Goal: Task Accomplishment & Management: Manage account settings

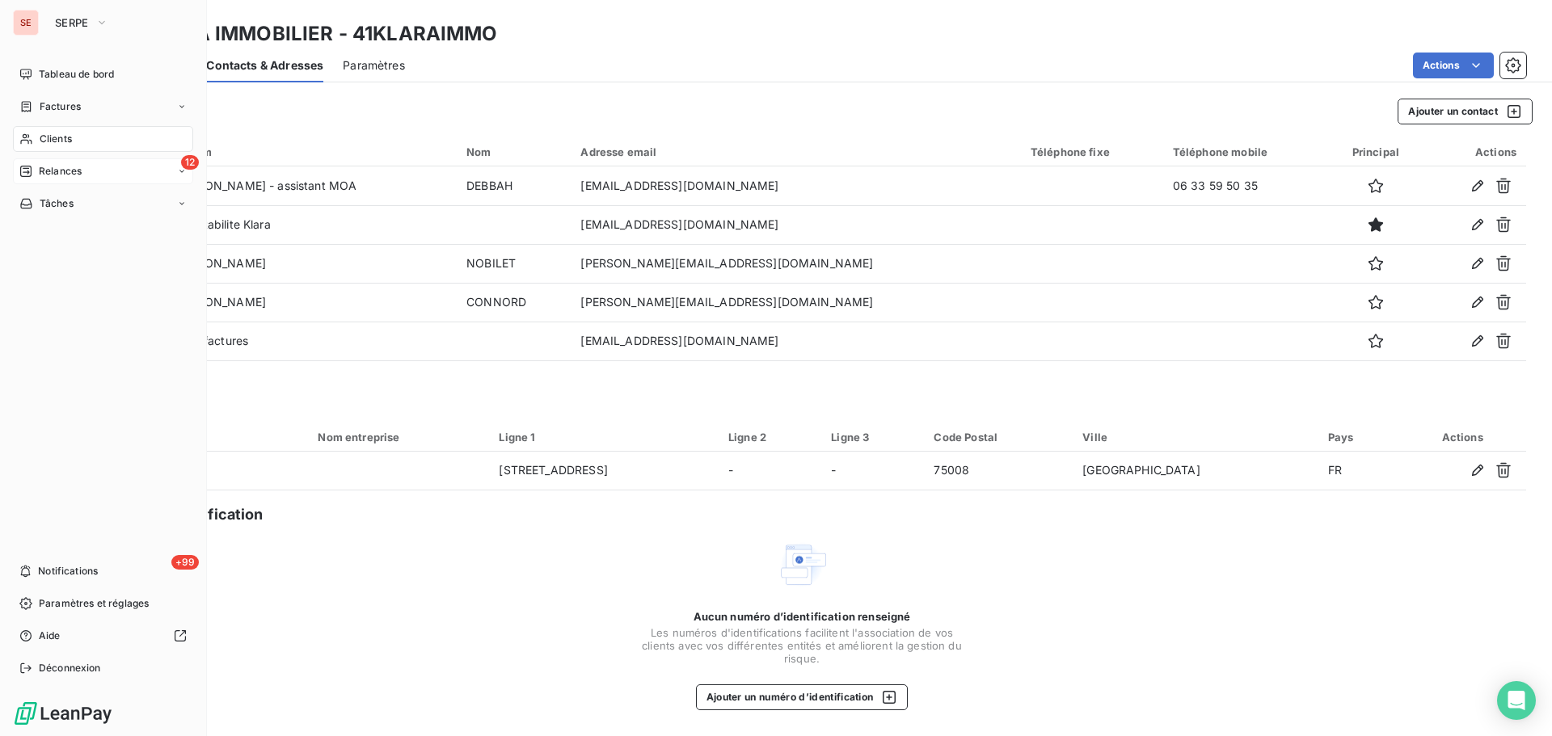
click at [56, 171] on span "Relances" at bounding box center [60, 171] width 43 height 15
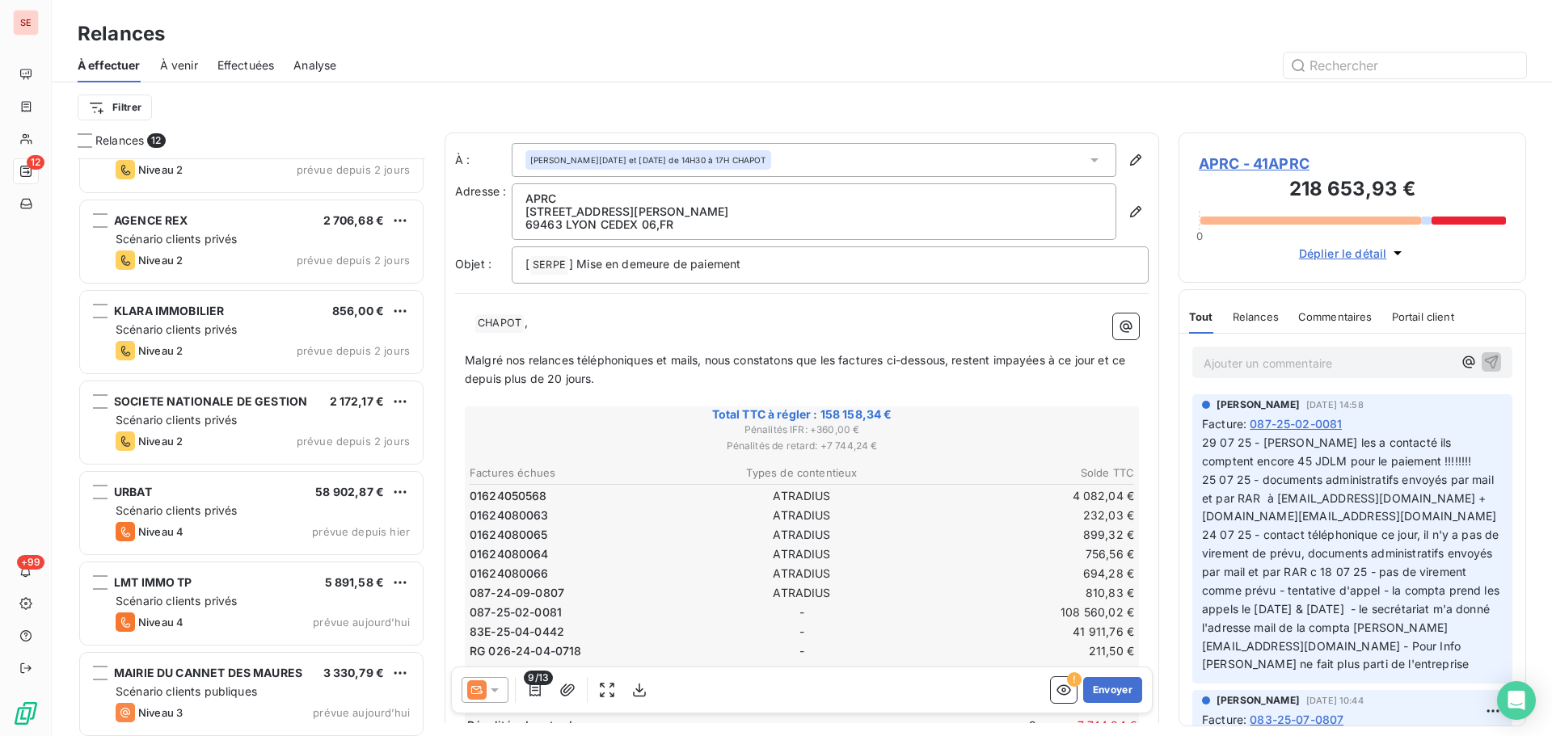
scroll to position [509, 0]
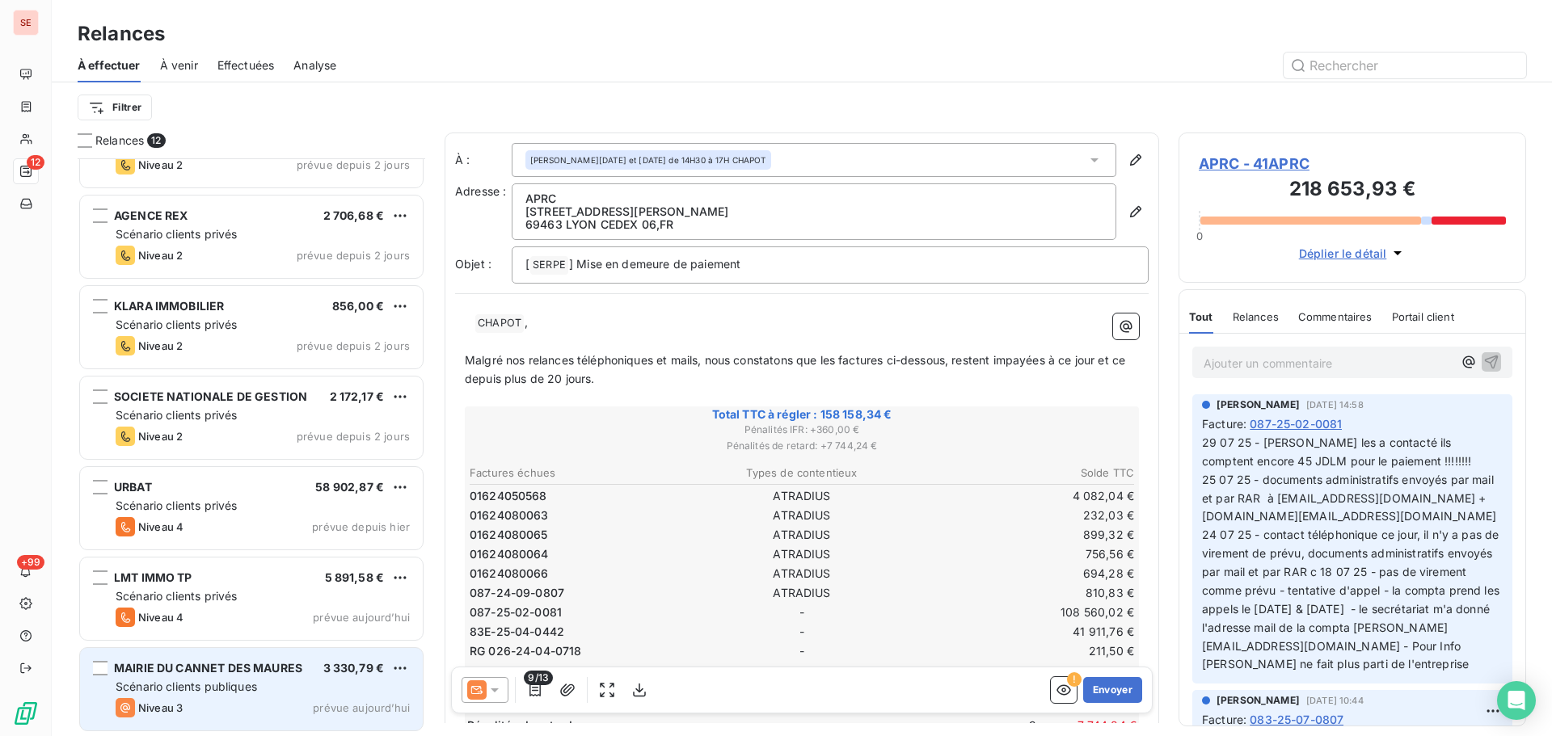
click at [203, 677] on div "MAIRIE DU CANNET DES MAURES" at bounding box center [208, 668] width 188 height 16
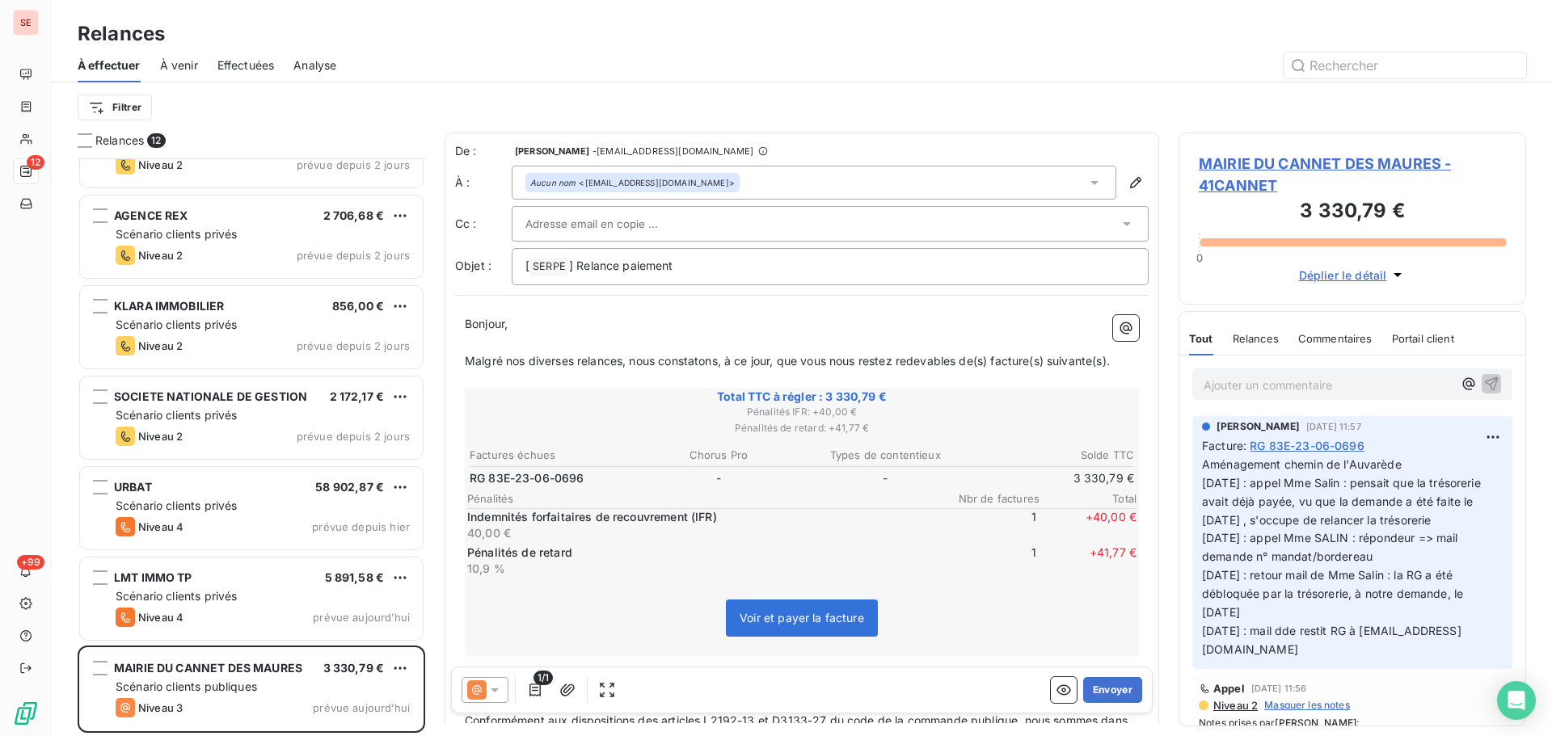
click at [1273, 165] on span "MAIRIE DU CANNET DES MAURES - 41CANNET" at bounding box center [1352, 175] width 307 height 44
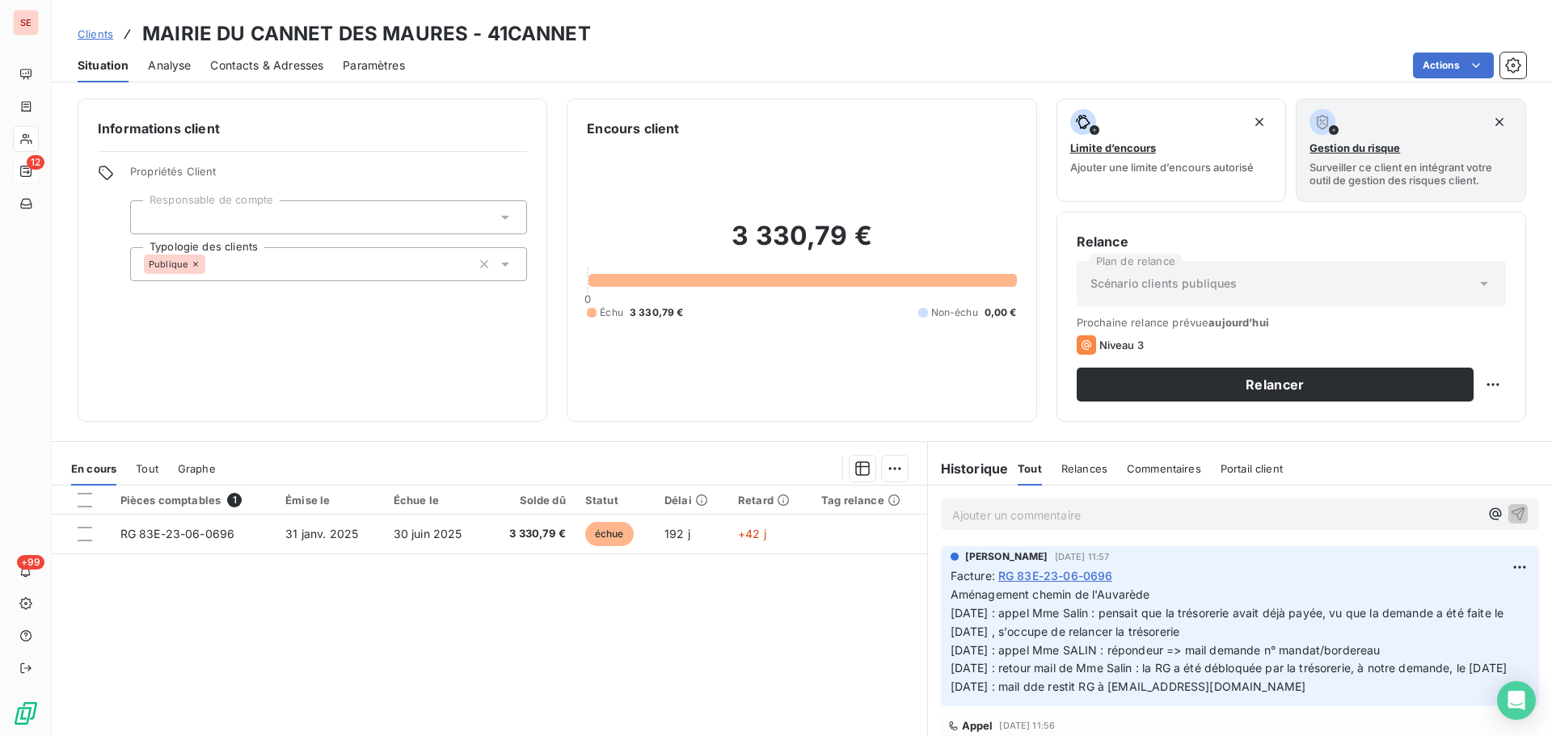
click at [267, 62] on span "Contacts & Adresses" at bounding box center [266, 65] width 113 height 16
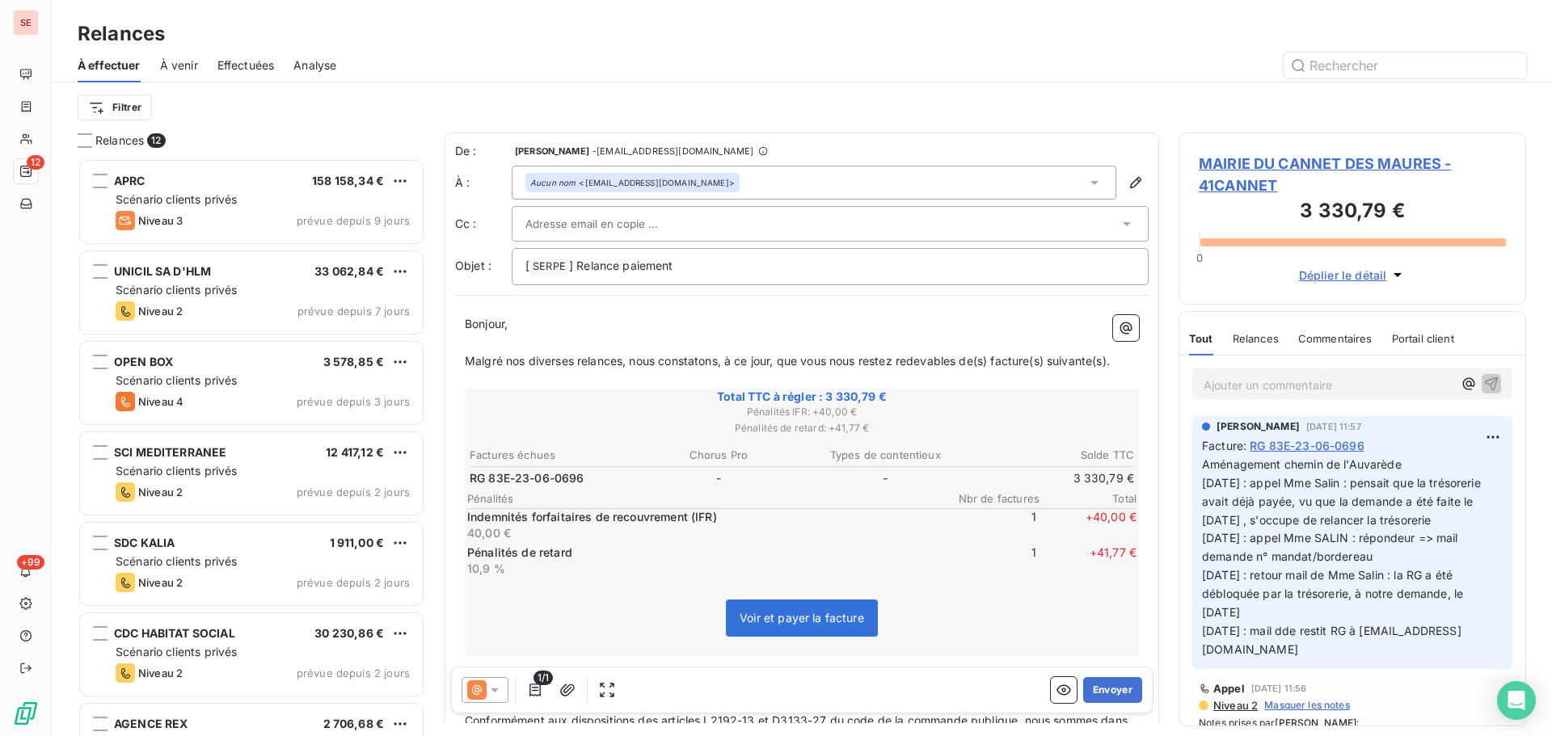
scroll to position [243, 0]
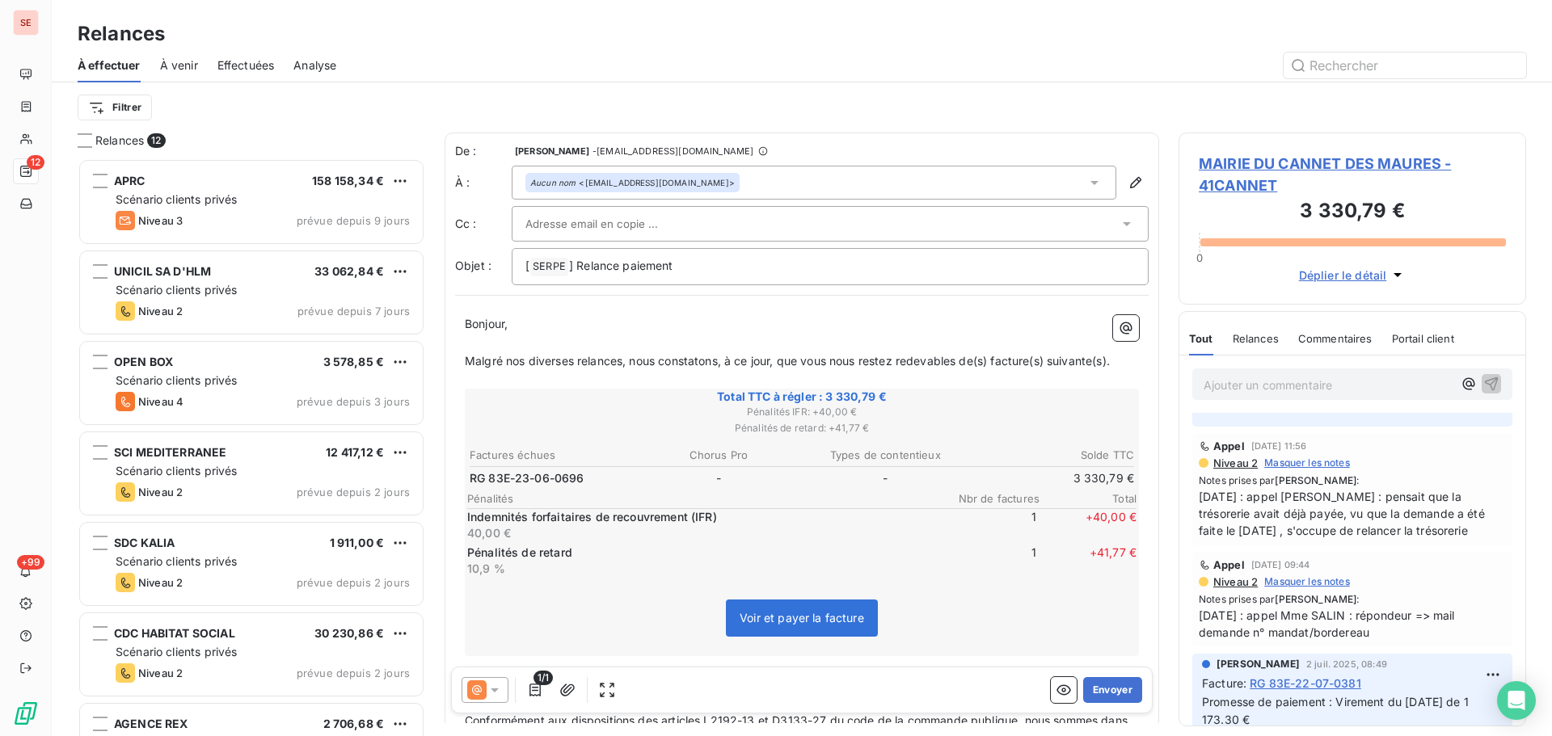
click at [1320, 172] on span "MAIRIE DU CANNET DES MAURES - 41CANNET" at bounding box center [1352, 175] width 307 height 44
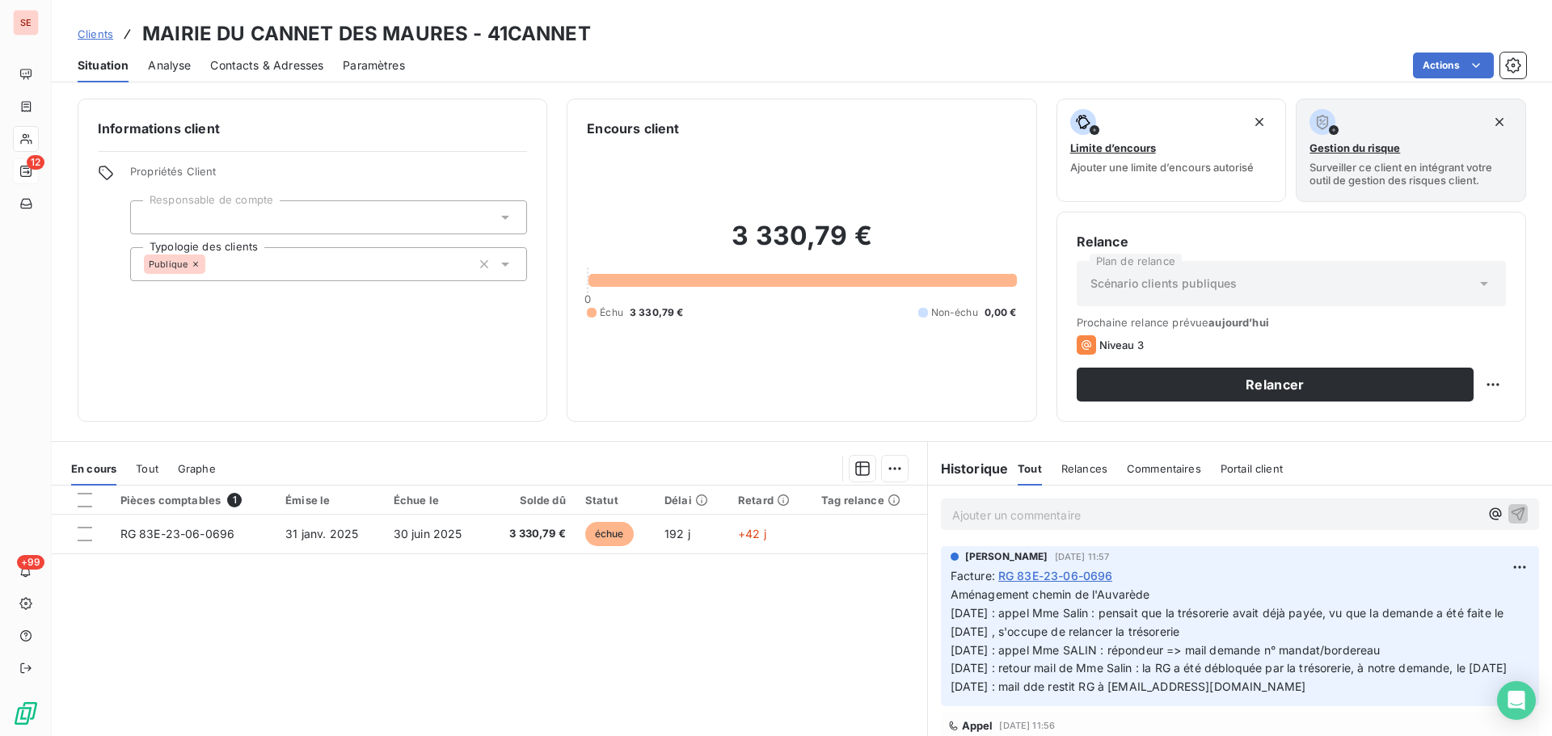
click at [344, 555] on div "Pièces comptables 1 Émise le Échue le Solde dû Statut Délai Retard Tag relance …" at bounding box center [490, 641] width 876 height 311
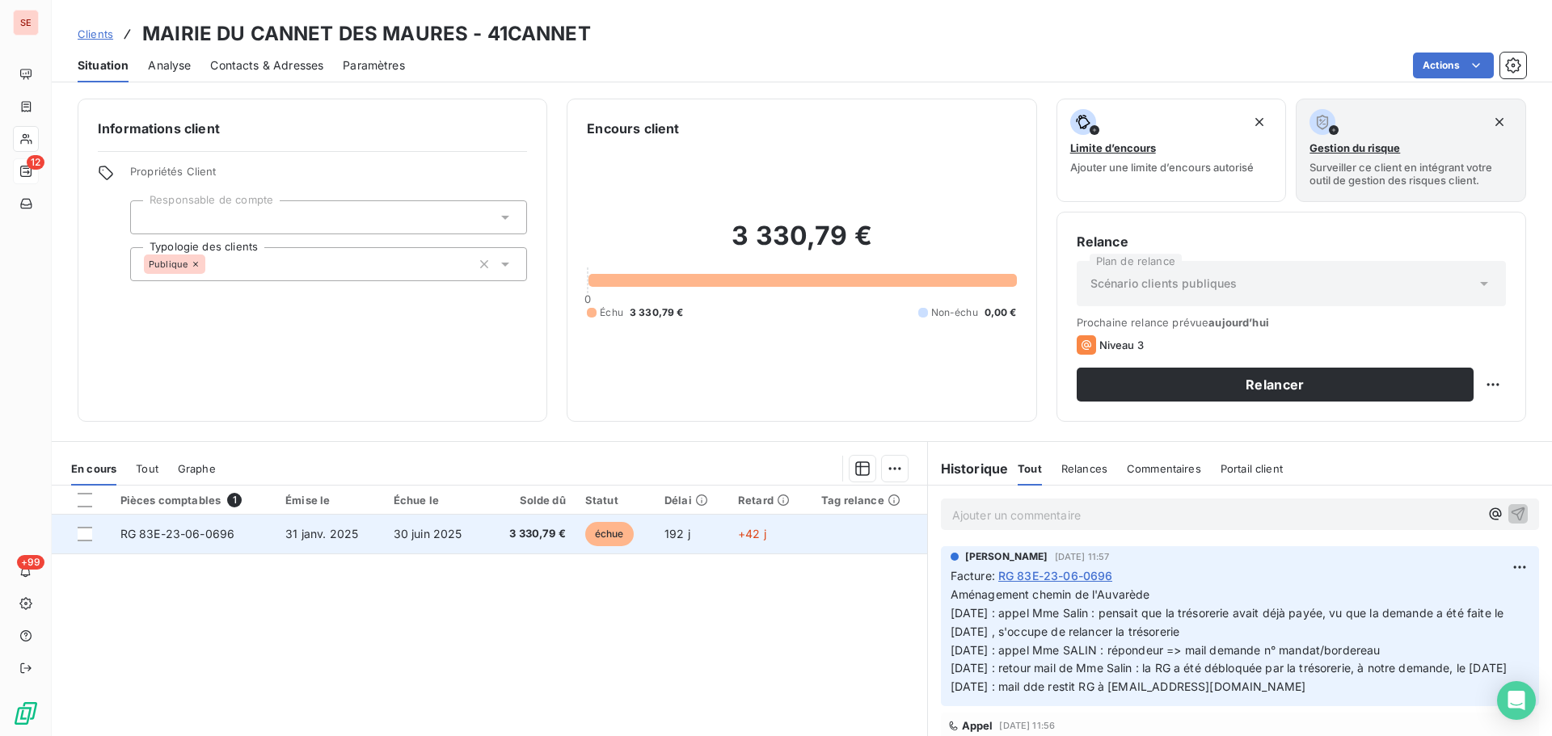
click at [344, 533] on span "31 janv. 2025" at bounding box center [321, 534] width 73 height 14
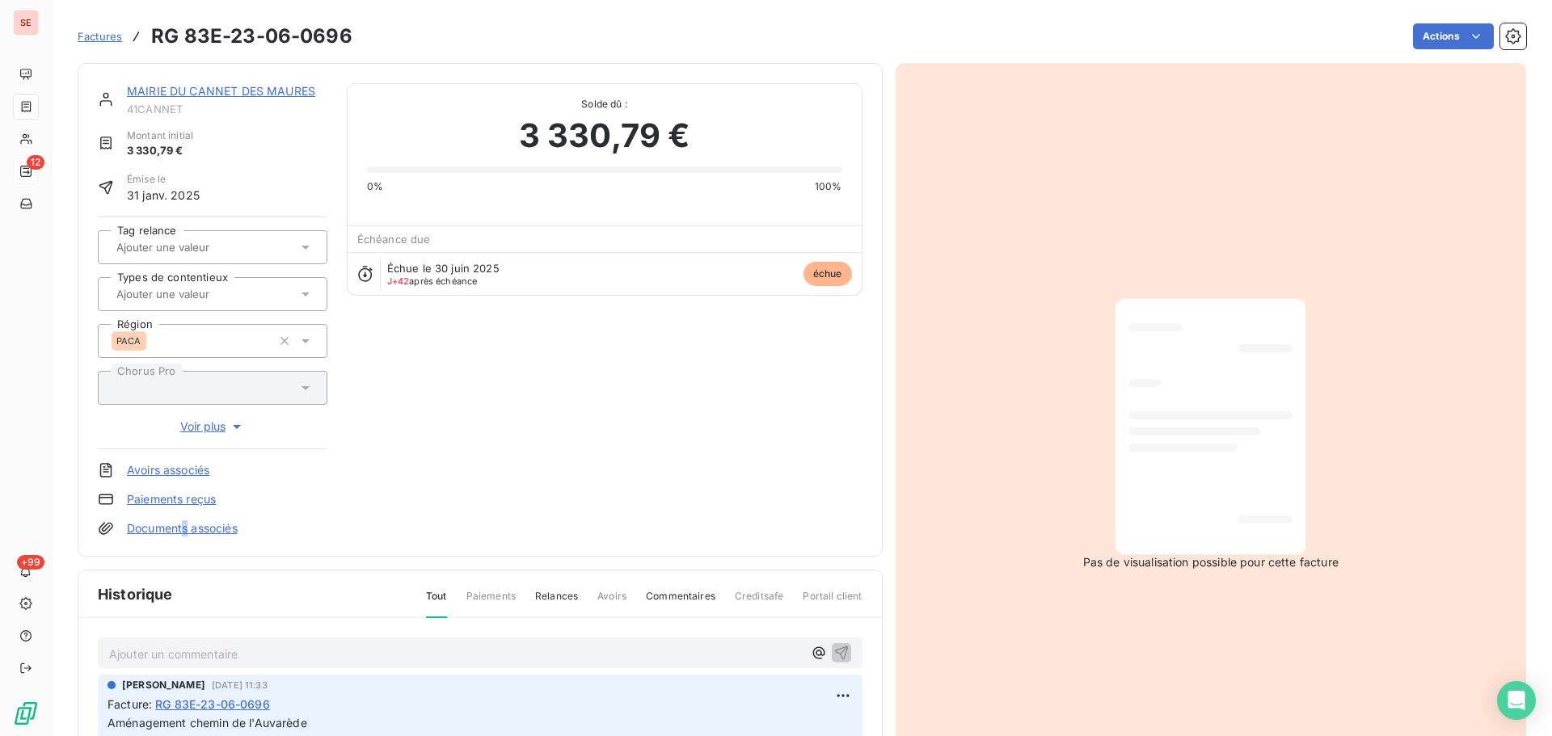
click at [185, 531] on link "Documents associés" at bounding box center [182, 529] width 111 height 16
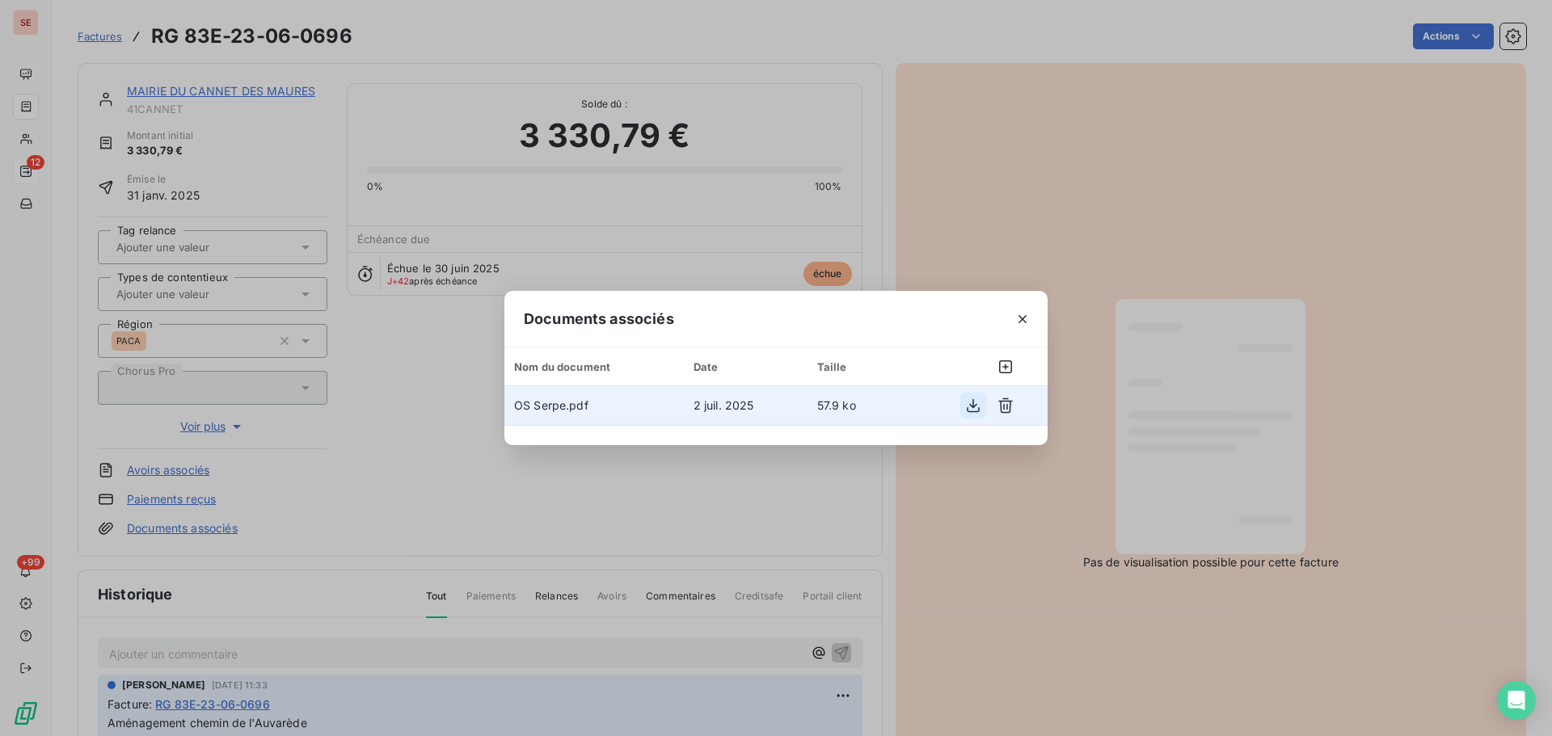
click at [977, 406] on icon "button" at bounding box center [973, 406] width 16 height 16
click at [315, 377] on div "Documents associés Nom du document Date Taille OS Serpe.pdf 2 juil. 2025 57.9 ko" at bounding box center [776, 368] width 1552 height 736
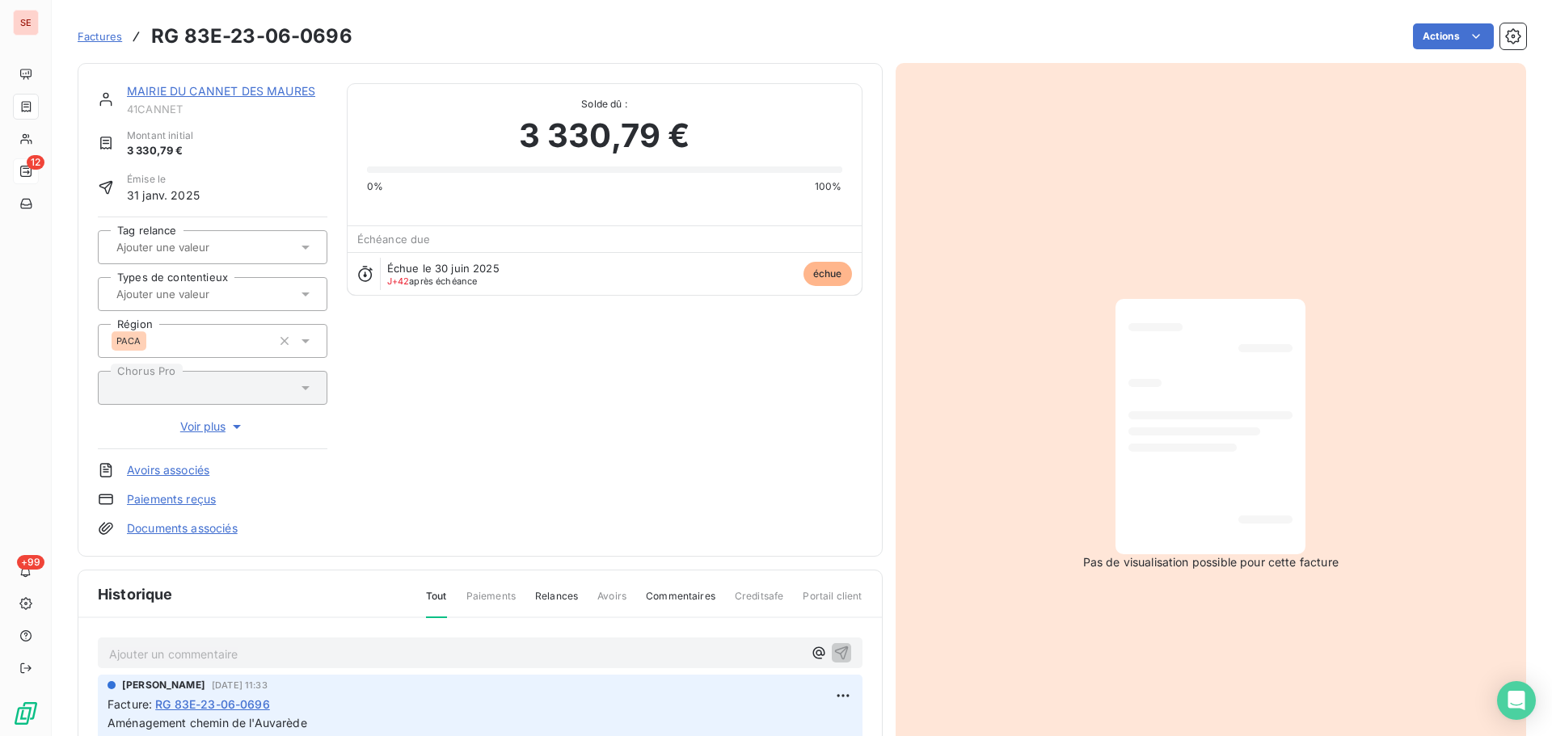
click at [205, 532] on link "Documents associés" at bounding box center [182, 529] width 111 height 16
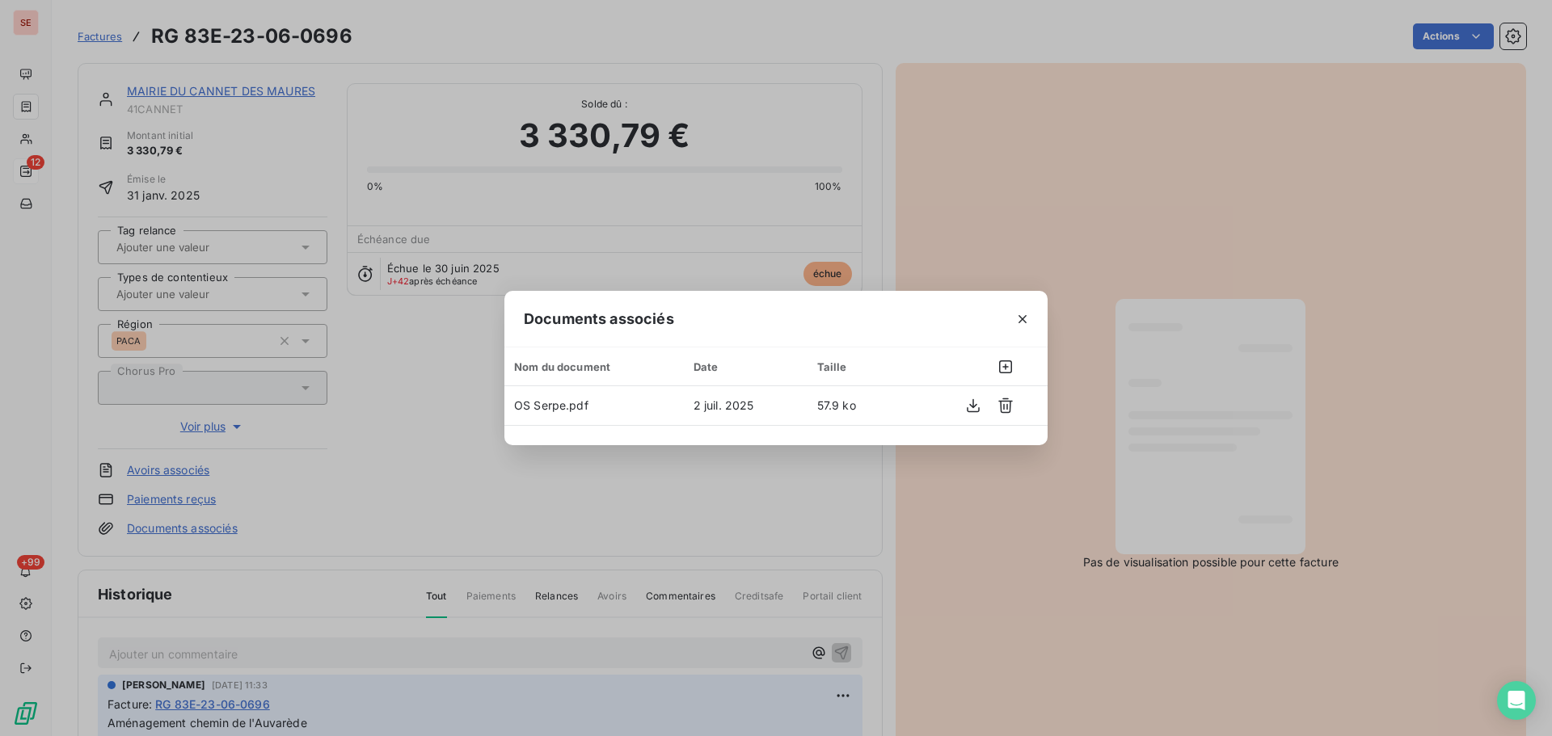
click at [178, 521] on div "Documents associés Nom du document Date Taille OS Serpe.pdf 2 juil. 2025 57.9 ko" at bounding box center [776, 368] width 1552 height 736
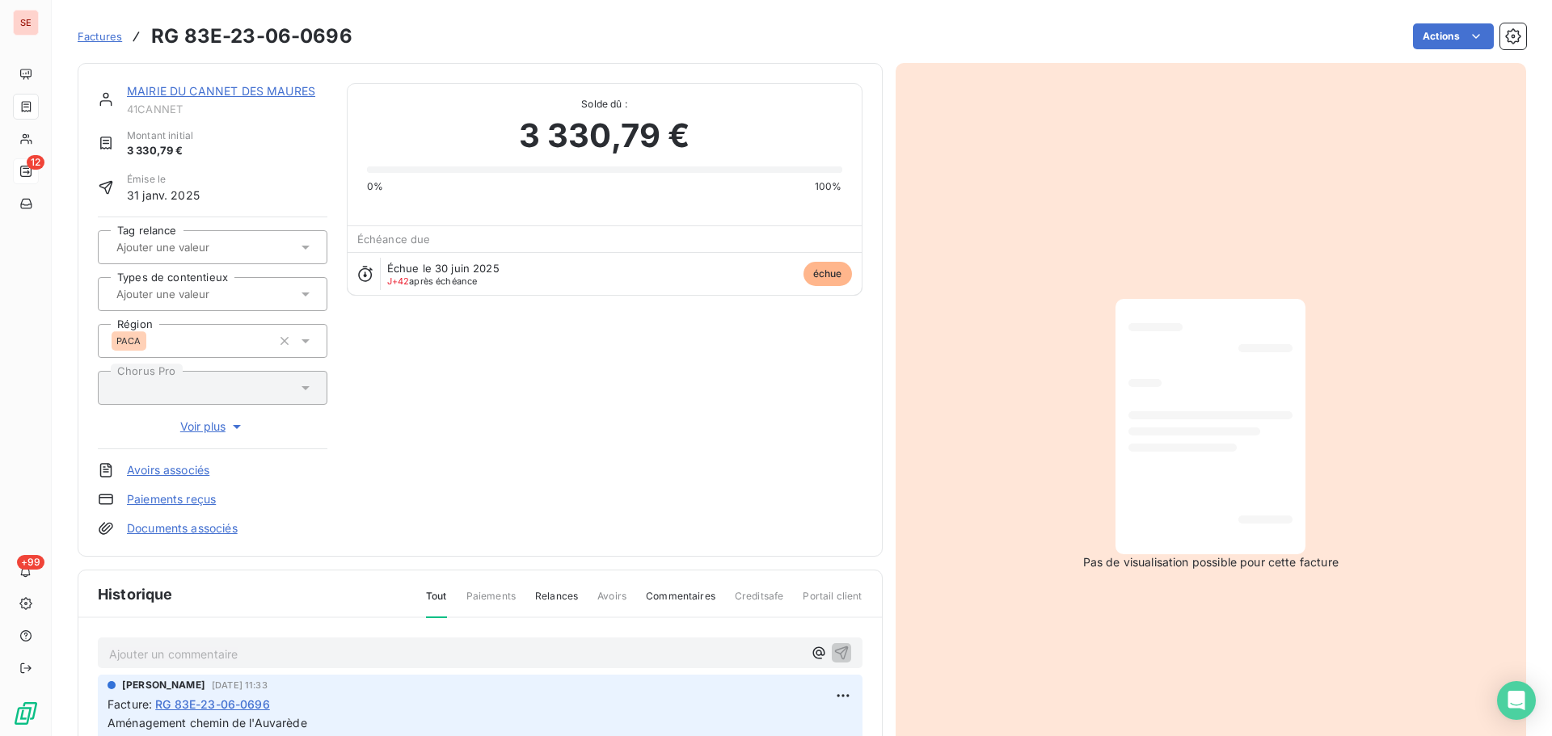
click at [173, 527] on link "Documents associés" at bounding box center [182, 529] width 111 height 16
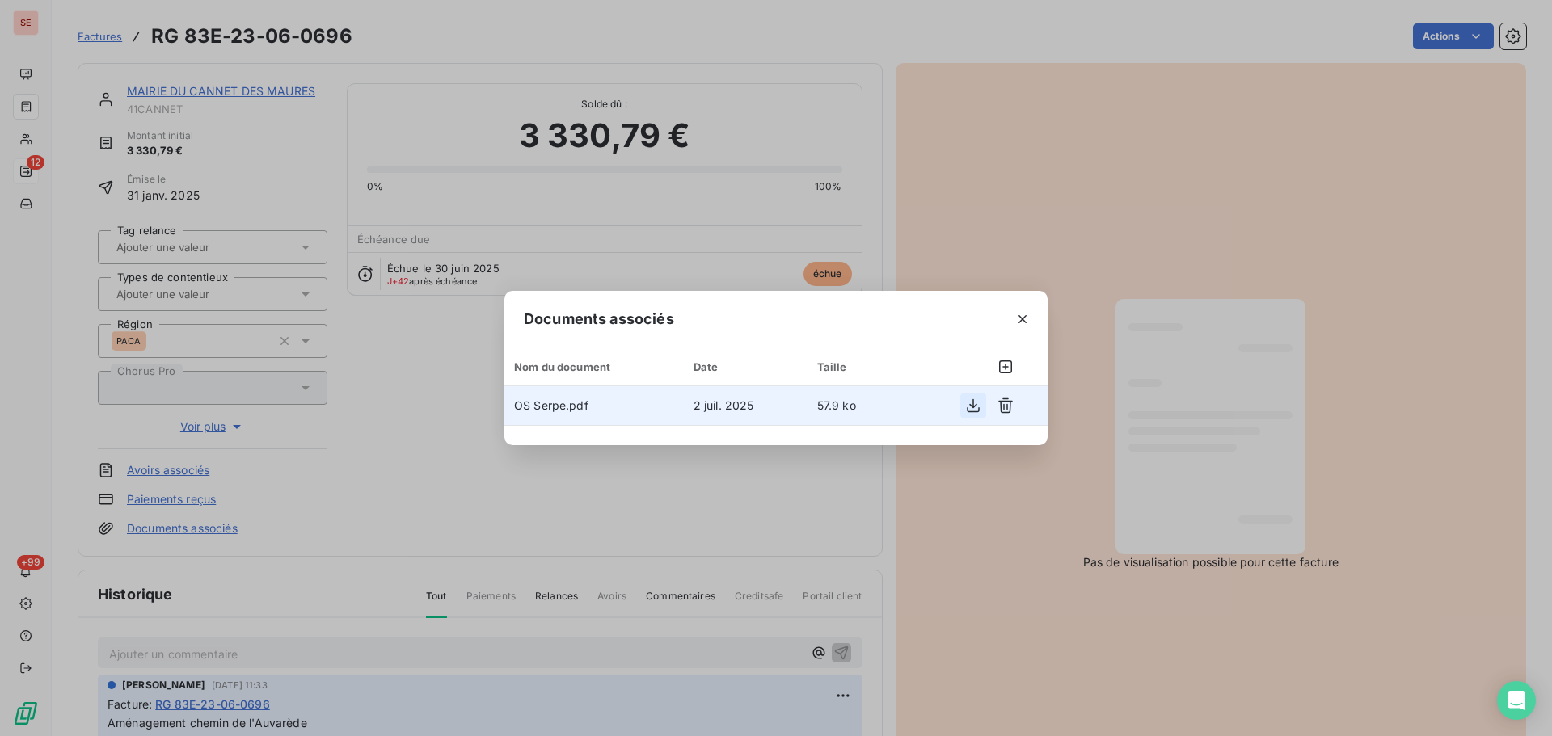
click at [971, 403] on icon "button" at bounding box center [973, 406] width 16 height 16
click at [568, 511] on div "Documents associés Nom du document Date Taille OS Serpe.pdf 2 juil. 2025 57.9 ko" at bounding box center [776, 368] width 1552 height 736
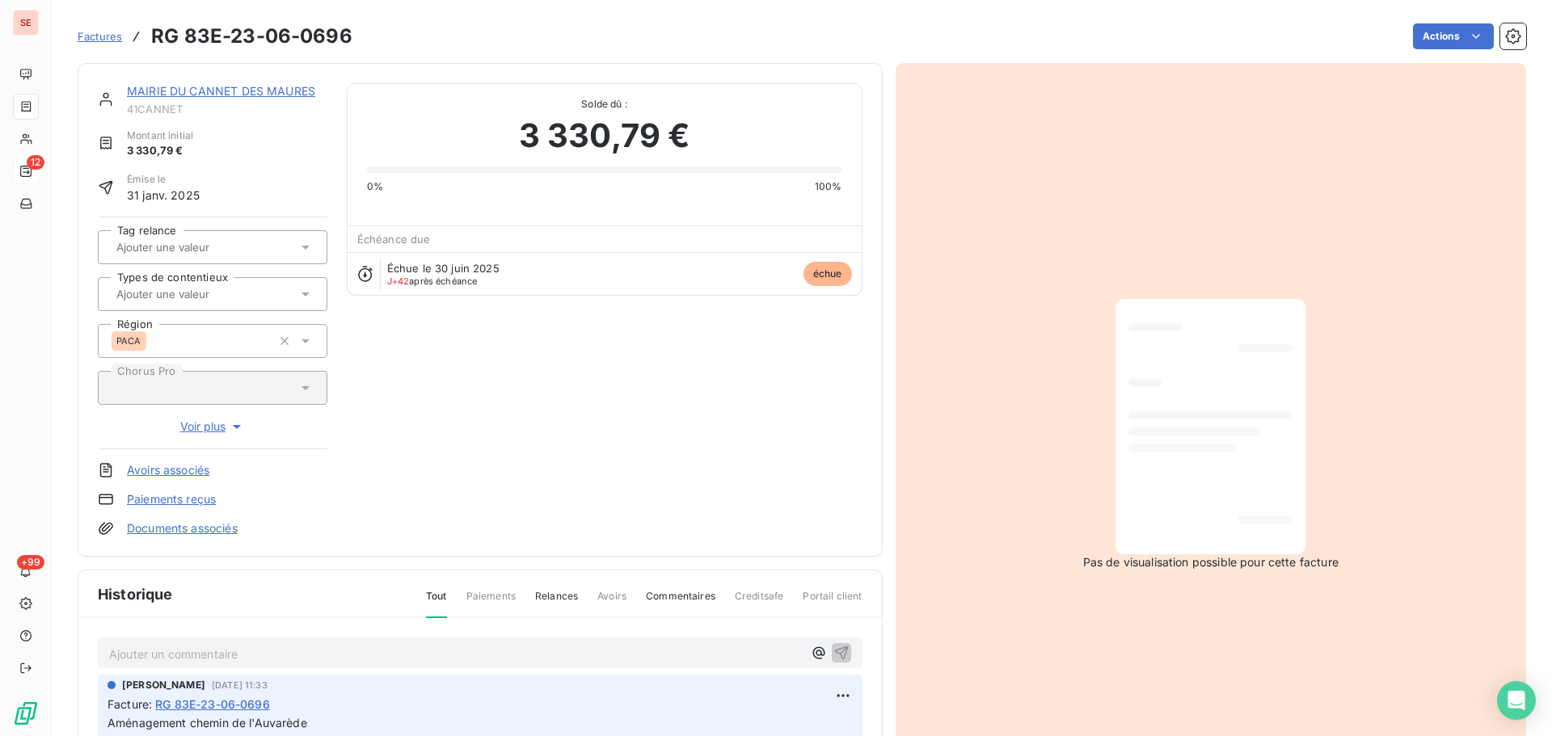
click at [240, 90] on link "MAIRIE DU CANNET DES MAURES" at bounding box center [221, 91] width 188 height 14
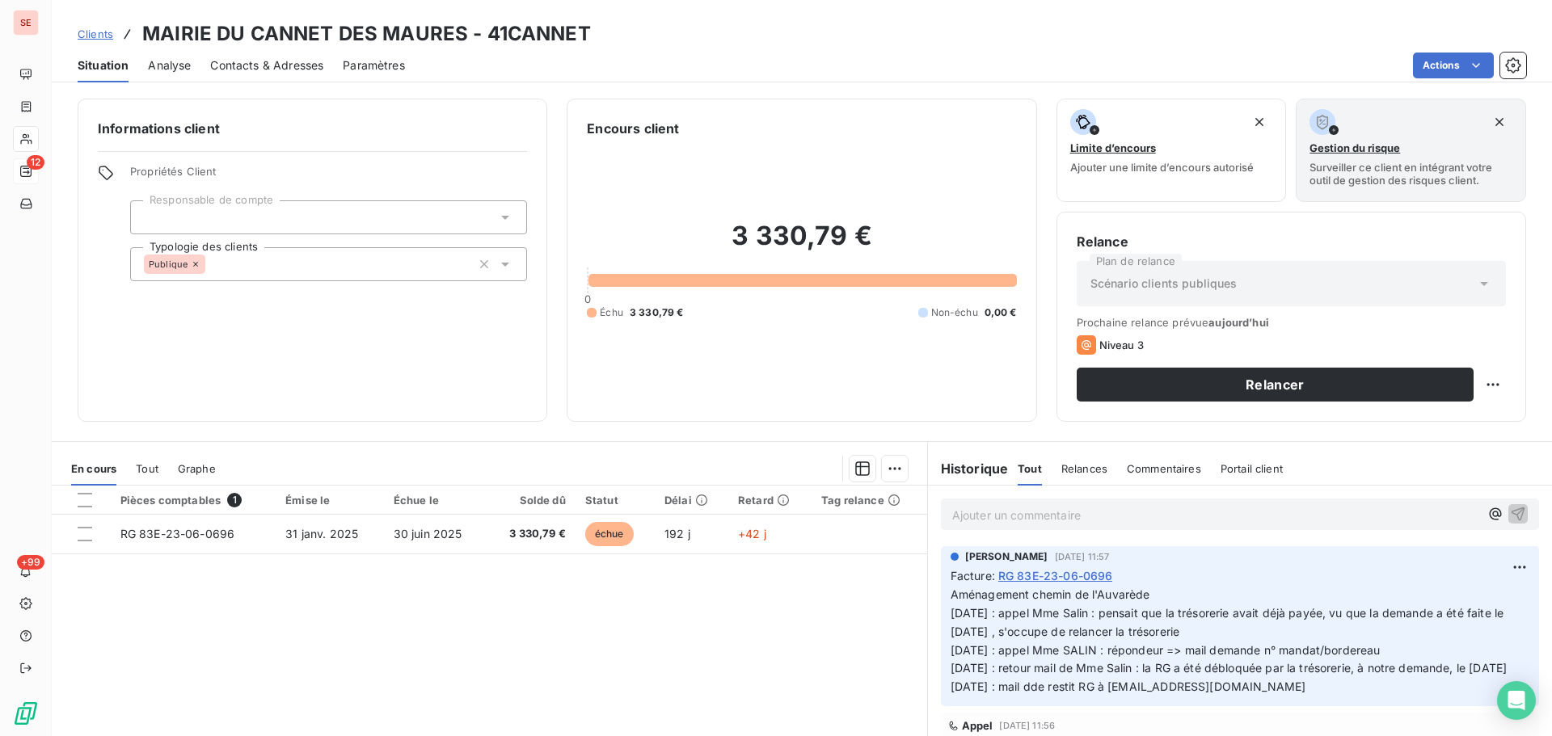
click at [253, 67] on span "Contacts & Adresses" at bounding box center [266, 65] width 113 height 16
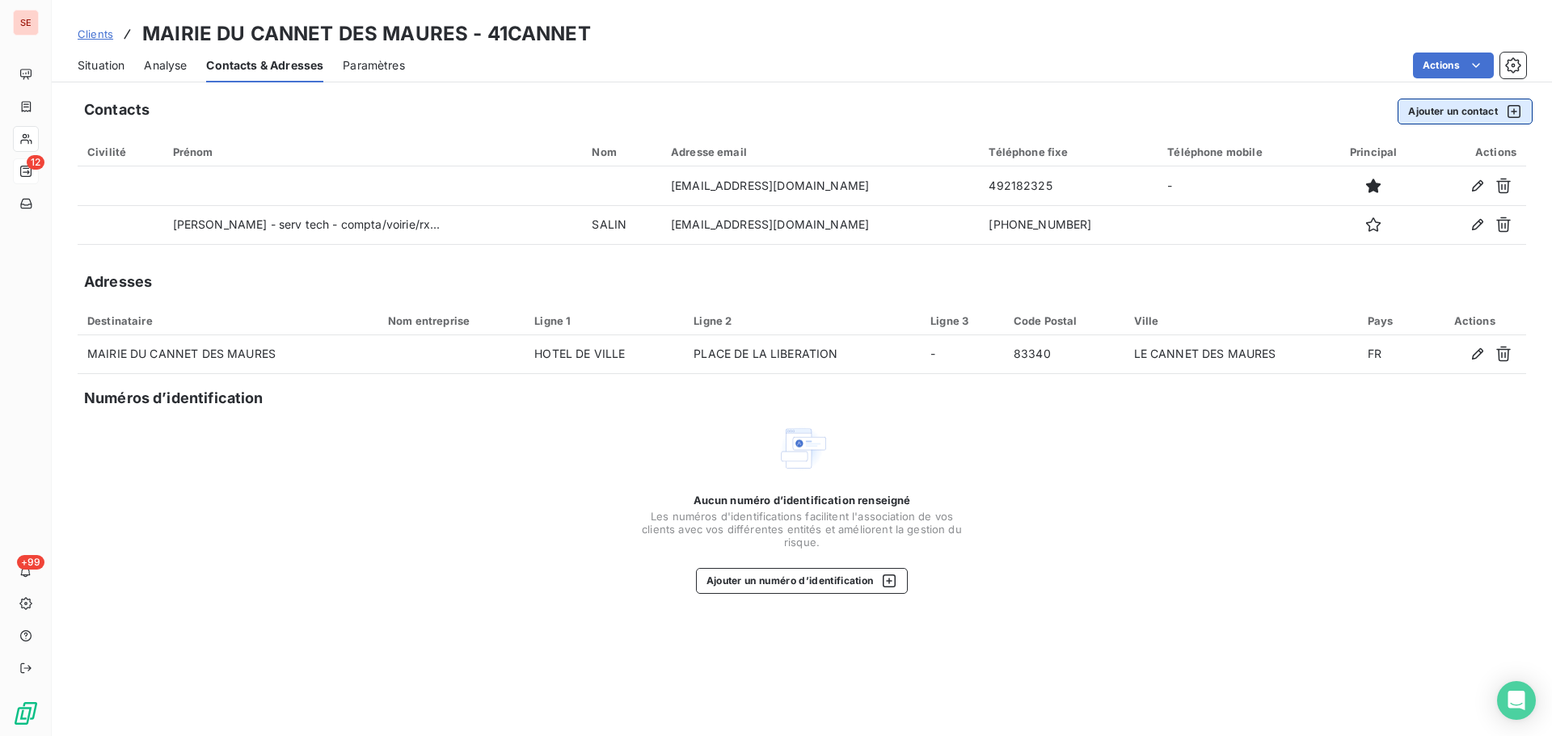
click at [1456, 112] on button "Ajouter un contact" at bounding box center [1465, 112] width 135 height 26
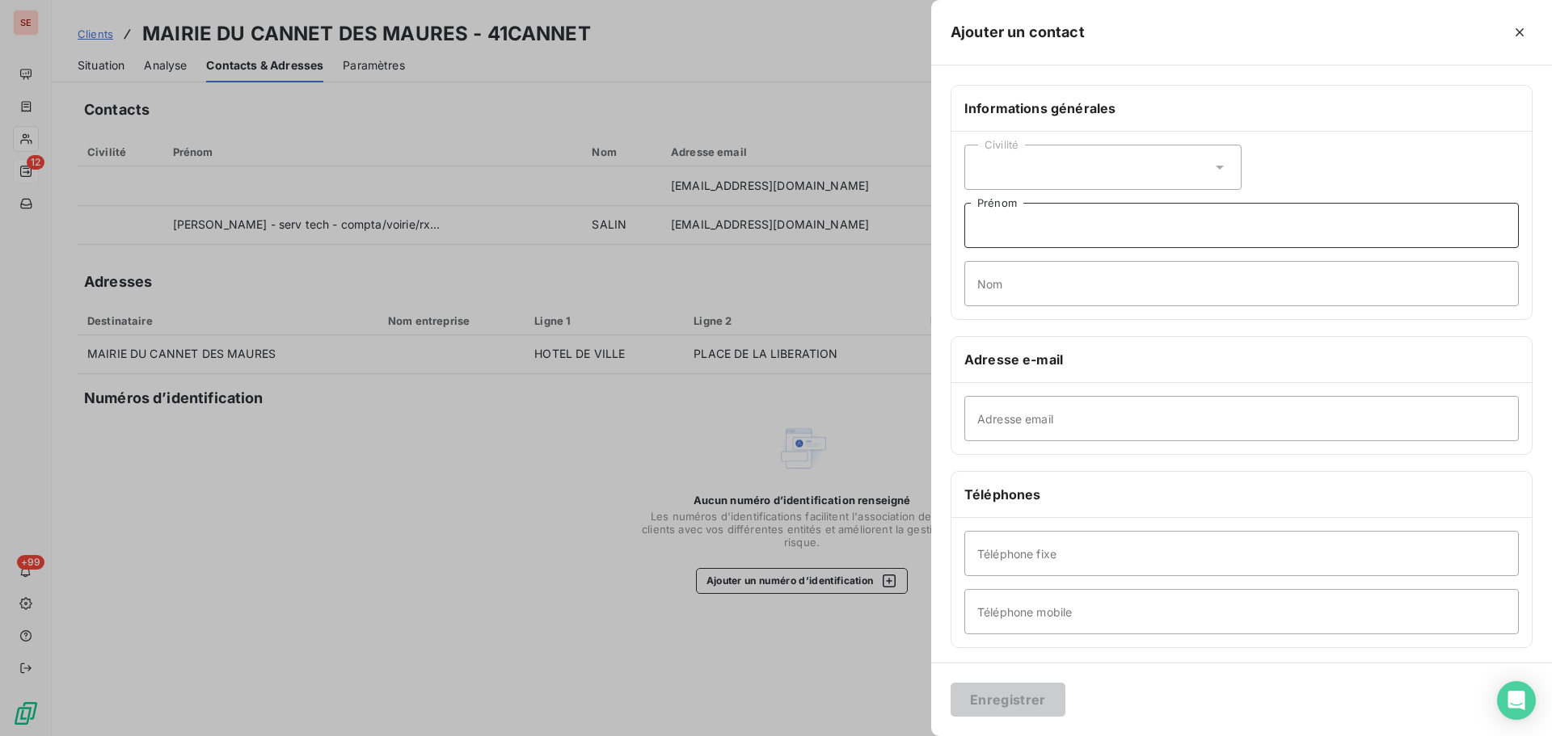
click at [1074, 224] on input "Prénom" at bounding box center [1241, 225] width 555 height 45
type input "t"
type input "Trésorerie"
type input "SGC CANNES"
type input "04.93.39.43.17"
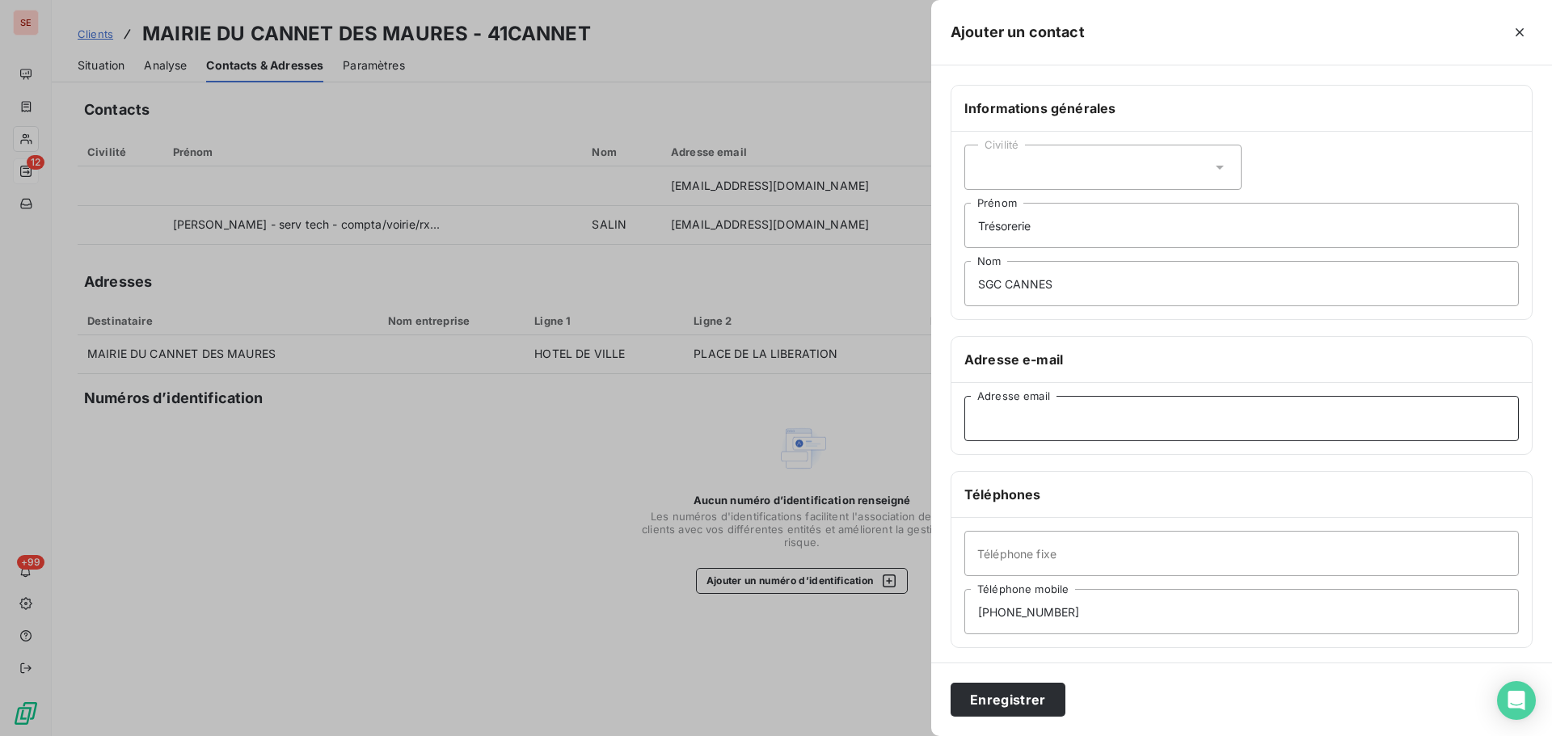
click at [975, 434] on input "Adresse email" at bounding box center [1241, 418] width 555 height 45
paste input "sgc.cannes@dgfip.finances.gouv.fr"
type input "sgc.cannes@dgfip.finances.gouv.fr"
click at [1040, 705] on button "Enregistrer" at bounding box center [1008, 700] width 115 height 34
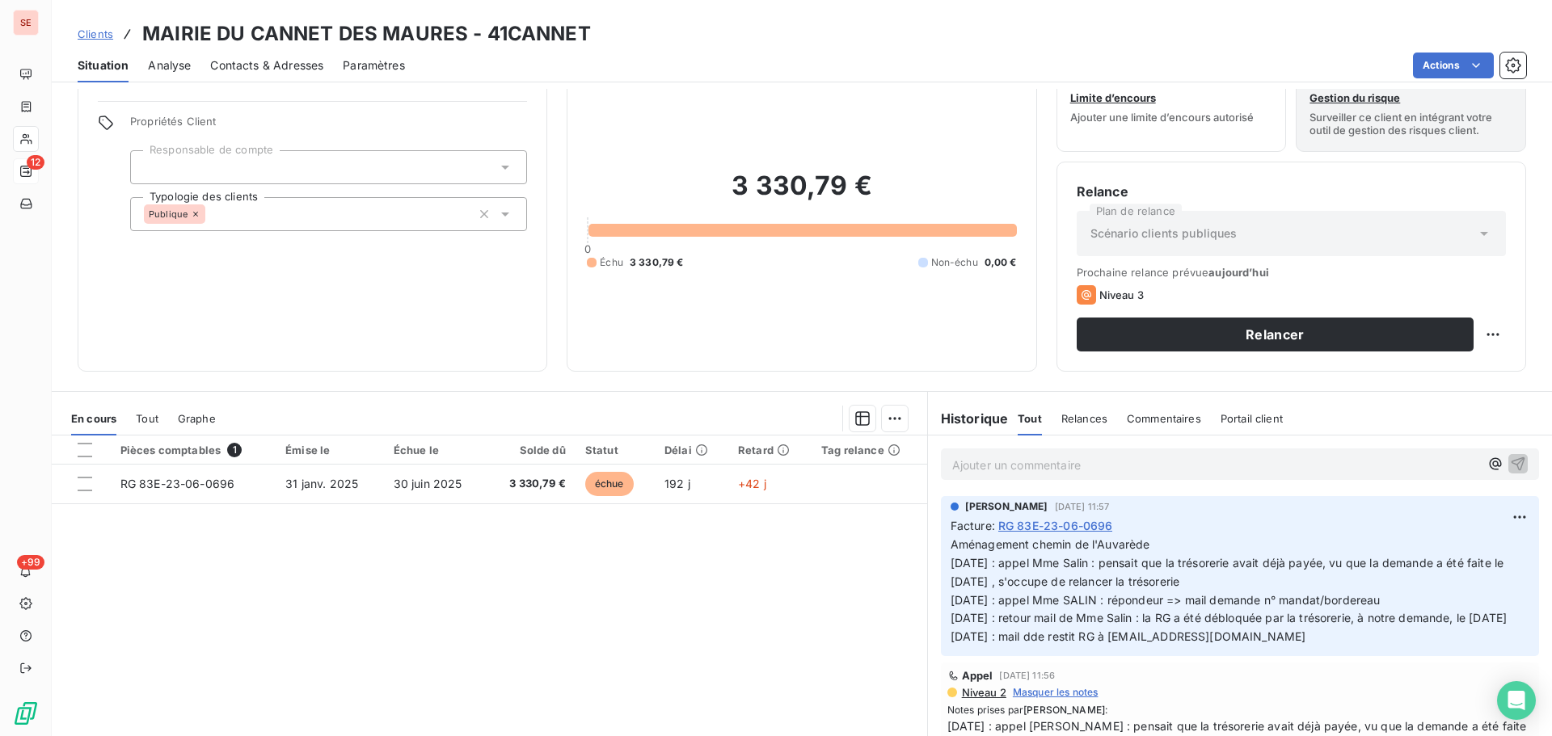
scroll to position [109, 0]
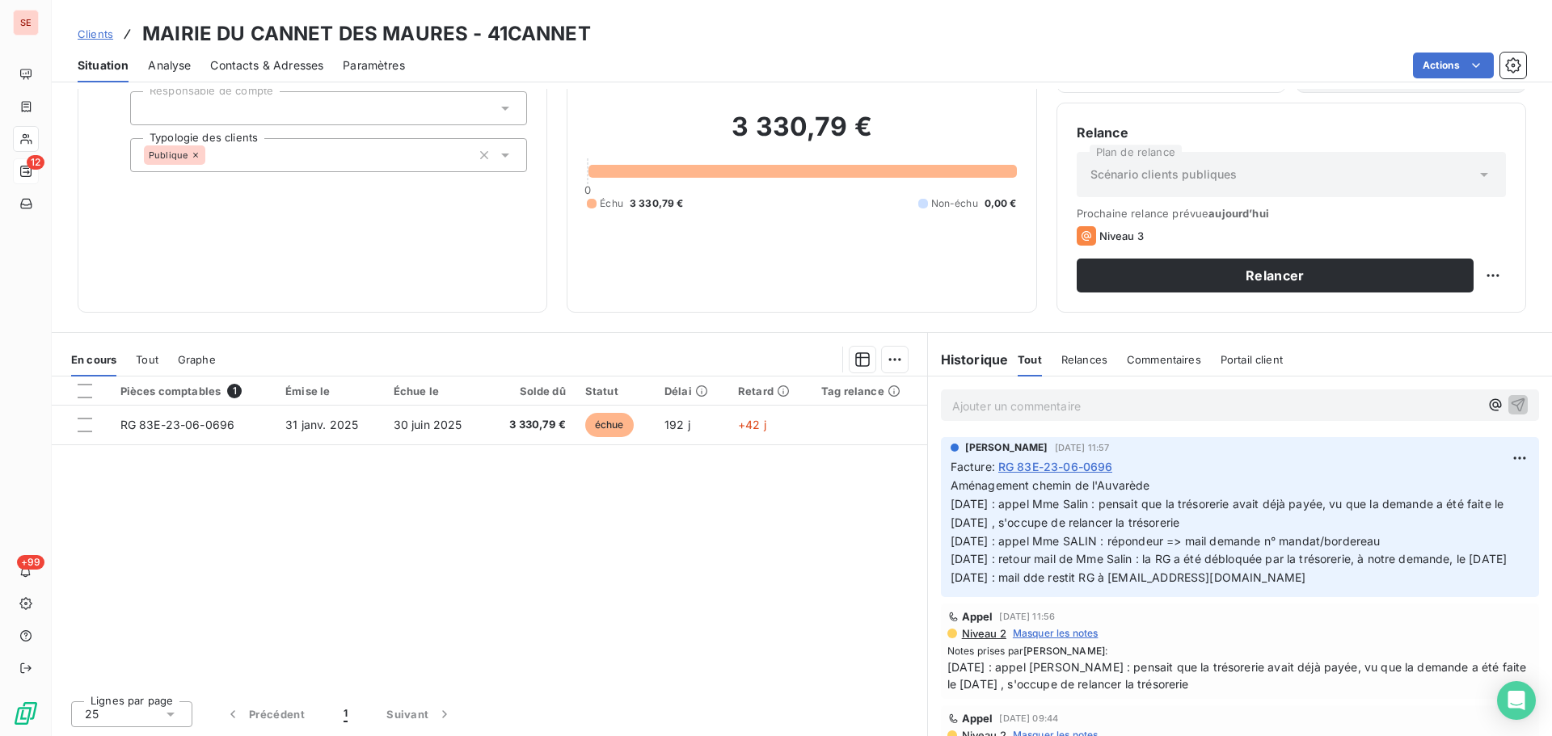
click at [313, 70] on span "Contacts & Adresses" at bounding box center [266, 65] width 113 height 16
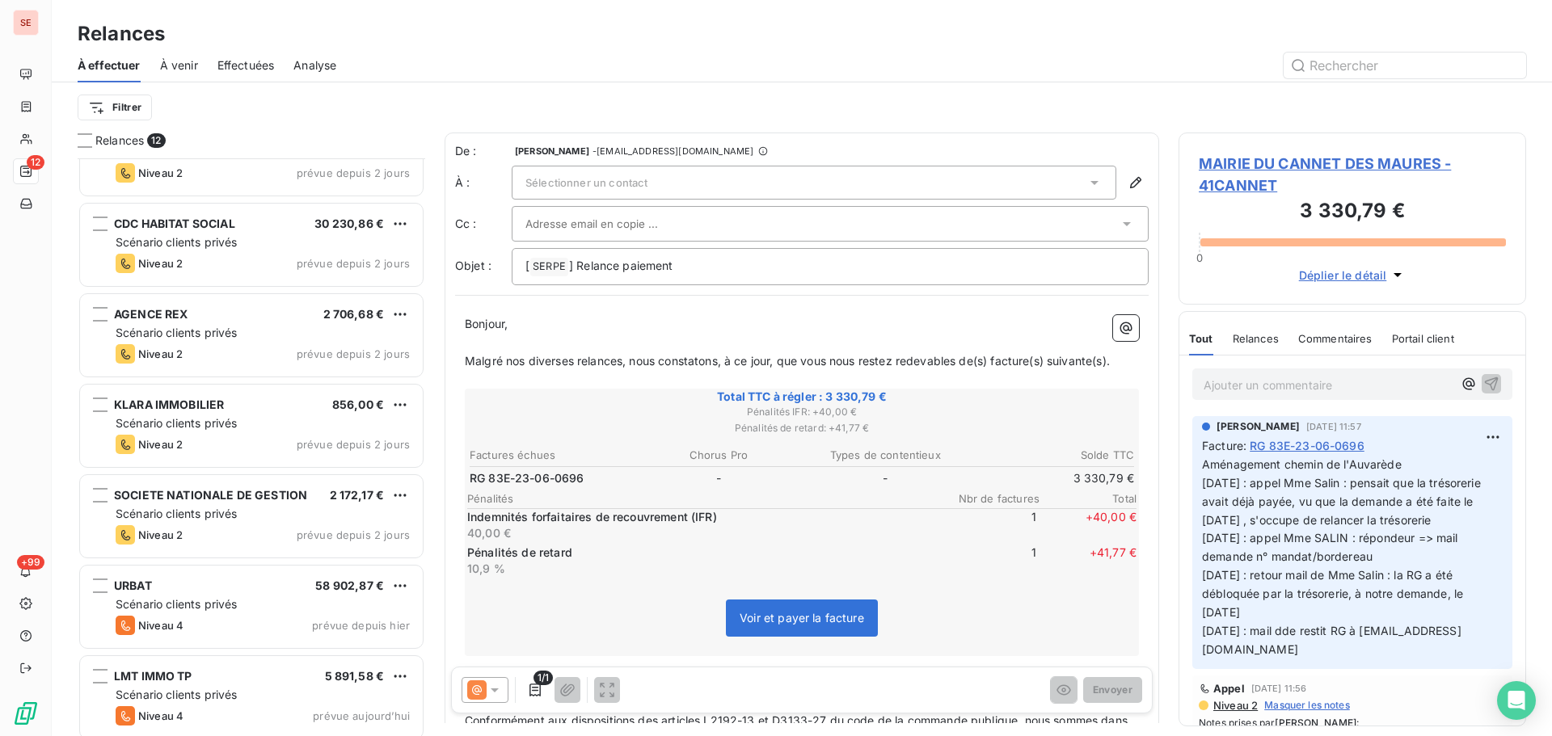
scroll to position [509, 0]
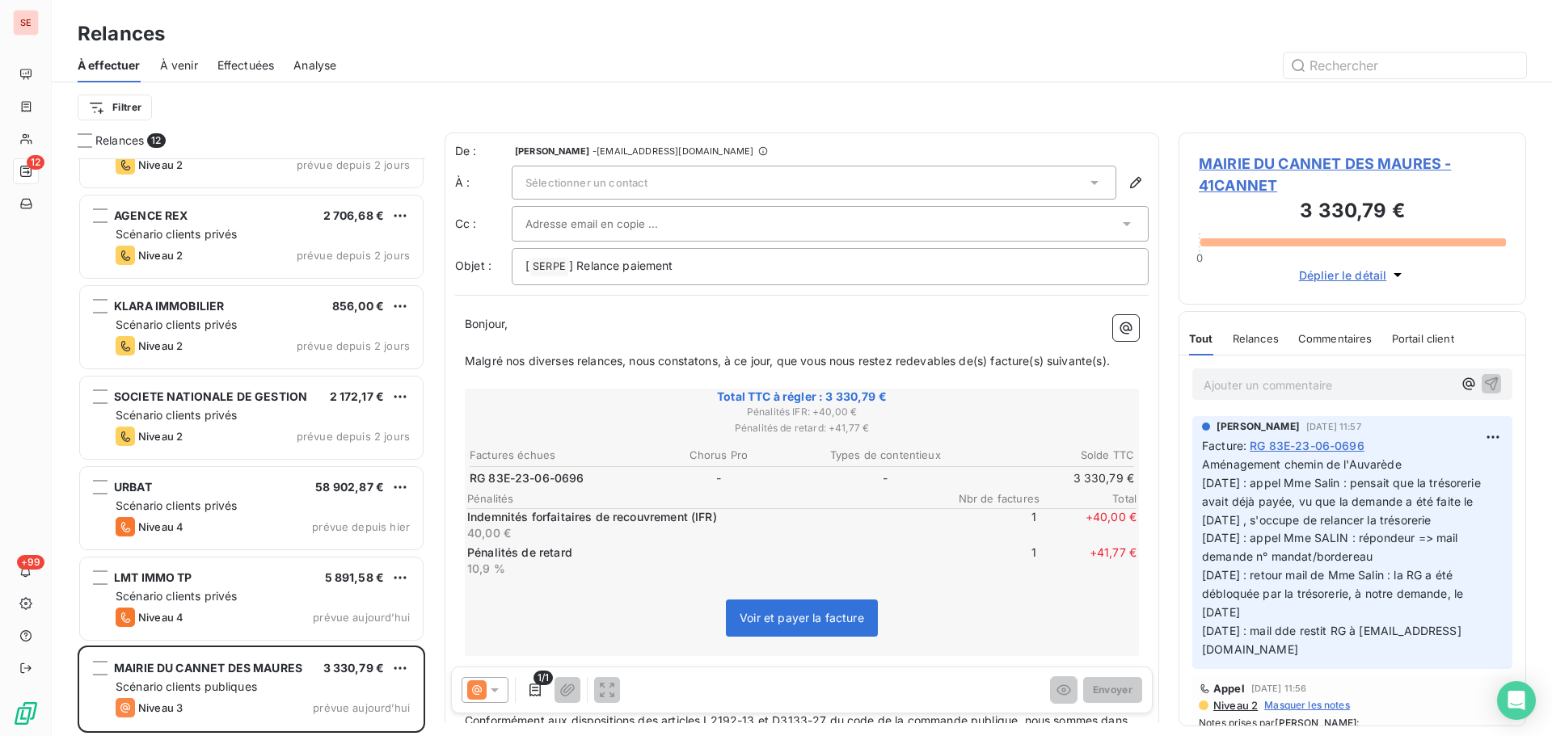
click at [495, 687] on icon at bounding box center [495, 690] width 16 height 16
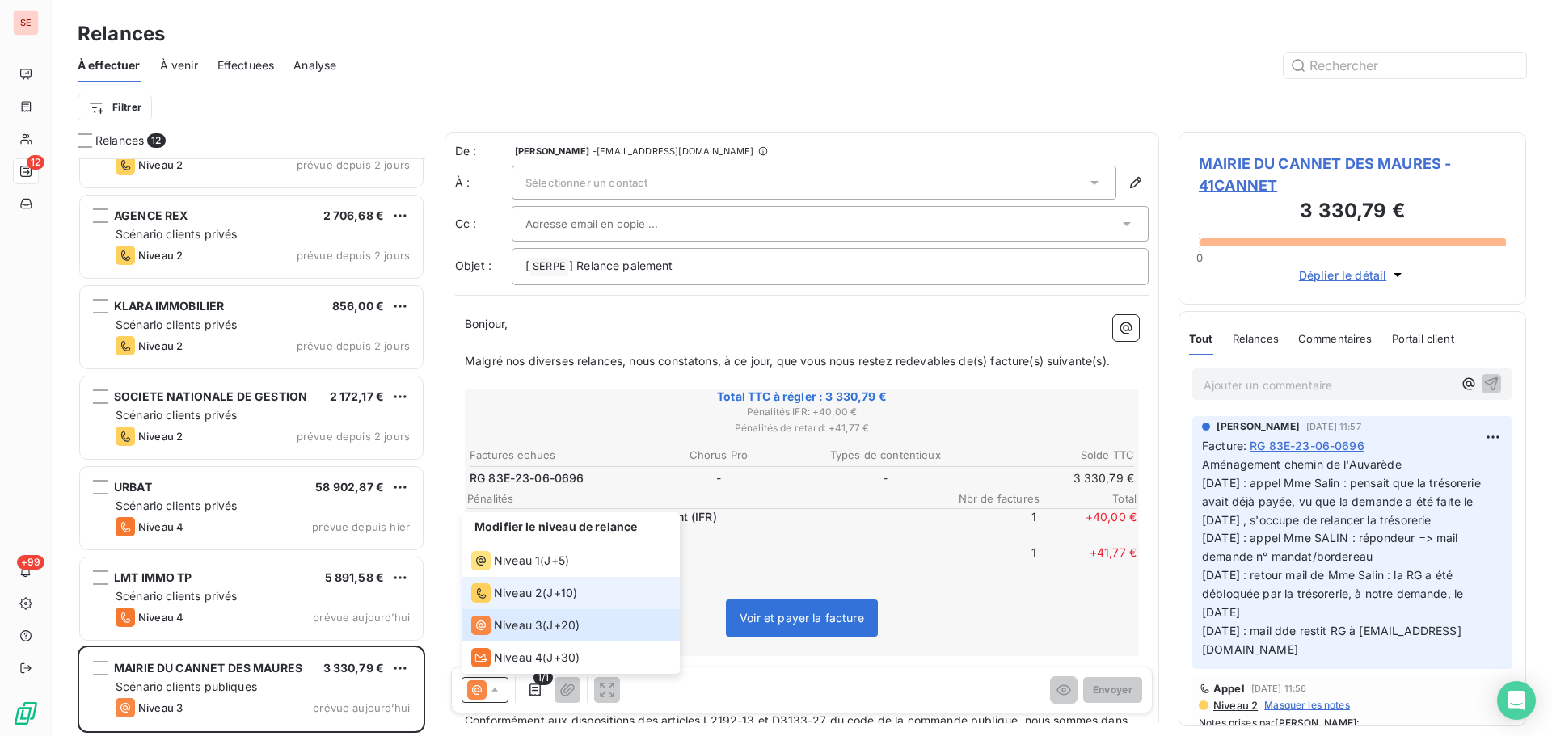
click at [529, 588] on span "Niveau 2" at bounding box center [518, 593] width 49 height 16
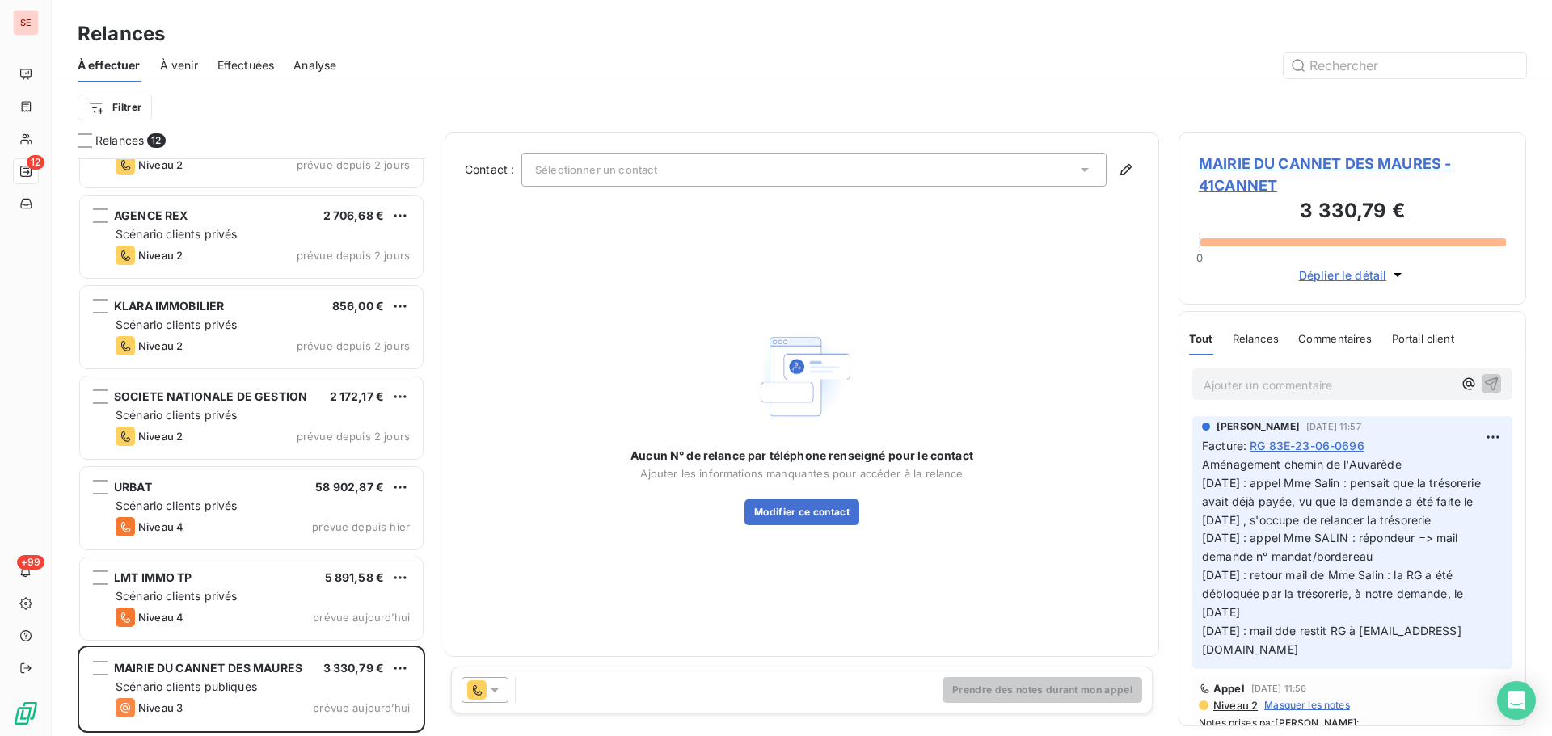
click at [870, 175] on div "Sélectionner un contact" at bounding box center [813, 170] width 585 height 34
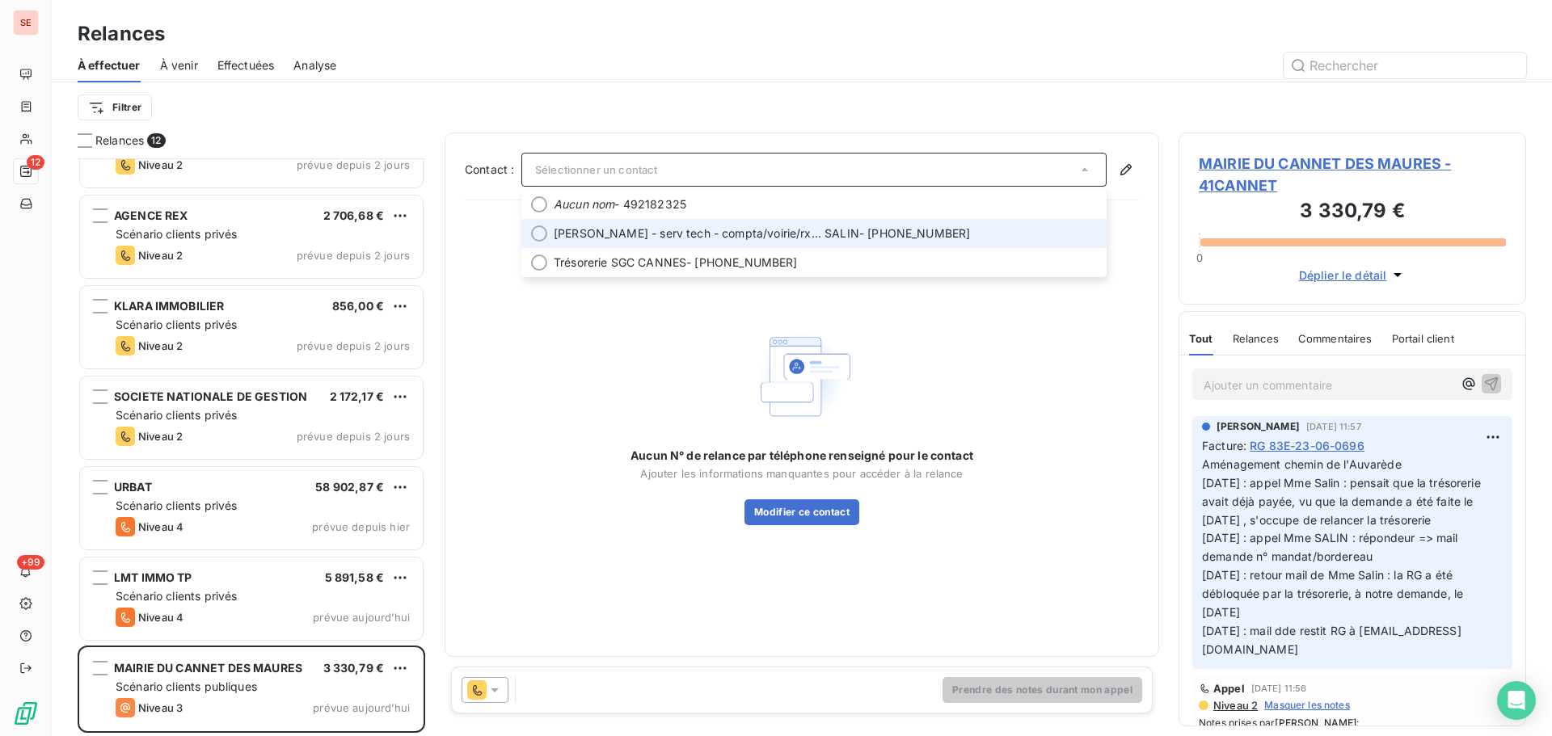
click at [770, 238] on span "Brigitte - serv tech - compta/voirie/rx... SALIN" at bounding box center [707, 234] width 306 height 16
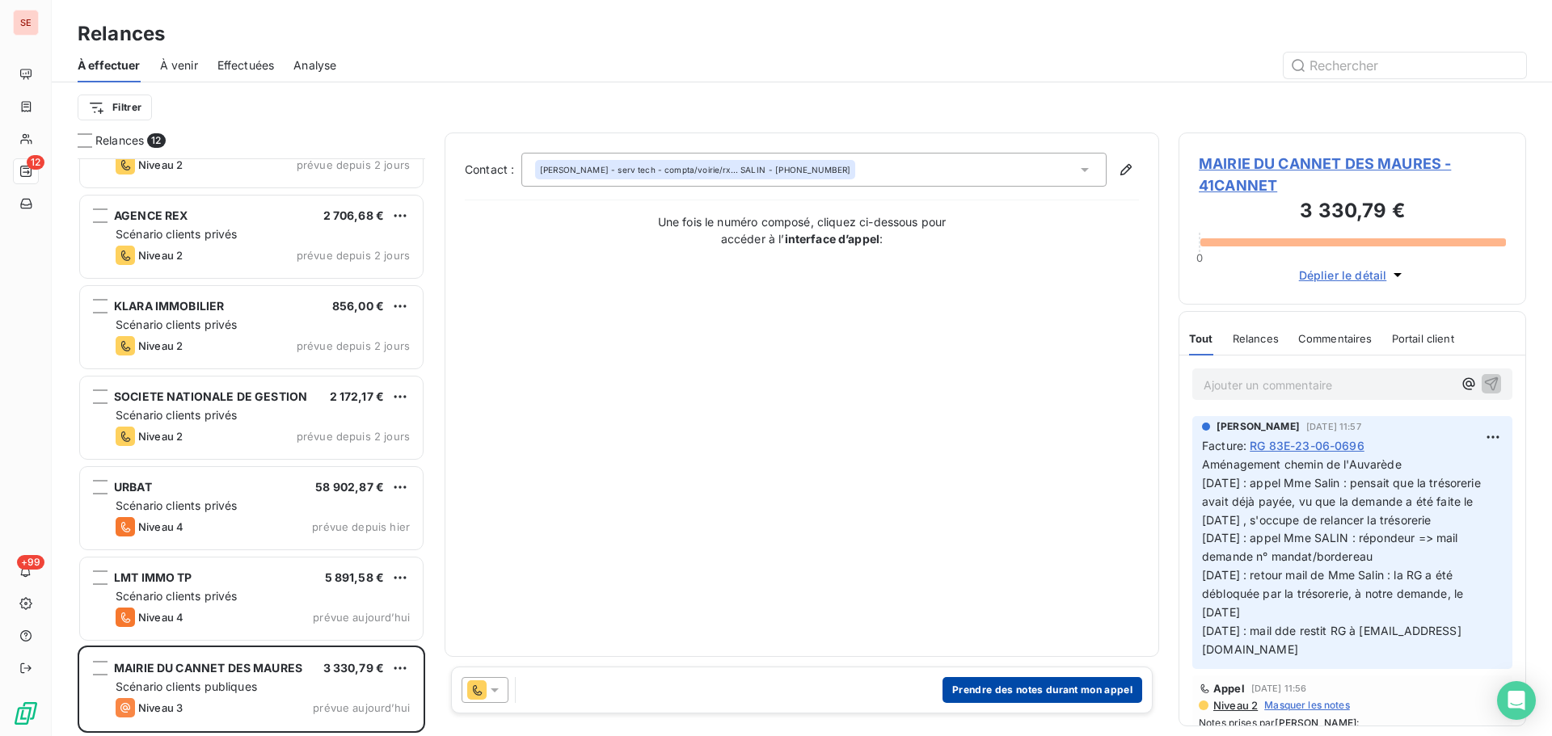
click at [988, 690] on button "Prendre des notes durant mon appel" at bounding box center [1043, 690] width 200 height 26
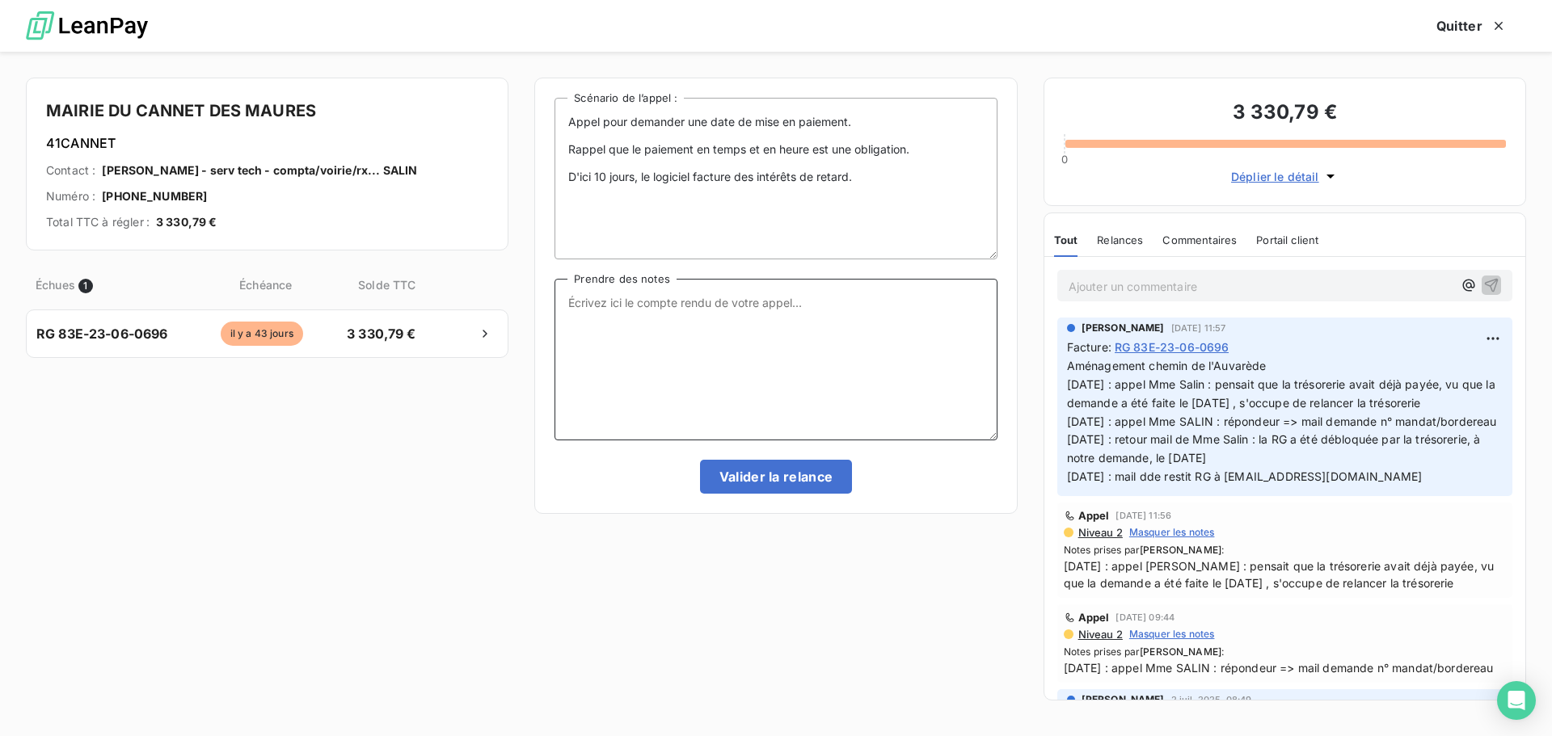
click at [620, 320] on textarea "Prendre des notes" at bounding box center [776, 360] width 442 height 162
type textarea "1"
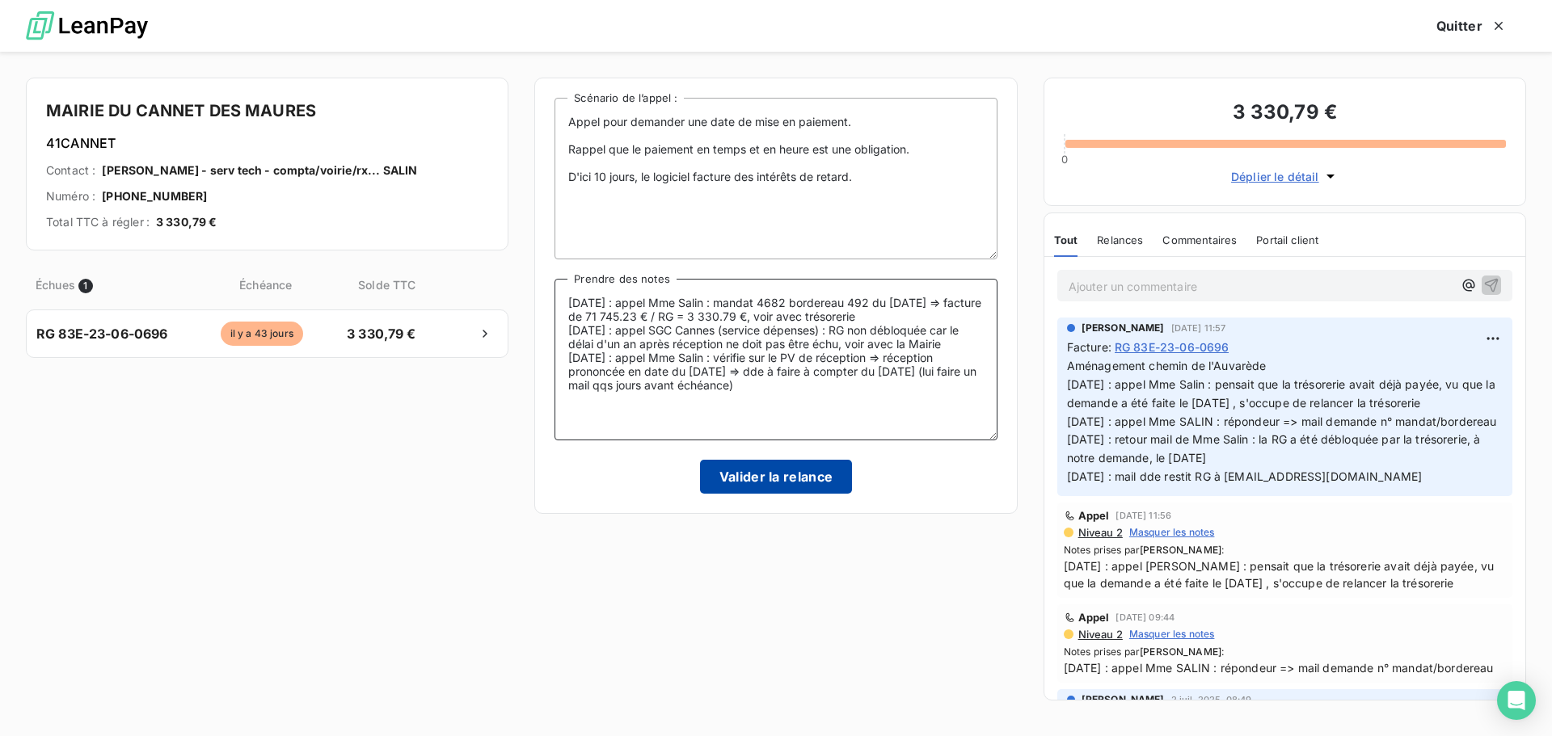
type textarea "11/08/25 : appel Mme Salin : mandat 4682 bordereau 492 du 13/07/2023 => facture…"
click at [780, 479] on button "Valider la relance" at bounding box center [776, 477] width 153 height 34
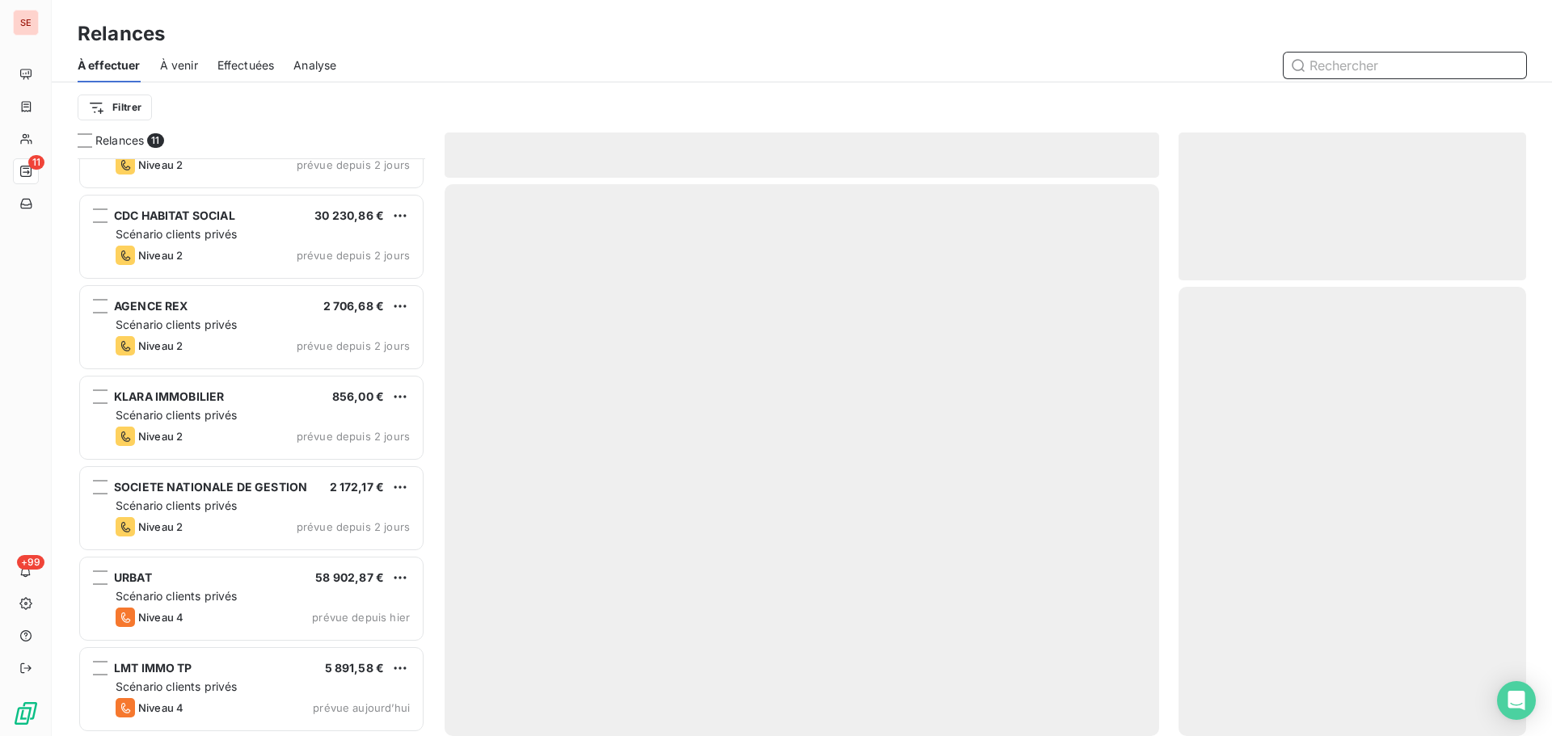
scroll to position [418, 0]
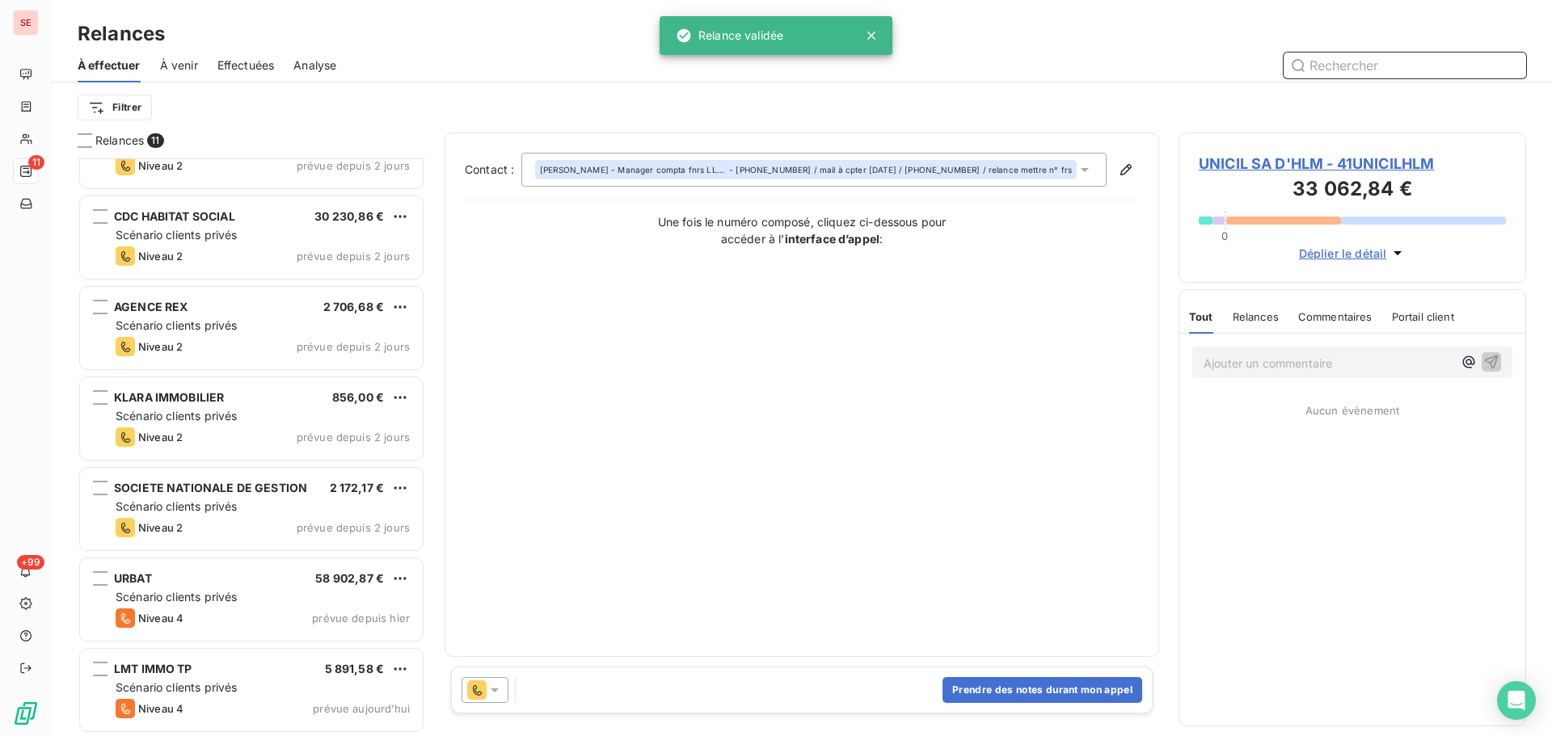
click at [264, 67] on span "Effectuées" at bounding box center [245, 65] width 57 height 16
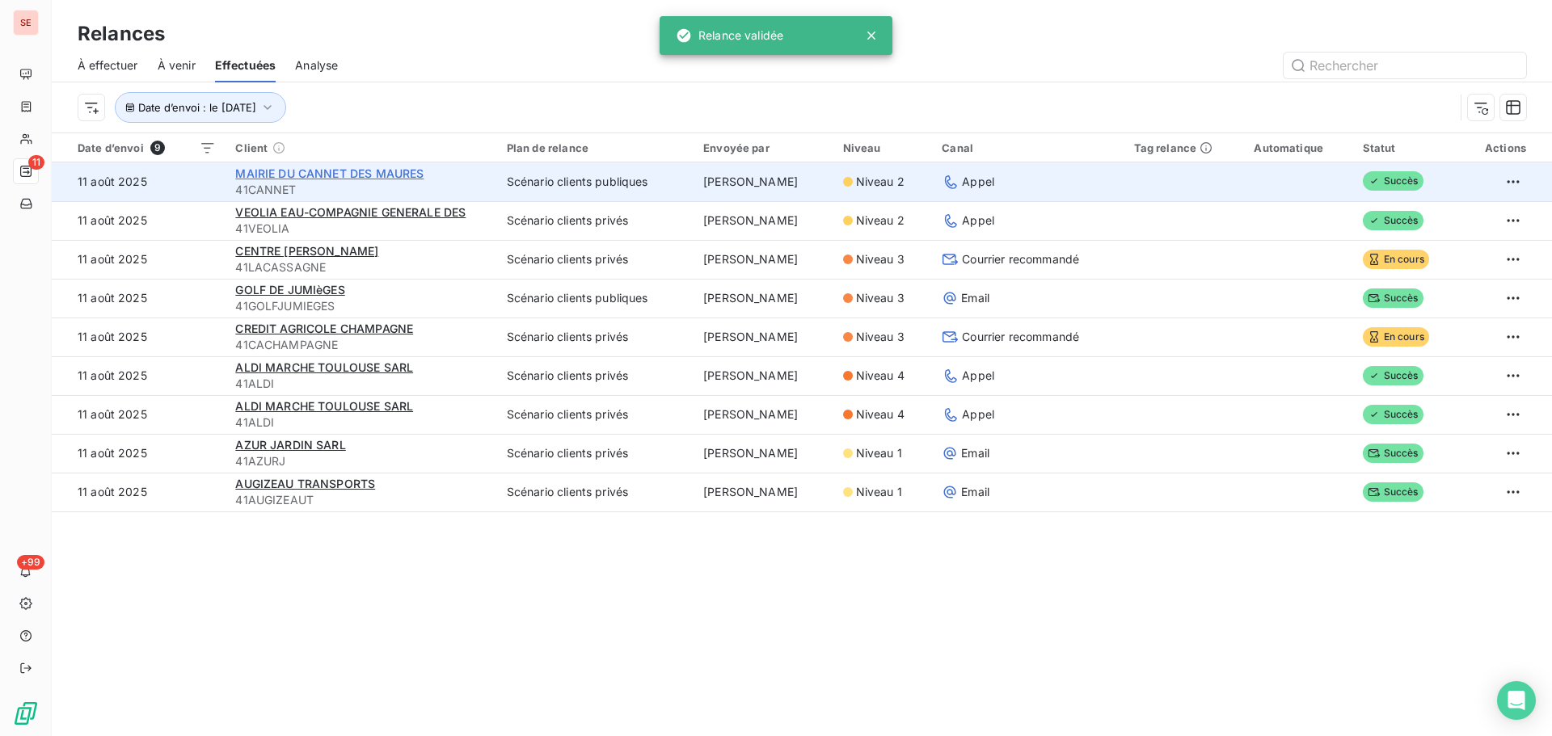
click at [347, 179] on div "MAIRIE DU CANNET DES MAURES" at bounding box center [360, 174] width 251 height 16
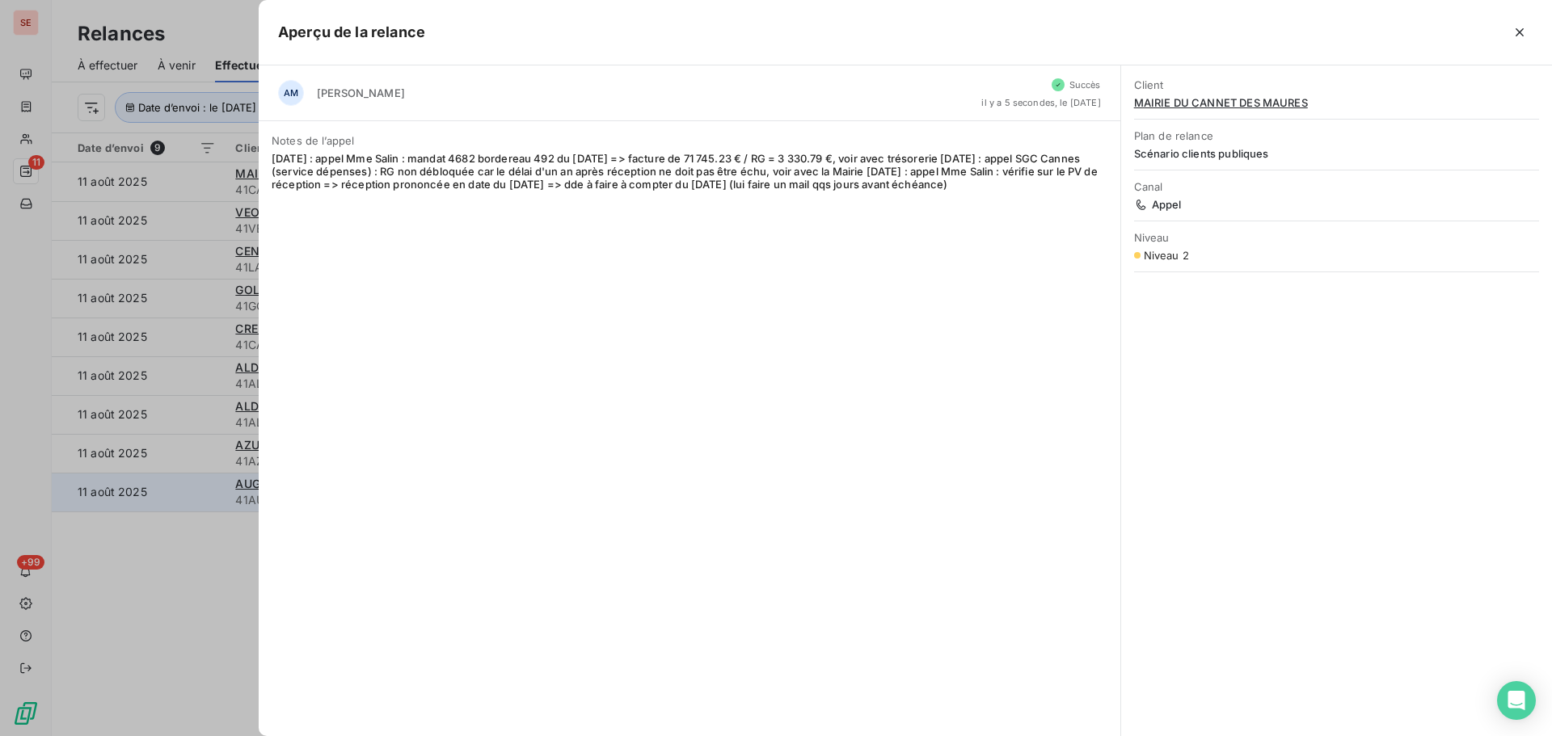
drag, startPoint x: 138, startPoint y: 533, endPoint x: 153, endPoint y: 501, distance: 34.7
click at [140, 530] on div at bounding box center [776, 368] width 1552 height 736
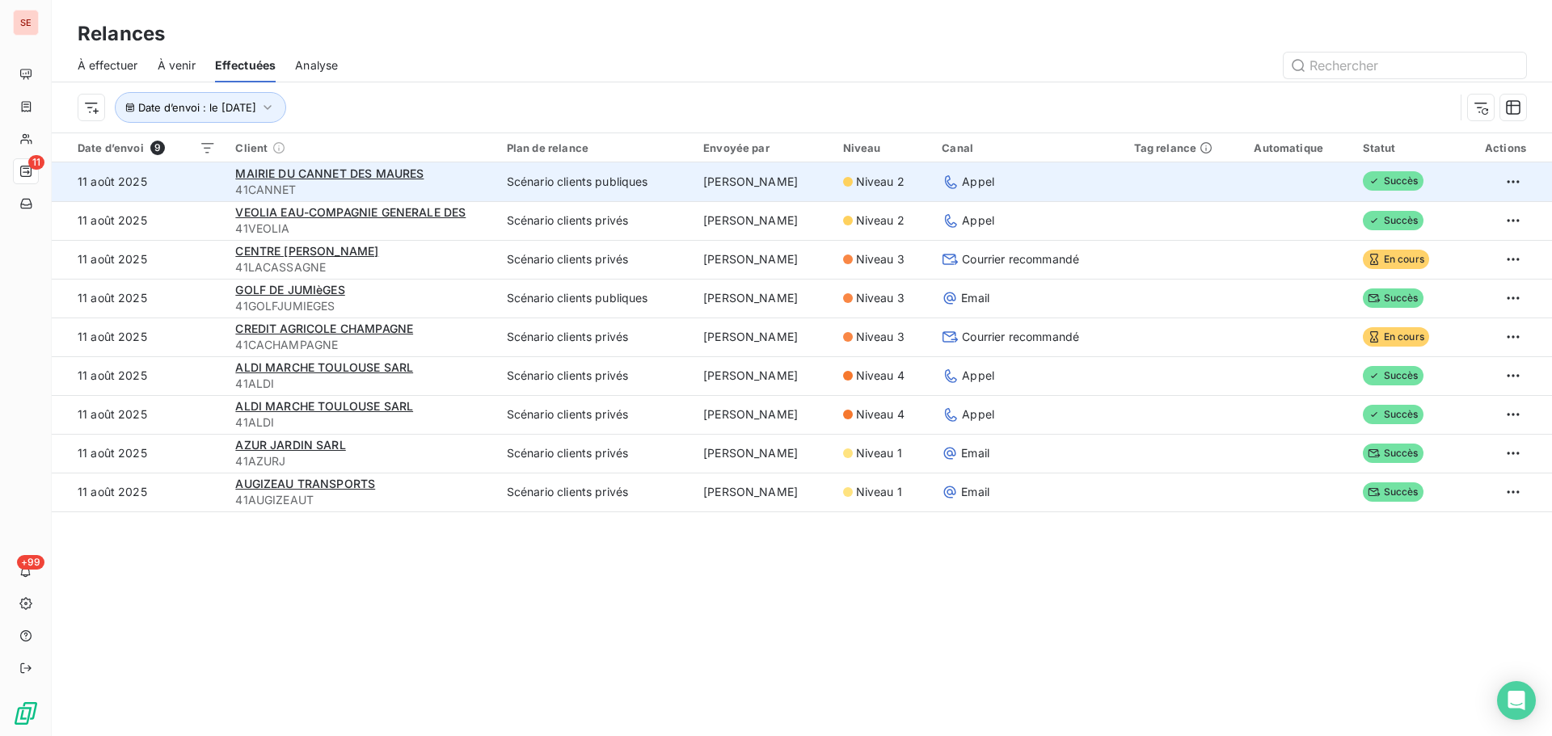
click at [300, 182] on span "41CANNET" at bounding box center [360, 190] width 251 height 16
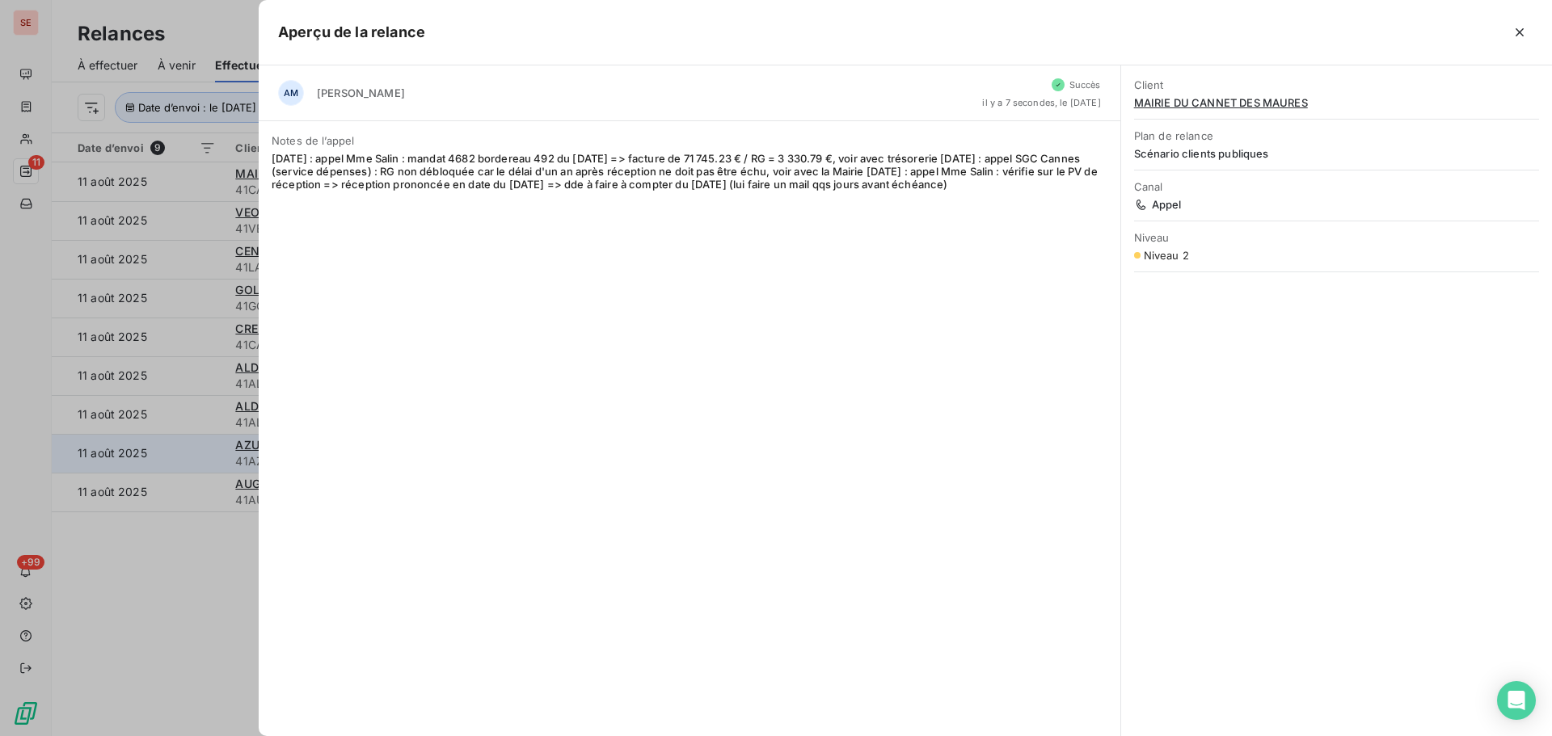
click at [132, 440] on div at bounding box center [776, 368] width 1552 height 736
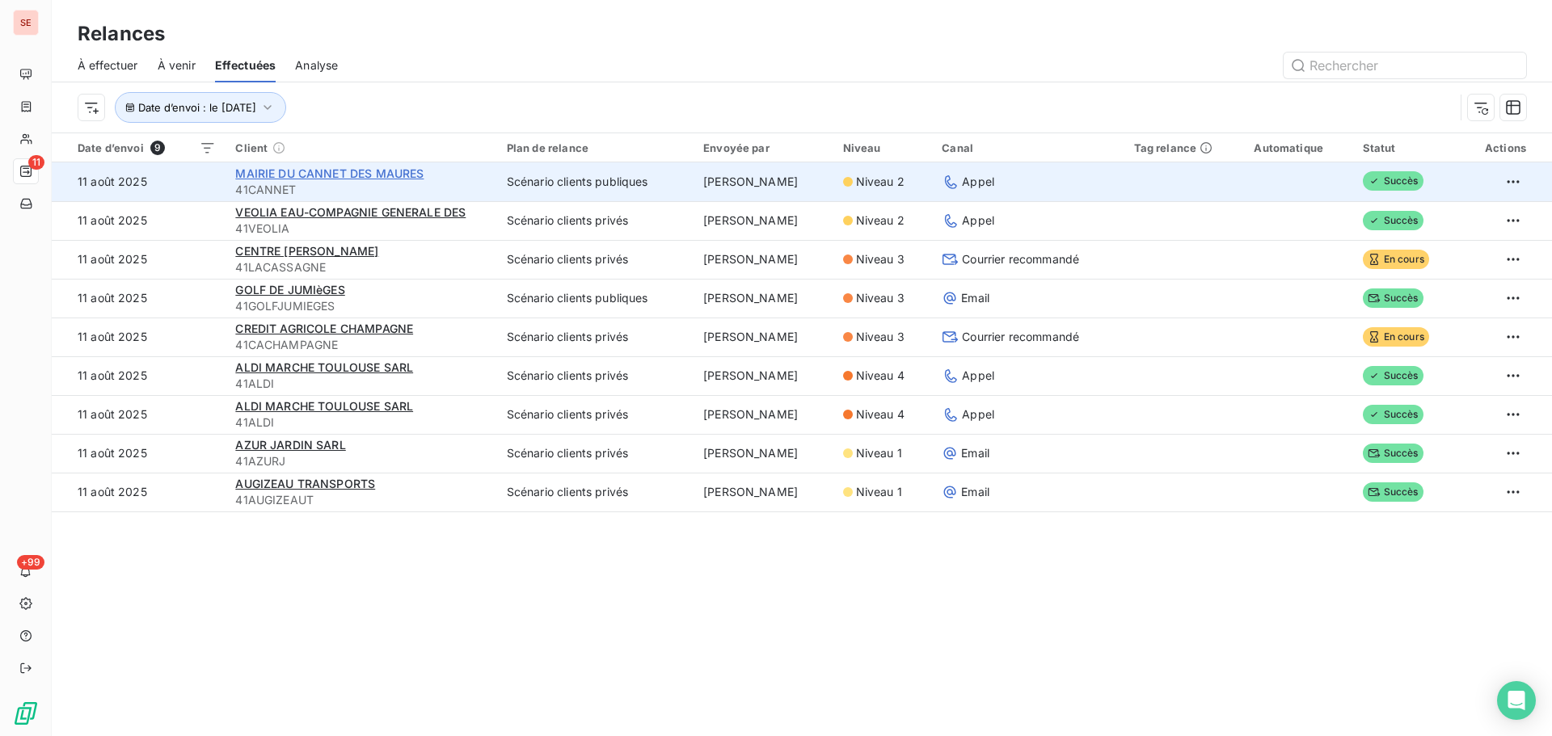
click at [243, 175] on span "MAIRIE DU CANNET DES MAURES" at bounding box center [329, 174] width 188 height 14
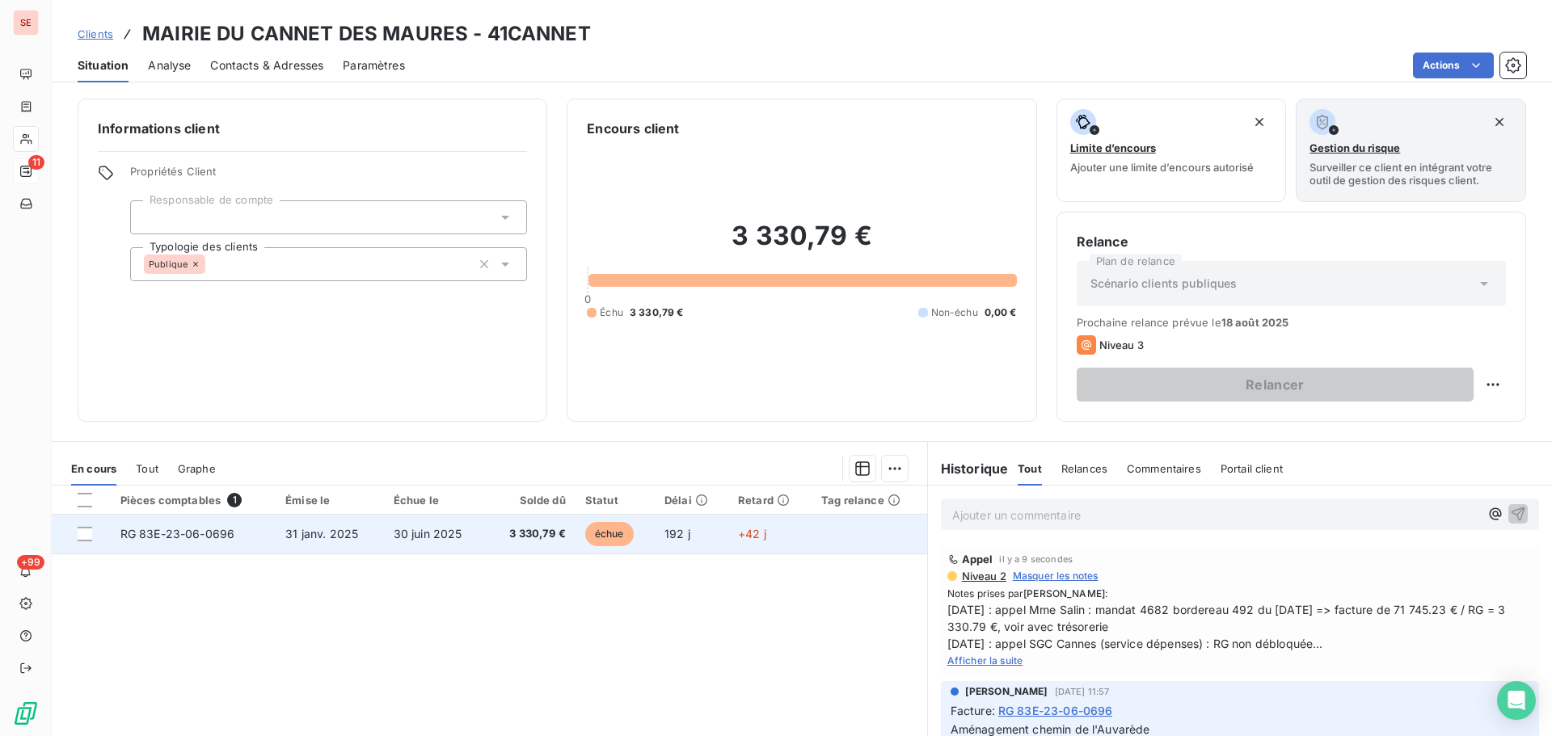
click at [230, 532] on span "RG 83E-23-06-0696" at bounding box center [177, 534] width 115 height 14
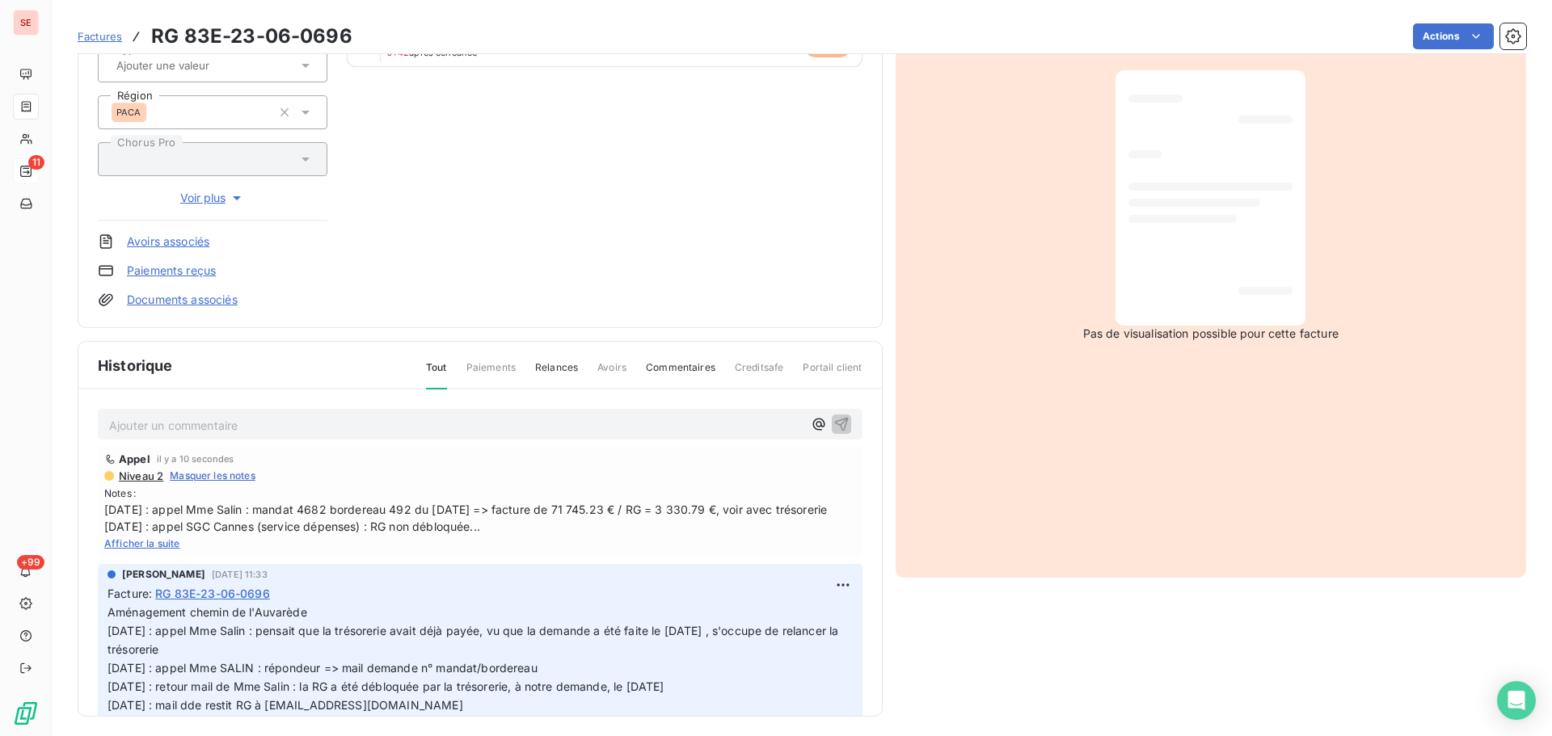
scroll to position [236, 0]
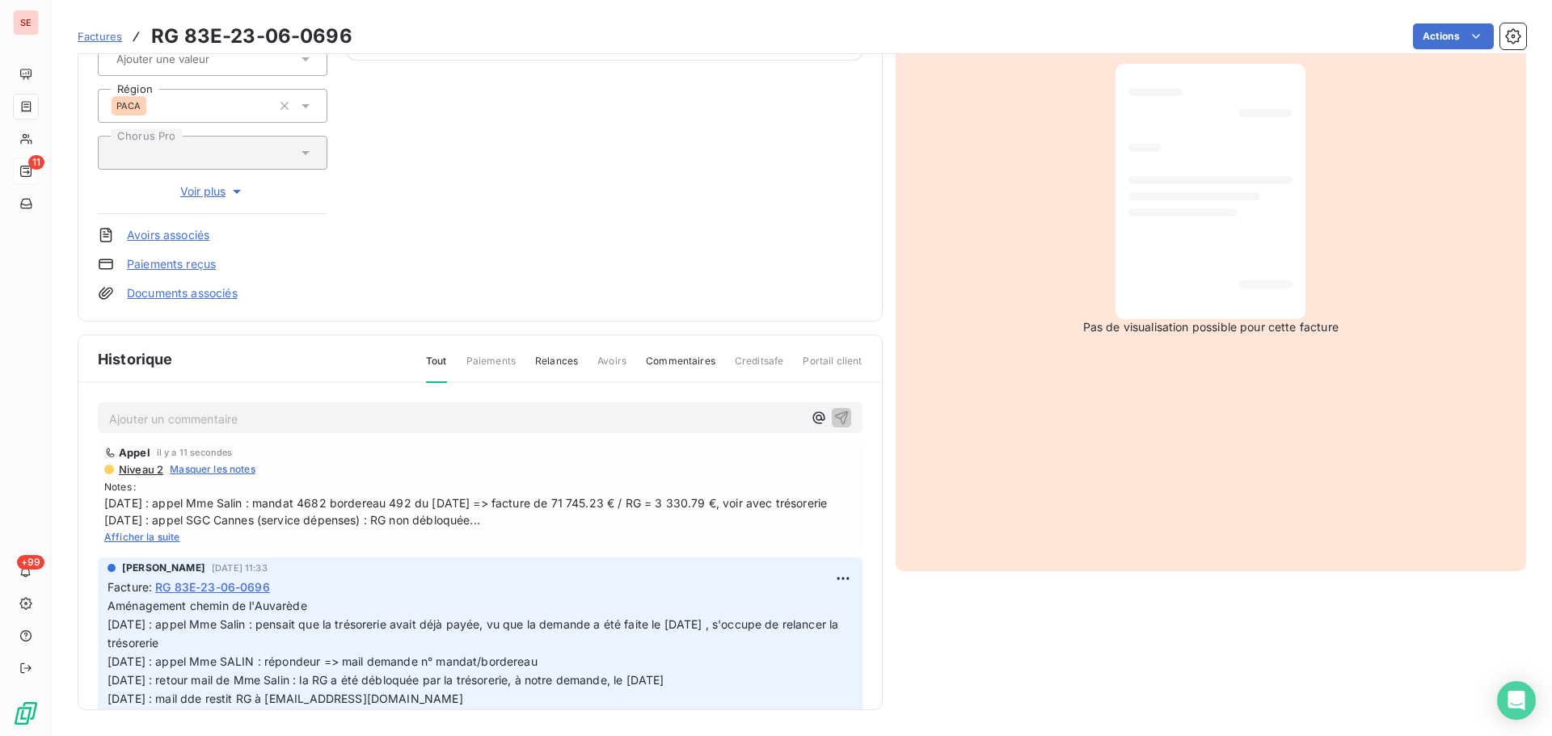
click at [150, 543] on span "Afficher la suite" at bounding box center [142, 537] width 76 height 12
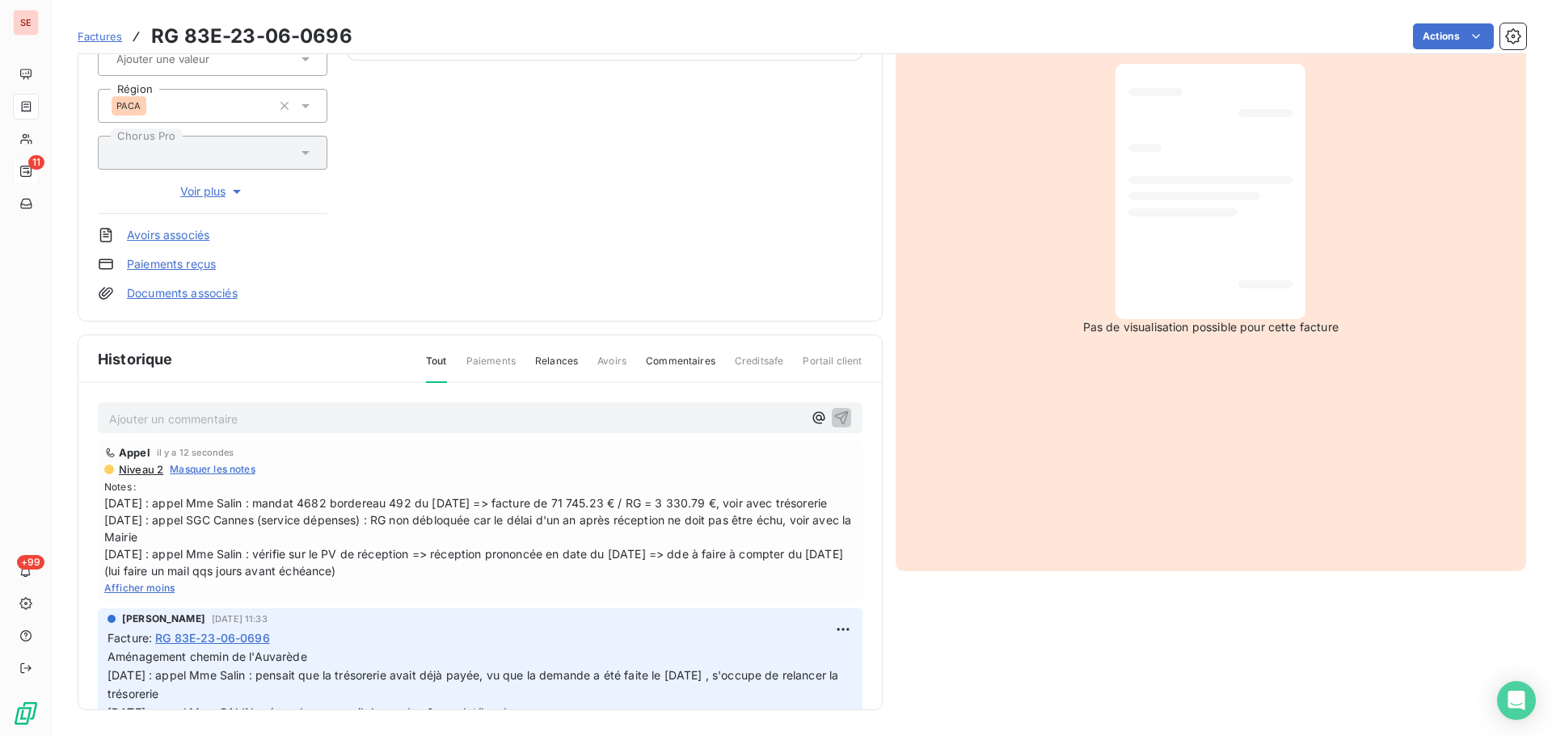
drag, startPoint x: 308, startPoint y: 593, endPoint x: 68, endPoint y: 496, distance: 259.3
click at [68, 496] on section "Factures RG 83E-23-06-0696 Actions MAIRIE DU CANNET DES MAURES 41CANNET Montant…" at bounding box center [802, 368] width 1500 height 736
copy span "11/08/25 : appel Mme Salin : mandat 4682 bordereau 492 du 13/07/2023 => facture…"
click at [823, 650] on html "SE 11 +99 Factures RG 83E-23-06-0696 Actions MAIRIE DU CANNET DES MAURES 41CANN…" at bounding box center [776, 368] width 1552 height 736
click at [796, 674] on div "Editer" at bounding box center [786, 682] width 91 height 26
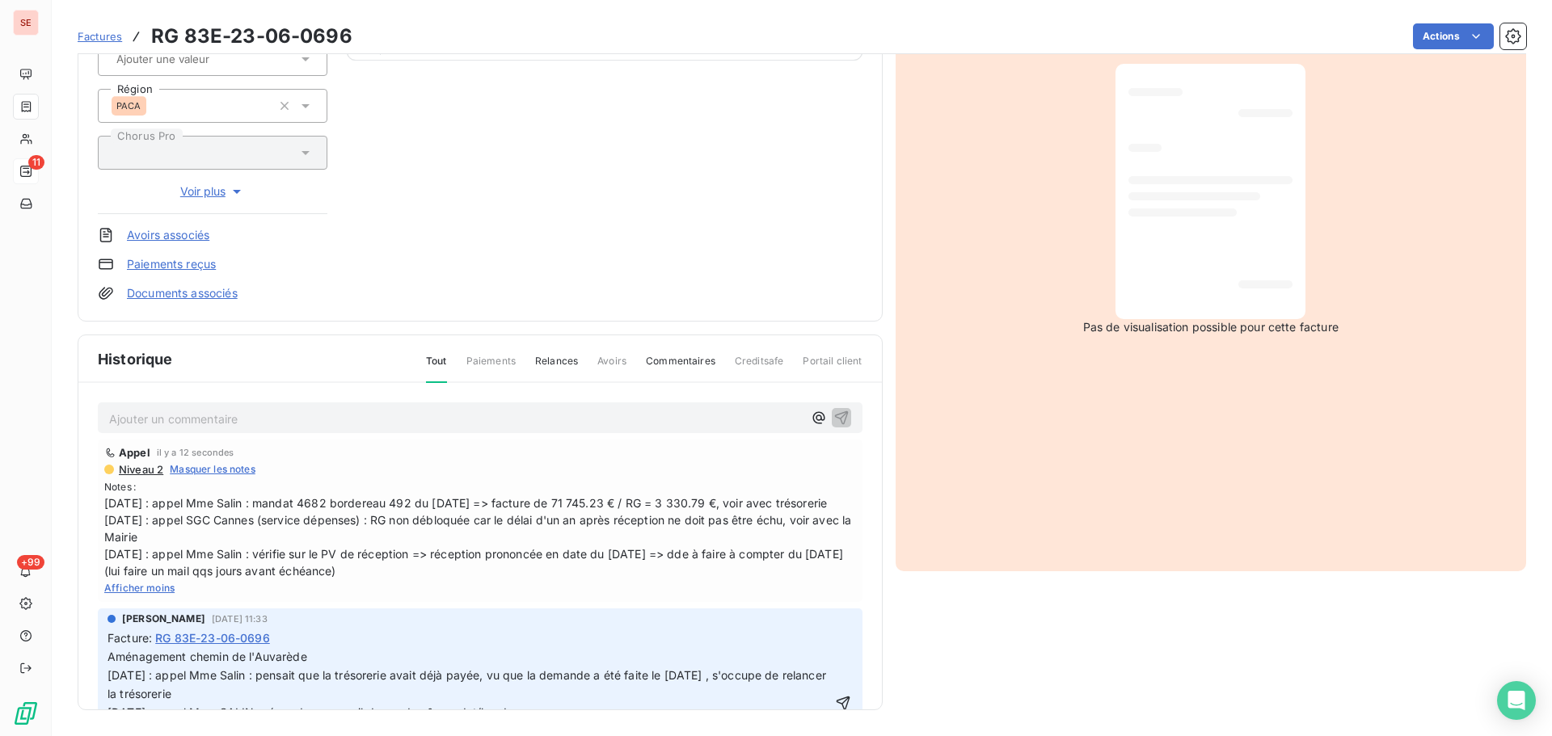
click at [334, 669] on p "Aménagement chemin de l'Auvarède 29/07/25 : appel Mme Salin : pensait que la tr…" at bounding box center [470, 703] width 724 height 111
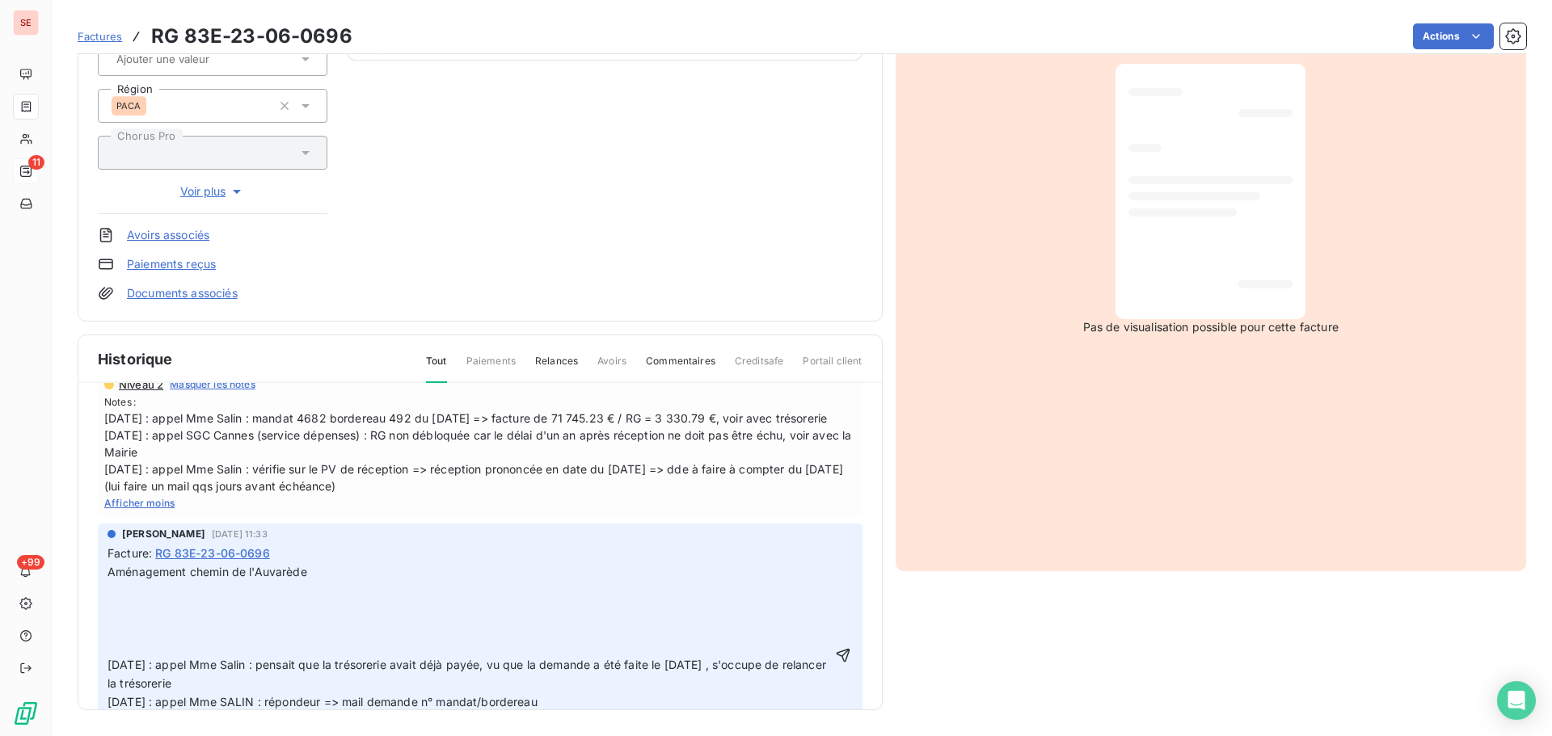
scroll to position [243, 0]
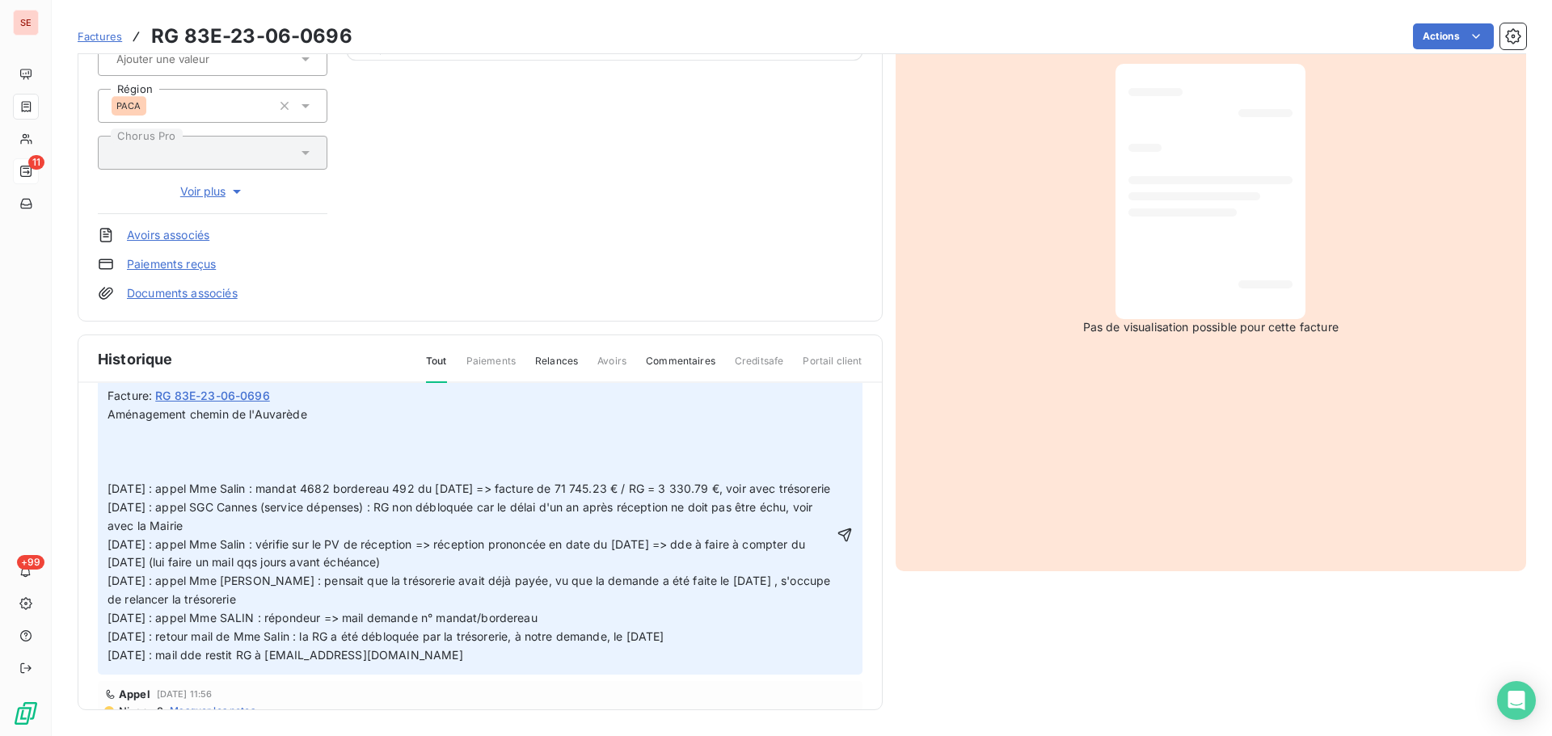
click at [312, 589] on p "11/08/25 : appel Mme Salin : vérifie sur le PV de réception => réception pronon…" at bounding box center [471, 600] width 726 height 129
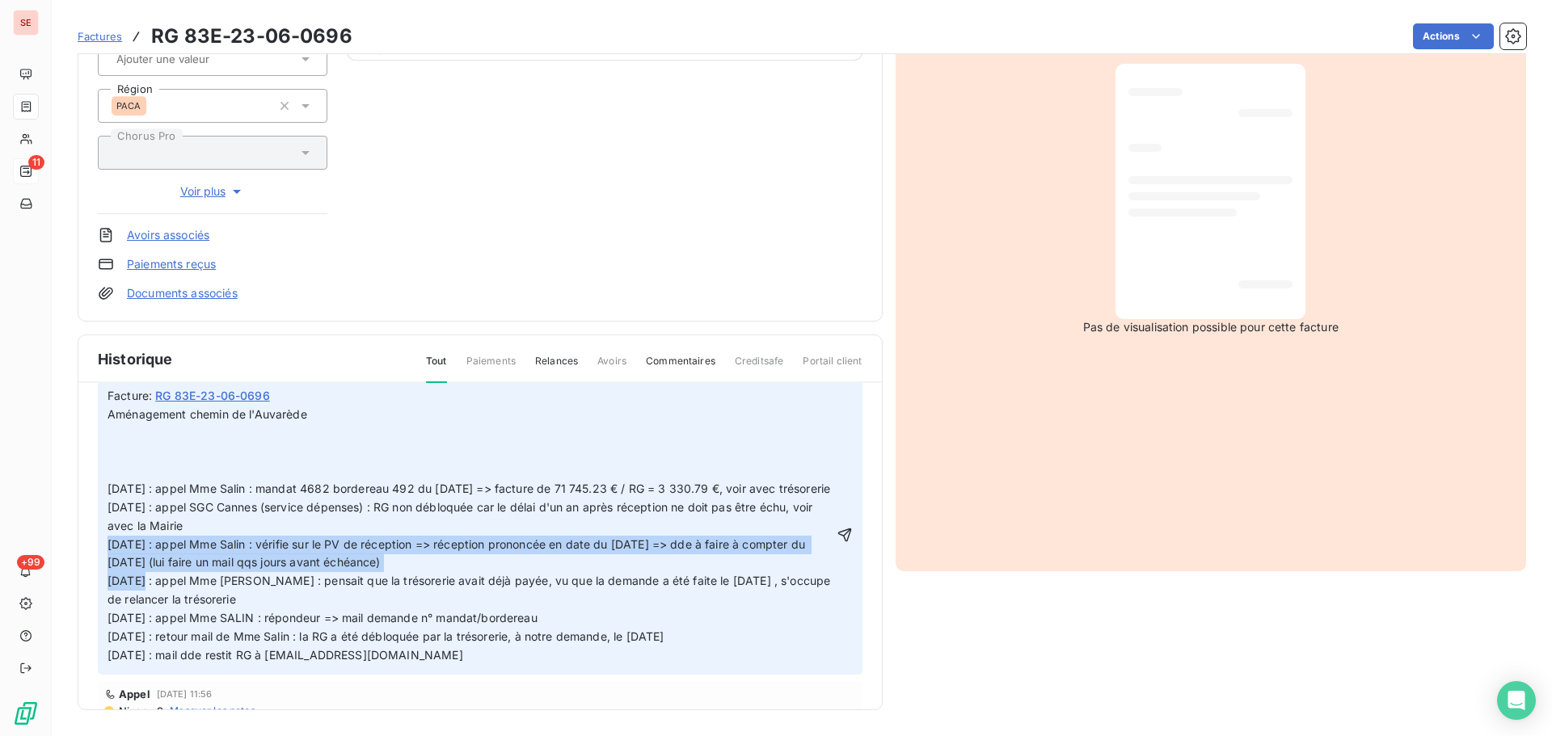
click at [312, 589] on p "11/08/25 : appel Mme Salin : vérifie sur le PV de réception => réception pronon…" at bounding box center [471, 600] width 726 height 129
copy span "11/08/25 : appel Mme Salin : vérifie sur le PV de réception => réception pronon…"
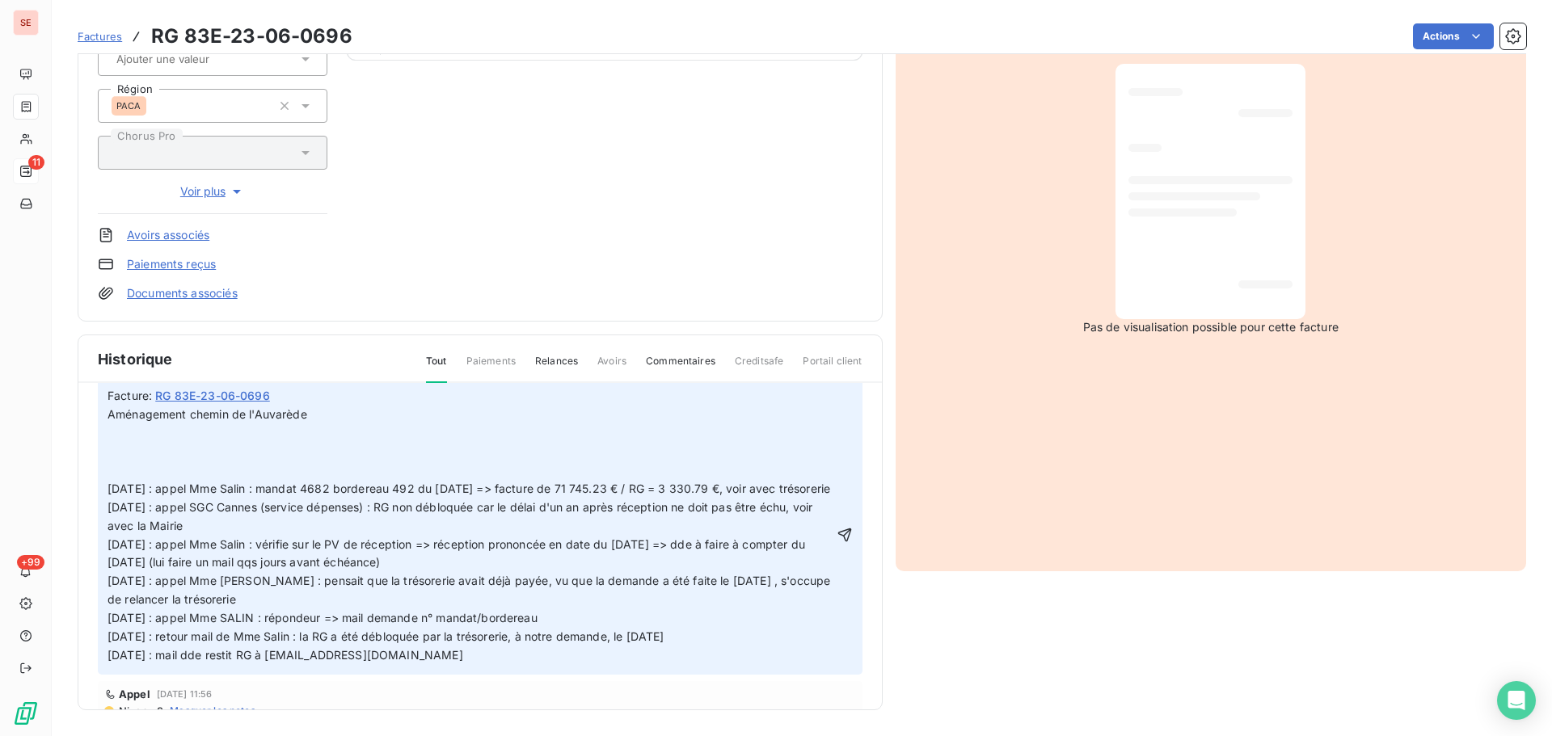
click at [169, 448] on p "Aménagement chemin de l'Auvarède 11/08/25 : appel Mme Salin : mandat 4682 borde…" at bounding box center [471, 452] width 726 height 92
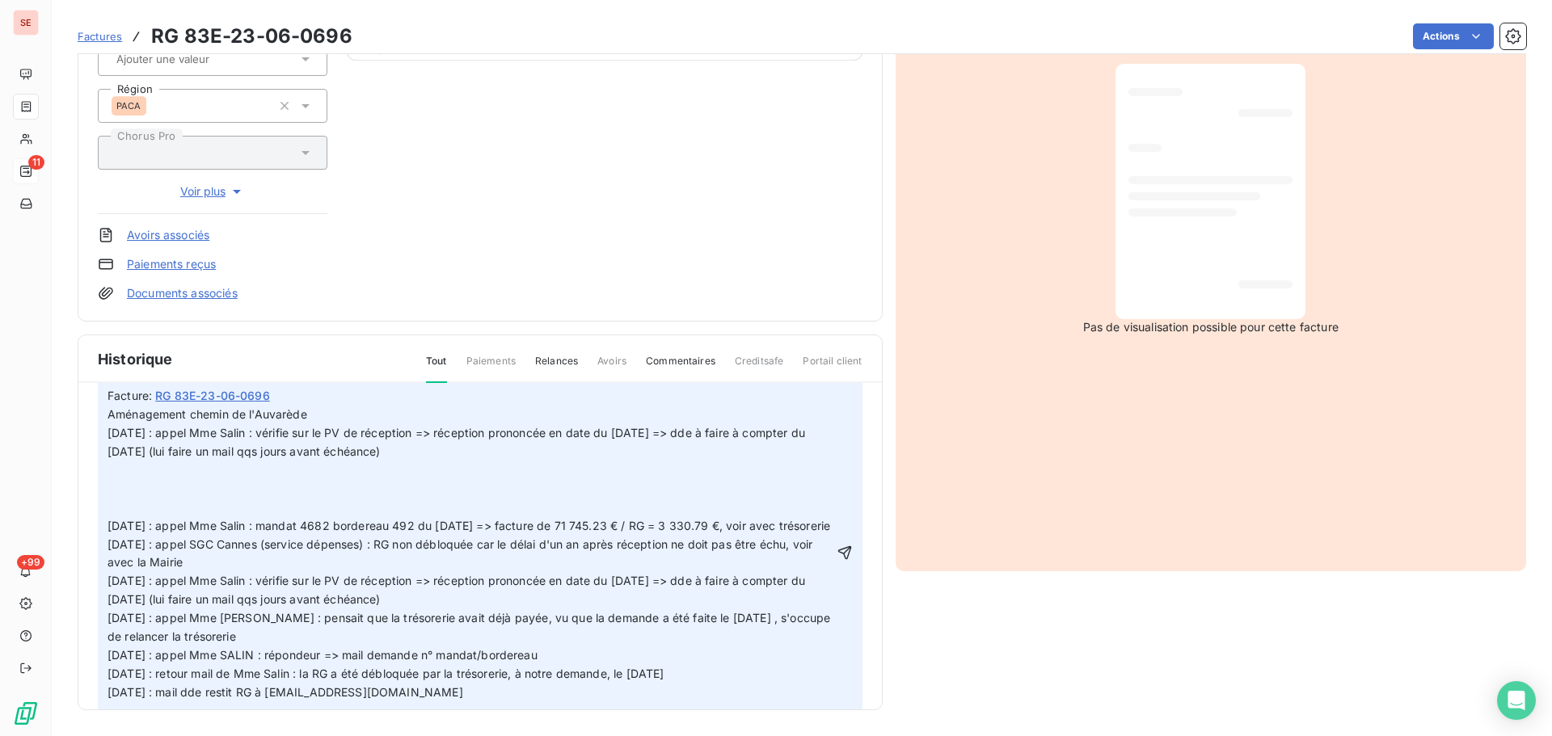
click at [200, 570] on span "11/08/25 : appel SGC Cannes (service dépenses) : RG non débloquée car le délai …" at bounding box center [462, 554] width 708 height 32
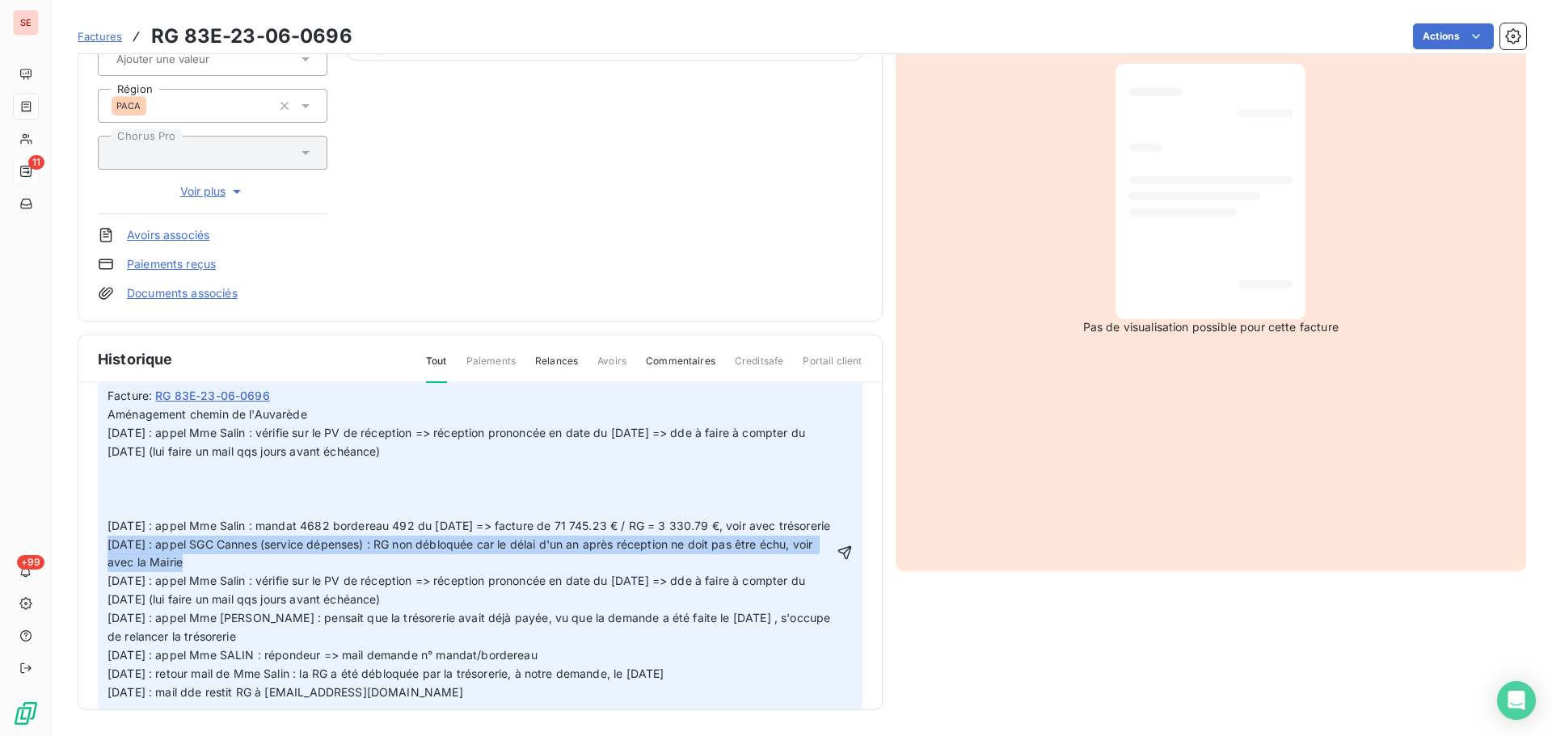
click at [200, 570] on span "11/08/25 : appel SGC Cannes (service dépenses) : RG non débloquée car le délai …" at bounding box center [462, 554] width 708 height 32
copy span "11/08/25 : appel SGC Cannes (service dépenses) : RG non débloquée car le délai …"
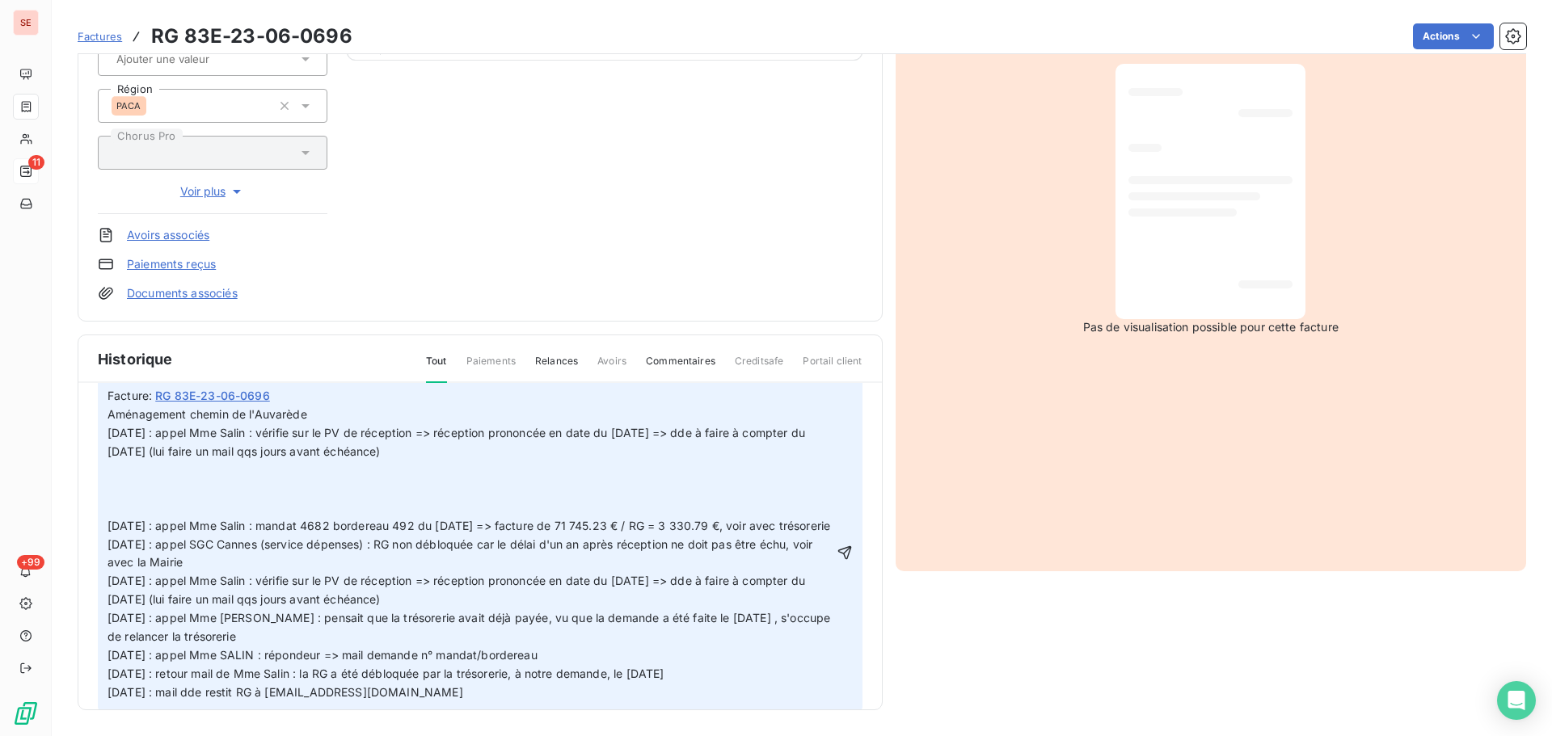
click at [141, 493] on p "Aménagement chemin de l'Auvarède 11/08/25 : appel Mme Salin : vérifie sur le PV…" at bounding box center [471, 470] width 726 height 129
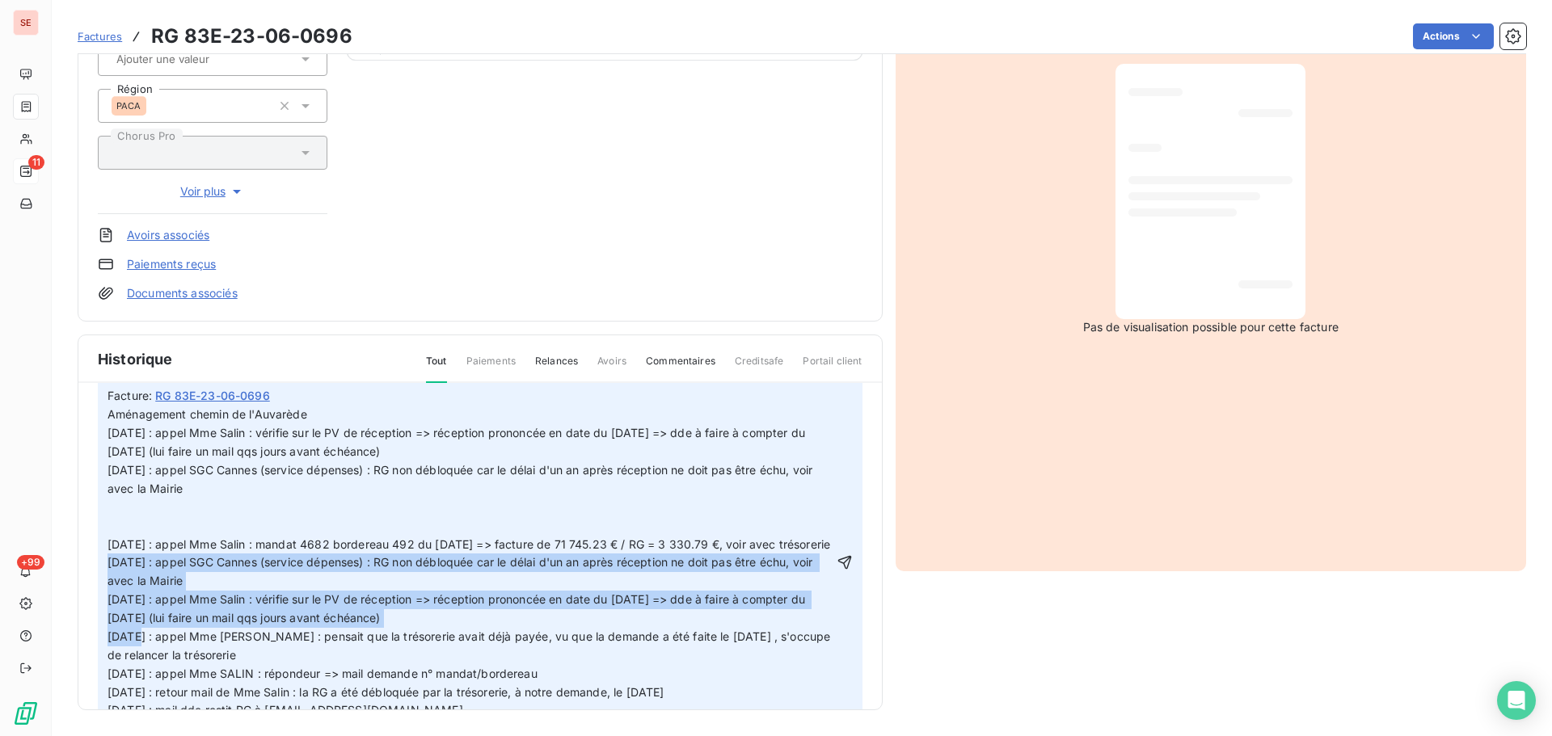
drag, startPoint x: 426, startPoint y: 658, endPoint x: 99, endPoint y: 601, distance: 332.4
click at [102, 600] on div "AMELIA RAIMUNDO 2 juil. 2025, 11:33 Facture : RG 83E-23-06-0696 Aménagement che…" at bounding box center [480, 548] width 765 height 364
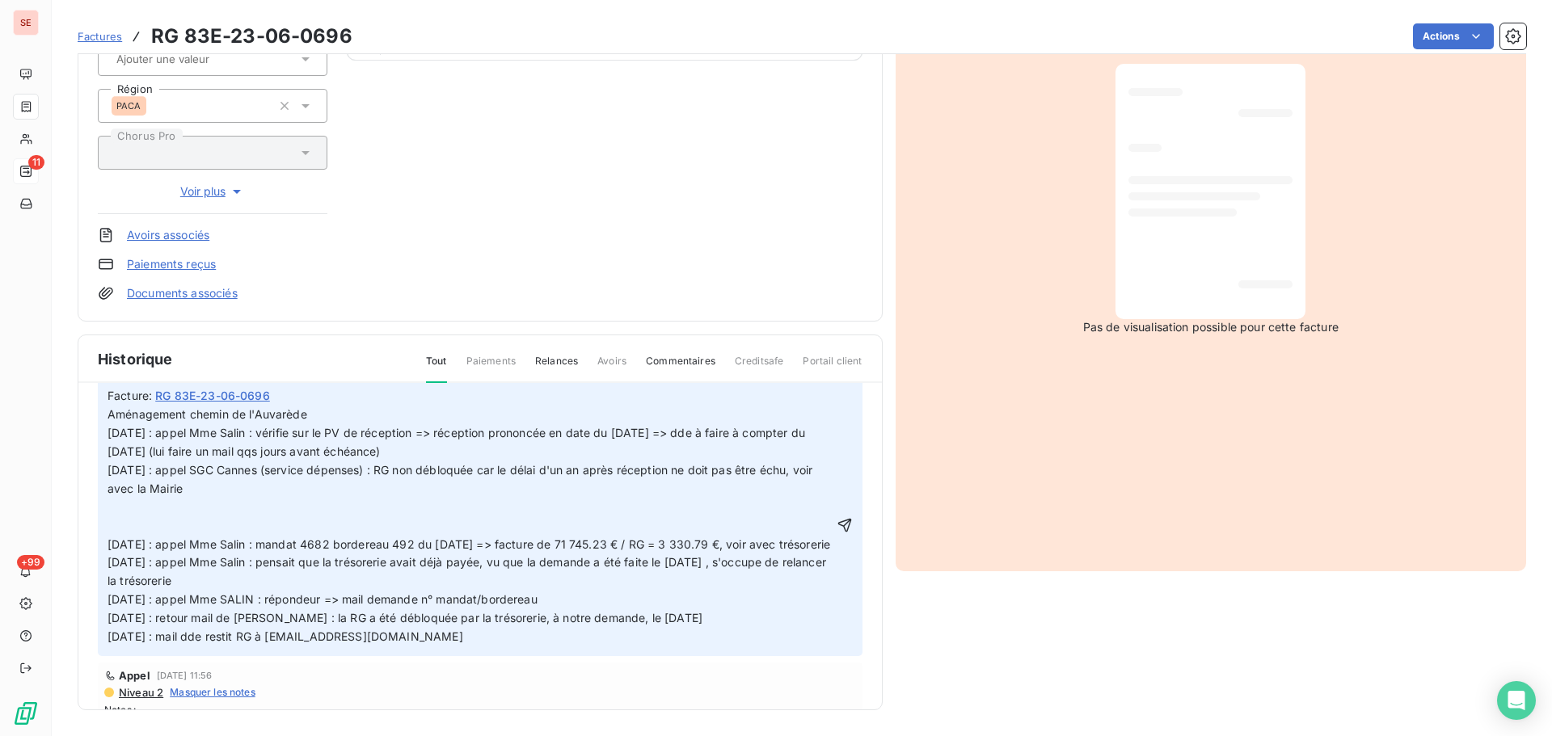
drag, startPoint x: 142, startPoint y: 545, endPoint x: 150, endPoint y: 544, distance: 8.1
click at [142, 544] on p "Aménagement chemin de l'Auvarède 11/08/25 : appel Mme Salin : vérifie sur le PV…" at bounding box center [471, 526] width 726 height 240
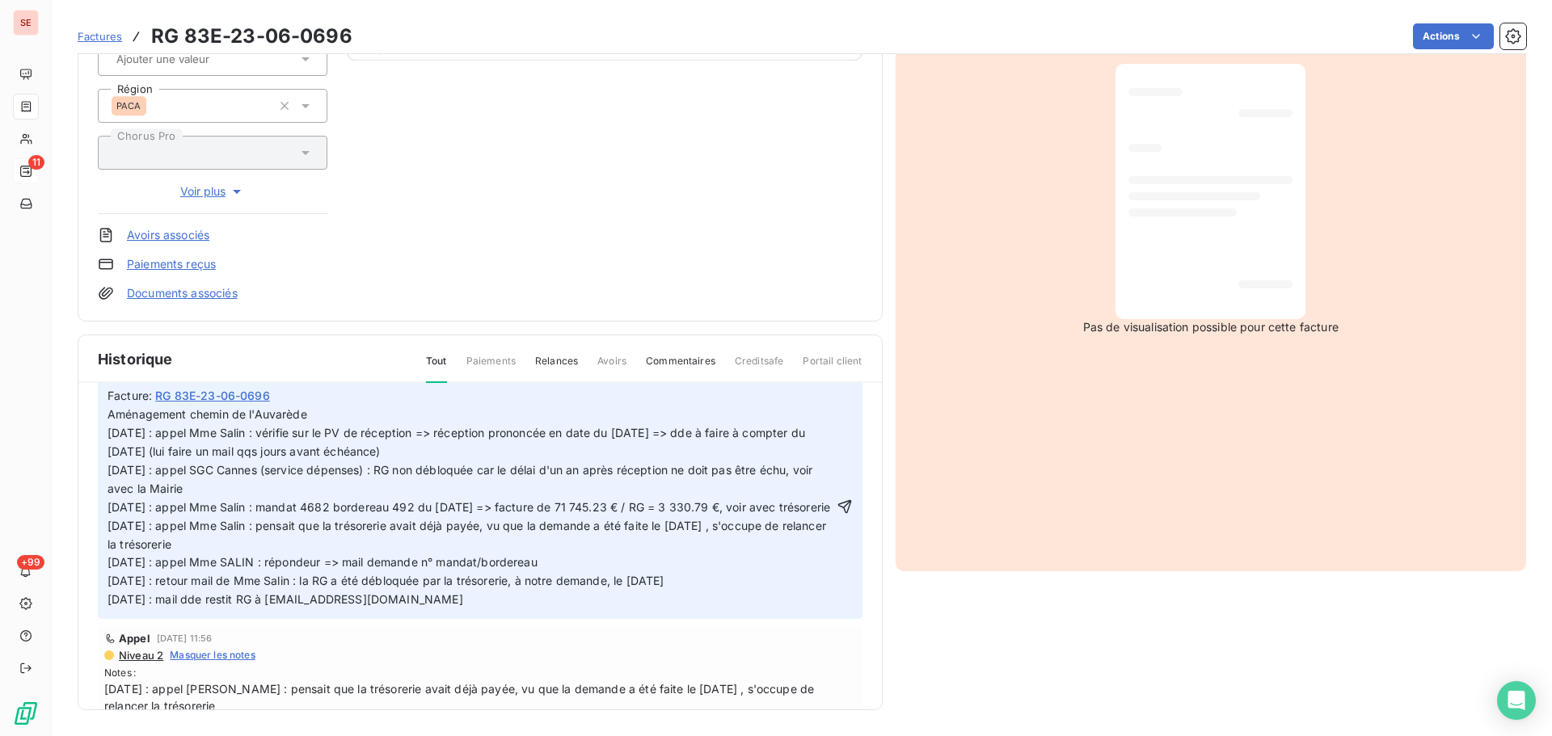
click at [837, 515] on icon "button" at bounding box center [845, 507] width 16 height 16
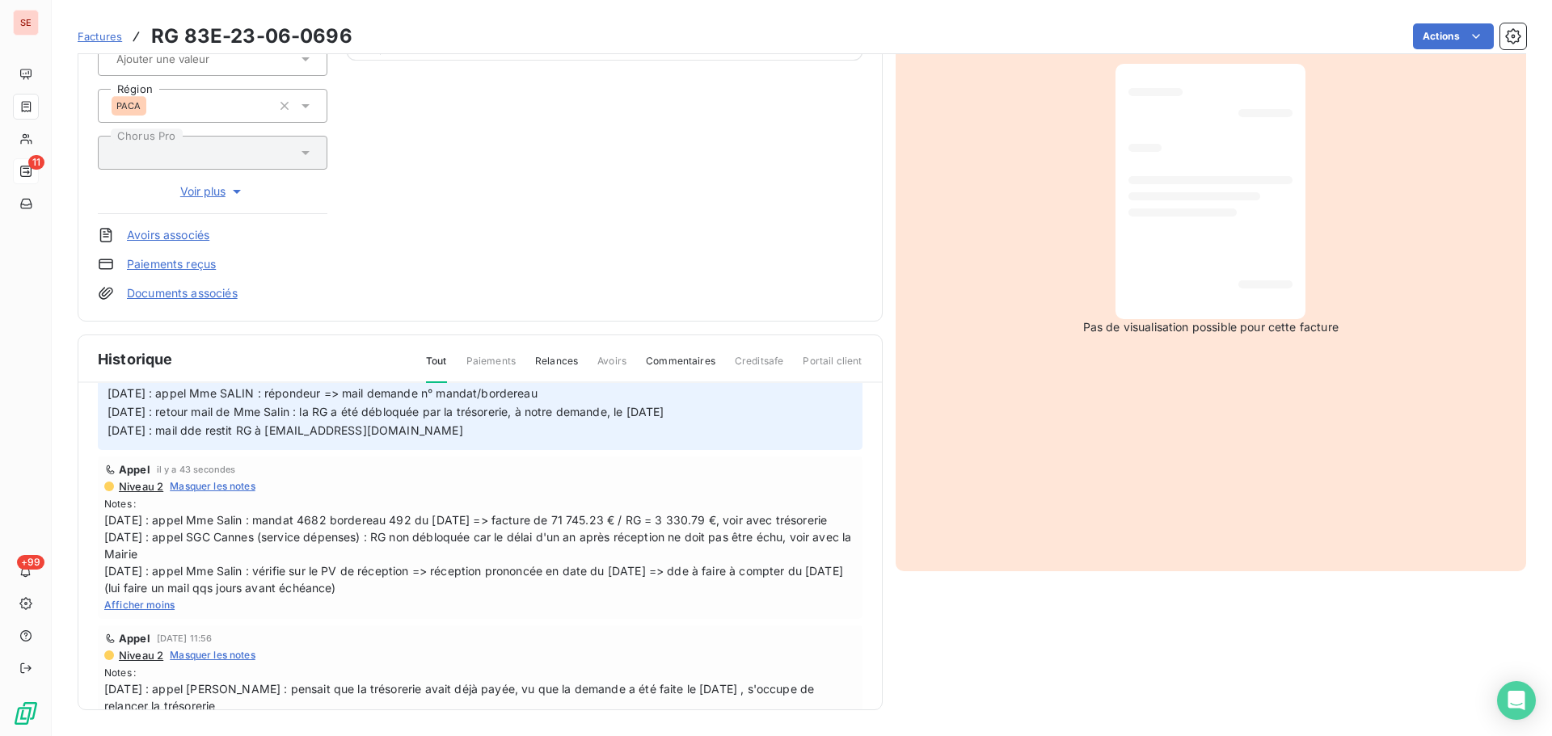
scroll to position [57, 0]
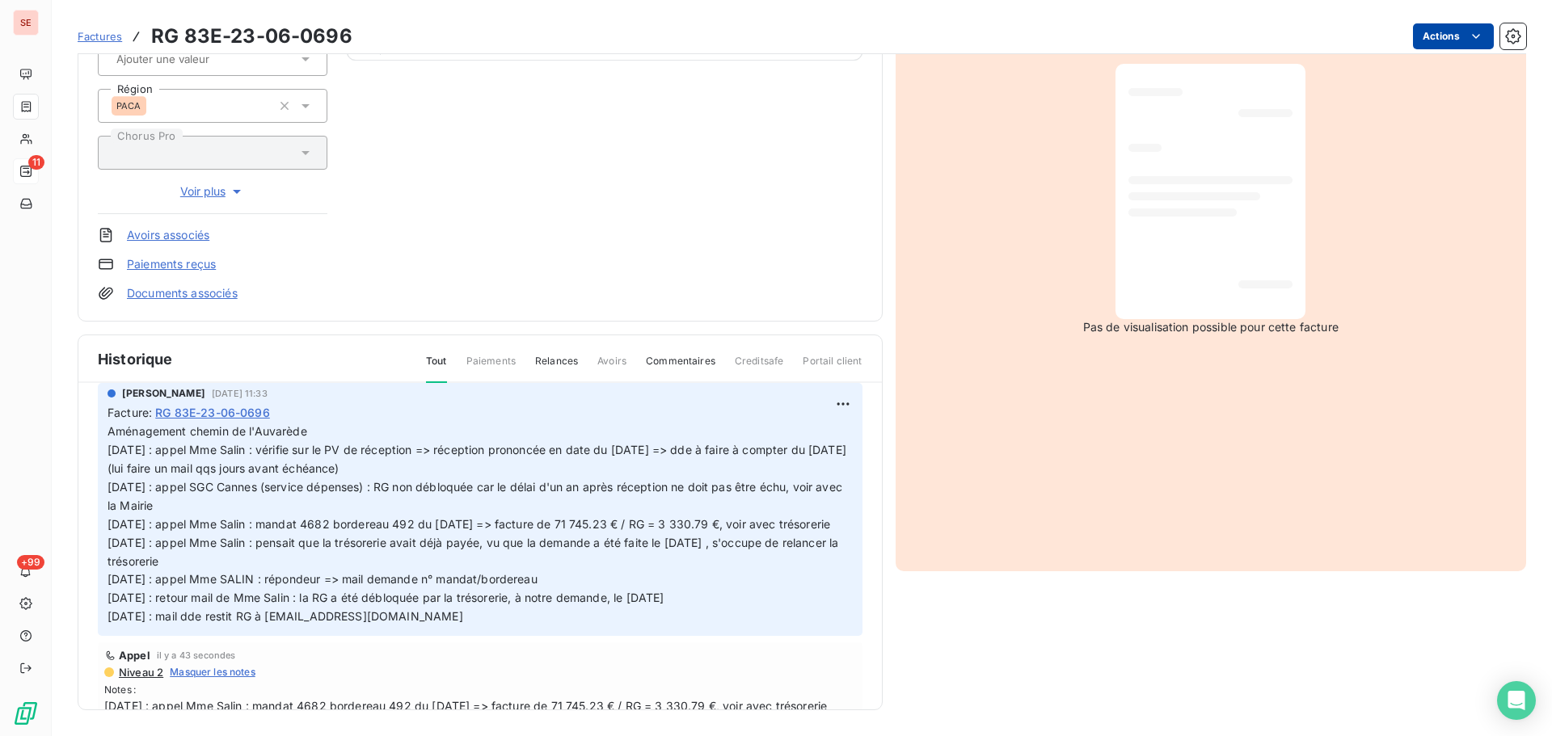
click at [1440, 46] on html "SE 11 +99 Factures RG 83E-23-06-0696 Actions MAIRIE DU CANNET DES MAURES 41CANN…" at bounding box center [776, 368] width 1552 height 736
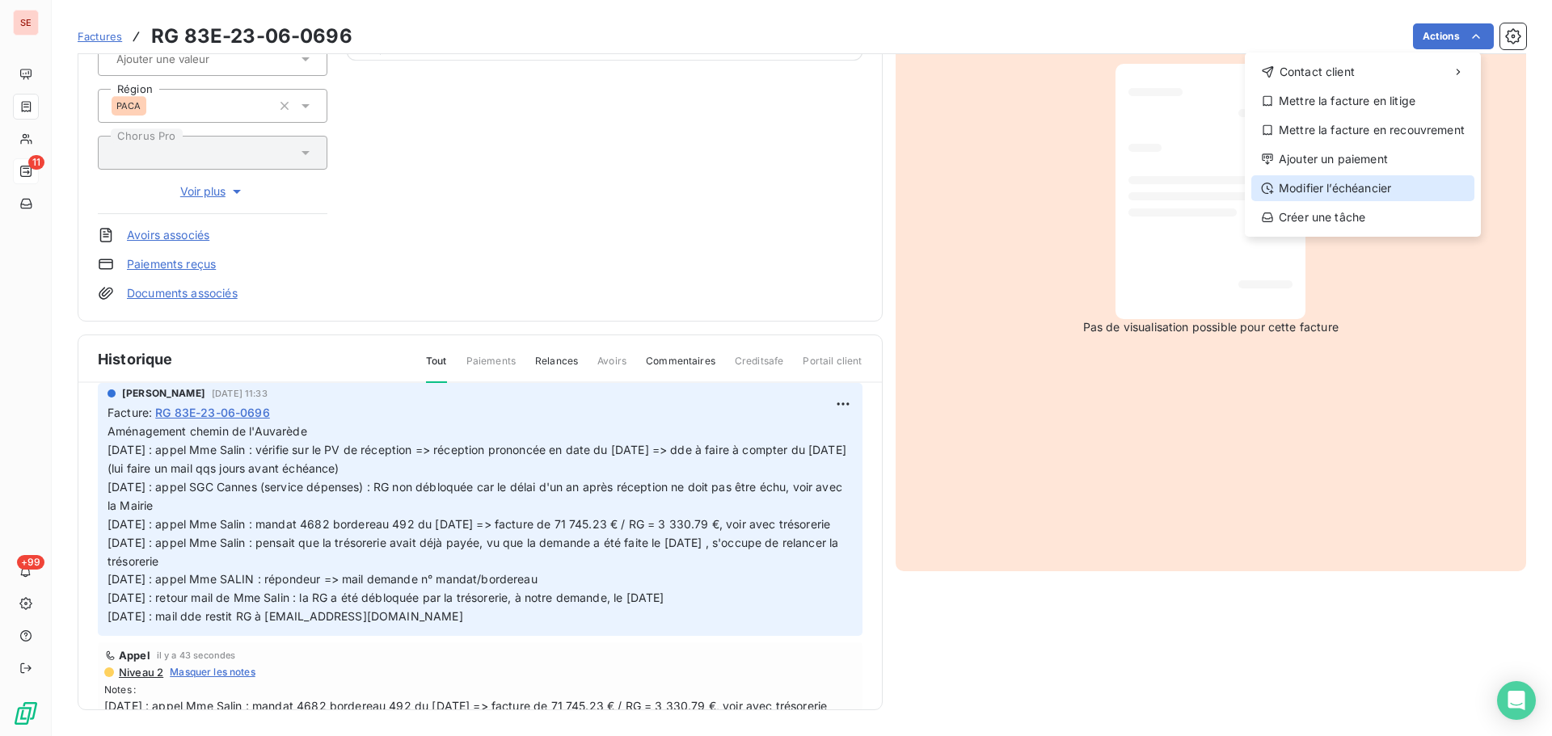
click at [1342, 181] on div "Modifier l’échéancier" at bounding box center [1362, 188] width 223 height 26
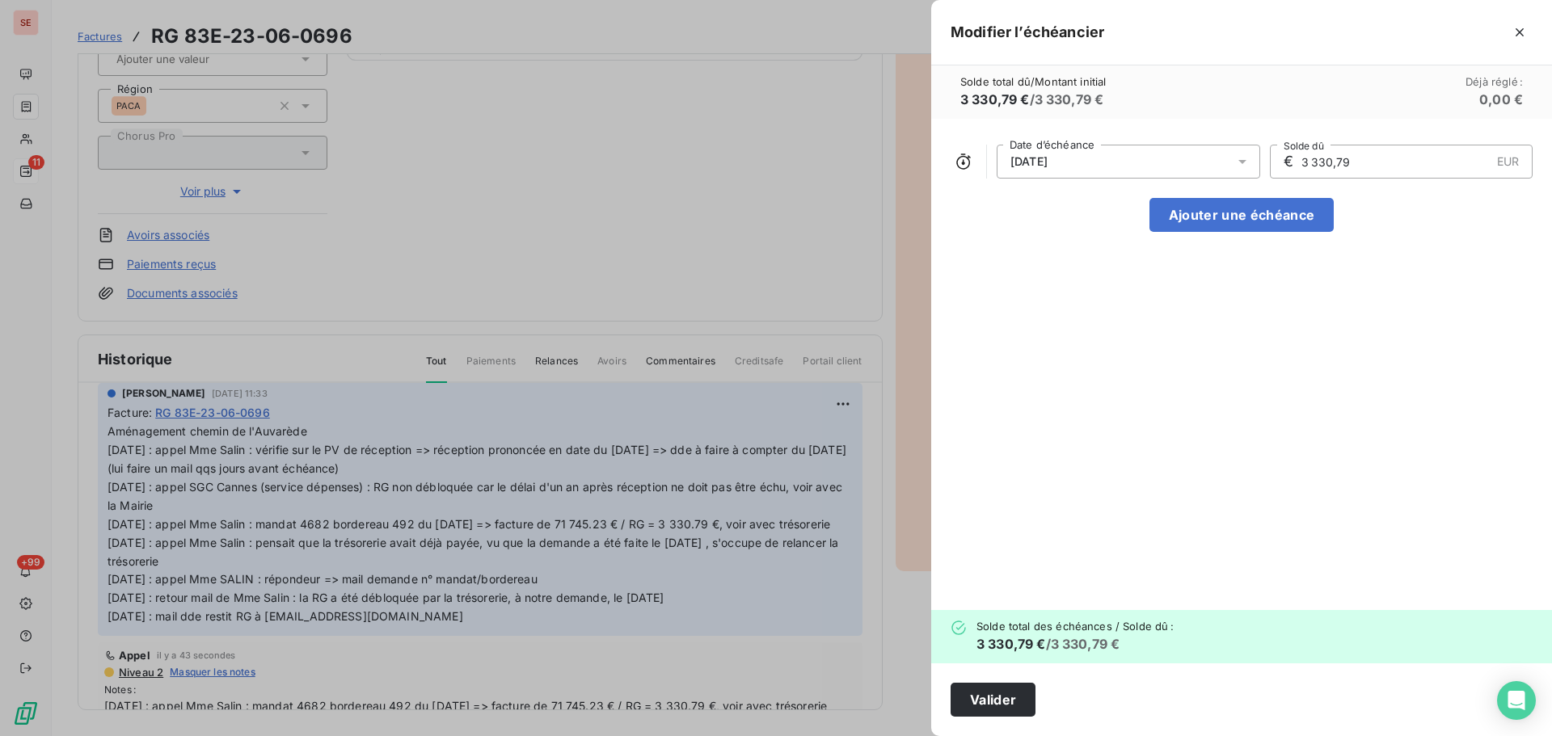
click at [1048, 158] on span "30/06/2025" at bounding box center [1029, 161] width 37 height 13
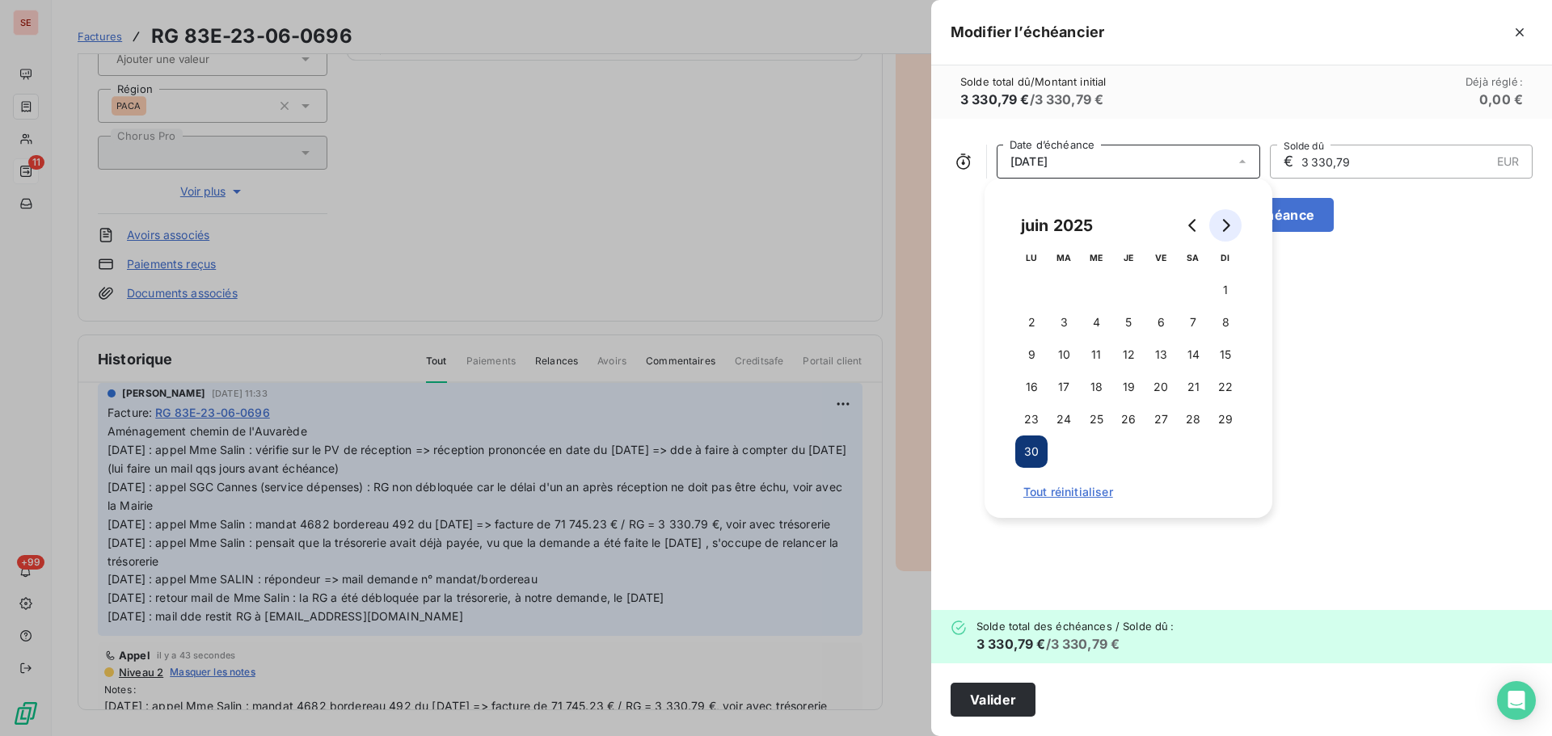
click at [1218, 228] on button "Go to next month" at bounding box center [1225, 225] width 32 height 32
click at [1219, 228] on icon "Go to next month" at bounding box center [1225, 225] width 13 height 13
click at [1104, 418] on button "29" at bounding box center [1096, 419] width 32 height 32
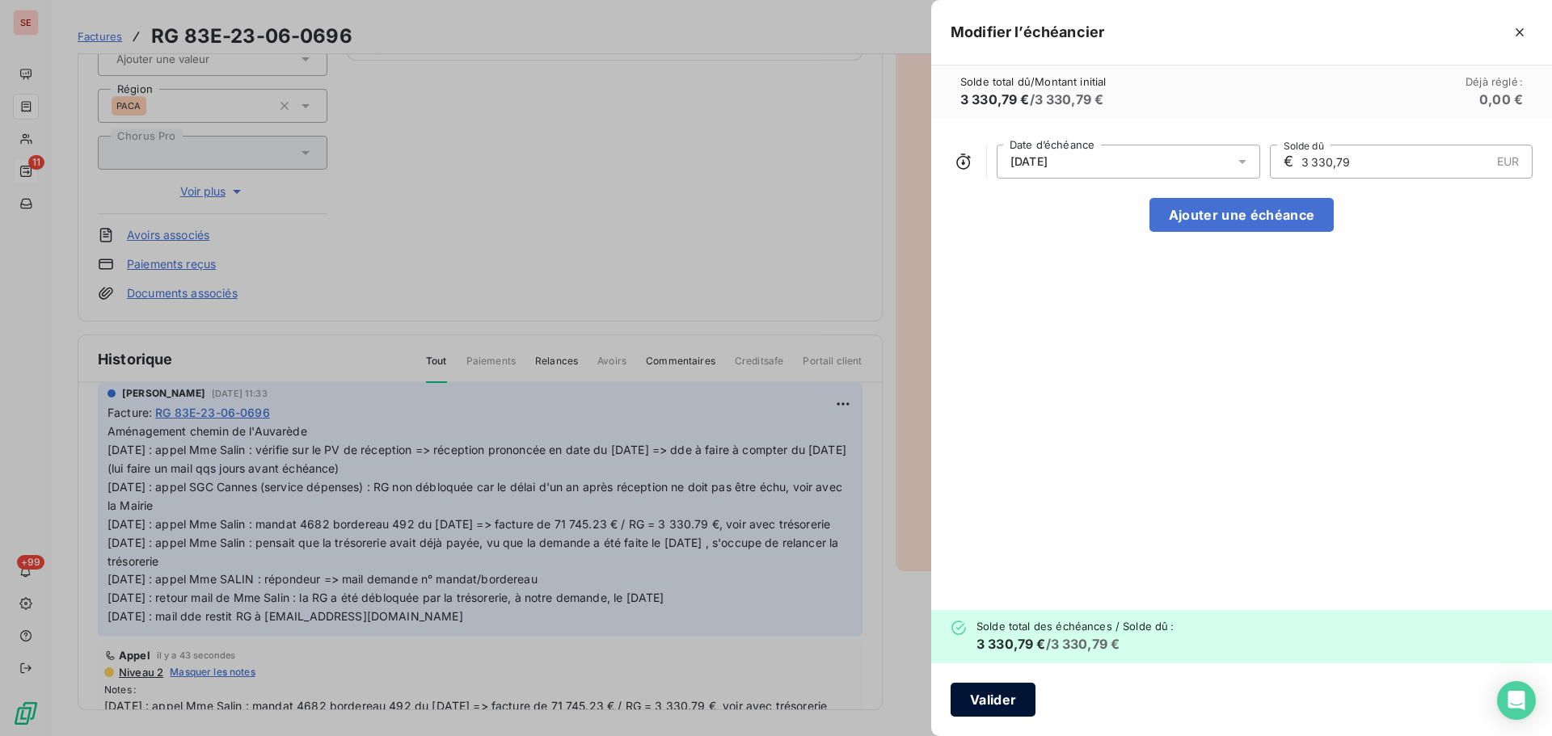
click at [1014, 692] on button "Valider" at bounding box center [993, 700] width 85 height 34
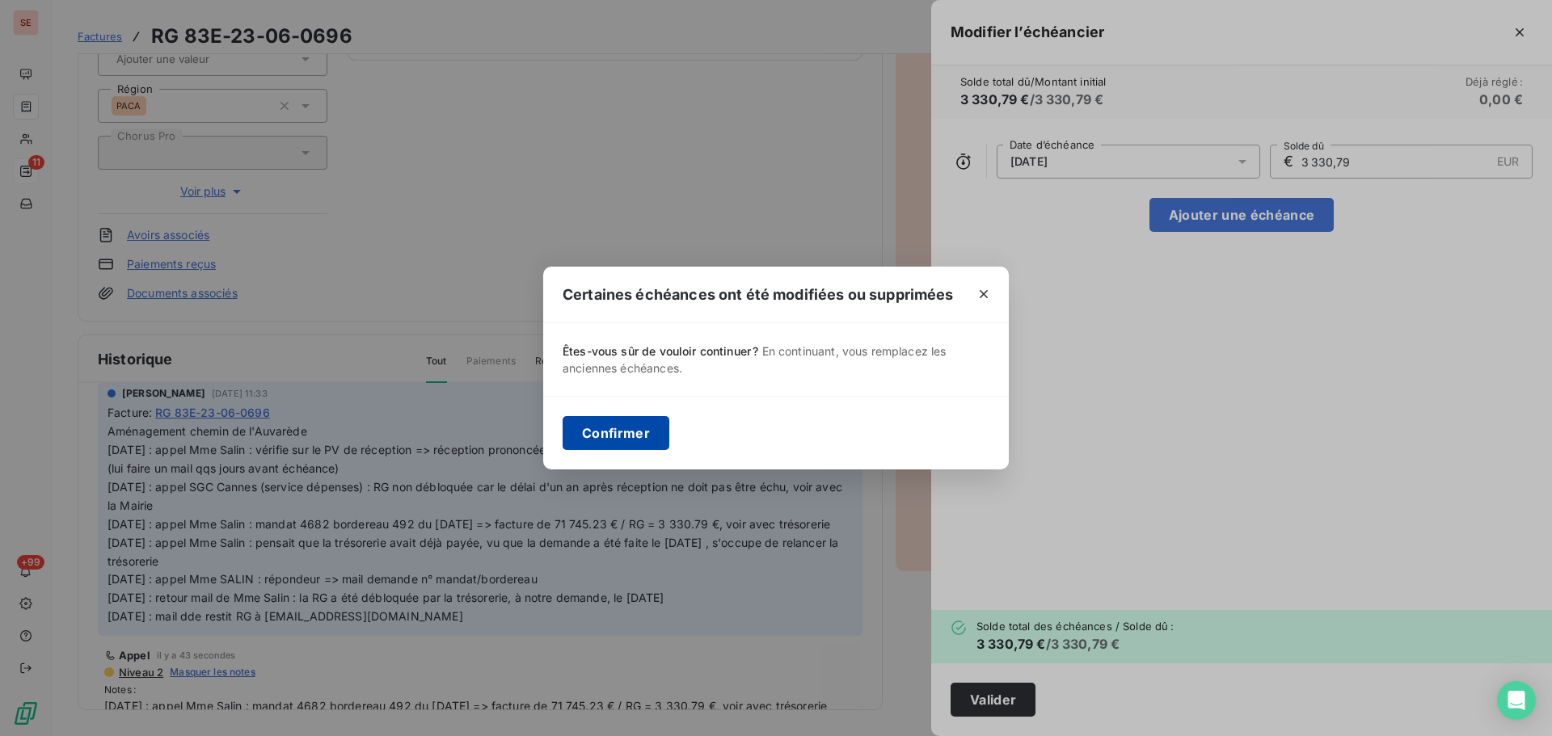
click at [636, 433] on button "Confirmer" at bounding box center [616, 433] width 107 height 34
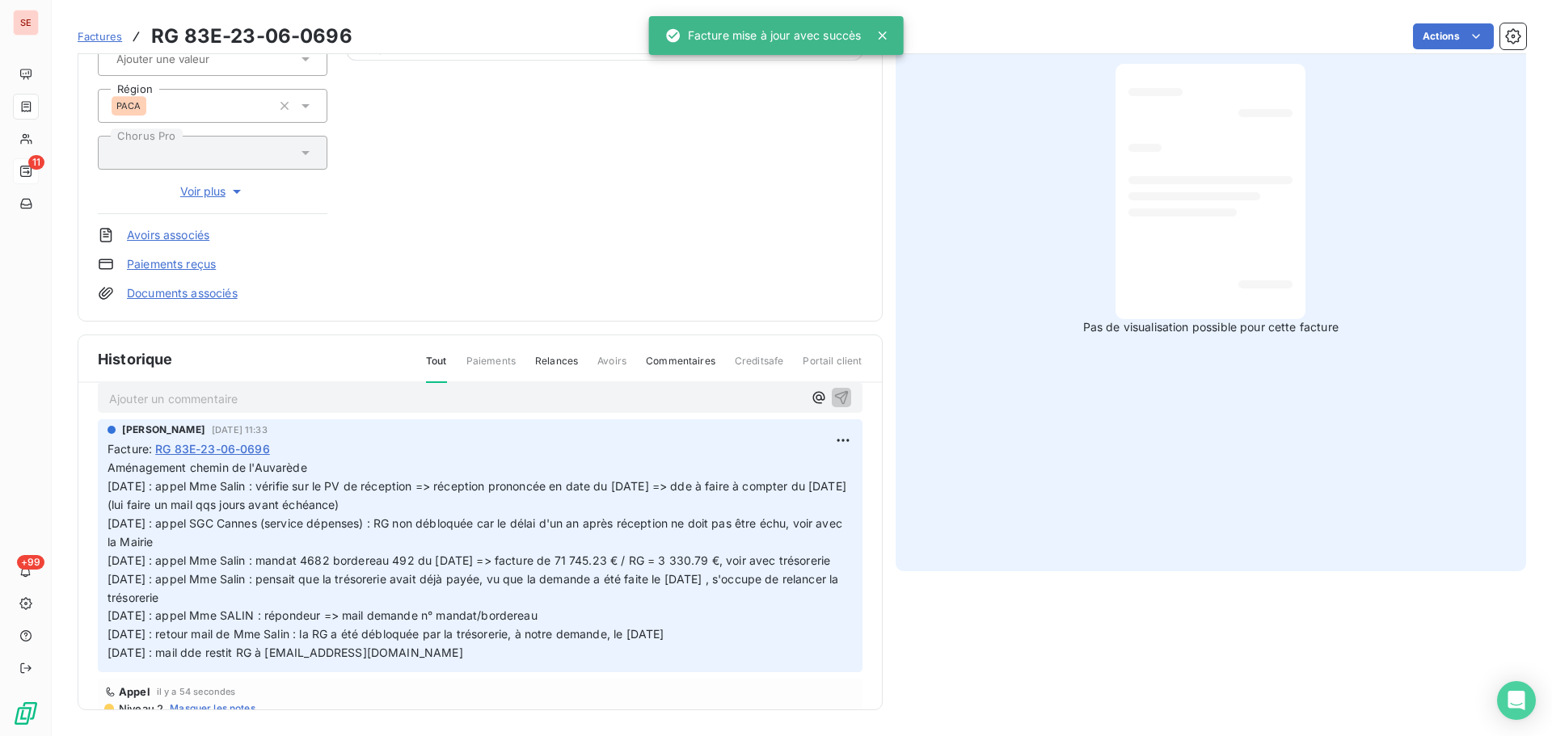
scroll to position [0, 0]
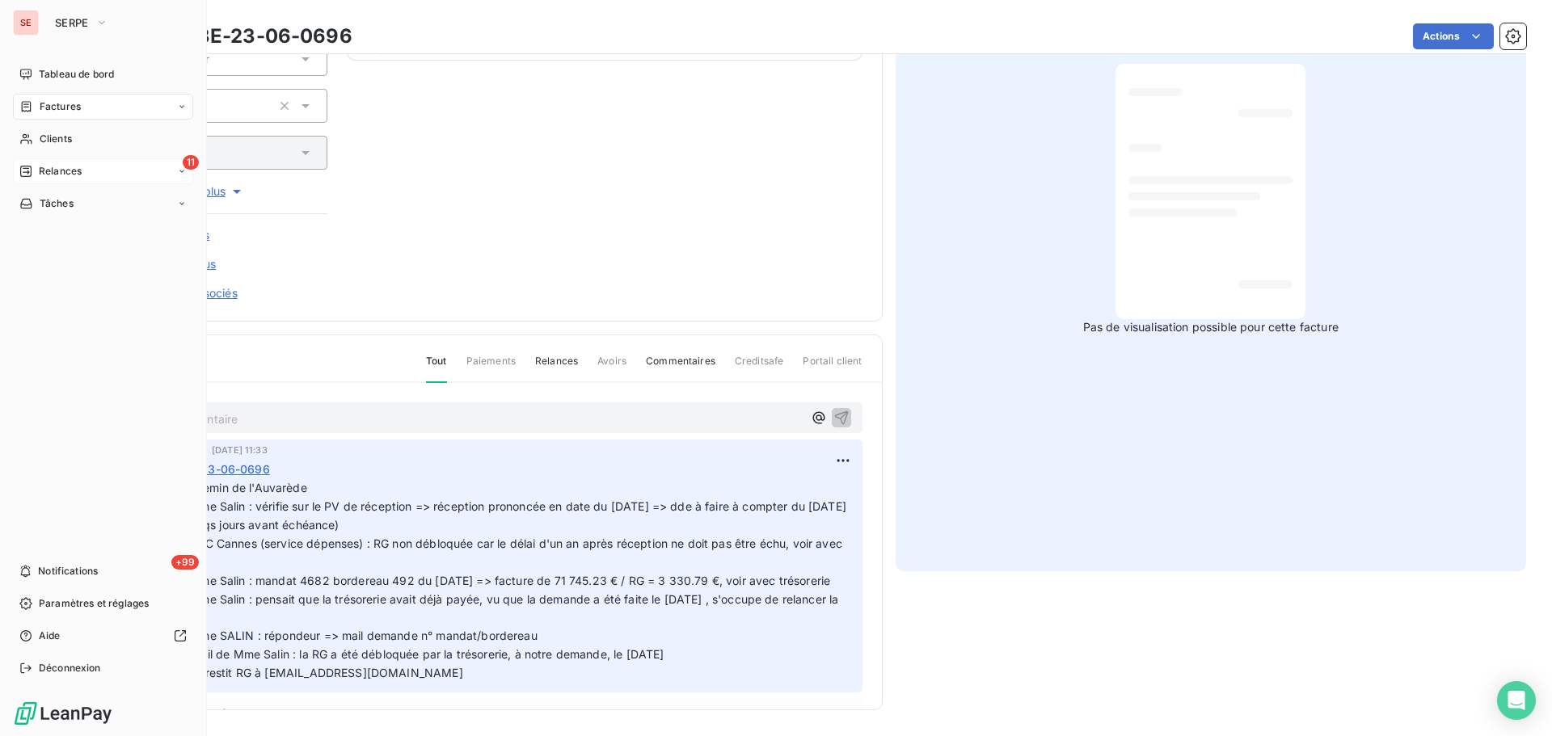
click at [72, 171] on span "Relances" at bounding box center [60, 171] width 43 height 15
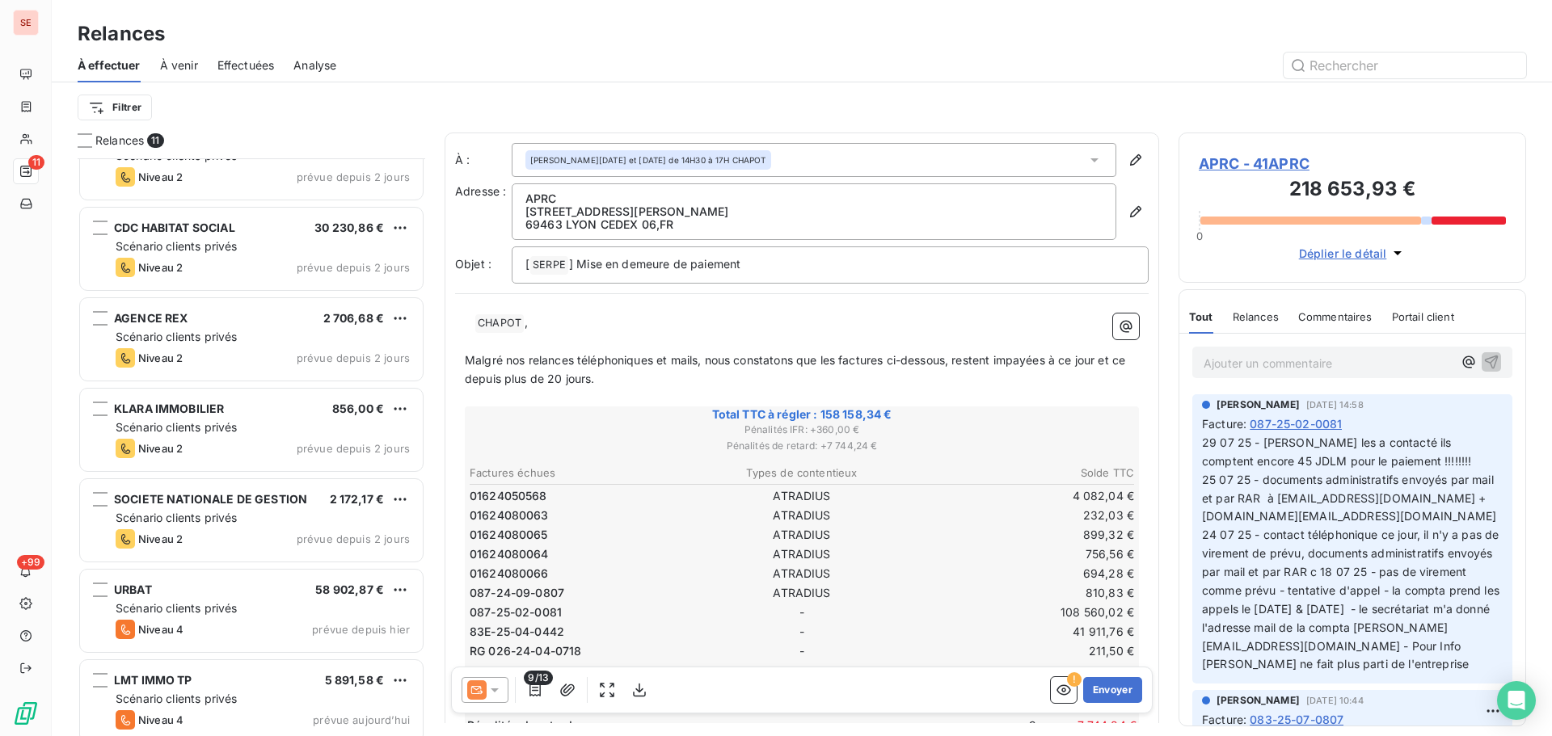
scroll to position [419, 0]
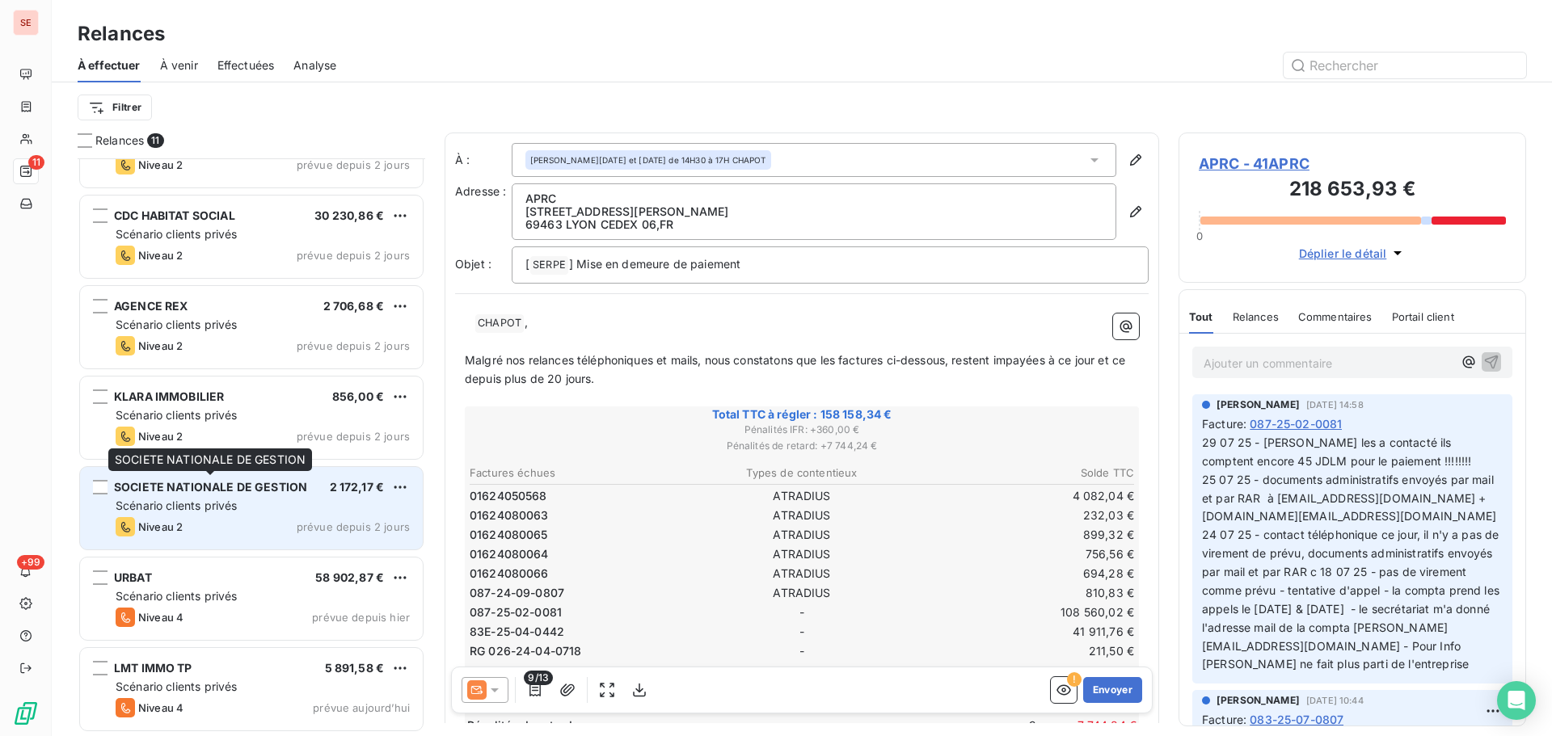
click at [232, 483] on span "SOCIETE NATIONALE DE GESTION" at bounding box center [210, 487] width 193 height 14
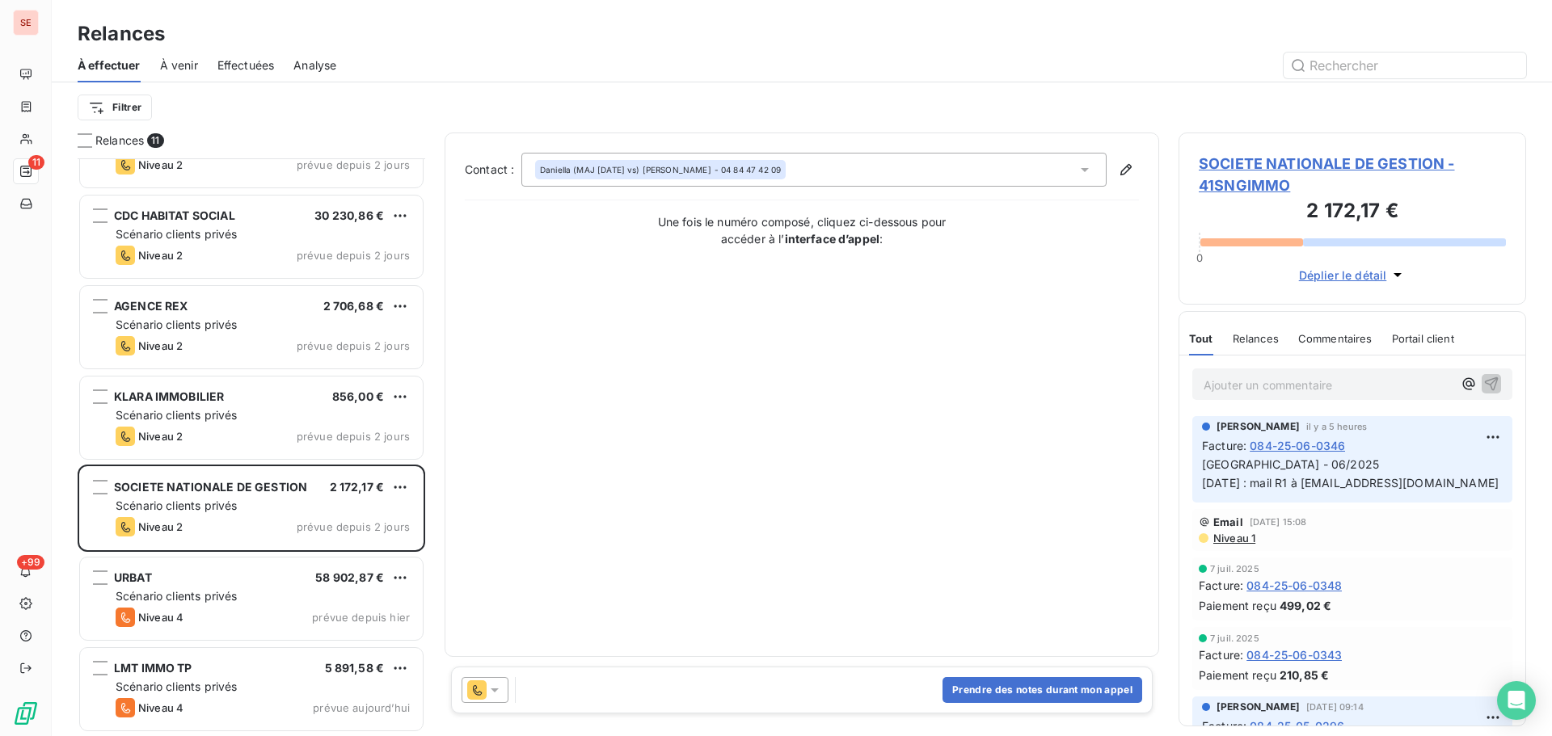
click at [1272, 165] on span "SOCIETE NATIONALE DE GESTION - 41SNGIMMO" at bounding box center [1352, 175] width 307 height 44
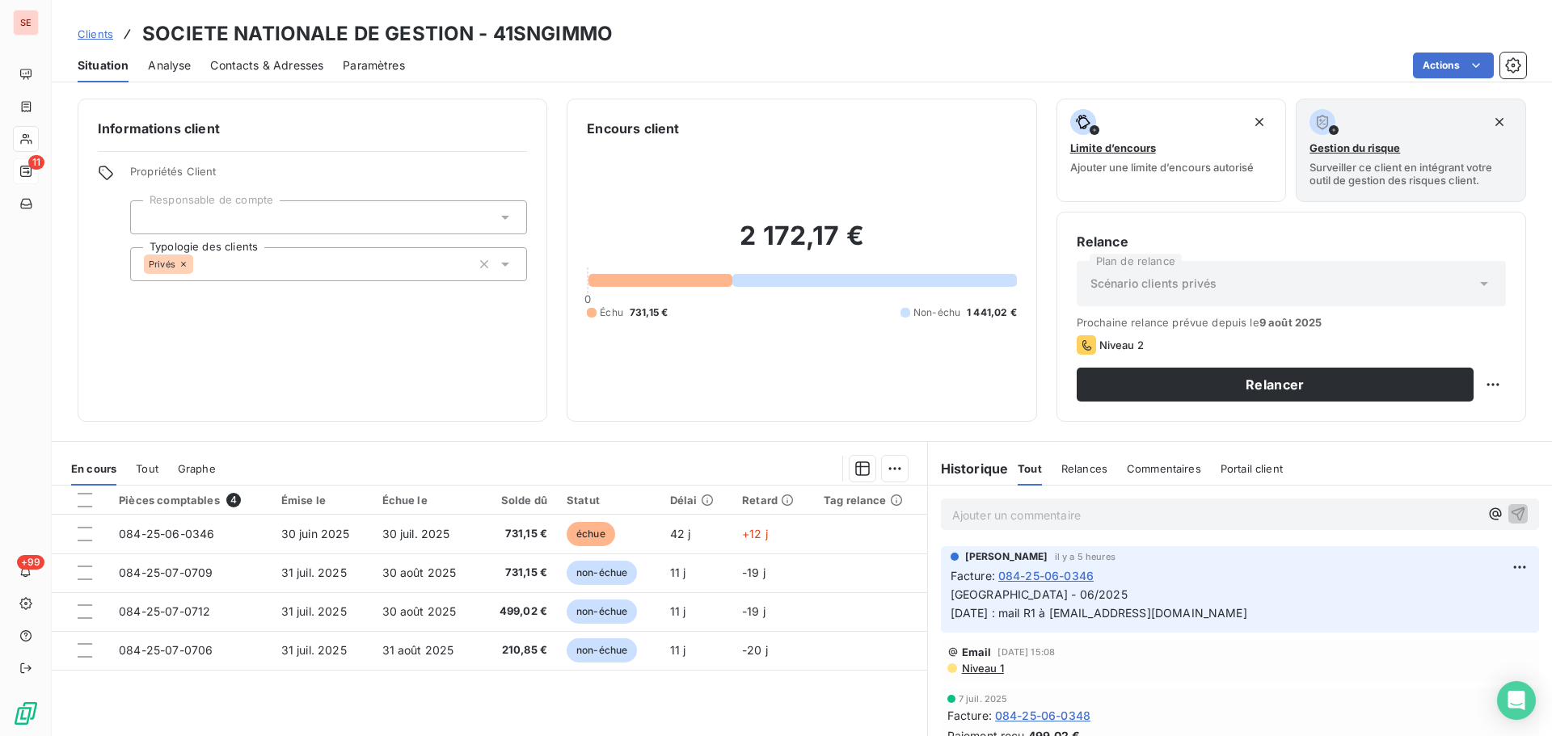
click at [254, 68] on span "Contacts & Adresses" at bounding box center [266, 65] width 113 height 16
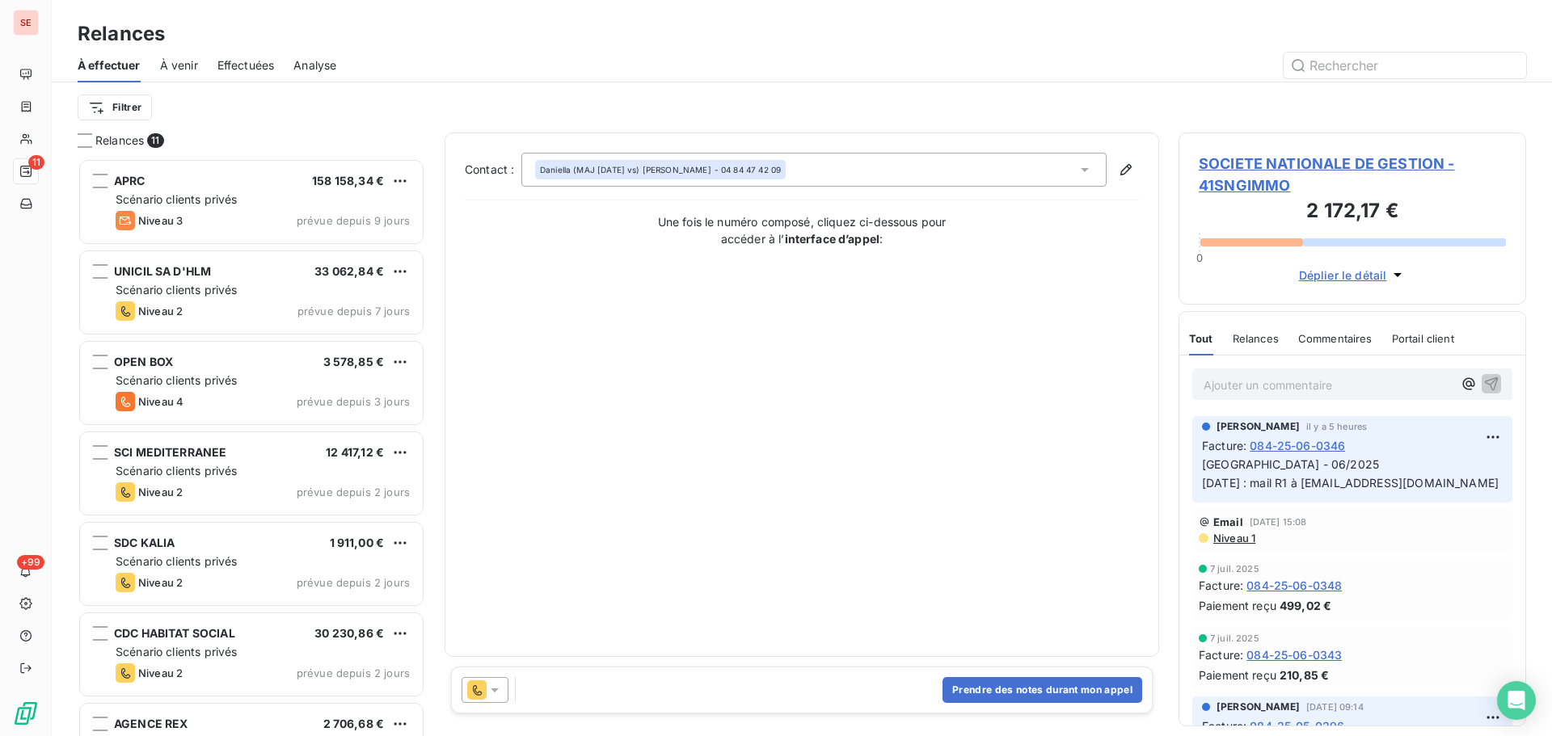
scroll to position [566, 336]
click at [1328, 165] on span "SOCIETE NATIONALE DE GESTION - 41SNGIMMO" at bounding box center [1352, 175] width 307 height 44
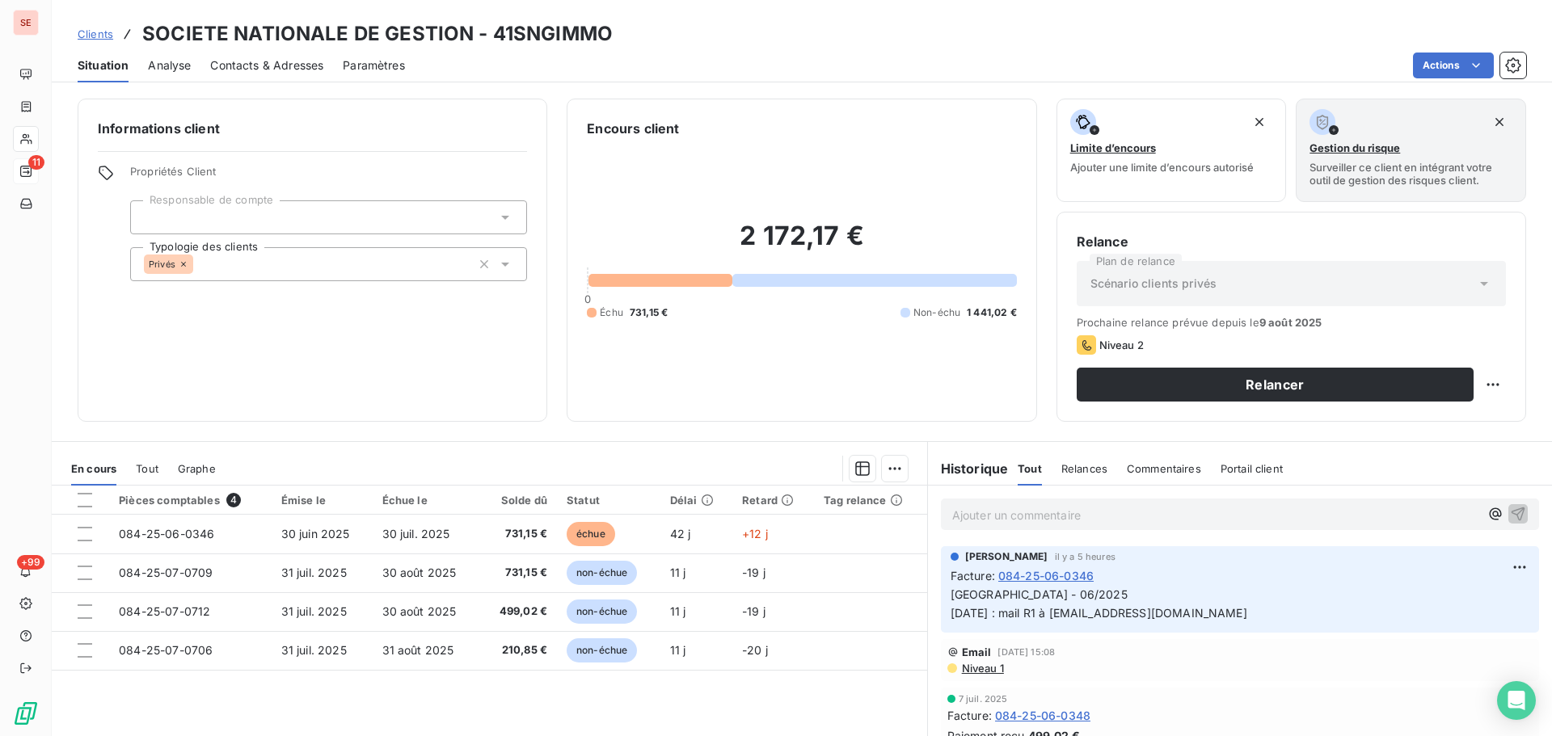
click at [282, 66] on span "Contacts & Adresses" at bounding box center [266, 65] width 113 height 16
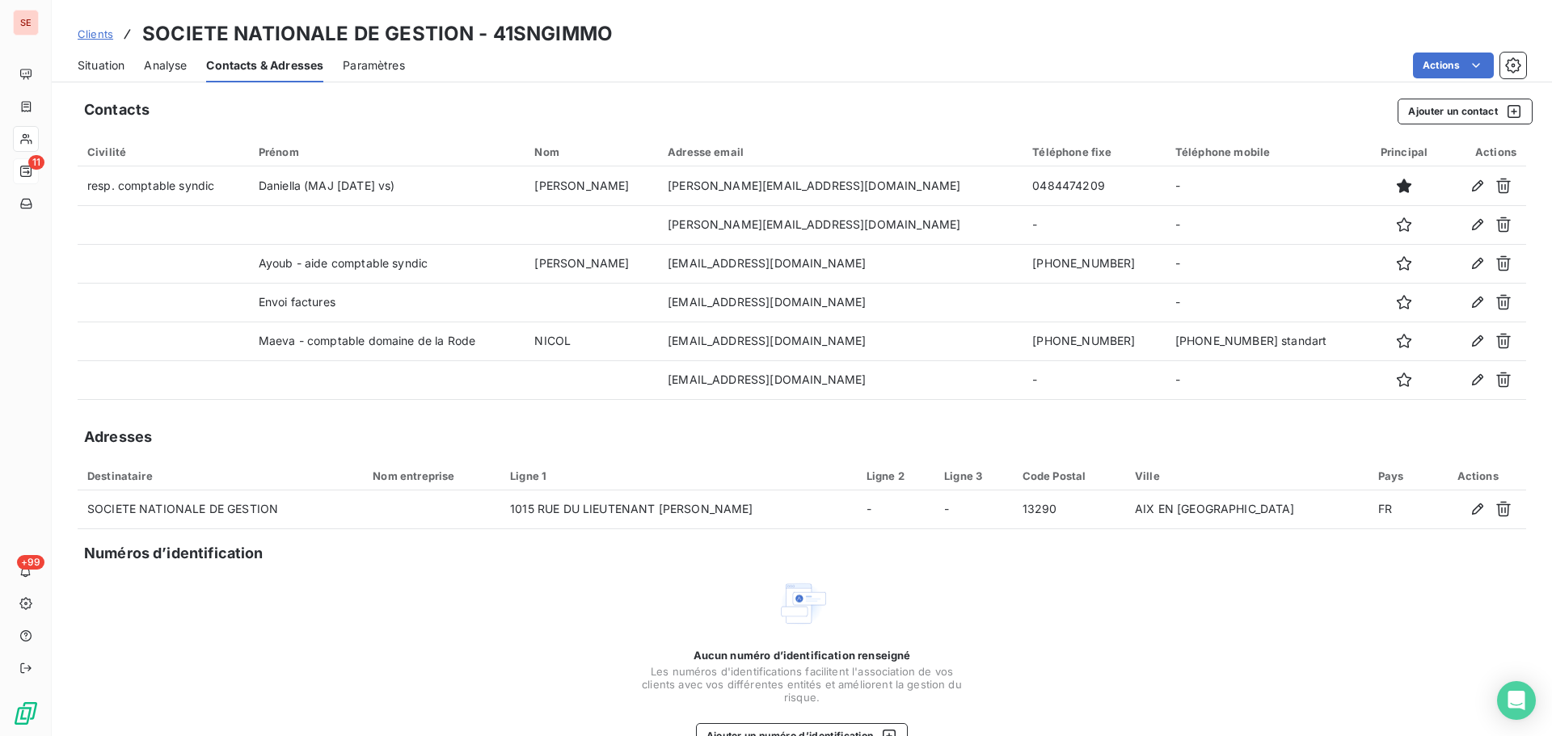
click at [394, 71] on span "Paramètres" at bounding box center [374, 65] width 62 height 16
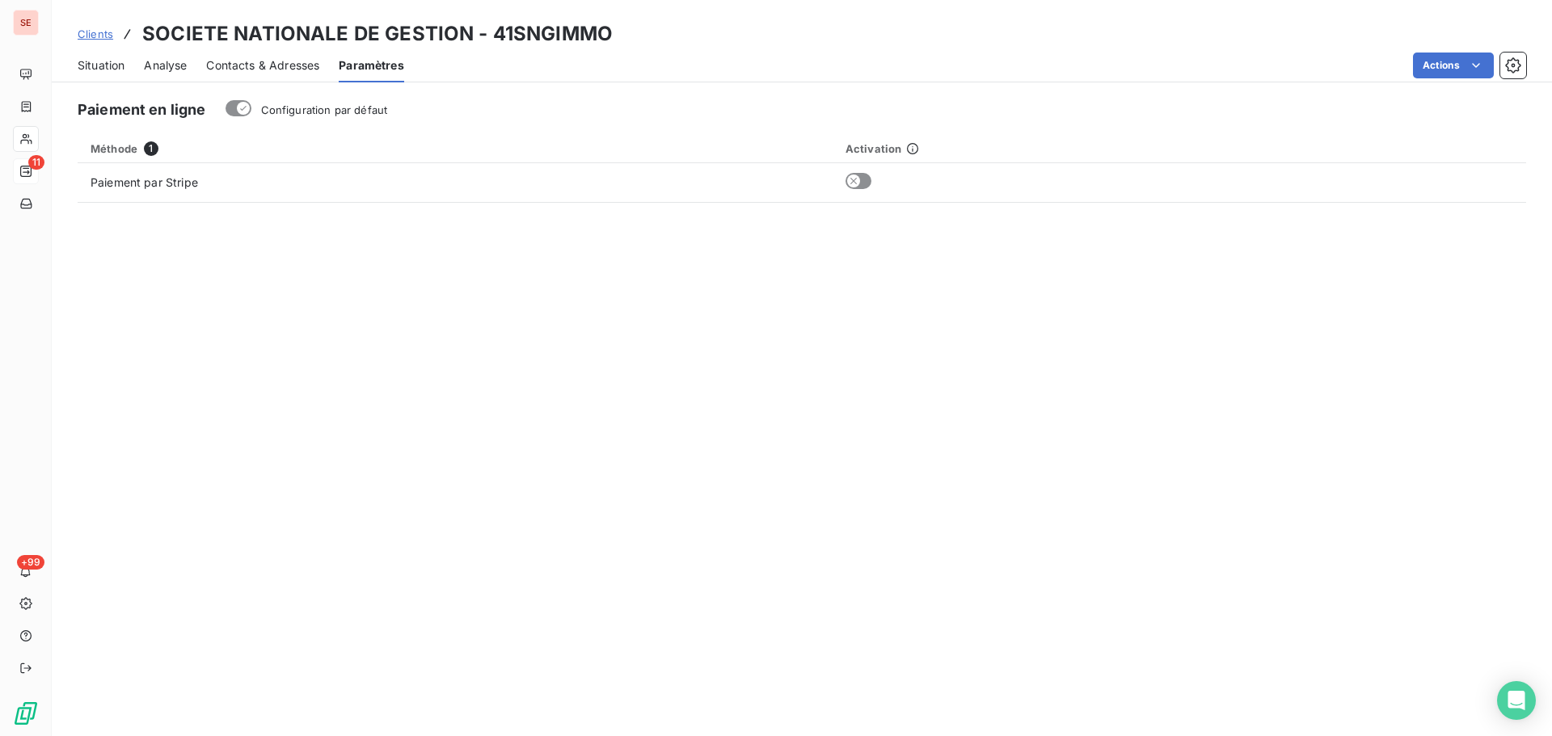
click at [276, 66] on span "Contacts & Adresses" at bounding box center [262, 65] width 113 height 16
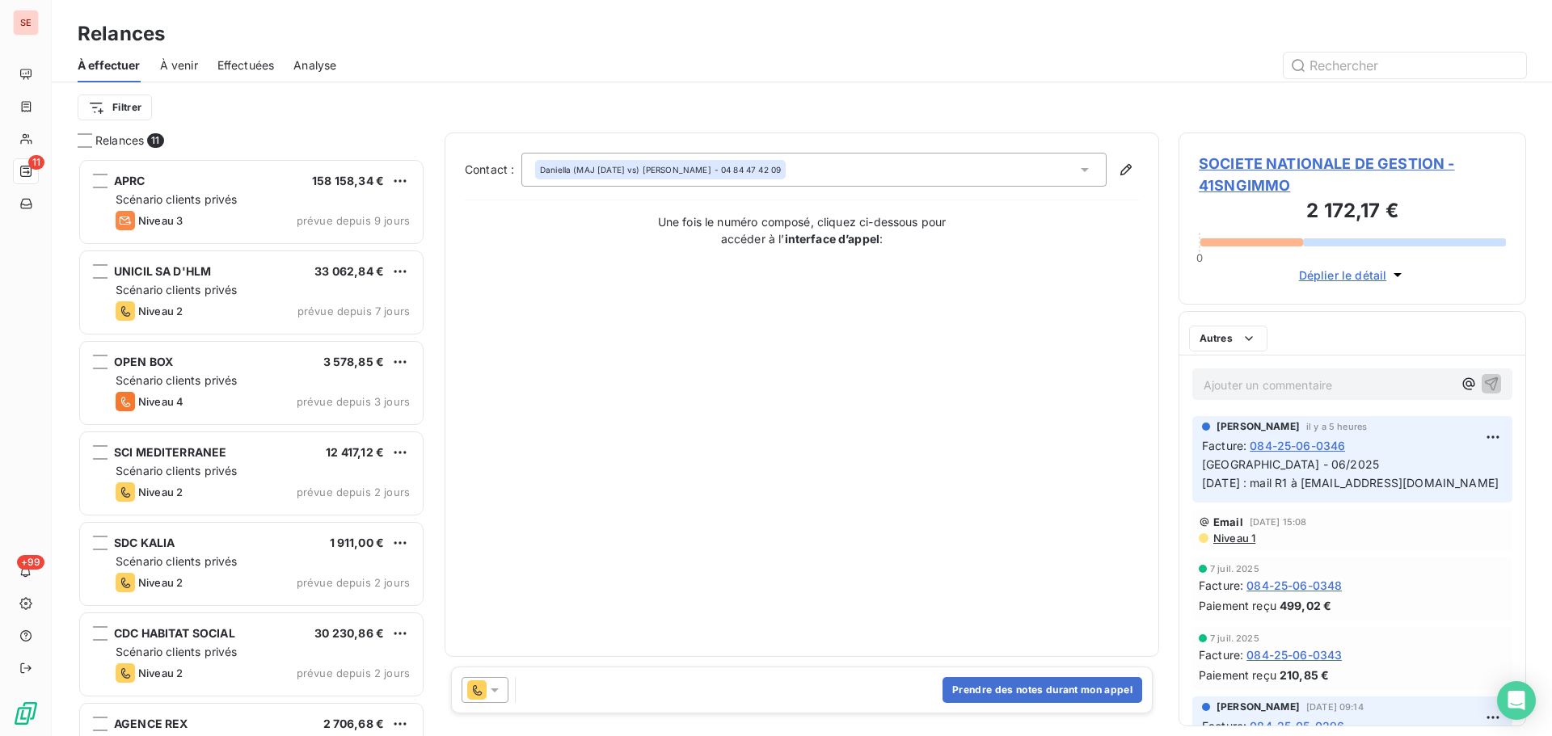
scroll to position [566, 336]
click at [1388, 161] on span "SOCIETE NATIONALE DE GESTION - 41SNGIMMO" at bounding box center [1352, 175] width 307 height 44
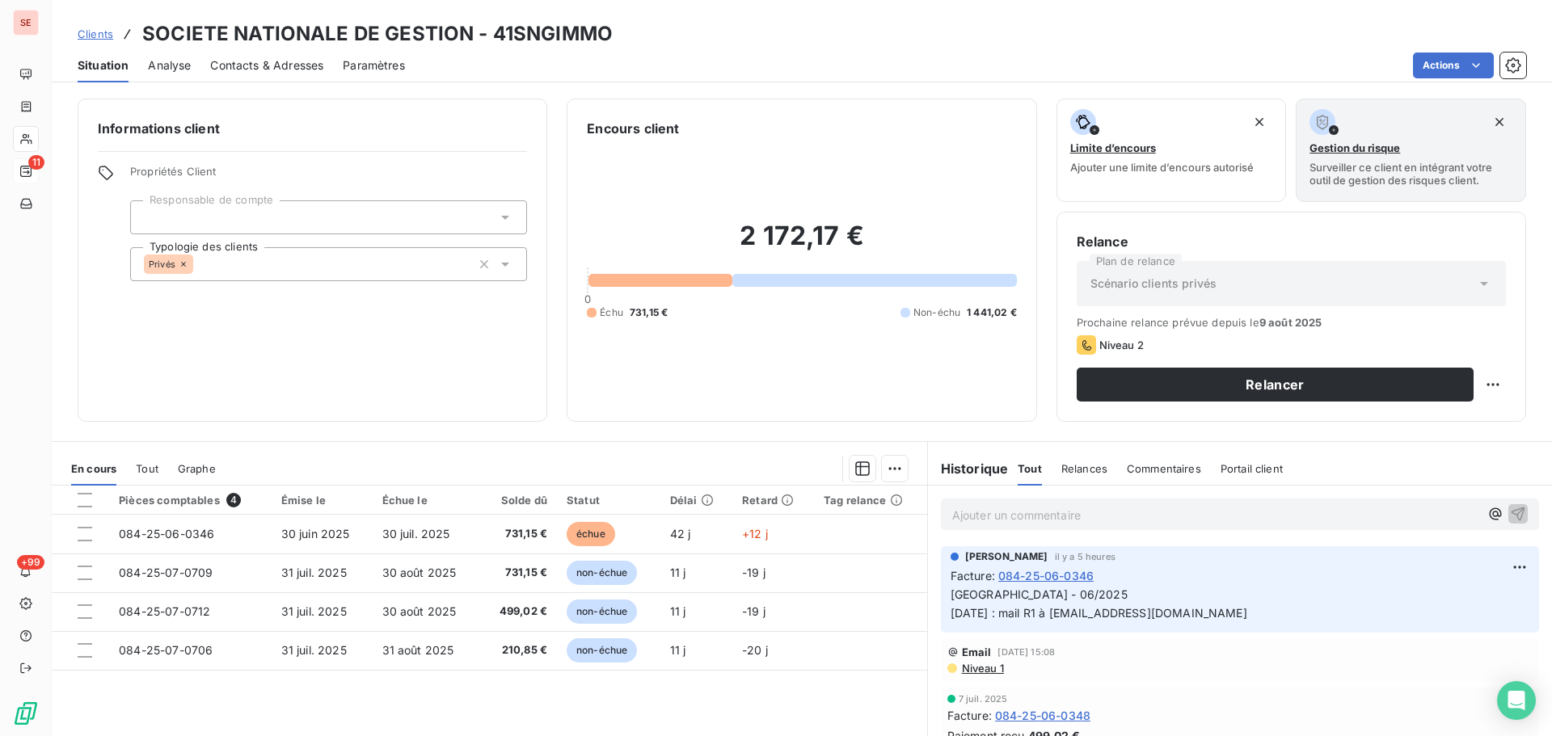
click at [287, 71] on span "Contacts & Adresses" at bounding box center [266, 65] width 113 height 16
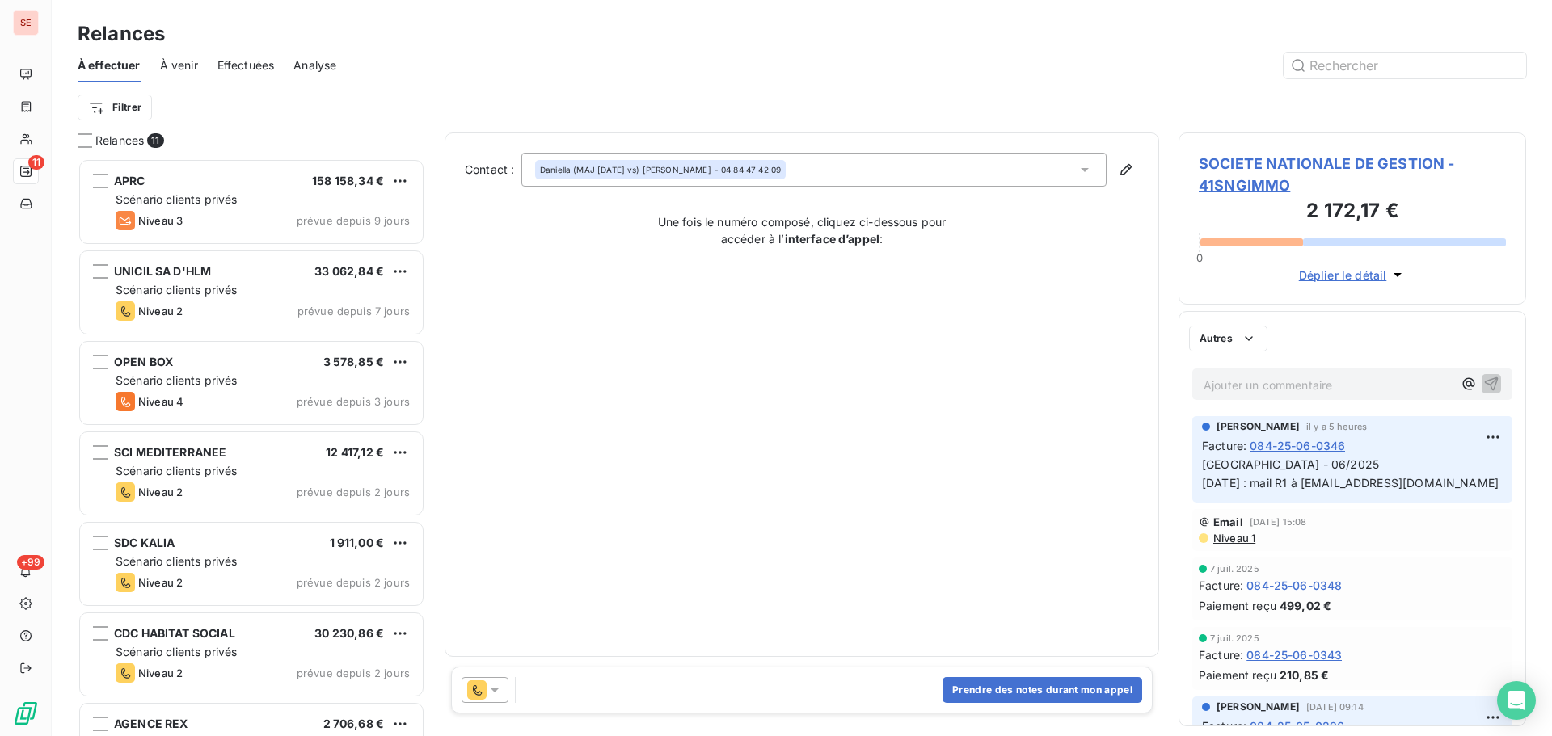
scroll to position [566, 336]
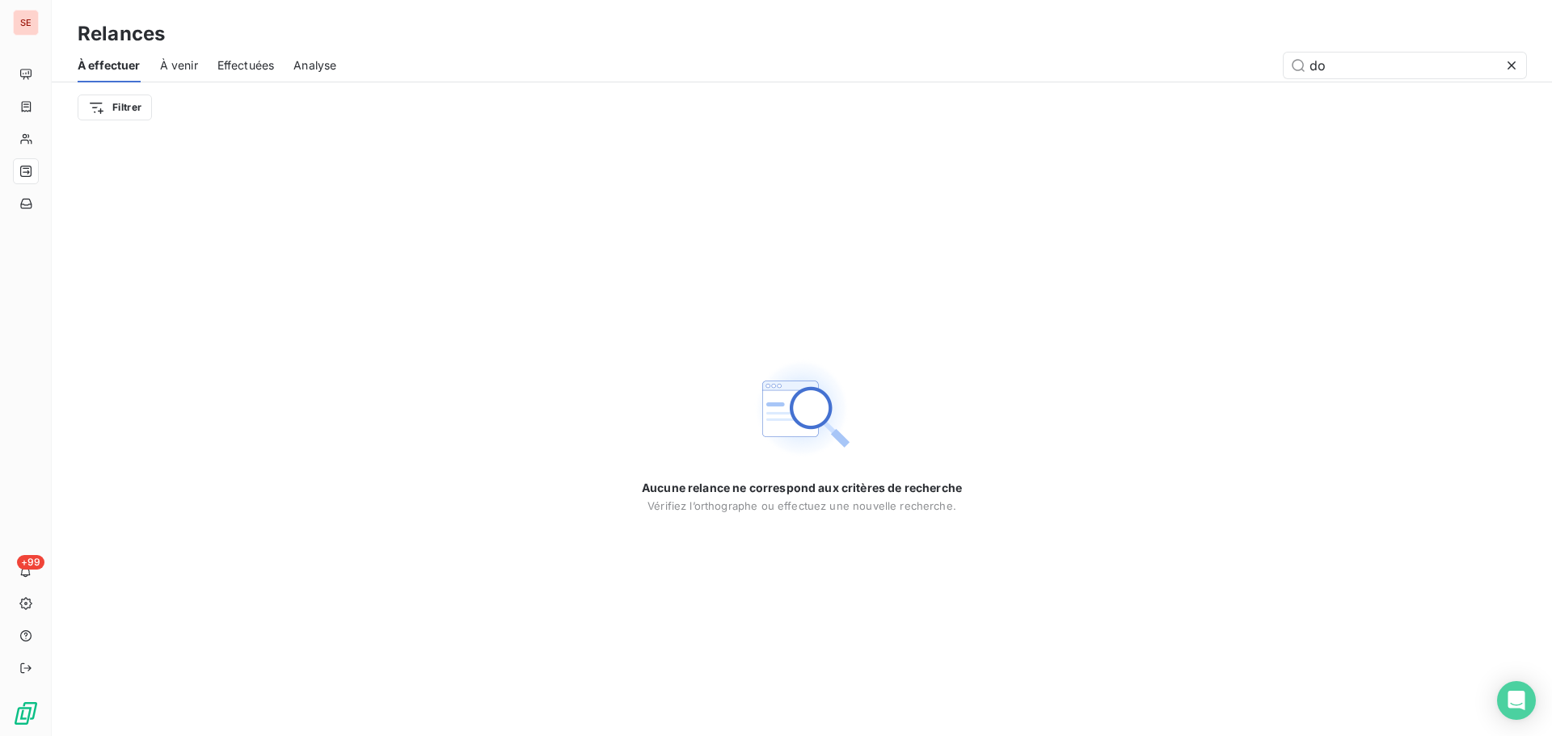
type input "do"
drag, startPoint x: 1352, startPoint y: 59, endPoint x: 1249, endPoint y: 56, distance: 102.7
click at [1249, 56] on div "do" at bounding box center [941, 66] width 1171 height 26
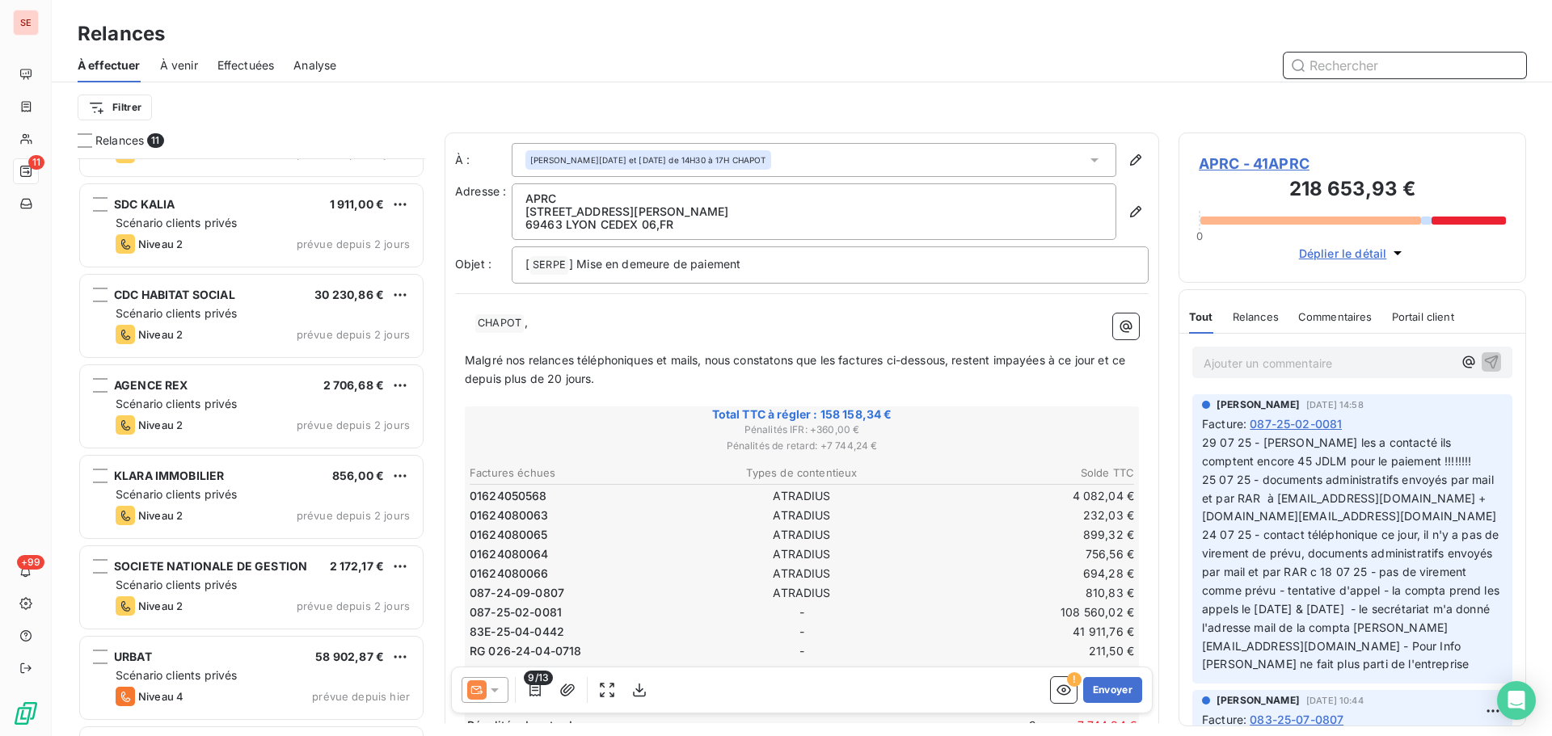
scroll to position [419, 0]
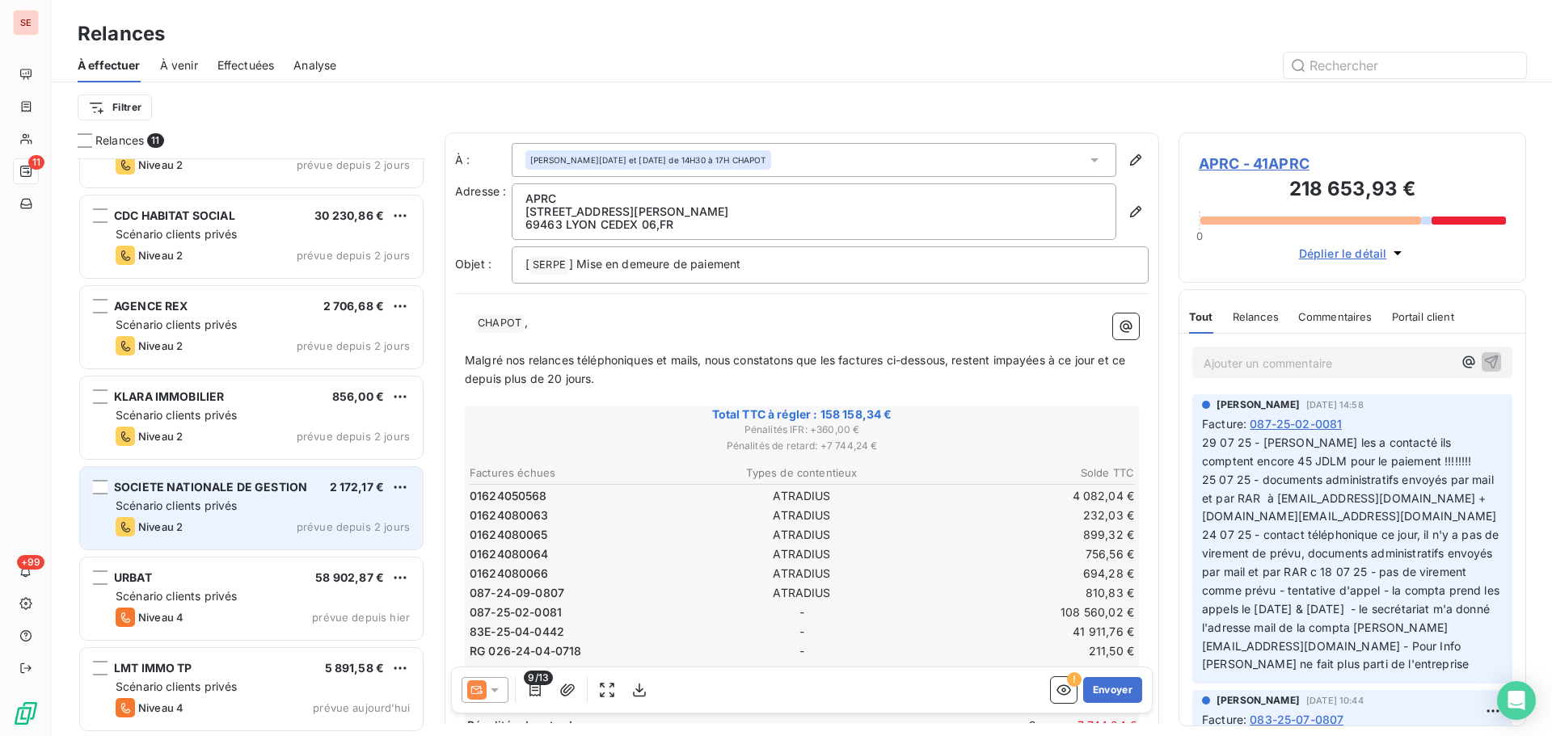
click at [254, 507] on div "Scénario clients privés" at bounding box center [263, 506] width 294 height 16
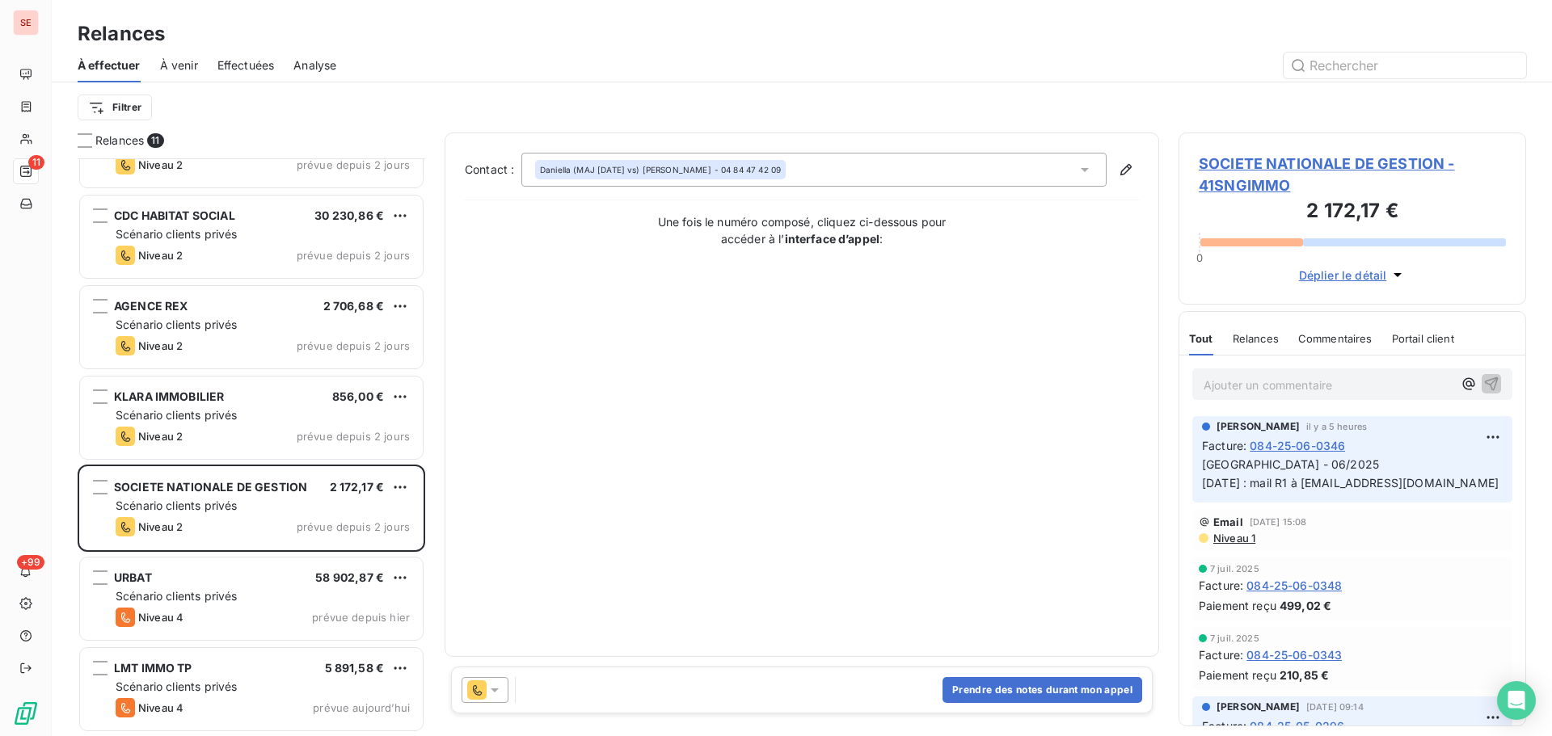
click at [1372, 168] on span "SOCIETE NATIONALE DE GESTION - 41SNGIMMO" at bounding box center [1352, 175] width 307 height 44
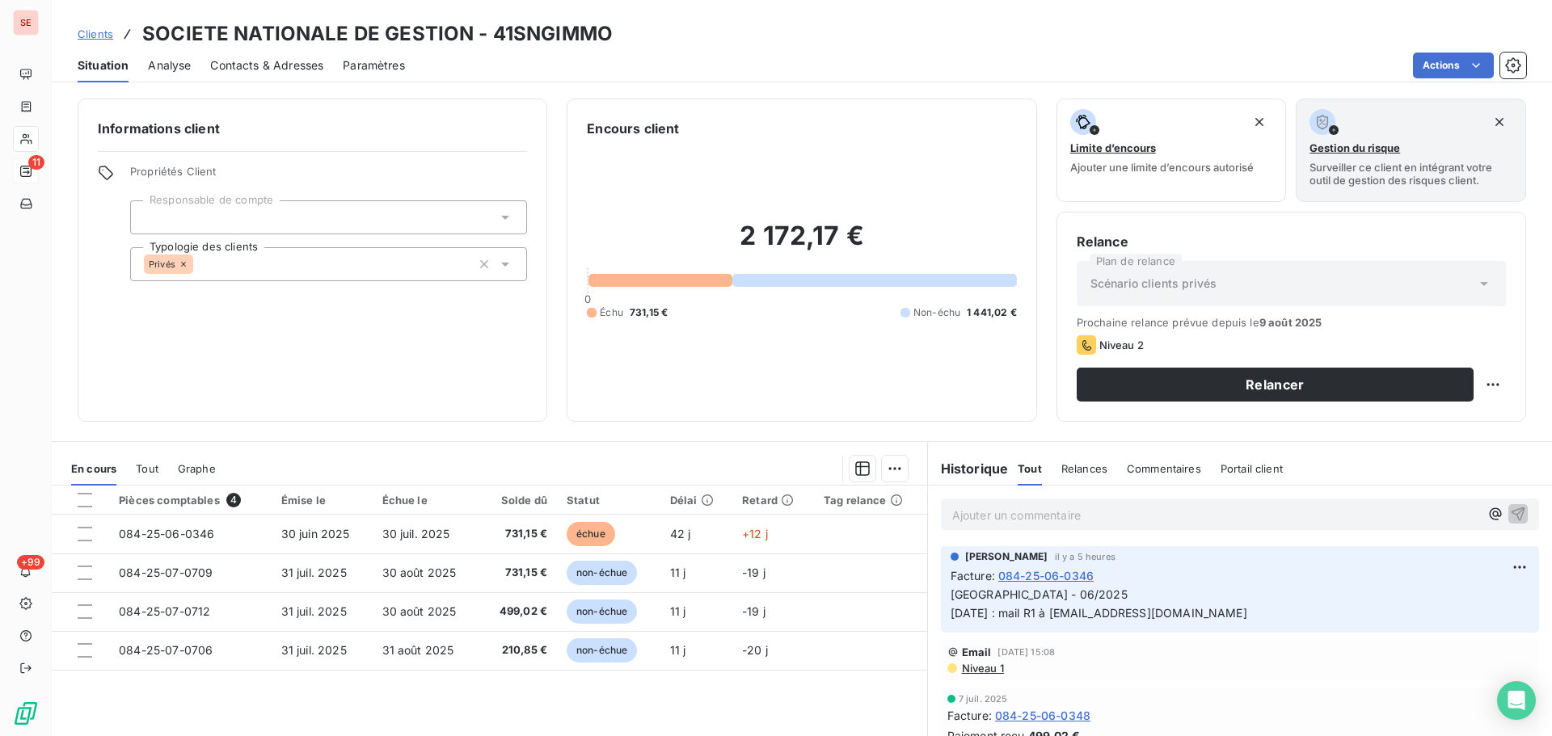
click at [268, 69] on span "Contacts & Adresses" at bounding box center [266, 65] width 113 height 16
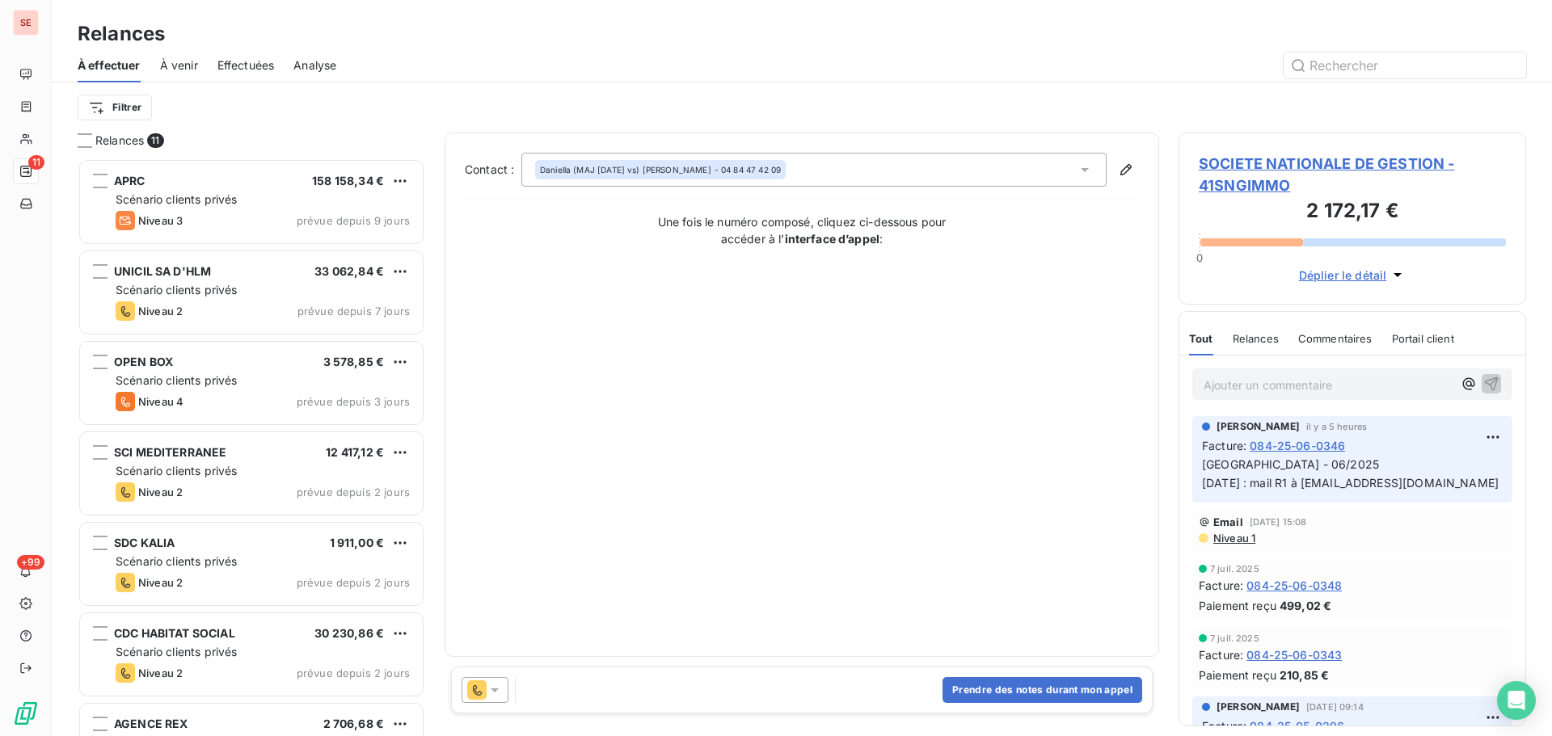
scroll to position [566, 336]
click at [1397, 163] on span "SOCIETE NATIONALE DE GESTION - 41SNGIMMO" at bounding box center [1352, 175] width 307 height 44
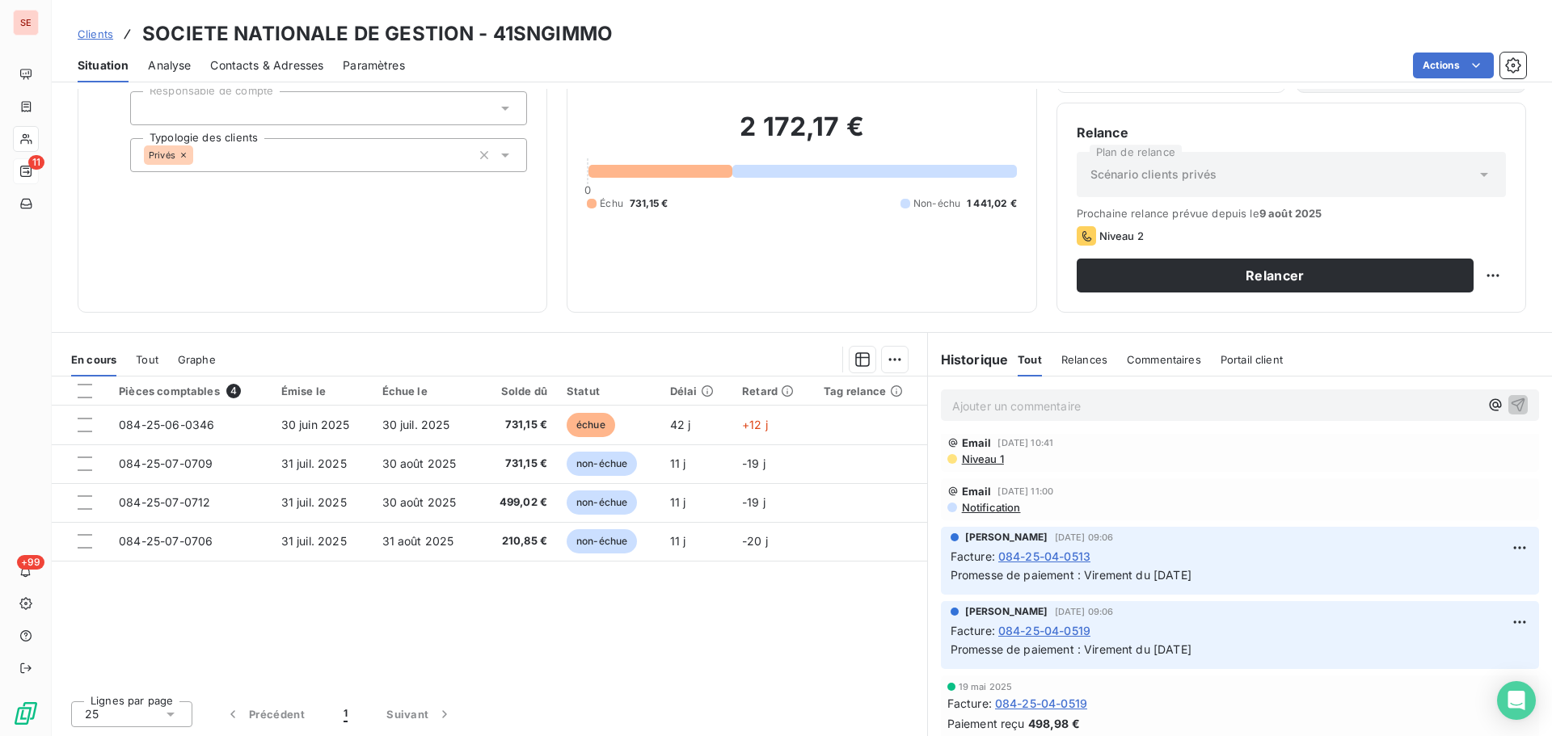
scroll to position [808, 0]
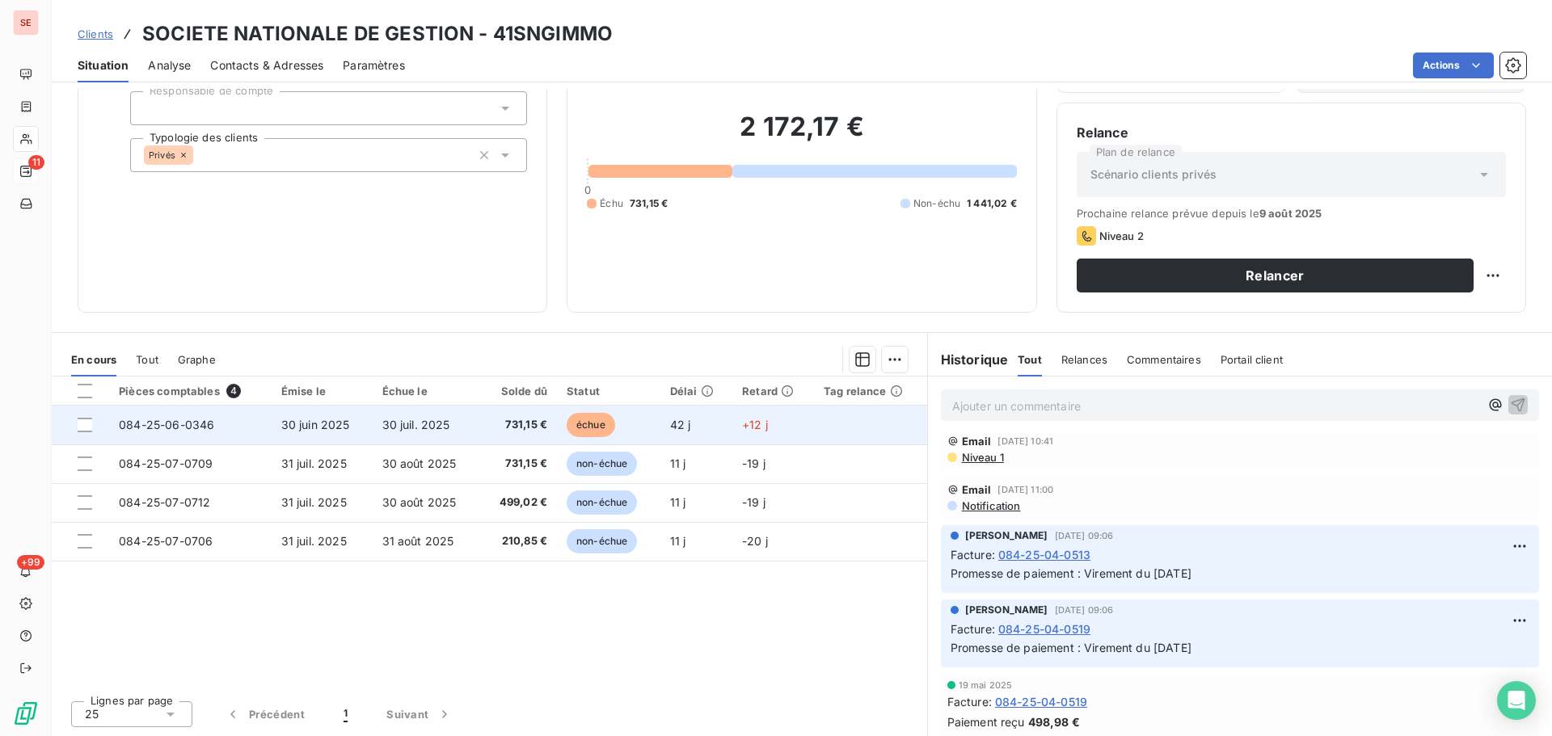
click at [272, 428] on td "30 juin 2025" at bounding box center [322, 425] width 101 height 39
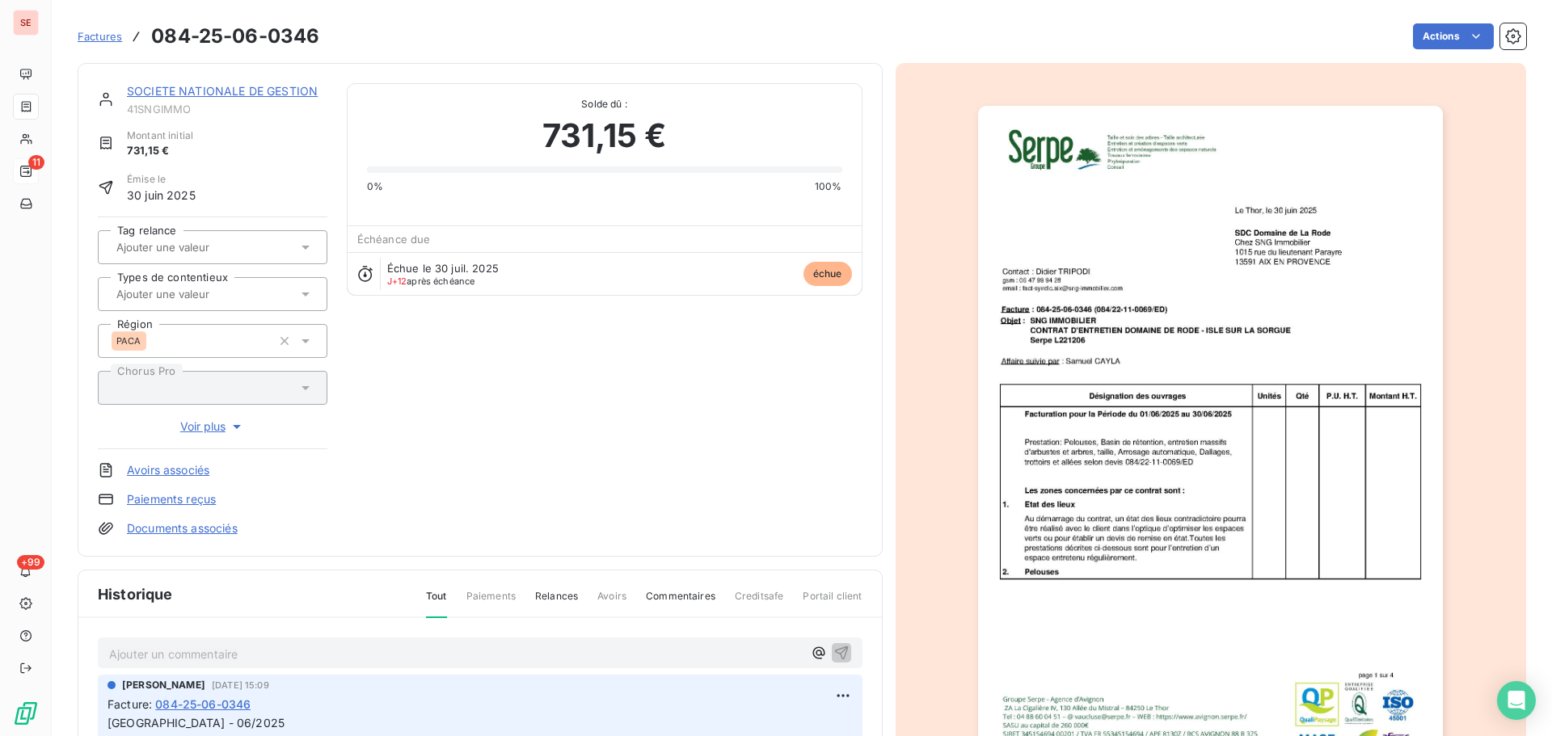
click at [174, 525] on link "Documents associés" at bounding box center [182, 529] width 111 height 16
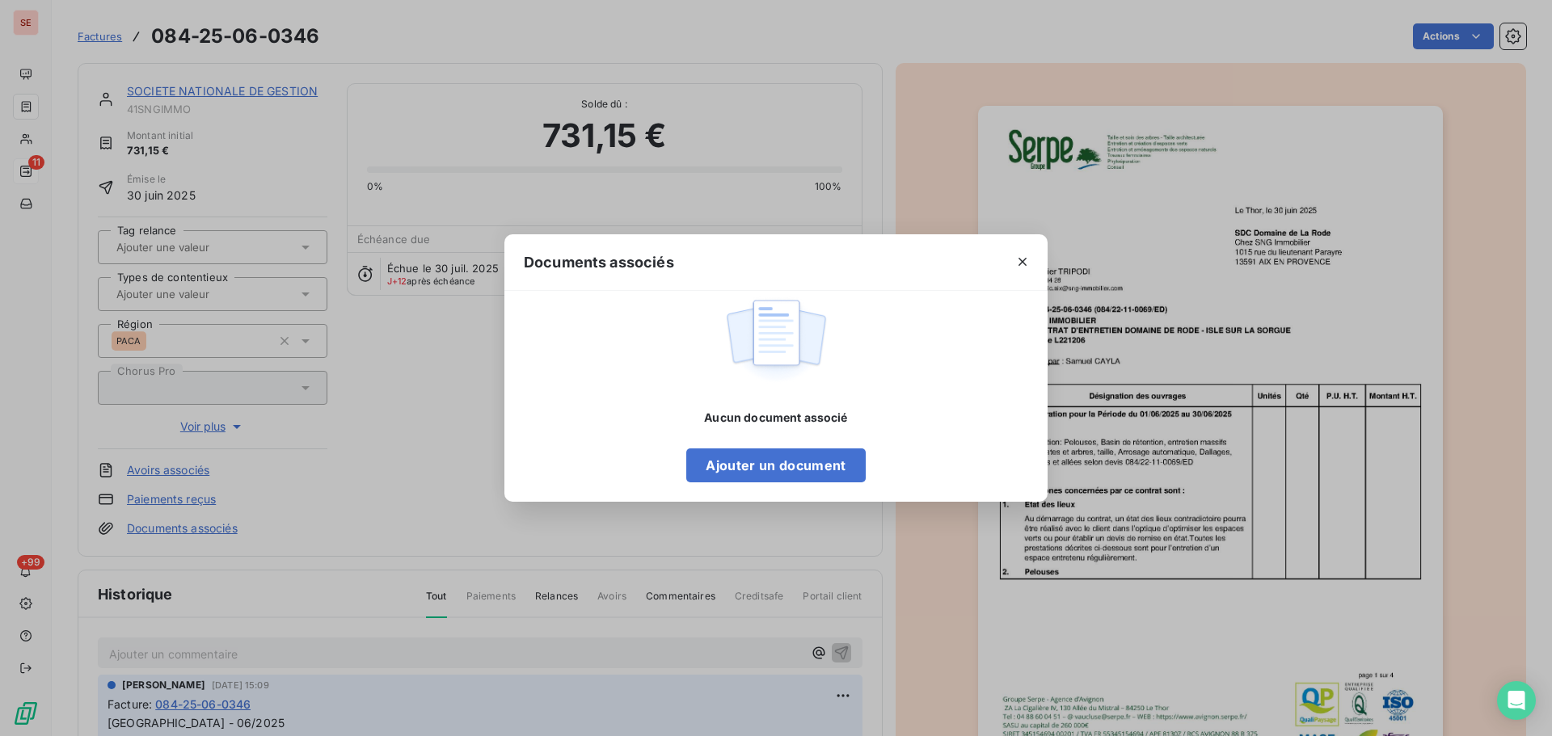
click at [1380, 310] on div "Documents associés Aucun document associé Ajouter un document" at bounding box center [776, 368] width 1552 height 736
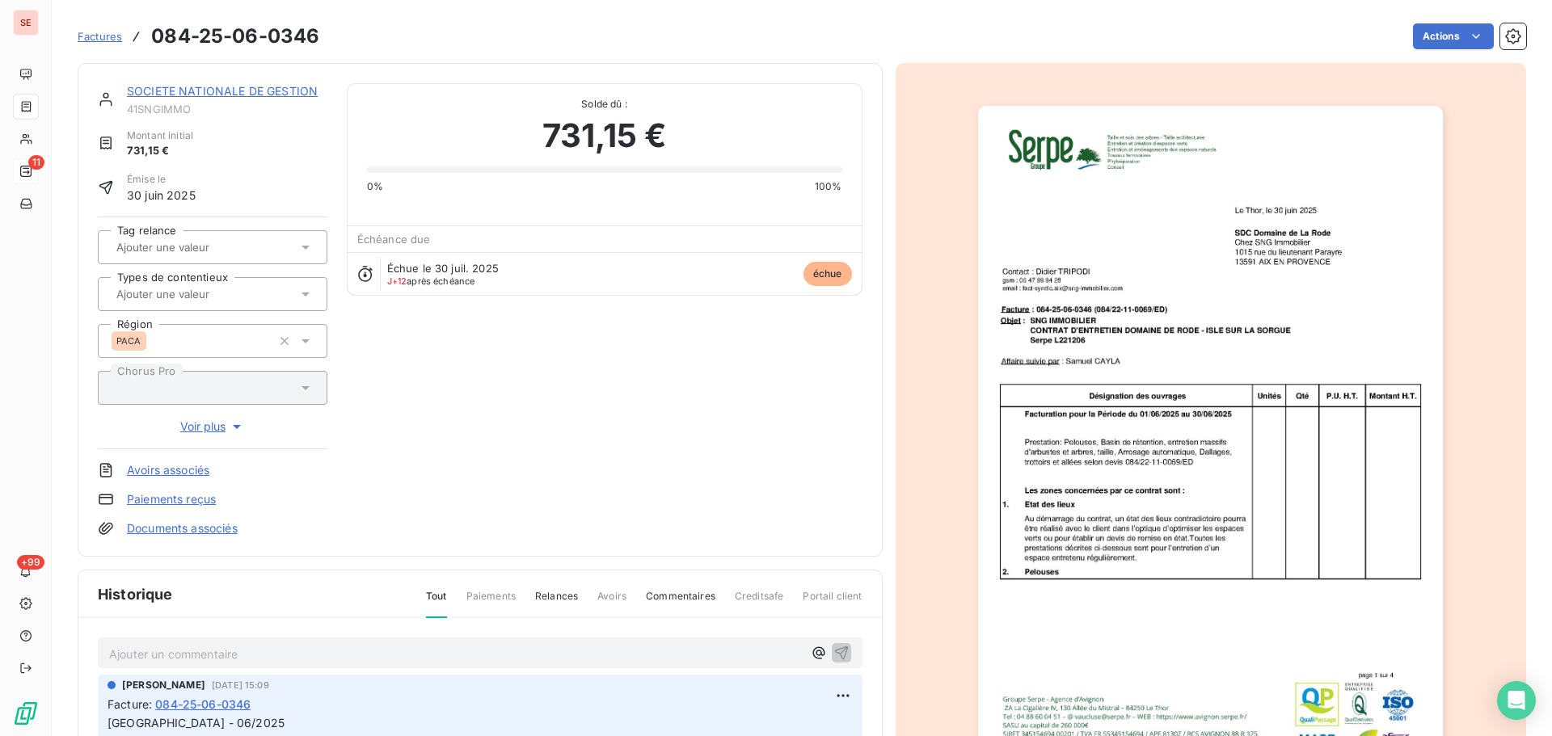
click at [264, 79] on div "SOCIETE NATIONALE DE GESTION 41SNGIMMO Montant initial 731,15 € Émise le 30 jui…" at bounding box center [480, 310] width 805 height 494
click at [260, 87] on link "SOCIETE NATIONALE DE GESTION" at bounding box center [222, 91] width 191 height 14
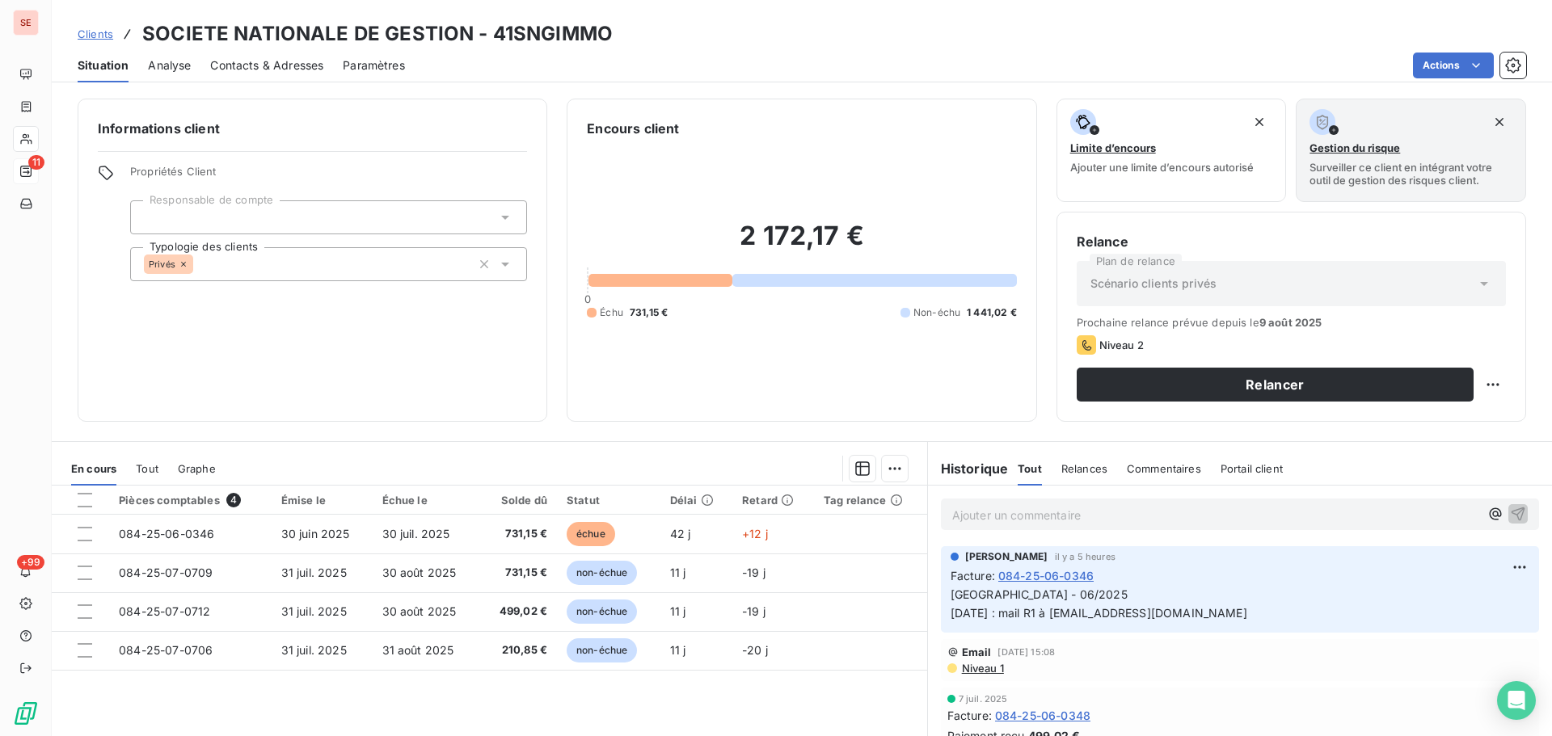
click at [282, 73] on span "Contacts & Adresses" at bounding box center [266, 65] width 113 height 16
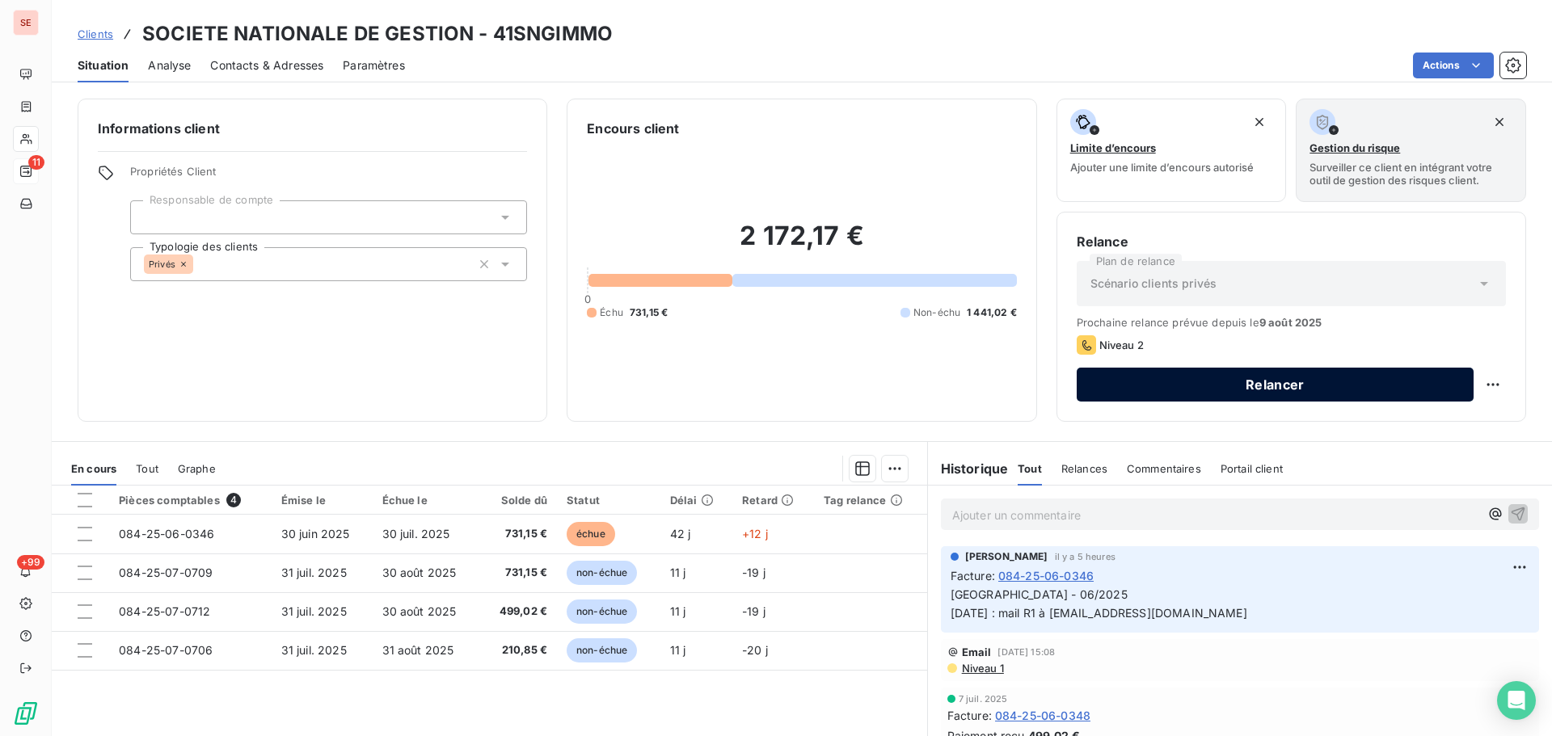
click at [1232, 382] on button "Relancer" at bounding box center [1275, 385] width 397 height 34
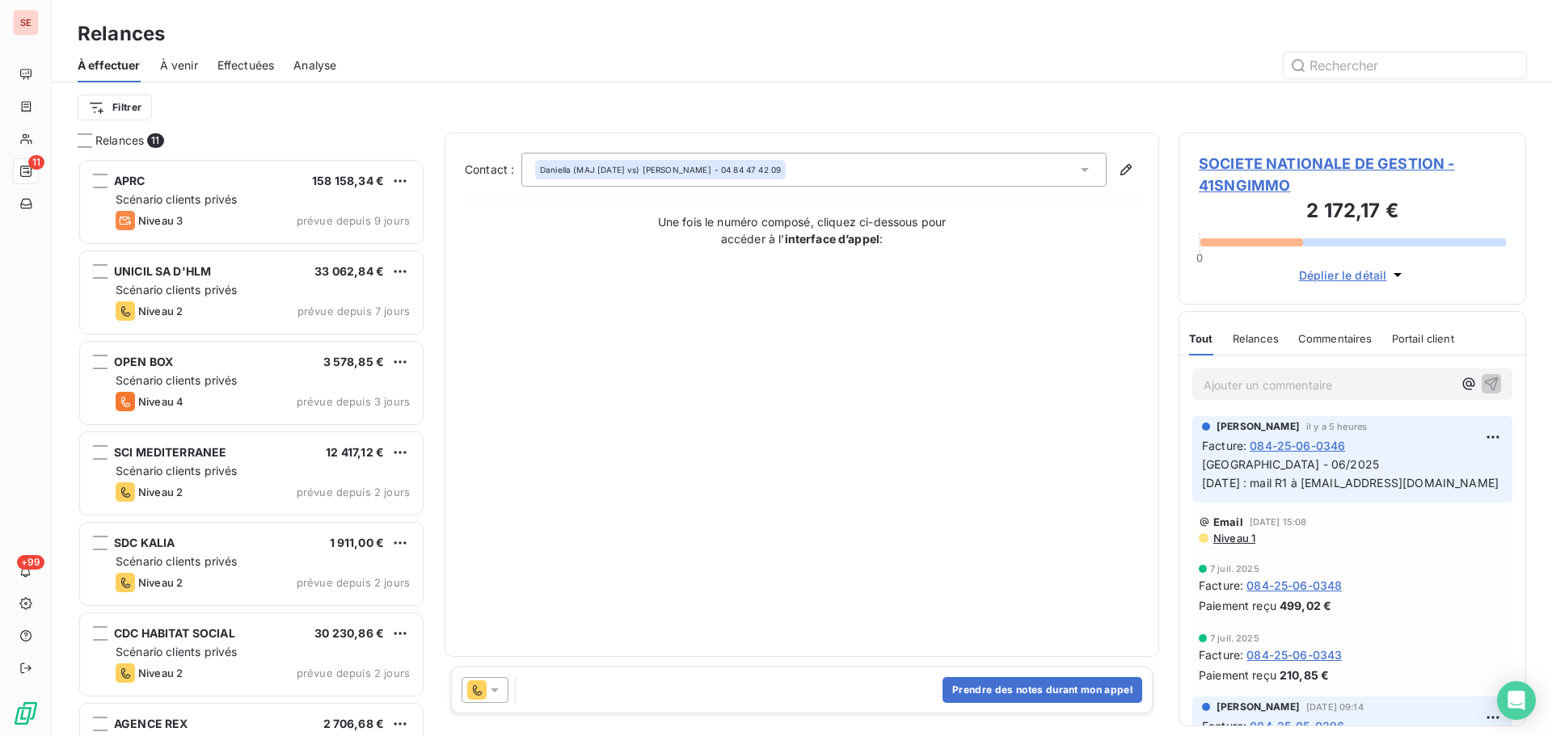
scroll to position [566, 336]
click at [804, 168] on div "Daniella (MAJ 05/09/2023 vs) LEHMANN - 04 84 47 42 09" at bounding box center [813, 170] width 585 height 34
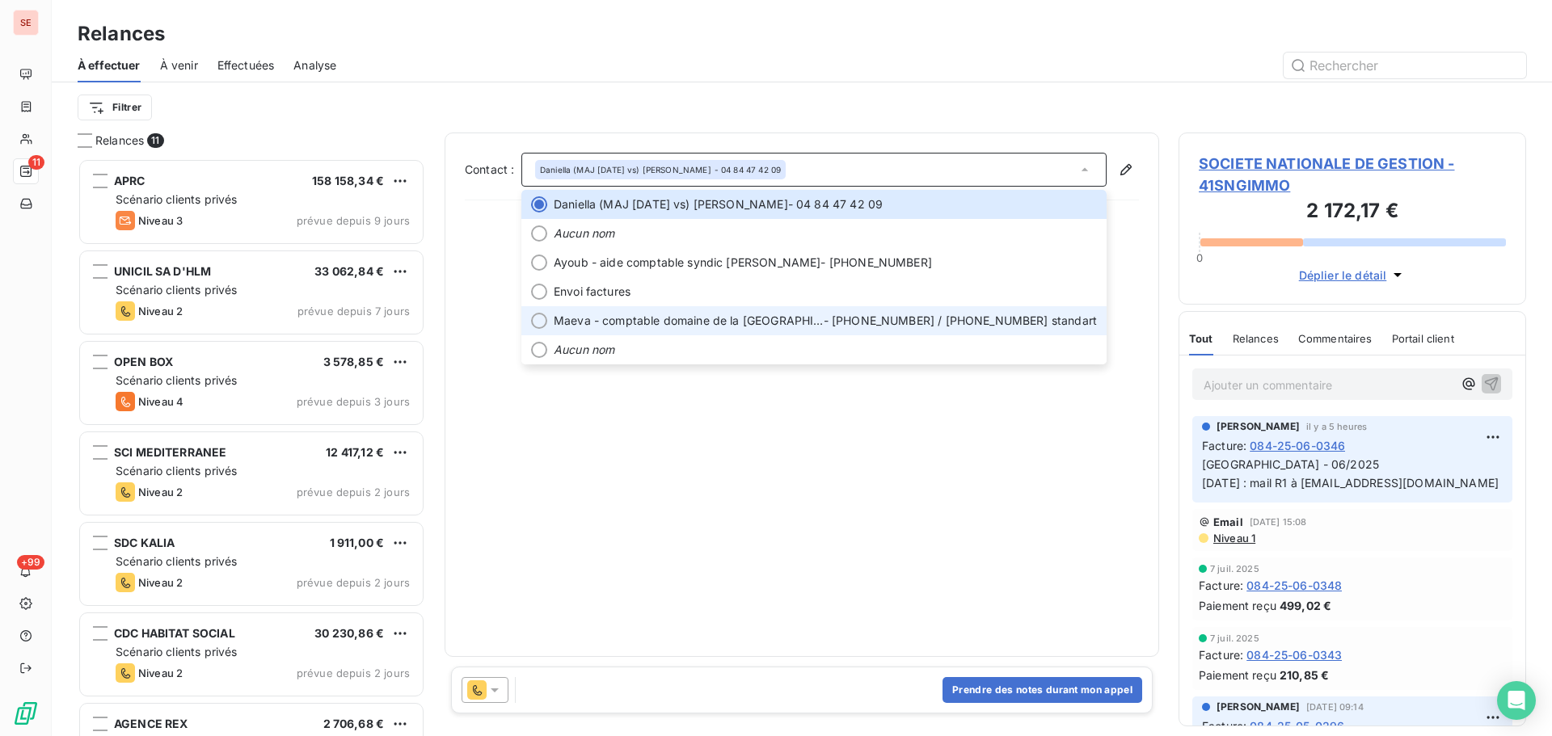
click at [879, 319] on span "Maeva - comptable domaine de la Rode NICOL - 04.84.47.42.32 / 04.42.90.45.45 st…" at bounding box center [825, 321] width 543 height 16
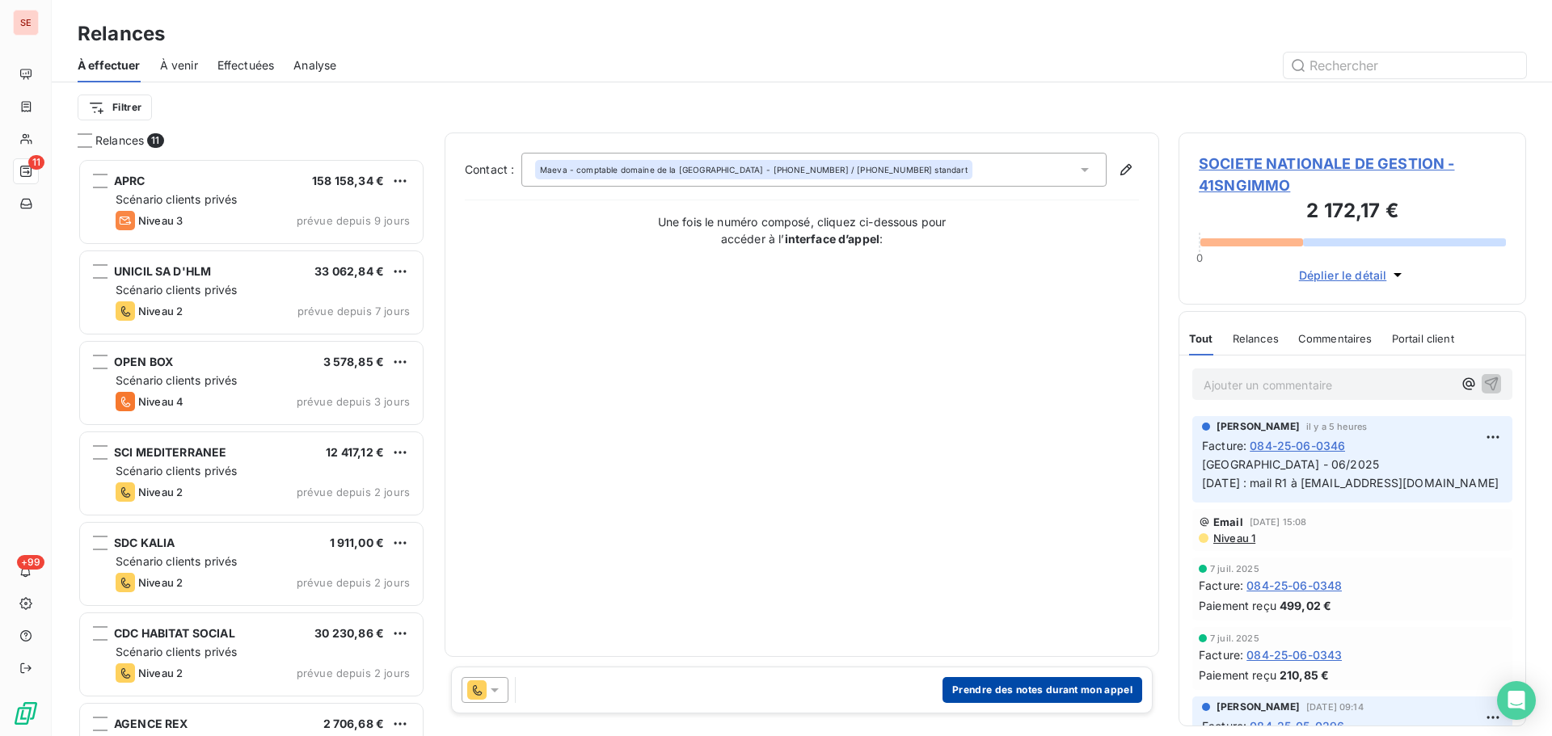
click at [1009, 695] on button "Prendre des notes durant mon appel" at bounding box center [1043, 690] width 200 height 26
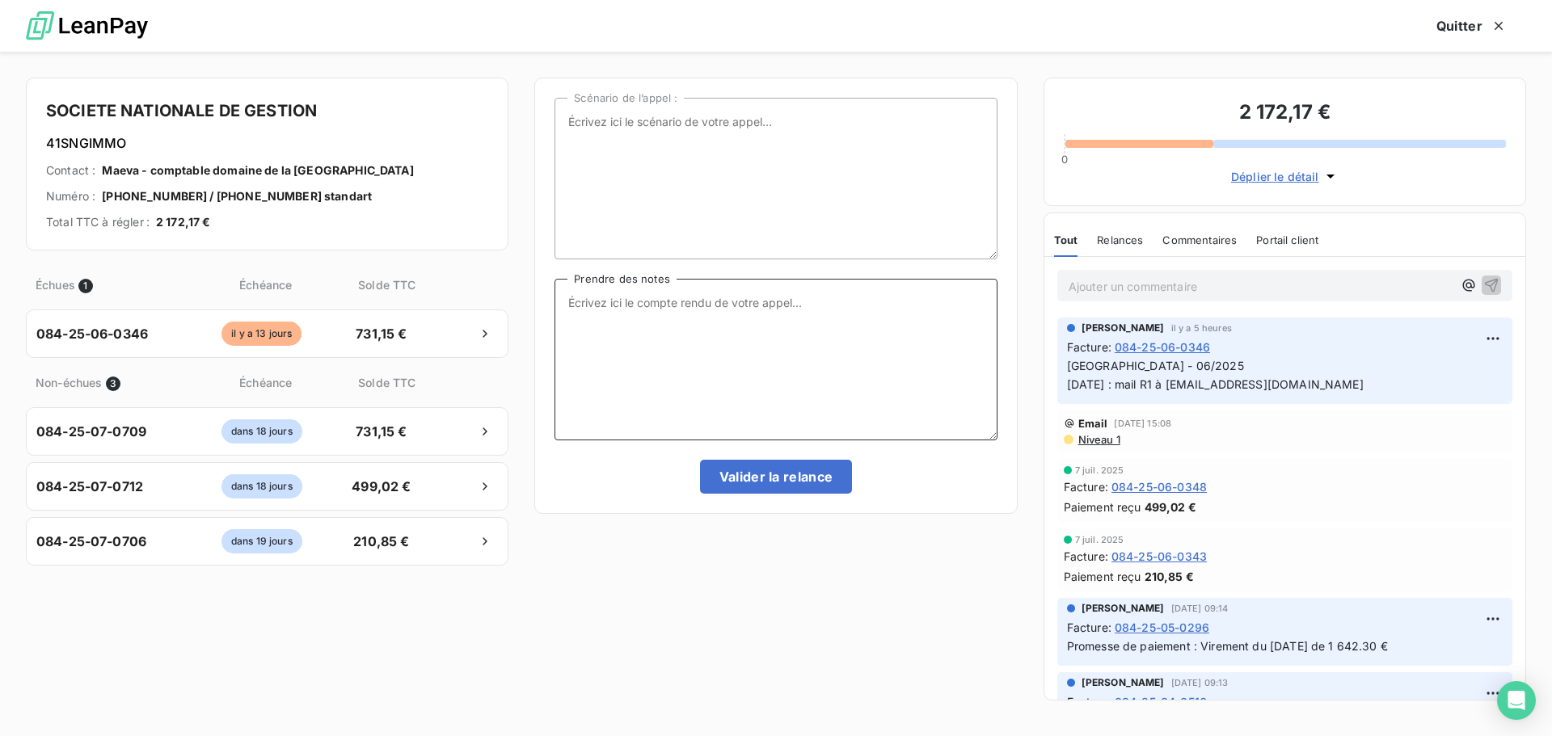
click at [716, 296] on textarea "Prendre des notes" at bounding box center [776, 360] width 442 height 162
type textarea "1"
click at [948, 306] on textarea "11/08/25 : appel SNG Immo : envoyer un mail de relance à Mme" at bounding box center [776, 360] width 442 height 162
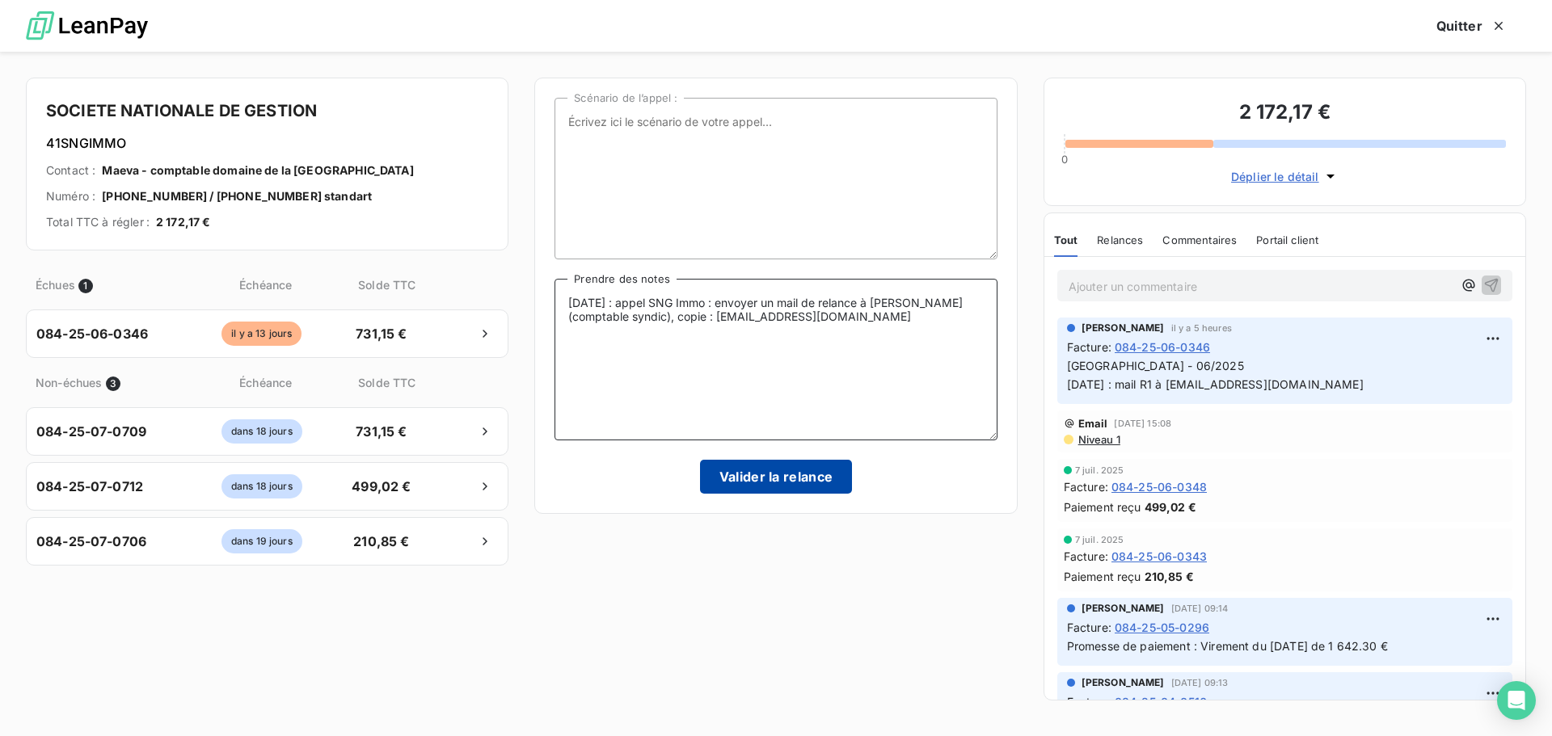
type textarea "11/08/25 : appel SNG Immo : envoyer un mail de relance à Mme Lehmann (comptable…"
click at [790, 483] on button "Valider la relance" at bounding box center [776, 477] width 153 height 34
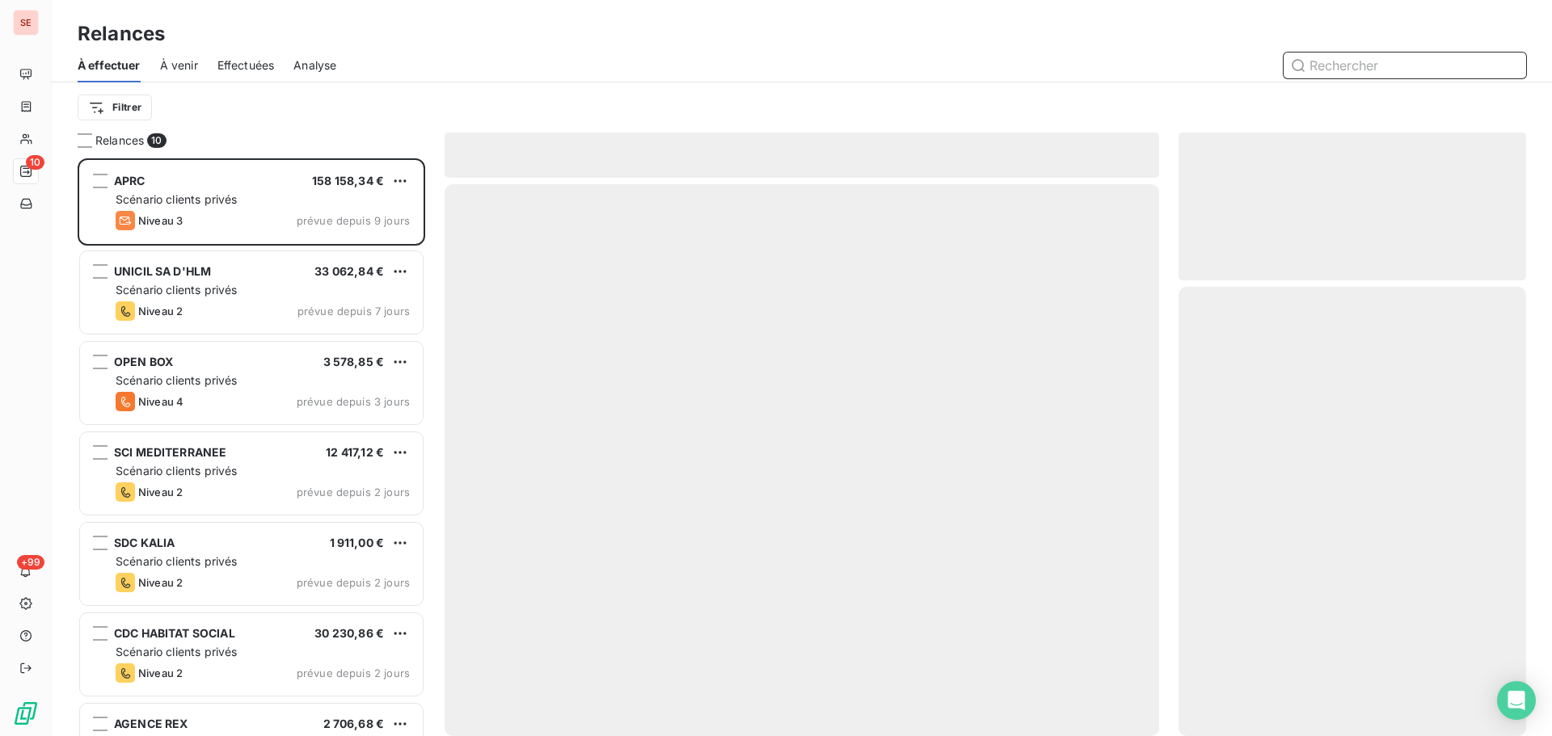
click at [243, 55] on div "Effectuées" at bounding box center [245, 66] width 57 height 34
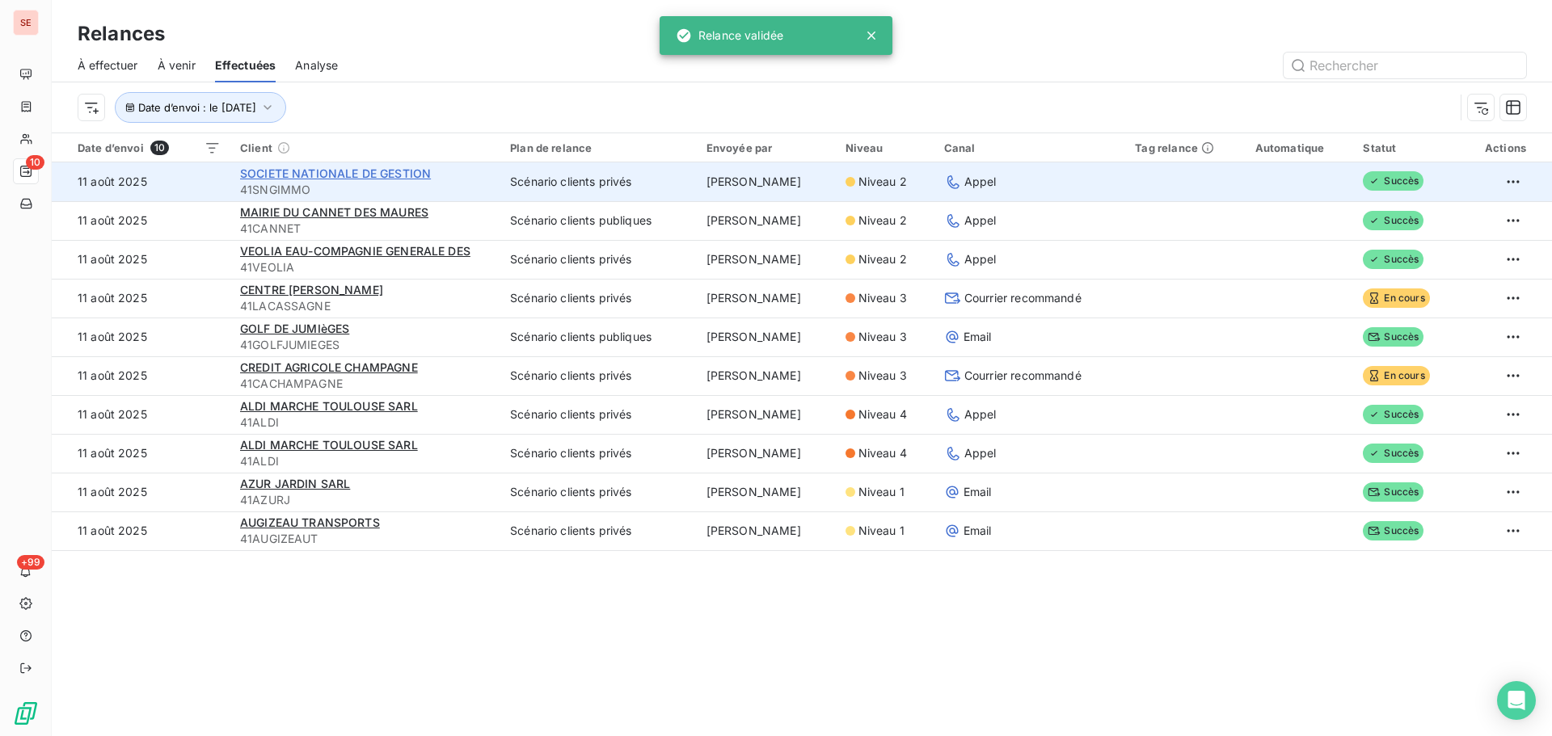
click at [310, 172] on span "SOCIETE NATIONALE DE GESTION" at bounding box center [335, 174] width 191 height 14
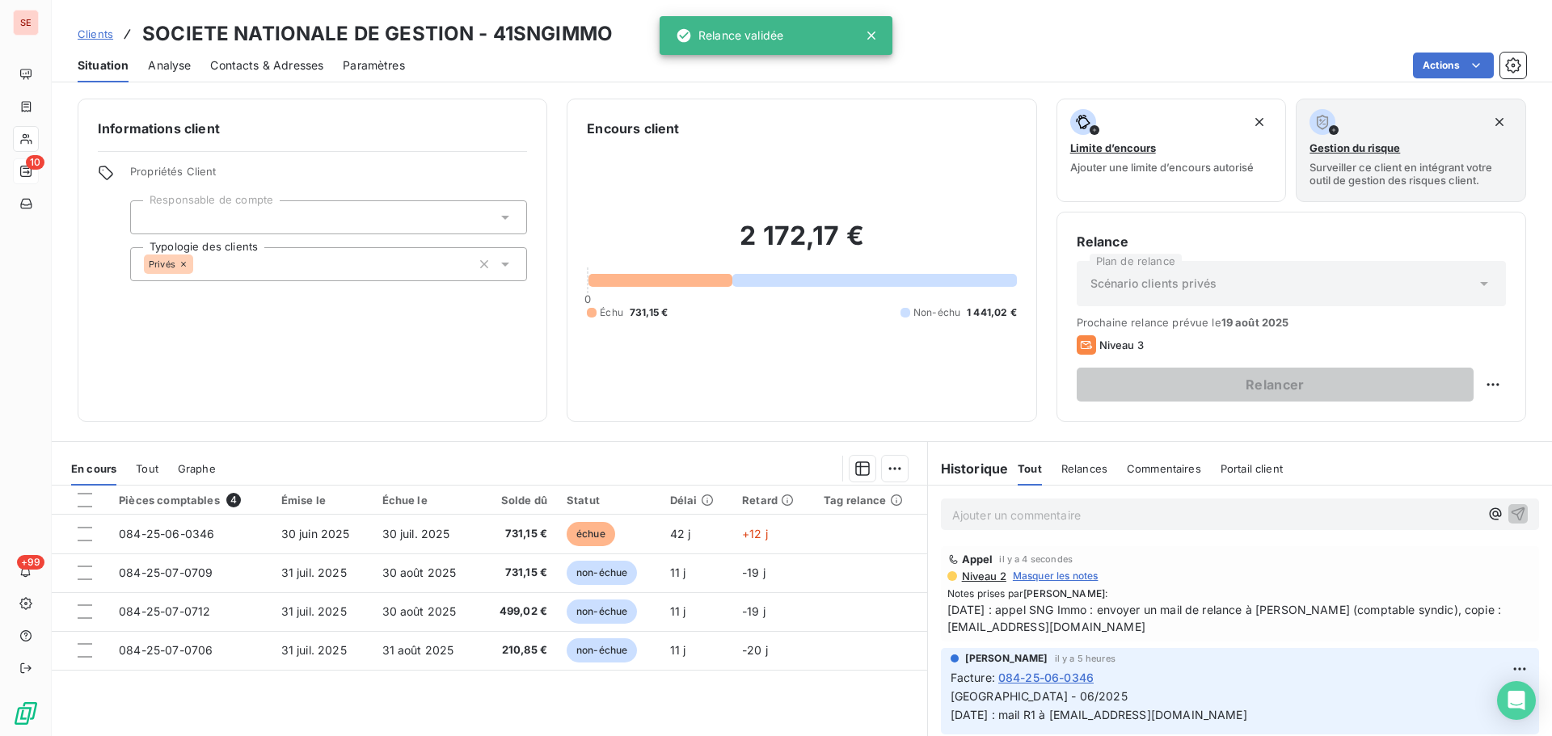
click at [285, 64] on span "Contacts & Adresses" at bounding box center [266, 65] width 113 height 16
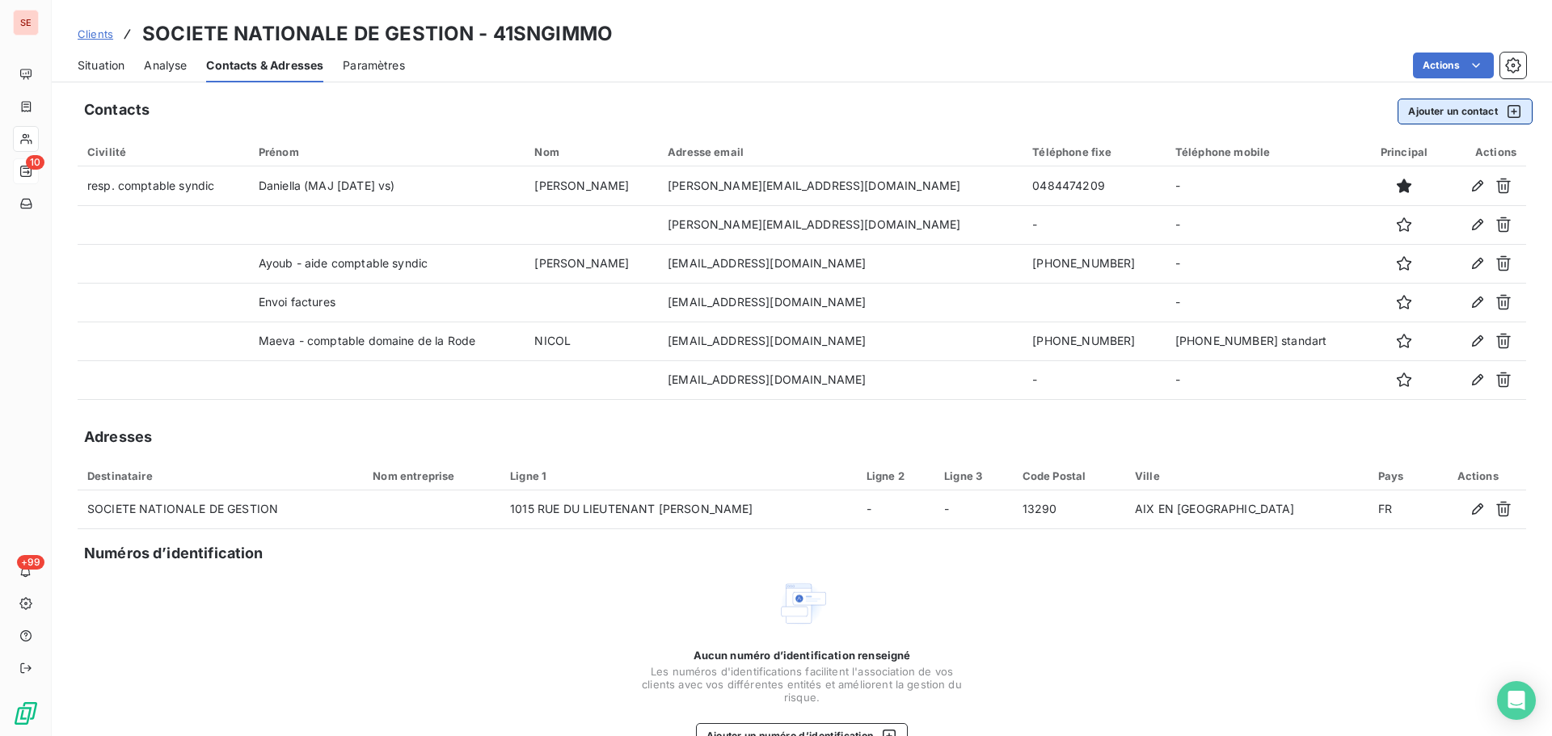
click at [1454, 108] on button "Ajouter un contact" at bounding box center [1465, 112] width 135 height 26
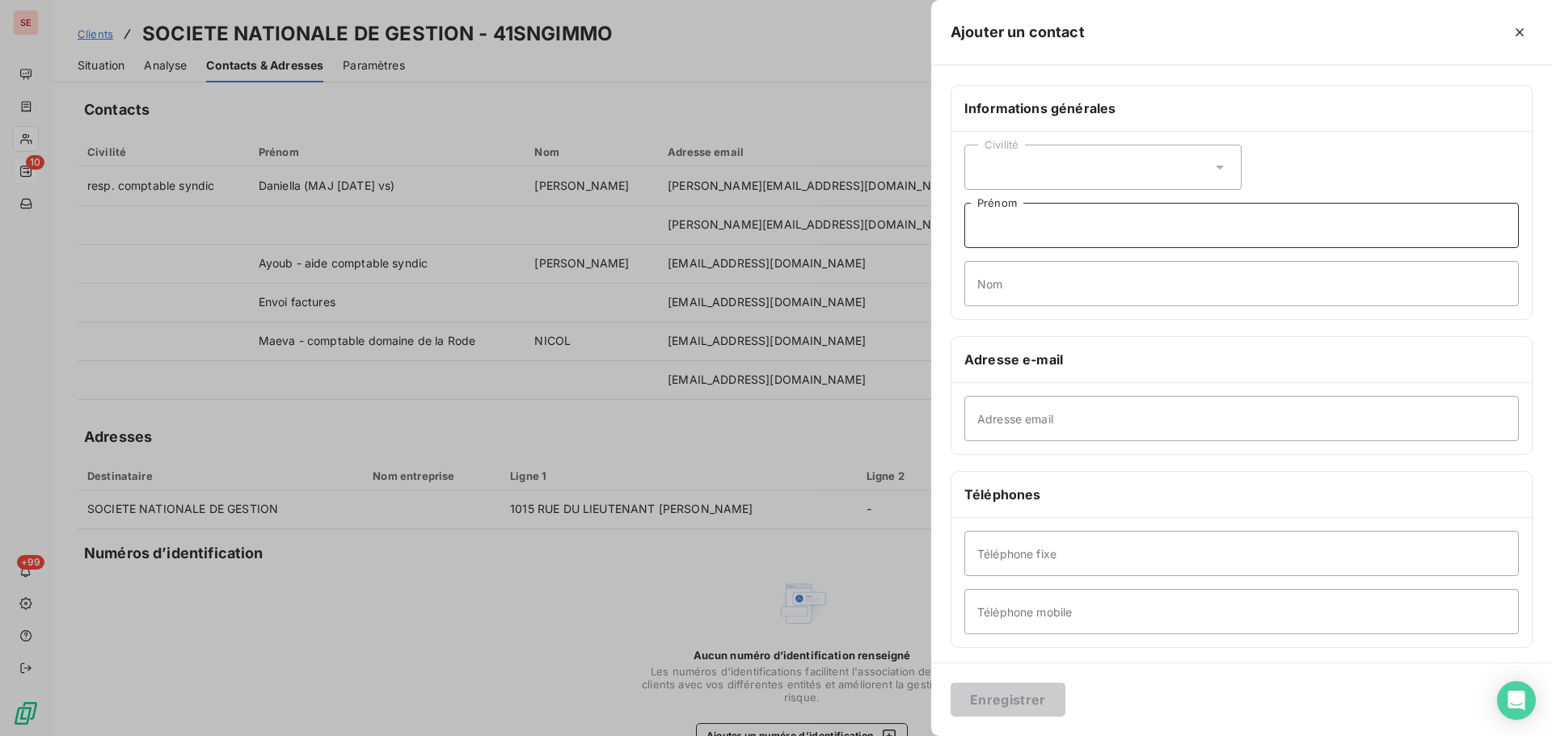
click at [1044, 232] on input "Prénom" at bounding box center [1241, 225] width 555 height 45
click at [1002, 423] on input "Adresse email" at bounding box center [1241, 418] width 555 height 45
type input "syndic.aix@sng-immobilier.com"
click at [1030, 692] on button "Enregistrer" at bounding box center [1008, 700] width 115 height 34
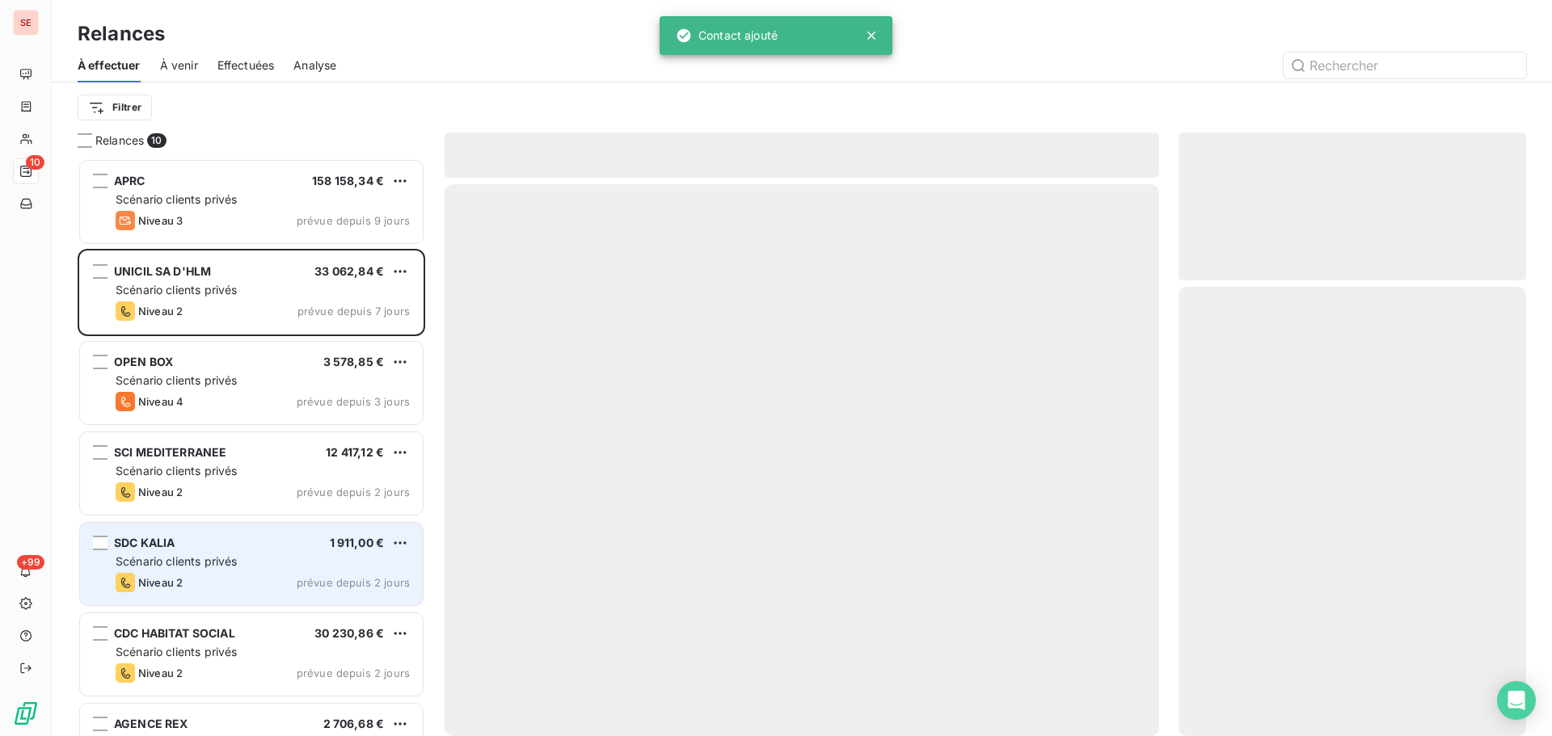
scroll to position [566, 336]
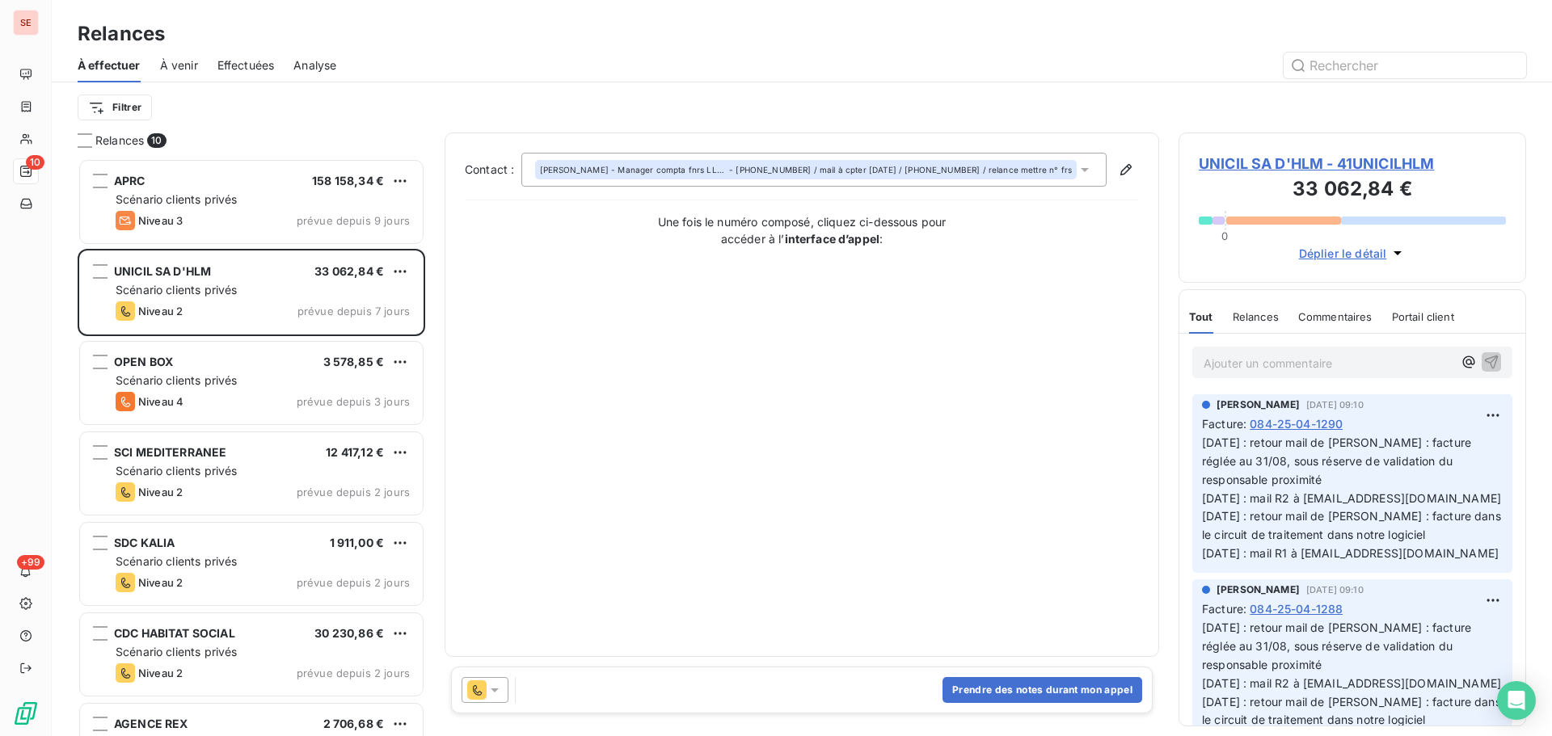
click at [264, 67] on span "Effectuées" at bounding box center [245, 65] width 57 height 16
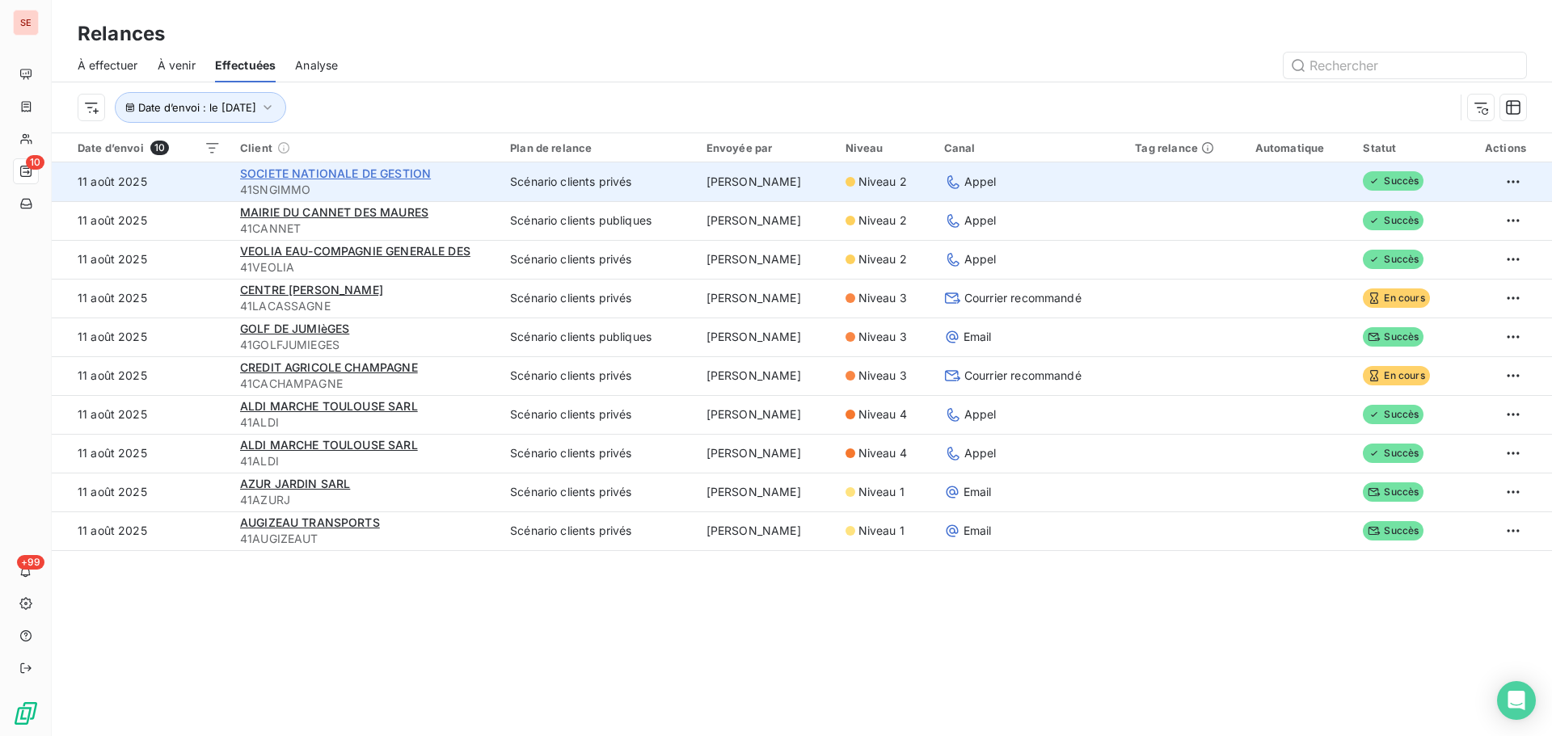
click at [290, 170] on span "SOCIETE NATIONALE DE GESTION" at bounding box center [335, 174] width 191 height 14
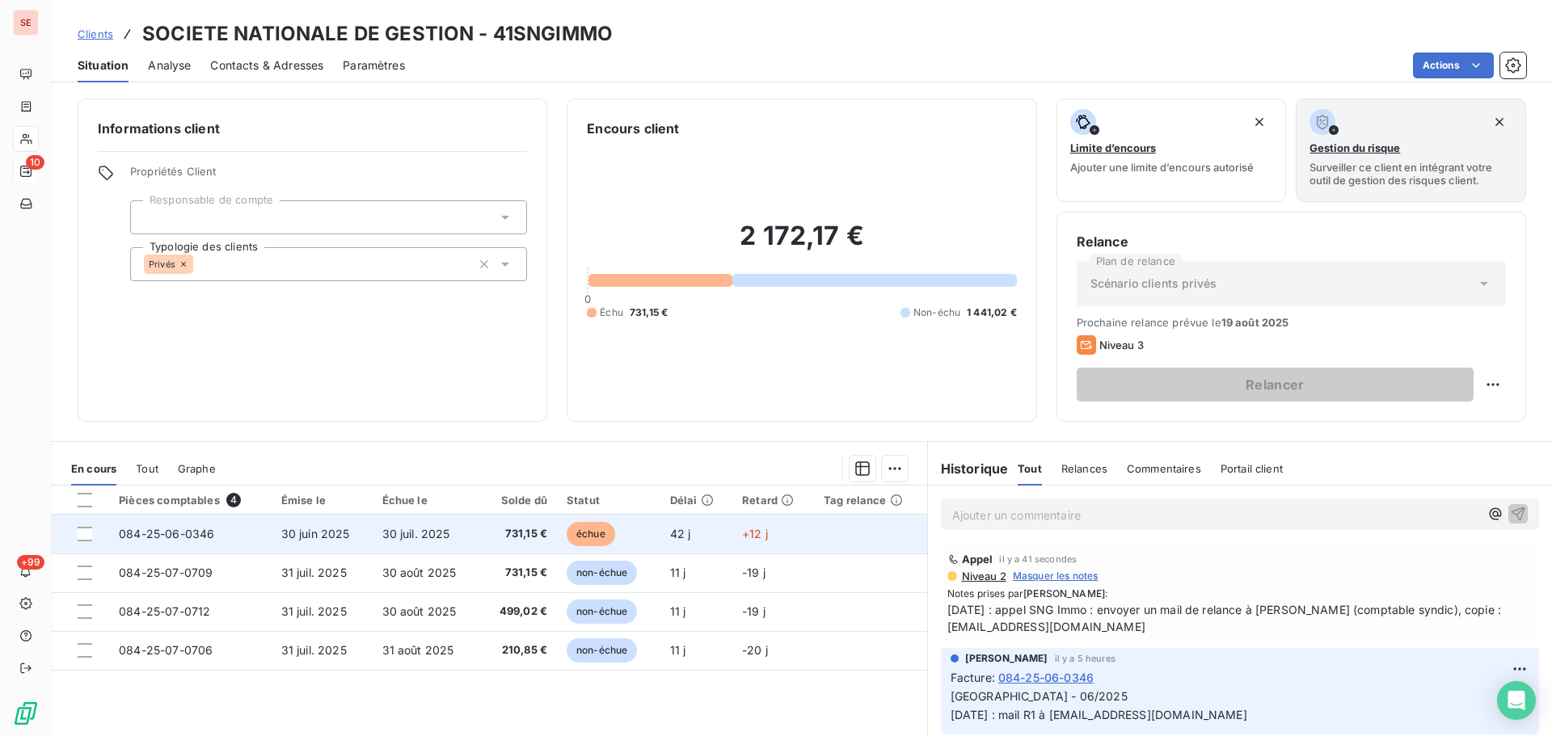
click at [430, 527] on span "30 juil. 2025" at bounding box center [416, 534] width 68 height 14
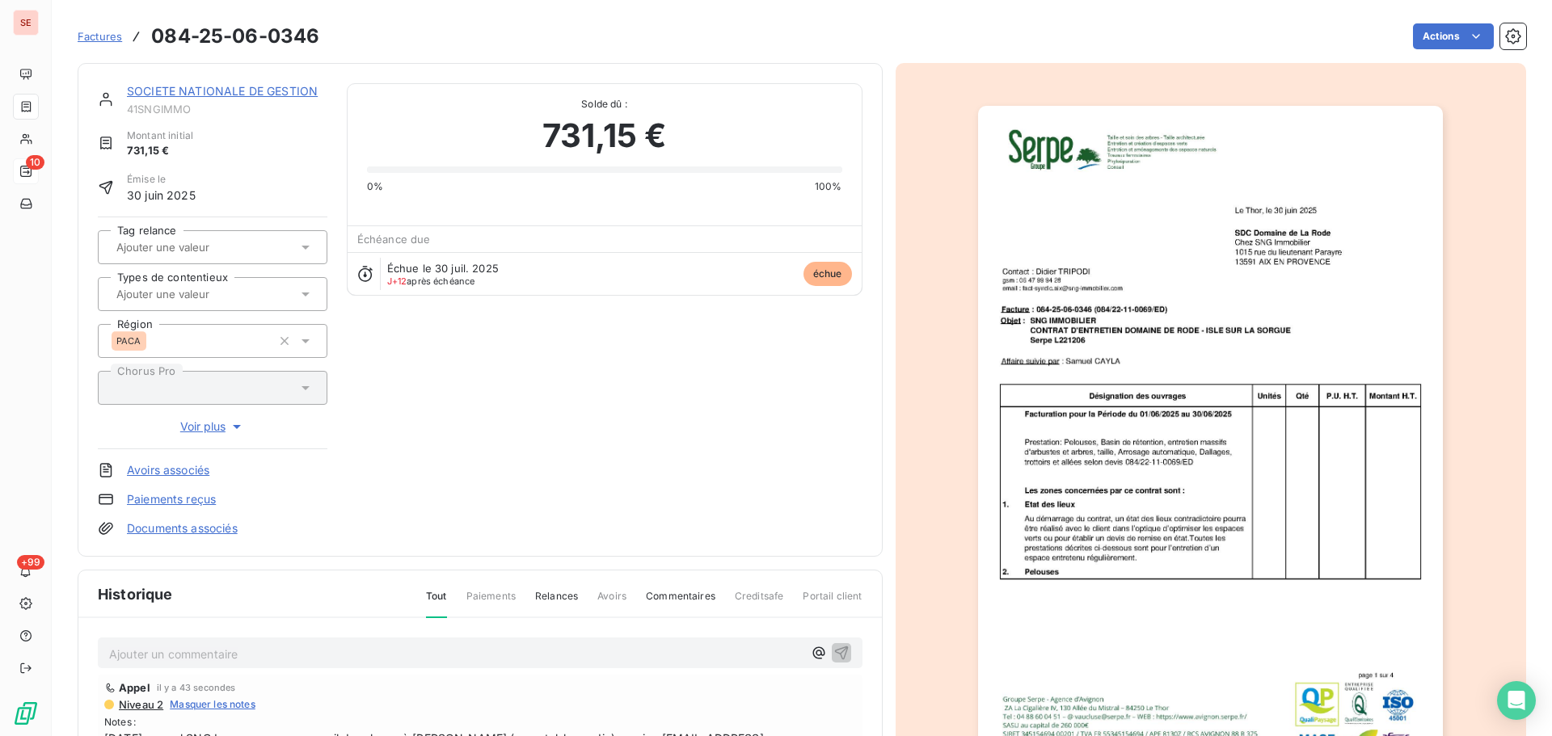
click at [214, 530] on link "Documents associés" at bounding box center [182, 529] width 111 height 16
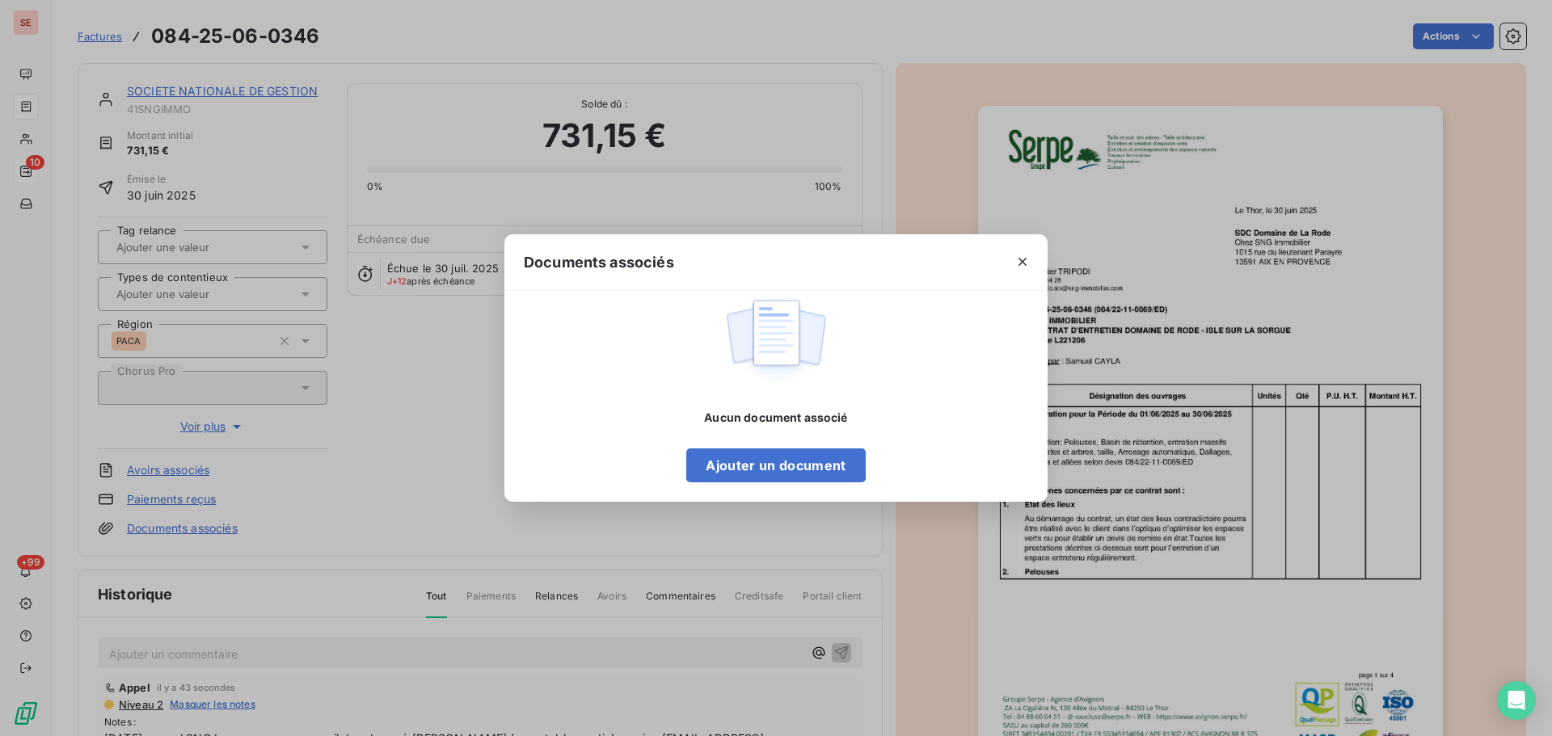
click at [1214, 395] on div "Documents associés Aucun document associé Ajouter un document" at bounding box center [776, 368] width 1552 height 736
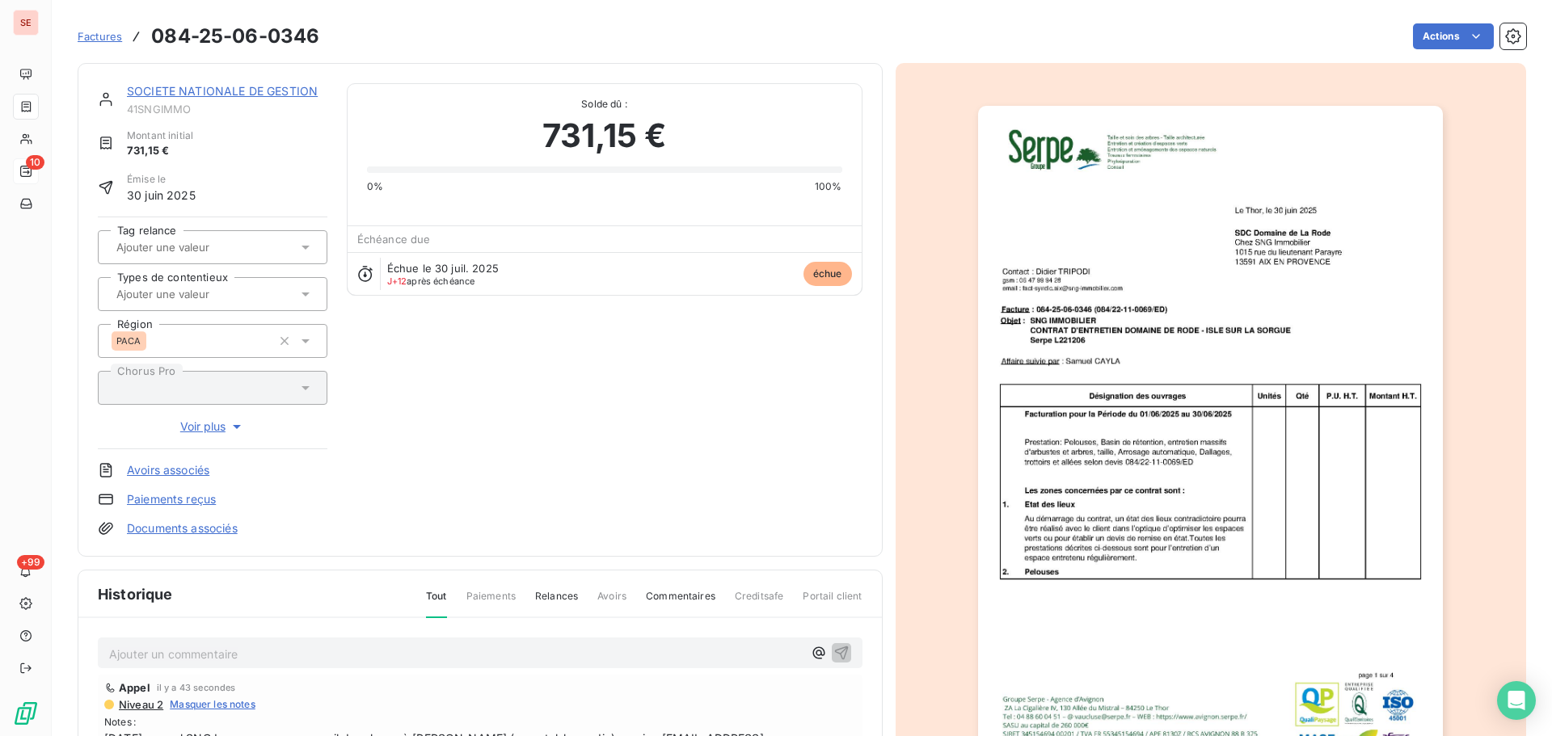
click at [1214, 395] on img "button" at bounding box center [1210, 435] width 465 height 658
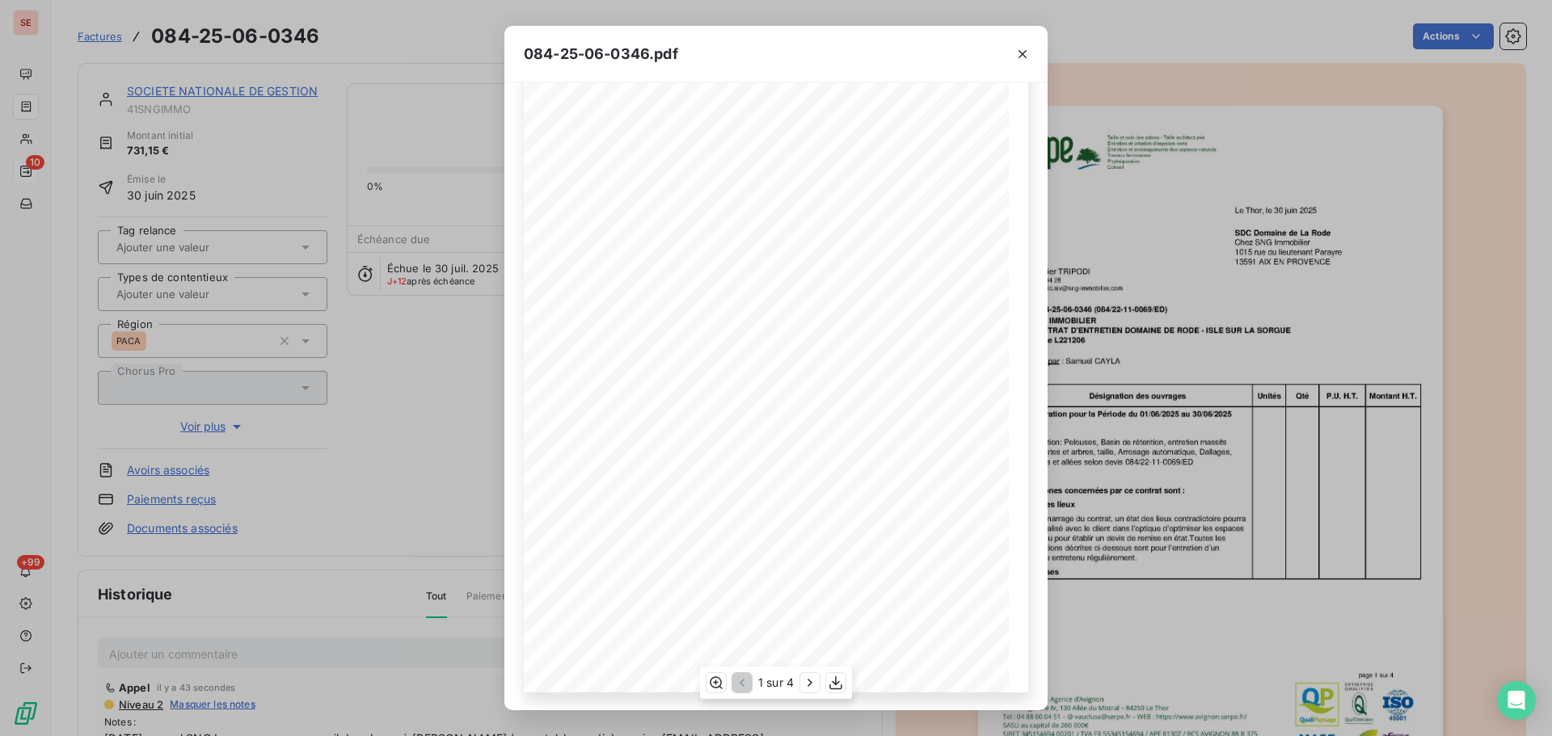
scroll to position [96, 0]
click at [834, 684] on icon "button" at bounding box center [836, 683] width 16 height 16
click at [1034, 45] on button "button" at bounding box center [1023, 54] width 26 height 26
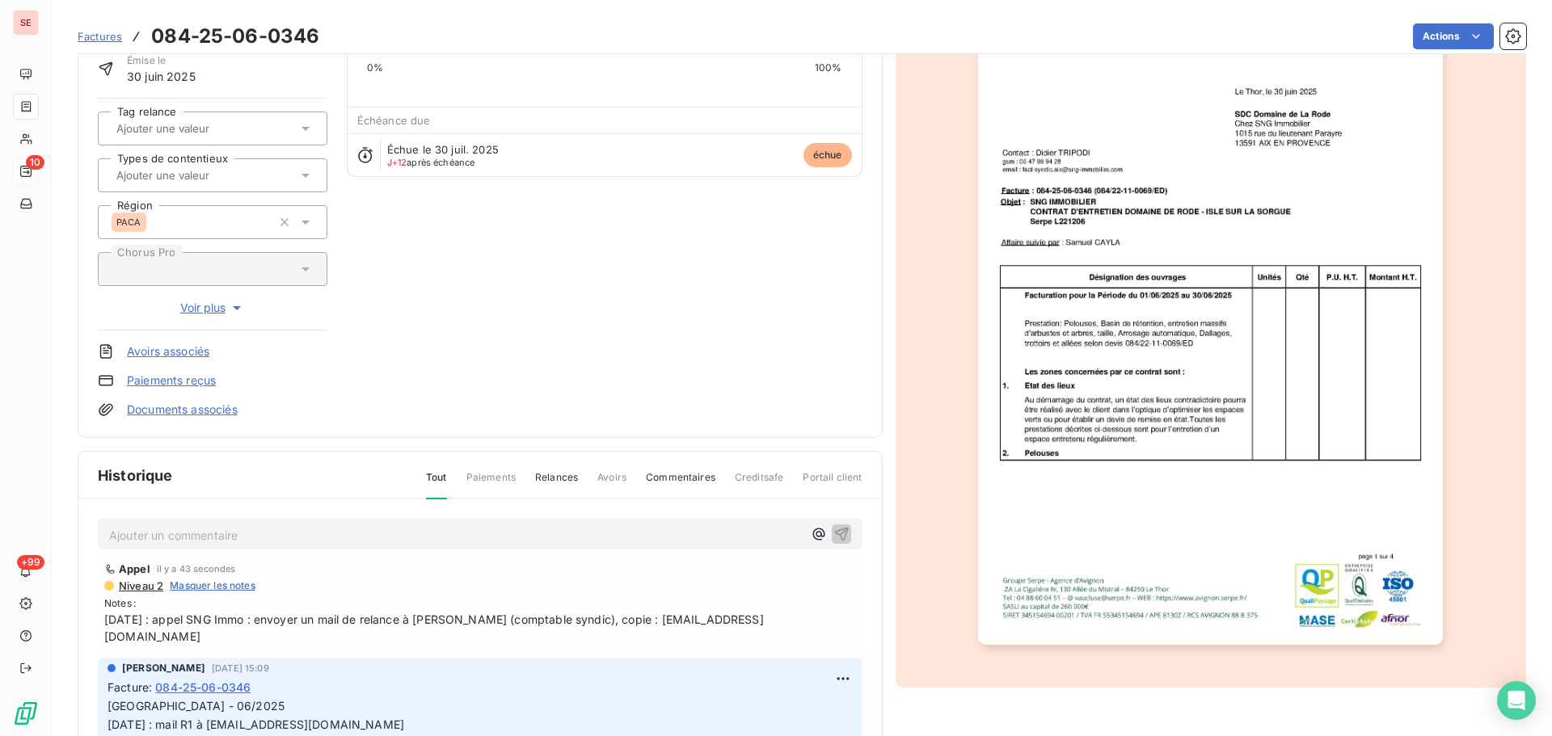
scroll to position [163, 0]
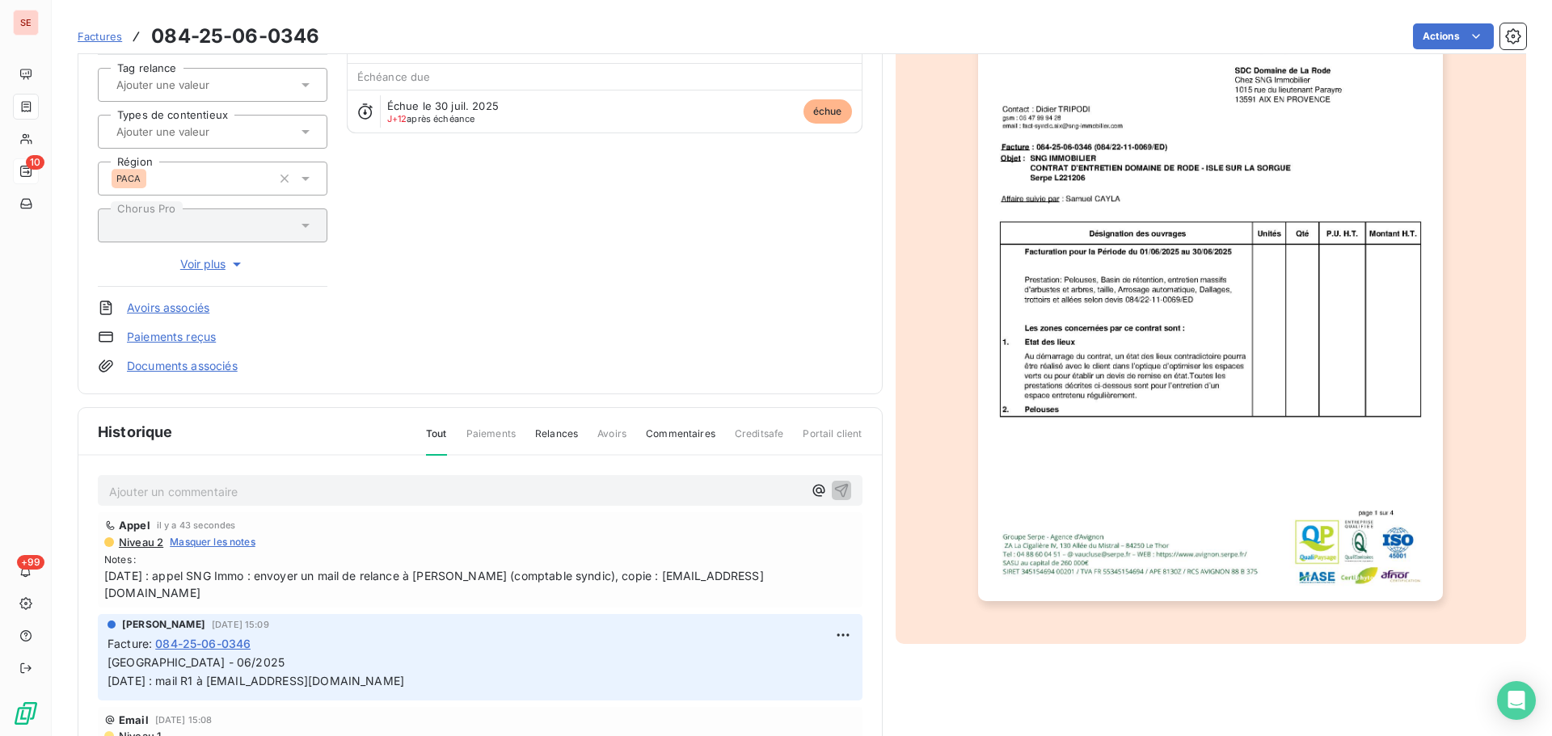
click at [147, 730] on span "Niveau 1" at bounding box center [139, 736] width 44 height 13
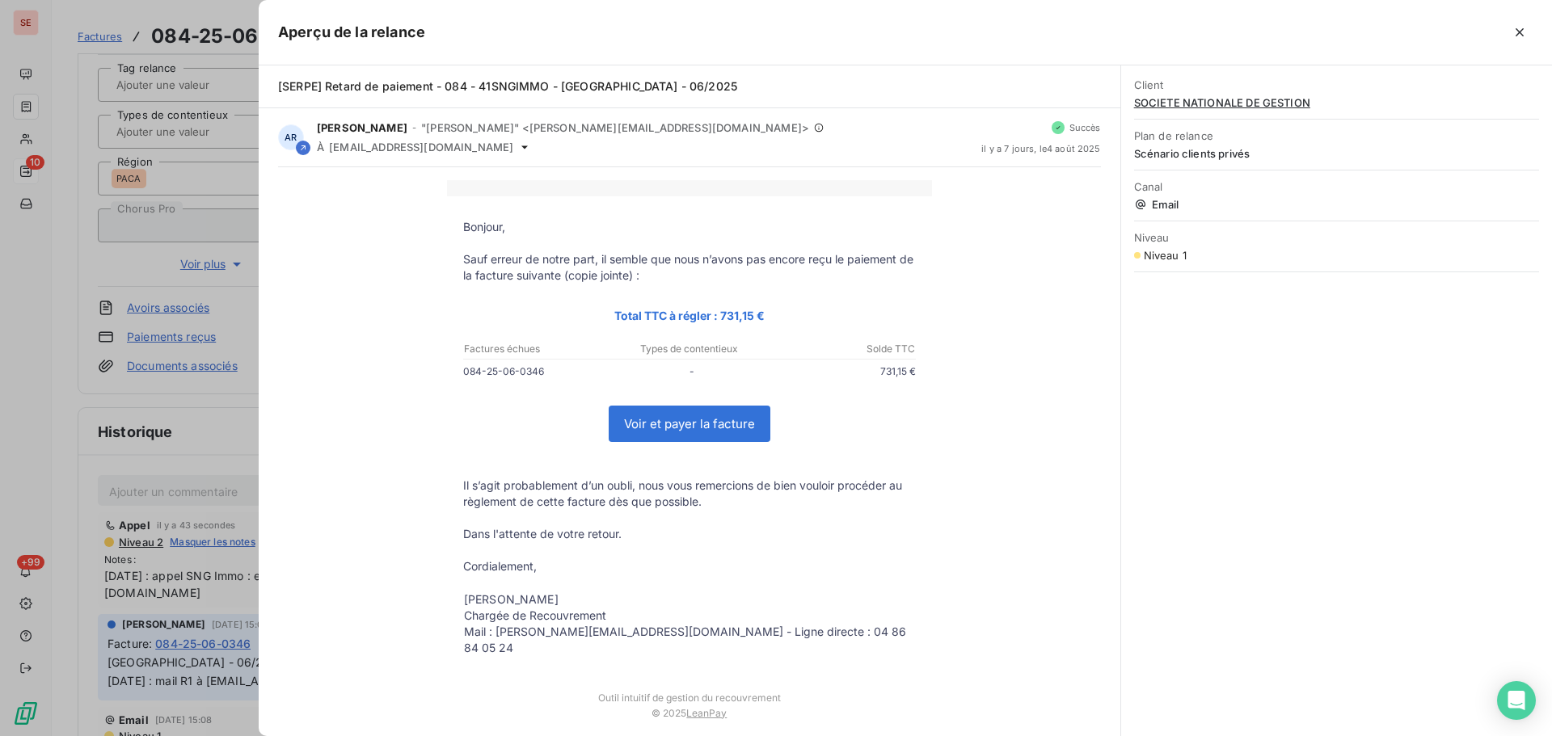
drag, startPoint x: 437, startPoint y: 85, endPoint x: 866, endPoint y: 89, distance: 429.3
click at [866, 89] on div "[SERPE] Retard de paiement - 084 - 41SNGIMMO - Domaine de la Rode - ISLE SUR SO…" at bounding box center [689, 86] width 823 height 16
copy span "- 084 - 41SNGIMMO - Domaine de la Rode - ISLE SUR SORGUE - 06/2025"
click at [135, 260] on div at bounding box center [776, 368] width 1552 height 736
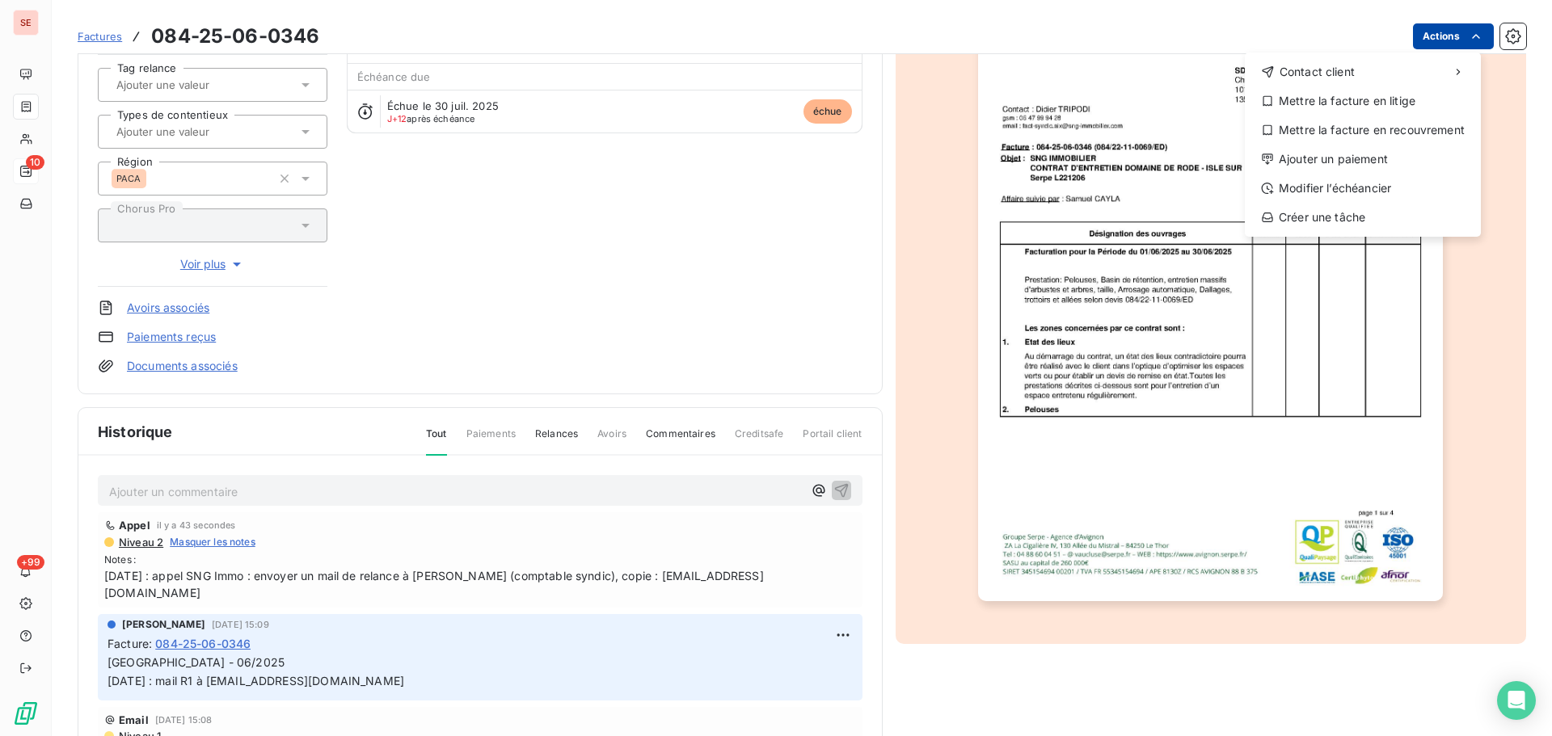
click at [1421, 44] on html "SE 10 +99 Factures 084-25-06-0346 Actions Contact client Mettre la facture en l…" at bounding box center [776, 368] width 1552 height 736
click at [1127, 63] on div "Envoyer un email Envoyer un courrier Envoyer un courrier recommandé" at bounding box center [1125, 107] width 230 height 97
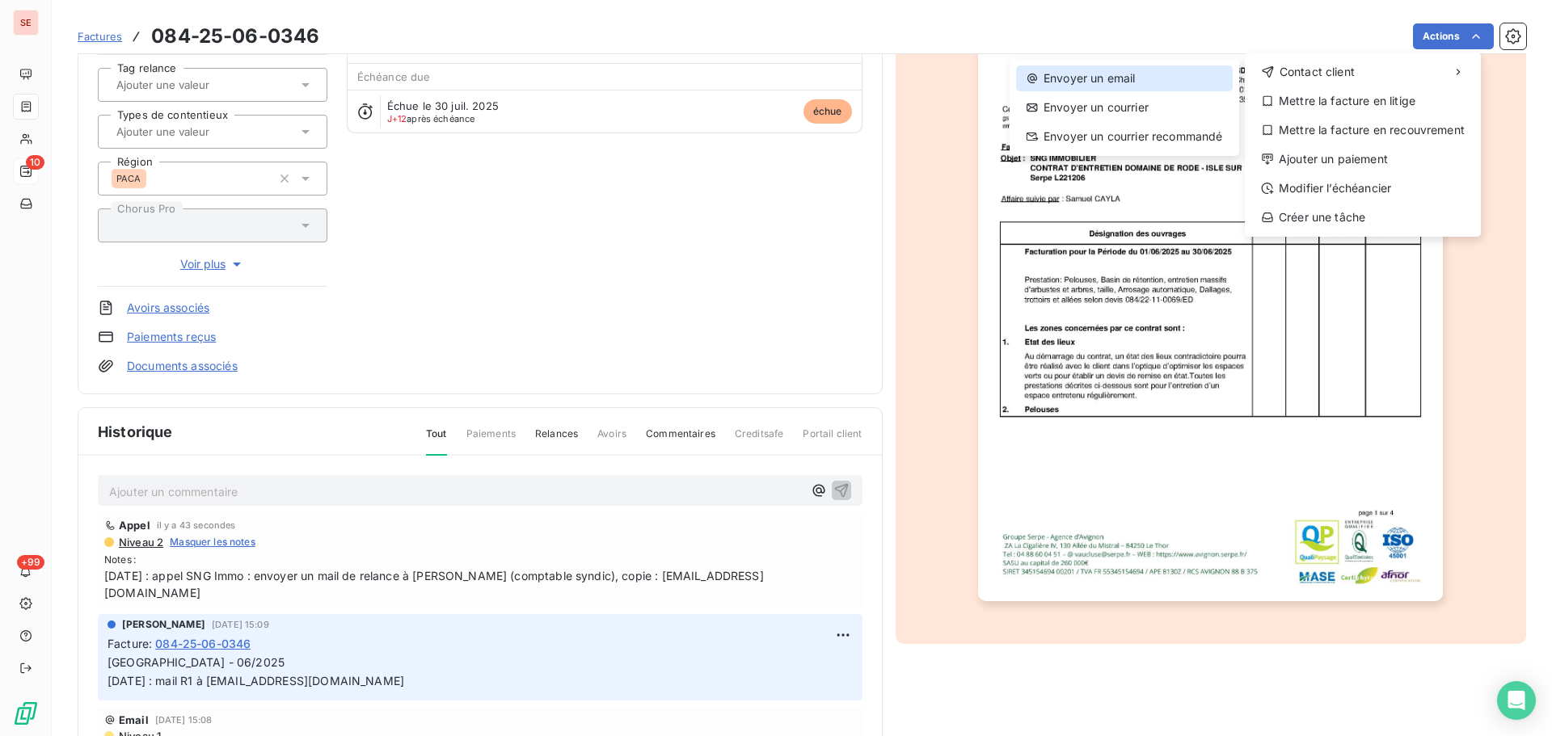
click at [1119, 78] on div "Envoyer un email" at bounding box center [1124, 78] width 217 height 26
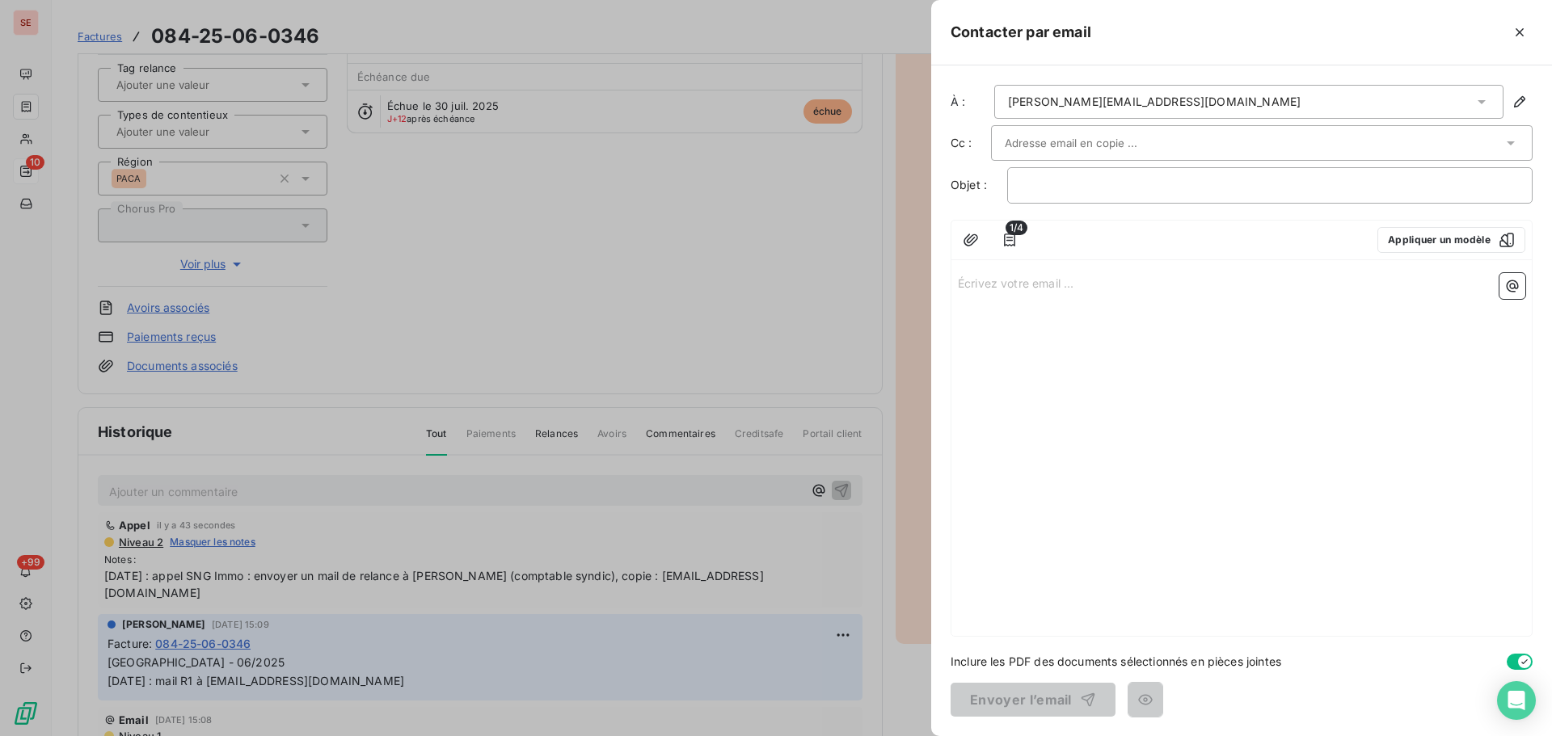
click at [1119, 134] on input "text" at bounding box center [1092, 143] width 174 height 24
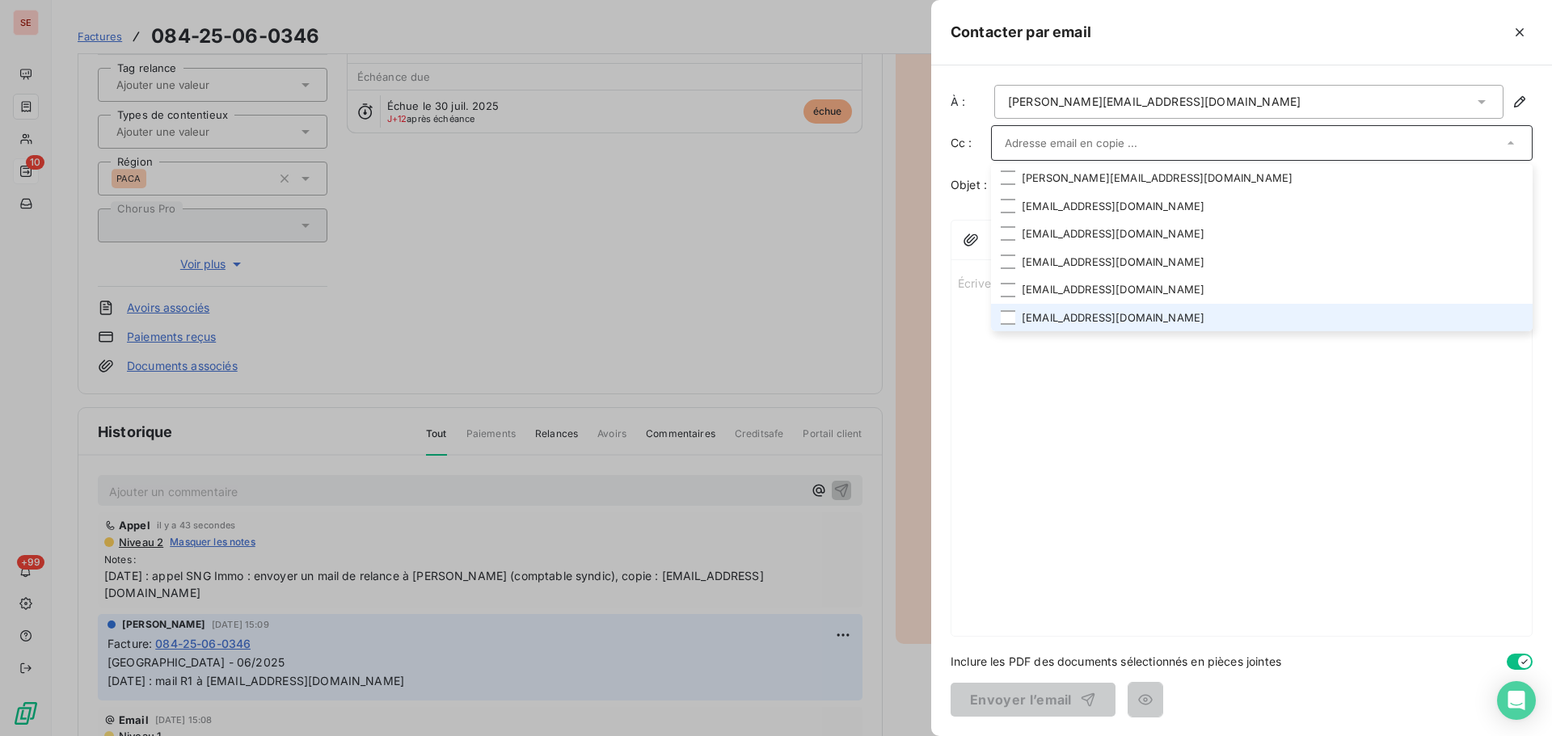
click at [1103, 314] on li "syndic.aix@sng-immobilier.com" at bounding box center [1262, 318] width 542 height 28
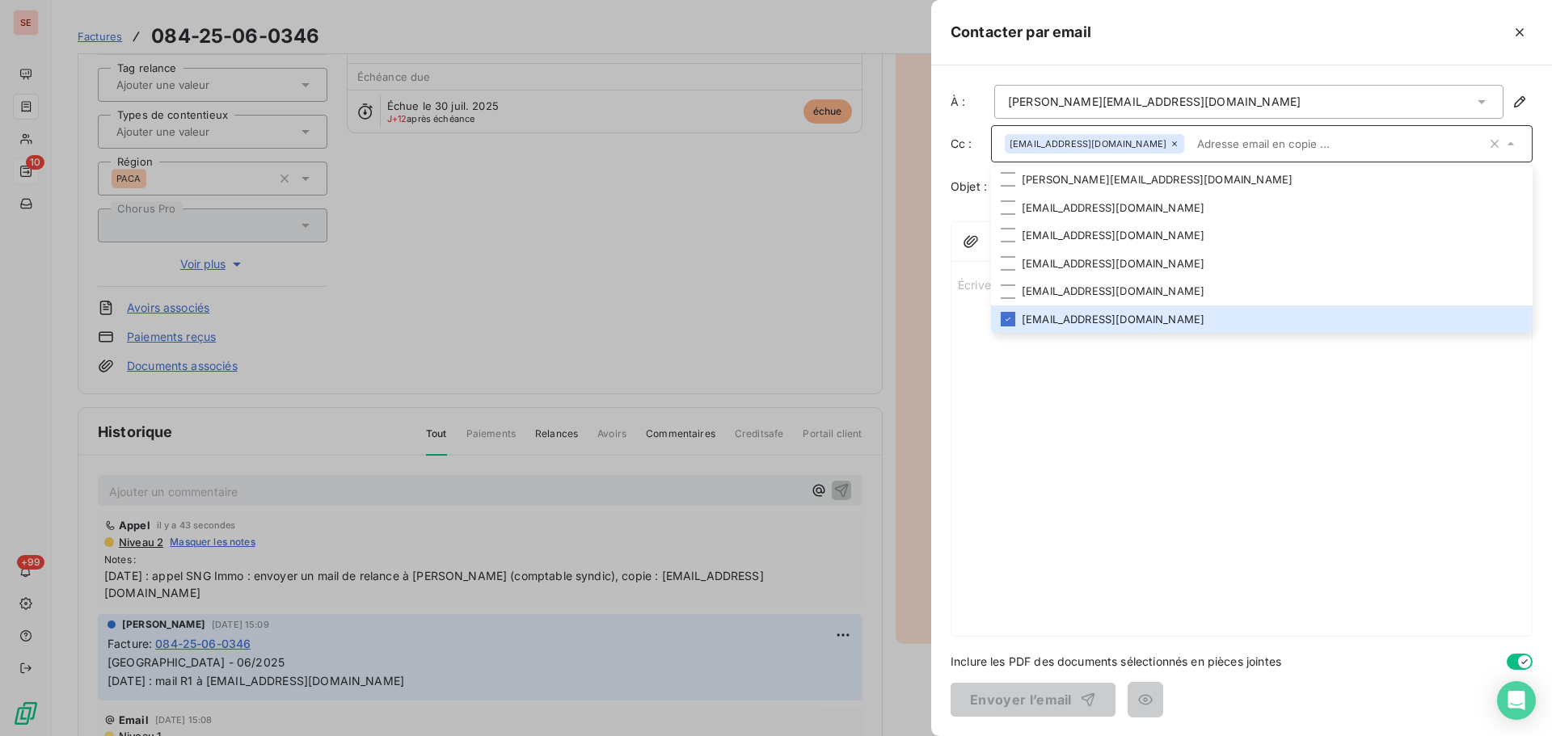
click at [1294, 30] on div at bounding box center [1311, 32] width 441 height 26
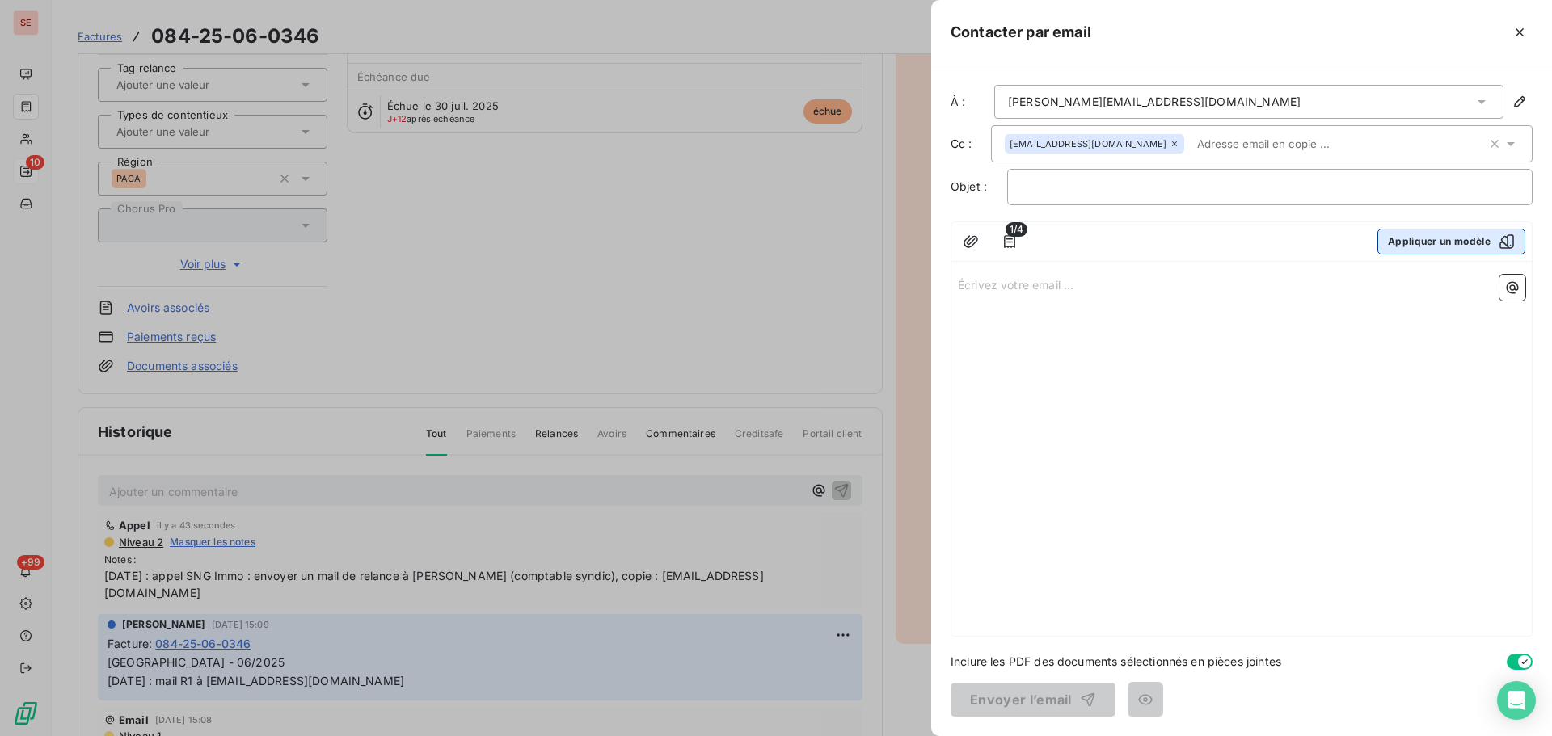
click at [1468, 240] on button "Appliquer un modèle" at bounding box center [1452, 242] width 148 height 26
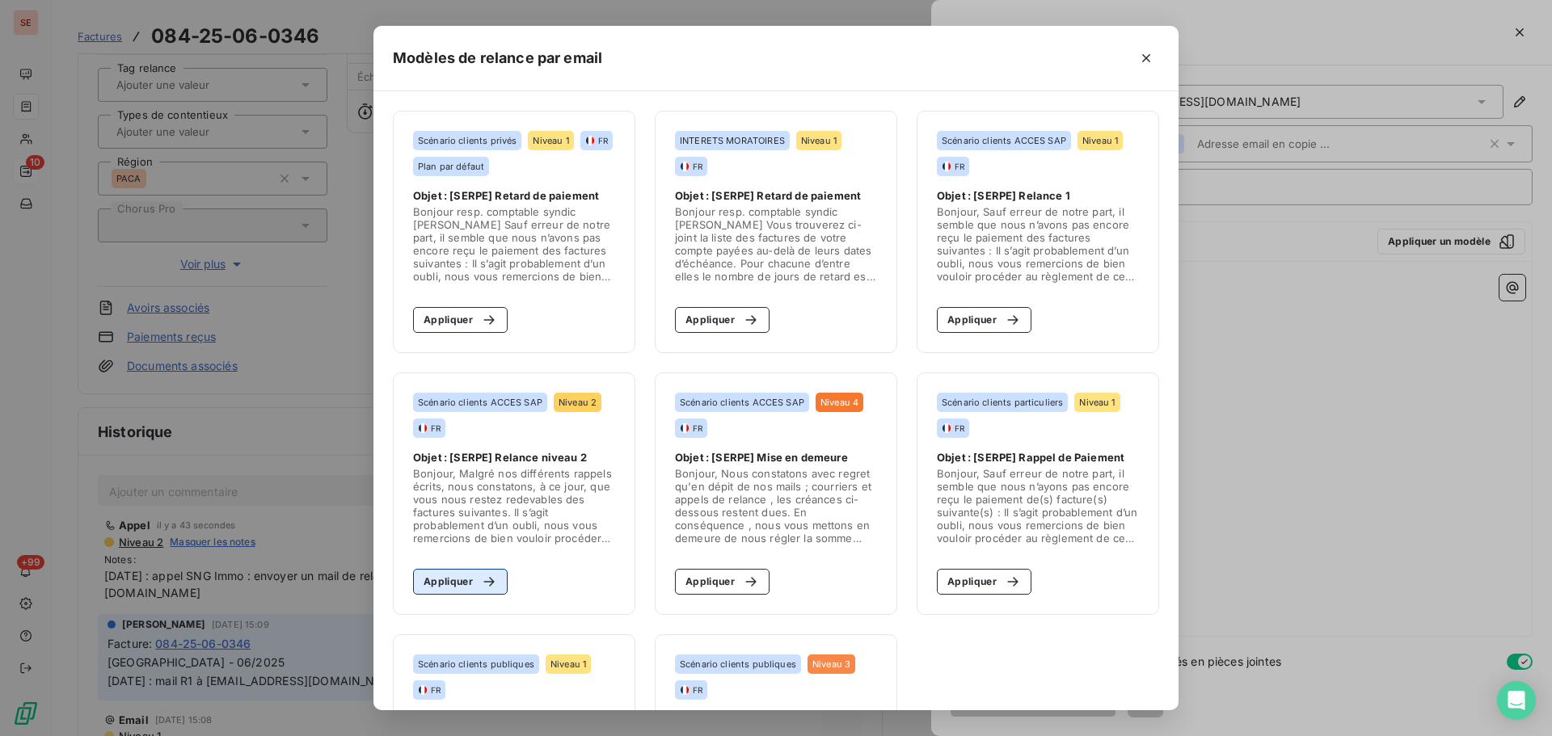
click at [449, 588] on button "Appliquer" at bounding box center [460, 582] width 95 height 26
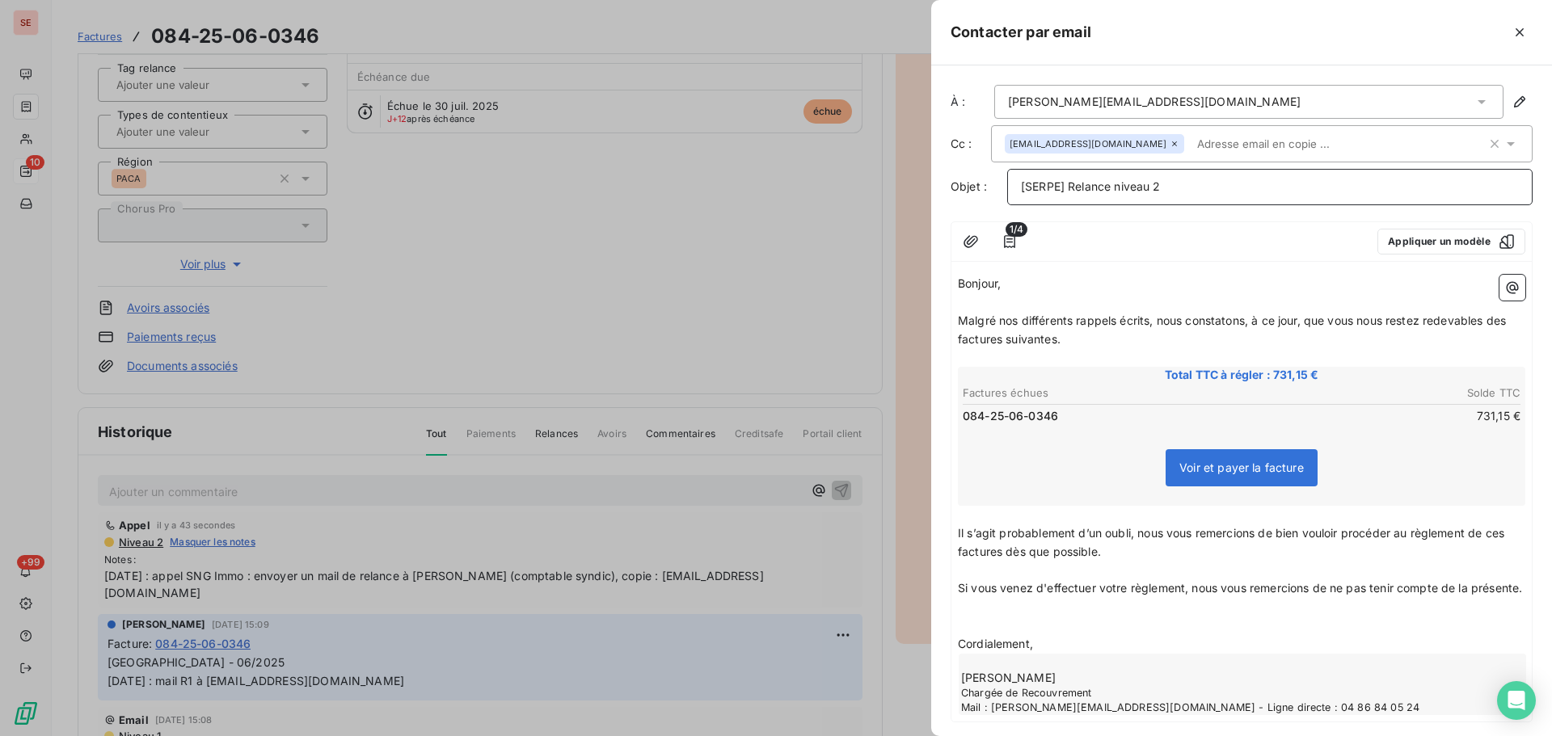
click at [1193, 184] on p "[SERPE] Relance niveau 2" at bounding box center [1270, 187] width 498 height 19
drag, startPoint x: 999, startPoint y: 339, endPoint x: 1153, endPoint y: 337, distance: 153.6
click at [1153, 337] on span "Malgré nos différents rappels écrits, nous constatons, à ce jour, que vous nous…" at bounding box center [1233, 330] width 551 height 32
drag, startPoint x: 1013, startPoint y: 359, endPoint x: 1183, endPoint y: 364, distance: 169.8
click at [1180, 349] on p "Malgré notre précédent rappel du 04/08/25, nous constatons, à ce jour, que vous…" at bounding box center [1242, 330] width 568 height 37
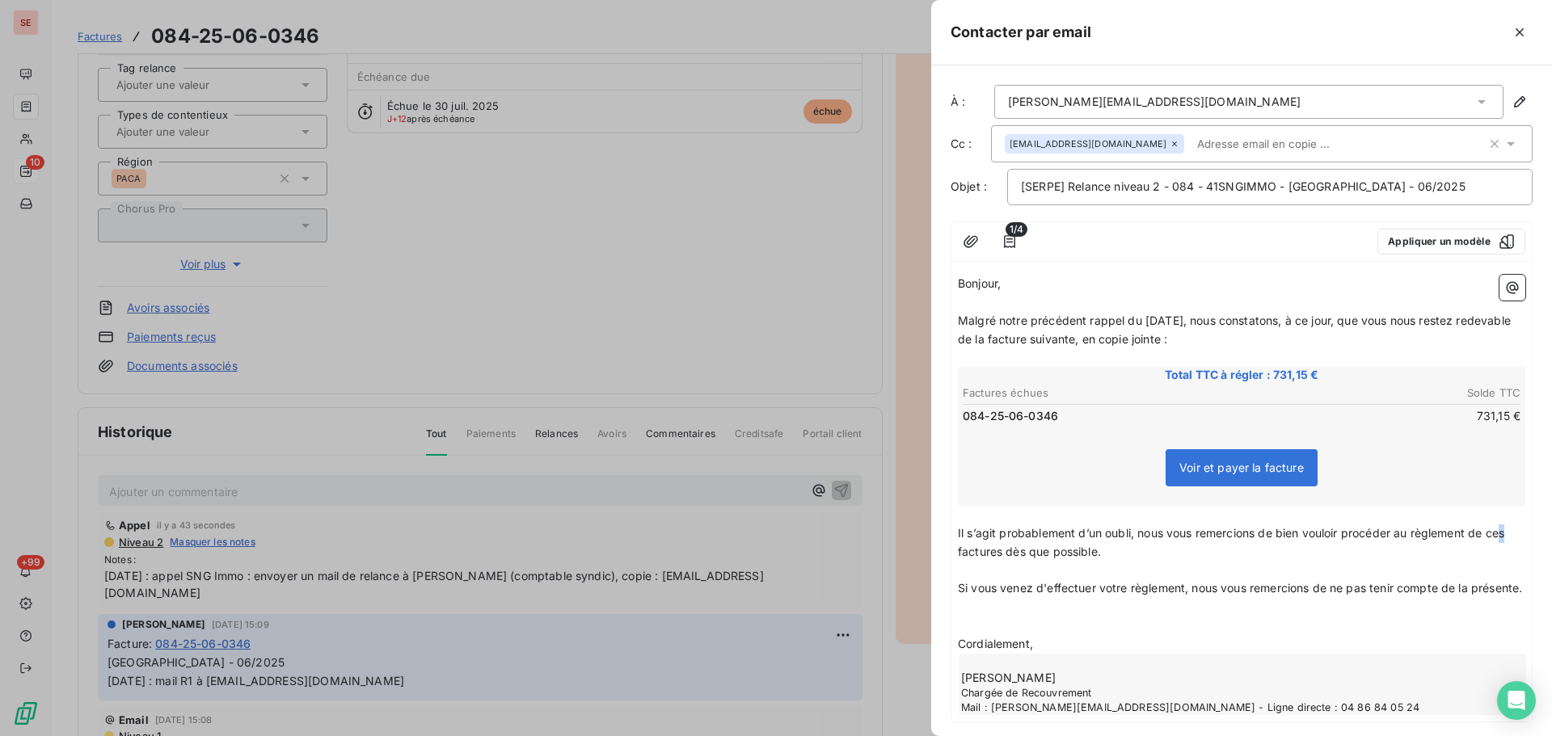
click at [1508, 550] on span "Il s’agit probablement d’un oubli, nous vous remercions de bien vouloir procéde…" at bounding box center [1233, 542] width 550 height 32
click at [1033, 559] on span "Il s’agit probablement d’un oubli, nous vous remercions de bien vouloir procéde…" at bounding box center [1237, 542] width 559 height 32
click at [1010, 635] on p "﻿" at bounding box center [1242, 626] width 568 height 19
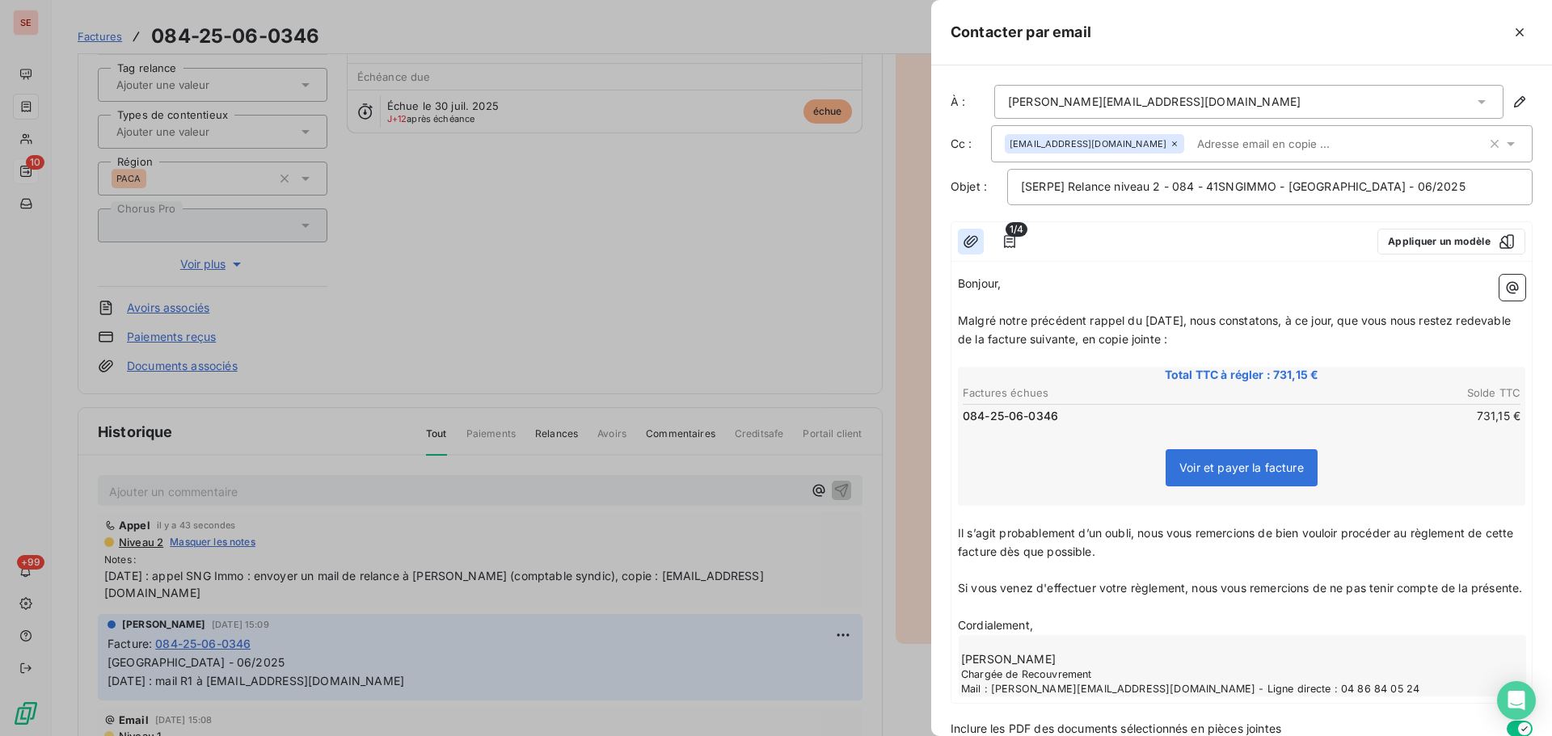
click at [975, 250] on icon "button" at bounding box center [971, 242] width 16 height 16
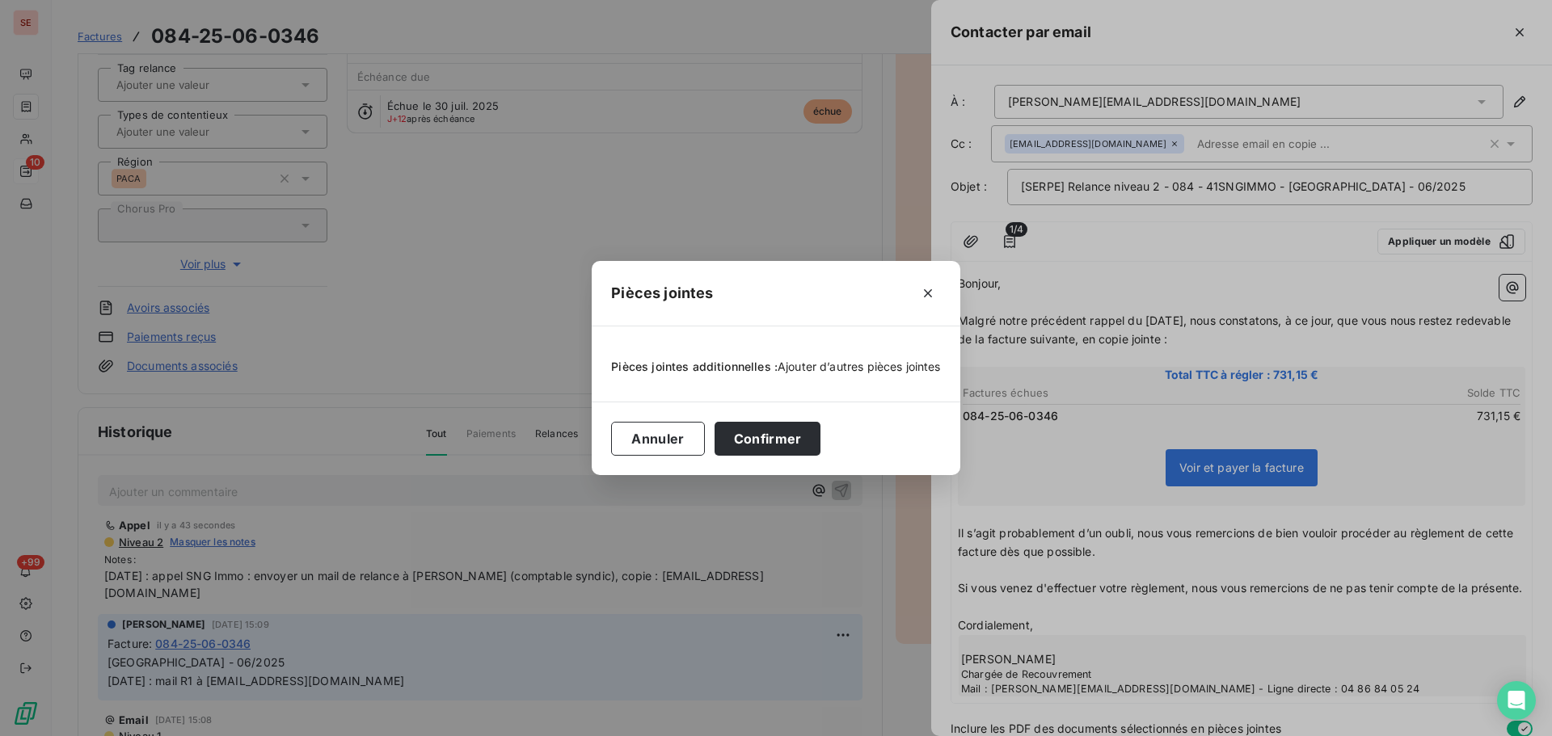
click at [905, 365] on span "Ajouter d’autres pièces jointes" at bounding box center [859, 367] width 163 height 14
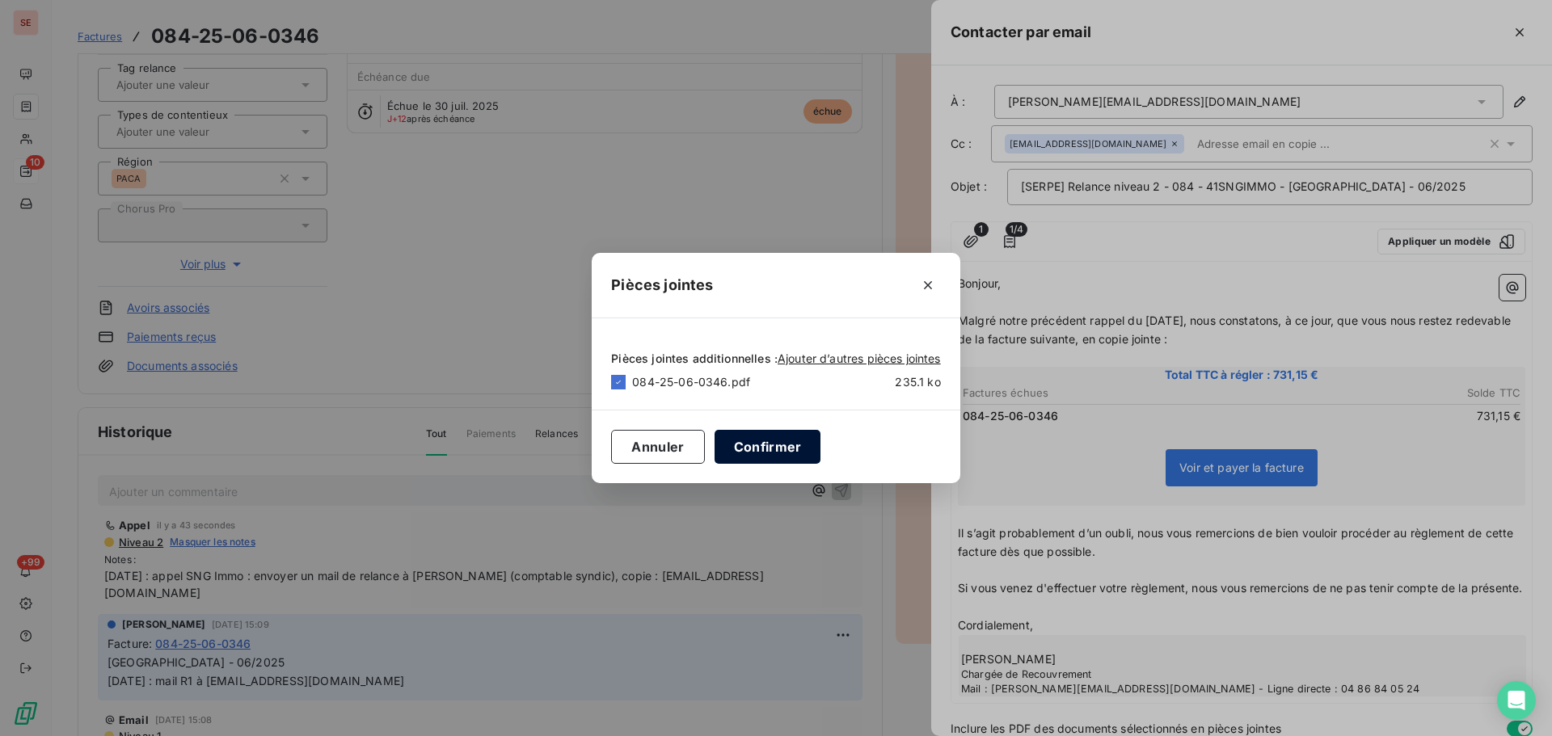
click at [796, 459] on button "Confirmer" at bounding box center [768, 447] width 107 height 34
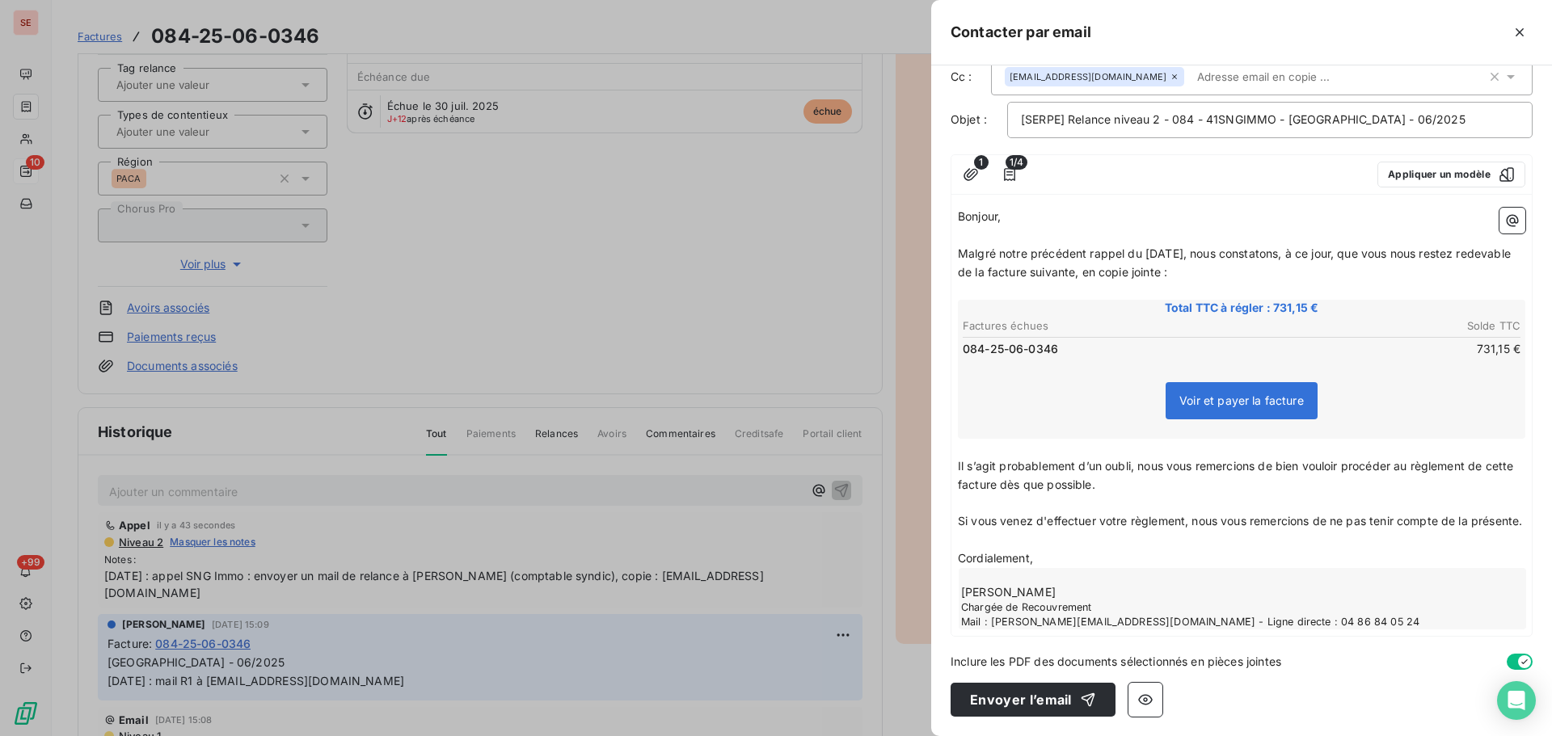
scroll to position [104, 0]
click at [1032, 698] on button "Envoyer l’email" at bounding box center [1033, 700] width 165 height 34
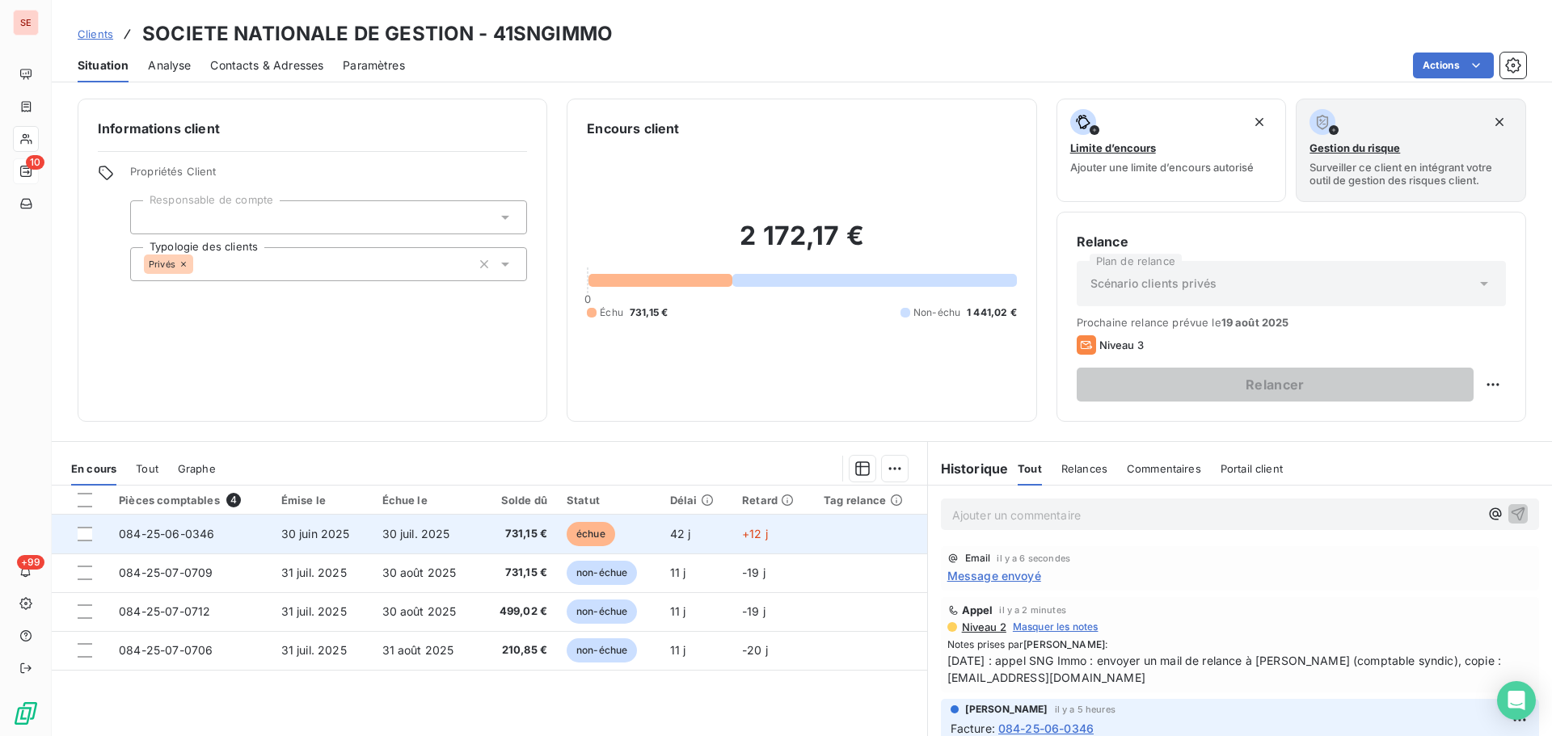
click at [496, 539] on span "731,15 €" at bounding box center [519, 534] width 58 height 16
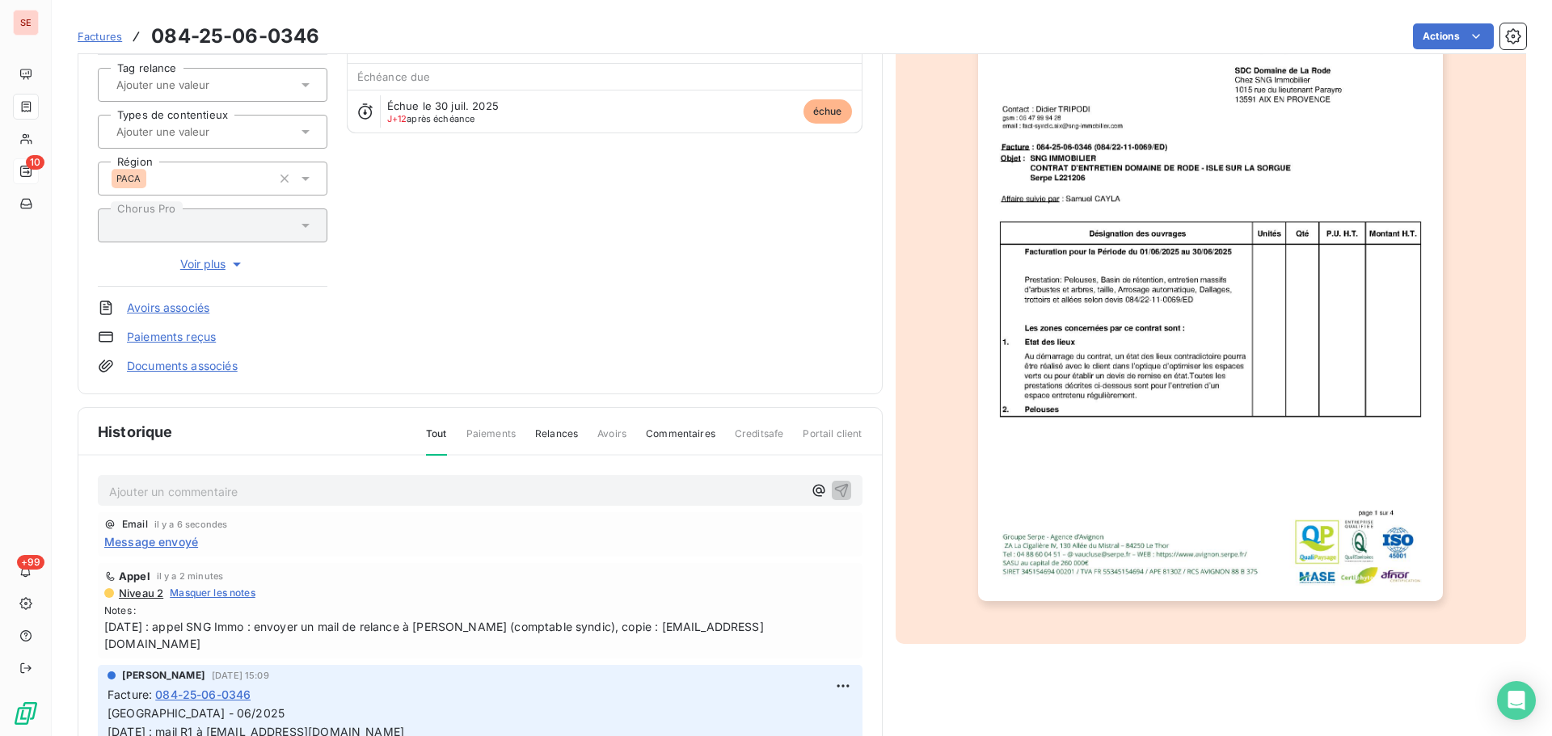
scroll to position [236, 0]
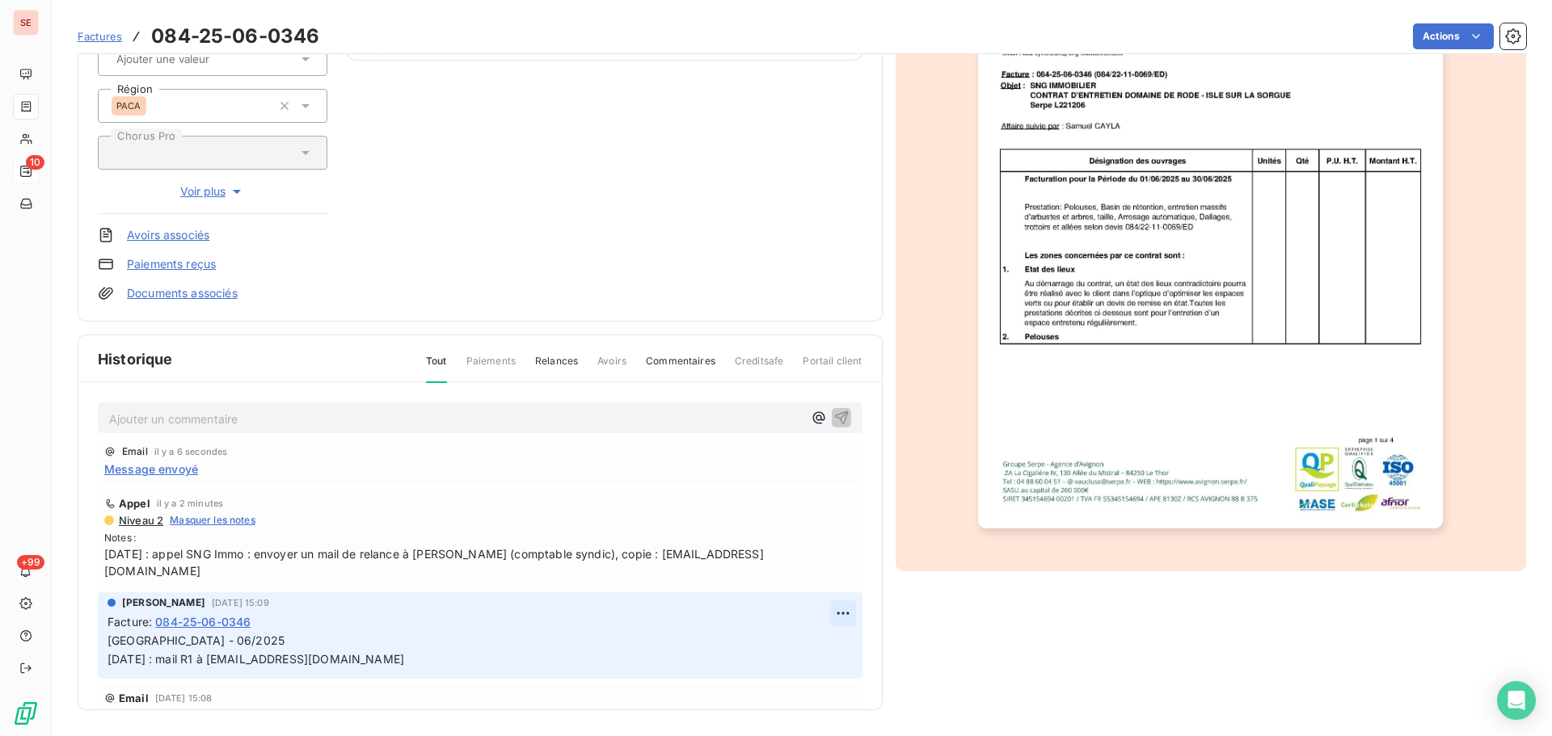
click at [821, 595] on html "SE 10 +99 Factures 084-25-06-0346 Actions SOCIETE NATIONALE DE GESTION 41SNGIMM…" at bounding box center [776, 368] width 1552 height 736
click at [788, 627] on div "Editer" at bounding box center [786, 632] width 91 height 26
click at [547, 554] on span "11/08/25 : appel SNG Immo : envoyer un mail de relance à Mme Lehmann (comptable…" at bounding box center [480, 563] width 752 height 34
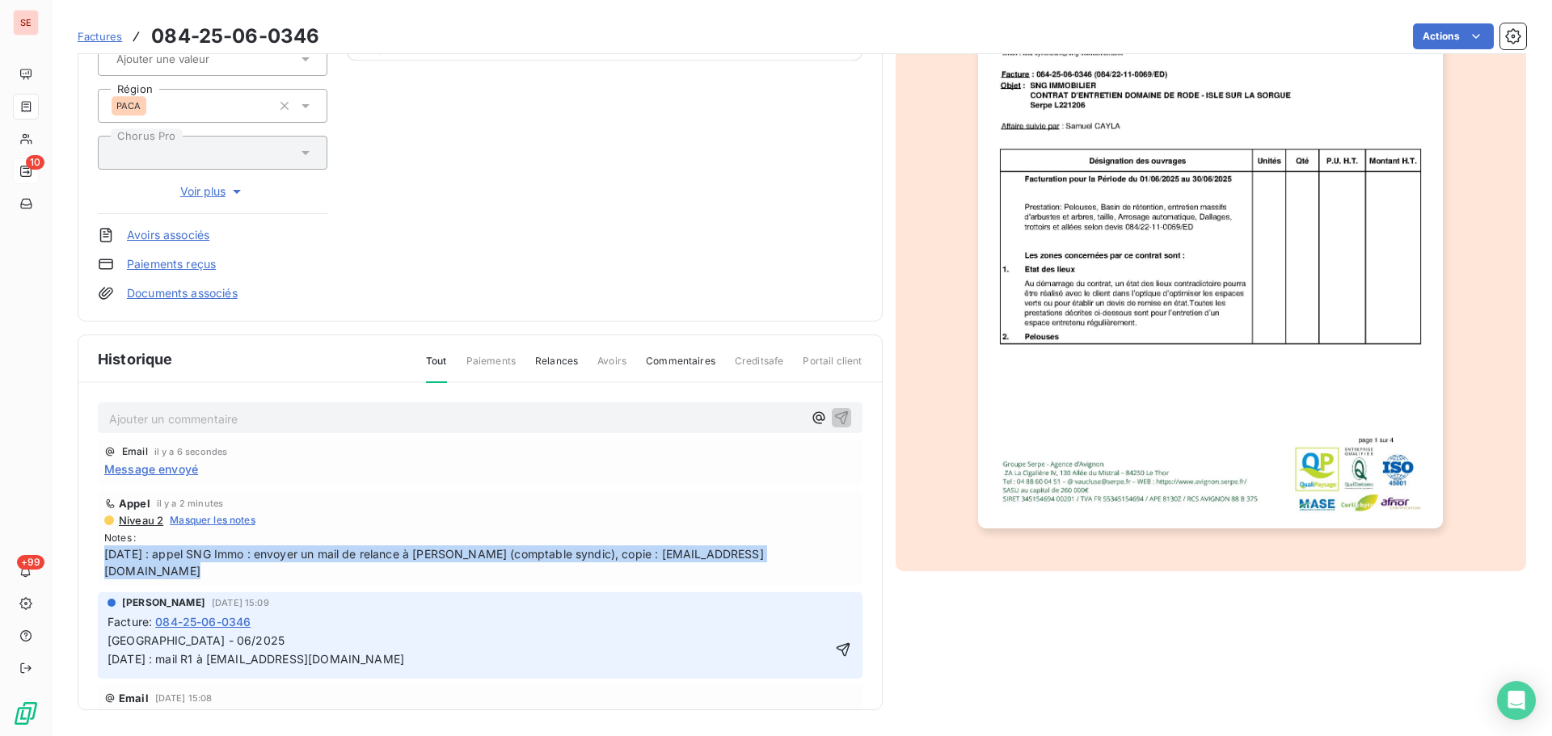
click at [547, 554] on span "11/08/25 : appel SNG Immo : envoyer un mail de relance à Mme Lehmann (comptable…" at bounding box center [480, 563] width 752 height 34
copy span "11/08/25 : appel SNG Immo : envoyer un mail de relance à Mme Lehmann (comptable…"
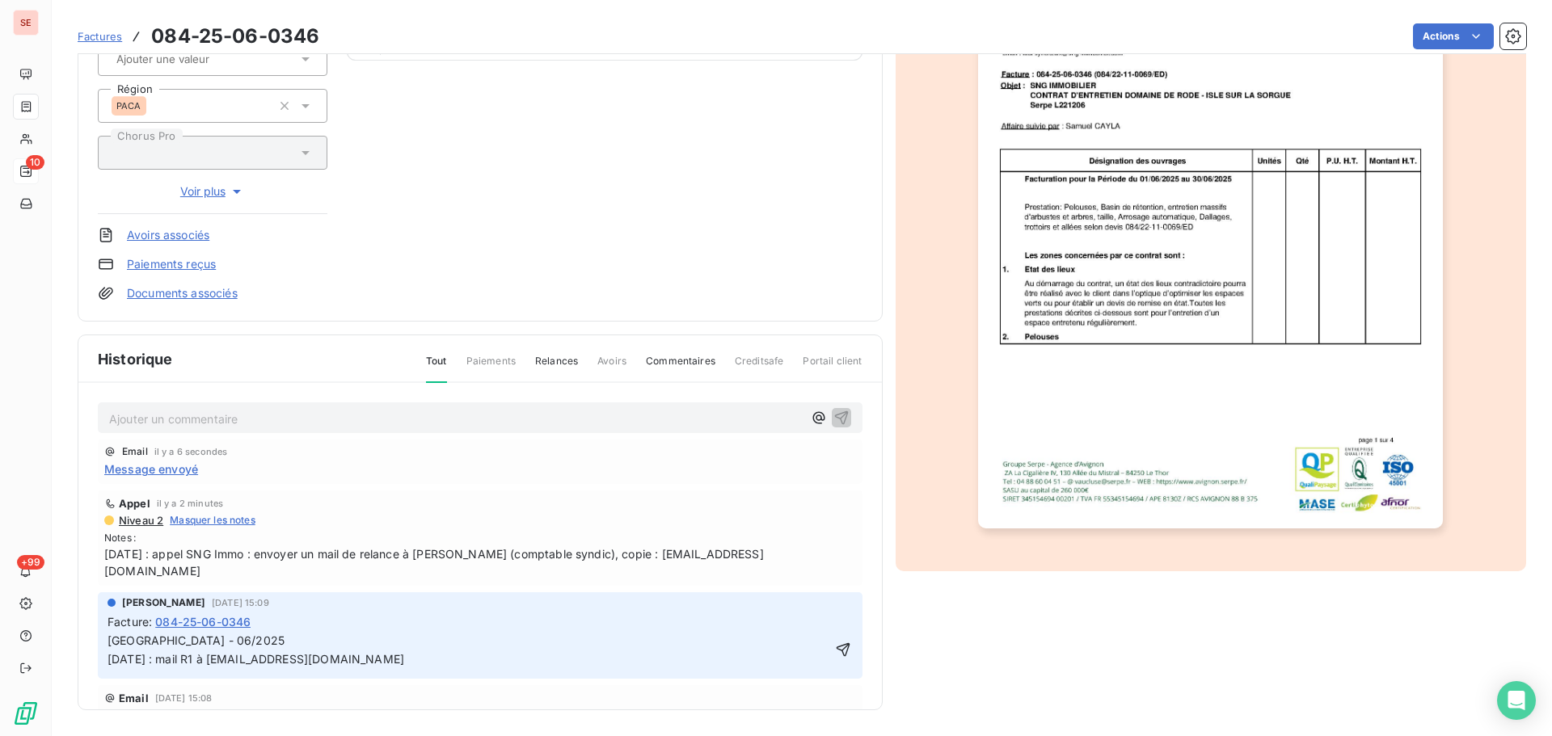
click at [123, 638] on span "Domaine de la Rode - ISLE SUR SORGUE - 06/2025 04/08/25 : mail R1 à maeva.nicol…" at bounding box center [256, 650] width 297 height 32
click at [109, 639] on span "Domaine de la Rode - ISLE SUR SORGUE - 06/2025 04/08/25 : mail R1 à maeva.nicol…" at bounding box center [256, 650] width 297 height 32
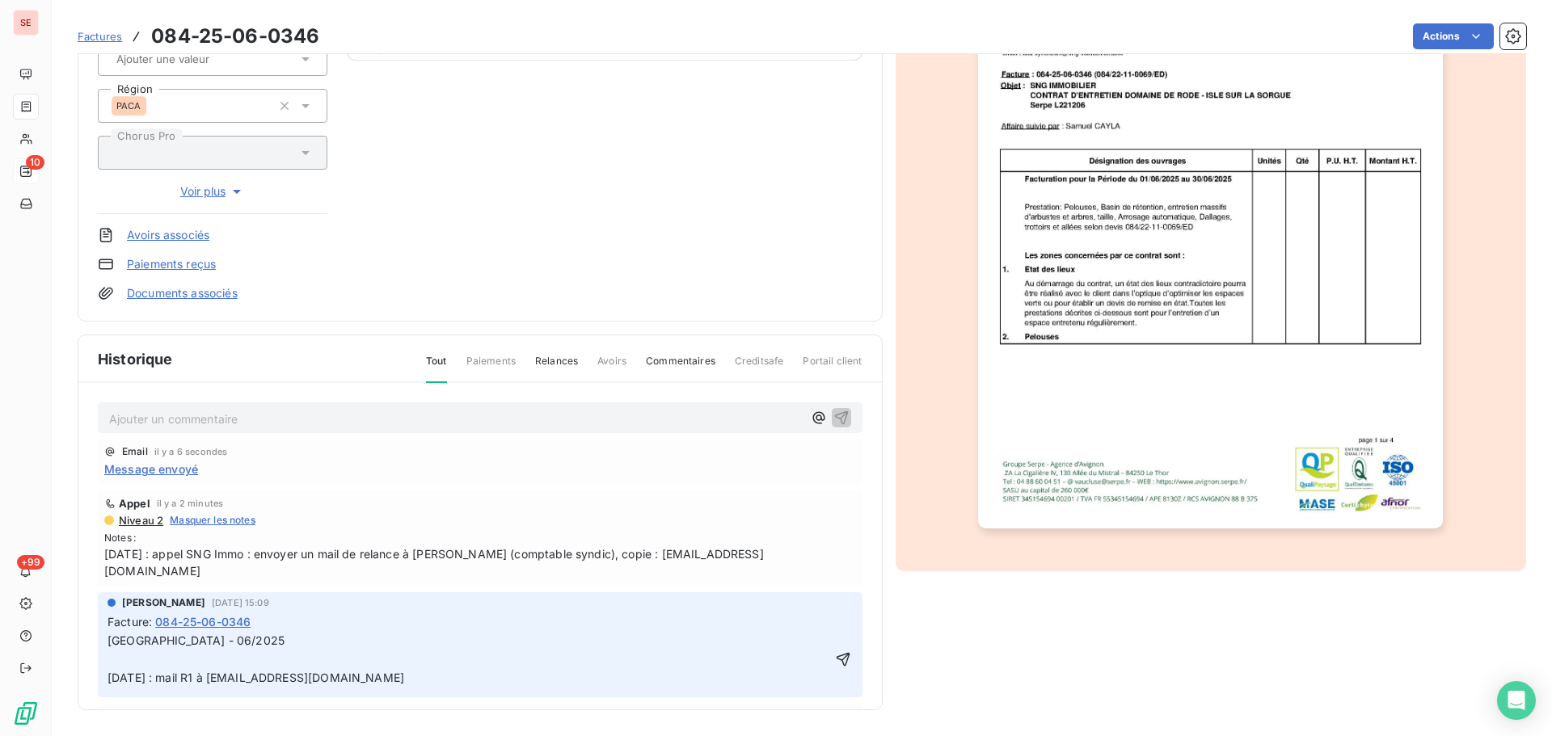
click at [102, 647] on div "AMELIA RAIMUNDO 4 août 2025, 15:09 Facture : 084-25-06-0346 Domaine de la Rode …" at bounding box center [480, 645] width 765 height 105
click at [120, 644] on p "Domaine de la Rode - ISLE SUR SORGUE - 06/2025 04/08/25 : mail R1 à maeva.nicol…" at bounding box center [469, 660] width 723 height 56
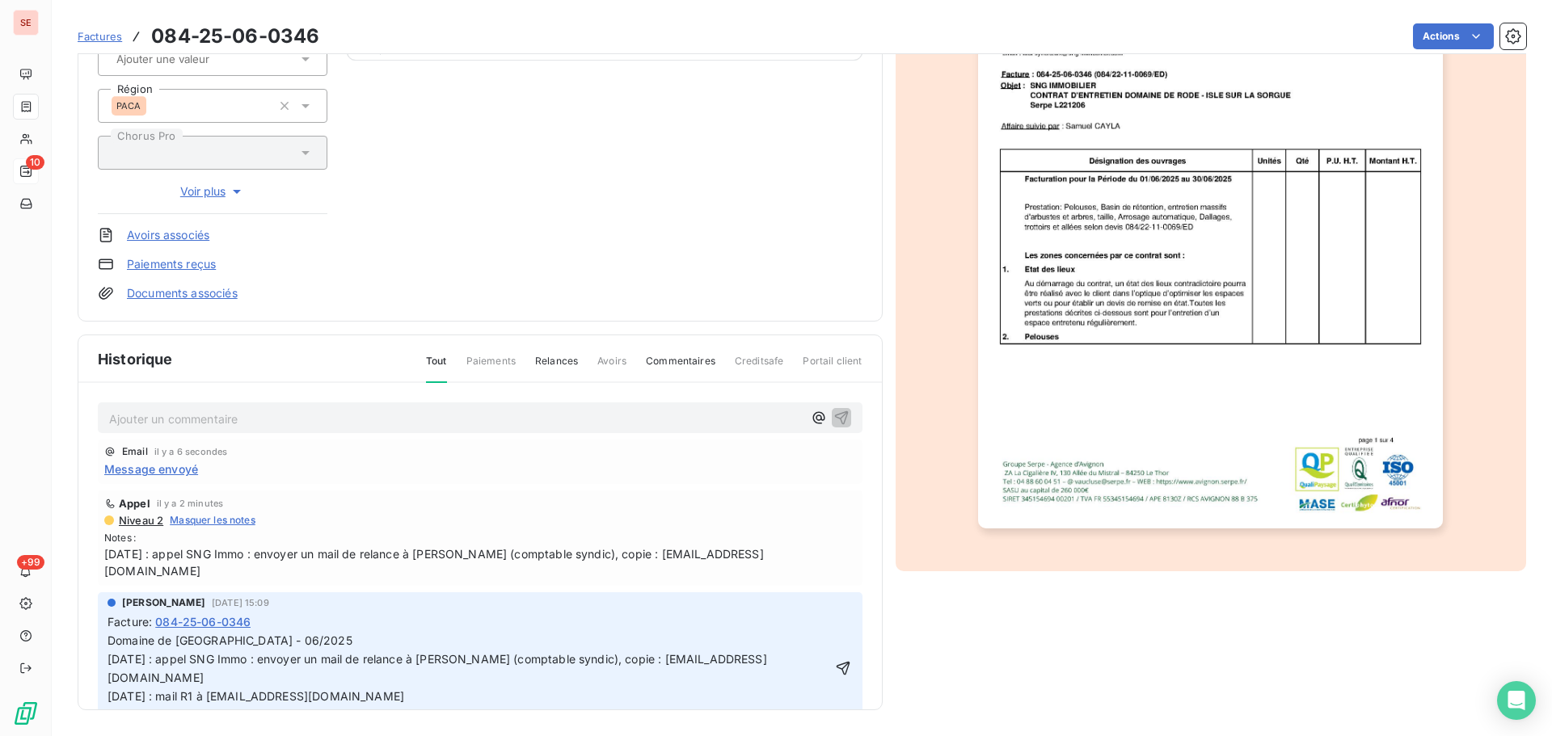
click at [351, 688] on p "04/08/25 : mail R1 à maeva.nicol@sng-immobilier.com" at bounding box center [470, 697] width 724 height 19
click at [344, 656] on p "Domaine de la Rode - ISLE SUR SORGUE - 06/2025 11/08/25 : appel SNG Immo : envo…" at bounding box center [470, 660] width 724 height 56
click at [187, 688] on p "04/08/25 : mail R1 à maeva.nicol@sng-immobilier.com" at bounding box center [471, 697] width 726 height 19
click at [838, 662] on icon "button" at bounding box center [845, 669] width 14 height 14
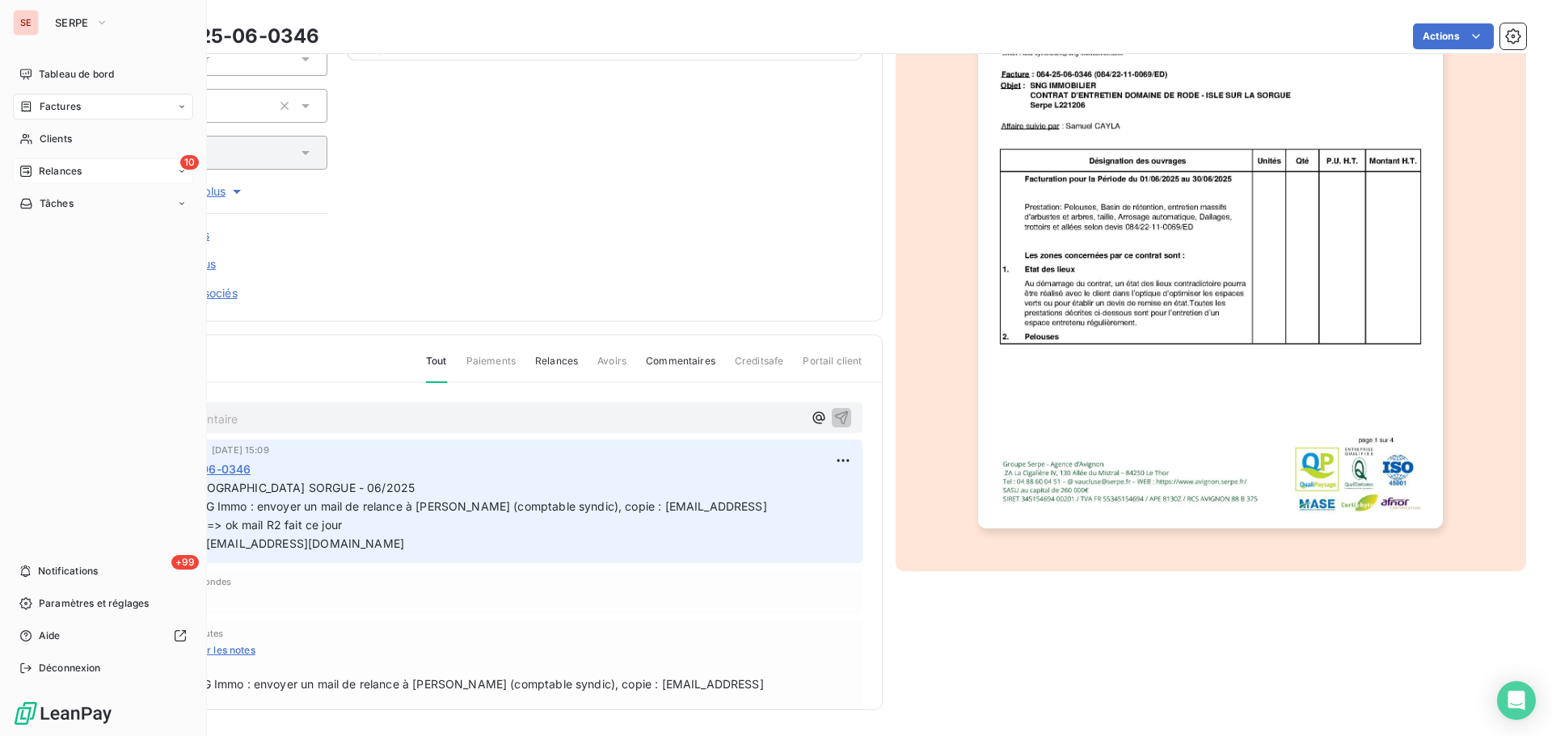
click at [64, 167] on span "Relances" at bounding box center [60, 171] width 43 height 15
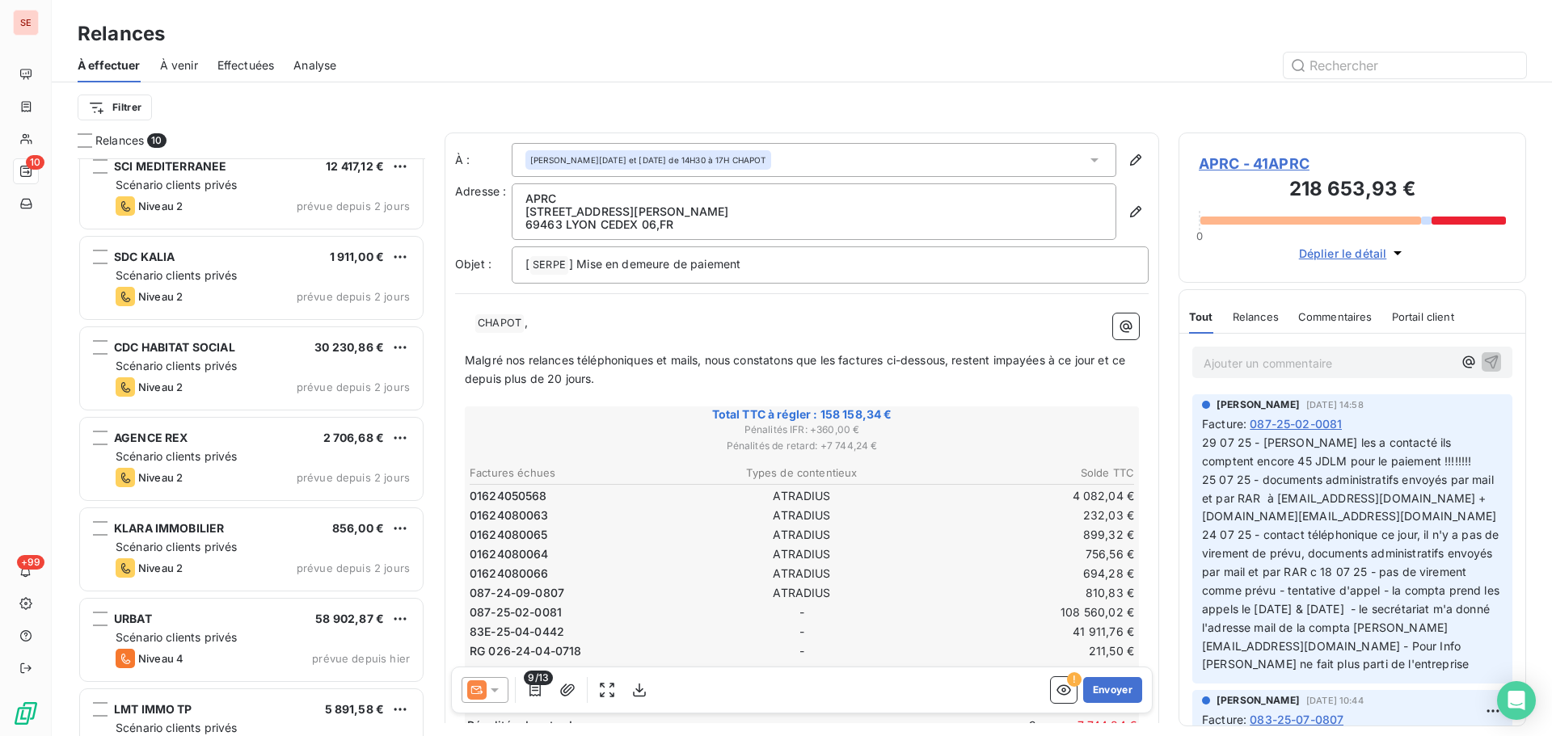
scroll to position [328, 0]
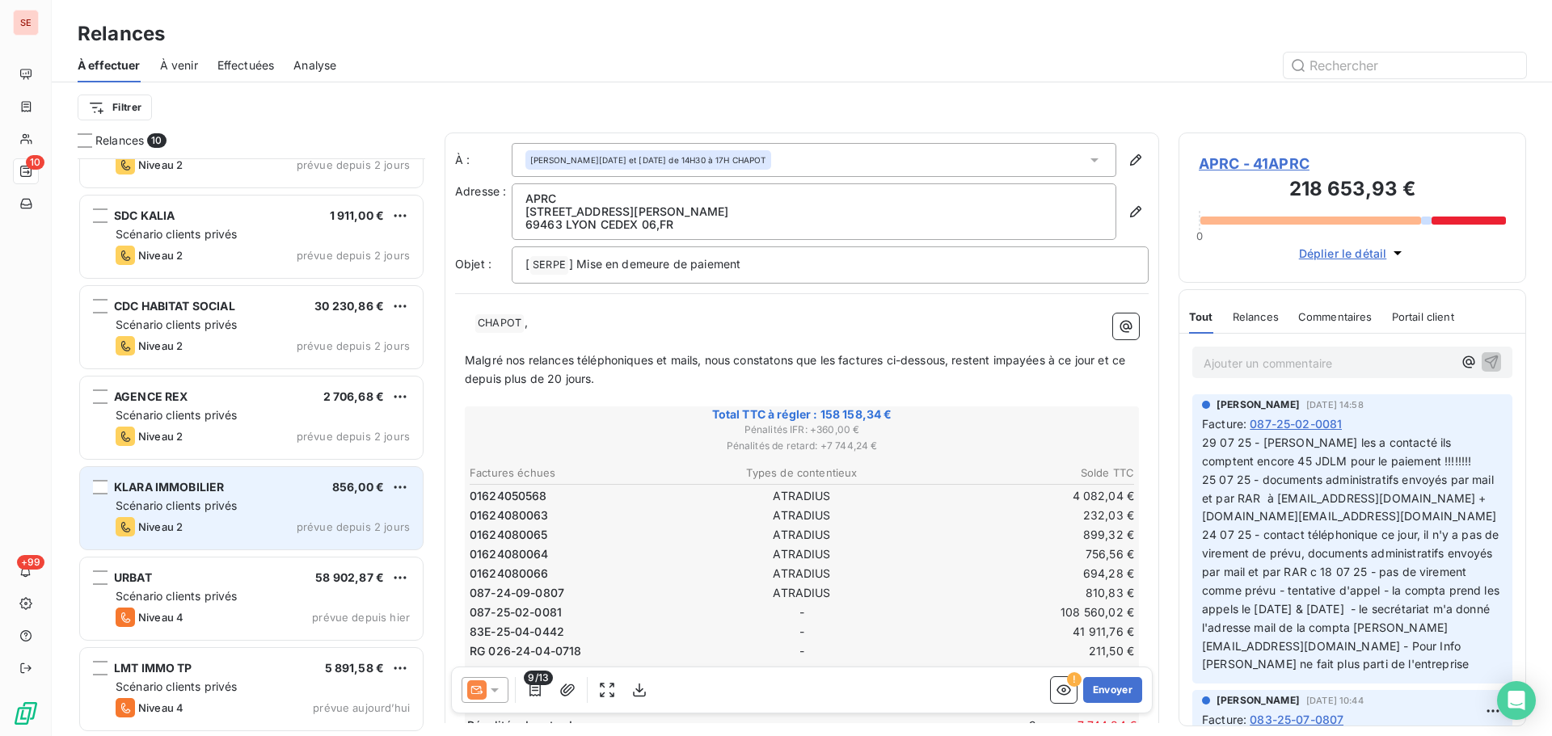
click at [247, 503] on div "Scénario clients privés" at bounding box center [263, 506] width 294 height 16
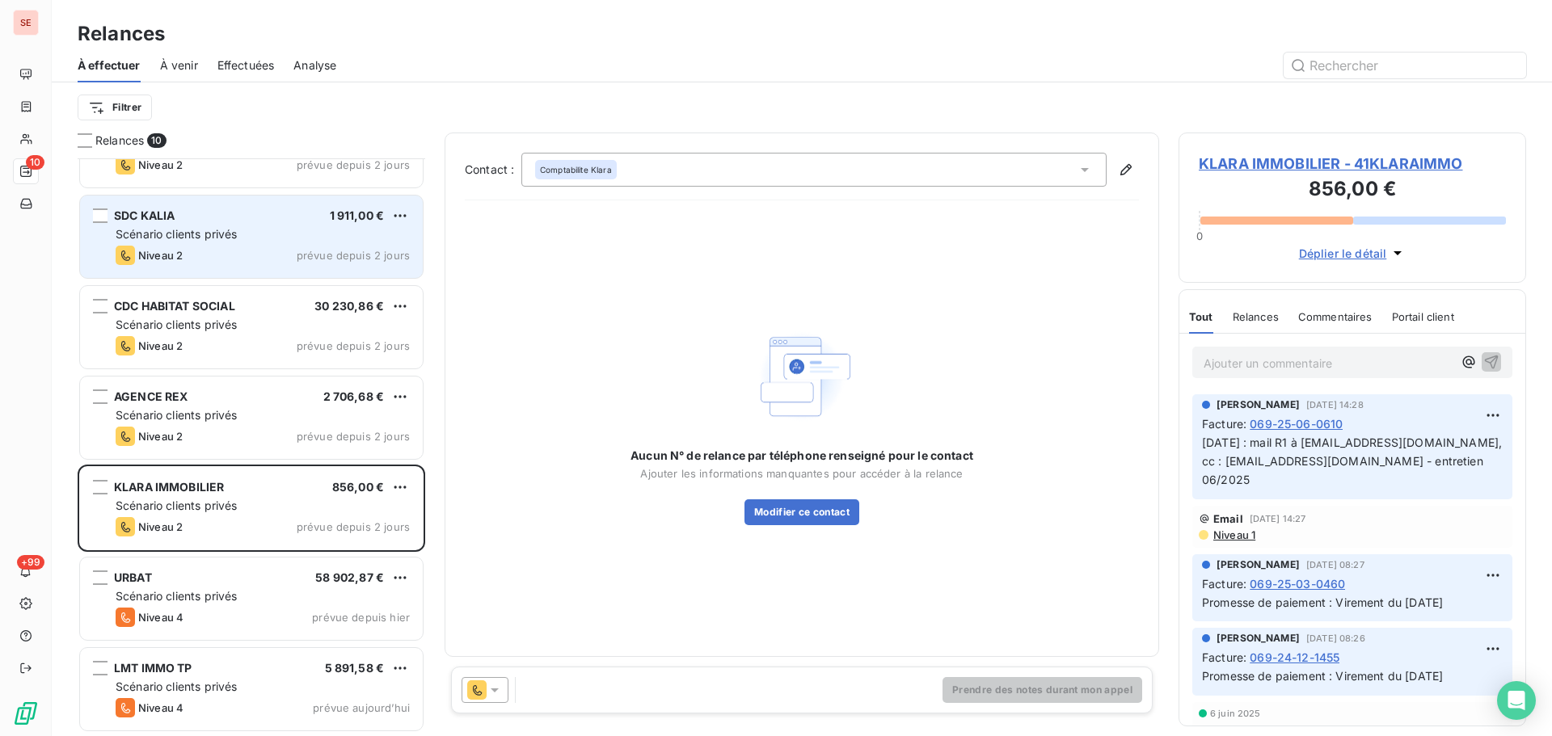
click at [234, 235] on span "Scénario clients privés" at bounding box center [176, 234] width 121 height 14
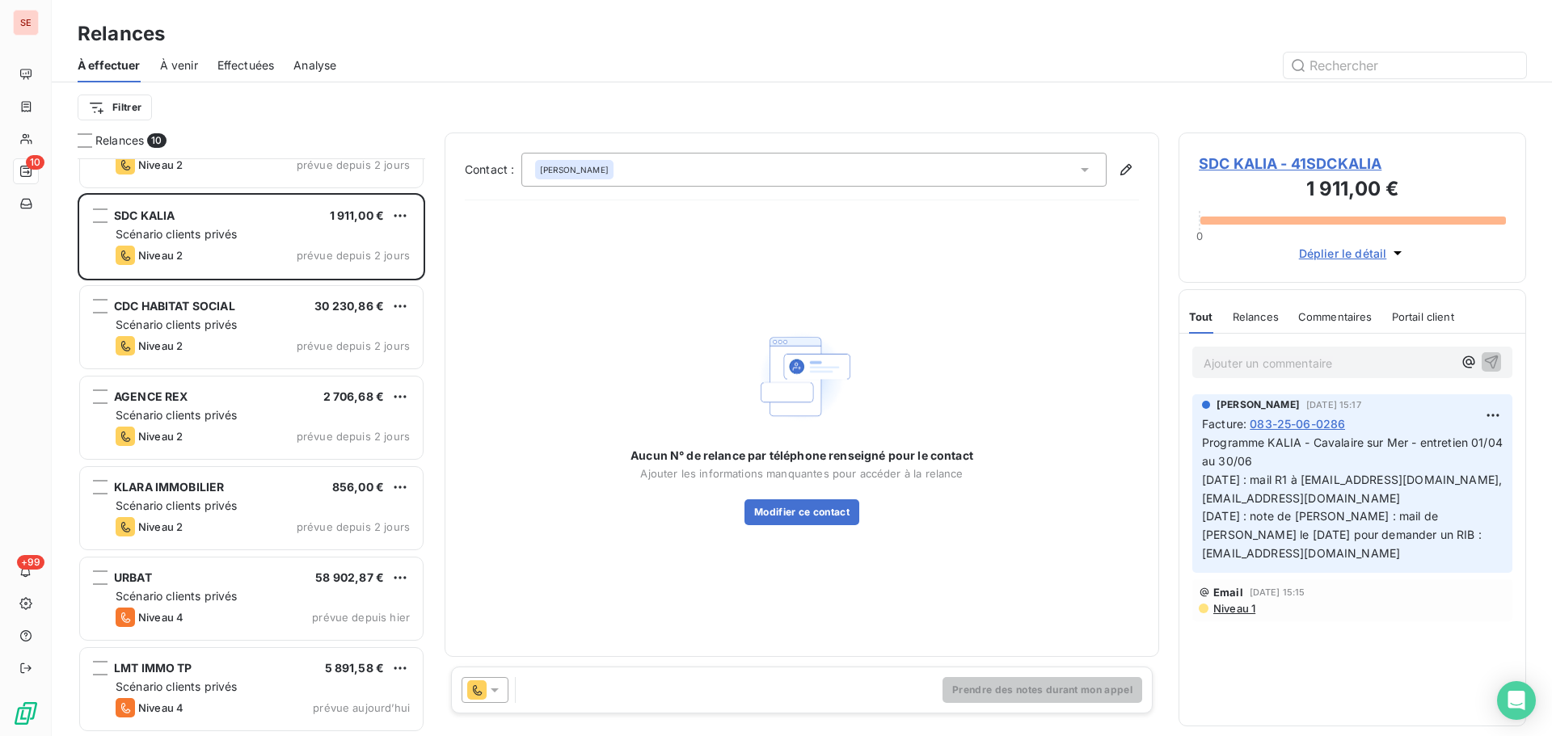
click at [1214, 166] on span "SDC KALIA - 41SDCKALIA" at bounding box center [1352, 164] width 307 height 22
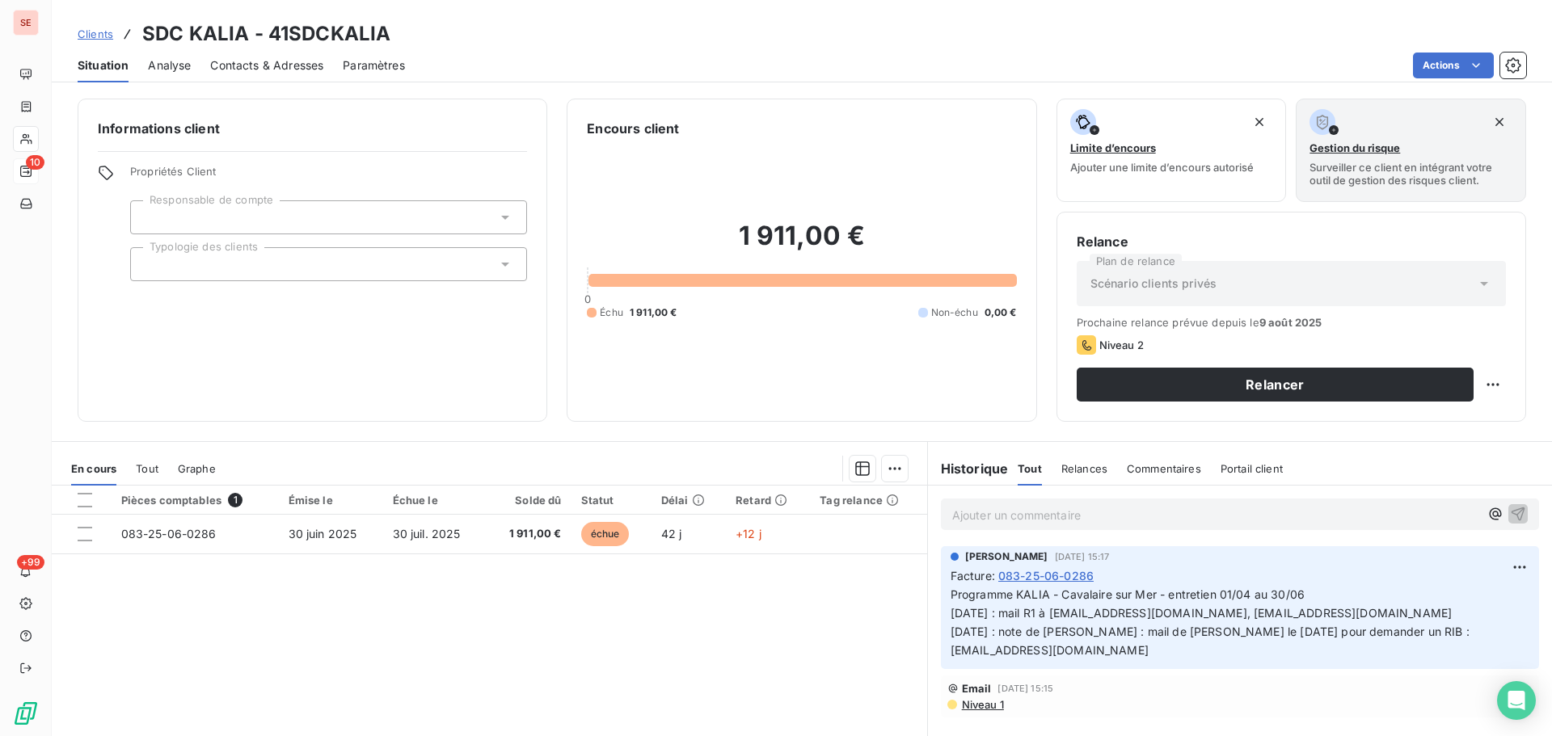
click at [243, 69] on span "Contacts & Adresses" at bounding box center [266, 65] width 113 height 16
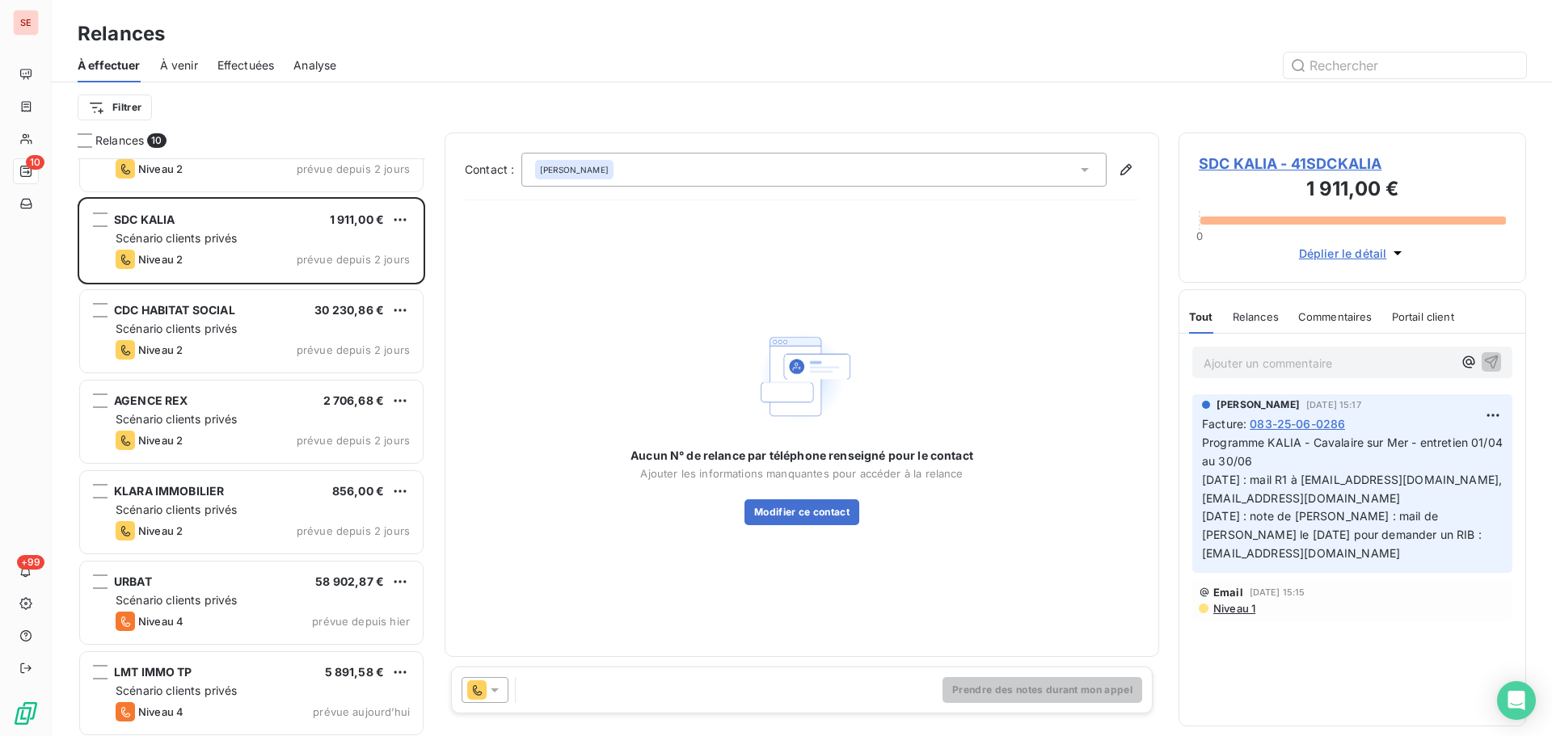
scroll to position [328, 0]
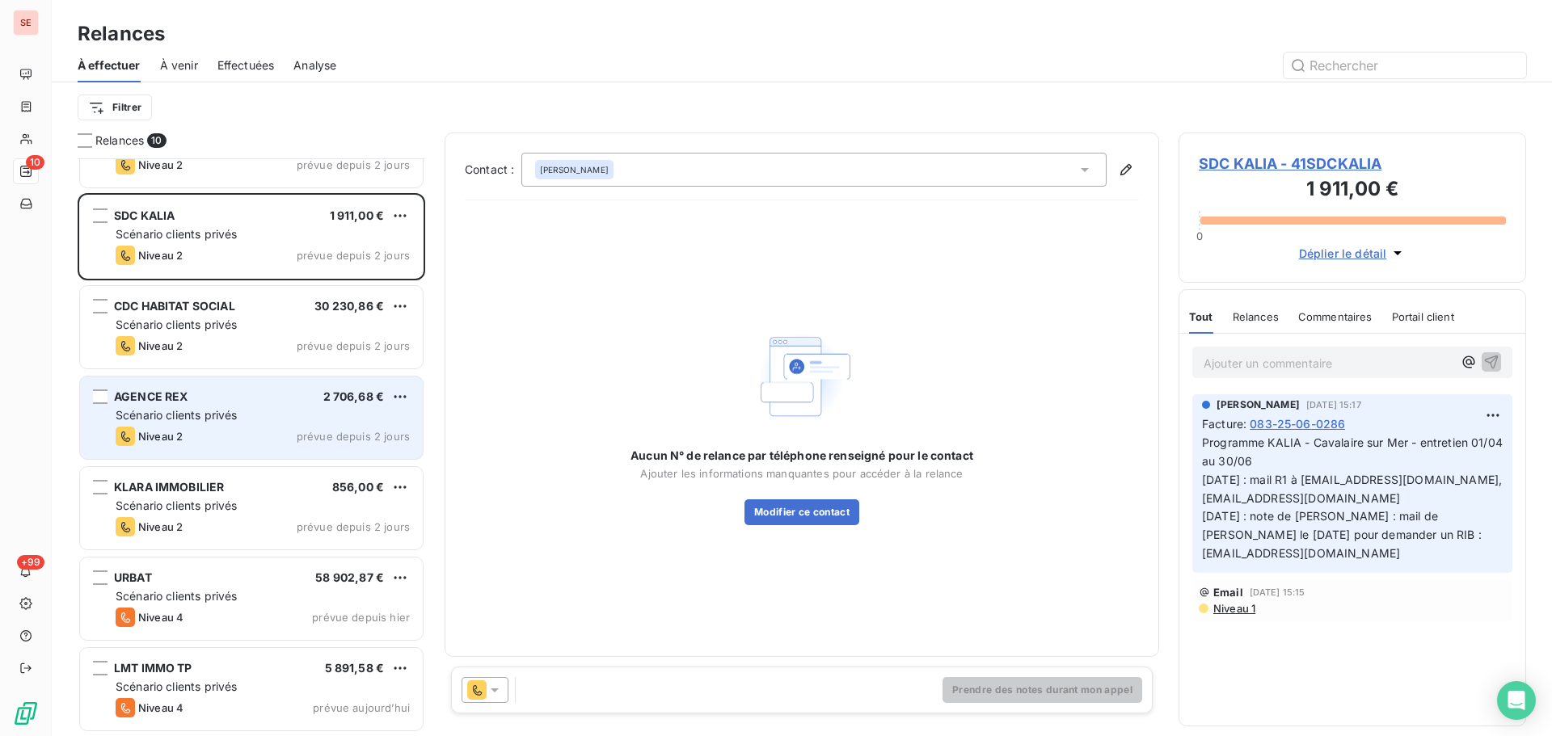
click at [235, 419] on span "Scénario clients privés" at bounding box center [176, 415] width 121 height 14
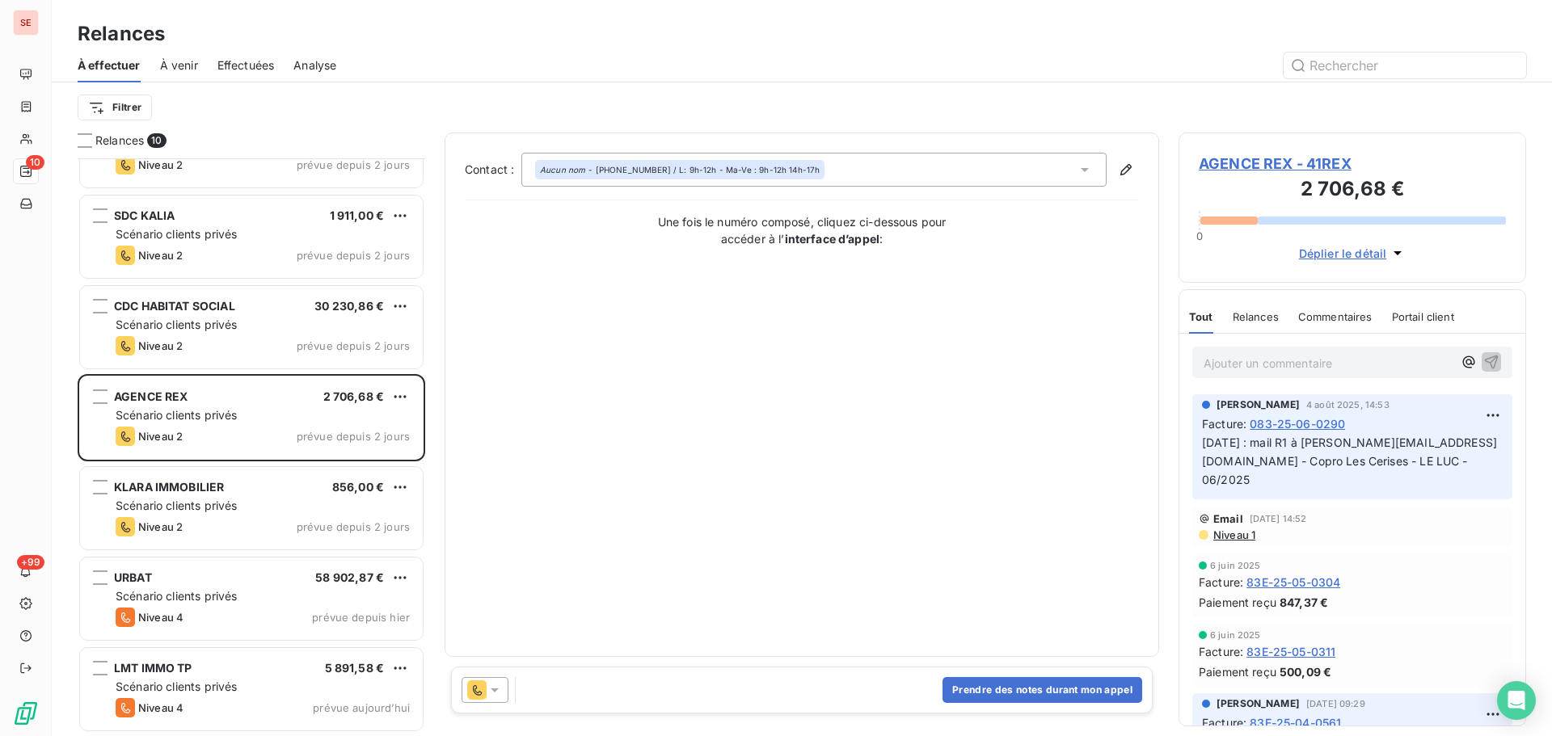
click at [1228, 162] on span "AGENCE REX - 41REX" at bounding box center [1352, 164] width 307 height 22
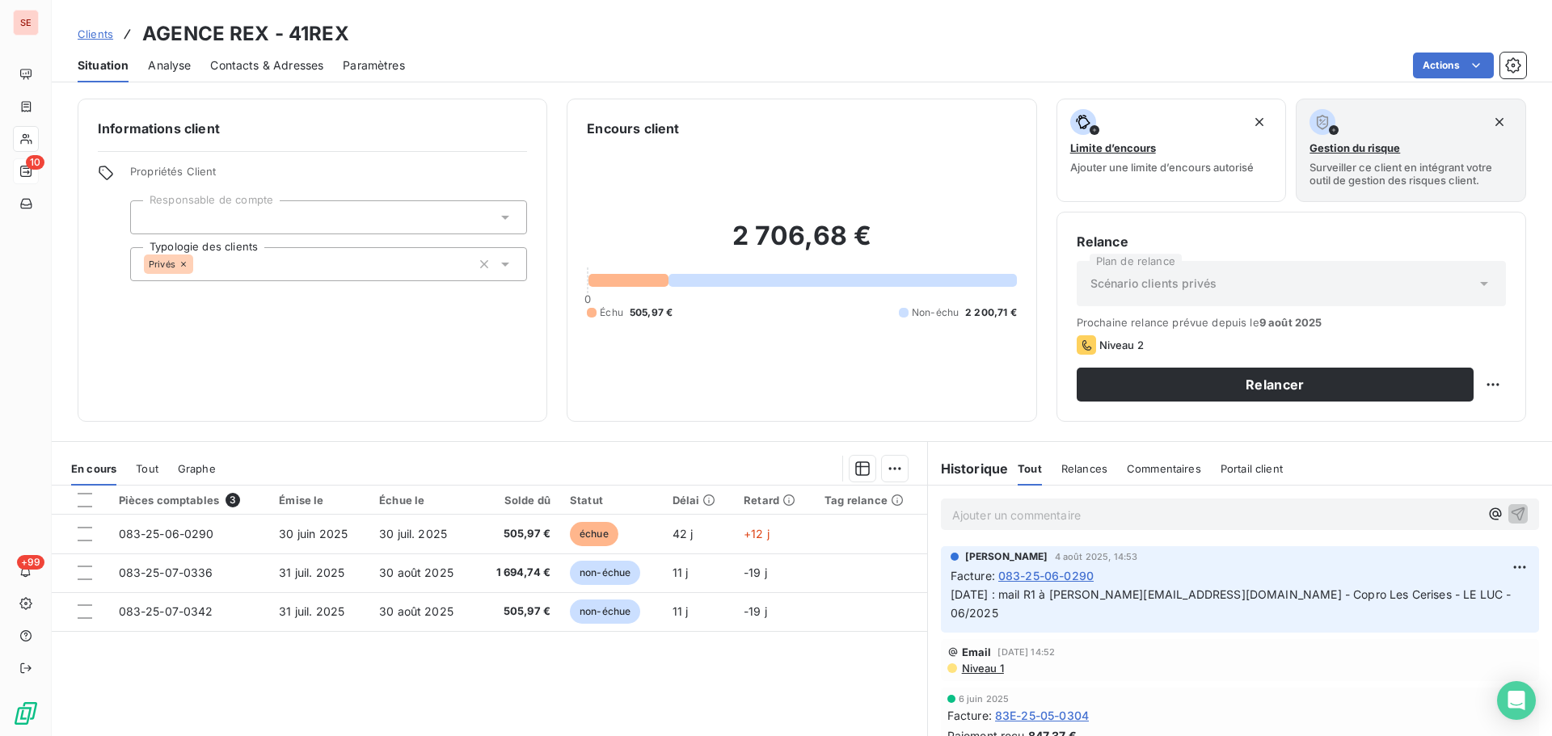
click at [298, 68] on span "Contacts & Adresses" at bounding box center [266, 65] width 113 height 16
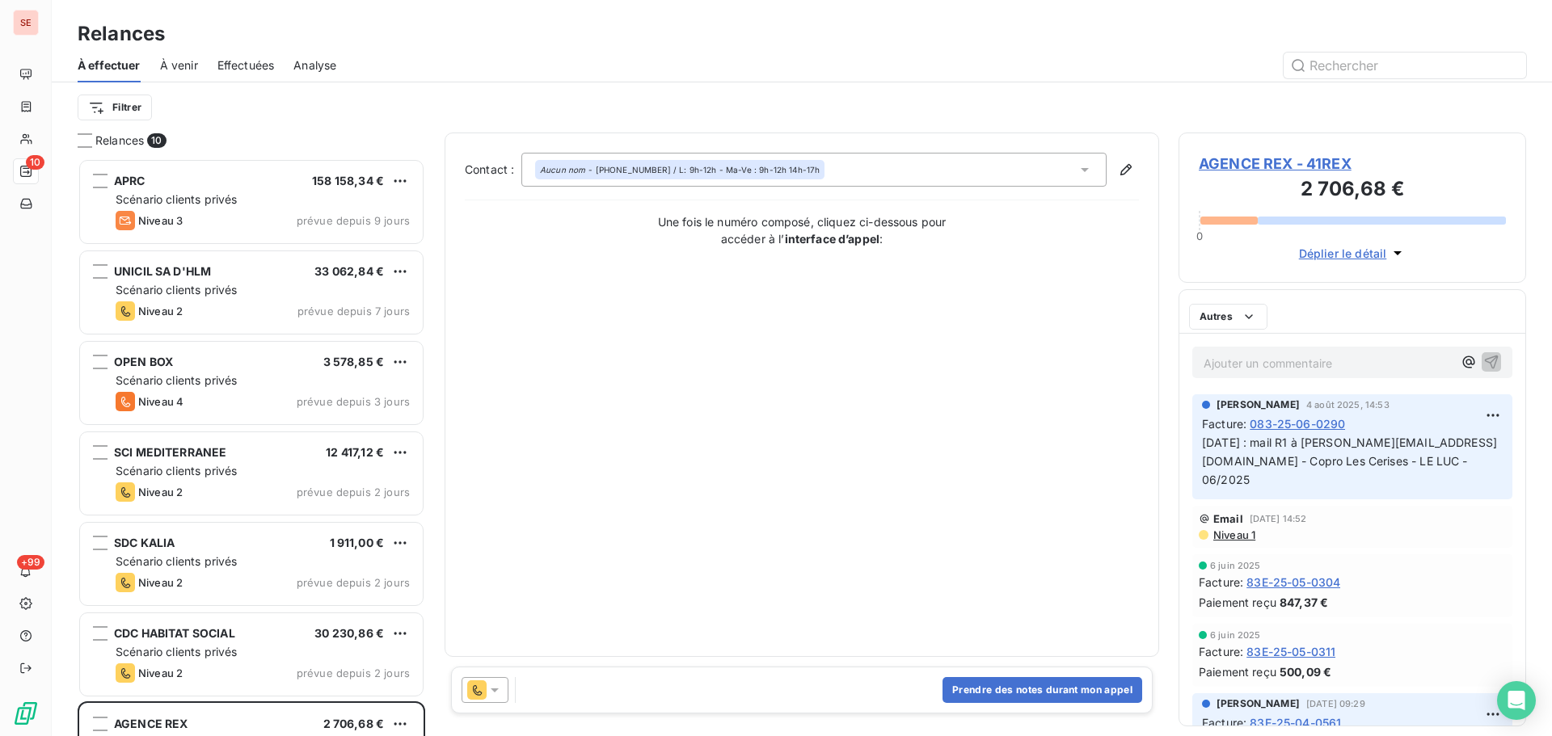
scroll to position [566, 336]
click at [1013, 691] on button "Prendre des notes durant mon appel" at bounding box center [1043, 690] width 200 height 26
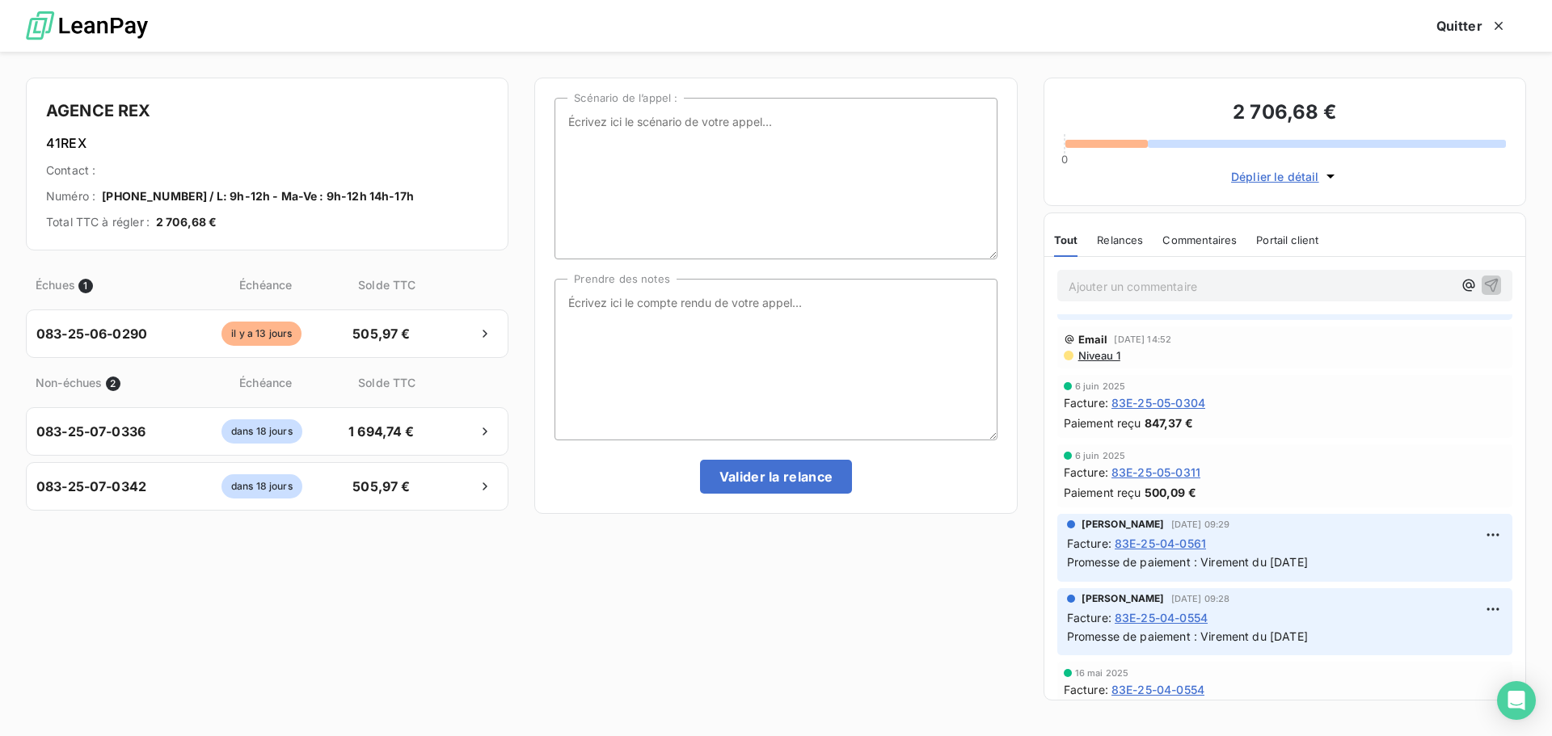
scroll to position [162, 0]
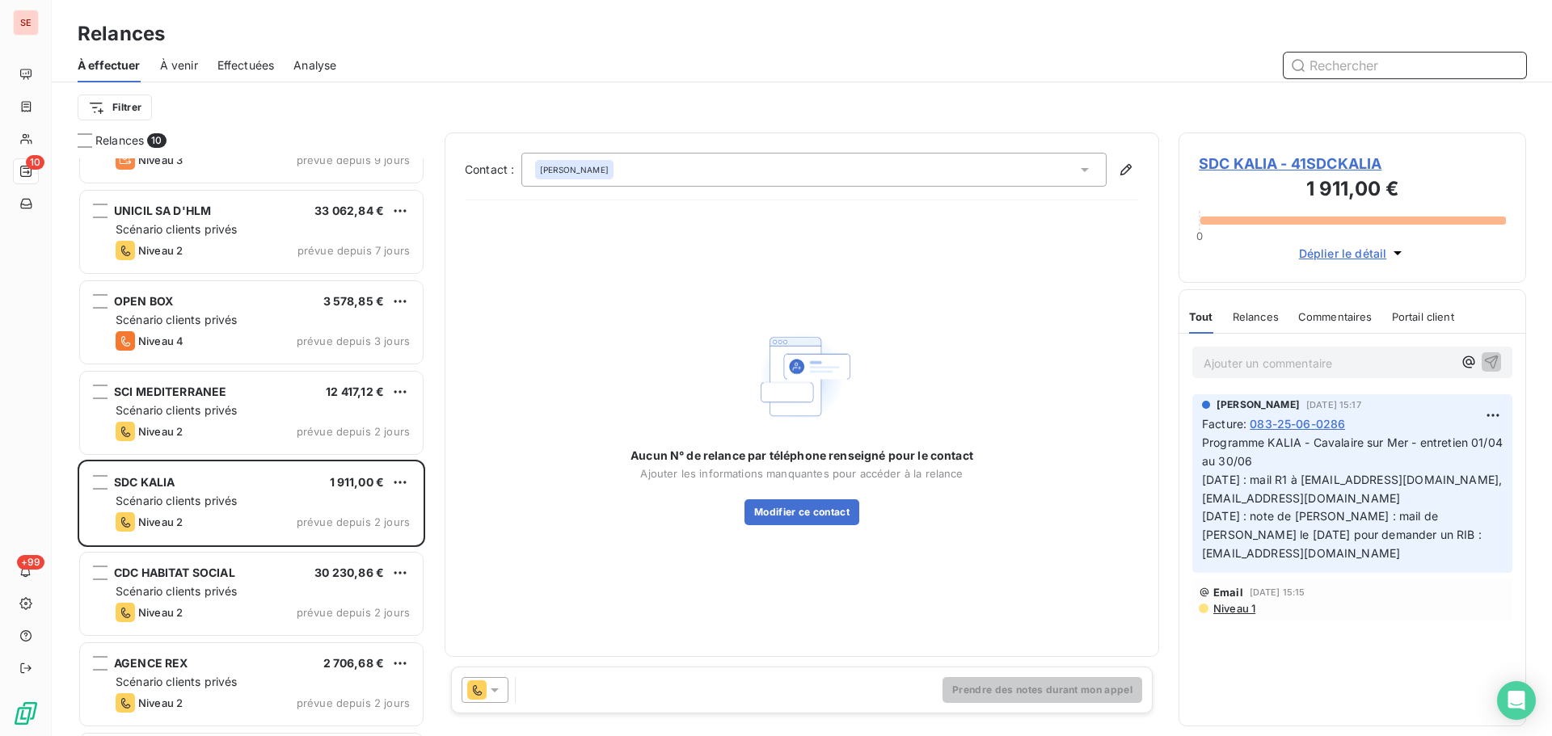
scroll to position [162, 0]
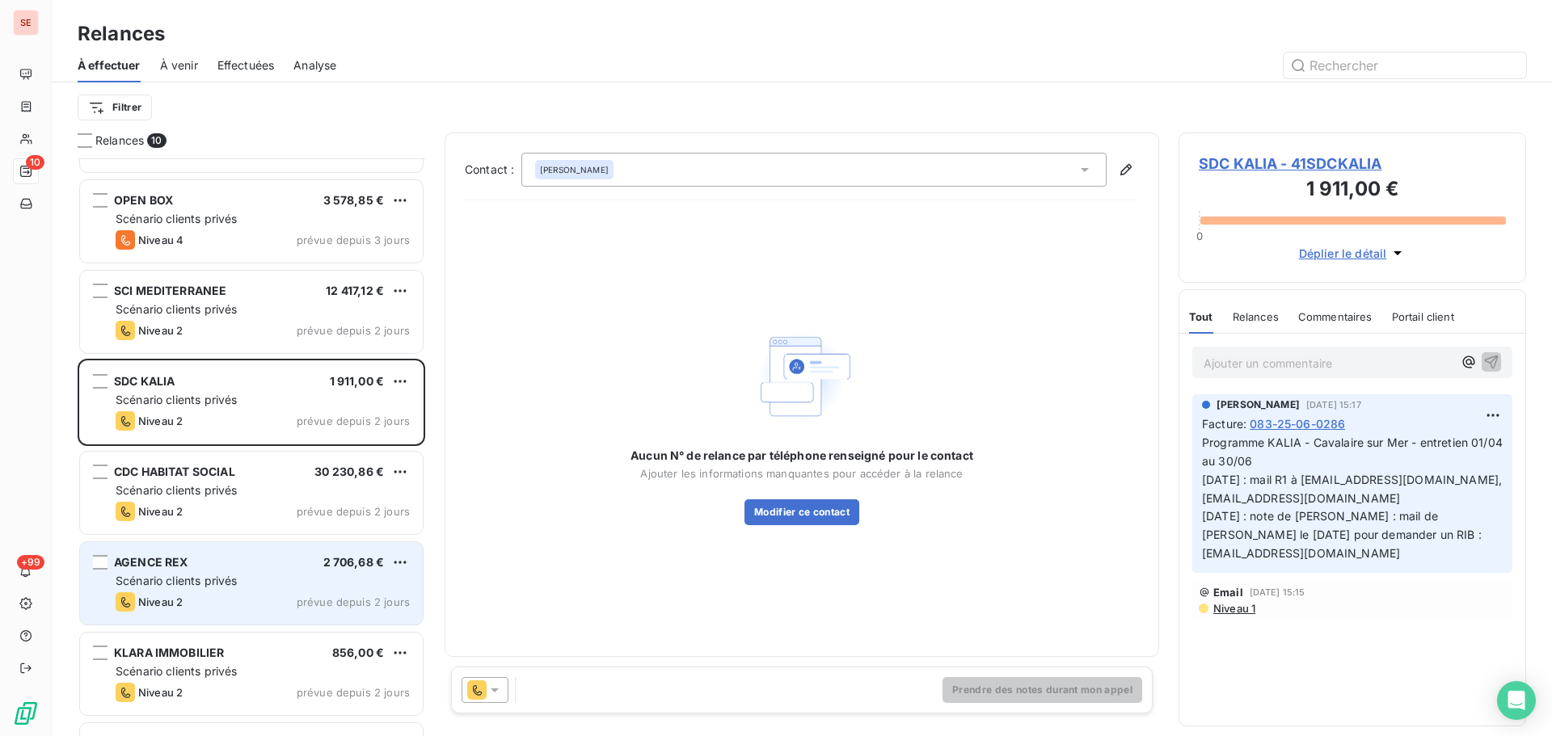
click at [253, 584] on div "Scénario clients privés" at bounding box center [263, 581] width 294 height 16
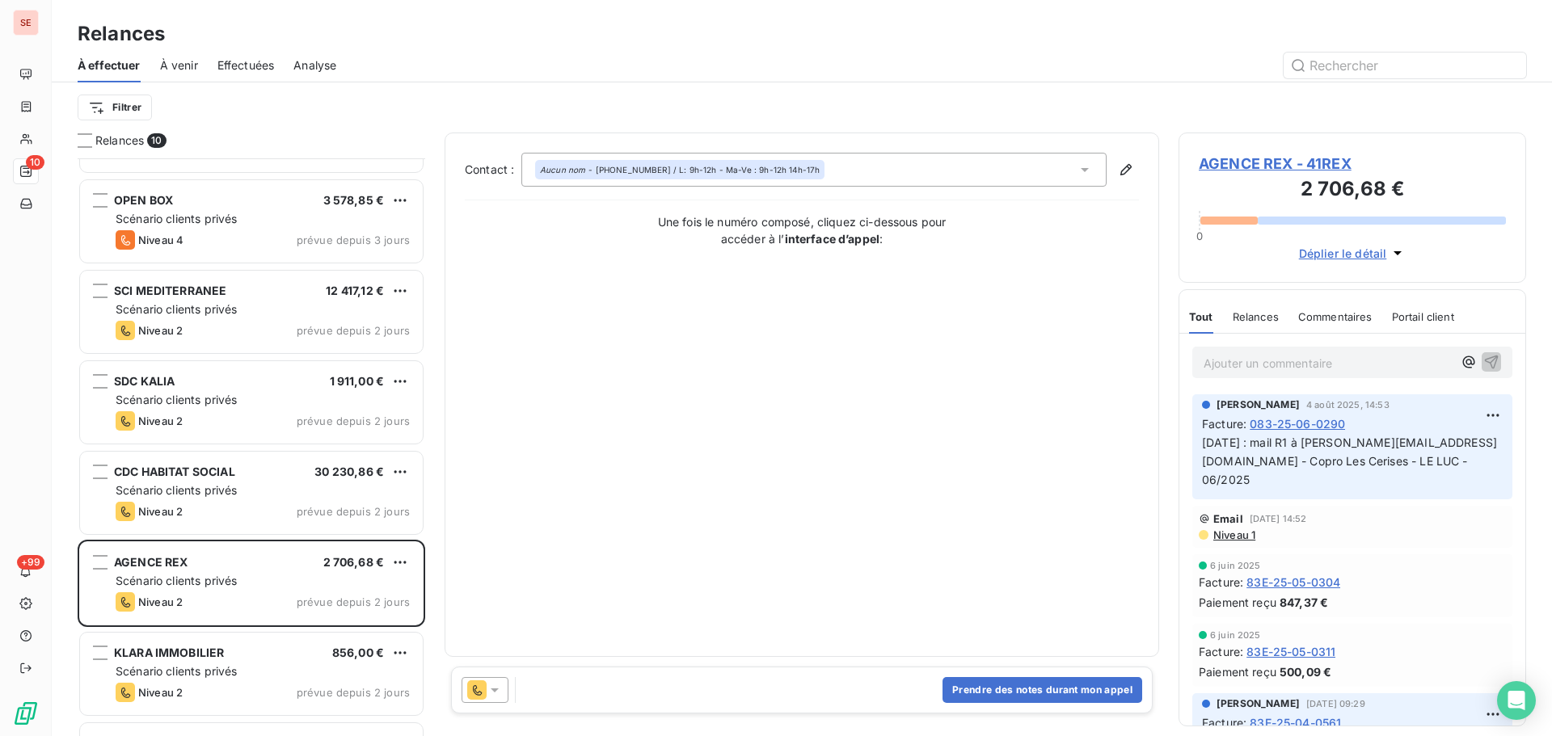
click at [1310, 167] on span "AGENCE REX - 41REX" at bounding box center [1352, 164] width 307 height 22
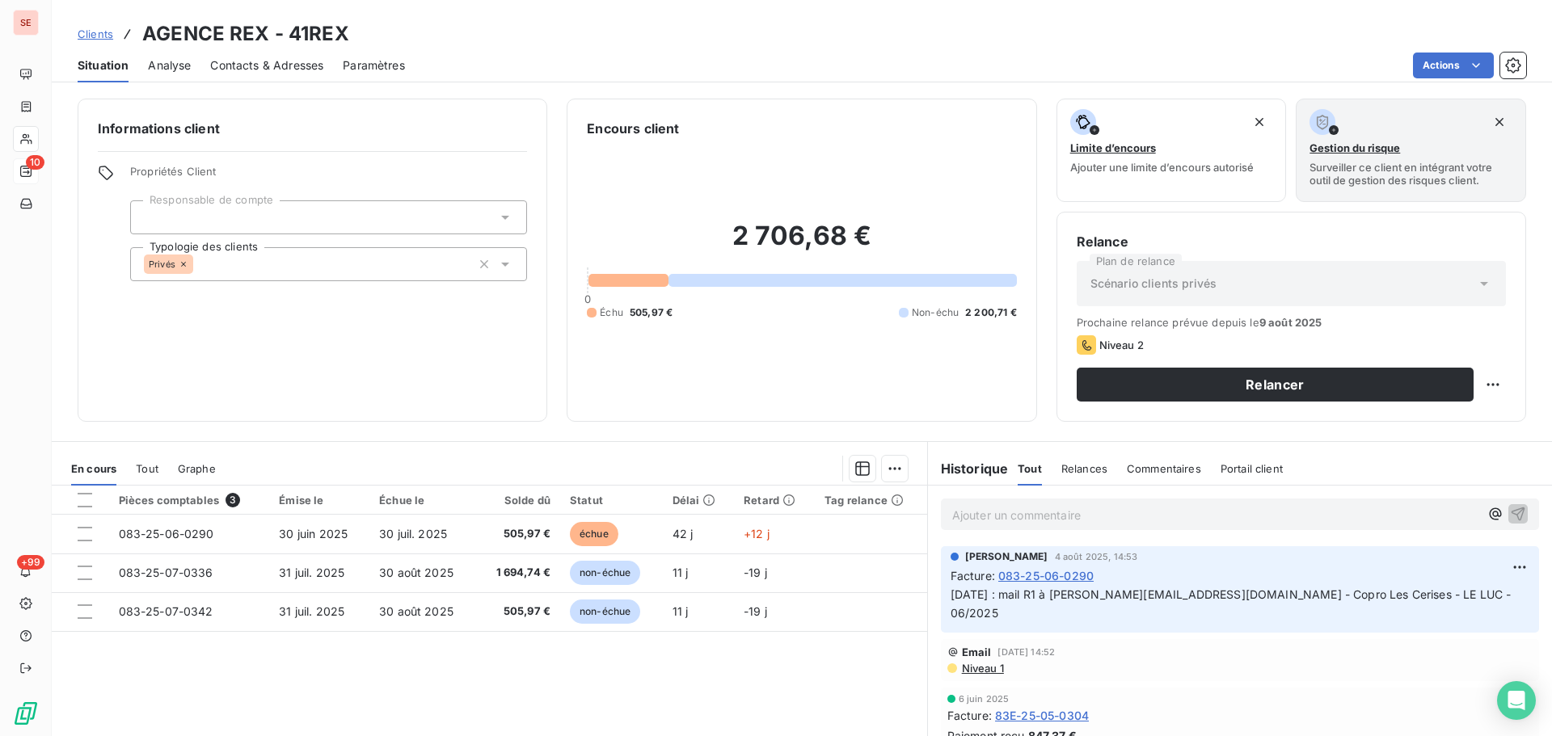
click at [289, 67] on span "Contacts & Adresses" at bounding box center [266, 65] width 113 height 16
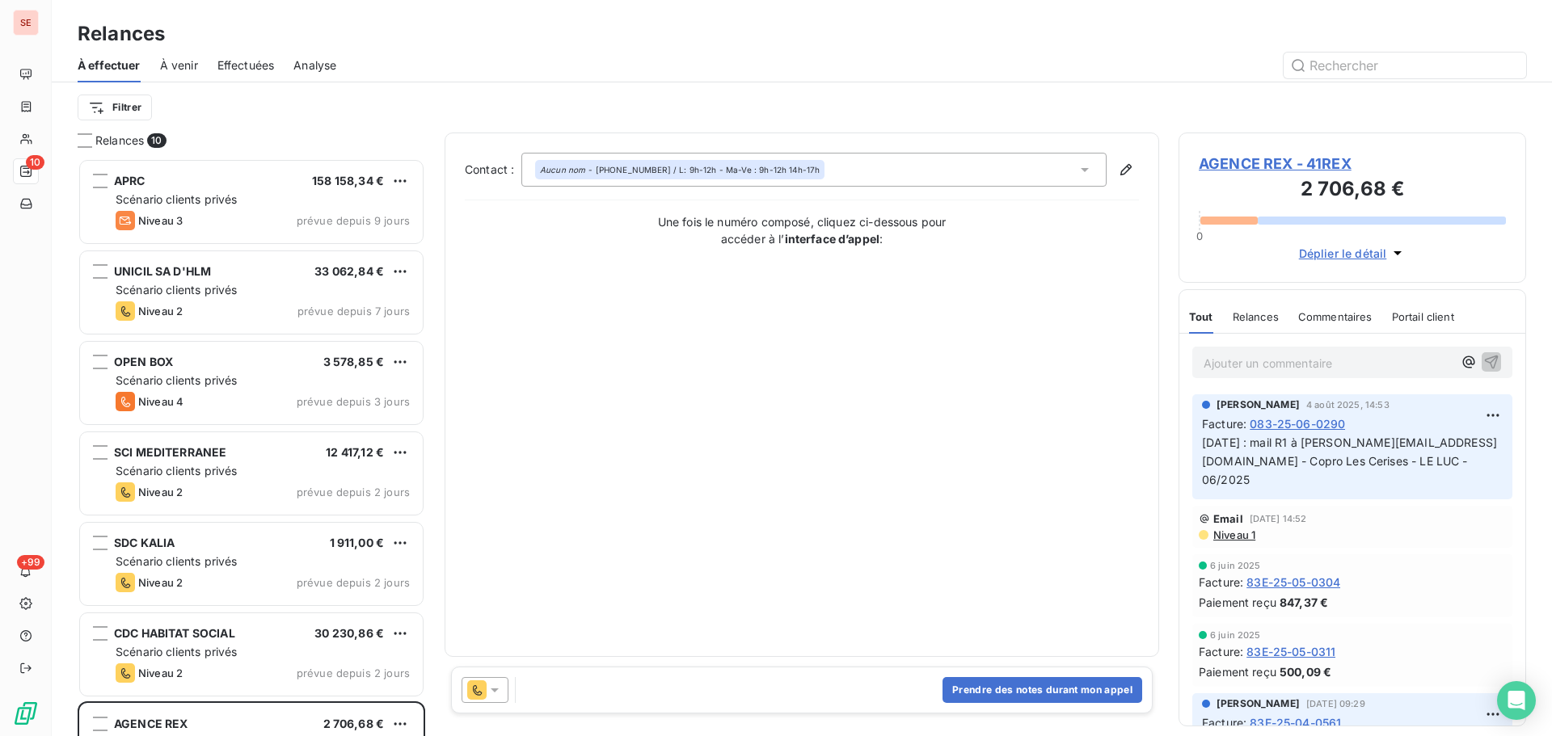
scroll to position [566, 336]
drag, startPoint x: 1446, startPoint y: 445, endPoint x: 1490, endPoint y: 463, distance: 47.1
click at [1490, 463] on p "04/08/25 : mail R1 à cathy@agence-rex.com - Copro Les Cerises - LE LUC - 06/2025" at bounding box center [1352, 462] width 301 height 56
copy span "- Copro Les Cerises - LE LUC - 06/2025"
click at [1291, 160] on span "AGENCE REX - 41REX" at bounding box center [1352, 164] width 307 height 22
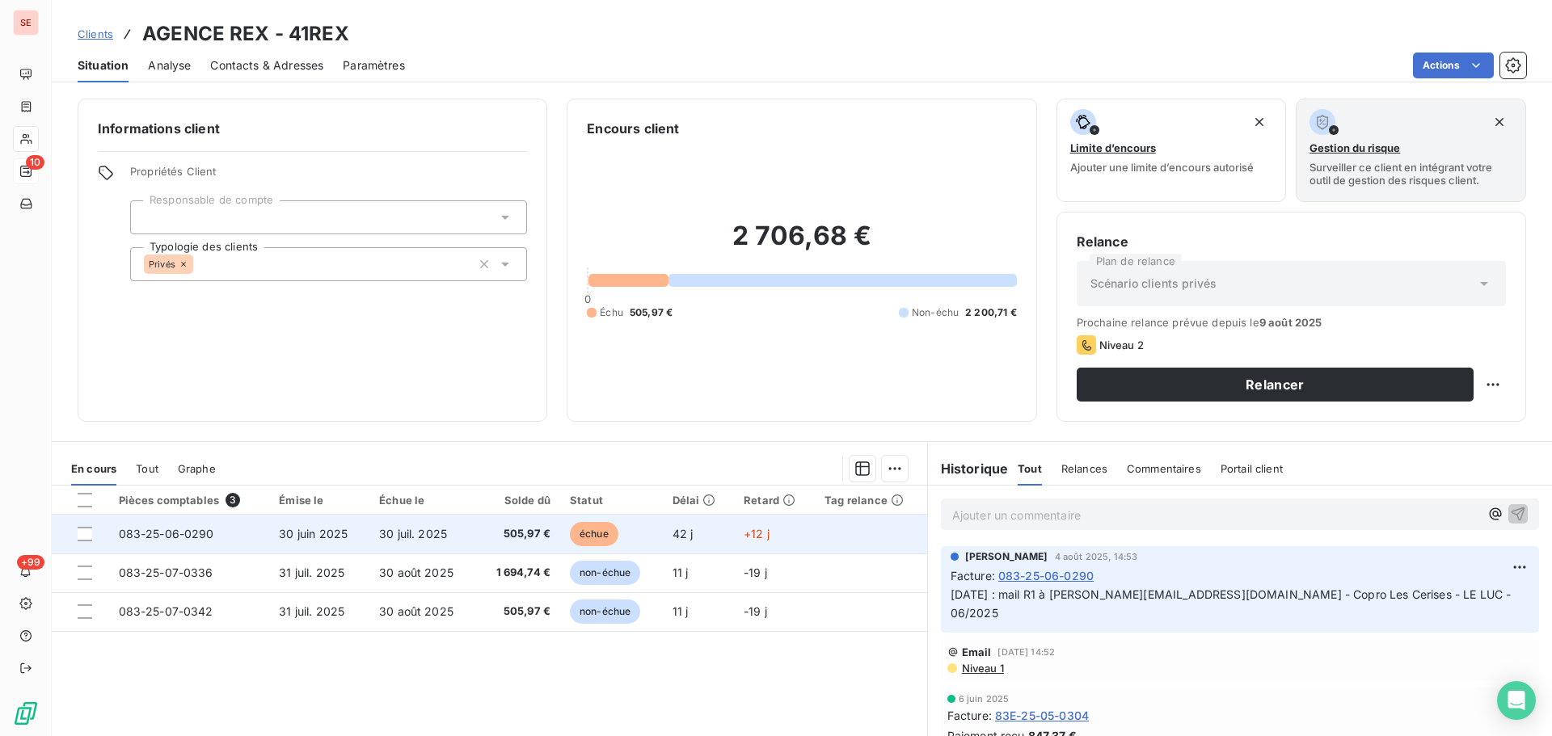
click at [447, 520] on td "30 juil. 2025" at bounding box center [422, 534] width 107 height 39
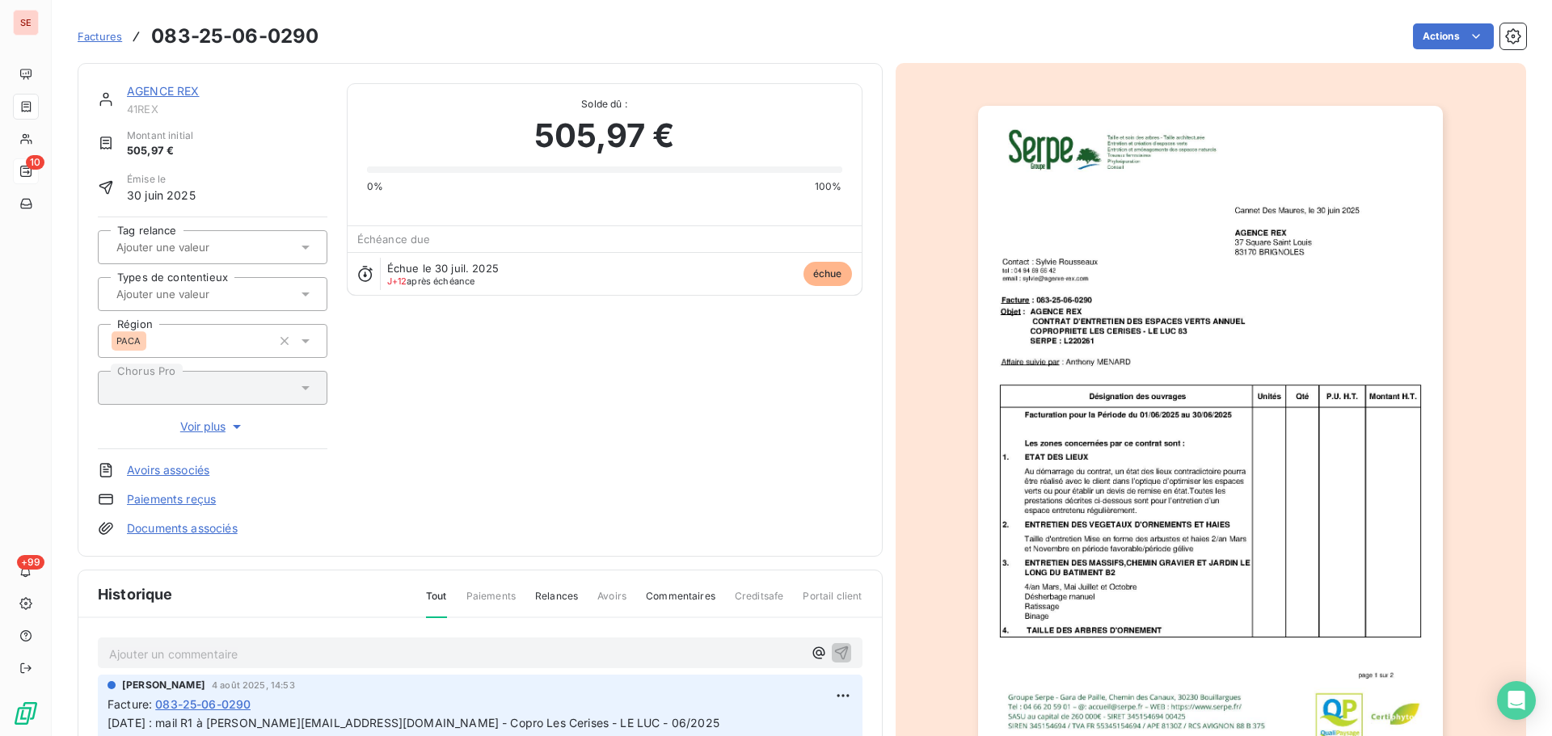
click at [204, 534] on link "Documents associés" at bounding box center [182, 529] width 111 height 16
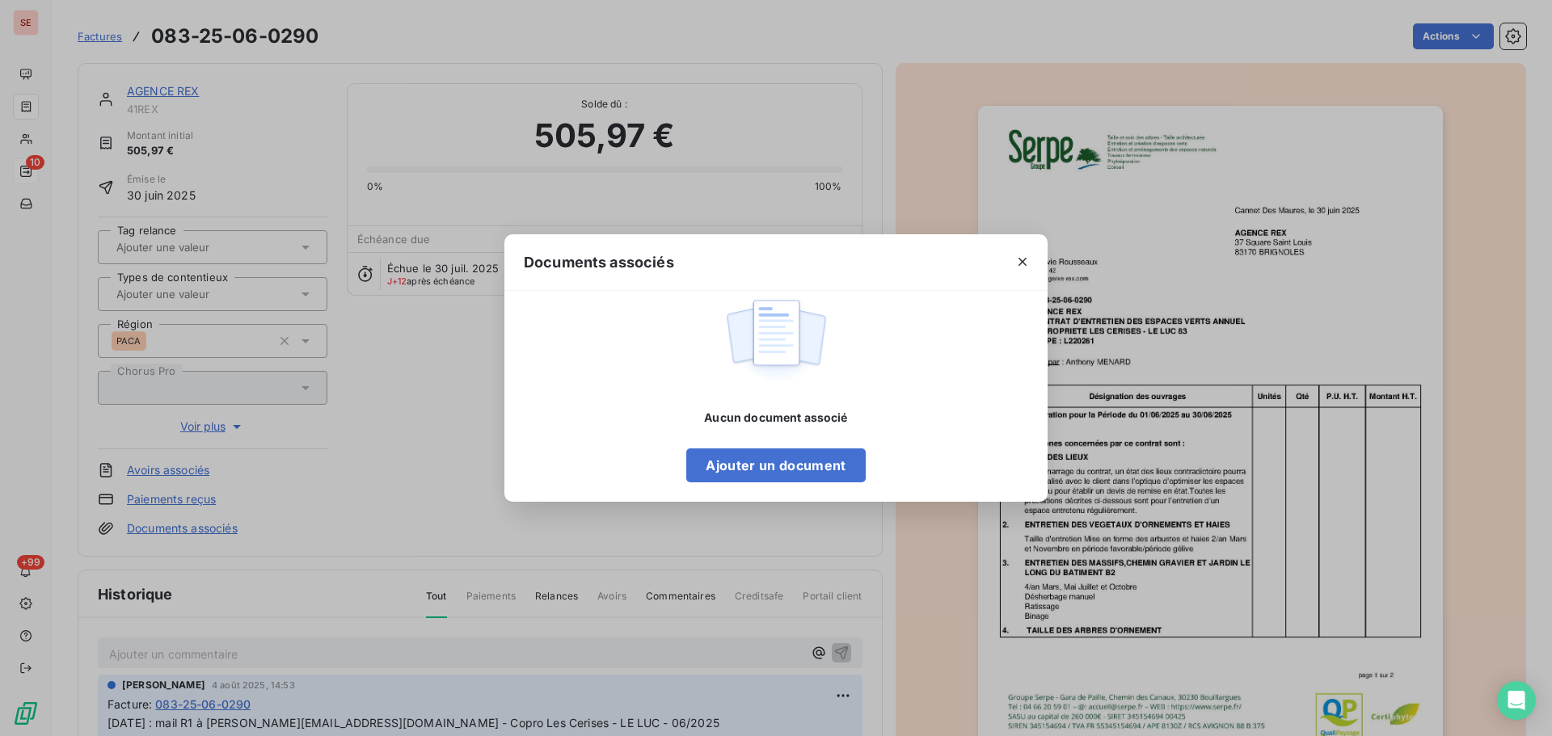
drag, startPoint x: 1139, startPoint y: 390, endPoint x: 1229, endPoint y: 384, distance: 89.9
click at [1140, 390] on div "Documents associés Aucun document associé Ajouter un document" at bounding box center [776, 368] width 1552 height 736
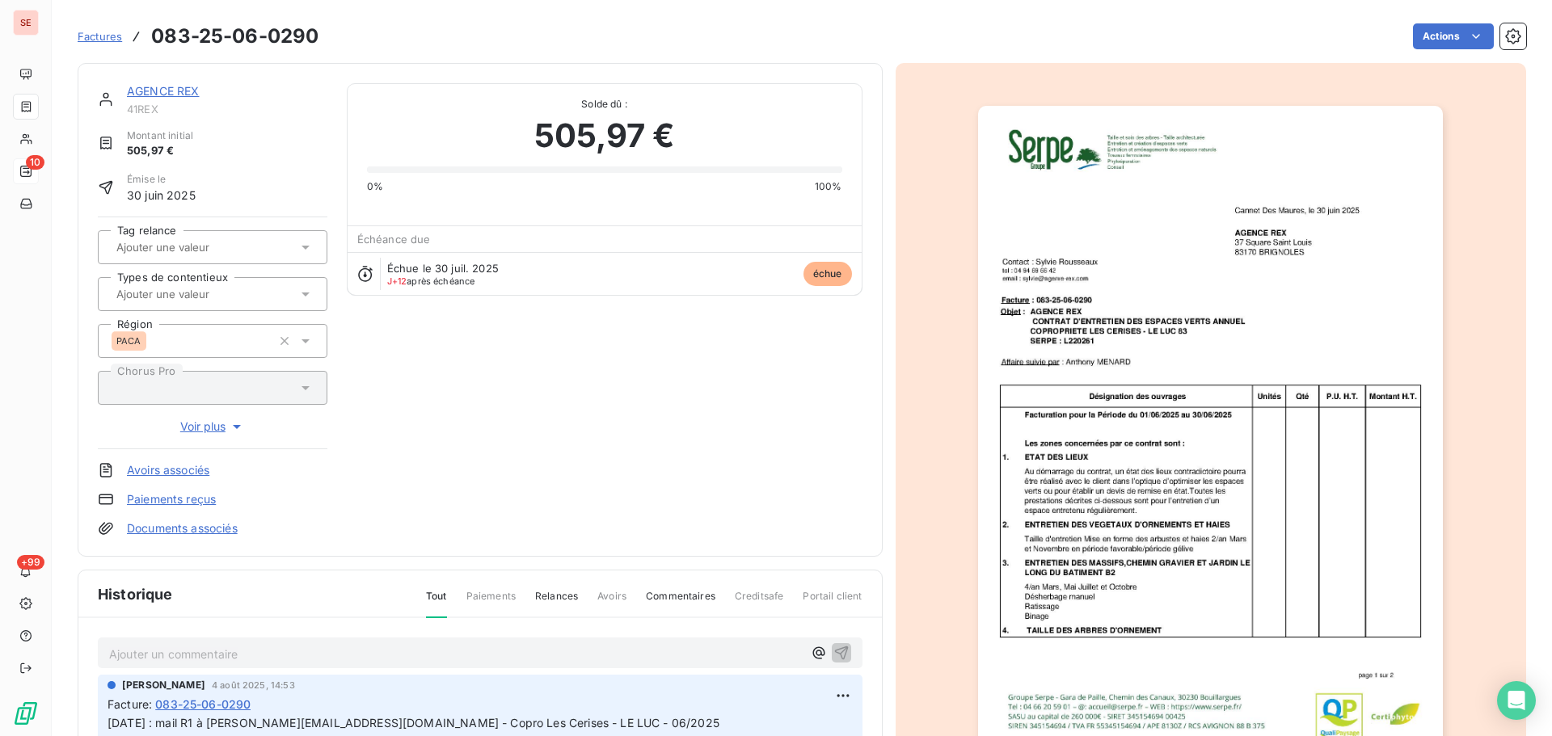
click at [1331, 378] on img "button" at bounding box center [1210, 435] width 465 height 658
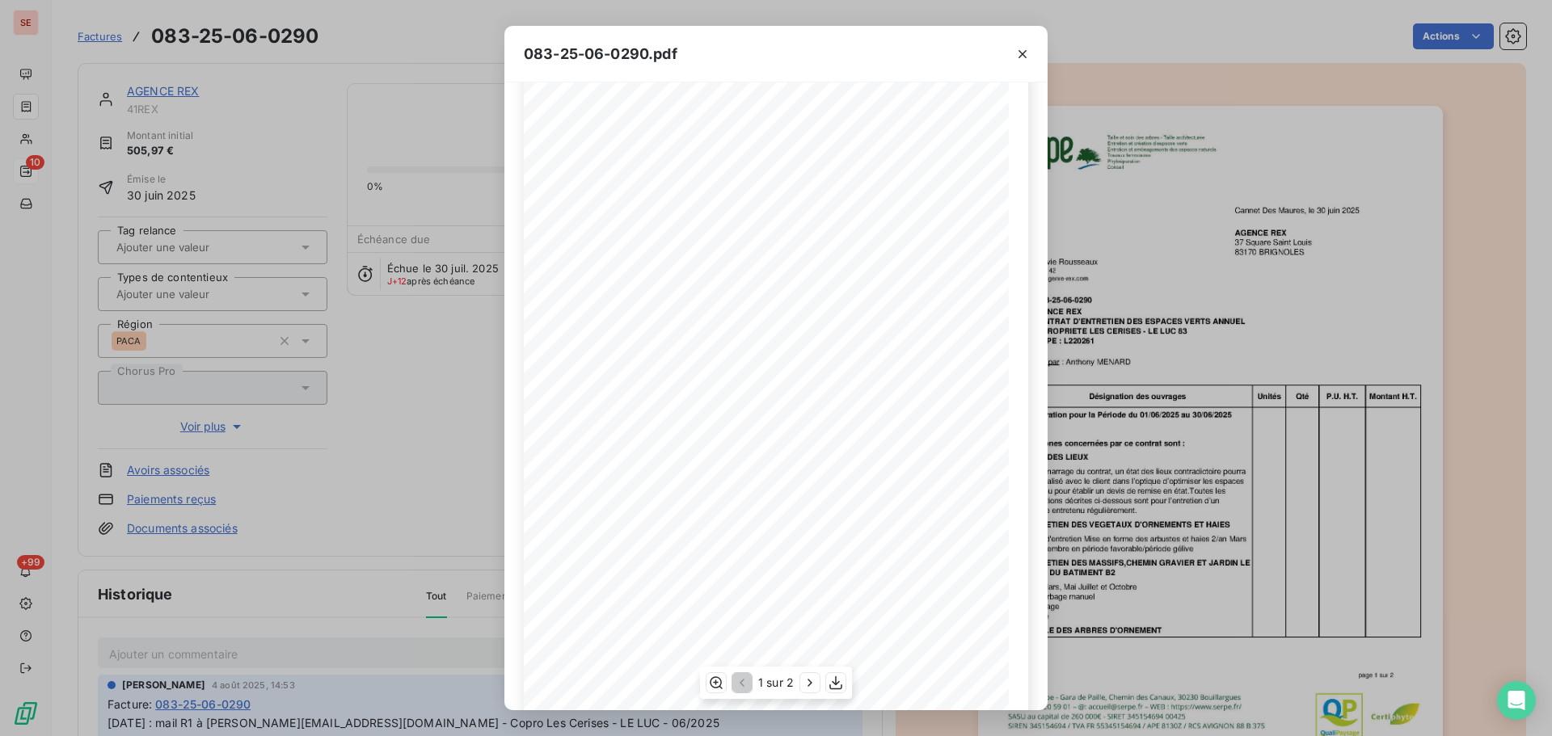
scroll to position [96, 0]
click at [835, 687] on icon "button" at bounding box center [836, 683] width 16 height 16
click at [1030, 49] on icon "button" at bounding box center [1023, 54] width 16 height 16
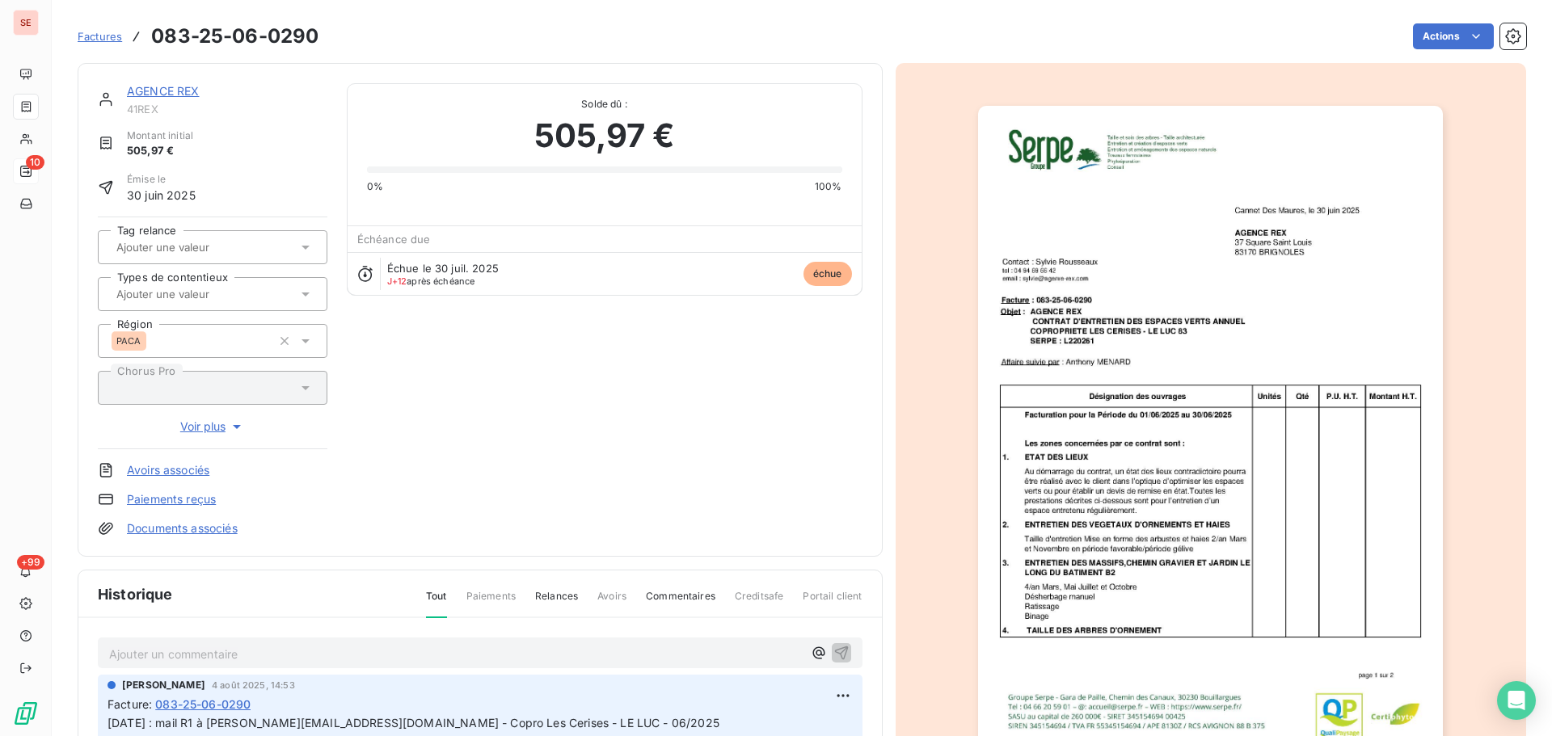
click at [176, 94] on link "AGENCE REX" at bounding box center [163, 91] width 73 height 14
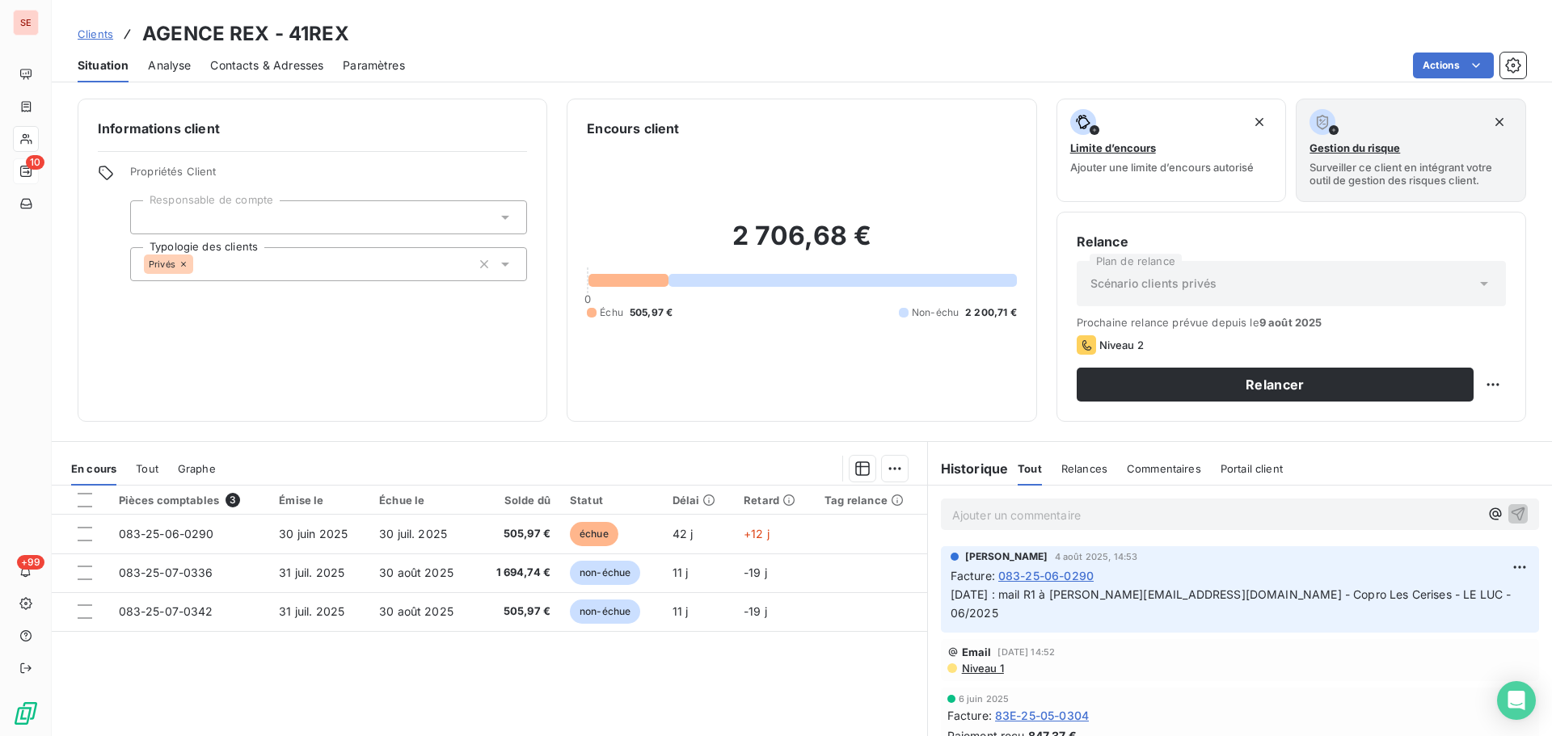
click at [238, 65] on span "Contacts & Adresses" at bounding box center [266, 65] width 113 height 16
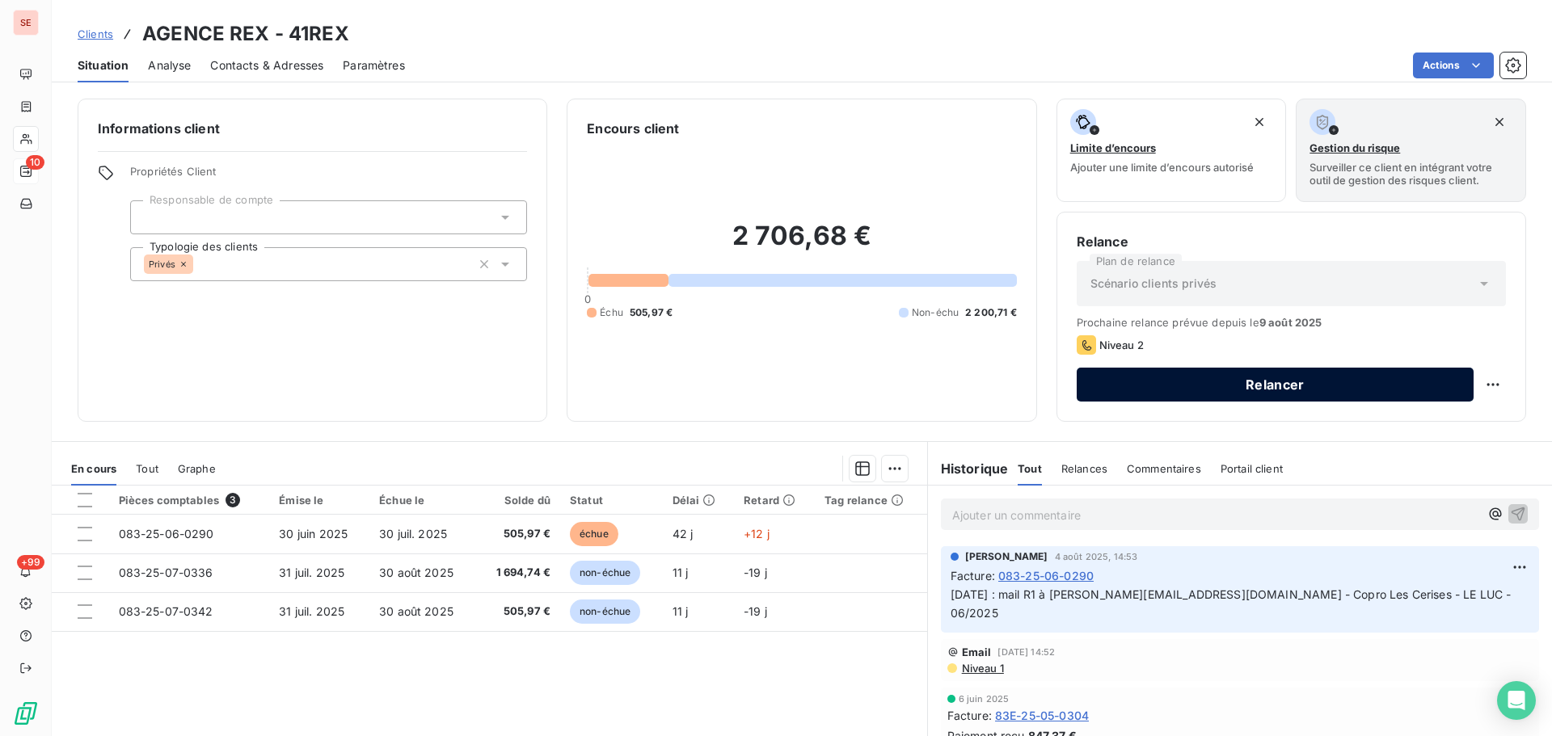
click at [1293, 385] on button "Relancer" at bounding box center [1275, 385] width 397 height 34
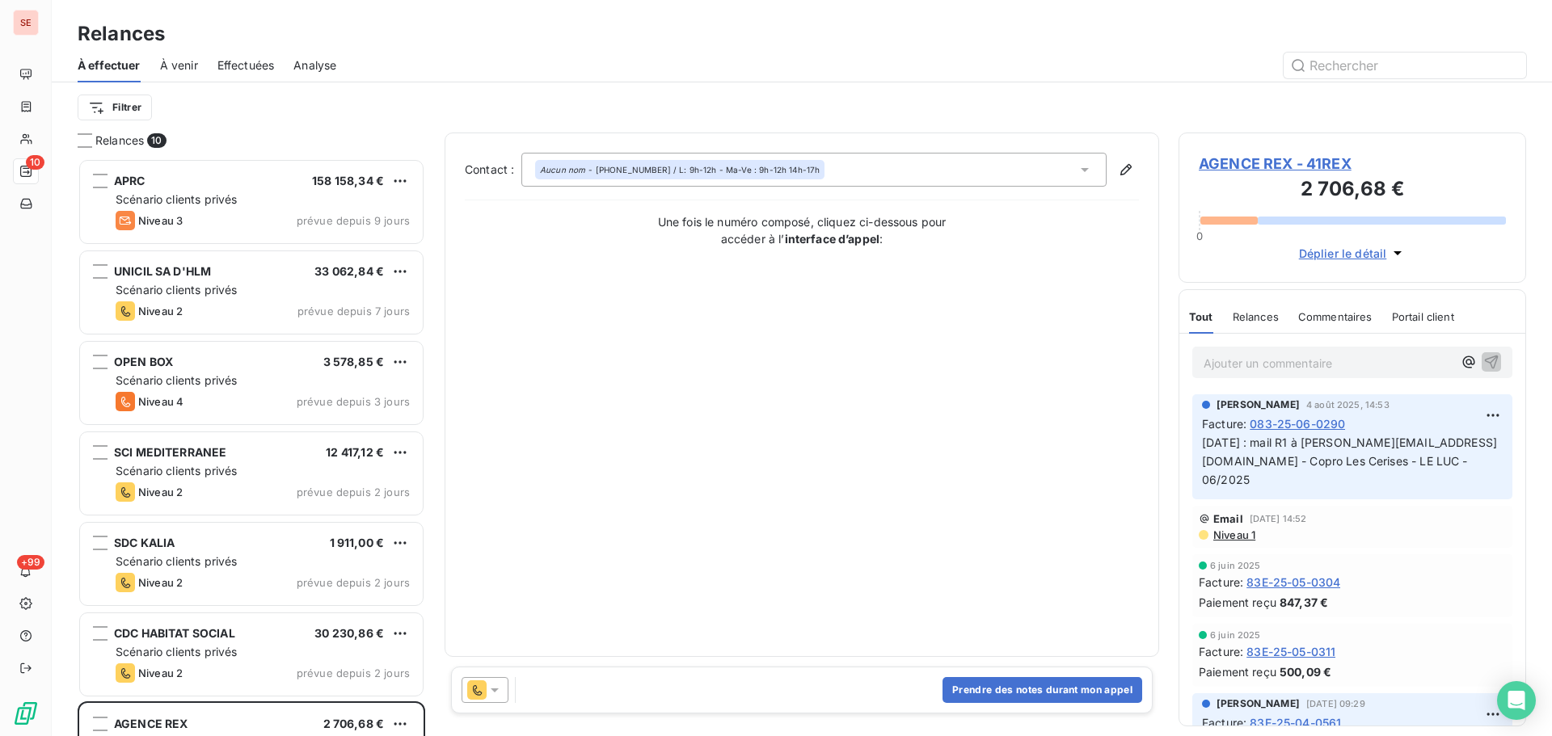
scroll to position [566, 336]
click at [1029, 694] on button "Prendre des notes durant mon appel" at bounding box center [1043, 690] width 200 height 26
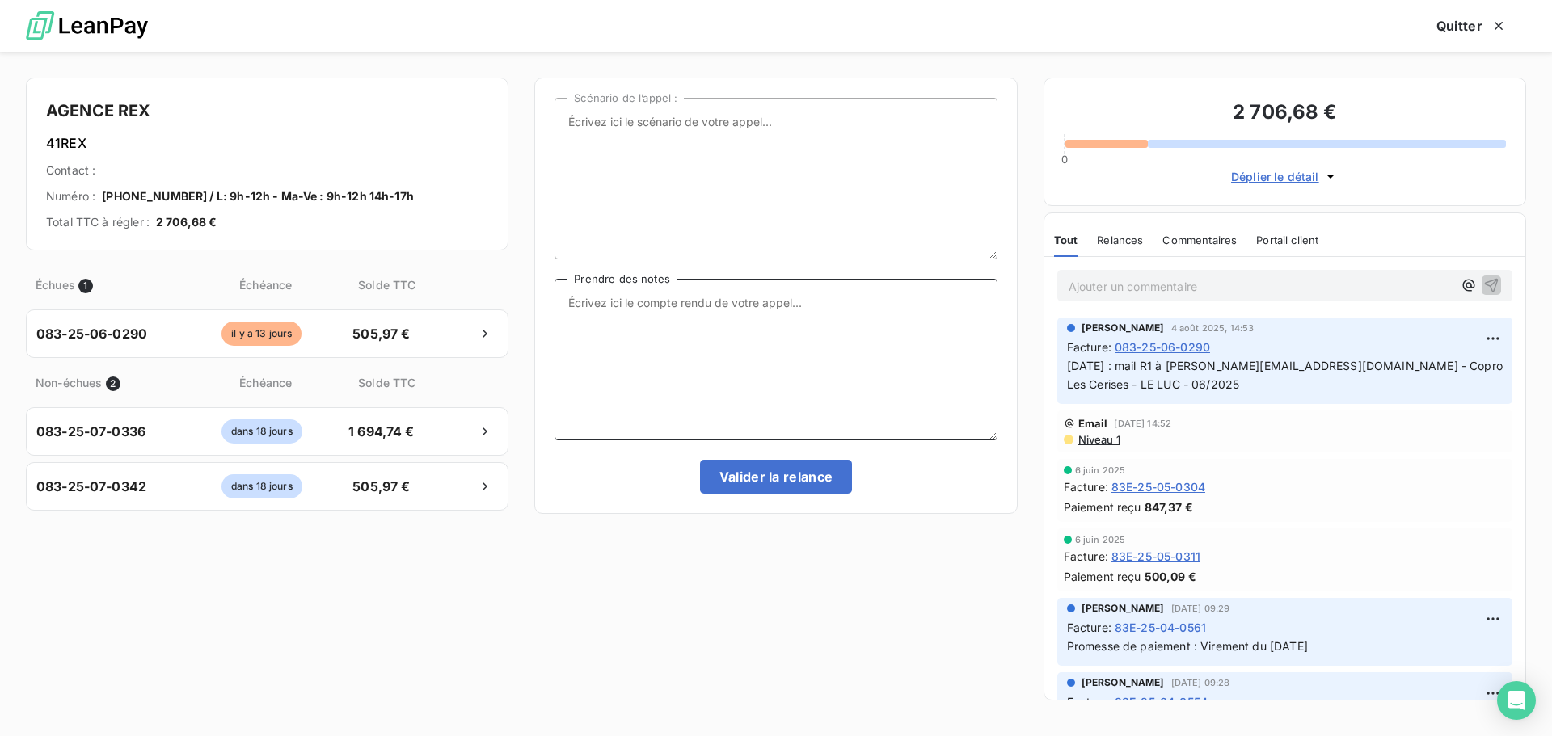
click at [692, 316] on textarea "Prendre des notes" at bounding box center [776, 360] width 442 height 162
type textarea "0"
click at [731, 330] on textarea "11/08/25 : appel REX : a bien la facture de juillet, mais pas celle du mois de …" at bounding box center [776, 360] width 442 height 162
paste textarea "assistantecomptable@agence-rex.com"
click at [656, 301] on textarea "11/08/25 : appel REX : a bien la facture de juillet, mais pas celle du mois de …" at bounding box center [776, 360] width 442 height 162
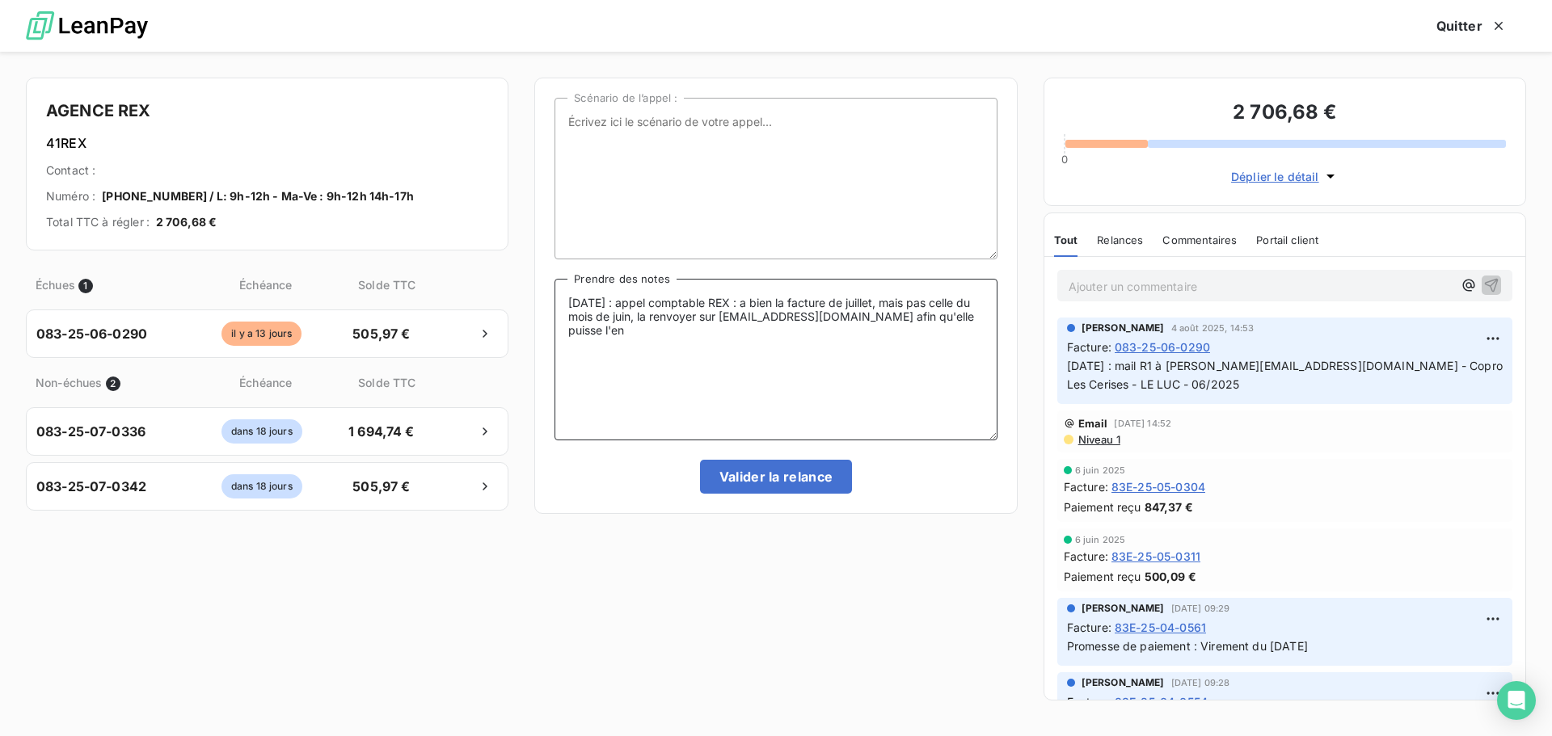
click at [677, 340] on textarea "11/08/25 : appel comptable REX : a bien la facture de juillet, mais pas celle d…" at bounding box center [776, 360] width 442 height 162
type textarea "11/08/25 : appel comptable REX : a bien la facture de juillet, mais pas celle d…"
click at [759, 488] on button "Valider la relance" at bounding box center [776, 477] width 153 height 34
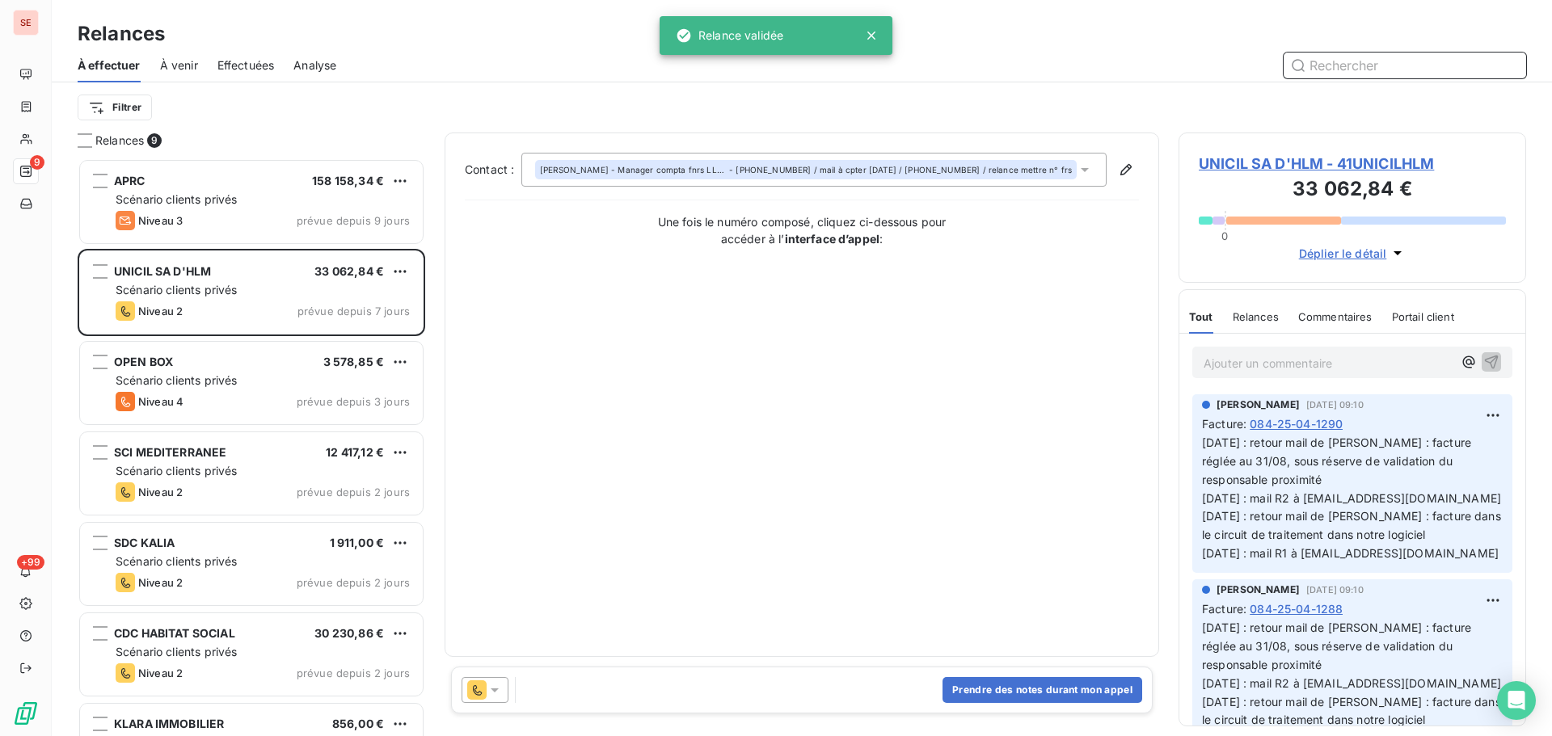
click at [263, 58] on span "Effectuées" at bounding box center [245, 65] width 57 height 16
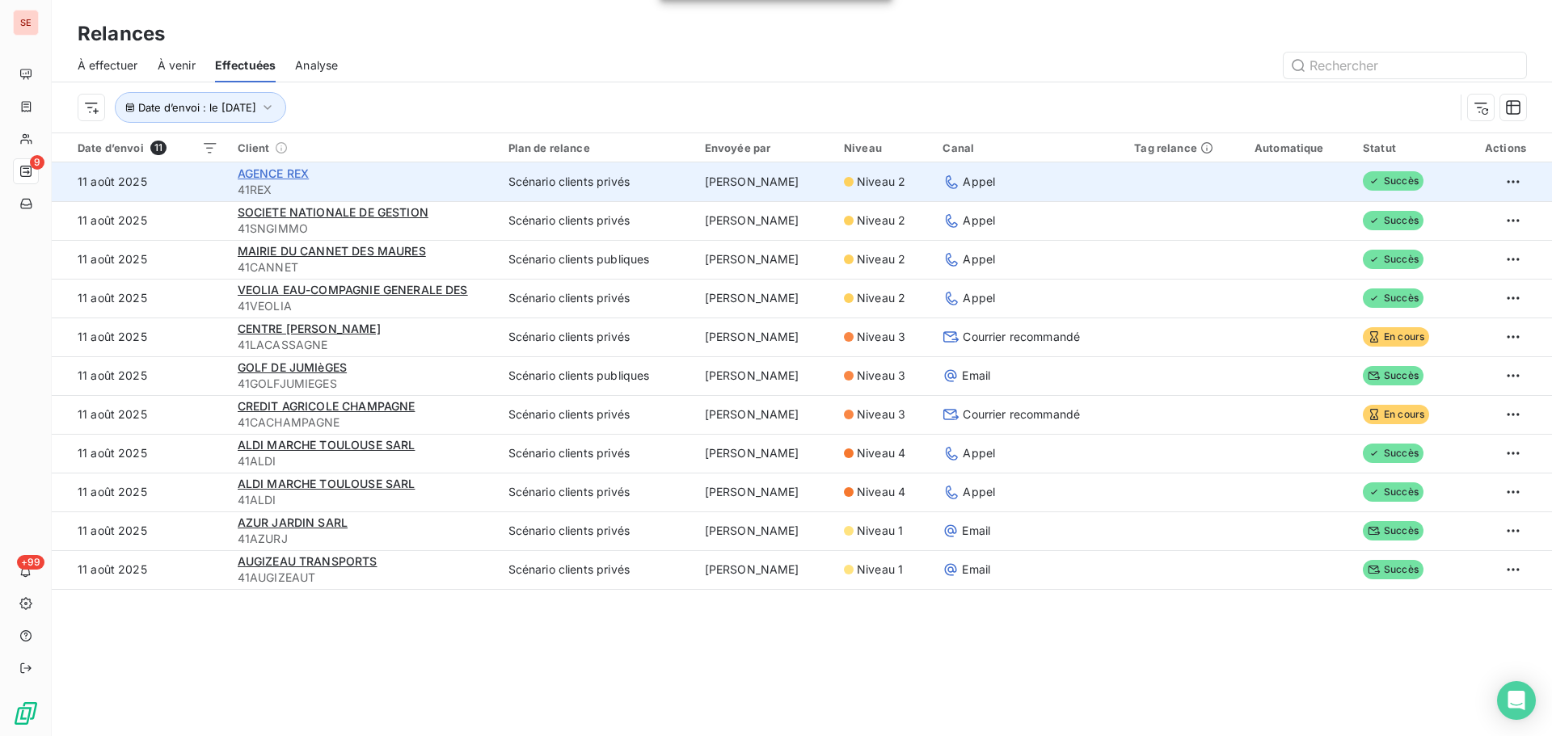
click at [279, 167] on span "AGENCE REX" at bounding box center [274, 174] width 72 height 14
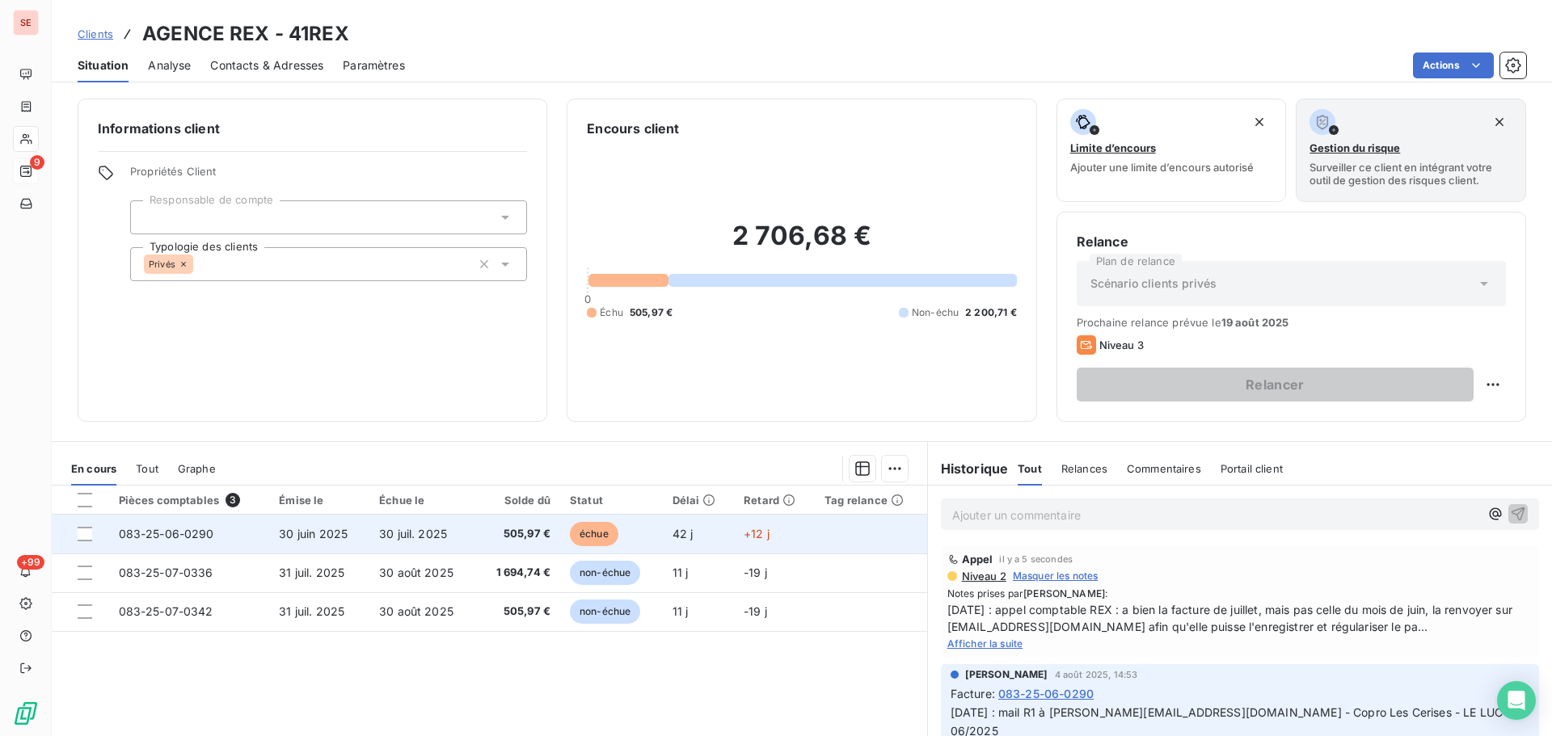
click at [336, 532] on span "30 juin 2025" at bounding box center [313, 534] width 69 height 14
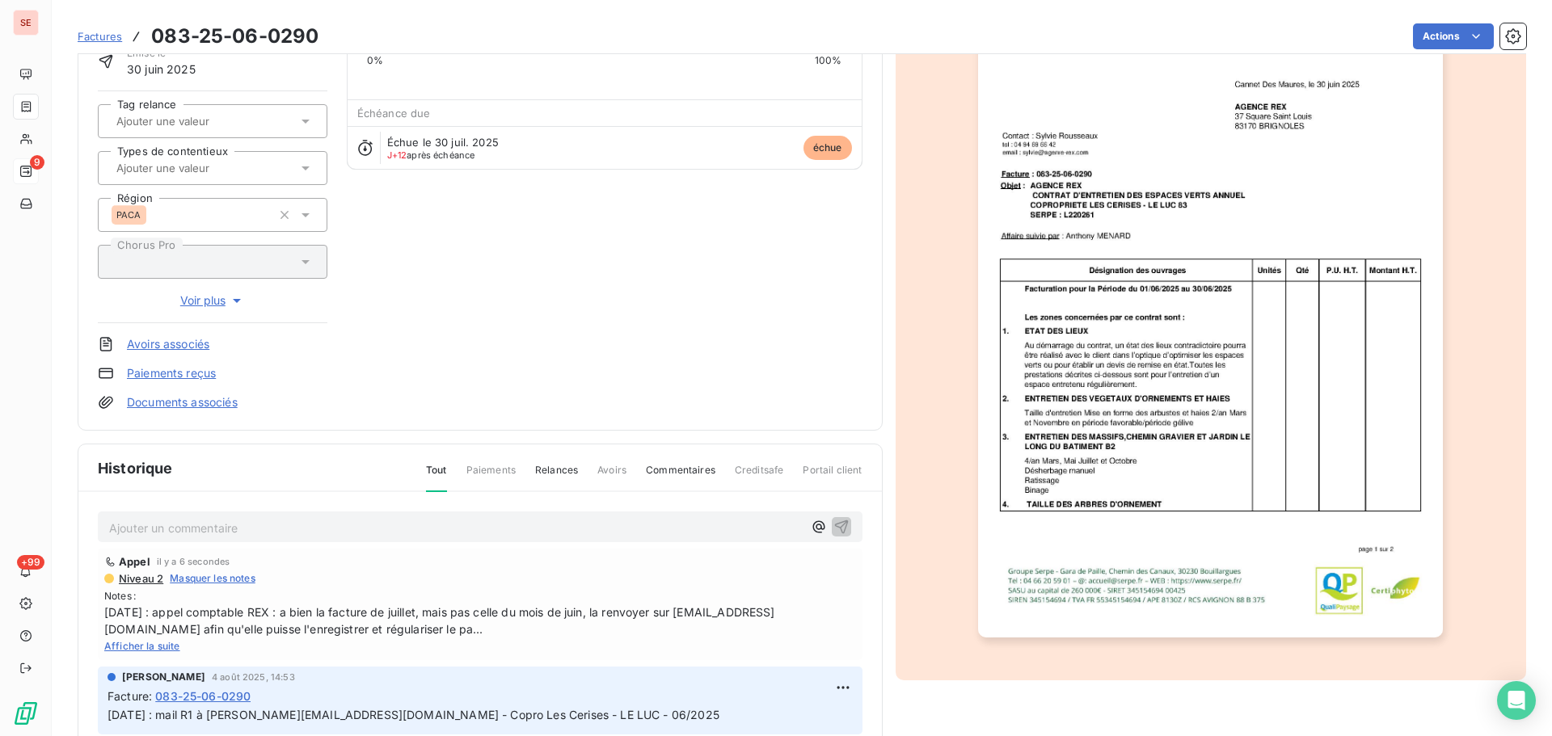
scroll to position [236, 0]
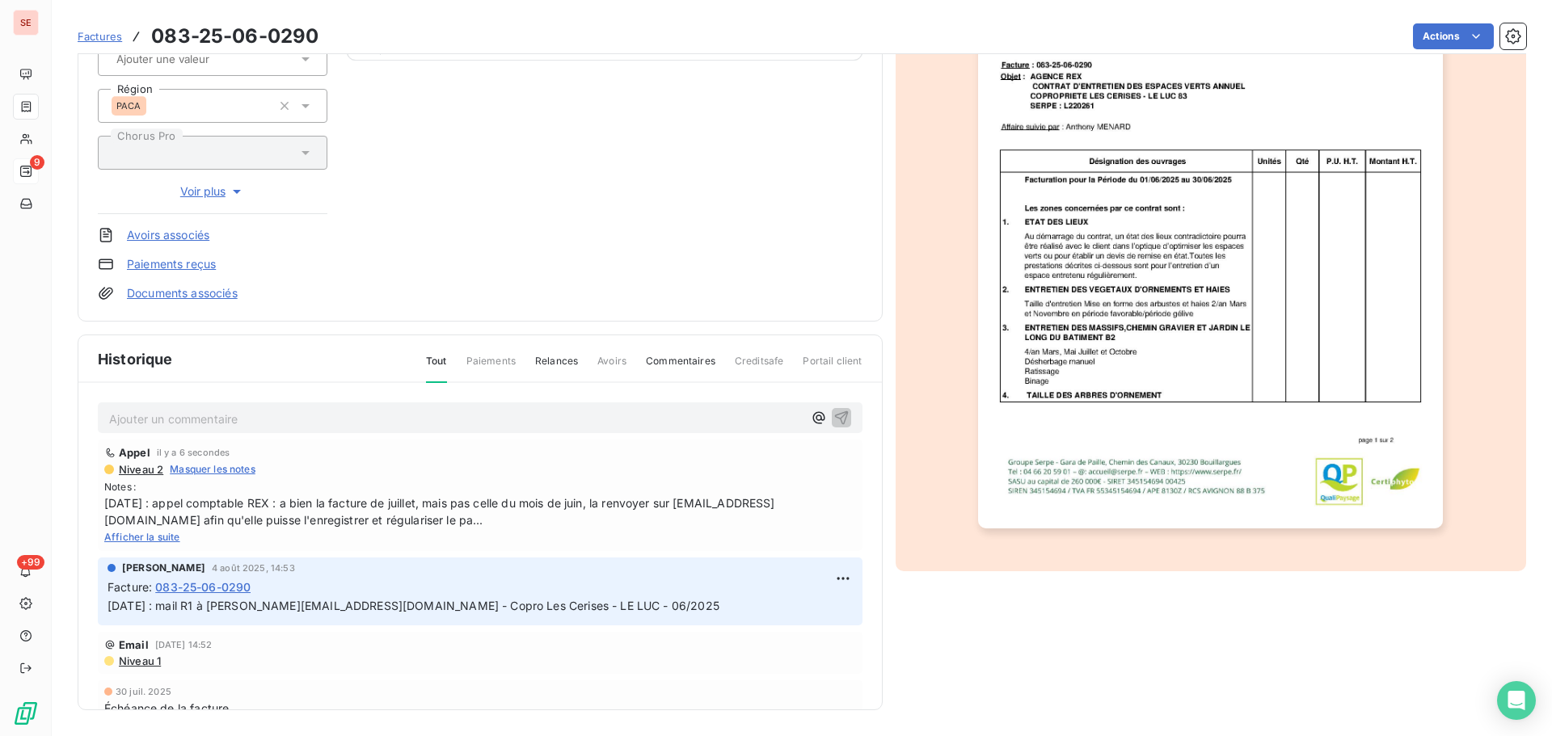
click at [162, 534] on span "Afficher la suite" at bounding box center [142, 537] width 76 height 12
drag, startPoint x: 739, startPoint y: 522, endPoint x: 102, endPoint y: 500, distance: 637.5
click at [102, 500] on div "Appel il y a 8 secondes Niveau 2 Masquer les notes Notes : 11/08/25 : appel com…" at bounding box center [480, 496] width 765 height 112
copy span "11/08/25 : appel comptable REX : a bien la facture de juillet, mais pas celle d…"
click at [826, 576] on html "SE 9 +99 Factures 083-25-06-0290 Actions AGENCE REX 41REX Montant initial 505,9…" at bounding box center [776, 368] width 1552 height 736
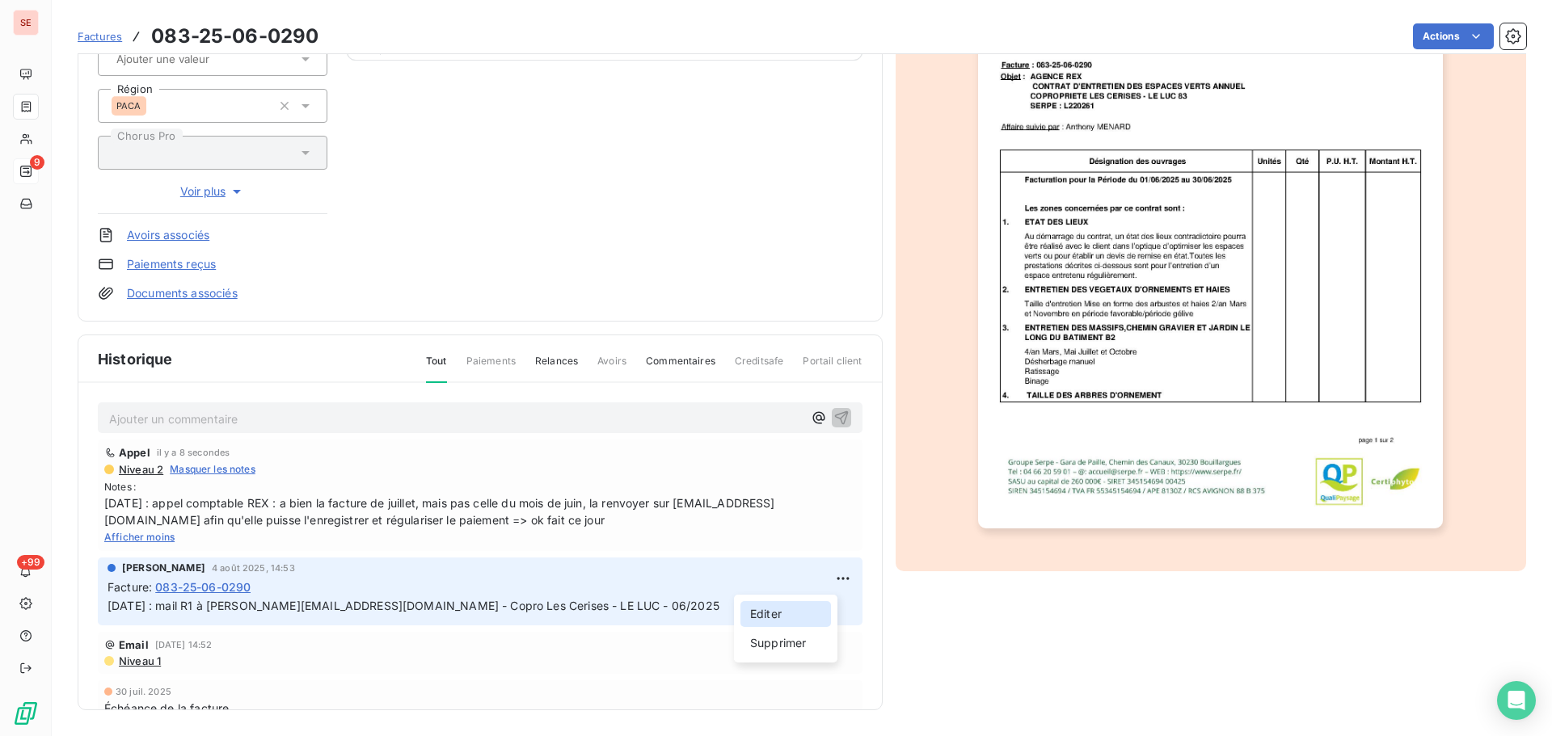
click at [785, 608] on div "Editer" at bounding box center [786, 614] width 91 height 26
click at [109, 605] on span "04/08/25 : mail R1 à cathy@agence-rex.com - Copro Les Cerises - LE LUC - 06/2025" at bounding box center [414, 606] width 612 height 14
click at [111, 604] on p "04/08/25 : mail R1 à cathy@agence-rex.com - Copro Les Cerises - LE LUC - 06/2025" at bounding box center [469, 606] width 723 height 19
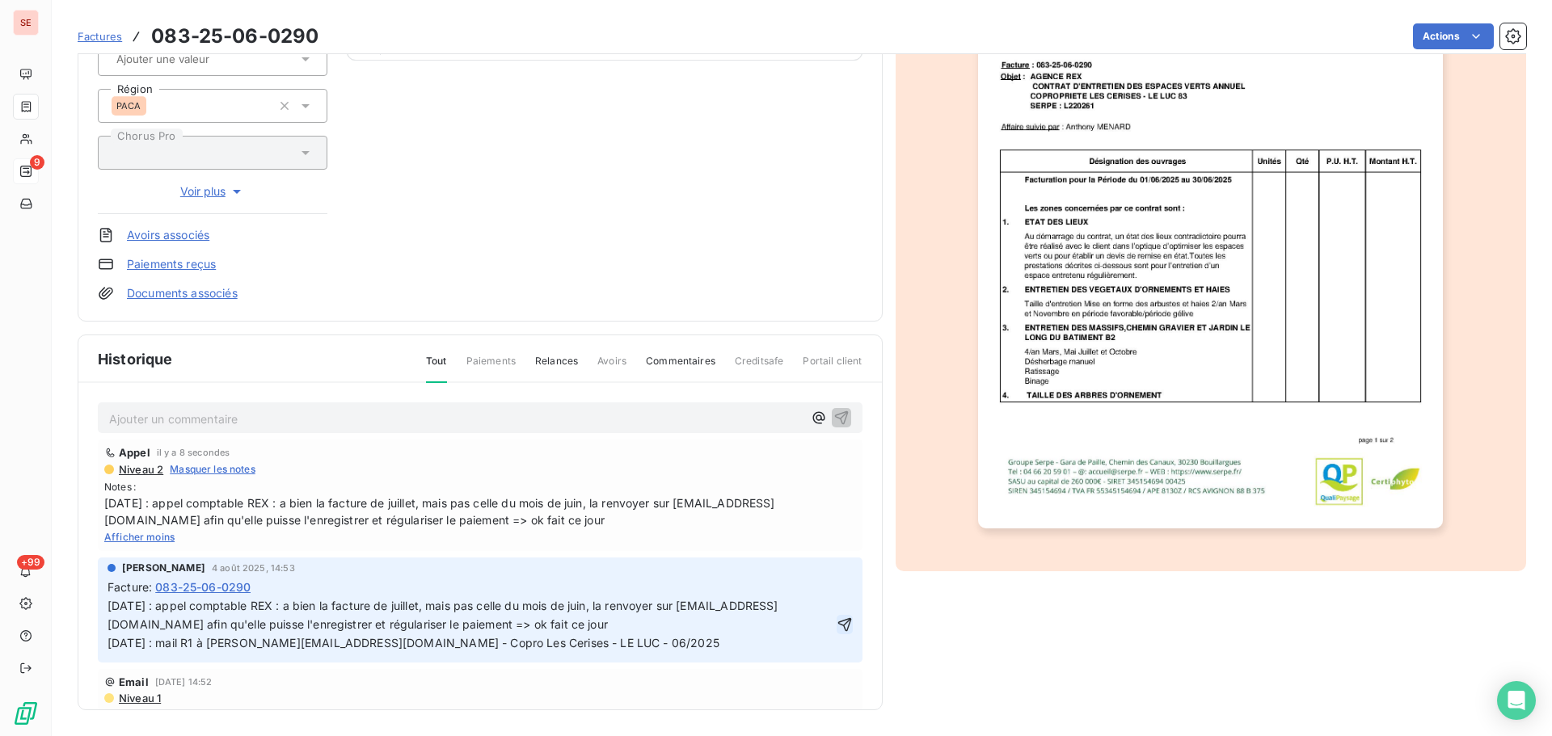
click at [837, 621] on icon "button" at bounding box center [845, 625] width 16 height 16
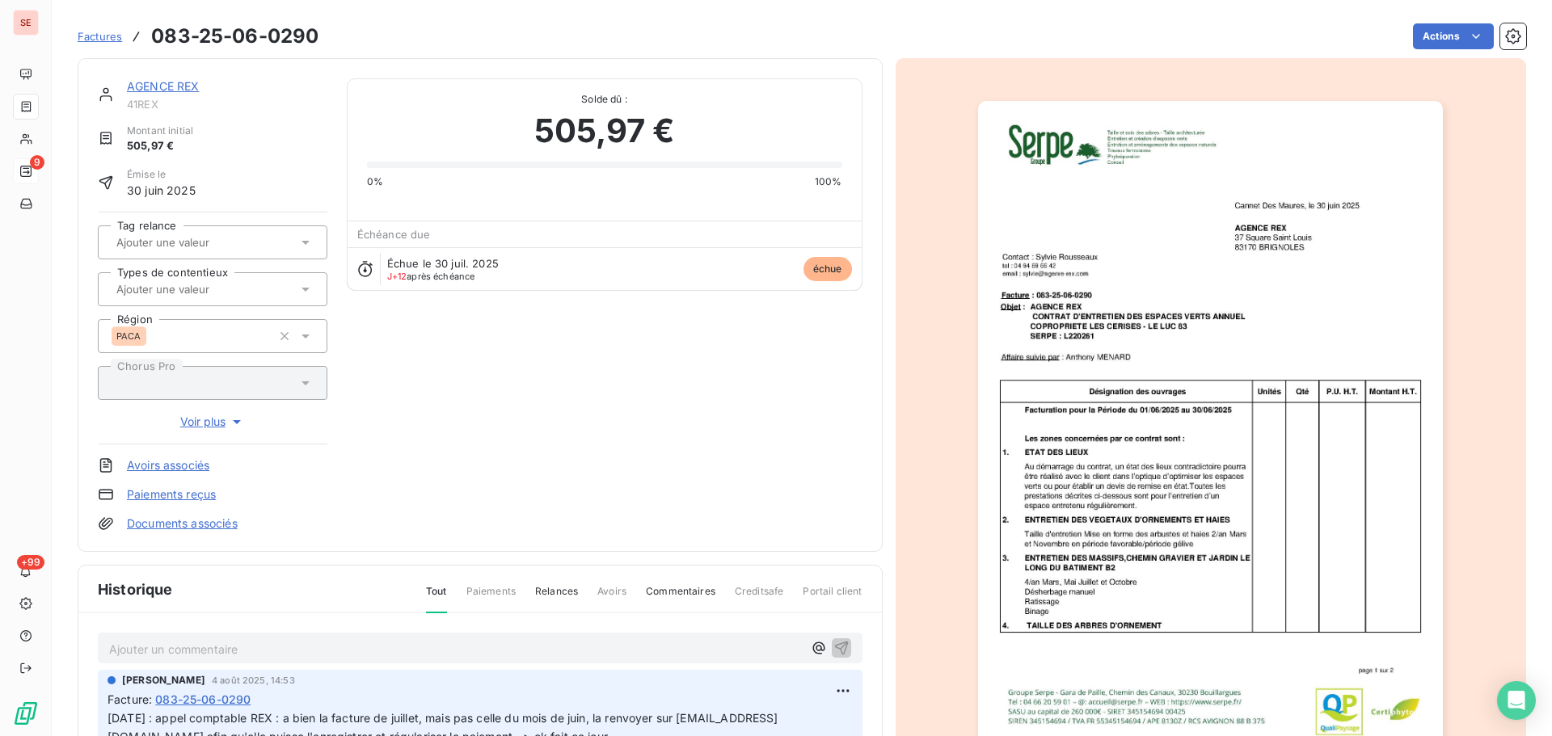
scroll to position [0, 0]
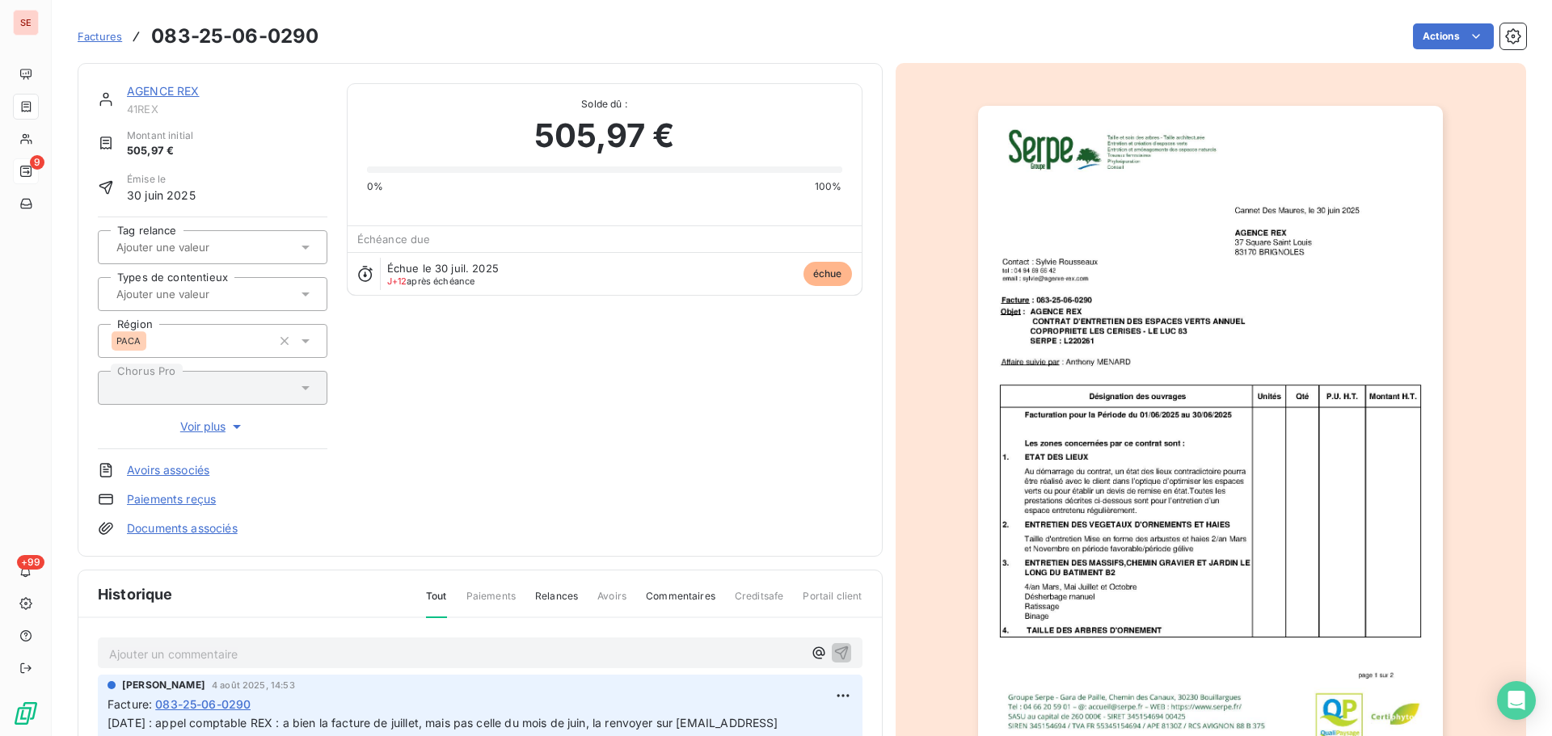
click at [172, 87] on link "AGENCE REX" at bounding box center [163, 91] width 73 height 14
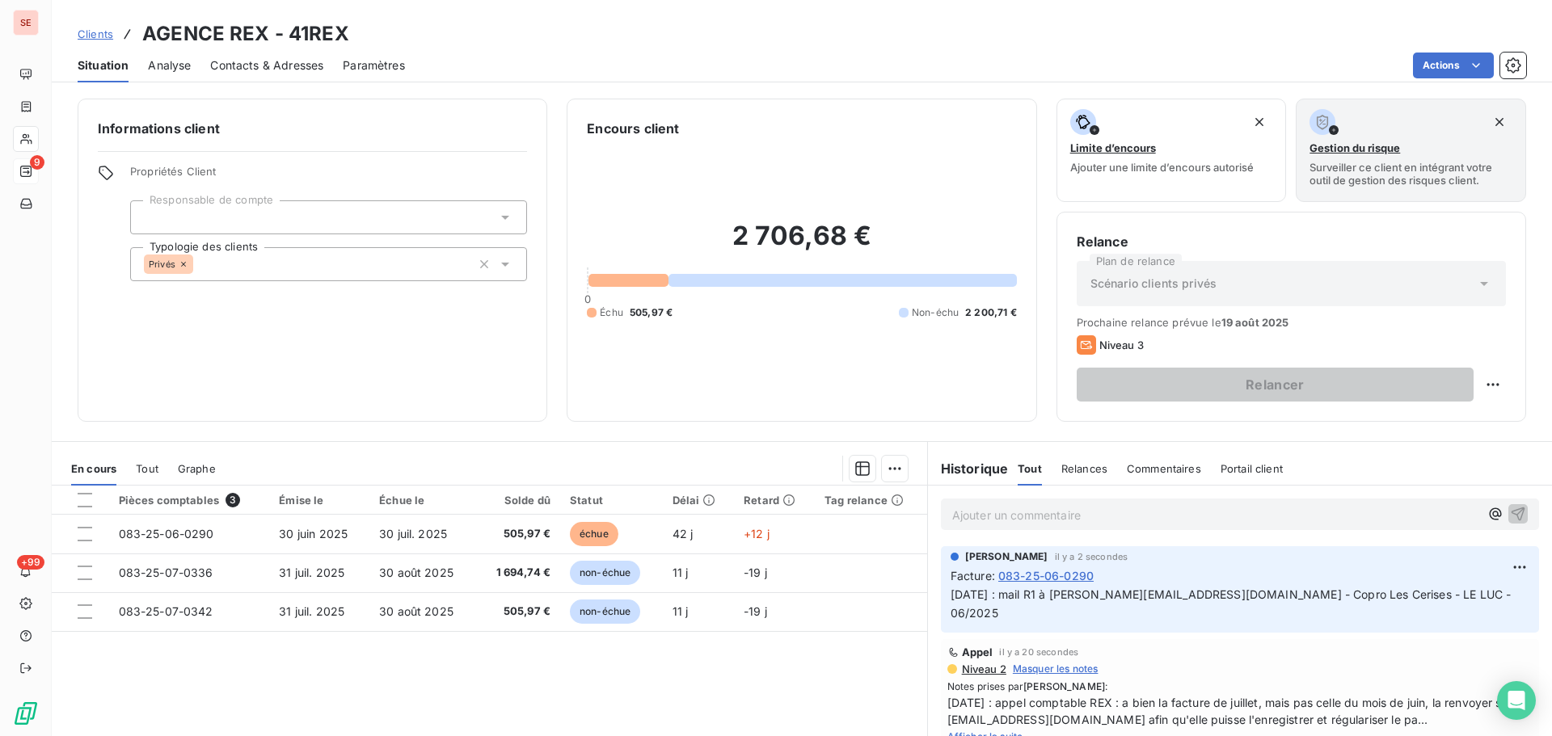
click at [227, 68] on span "Contacts & Adresses" at bounding box center [266, 65] width 113 height 16
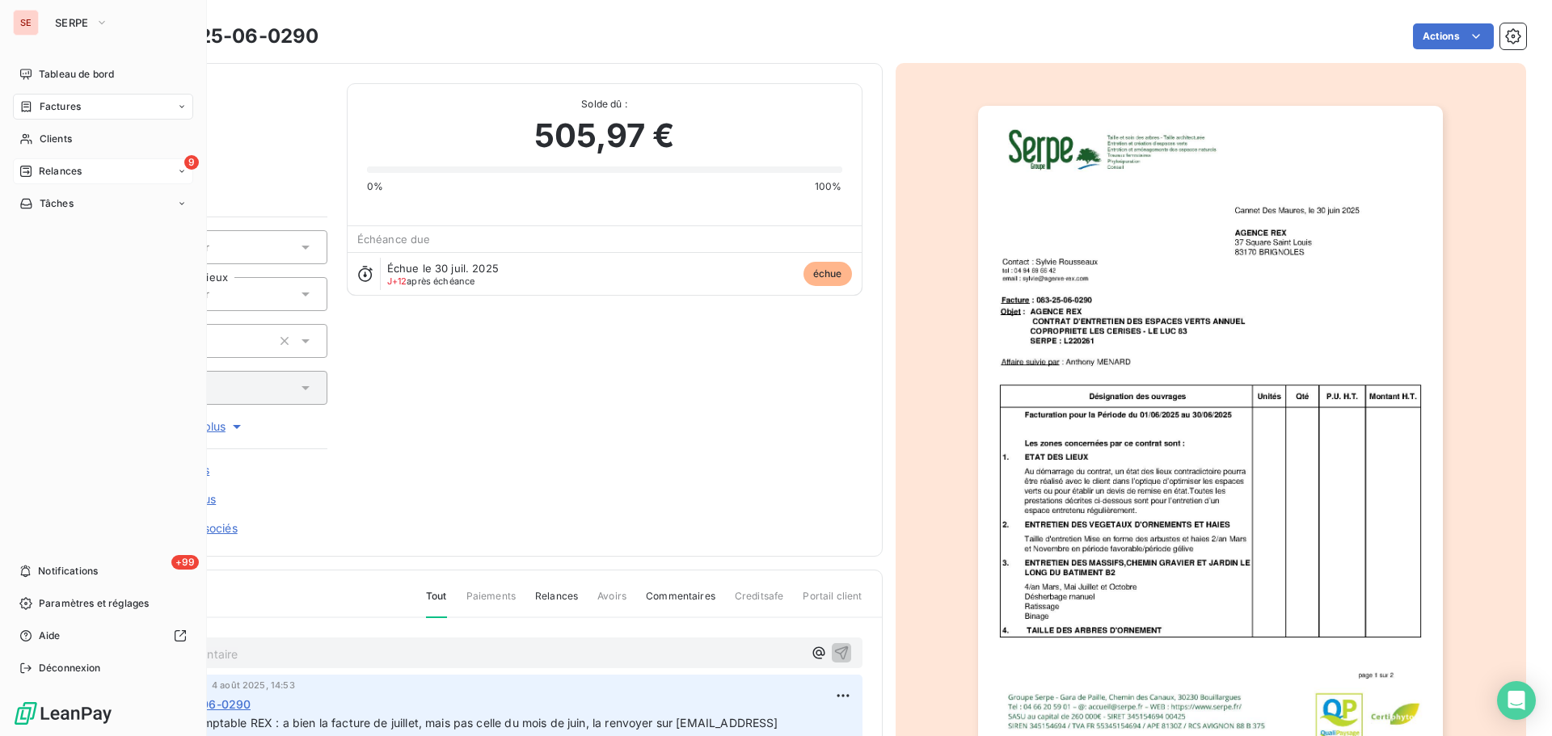
click at [78, 175] on span "Relances" at bounding box center [60, 171] width 43 height 15
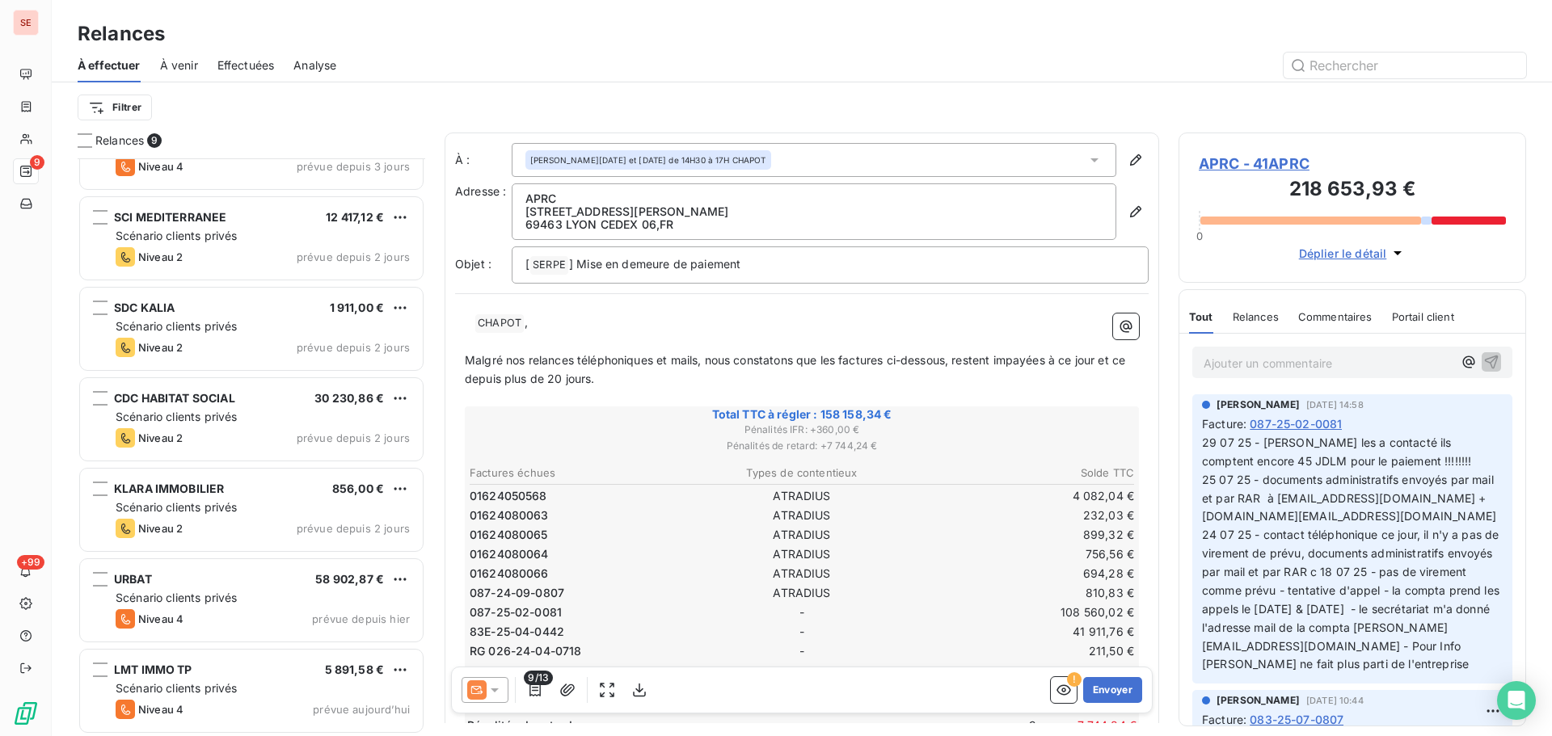
scroll to position [238, 0]
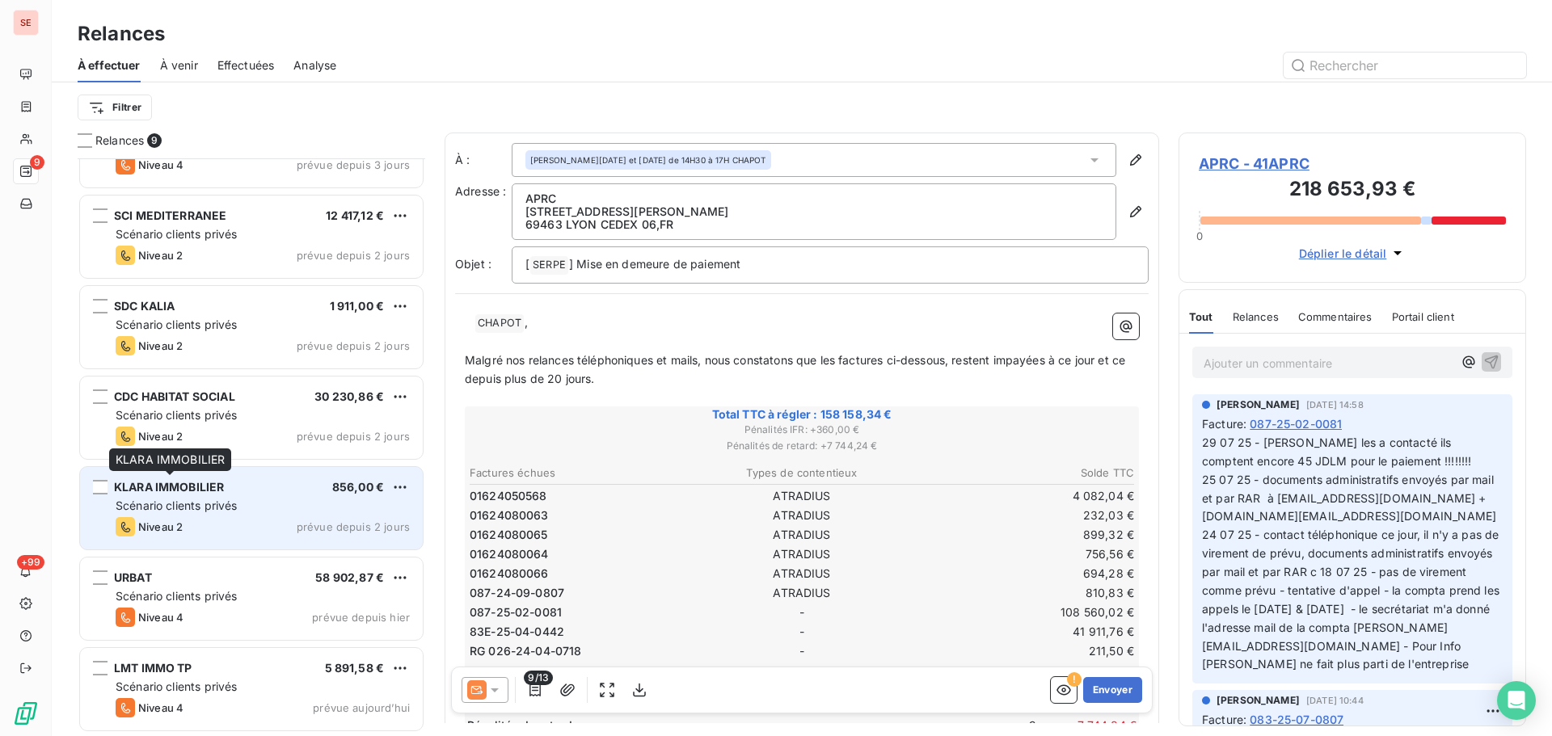
click at [200, 490] on span "KLARA IMMOBILIER" at bounding box center [169, 487] width 110 height 14
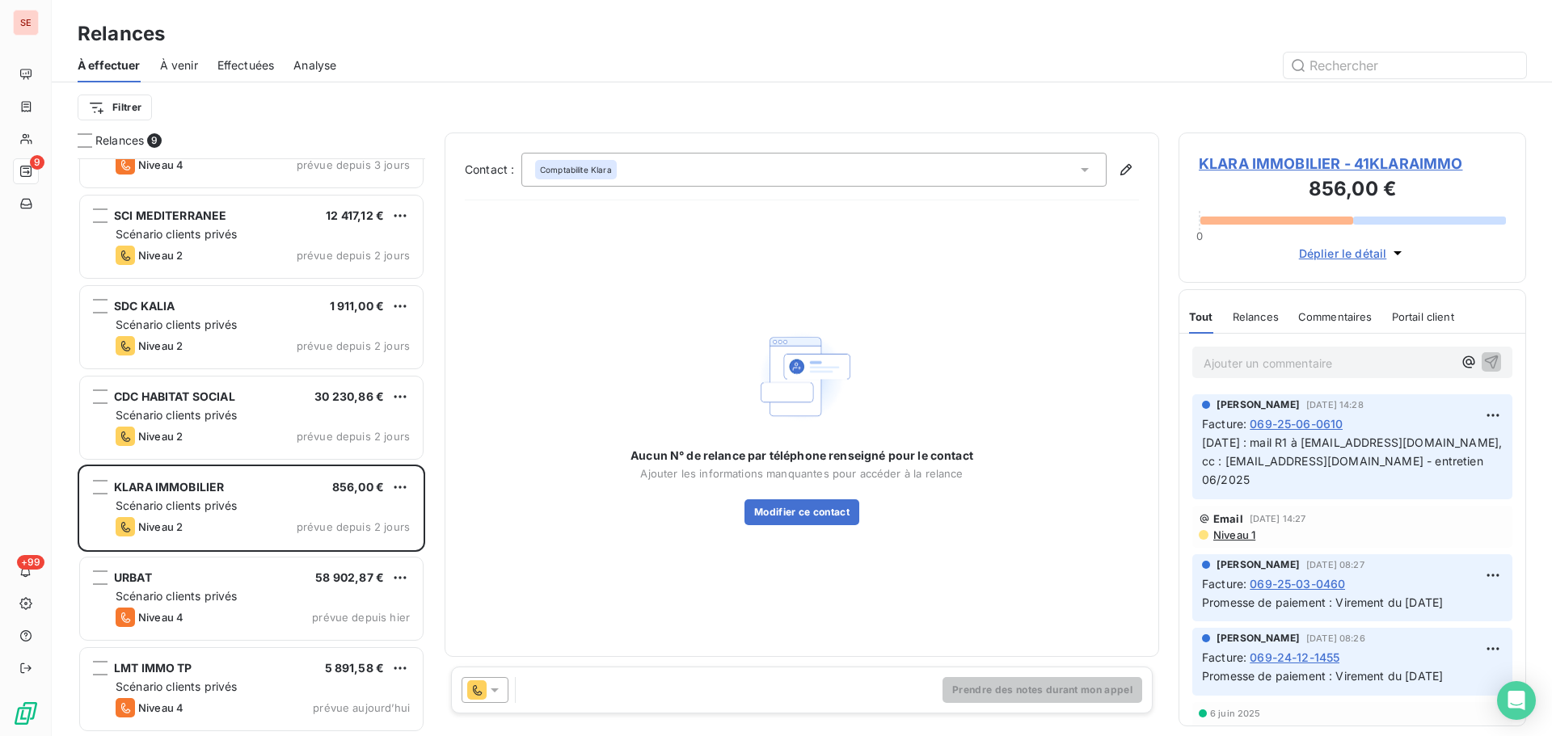
click at [1370, 162] on span "KLARA IMMOBILIER - 41KLARAIMMO" at bounding box center [1352, 164] width 307 height 22
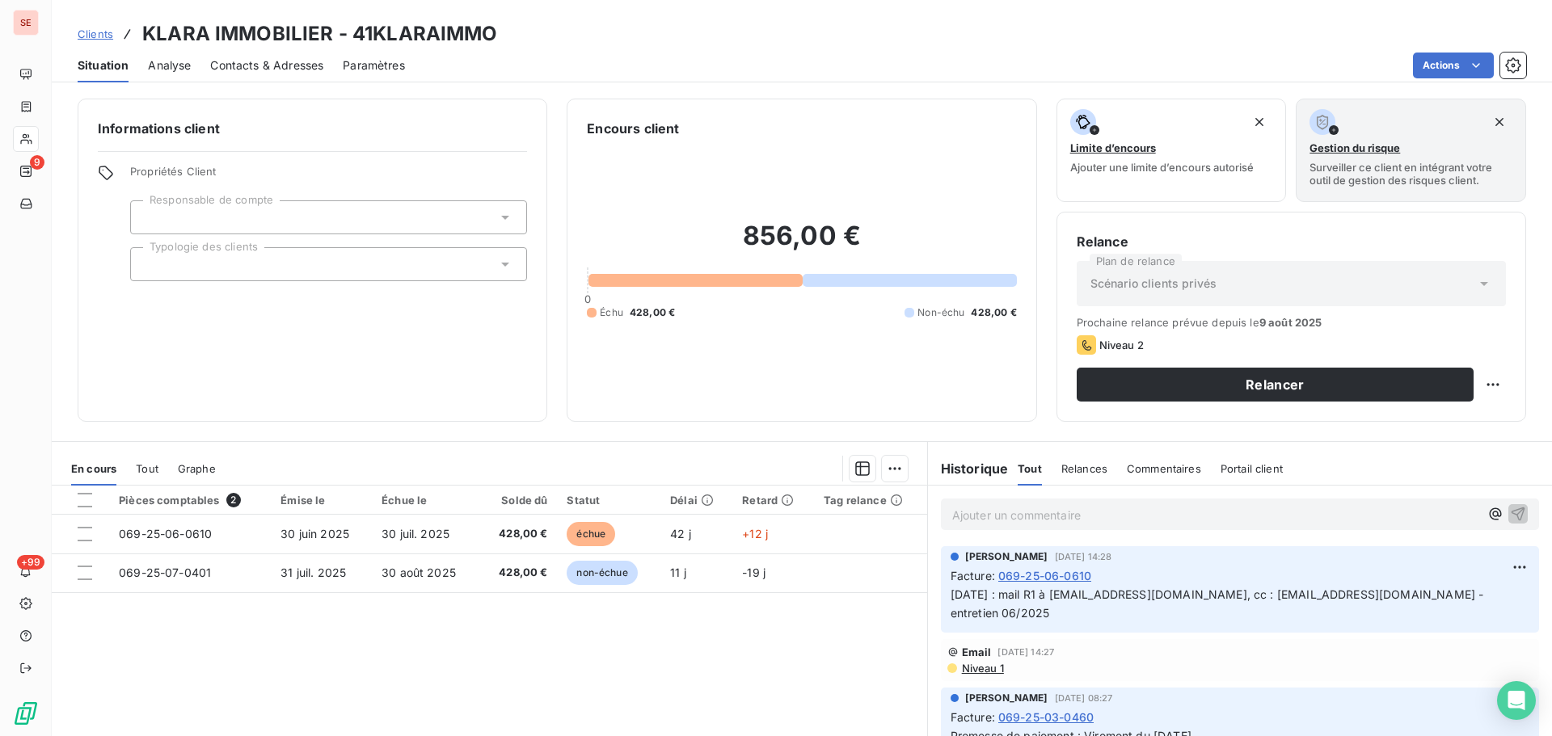
click at [248, 61] on span "Contacts & Adresses" at bounding box center [266, 65] width 113 height 16
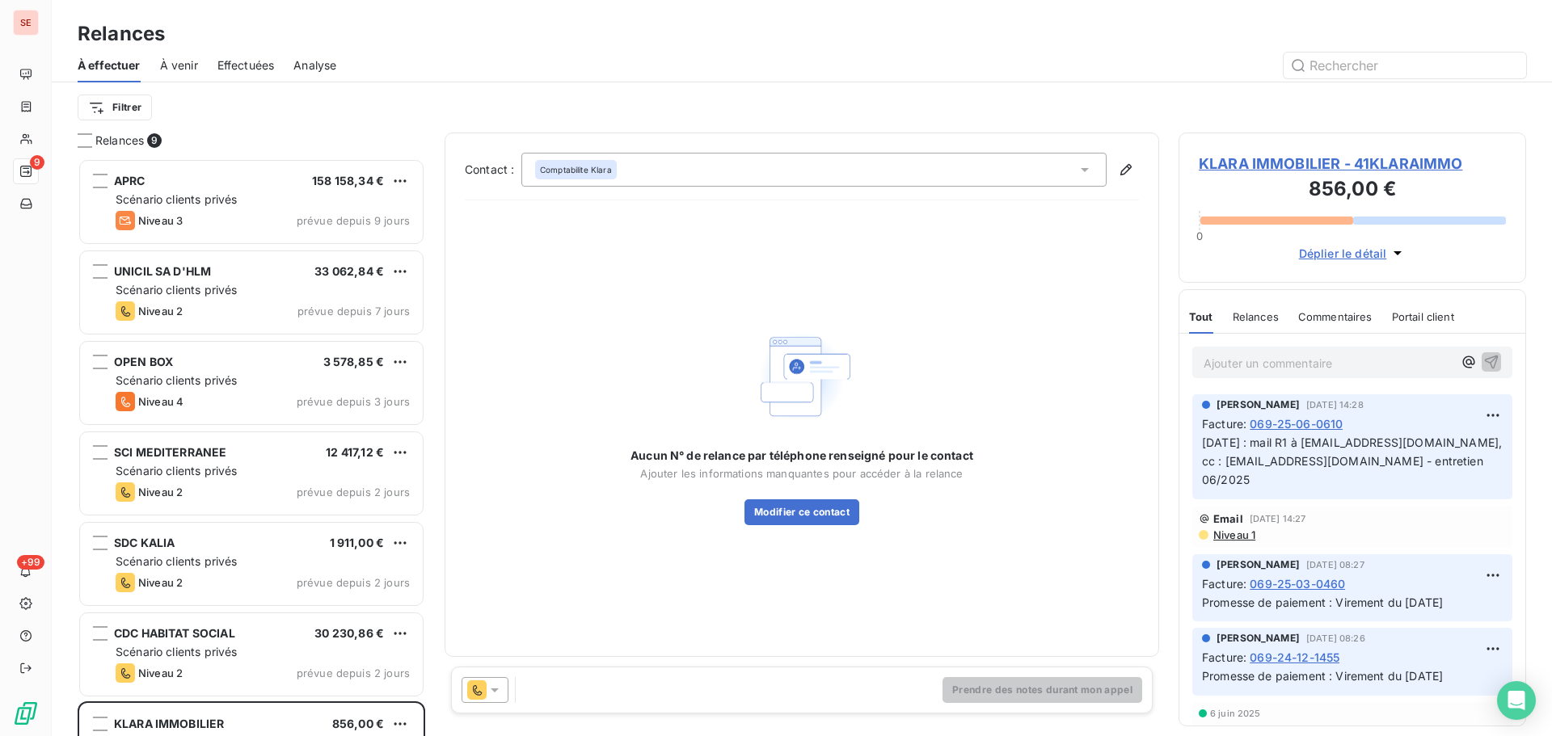
scroll to position [566, 336]
click at [1396, 156] on span "KLARA IMMOBILIER - 41KLARAIMMO" at bounding box center [1352, 164] width 307 height 22
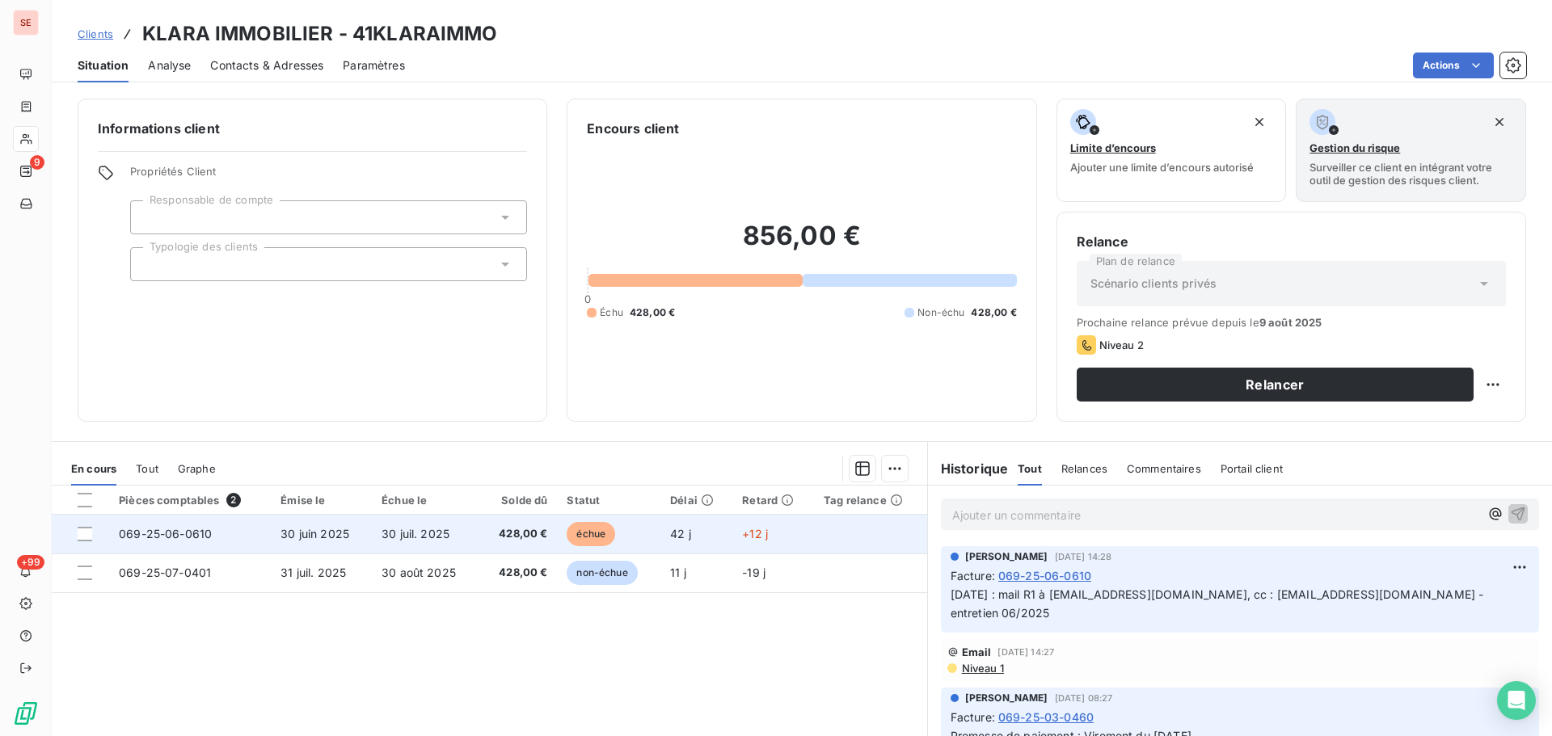
click at [281, 536] on span "30 juin 2025" at bounding box center [315, 534] width 69 height 14
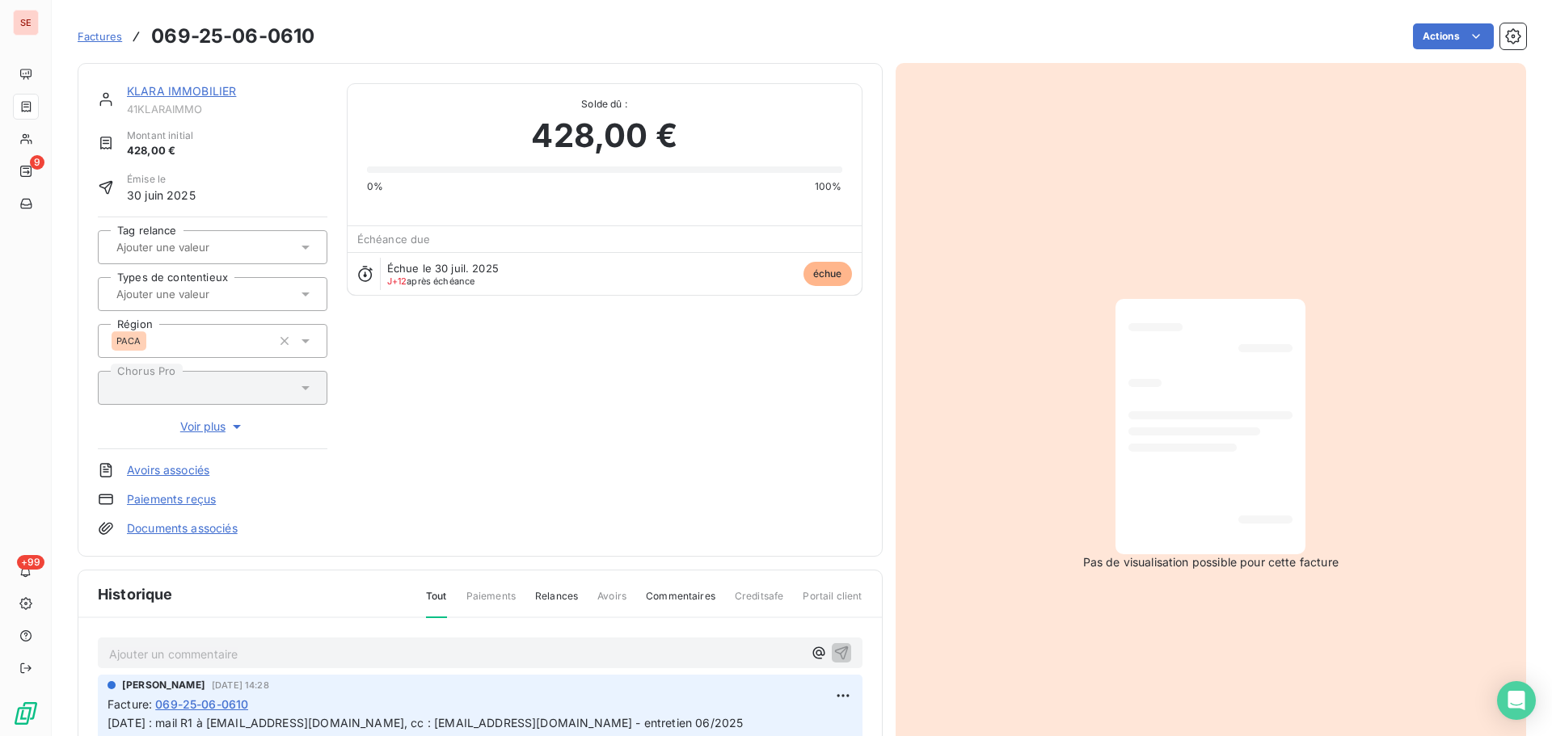
click at [226, 526] on link "Documents associés" at bounding box center [182, 529] width 111 height 16
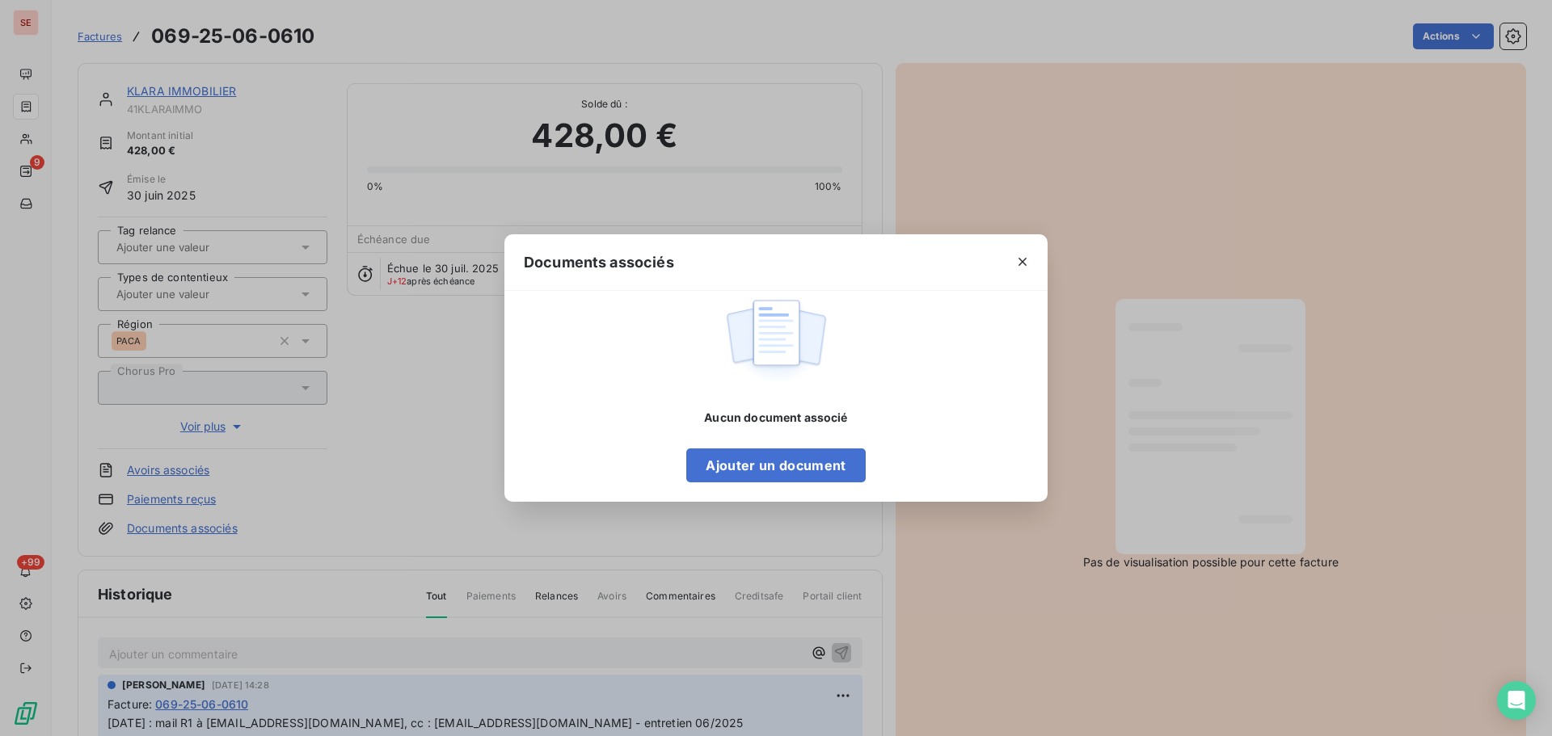
click at [1225, 384] on div "Documents associés Aucun document associé Ajouter un document" at bounding box center [776, 368] width 1552 height 736
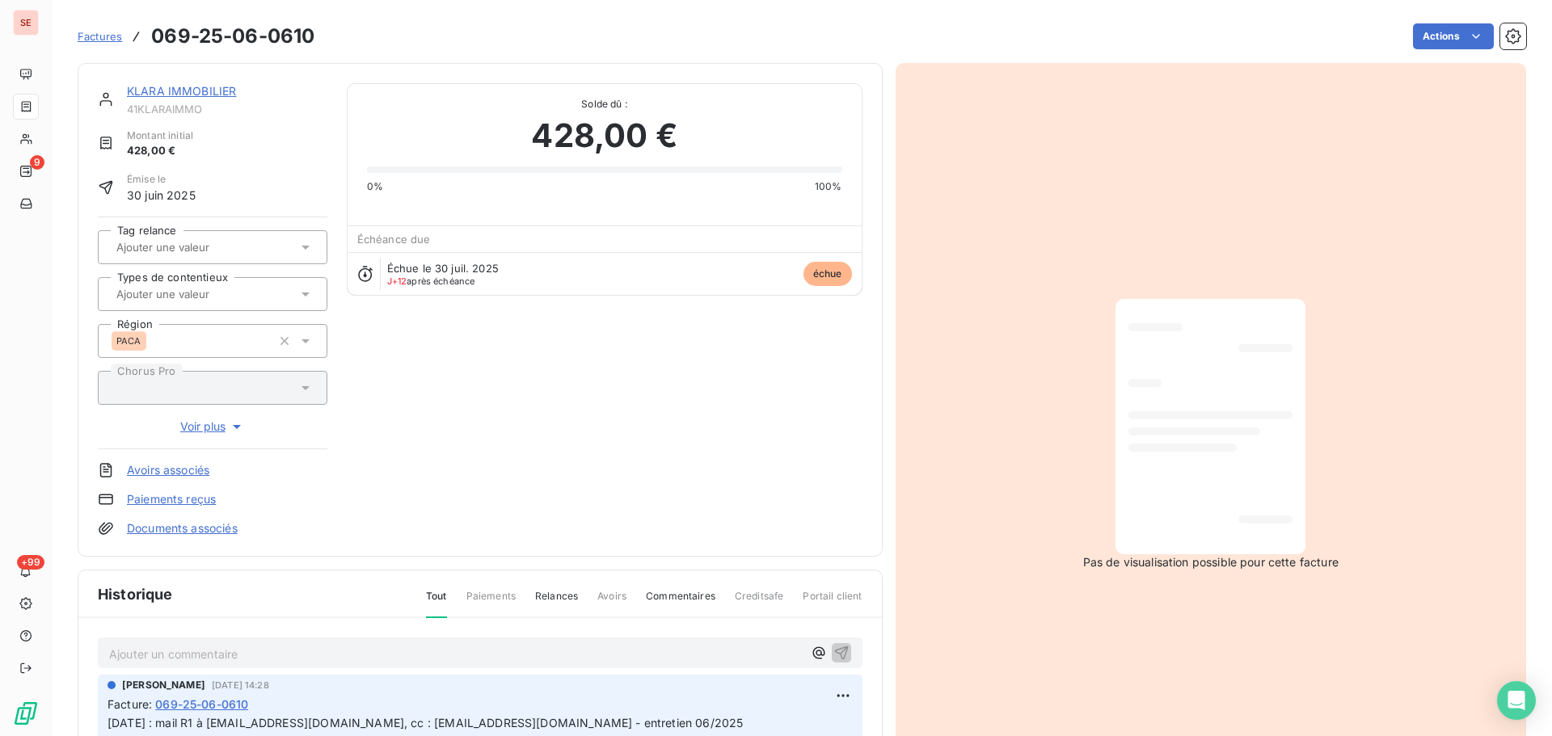
click at [209, 534] on link "Documents associés" at bounding box center [182, 529] width 111 height 16
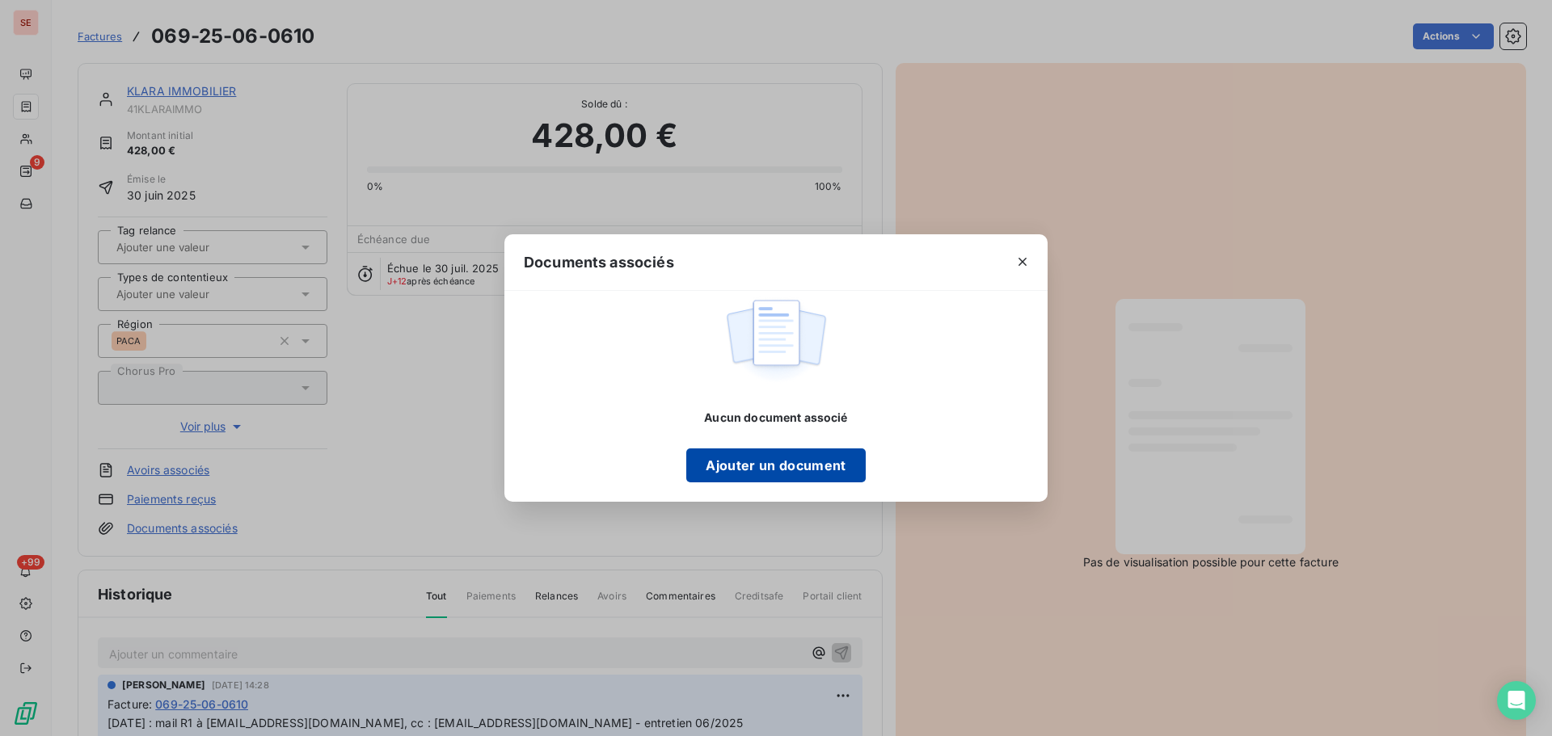
click at [756, 466] on button "Ajouter un document" at bounding box center [775, 466] width 179 height 34
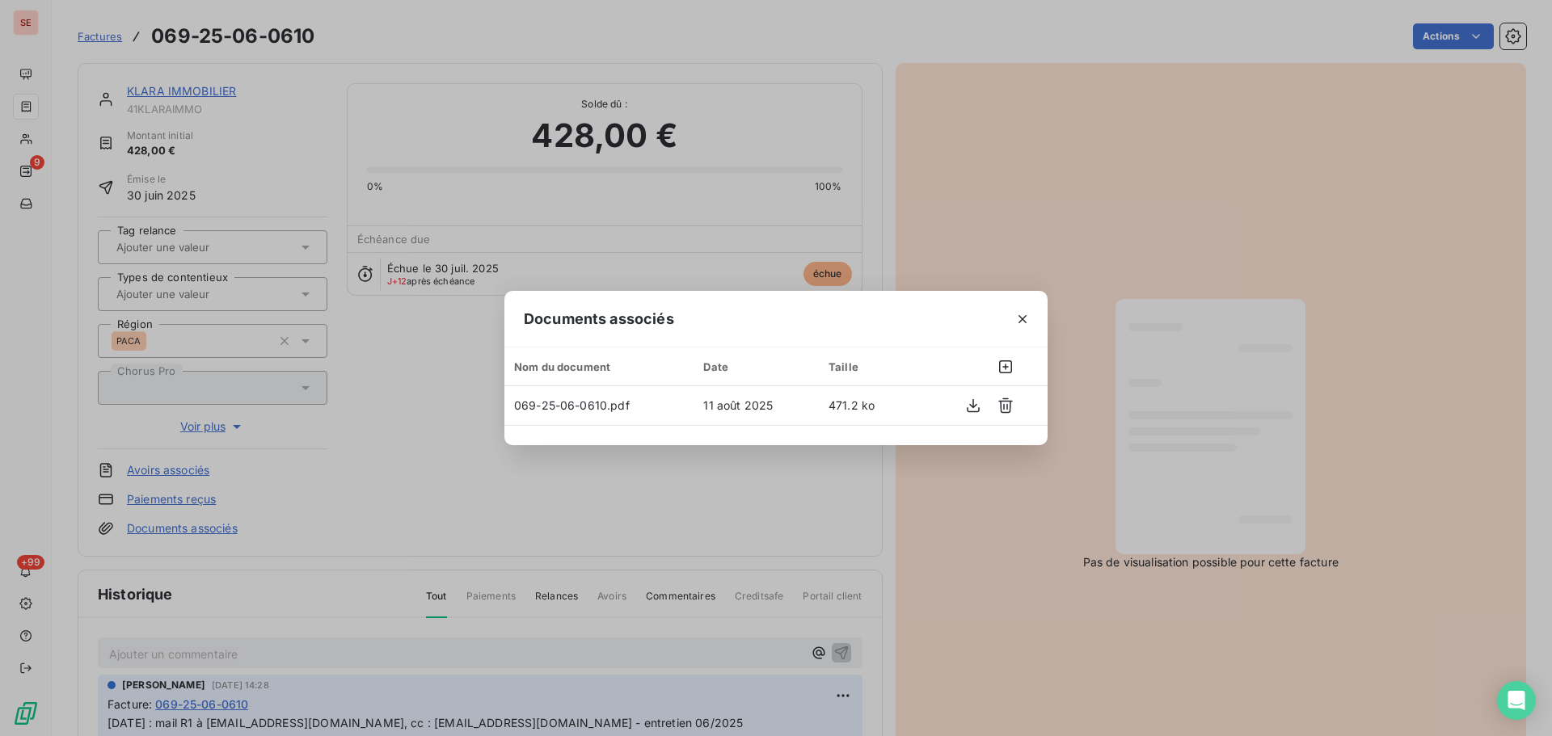
drag, startPoint x: 1023, startPoint y: 318, endPoint x: 1124, endPoint y: 321, distance: 100.3
click at [1023, 318] on icon "button" at bounding box center [1023, 319] width 8 height 8
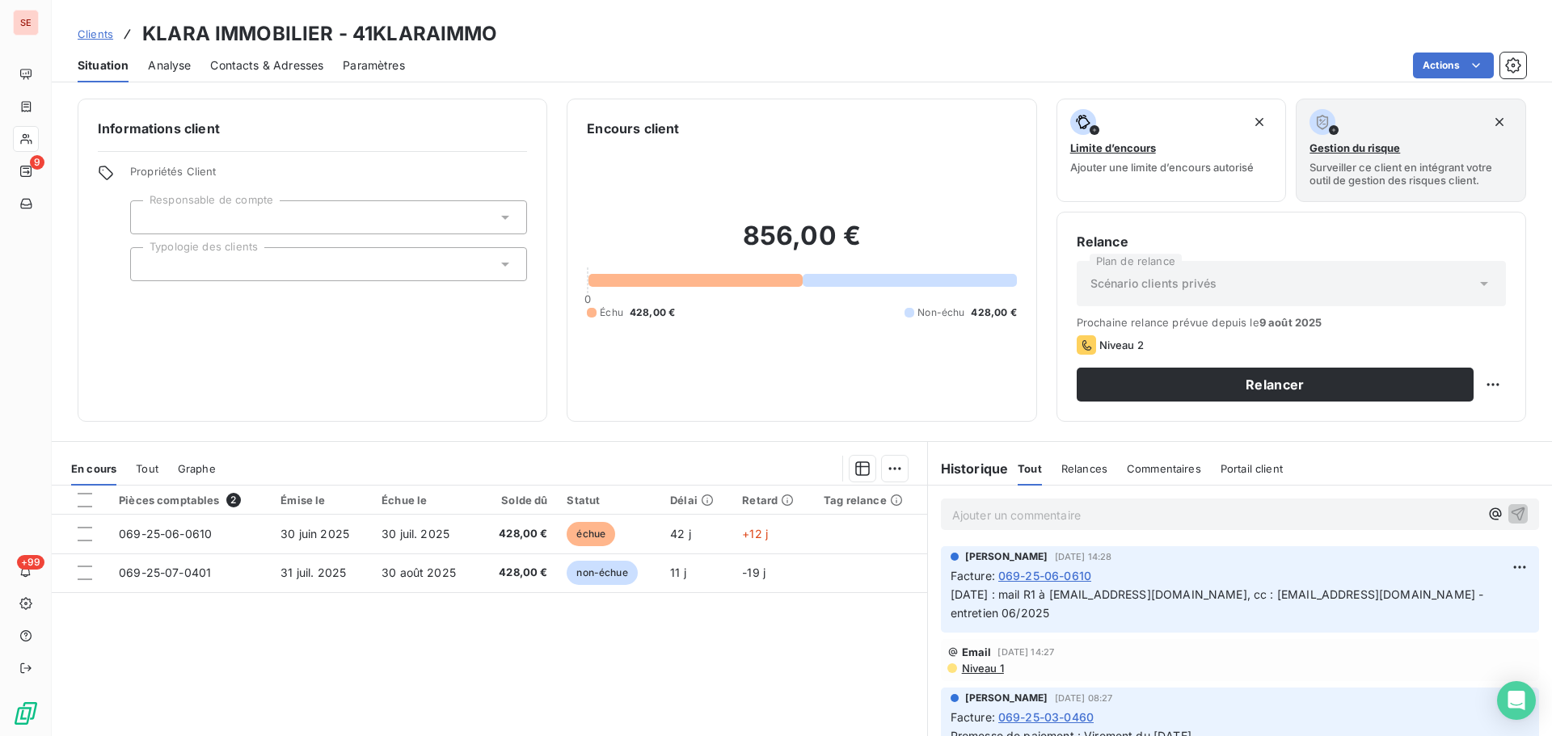
click at [1053, 603] on p "04/08/25 : mail R1 à comptabilite@klaraenergy.com, cc : factureslyon@artenasas.…" at bounding box center [1240, 604] width 579 height 37
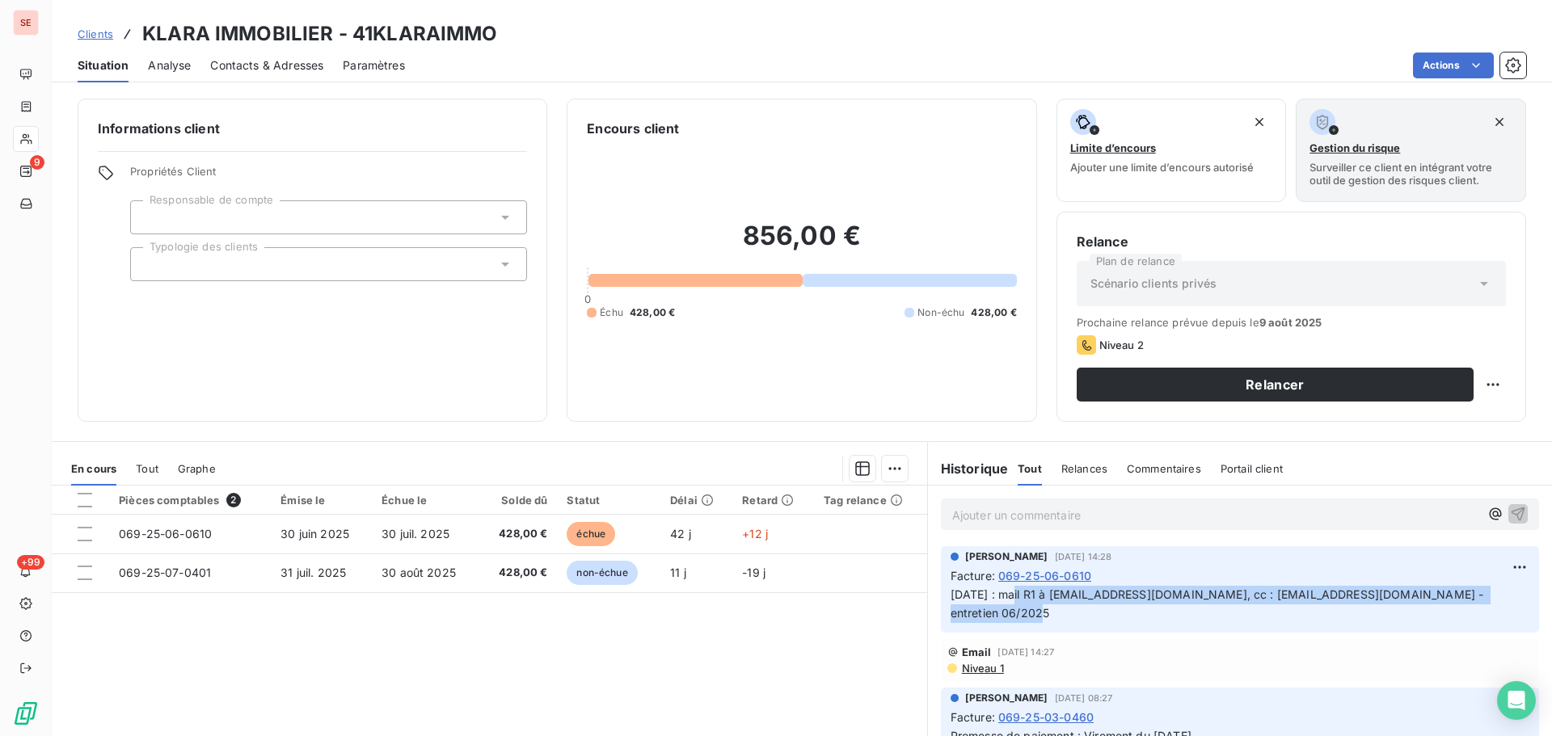
drag, startPoint x: 1007, startPoint y: 593, endPoint x: 1260, endPoint y: 614, distance: 254.0
click at [1260, 614] on p "04/08/25 : mail R1 à comptabilite@klaraenergy.com, cc : factureslyon@artenasas.…" at bounding box center [1240, 604] width 579 height 37
copy span "mail R1 à comptabilite@klaraenergy.com, cc : factureslyon@artenasas.fr - entret…"
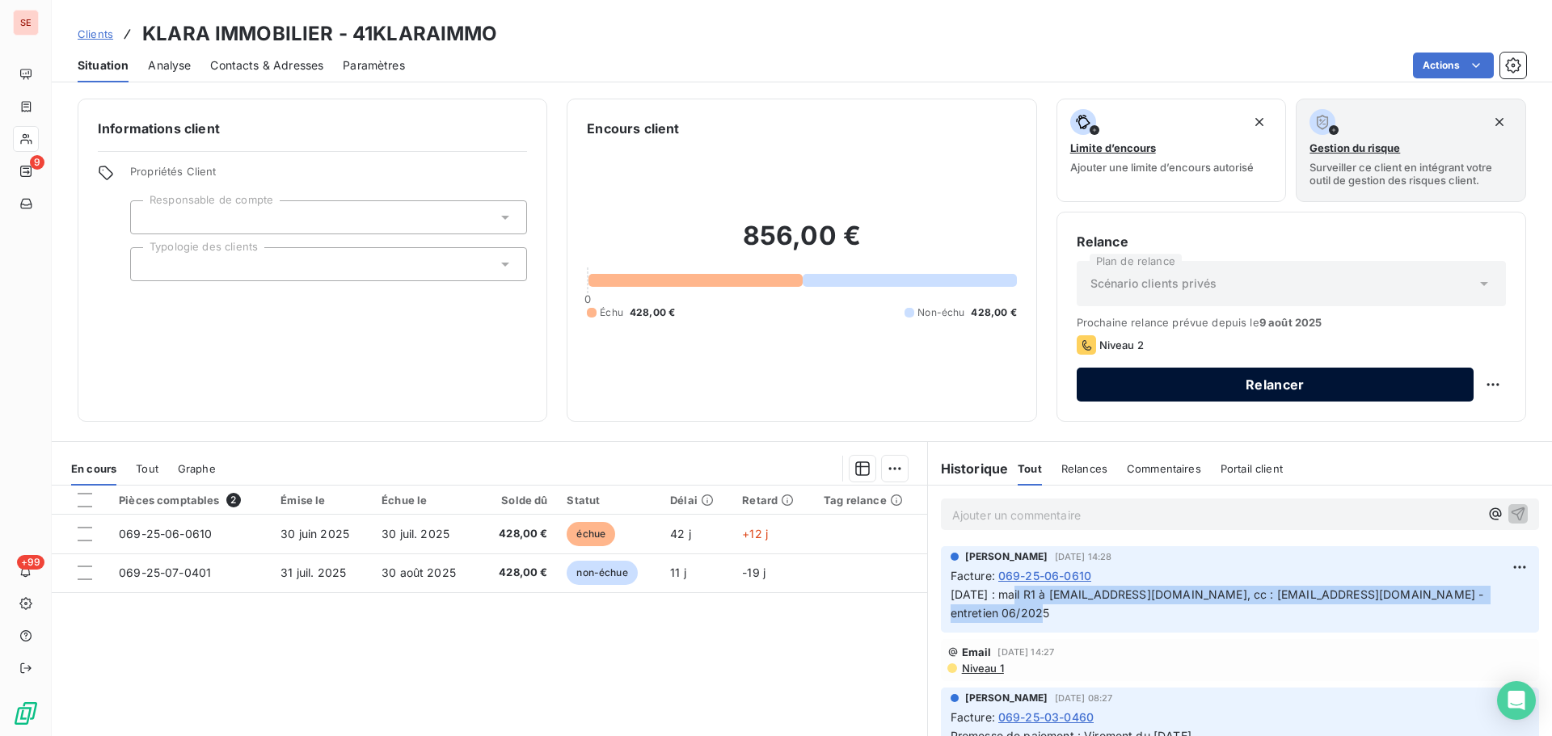
click at [1290, 387] on button "Relancer" at bounding box center [1275, 385] width 397 height 34
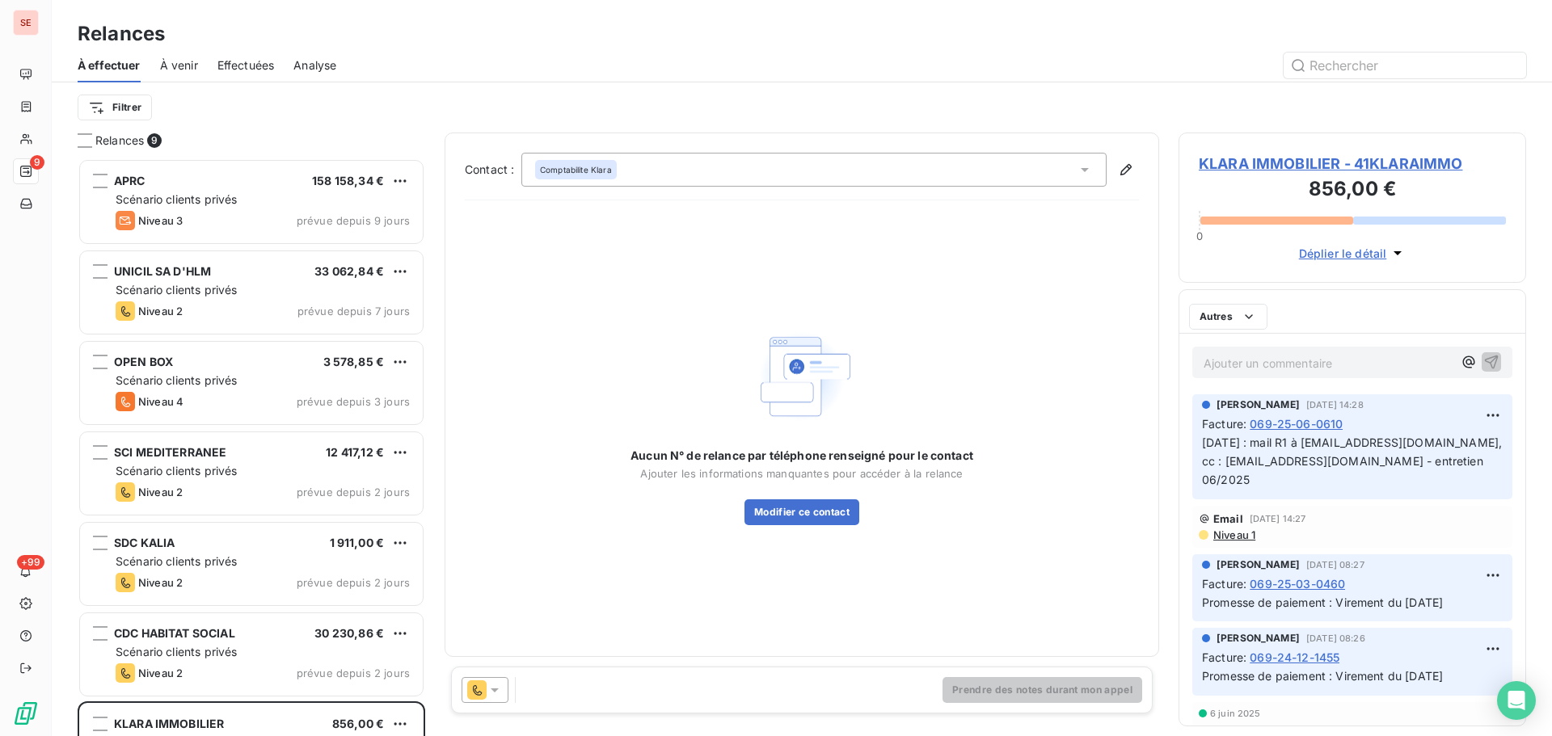
scroll to position [566, 336]
click at [711, 174] on div "Comptabilite Klara" at bounding box center [813, 170] width 585 height 34
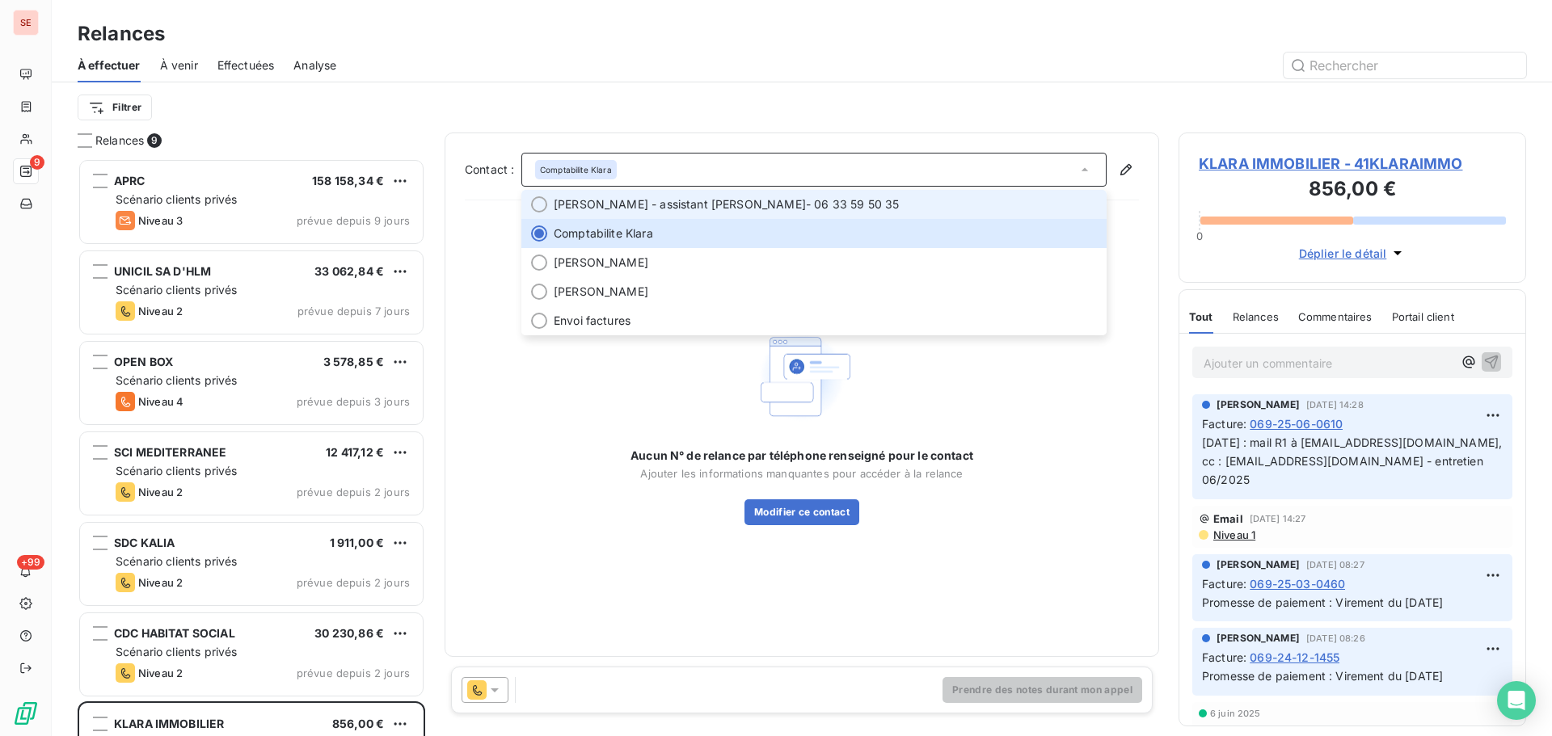
click at [714, 205] on span "Karim - assistant MOA DEBBAH" at bounding box center [680, 204] width 252 height 16
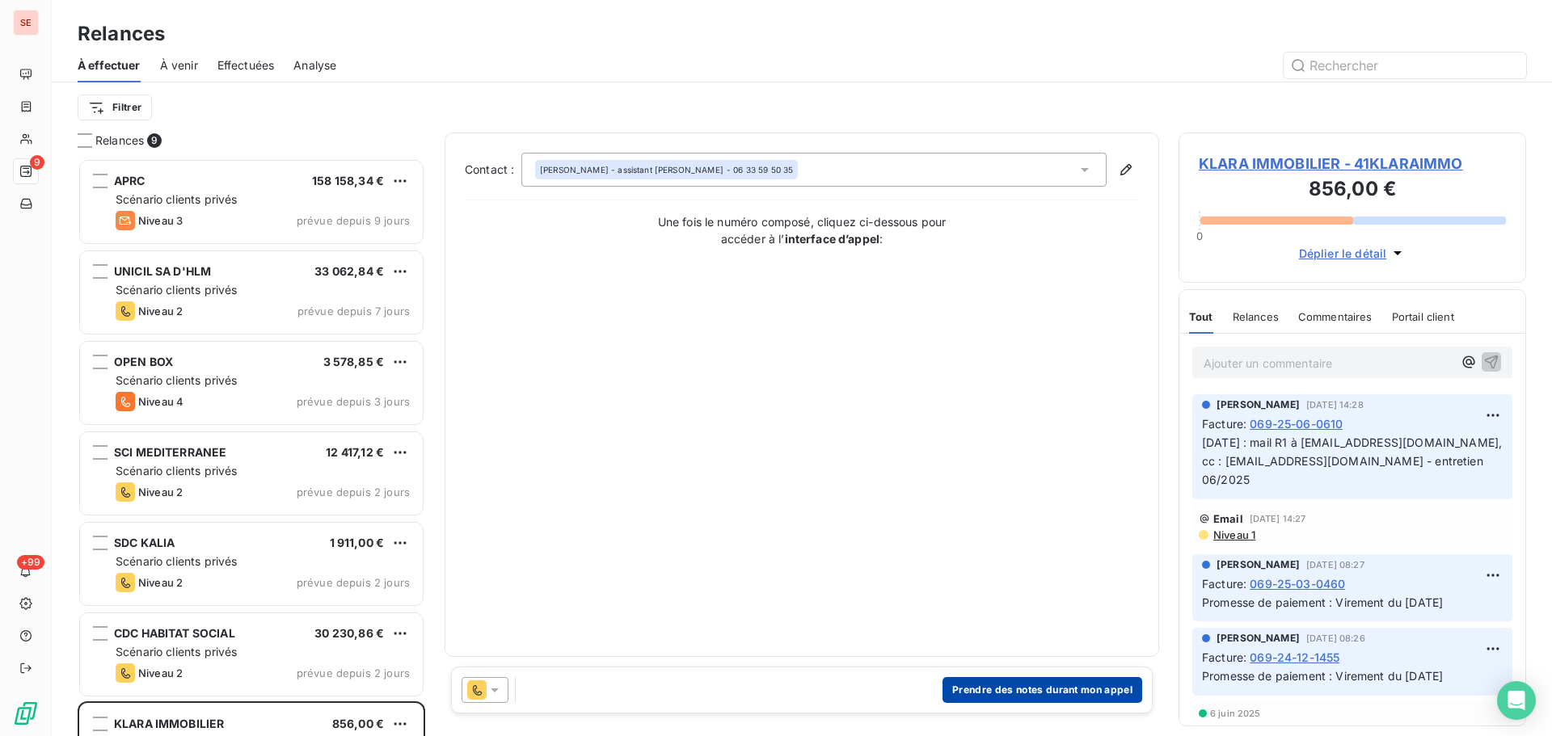
click at [1042, 690] on button "Prendre des notes durant mon appel" at bounding box center [1043, 690] width 200 height 26
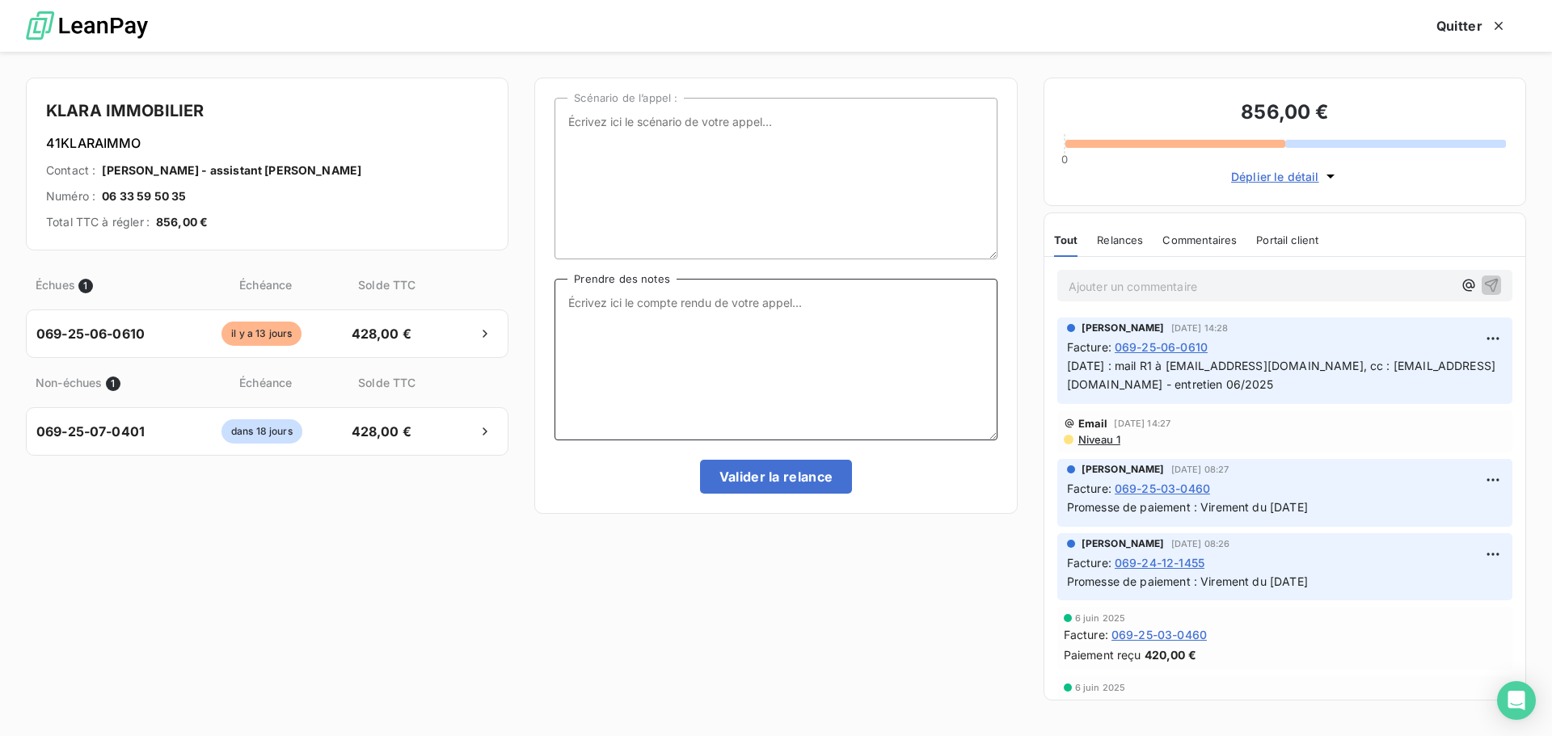
click at [654, 308] on textarea "Prendre des notes" at bounding box center [776, 360] width 442 height 162
paste textarea "mail R1 à comptabilite@klaraenergy.com, cc : factureslyon@artenasas.fr - entret…"
click at [660, 302] on textarea "11/08/25 : mail R1 à comptabilite@klaraenergy.com, cc : factureslyon@artenasas.…" at bounding box center [776, 360] width 442 height 162
drag, startPoint x: 713, startPoint y: 314, endPoint x: 884, endPoint y: 333, distance: 172.5
click at [884, 333] on textarea "11/08/25 : mail R2 à comptabilite@klaraenergy.com, cc : factureslyon@artenasas.…" at bounding box center [776, 360] width 442 height 162
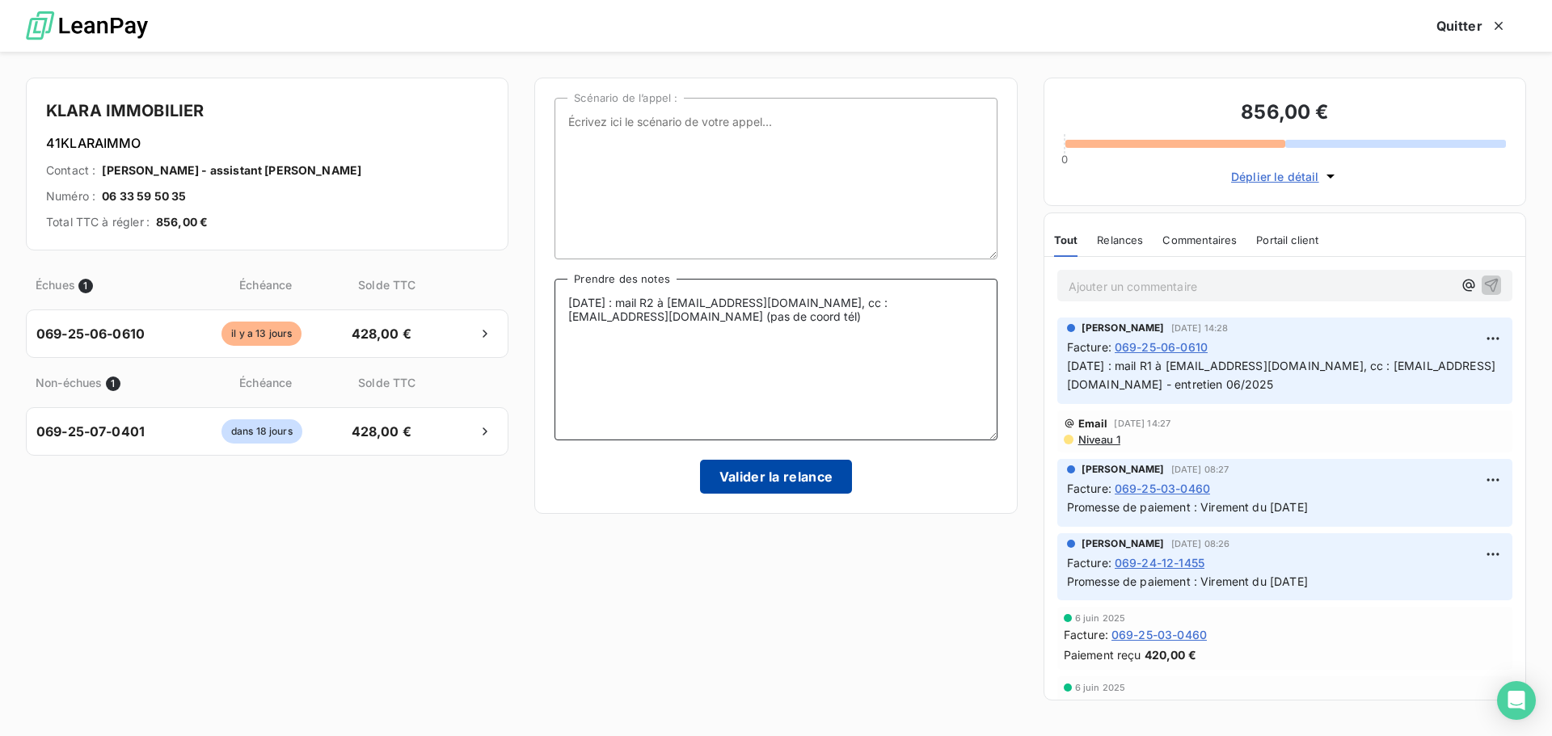
type textarea "11/08/25 : mail R2 à comptabilite@klaraenergy.com, cc : factureslyon@artenasas.…"
click at [794, 475] on button "Valider la relance" at bounding box center [776, 477] width 153 height 34
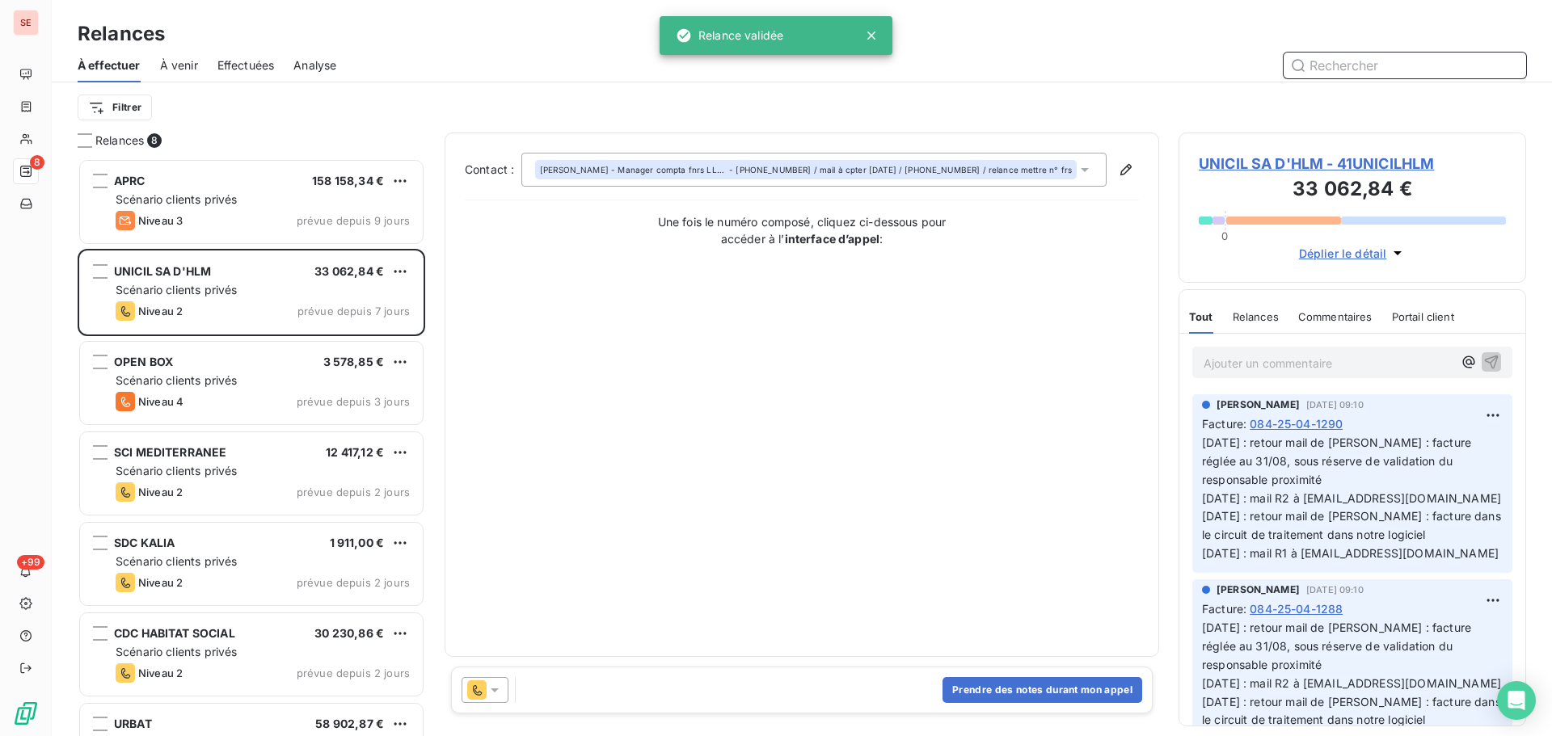
click at [268, 62] on span "Effectuées" at bounding box center [245, 65] width 57 height 16
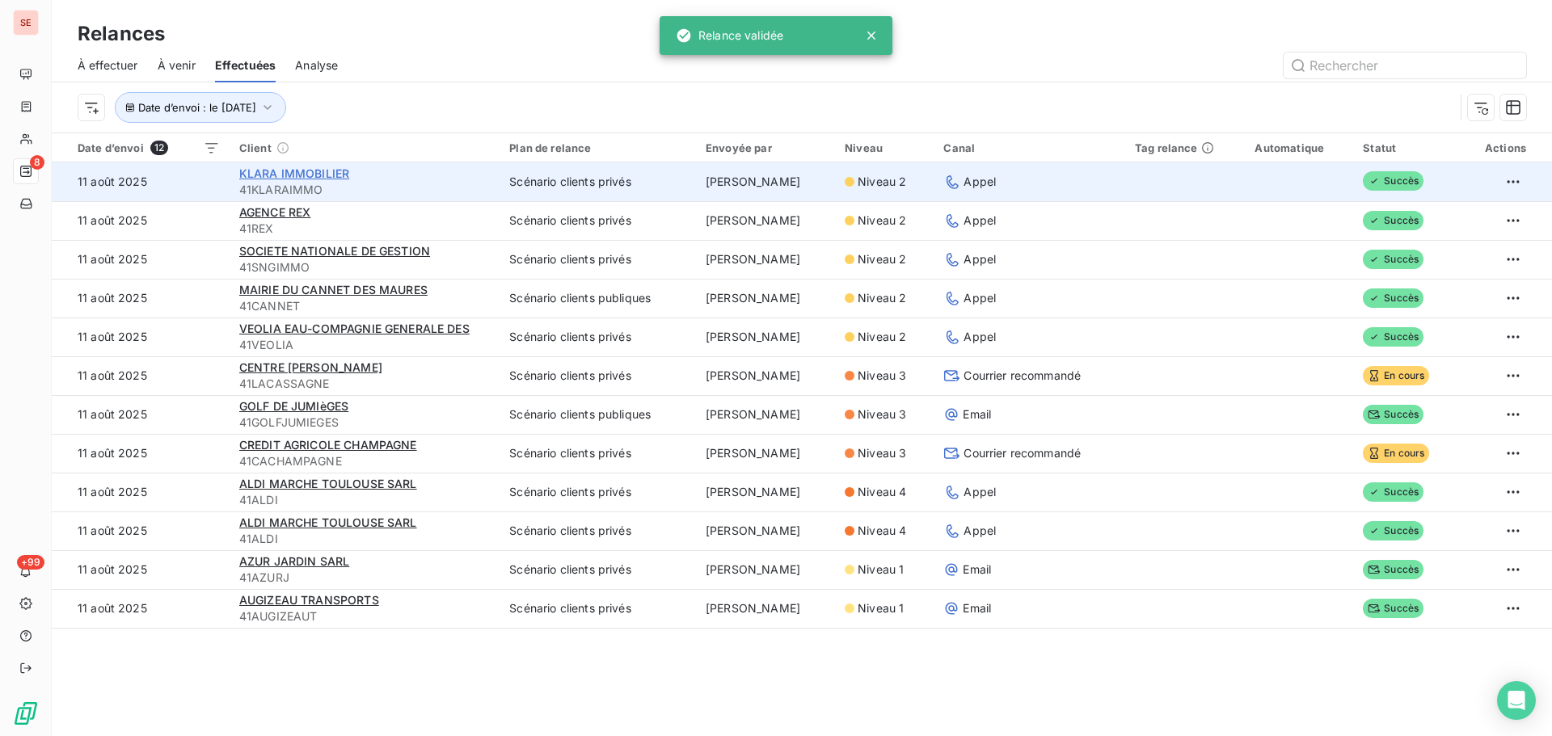
click at [313, 171] on span "KLARA IMMOBILIER" at bounding box center [294, 174] width 110 height 14
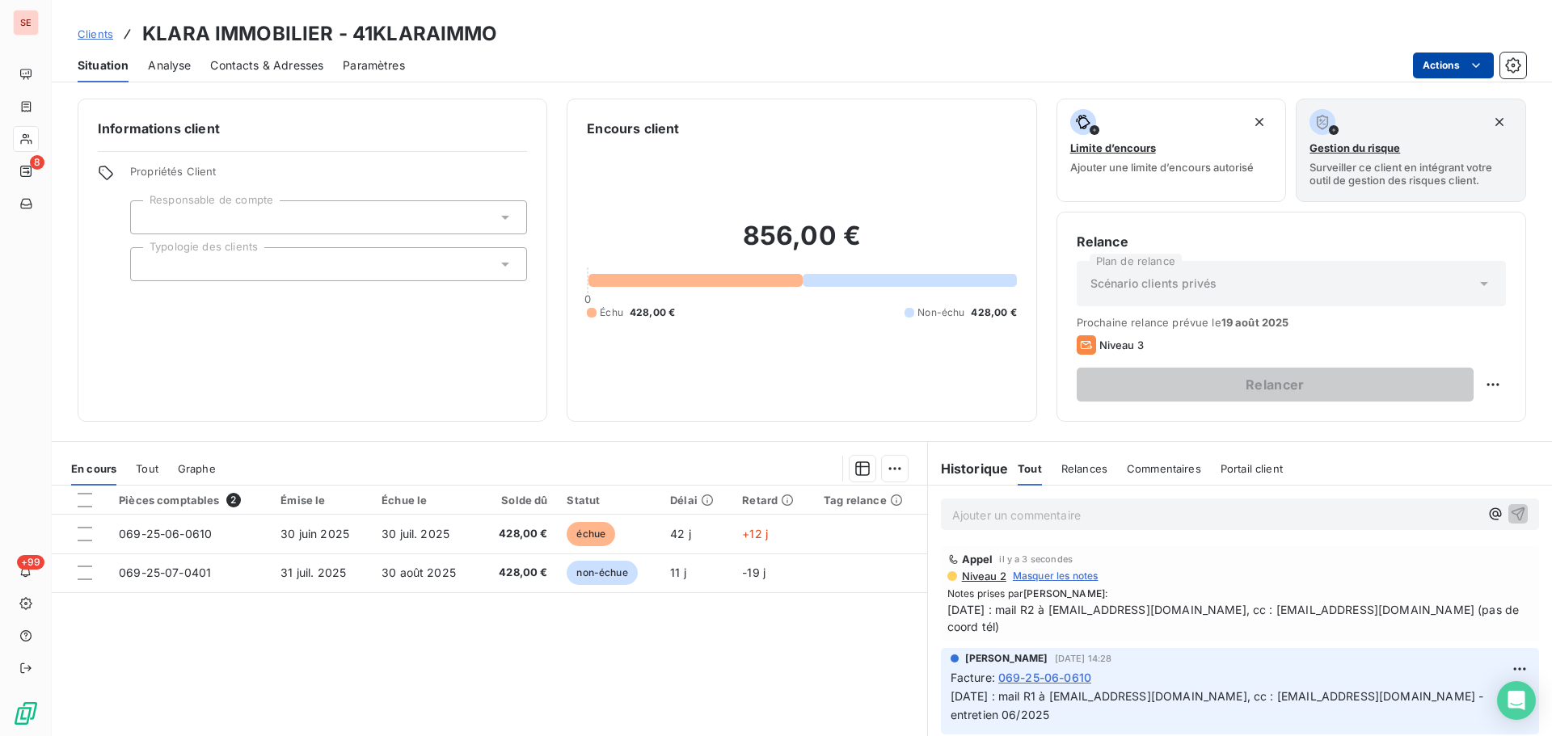
click at [1438, 70] on html "SE 8 +99 Clients KLARA IMMOBILIER - 41KLARAIMMO Situation Analyse Contacts & Ad…" at bounding box center [776, 368] width 1552 height 736
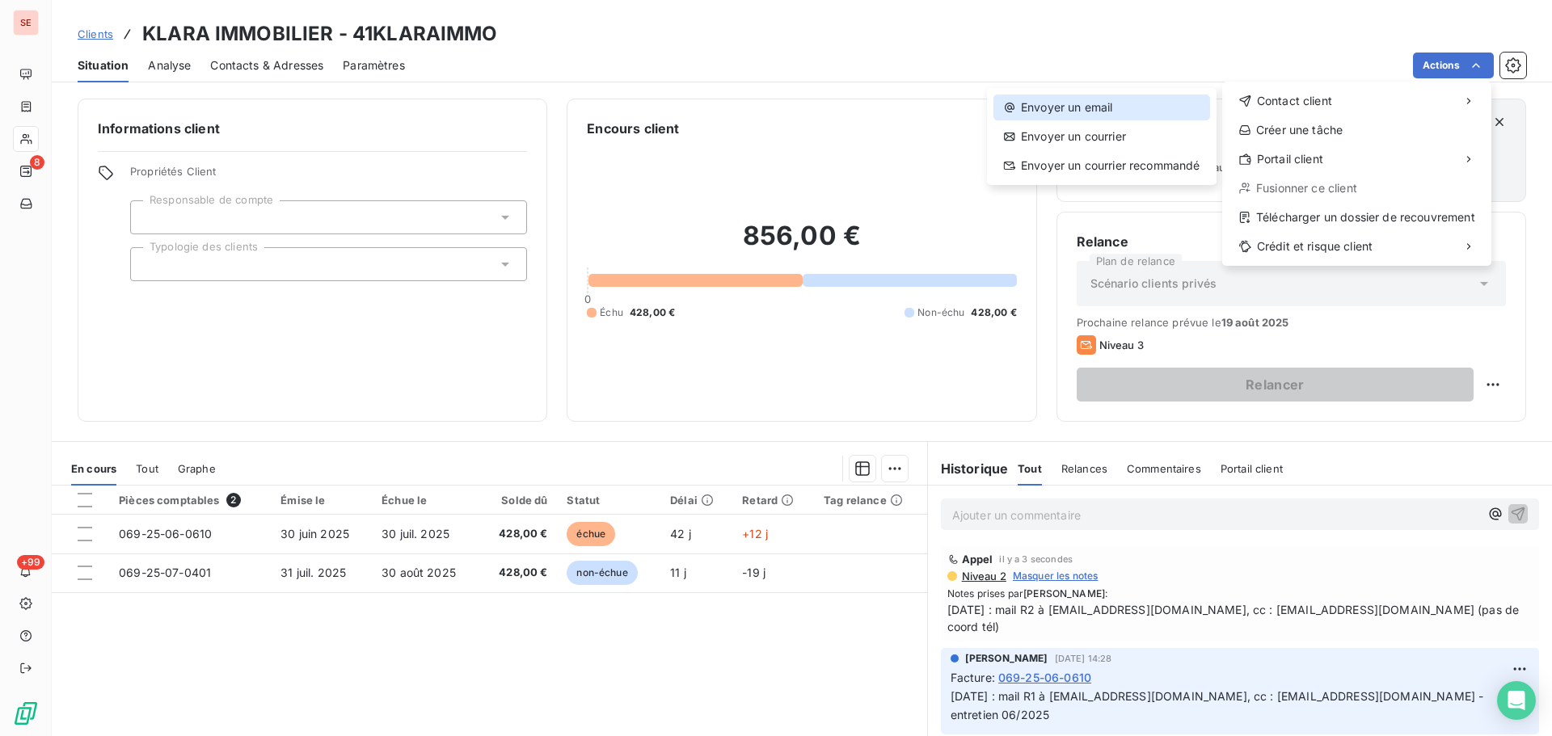
click at [1127, 114] on div "Envoyer un email" at bounding box center [1102, 108] width 217 height 26
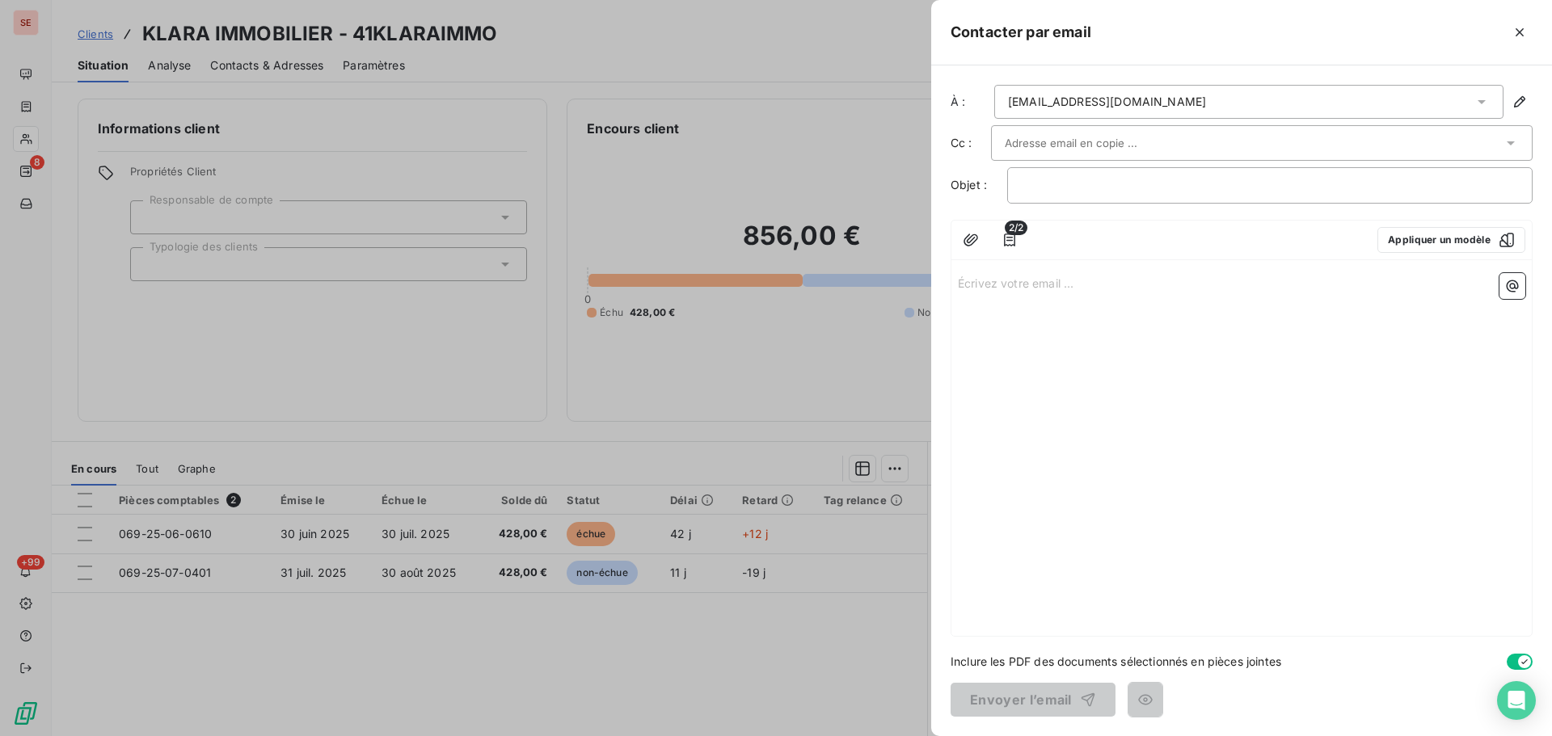
click at [1153, 133] on div at bounding box center [1254, 143] width 498 height 24
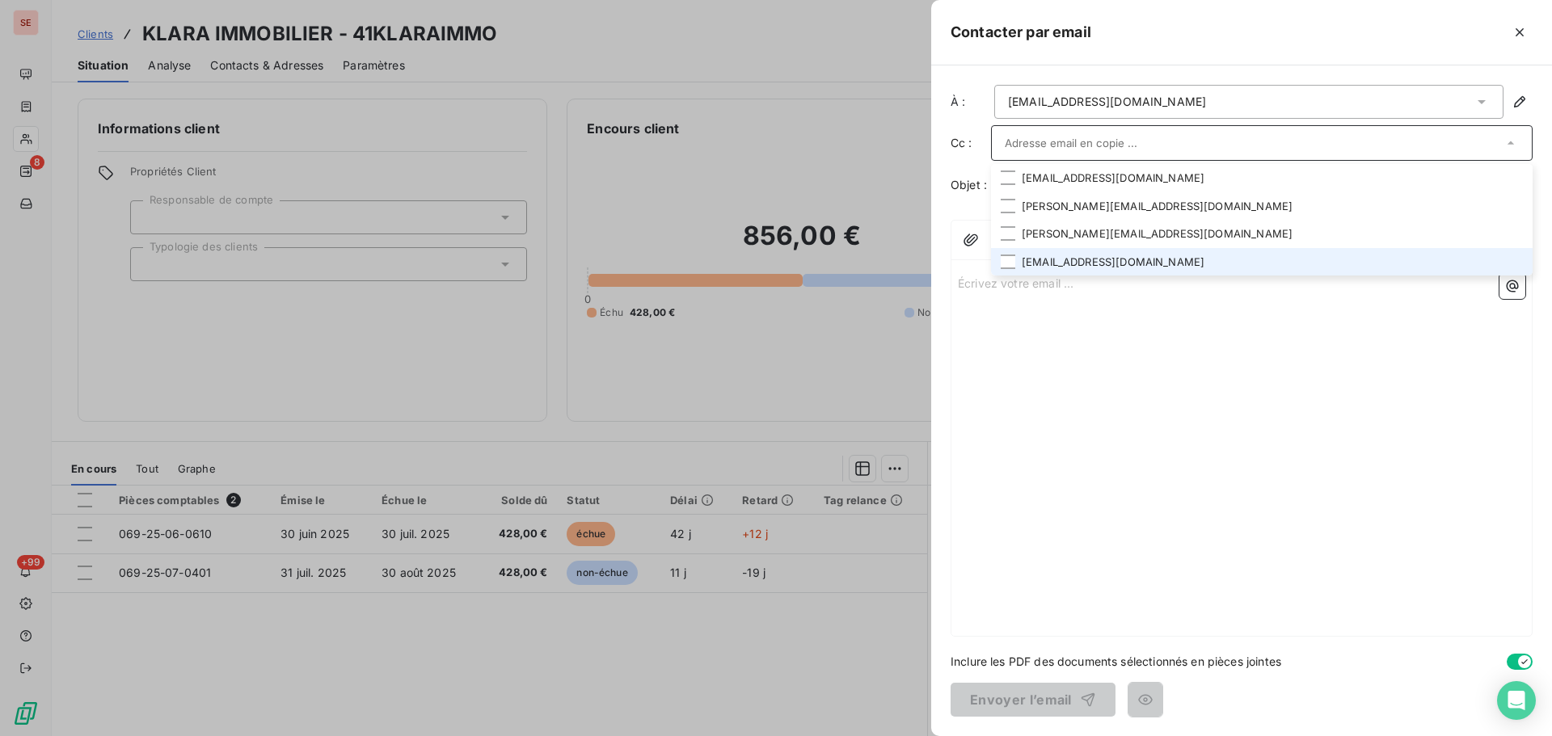
click at [1125, 264] on li "factureslyon@artenasas.fr" at bounding box center [1262, 262] width 542 height 28
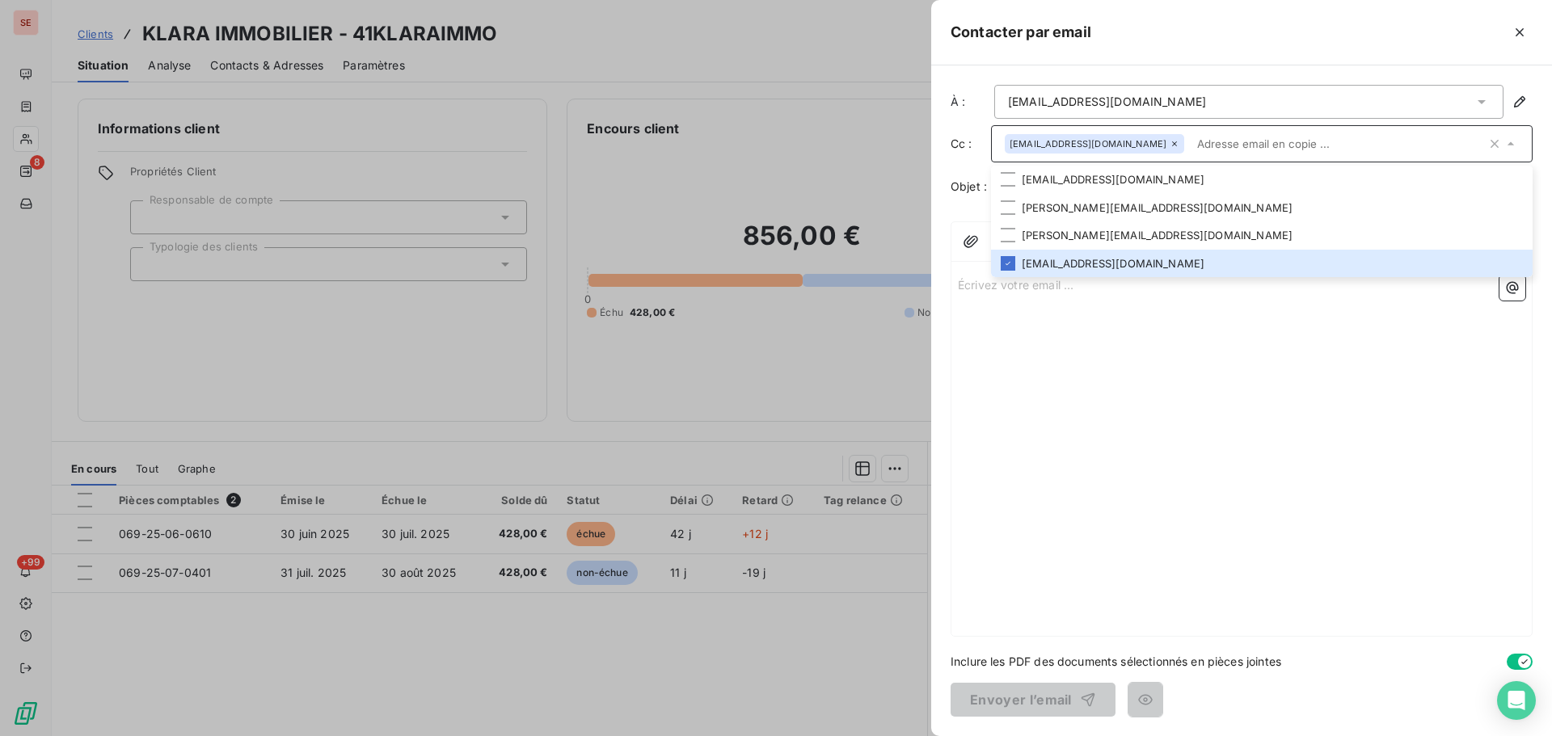
click at [1350, 27] on div at bounding box center [1311, 32] width 441 height 26
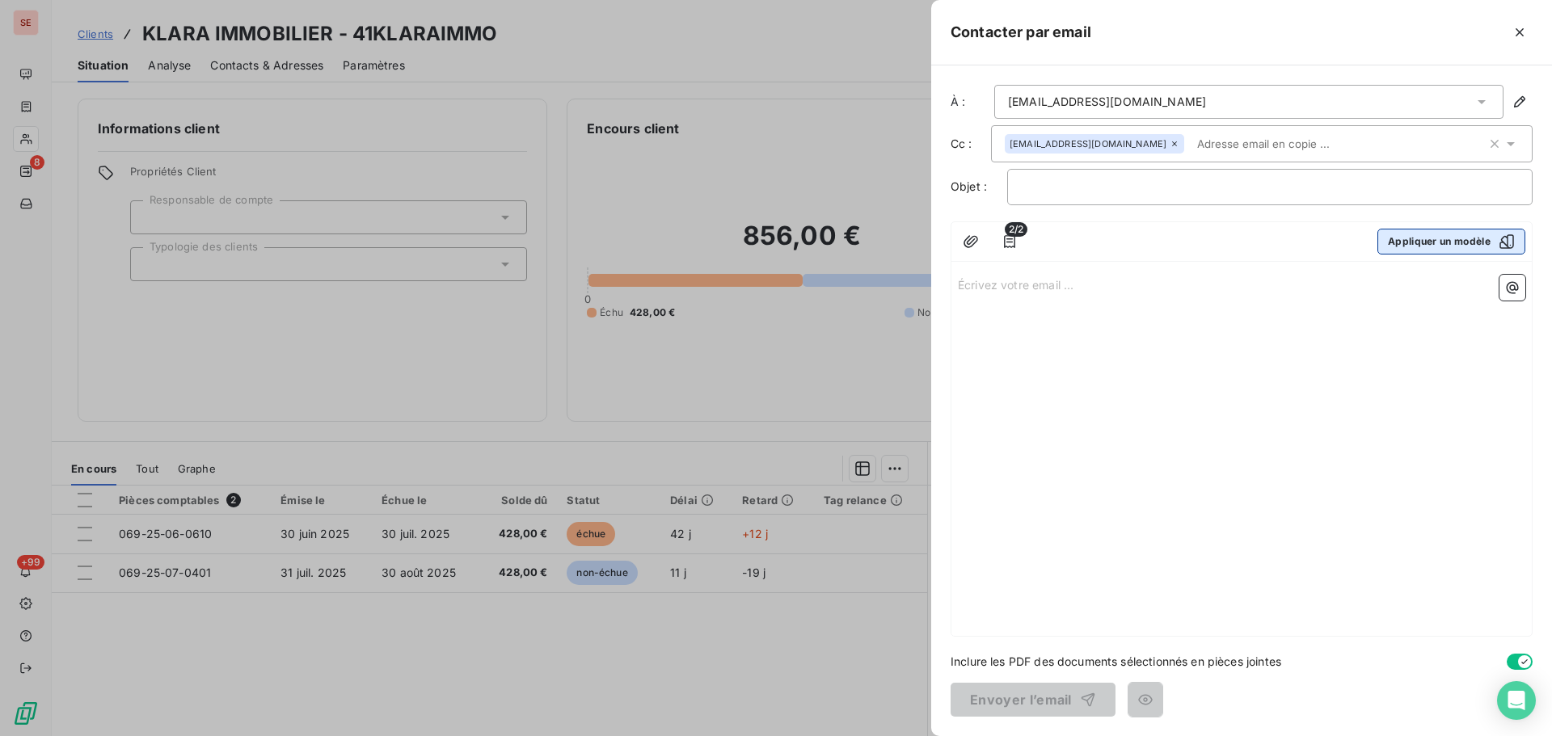
click at [1476, 239] on button "Appliquer un modèle" at bounding box center [1452, 242] width 148 height 26
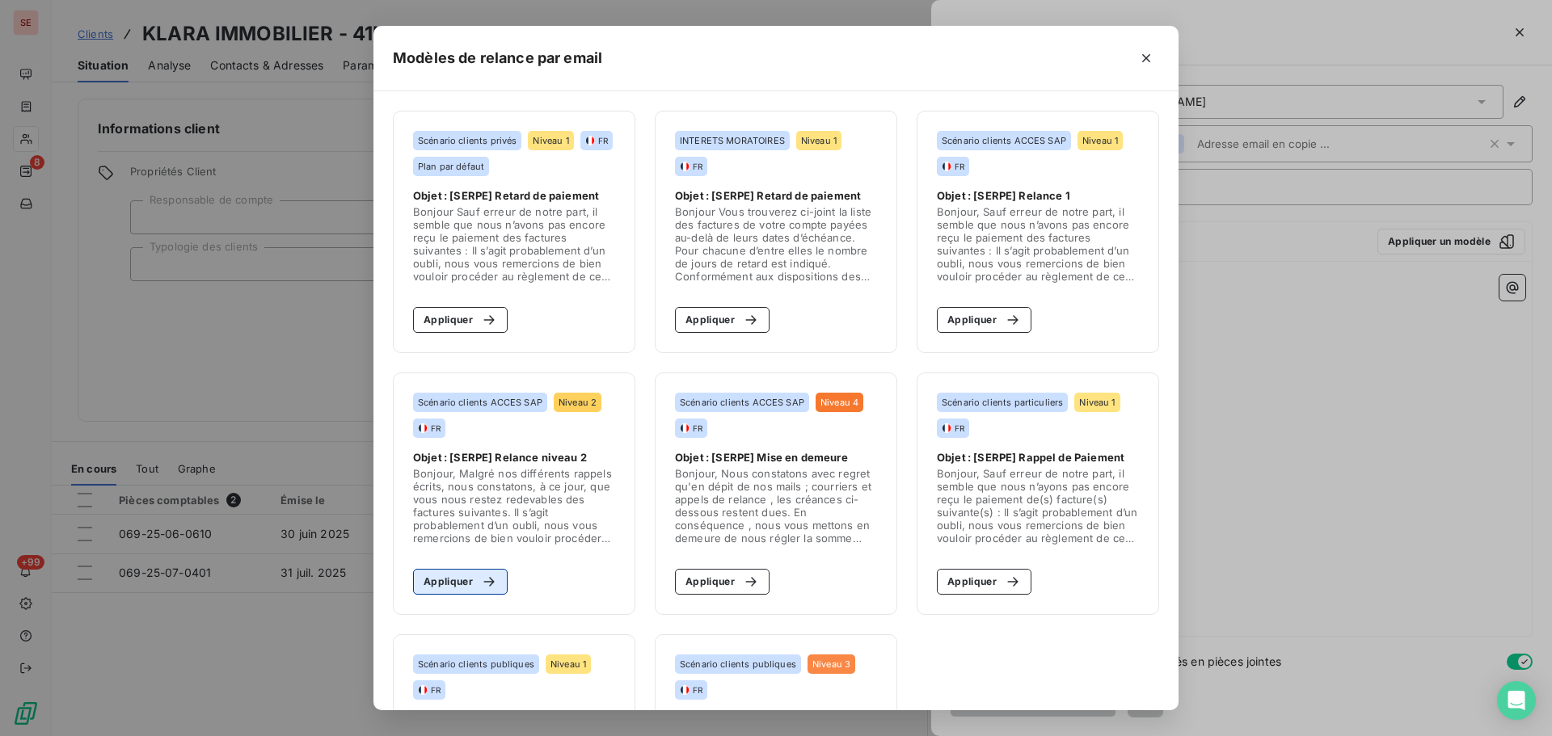
click at [449, 589] on button "Appliquer" at bounding box center [460, 582] width 95 height 26
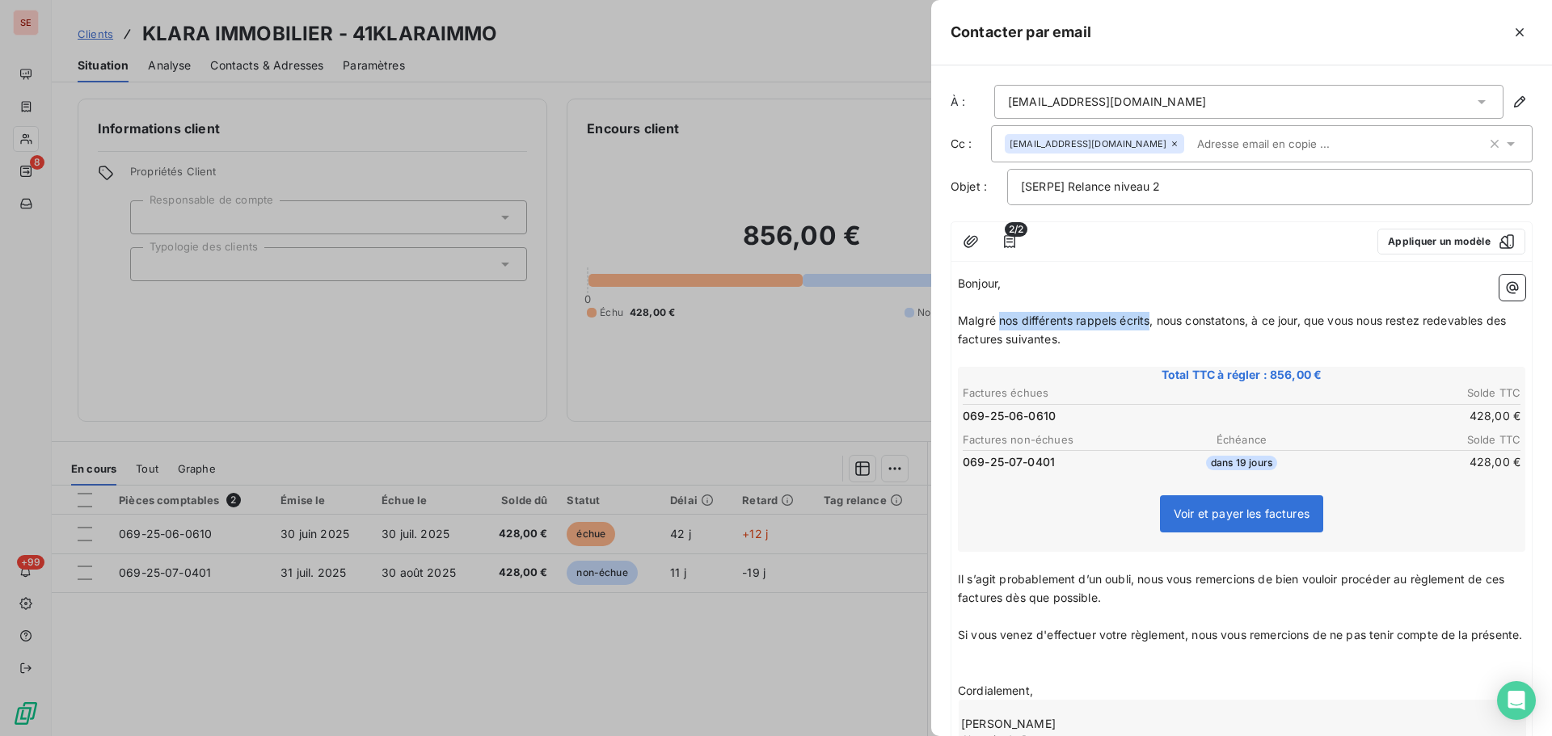
drag, startPoint x: 999, startPoint y: 315, endPoint x: 1152, endPoint y: 314, distance: 152.8
click at [1152, 314] on span "Malgré nos différents rappels écrits, nous constatons, à ce jour, que vous nous…" at bounding box center [1233, 330] width 551 height 32
drag, startPoint x: 1467, startPoint y: 326, endPoint x: 1505, endPoint y: 333, distance: 39.5
click at [1505, 333] on p "Malgré notre précédent rappel, nous constatons, à ce jour, que vous nous restez…" at bounding box center [1242, 330] width 568 height 37
click at [1508, 578] on span "Il s’agit probablement d’un oubli, nous vous remercions de bien vouloir procéde…" at bounding box center [1233, 588] width 550 height 32
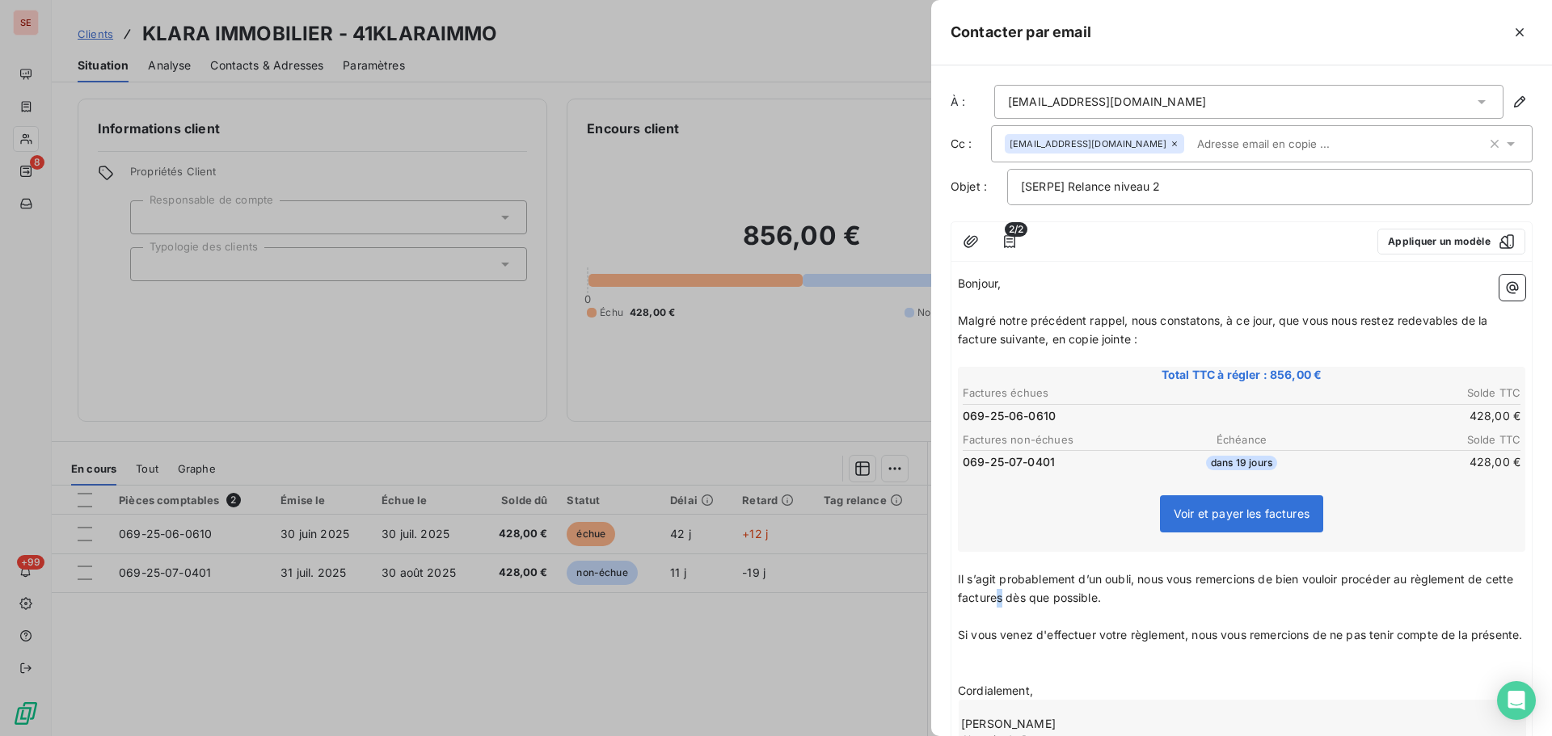
click at [1030, 595] on span "Il s’agit probablement d’un oubli, nous vous remercions de bien vouloir procéde…" at bounding box center [1237, 588] width 559 height 32
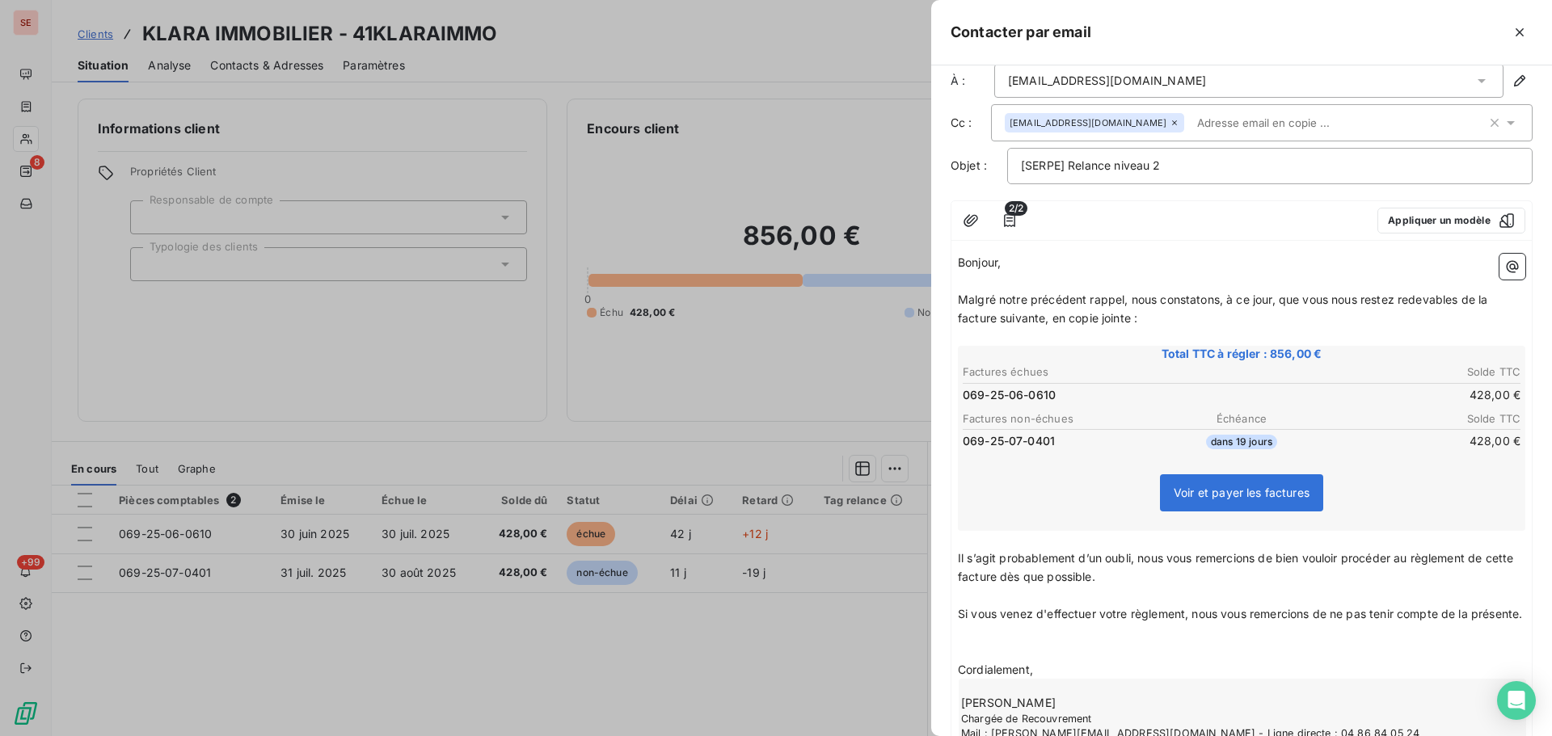
scroll to position [81, 0]
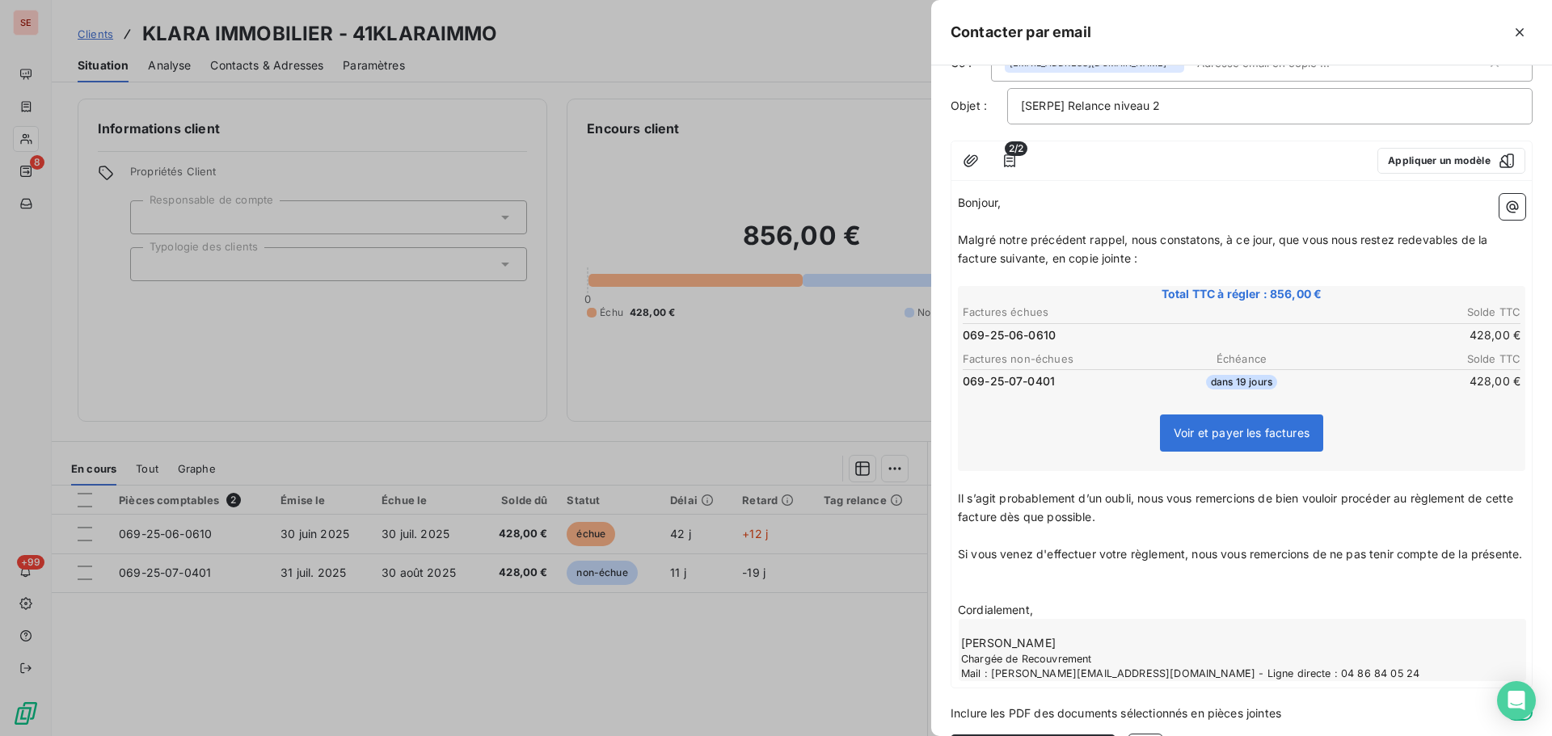
click at [1021, 583] on p "﻿" at bounding box center [1242, 573] width 568 height 19
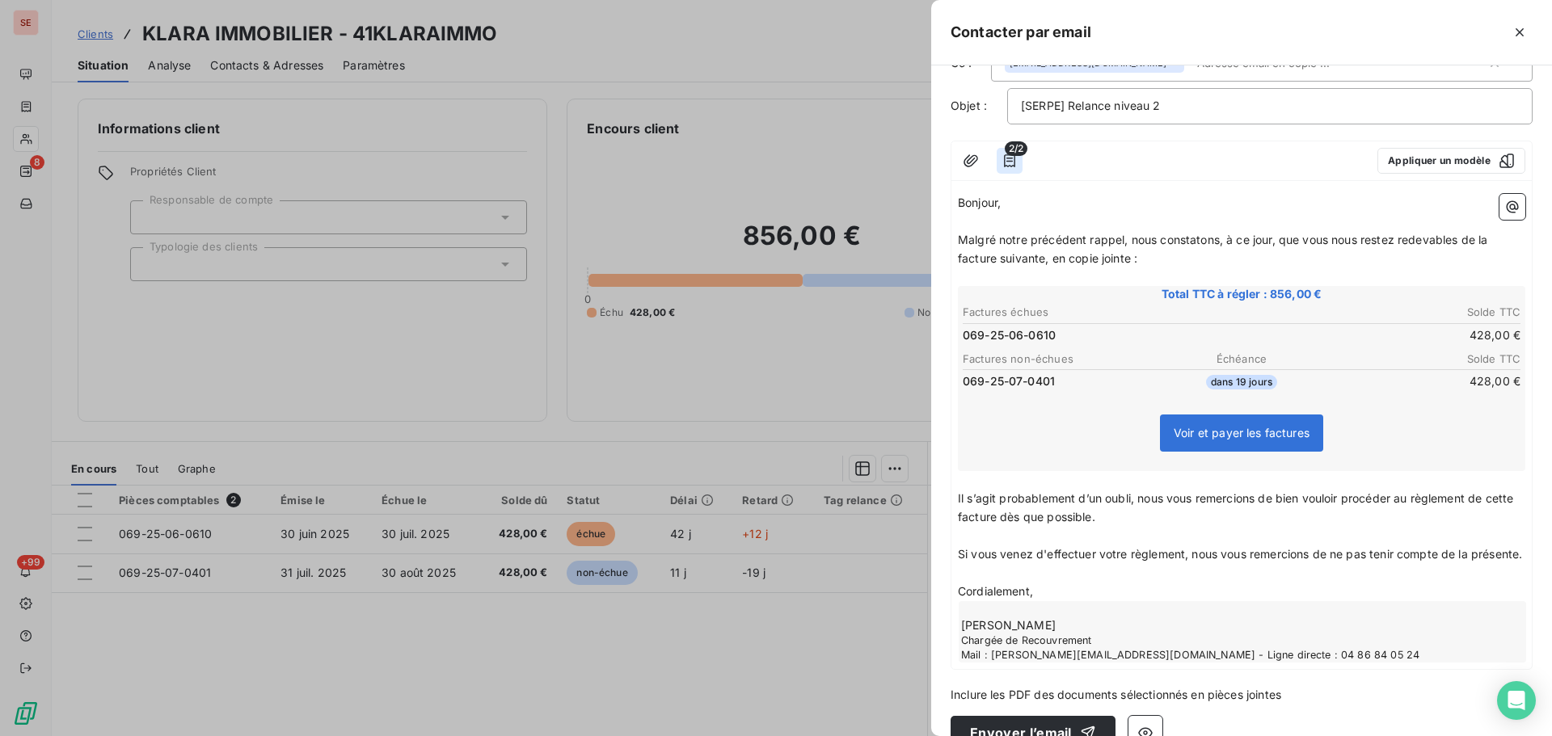
click at [1010, 160] on icon "button" at bounding box center [1010, 161] width 16 height 16
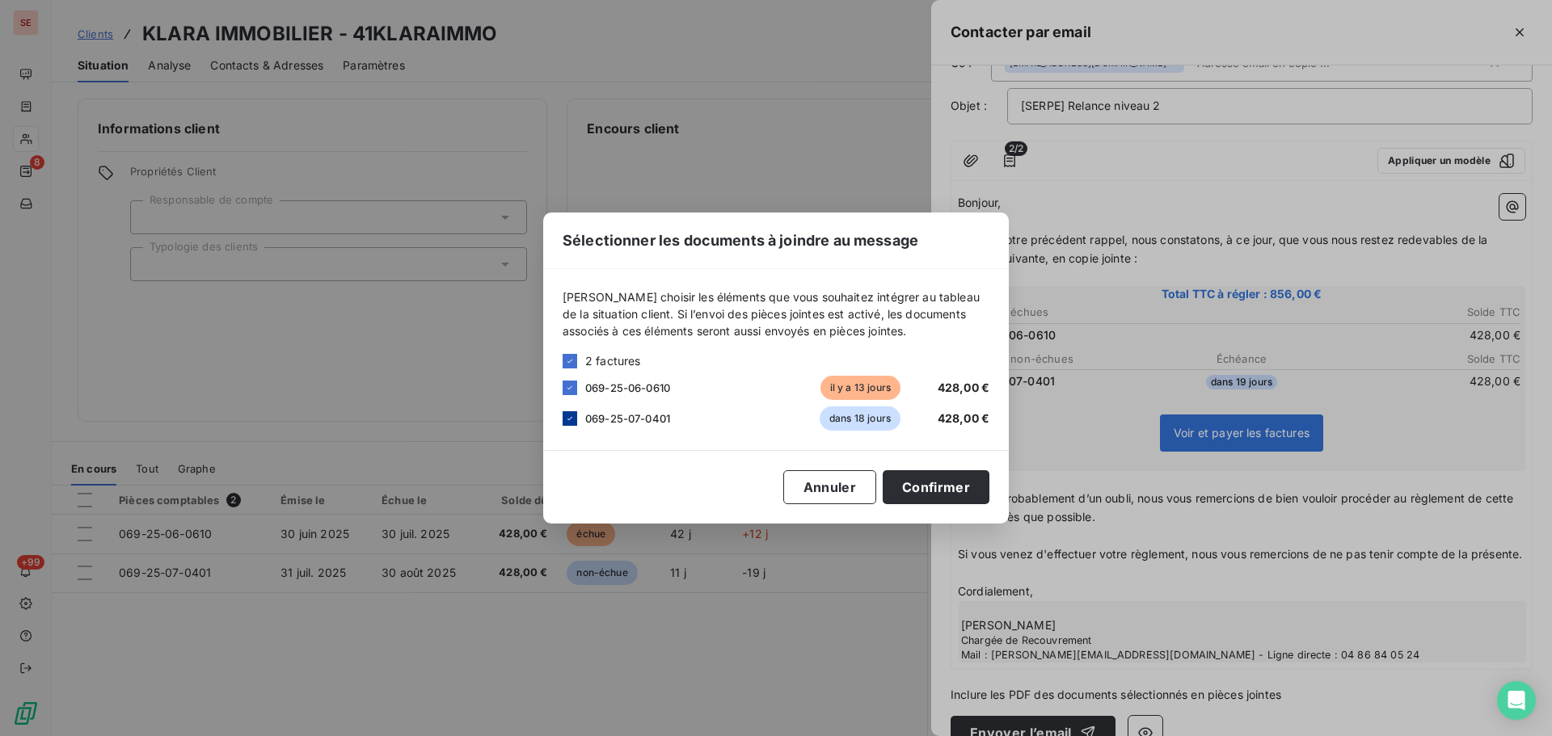
click at [568, 421] on icon at bounding box center [570, 419] width 10 height 10
click at [922, 492] on button "Confirmer" at bounding box center [936, 488] width 107 height 34
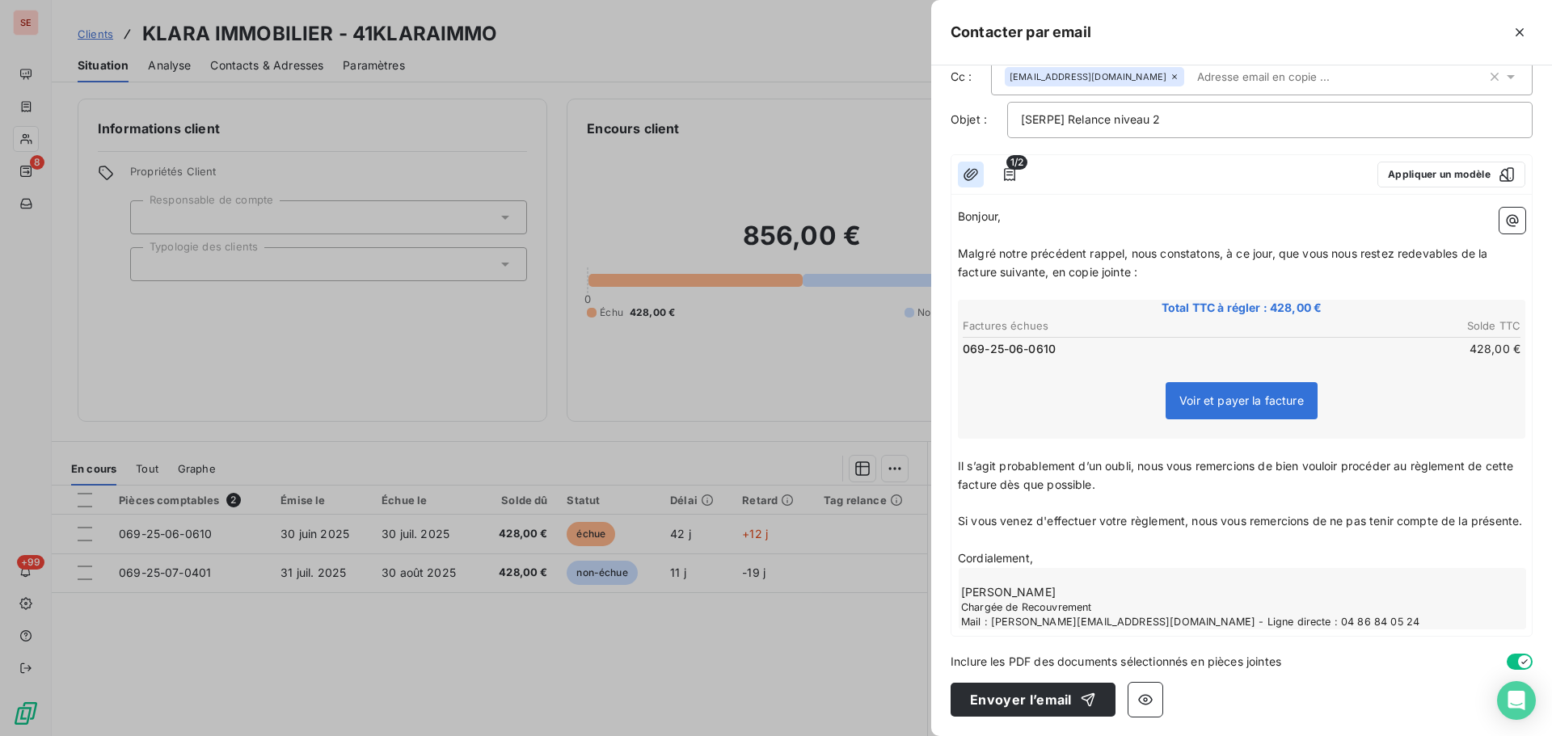
click at [974, 167] on icon "button" at bounding box center [971, 175] width 16 height 16
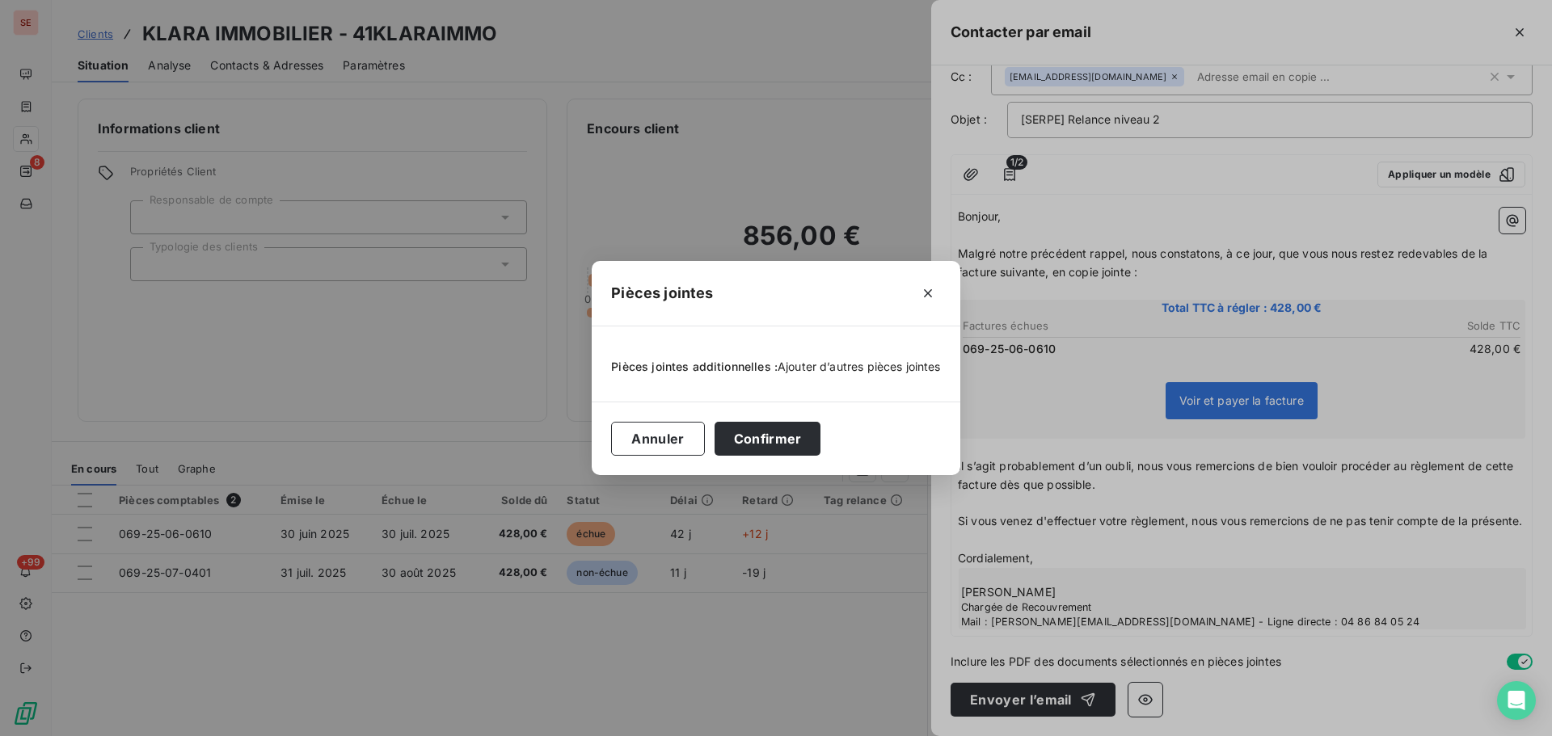
click at [851, 370] on span "Ajouter d’autres pièces jointes" at bounding box center [859, 367] width 163 height 14
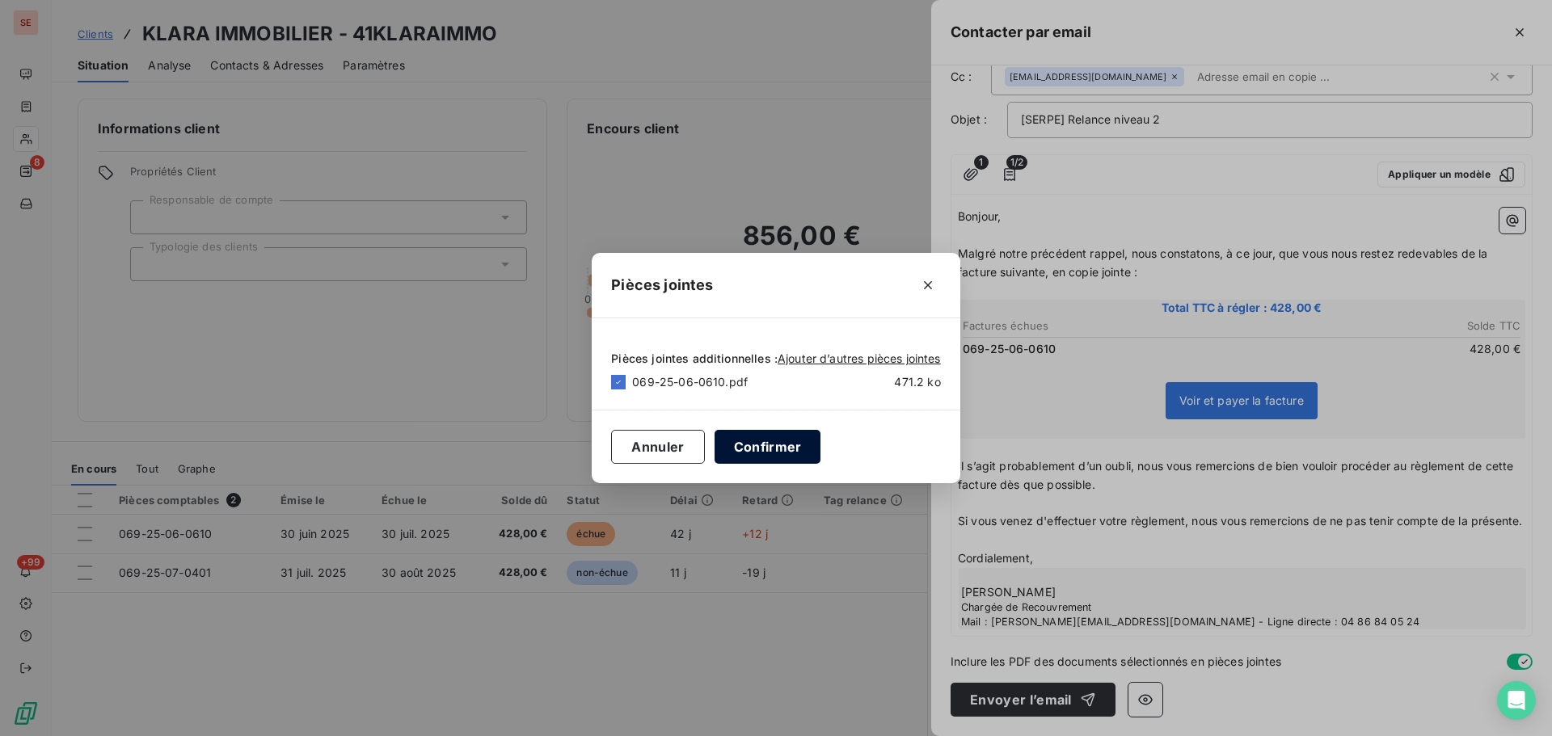
click at [768, 458] on button "Confirmer" at bounding box center [768, 447] width 107 height 34
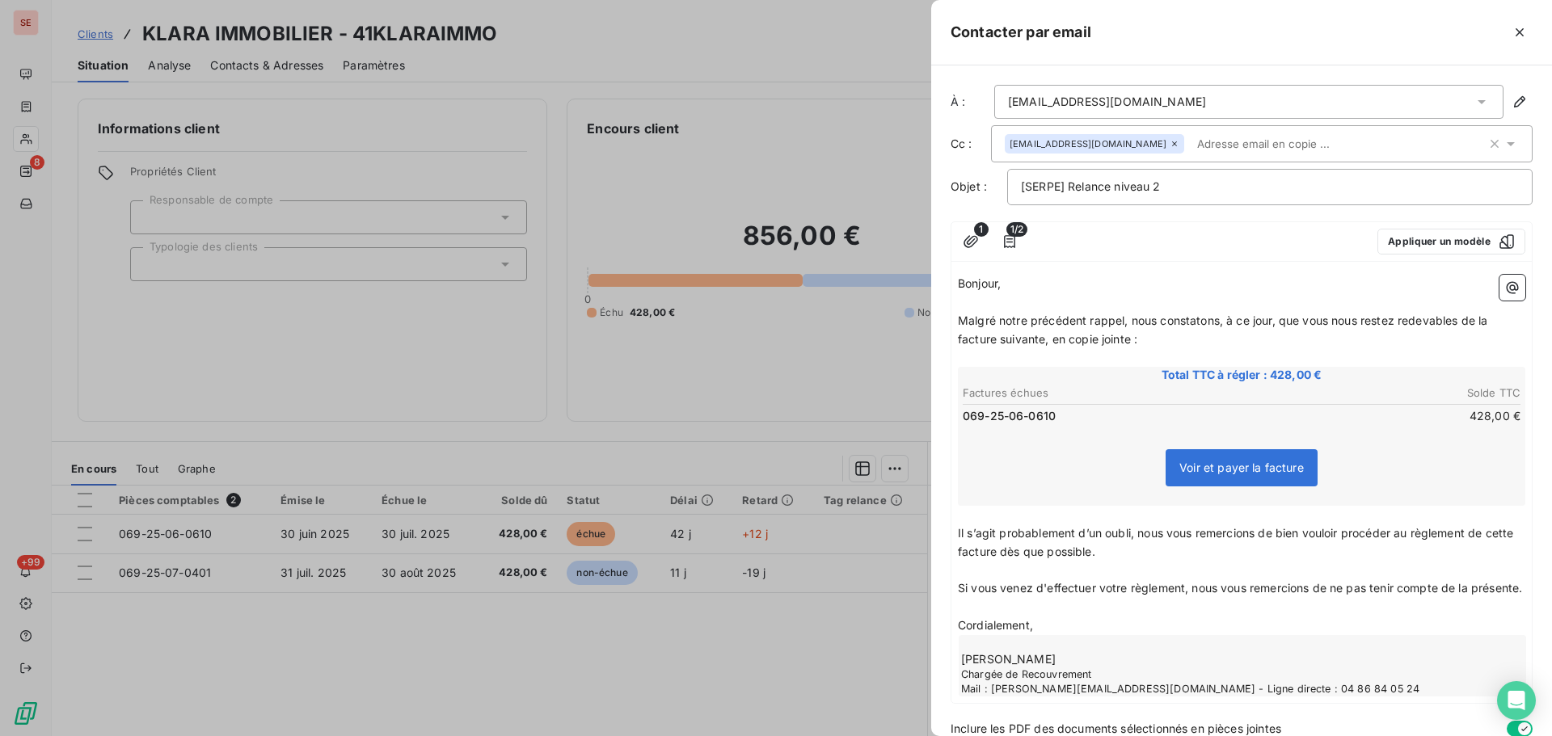
scroll to position [86, 0]
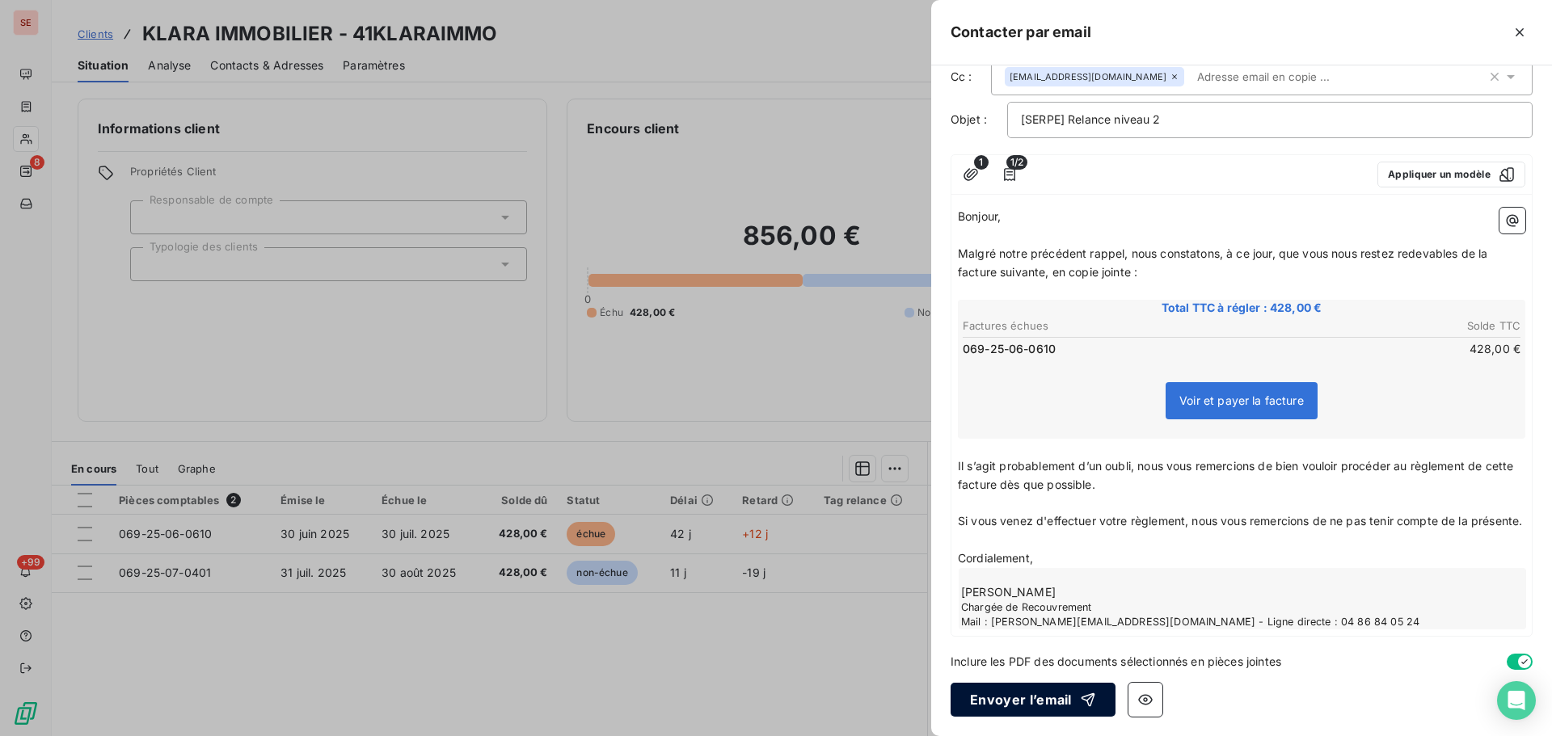
click at [1016, 699] on button "Envoyer l’email" at bounding box center [1033, 700] width 165 height 34
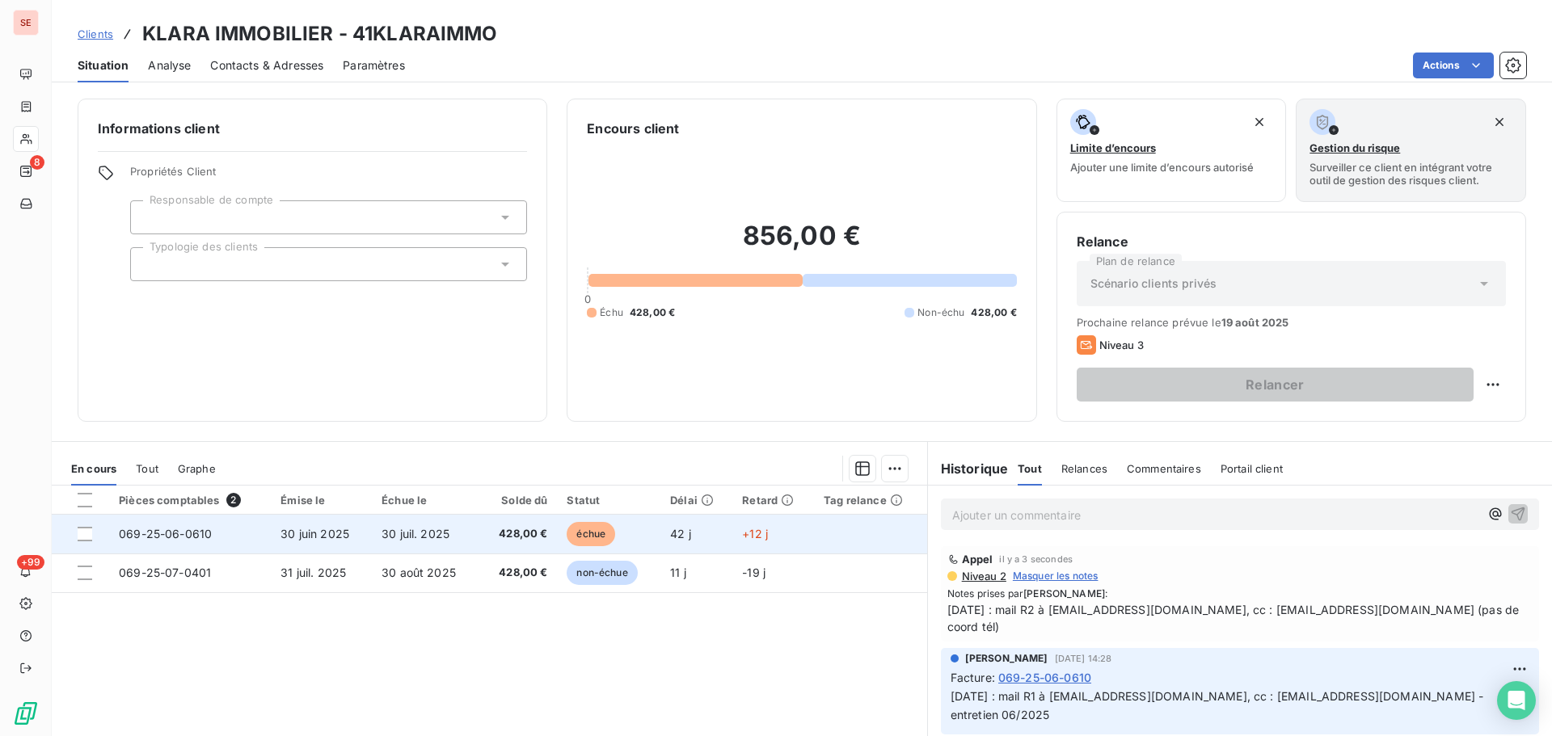
click at [154, 517] on td "069-25-06-0610" at bounding box center [190, 534] width 162 height 39
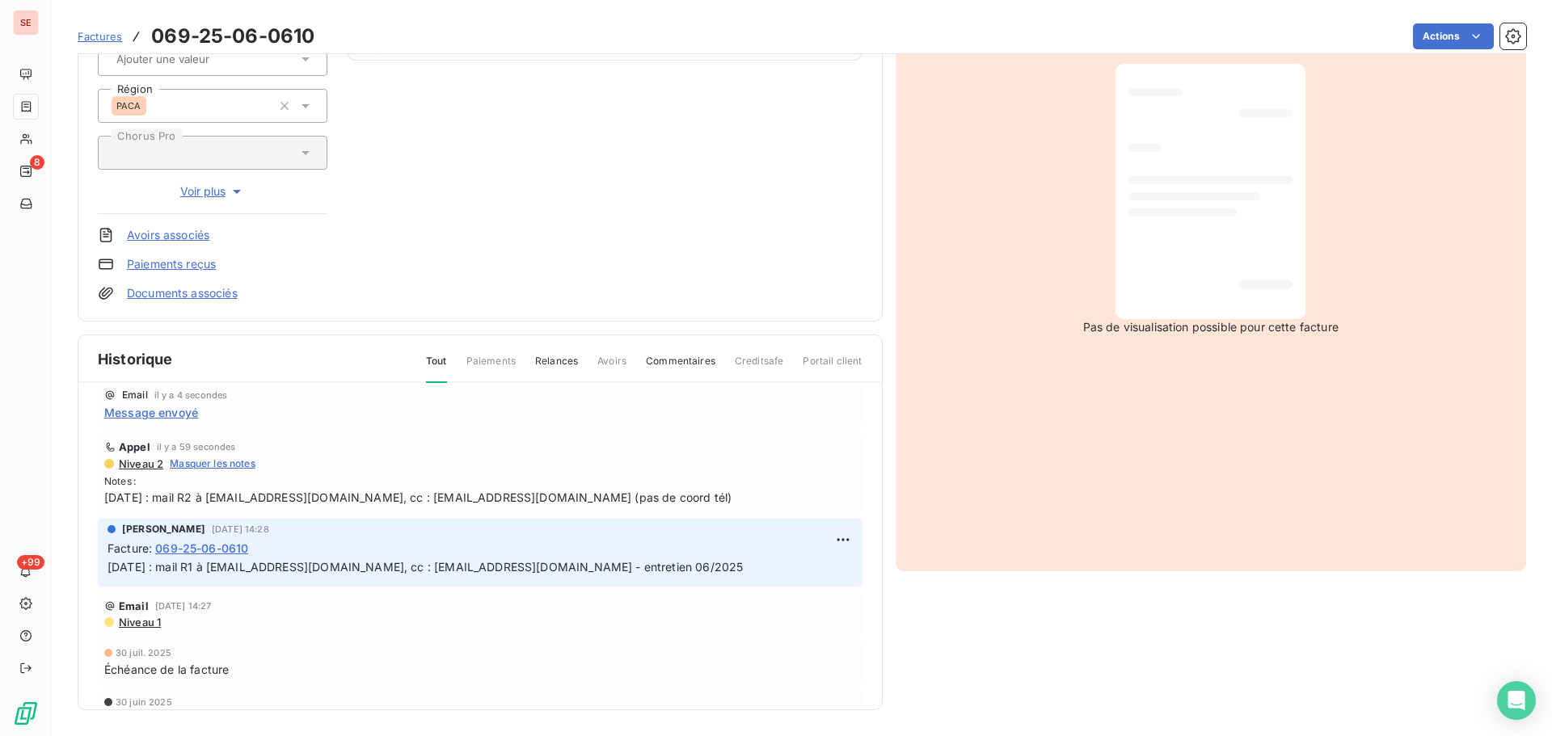
scroll to position [81, 0]
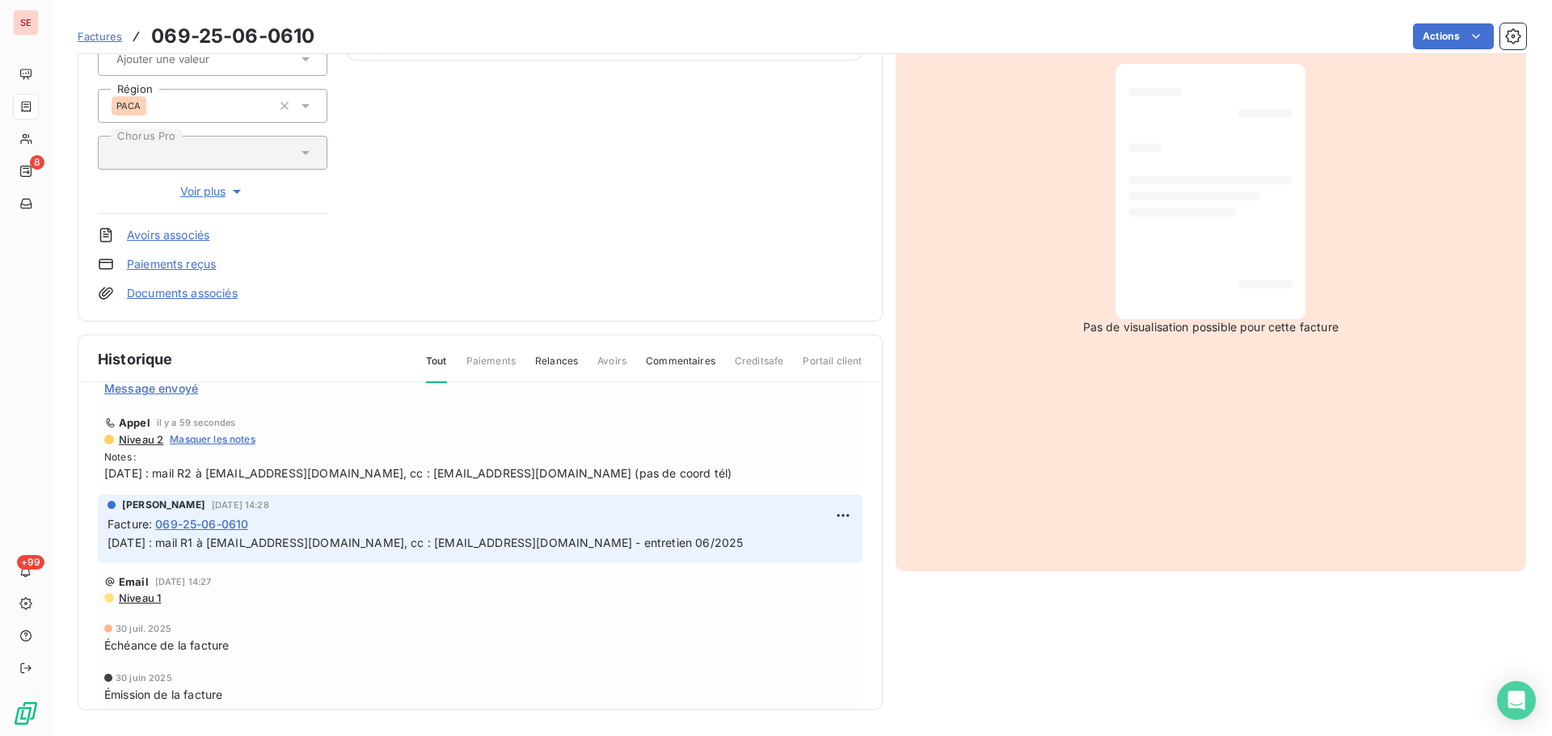
click at [610, 476] on span "11/08/25 : mail R2 à comptabilite@klaraenergy.com, cc : factureslyon@artenasas.…" at bounding box center [480, 473] width 752 height 17
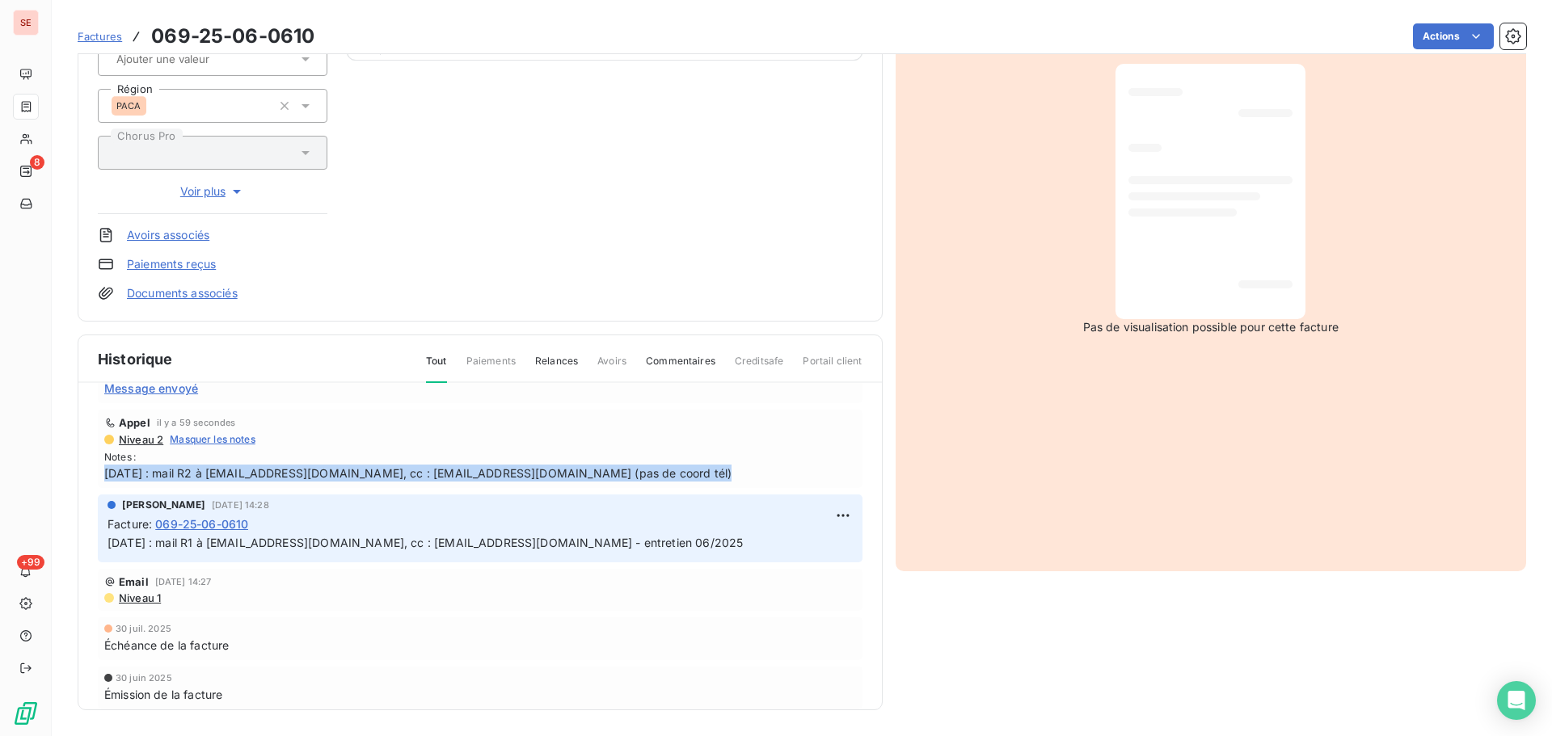
click at [610, 476] on span "11/08/25 : mail R2 à comptabilite@klaraenergy.com, cc : factureslyon@artenasas.…" at bounding box center [480, 473] width 752 height 17
copy span "11/08/25 : mail R2 à comptabilite@klaraenergy.com, cc : factureslyon@artenasas.…"
click at [829, 512] on html "SE 8 +99 Factures 069-25-06-0610 Actions KLARA IMMOBILIER 41KLARAIMMO Montant i…" at bounding box center [776, 368] width 1552 height 736
drag, startPoint x: 788, startPoint y: 546, endPoint x: 776, endPoint y: 544, distance: 12.2
click at [787, 546] on div "Editer" at bounding box center [786, 551] width 91 height 26
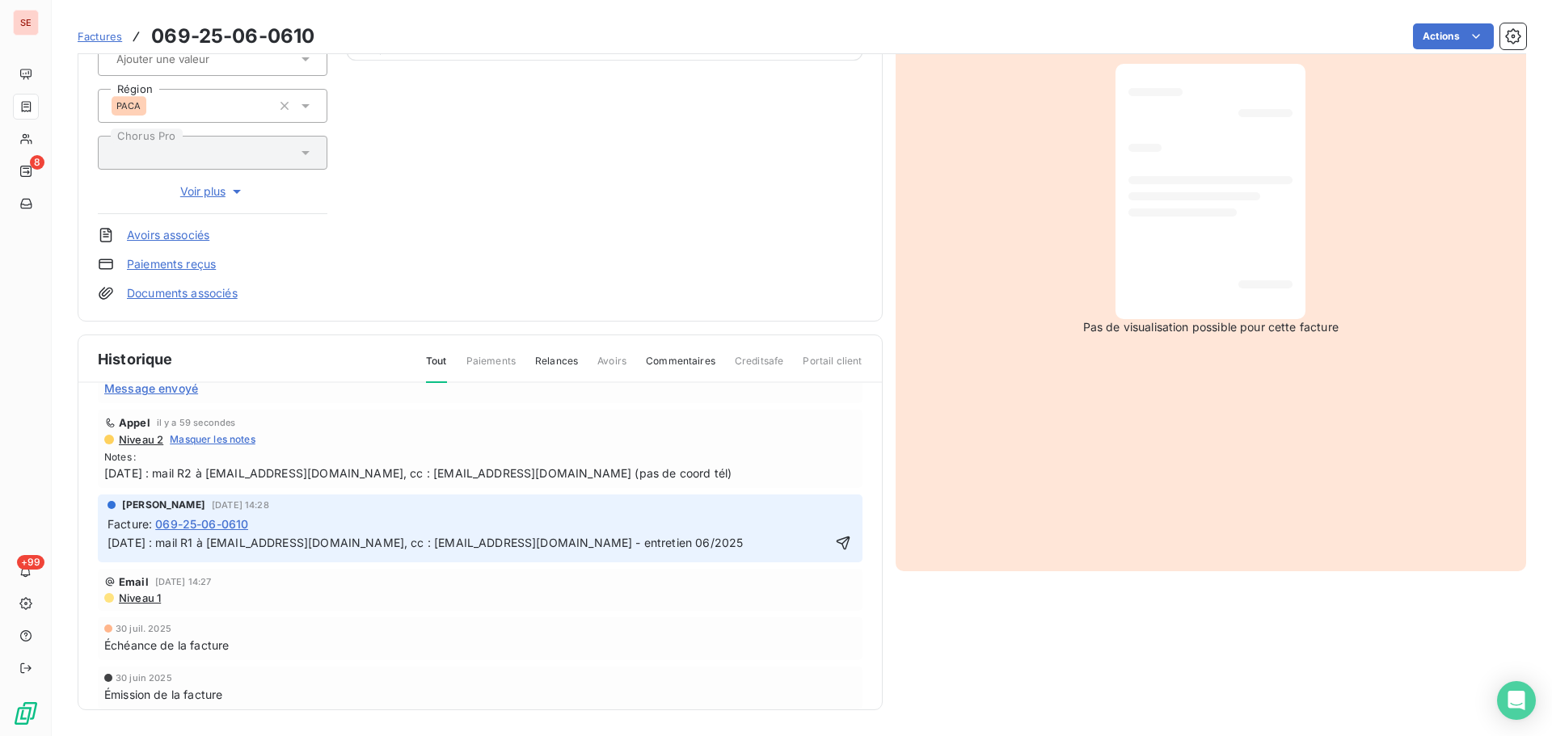
click at [112, 539] on span "04/08/25 : mail R1 à comptabilite@klaraenergy.com, cc : factureslyon@artenasas.…" at bounding box center [425, 543] width 635 height 14
click at [110, 539] on span "04/08/25 : mail R1 à comptabilite@klaraenergy.com, cc : factureslyon@artenasas.…" at bounding box center [425, 543] width 635 height 14
click at [110, 539] on p "04/08/25 : mail R1 à comptabilite@klaraenergy.com, cc : factureslyon@artenasas.…" at bounding box center [469, 543] width 723 height 19
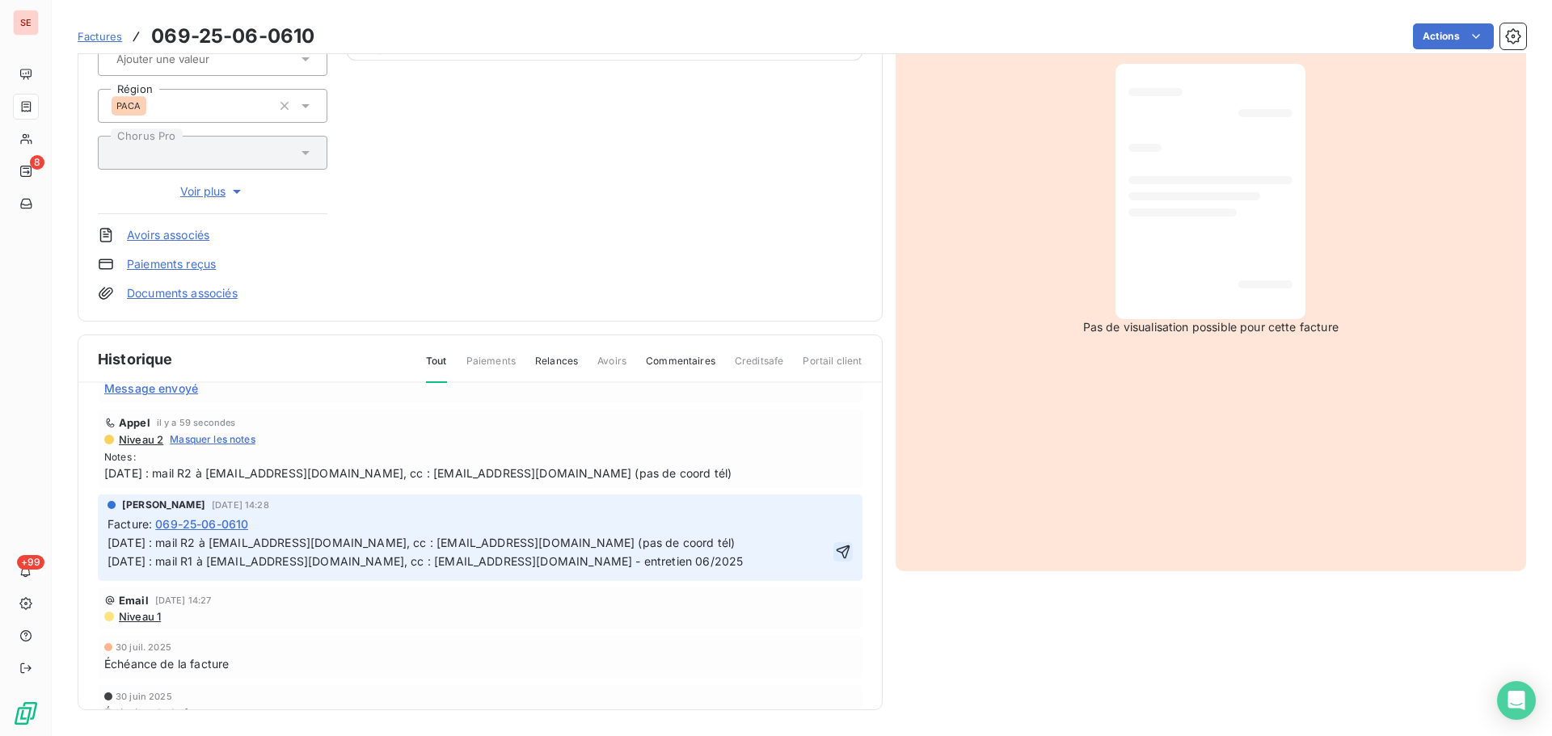
click at [835, 546] on icon "button" at bounding box center [843, 552] width 16 height 16
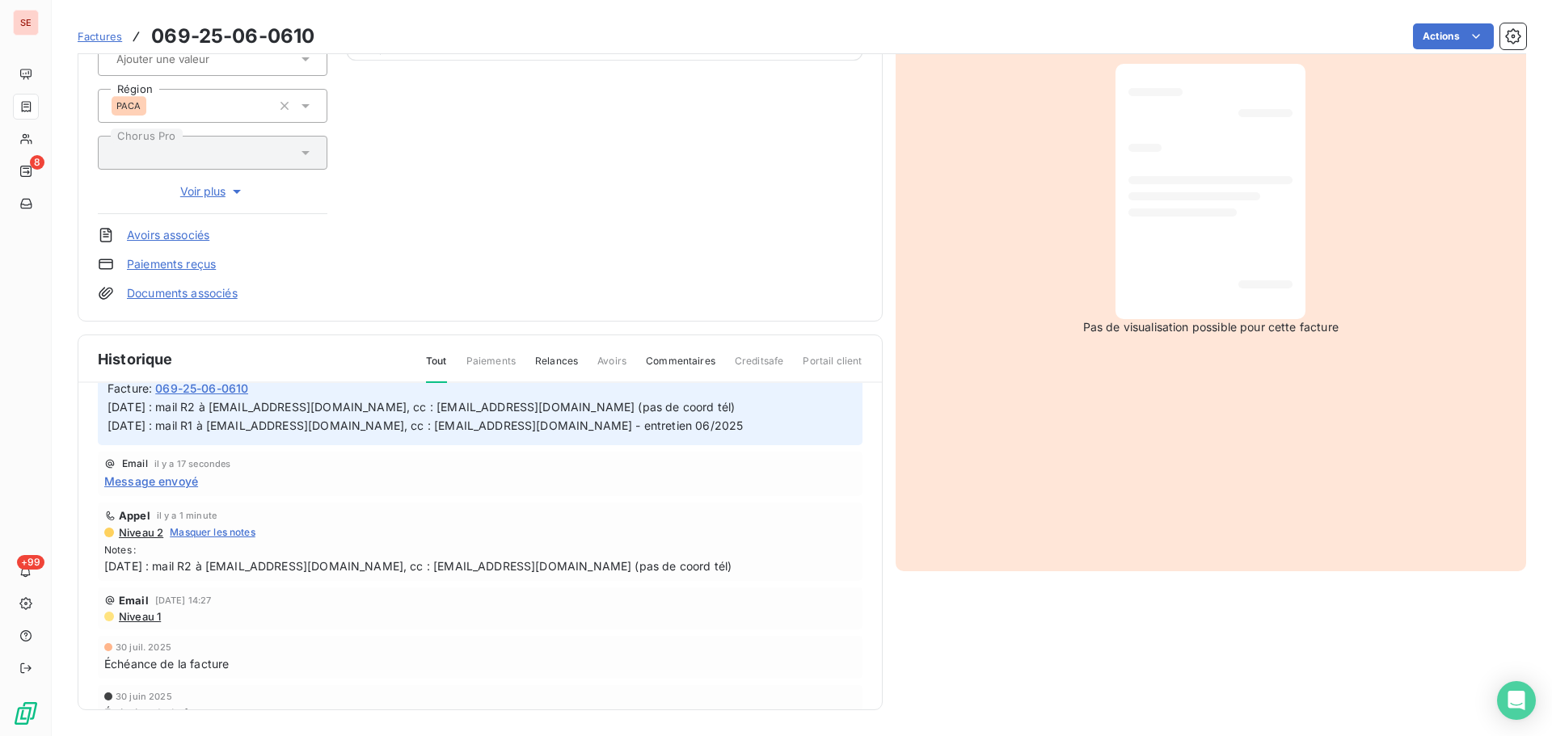
scroll to position [0, 0]
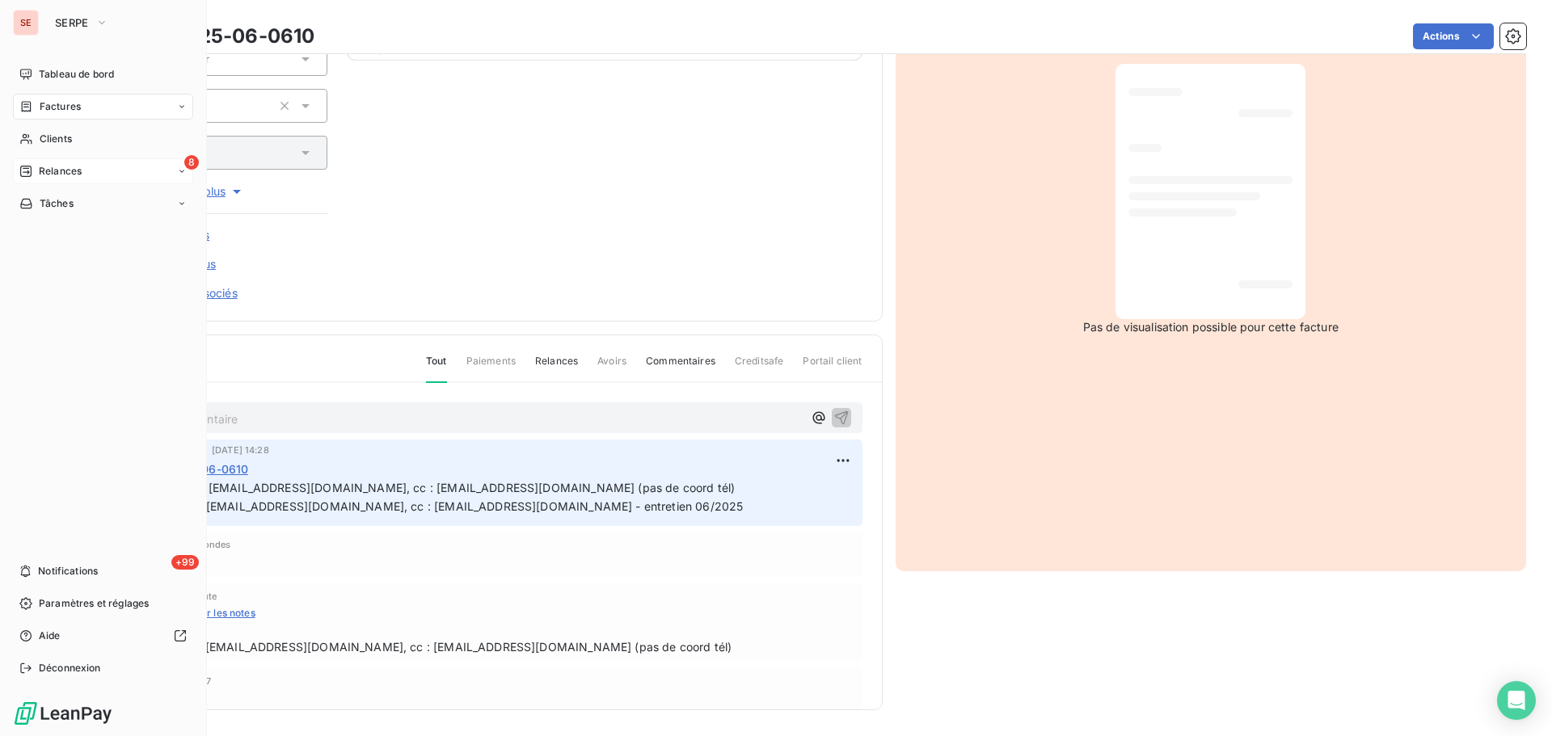
click at [67, 171] on span "Relances" at bounding box center [60, 171] width 43 height 15
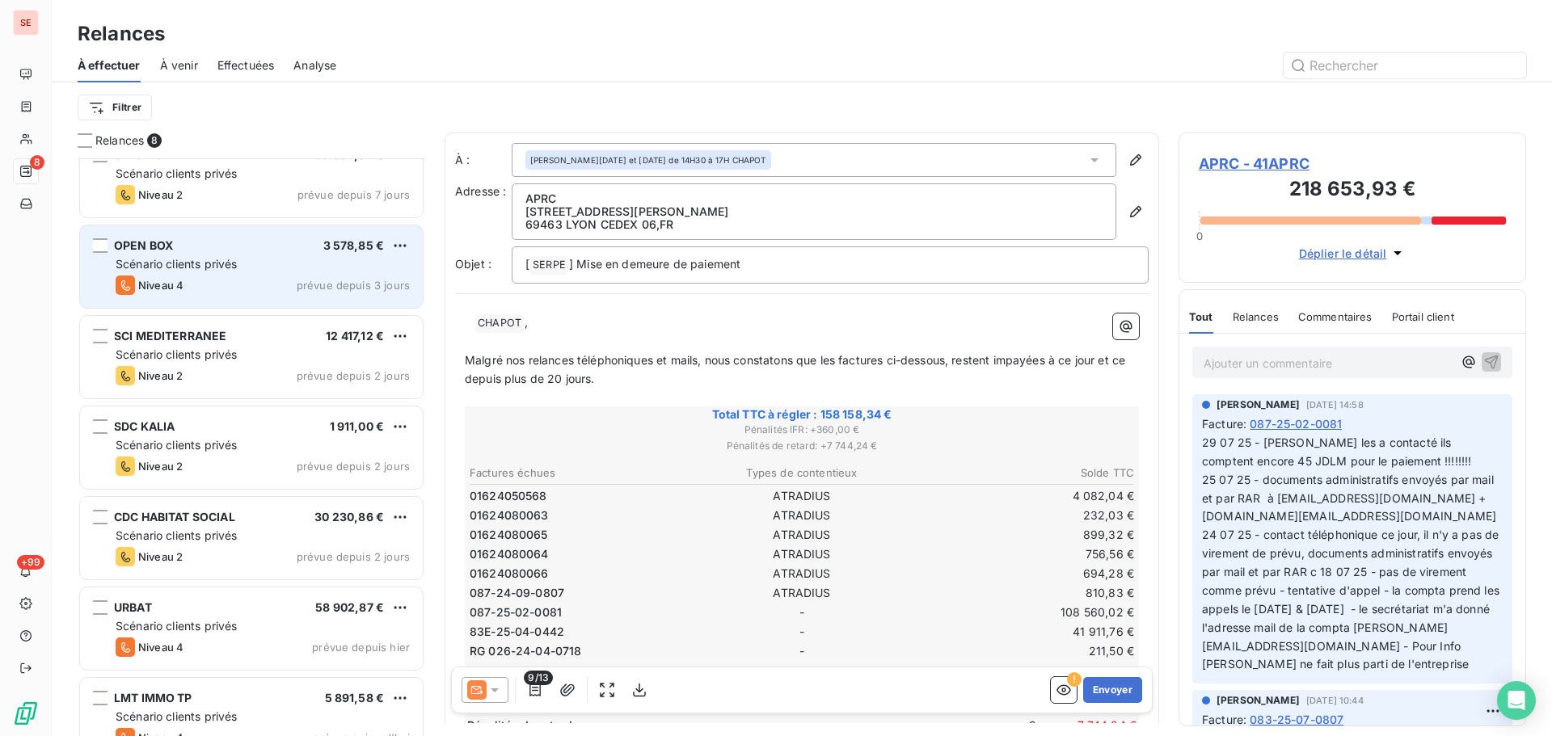
scroll to position [147, 0]
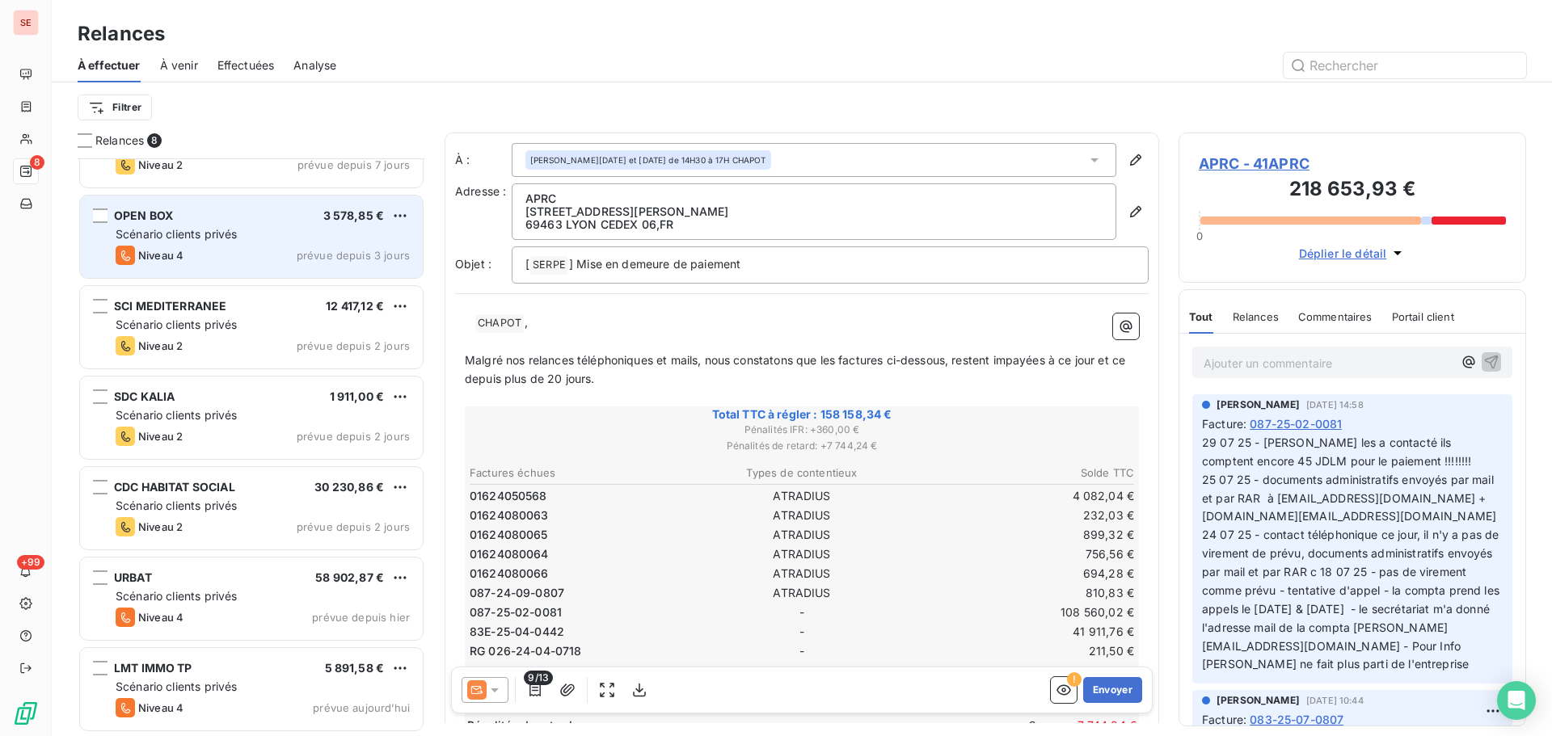
click at [262, 307] on div "SCI MEDITERRANEE 12 417,12 €" at bounding box center [263, 306] width 294 height 15
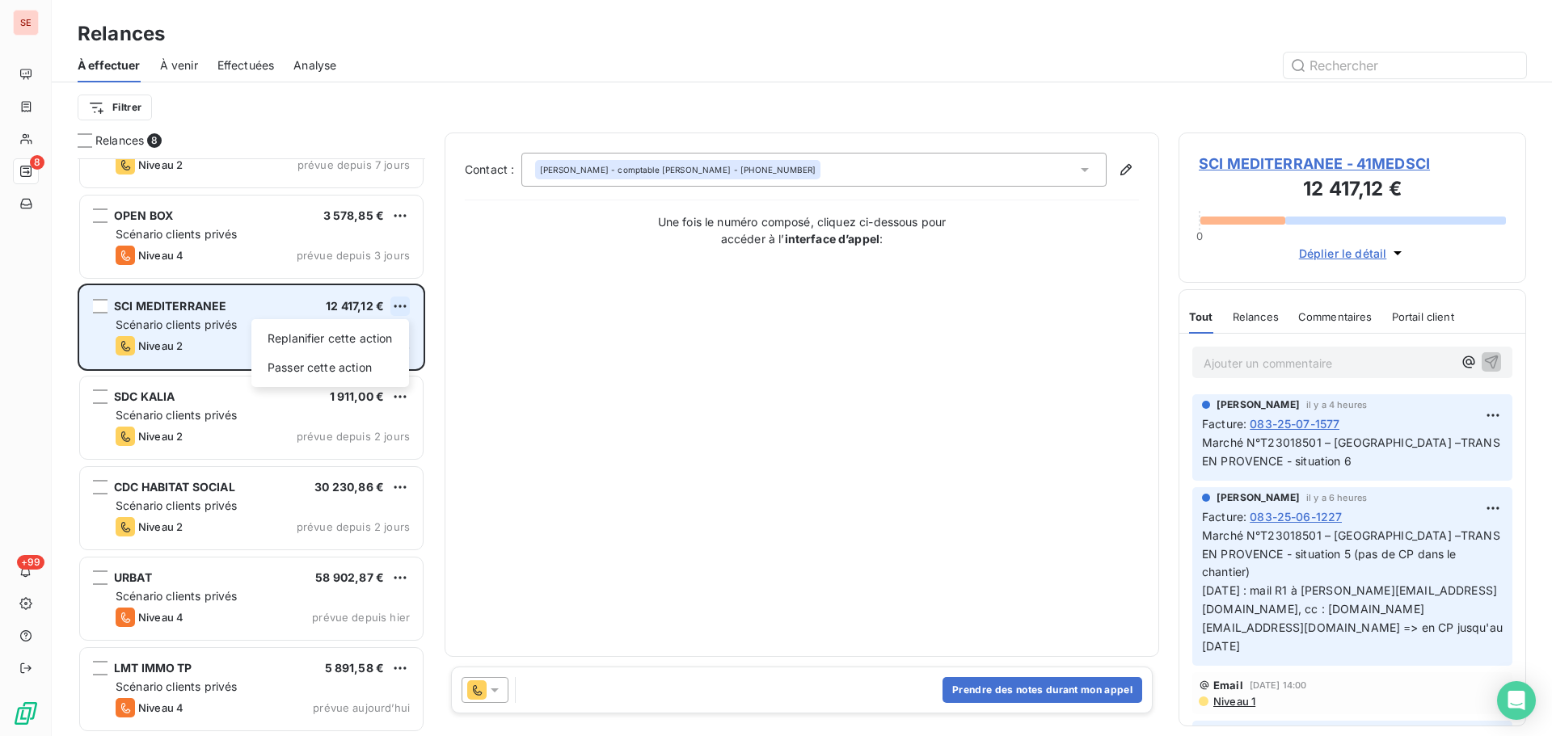
click at [403, 306] on html "SE 8 +99 Relances À effectuer À venir Effectuées Analyse Filtrer Relances 8 APR…" at bounding box center [776, 368] width 1552 height 736
click at [387, 340] on div "Replanifier cette action" at bounding box center [330, 339] width 145 height 26
select select "7"
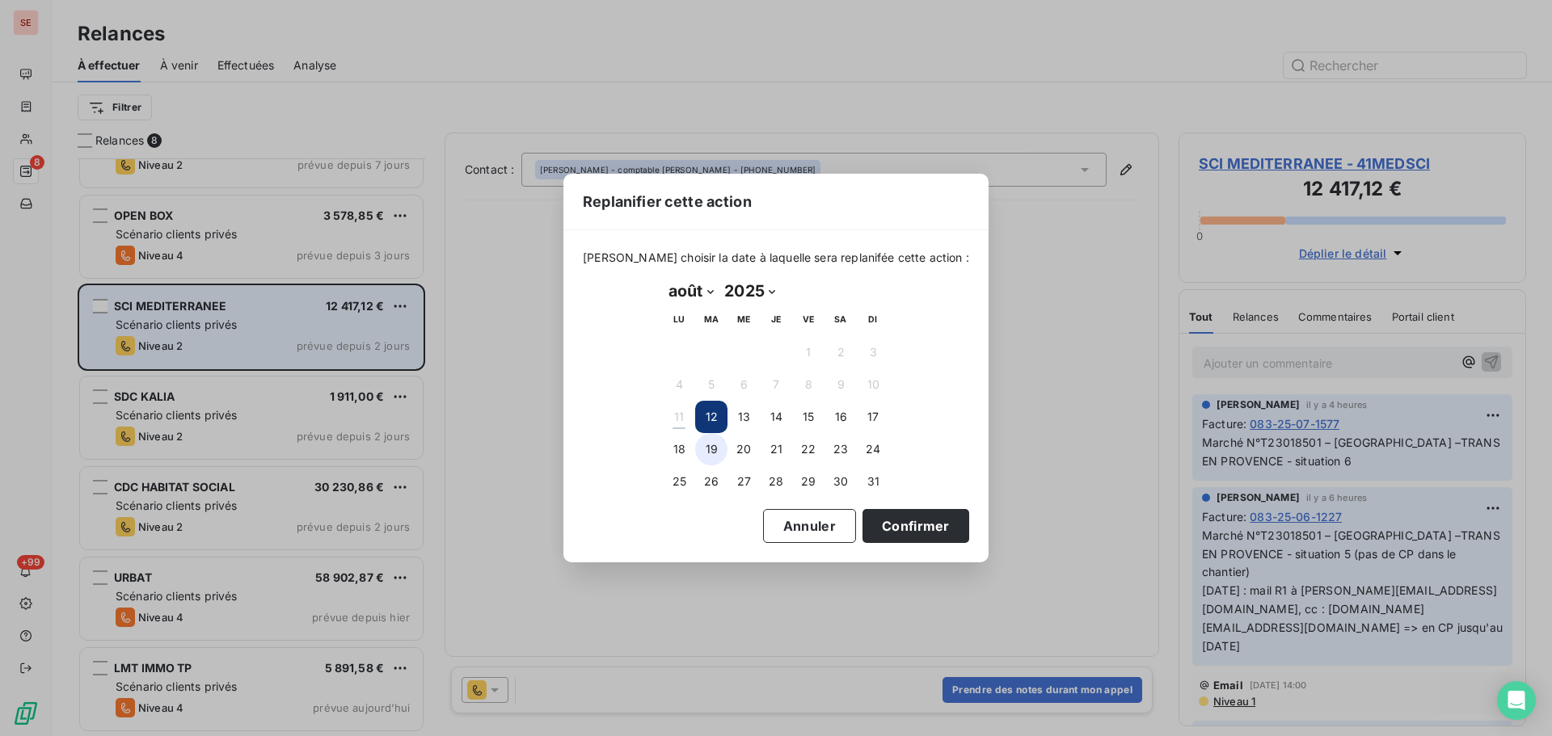
click at [715, 445] on button "19" at bounding box center [711, 449] width 32 height 32
click at [910, 518] on button "Confirmer" at bounding box center [916, 526] width 107 height 34
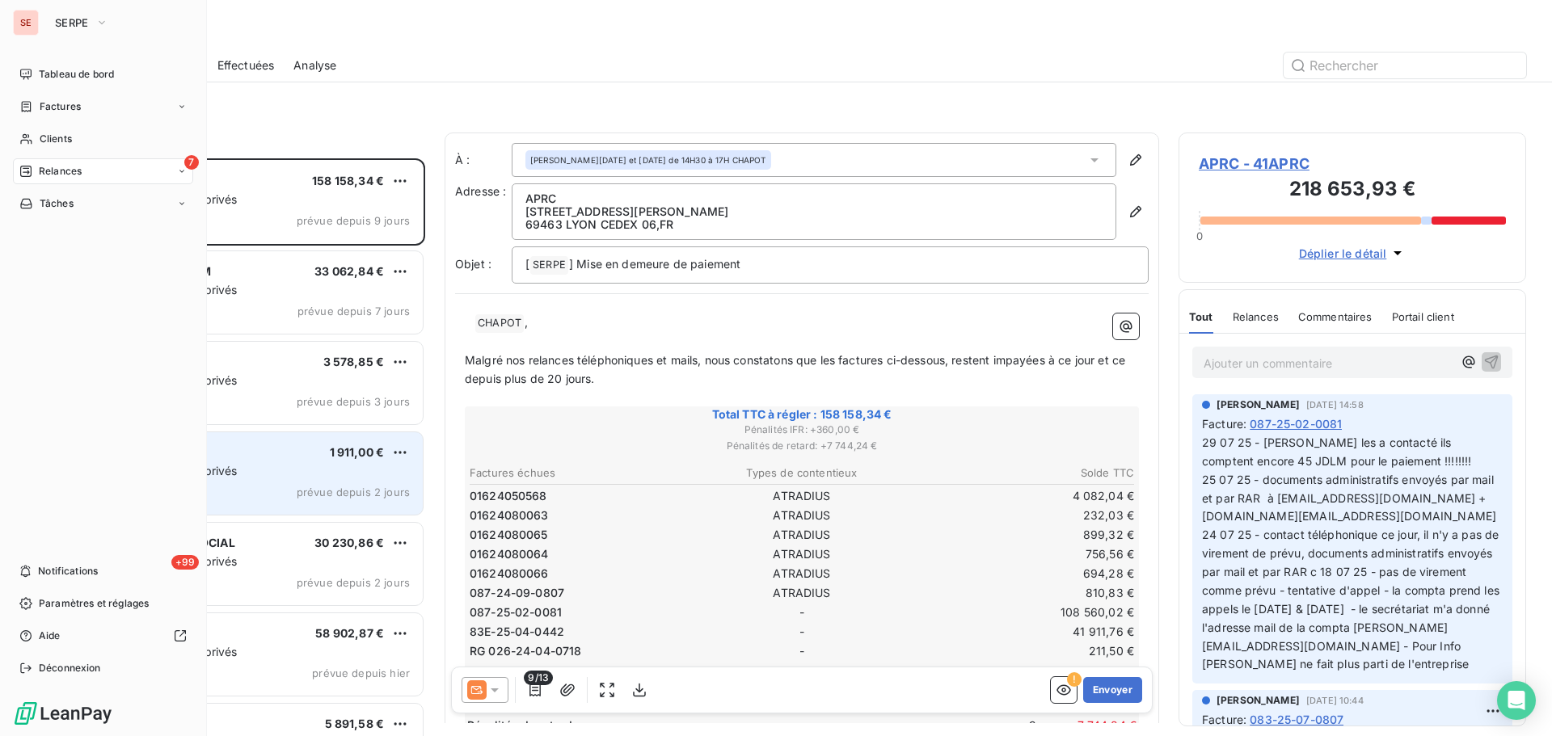
click at [69, 173] on span "Relances" at bounding box center [60, 171] width 43 height 15
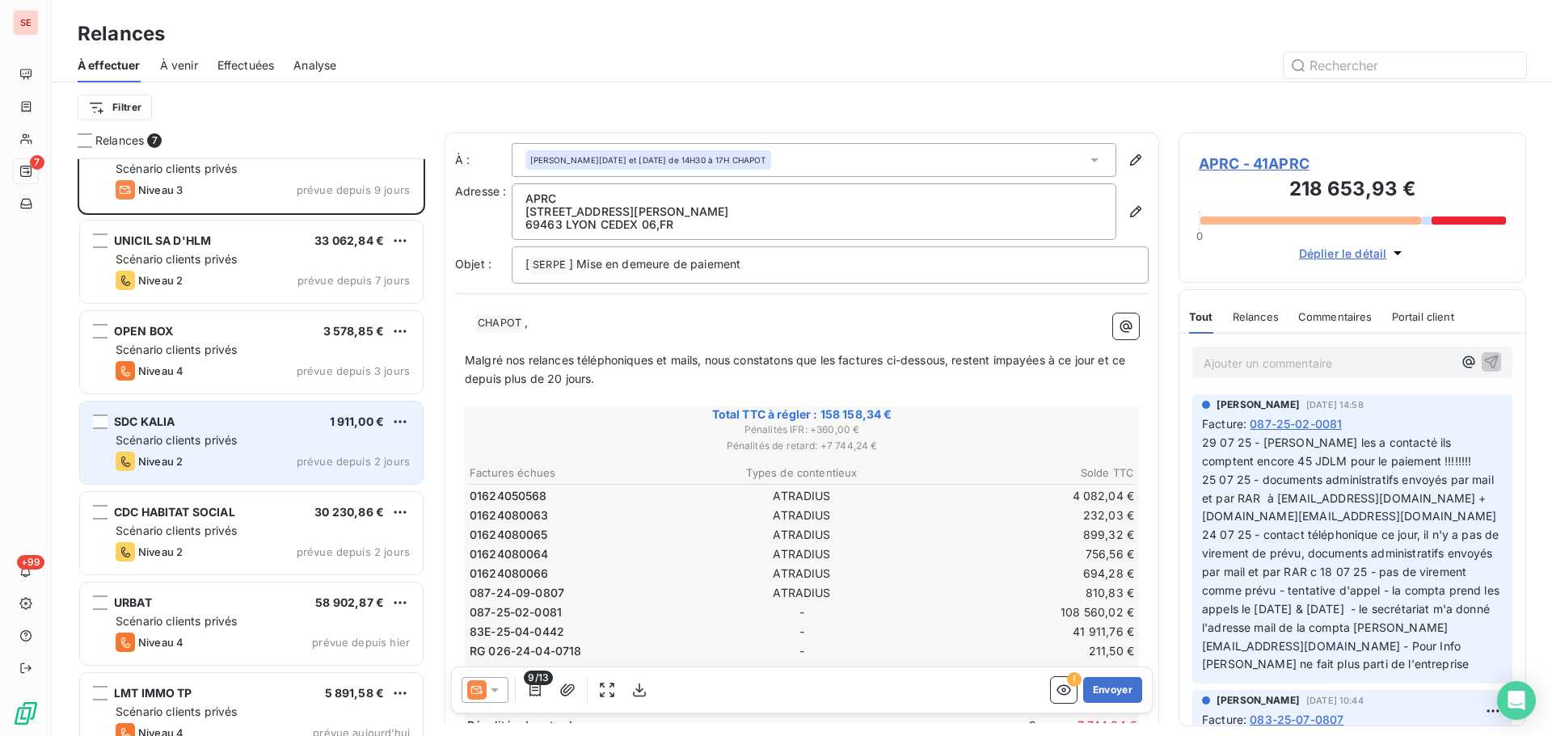
scroll to position [57, 0]
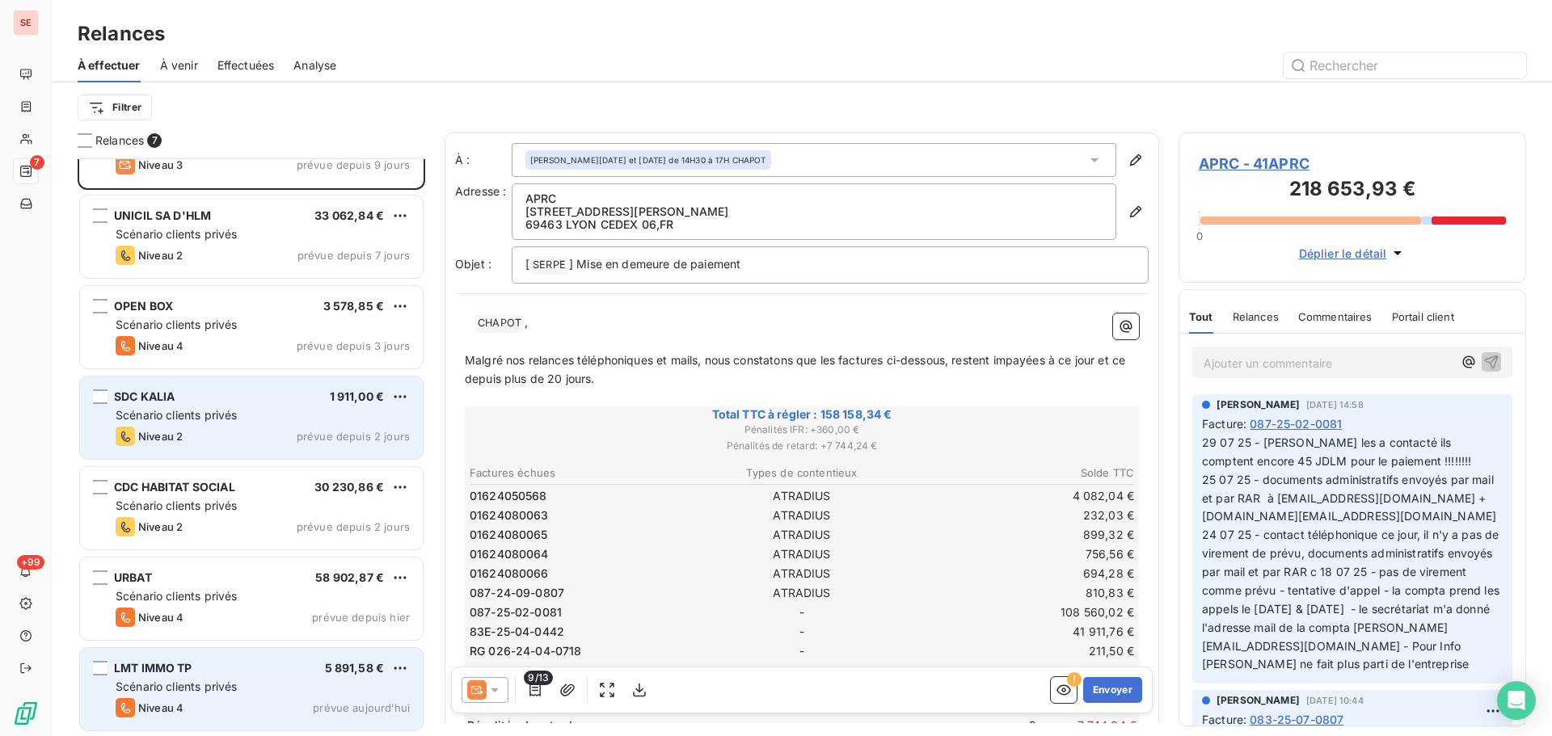
click at [181, 665] on span "LMT IMMO TP" at bounding box center [153, 668] width 78 height 14
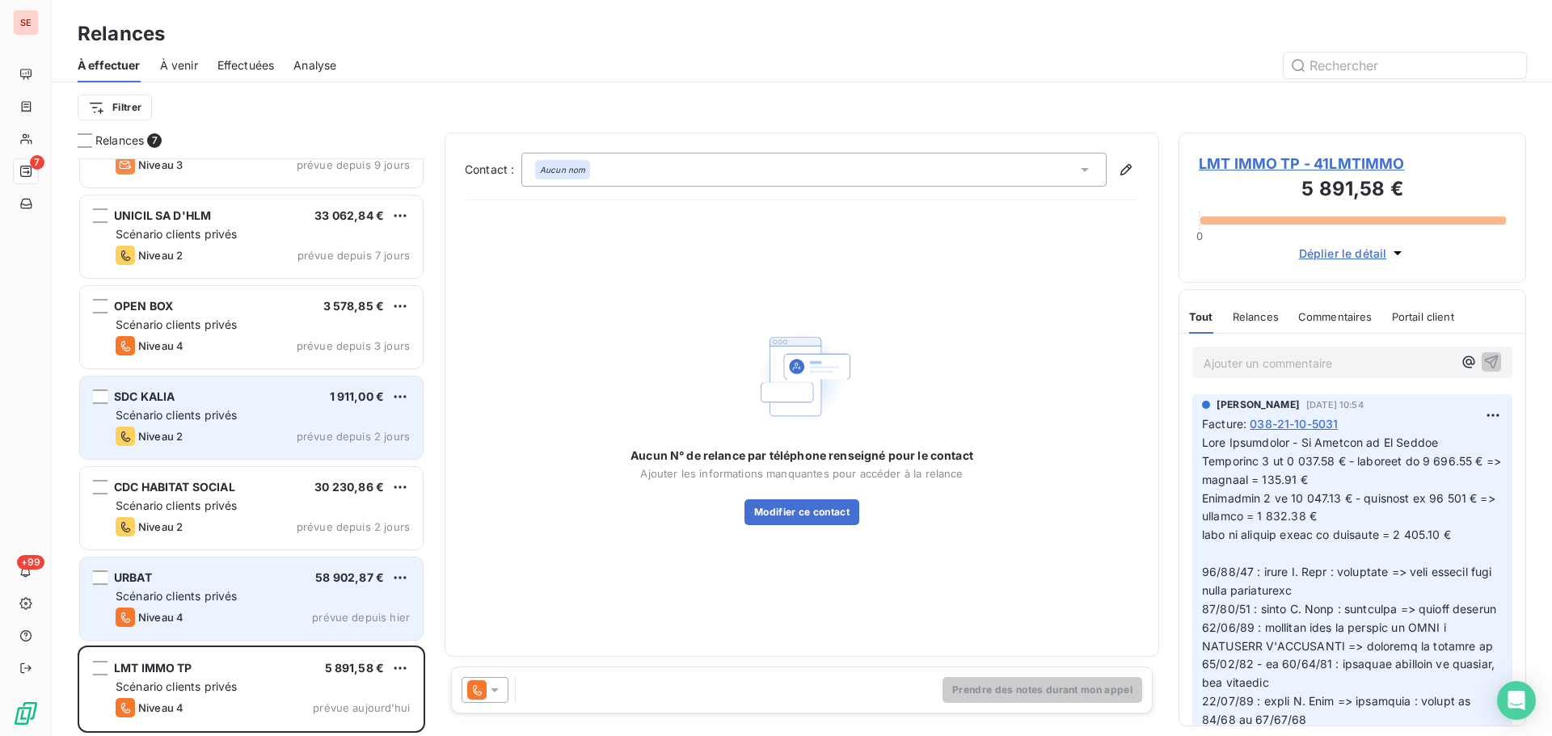
click at [177, 627] on div "Niveau 4" at bounding box center [150, 617] width 68 height 19
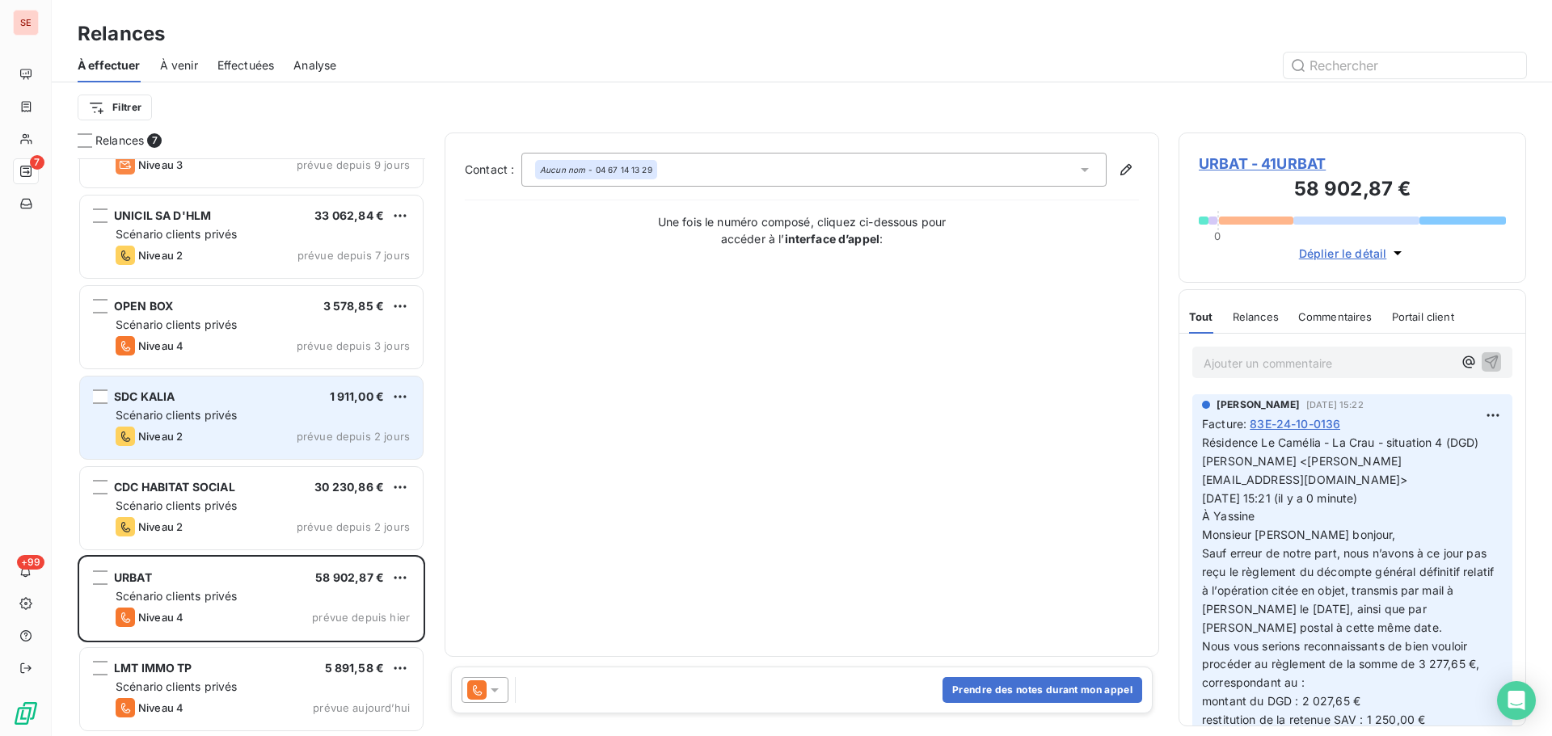
click at [196, 422] on div "Scénario clients privés" at bounding box center [263, 415] width 294 height 16
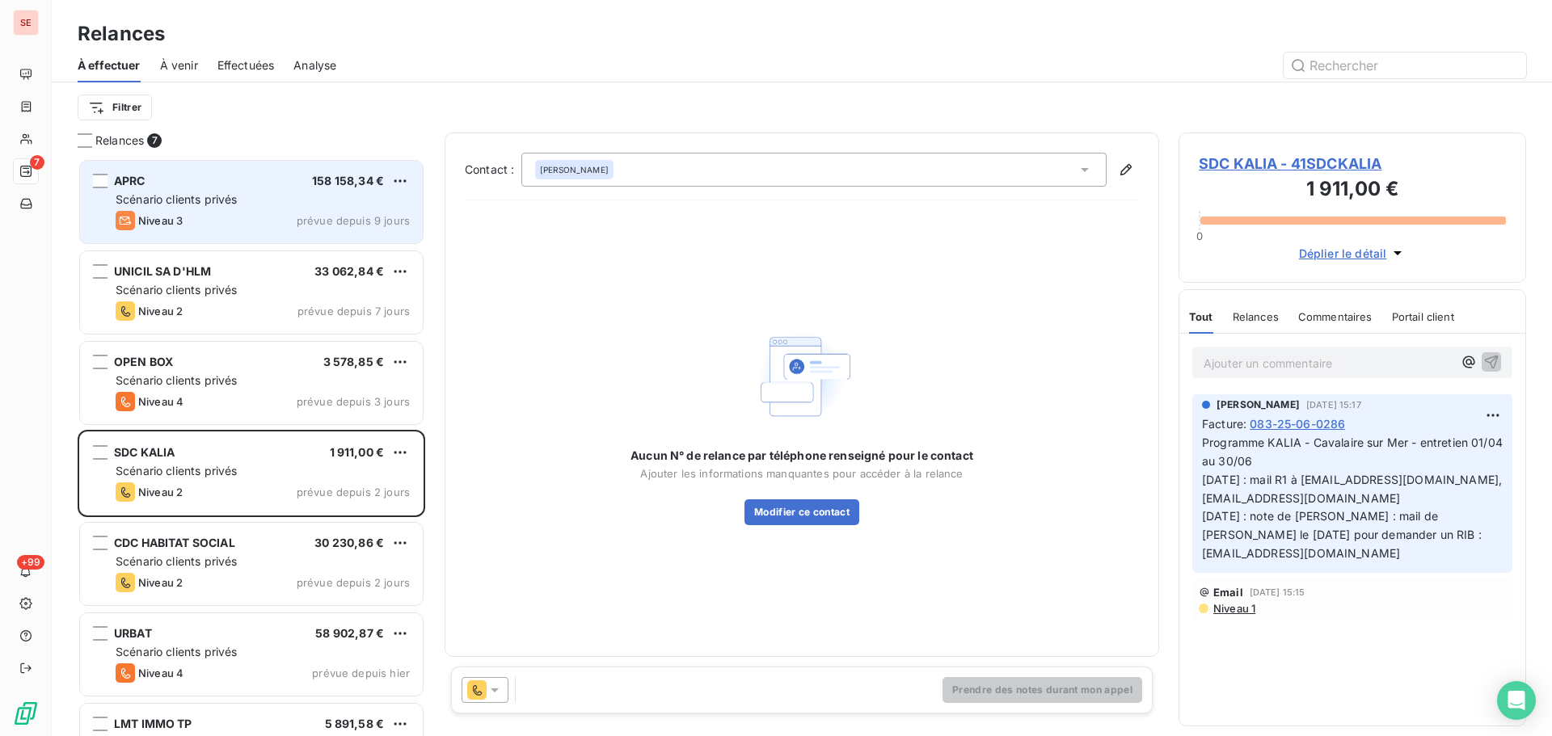
click at [234, 213] on div "Niveau 3 prévue depuis 9 jours" at bounding box center [263, 220] width 294 height 19
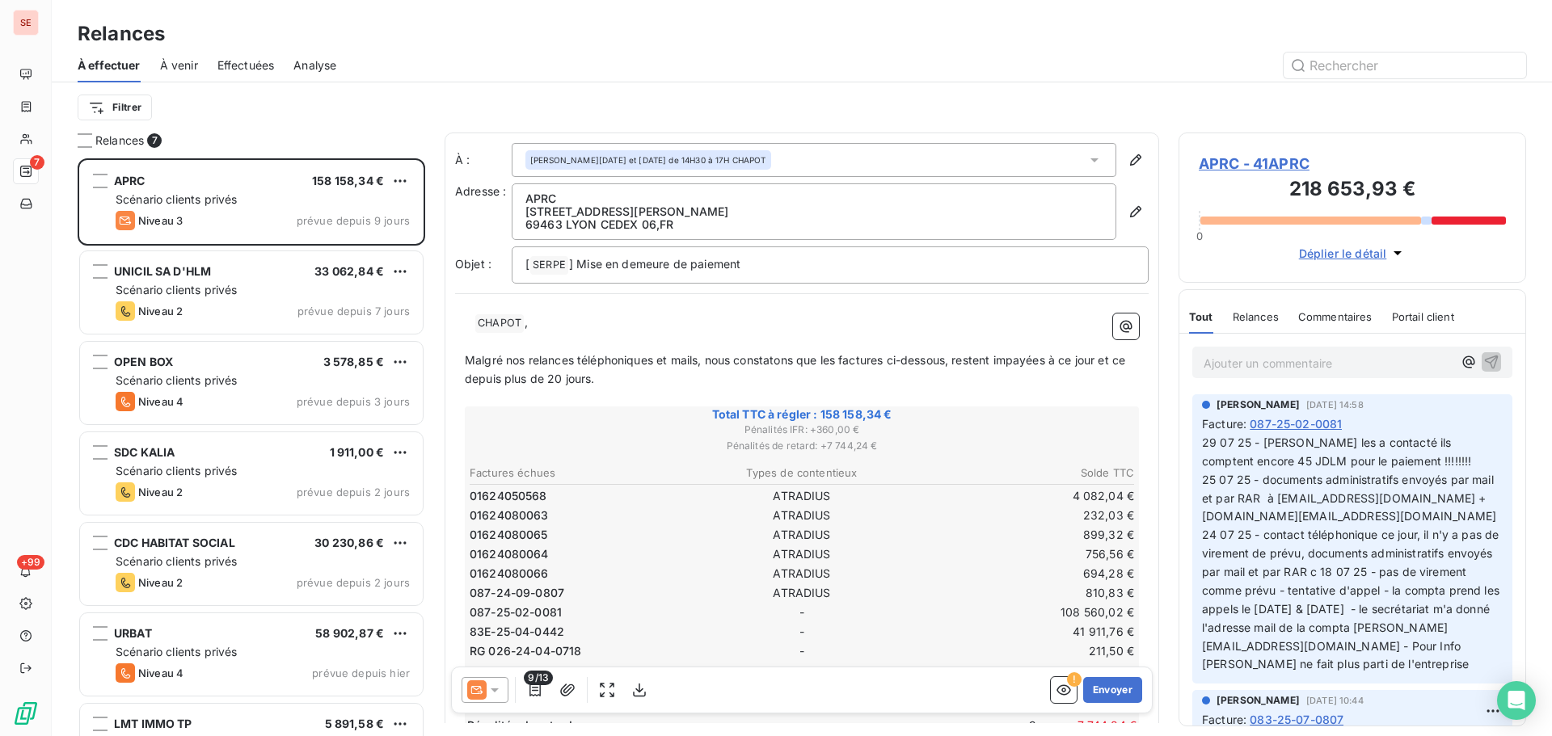
click at [573, 87] on div "Filtrer" at bounding box center [802, 107] width 1449 height 50
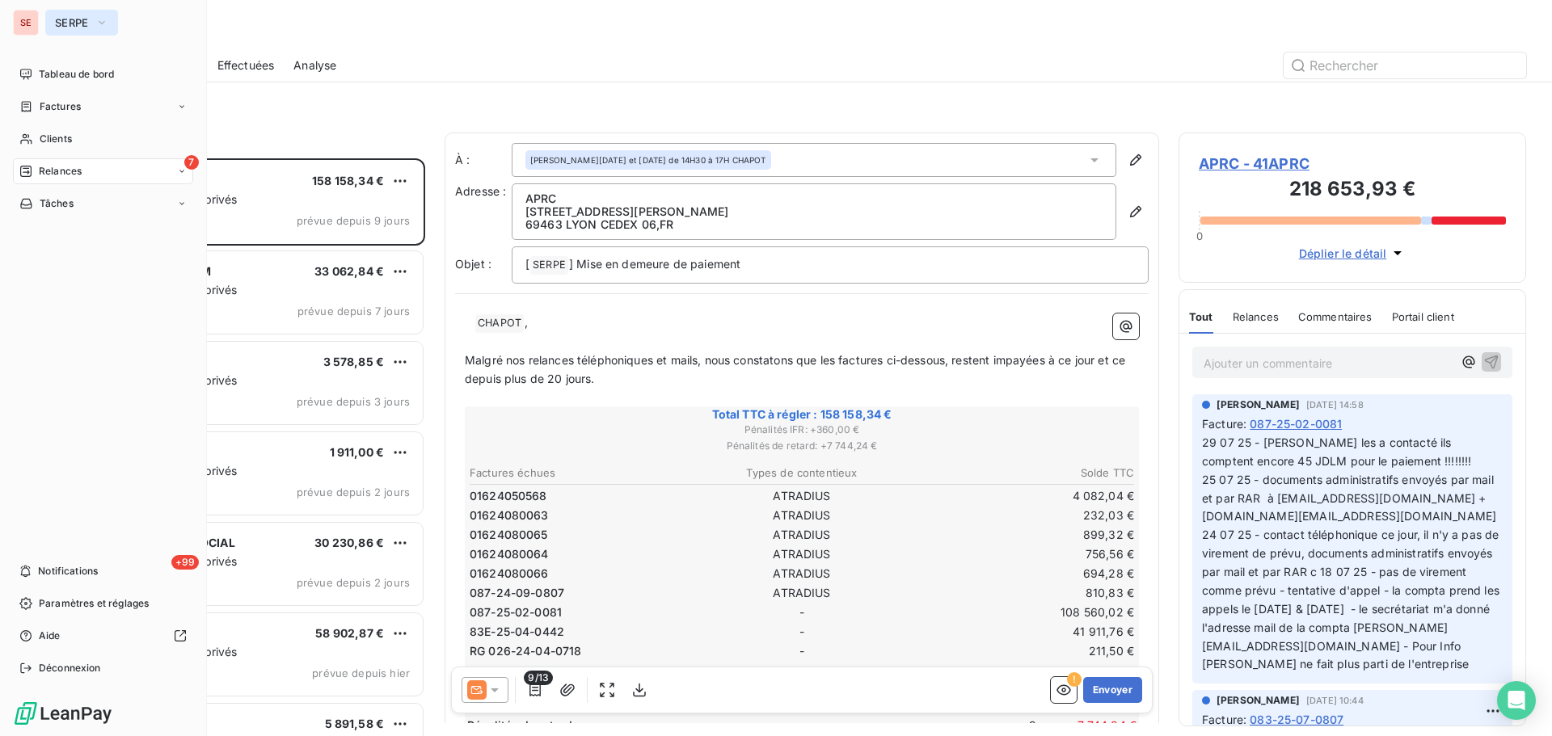
click at [117, 19] on button "SERPE" at bounding box center [81, 23] width 73 height 26
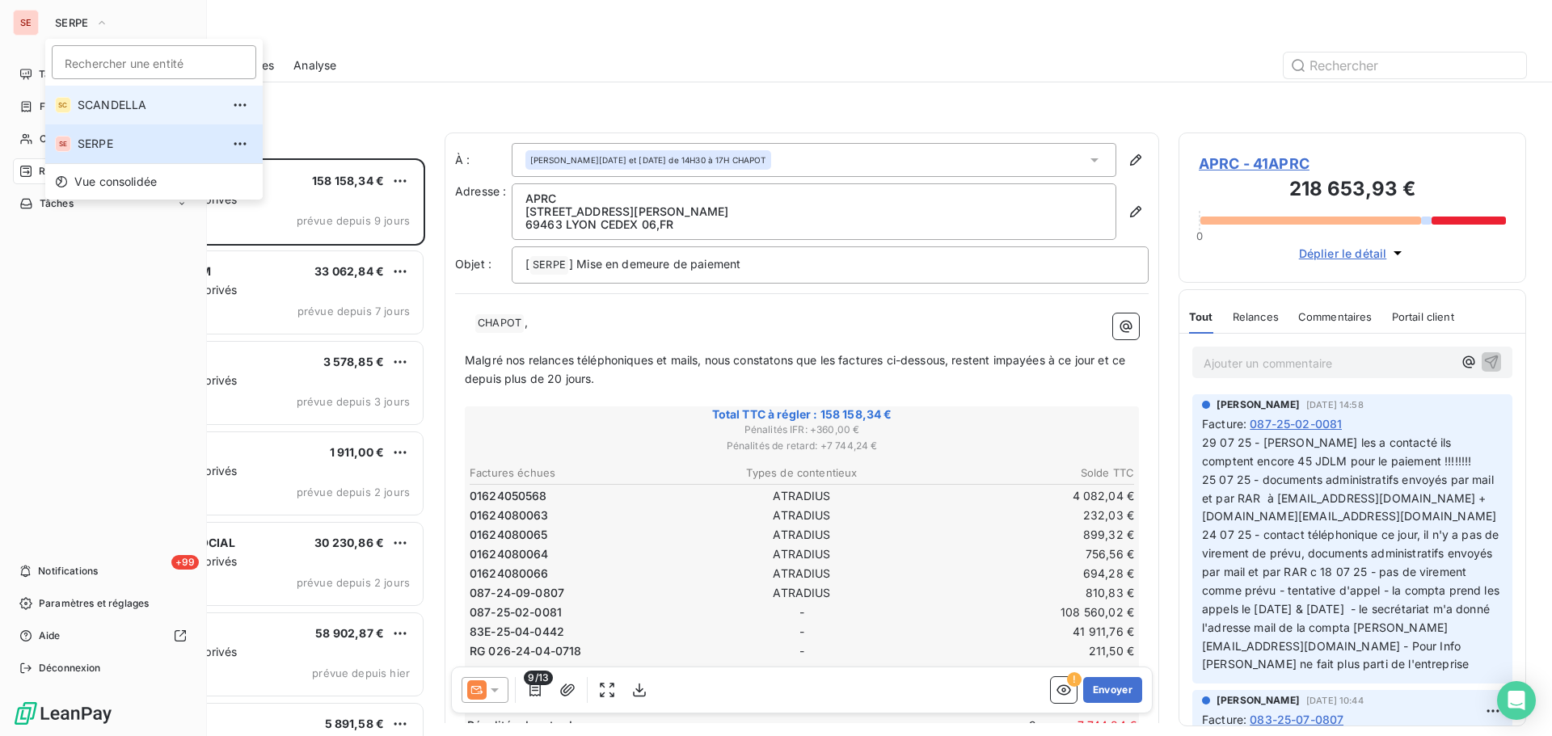
click at [130, 94] on li "SC SCANDELLA" at bounding box center [153, 105] width 217 height 39
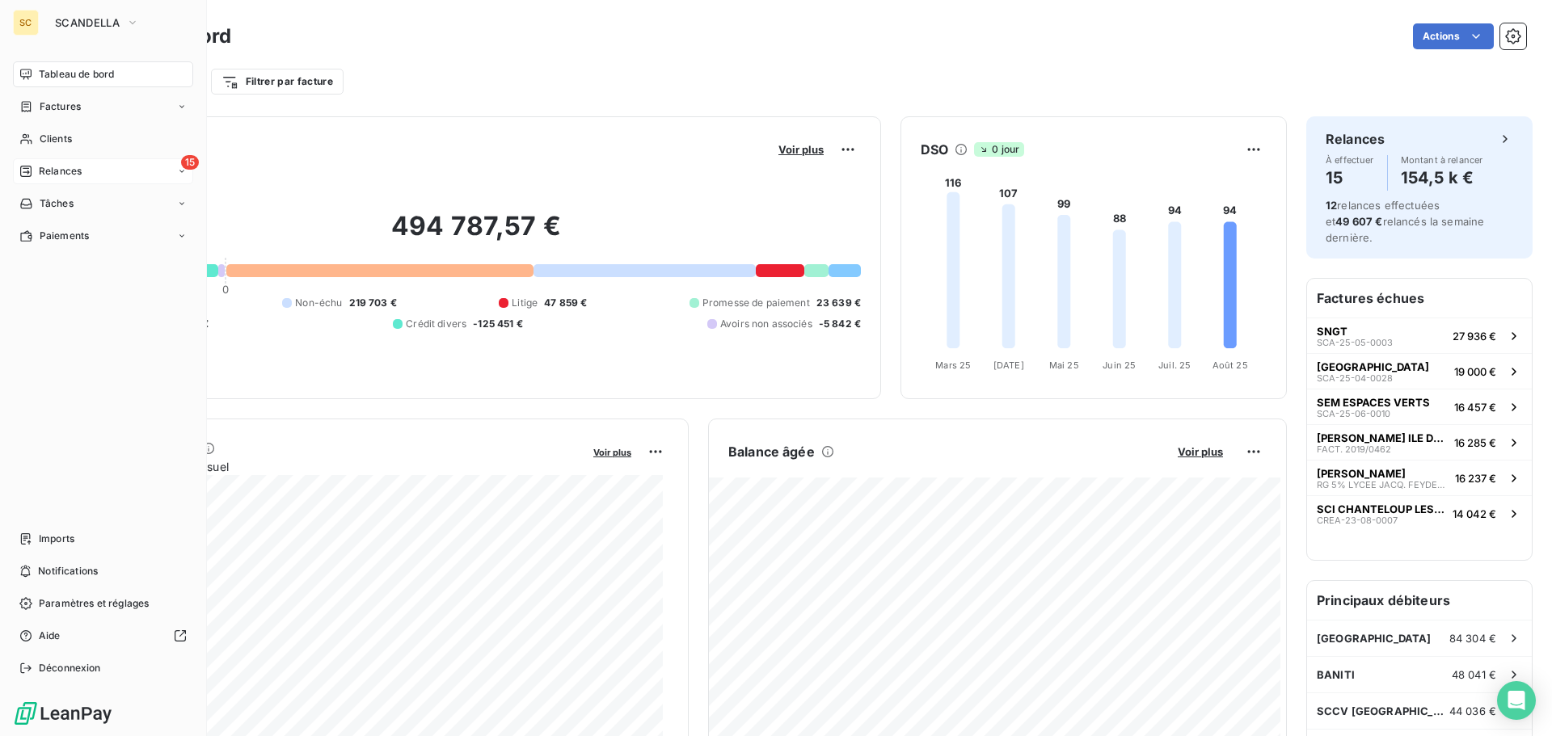
click at [66, 167] on span "Relances" at bounding box center [60, 171] width 43 height 15
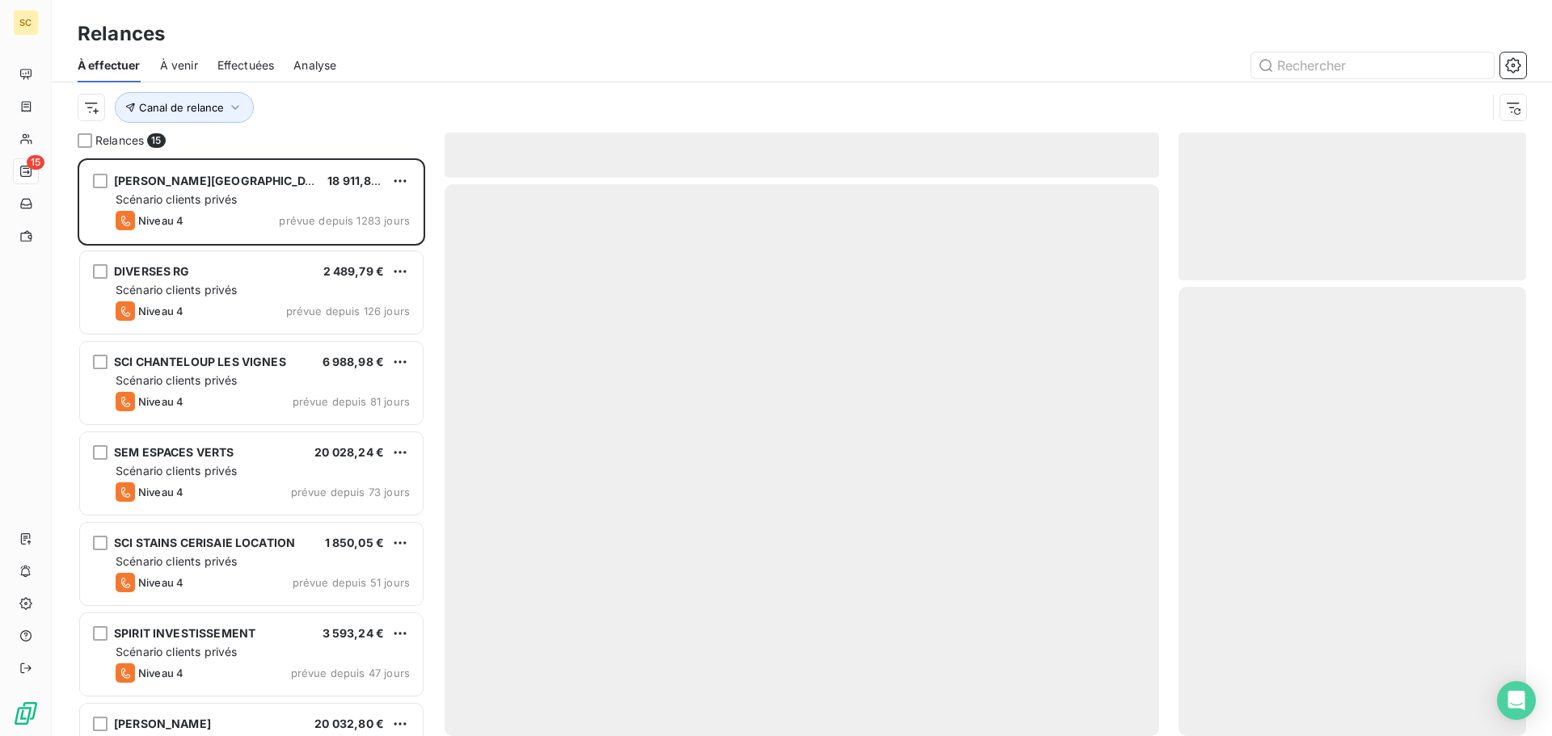
scroll to position [566, 336]
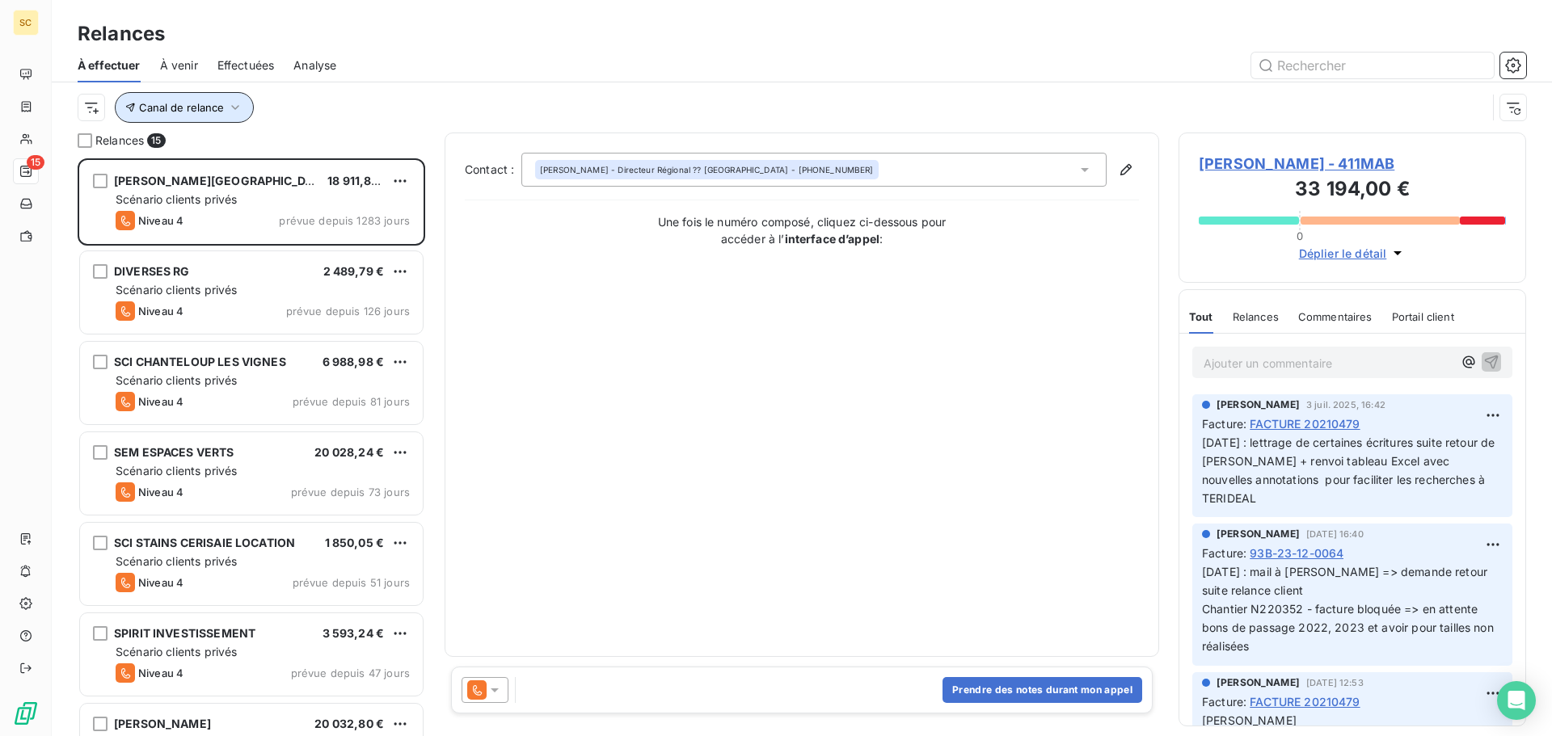
click at [222, 103] on span "Canal de relance" at bounding box center [181, 107] width 85 height 13
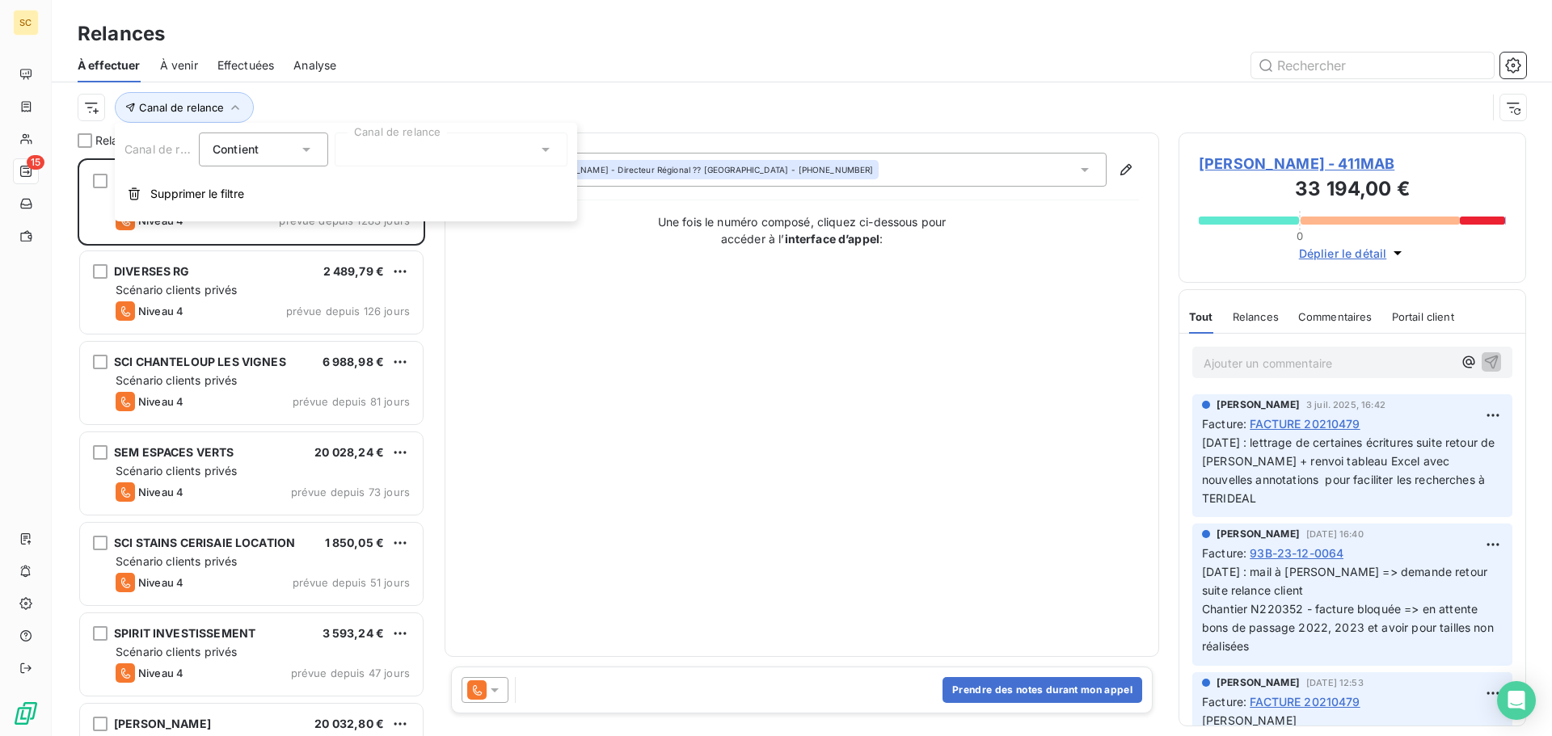
click at [368, 145] on div at bounding box center [451, 150] width 233 height 34
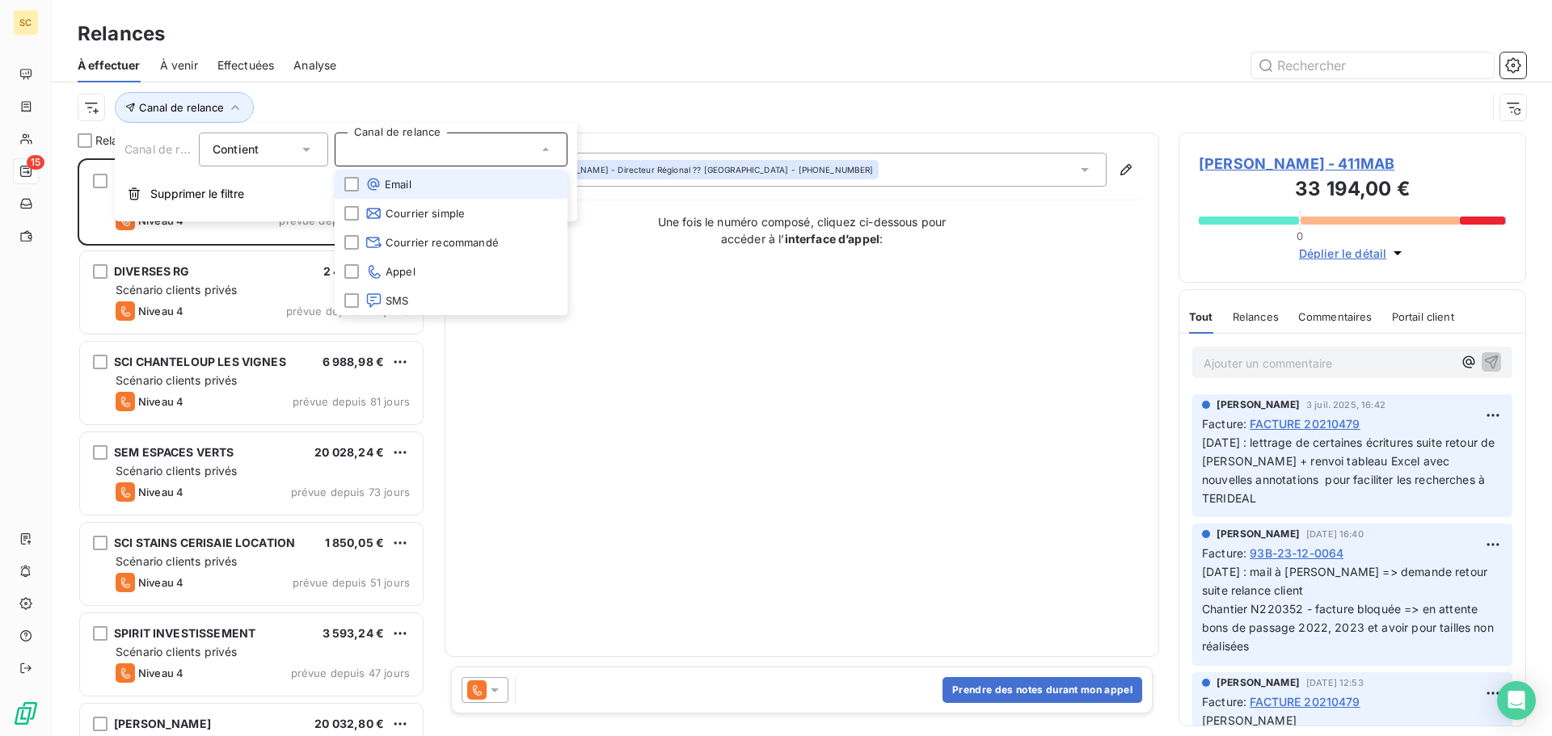
click at [395, 179] on span "Email" at bounding box center [388, 184] width 46 height 16
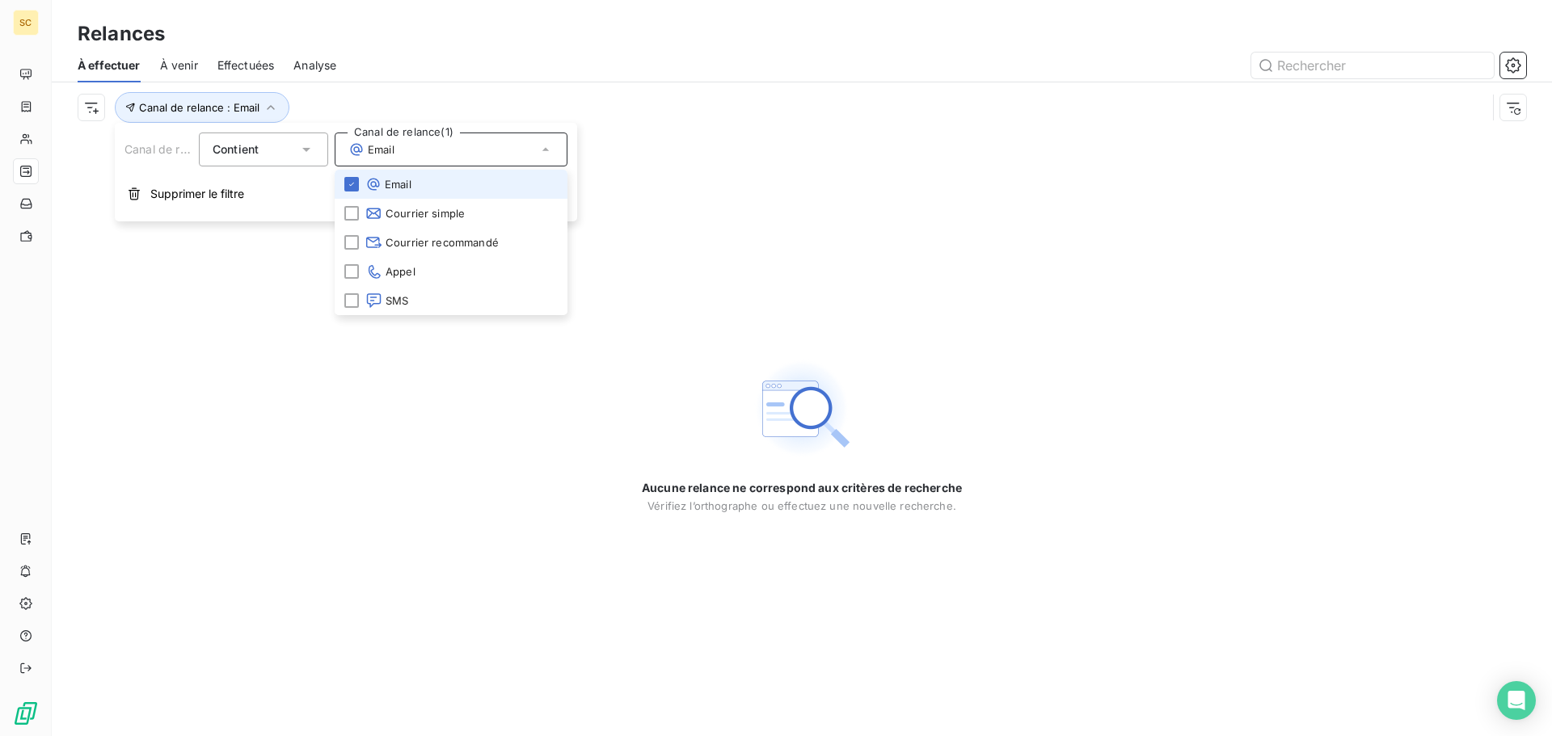
click at [402, 184] on span "Email" at bounding box center [388, 184] width 46 height 16
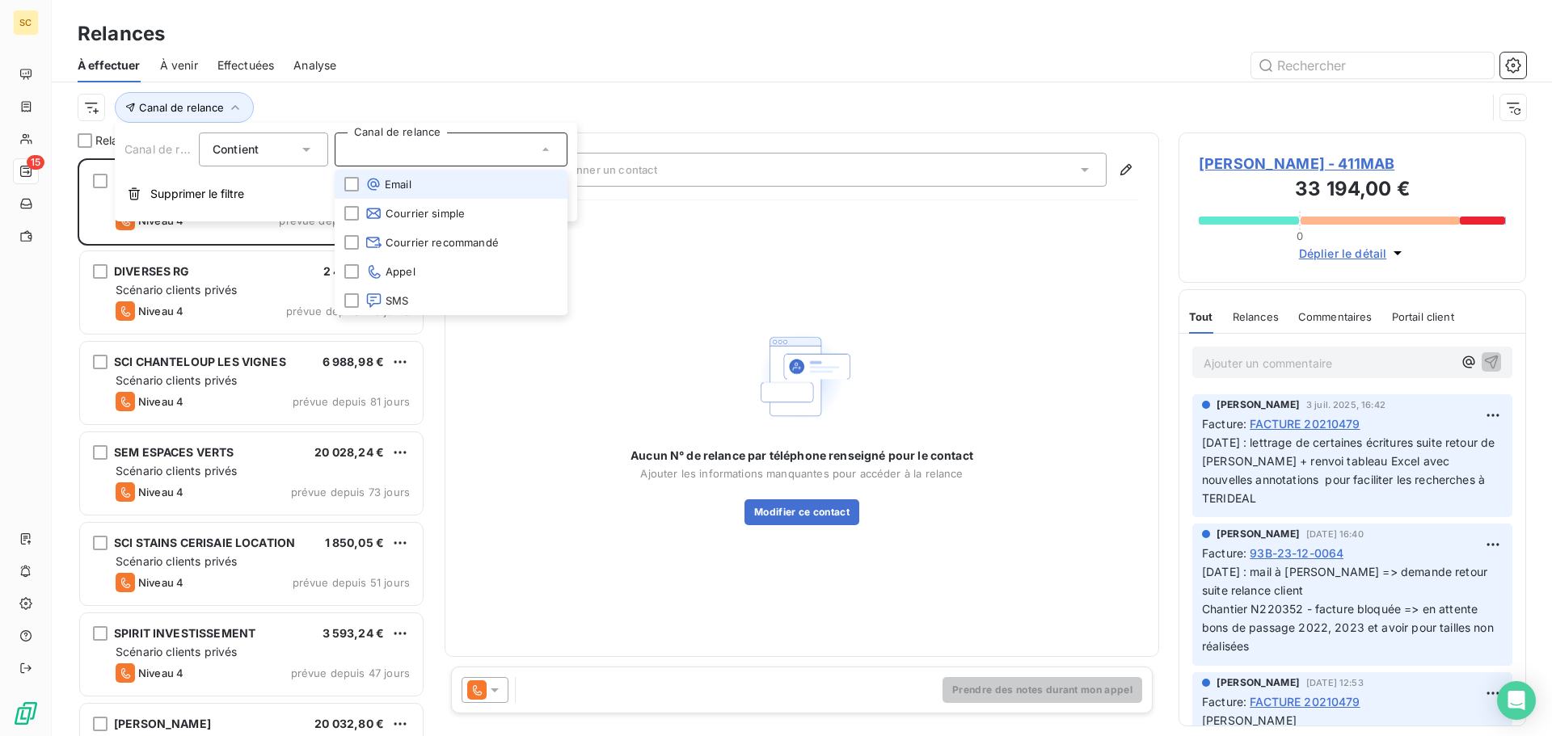
scroll to position [566, 336]
click at [184, 196] on span "Supprimer le filtre" at bounding box center [197, 194] width 94 height 16
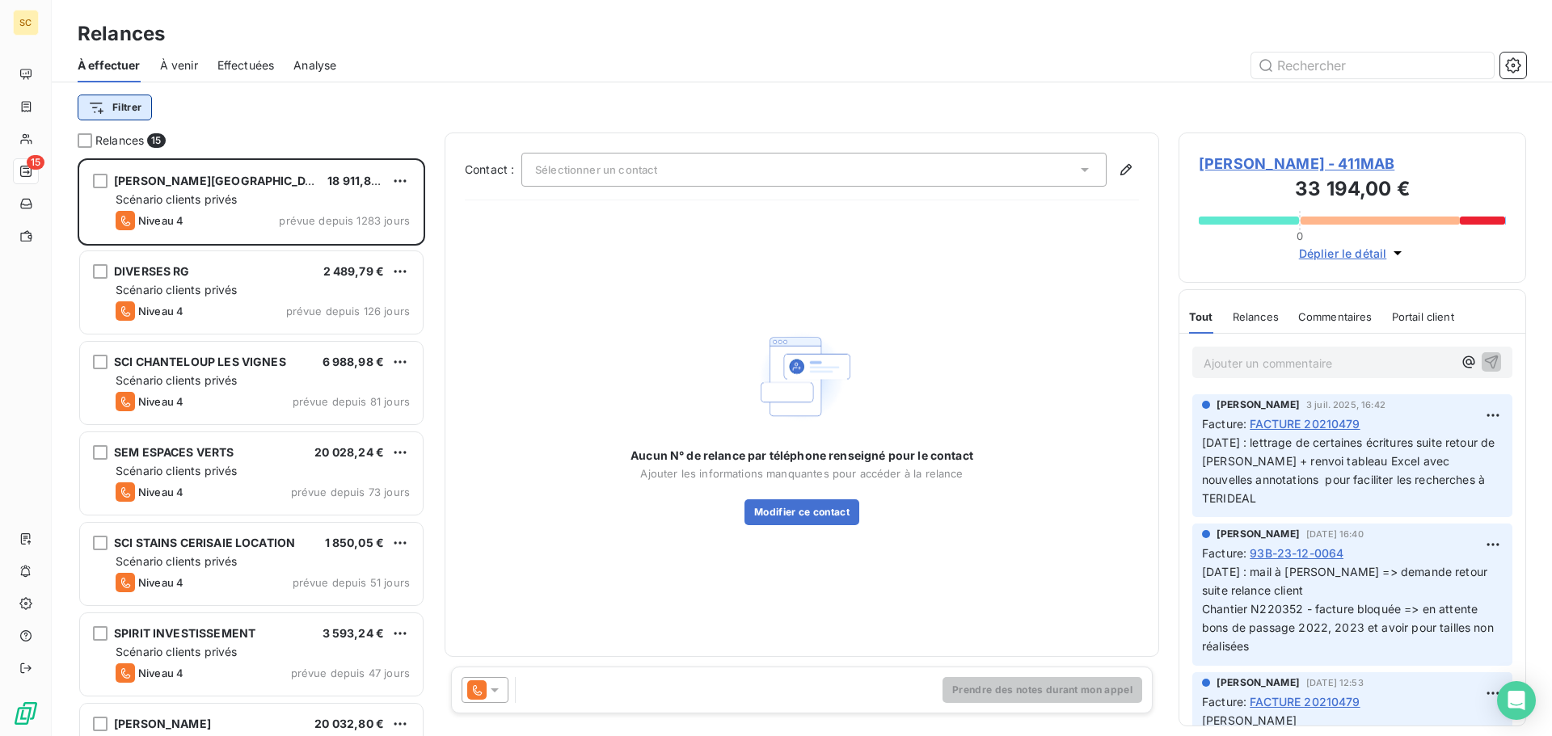
click at [117, 100] on html "SC 15 Relances À effectuer À venir Effectuées Analyse Filtrer Relances 15 [PERS…" at bounding box center [776, 368] width 1552 height 736
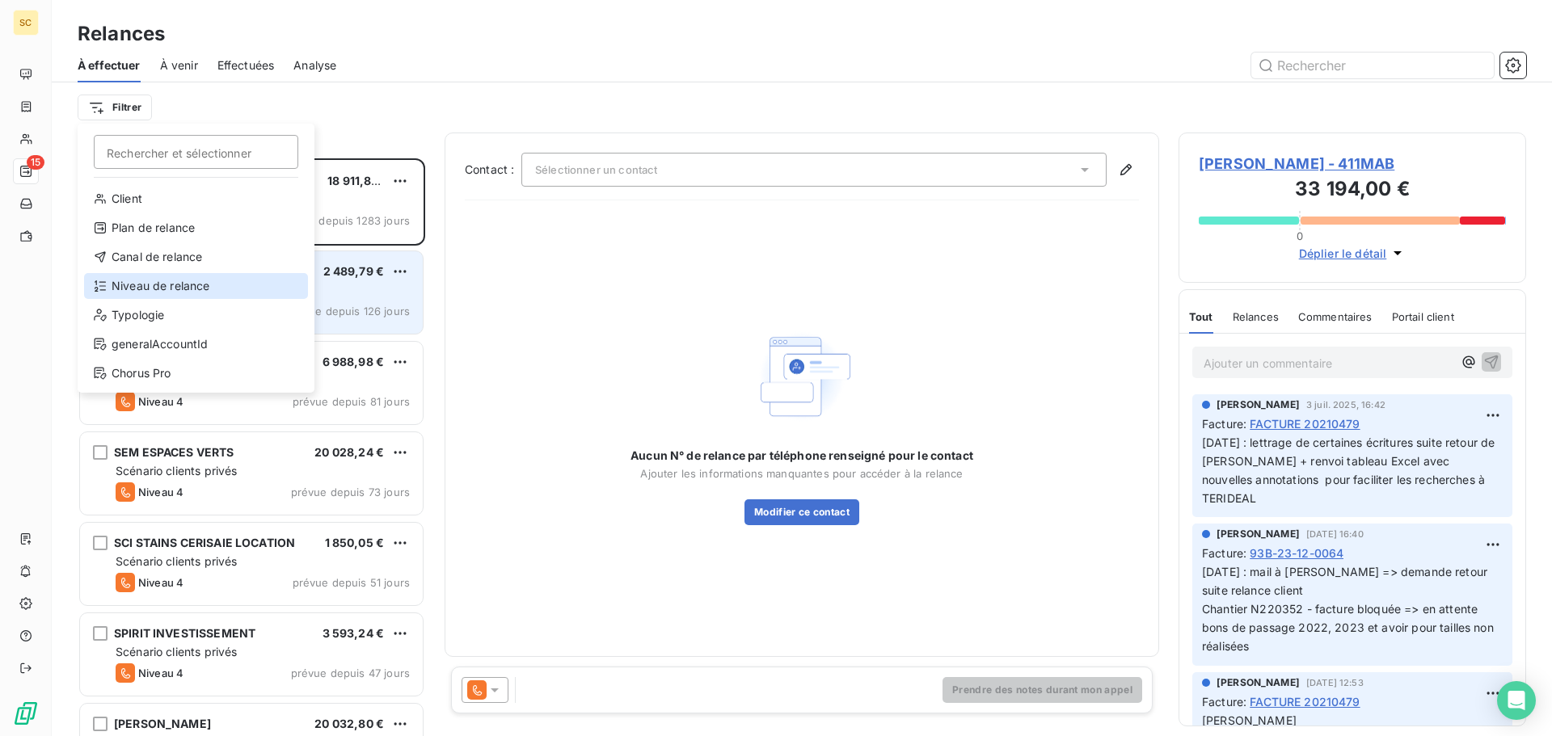
drag, startPoint x: 118, startPoint y: 290, endPoint x: 141, endPoint y: 272, distance: 29.3
click at [120, 290] on div "Niveau de relance" at bounding box center [196, 286] width 224 height 26
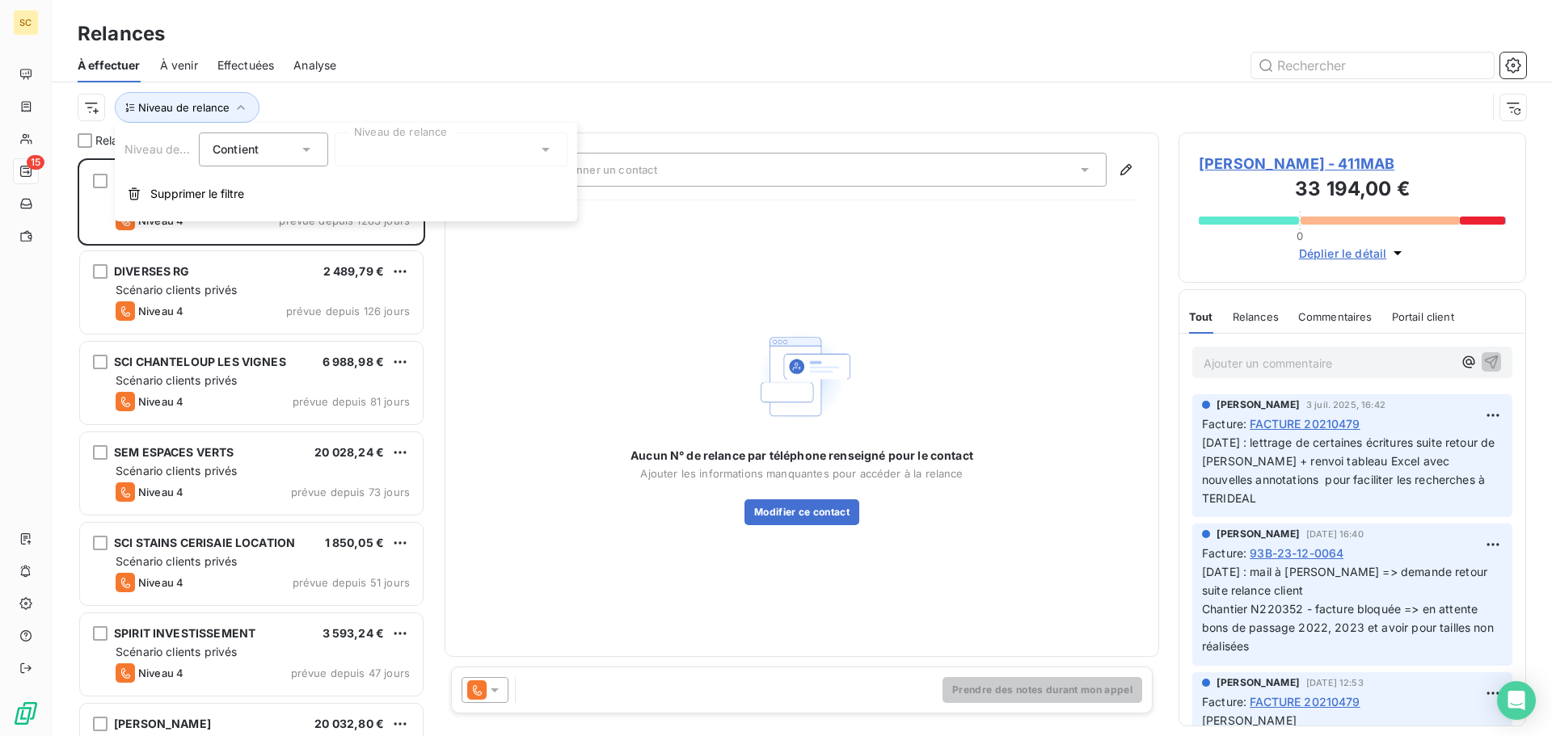
click at [379, 157] on div at bounding box center [451, 150] width 233 height 34
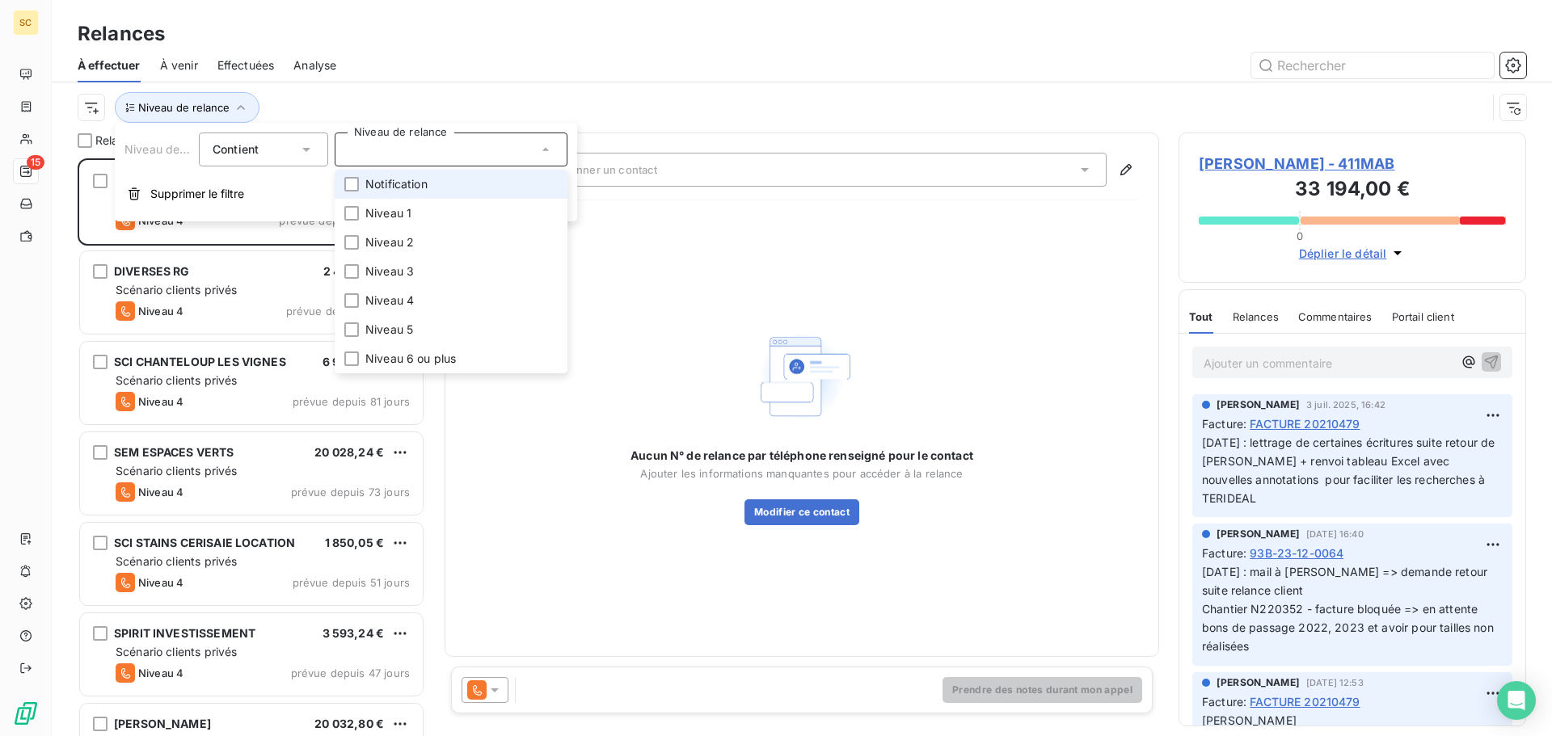
click at [393, 190] on span "Notification" at bounding box center [396, 184] width 62 height 16
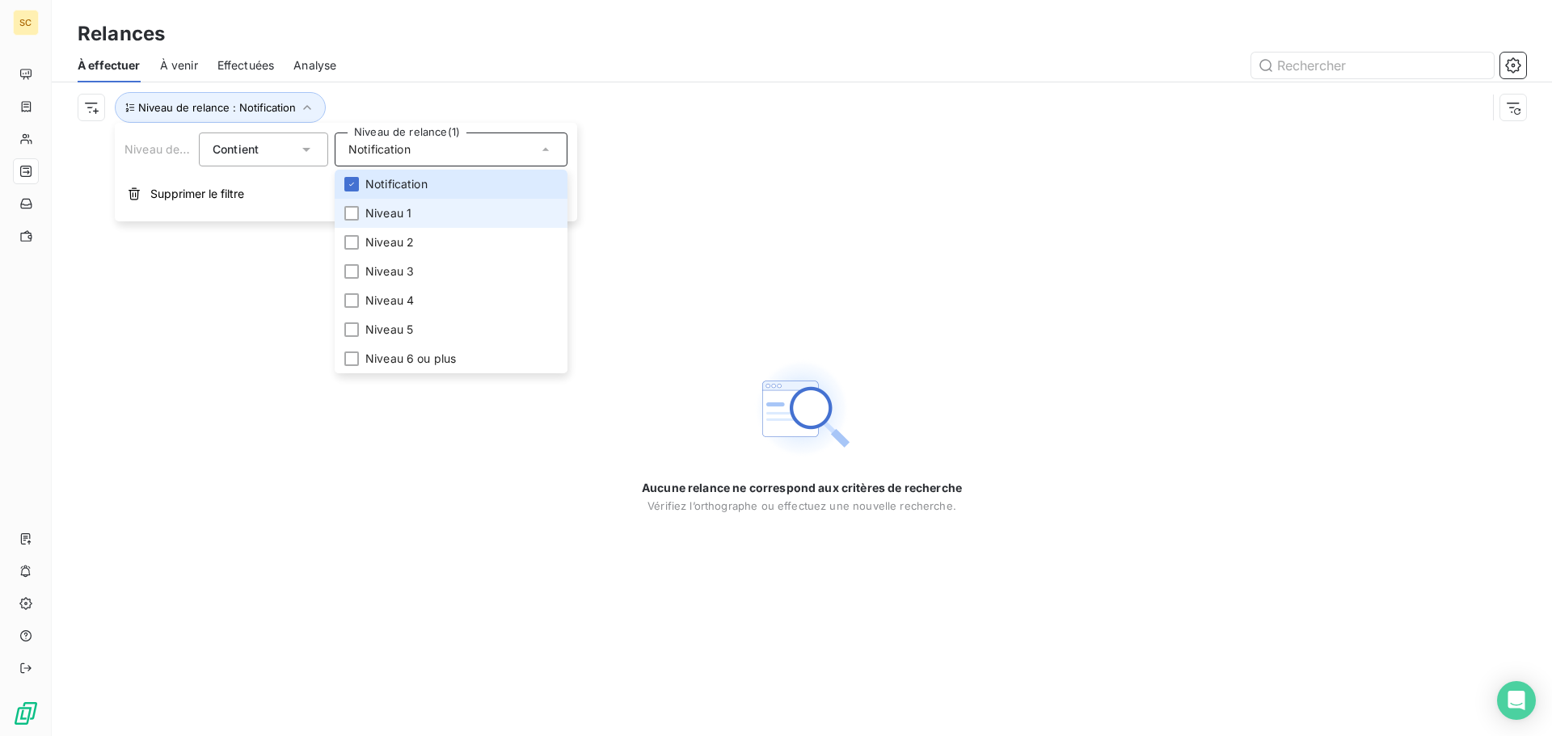
click at [412, 209] on li "Niveau 1" at bounding box center [451, 213] width 233 height 29
click at [403, 243] on span "Niveau 2" at bounding box center [389, 242] width 49 height 16
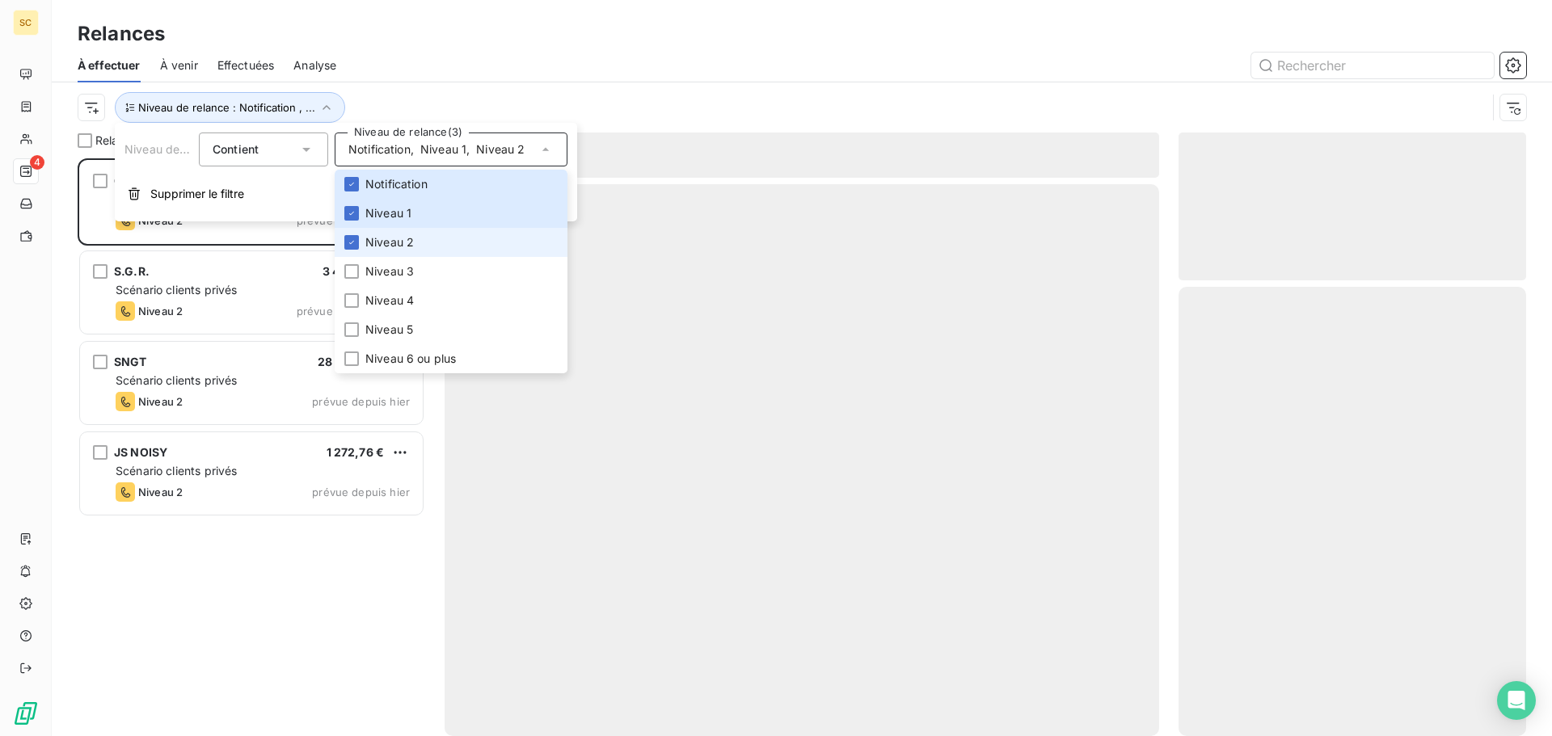
scroll to position [566, 336]
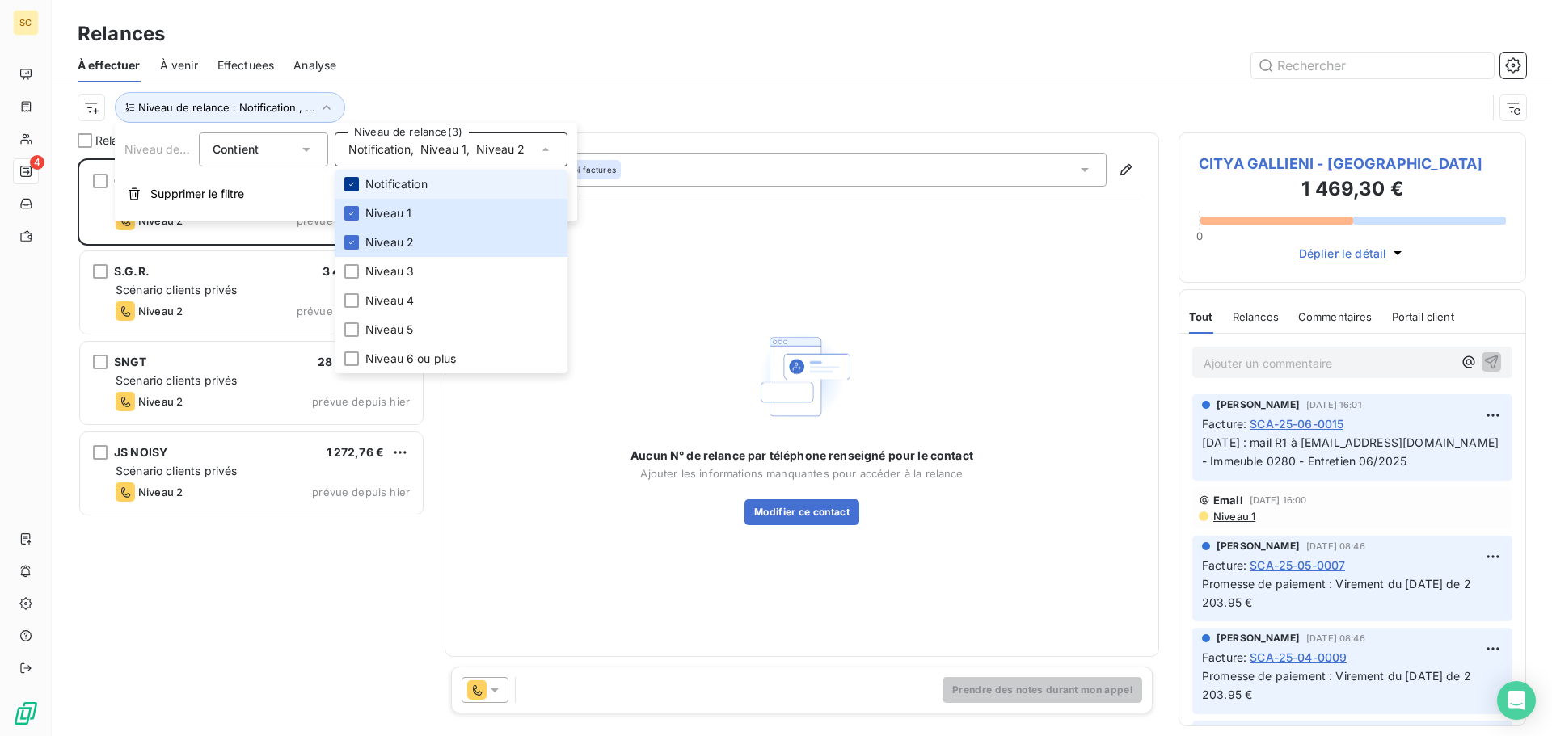
click at [351, 177] on div at bounding box center [351, 184] width 15 height 15
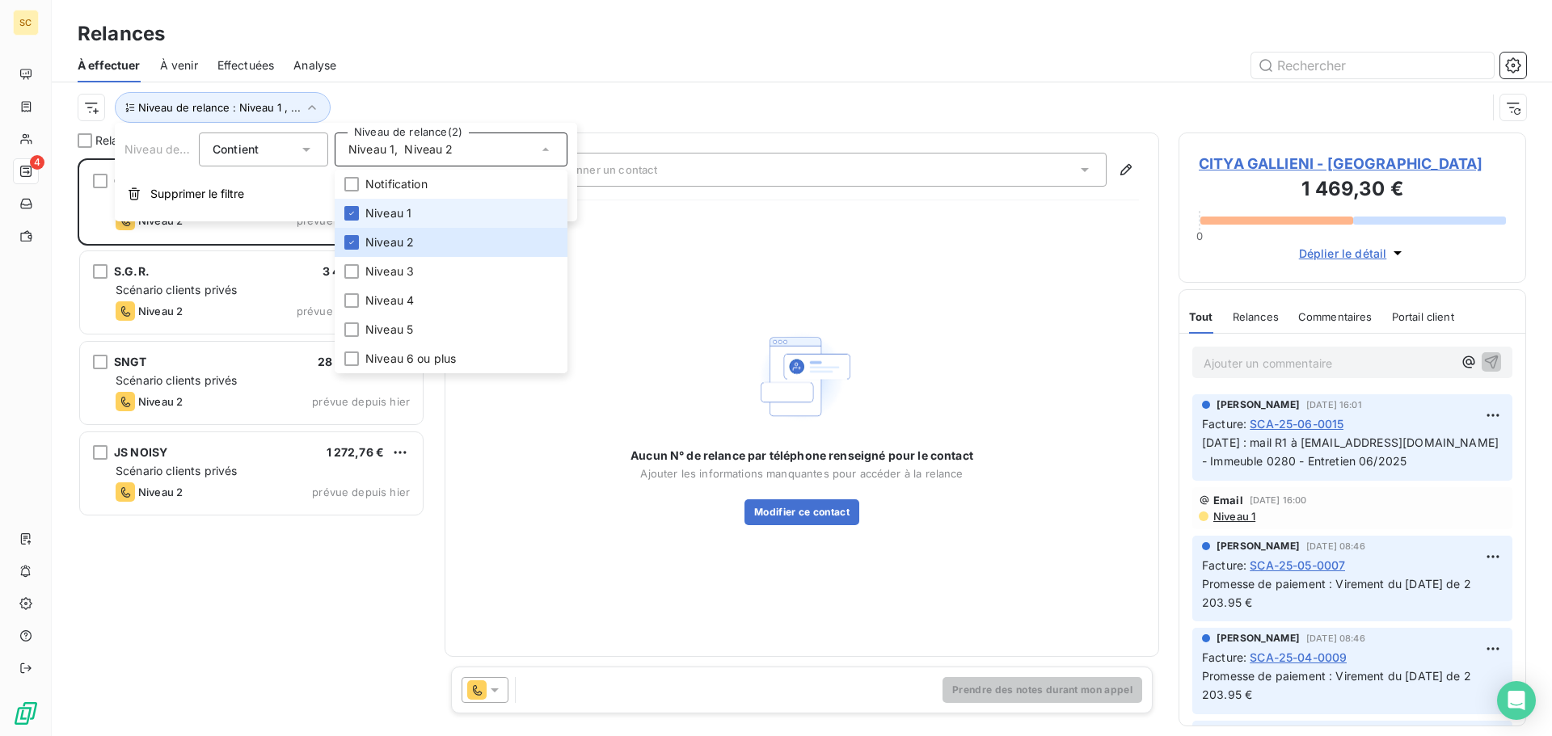
drag, startPoint x: 349, startPoint y: 210, endPoint x: 369, endPoint y: 205, distance: 20.2
click at [350, 210] on icon at bounding box center [352, 214] width 10 height 10
click at [525, 101] on div "Niveau de relance : Niveau 2" at bounding box center [782, 107] width 1409 height 31
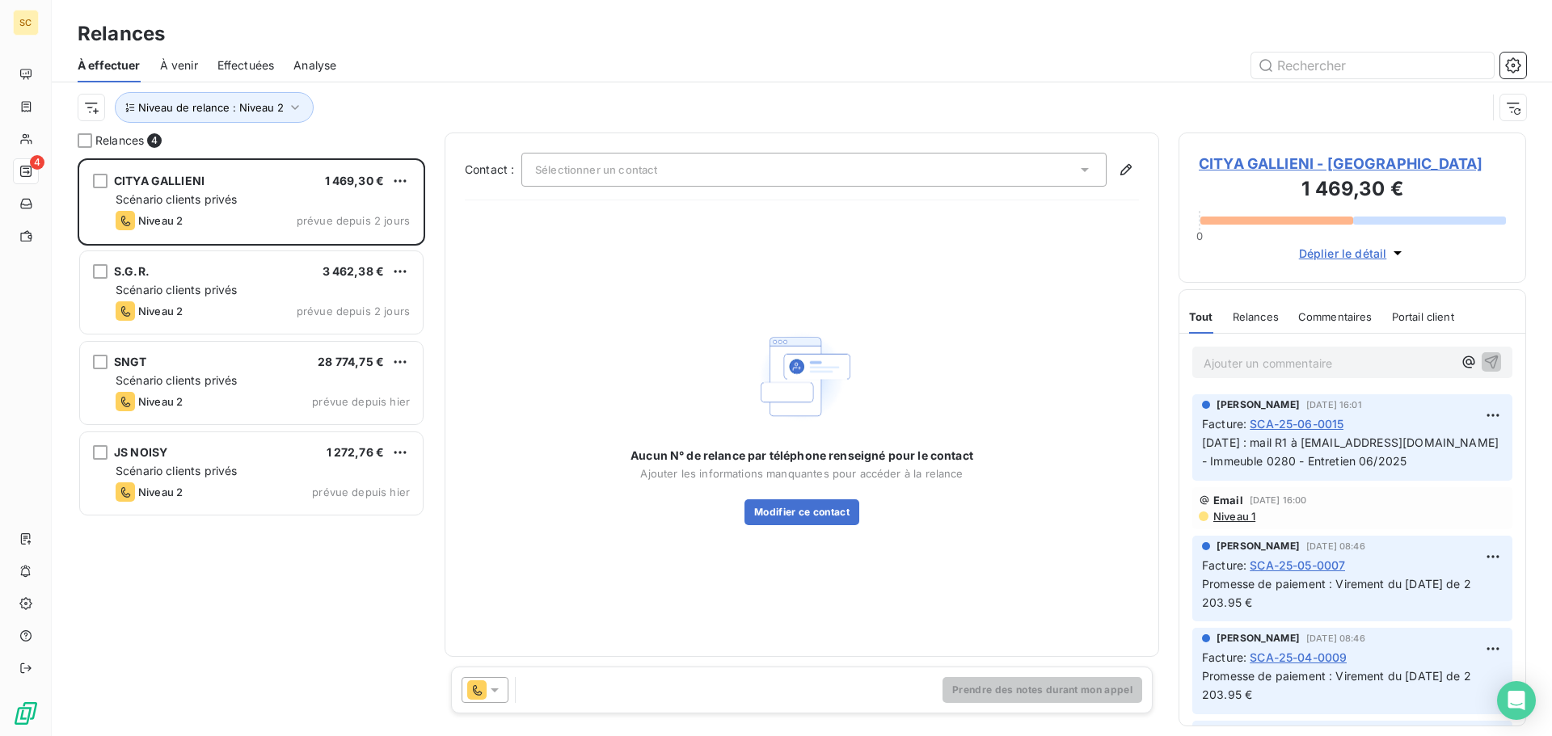
click at [1376, 156] on span "CITYA GALLIENI - 411CITYAGALLIEN" at bounding box center [1352, 164] width 307 height 22
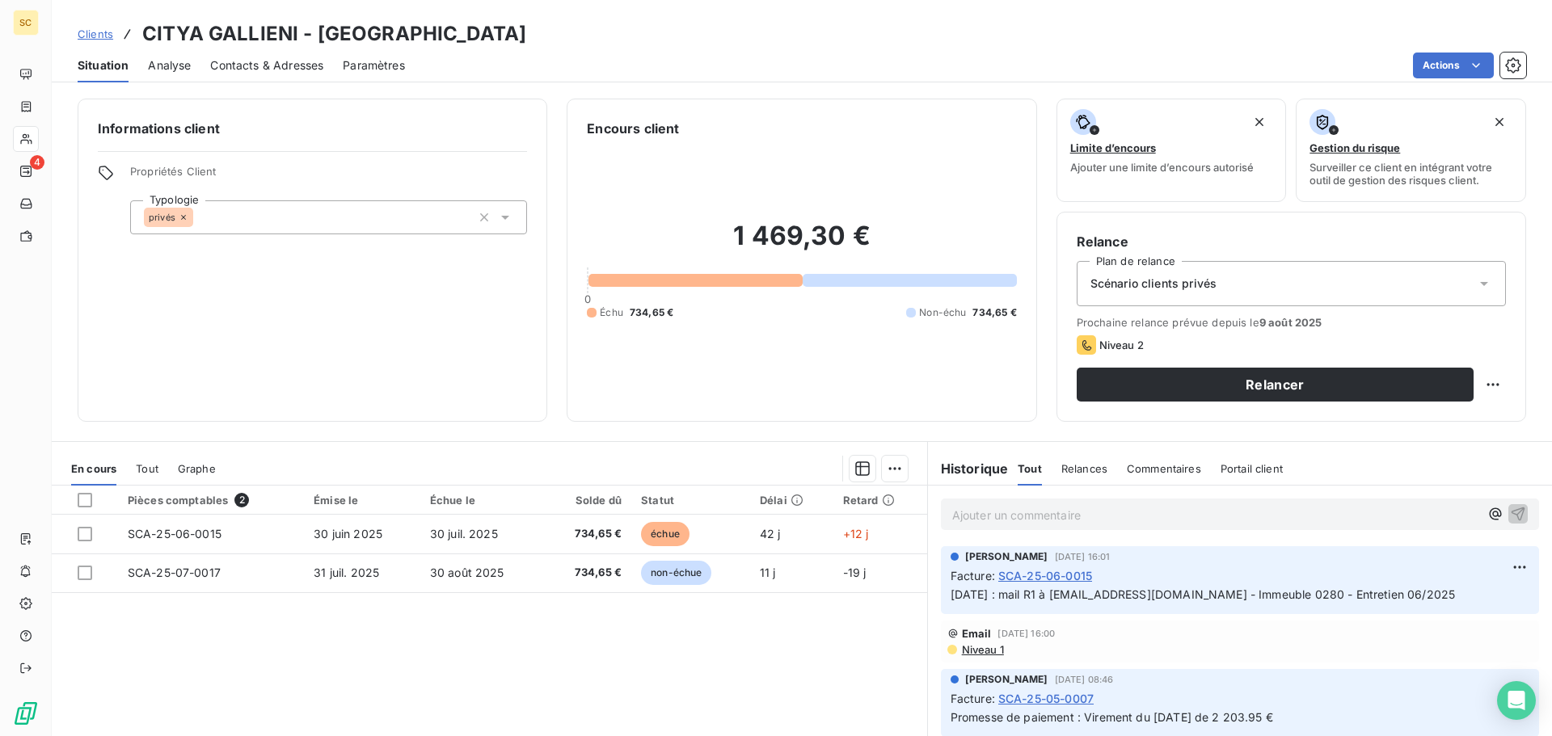
click at [274, 65] on span "Contacts & Adresses" at bounding box center [266, 65] width 113 height 16
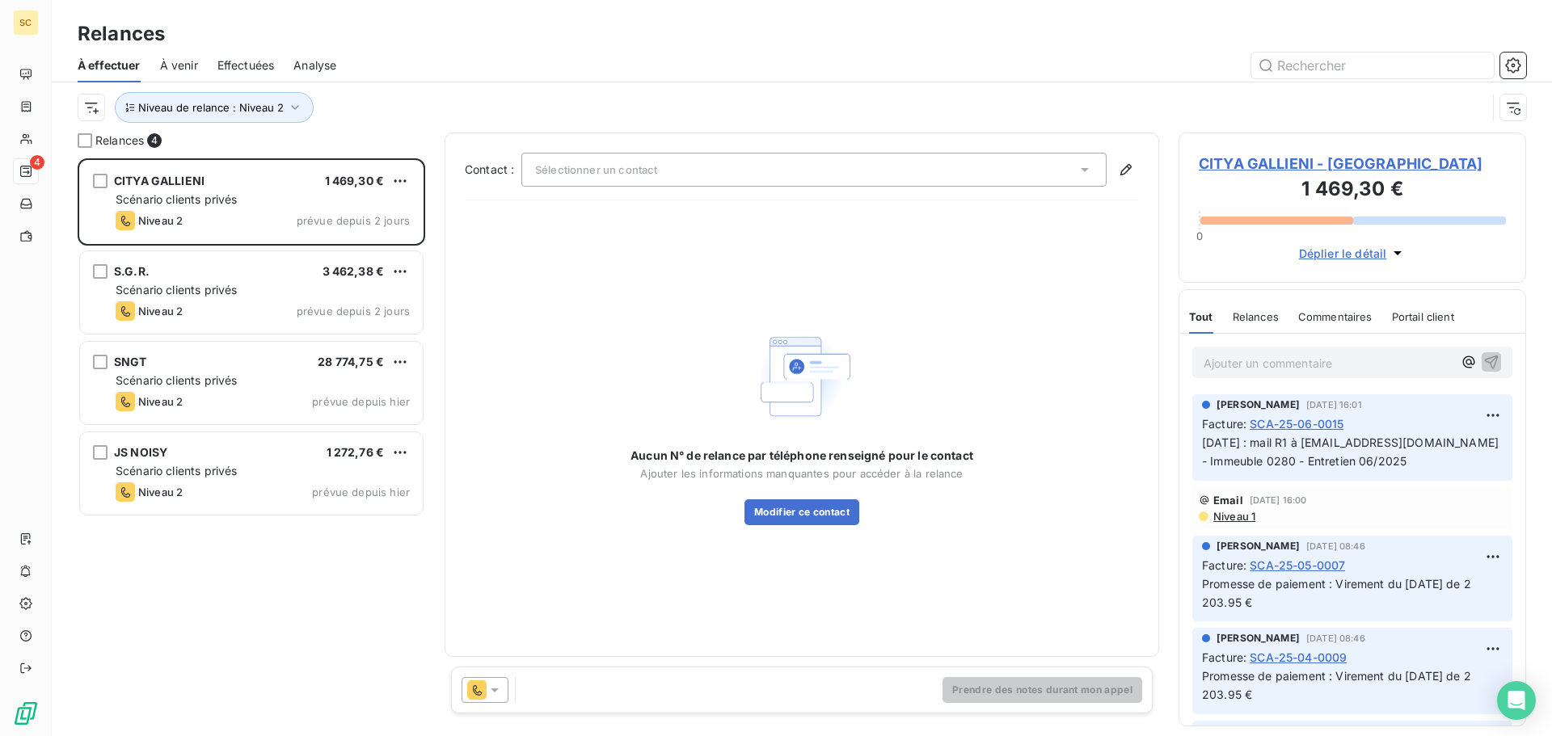
scroll to position [566, 336]
click at [770, 170] on div "Sélectionner un contact" at bounding box center [813, 170] width 585 height 34
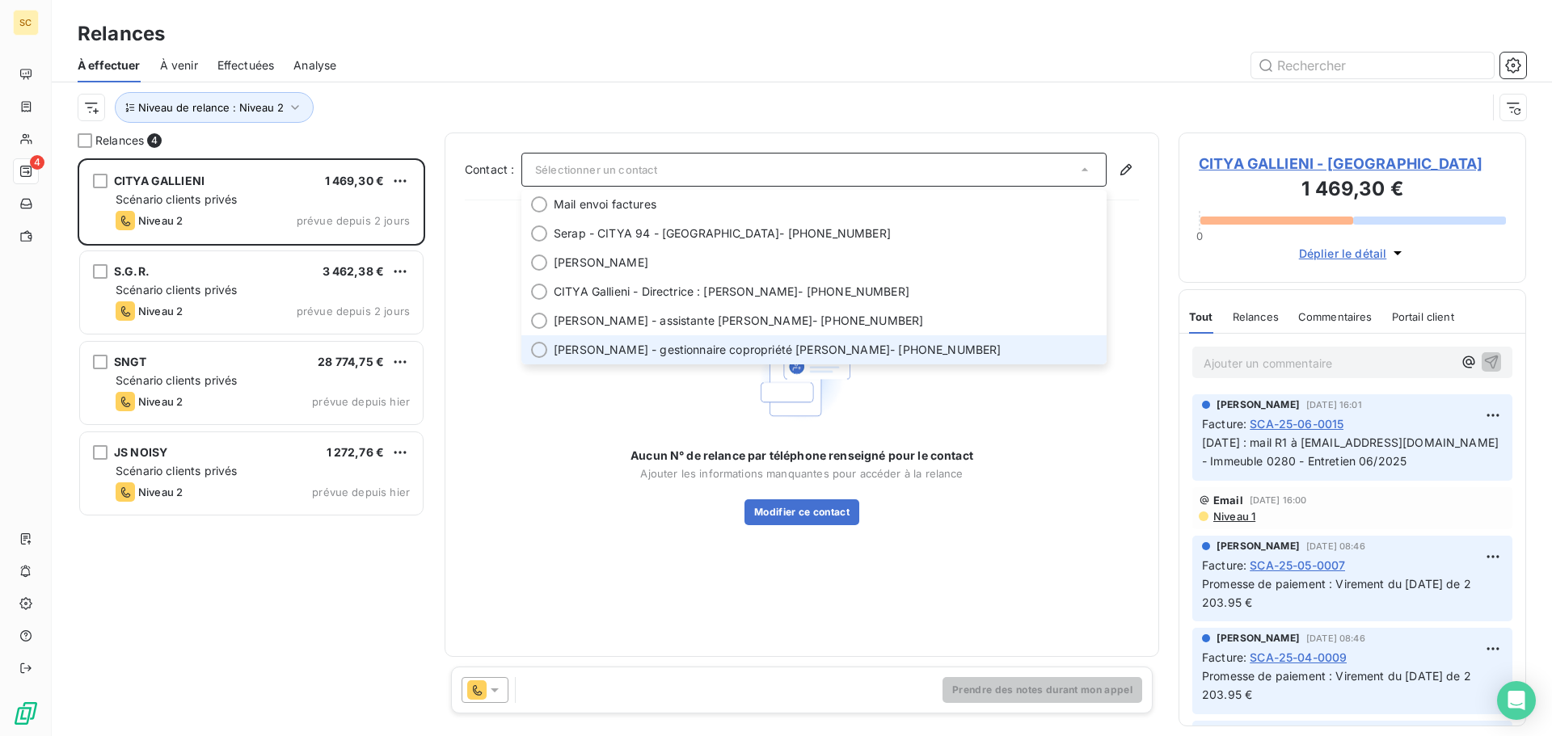
click at [756, 351] on span "Eve-Océane - gestionnaire copropriété GEORGETTE" at bounding box center [722, 350] width 336 height 16
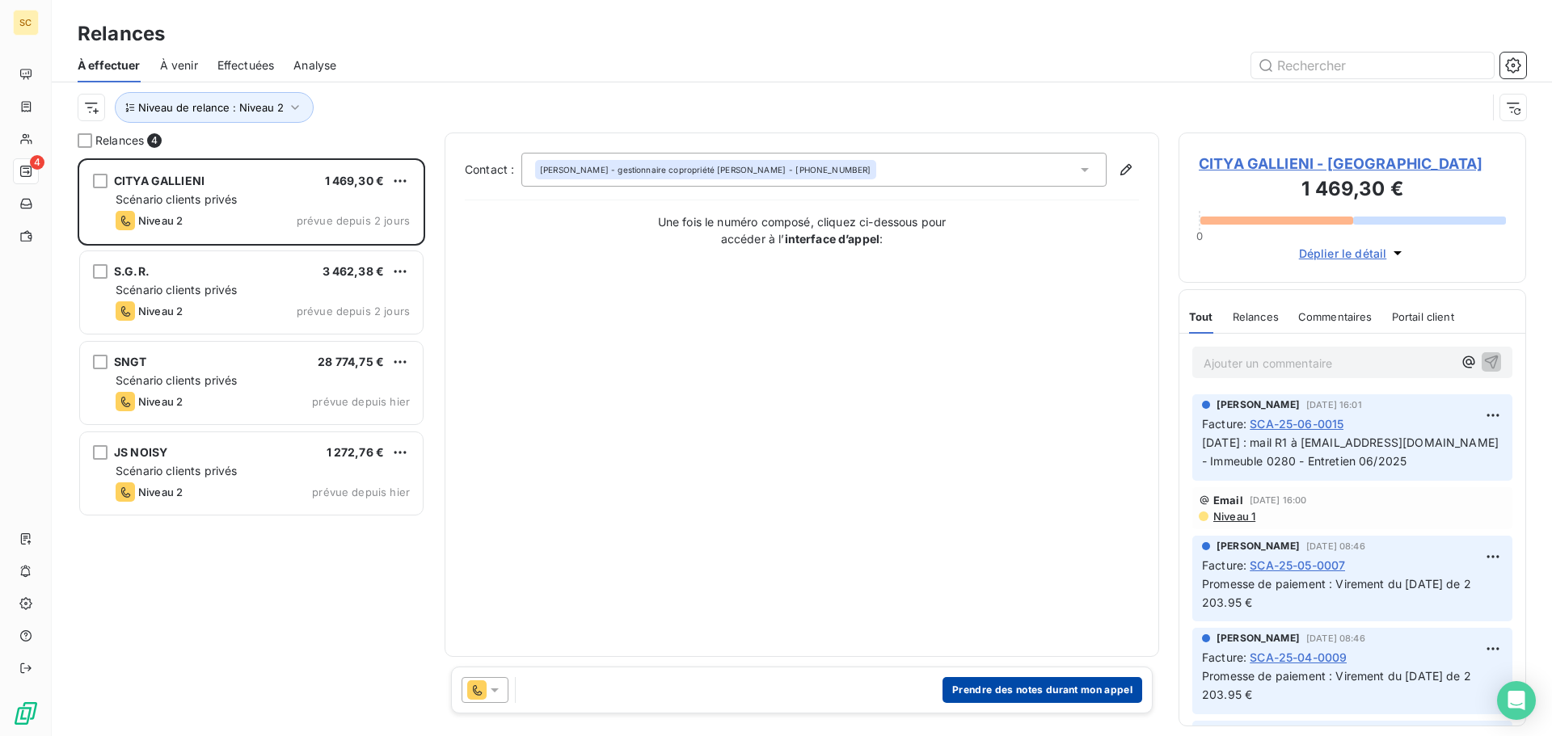
click at [1040, 686] on button "Prendre des notes durant mon appel" at bounding box center [1043, 690] width 200 height 26
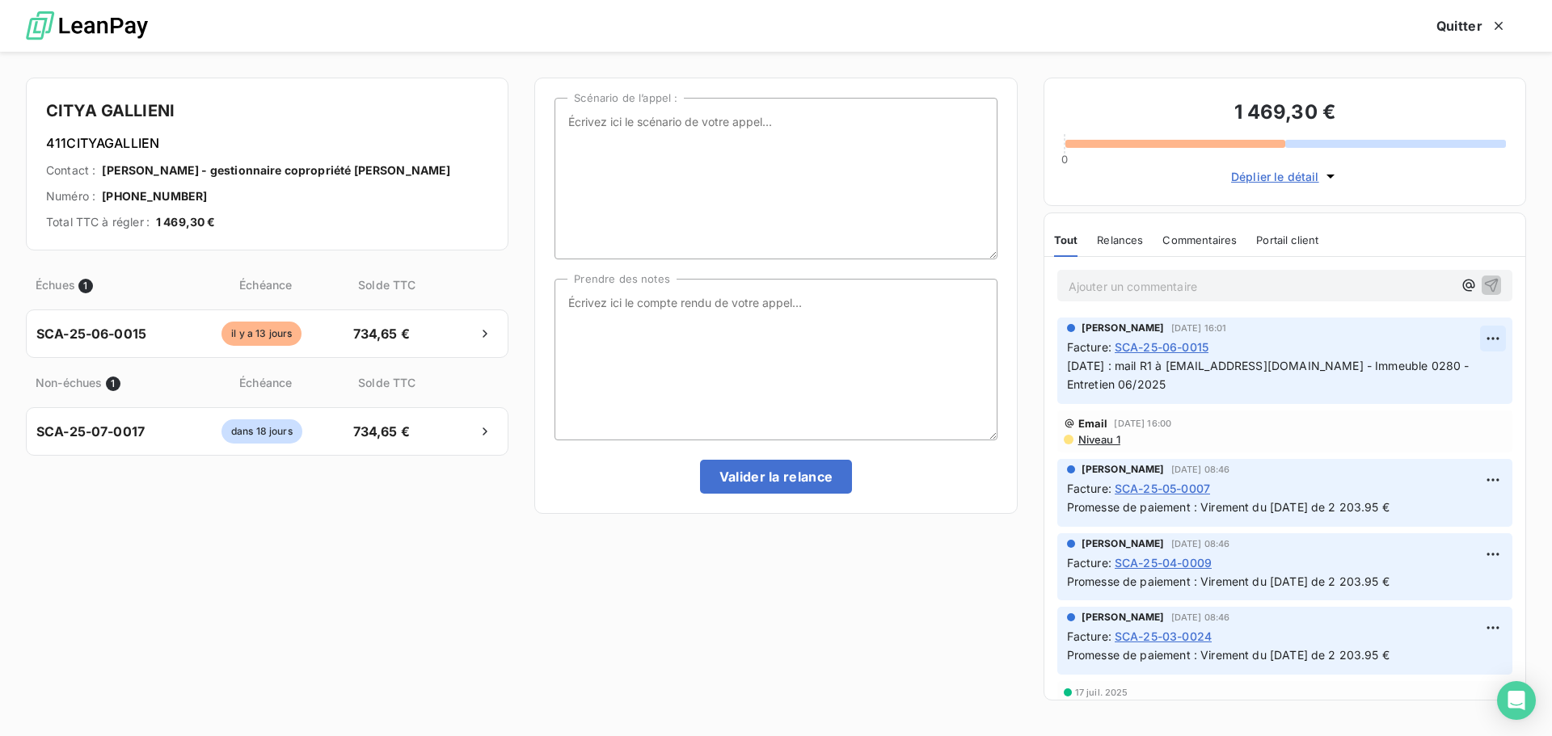
click at [1489, 336] on html "SC 4 Relances À effectuer À venir Effectuées Analyse Niveau de relance : Niveau…" at bounding box center [776, 368] width 1552 height 736
click at [1437, 369] on div "Editer" at bounding box center [1442, 374] width 91 height 26
click at [1315, 365] on span "04/08/25 : mail R1 à egeorgette@citya.com - Immeuble 0280 - Entretien 06/2025" at bounding box center [1270, 375] width 406 height 32
click at [1167, 378] on span "04/08/25 : mail R1 à egeorgette@citya.com - SDC Les Champs - Immeuble 0280 - En…" at bounding box center [1274, 375] width 414 height 32
click at [1487, 374] on icon "button" at bounding box center [1495, 375] width 16 height 16
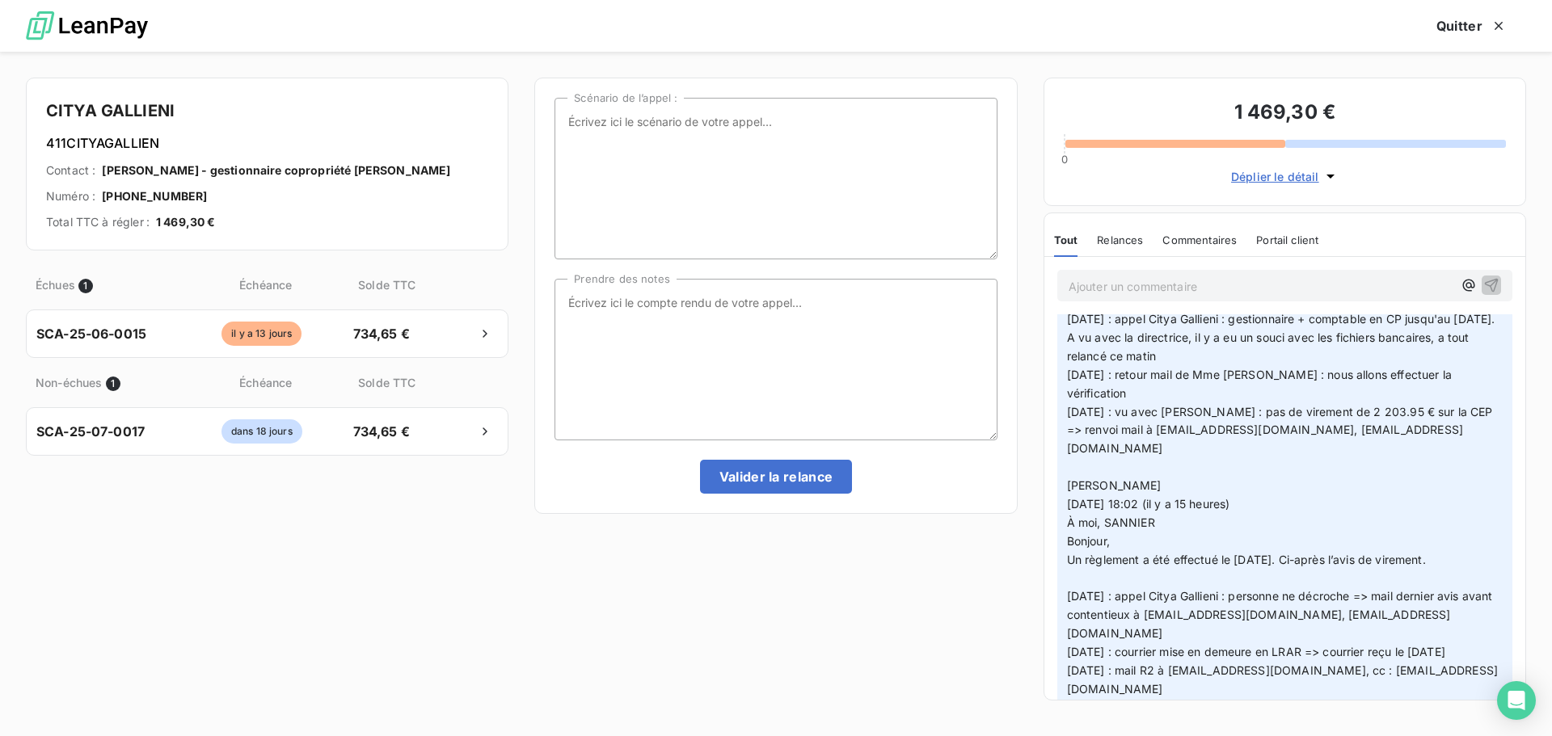
scroll to position [728, 0]
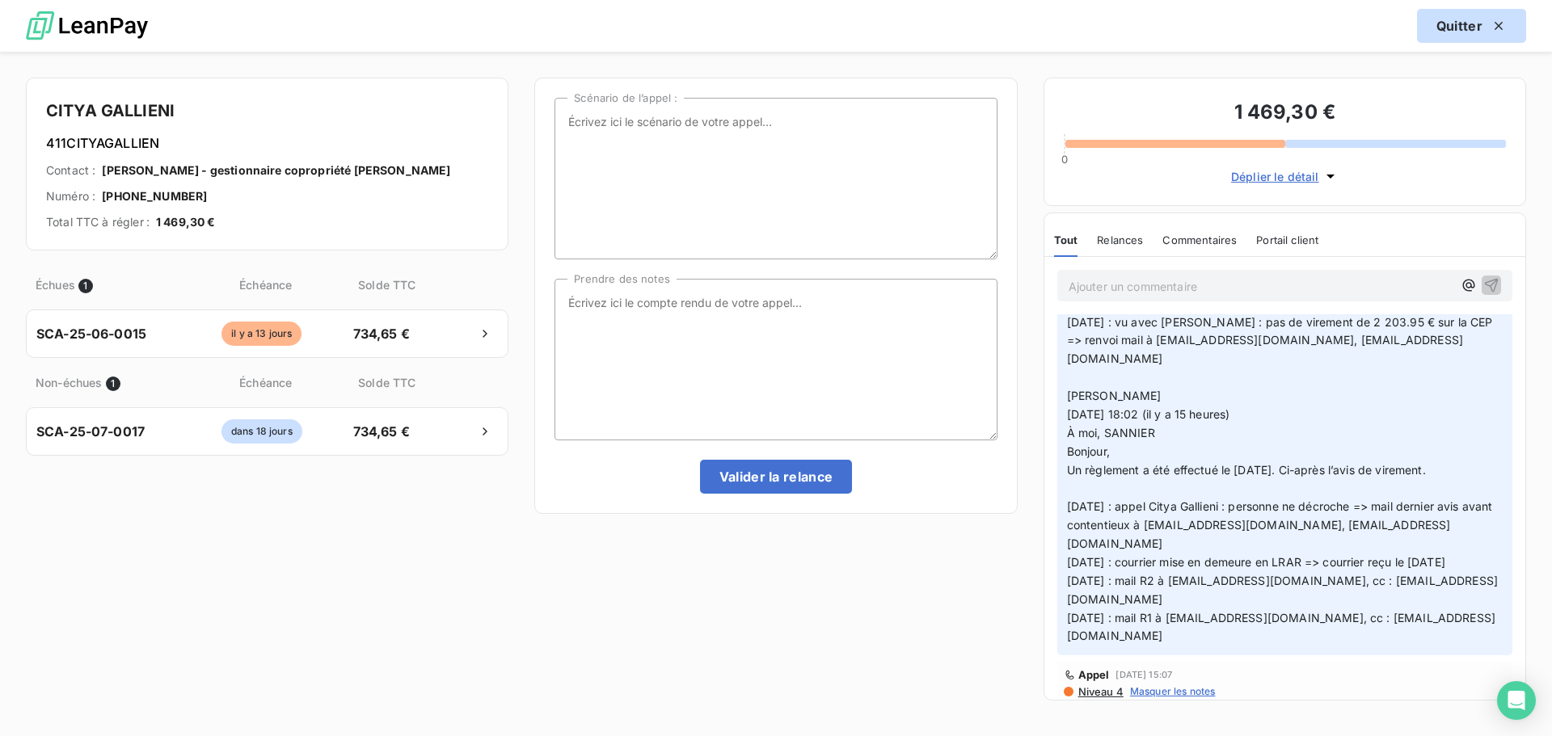
click at [1465, 21] on button "Quitter" at bounding box center [1471, 26] width 109 height 34
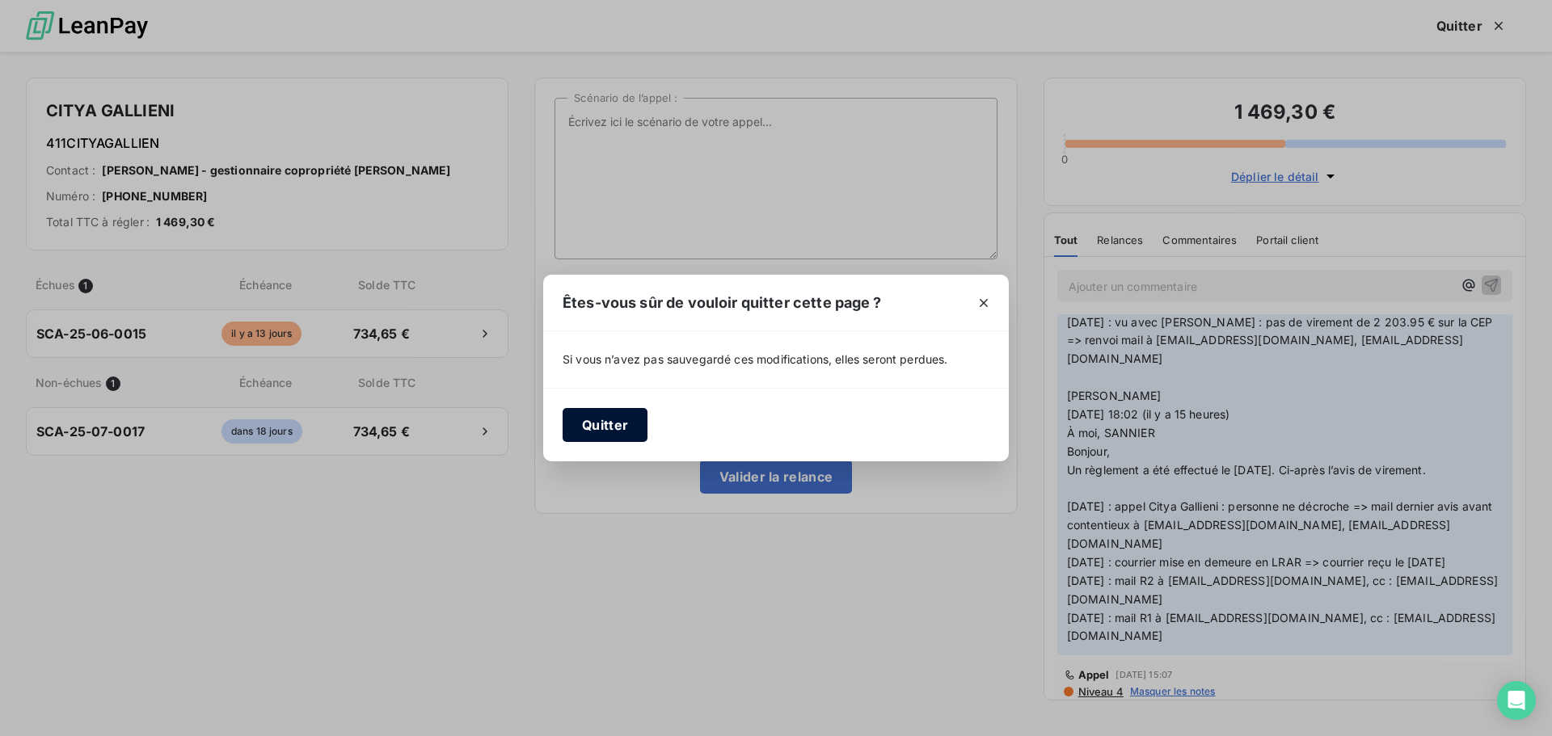
click at [600, 422] on button "Quitter" at bounding box center [605, 425] width 85 height 34
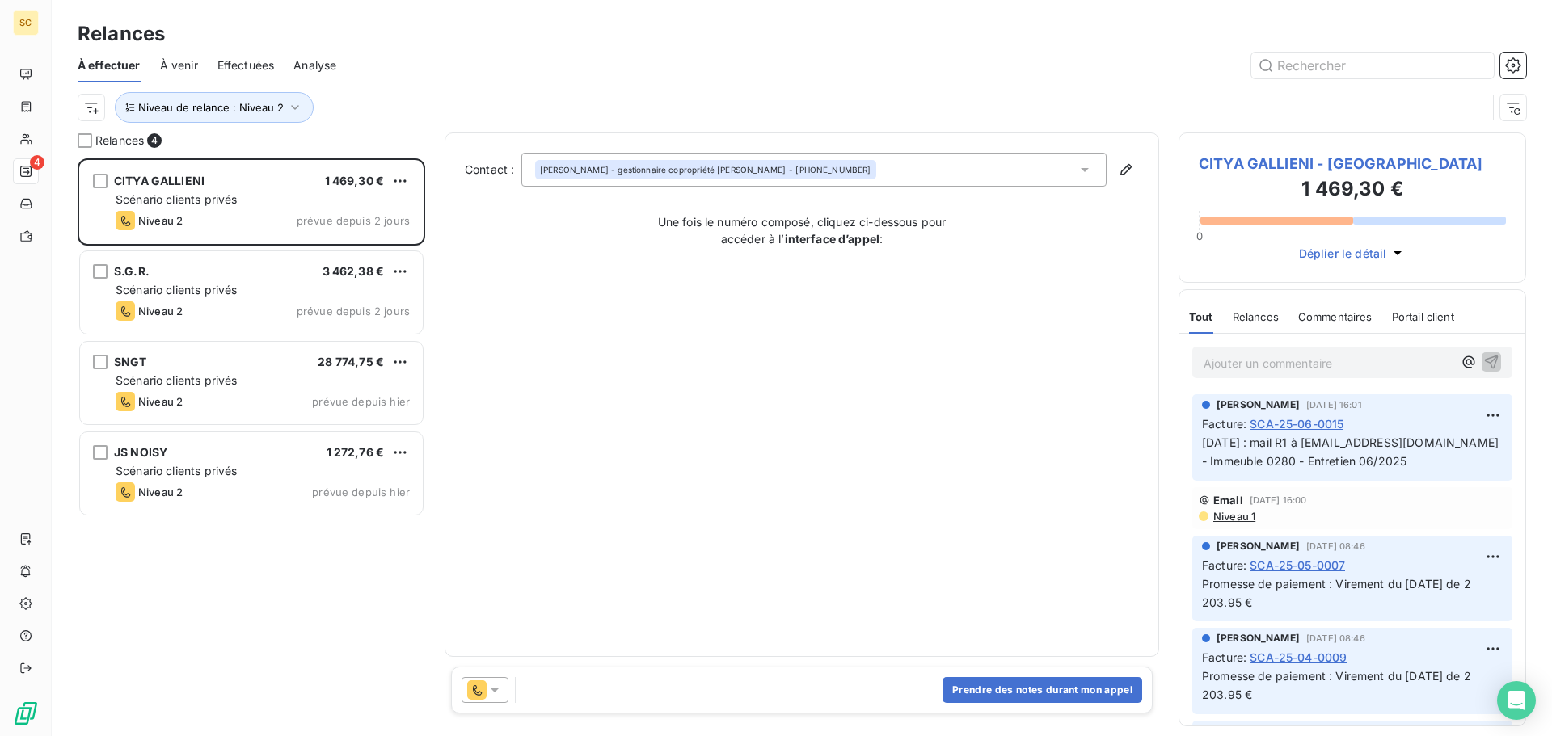
click at [1223, 163] on span "CITYA GALLIENI - 411CITYAGALLIEN" at bounding box center [1352, 164] width 307 height 22
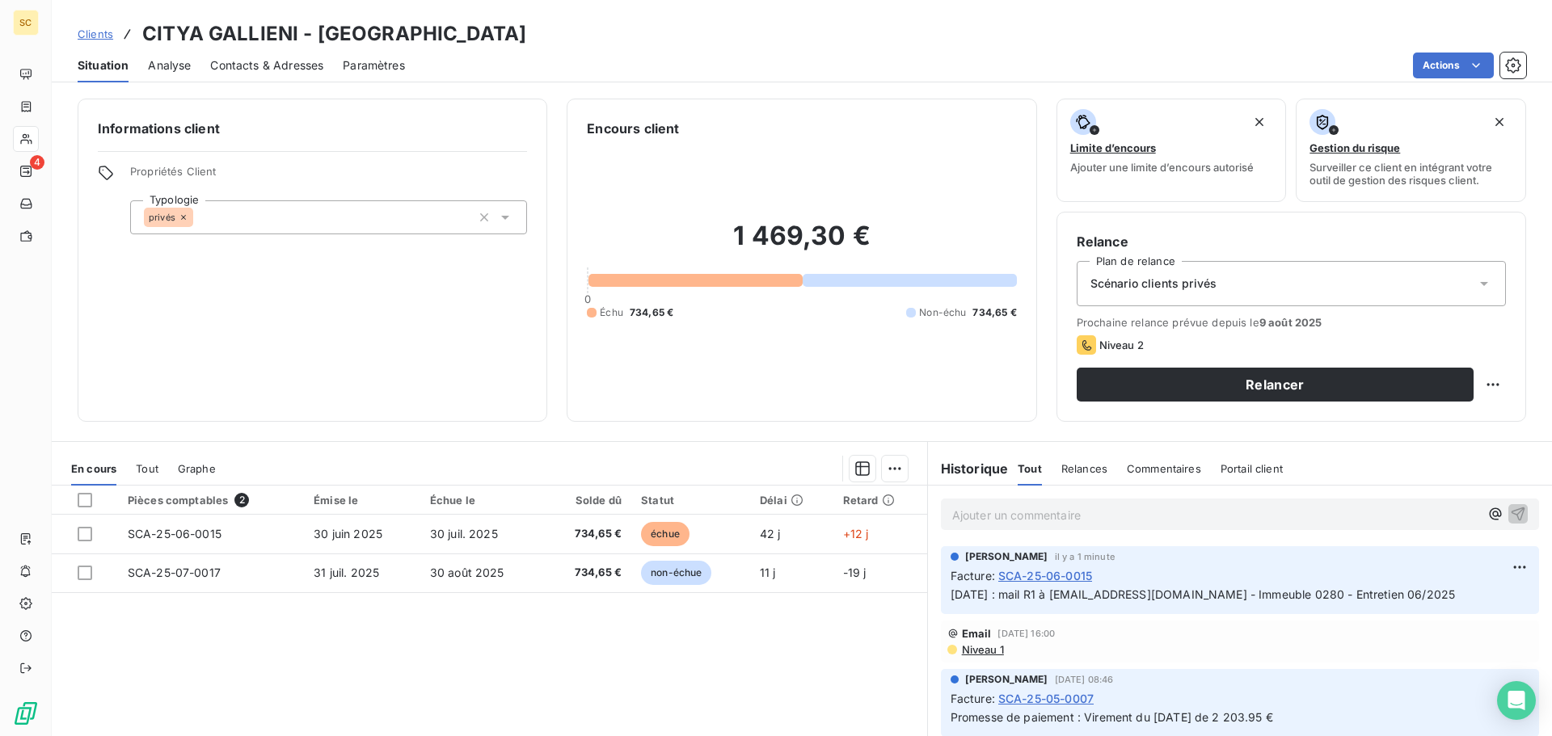
click at [273, 61] on span "Contacts & Adresses" at bounding box center [266, 65] width 113 height 16
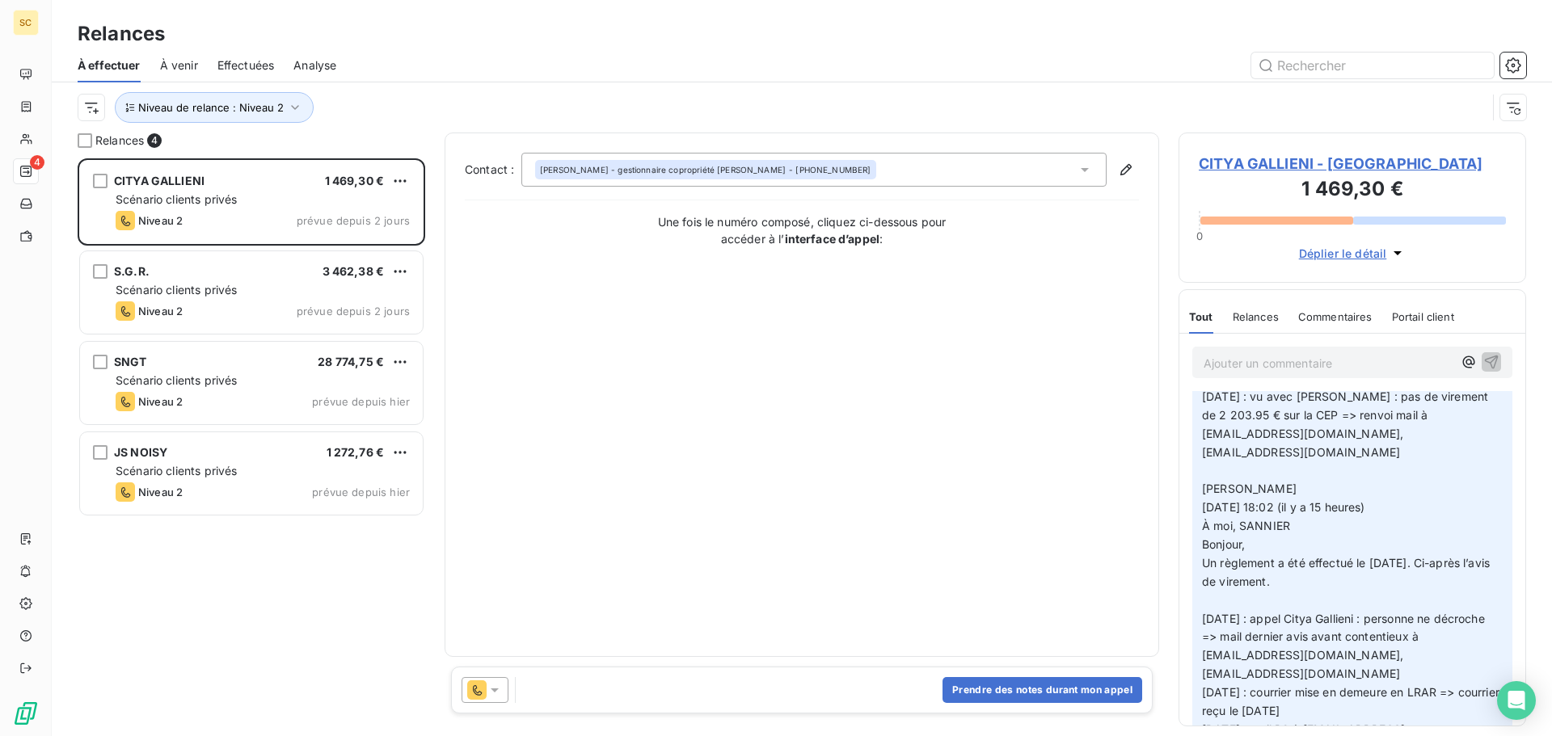
scroll to position [808, 0]
click at [1032, 694] on button "Prendre des notes durant mon appel" at bounding box center [1043, 690] width 200 height 26
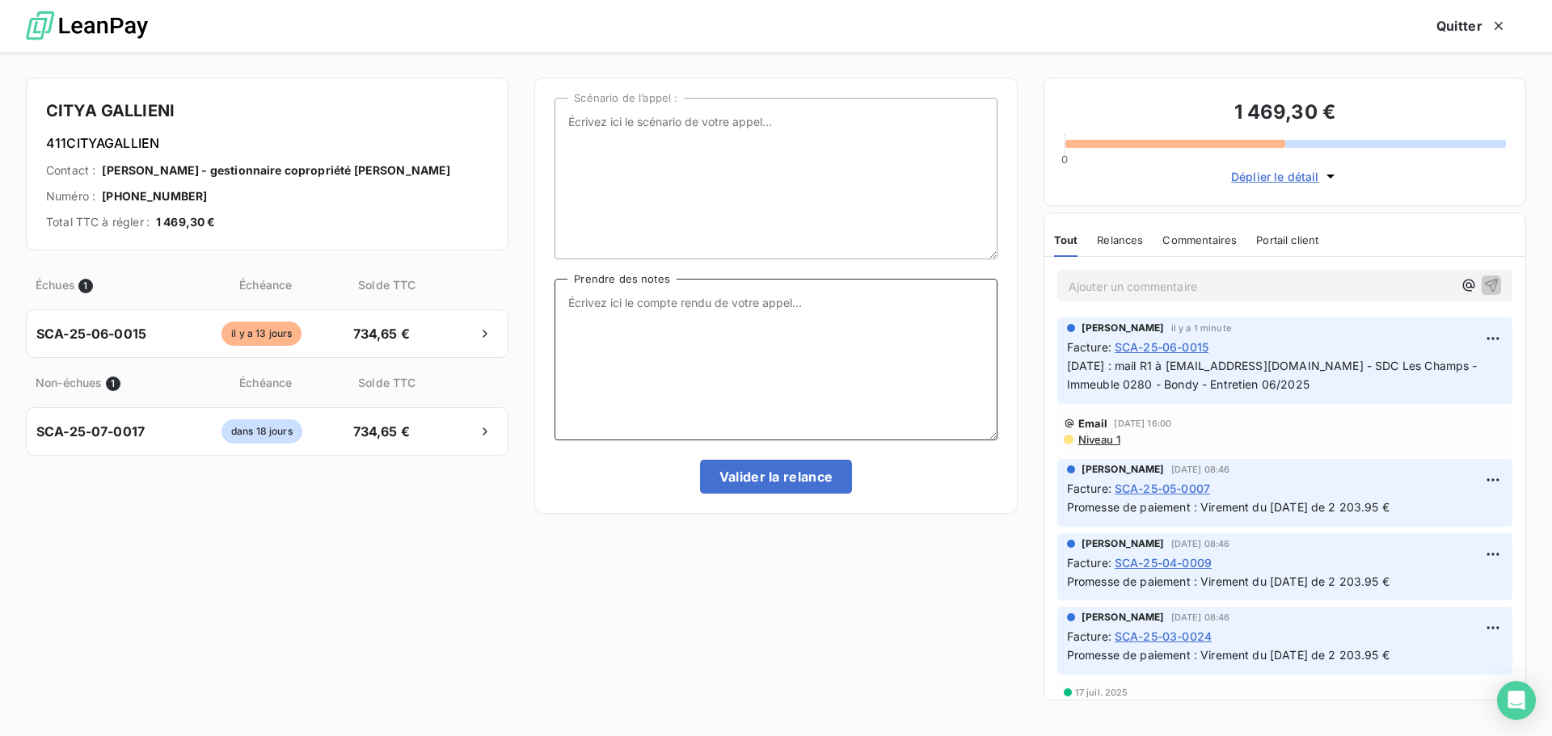
click at [662, 314] on textarea "Prendre des notes" at bounding box center [776, 360] width 442 height 162
type textarea "11/08/25 : appel Citya Gallieni : personne ne décroche => mail R2"
click at [825, 485] on button "Valider la relance" at bounding box center [776, 477] width 153 height 34
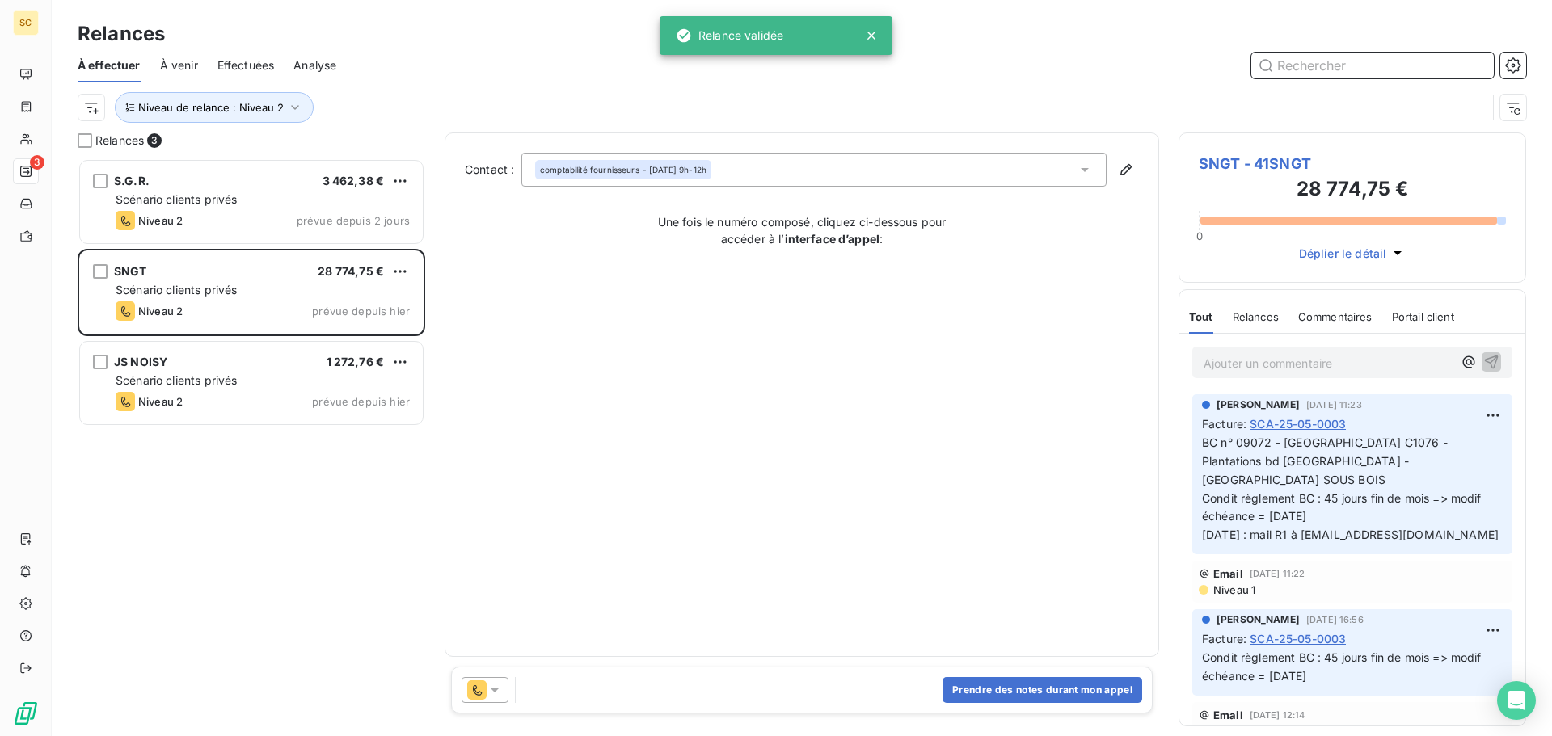
scroll to position [3, 0]
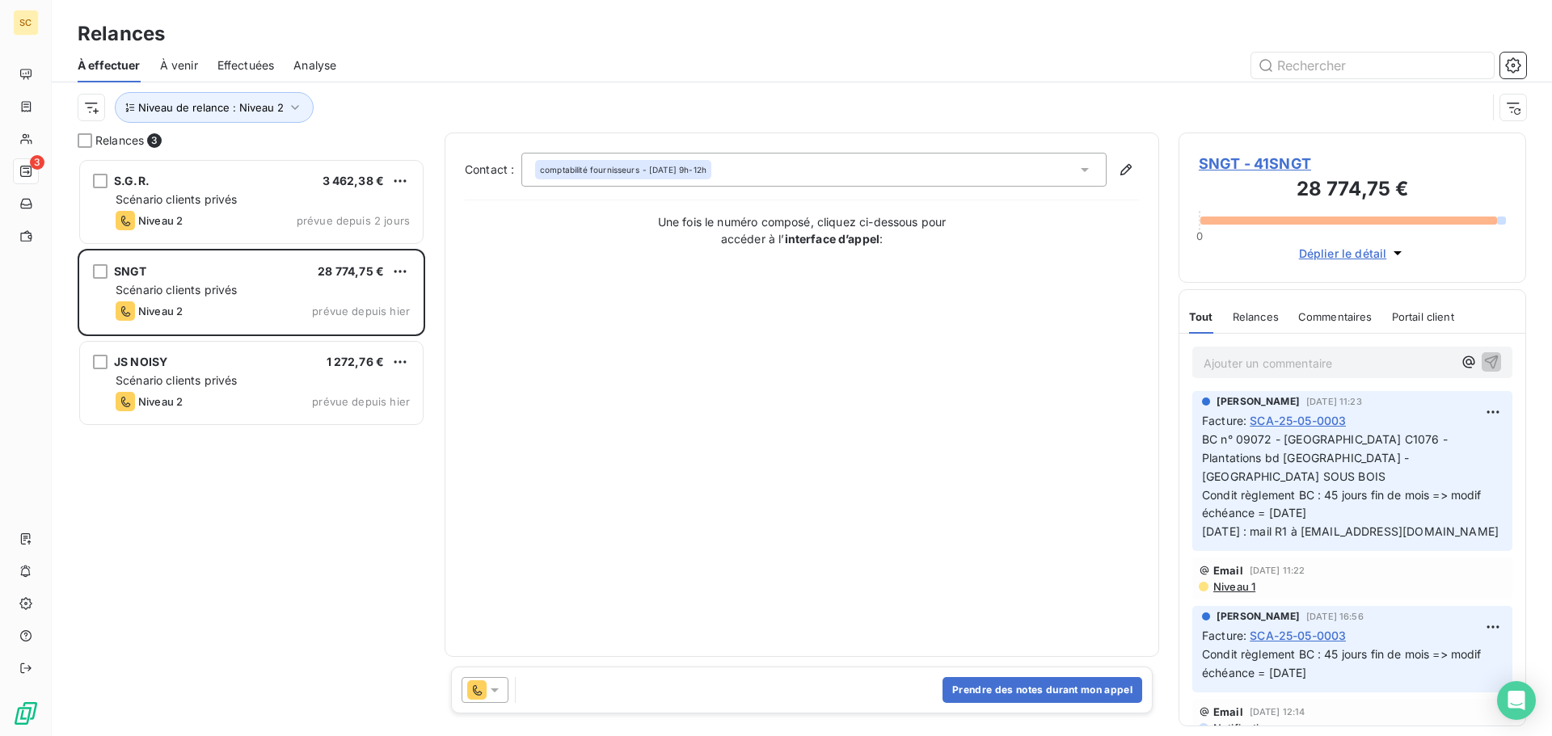
click at [1386, 506] on span "BC n° 09072 - Chantier C1076 - Plantations bd Strasbourg - AULNAY SOUS BOIS Con…" at bounding box center [1350, 486] width 297 height 106
click at [241, 64] on span "Effectuées" at bounding box center [245, 65] width 57 height 16
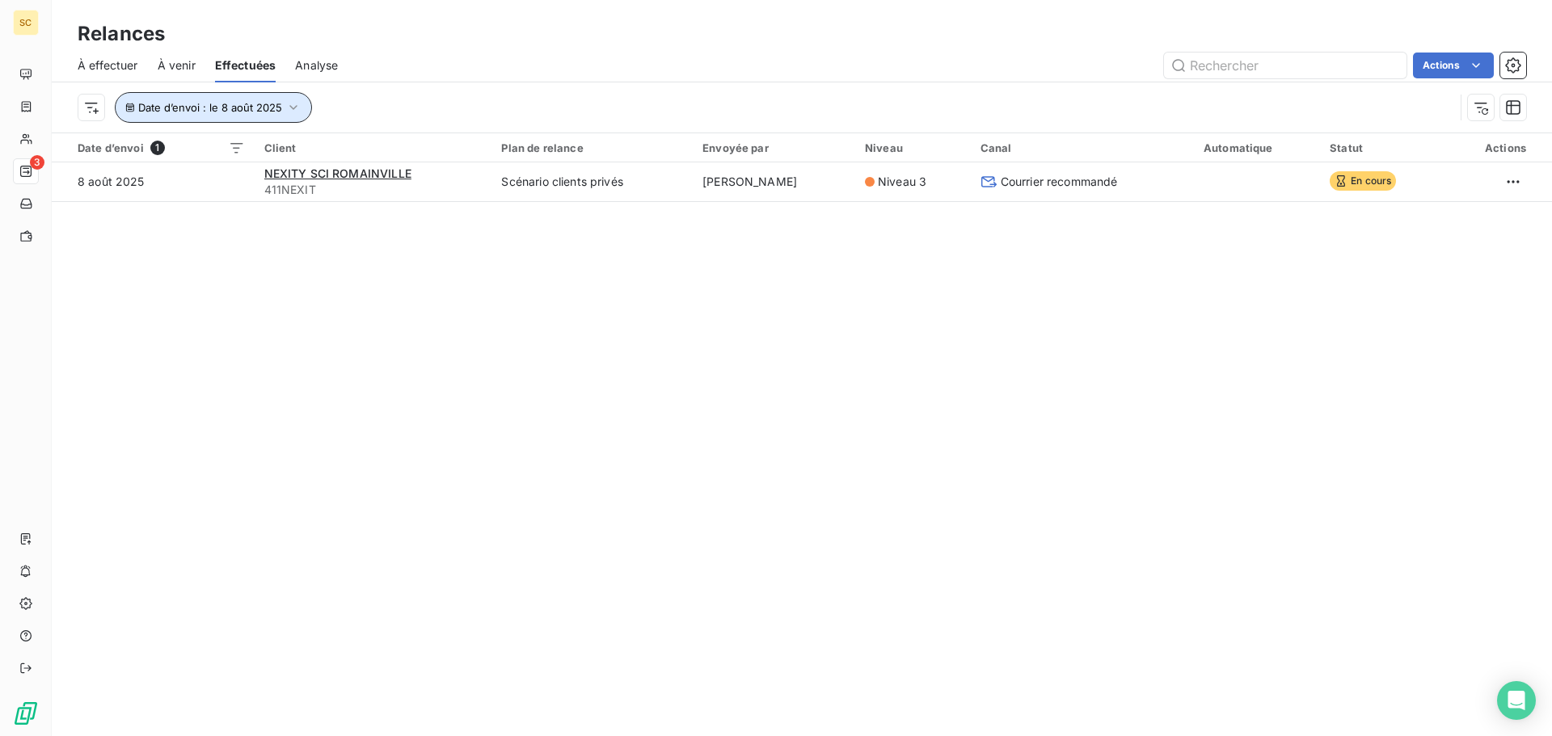
click at [292, 106] on icon "button" at bounding box center [293, 107] width 16 height 16
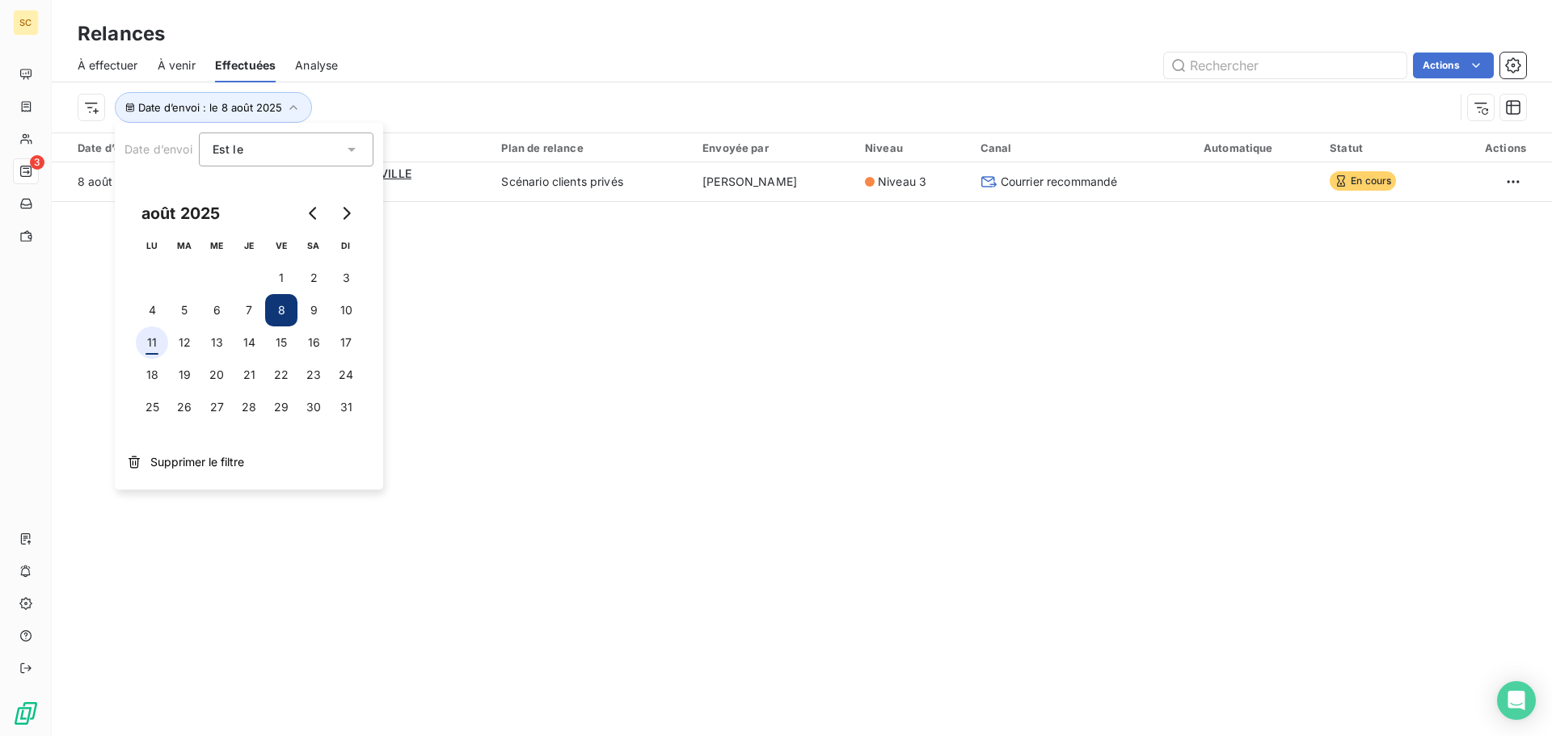
click at [150, 349] on button "11" at bounding box center [152, 343] width 32 height 32
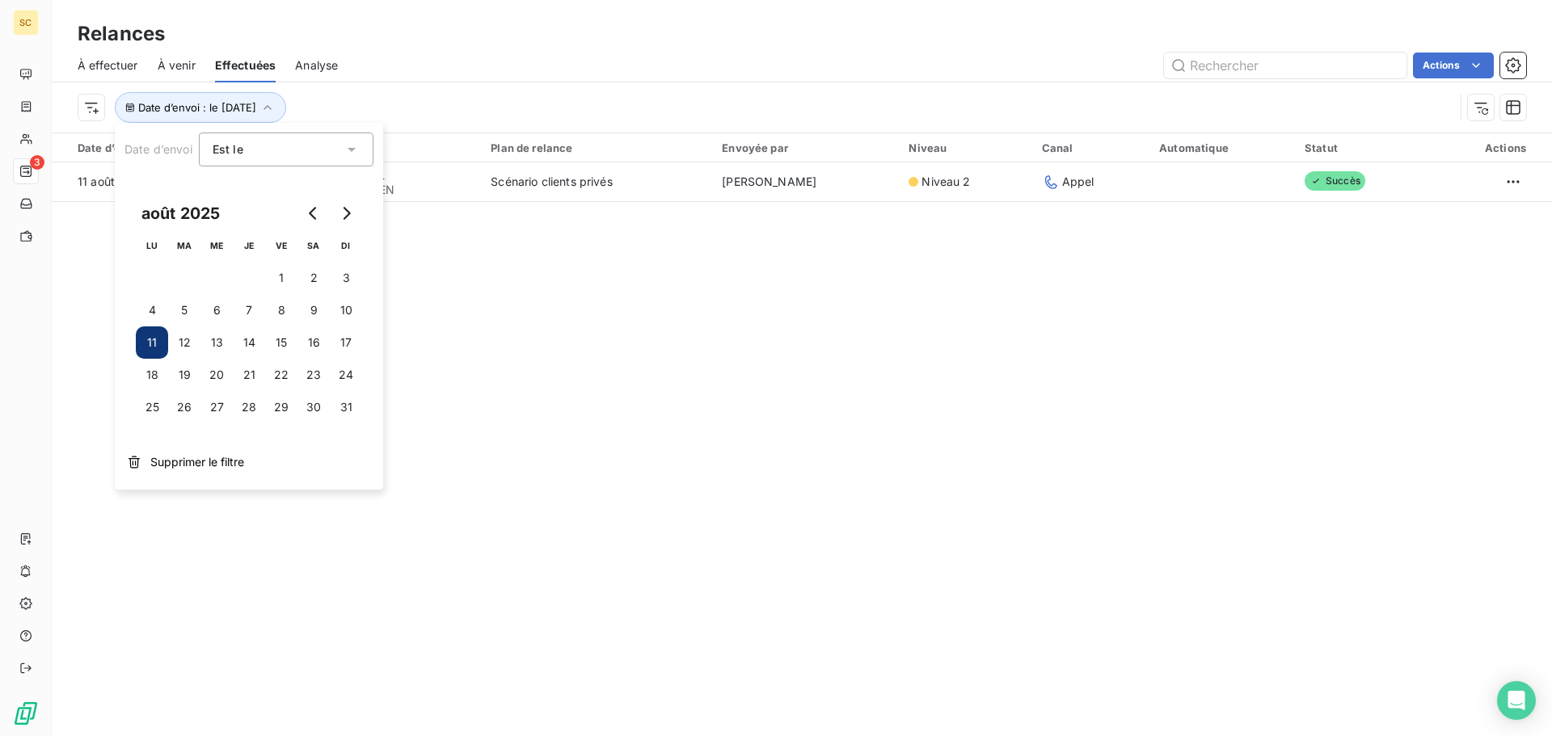
click at [670, 366] on div "Relances À effectuer À venir Effectuées Analyse Actions Date d’envoi : le 11 ao…" at bounding box center [802, 368] width 1500 height 736
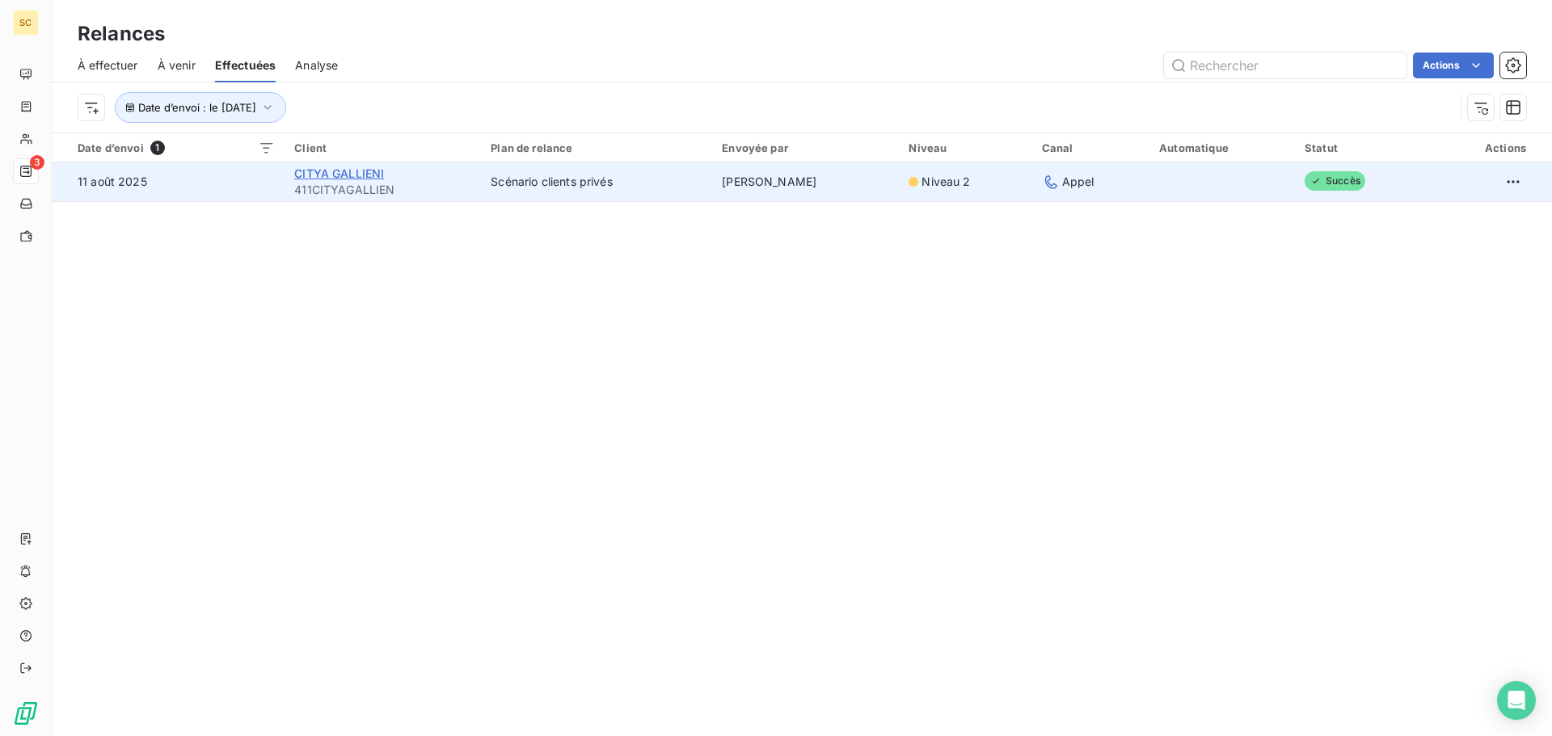
click at [336, 173] on span "CITYA GALLIENI" at bounding box center [339, 174] width 90 height 14
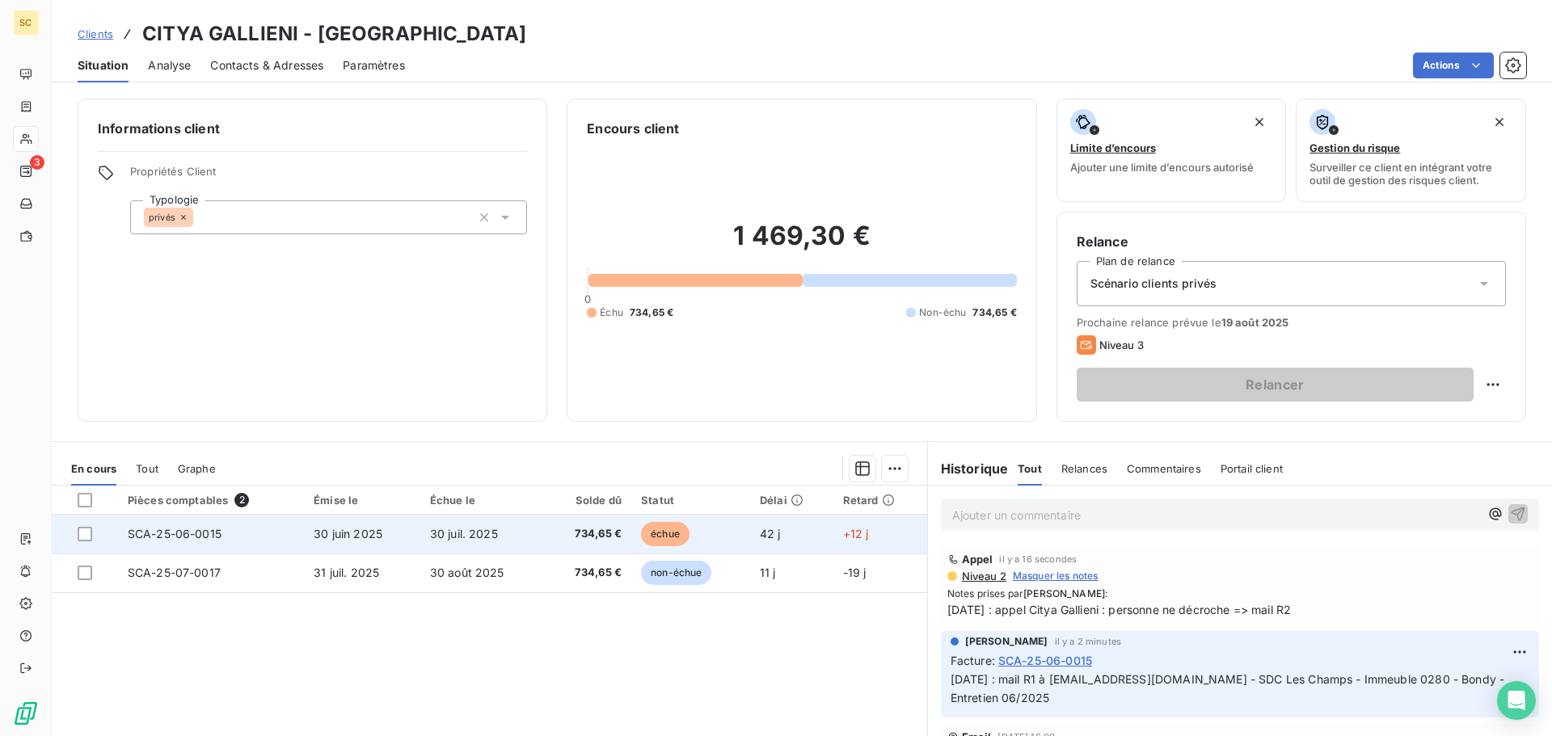
click at [534, 531] on td "30 juil. 2025" at bounding box center [482, 534] width 124 height 39
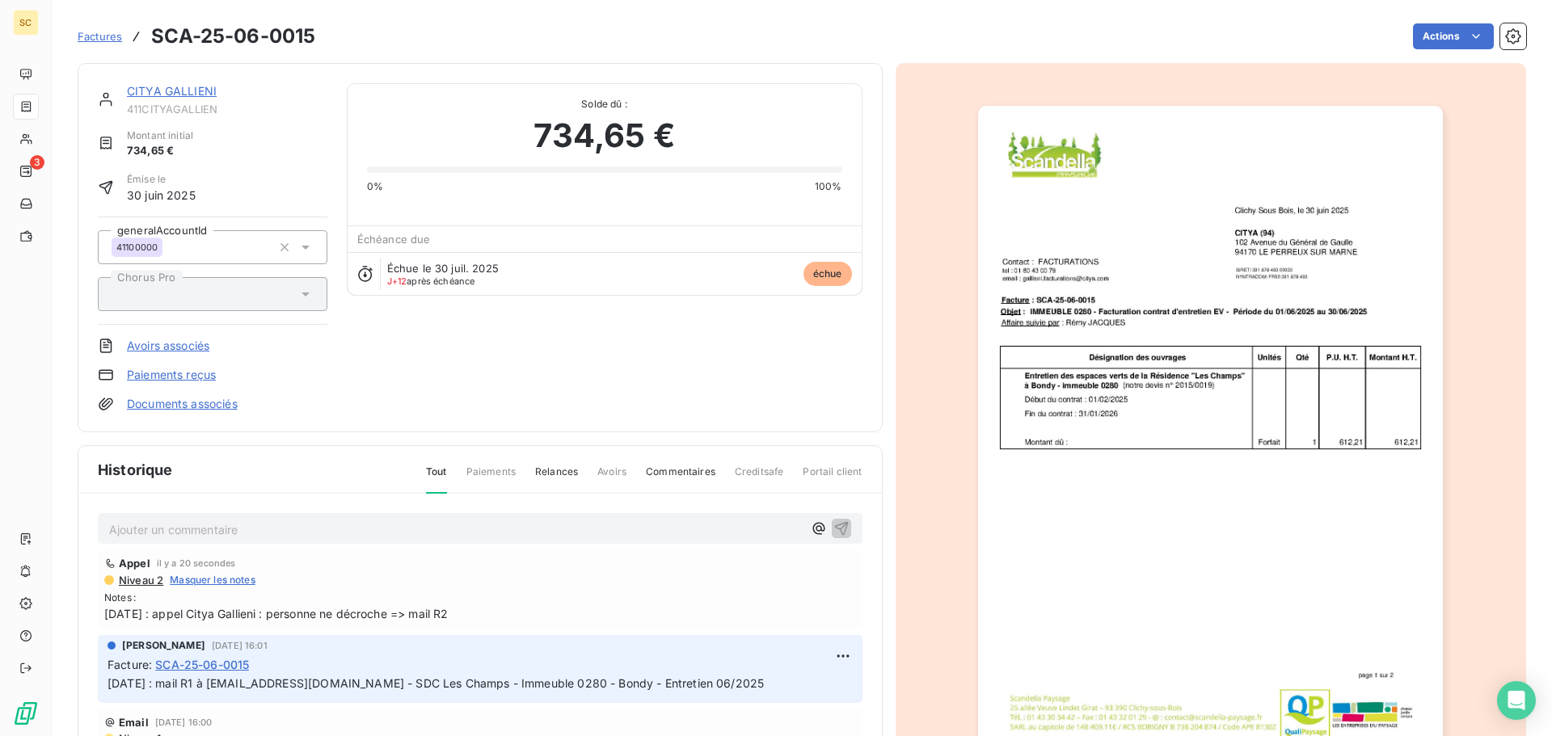
click at [217, 405] on link "Documents associés" at bounding box center [182, 404] width 111 height 16
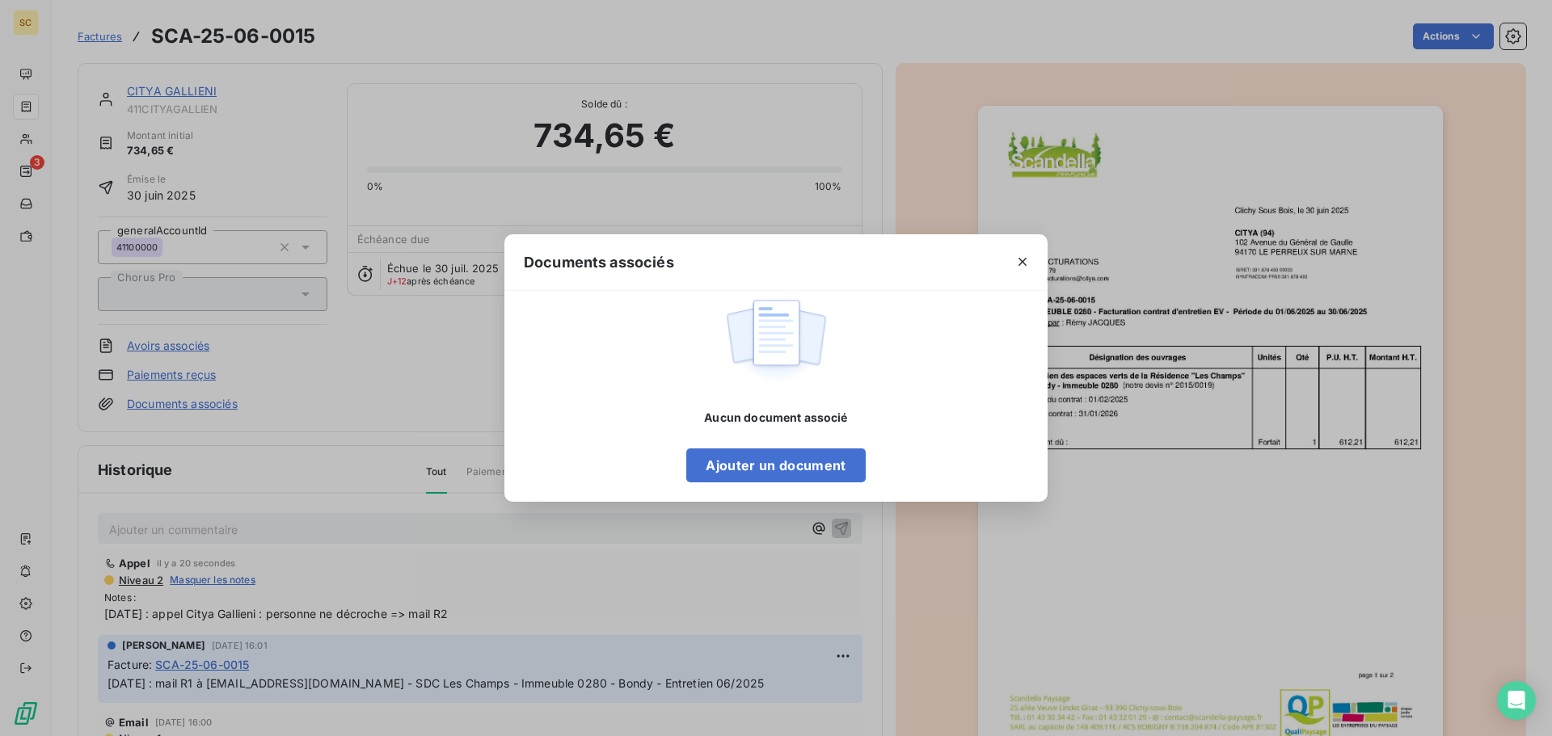
click at [1180, 589] on div "Documents associés Aucun document associé Ajouter un document" at bounding box center [776, 368] width 1552 height 736
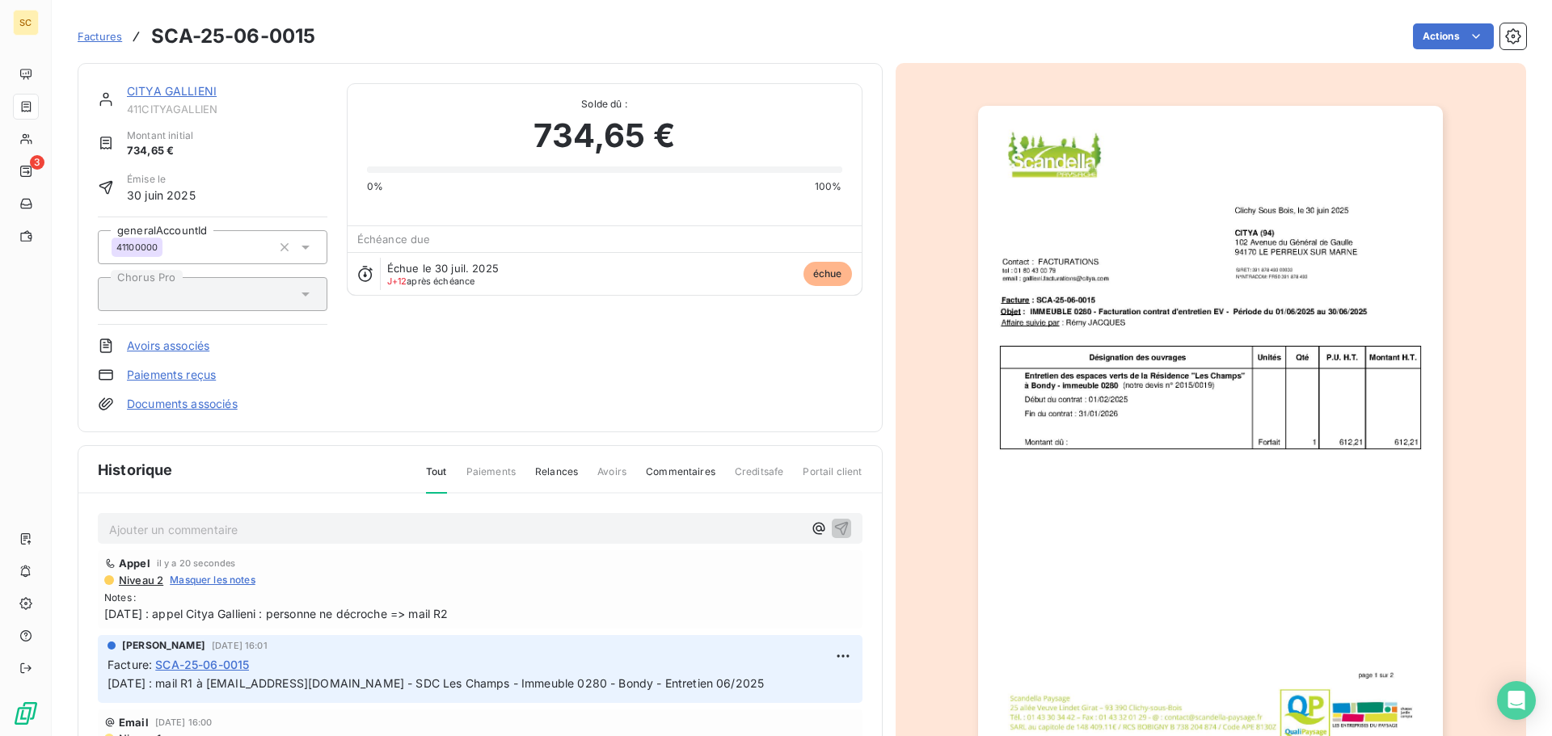
click at [174, 410] on link "Documents associés" at bounding box center [182, 404] width 111 height 16
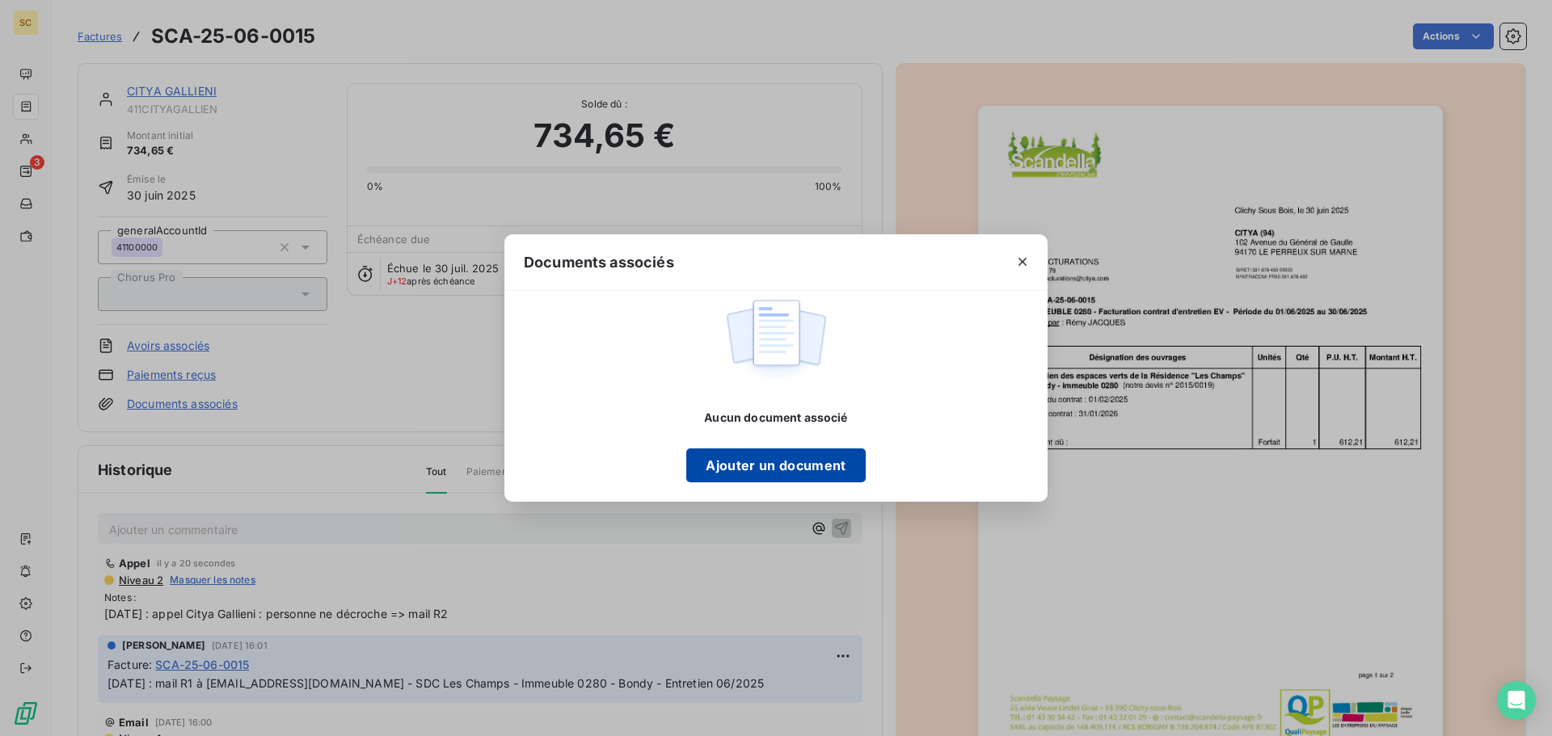
click at [805, 473] on button "Ajouter un document" at bounding box center [775, 466] width 179 height 34
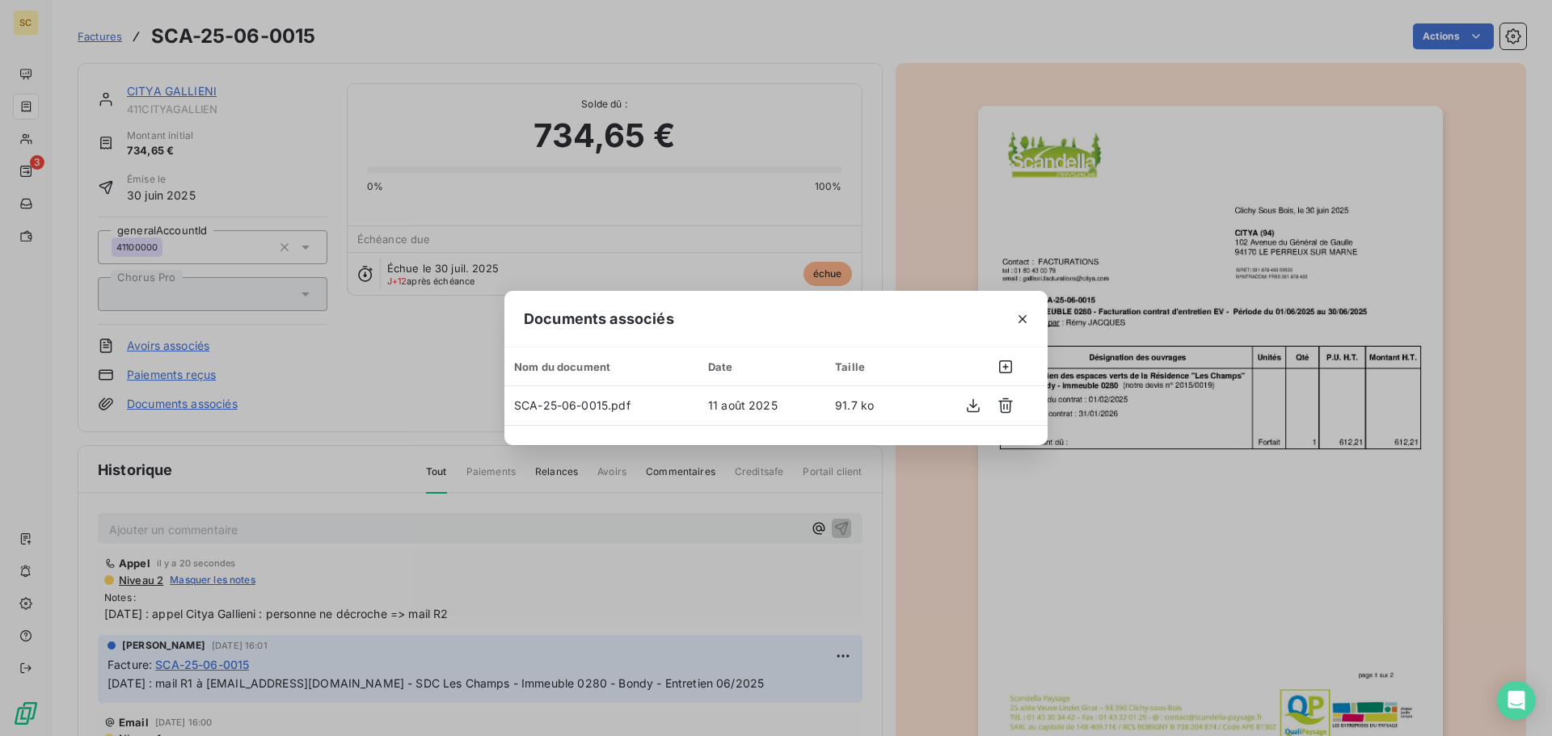
click at [1175, 566] on div "Documents associés Nom du document Date Taille SCA-25-06-0015.pdf 11 août 2025 …" at bounding box center [776, 368] width 1552 height 736
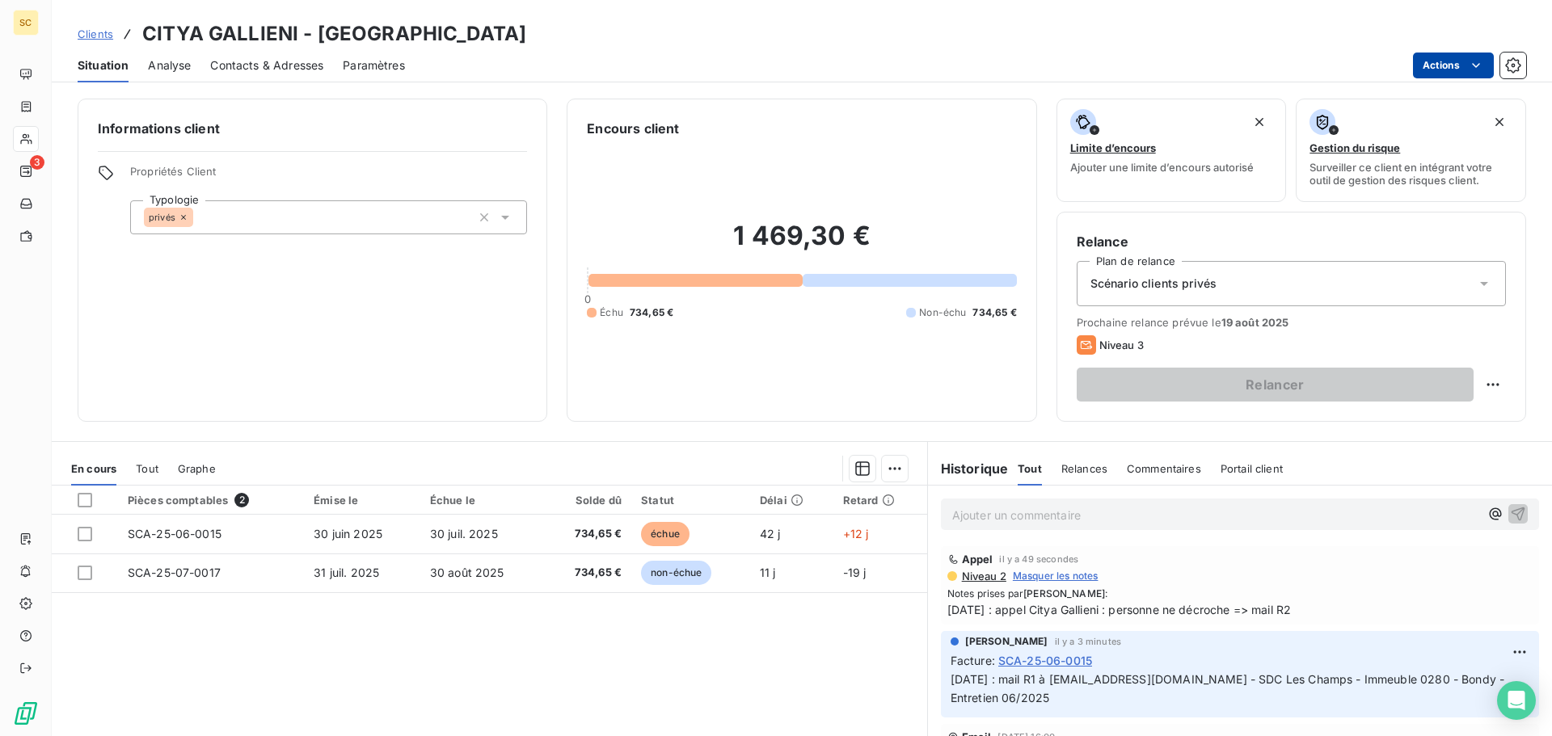
click at [1440, 69] on html "SC 3 Clients CITYA GALLIENI - 411CITYAGALLIEN Situation Analyse Contacts & Adre…" at bounding box center [776, 368] width 1552 height 736
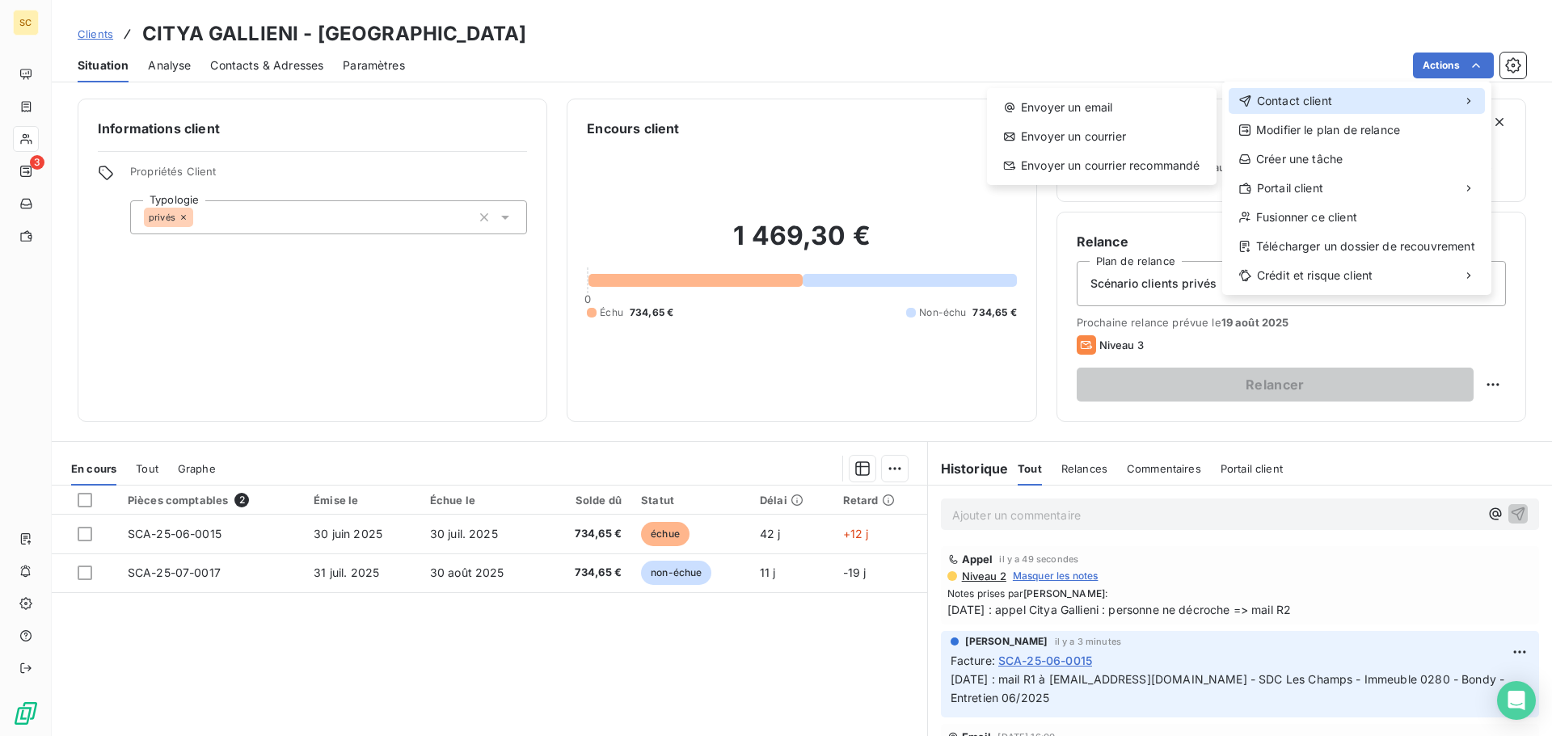
click at [1369, 103] on div "Contact client" at bounding box center [1357, 101] width 256 height 26
click at [1089, 110] on div "Envoyer un email" at bounding box center [1102, 108] width 217 height 26
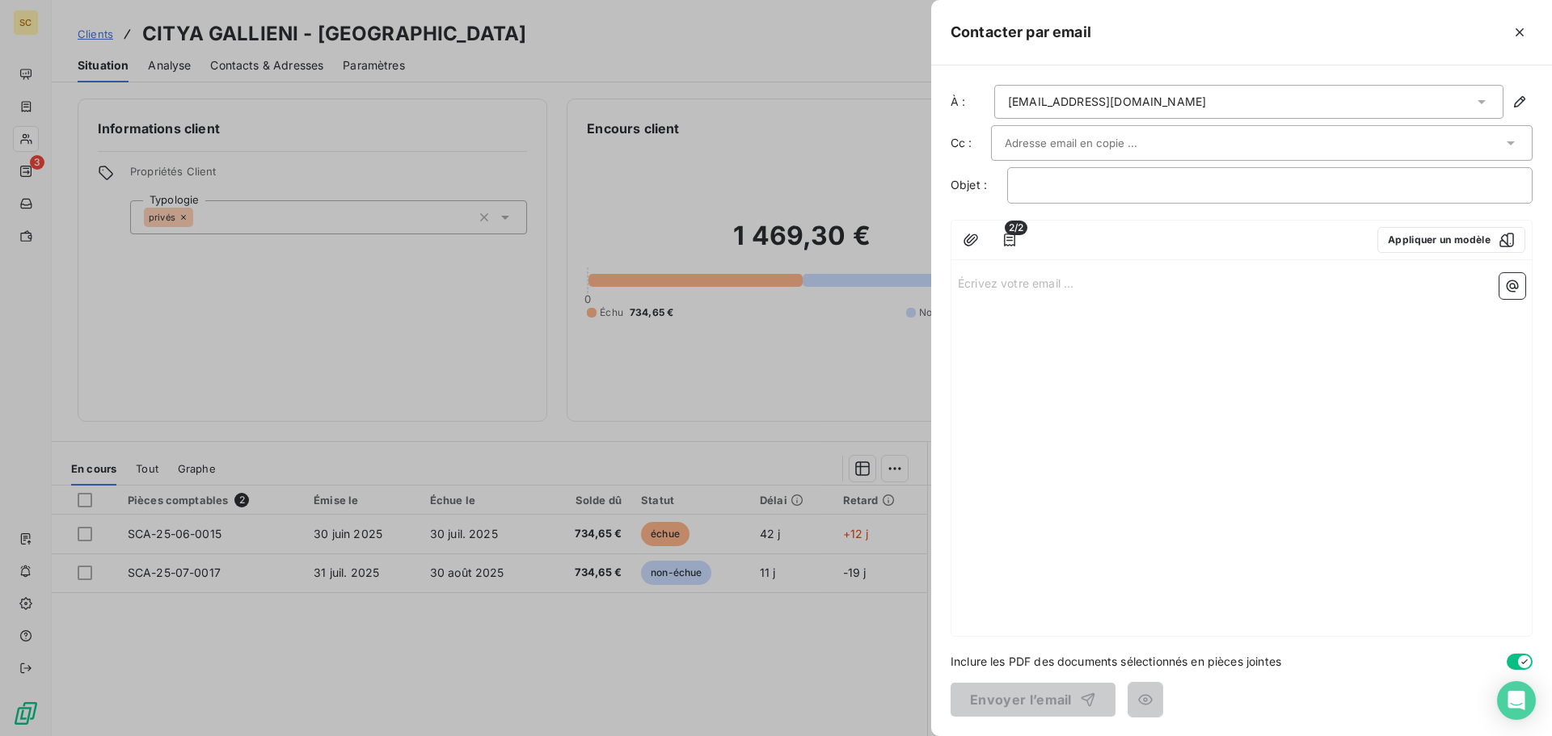
click at [1193, 100] on div "gallieni.facturations@citya.com" at bounding box center [1248, 102] width 509 height 34
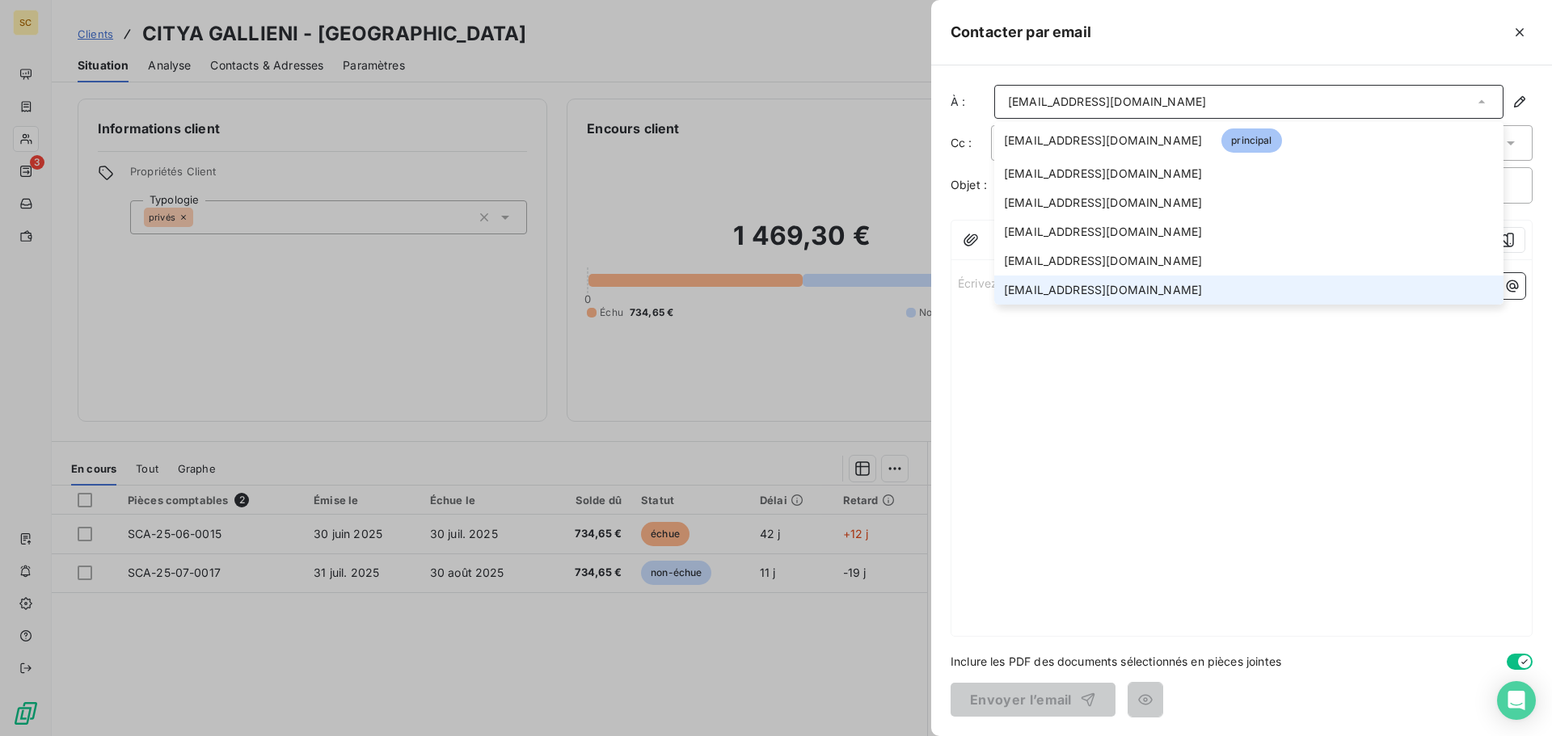
click at [1063, 292] on span "egeorgette@citya.com" at bounding box center [1103, 290] width 198 height 16
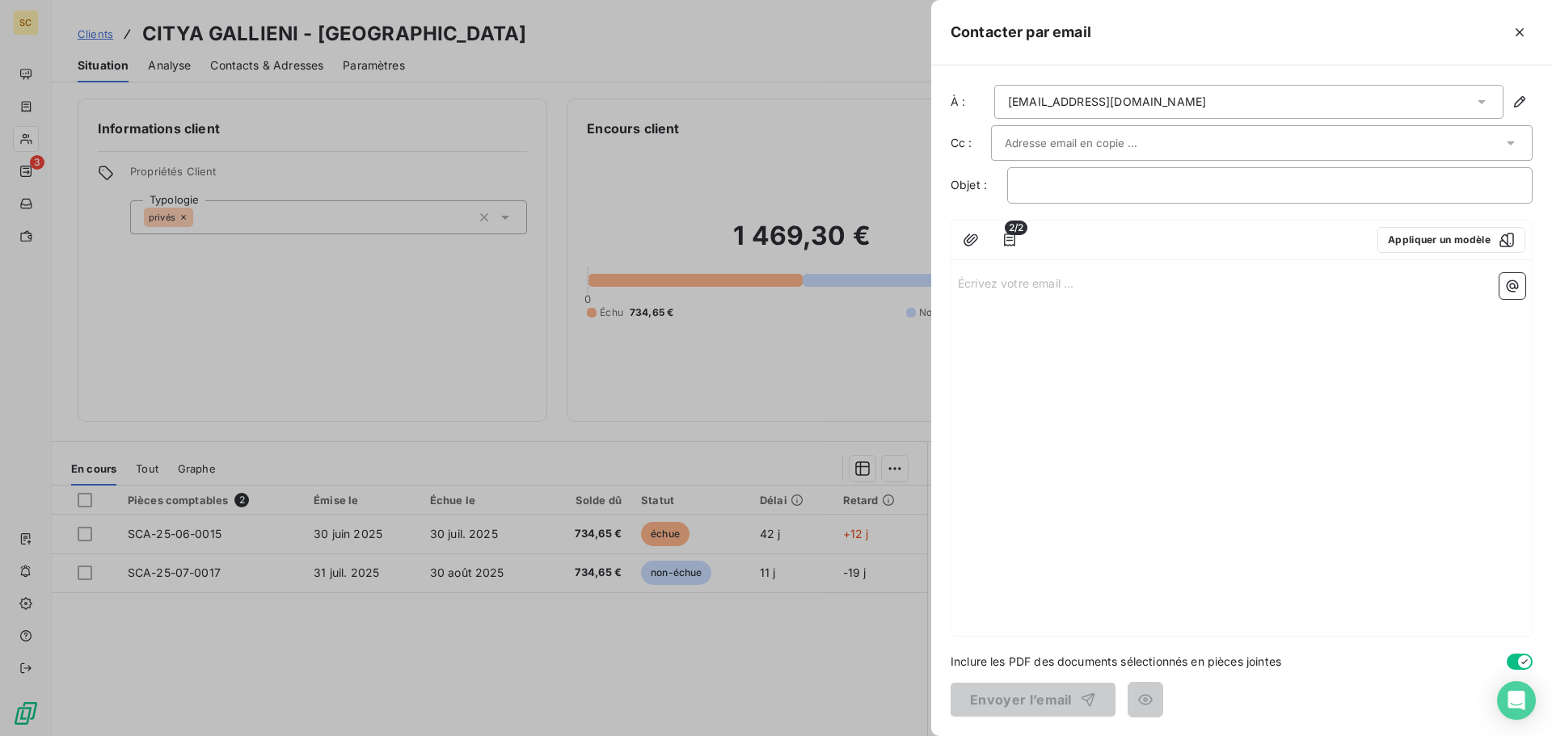
click at [1110, 138] on input "text" at bounding box center [1092, 143] width 174 height 24
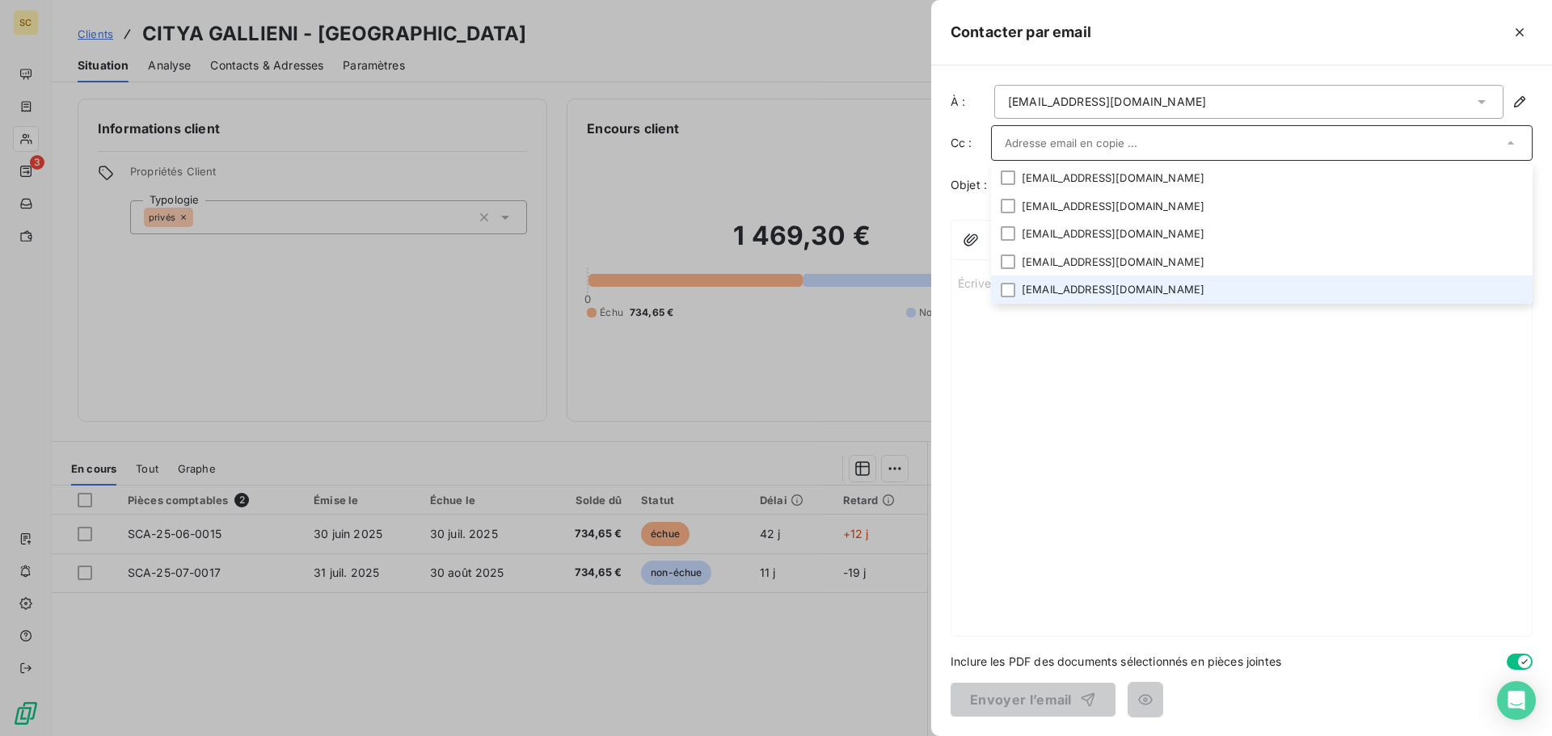
click at [1053, 289] on li "losannier@citya.com" at bounding box center [1262, 290] width 542 height 28
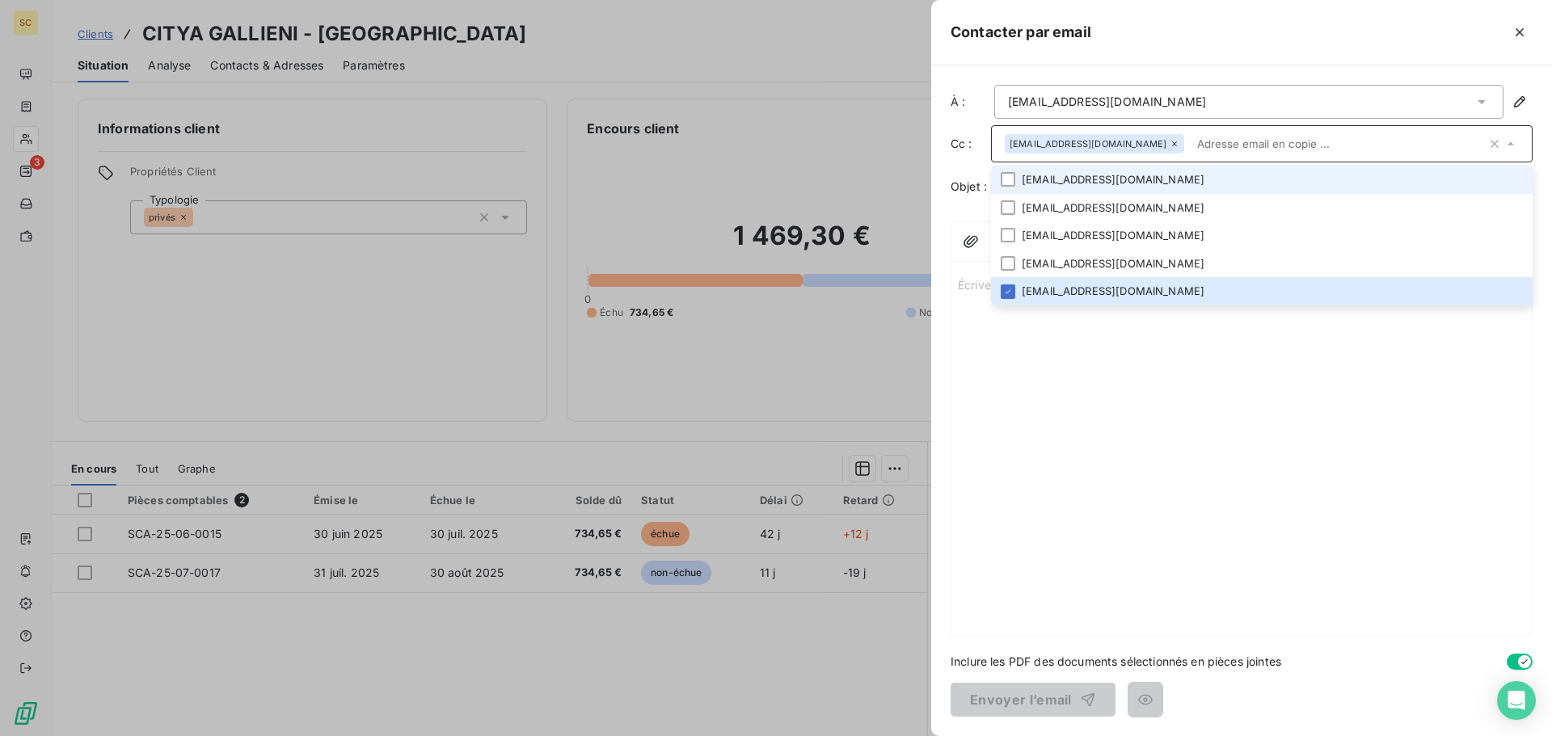
click at [1128, 179] on li "gallieni.facturations@citya.com" at bounding box center [1262, 180] width 542 height 28
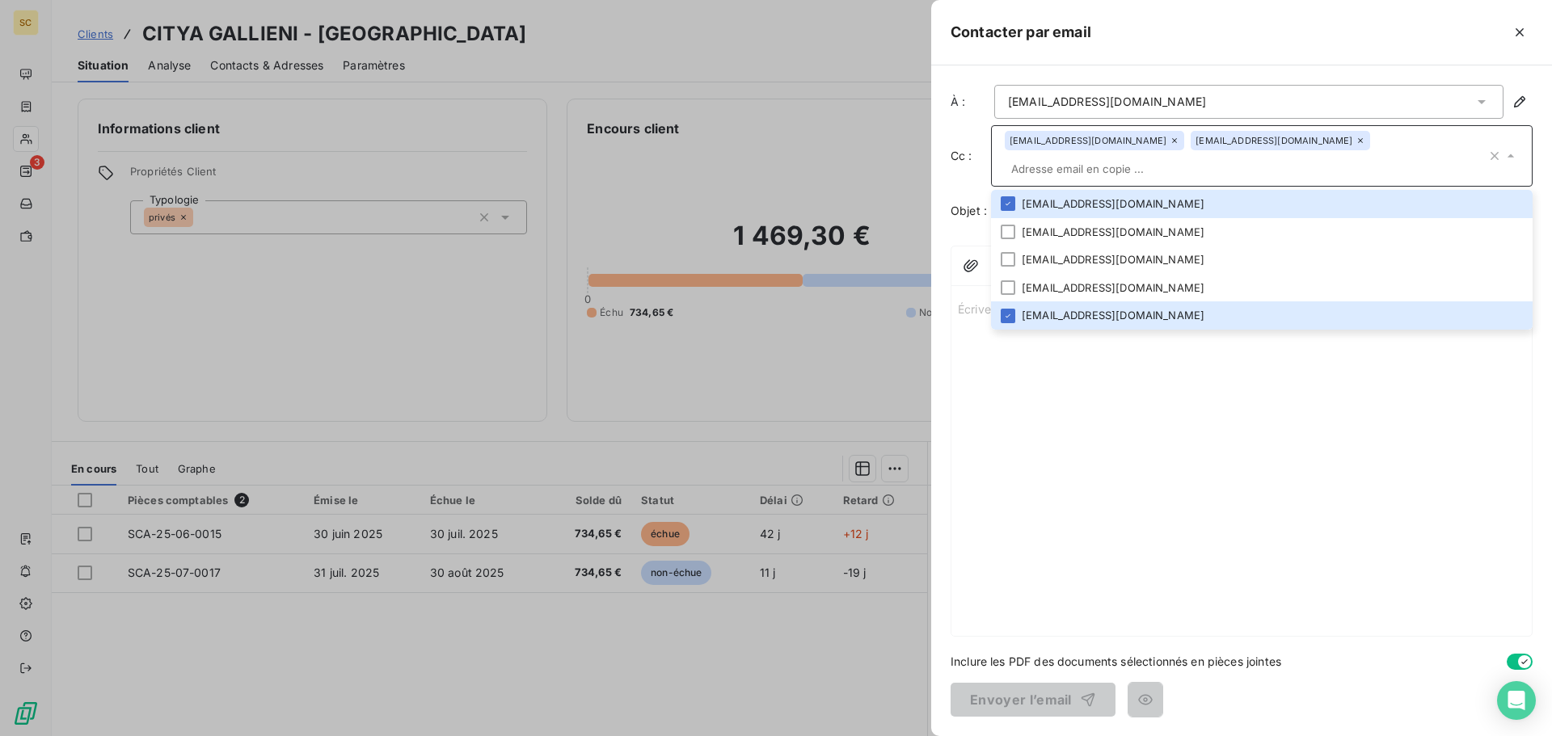
click at [1268, 49] on div "Contacter par email" at bounding box center [1241, 32] width 621 height 65
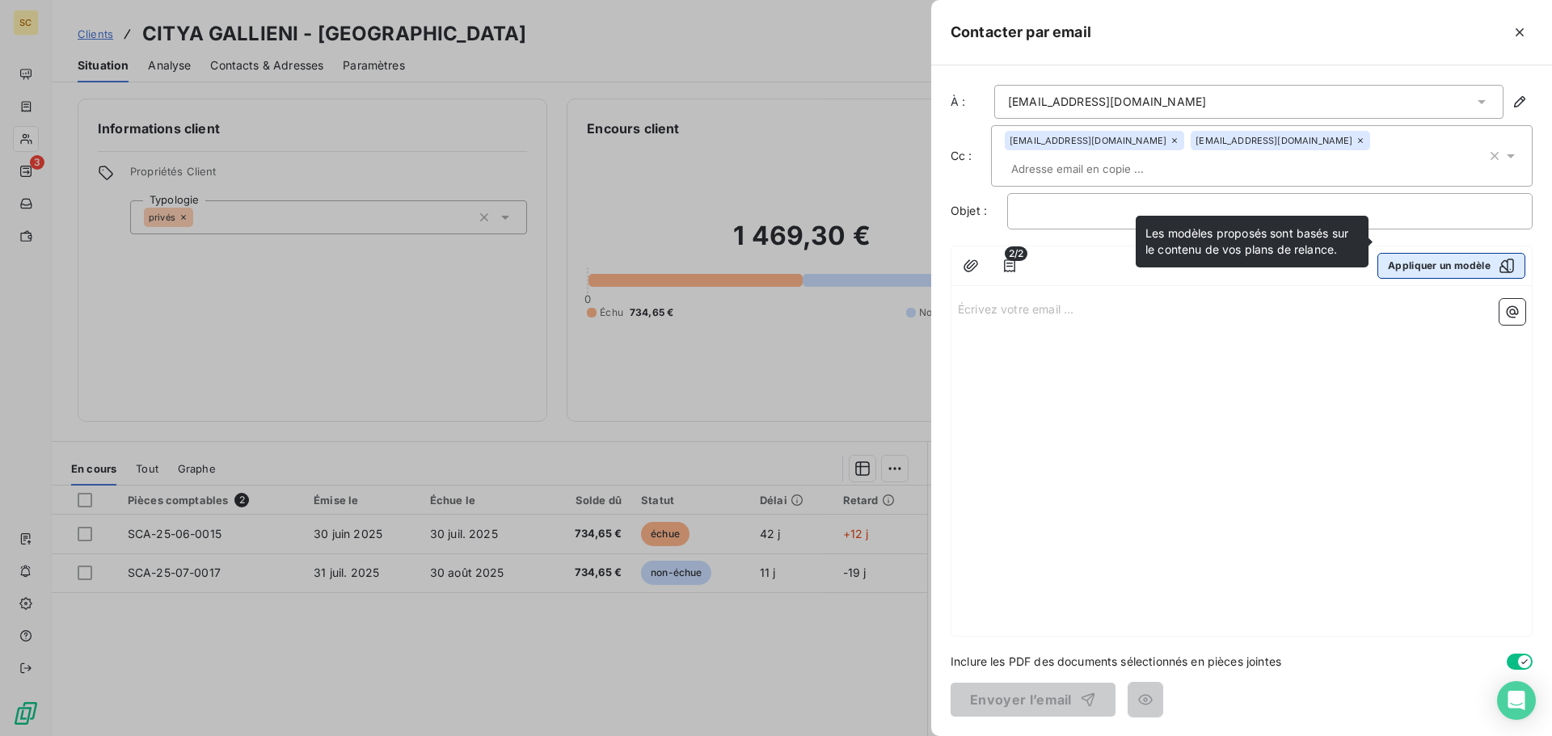
click at [1437, 253] on button "Appliquer un modèle" at bounding box center [1452, 266] width 148 height 26
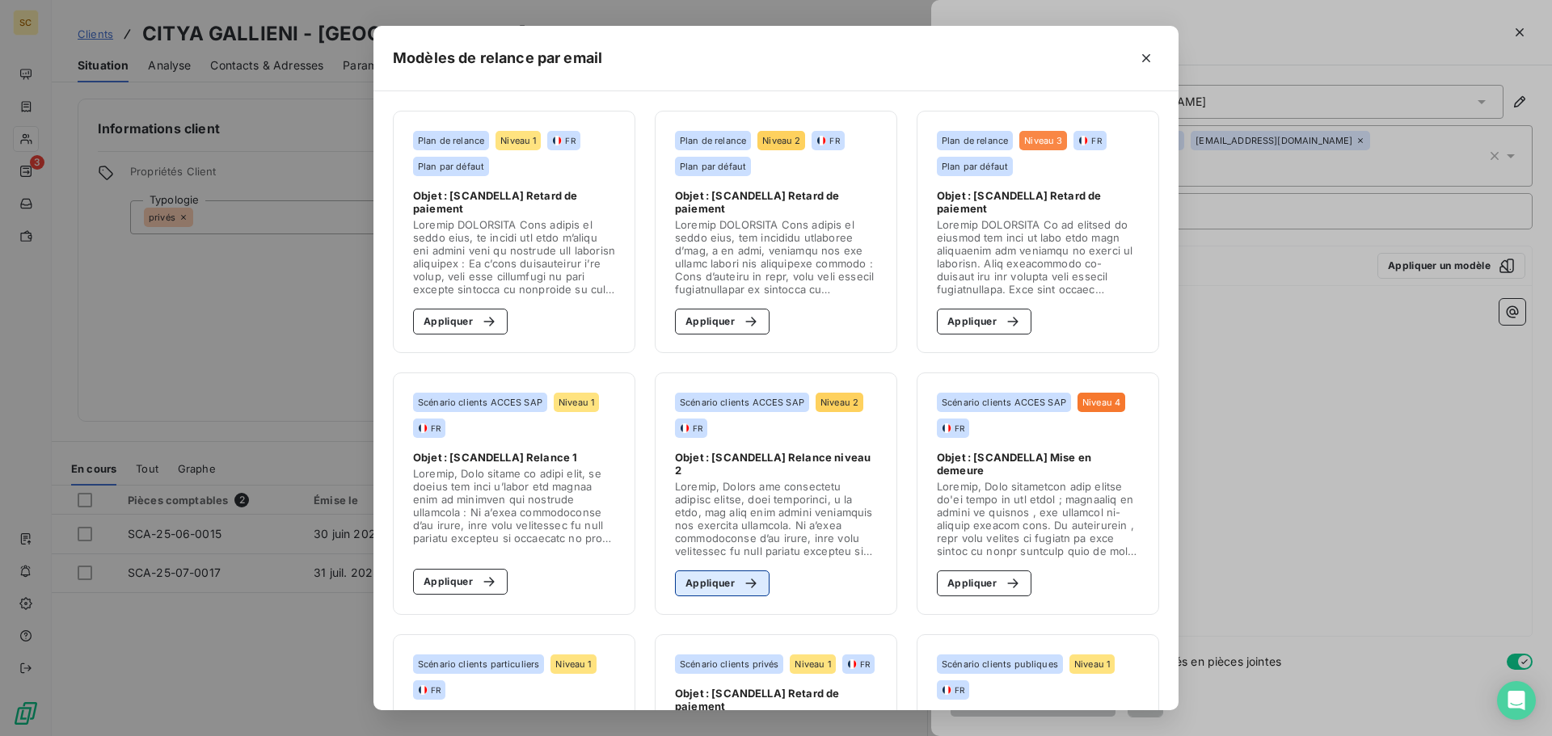
click at [720, 583] on button "Appliquer" at bounding box center [722, 584] width 95 height 26
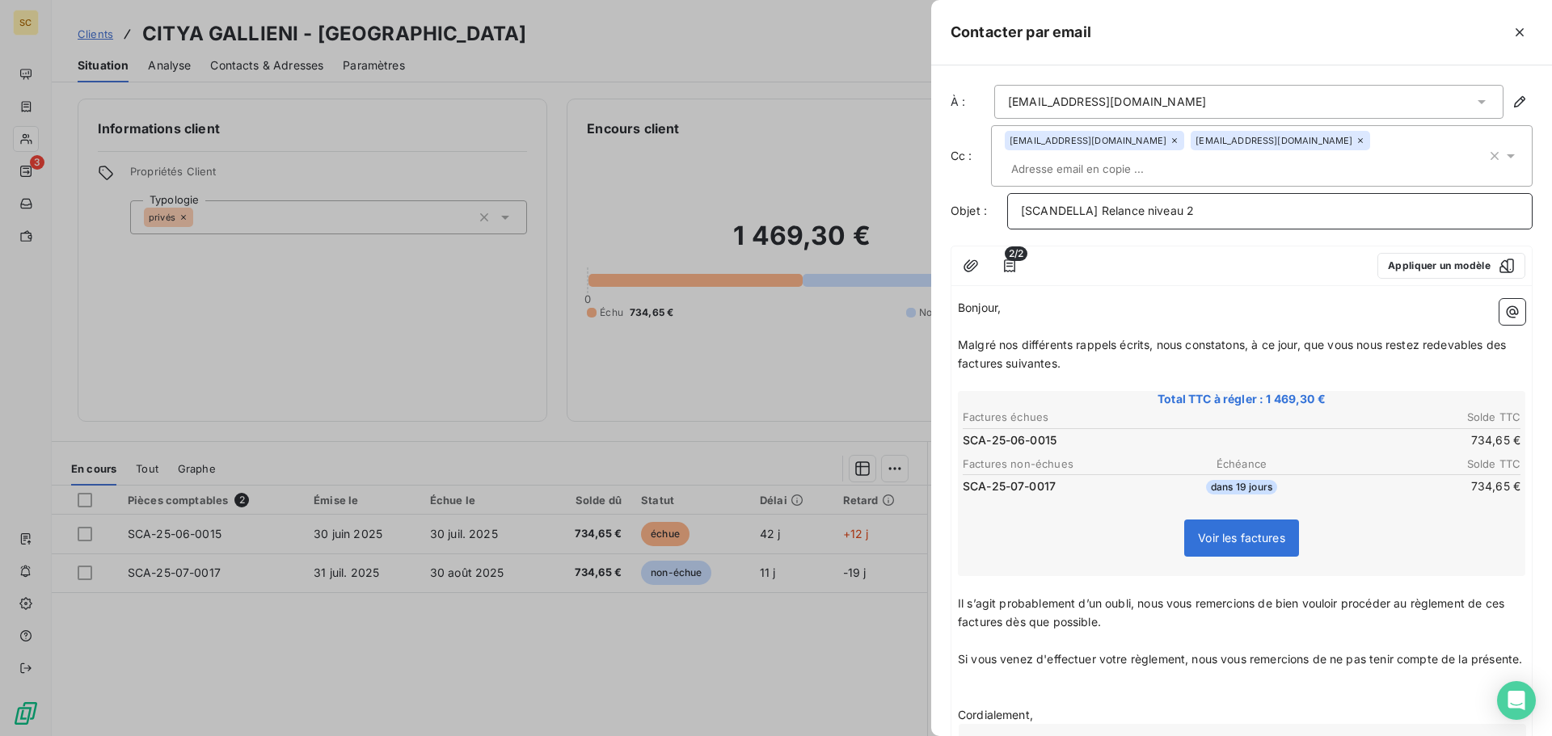
click at [1292, 202] on p "[SCANDELLA] Relance niveau 2" at bounding box center [1270, 211] width 498 height 19
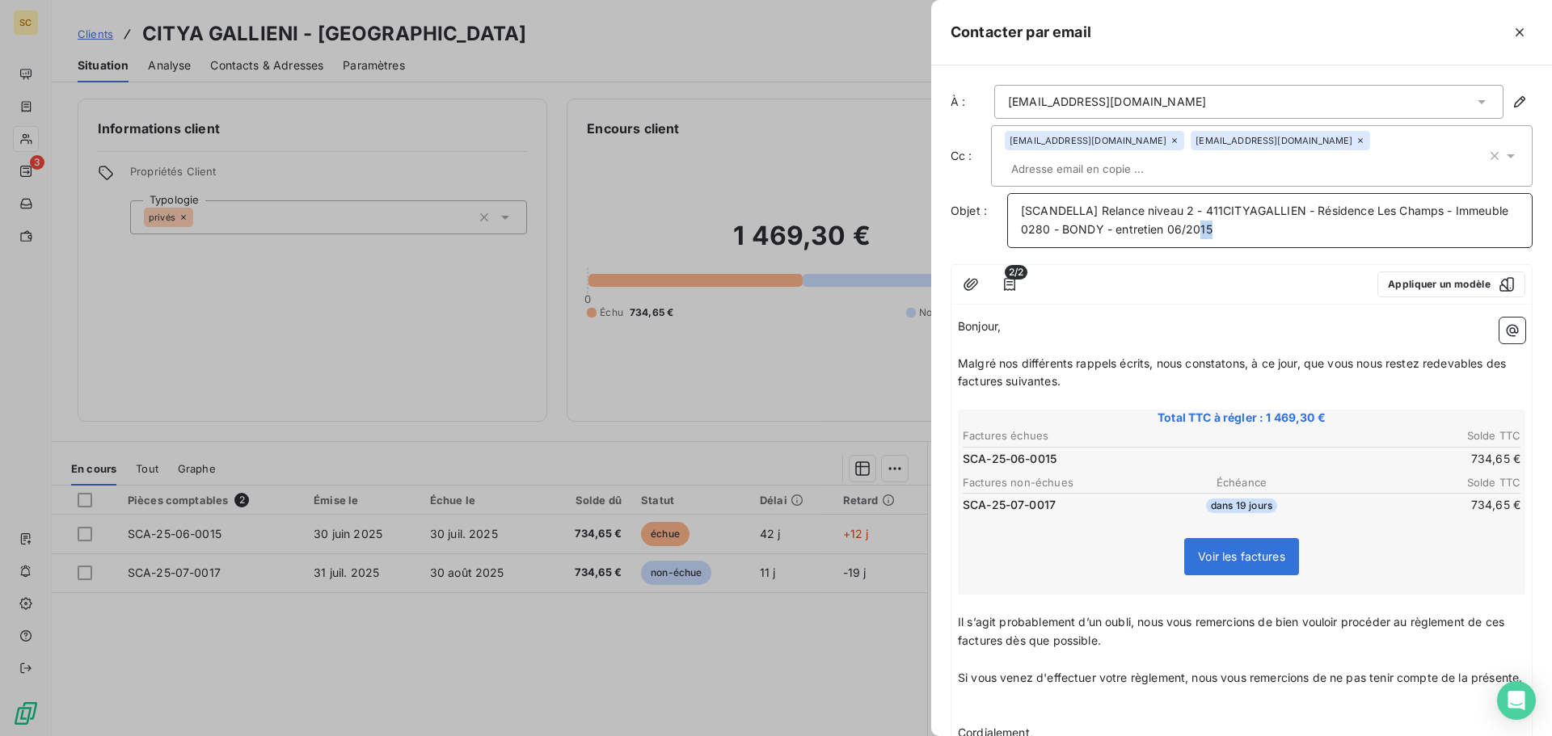
drag, startPoint x: 1257, startPoint y: 202, endPoint x: 1275, endPoint y: 202, distance: 17.8
click at [1275, 202] on p "[SCANDELLA] Relance niveau 2 - 411CITYAGALLIEN - Résidence Les Champs - Immeubl…" at bounding box center [1270, 220] width 498 height 37
drag, startPoint x: 999, startPoint y: 338, endPoint x: 1153, endPoint y: 339, distance: 153.6
click at [1153, 357] on span "Malgré nos différents rappels écrits, nous constatons, à ce jour, que vous nous…" at bounding box center [1233, 373] width 551 height 32
drag, startPoint x: 1462, startPoint y: 340, endPoint x: 1511, endPoint y: 355, distance: 50.9
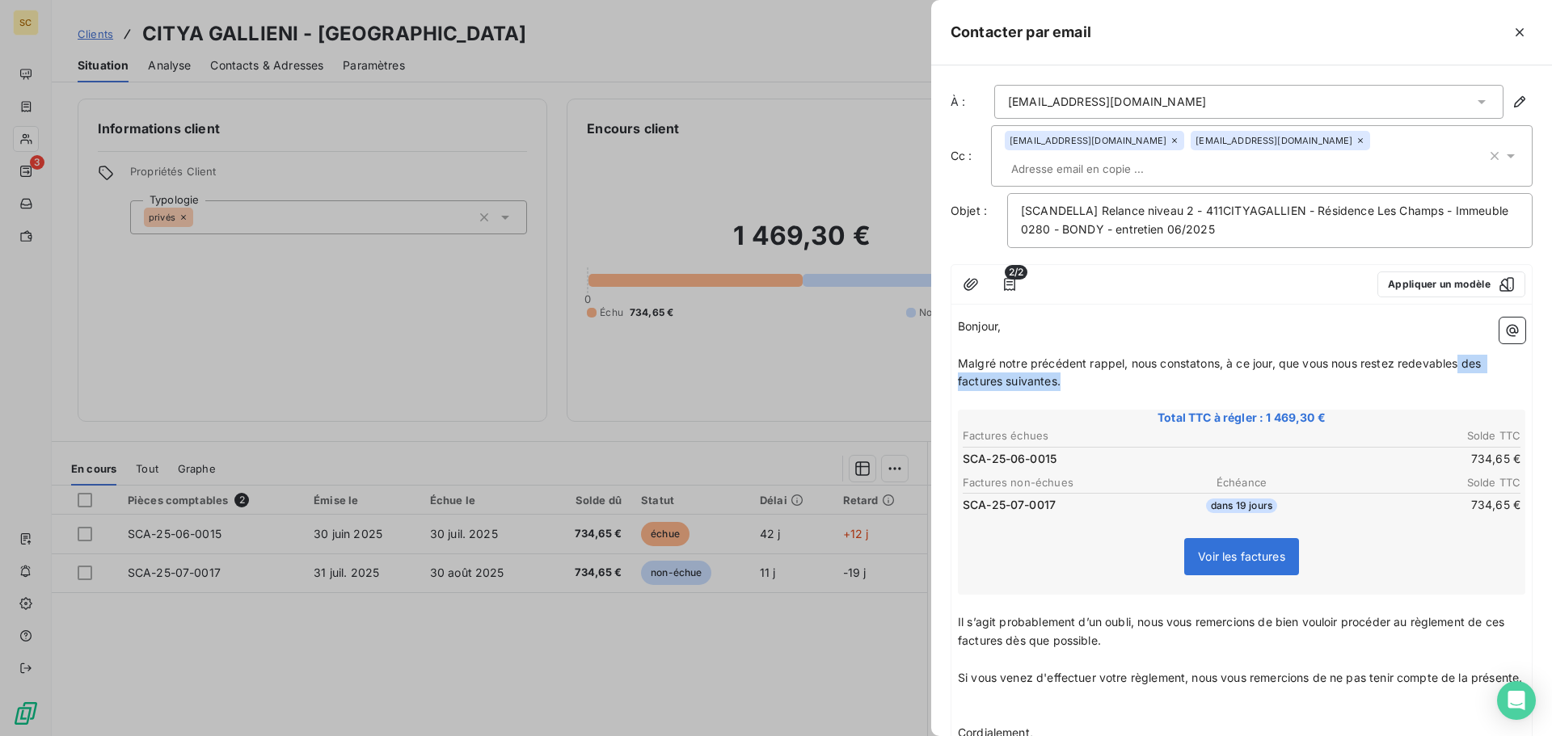
click at [1511, 355] on p "Malgré notre précédent rappel, nous constatons, à ce jour, que vous nous restez…" at bounding box center [1242, 373] width 568 height 37
click at [1508, 615] on span "Il s’agit probablement d’un oubli, nous vous remercions de bien vouloir procéde…" at bounding box center [1233, 631] width 550 height 32
drag, startPoint x: 1025, startPoint y: 617, endPoint x: 1035, endPoint y: 619, distance: 10.0
click at [1035, 619] on span "Il s’agit probablement d’un oubli, nous vous remercions de bien vouloir procéde…" at bounding box center [1237, 631] width 559 height 32
click at [1012, 707] on p "﻿" at bounding box center [1242, 716] width 568 height 19
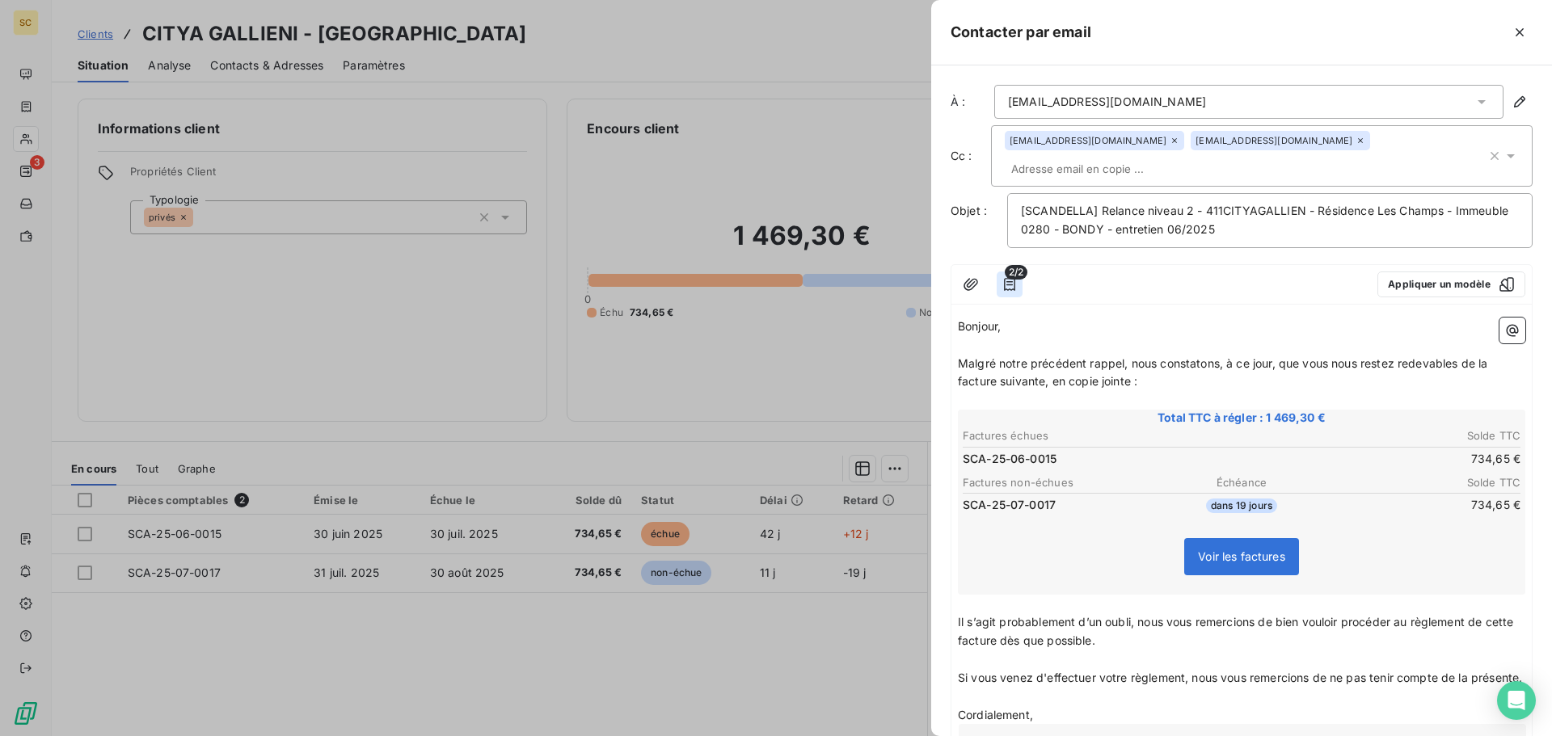
click at [1010, 276] on icon "button" at bounding box center [1010, 284] width 16 height 16
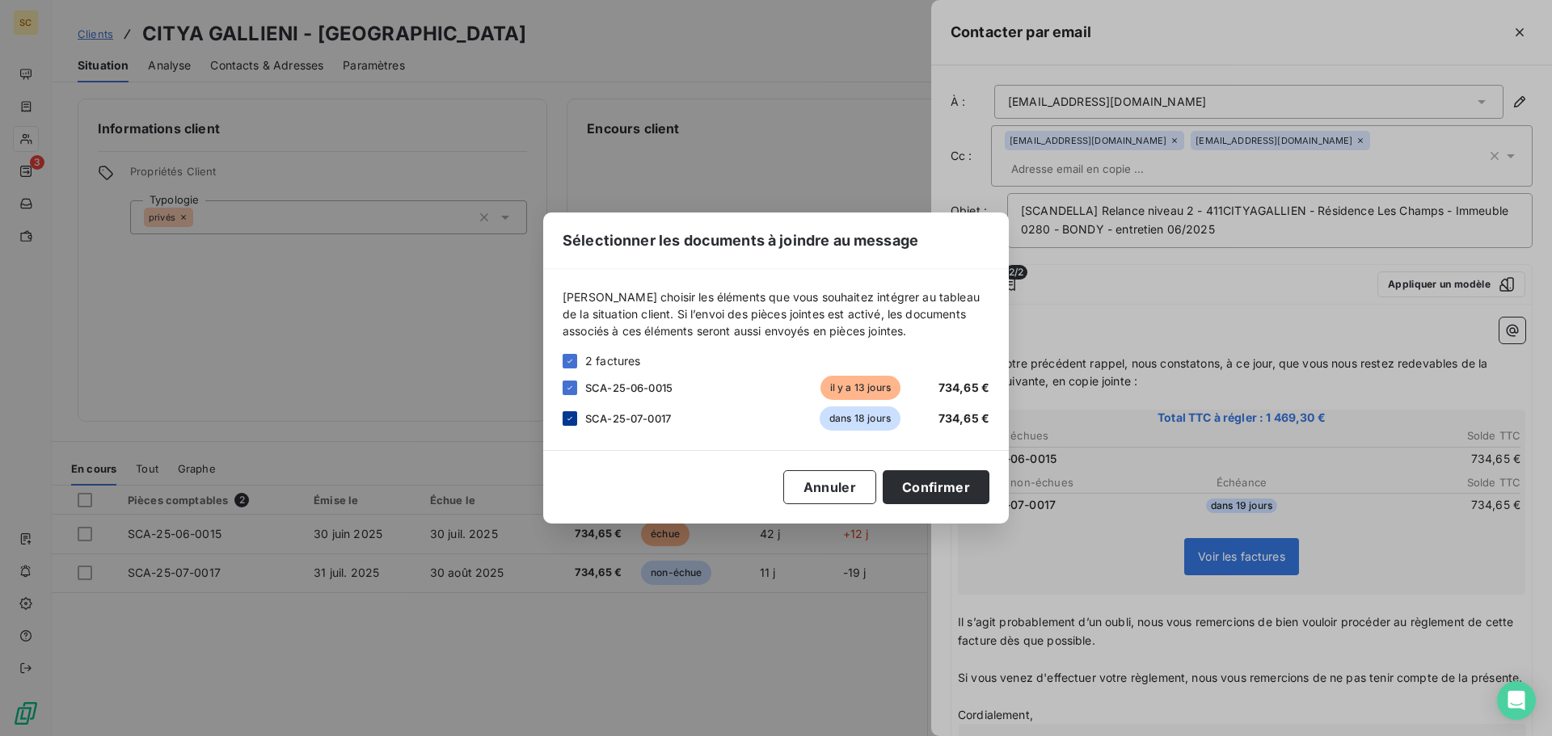
click at [573, 417] on icon at bounding box center [570, 419] width 10 height 10
click at [915, 485] on button "Confirmer" at bounding box center [936, 488] width 107 height 34
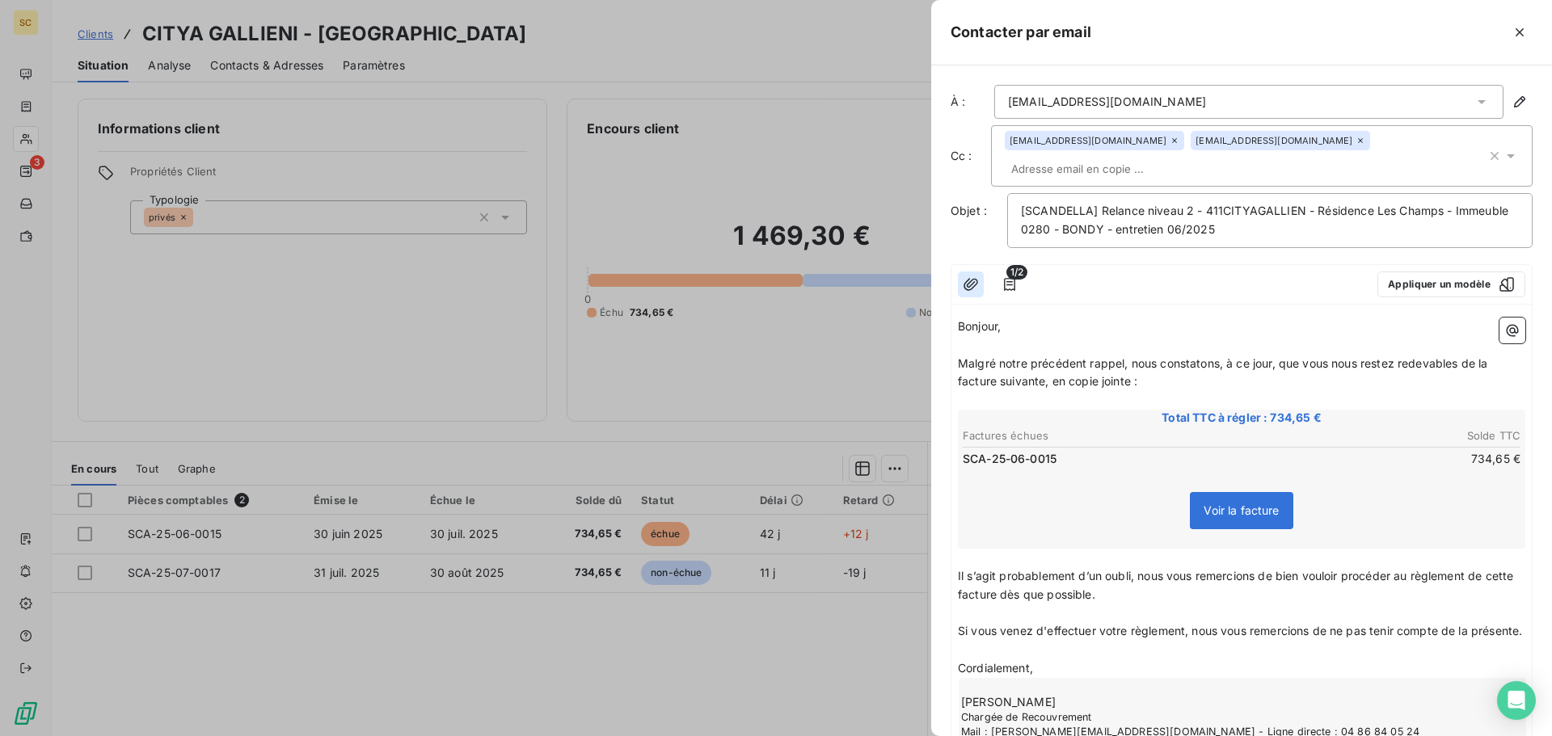
click at [977, 278] on icon "button" at bounding box center [971, 284] width 15 height 12
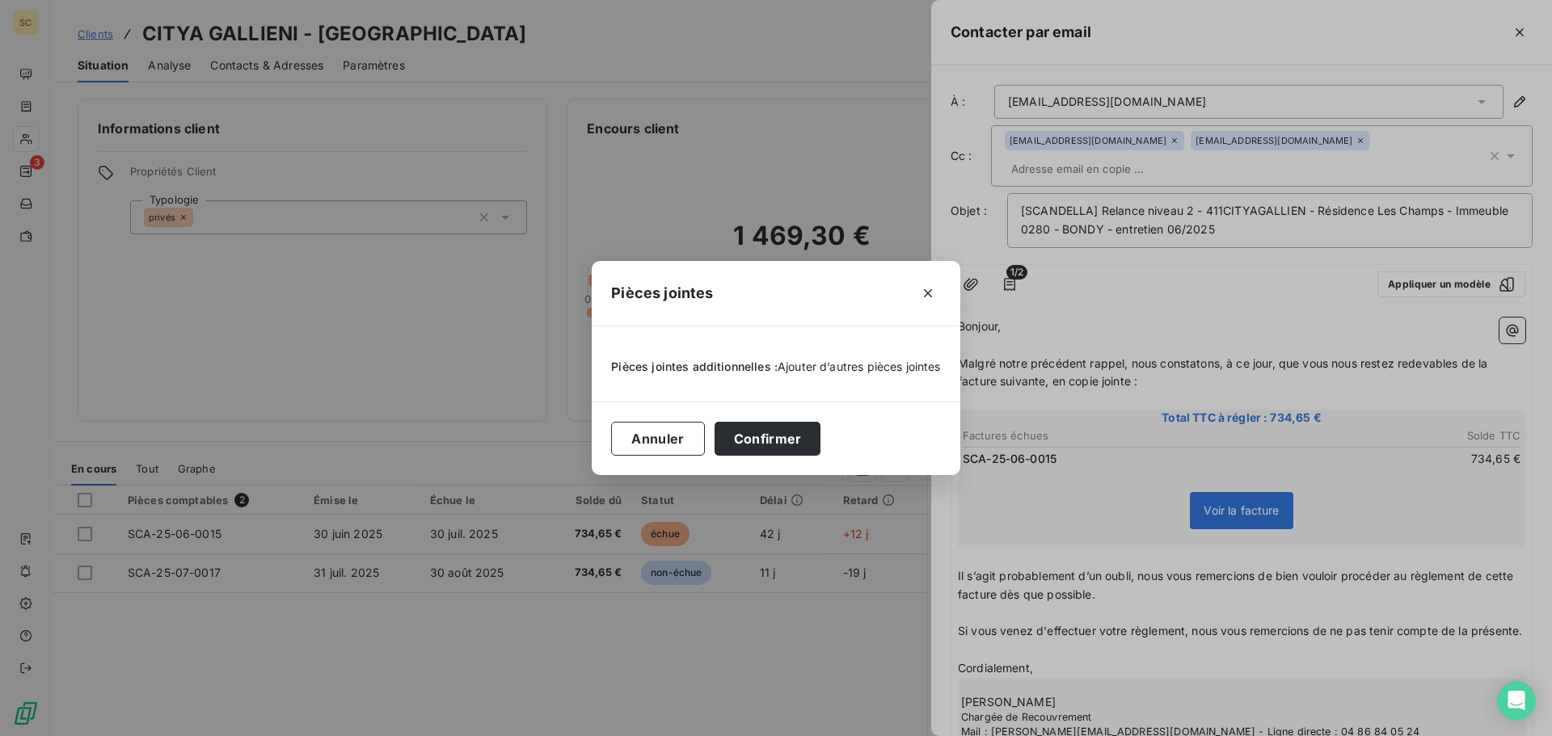
click at [837, 372] on span "Ajouter d’autres pièces jointes" at bounding box center [859, 367] width 163 height 14
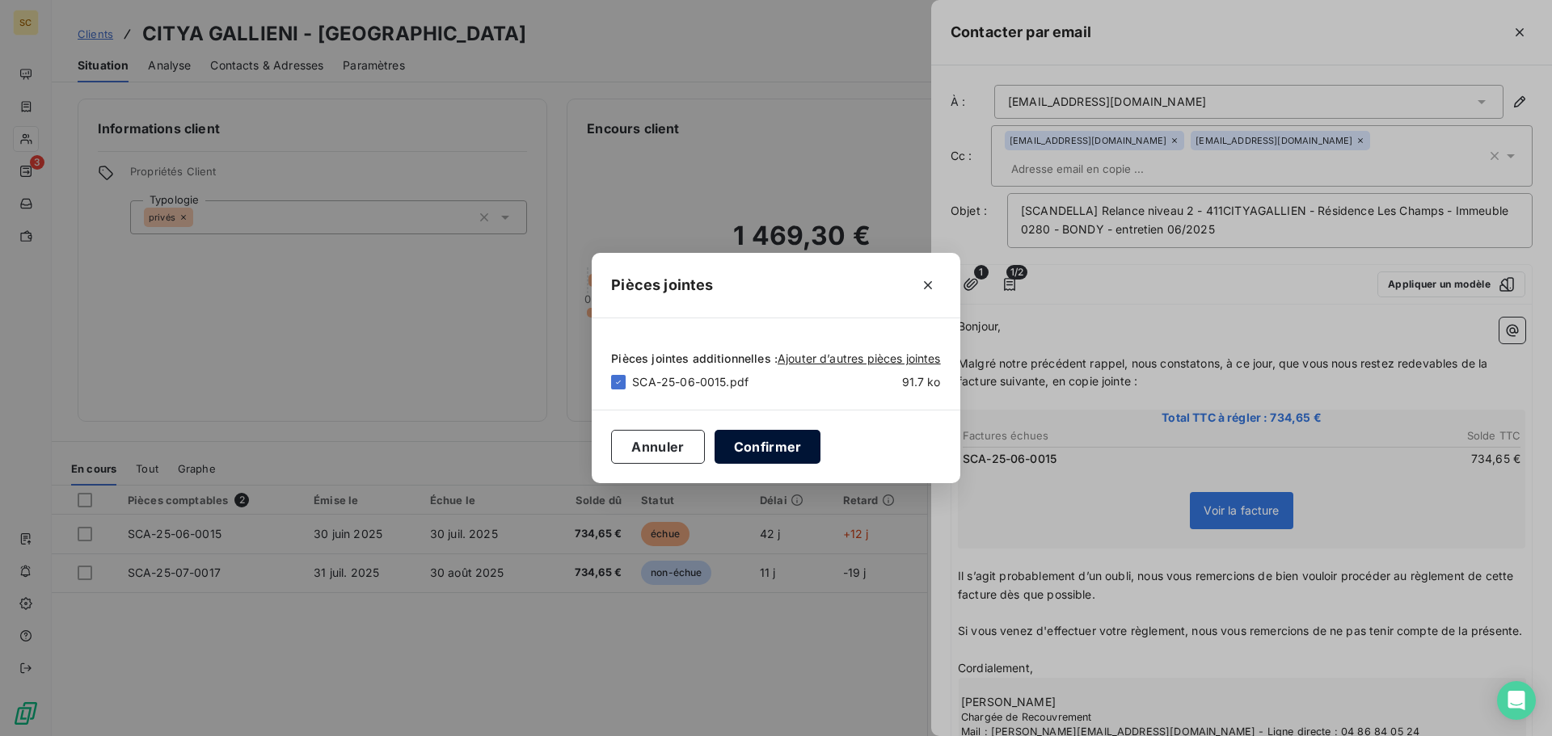
click at [774, 454] on button "Confirmer" at bounding box center [768, 447] width 107 height 34
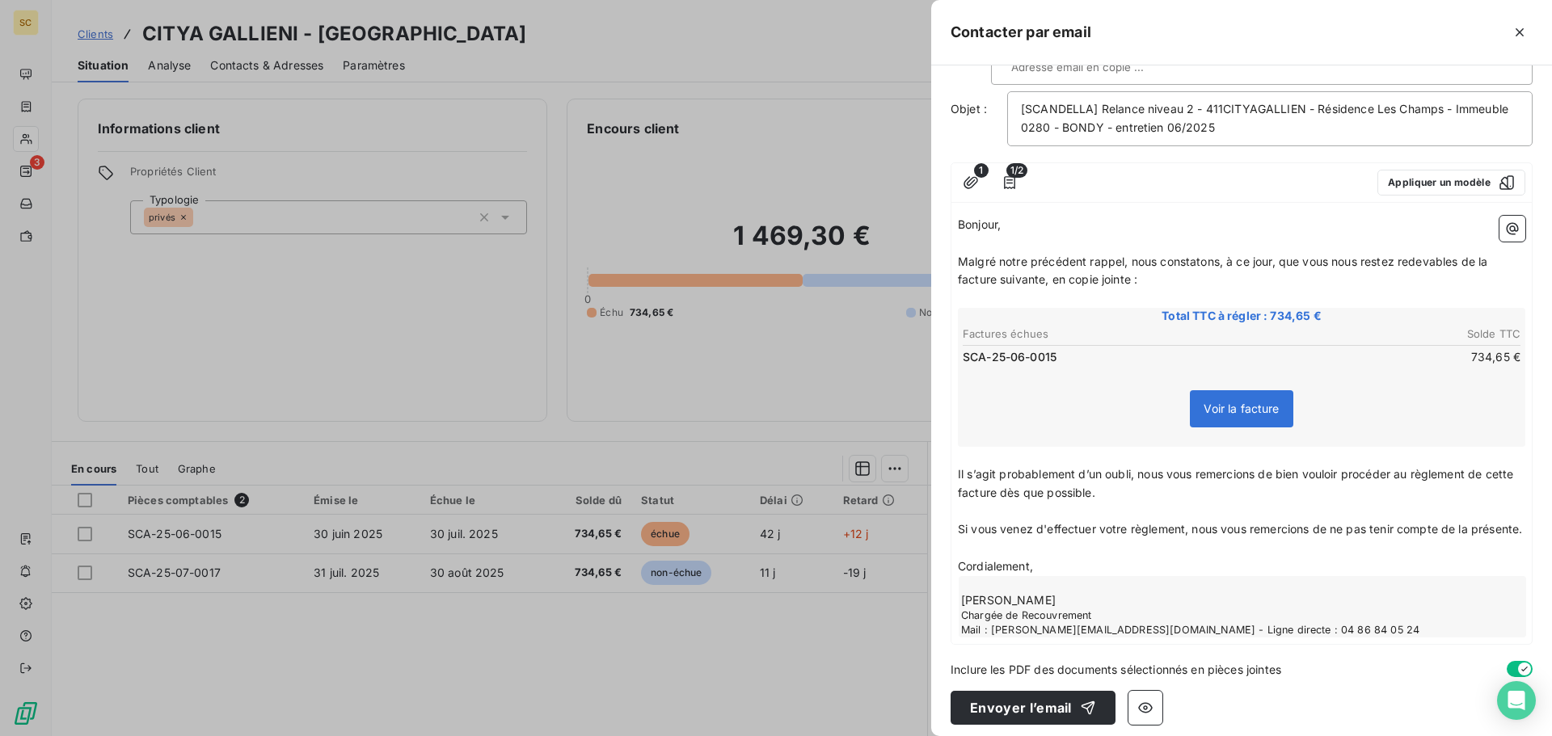
scroll to position [104, 0]
click at [980, 692] on button "Envoyer l’email" at bounding box center [1033, 706] width 165 height 34
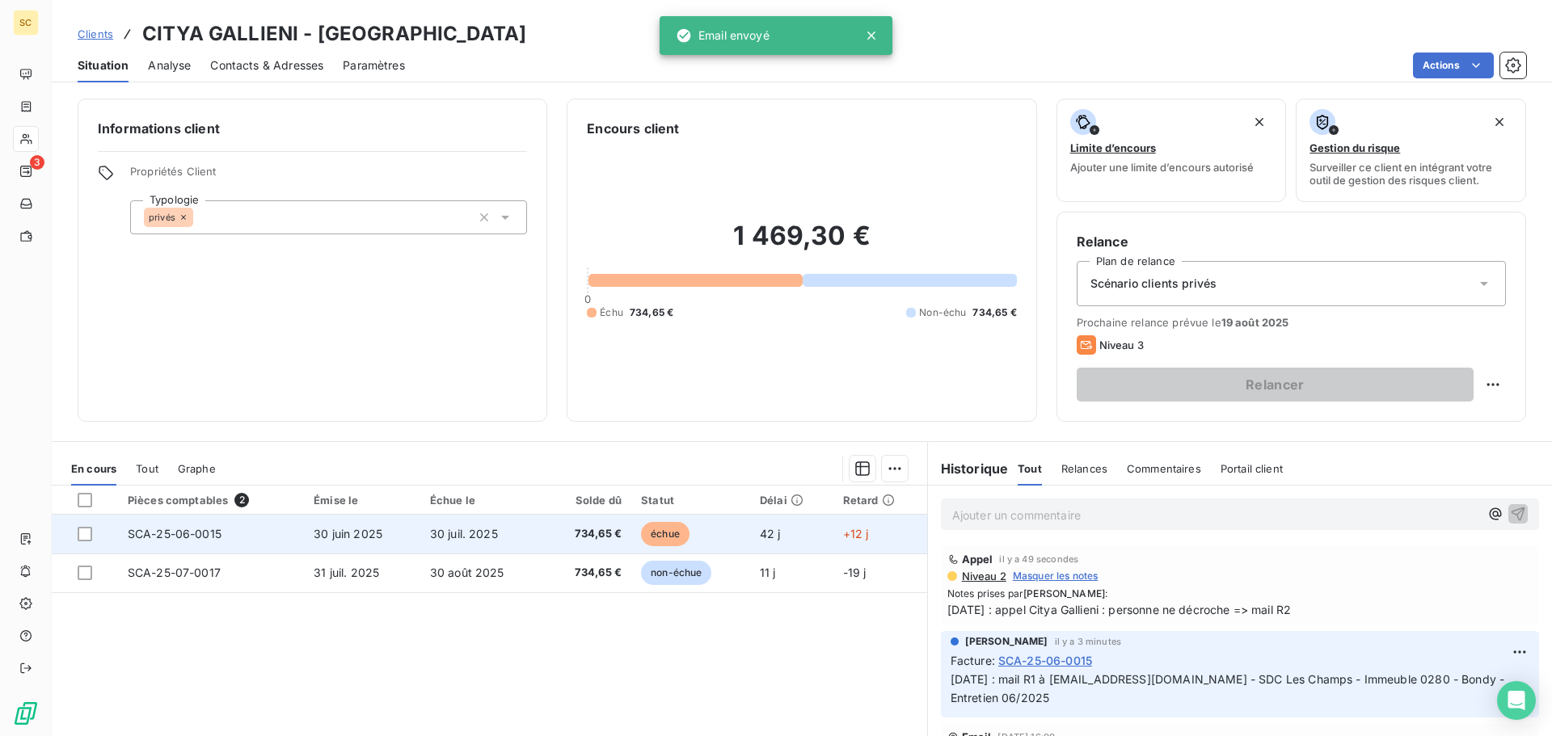
click at [554, 534] on span "734,65 €" at bounding box center [588, 534] width 68 height 16
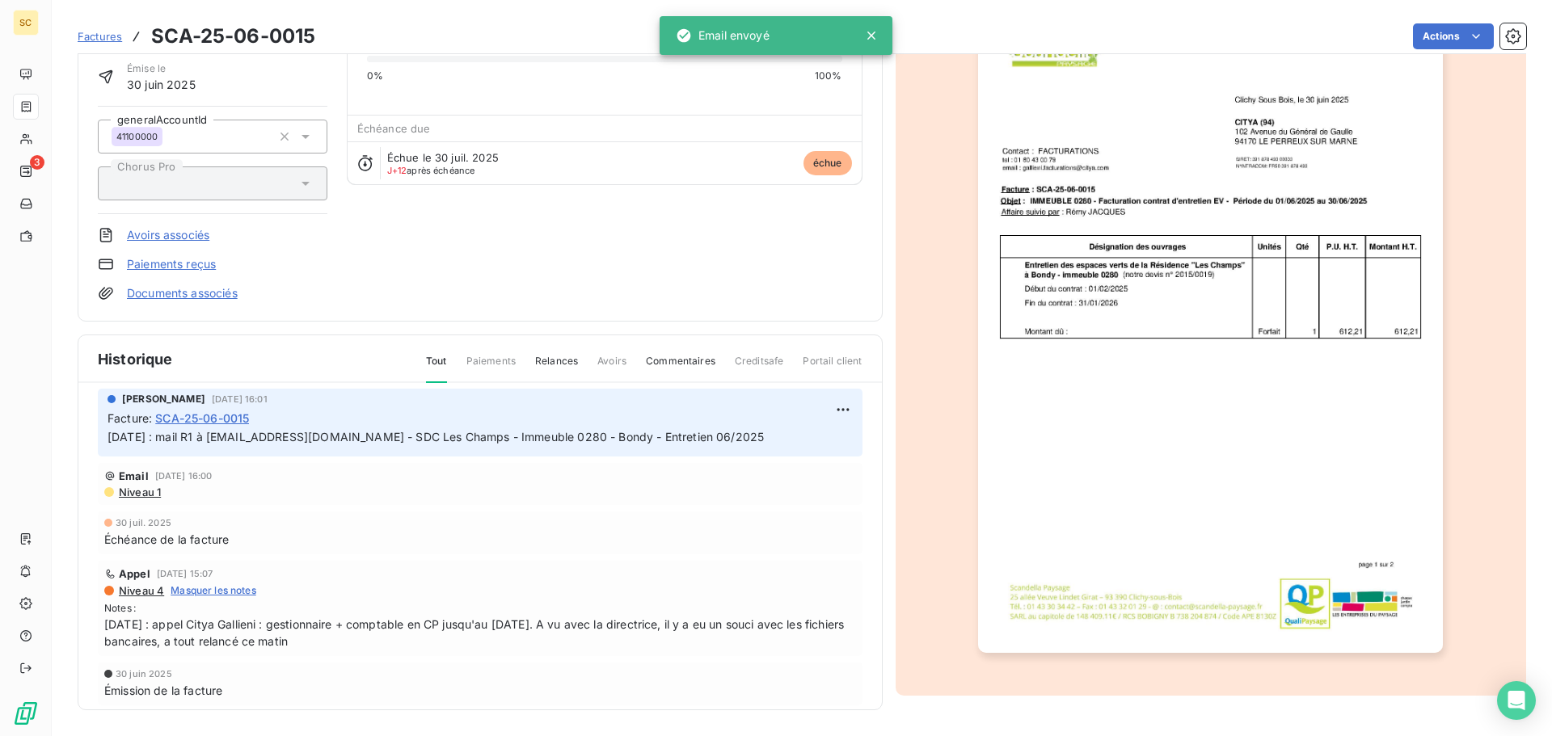
scroll to position [200, 0]
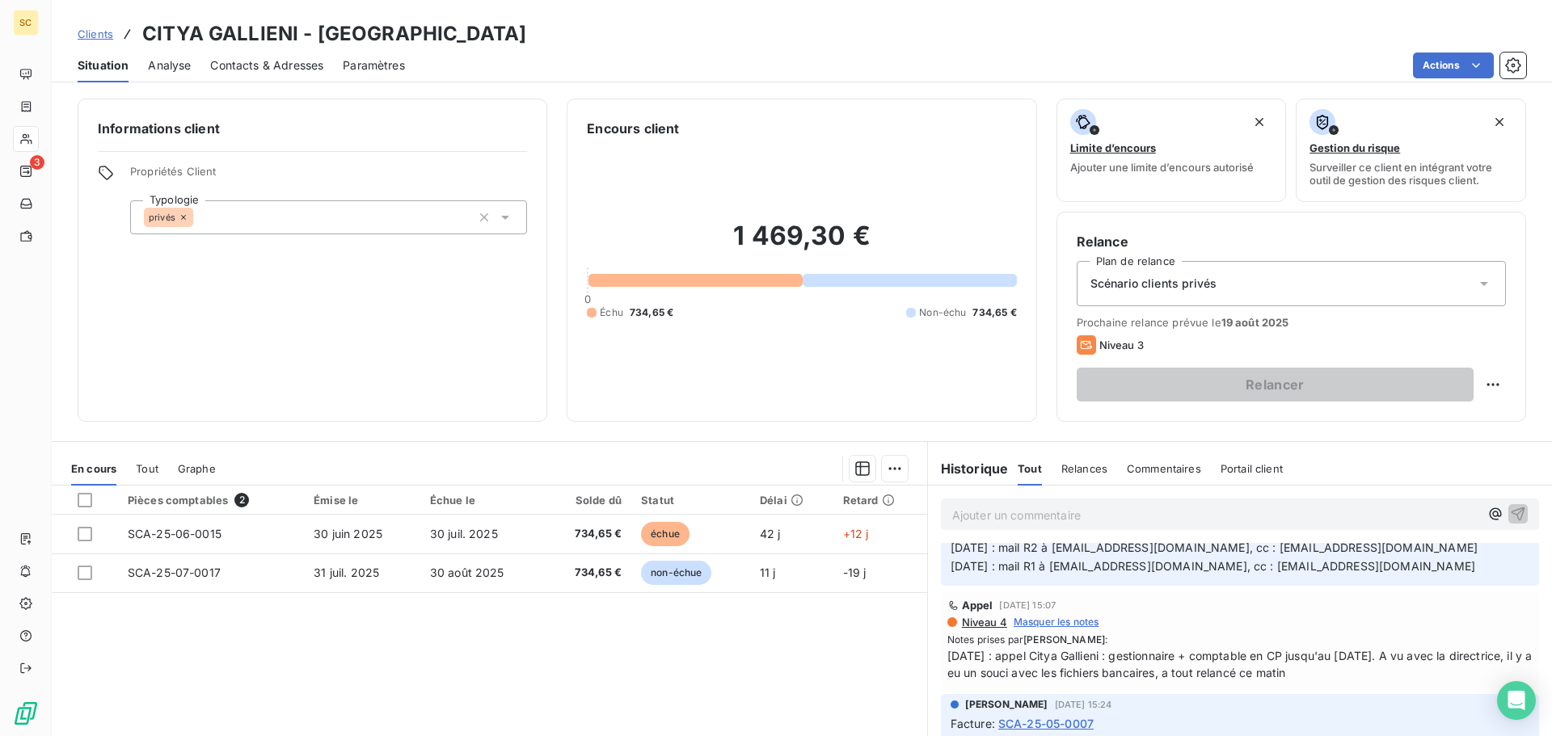
scroll to position [970, 0]
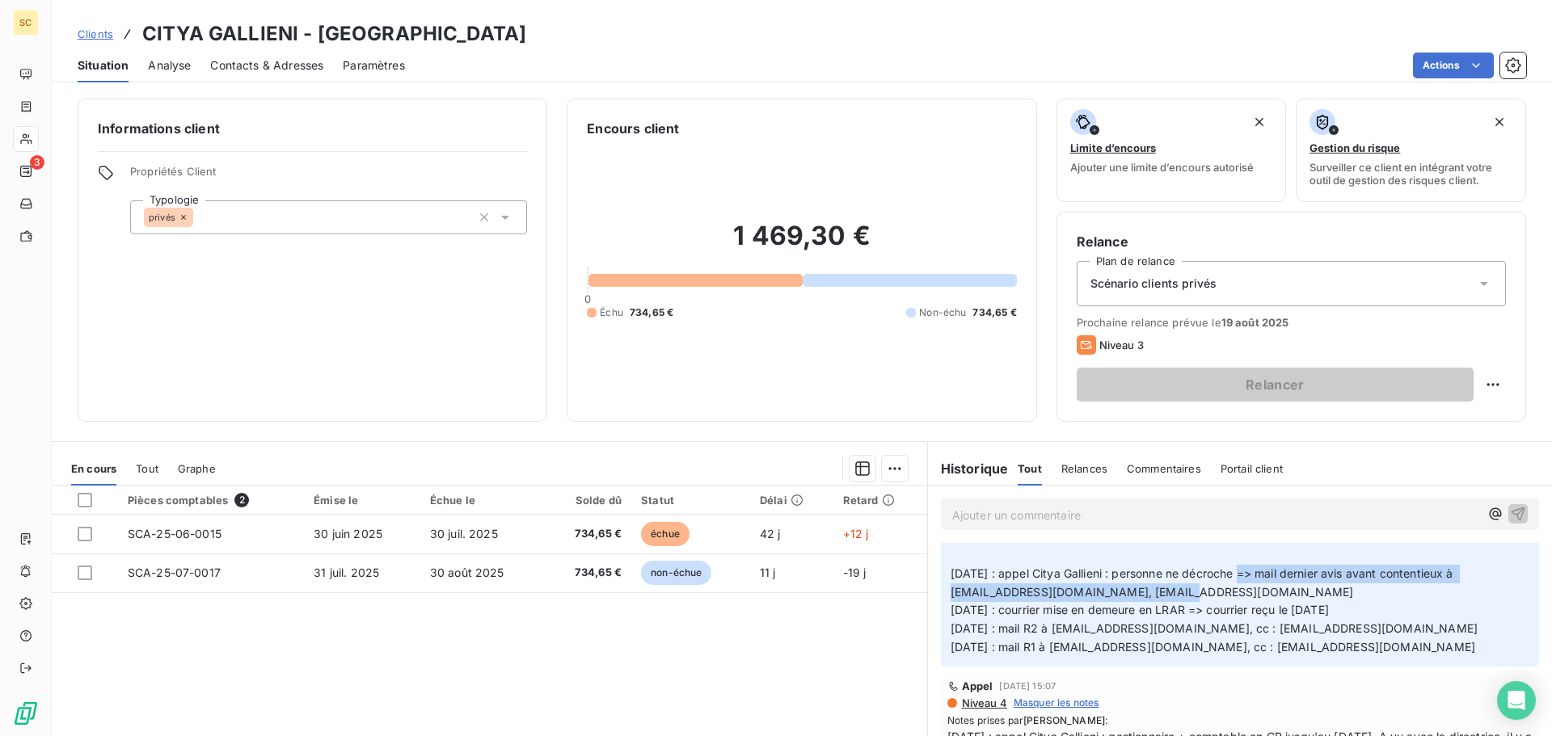
drag, startPoint x: 1265, startPoint y: 573, endPoint x: 1321, endPoint y: 588, distance: 57.6
click at [1321, 588] on p "Immeuble 0280 - Entretien 03/2025 16/07/25 : appel Citya Gallieni : gestionnair…" at bounding box center [1240, 490] width 579 height 333
copy span "mail dernier avis avant contentieux à lsannier@citya.com, egeorgette@citya.com"
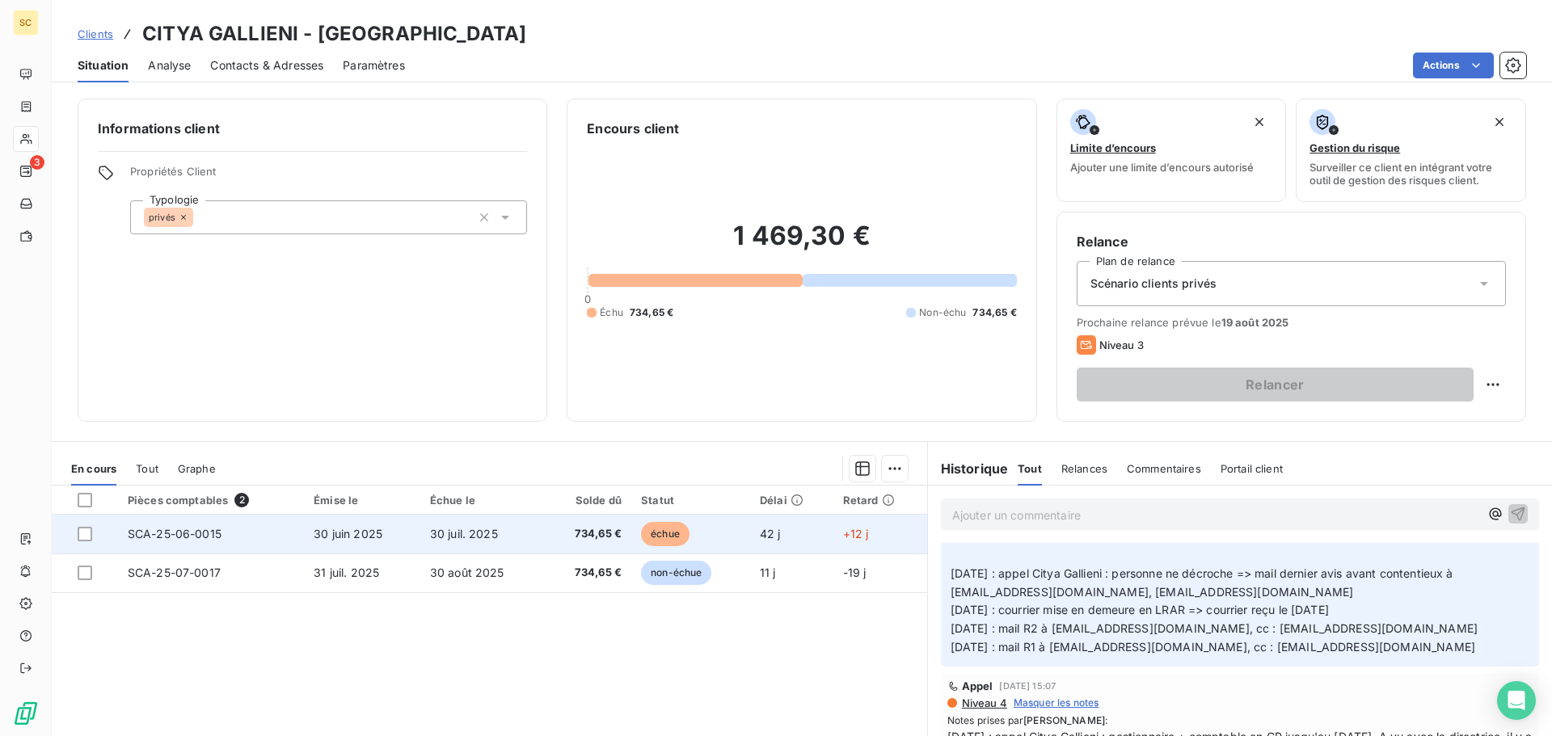
click at [506, 530] on td "30 juil. 2025" at bounding box center [482, 534] width 124 height 39
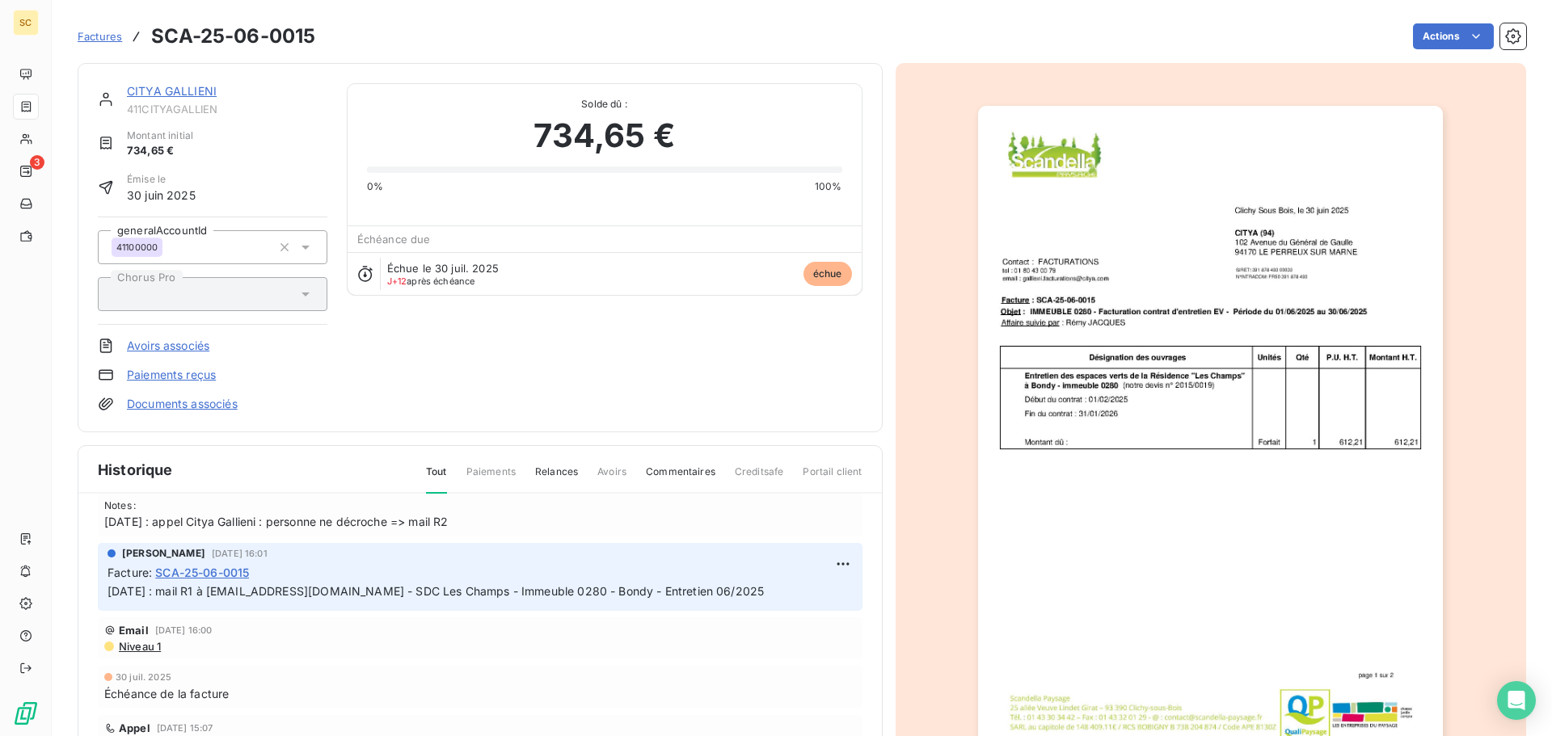
scroll to position [119, 0]
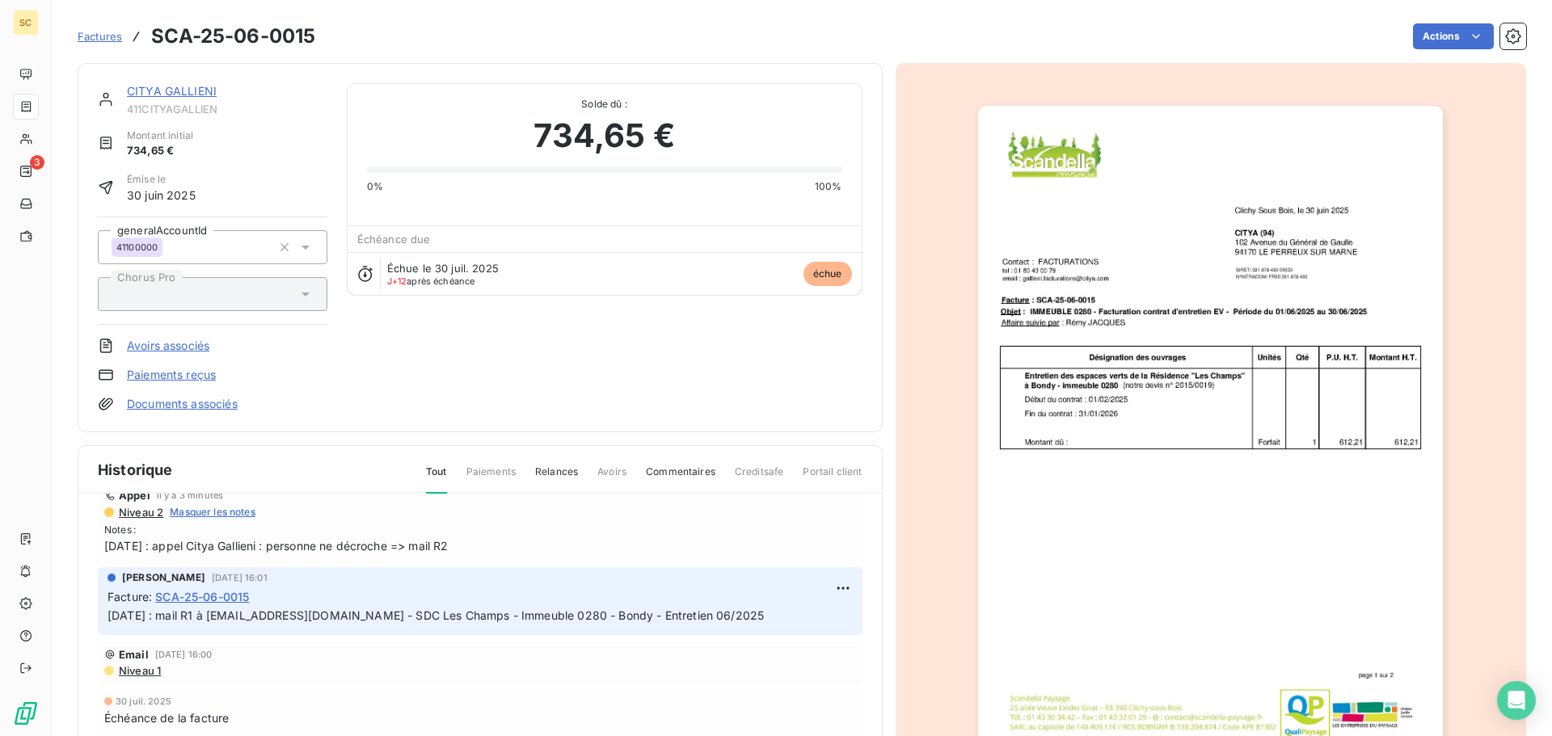
click at [824, 591] on html "SC 3 Factures SCA-25-06-0015 Actions CITYA GALLIENI 411CITYAGALLIEN Montant ini…" at bounding box center [776, 368] width 1552 height 736
click at [812, 614] on div "Editer" at bounding box center [786, 624] width 91 height 26
click at [108, 612] on span "04/08/25 : mail R1 à egeorgette@citya.com - SDC Les Champs - Immeuble 0280 - Bo…" at bounding box center [436, 616] width 656 height 14
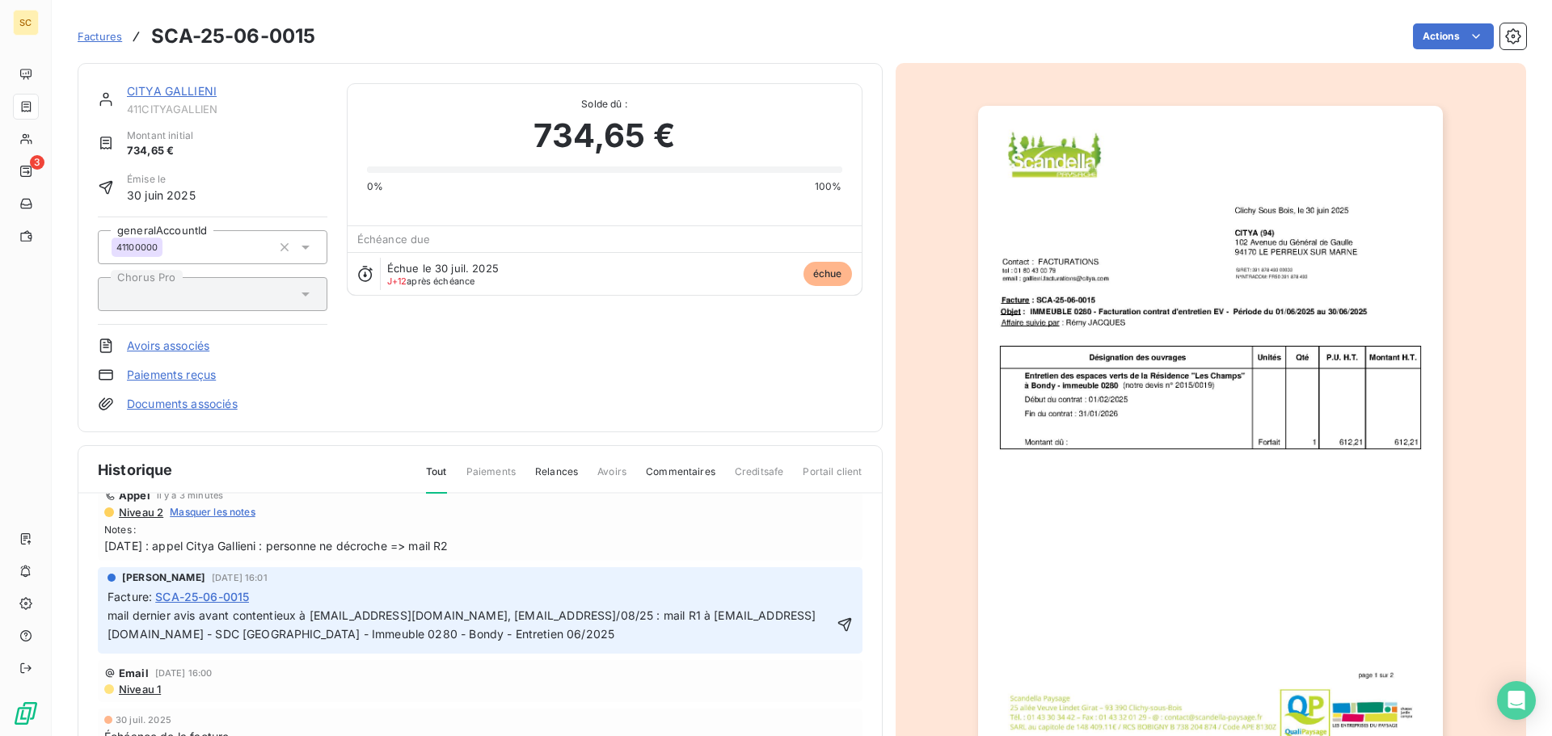
click at [169, 551] on span "11/08/25 : appel Citya Gallieni : personne ne décroche => mail R2" at bounding box center [480, 546] width 752 height 17
click at [172, 629] on p "mail dernier avis avant contentieux à lsannier@citya.com, egeorgette@citya.com0…" at bounding box center [471, 625] width 726 height 37
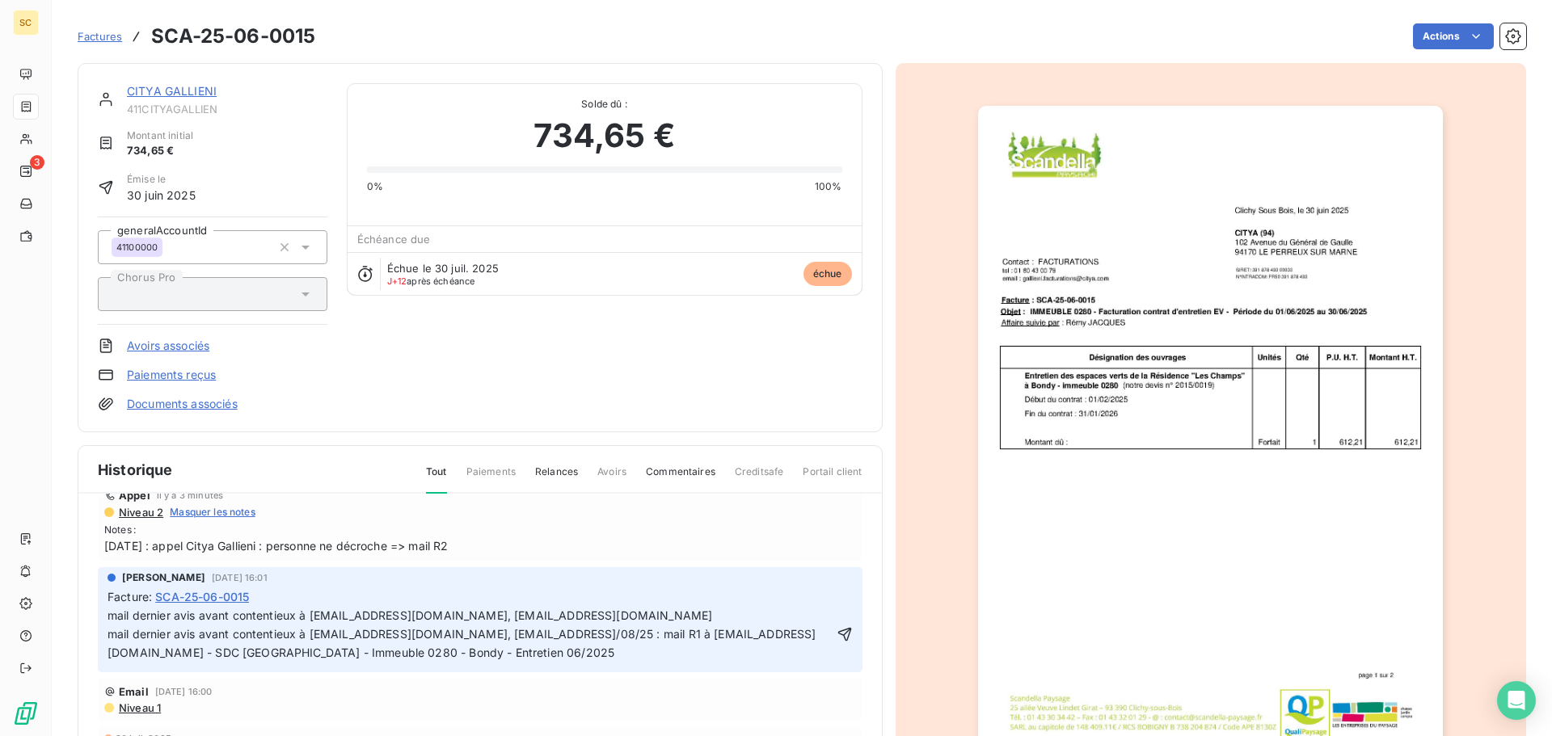
click at [426, 551] on span "11/08/25 : appel Citya Gallieni : personne ne décroche => mail R2" at bounding box center [480, 546] width 752 height 17
click at [428, 551] on span "11/08/25 : appel Citya Gallieni : personne ne décroche => mail R2" at bounding box center [480, 546] width 752 height 17
copy span "11/08/25 : appel Citya Gallieni : personne ne décroche => mail R2"
click at [495, 635] on span "mail dernier avis avant contentieux à lsannier@citya.com, egeorgette@citya.com …" at bounding box center [462, 634] width 709 height 51
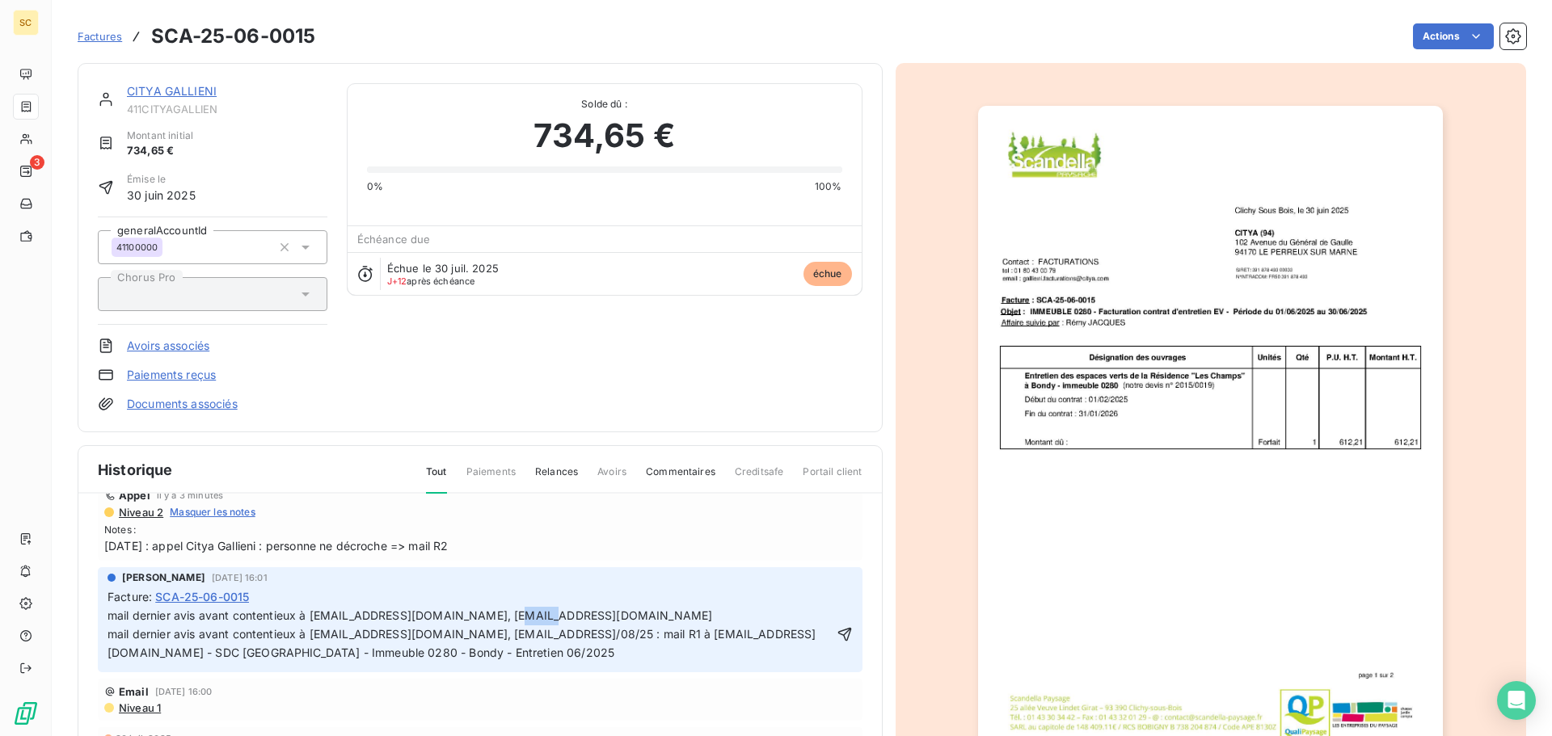
click at [495, 635] on span "mail dernier avis avant contentieux à lsannier@citya.com, egeorgette@citya.com …" at bounding box center [462, 634] width 709 height 51
click at [512, 626] on p "11/08/25 : appel Citya Gallieni : personne ne décroche => mail R2" at bounding box center [471, 616] width 726 height 19
drag, startPoint x: 426, startPoint y: 653, endPoint x: 550, endPoint y: 660, distance: 123.9
click at [550, 660] on p "mail dernier avis avant contentieux à lsannier@citya.com, egeorgette@citya.com0…" at bounding box center [471, 644] width 726 height 37
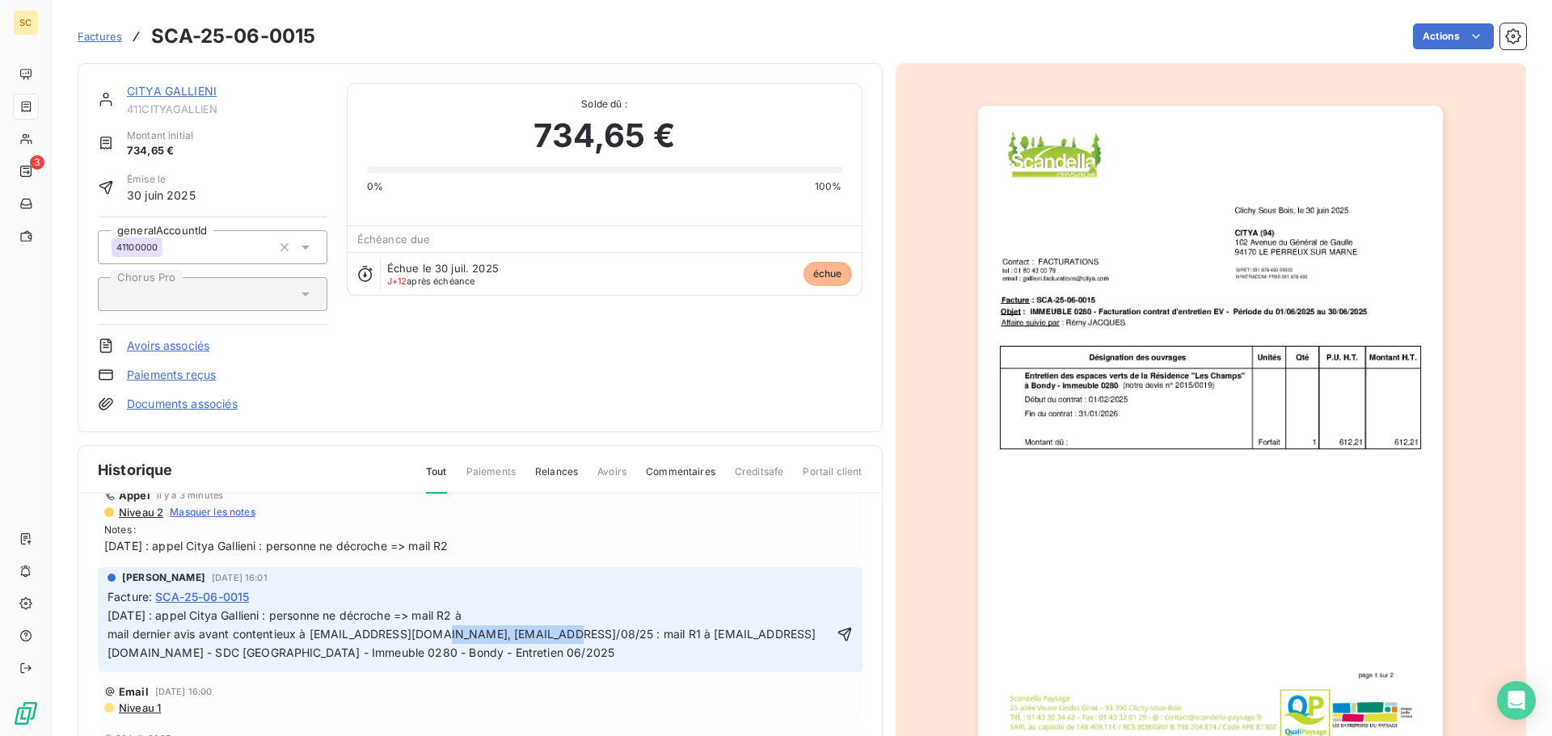
copy span "egeorgette@citya.com"
click at [518, 626] on p "11/08/25 : appel Citya Gallieni : personne ne décroche => mail R2 à" at bounding box center [471, 616] width 726 height 19
drag, startPoint x: 308, startPoint y: 648, endPoint x: 419, endPoint y: 645, distance: 110.8
click at [419, 645] on p "mail dernier avis avant contentieux à lsannier@citya.com, egeorgette@citya.com0…" at bounding box center [471, 644] width 726 height 37
copy span "lsannier@citya.com"
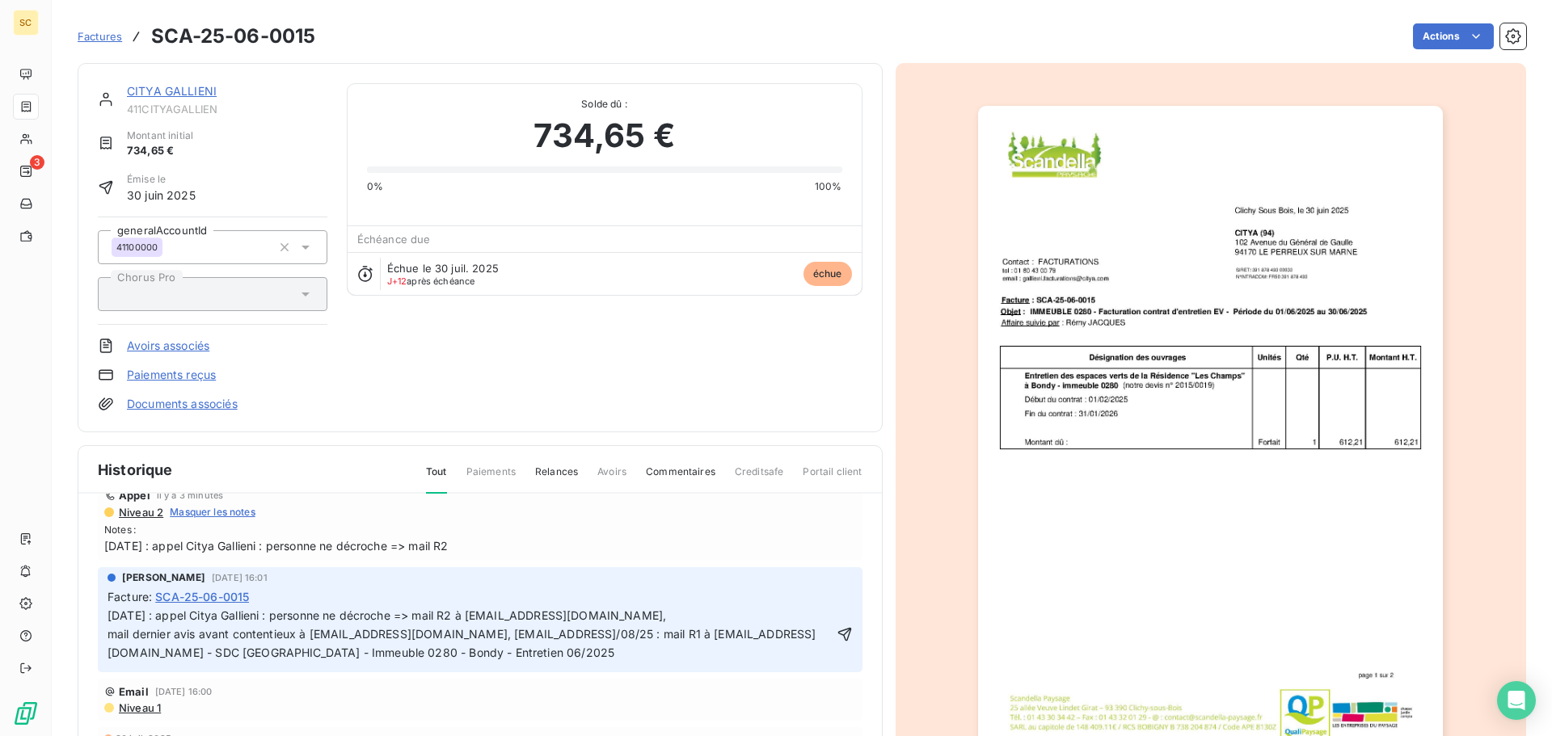
click at [615, 626] on p "11/08/25 : appel Citya Gallieni : personne ne décroche => mail R2 à egeorgette@…" at bounding box center [471, 616] width 726 height 19
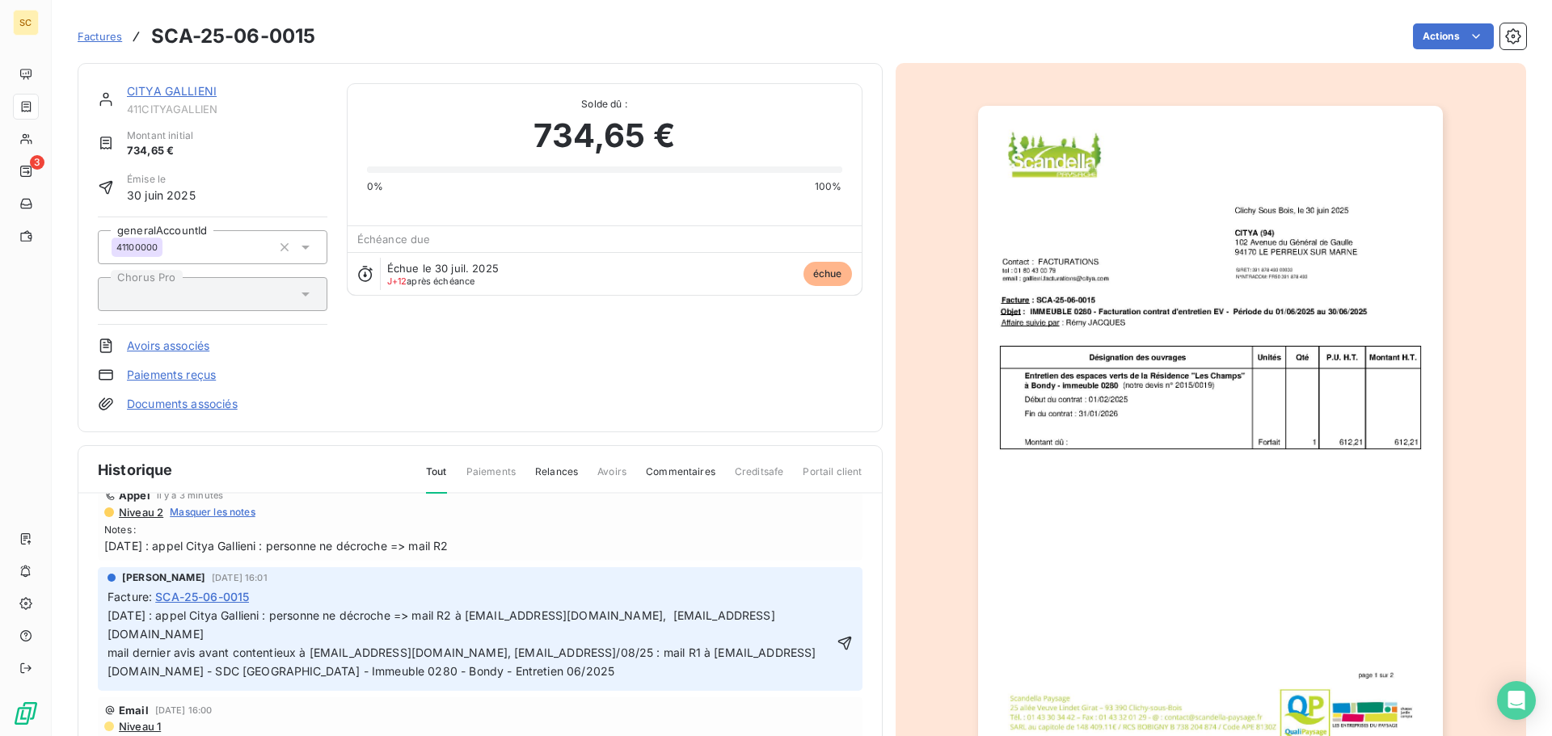
click at [609, 631] on span "11/08/25 : appel Citya Gallieni : personne ne décroche => mail R2 à egeorgette@…" at bounding box center [442, 625] width 668 height 32
drag, startPoint x: 549, startPoint y: 654, endPoint x: 87, endPoint y: 662, distance: 461.7
click at [87, 662] on div "Ajouter un commentaire ﻿ Email il y a 15 secondes Message envoyé Appel il y a 3…" at bounding box center [480, 681] width 804 height 374
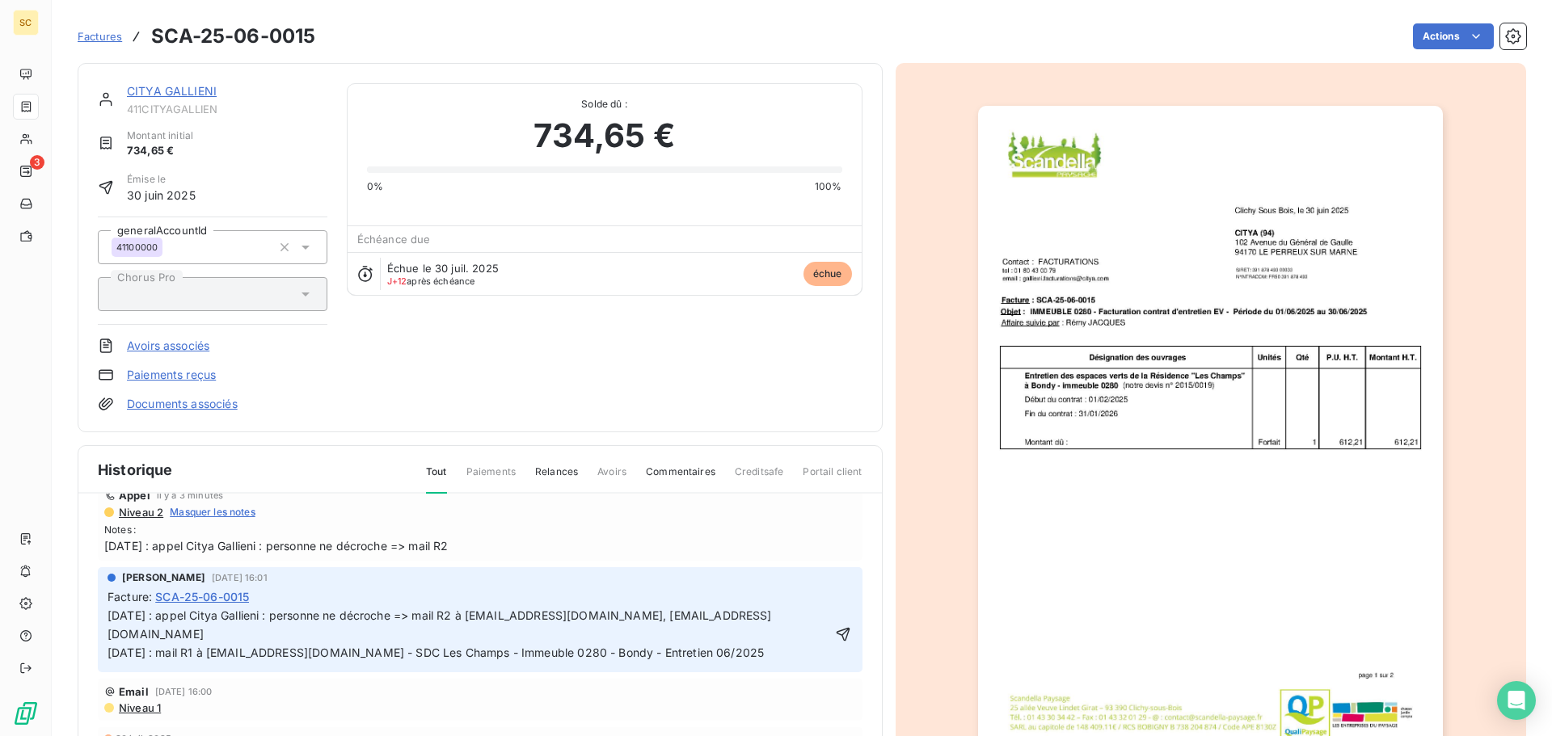
click at [119, 623] on p "11/08/25 : appel Citya Gallieni : personne ne décroche => mail R2 à egeorgette@…" at bounding box center [470, 625] width 724 height 37
click at [110, 634] on span "11/08/25 : appel Citya Gallieni : personne ne décroche => mail R2 à egeorgette@…" at bounding box center [440, 625] width 665 height 32
click at [108, 633] on span "11/08/25 : appel Citya Gallieni : personne ne décroche => mail R2 à egeorgette@…" at bounding box center [440, 625] width 665 height 32
drag, startPoint x: 829, startPoint y: 627, endPoint x: 802, endPoint y: 642, distance: 31.5
click at [804, 644] on p "04/08/25 : mail R1 à egeorgette@citya.com - SDC Les Champs - Immeuble 0280 - Bo…" at bounding box center [470, 653] width 724 height 19
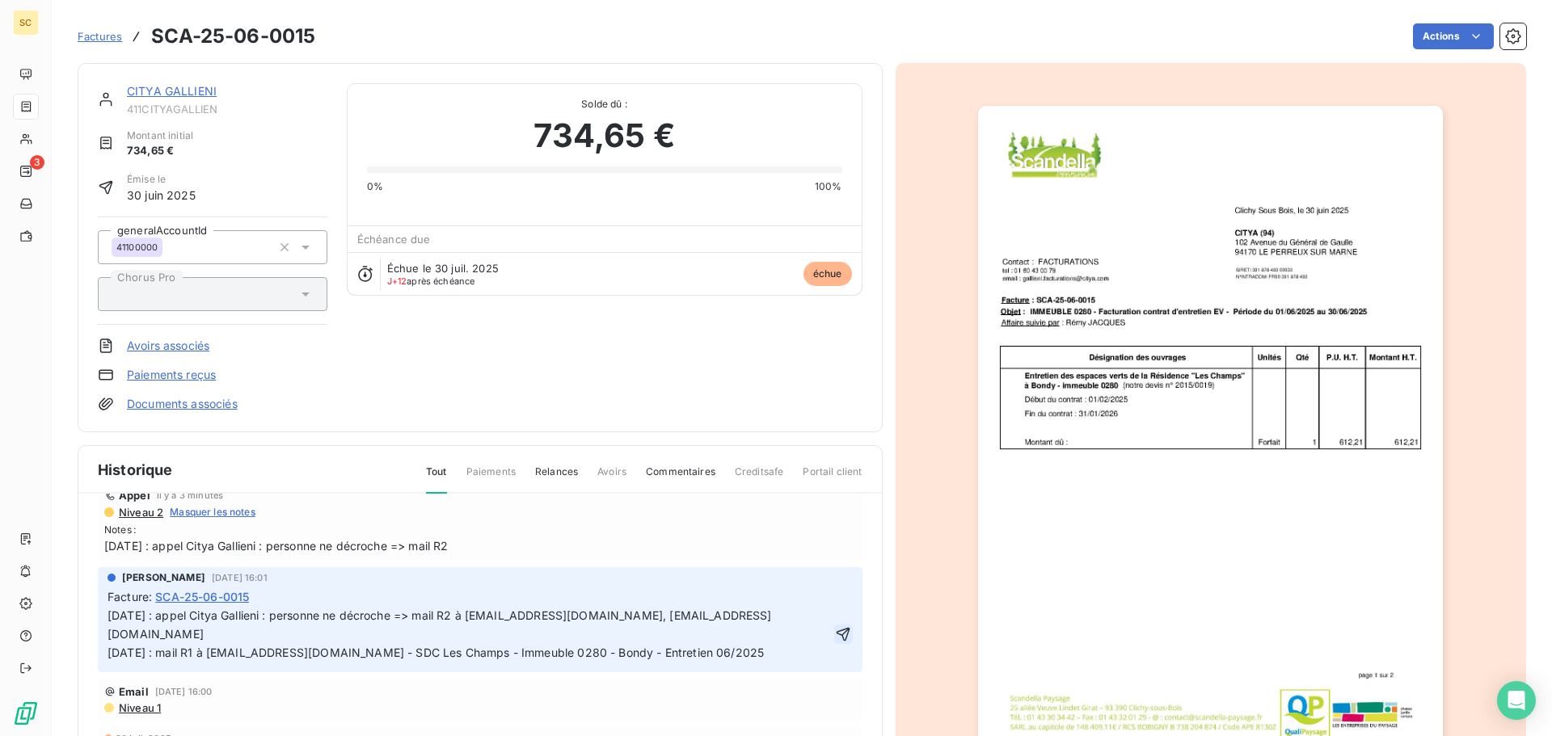
click at [837, 627] on icon "button" at bounding box center [844, 634] width 14 height 14
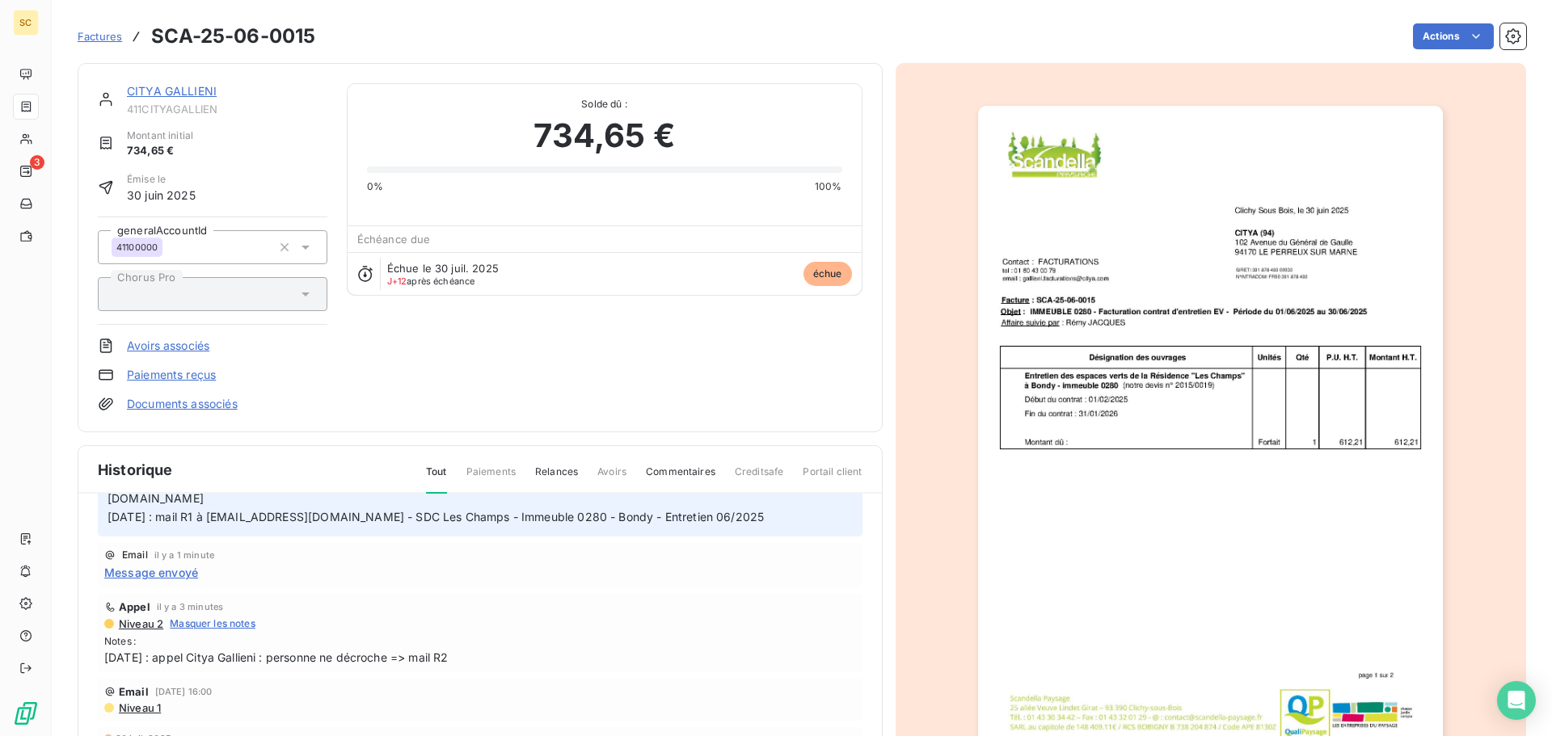
scroll to position [0, 0]
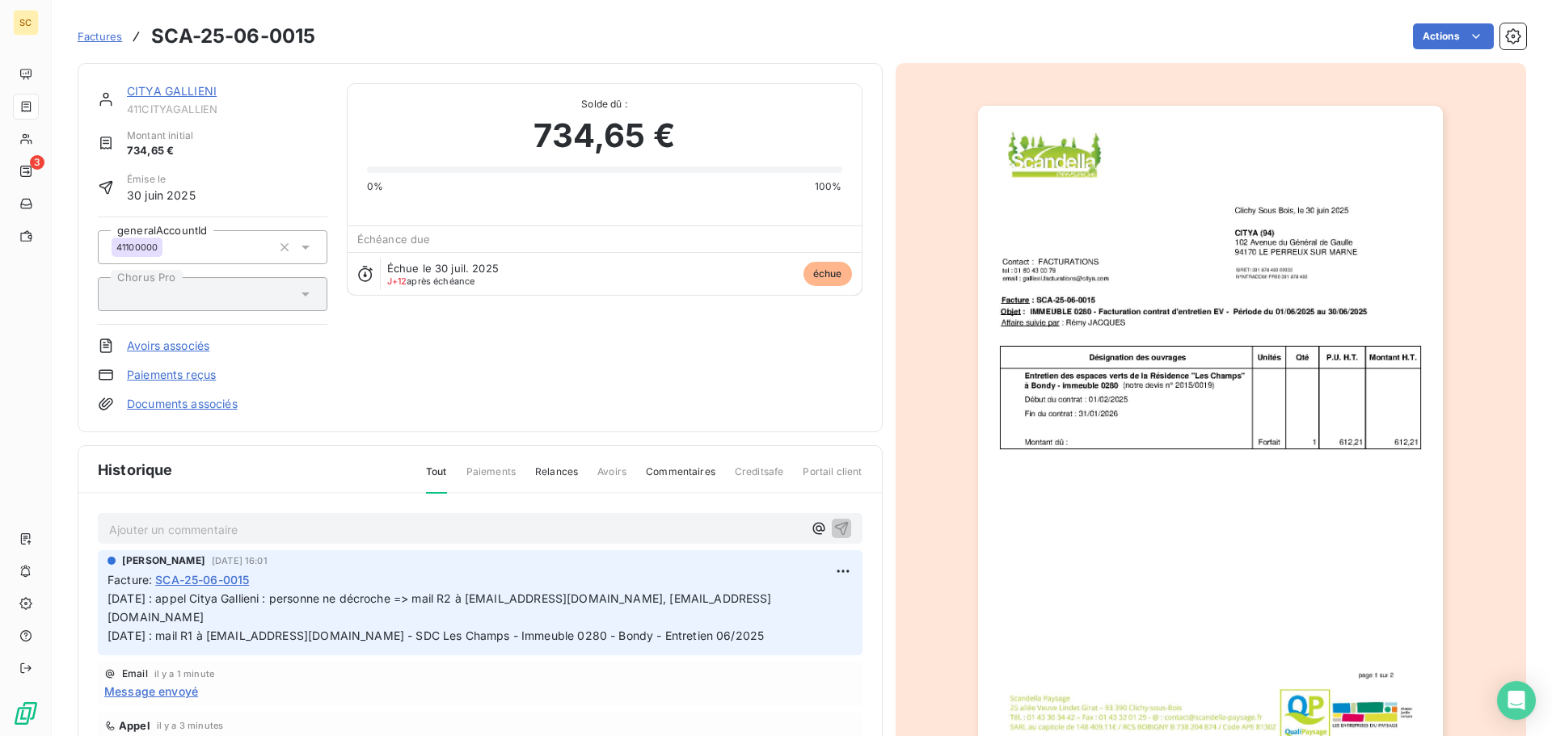
click at [183, 90] on link "CITYA GALLIENI" at bounding box center [172, 91] width 90 height 14
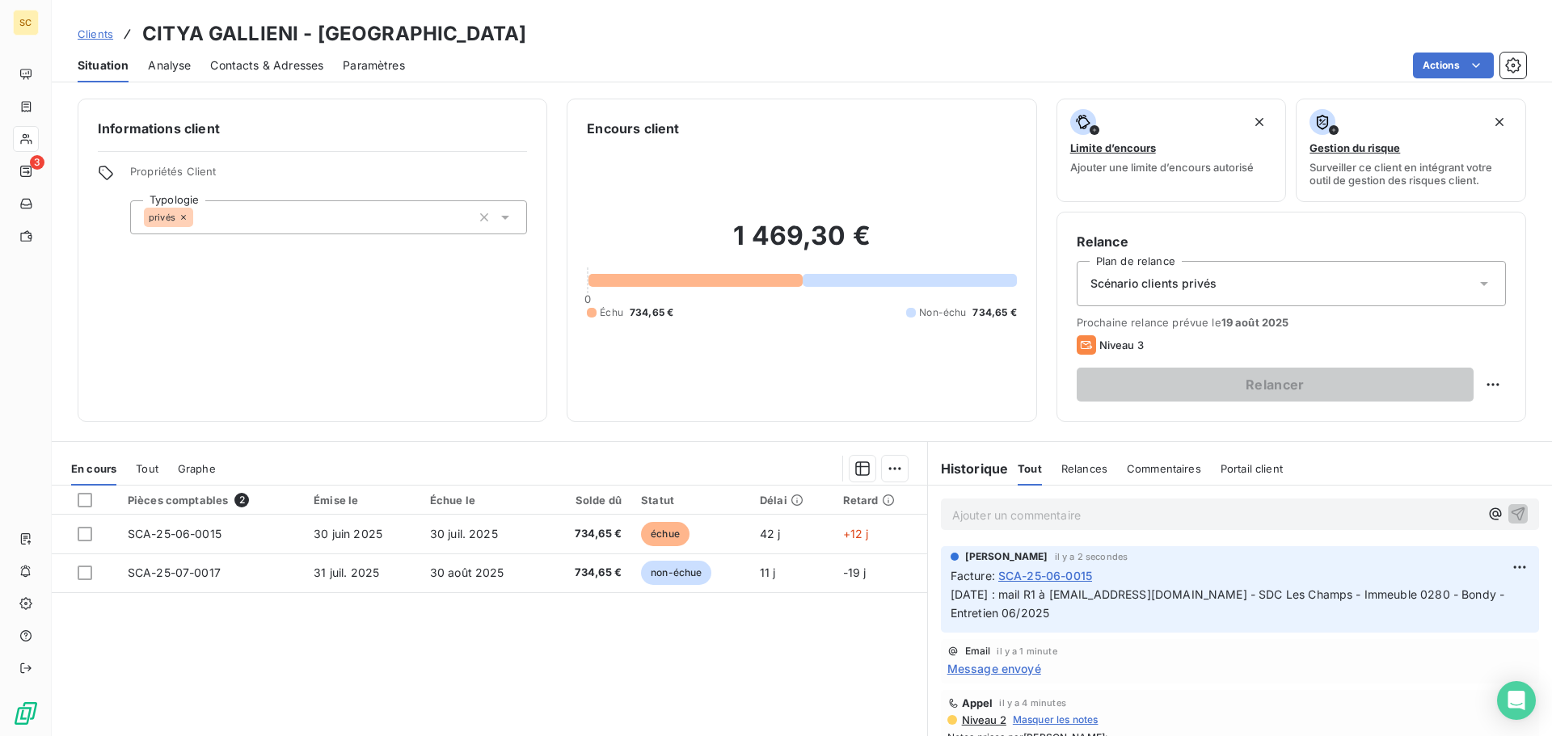
click at [255, 70] on span "Contacts & Adresses" at bounding box center [266, 65] width 113 height 16
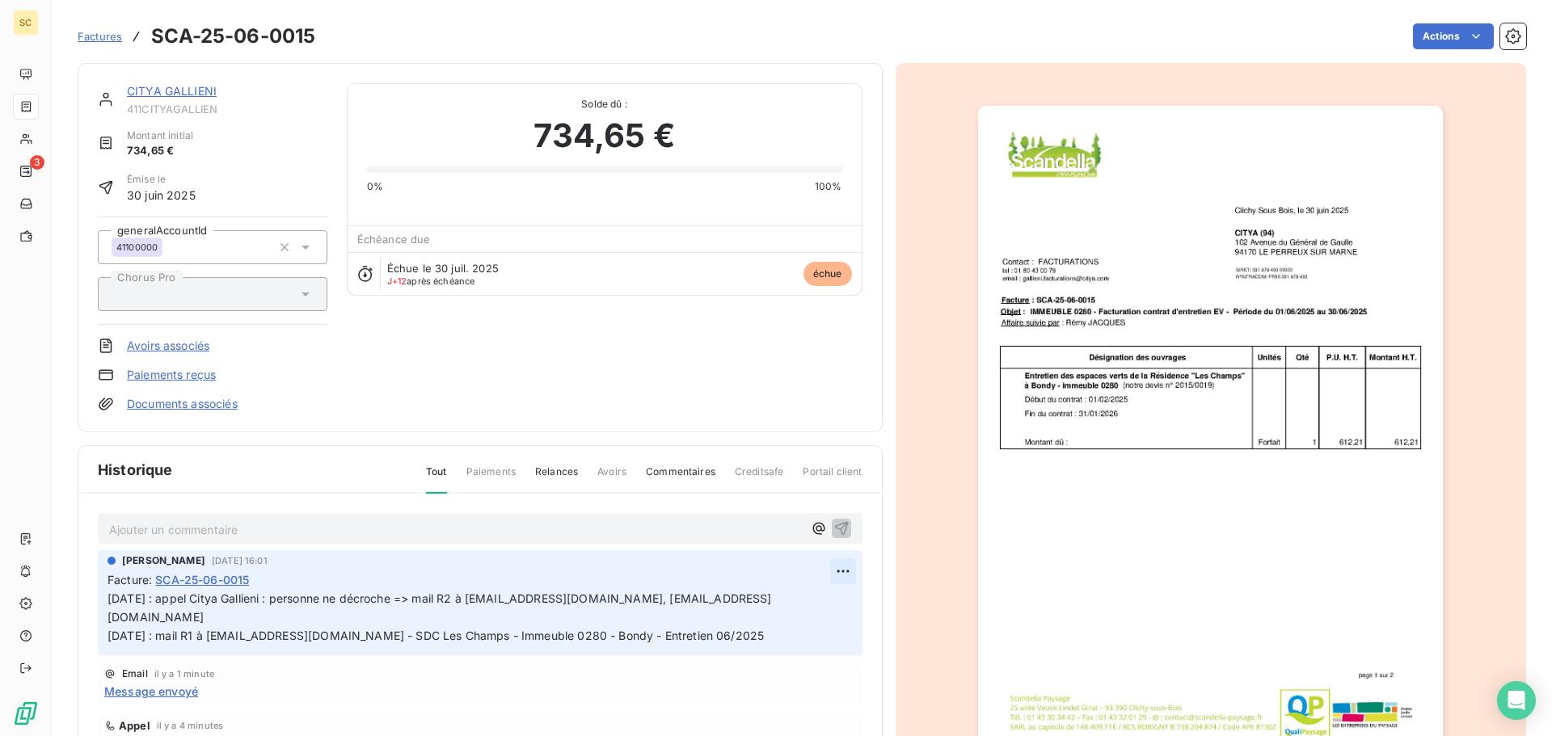
click at [832, 572] on html "SC 3 Factures SCA-25-06-0015 Actions CITYA GALLIENI 411CITYAGALLIEN Montant ini…" at bounding box center [776, 368] width 1552 height 736
click at [812, 598] on div "Editer" at bounding box center [786, 607] width 91 height 26
click at [612, 595] on span "11/08/25 : appel Citya Gallieni : personne ne décroche => mail R2 à egeorgette@…" at bounding box center [440, 608] width 665 height 32
click at [835, 613] on icon "button" at bounding box center [843, 618] width 16 height 16
click at [188, 683] on span "Message envoyé" at bounding box center [151, 691] width 94 height 17
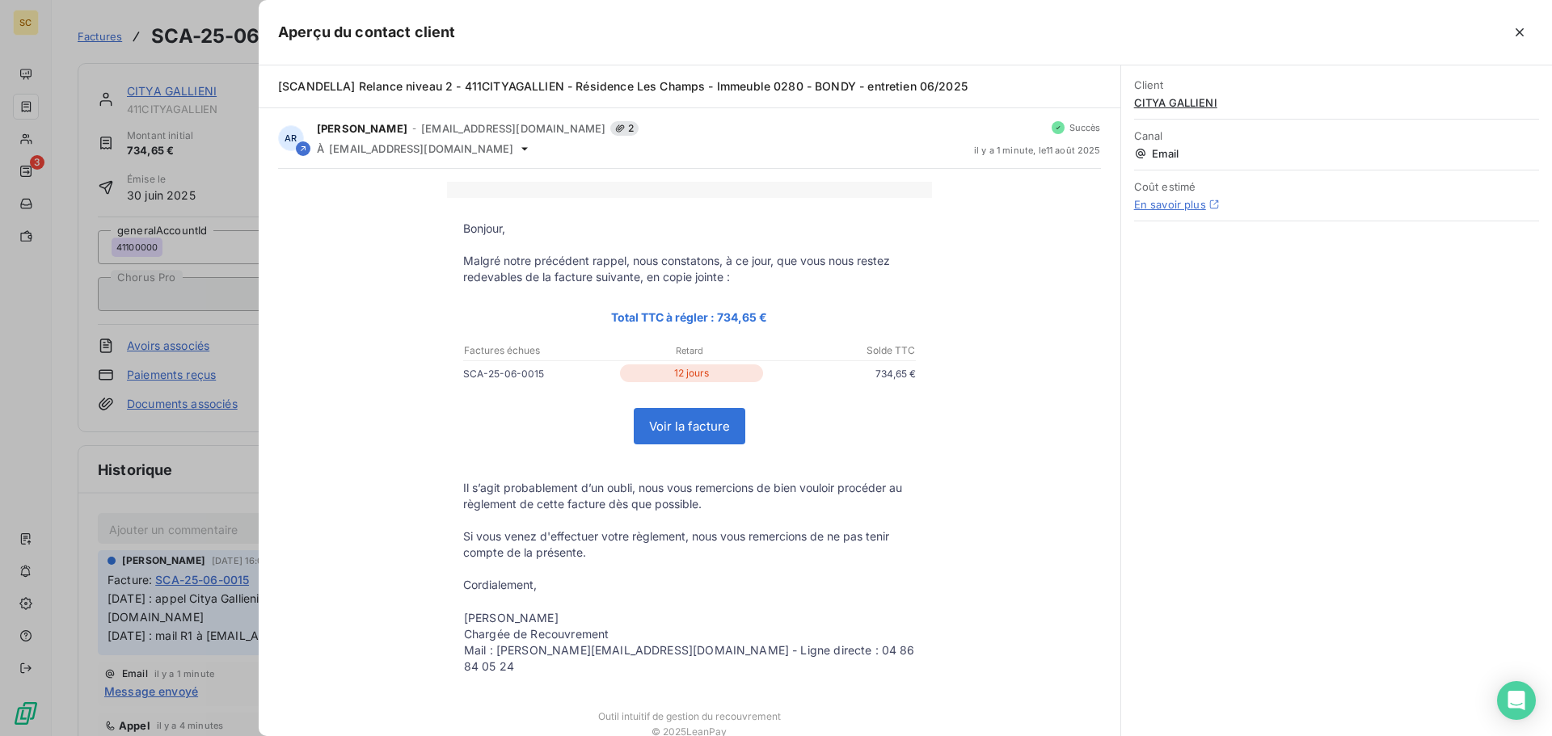
click at [1242, 453] on div "Client CITYA GALLIENI Canal Email Coût estimé En savoir plus" at bounding box center [1336, 400] width 431 height 671
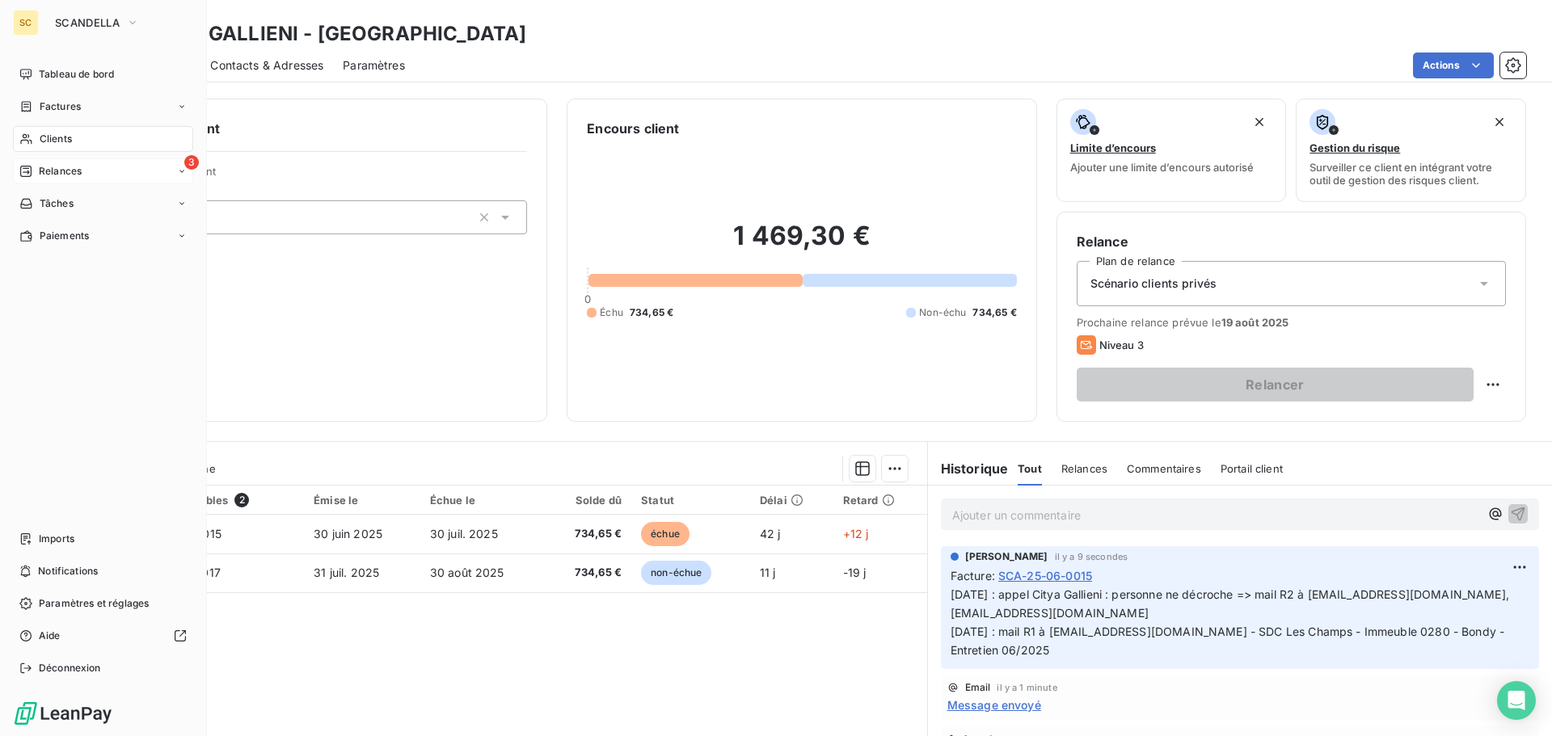
click at [87, 172] on div "3 Relances" at bounding box center [103, 171] width 180 height 26
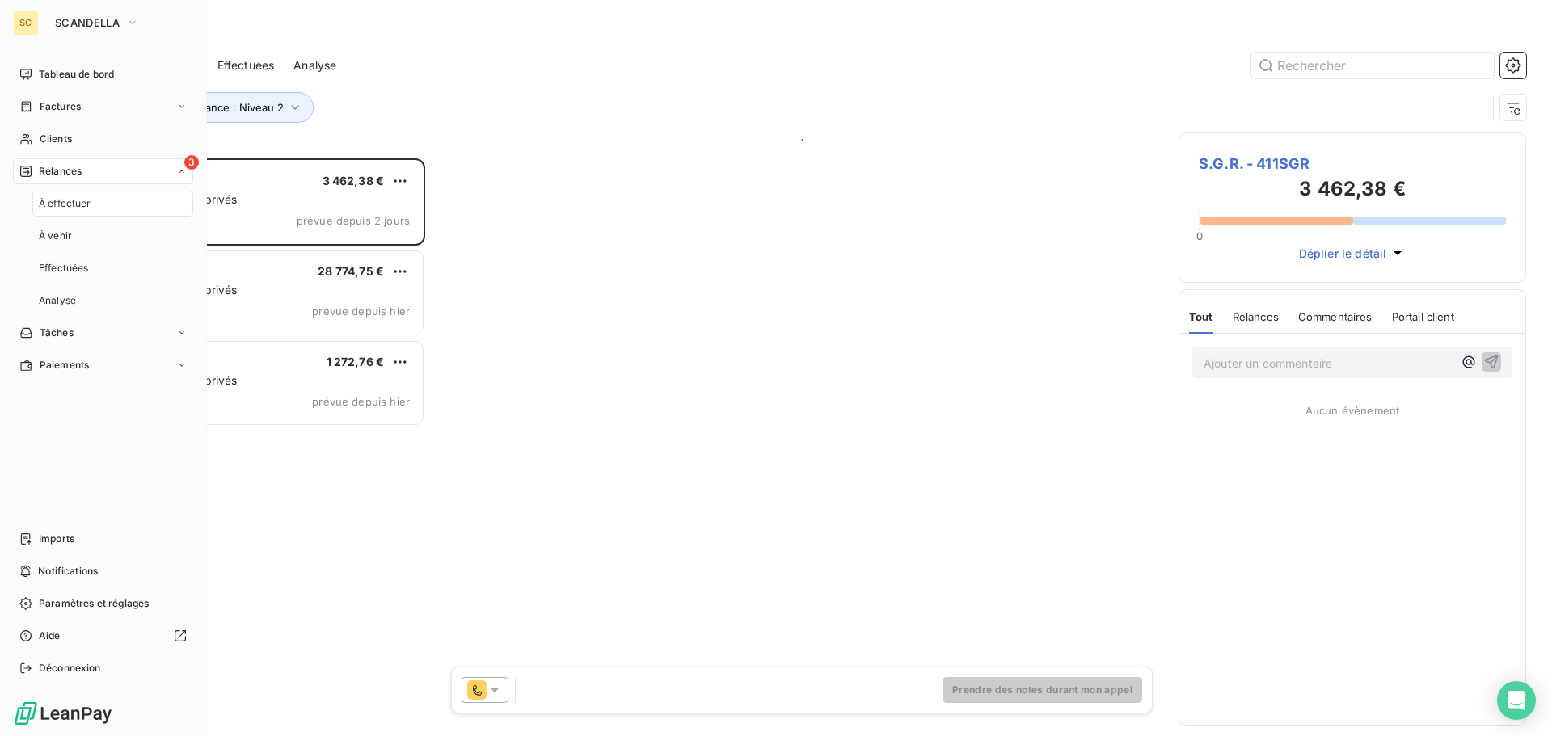
scroll to position [566, 336]
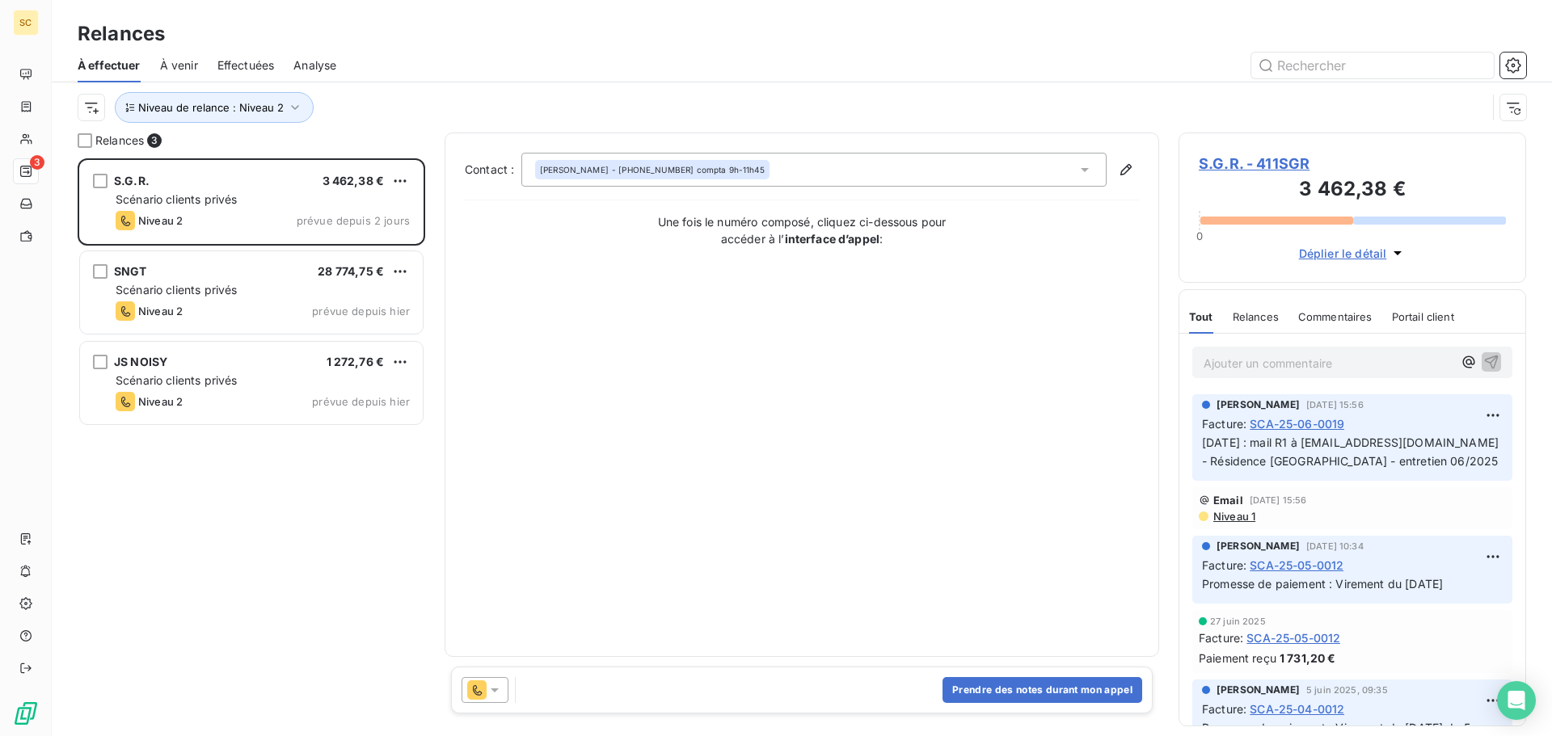
click at [296, 527] on div "S.G.R. 3 462,38 € Scénario clients privés Niveau 2 prévue depuis 2 jours SNGT 2…" at bounding box center [252, 447] width 348 height 578
click at [1289, 161] on span "S.G.R. - 411SGR" at bounding box center [1352, 164] width 307 height 22
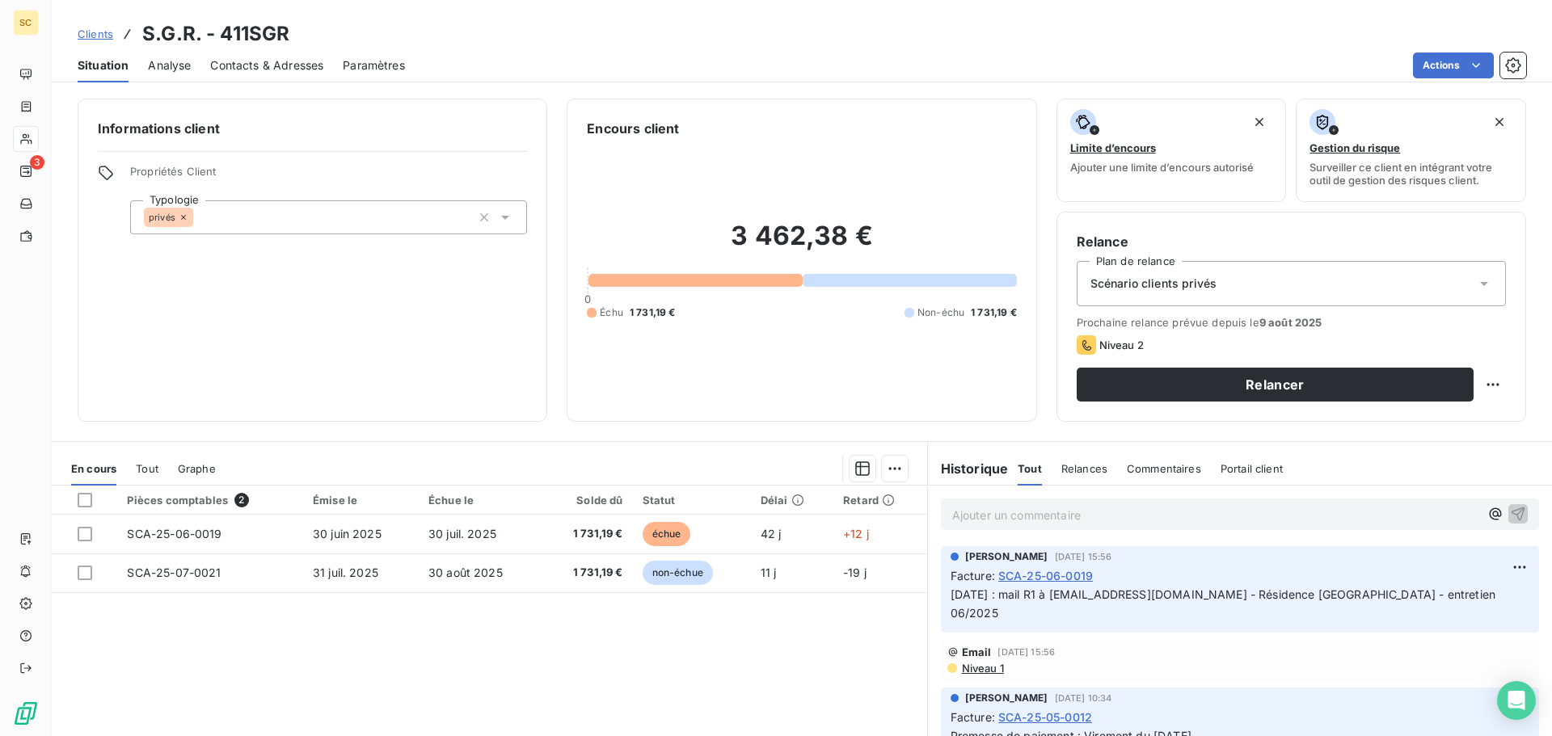
click at [280, 69] on span "Contacts & Adresses" at bounding box center [266, 65] width 113 height 16
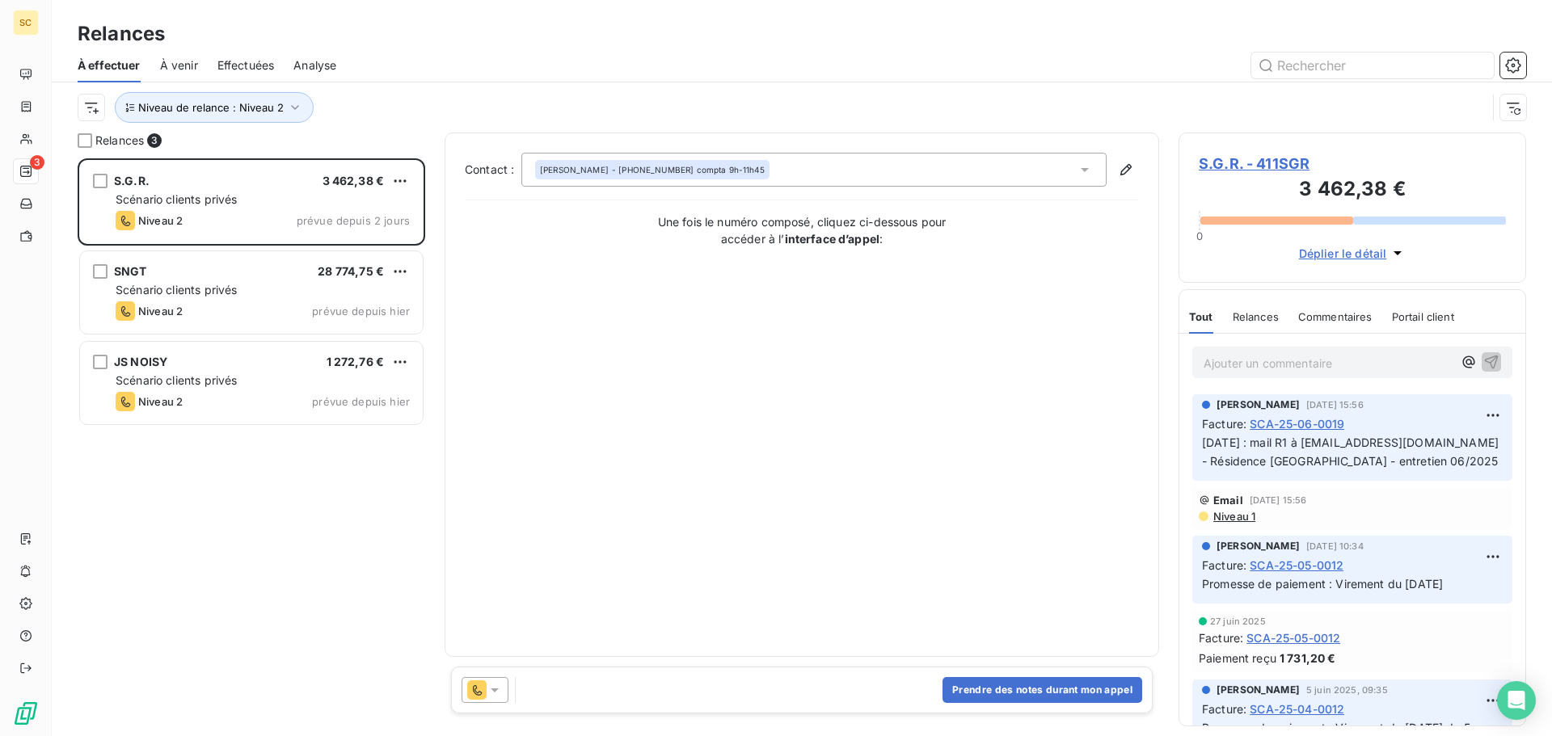
scroll to position [566, 336]
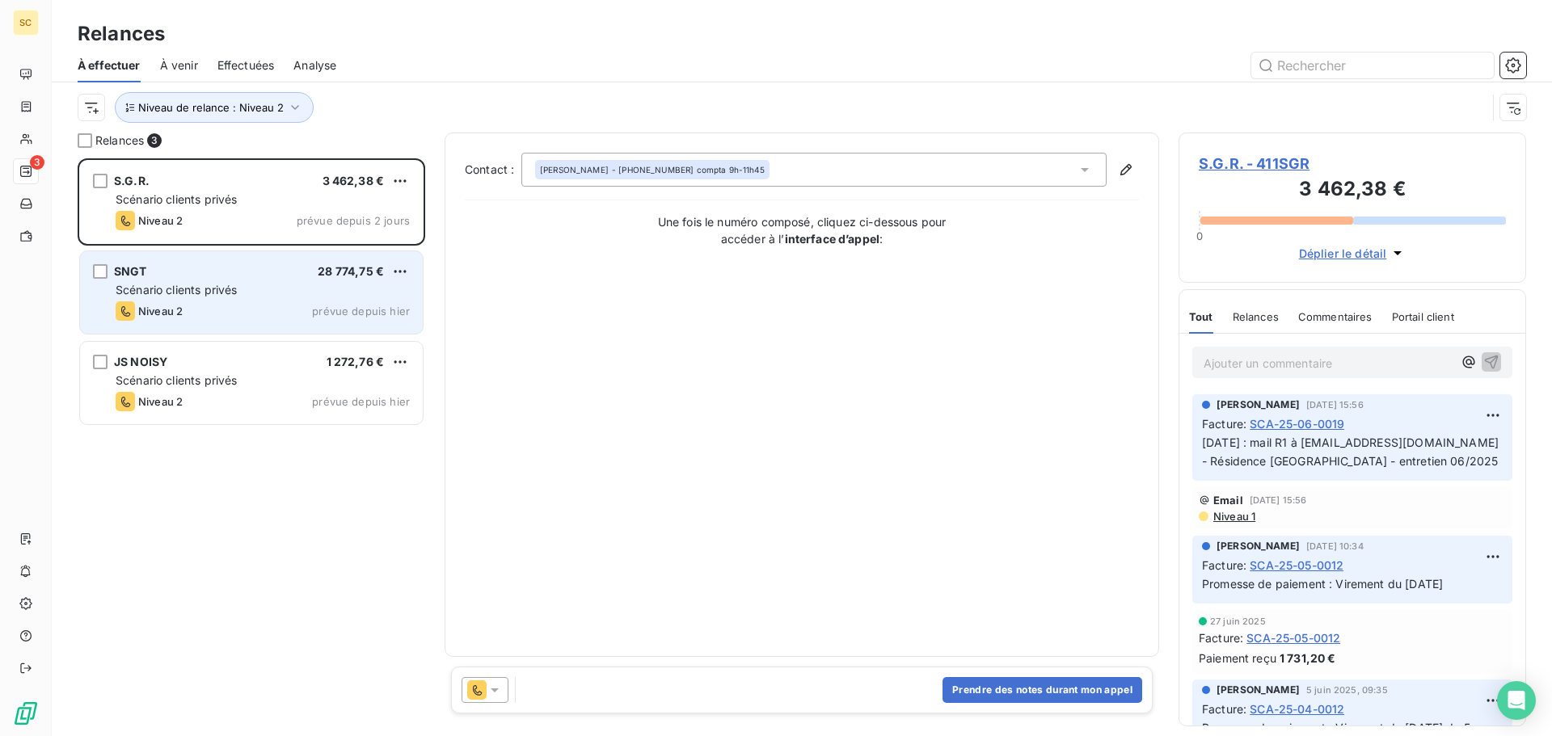
click at [170, 293] on span "Scénario clients privés" at bounding box center [176, 290] width 121 height 14
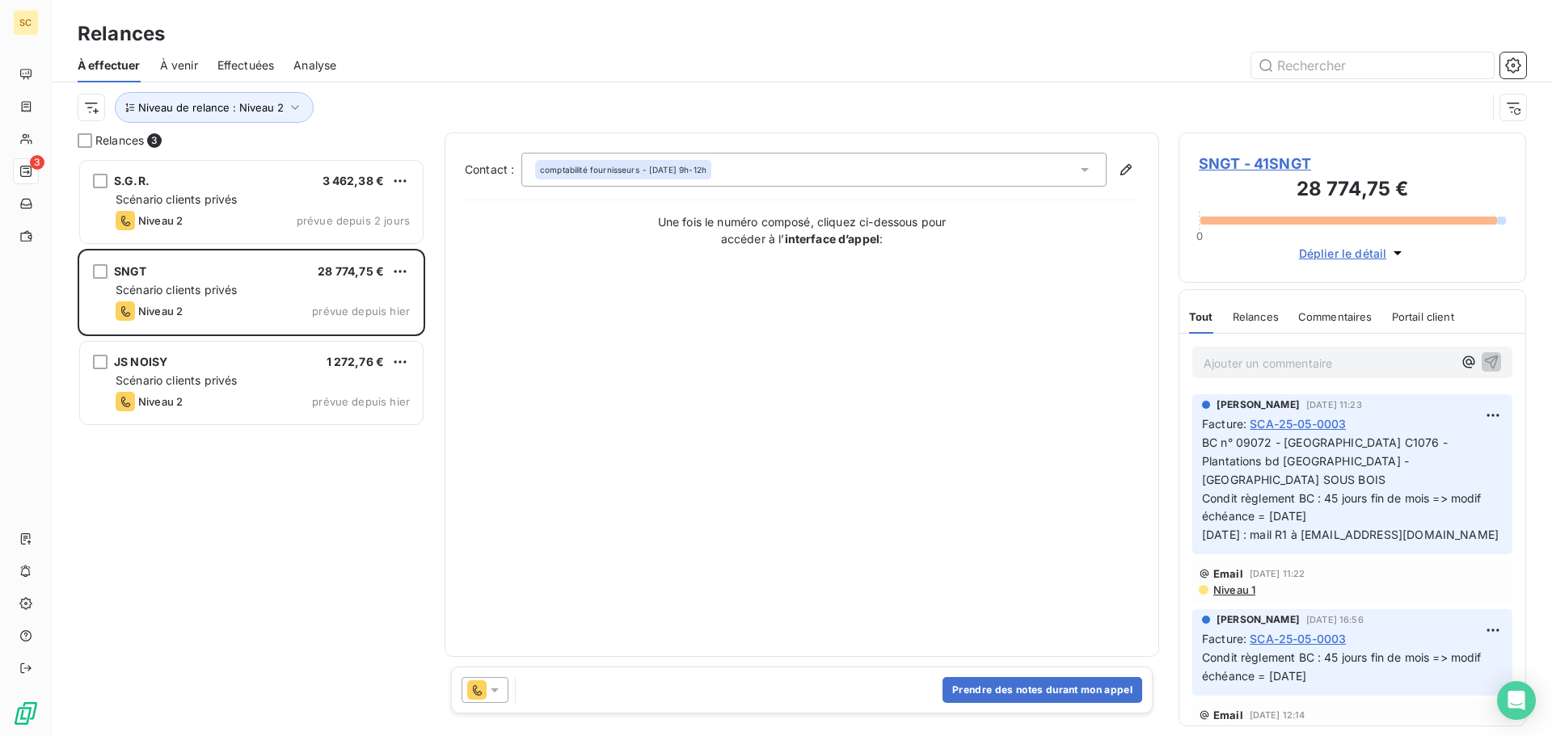
click at [1277, 168] on span "SNGT - 41SNGT" at bounding box center [1352, 164] width 307 height 22
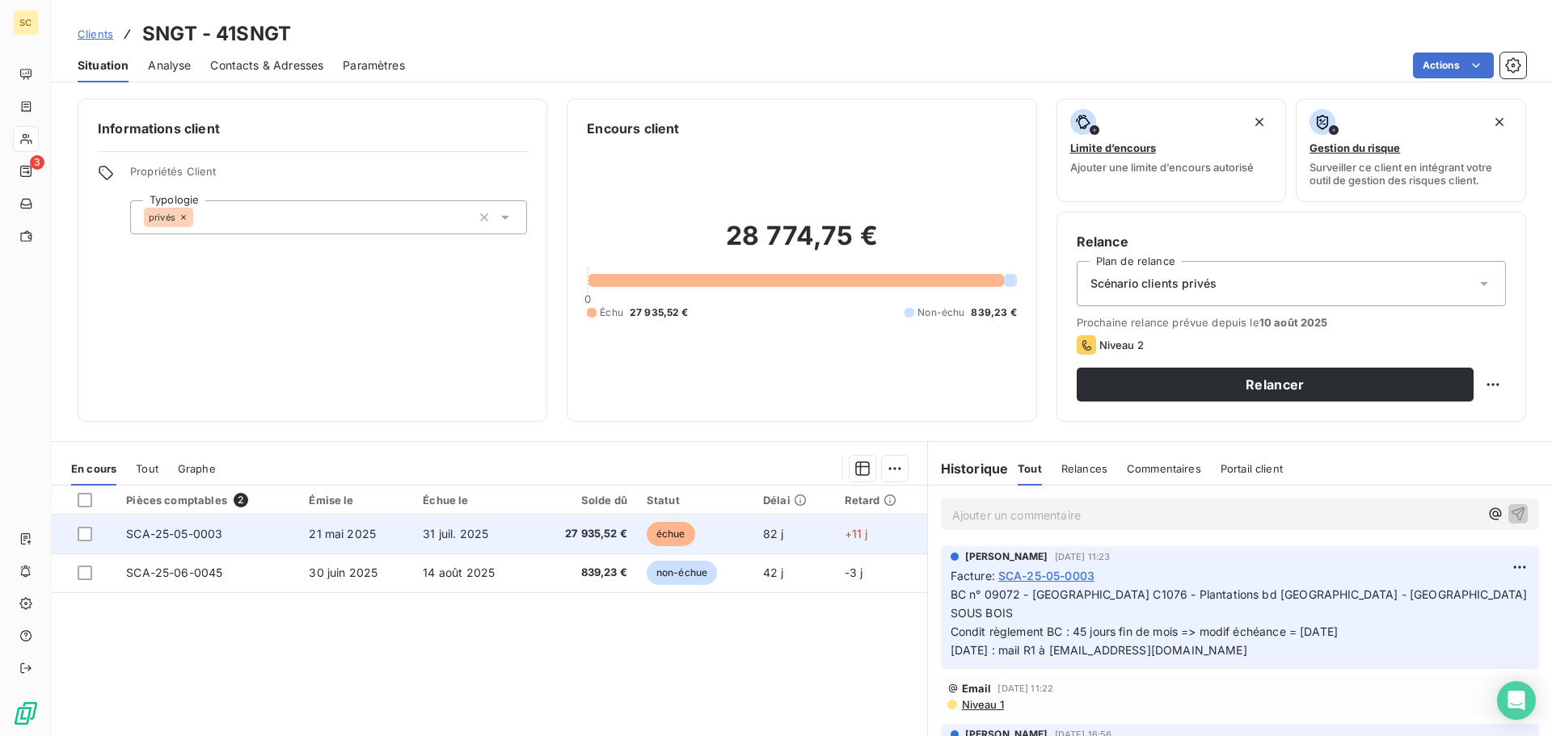
click at [467, 530] on span "31 juil. 2025" at bounding box center [455, 534] width 65 height 14
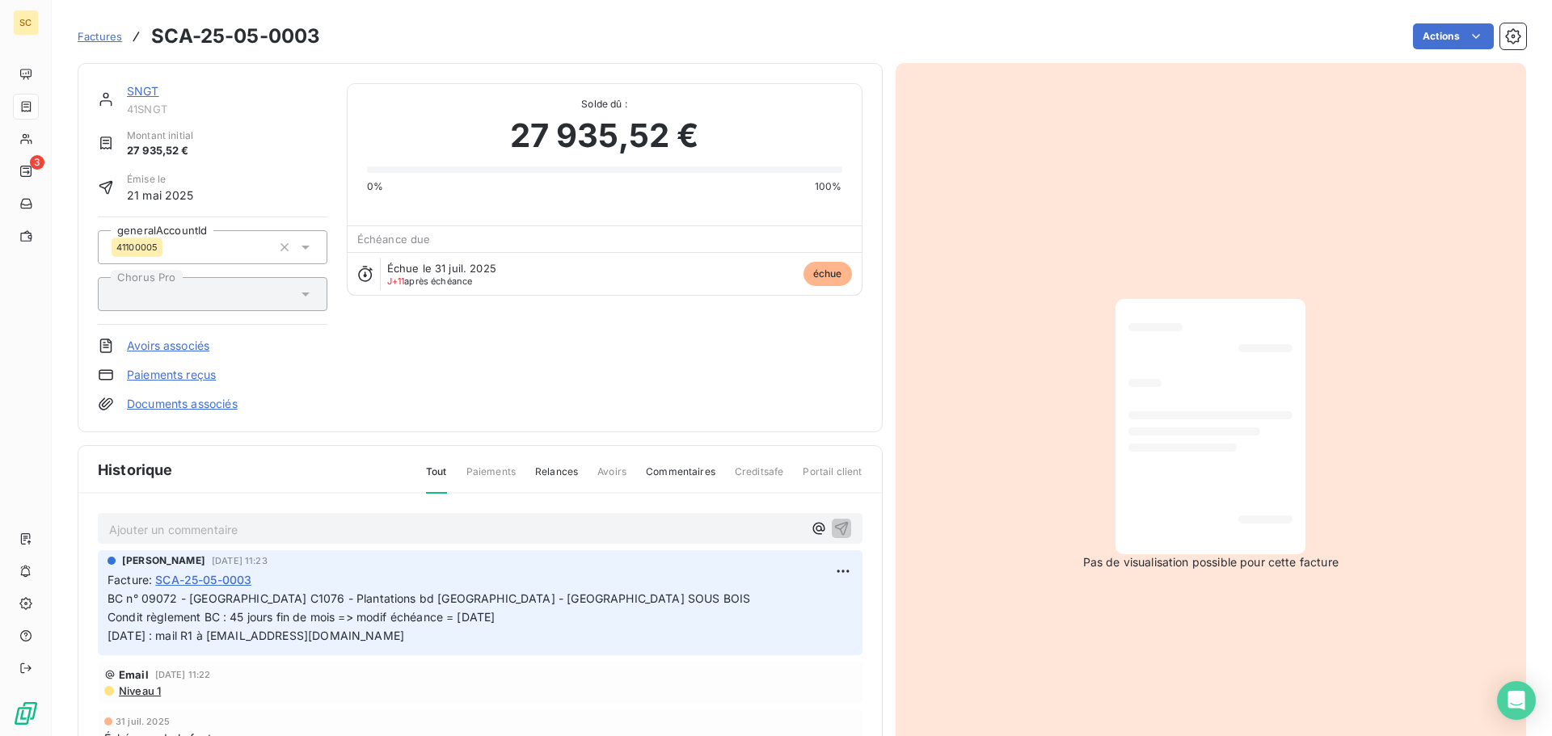
click at [213, 406] on link "Documents associés" at bounding box center [182, 404] width 111 height 16
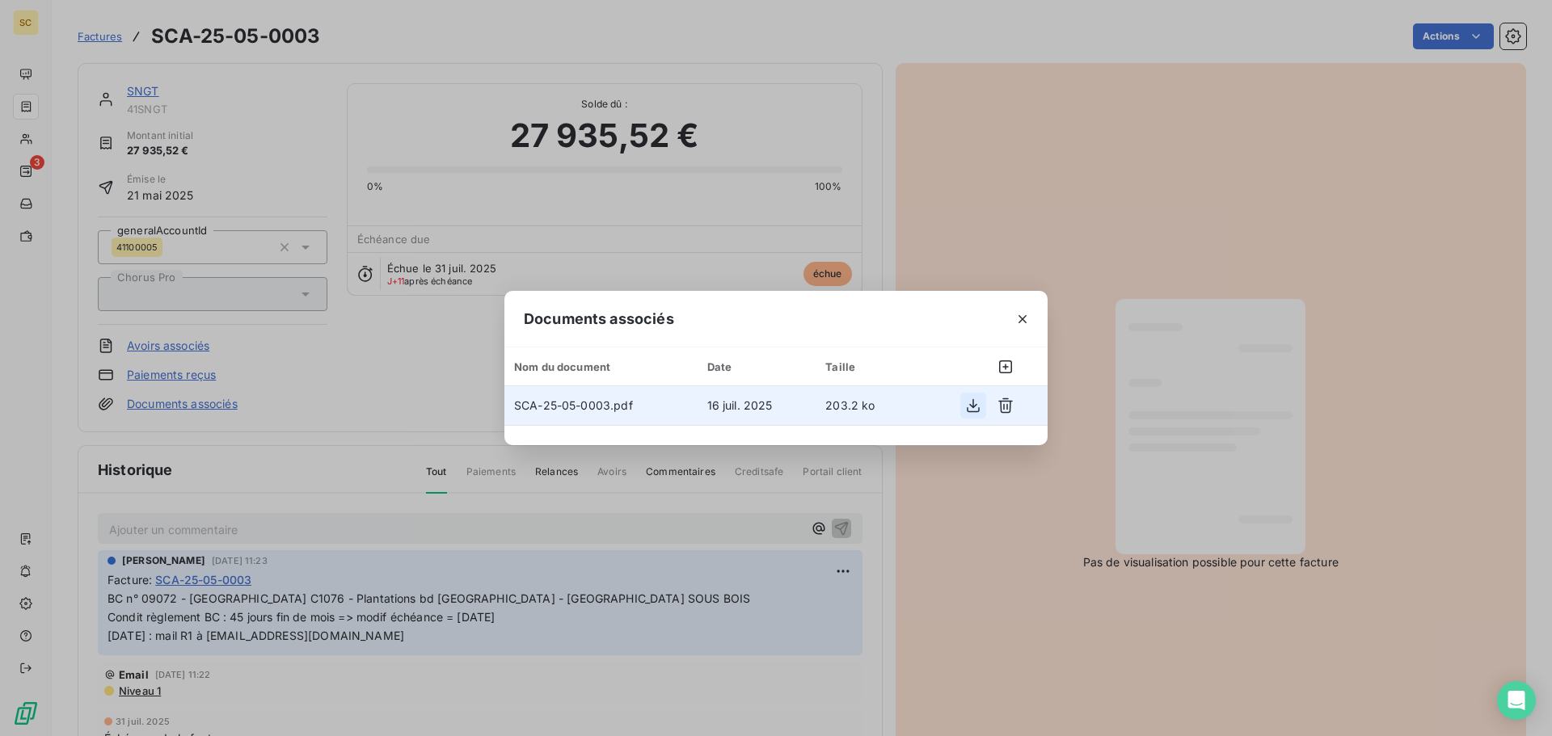
click at [975, 411] on icon "button" at bounding box center [973, 406] width 16 height 16
click at [1023, 318] on icon "button" at bounding box center [1023, 319] width 16 height 16
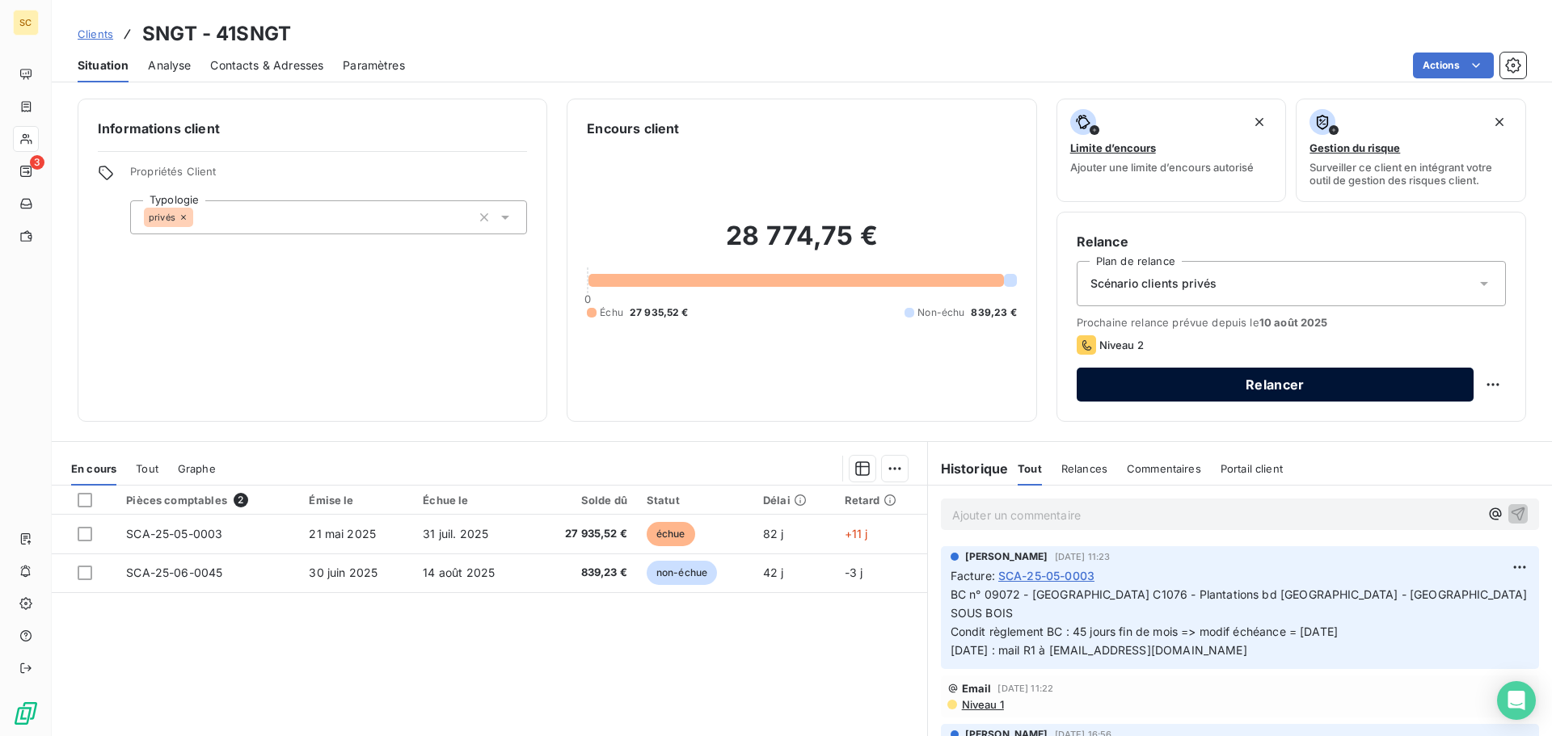
click at [1250, 382] on button "Relancer" at bounding box center [1275, 385] width 397 height 34
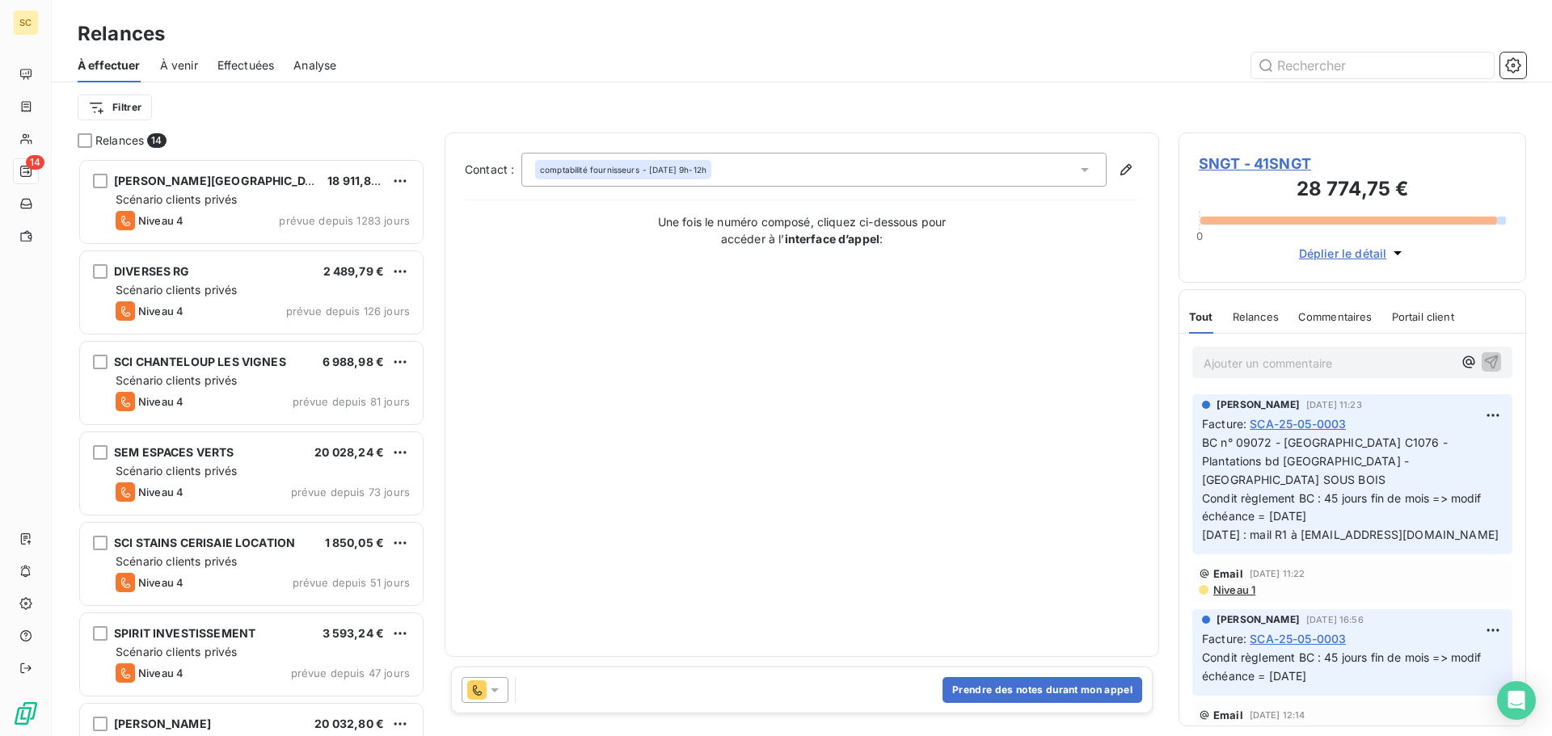
scroll to position [566, 336]
click at [1249, 154] on span "SNGT - 41SNGT" at bounding box center [1352, 164] width 307 height 22
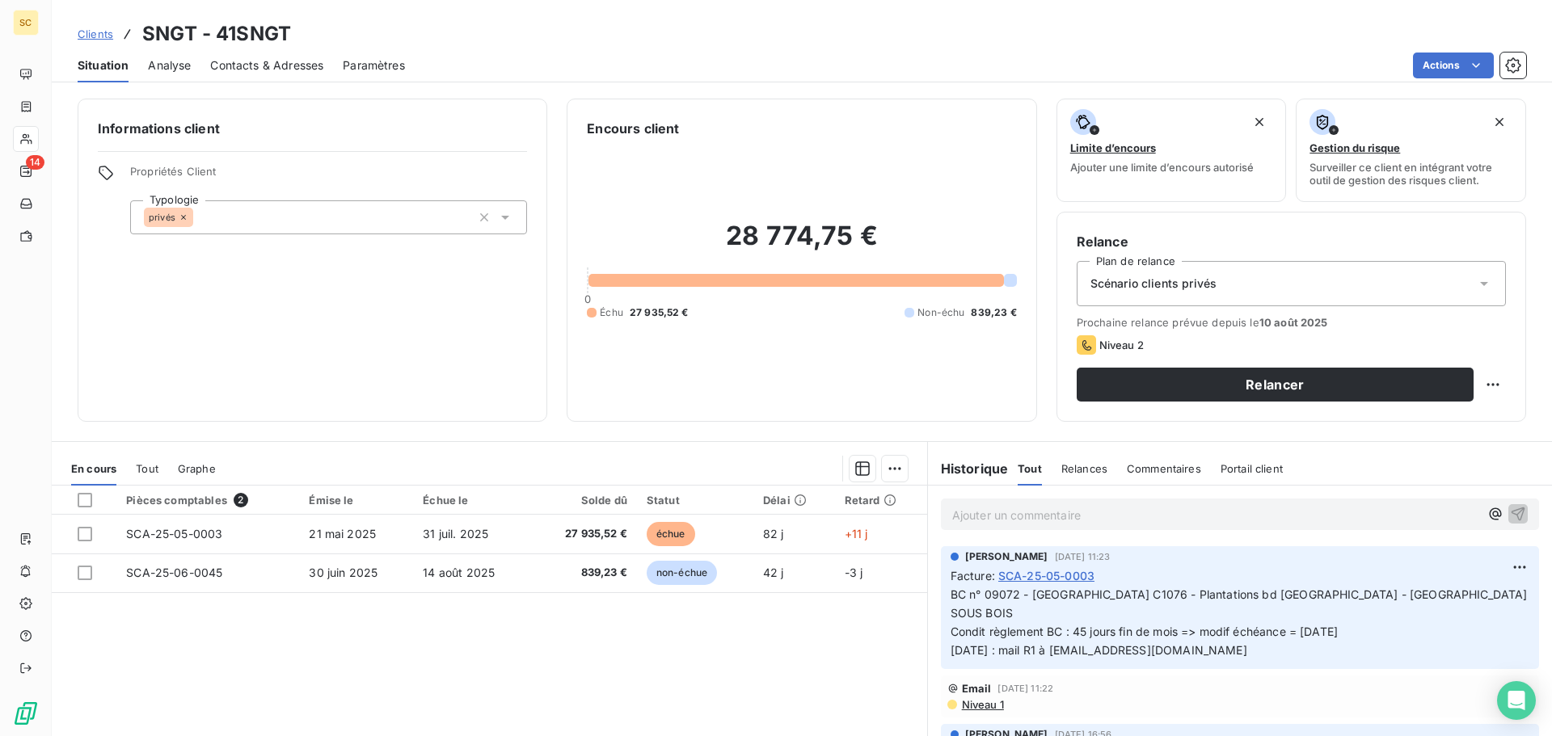
click at [288, 69] on span "Contacts & Adresses" at bounding box center [266, 65] width 113 height 16
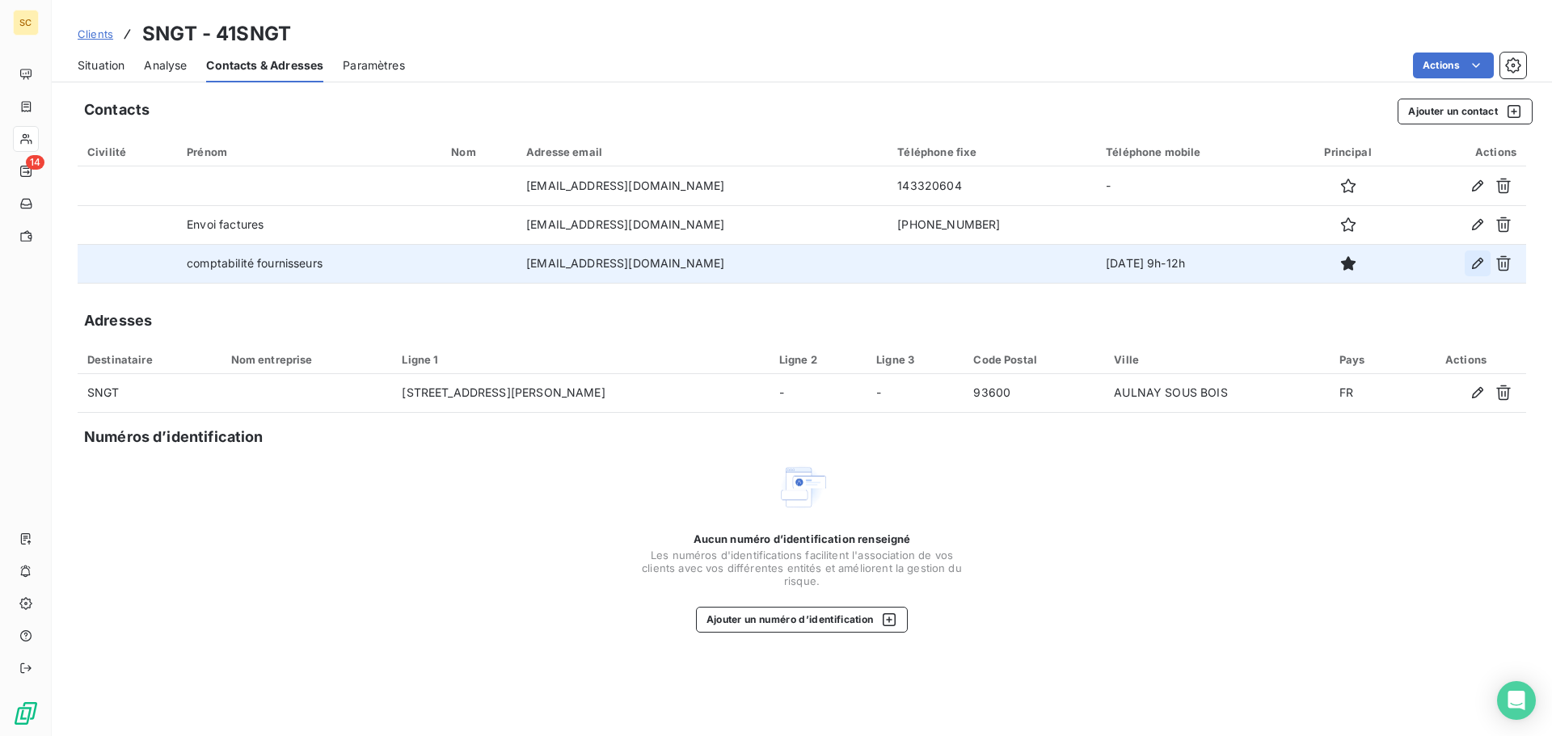
click at [1471, 264] on icon "button" at bounding box center [1478, 263] width 16 height 16
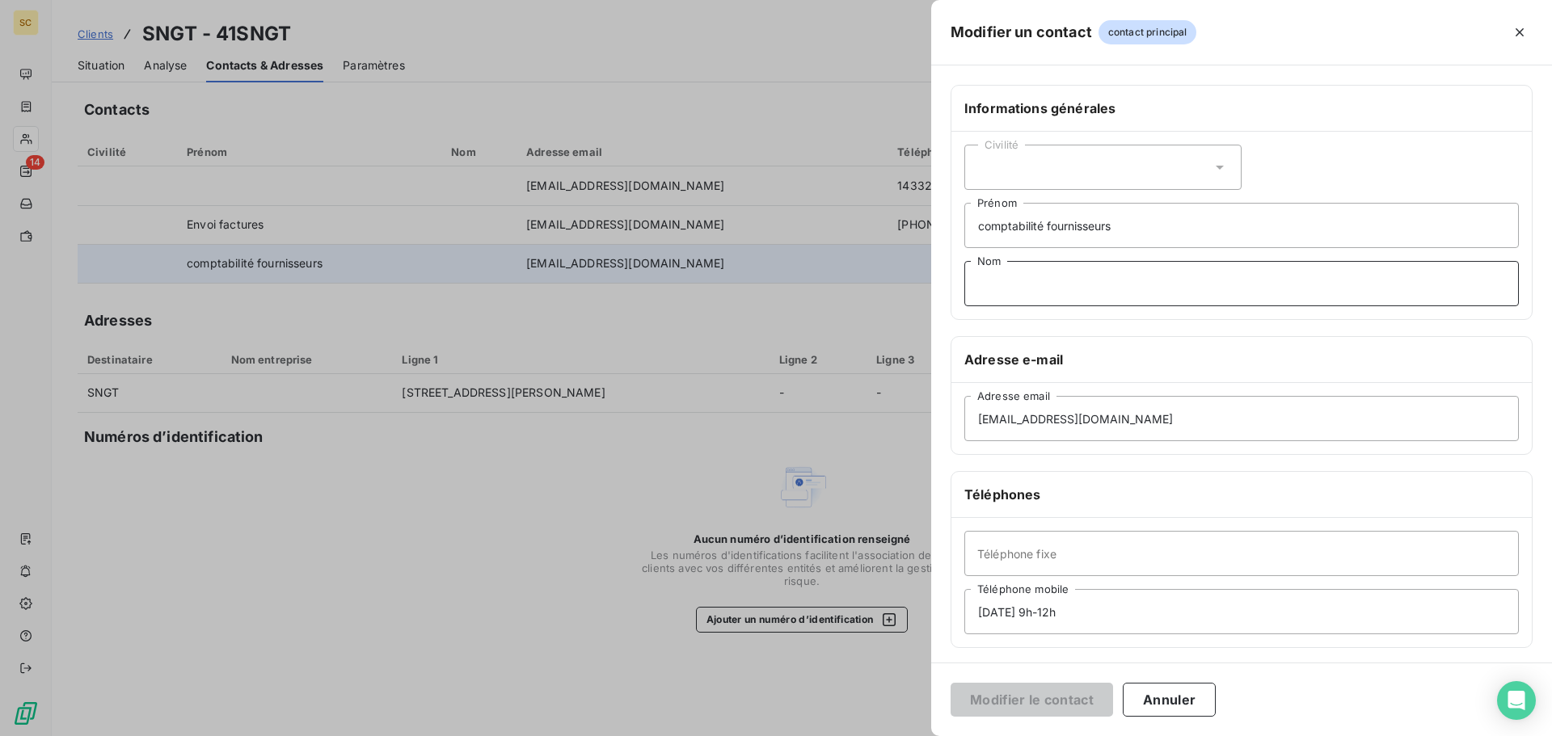
click at [1052, 289] on input "Nom" at bounding box center [1241, 283] width 555 height 45
click at [469, 578] on div at bounding box center [776, 368] width 1552 height 736
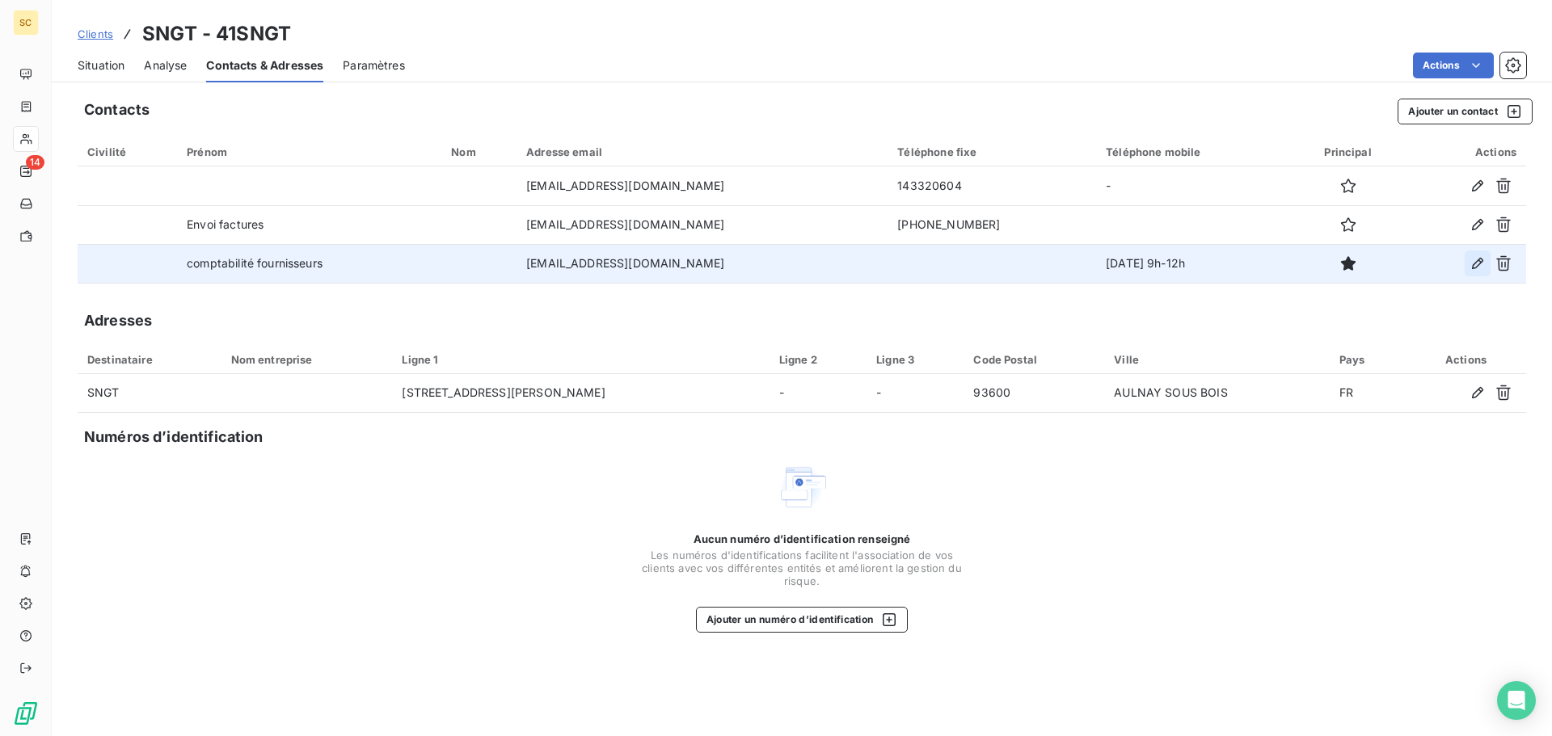
click at [1482, 261] on icon "button" at bounding box center [1478, 263] width 16 height 16
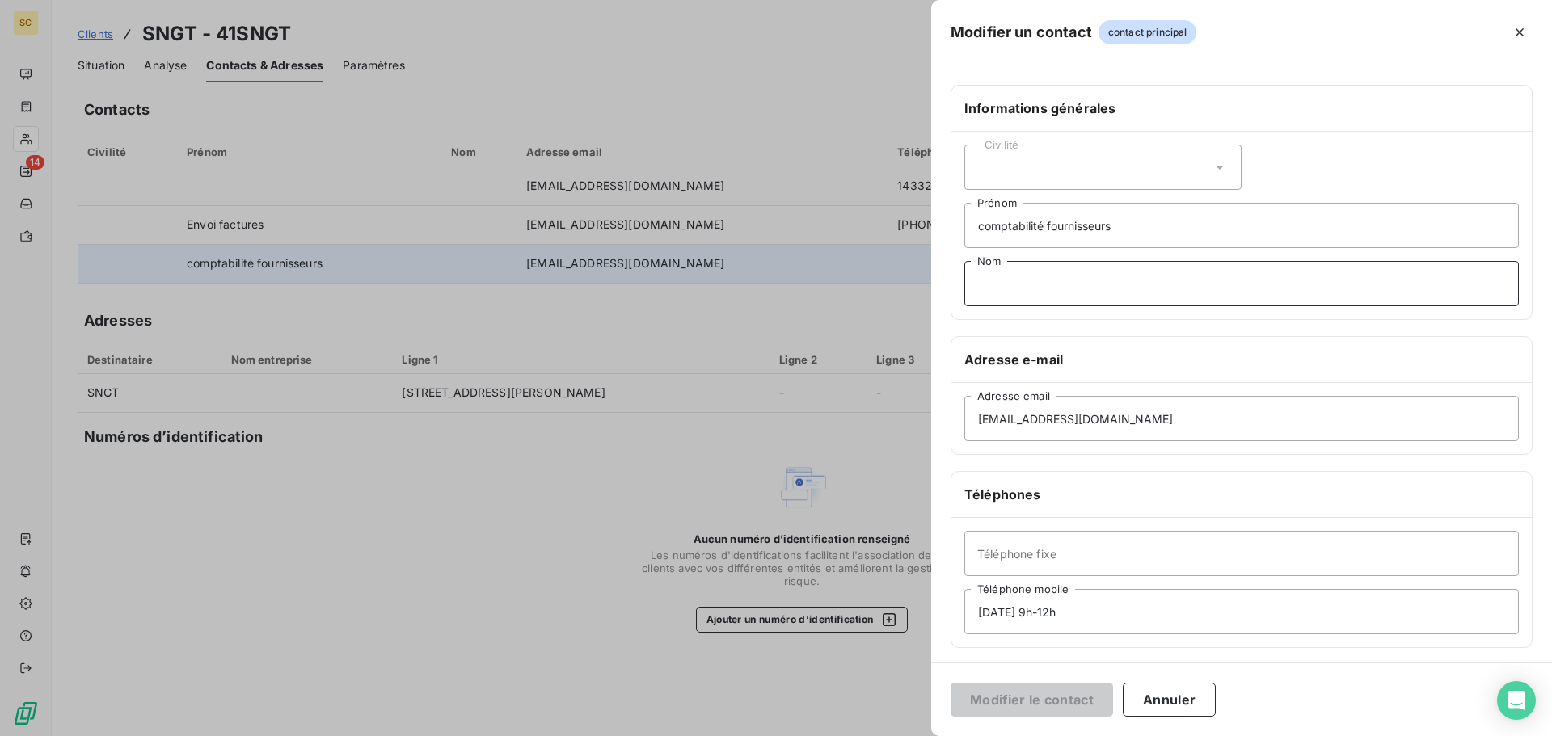
click at [1007, 281] on input "Nom" at bounding box center [1241, 283] width 555 height 45
type input "0"
click at [1000, 543] on input "Téléphone fixe" at bounding box center [1241, 553] width 555 height 45
type input "01.43.32.06.04"
click at [1053, 707] on button "Modifier le contact" at bounding box center [1032, 700] width 162 height 34
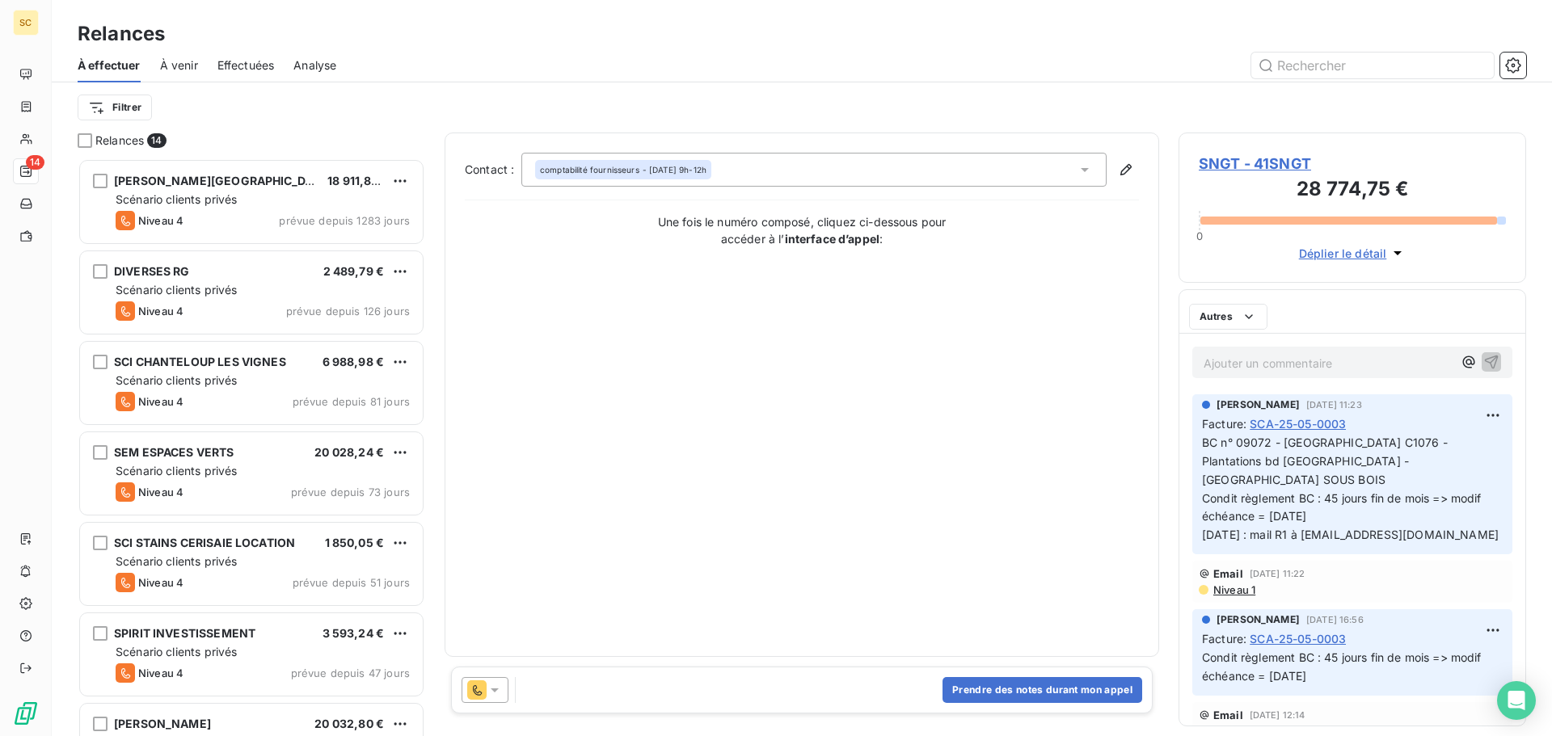
scroll to position [566, 336]
click at [1011, 688] on button "Prendre des notes durant mon appel" at bounding box center [1043, 690] width 200 height 26
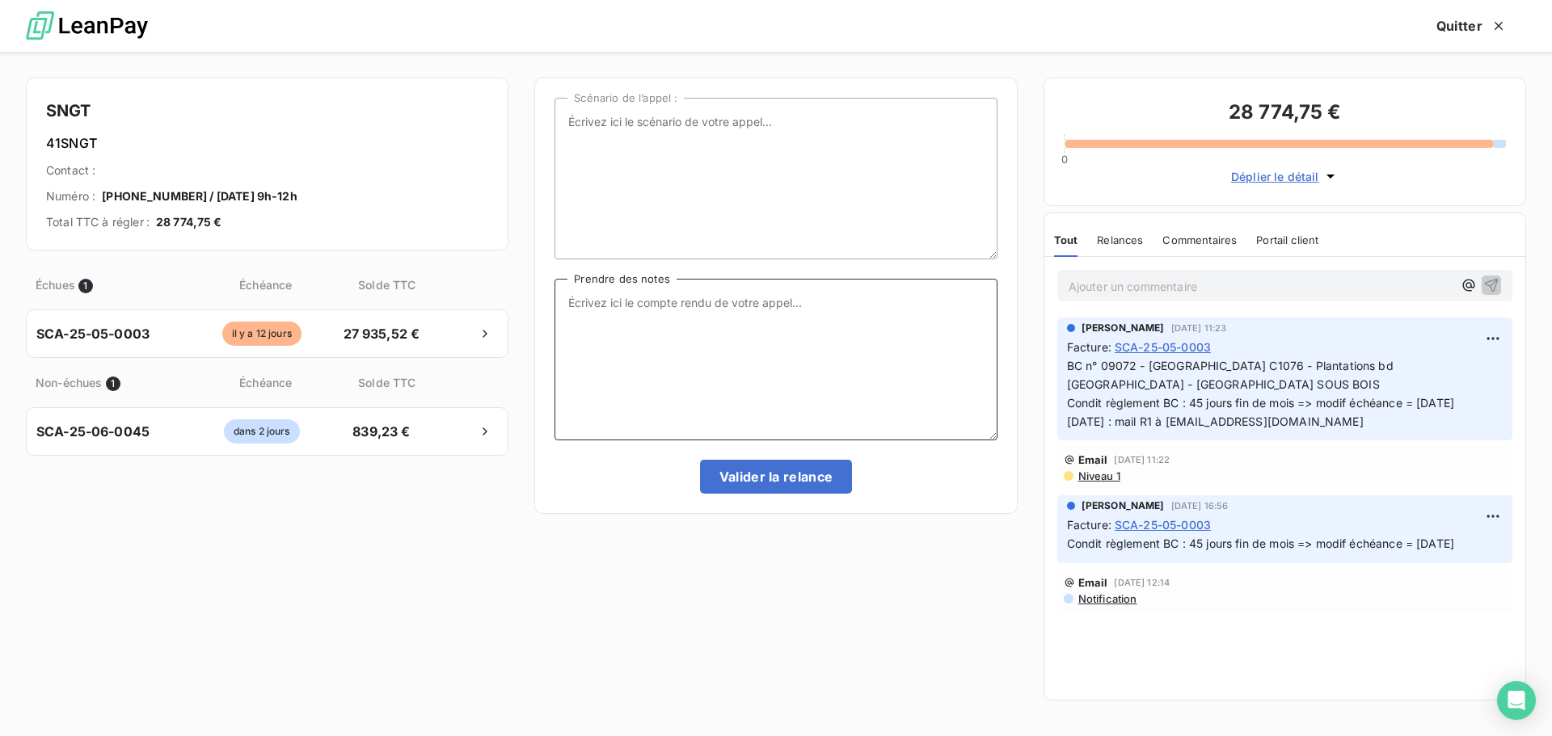
click at [648, 314] on textarea "Prendre des notes" at bounding box center [776, 360] width 442 height 162
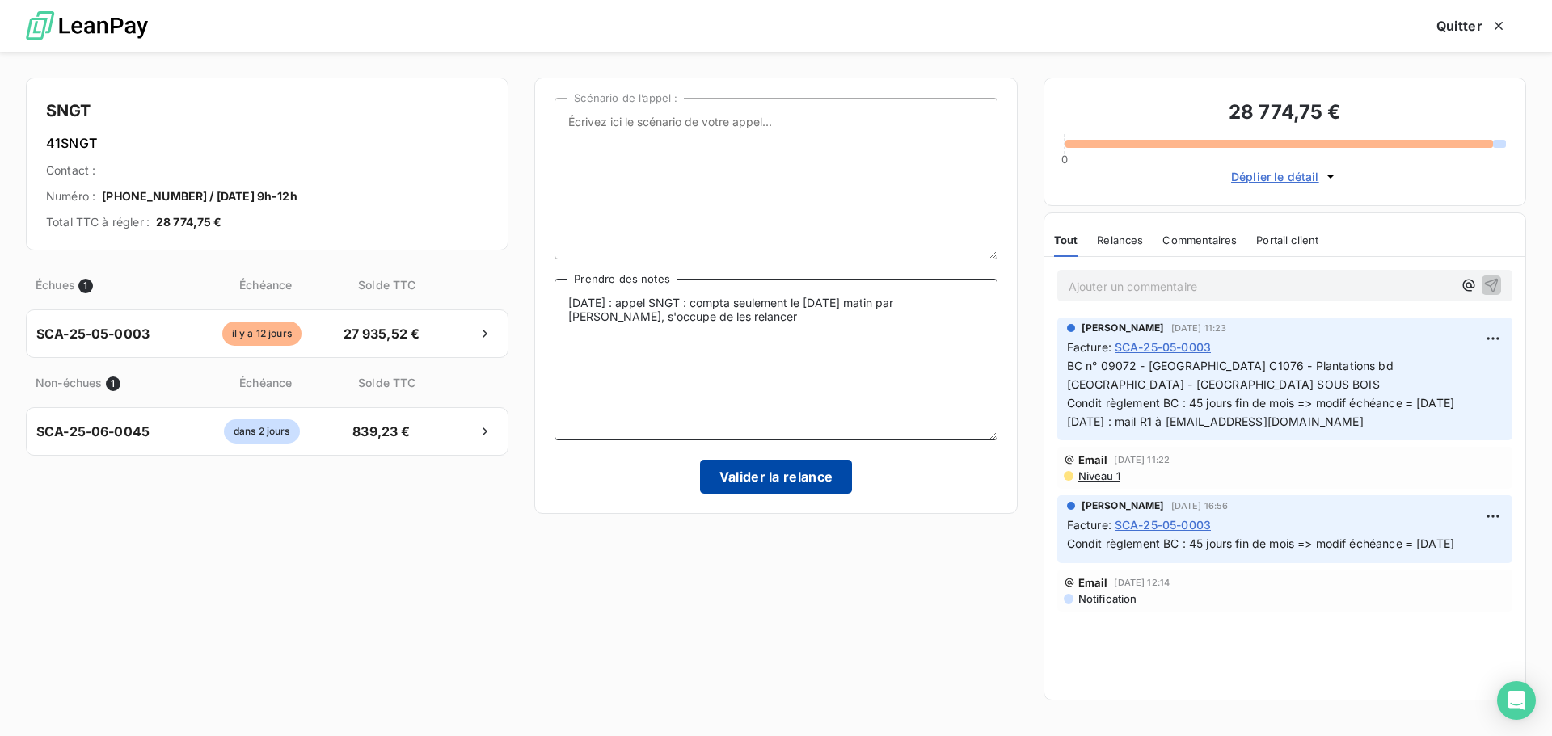
type textarea "11/08/25 : appel SNGT : compta seulement le vendredi matin par tél, s'occupe de…"
click at [762, 480] on button "Valider la relance" at bounding box center [776, 477] width 153 height 34
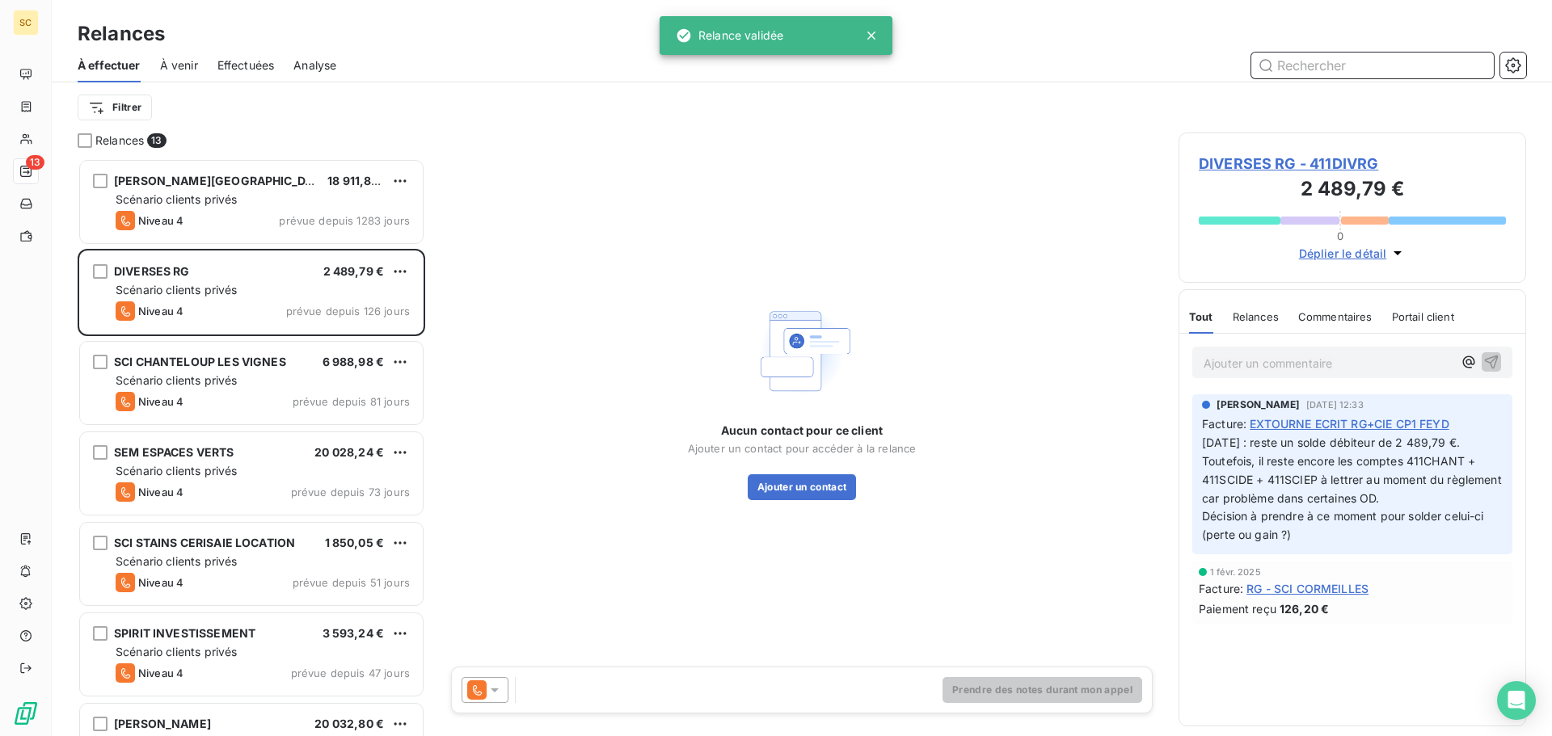
click at [238, 61] on span "Effectuées" at bounding box center [245, 65] width 57 height 16
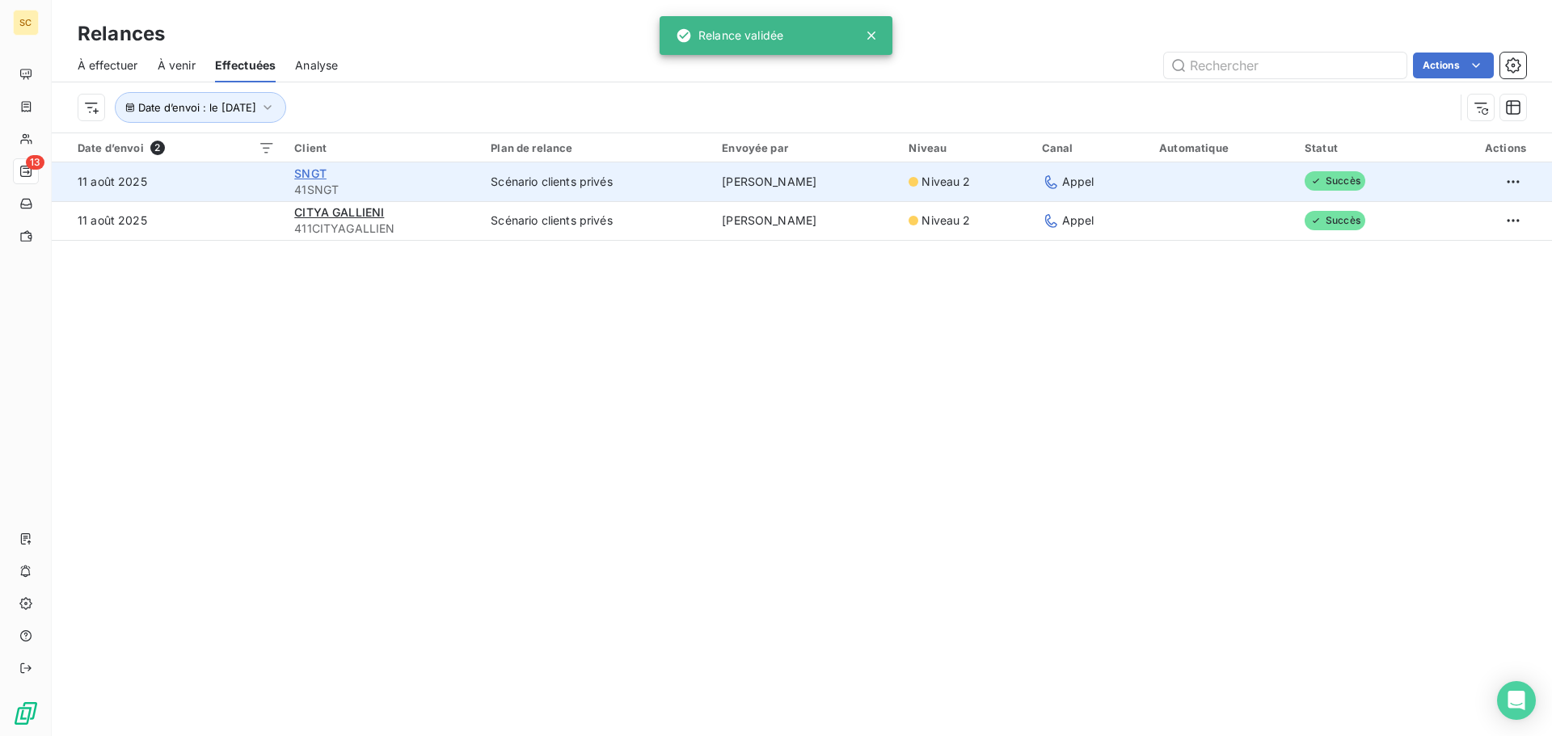
click at [294, 174] on span "SNGT" at bounding box center [310, 174] width 32 height 14
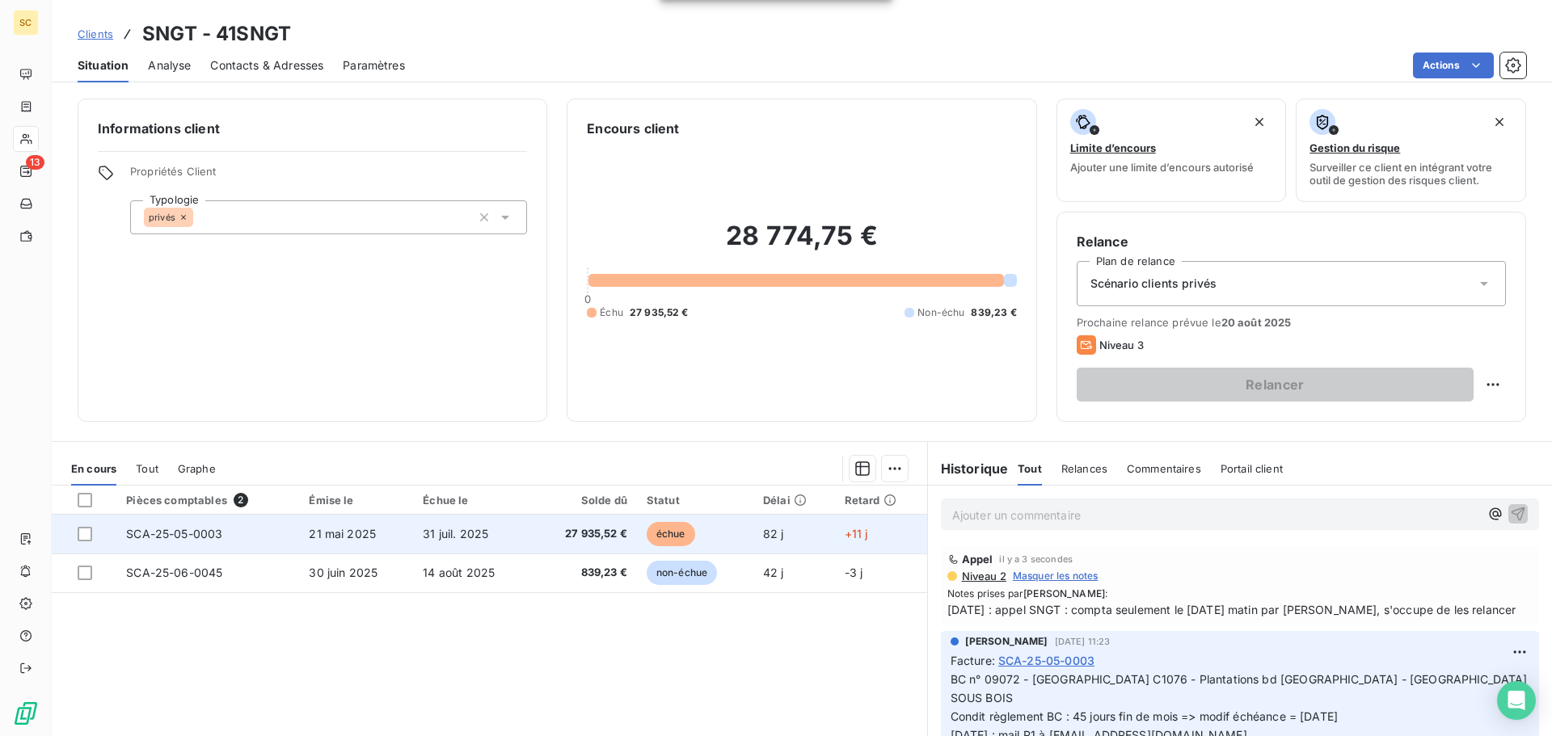
click at [433, 535] on span "31 juil. 2025" at bounding box center [455, 534] width 65 height 14
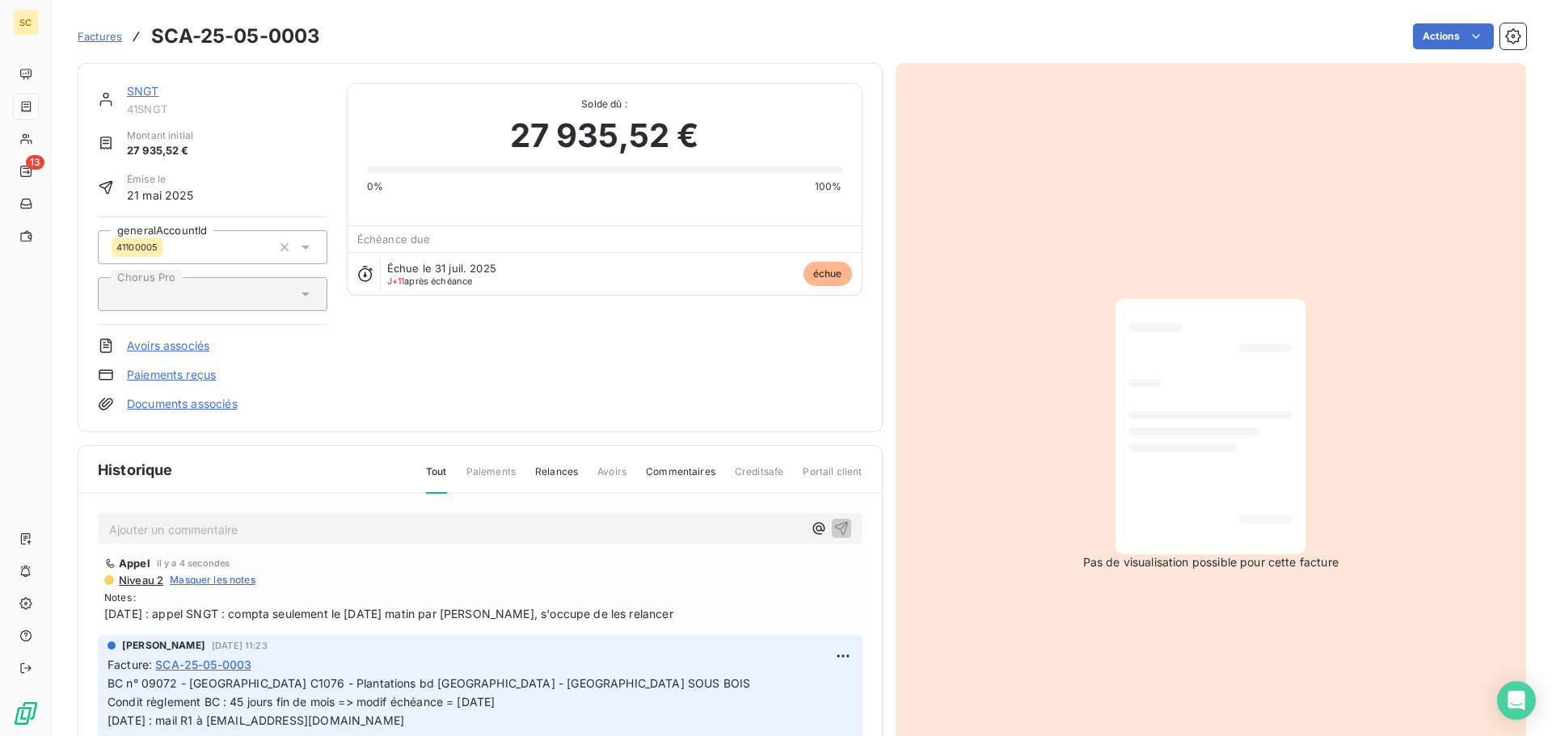
click at [589, 617] on span "11/08/25 : appel SNGT : compta seulement le vendredi matin par tél, s'occupe de…" at bounding box center [480, 614] width 752 height 17
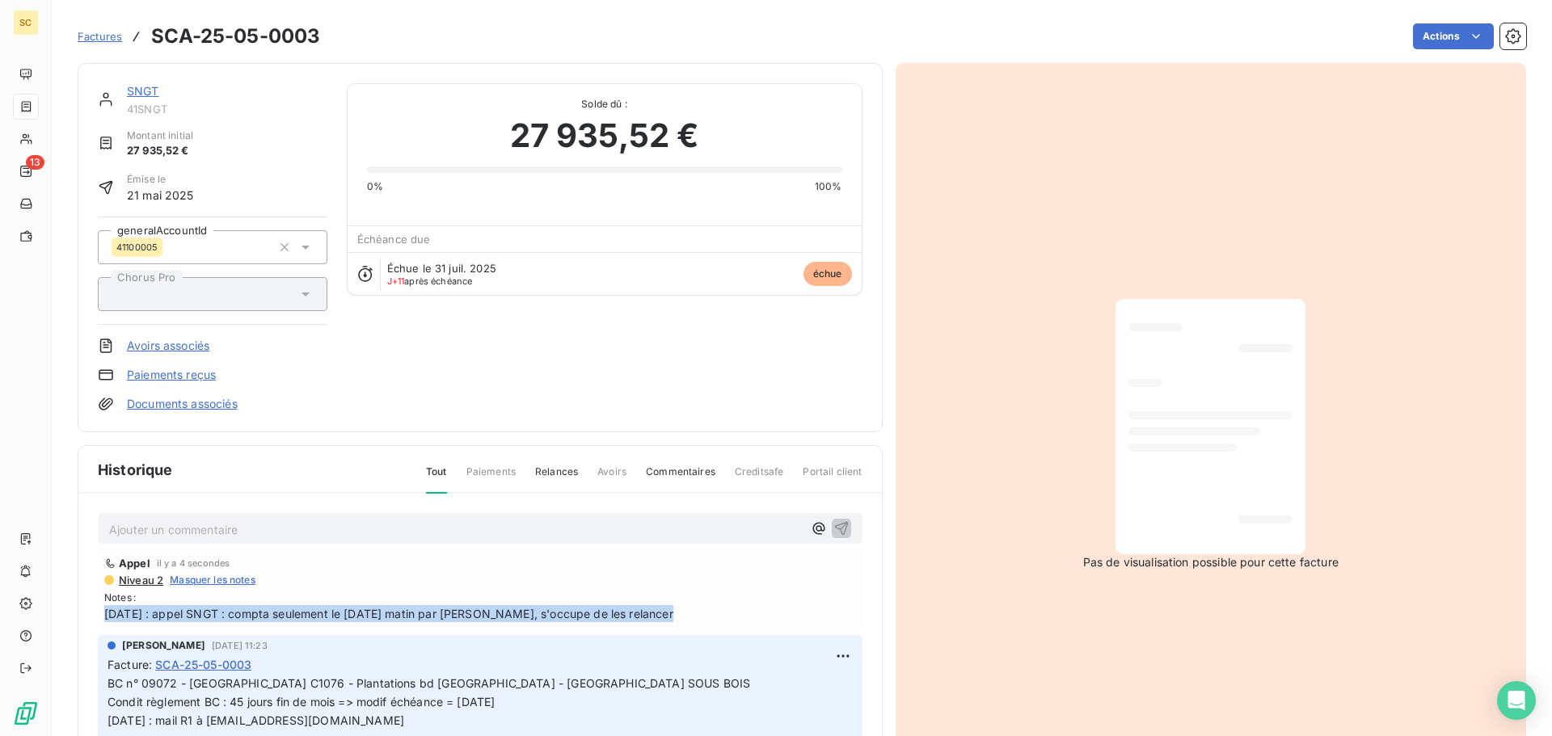
click at [589, 617] on span "11/08/25 : appel SNGT : compta seulement le vendredi matin par tél, s'occupe de…" at bounding box center [480, 614] width 752 height 17
copy span "11/08/25 : appel SNGT : compta seulement le vendredi matin par tél, s'occupe de…"
click at [824, 659] on html "SC 13 Factures SCA-25-05-0003 Actions SNGT 41SNGT Montant initial 27 935,52 € É…" at bounding box center [776, 368] width 1552 height 736
click at [786, 593] on div "Editer" at bounding box center [786, 592] width 91 height 26
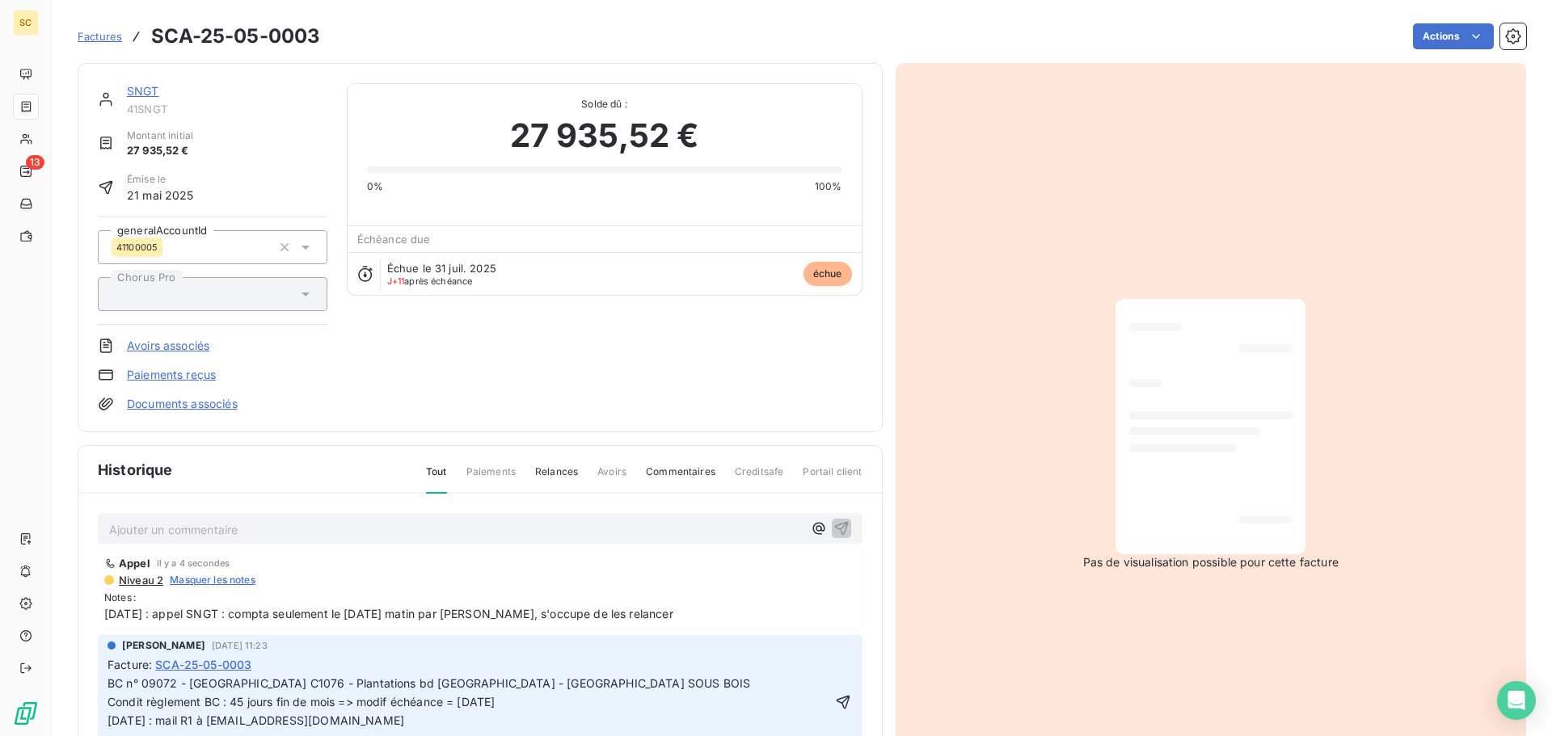
click at [561, 689] on p "BC n° 09072 - Chantier C1076 - Plantations bd Strasbourg - AULNAY SOUS BOIS Con…" at bounding box center [469, 703] width 723 height 56
click at [546, 705] on p "BC n° 09072 - Chantier C1076 - Plantations bd Strasbourg - AULNAY SOUS BOIS Con…" at bounding box center [469, 703] width 723 height 56
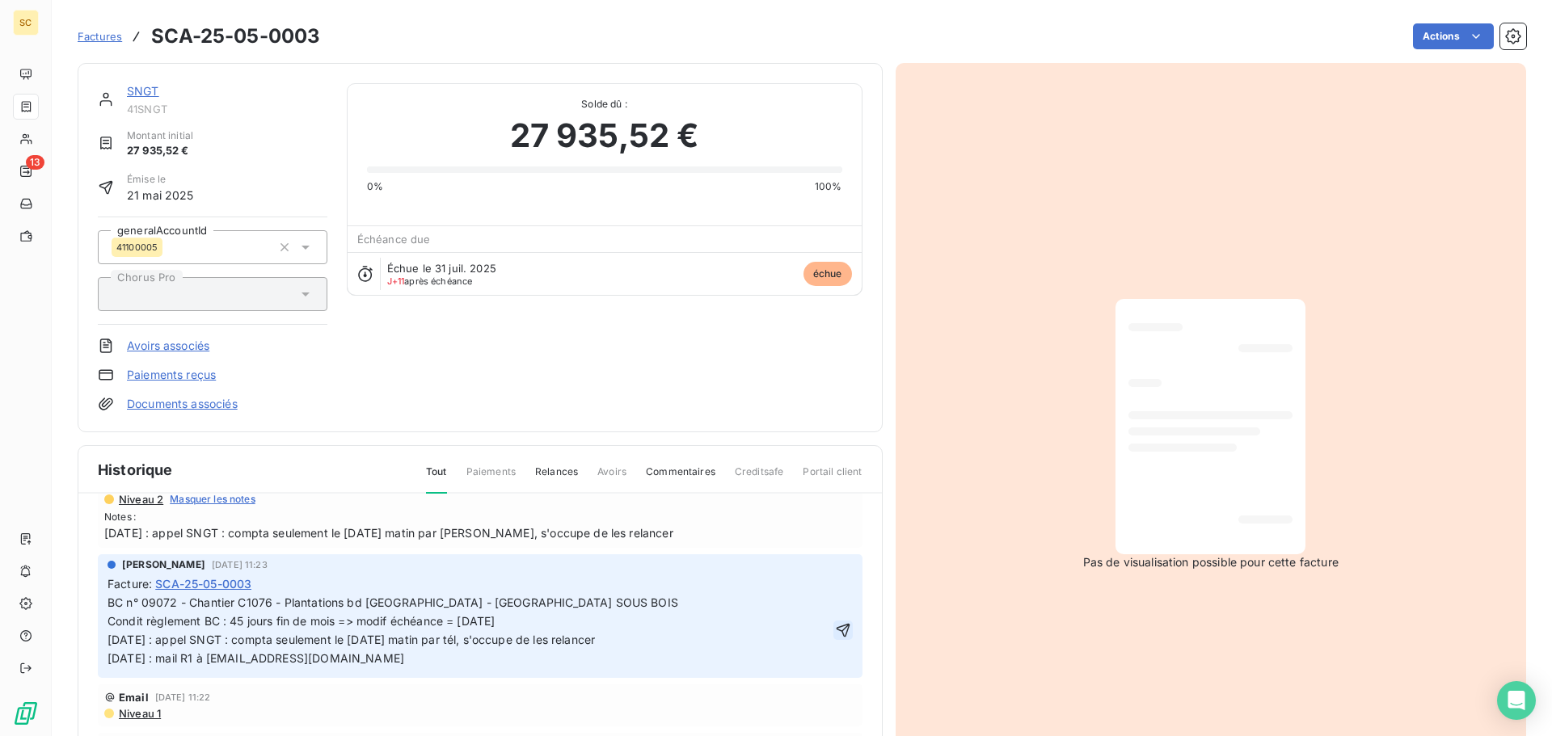
click at [835, 636] on icon "button" at bounding box center [843, 631] width 16 height 16
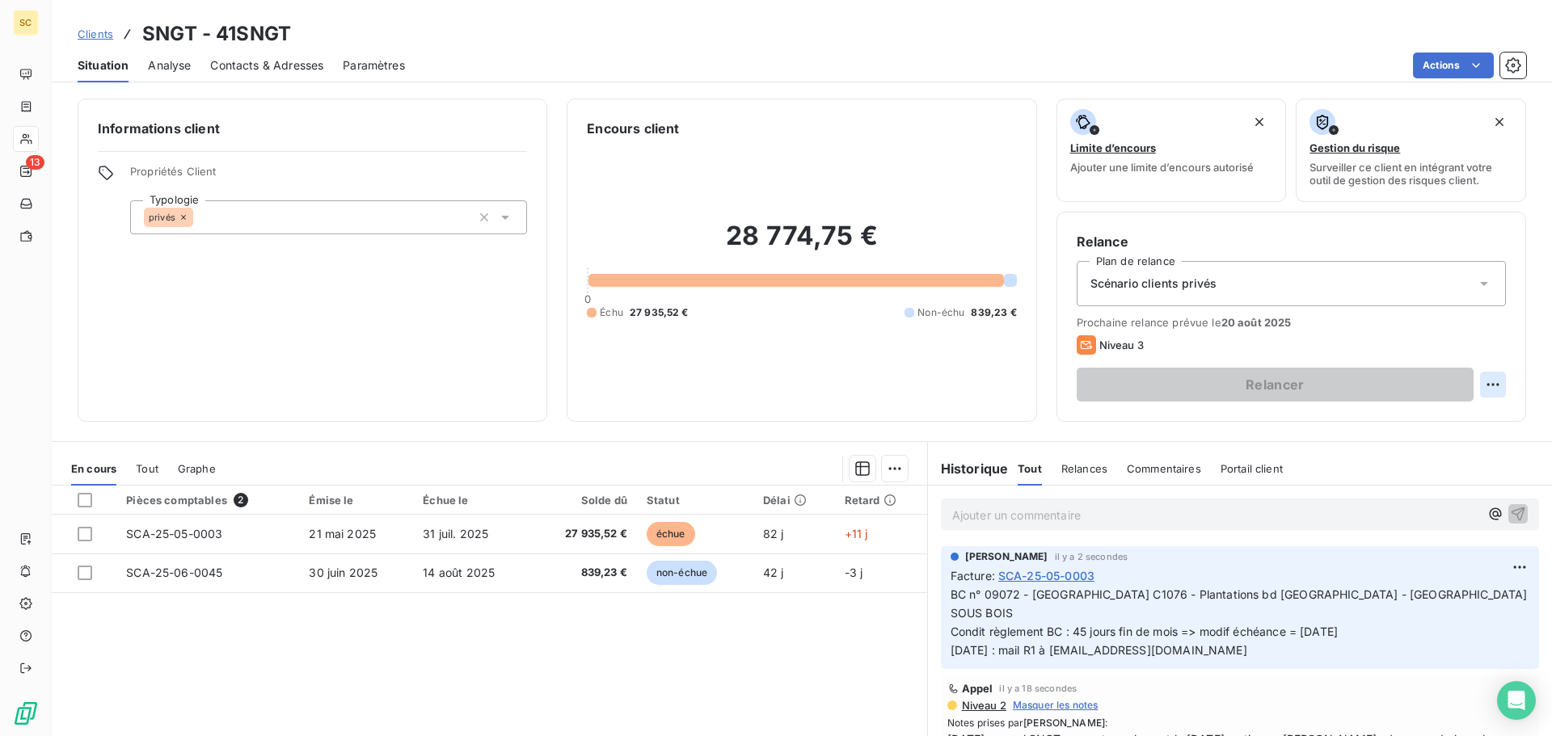
click at [1487, 380] on html "SC 13 Clients SNGT - 41SNGT Situation Analyse Contacts & Adresses Paramètres Ac…" at bounding box center [776, 368] width 1552 height 736
click at [1447, 415] on div "Replanifier cette action" at bounding box center [1414, 420] width 145 height 26
select select "7"
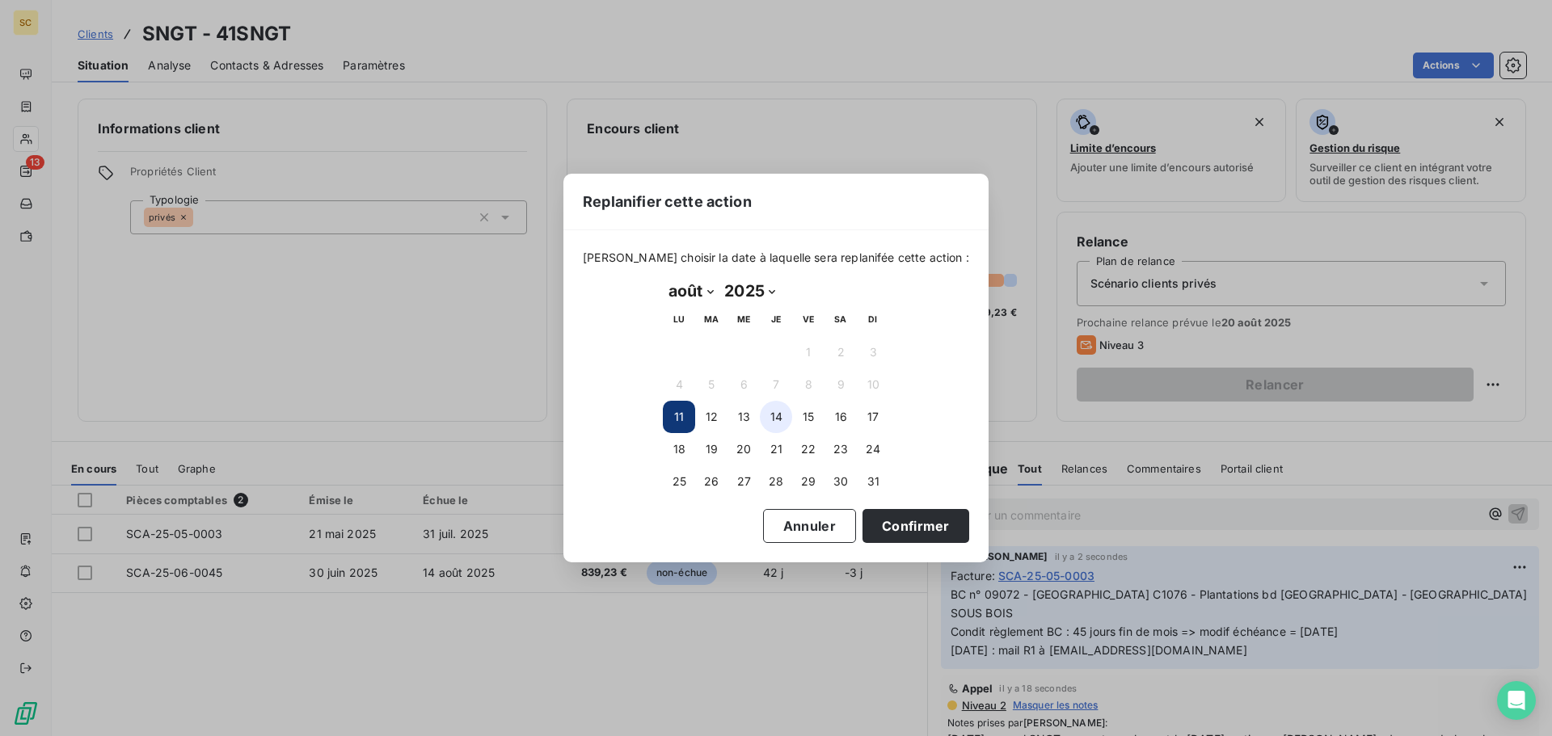
click at [774, 413] on button "14" at bounding box center [776, 417] width 32 height 32
click at [875, 518] on button "Confirmer" at bounding box center [916, 526] width 107 height 34
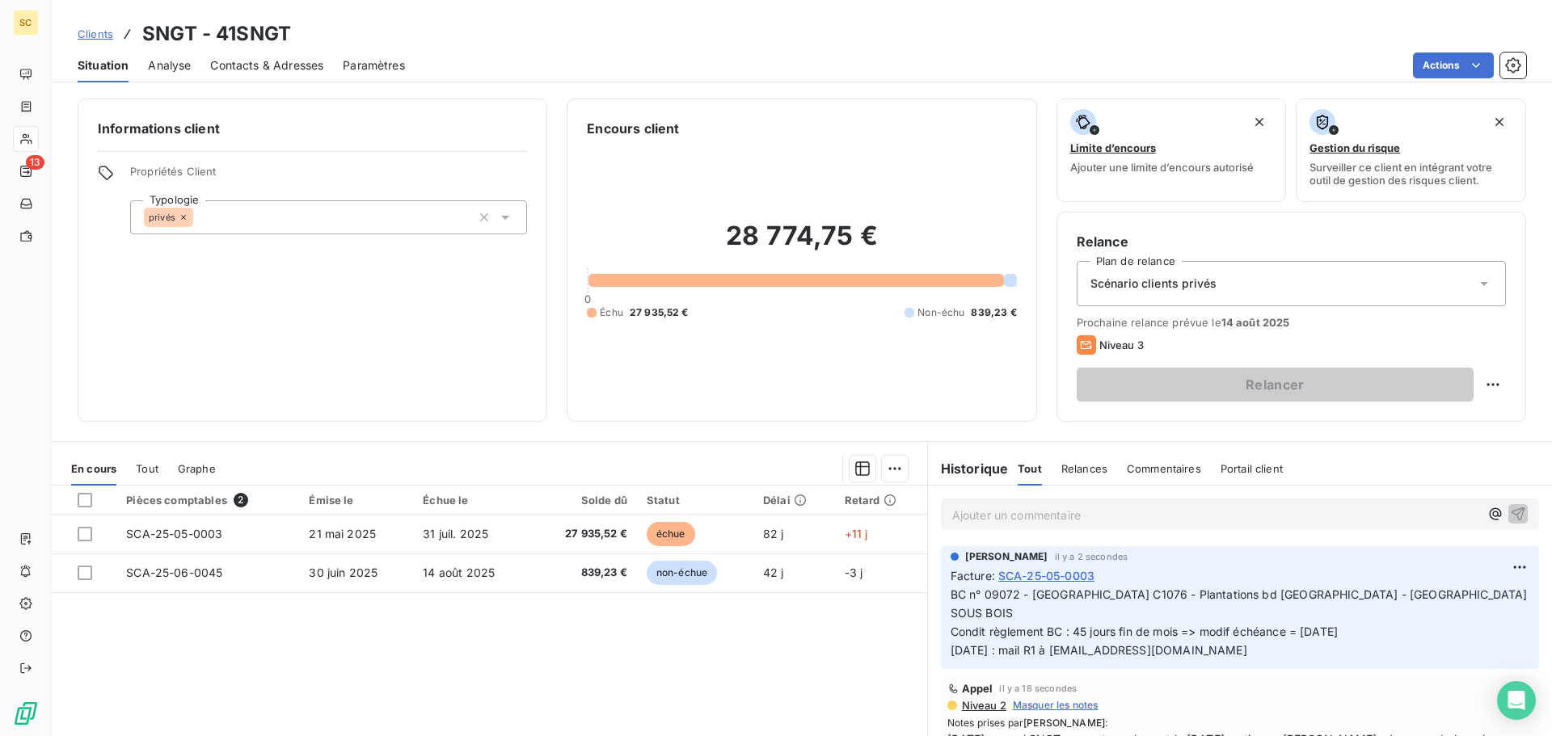
click at [776, 697] on div "Pièces comptables 2 Émise le Échue le Solde dû Statut Délai Retard SCA-25-05-00…" at bounding box center [490, 641] width 876 height 311
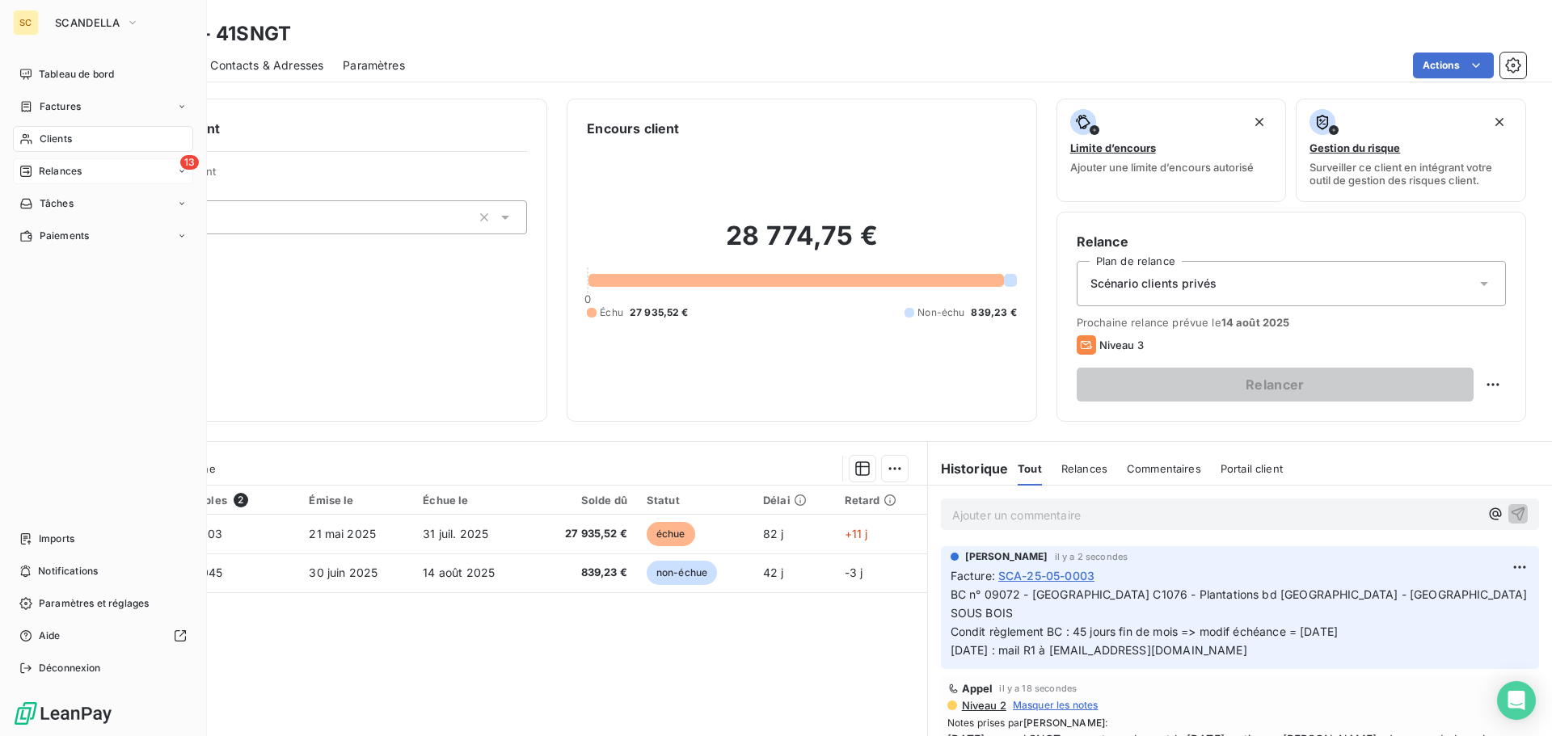
click at [74, 166] on span "Relances" at bounding box center [60, 171] width 43 height 15
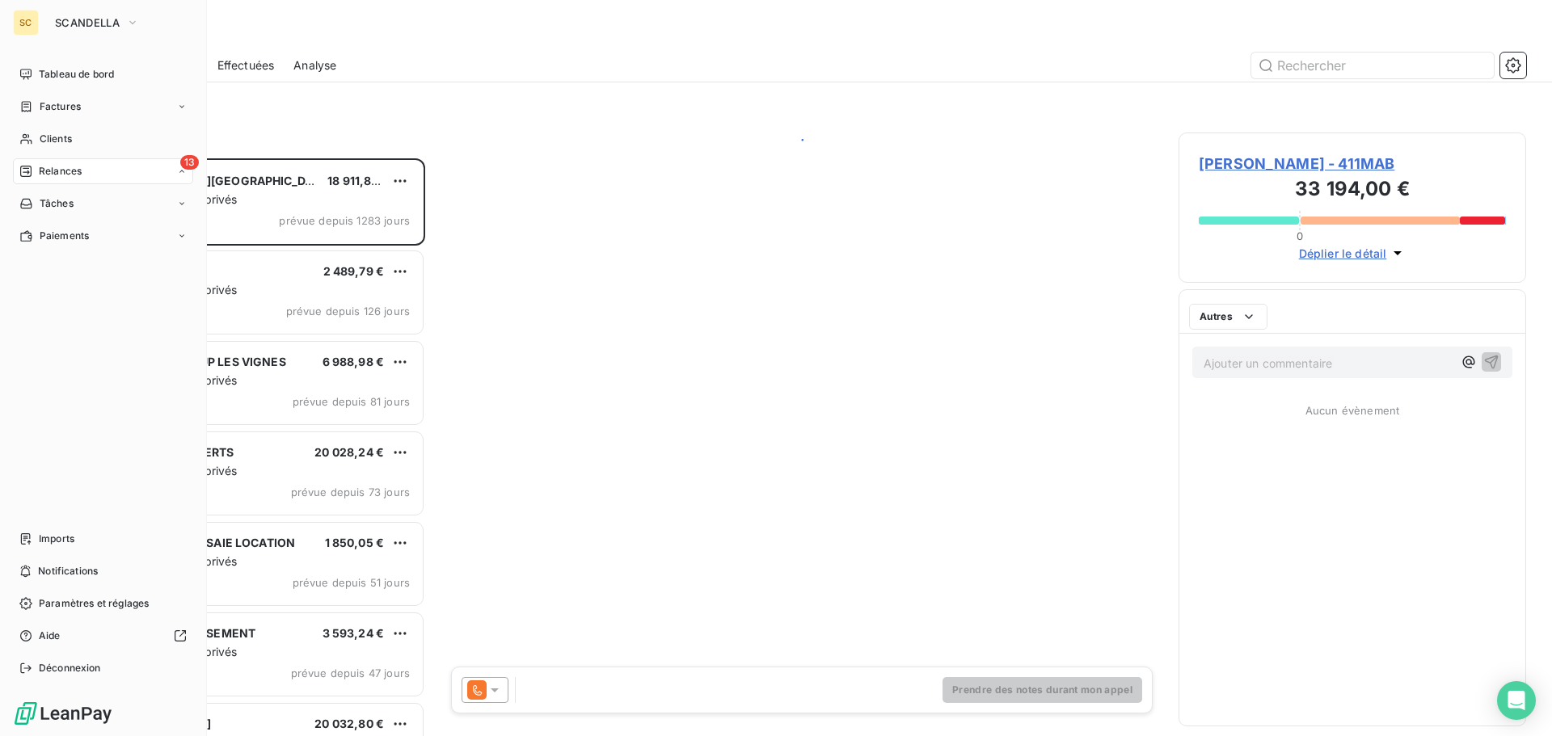
scroll to position [566, 336]
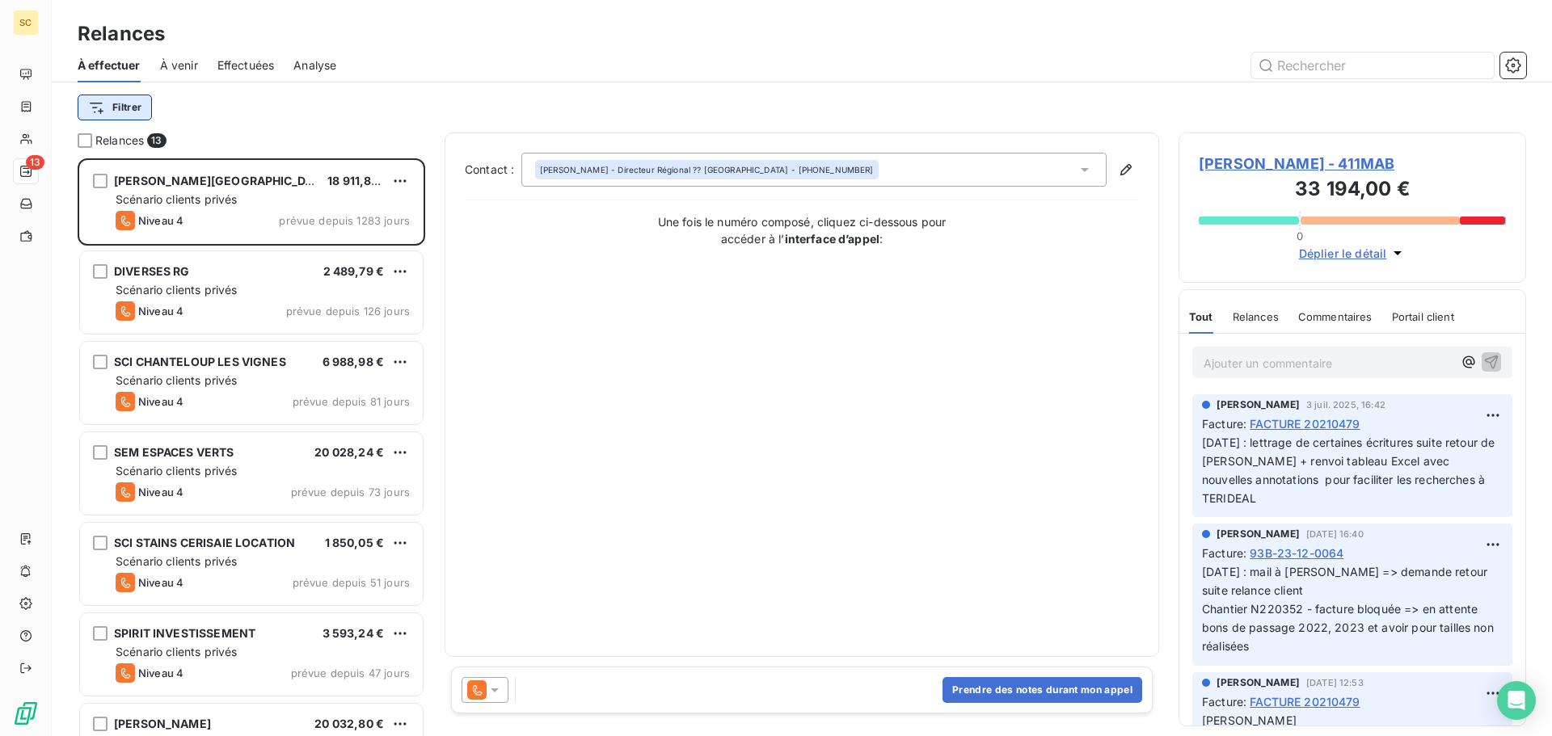
click at [129, 106] on html "SC 13 Relances À effectuer À venir Effectuées Analyse Filtrer Relances 13 S.A. …" at bounding box center [776, 368] width 1552 height 736
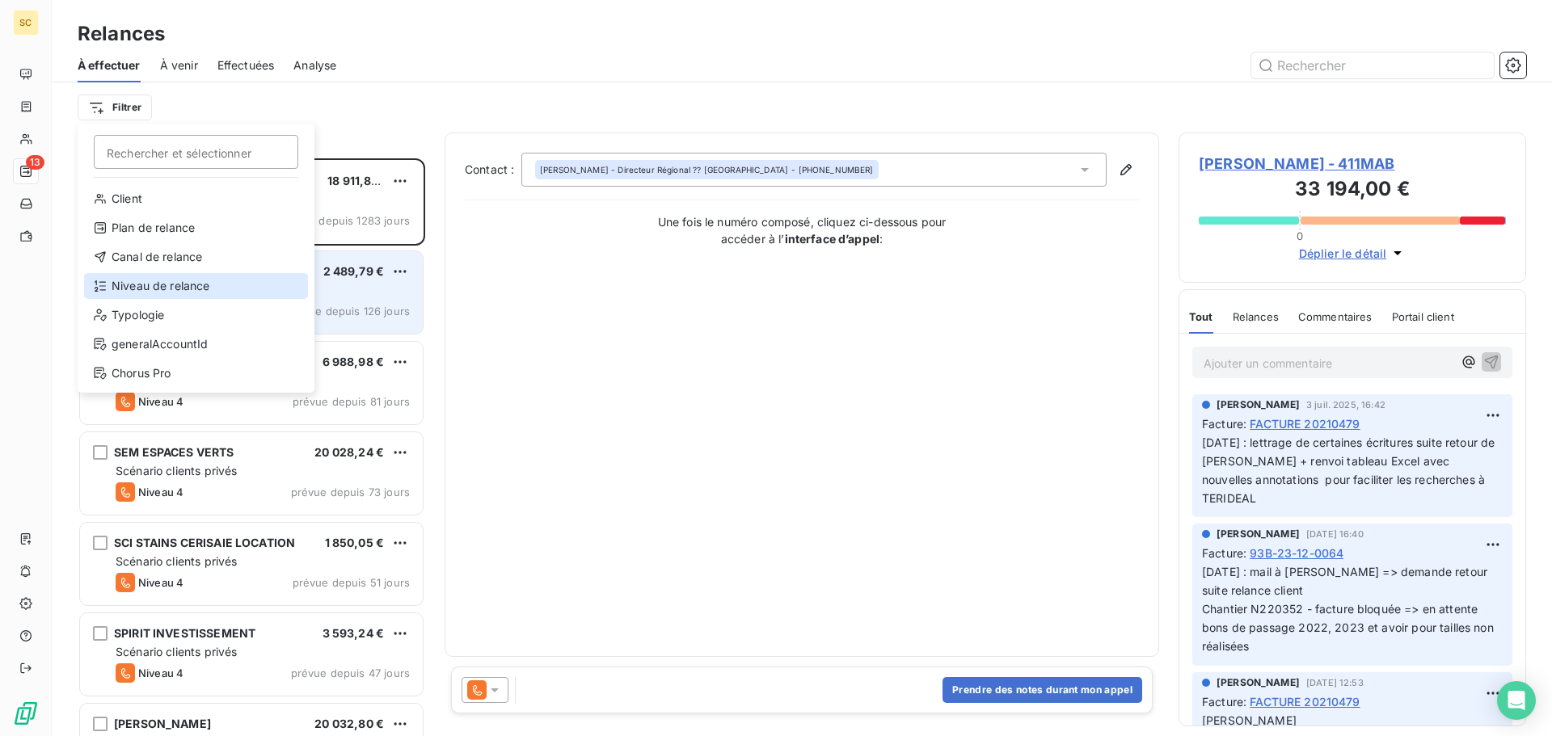
drag, startPoint x: 139, startPoint y: 293, endPoint x: 147, endPoint y: 291, distance: 8.2
click at [140, 293] on div "Niveau de relance" at bounding box center [196, 286] width 224 height 26
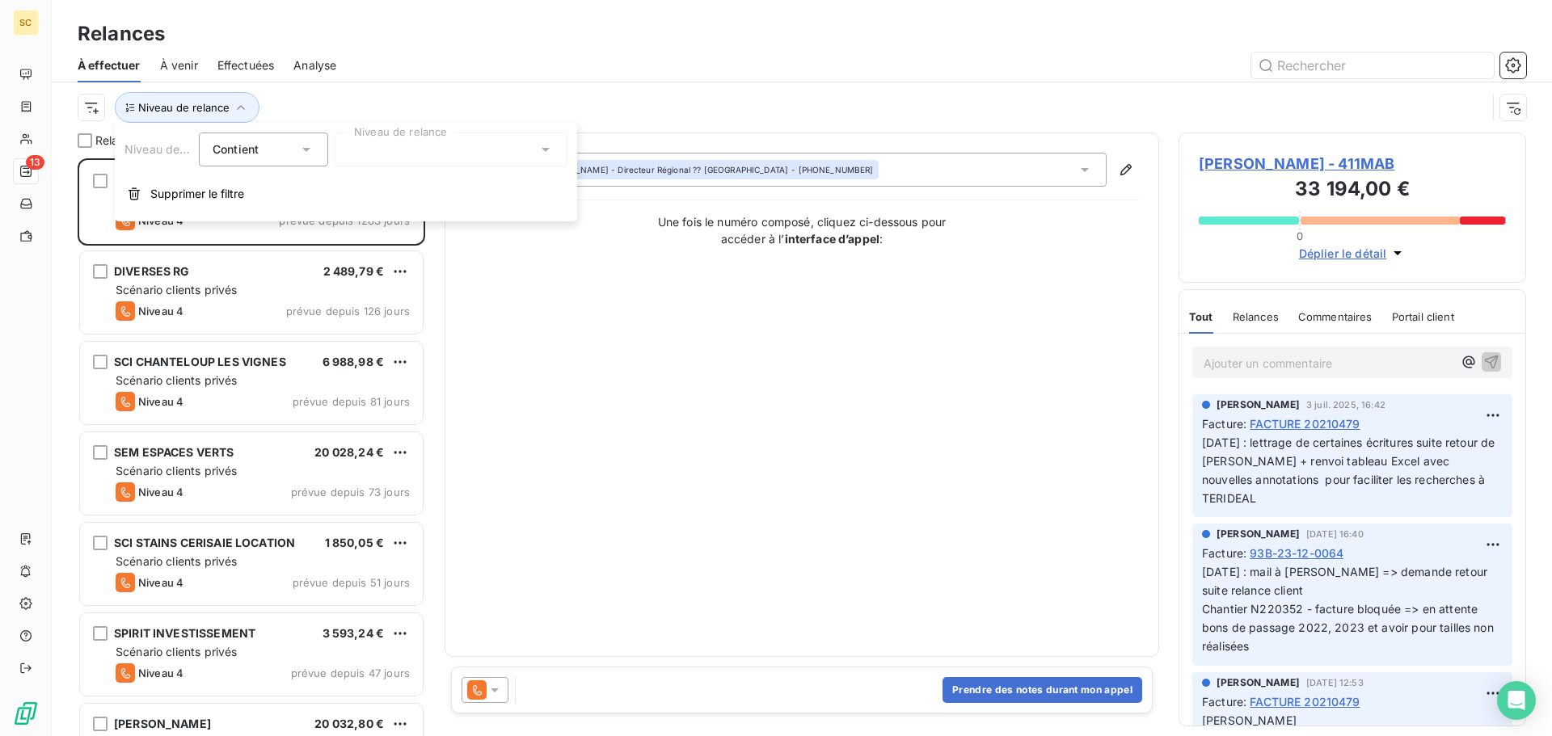
click at [420, 149] on div at bounding box center [451, 150] width 233 height 34
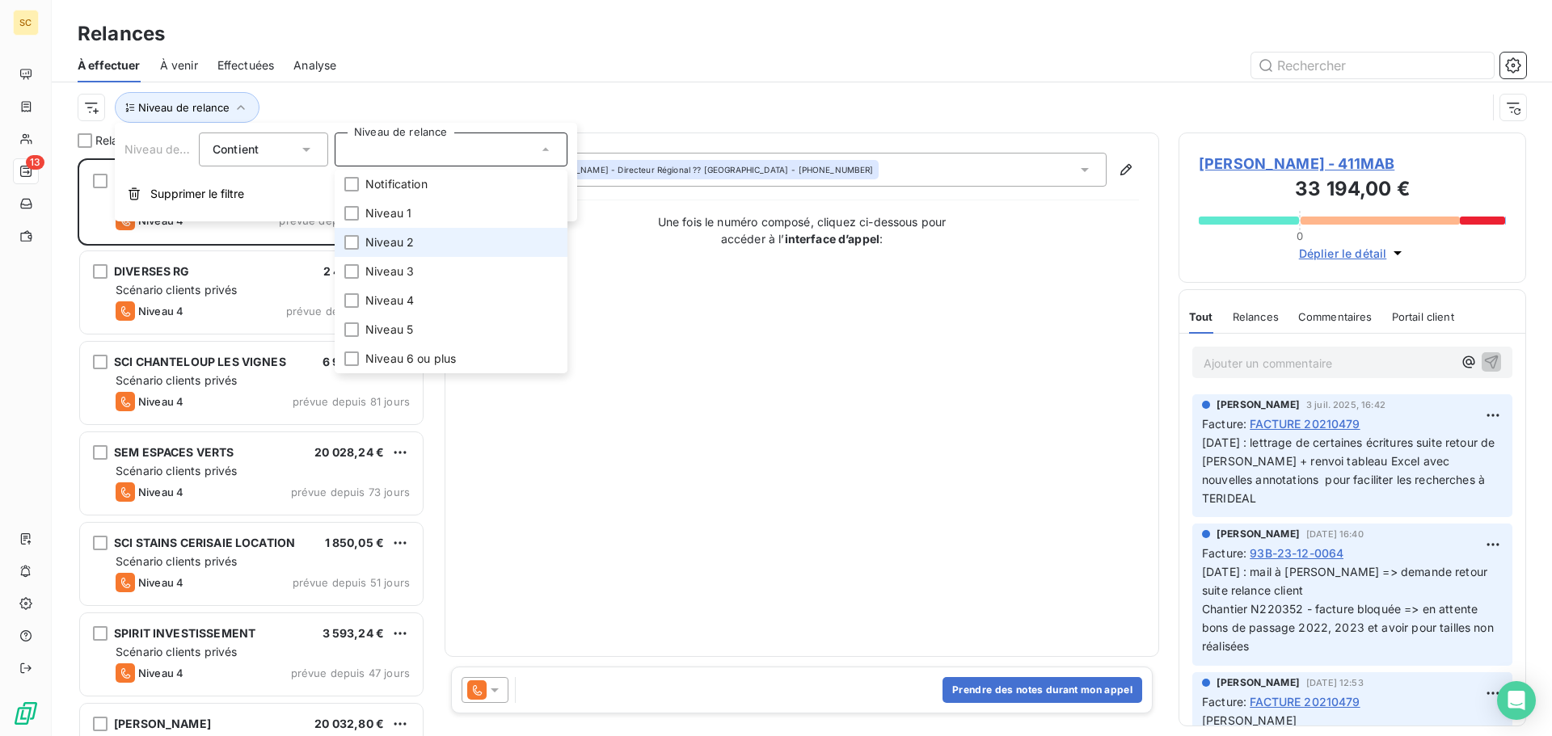
drag, startPoint x: 409, startPoint y: 239, endPoint x: 425, endPoint y: 232, distance: 17.7
click at [411, 238] on span "Niveau 2" at bounding box center [389, 242] width 49 height 16
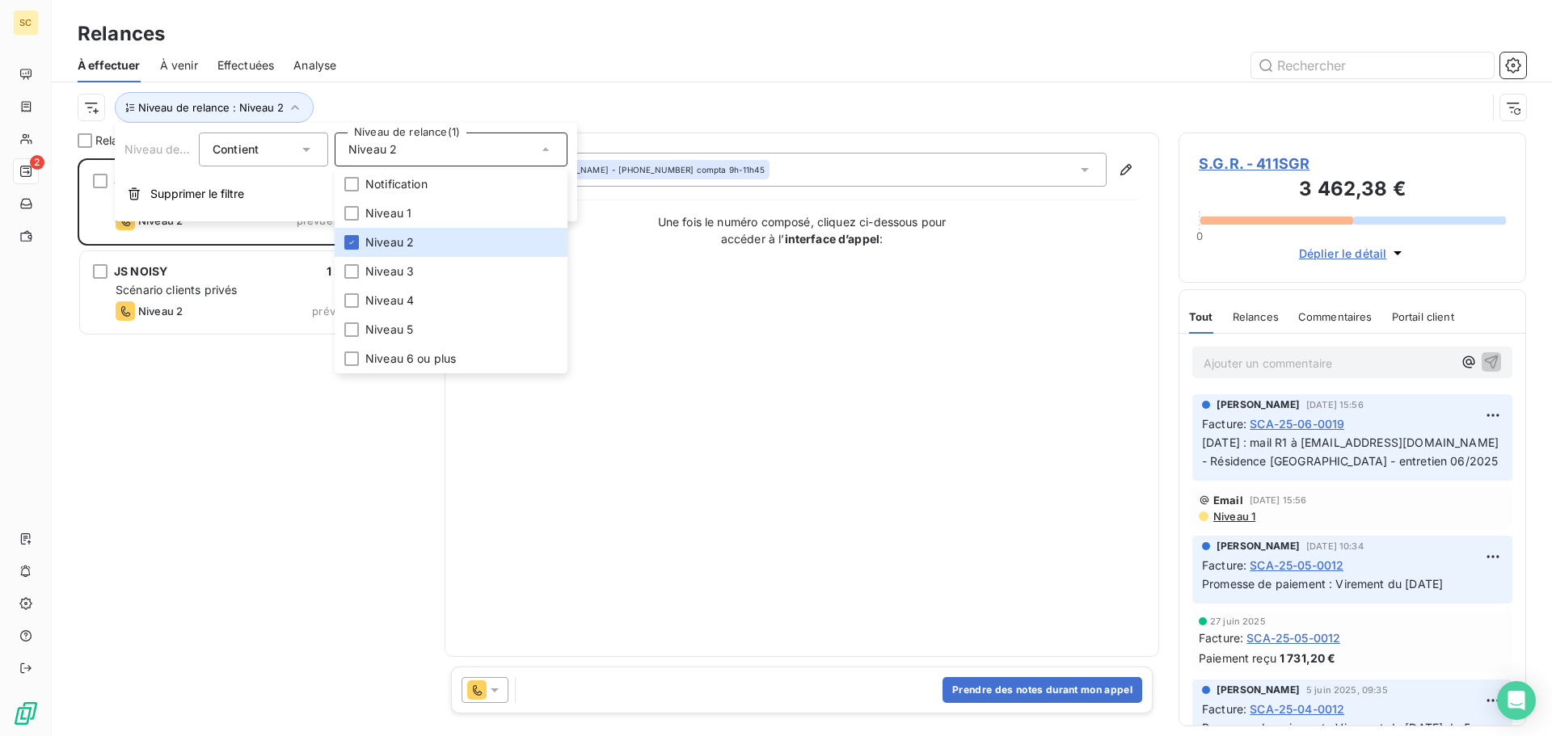
click at [622, 87] on div "Niveau de relance : Niveau 2" at bounding box center [802, 107] width 1449 height 50
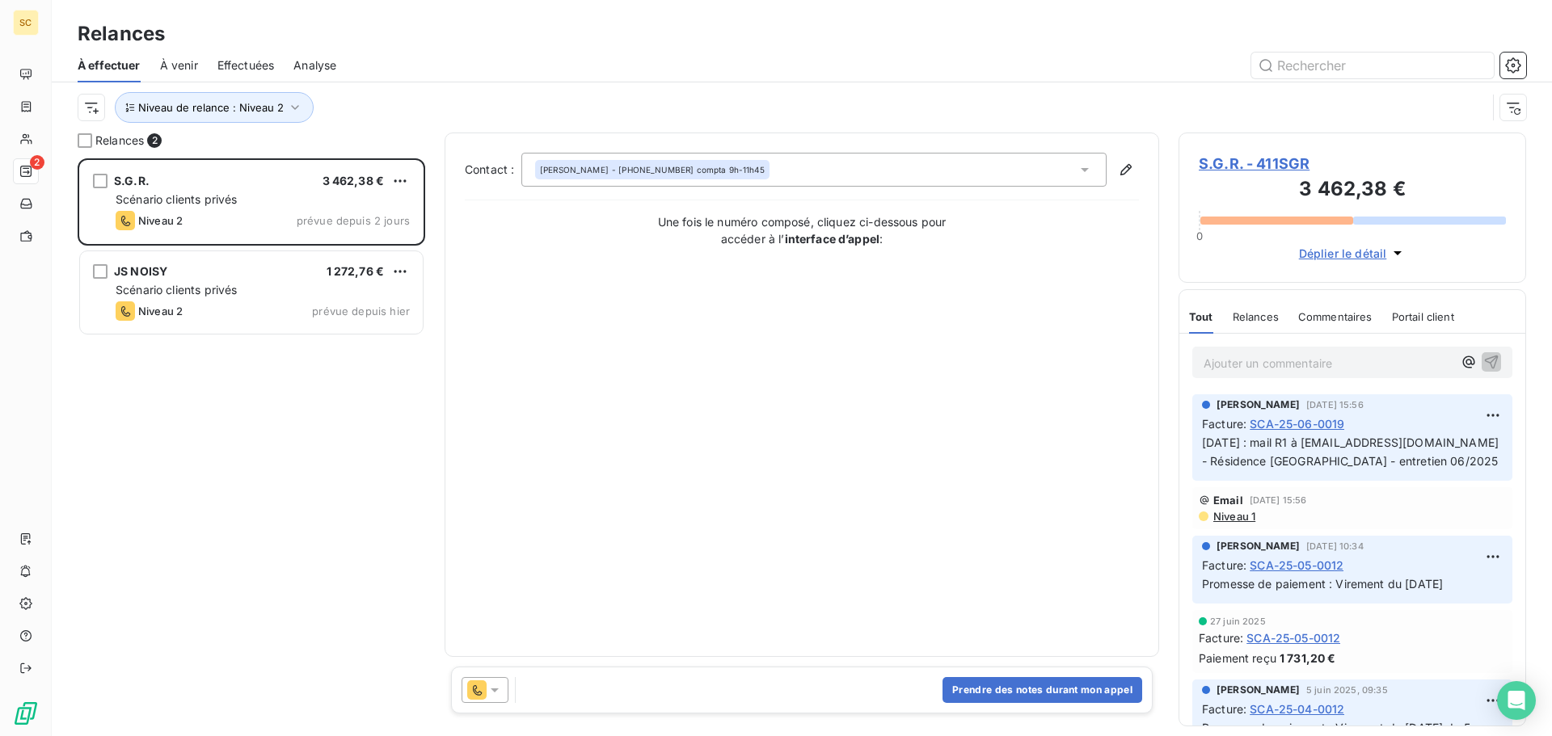
click at [399, 180] on html "SC 2 Relances À effectuer À venir Effectuées Analyse Niveau de relance : Niveau…" at bounding box center [776, 368] width 1552 height 736
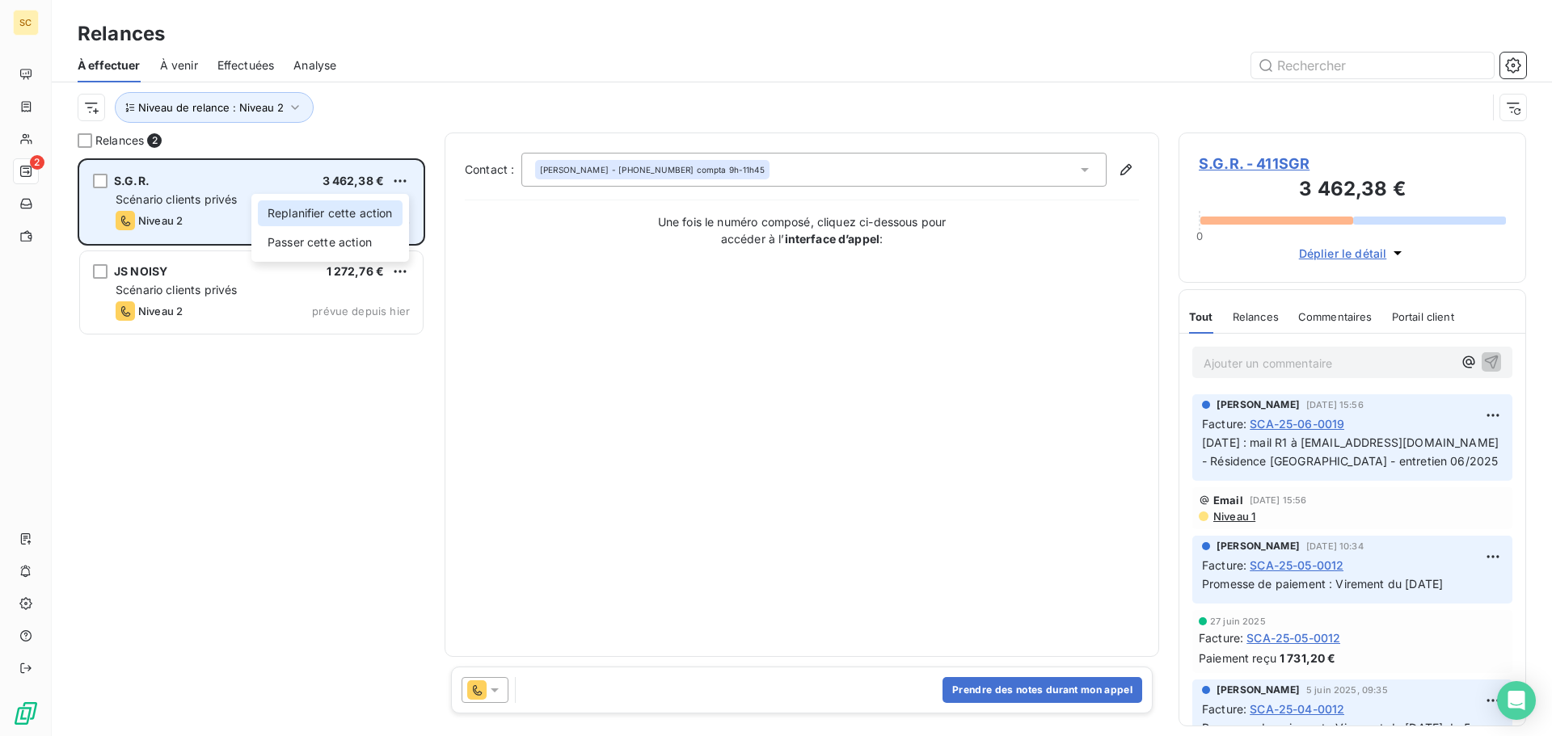
click at [377, 213] on div "Replanifier cette action" at bounding box center [330, 213] width 145 height 26
select select "7"
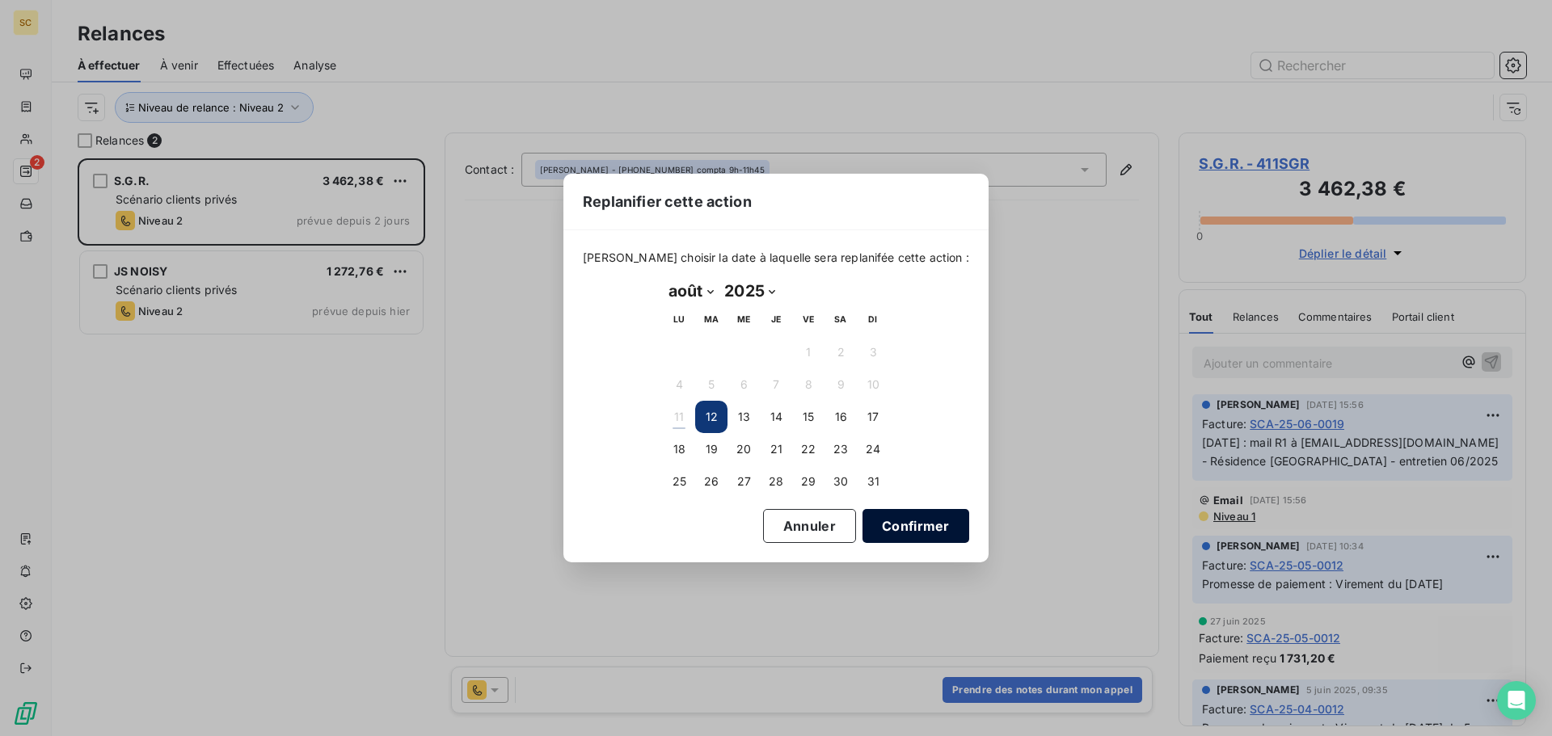
click at [865, 525] on button "Confirmer" at bounding box center [916, 526] width 107 height 34
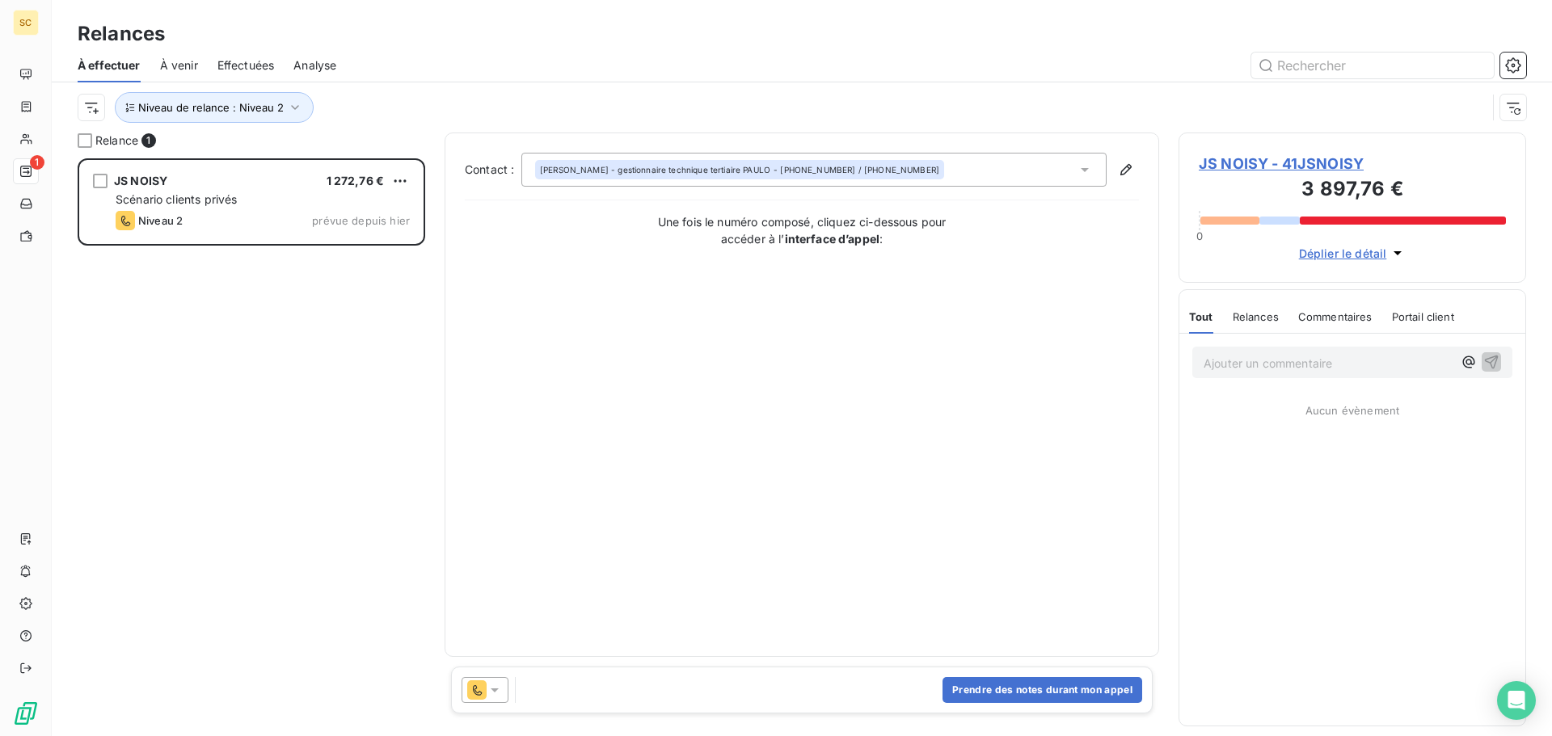
click at [200, 466] on div "JS NOISY 1 272,76 € Scénario clients privés Niveau 2 prévue depuis hier" at bounding box center [252, 447] width 348 height 578
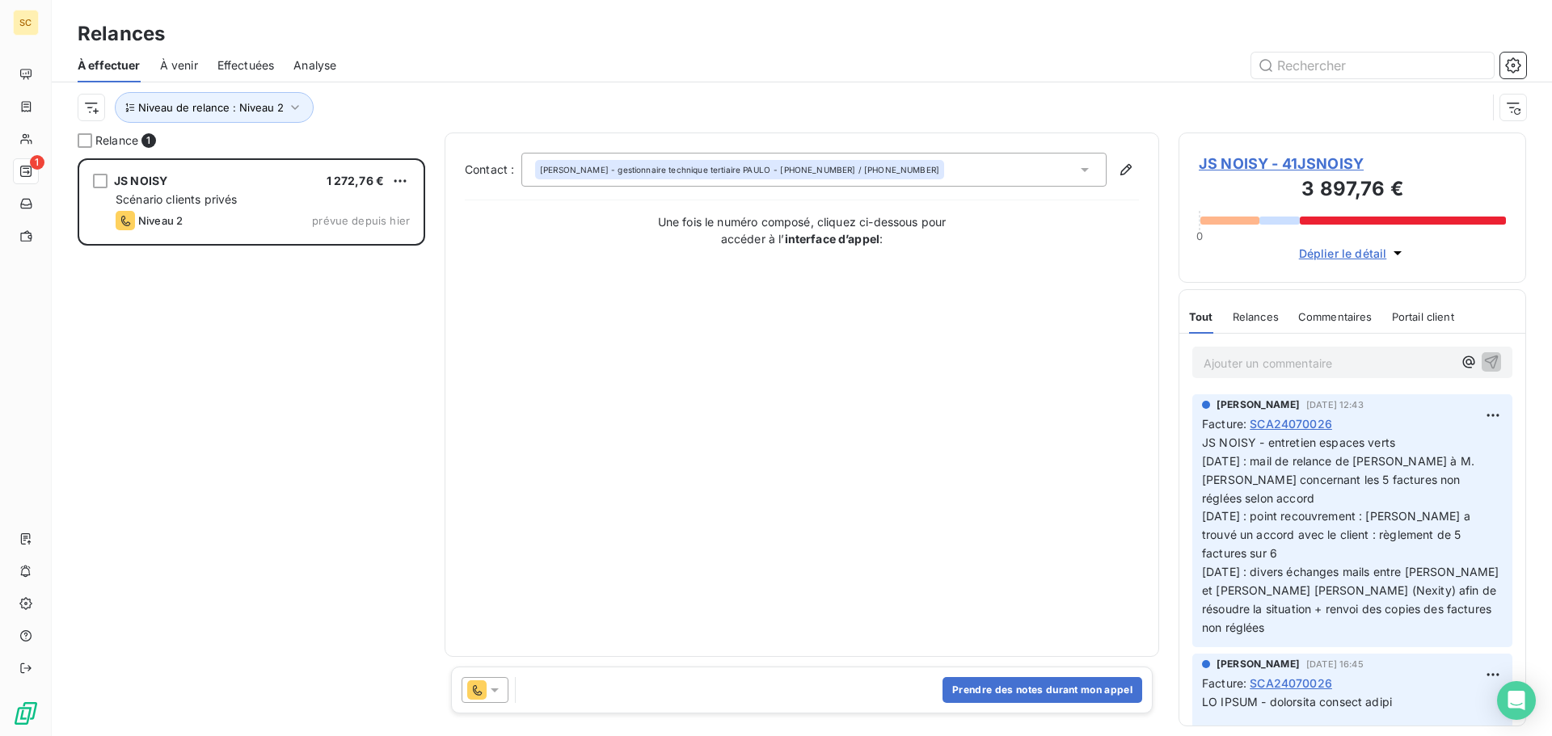
click at [1288, 164] on span "JS NOISY - 41JSNOISY" at bounding box center [1352, 164] width 307 height 22
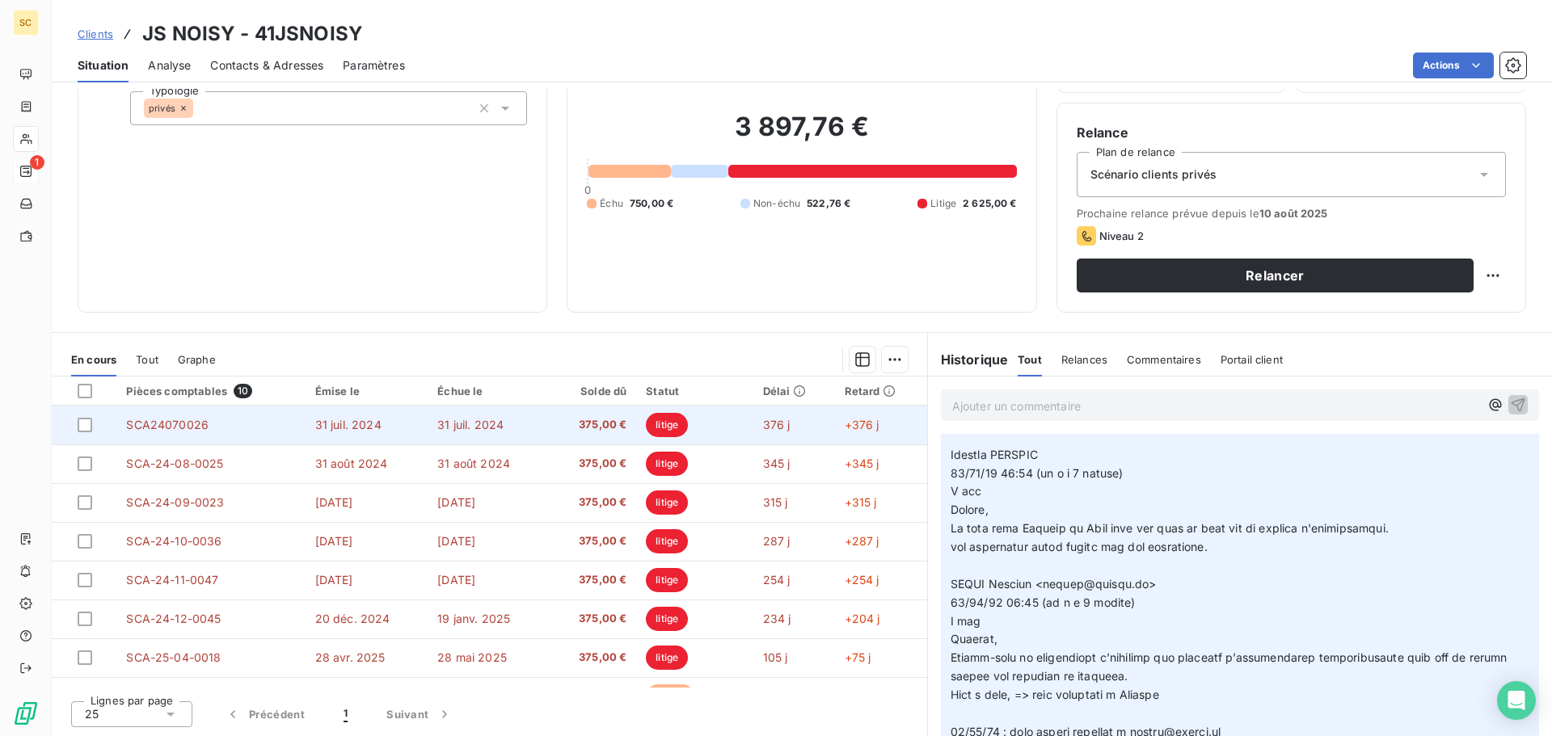
click at [367, 429] on span "31 juil. 2024" at bounding box center [348, 425] width 66 height 14
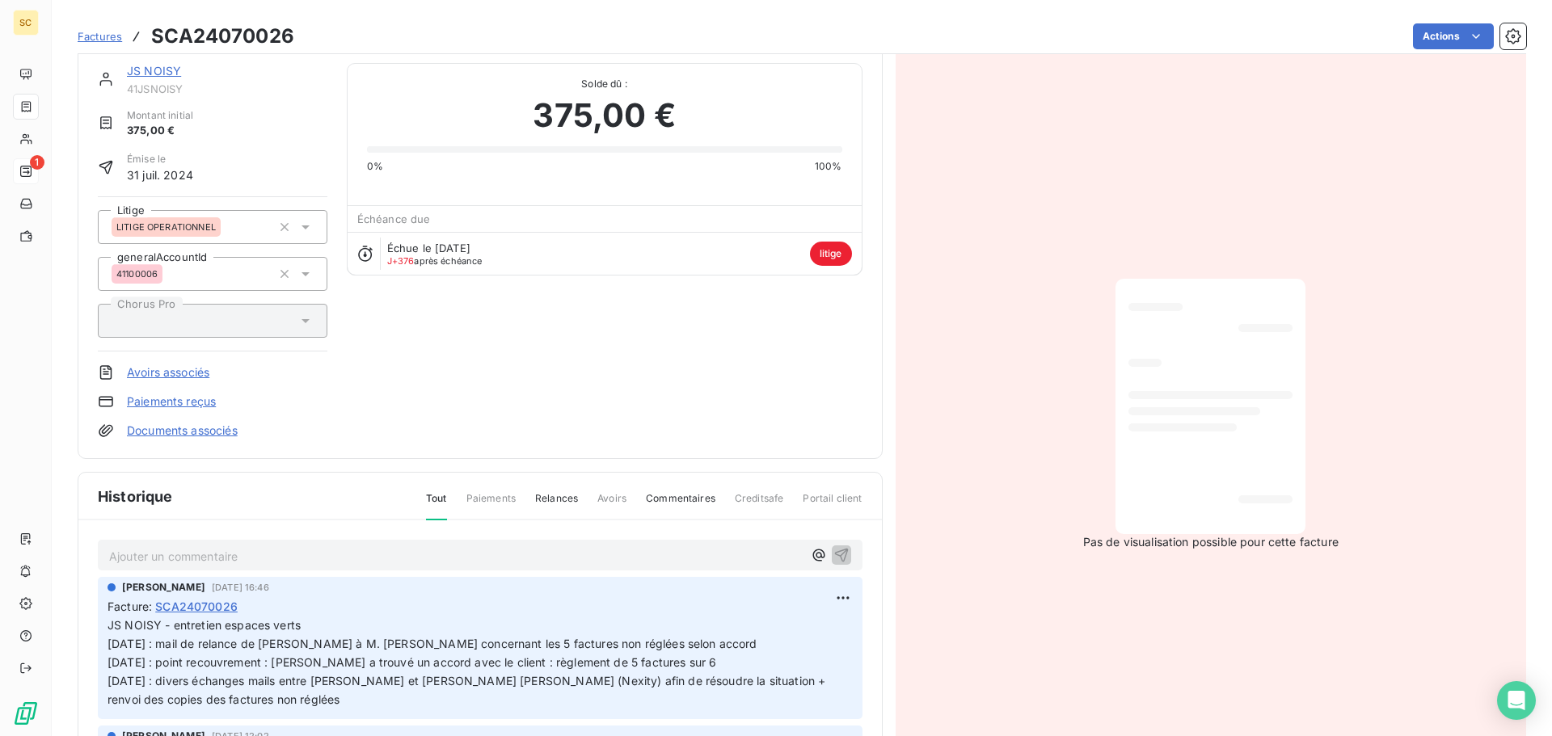
scroll to position [82, 0]
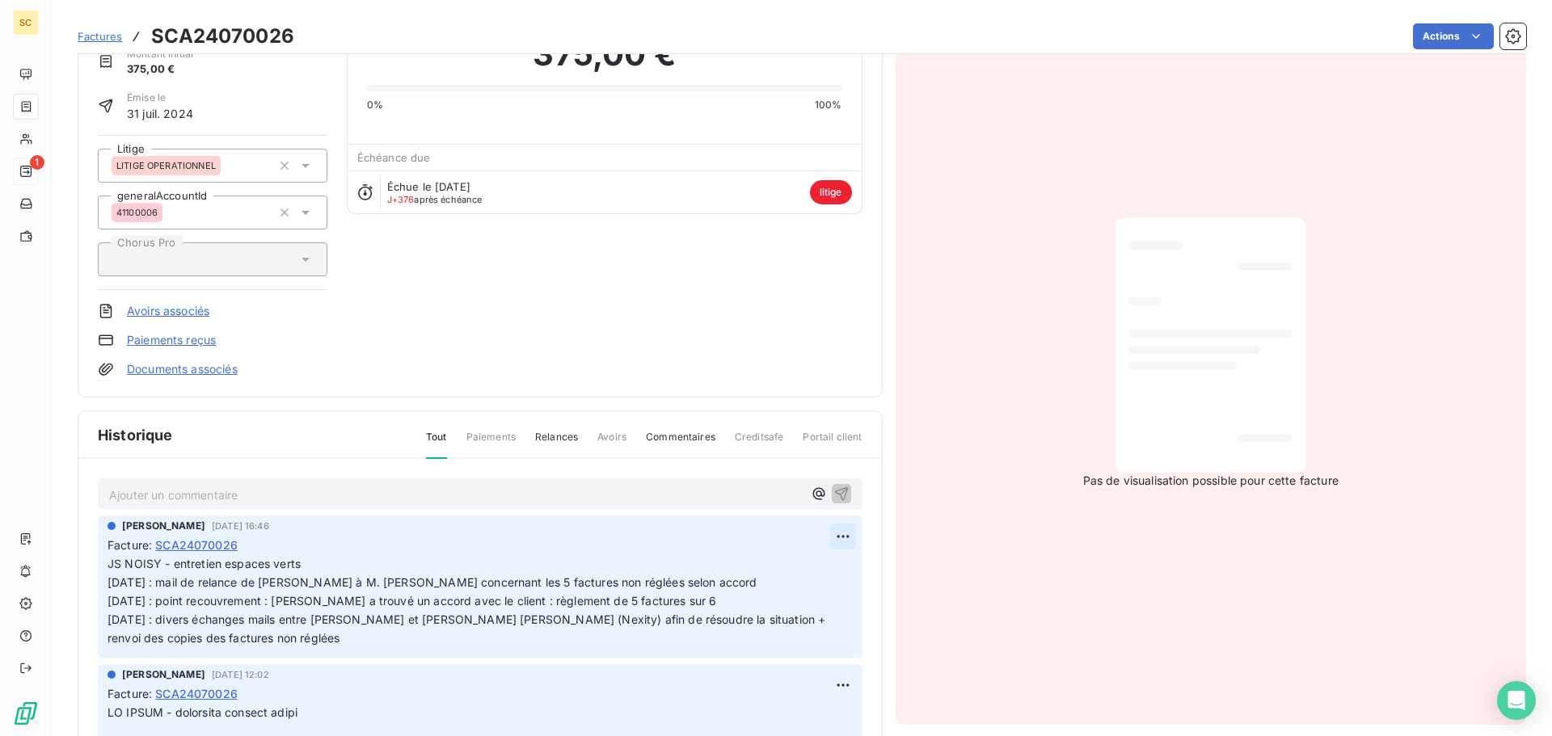
click at [829, 530] on html "SC 1 Factures SCA24070026 Actions JS NOISY 41JSNOISY Montant initial 375,00 € É…" at bounding box center [776, 368] width 1552 height 736
click at [776, 582] on div "Editer" at bounding box center [786, 572] width 91 height 26
click at [109, 578] on span "JS NOISY - entretien espaces verts 31/07/25 : mail de relance de Vivien à M. Pa…" at bounding box center [468, 601] width 721 height 88
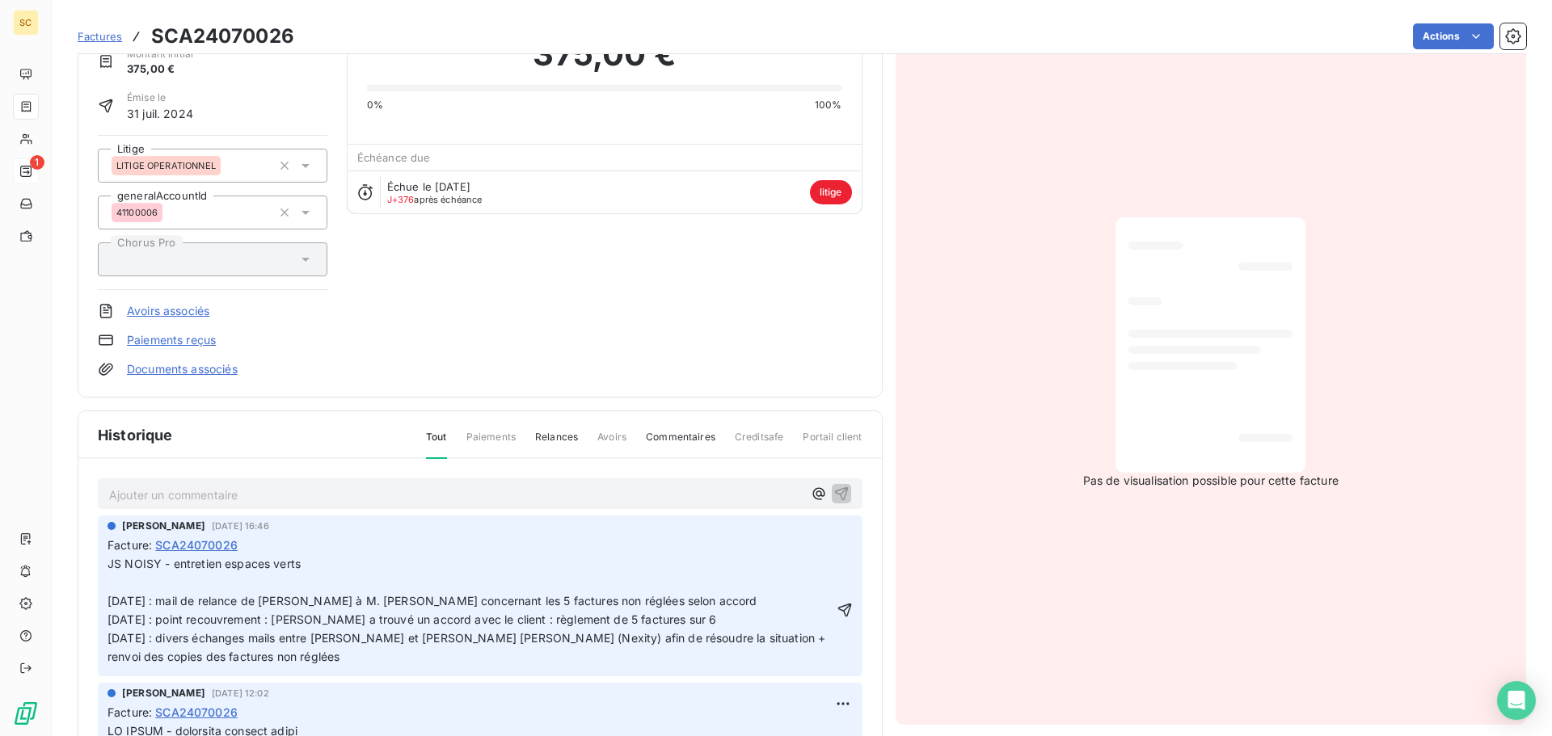
click at [120, 582] on p "JS NOISY - entretien espaces verts 31/07/25 : mail de relance de Vivien à M. Pa…" at bounding box center [471, 610] width 726 height 111
click at [838, 614] on icon "button" at bounding box center [845, 611] width 14 height 14
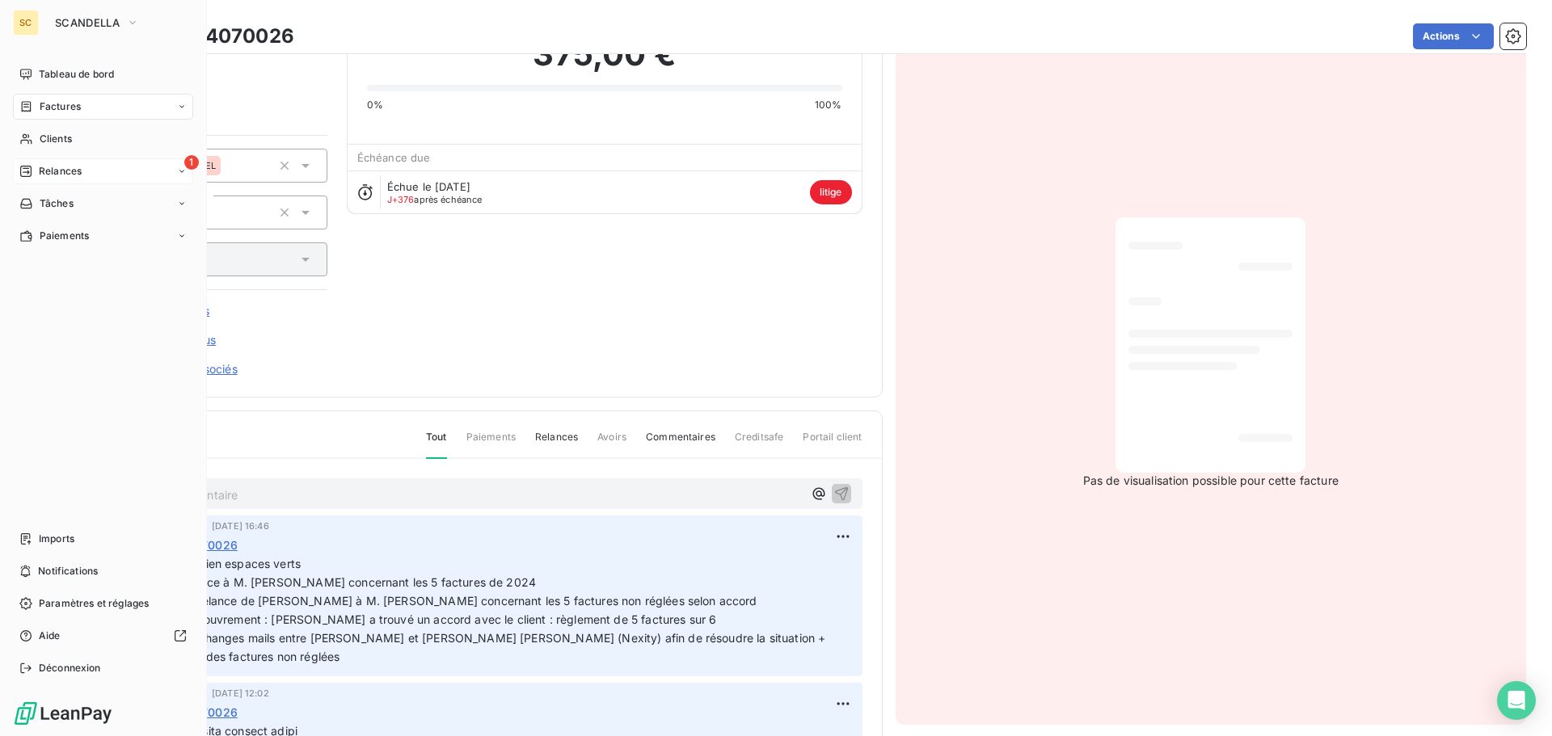
click at [90, 175] on div "1 Relances" at bounding box center [103, 171] width 180 height 26
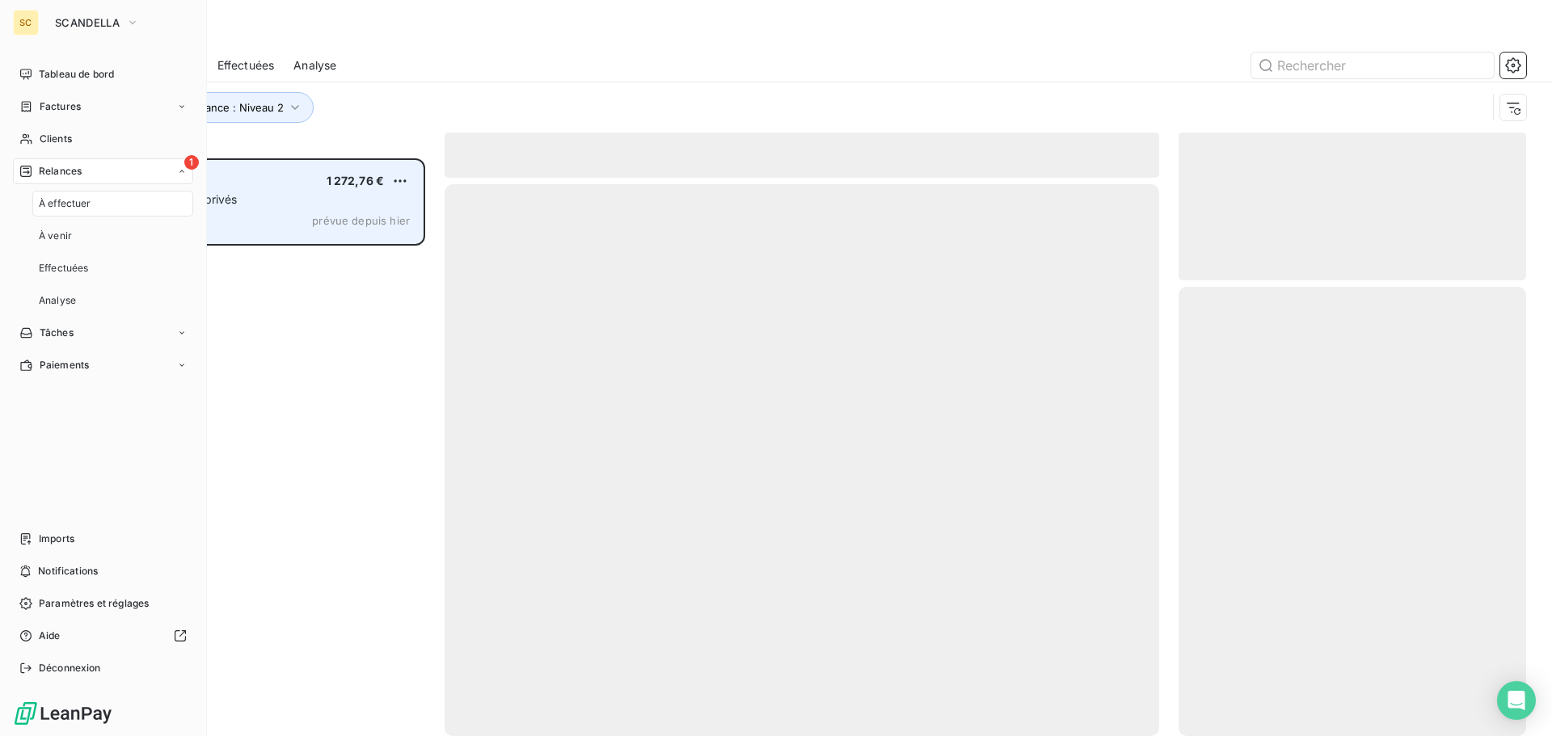
scroll to position [566, 336]
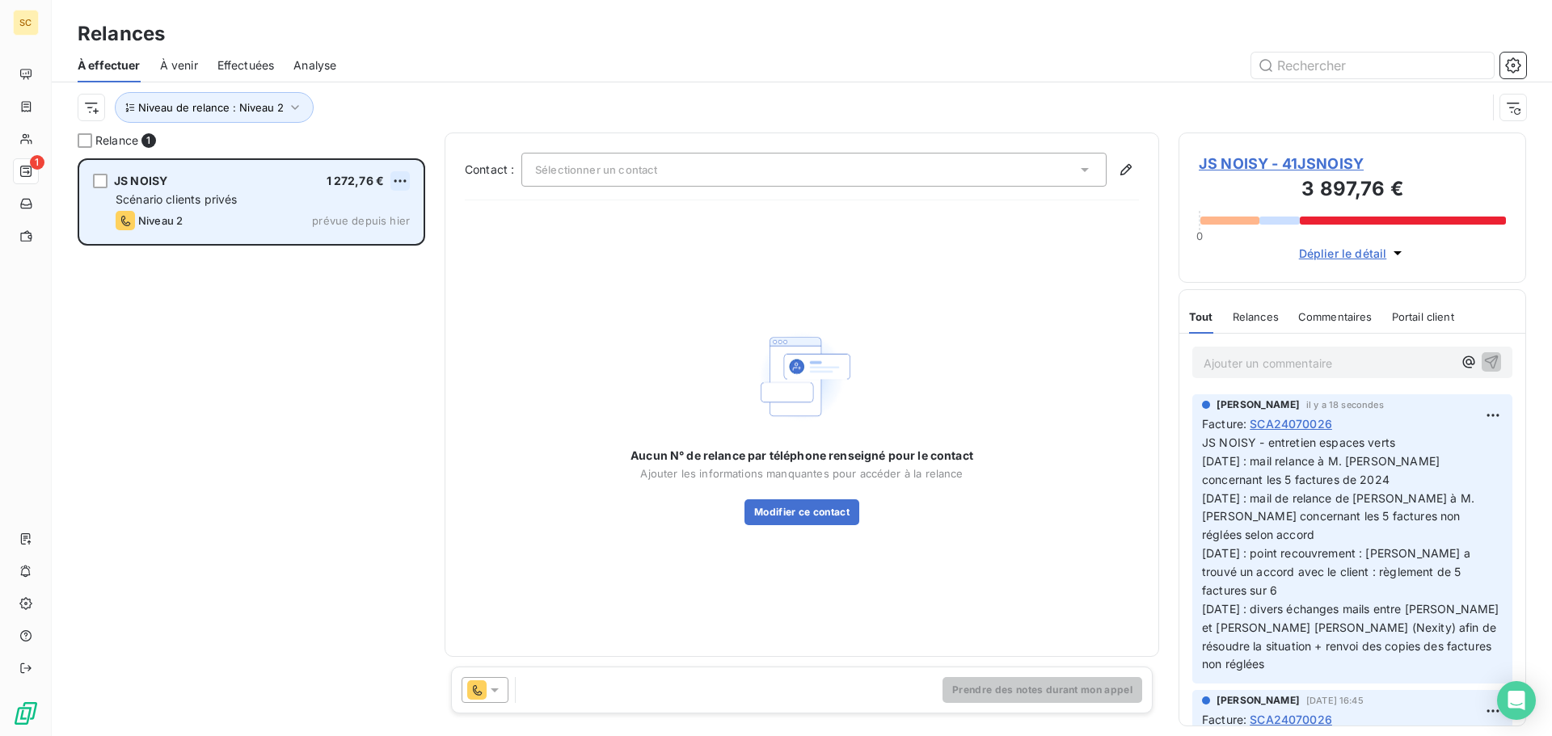
click at [402, 178] on html "SC 1 Relances À effectuer À venir Effectuées Analyse Niveau de relance : Niveau…" at bounding box center [776, 368] width 1552 height 736
click at [383, 209] on div "Replanifier cette action" at bounding box center [330, 213] width 145 height 26
select select "7"
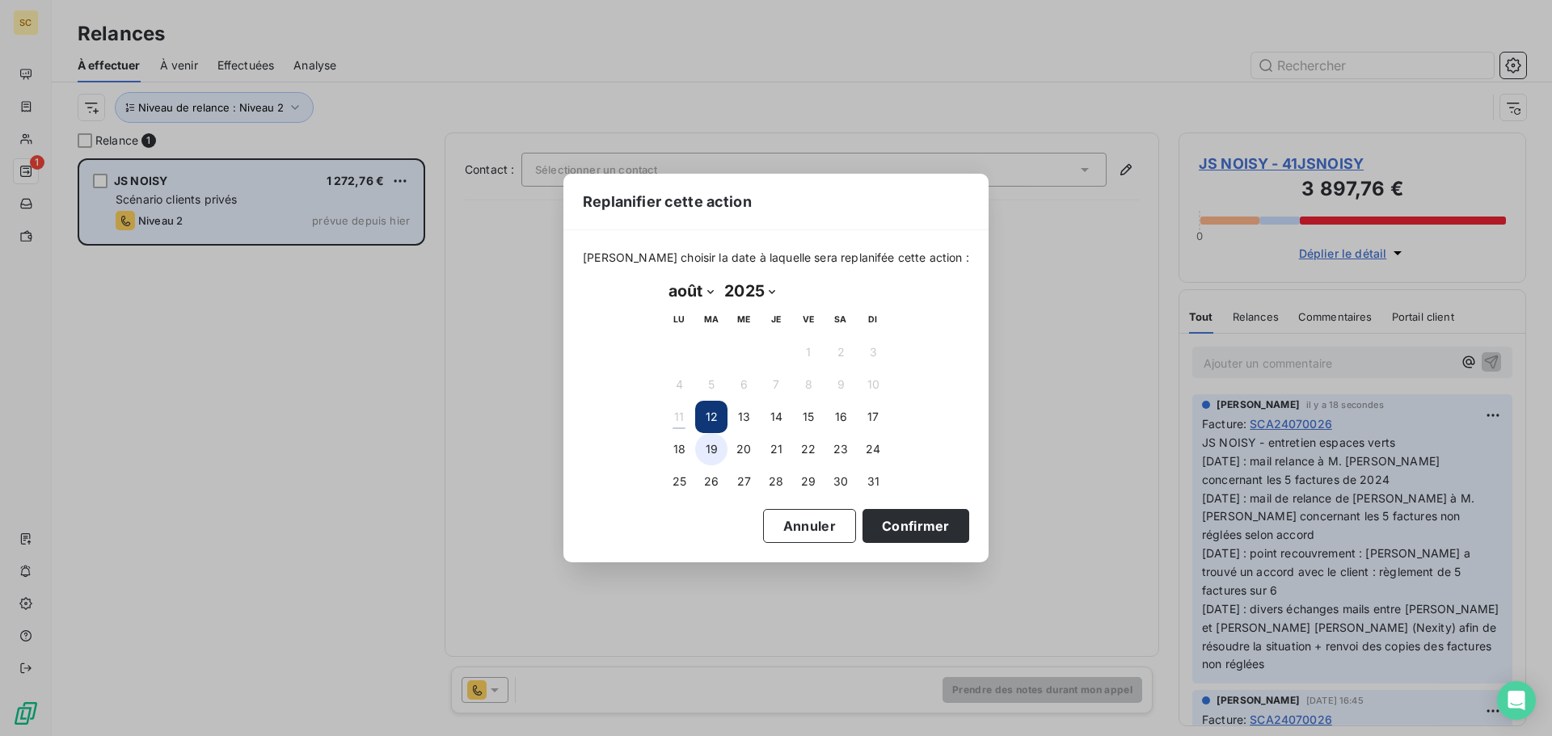
click at [715, 451] on button "19" at bounding box center [711, 449] width 32 height 32
click at [881, 521] on button "Confirmer" at bounding box center [916, 526] width 107 height 34
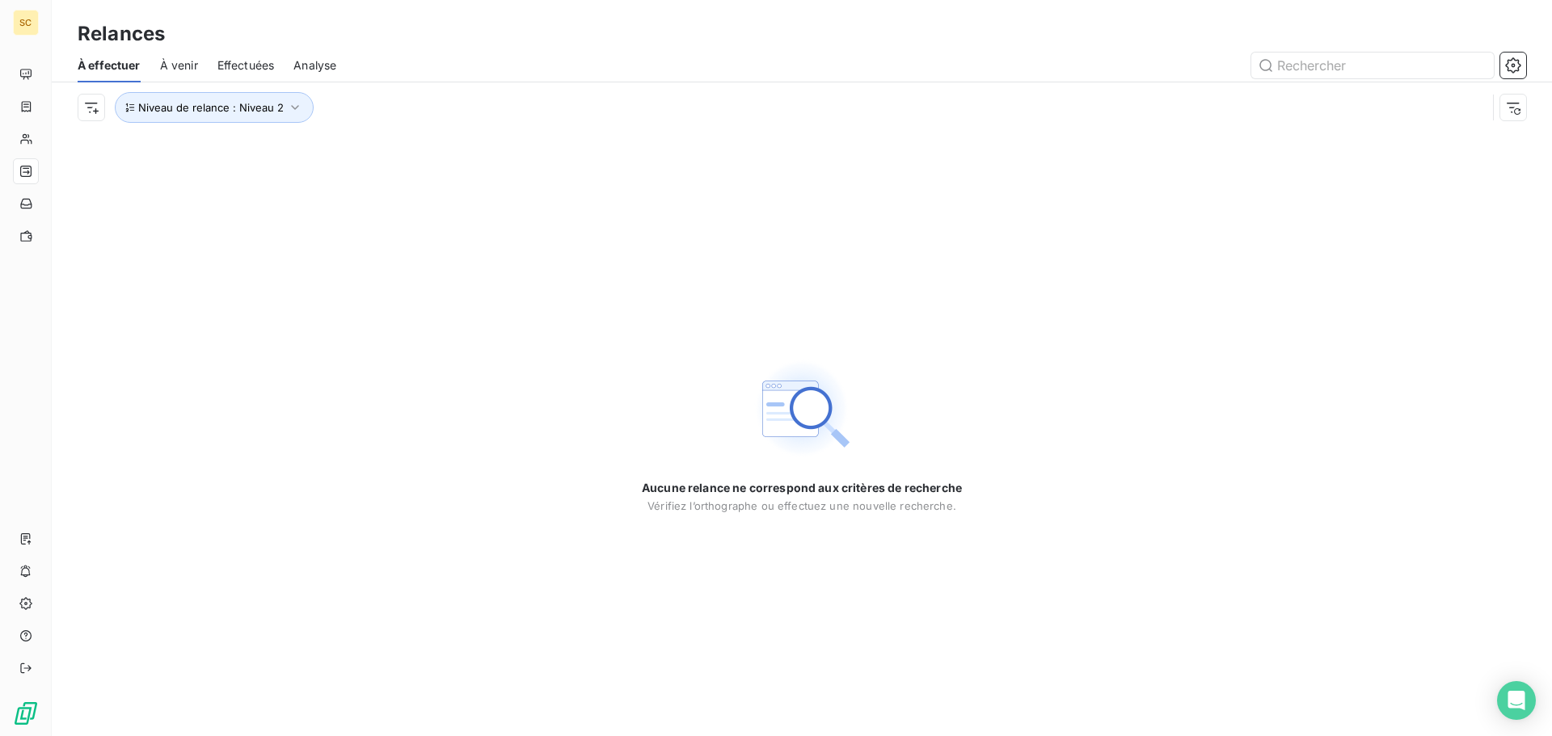
click at [243, 348] on div "Aucune relance ne correspond aux critères de recherche Vérifiez l’orthographe o…" at bounding box center [802, 435] width 1500 height 604
click at [294, 104] on icon "button" at bounding box center [295, 107] width 16 height 16
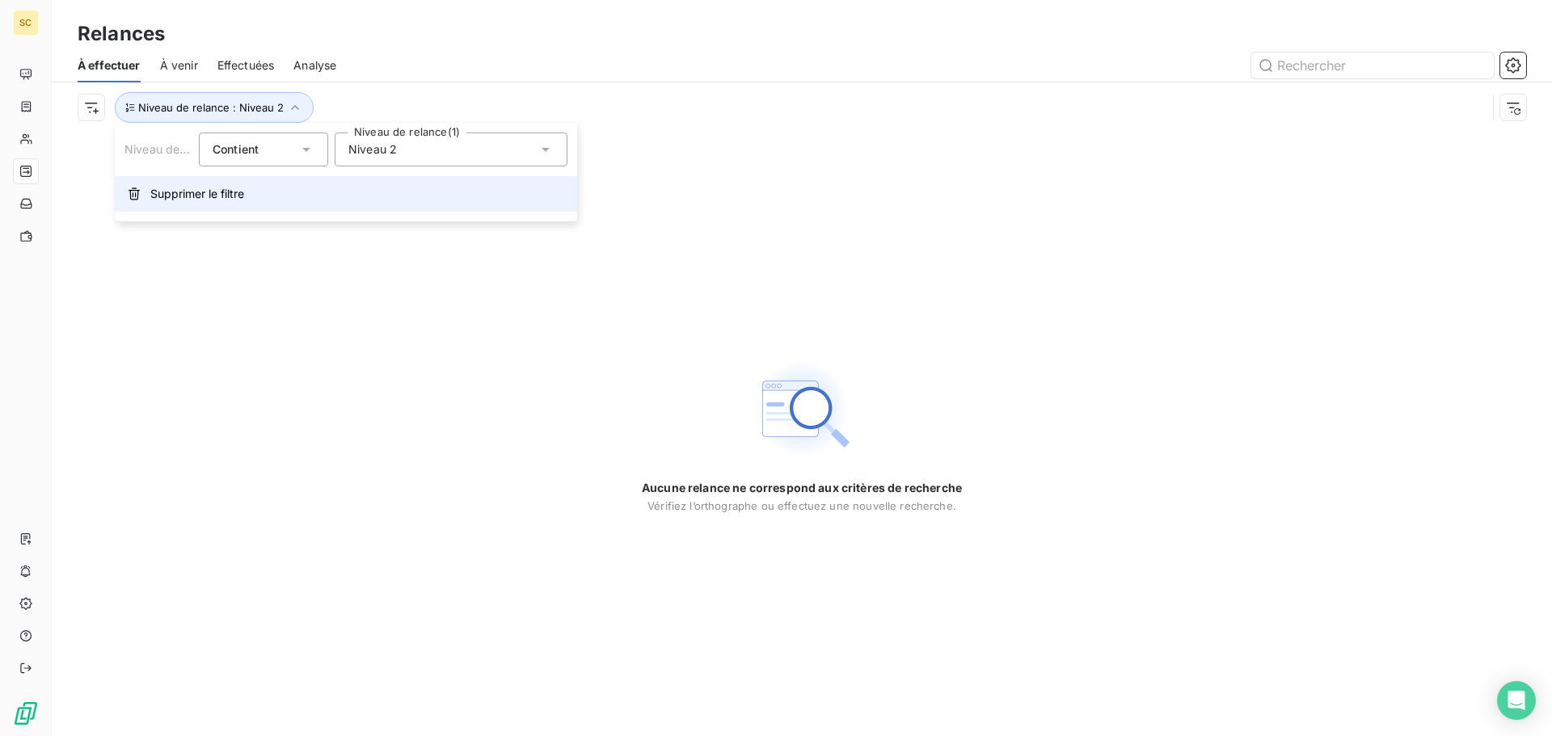
click at [221, 195] on span "Supprimer le filtre" at bounding box center [197, 194] width 94 height 16
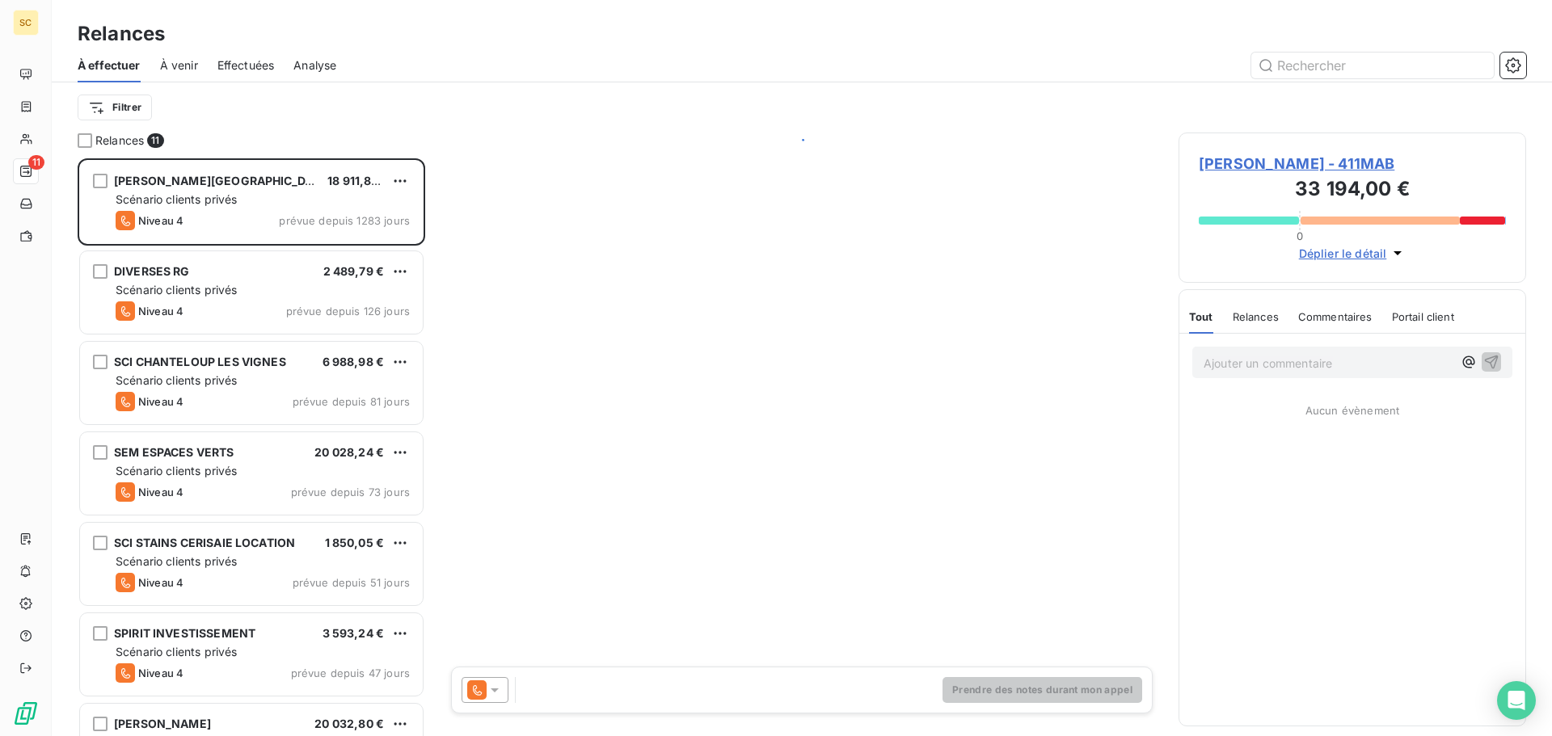
scroll to position [566, 336]
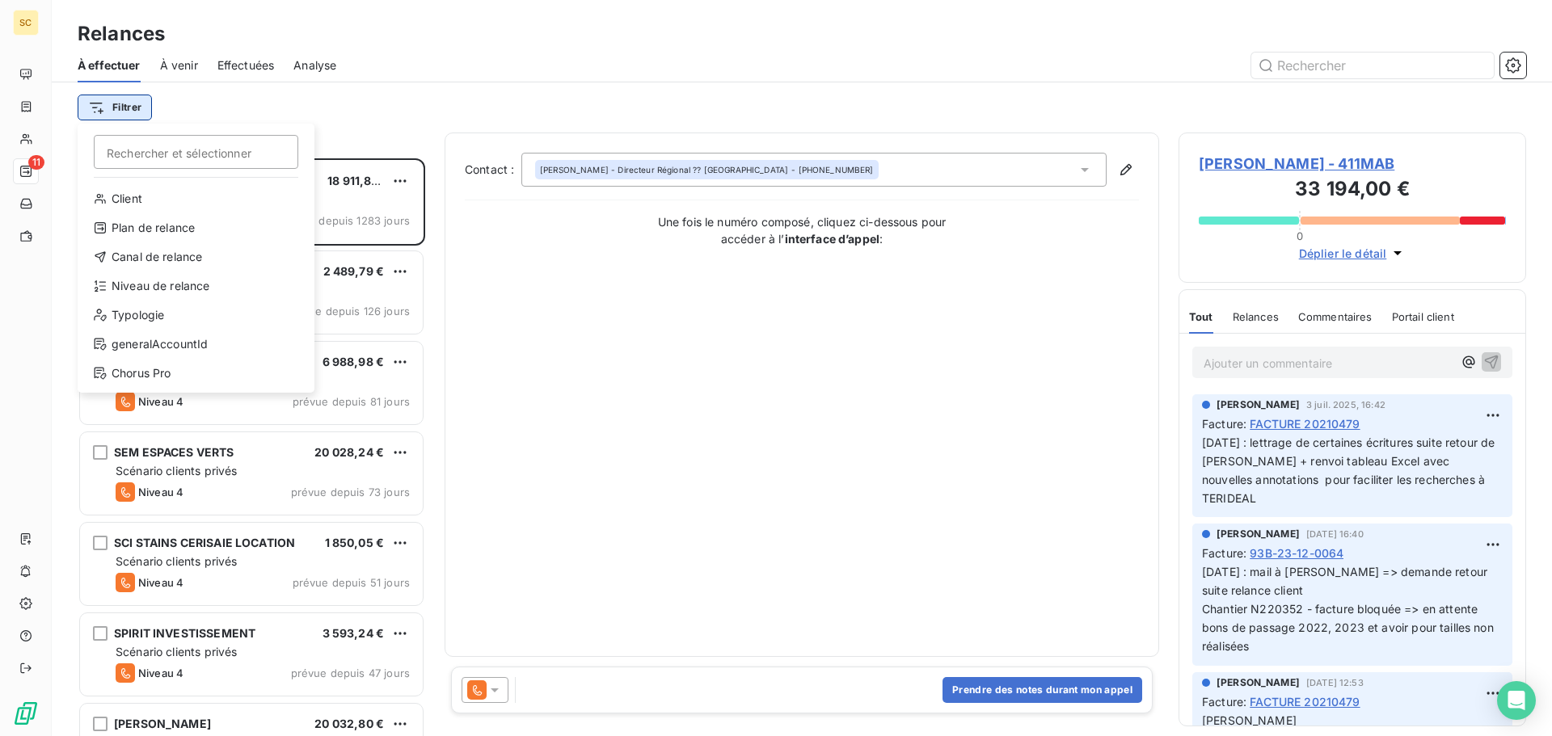
click at [125, 103] on html "SC 11 Relances À effectuer À venir Effectuées Analyse Filtrer Rechercher et sél…" at bounding box center [776, 368] width 1552 height 736
click at [136, 284] on div "Niveau de relance" at bounding box center [196, 286] width 224 height 26
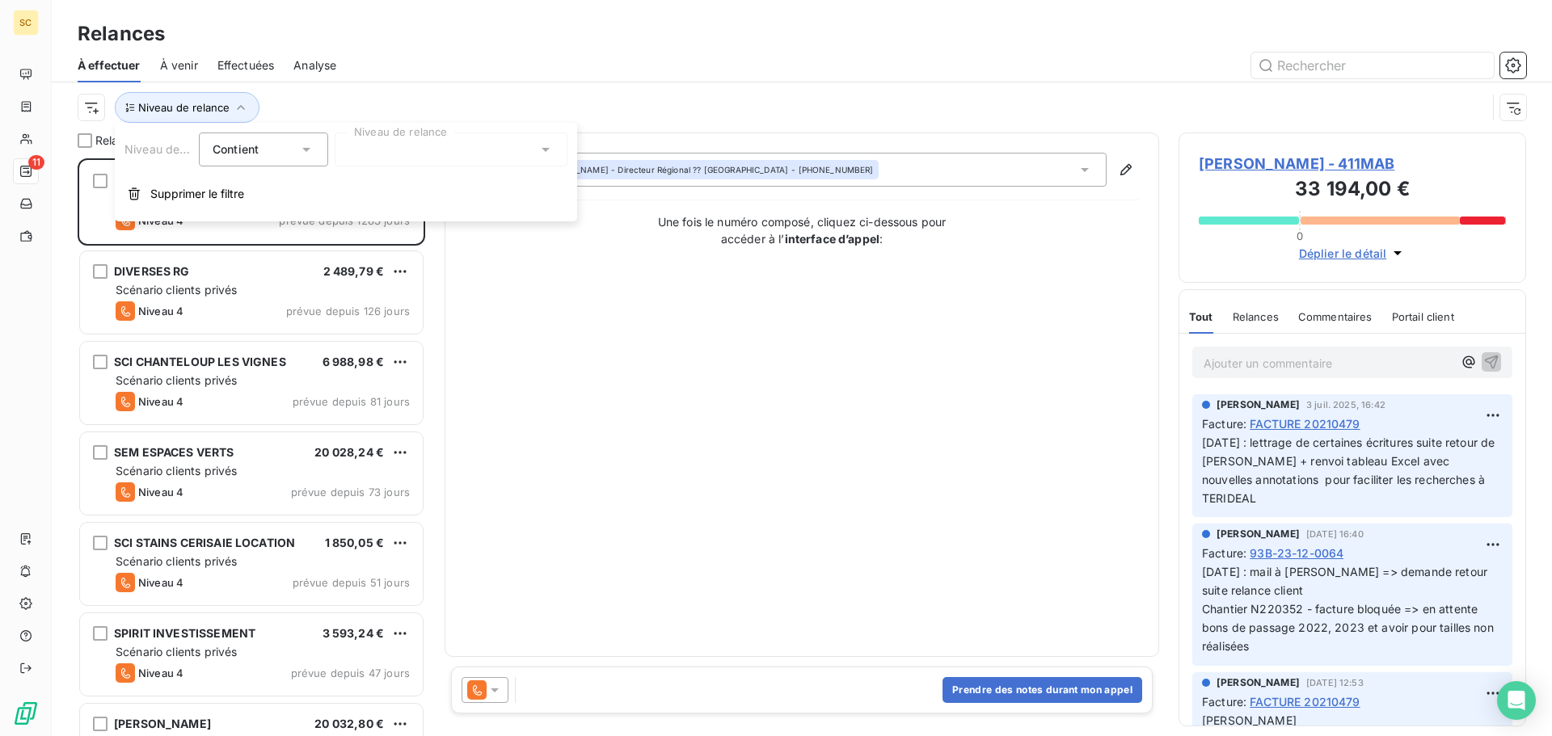
click at [372, 145] on div at bounding box center [451, 150] width 233 height 34
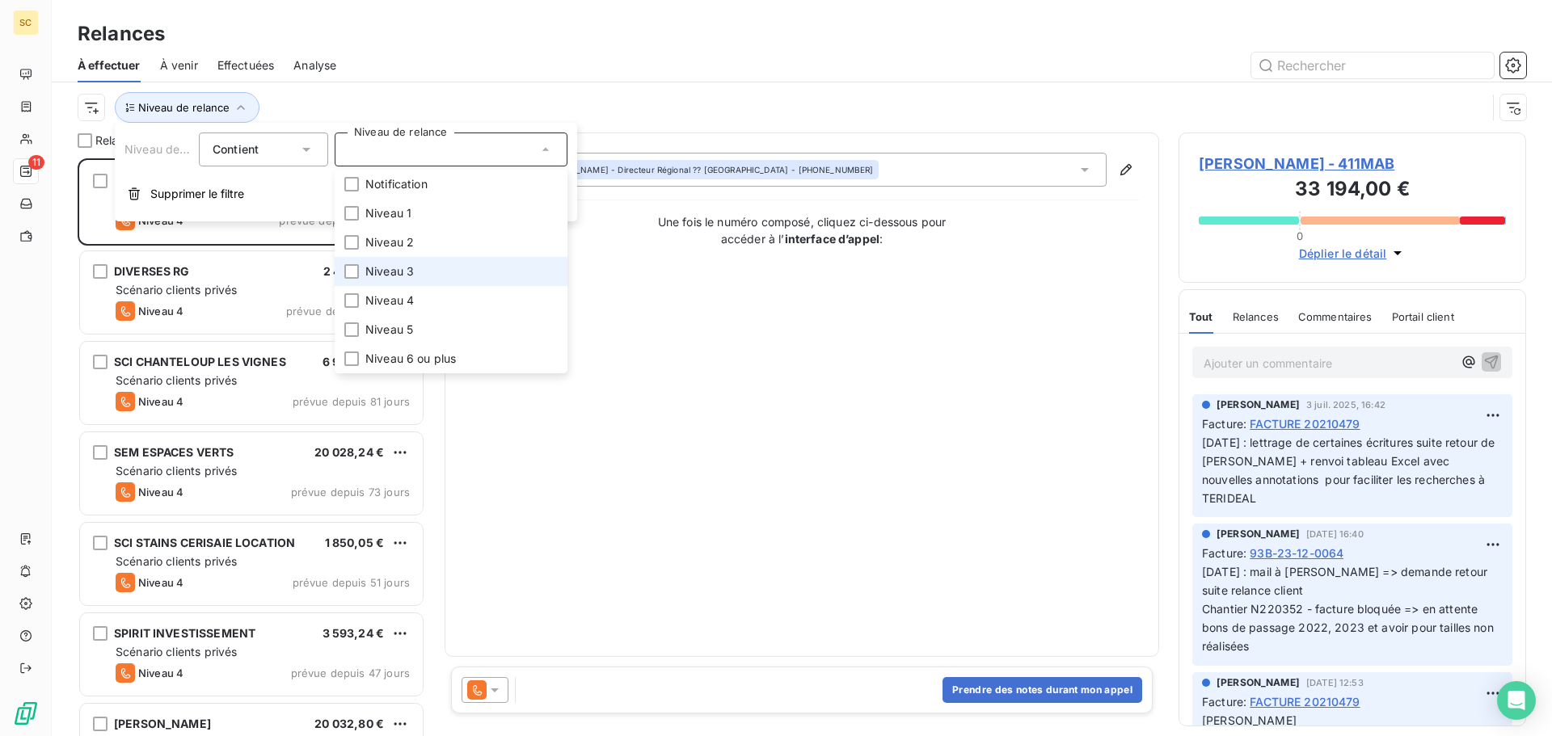
click at [389, 278] on span "Niveau 3" at bounding box center [389, 272] width 49 height 16
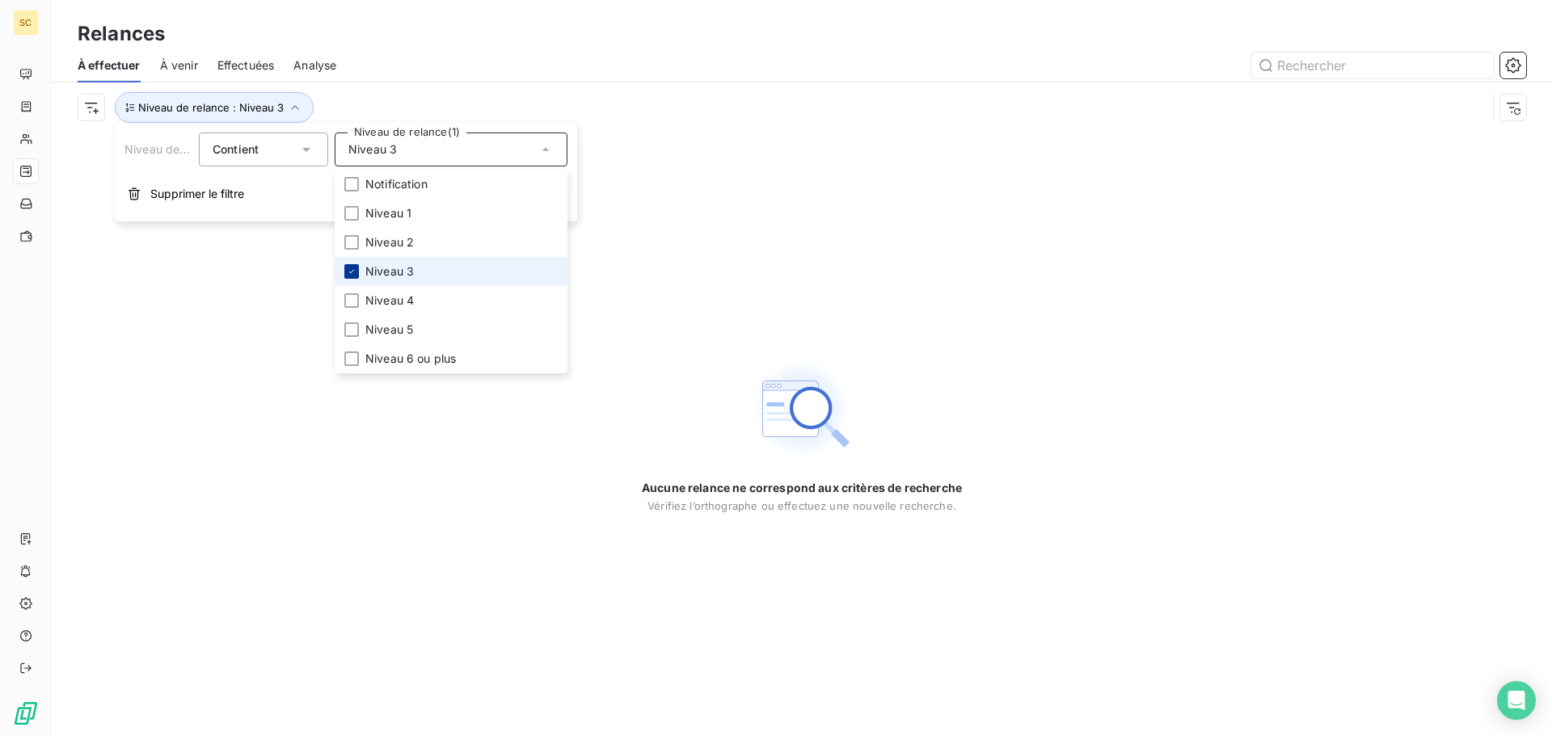
click at [352, 265] on div at bounding box center [351, 271] width 15 height 15
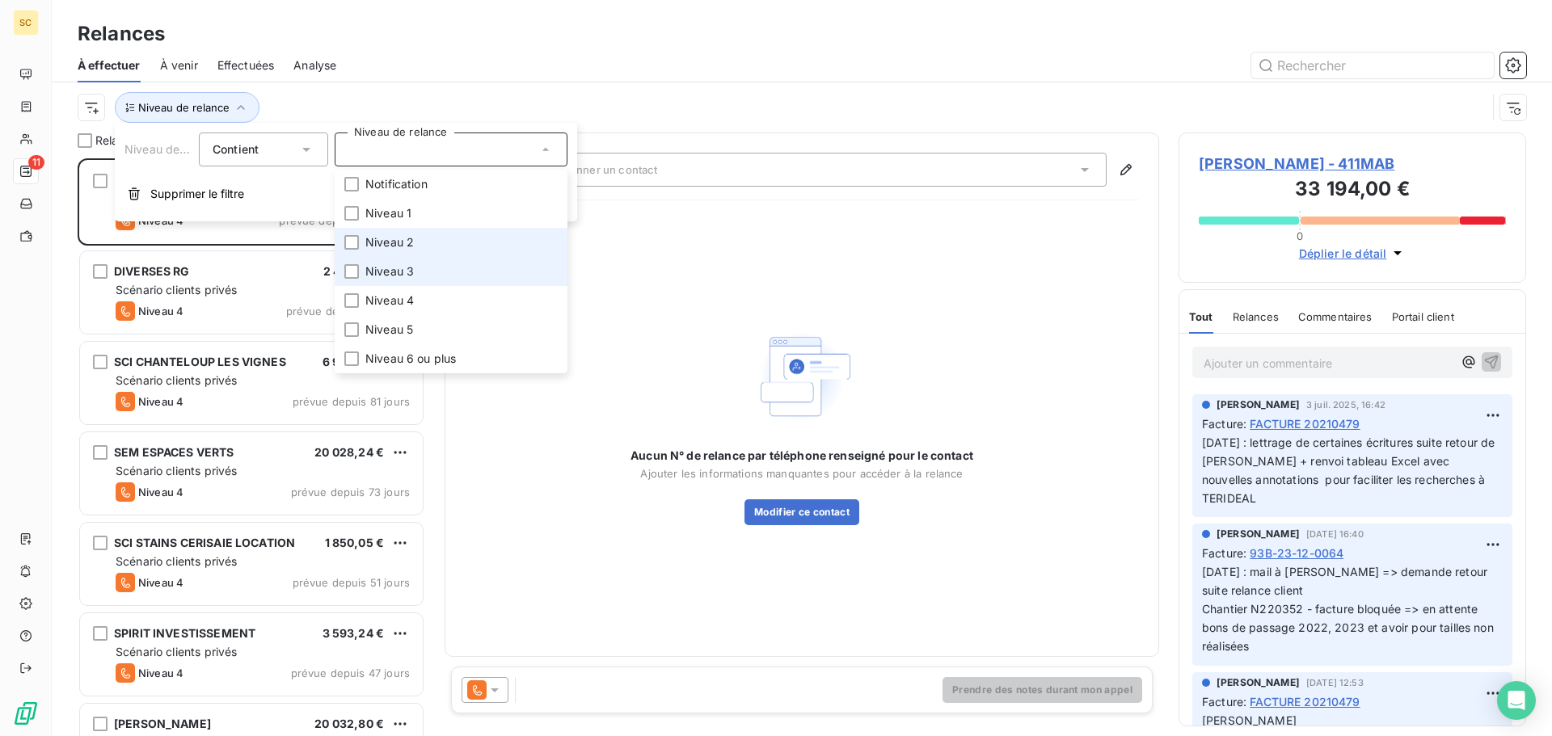
scroll to position [566, 336]
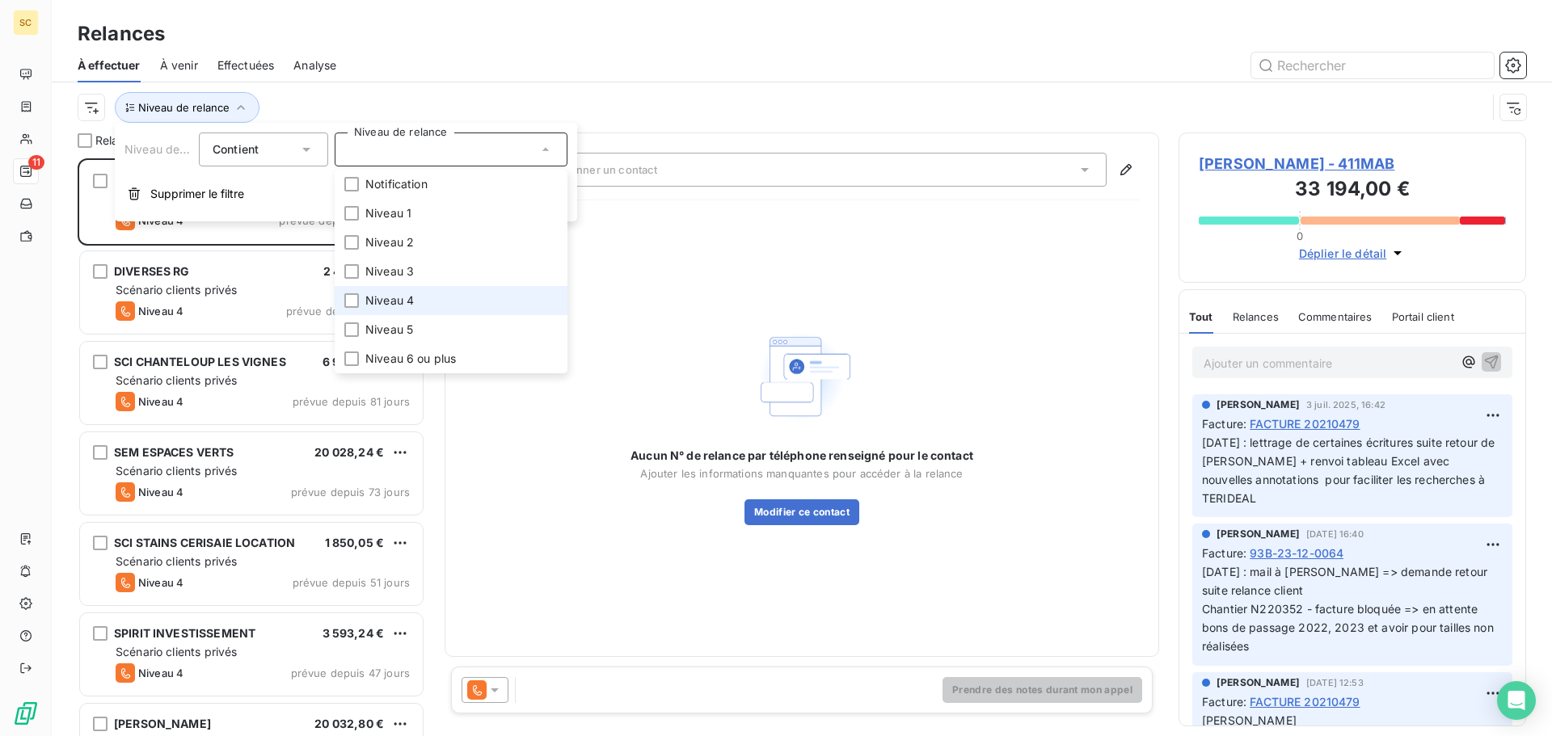
click at [395, 299] on span "Niveau 4" at bounding box center [389, 301] width 49 height 16
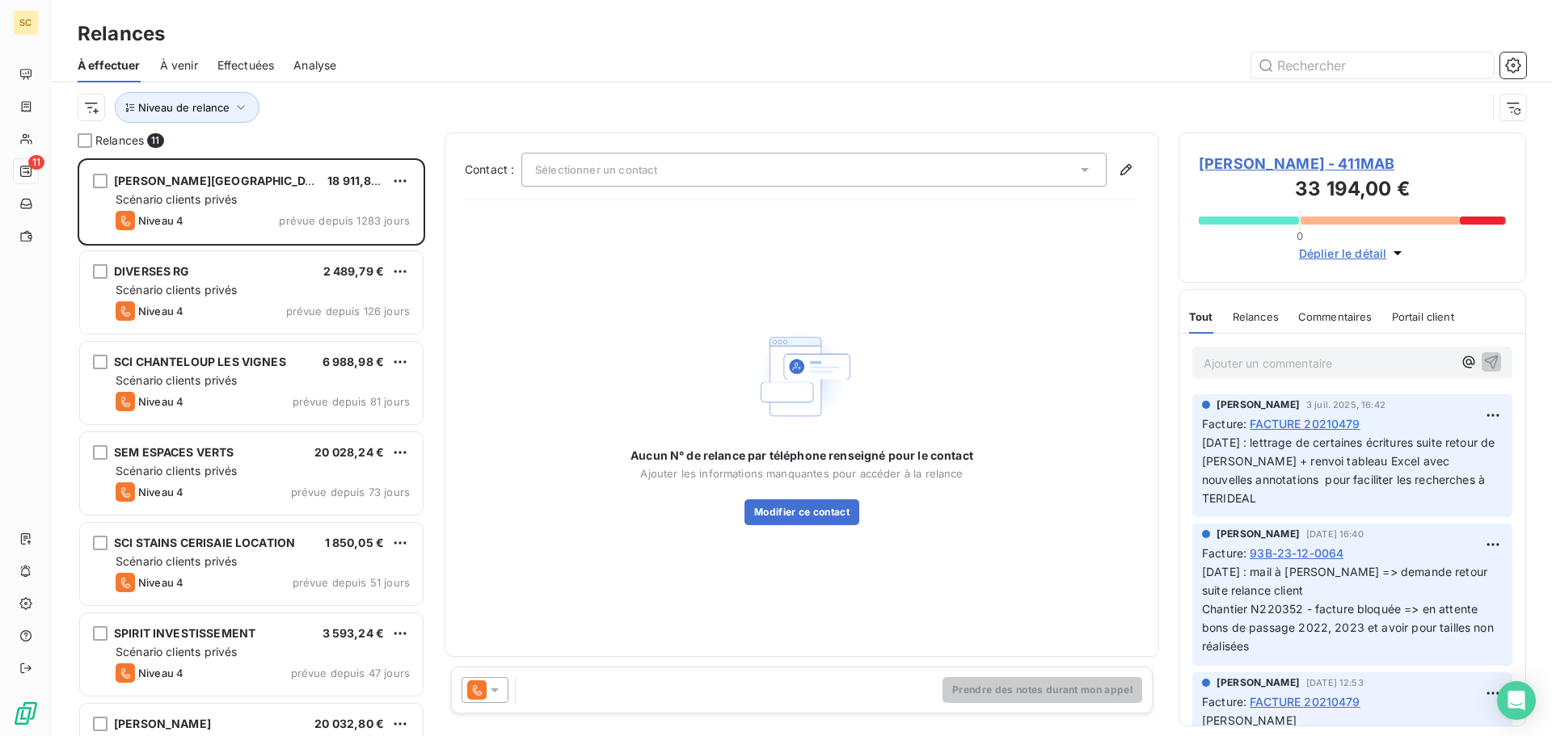
click at [581, 70] on div at bounding box center [941, 66] width 1171 height 26
click at [233, 106] on icon "button" at bounding box center [241, 107] width 16 height 16
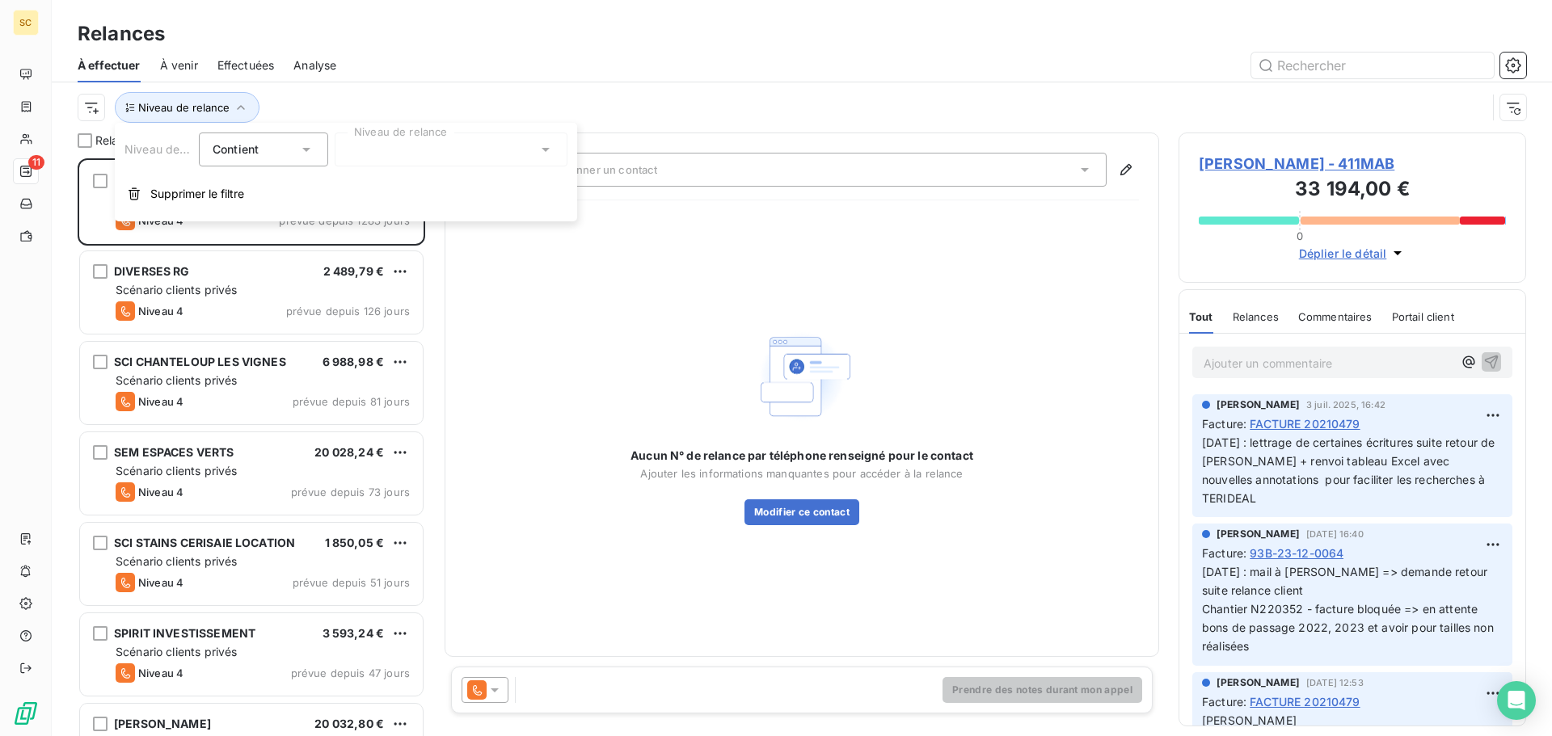
click at [420, 160] on div at bounding box center [451, 150] width 233 height 34
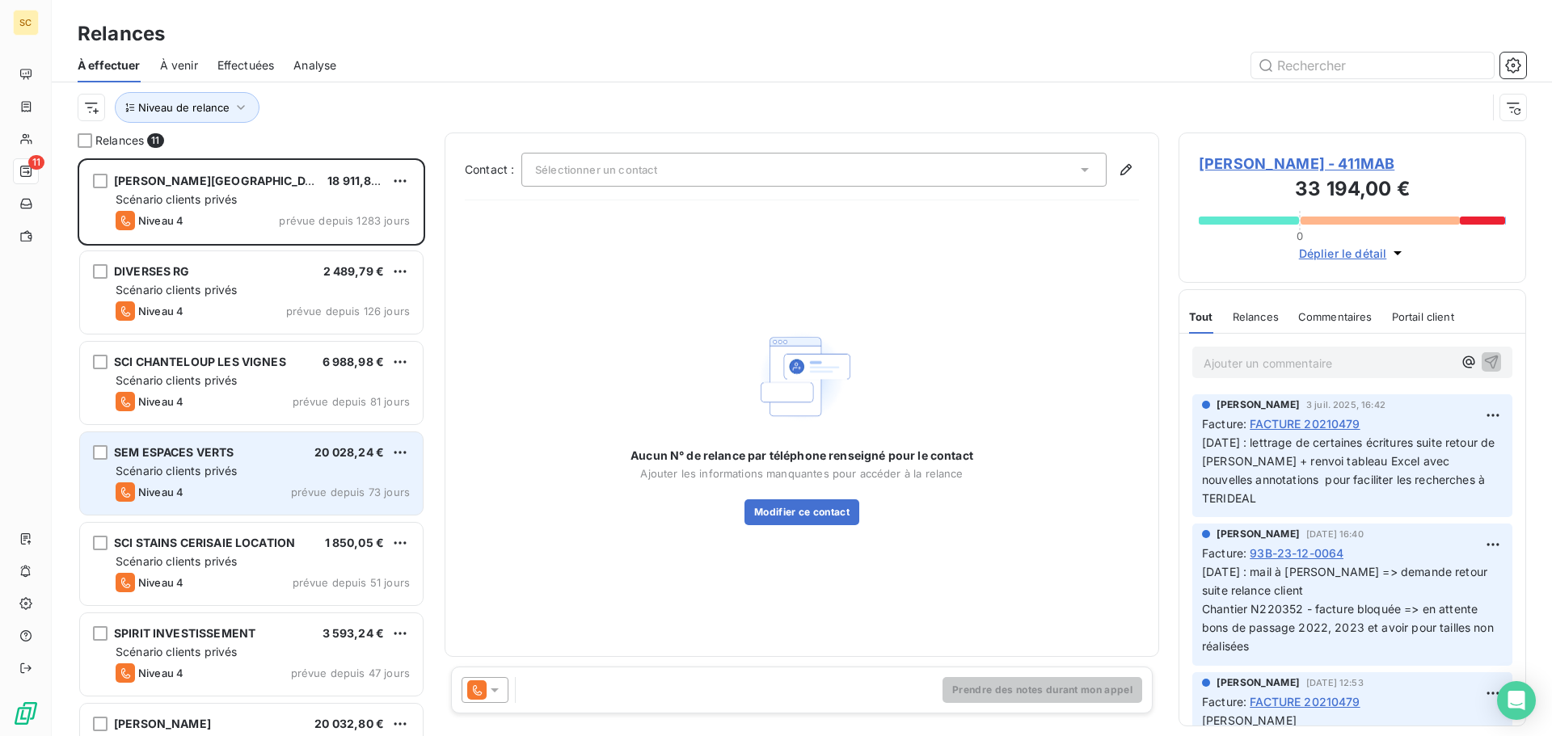
drag, startPoint x: 593, startPoint y: 112, endPoint x: 260, endPoint y: 470, distance: 488.5
click at [594, 111] on div "Niveau de relance" at bounding box center [782, 107] width 1409 height 31
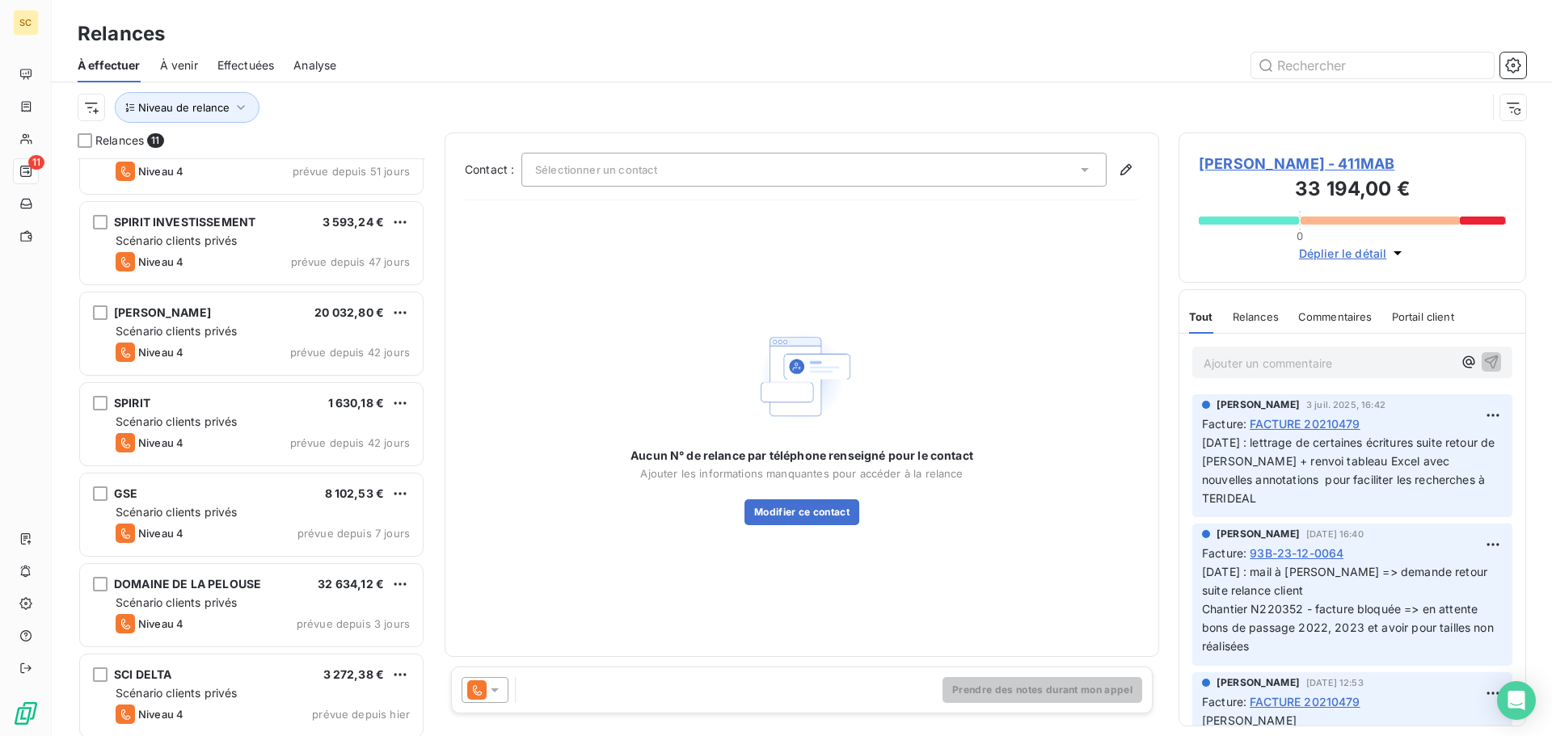
scroll to position [419, 0]
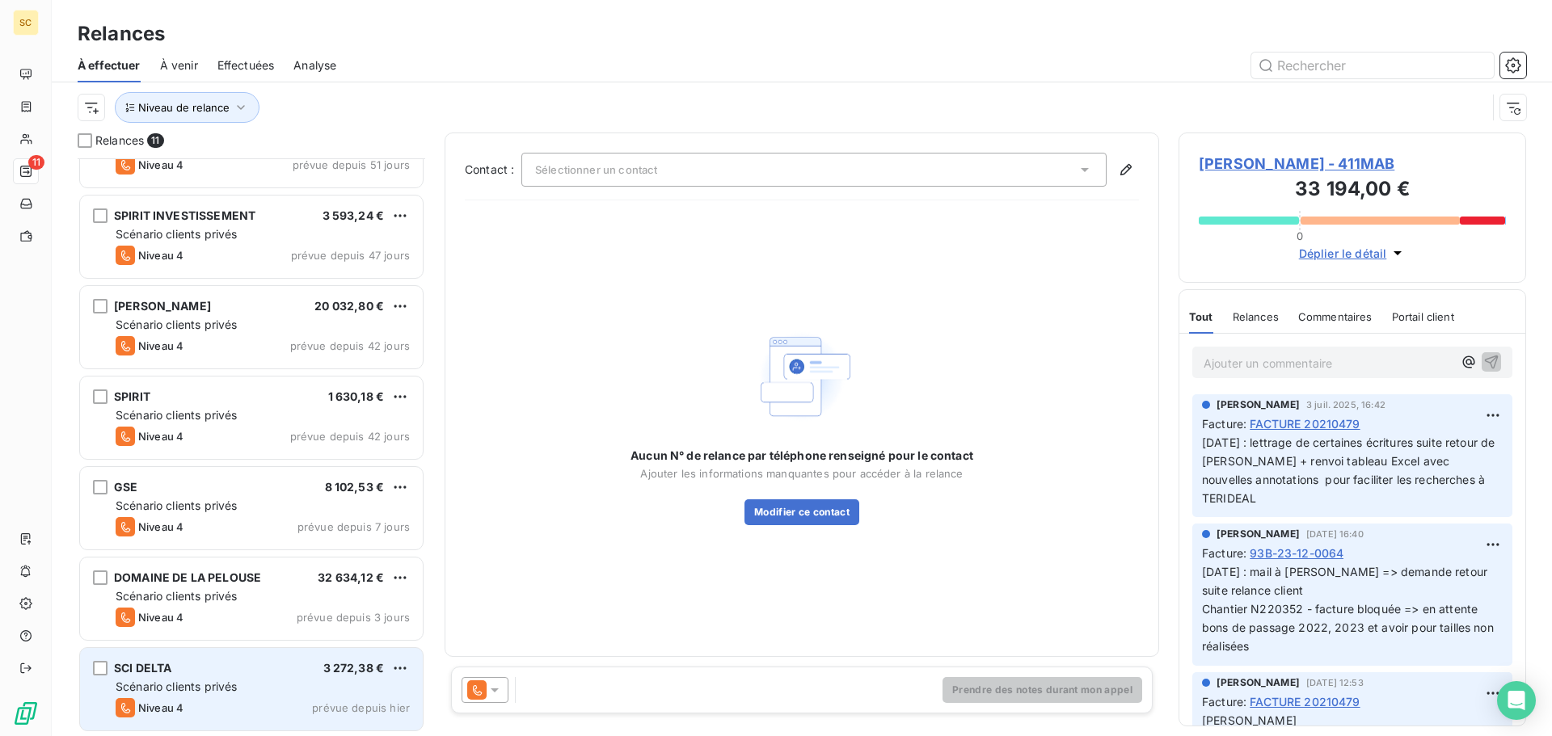
click at [217, 675] on div "SCI DELTA 3 272,38 €" at bounding box center [263, 668] width 294 height 15
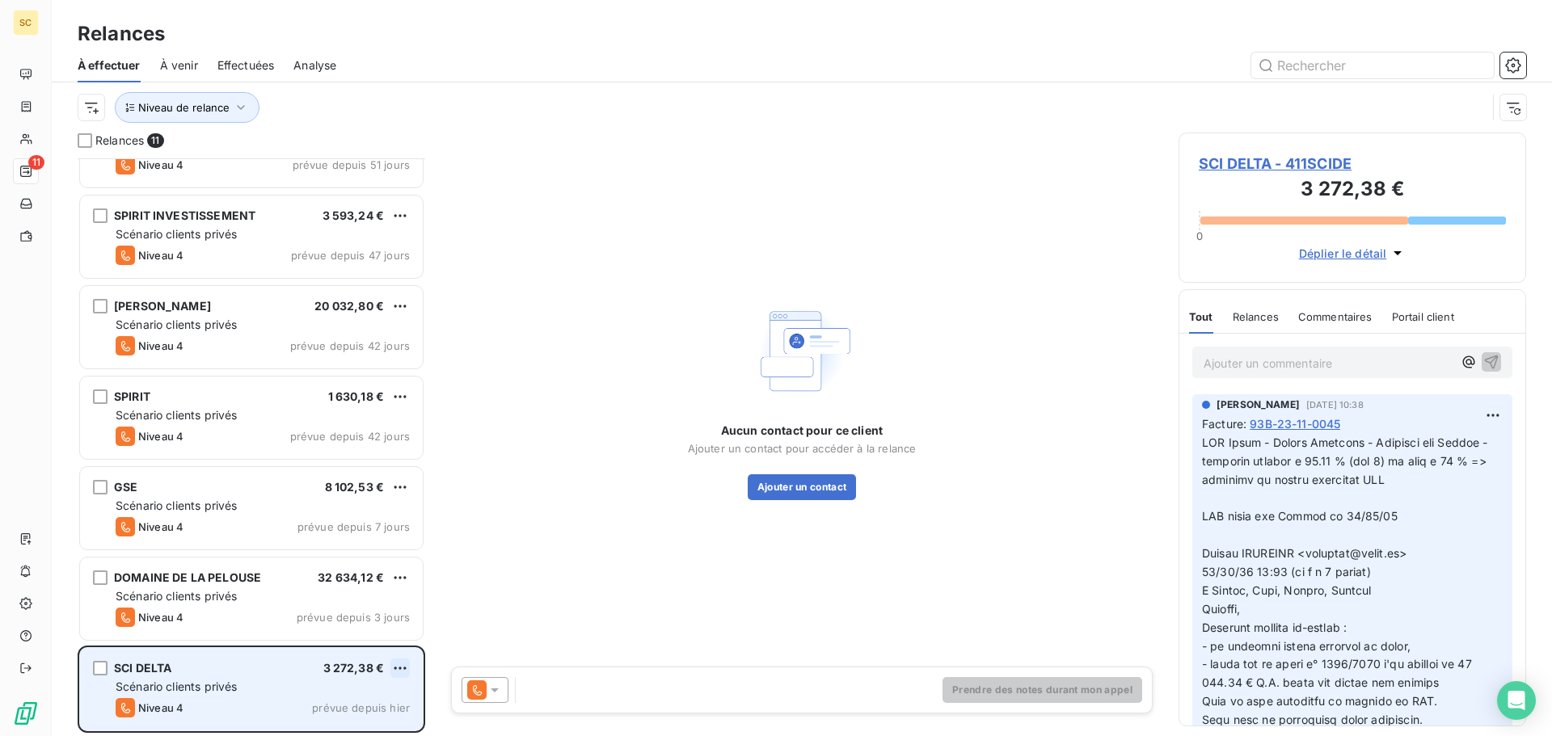
click at [403, 674] on html "SC 11 Relances À effectuer À venir Effectuées Analyse Niveau de relance Relance…" at bounding box center [776, 368] width 1552 height 736
click at [323, 601] on div "Replanifier cette action" at bounding box center [330, 607] width 145 height 26
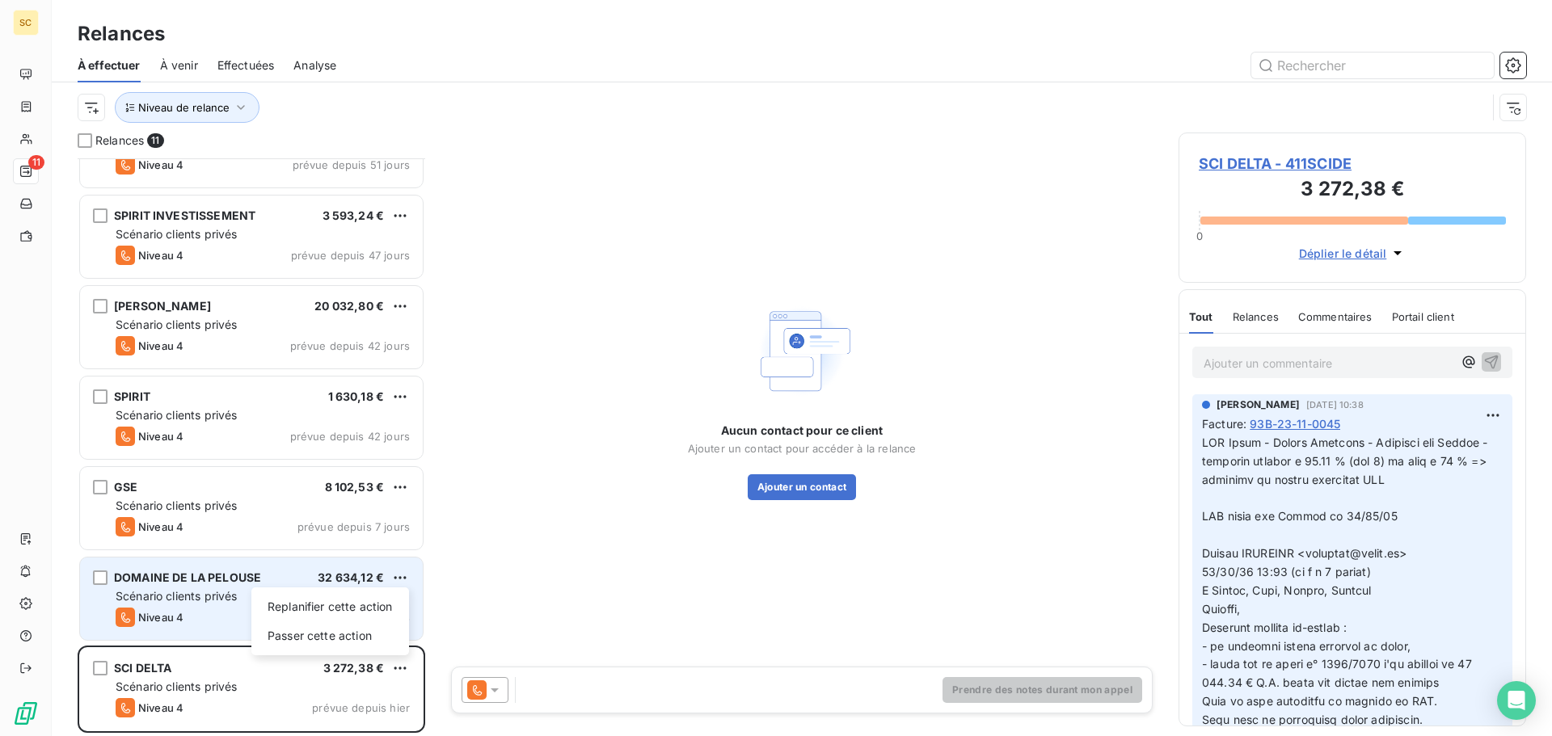
select select "7"
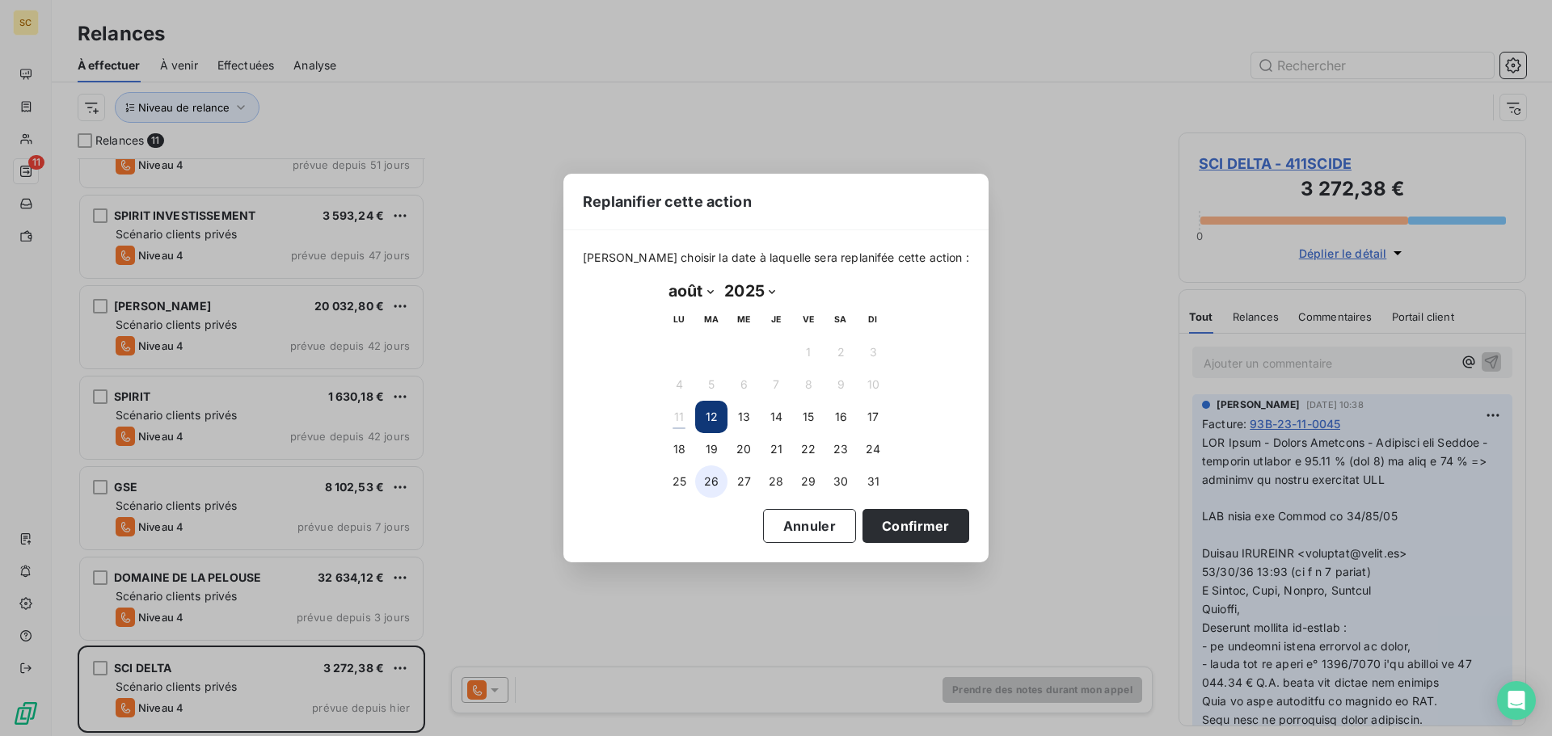
click at [705, 483] on button "26" at bounding box center [711, 482] width 32 height 32
click at [877, 529] on button "Confirmer" at bounding box center [916, 526] width 107 height 34
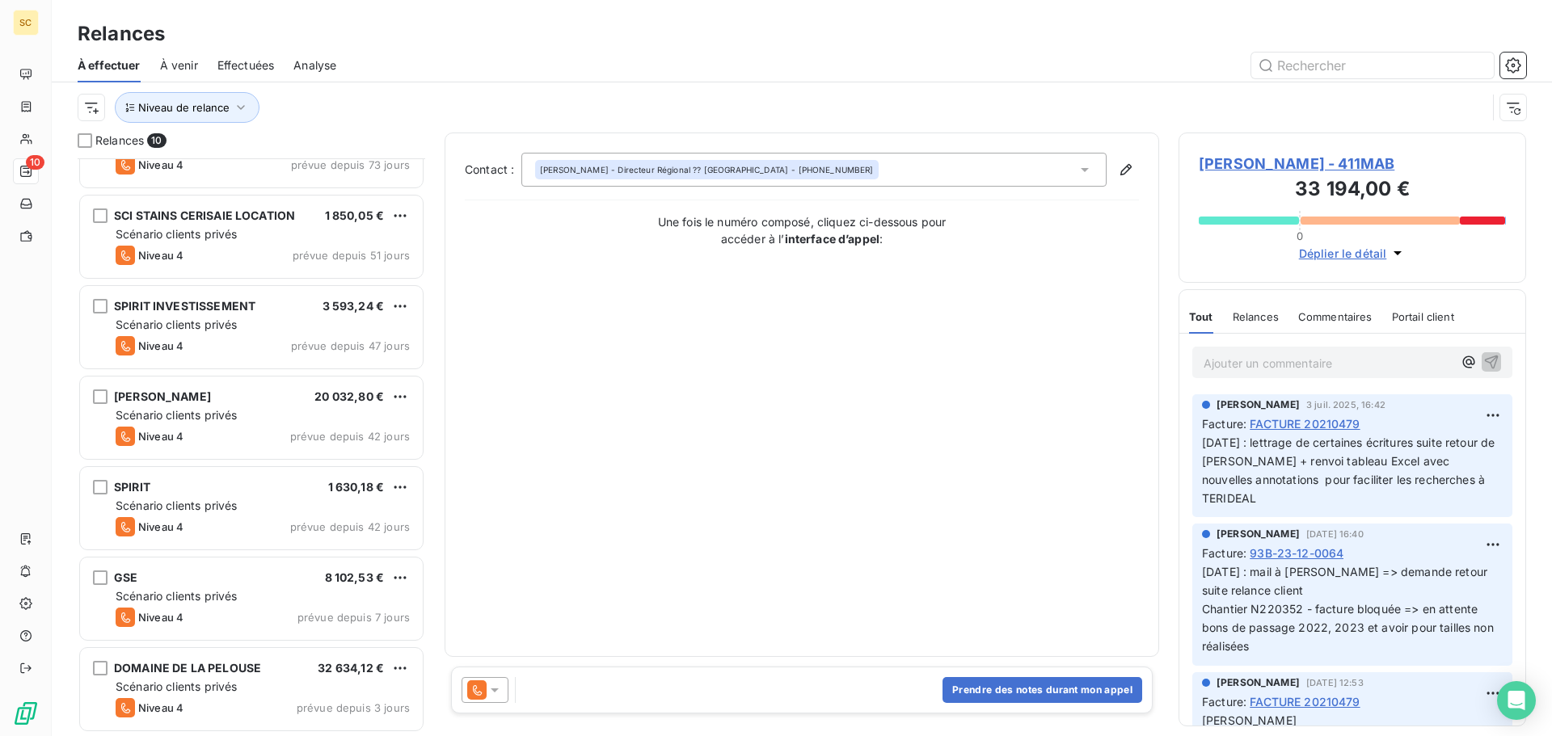
scroll to position [327, 0]
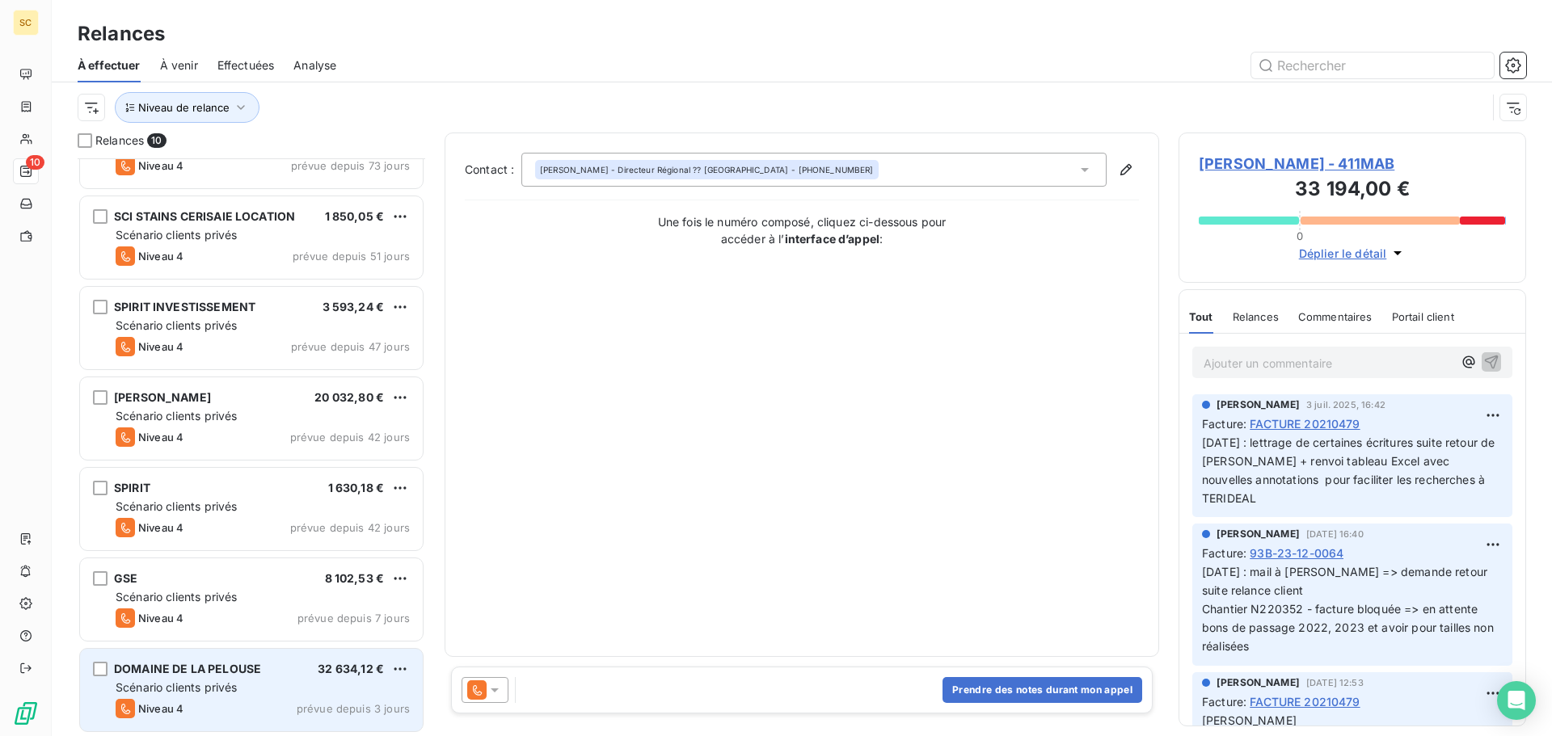
click at [198, 666] on span "DOMAINE DE LA PELOUSE" at bounding box center [187, 669] width 147 height 14
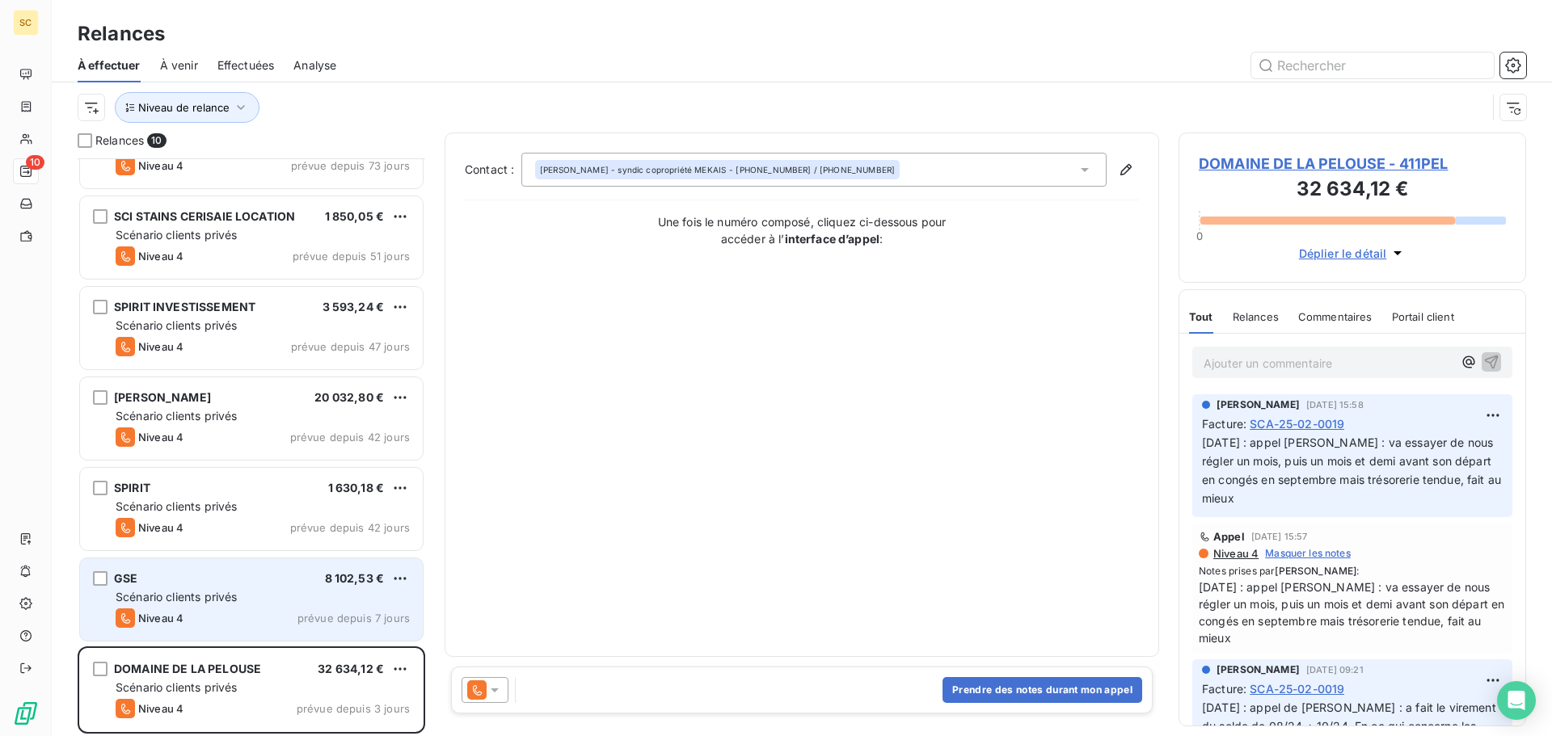
click at [226, 618] on div "Niveau 4 prévue depuis 7 jours" at bounding box center [263, 618] width 294 height 19
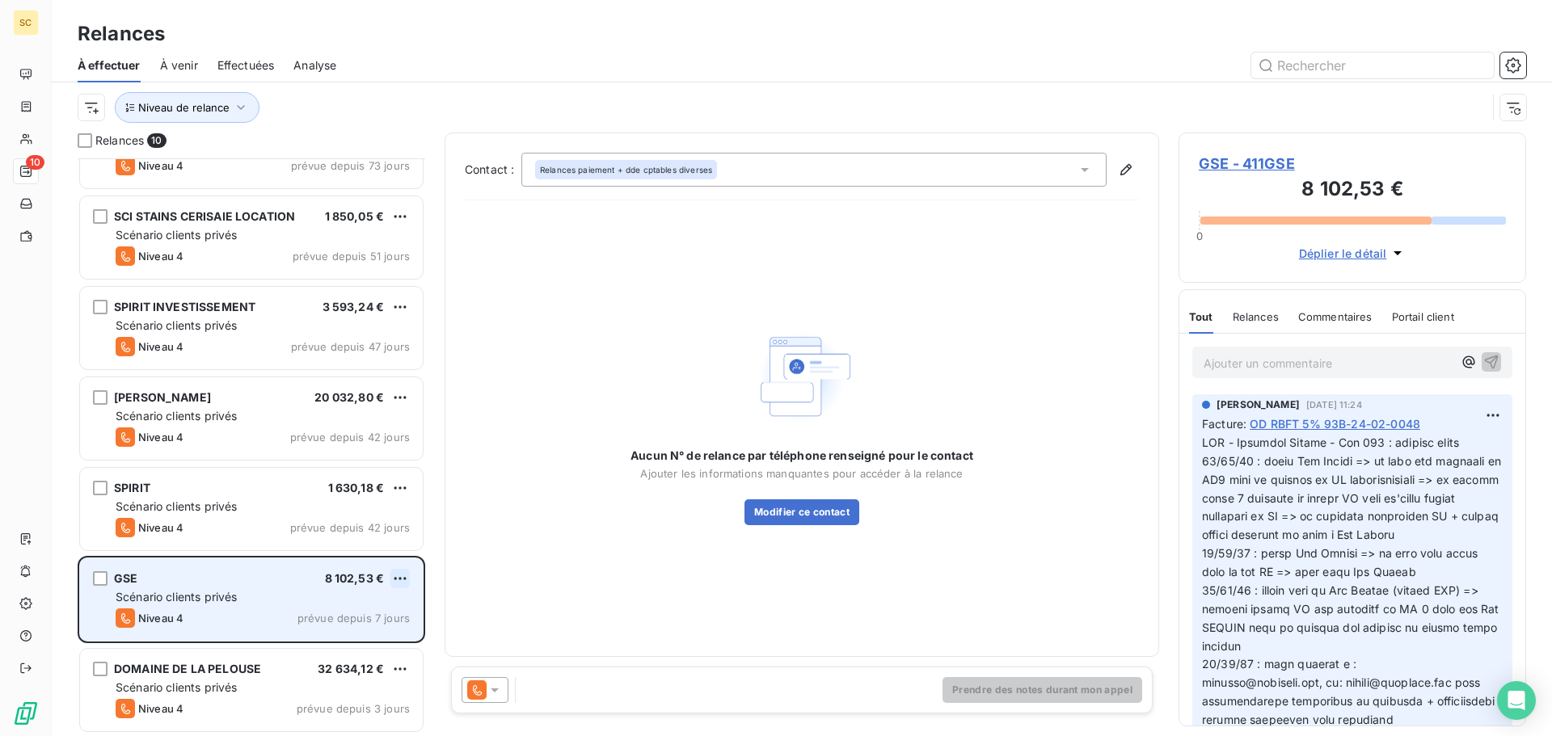
click at [404, 580] on html "SC 10 Relances À effectuer À venir Effectuées Analyse Niveau de relance Relance…" at bounding box center [776, 368] width 1552 height 736
click at [365, 606] on div "Replanifier cette action" at bounding box center [330, 611] width 145 height 26
select select "7"
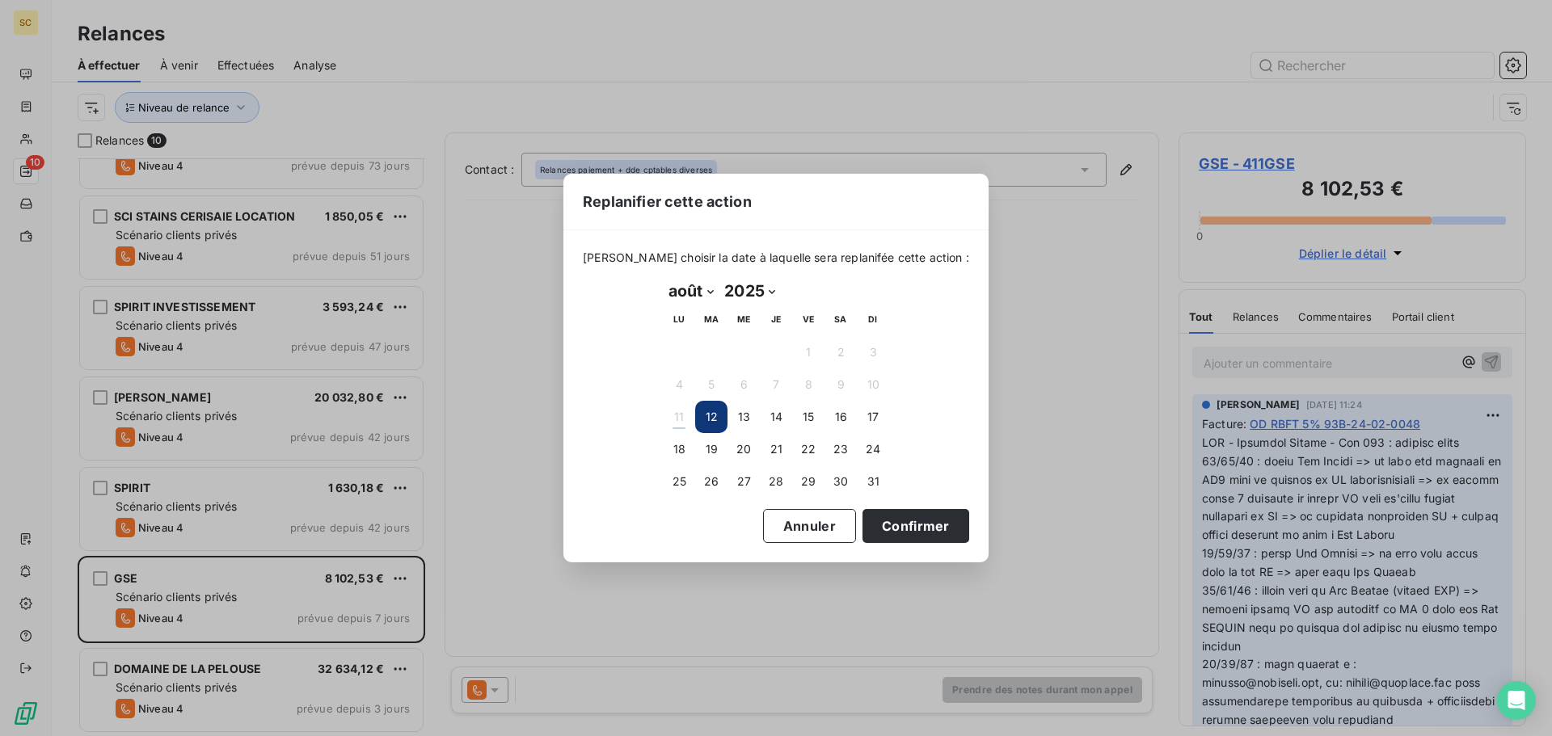
click at [638, 592] on div "Replanifier cette action Veuillez choisir la date à laquelle sera replanifée ce…" at bounding box center [776, 368] width 1552 height 736
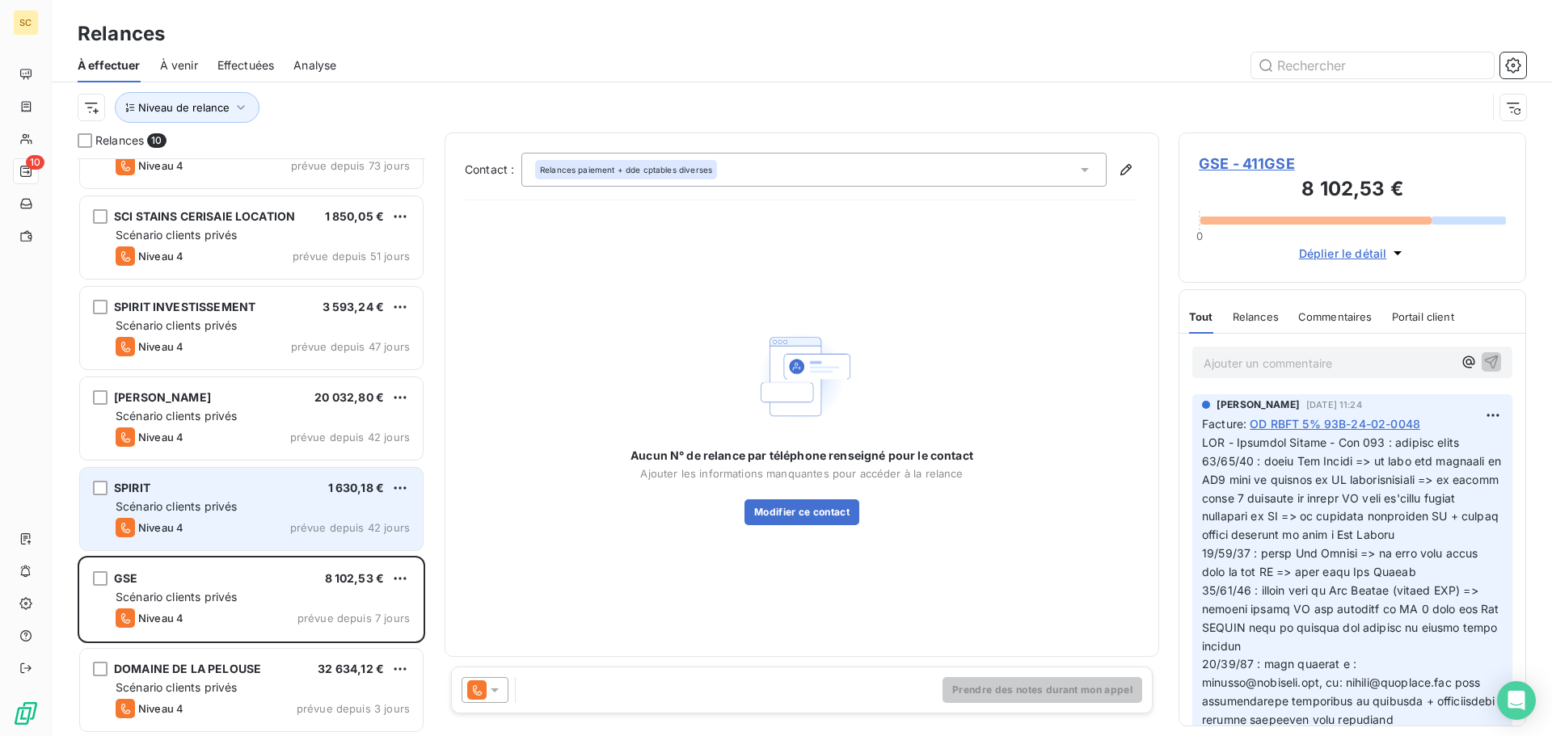
click at [266, 509] on div "Scénario clients privés" at bounding box center [263, 507] width 294 height 16
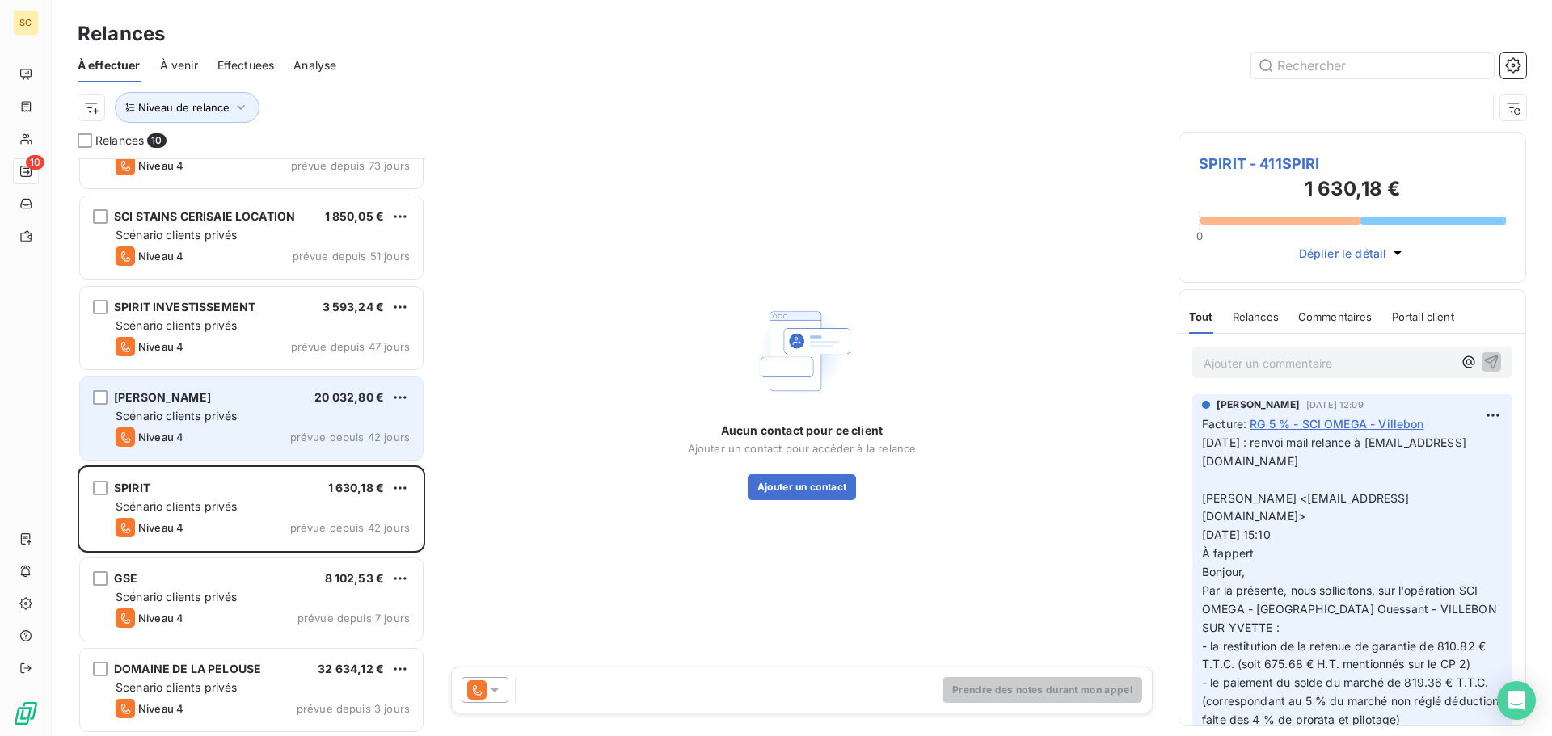
click at [259, 420] on div "Scénario clients privés" at bounding box center [263, 416] width 294 height 16
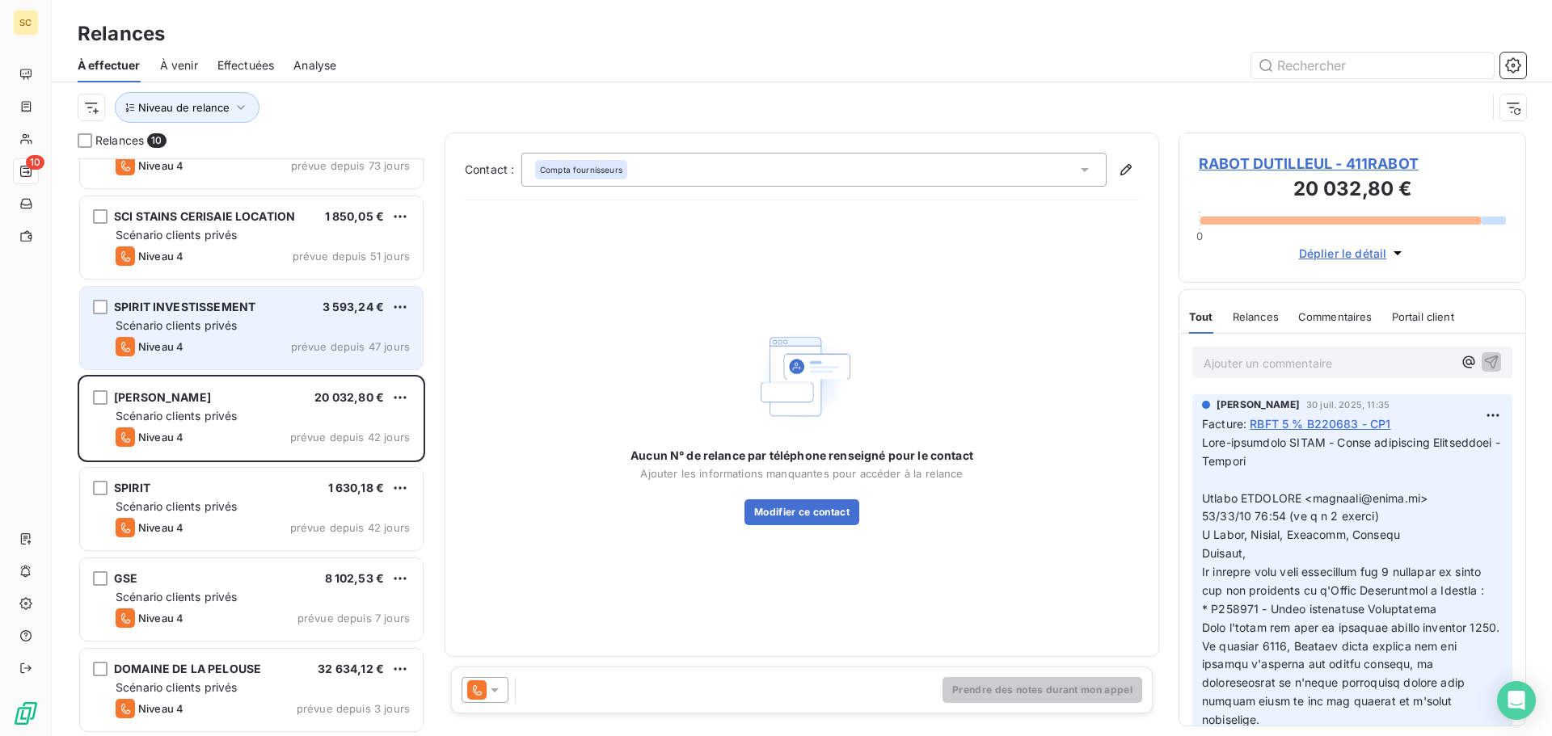
click at [313, 320] on div "Scénario clients privés" at bounding box center [263, 326] width 294 height 16
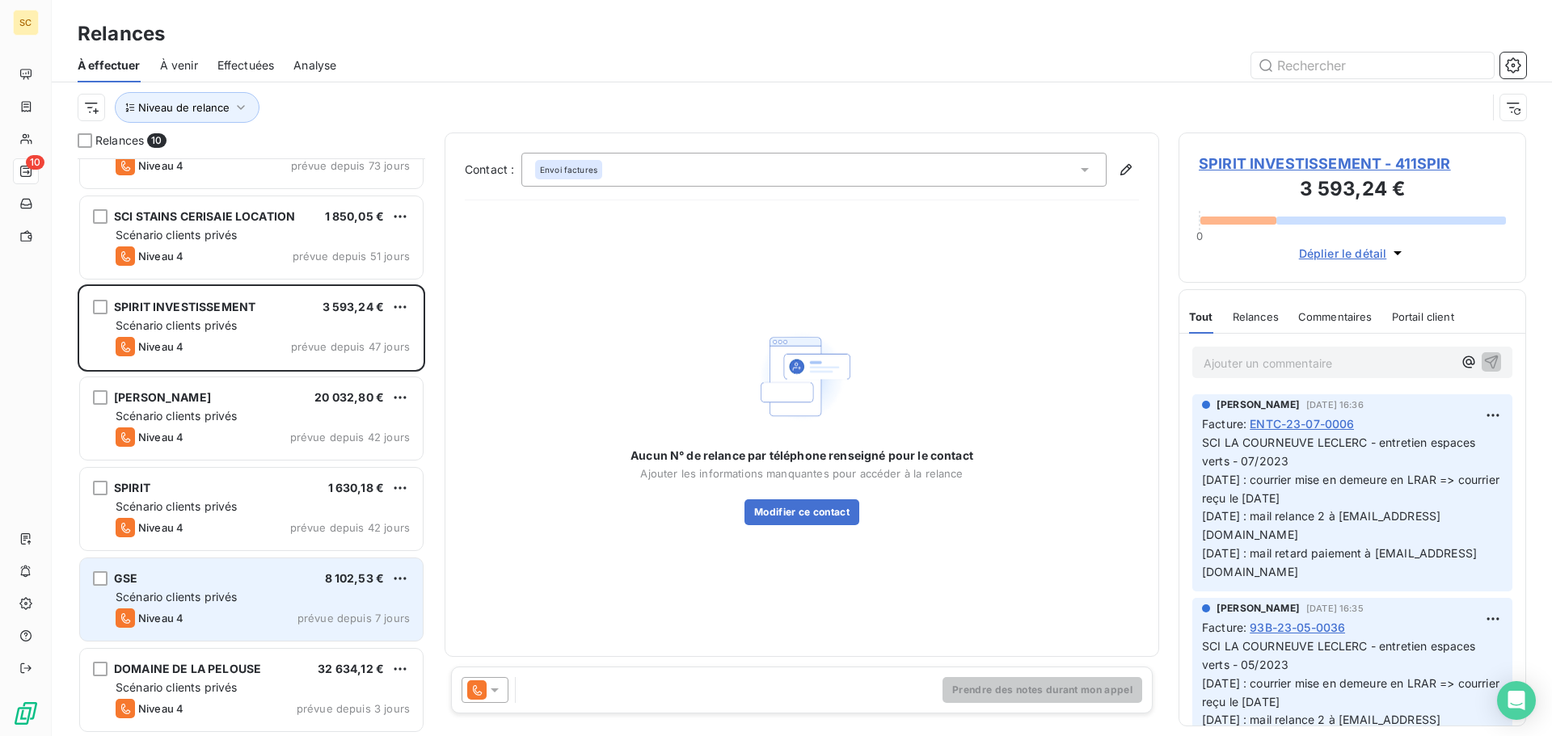
click at [186, 599] on span "Scénario clients privés" at bounding box center [176, 597] width 121 height 14
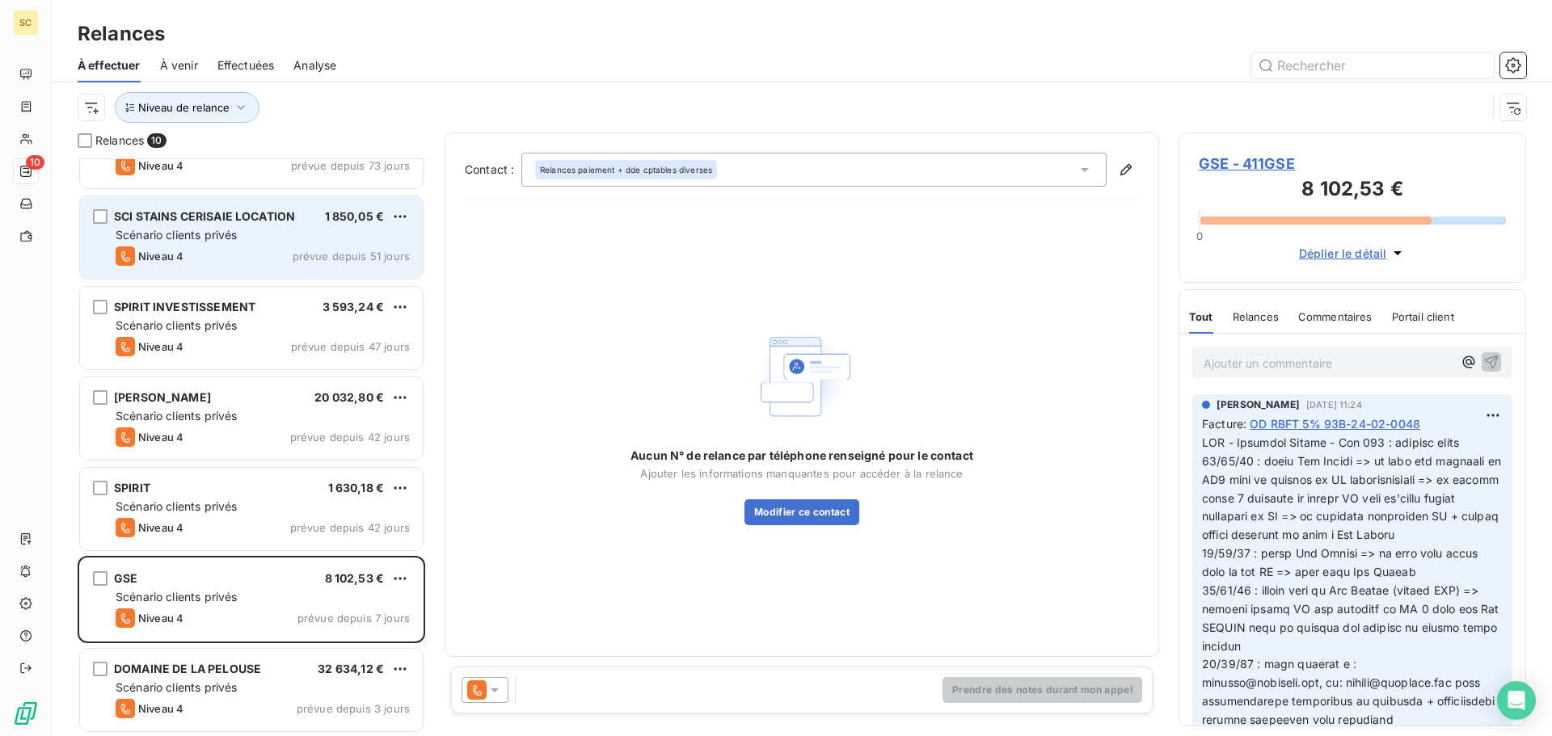
click at [226, 251] on div "Niveau 4 prévue depuis 51 jours" at bounding box center [263, 256] width 294 height 19
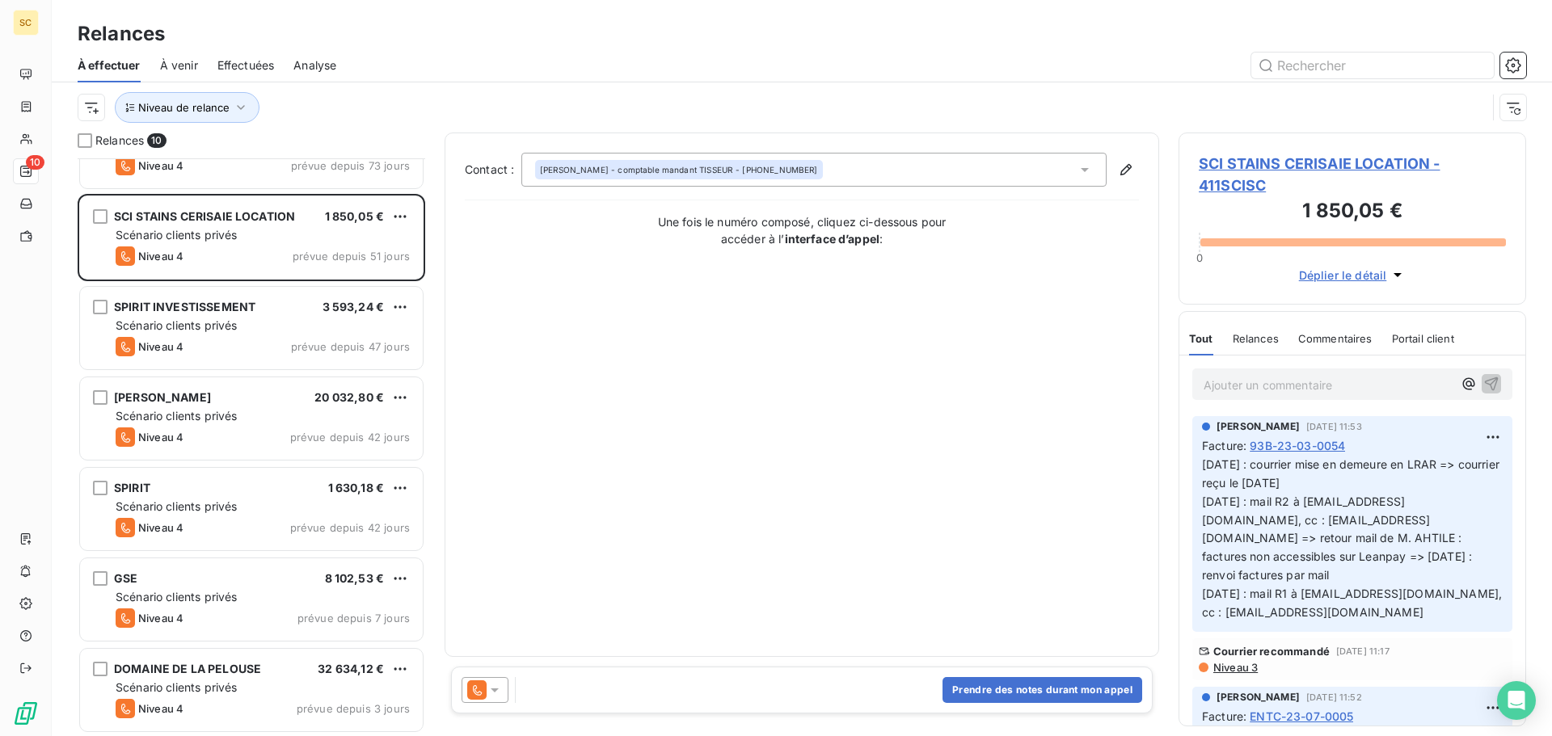
click at [1281, 164] on span "SCI STAINS CERISAIE LOCATION - 411SCISC" at bounding box center [1352, 175] width 307 height 44
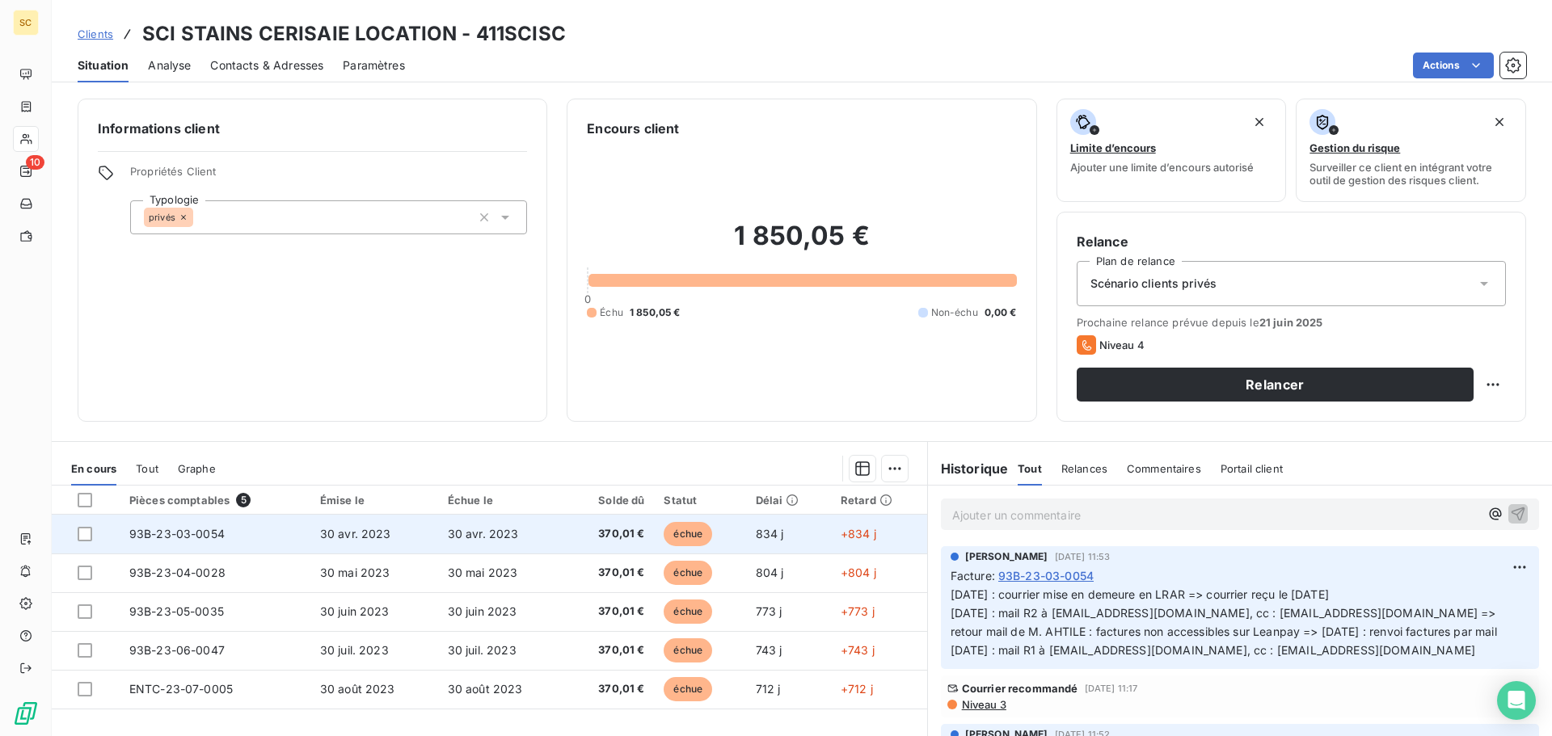
click at [528, 539] on td "30 avr. 2023" at bounding box center [502, 534] width 128 height 39
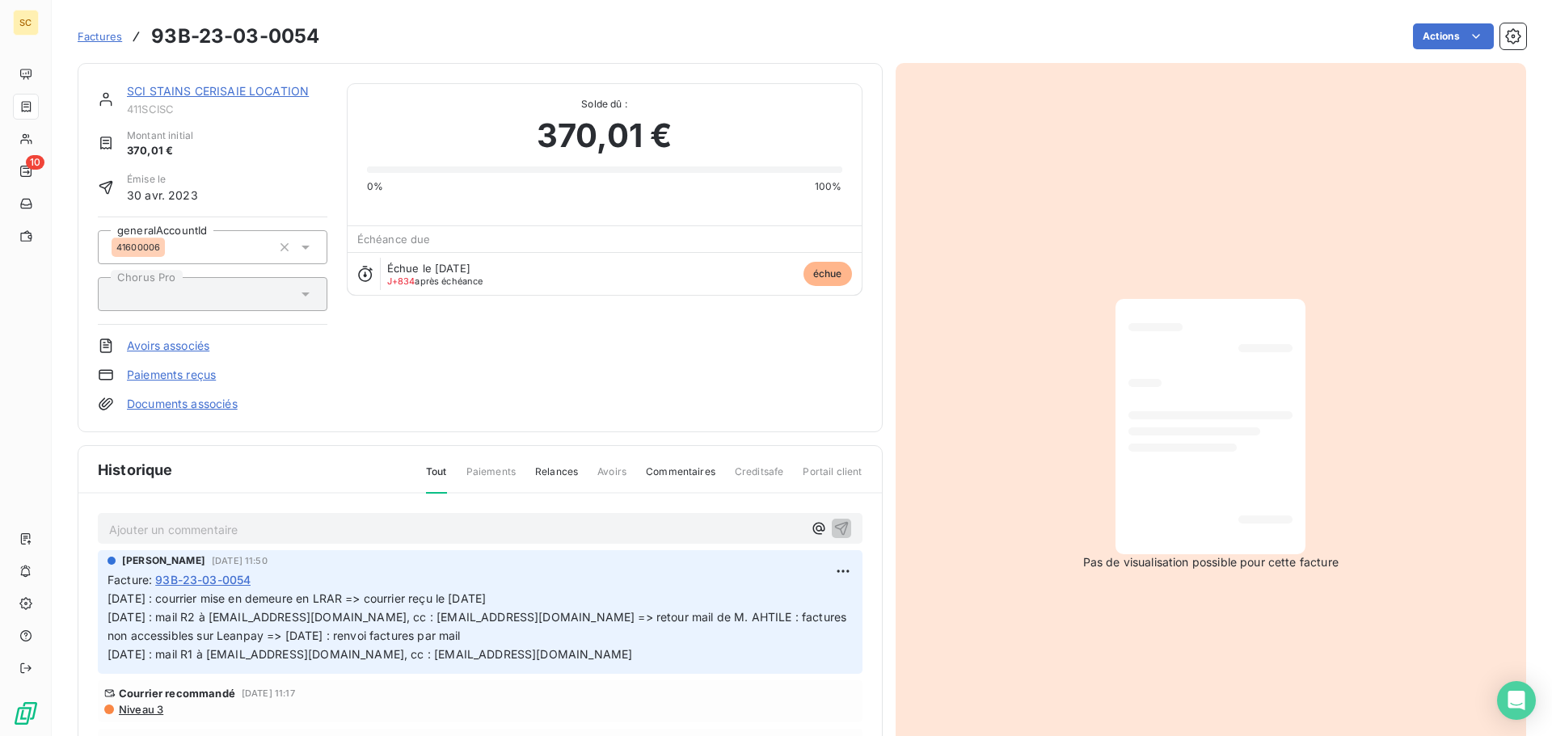
click at [225, 404] on link "Documents associés" at bounding box center [182, 404] width 111 height 16
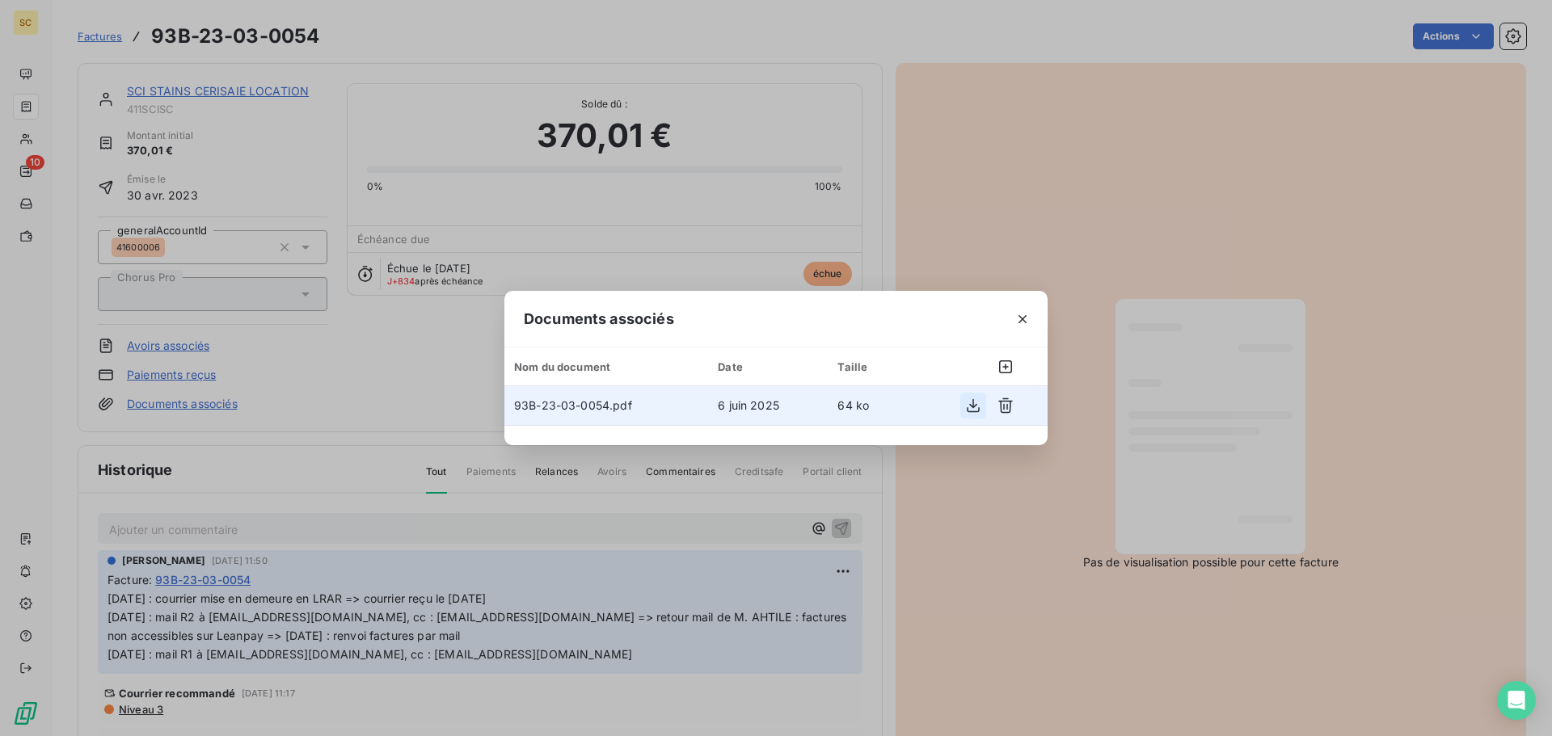
click at [975, 404] on icon "button" at bounding box center [973, 406] width 16 height 16
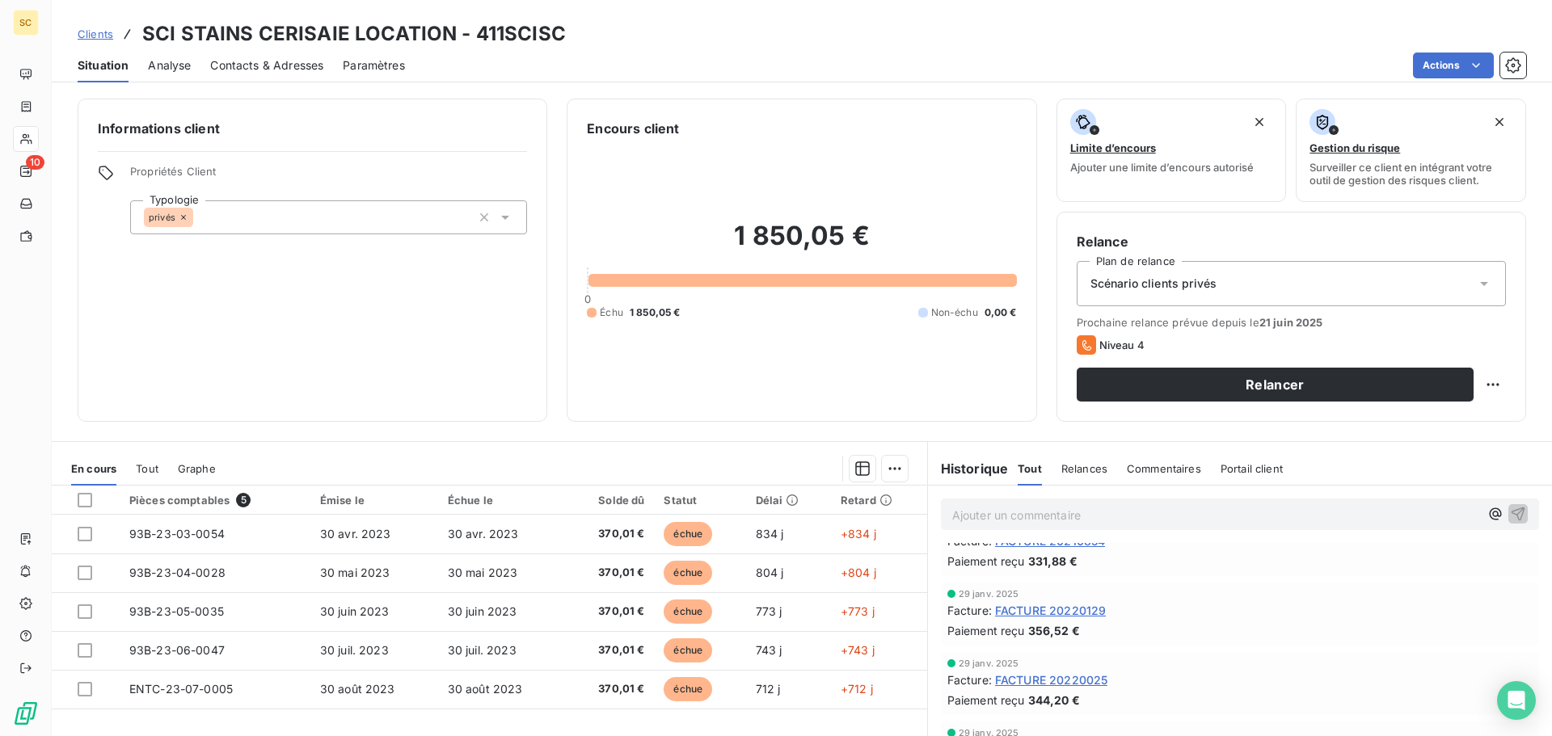
scroll to position [1176, 0]
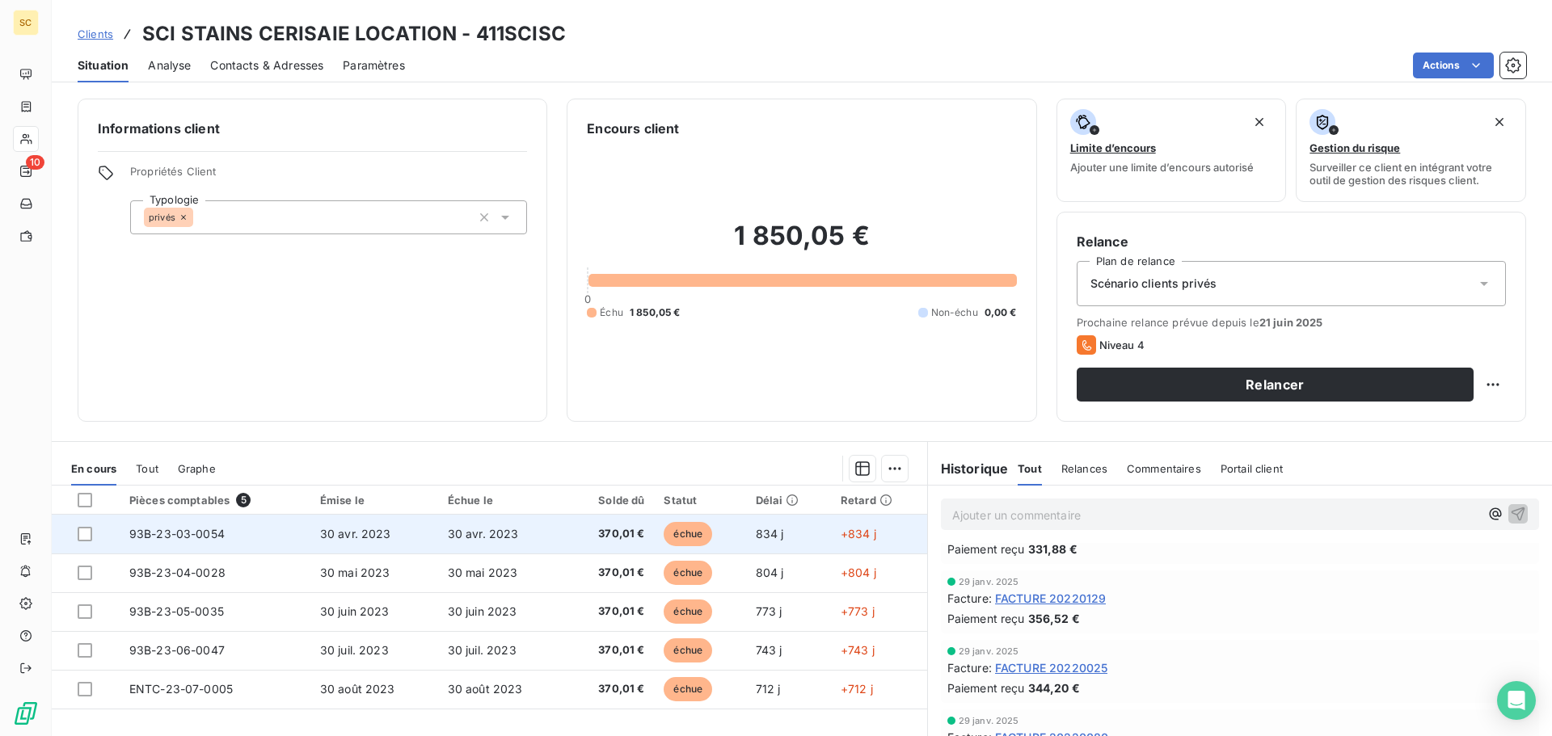
click at [567, 540] on td "370,01 €" at bounding box center [610, 534] width 89 height 39
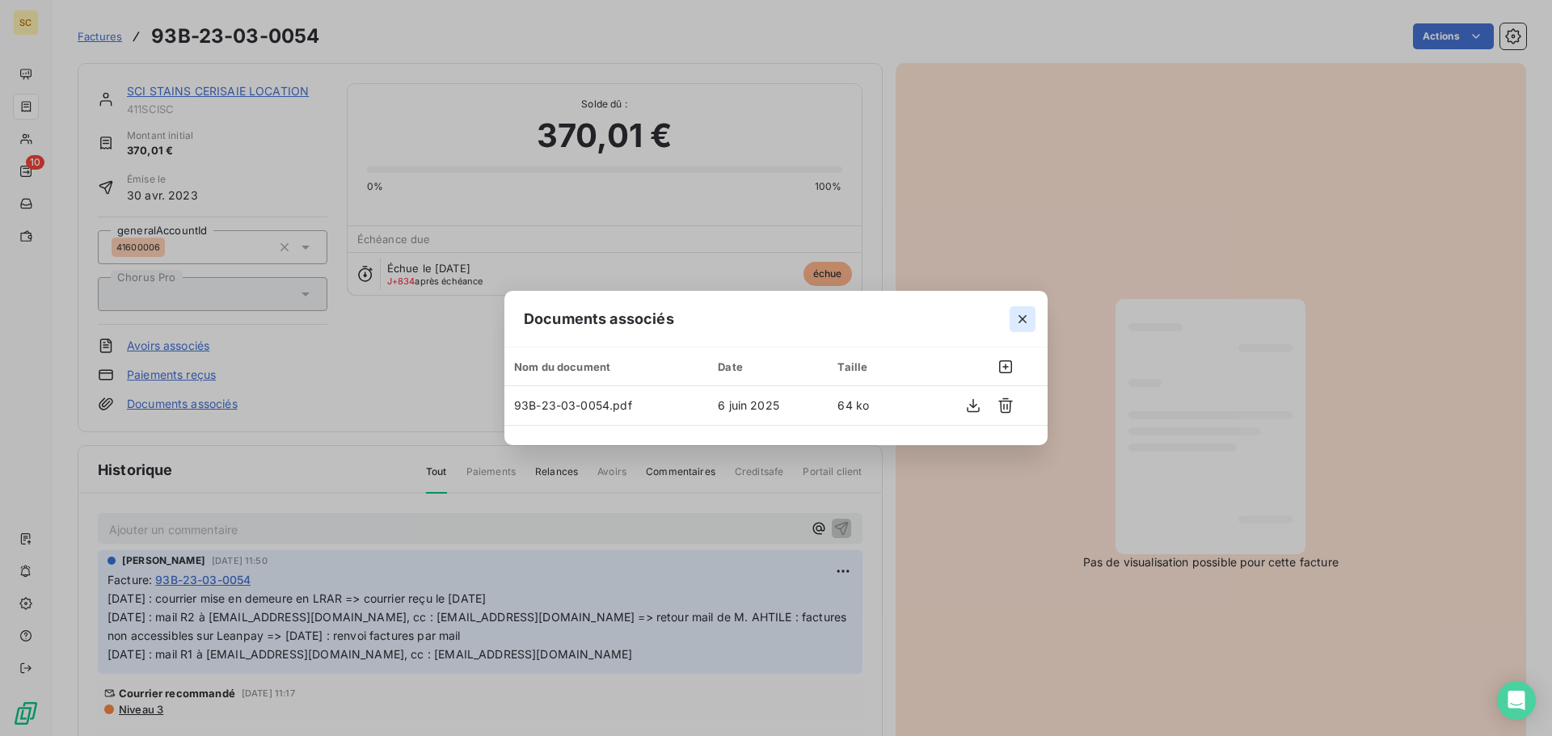
click at [1015, 314] on icon "button" at bounding box center [1023, 319] width 16 height 16
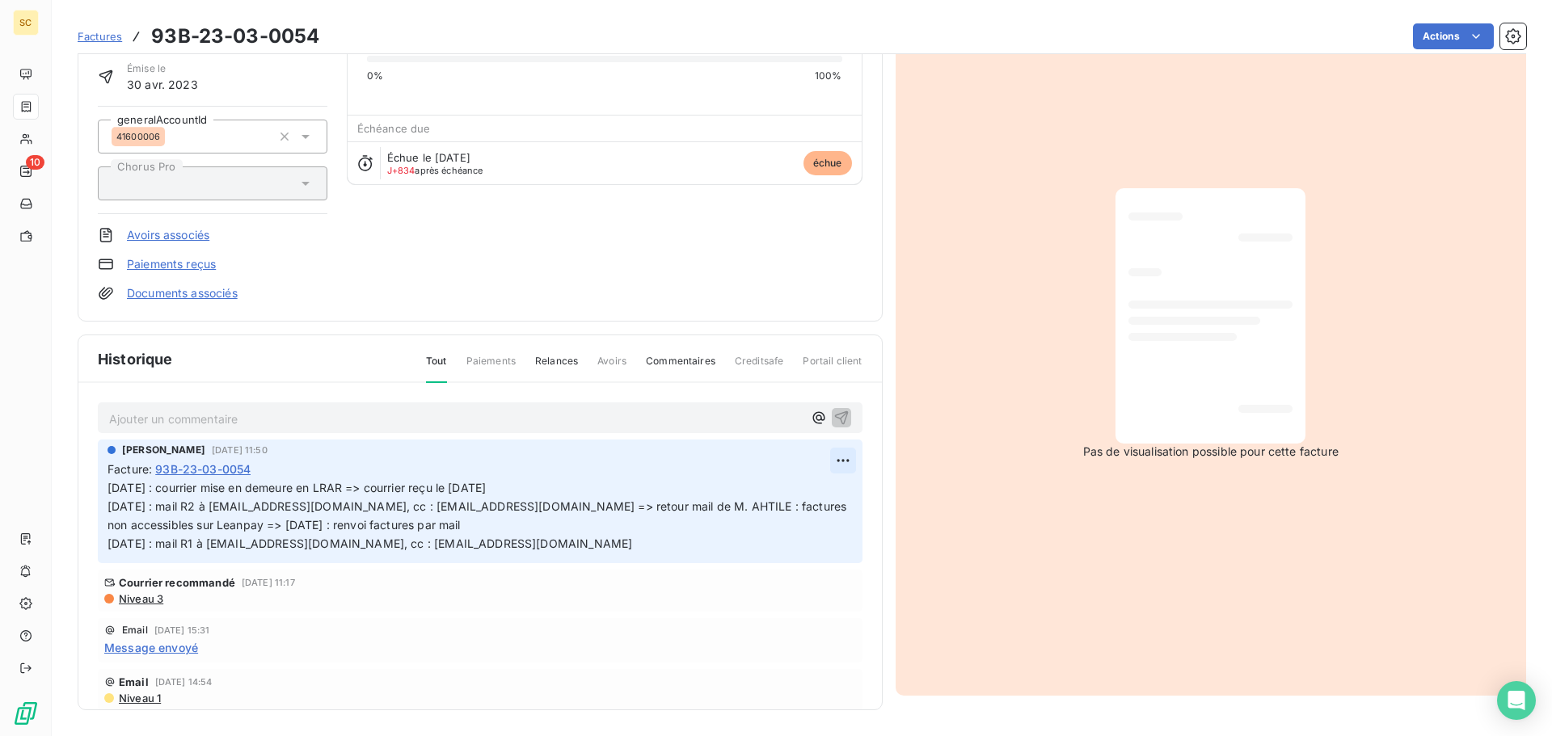
click at [819, 458] on html "SC 10 Factures 93B-23-03-0054 Actions SCI STAINS CERISAIE LOCATION 411SCISC Mon…" at bounding box center [776, 368] width 1552 height 736
drag, startPoint x: 787, startPoint y: 487, endPoint x: 568, endPoint y: 496, distance: 219.3
click at [787, 486] on div "Editer" at bounding box center [786, 496] width 91 height 26
click at [109, 485] on span "06/06/25 : courrier mise en demeure en LRAR => courrier reçu le 12/06/25 28/04/…" at bounding box center [455, 516] width 694 height 70
click at [133, 487] on p "06/06/25 : courrier mise en demeure en LRAR => courrier reçu le 12/06/25 28/04/…" at bounding box center [471, 516] width 726 height 74
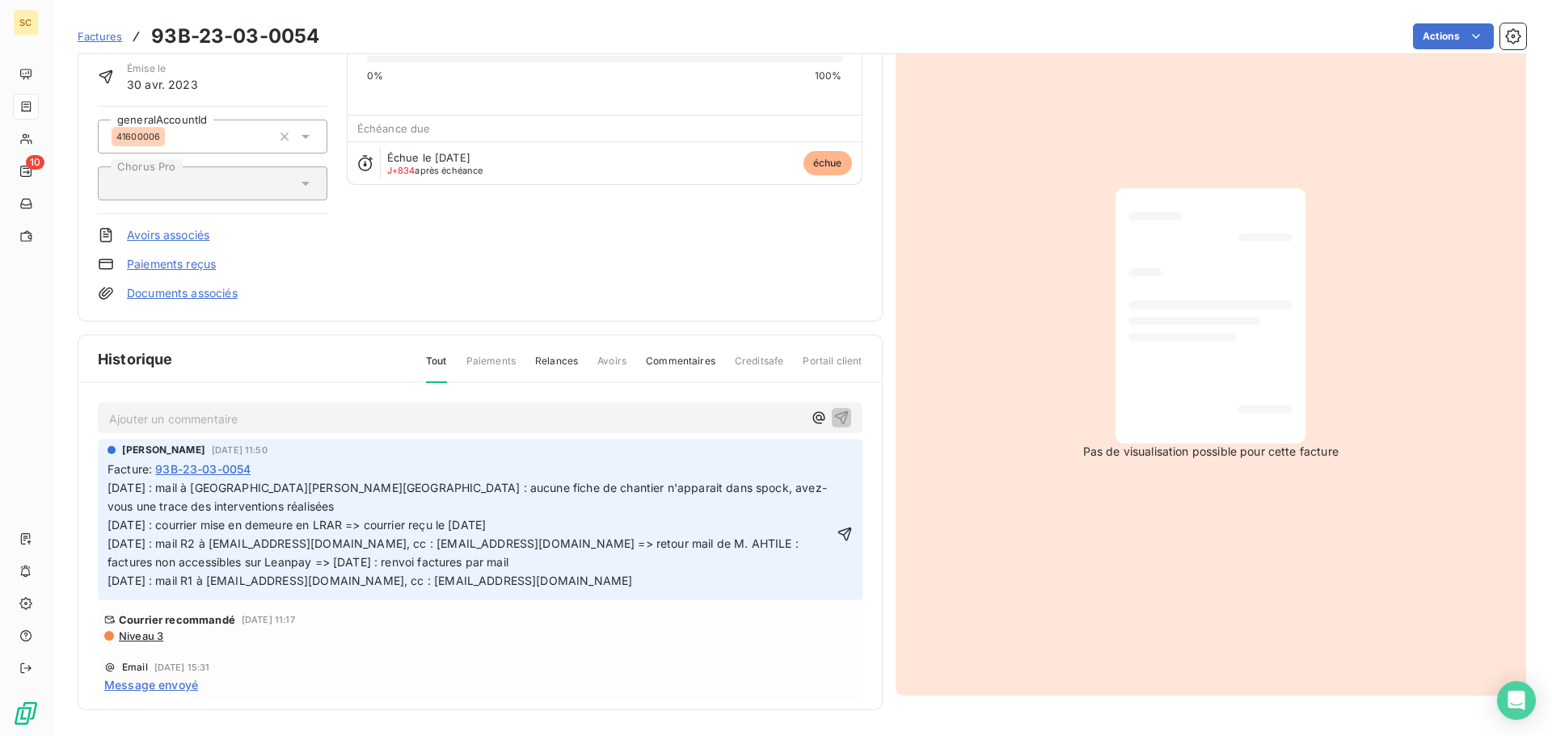
click at [109, 485] on span "26/06/25 : mail à Rémy, Vivien : aucune fiche de chantier n'apparait dans spock…" at bounding box center [468, 534] width 720 height 106
click at [152, 486] on p "26/06/25 : mail à Rémy, Vivien : aucune fiche de chantier n'apparait dans spock…" at bounding box center [471, 534] width 726 height 111
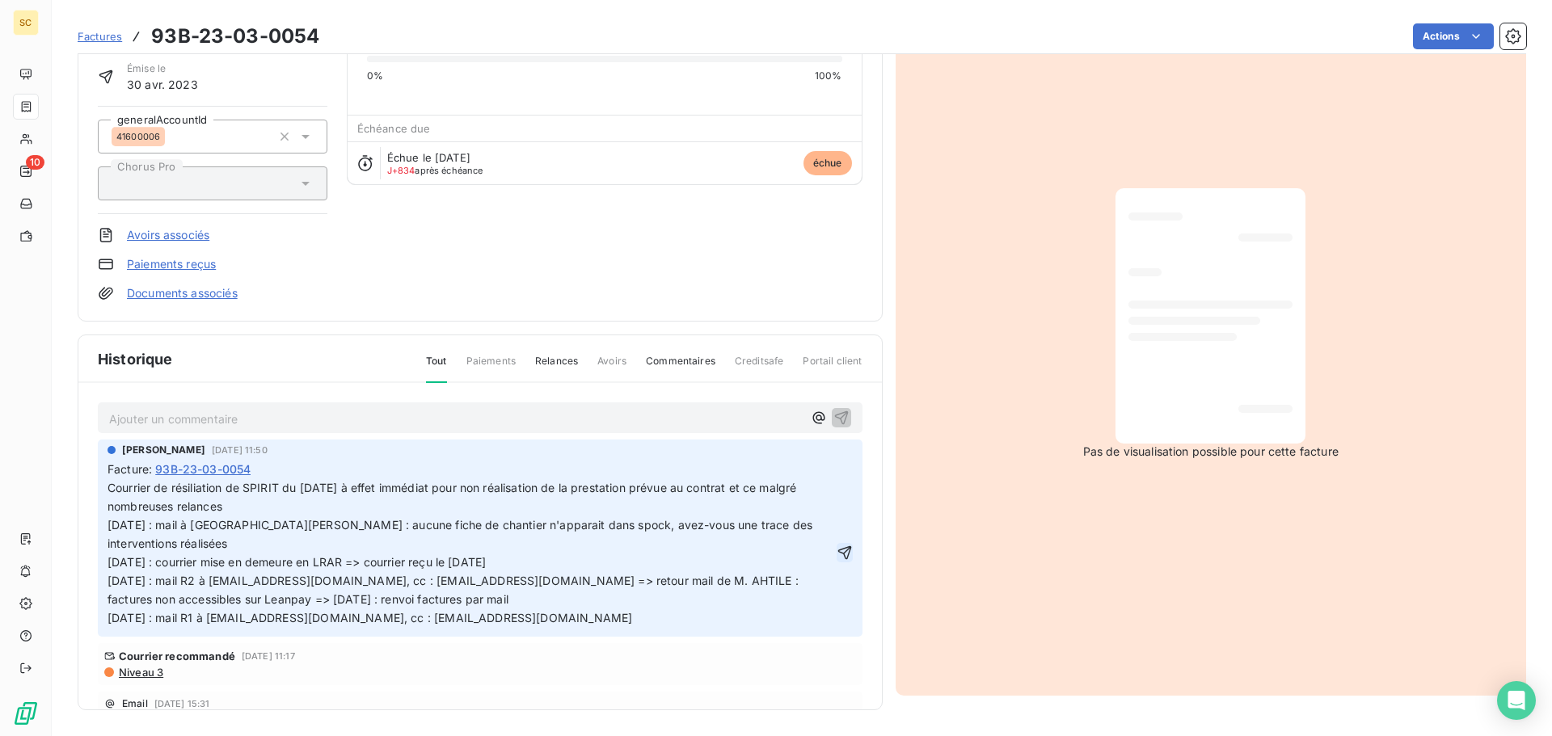
click at [837, 545] on icon "button" at bounding box center [845, 553] width 16 height 16
click at [1419, 45] on html "SC 10 Factures 93B-23-03-0054 Actions SCI STAINS CERISAIE LOCATION 411SCISC Mon…" at bounding box center [776, 368] width 1552 height 736
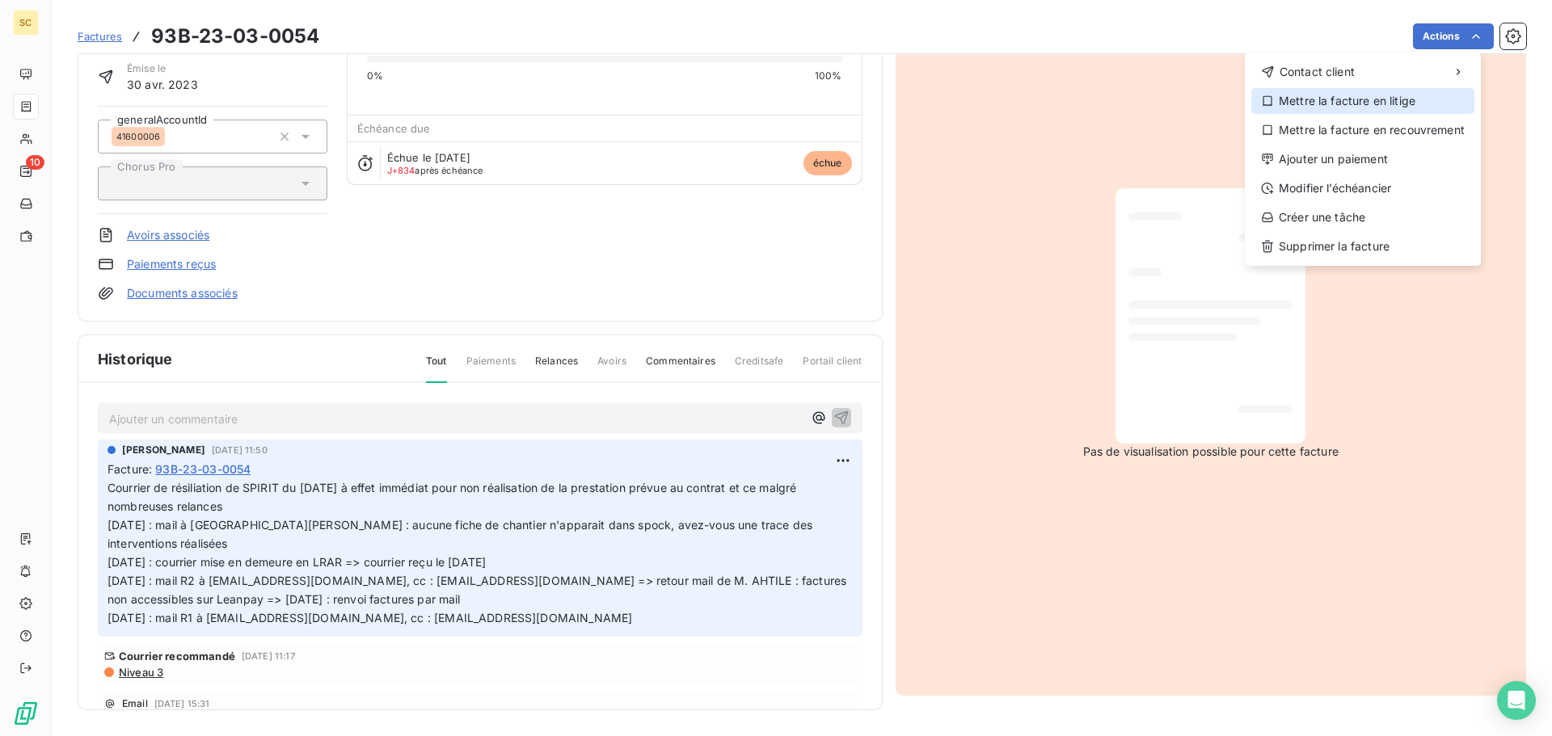
click at [1359, 103] on div "Mettre la facture en litige" at bounding box center [1362, 101] width 223 height 26
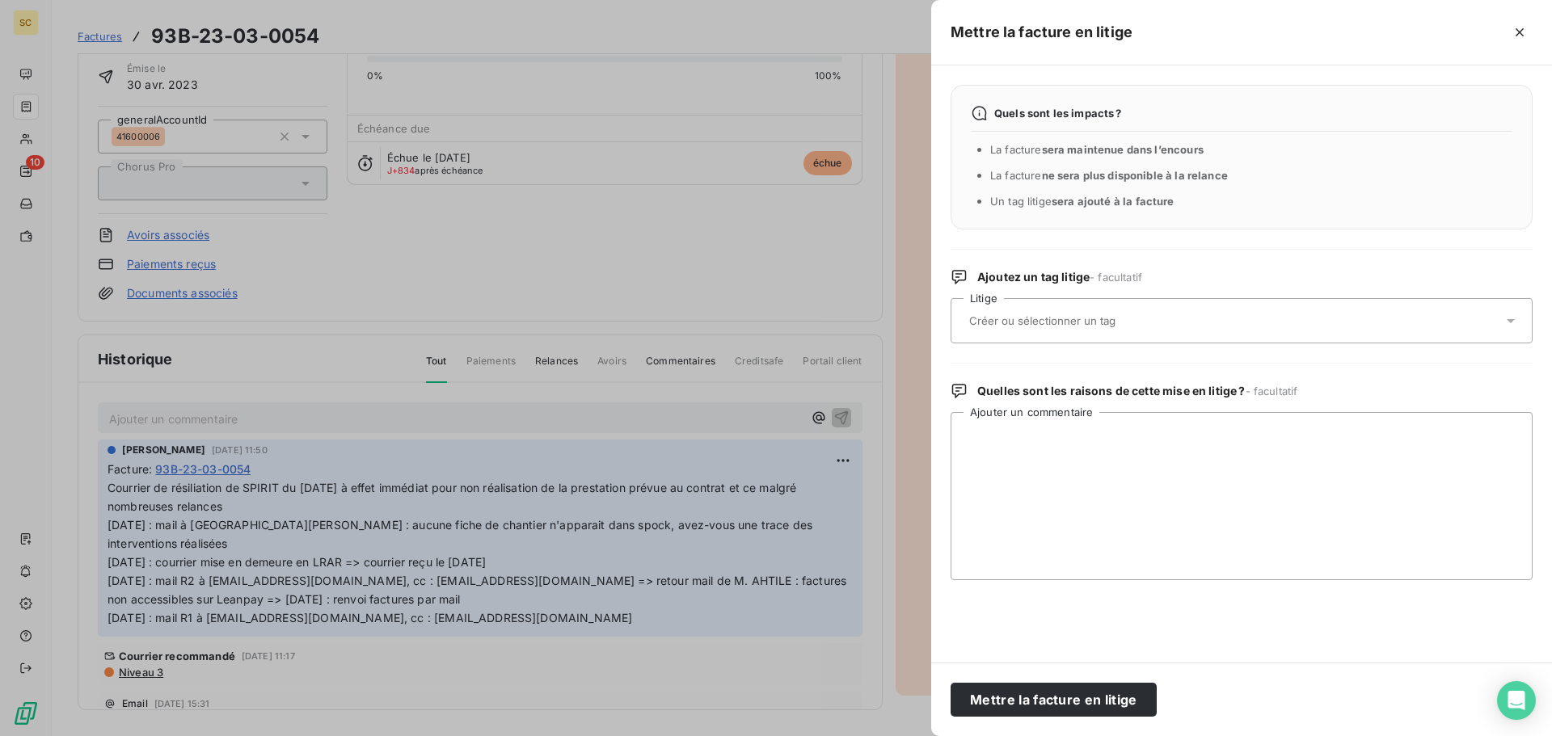
click at [1034, 334] on div at bounding box center [1233, 321] width 538 height 34
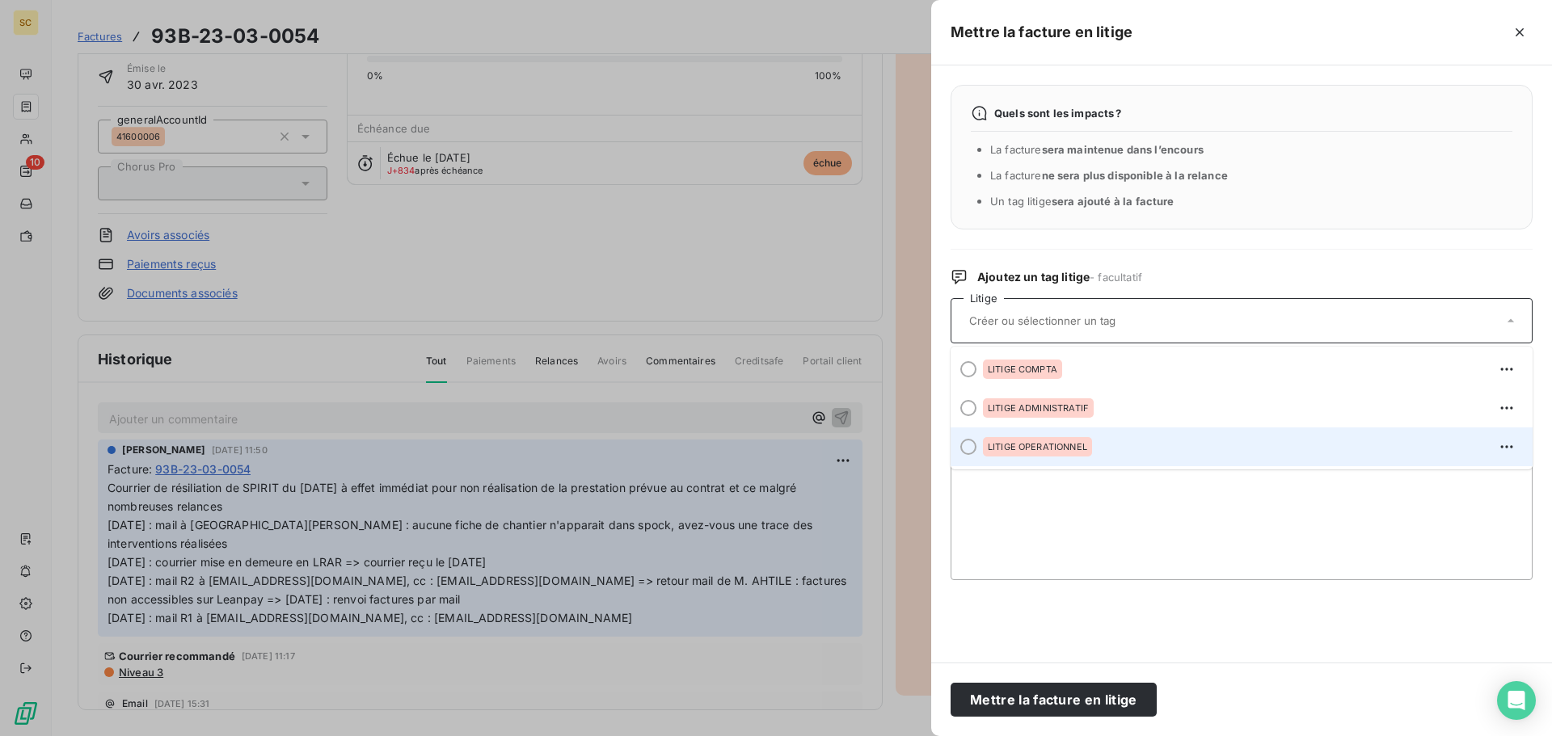
click at [1045, 445] on span "LITIGE OPERATIONNEL" at bounding box center [1037, 447] width 99 height 10
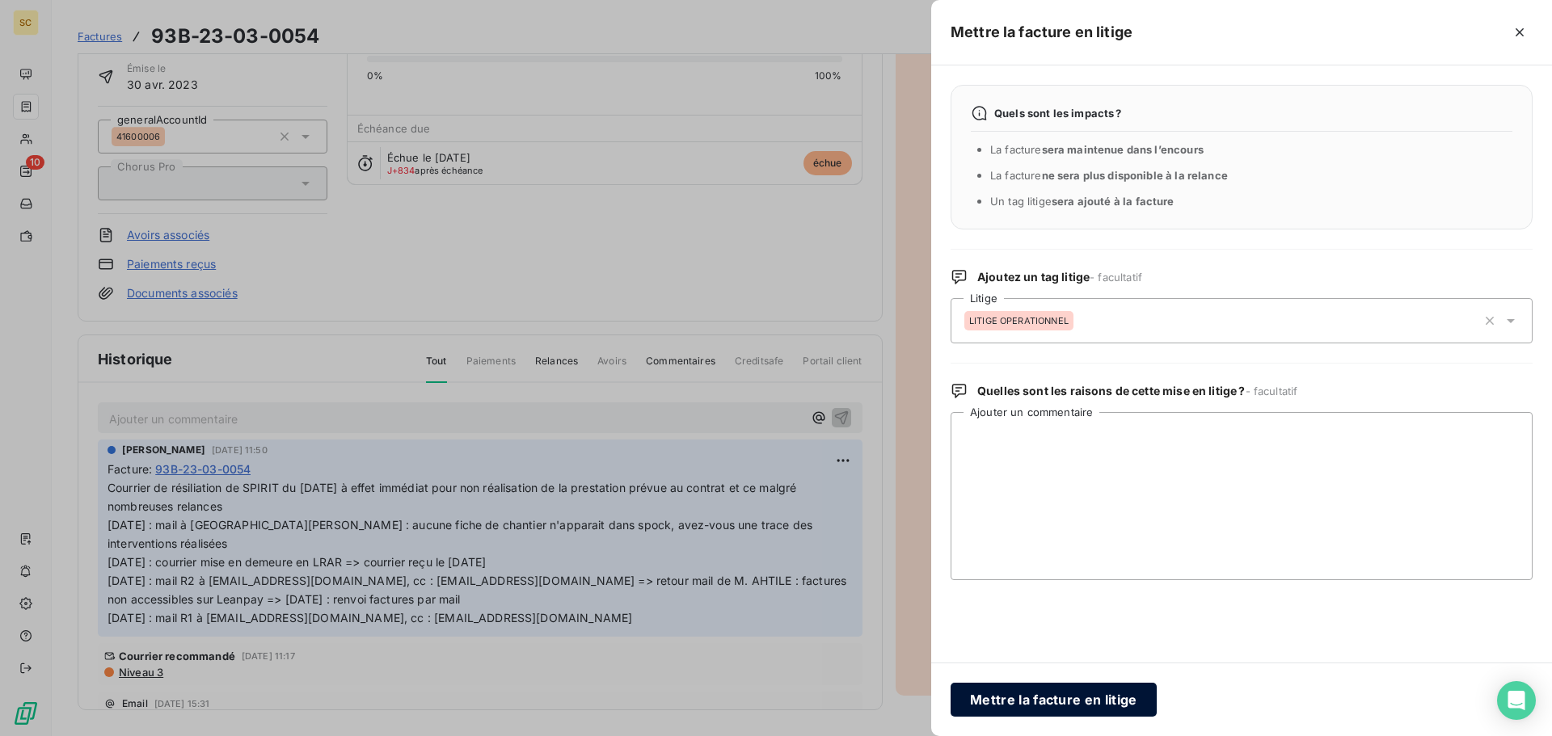
click at [1048, 693] on button "Mettre la facture en litige" at bounding box center [1054, 700] width 206 height 34
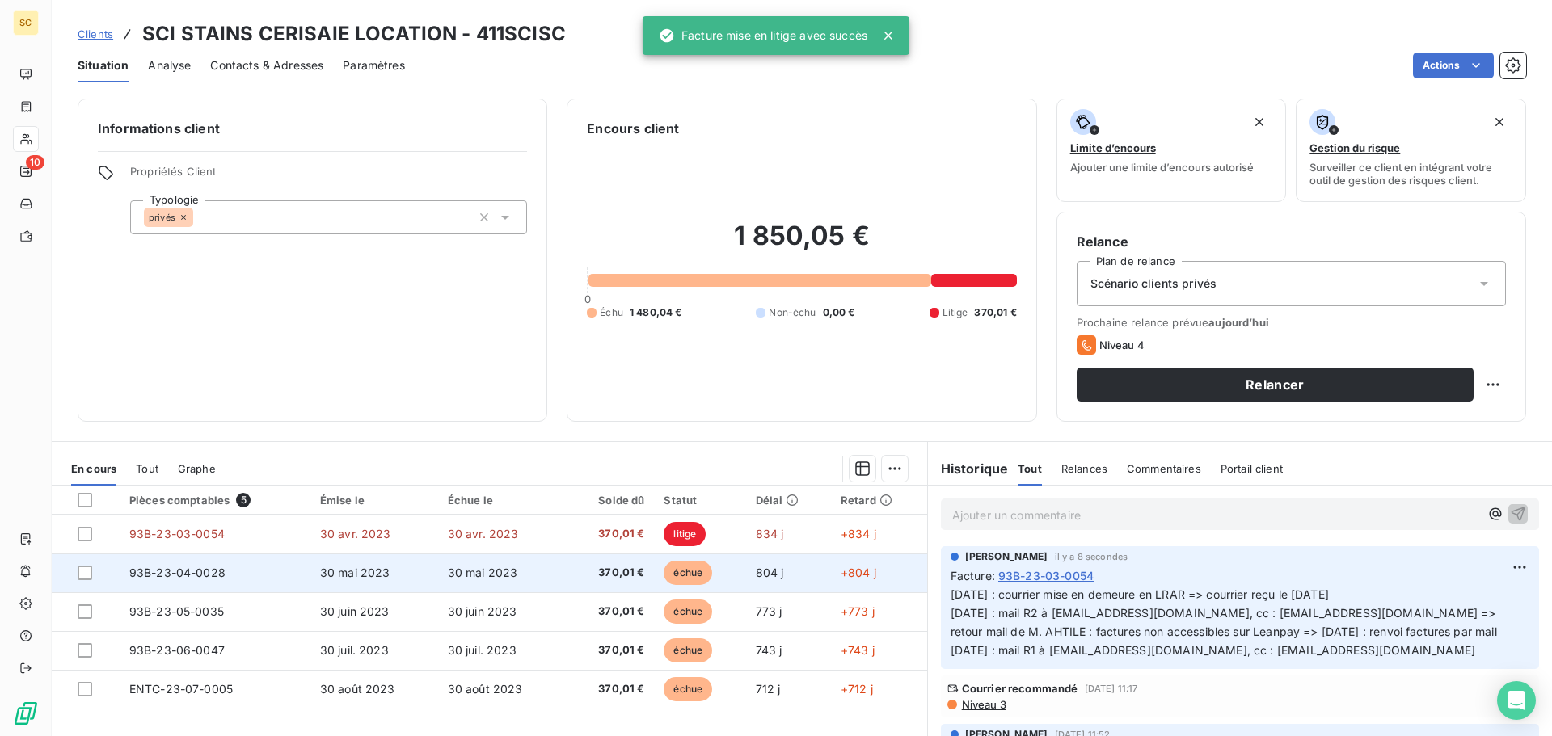
click at [619, 575] on span "370,01 €" at bounding box center [611, 573] width 70 height 16
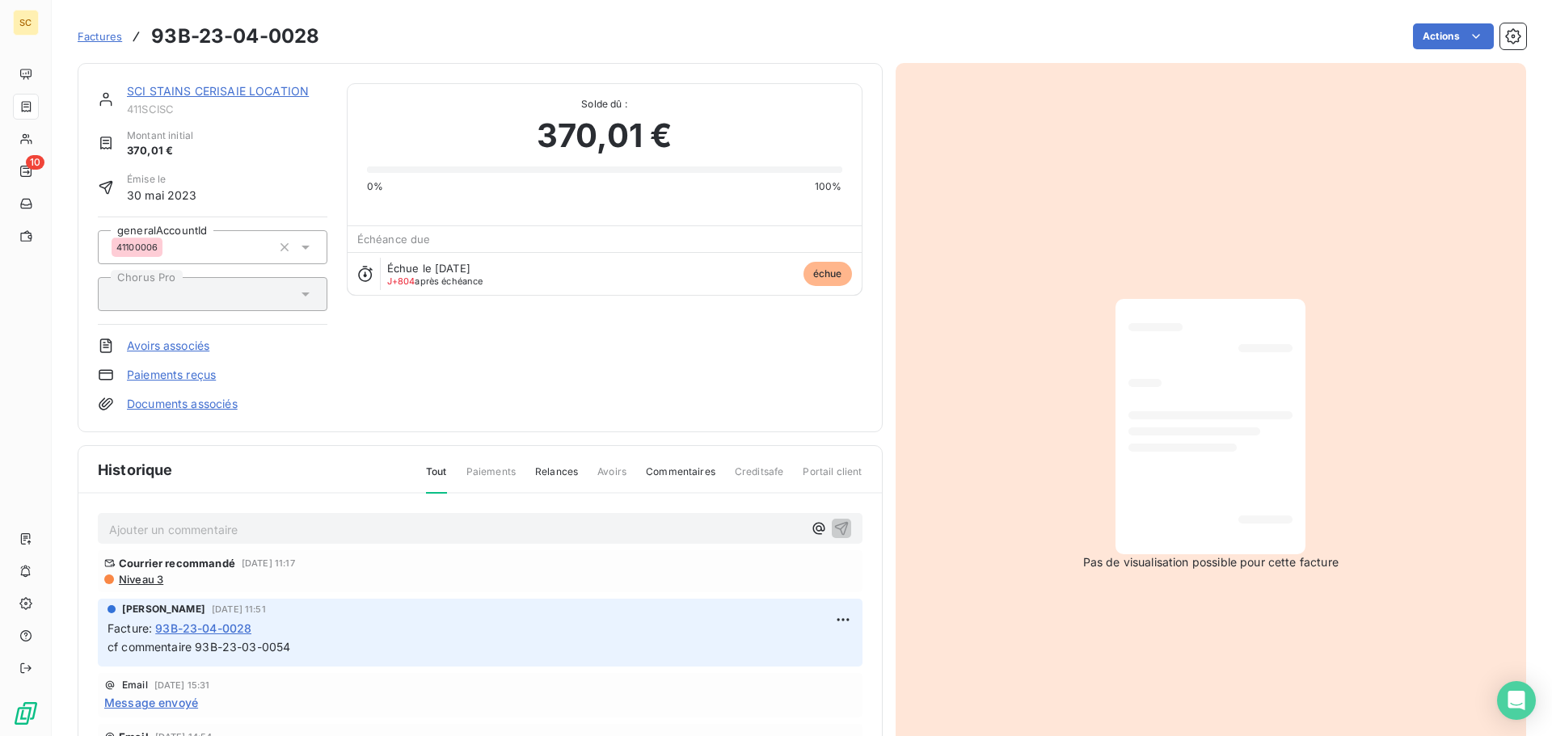
click at [1429, 28] on html "SC 10 Factures 93B-23-04-0028 Actions SCI STAINS CERISAIE LOCATION 411SCISC Mon…" at bounding box center [776, 368] width 1552 height 736
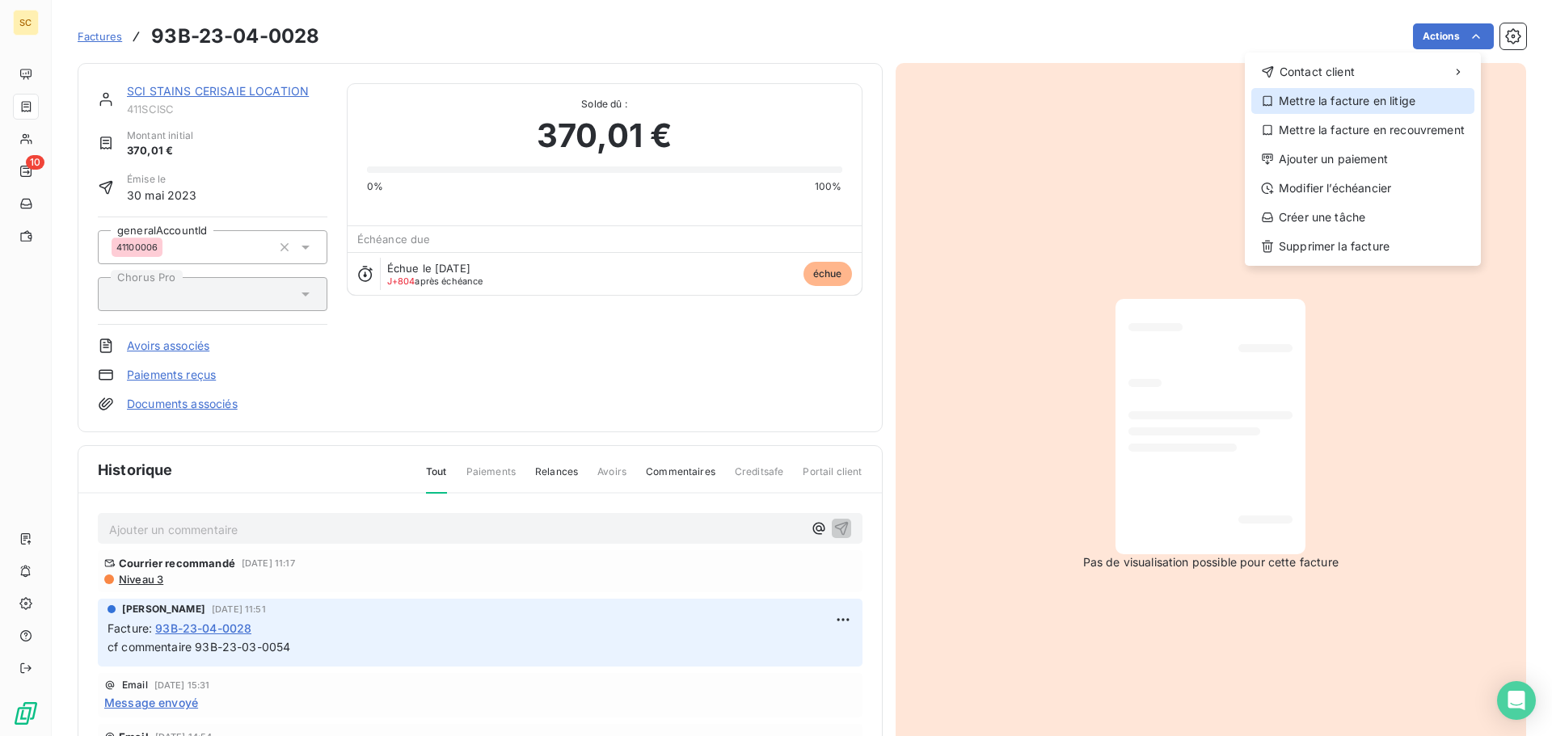
click at [1364, 97] on div "Mettre la facture en litige" at bounding box center [1362, 101] width 223 height 26
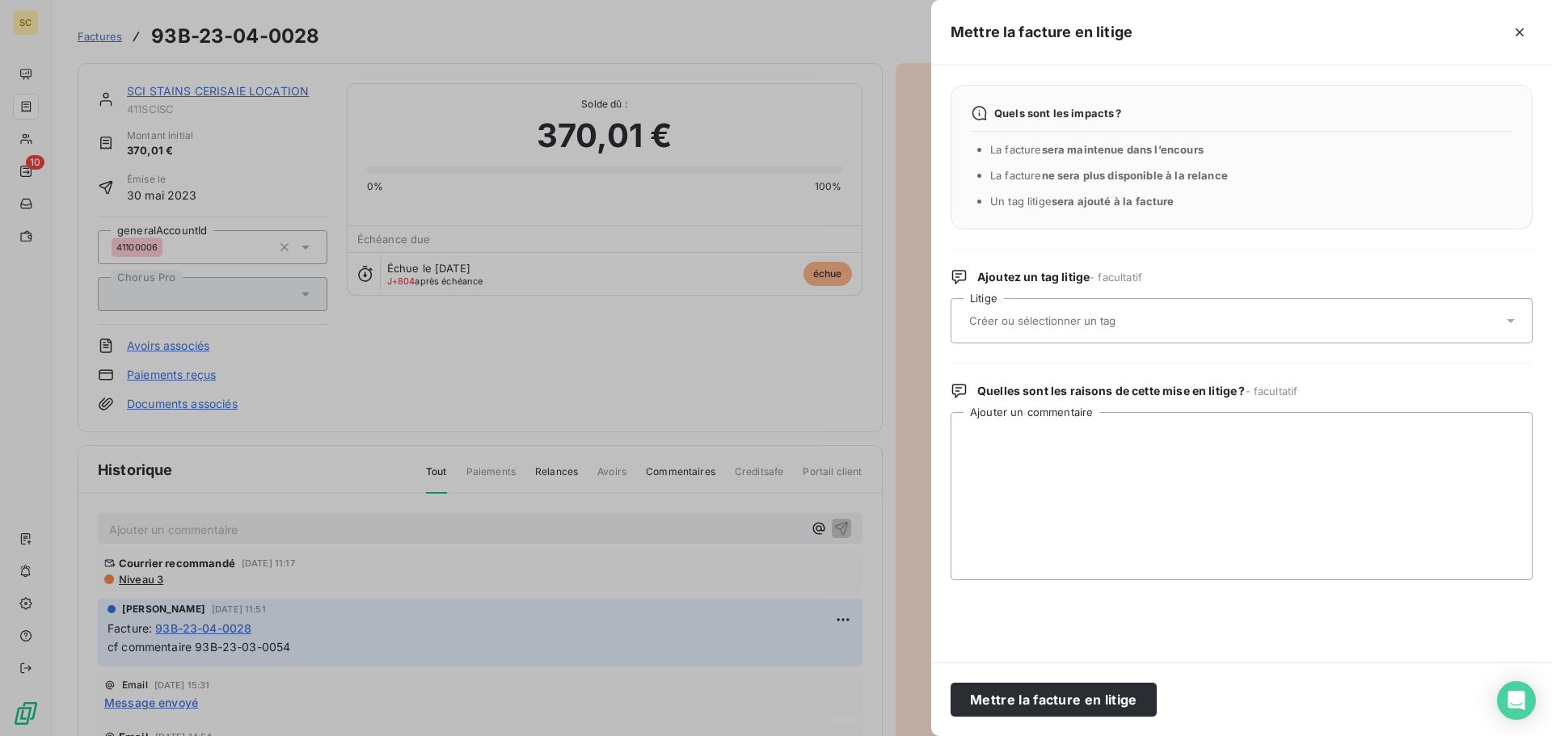
click at [1045, 321] on input "text" at bounding box center [1085, 321] width 235 height 15
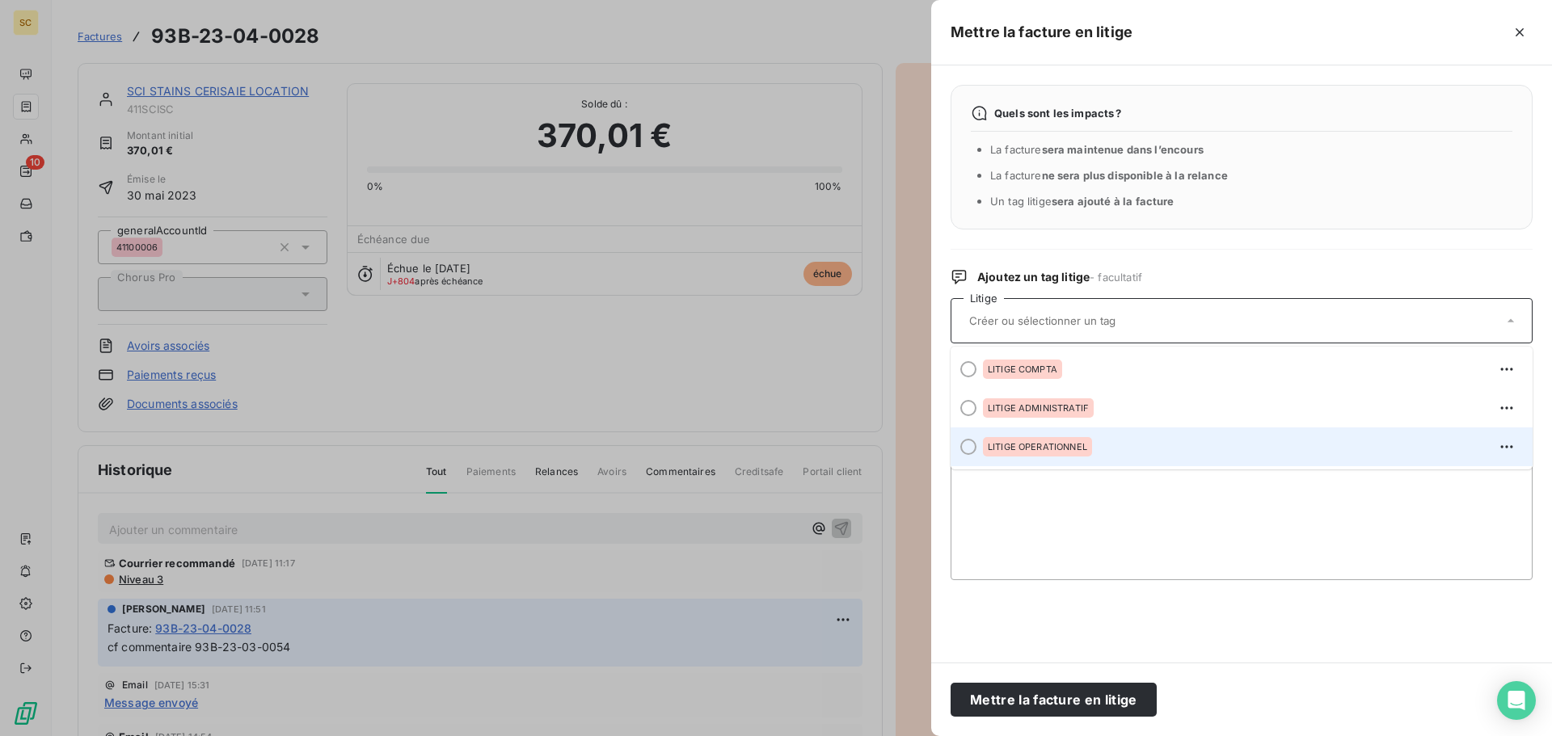
click at [1026, 448] on span "LITIGE OPERATIONNEL" at bounding box center [1037, 447] width 99 height 10
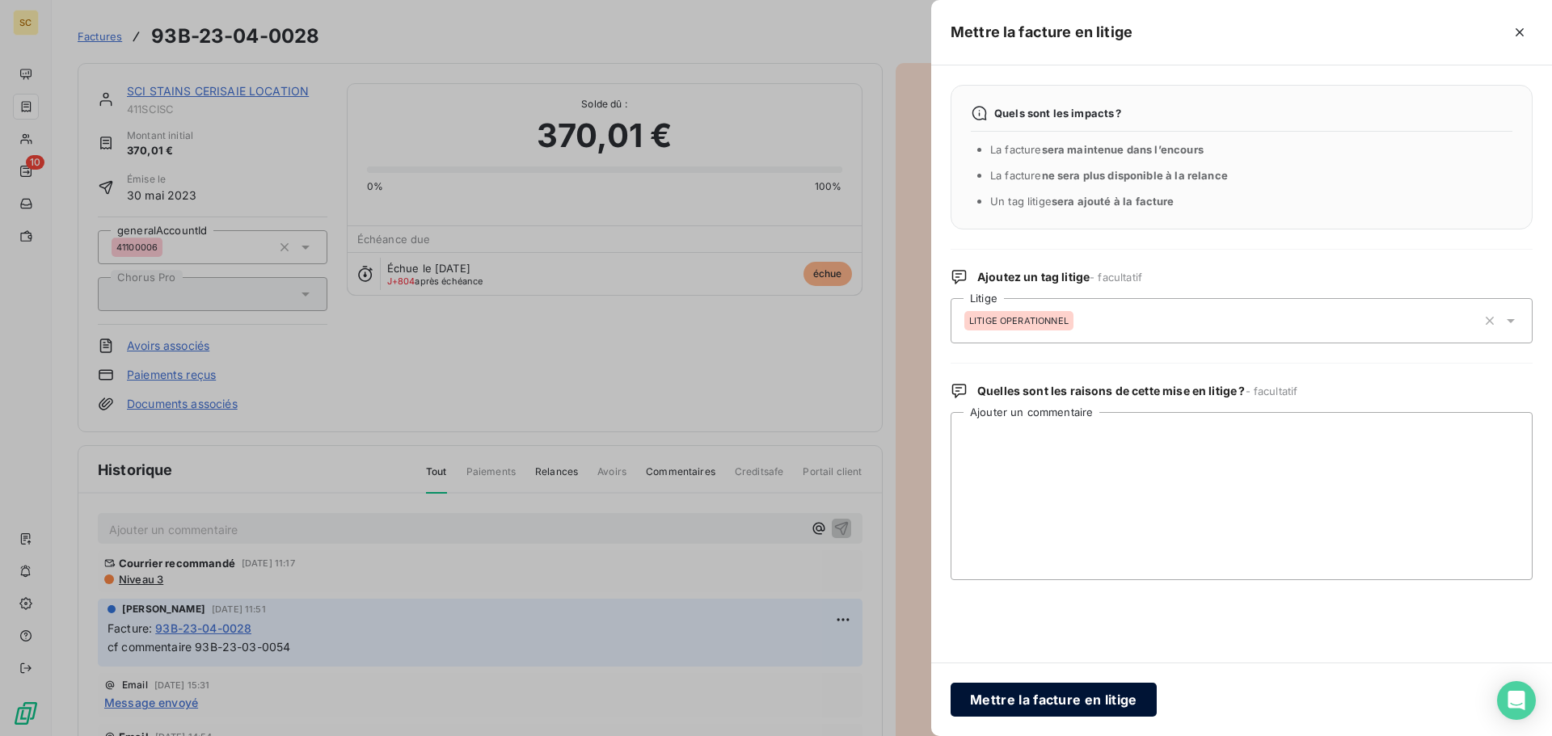
click at [1069, 705] on button "Mettre la facture en litige" at bounding box center [1054, 700] width 206 height 34
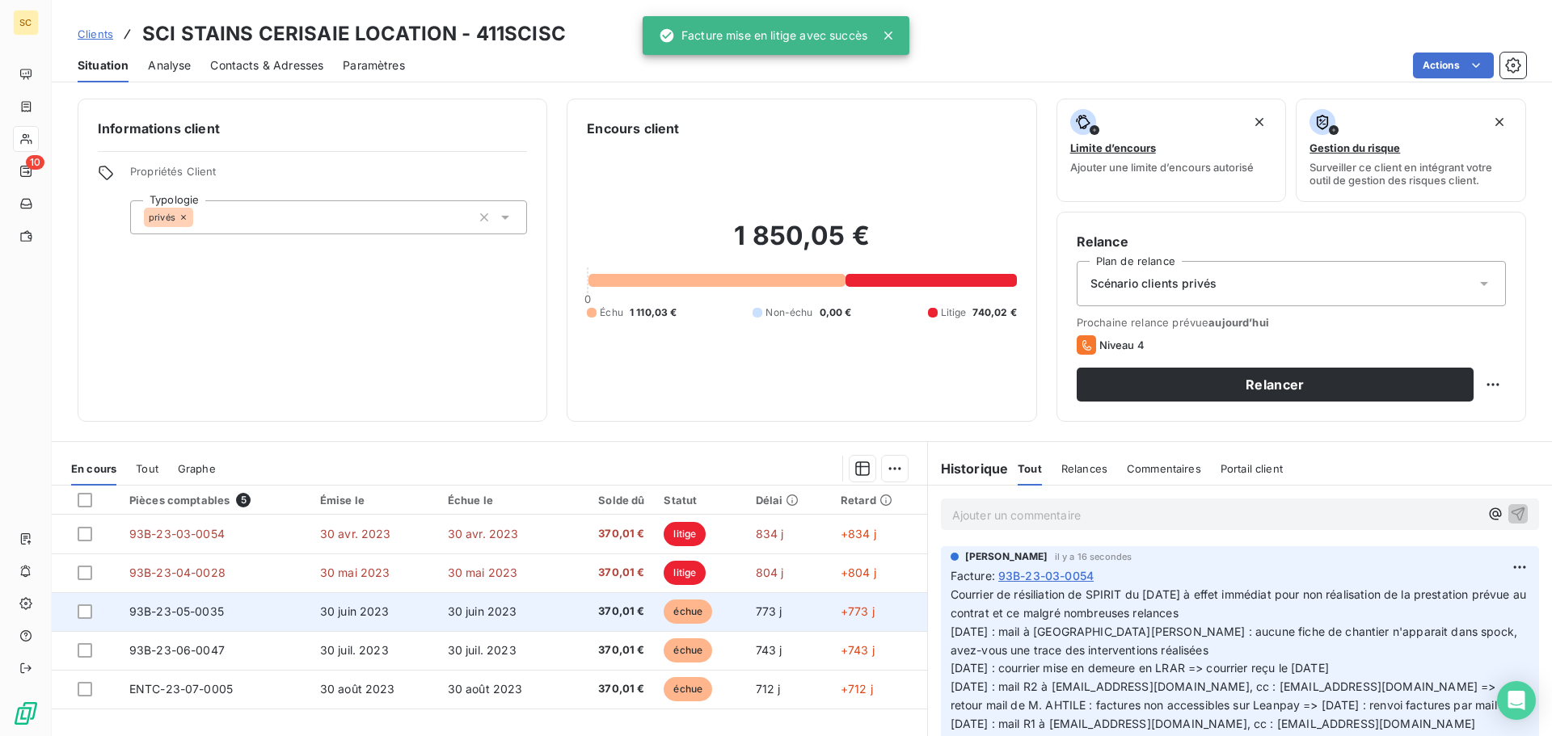
click at [425, 609] on td "30 juin 2023" at bounding box center [374, 612] width 128 height 39
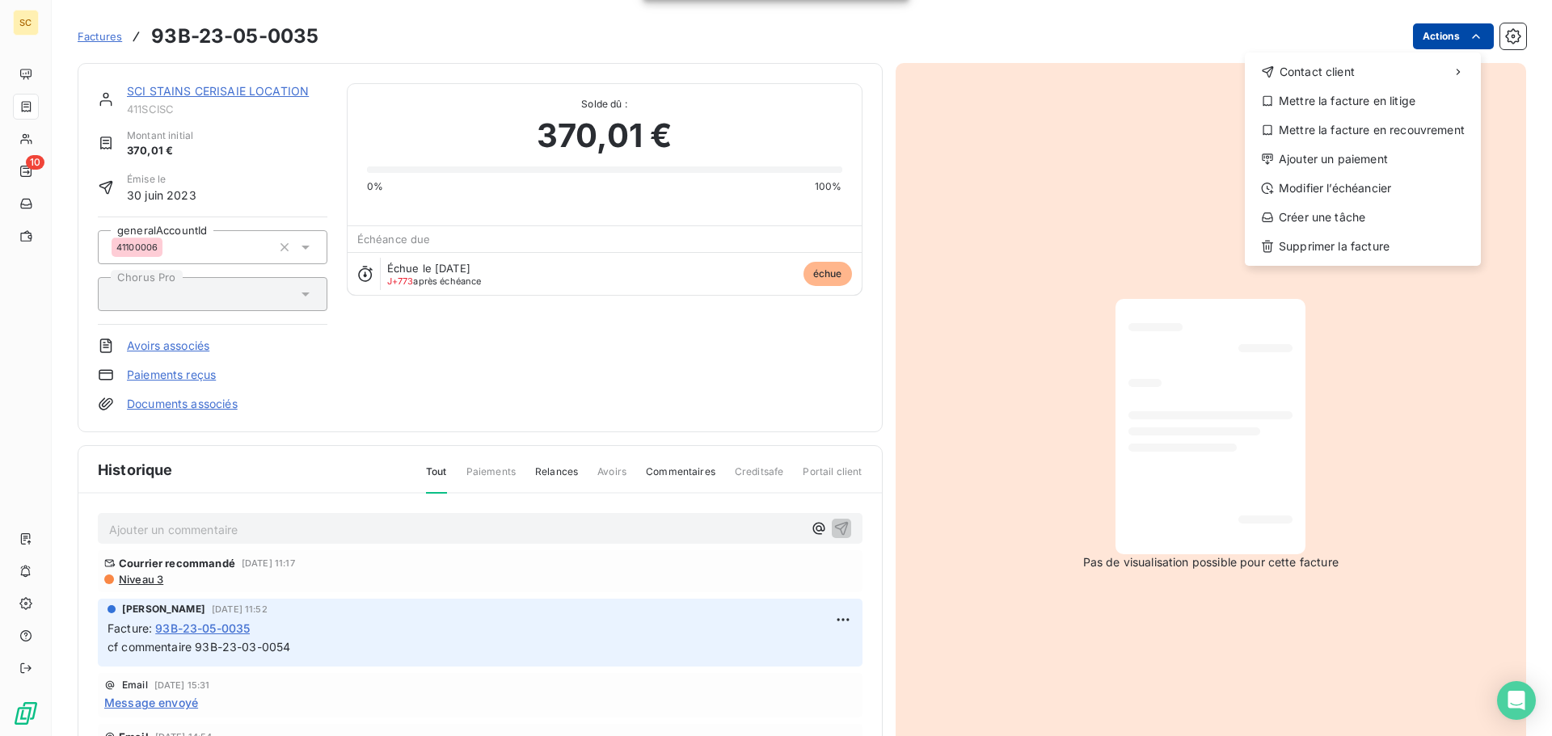
click at [1432, 32] on html "SC 10 Factures 93B-23-05-0035 Actions Contact client Mettre la facture en litig…" at bounding box center [776, 368] width 1552 height 736
click at [1394, 100] on div "Mettre la facture en litige" at bounding box center [1362, 101] width 223 height 26
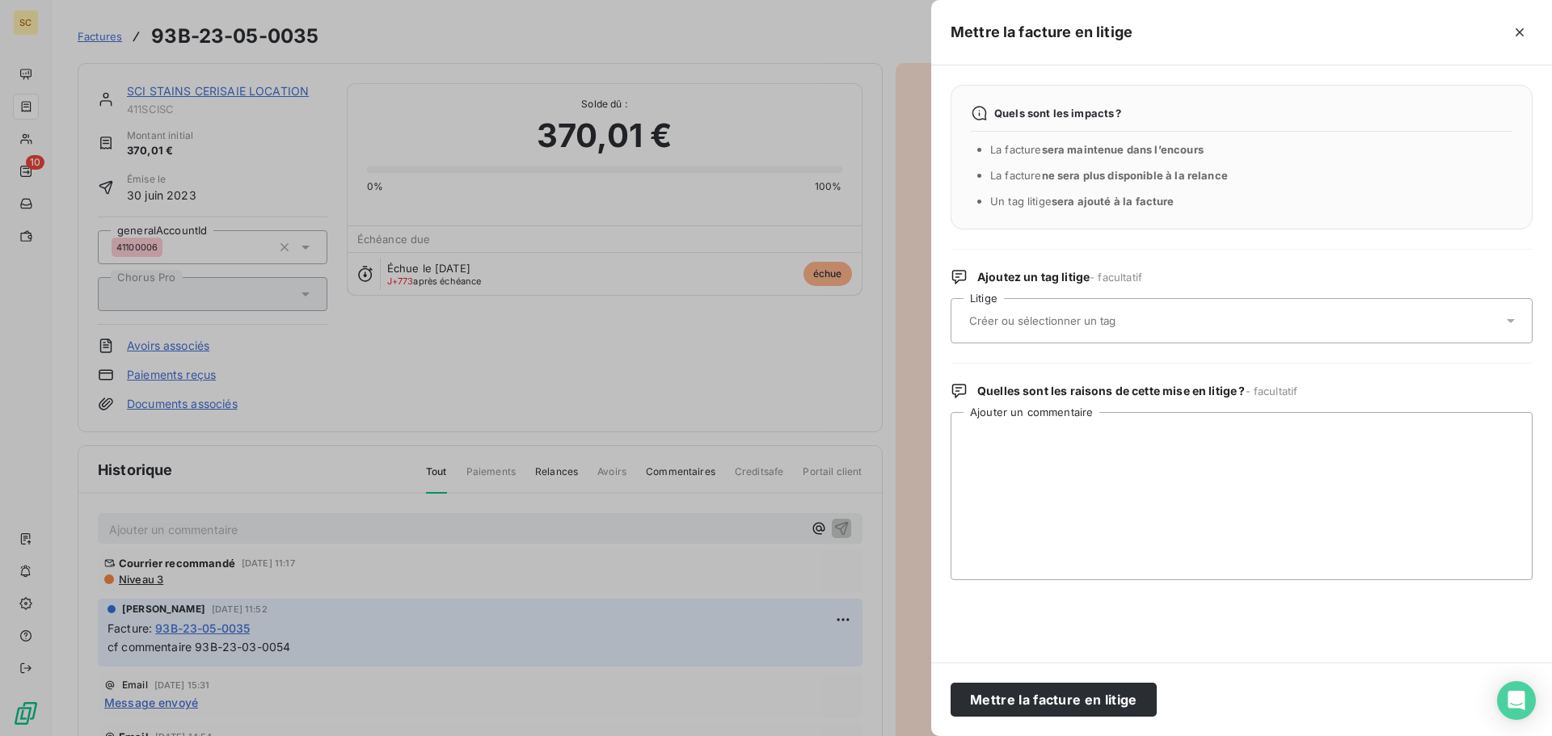
click at [1014, 326] on input "text" at bounding box center [1085, 321] width 235 height 15
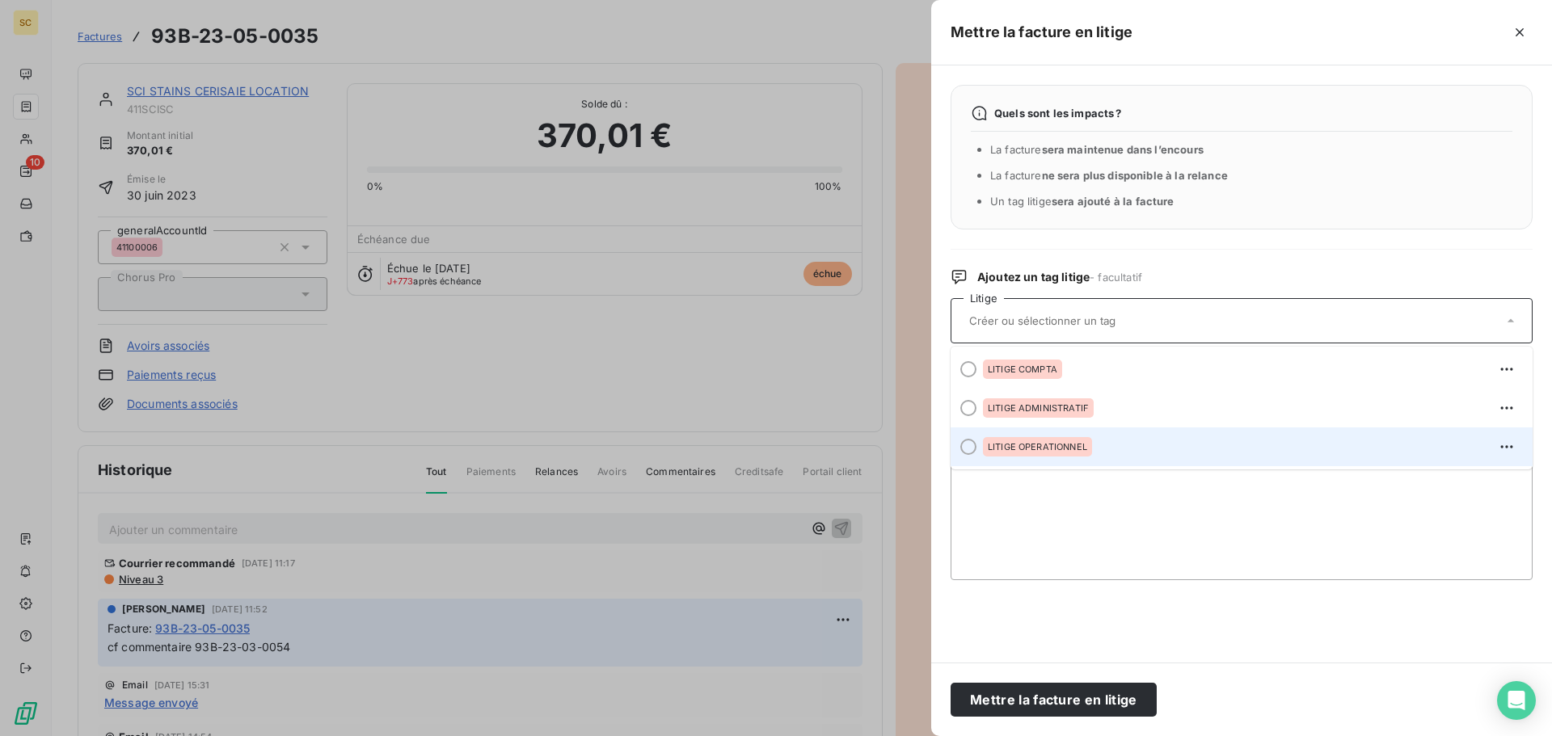
click at [1060, 447] on span "LITIGE OPERATIONNEL" at bounding box center [1037, 447] width 99 height 10
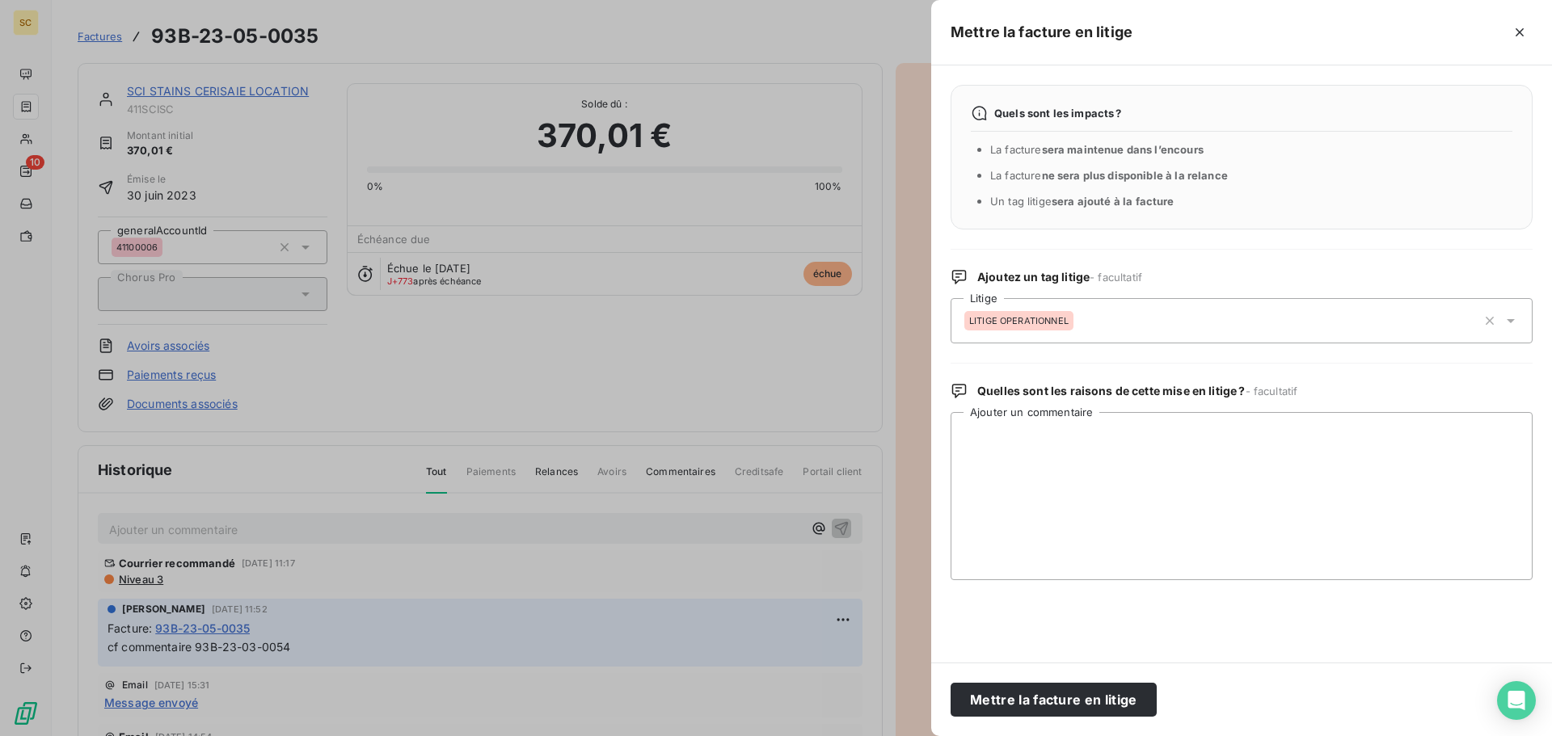
drag, startPoint x: 1031, startPoint y: 707, endPoint x: 1023, endPoint y: 593, distance: 114.2
click at [1031, 707] on button "Mettre la facture en litige" at bounding box center [1054, 700] width 206 height 34
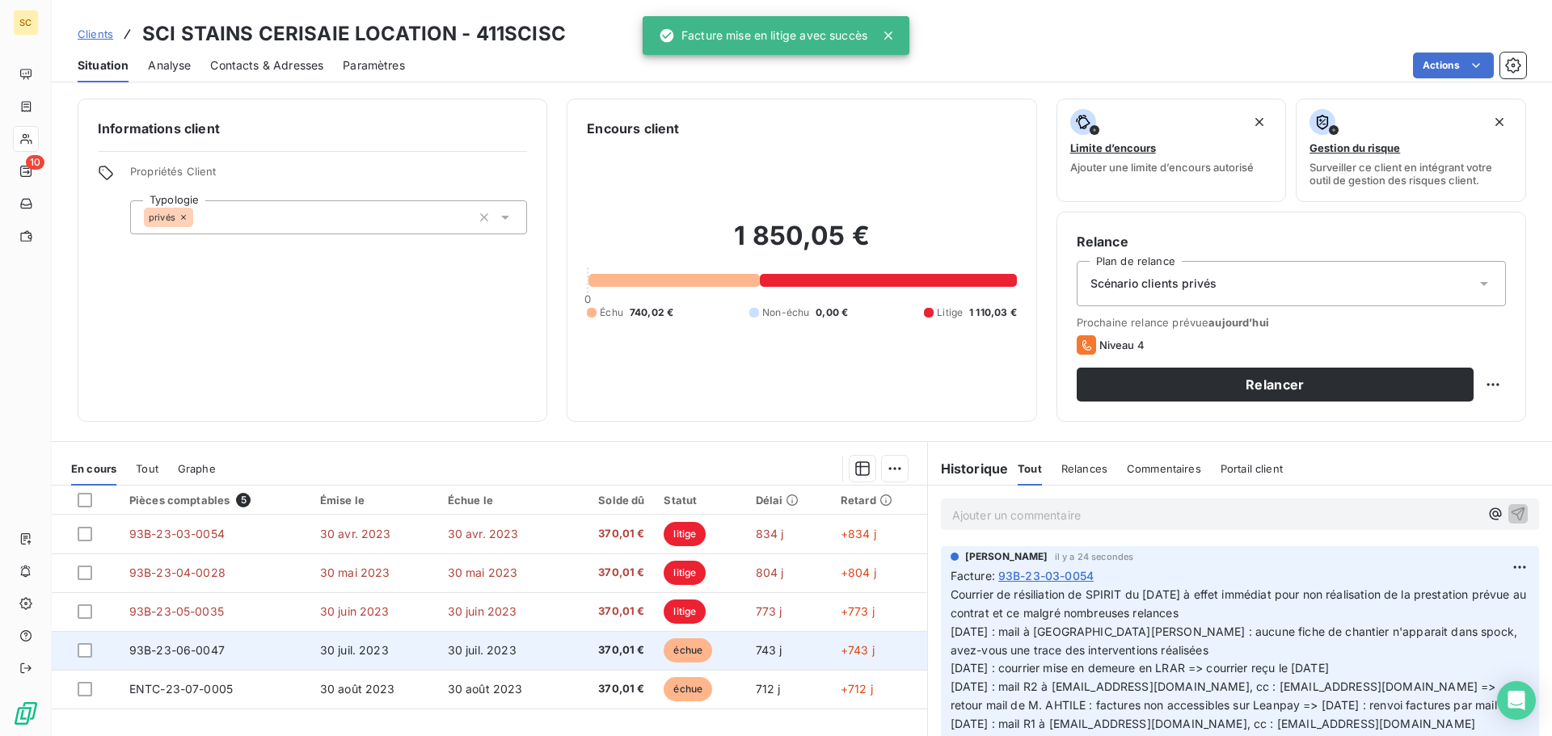
click at [493, 655] on span "30 juil. 2023" at bounding box center [482, 651] width 69 height 14
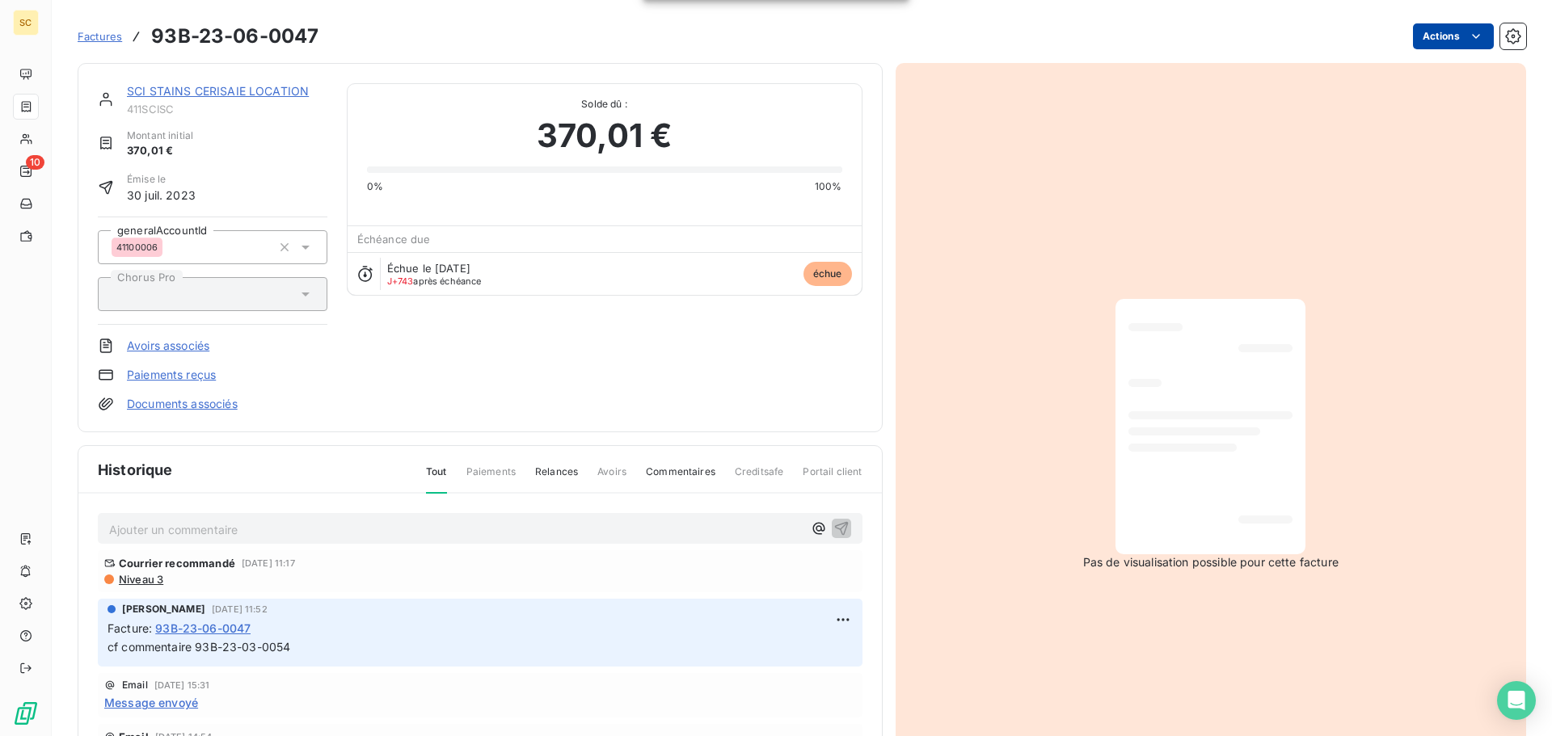
click at [1428, 40] on html "SC 10 Factures 93B-23-06-0047 Actions SCI STAINS CERISAIE LOCATION 411SCISC Mon…" at bounding box center [776, 368] width 1552 height 736
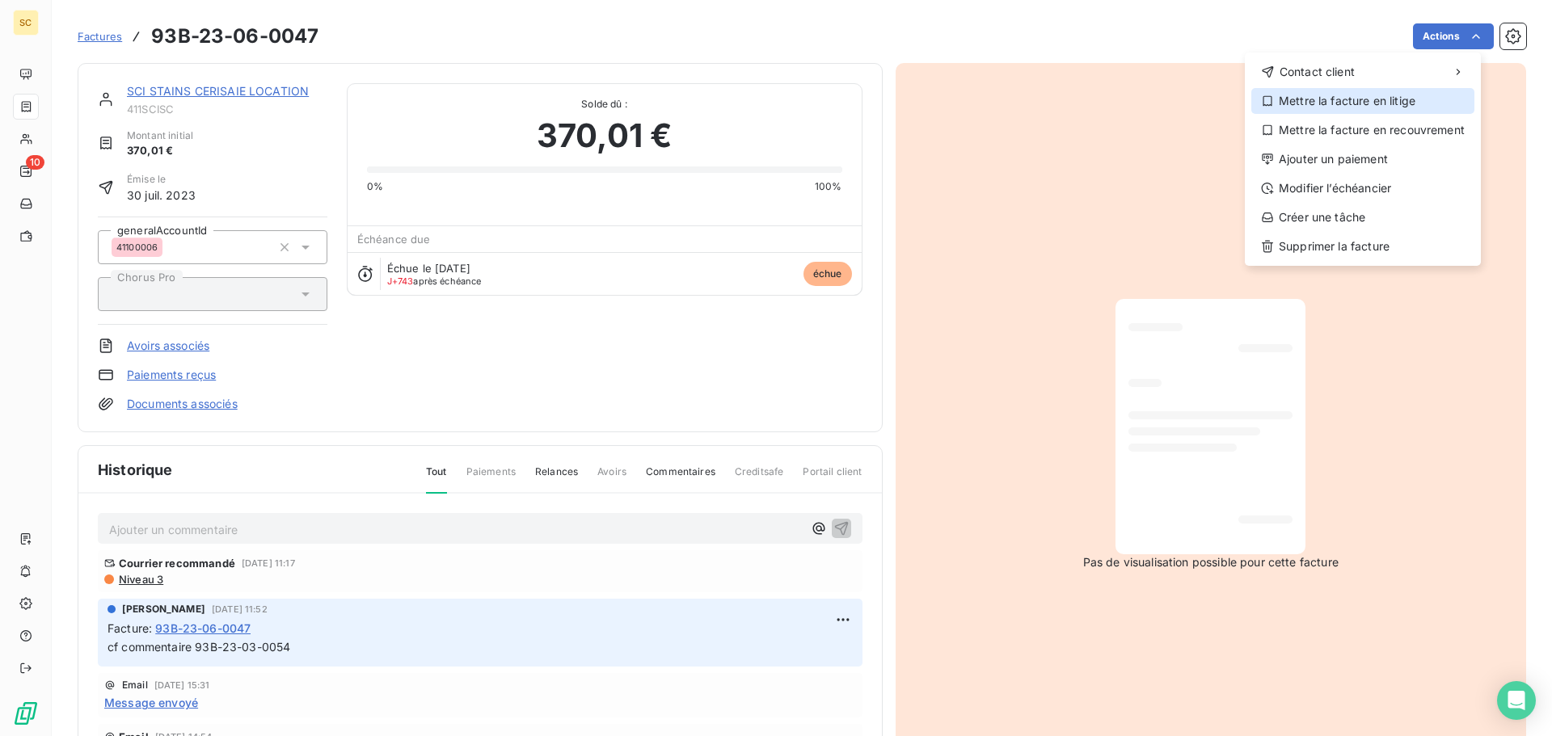
click at [1395, 97] on div "Mettre la facture en litige" at bounding box center [1362, 101] width 223 height 26
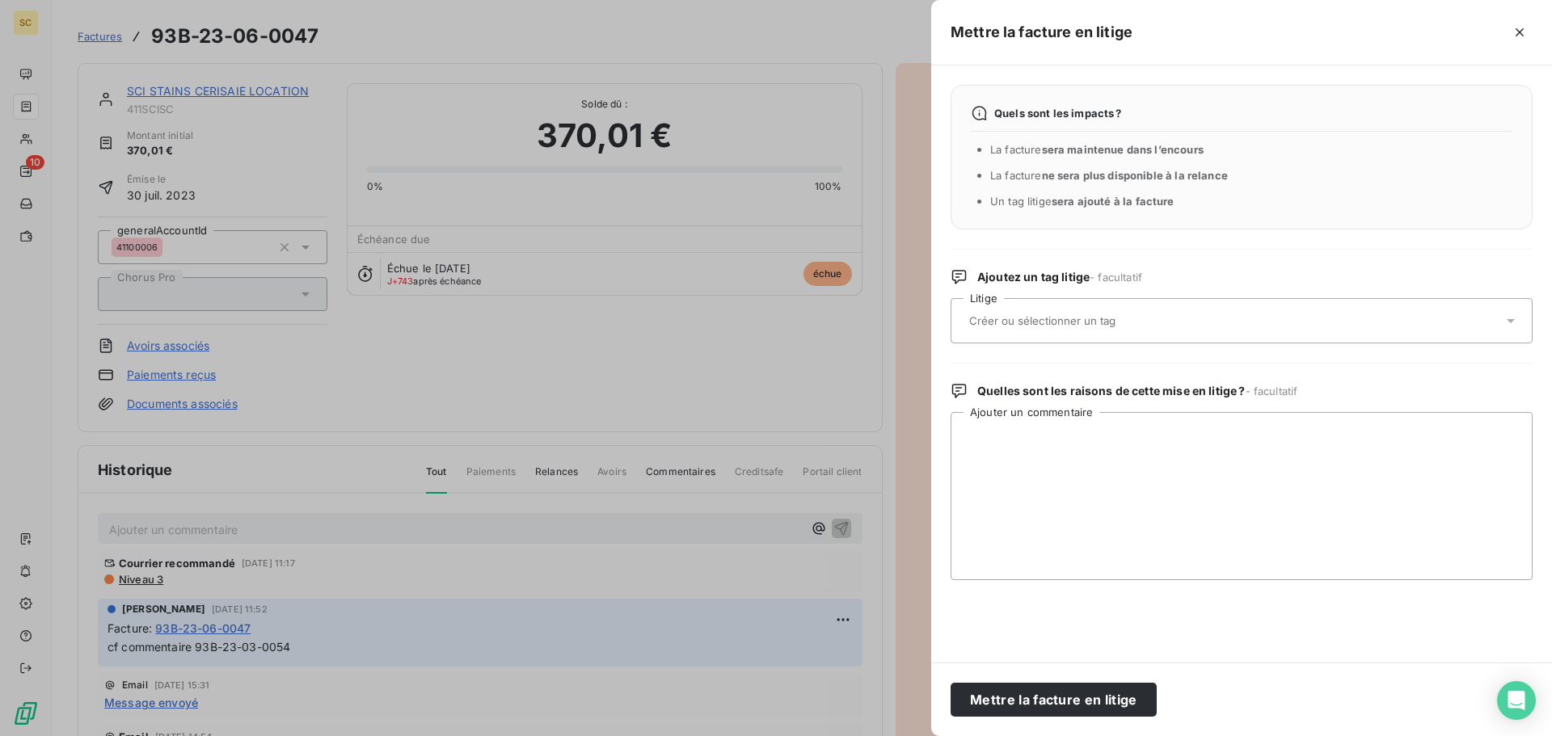
drag, startPoint x: 1002, startPoint y: 323, endPoint x: 1003, endPoint y: 332, distance: 9.8
click at [1002, 323] on input "text" at bounding box center [1085, 321] width 235 height 15
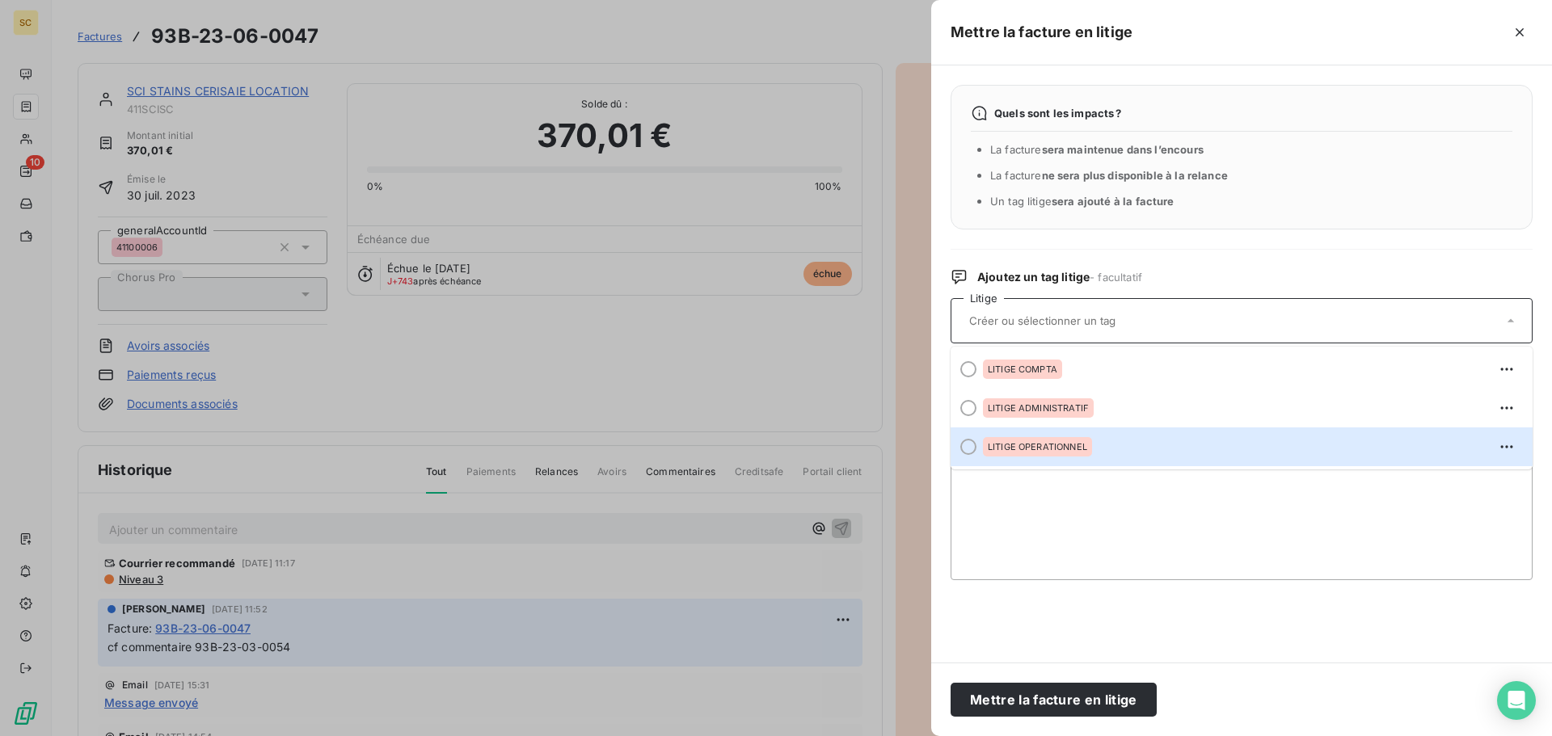
click at [1058, 441] on div "LITIGE OPERATIONNEL" at bounding box center [1037, 446] width 109 height 19
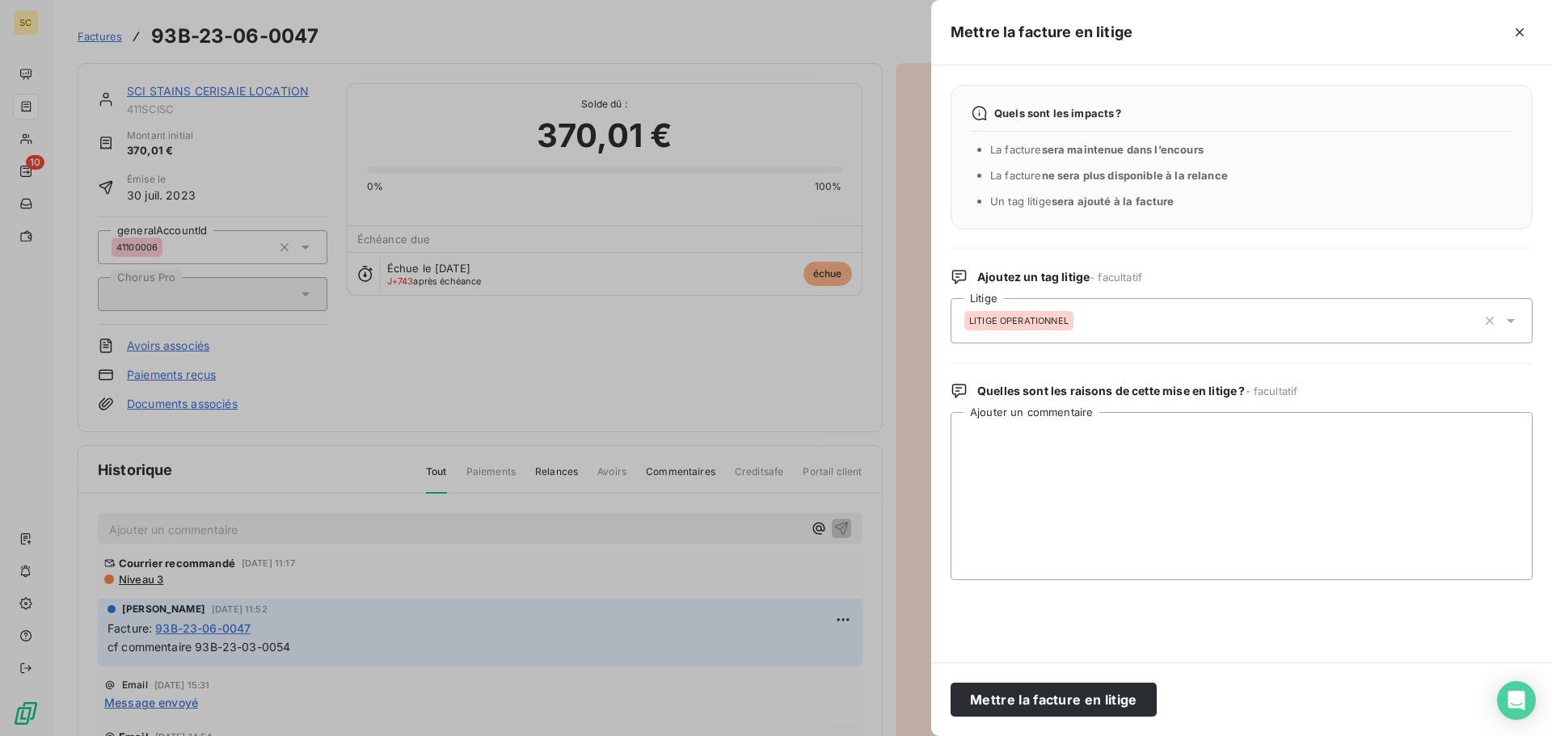
click at [1076, 700] on button "Mettre la facture en litige" at bounding box center [1054, 700] width 206 height 34
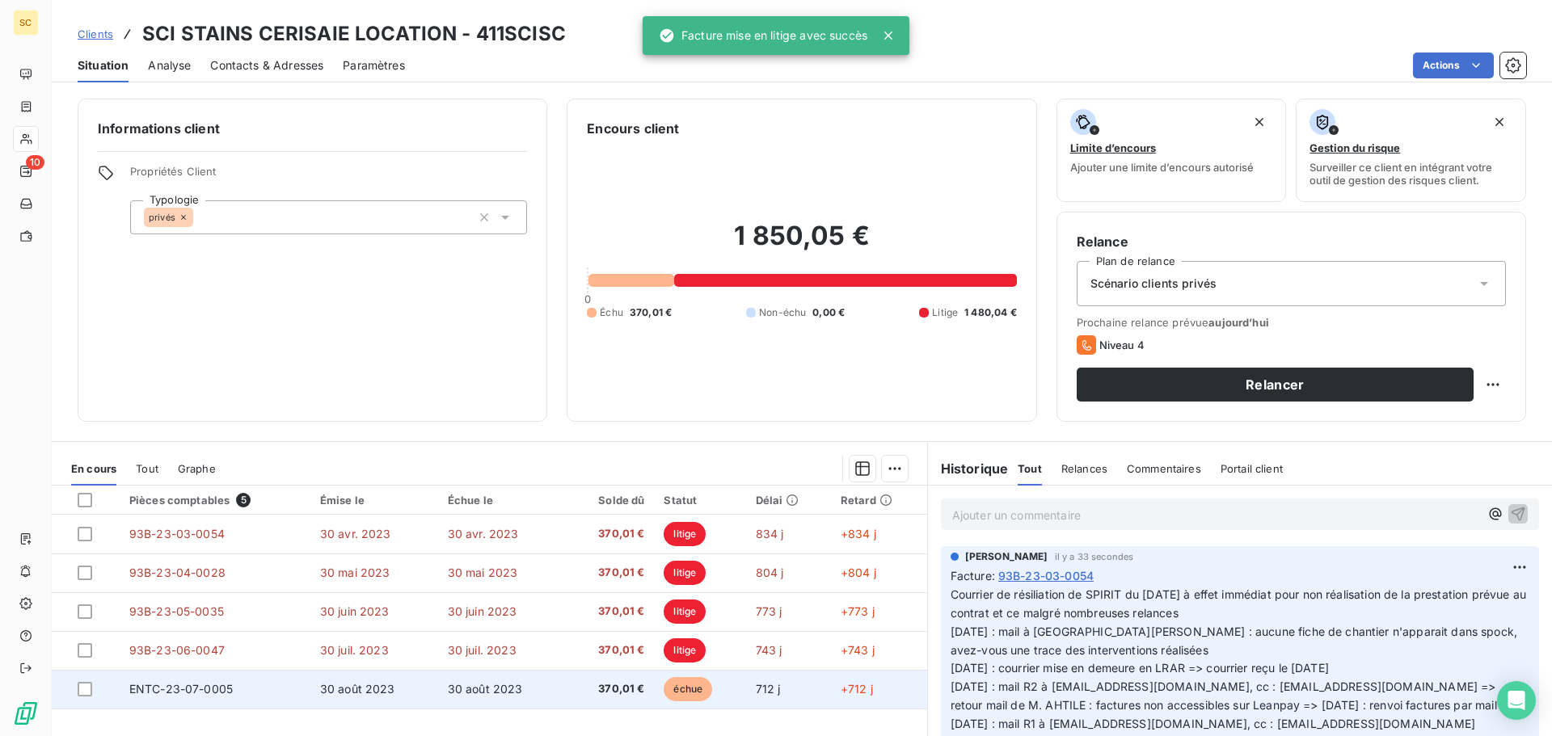
click at [483, 688] on span "30 août 2023" at bounding box center [485, 689] width 75 height 14
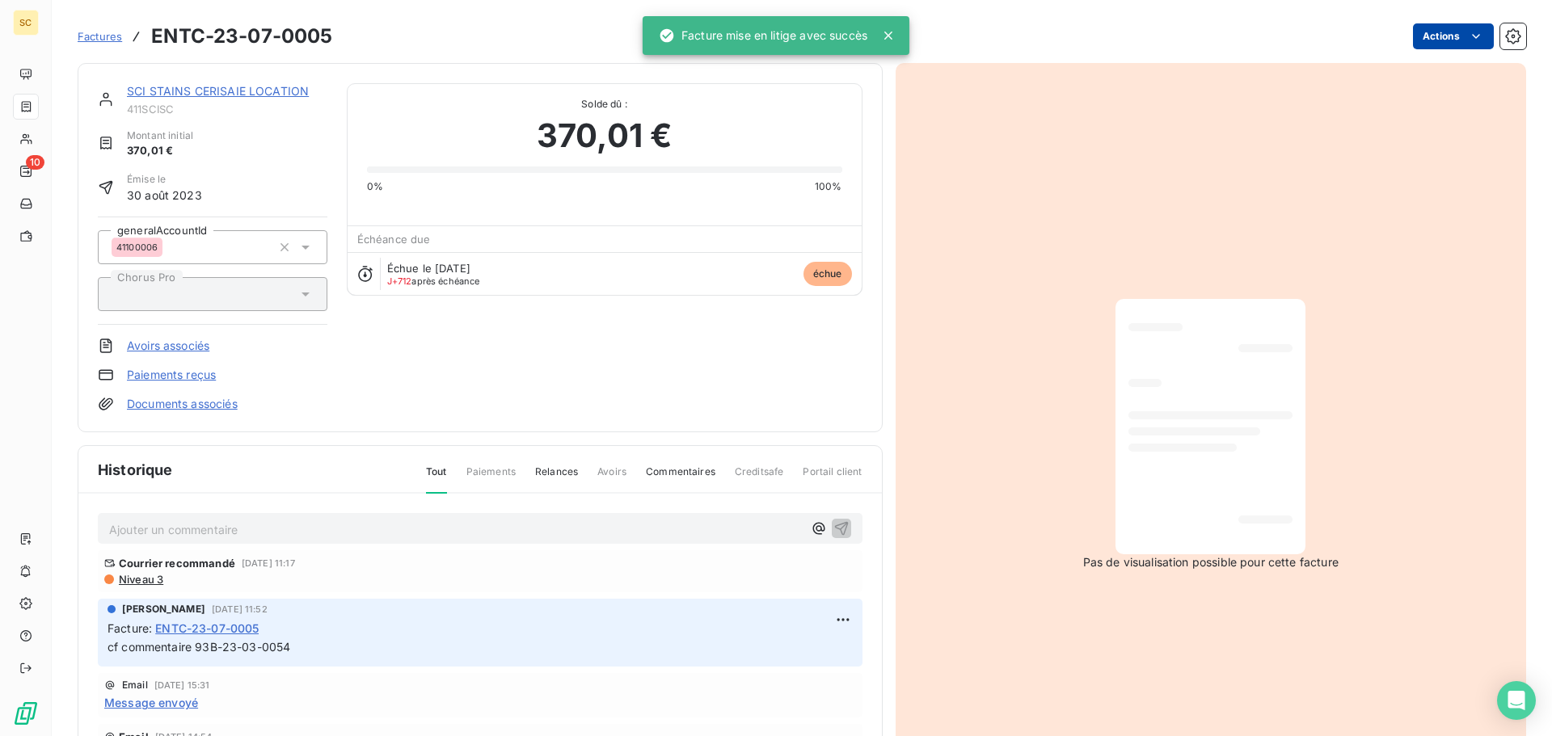
click at [1413, 32] on html "SC 10 Factures ENTC-23-07-0005 Actions SCI STAINS CERISAIE LOCATION 411SCISC Mo…" at bounding box center [776, 368] width 1552 height 736
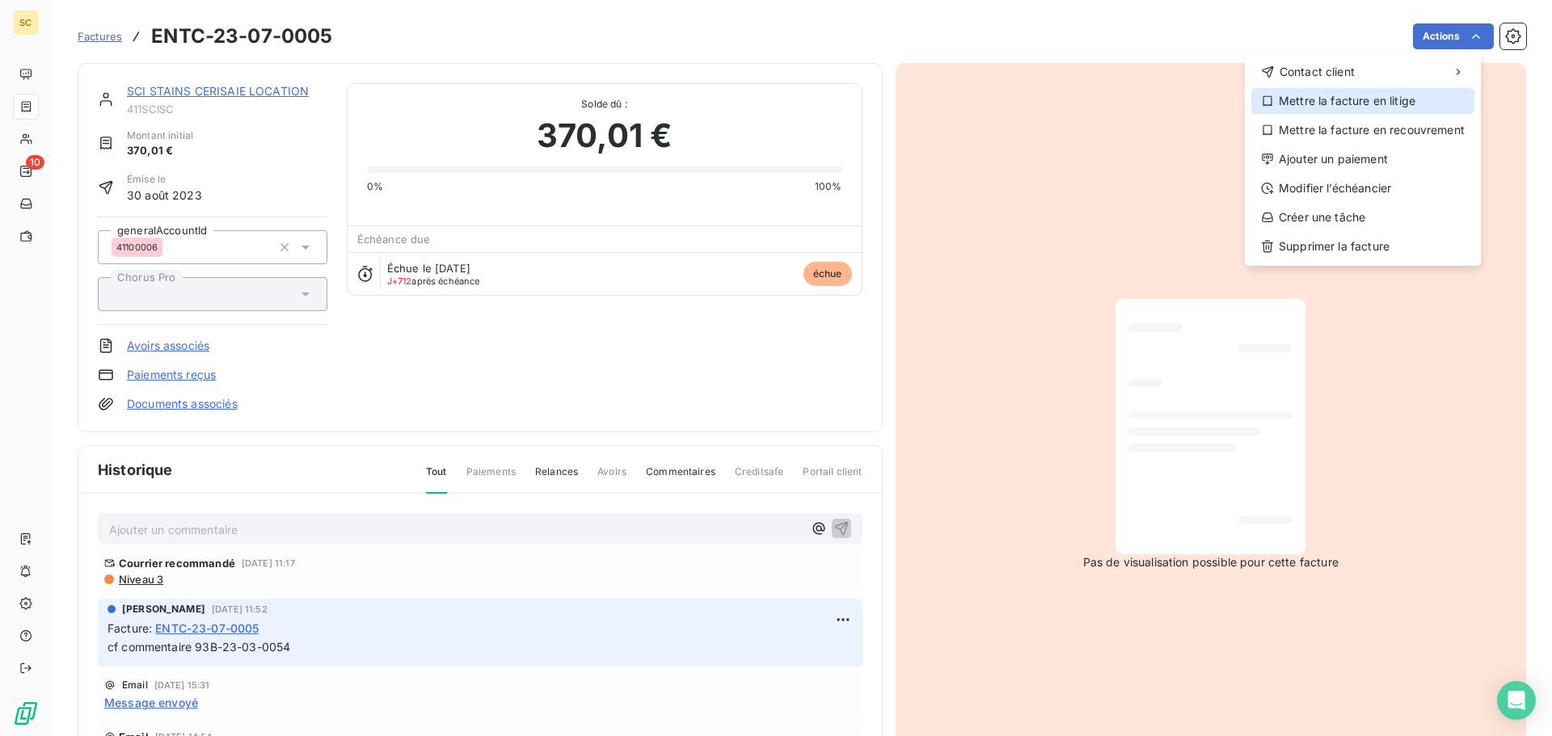
click at [1400, 98] on div "Mettre la facture en litige" at bounding box center [1362, 101] width 223 height 26
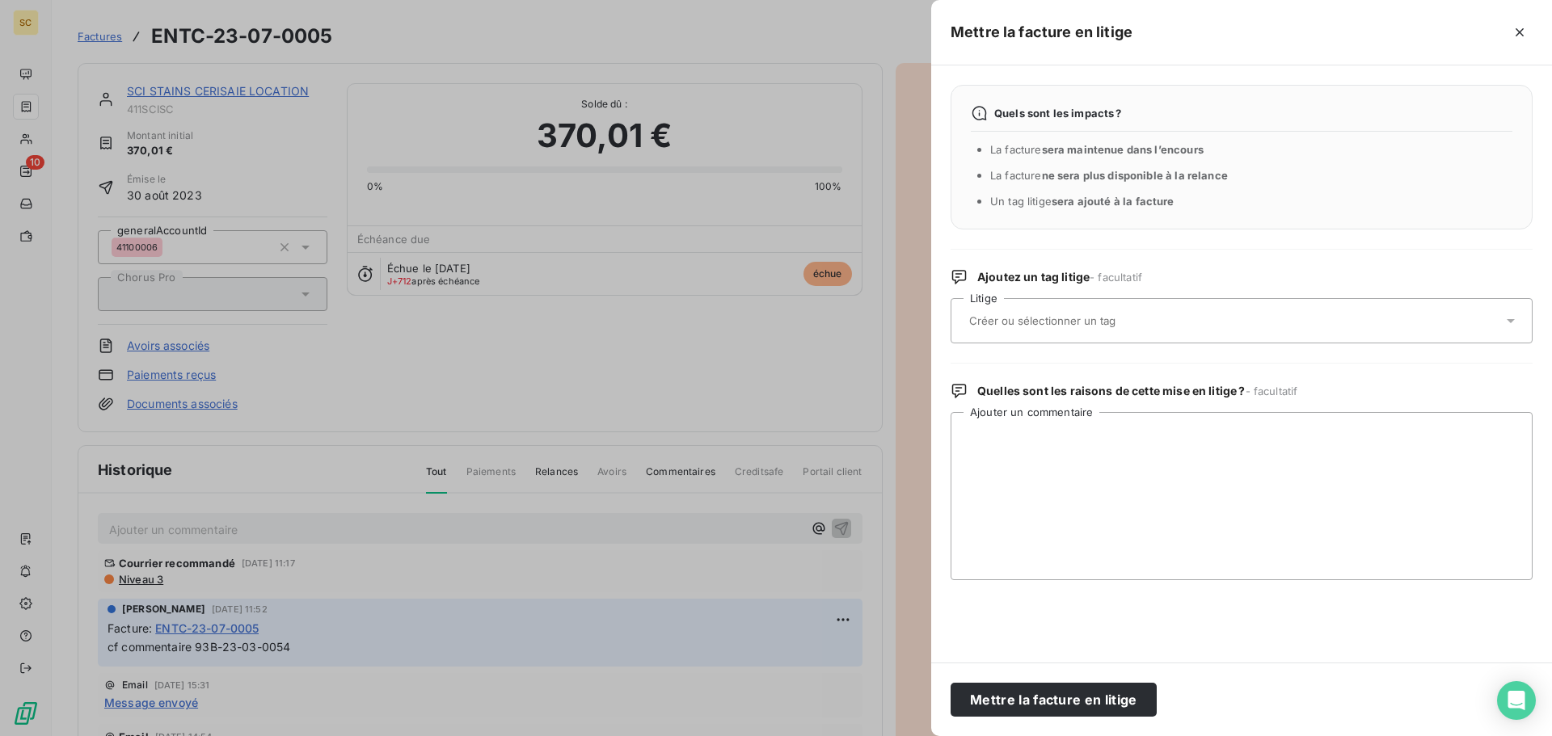
click at [1037, 330] on div at bounding box center [1233, 321] width 538 height 34
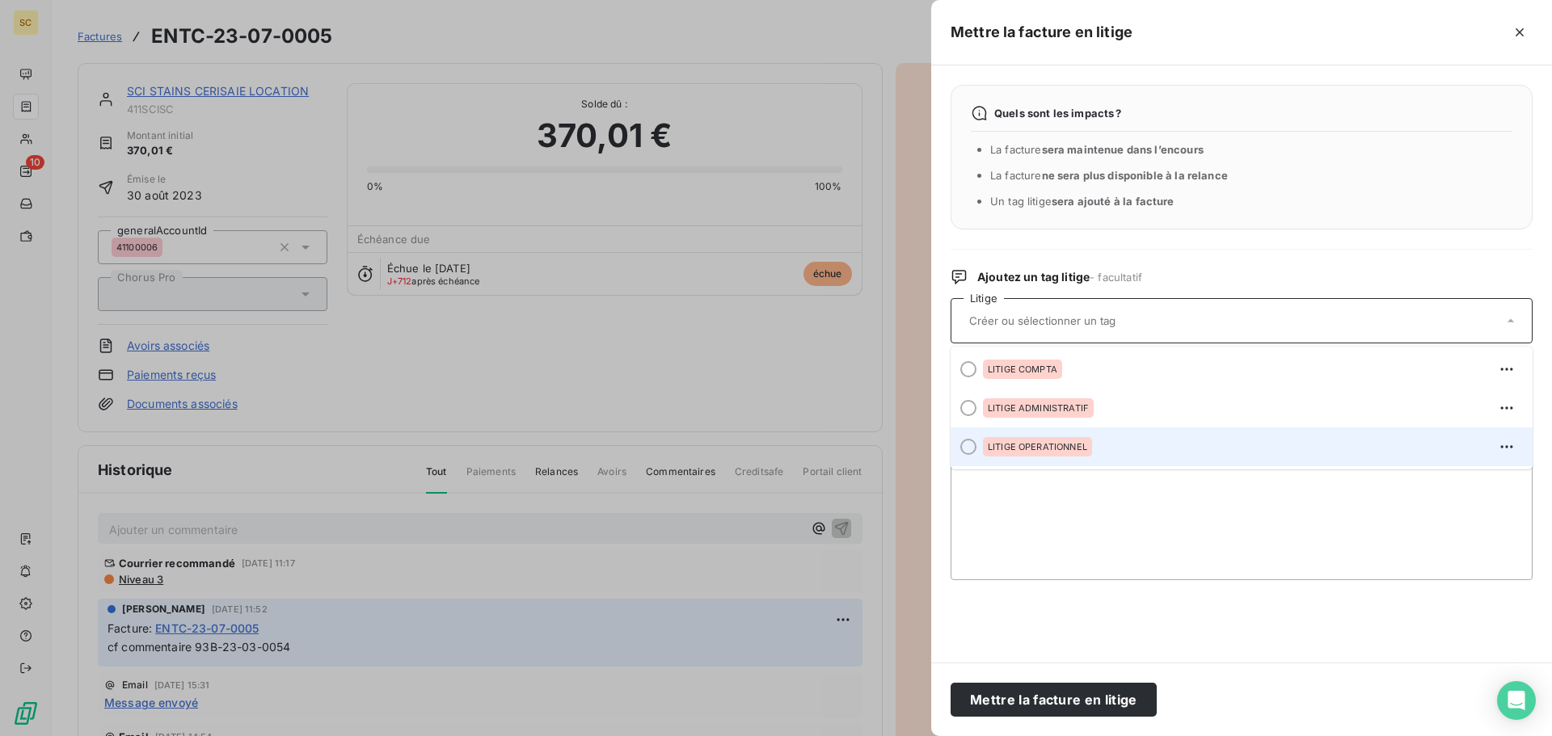
click at [1027, 449] on span "LITIGE OPERATIONNEL" at bounding box center [1037, 447] width 99 height 10
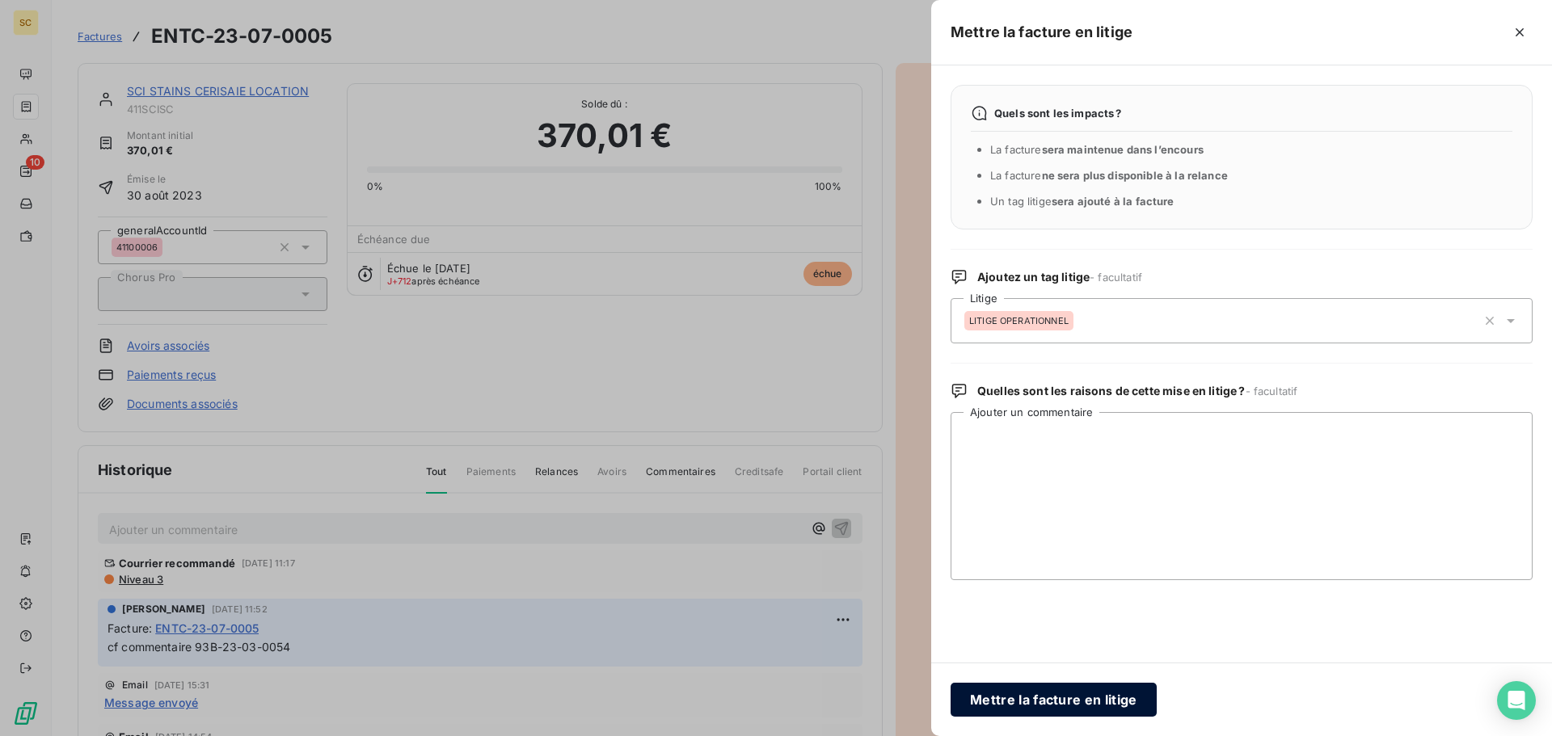
click at [1089, 694] on button "Mettre la facture en litige" at bounding box center [1054, 700] width 206 height 34
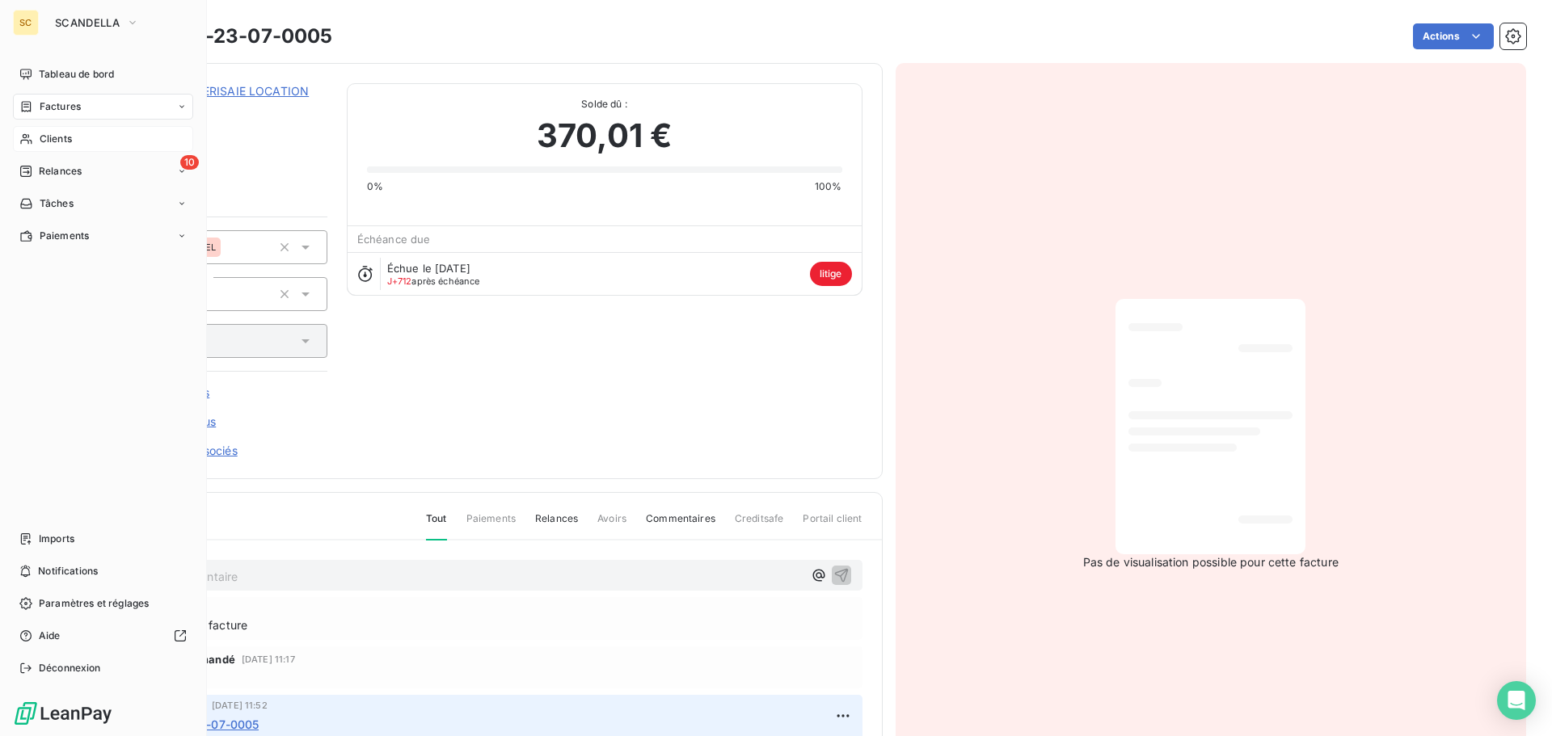
click at [86, 144] on div "Clients" at bounding box center [103, 139] width 180 height 26
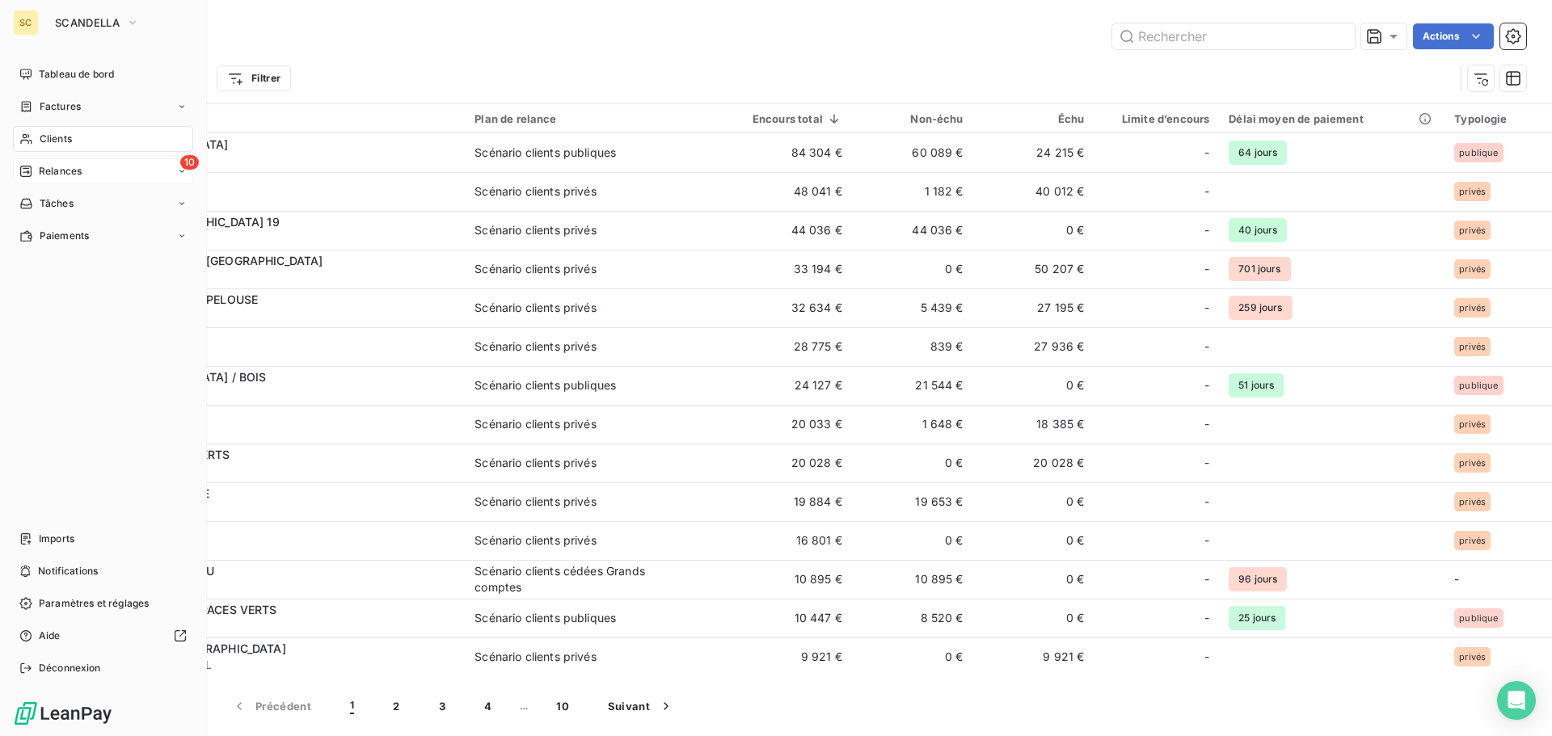
click at [62, 163] on div "10 Relances" at bounding box center [103, 171] width 180 height 26
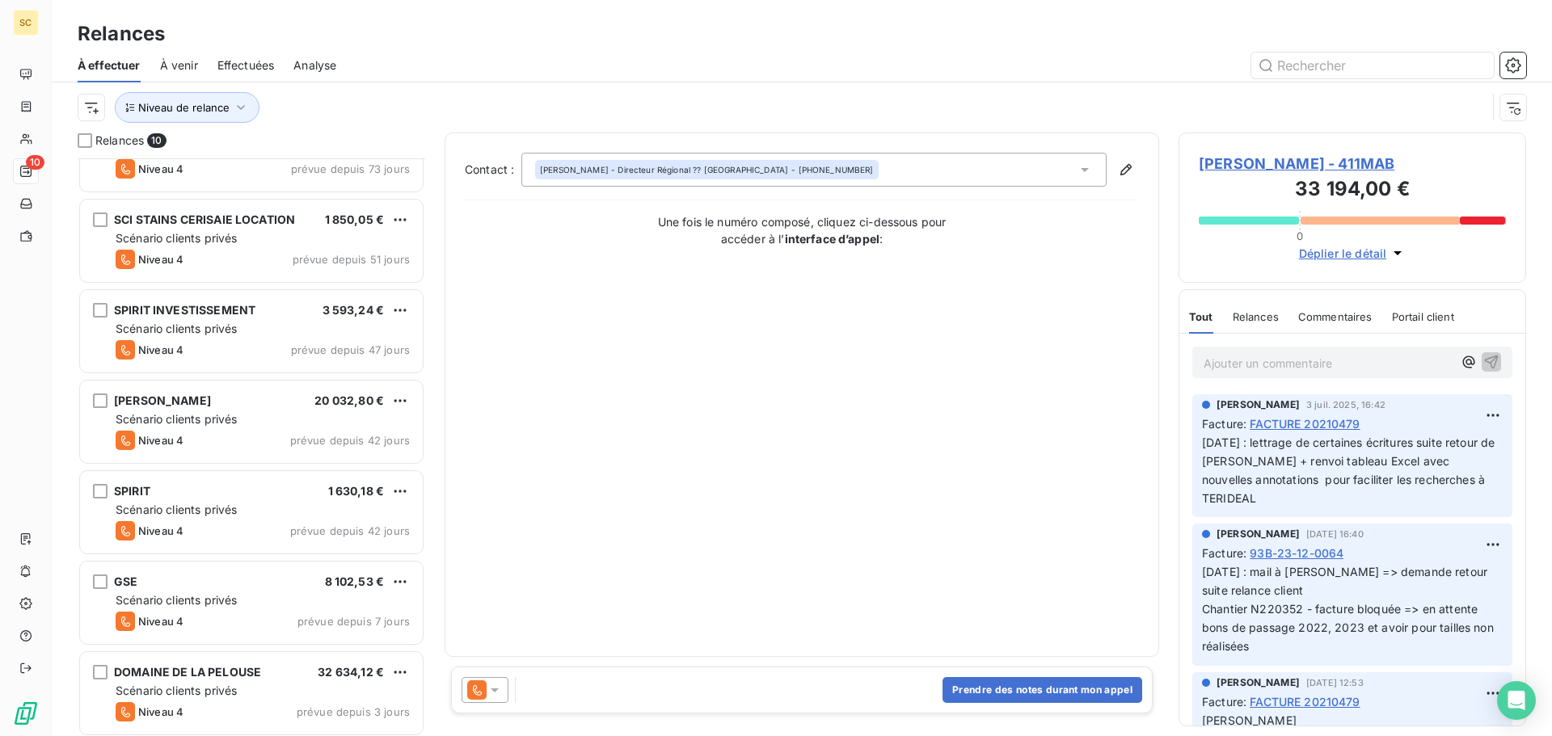
scroll to position [328, 0]
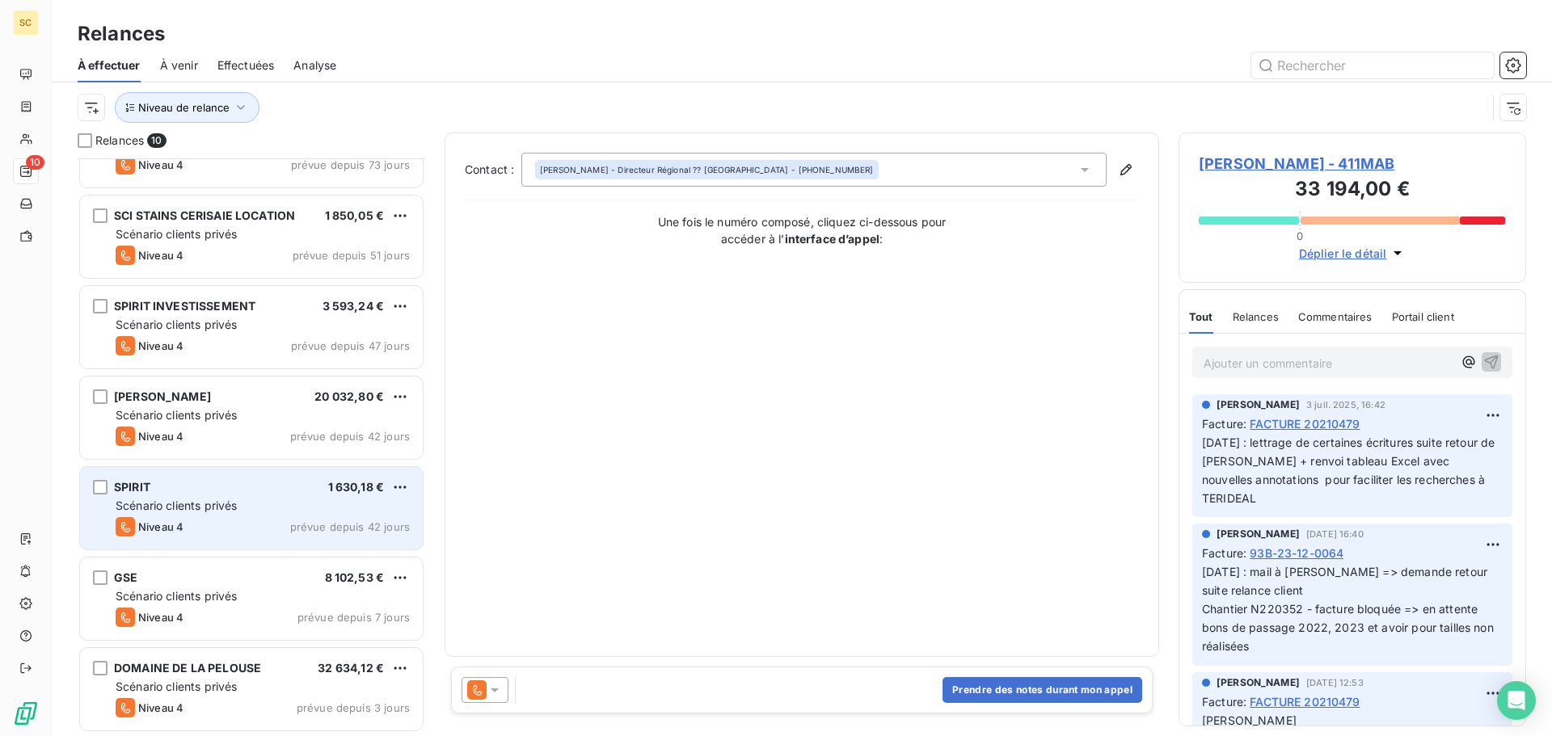
click at [211, 512] on span "Scénario clients privés" at bounding box center [176, 506] width 121 height 14
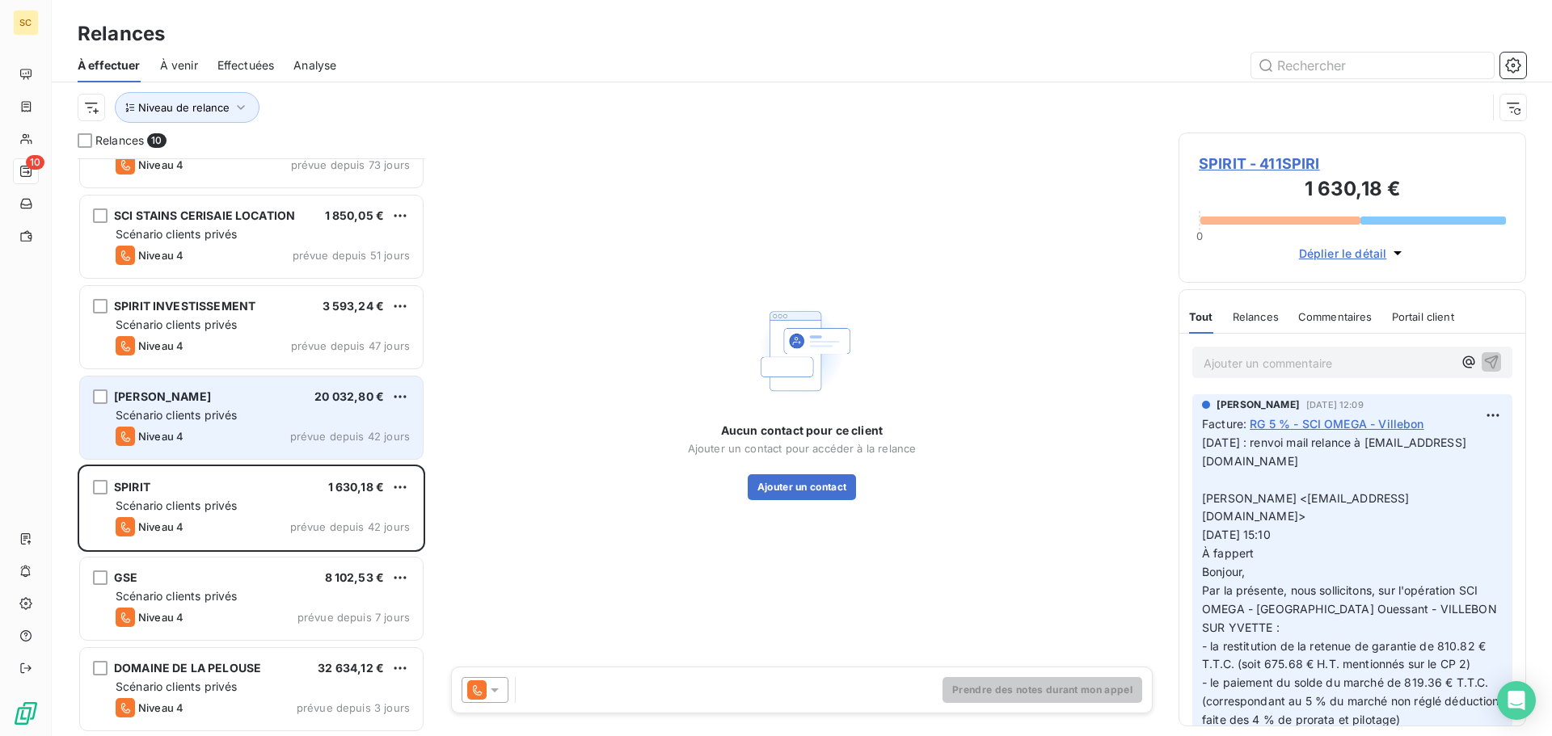
scroll to position [247, 0]
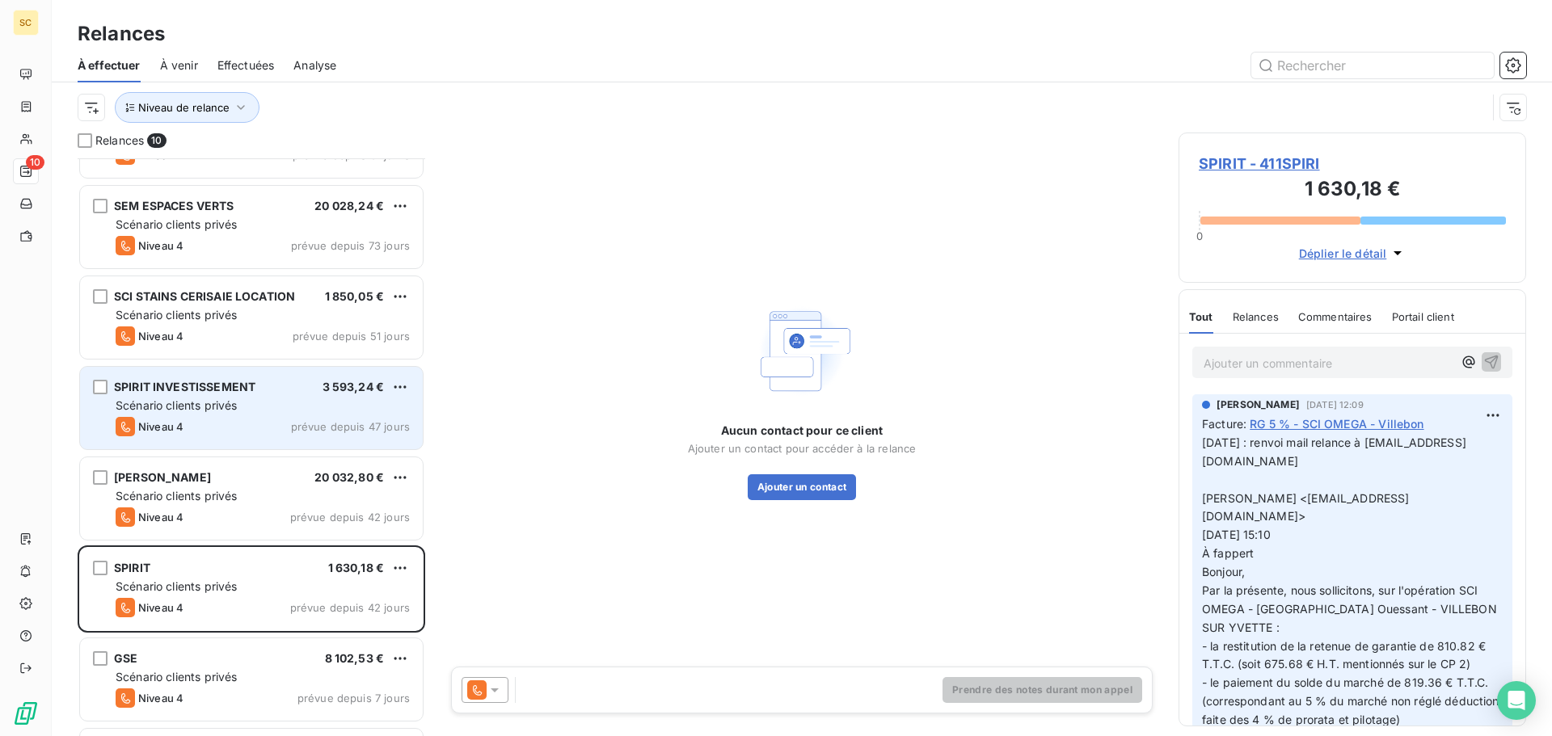
click at [239, 420] on div "Niveau 4 prévue depuis 47 jours" at bounding box center [263, 426] width 294 height 19
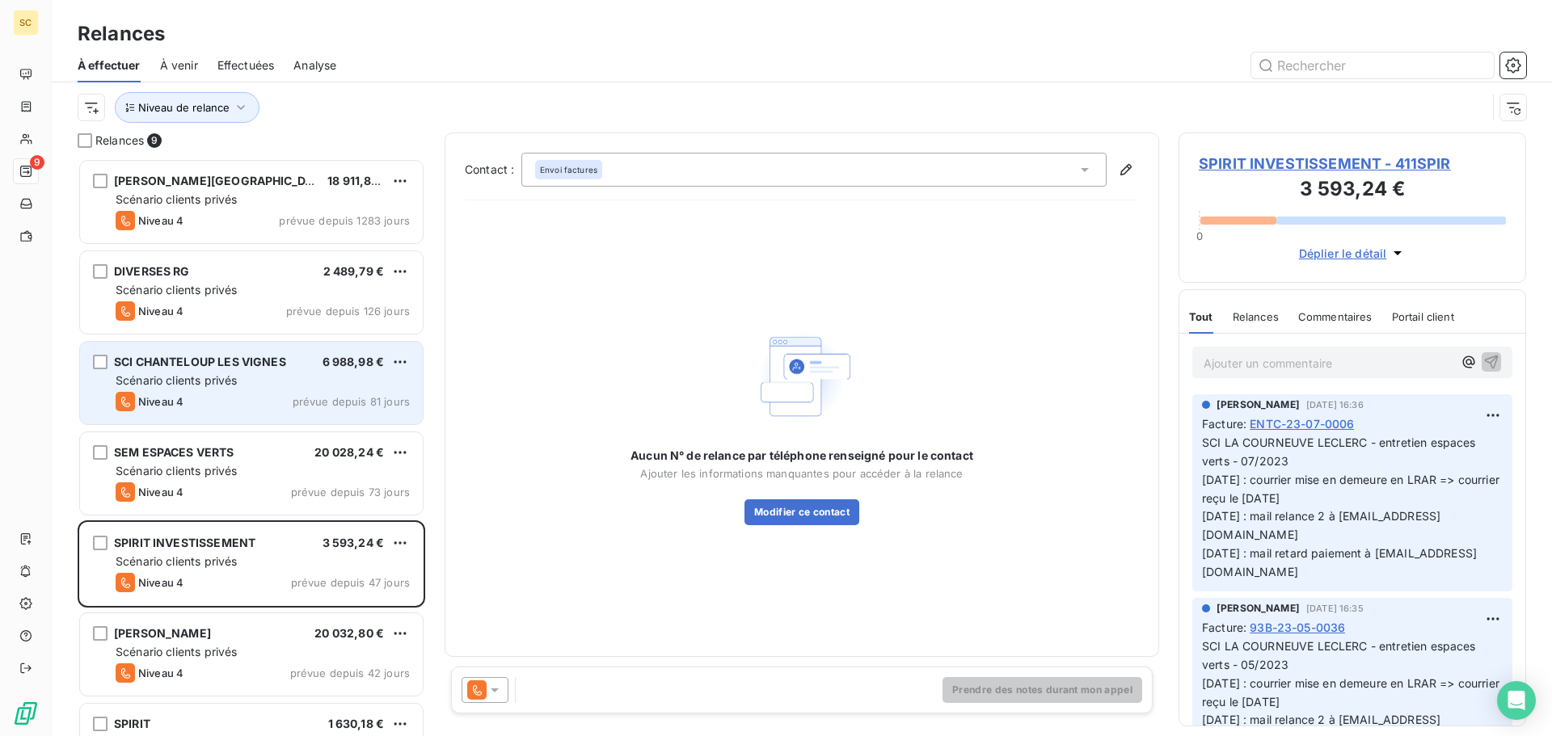
scroll to position [566, 336]
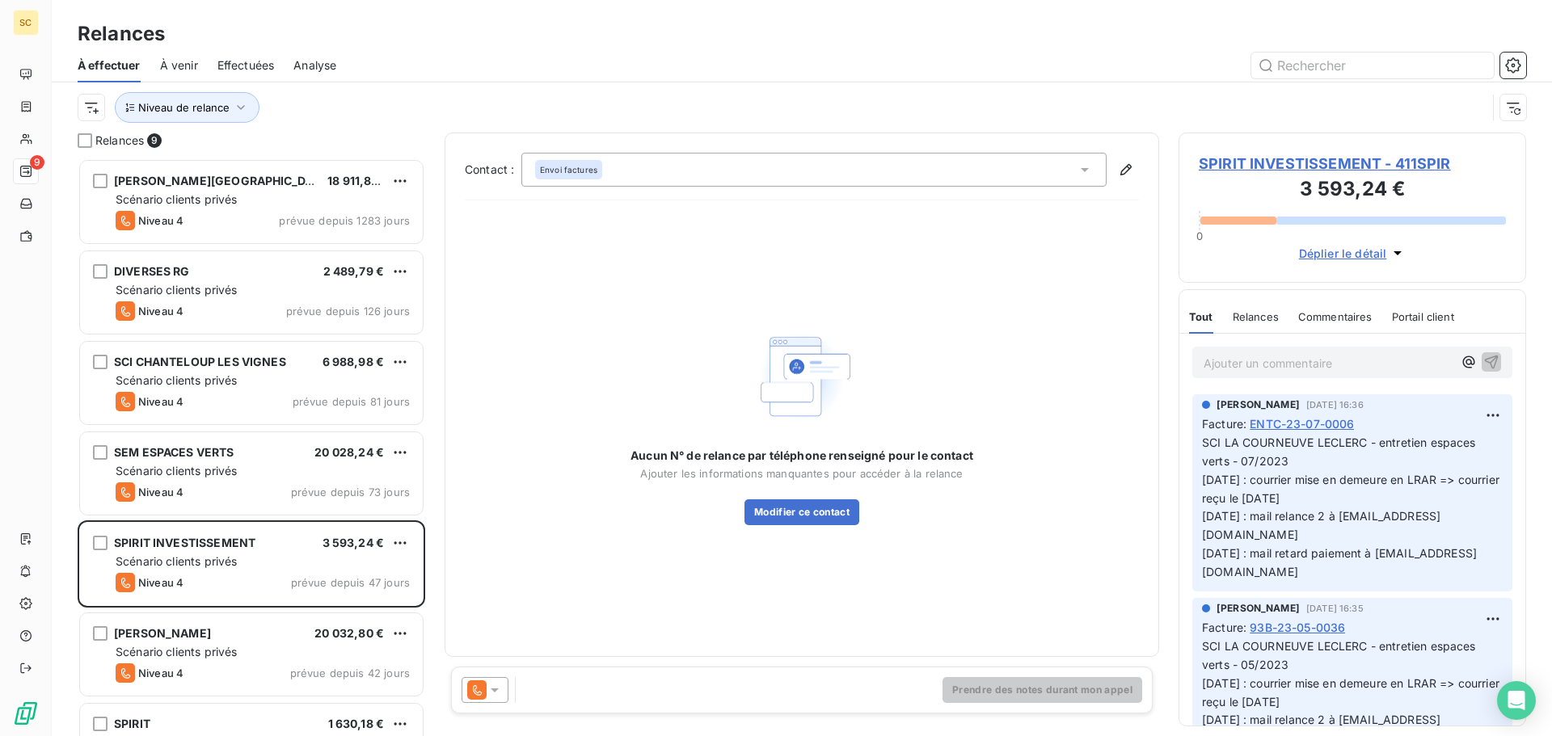
click at [1285, 164] on span "SPIRIT INVESTISSEMENT - 411SPIR" at bounding box center [1352, 164] width 307 height 22
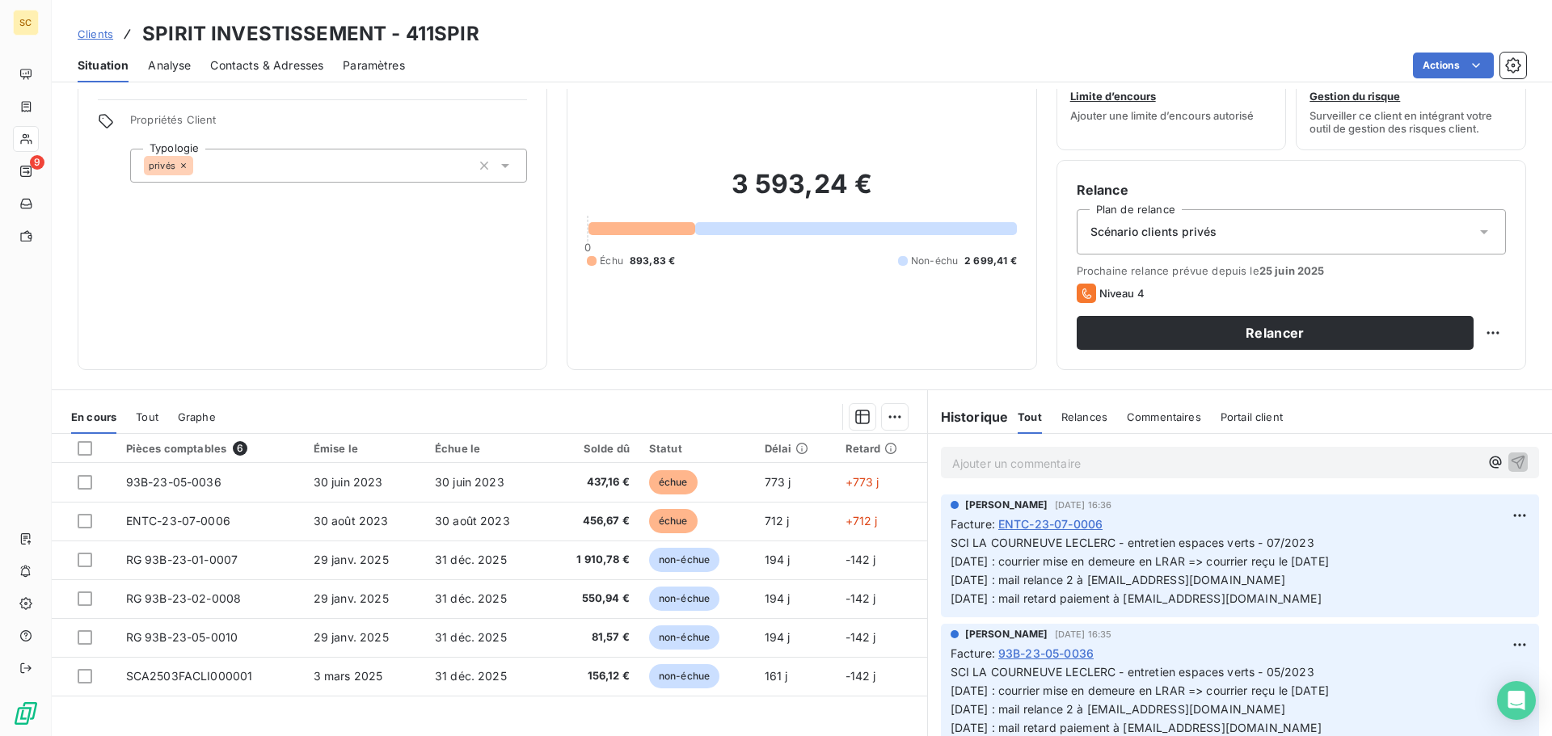
scroll to position [109, 0]
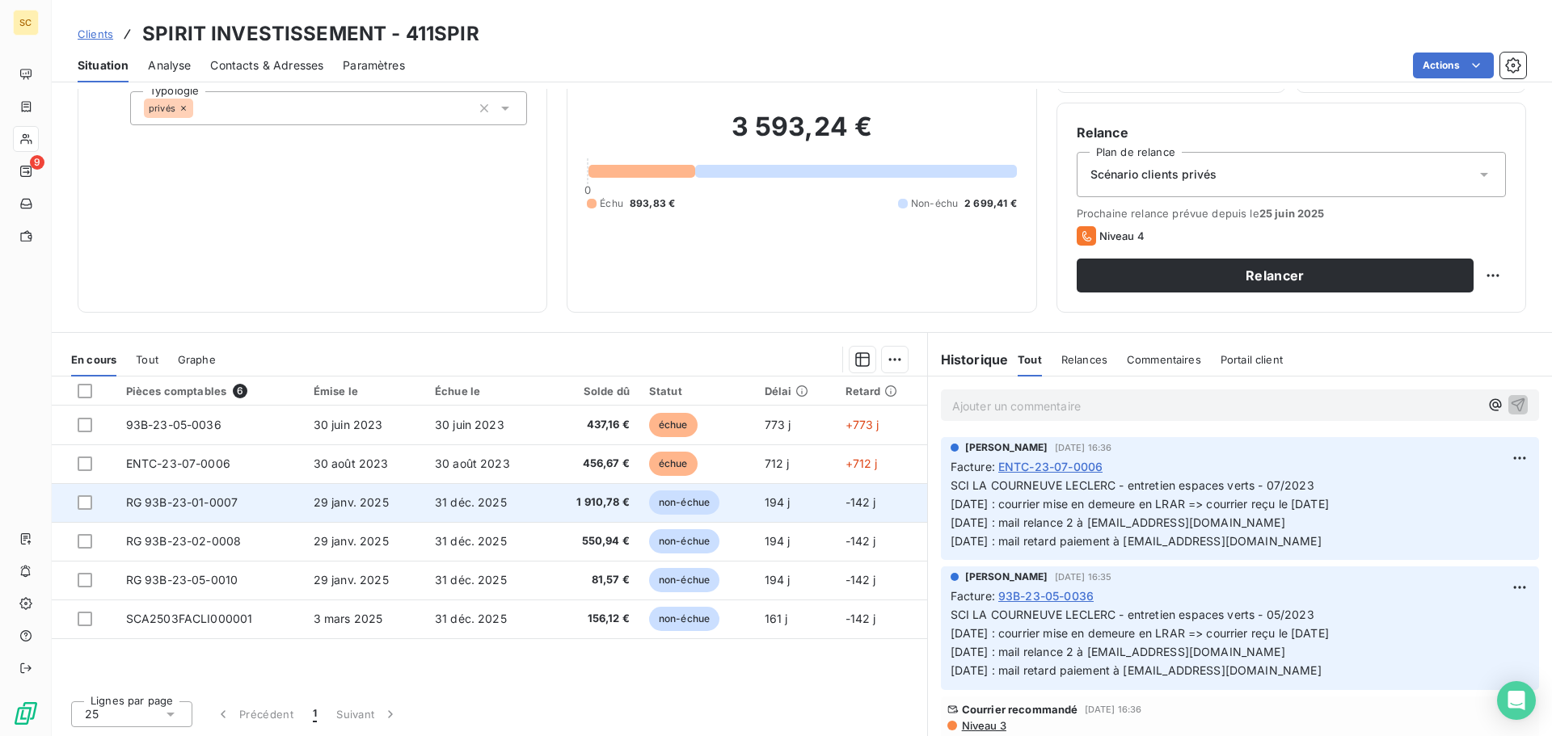
click at [378, 500] on span "29 janv. 2025" at bounding box center [351, 503] width 75 height 14
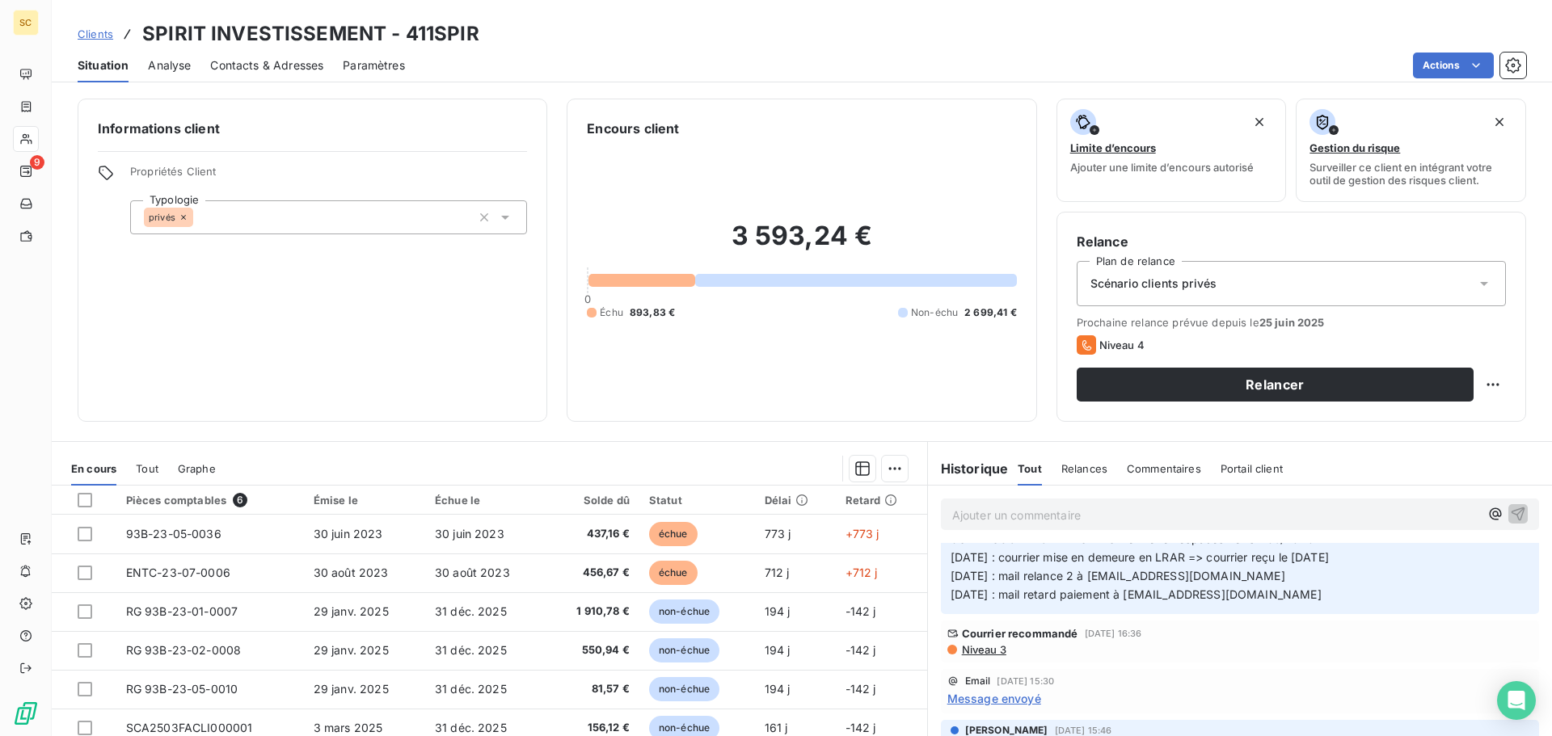
scroll to position [81, 0]
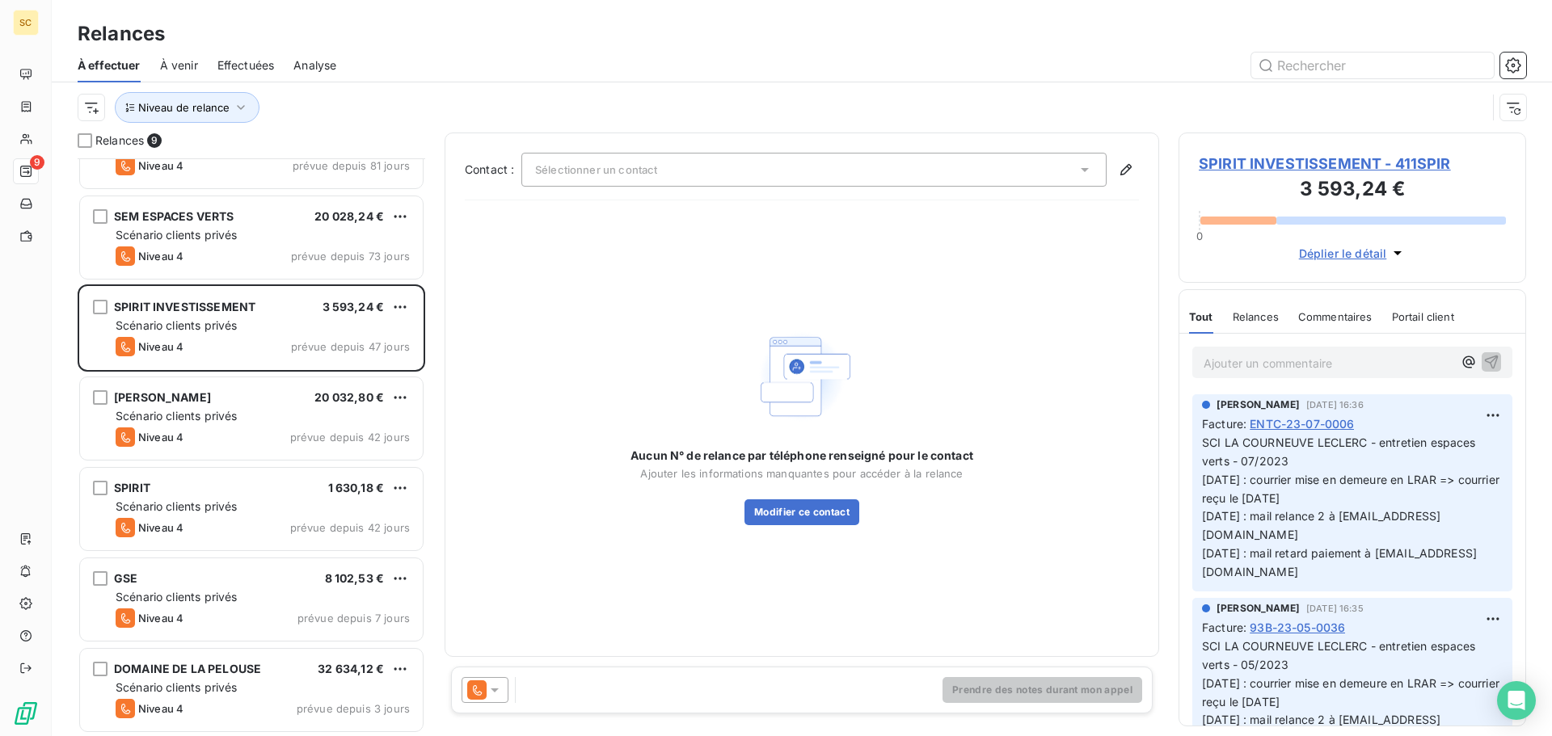
scroll to position [238, 0]
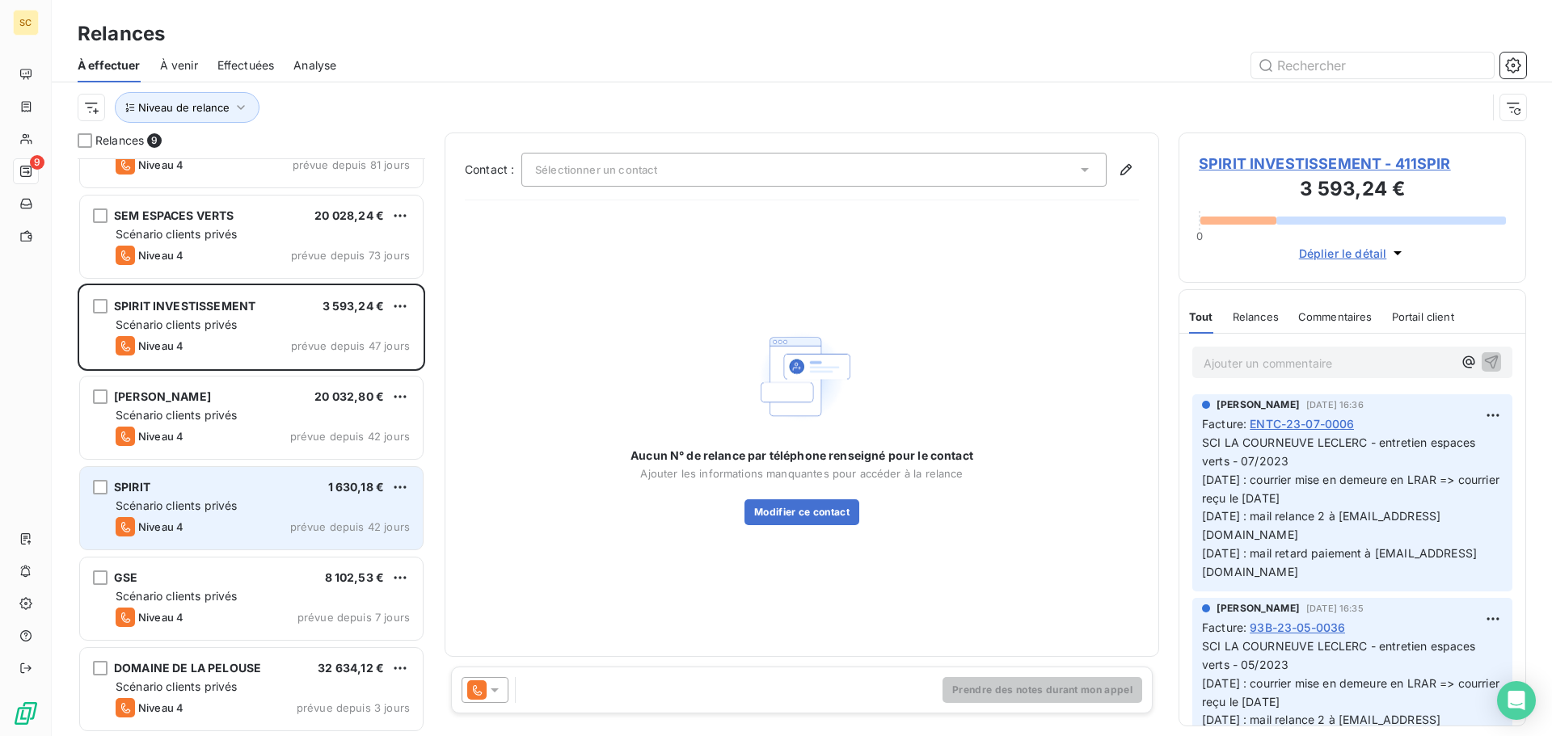
click at [222, 496] on div "SPIRIT 1 630,18 € Scénario clients privés Niveau 4 prévue depuis 42 jours" at bounding box center [251, 508] width 343 height 82
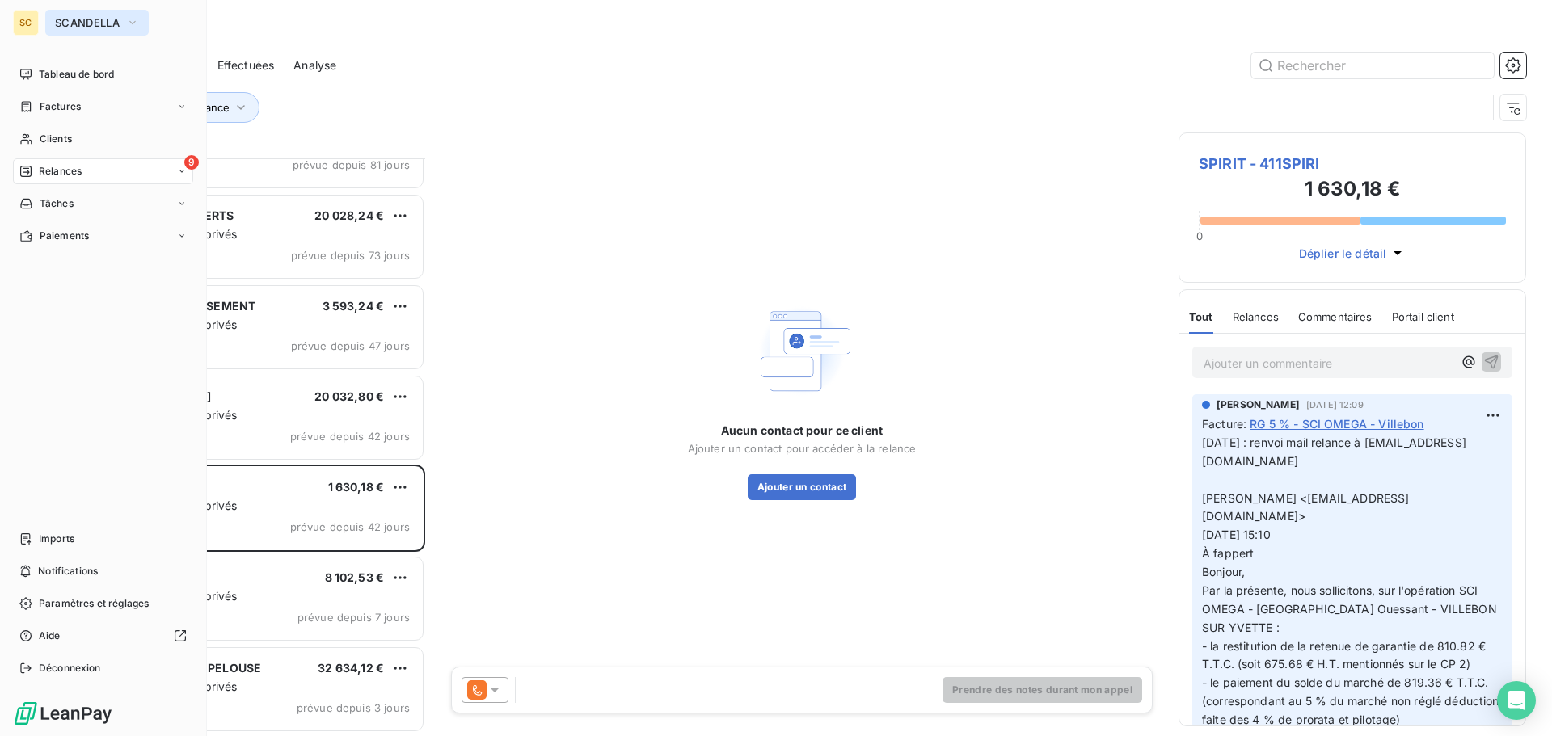
click at [97, 28] on span "SCANDELLA" at bounding box center [87, 22] width 65 height 13
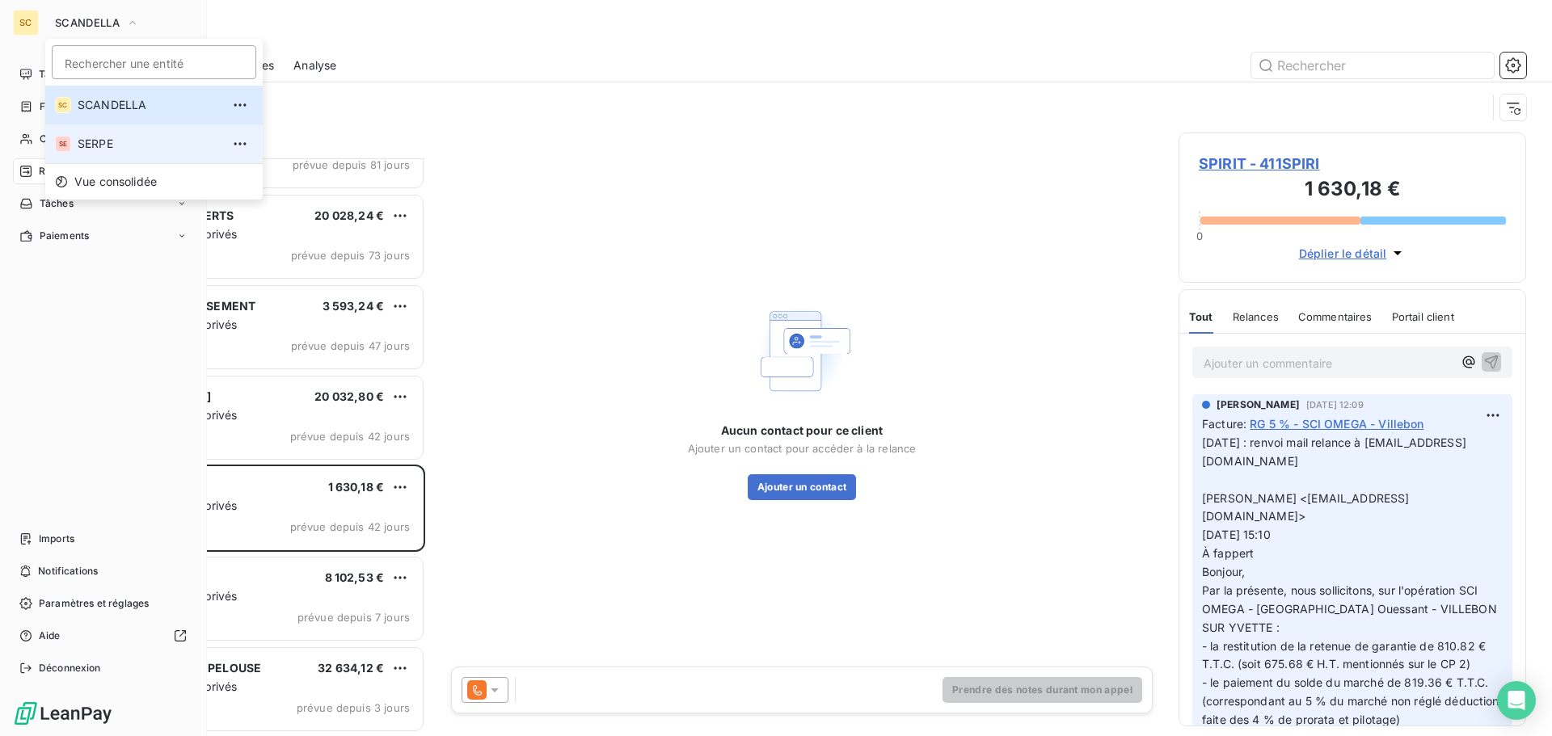
click at [123, 144] on span "SERPE" at bounding box center [149, 144] width 143 height 16
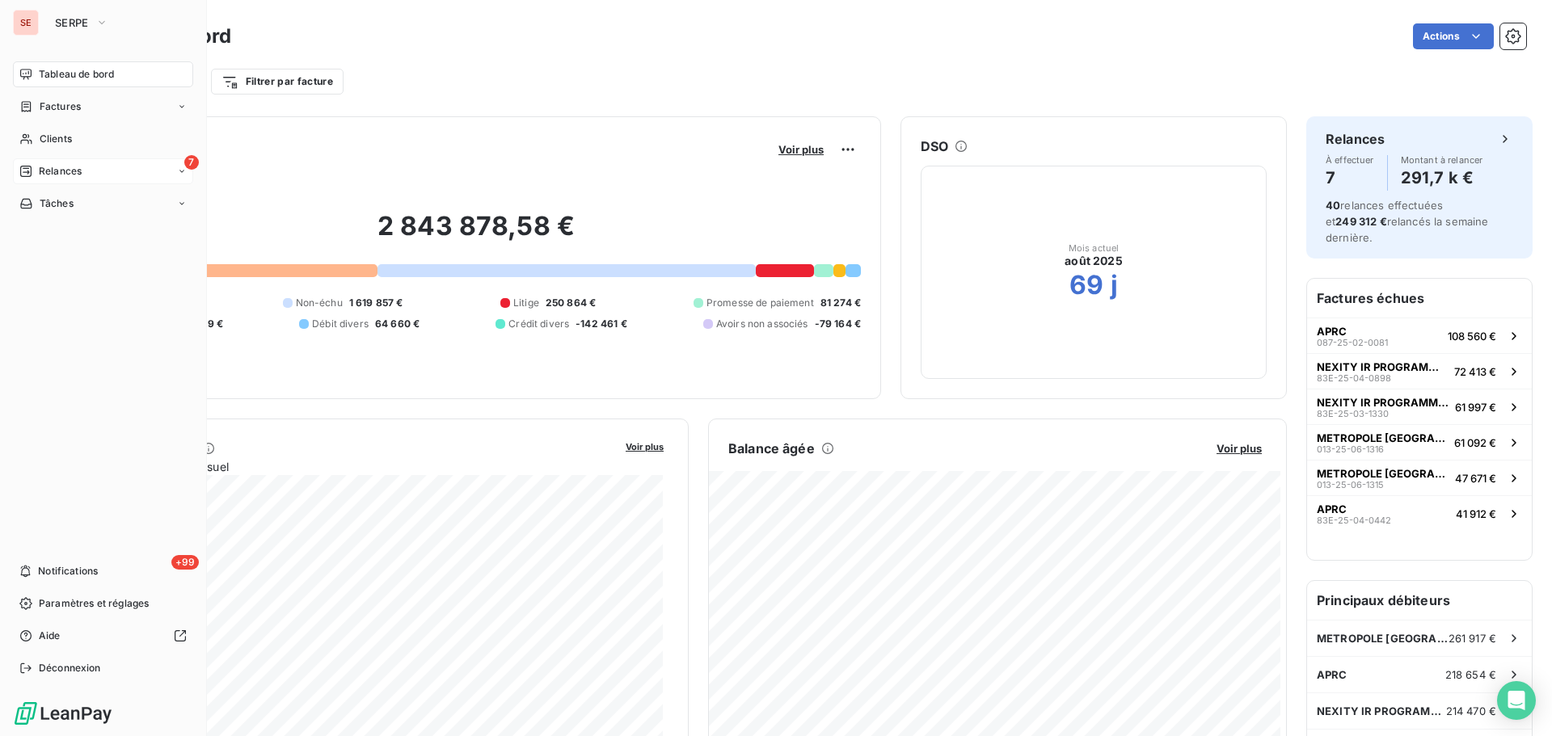
click at [91, 167] on div "7 Relances" at bounding box center [103, 171] width 180 height 26
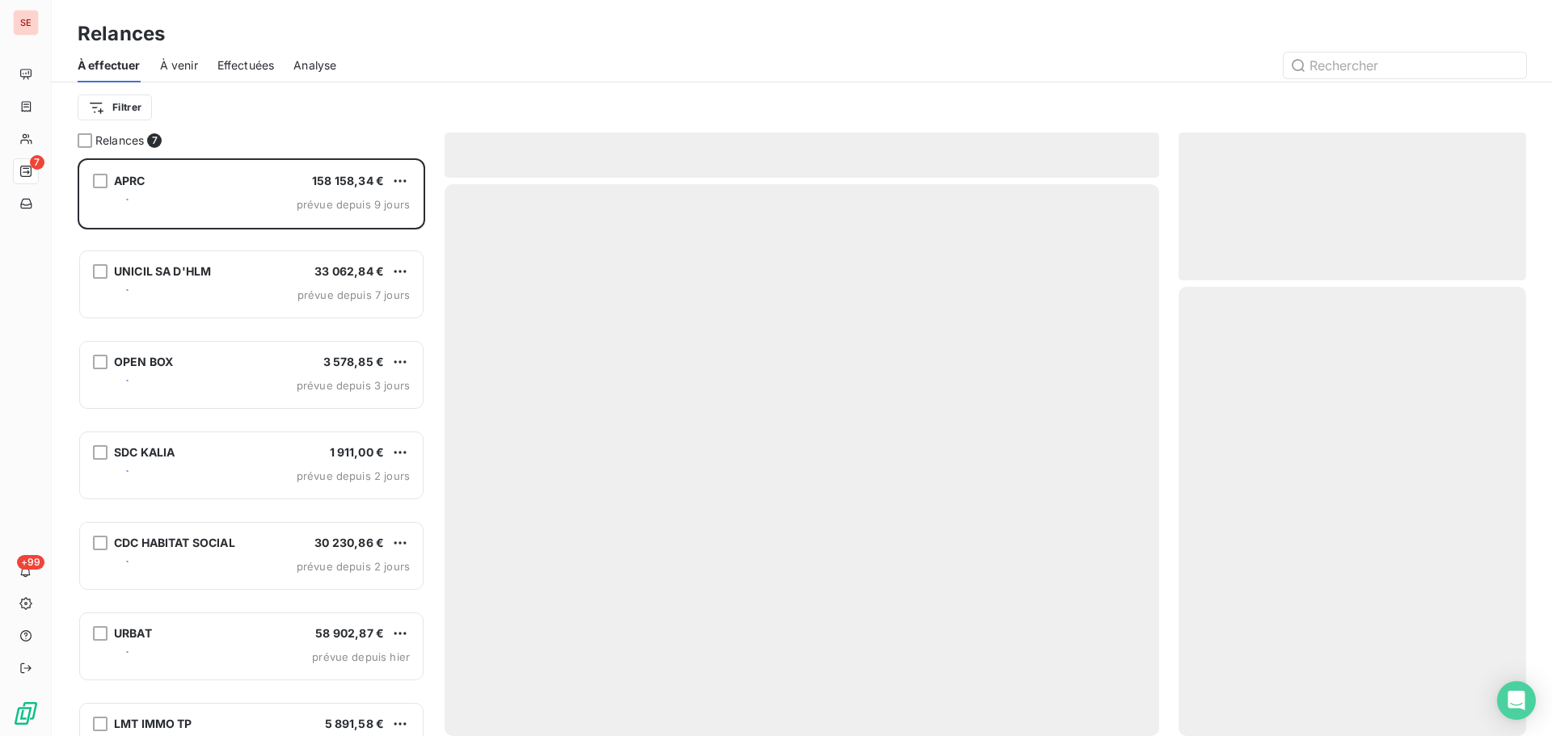
scroll to position [566, 336]
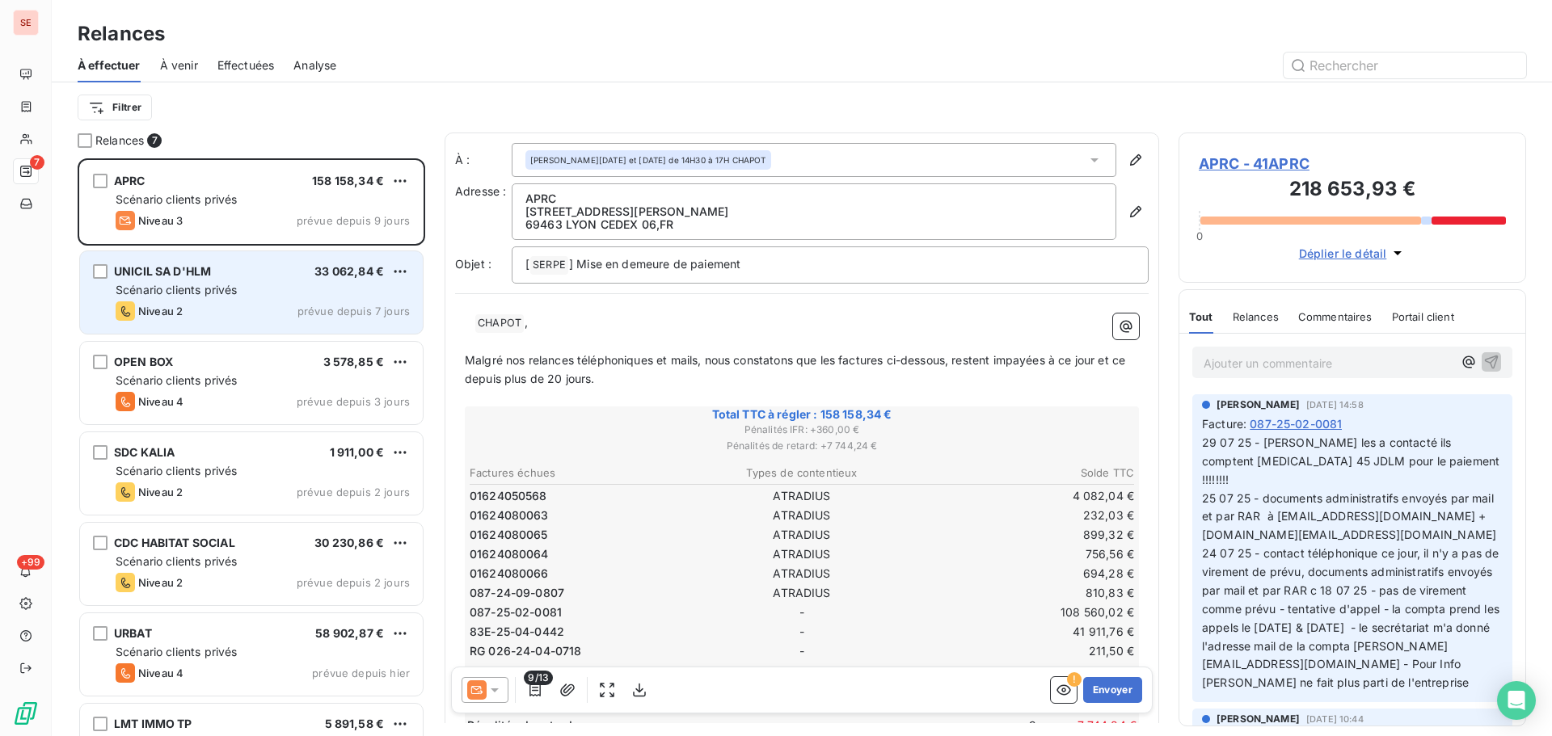
click at [322, 297] on div "Scénario clients privés" at bounding box center [263, 290] width 294 height 16
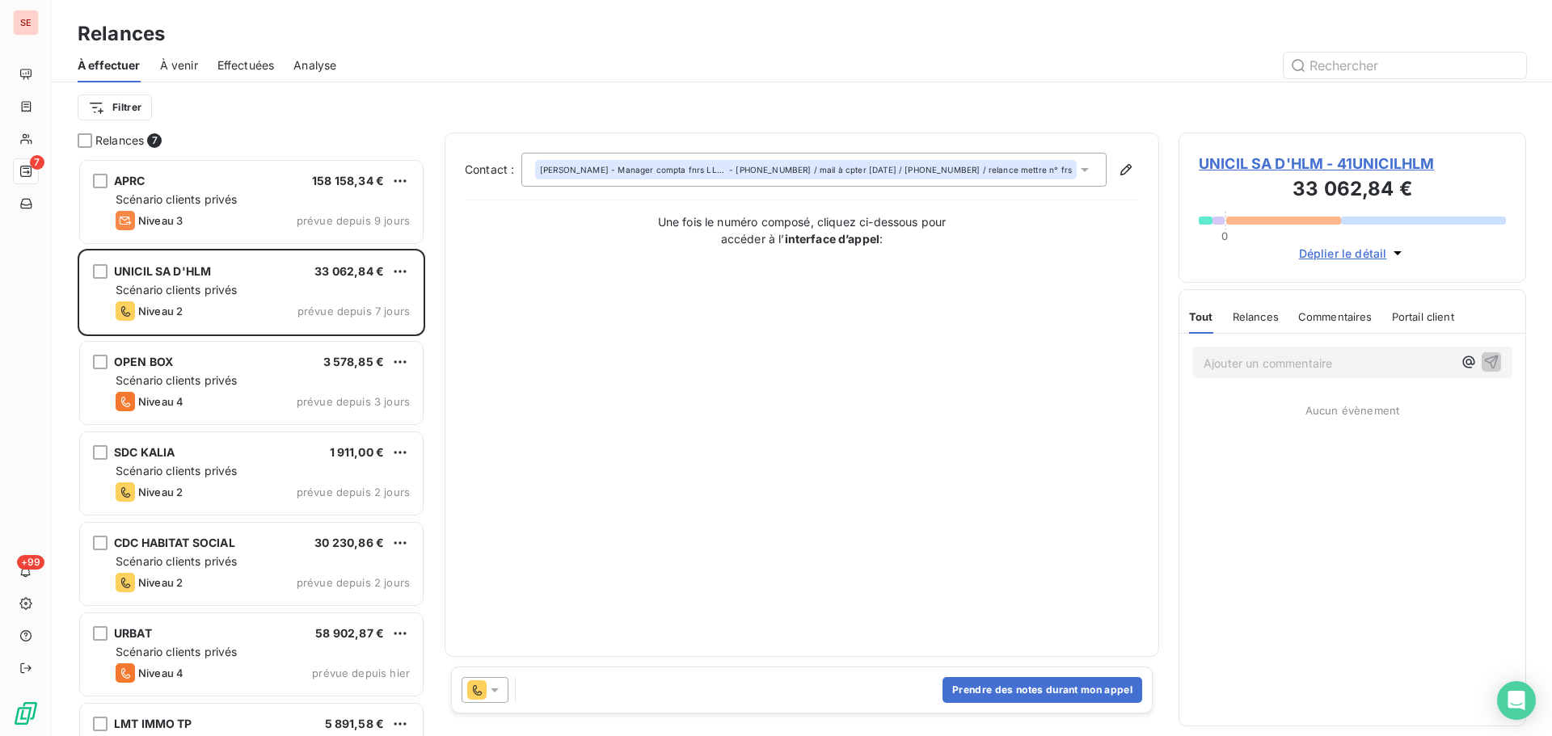
click at [1398, 155] on span "UNICIL SA D'HLM - 41UNICILHLM" at bounding box center [1352, 164] width 307 height 22
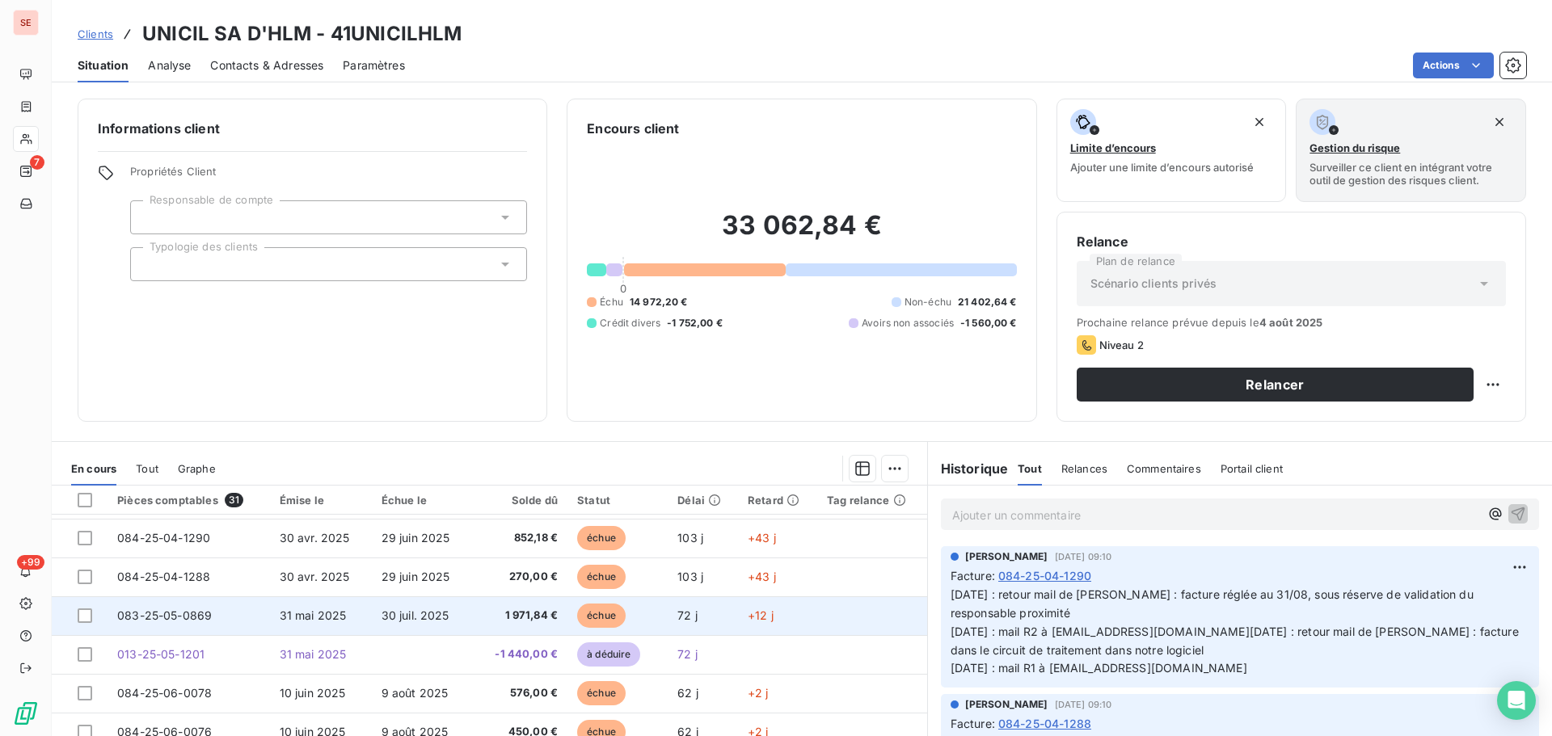
scroll to position [243, 0]
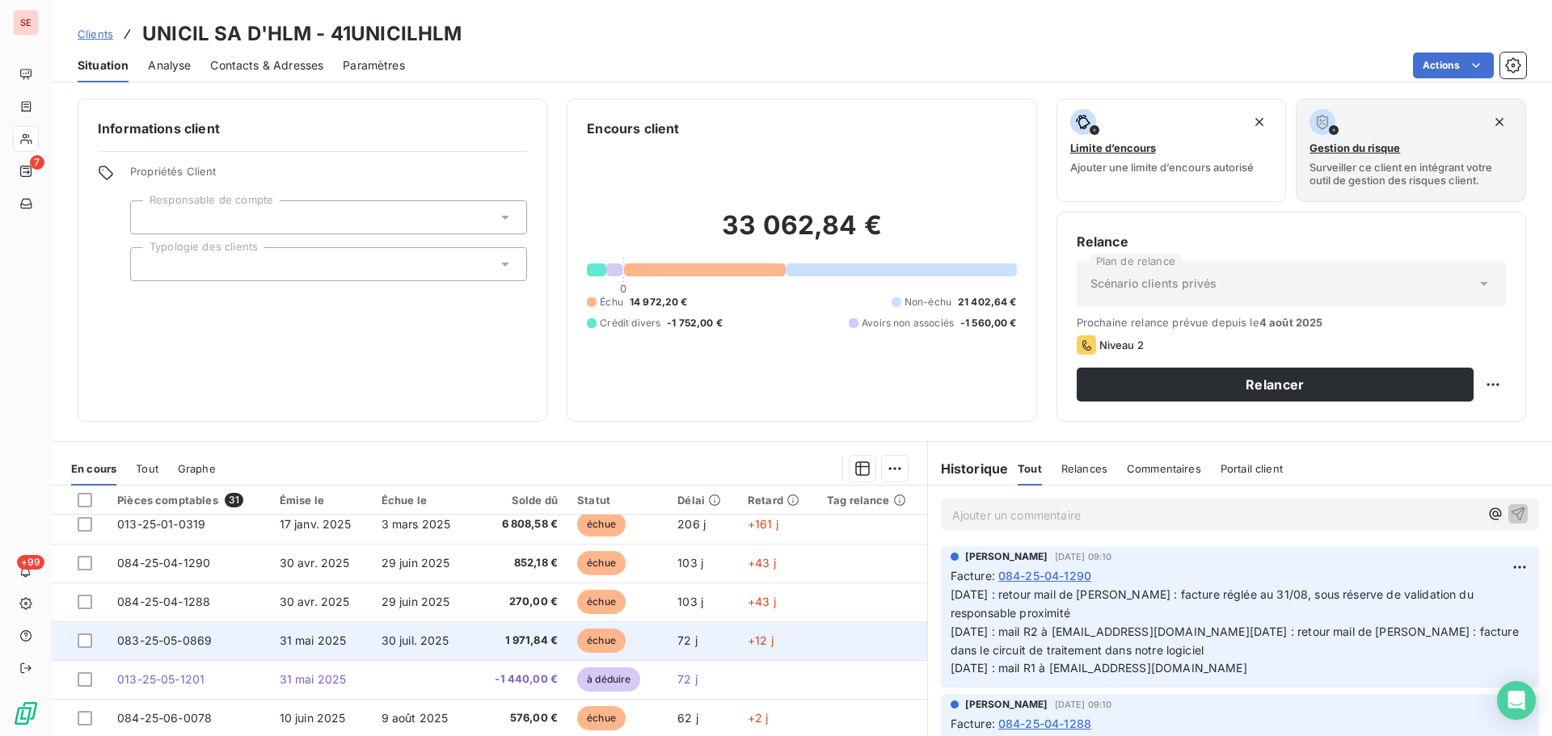
click at [393, 639] on span "30 juil. 2025" at bounding box center [416, 641] width 68 height 14
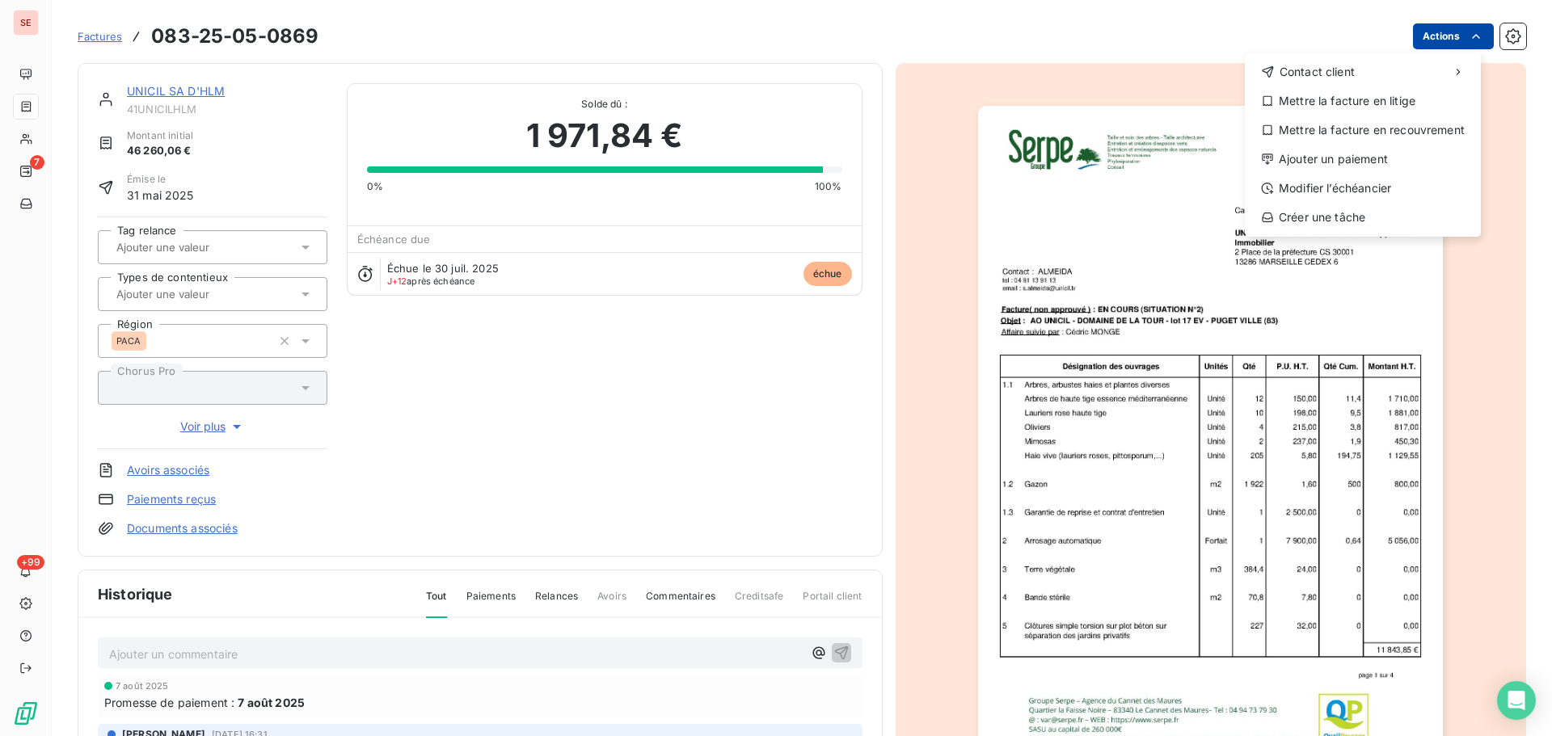
click at [1432, 42] on html "SE 7 +99 Factures 083-25-05-0869 Actions Contact client Mettre la facture en li…" at bounding box center [776, 368] width 1552 height 736
click at [1376, 103] on div "Mettre la facture en litige" at bounding box center [1362, 101] width 223 height 26
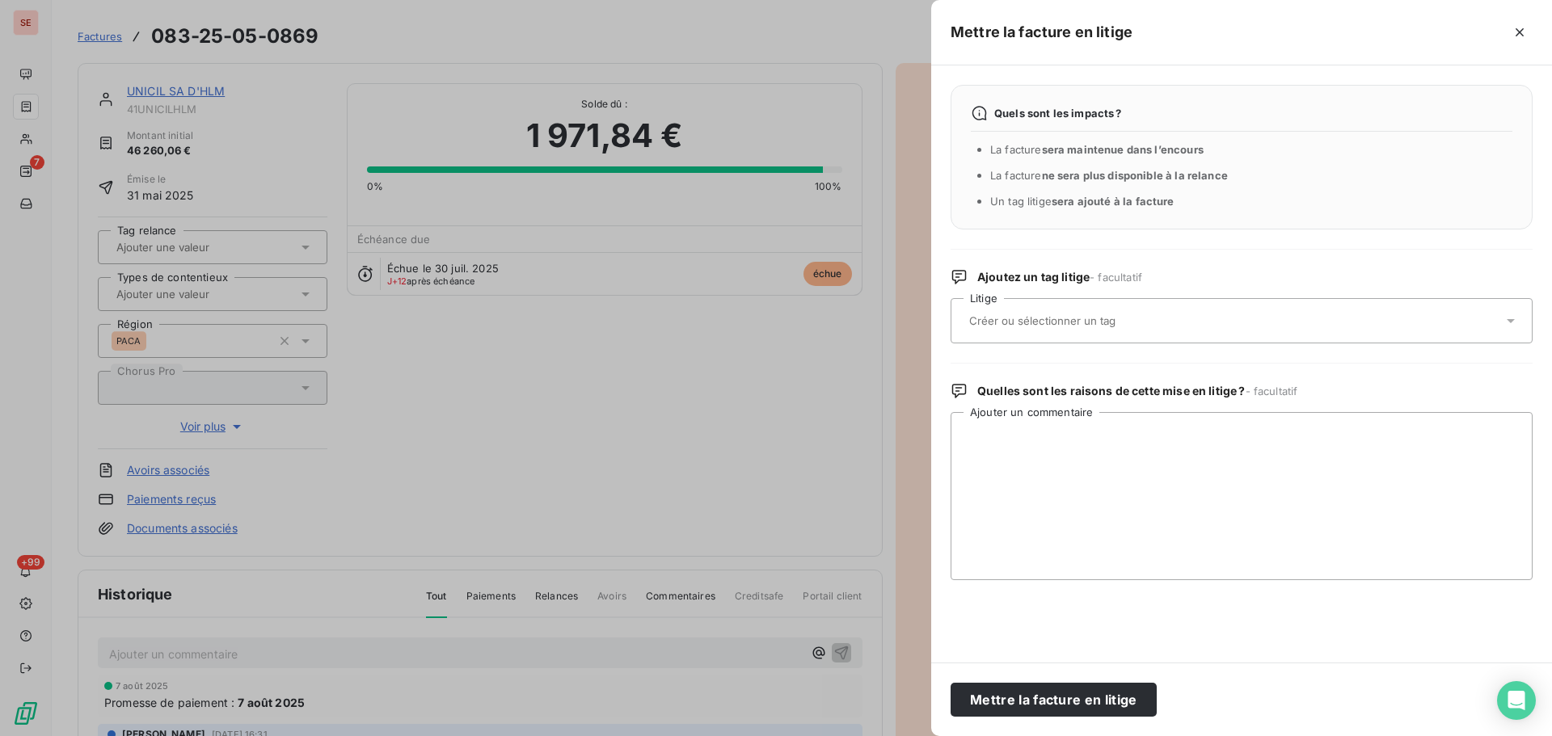
click at [1030, 320] on input "text" at bounding box center [1085, 321] width 235 height 15
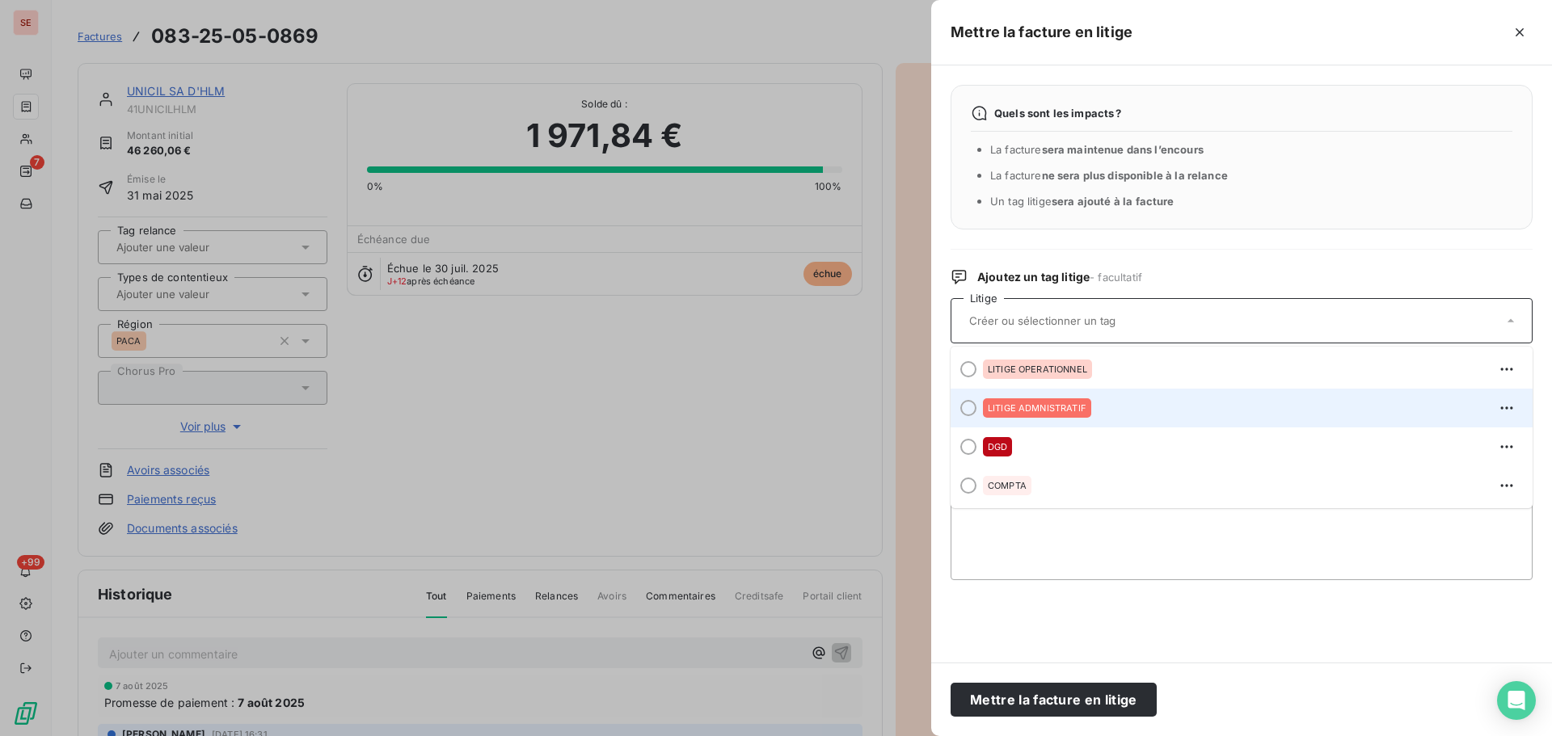
click at [1038, 399] on div "LITIGE ADMNISTRATIF" at bounding box center [1037, 408] width 108 height 19
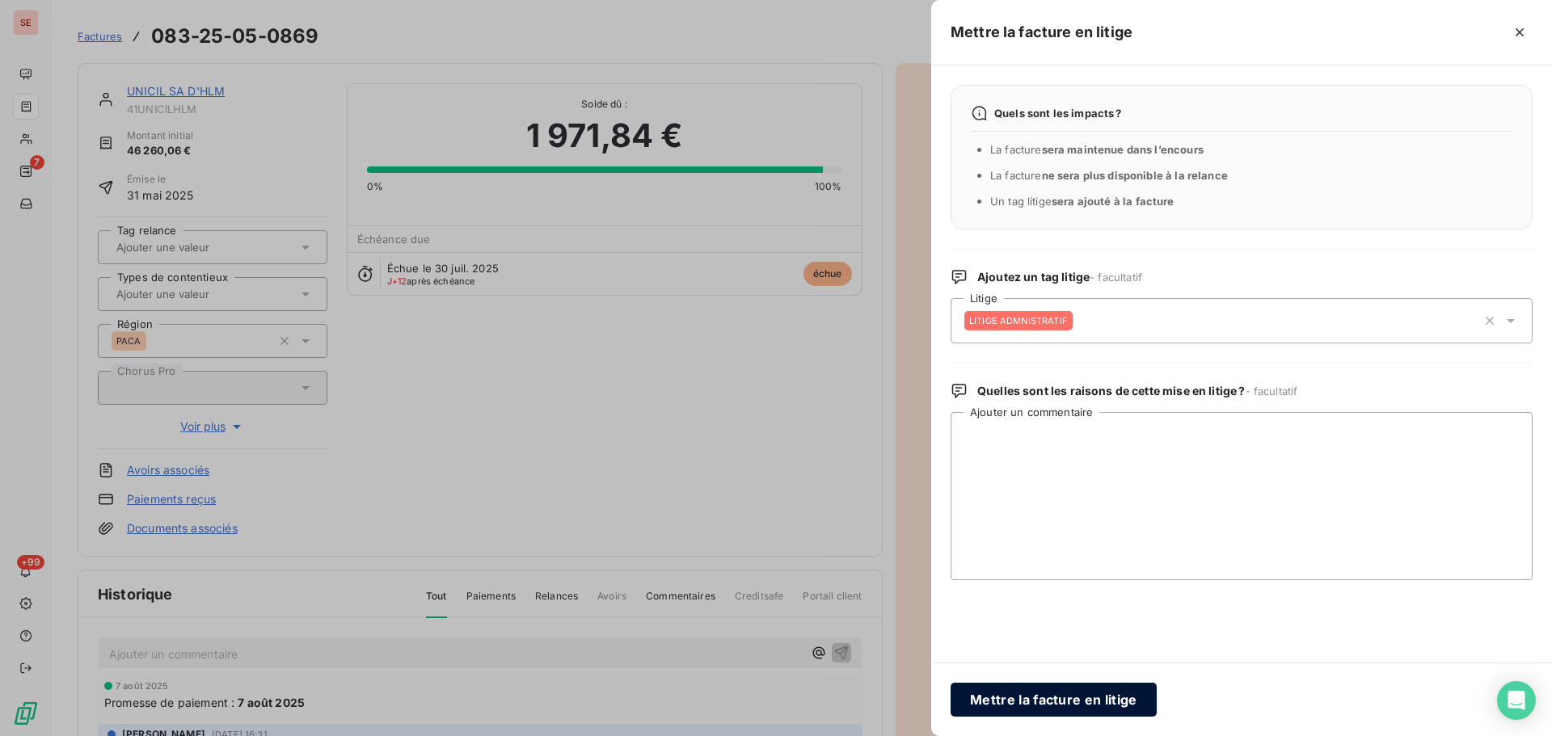
click at [1035, 702] on button "Mettre la facture en litige" at bounding box center [1054, 700] width 206 height 34
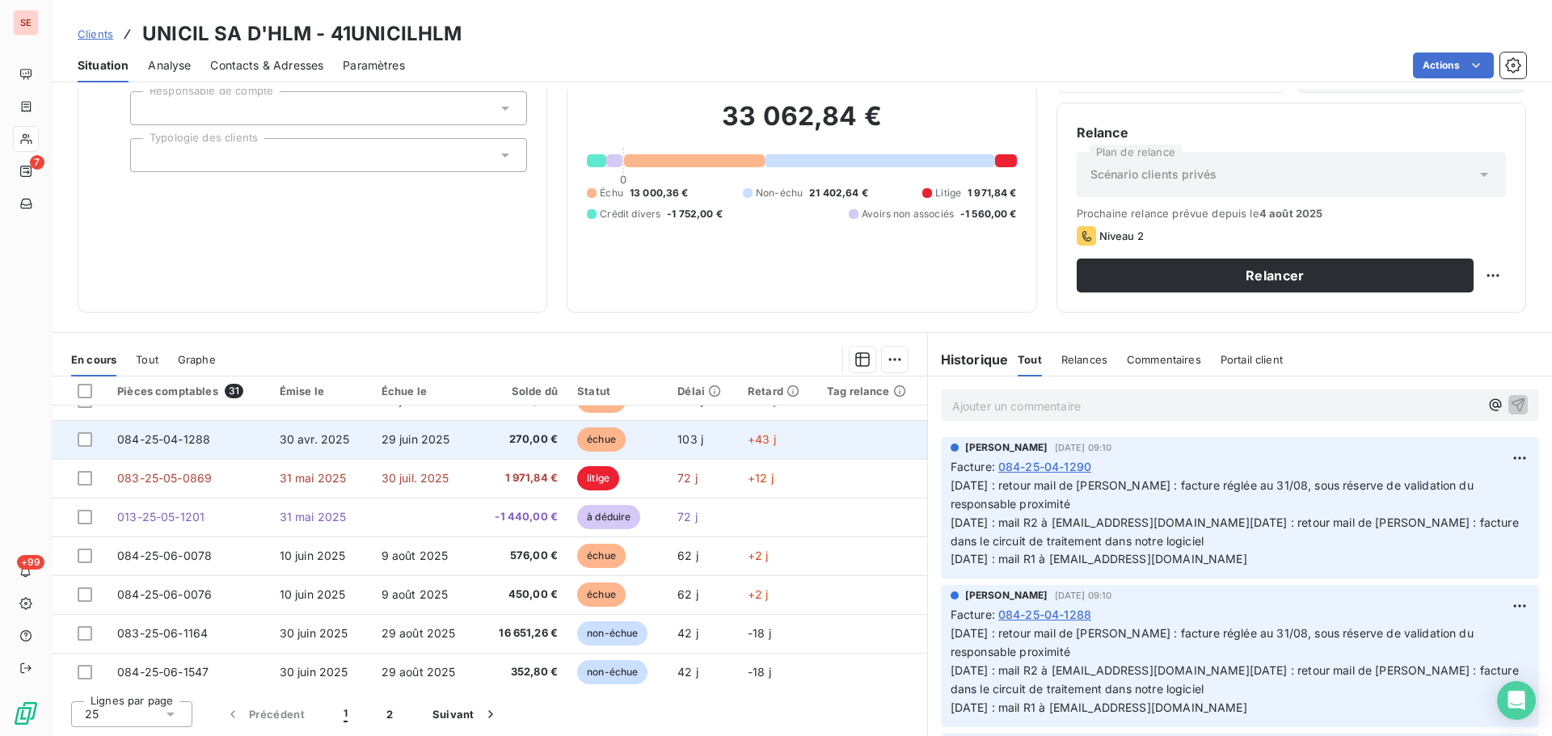
scroll to position [323, 0]
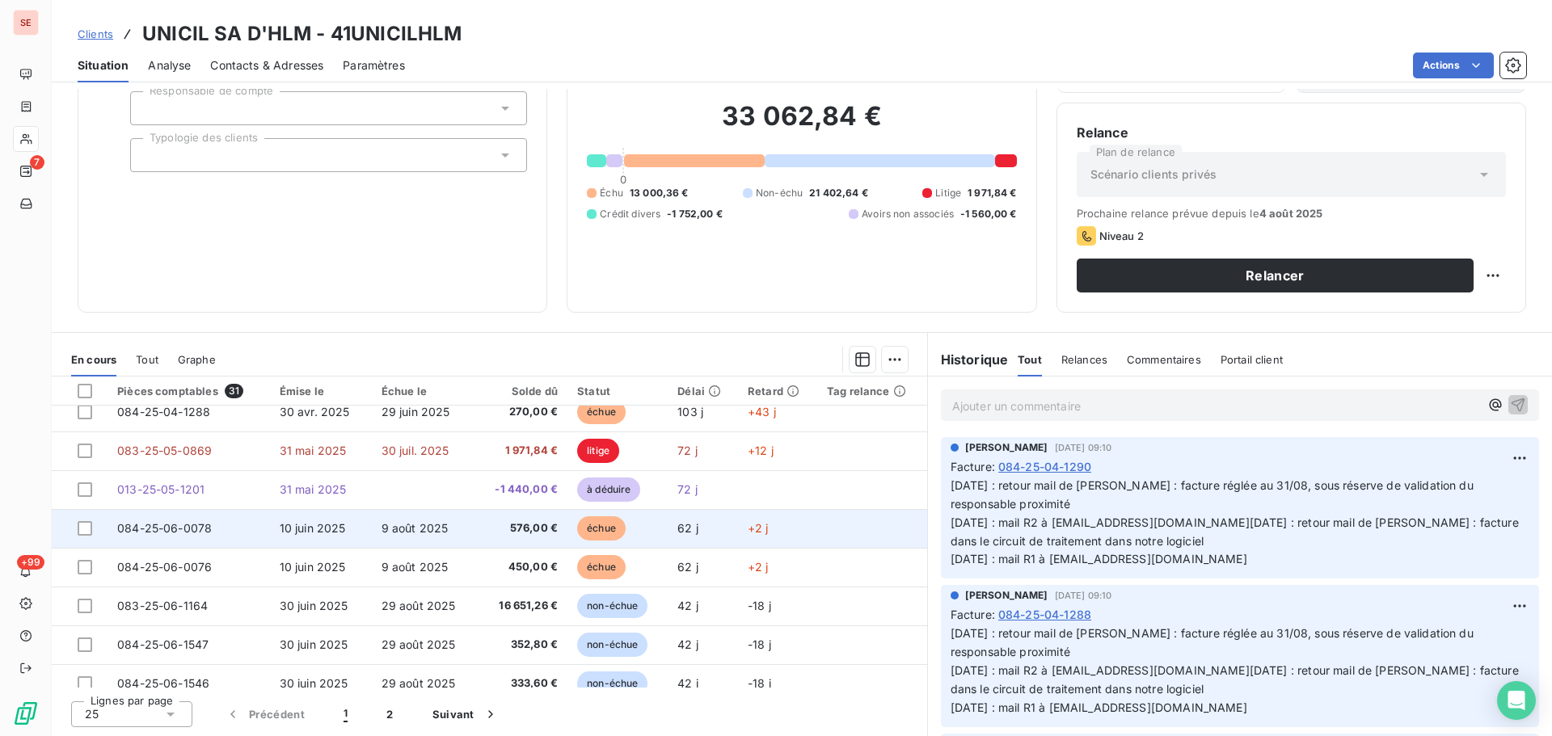
click at [376, 520] on td "9 août 2025" at bounding box center [424, 528] width 104 height 39
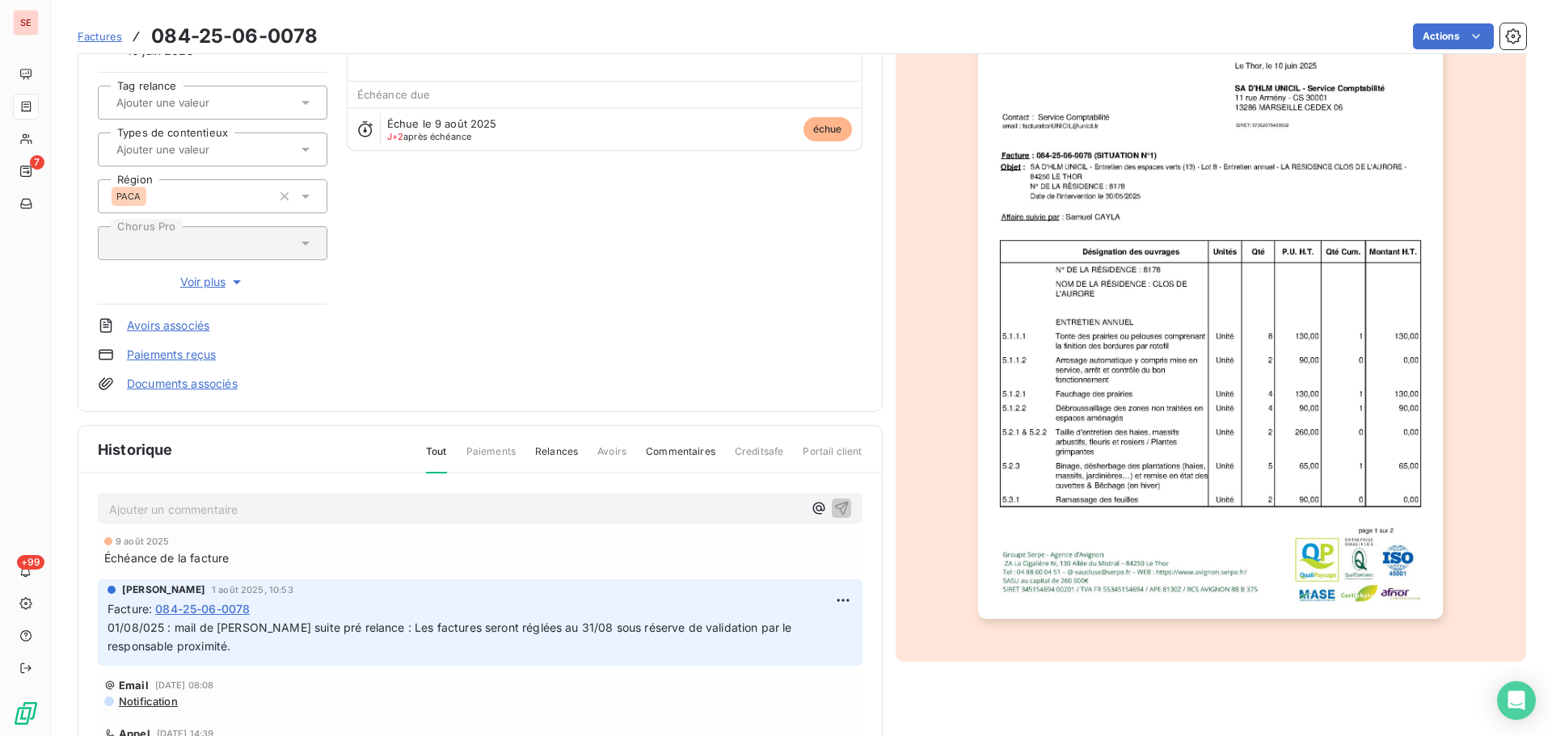
scroll to position [162, 0]
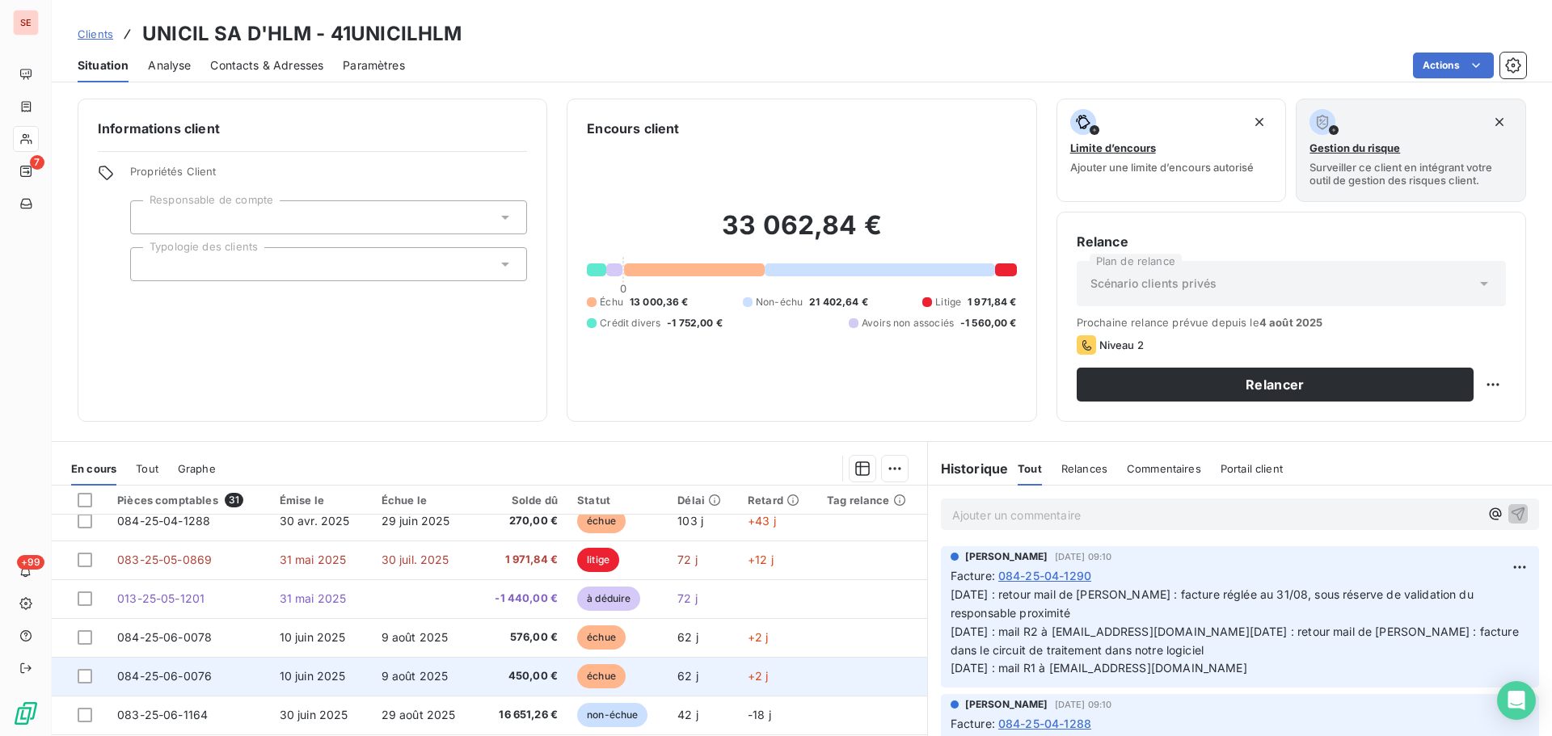
scroll to position [404, 0]
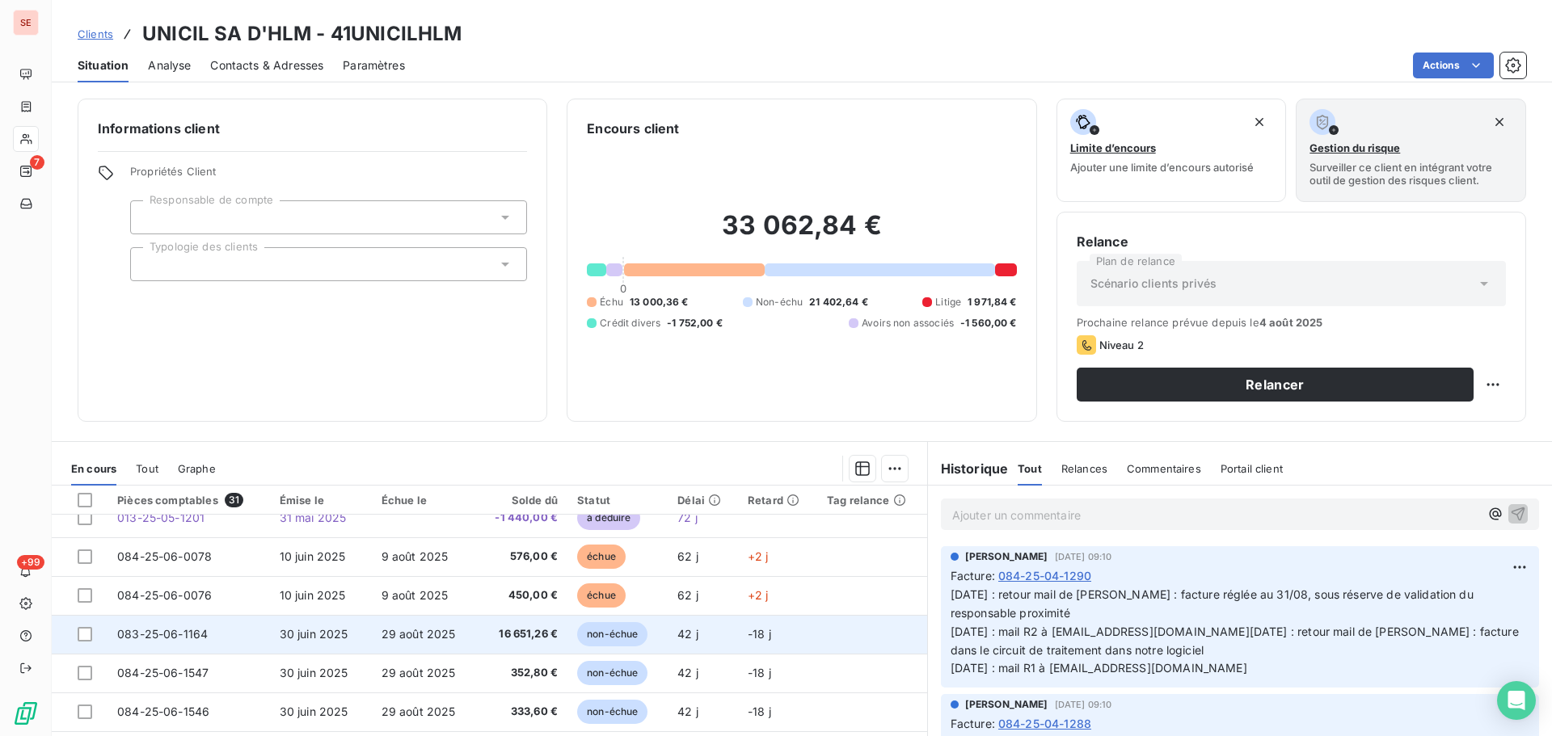
click at [462, 629] on td "29 août 2025" at bounding box center [424, 634] width 104 height 39
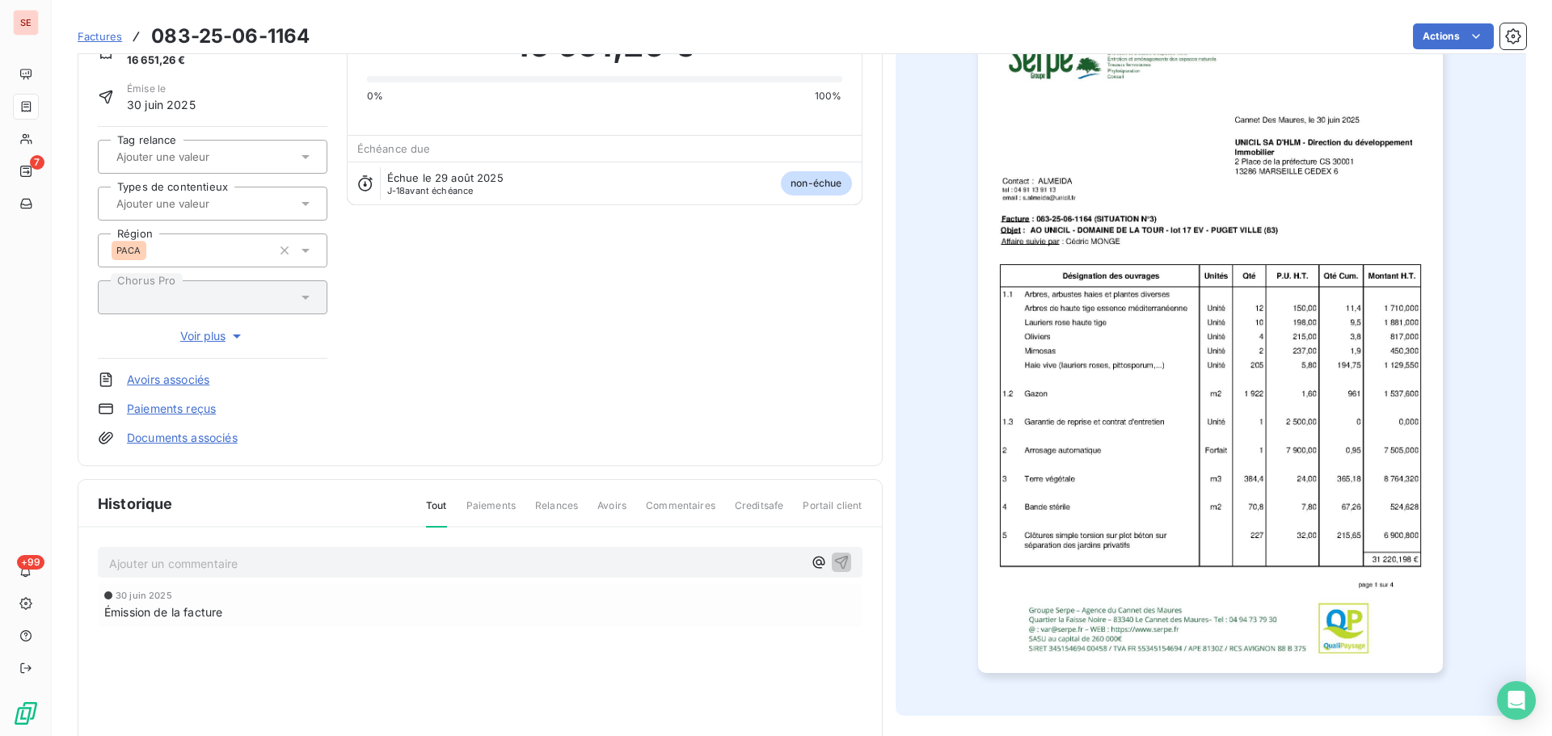
scroll to position [162, 0]
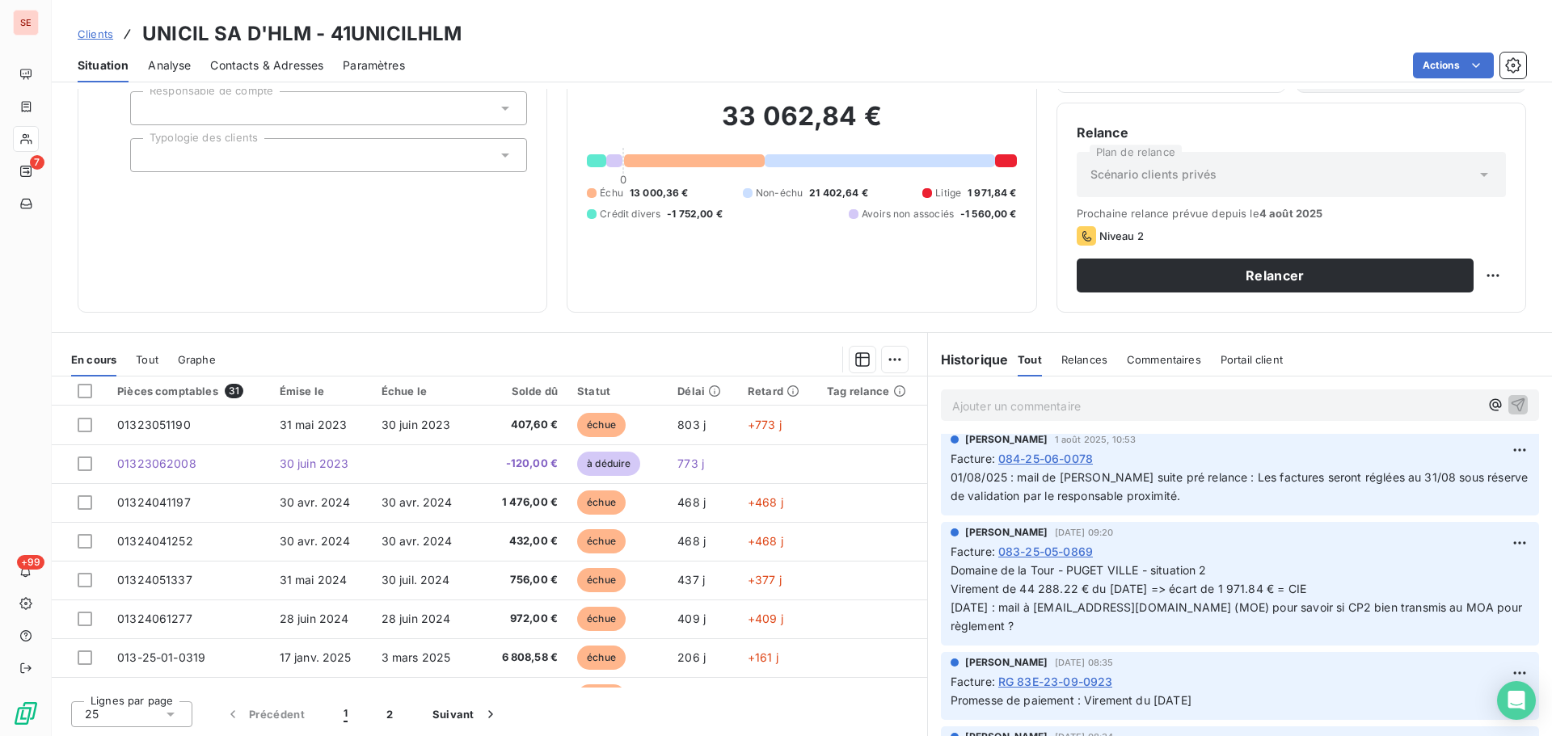
scroll to position [404, 0]
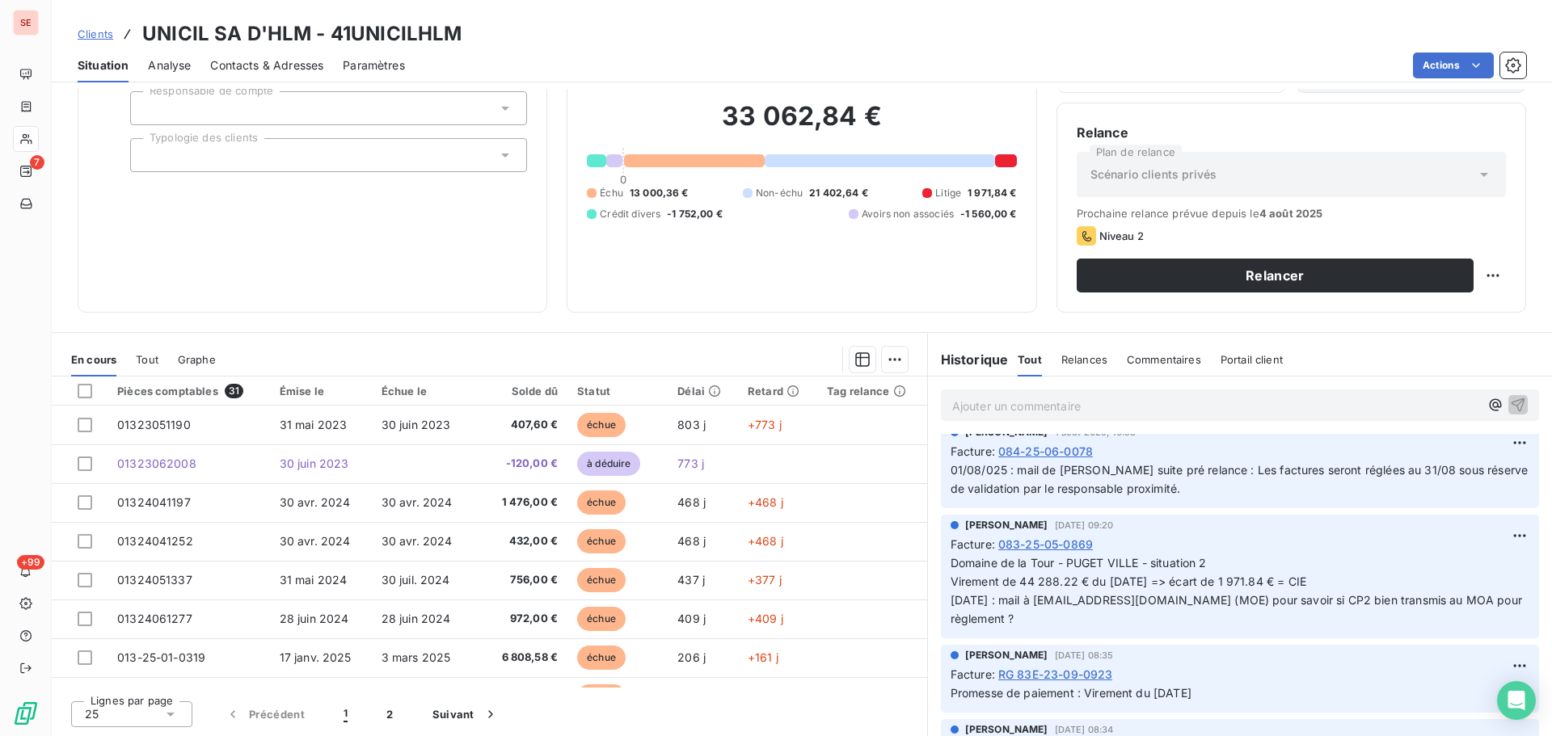
drag, startPoint x: 1021, startPoint y: 623, endPoint x: 939, endPoint y: 562, distance: 102.8
click at [941, 562] on div "AMELIA RAIMUNDO 1 août 2025, 09:20 Facture : 083-25-05-0869 Domaine de la Tour …" at bounding box center [1240, 577] width 598 height 124
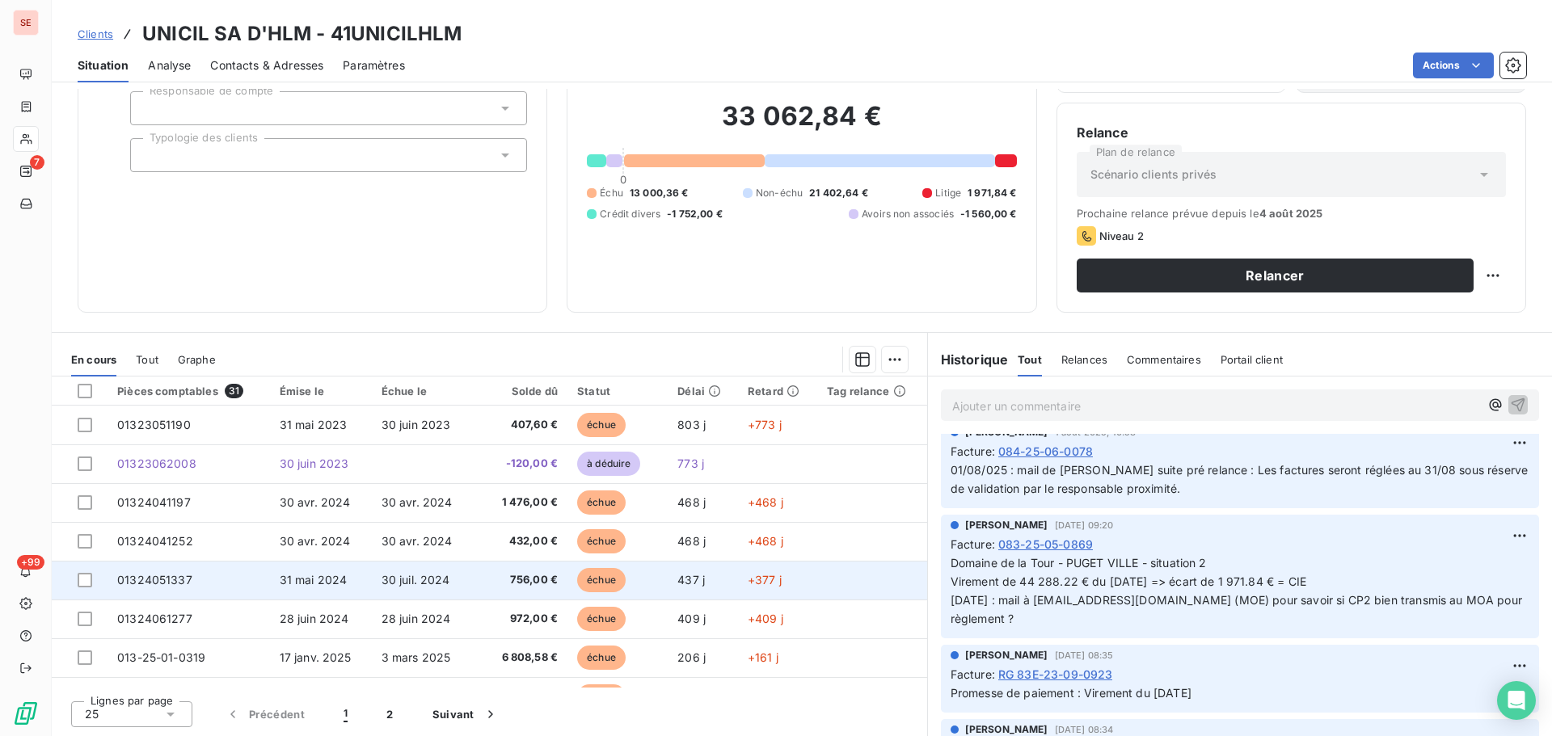
copy span "Domaine de la Tour - PUGET VILLE - situation 2 Virement de 44 288.22 € du 01/08…"
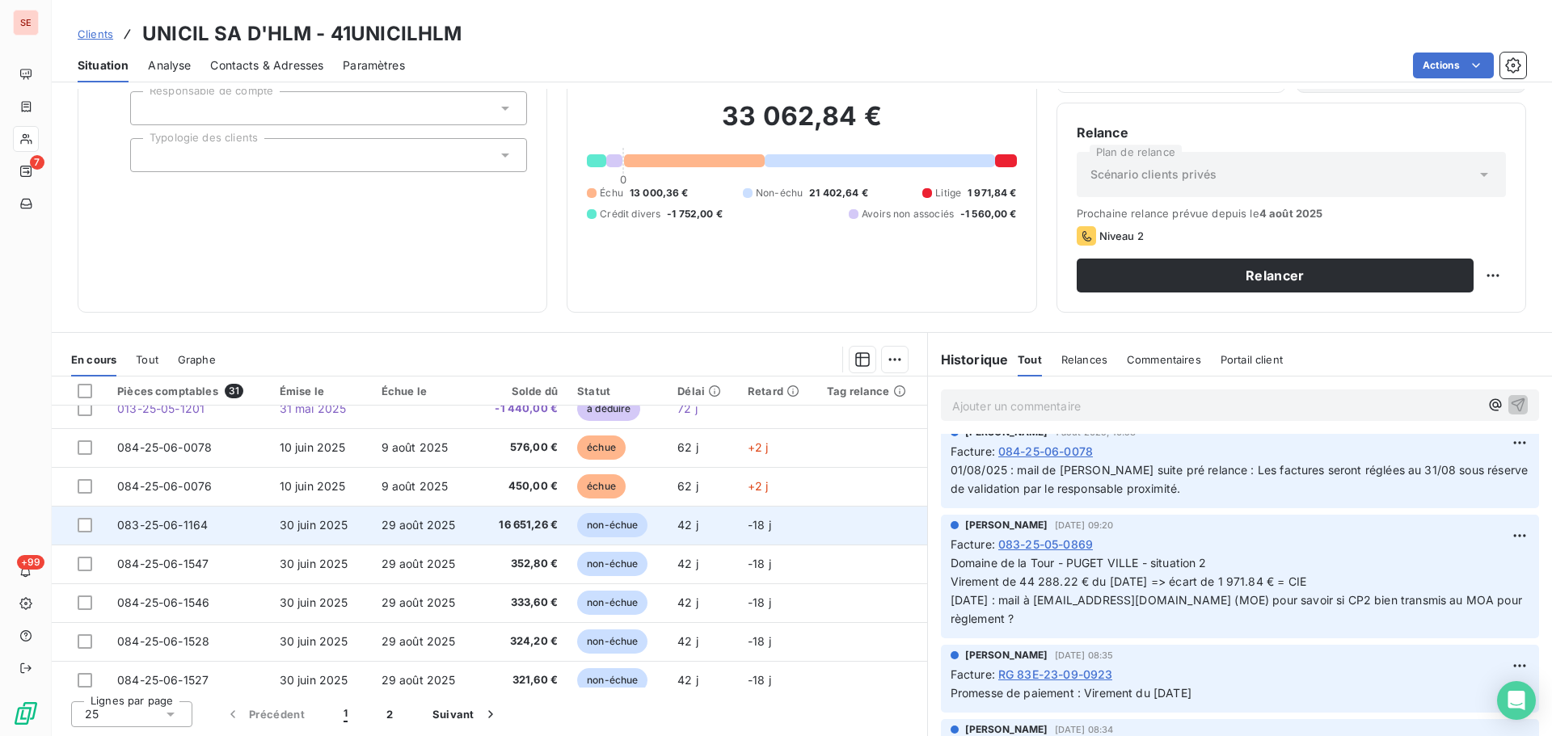
click at [492, 525] on span "16 651,26 €" at bounding box center [522, 525] width 72 height 16
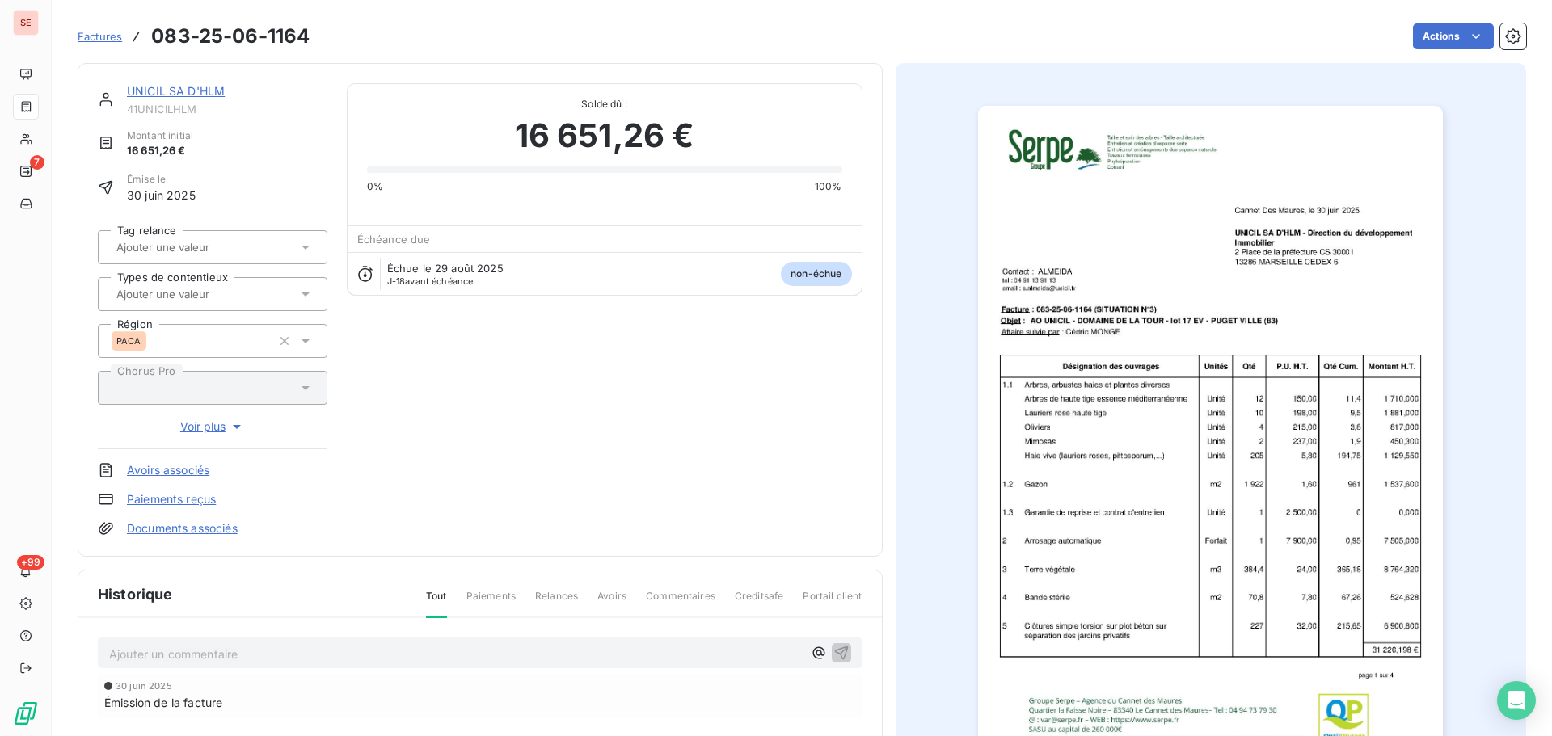
click at [432, 658] on p "Ajouter un commentaire ﻿" at bounding box center [456, 654] width 694 height 20
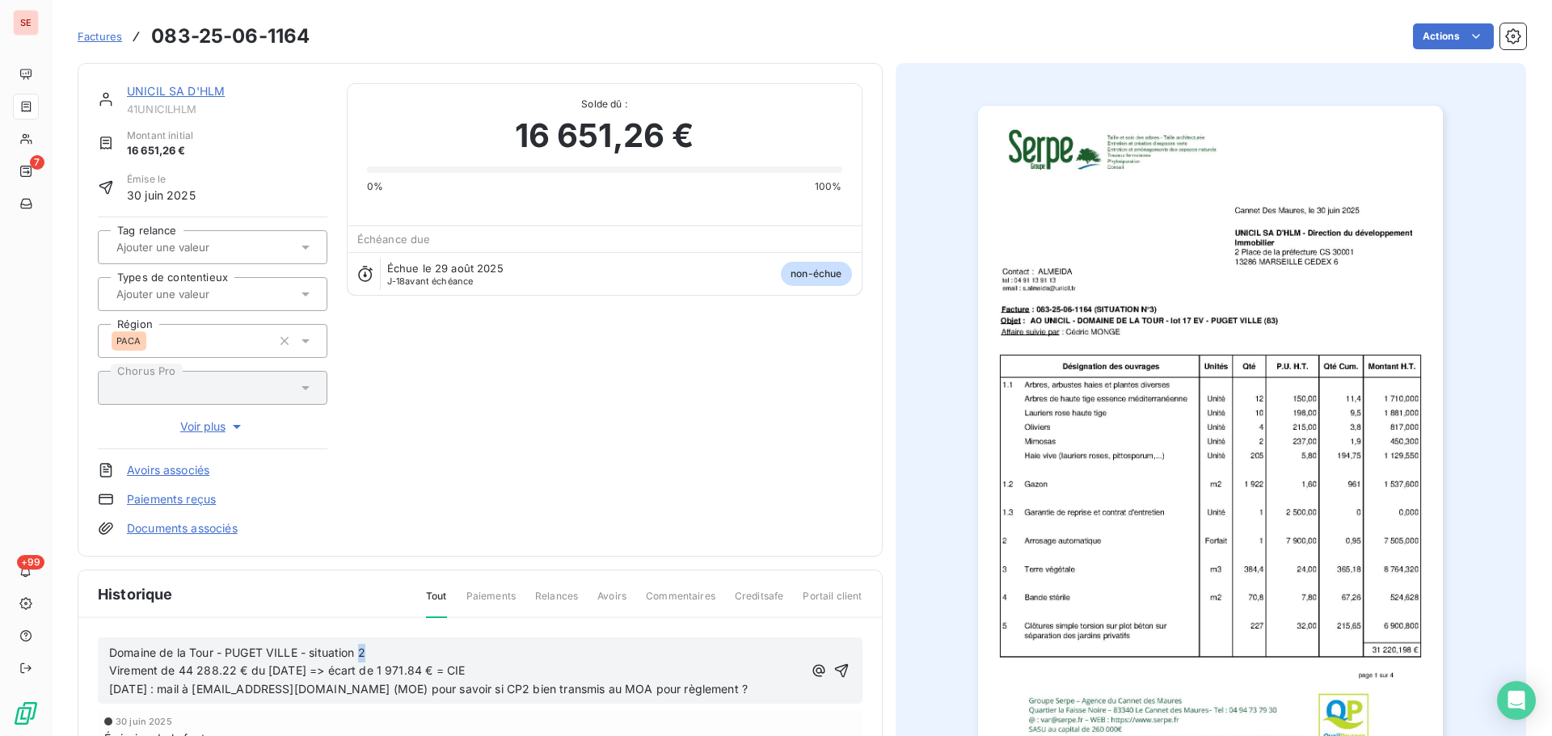
click at [369, 651] on p "Domaine de la Tour - PUGET VILLE - situation 2" at bounding box center [456, 653] width 694 height 19
click at [373, 652] on p "Domaine de la Tour - PUGET VILLE - situation 2" at bounding box center [456, 653] width 694 height 19
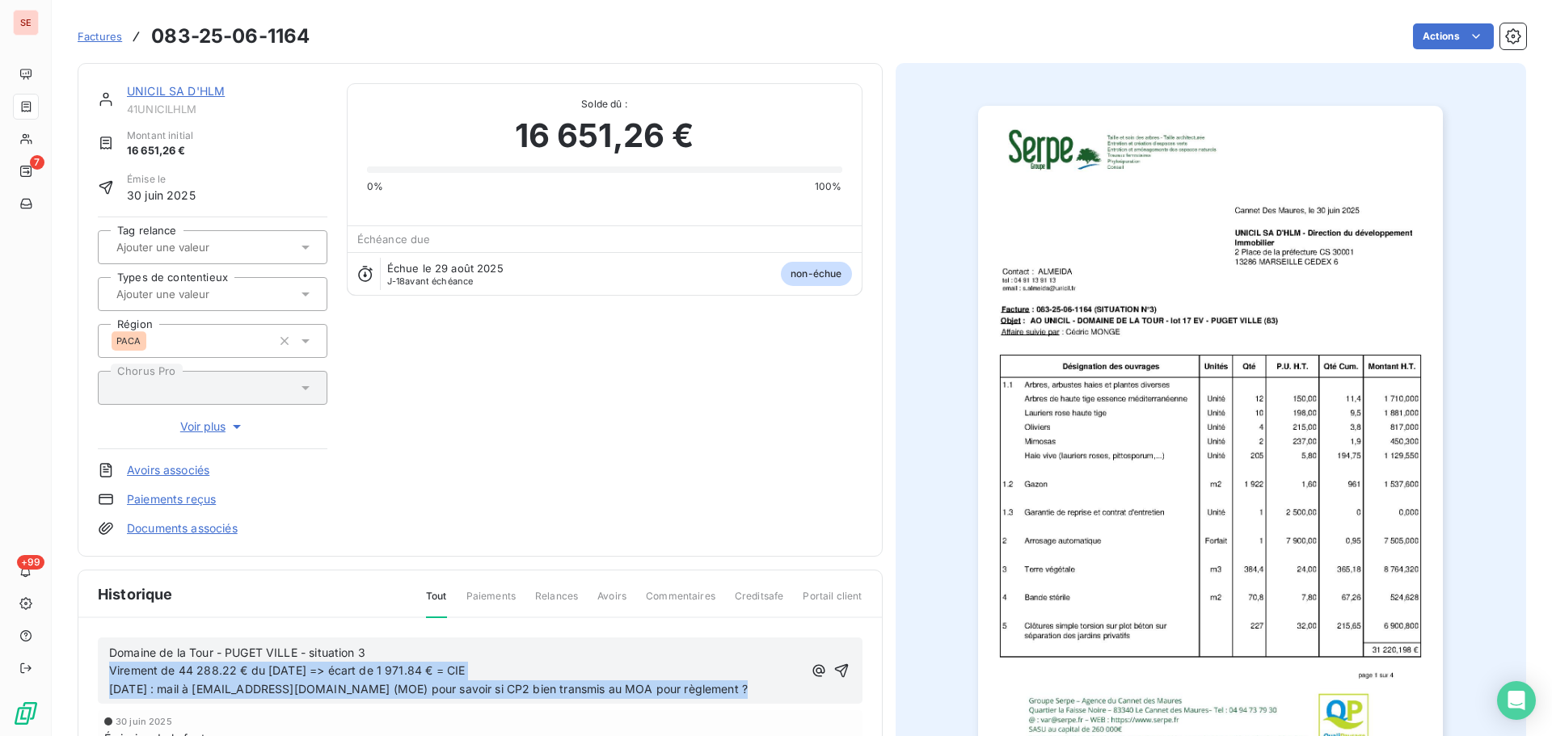
drag, startPoint x: 768, startPoint y: 687, endPoint x: 102, endPoint y: 674, distance: 666.3
click at [102, 674] on div "Domaine de la Tour - PUGET VILLE - situation 3 Virement de 44 288.22 € du 01/08…" at bounding box center [480, 671] width 765 height 67
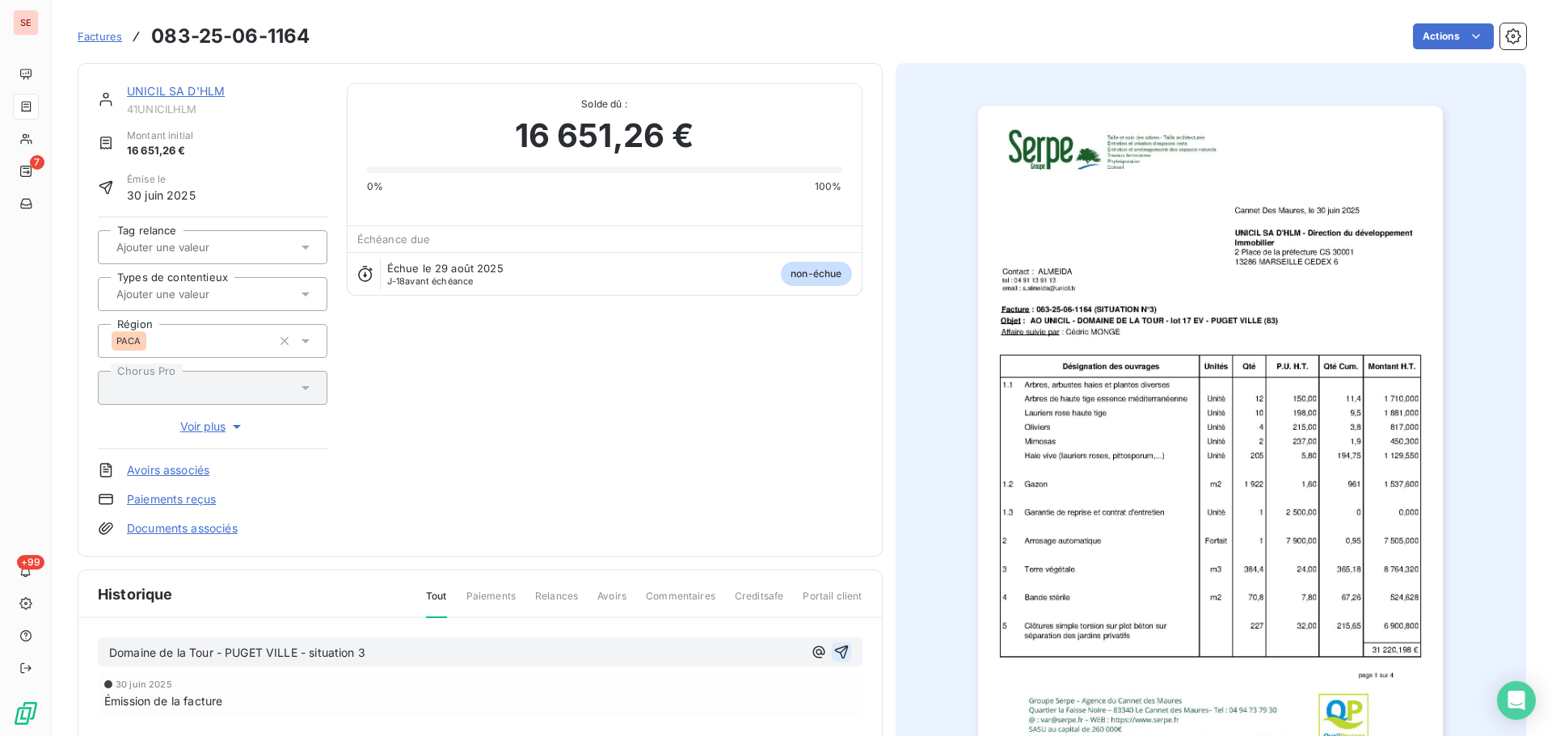
click at [840, 650] on icon "button" at bounding box center [841, 653] width 14 height 14
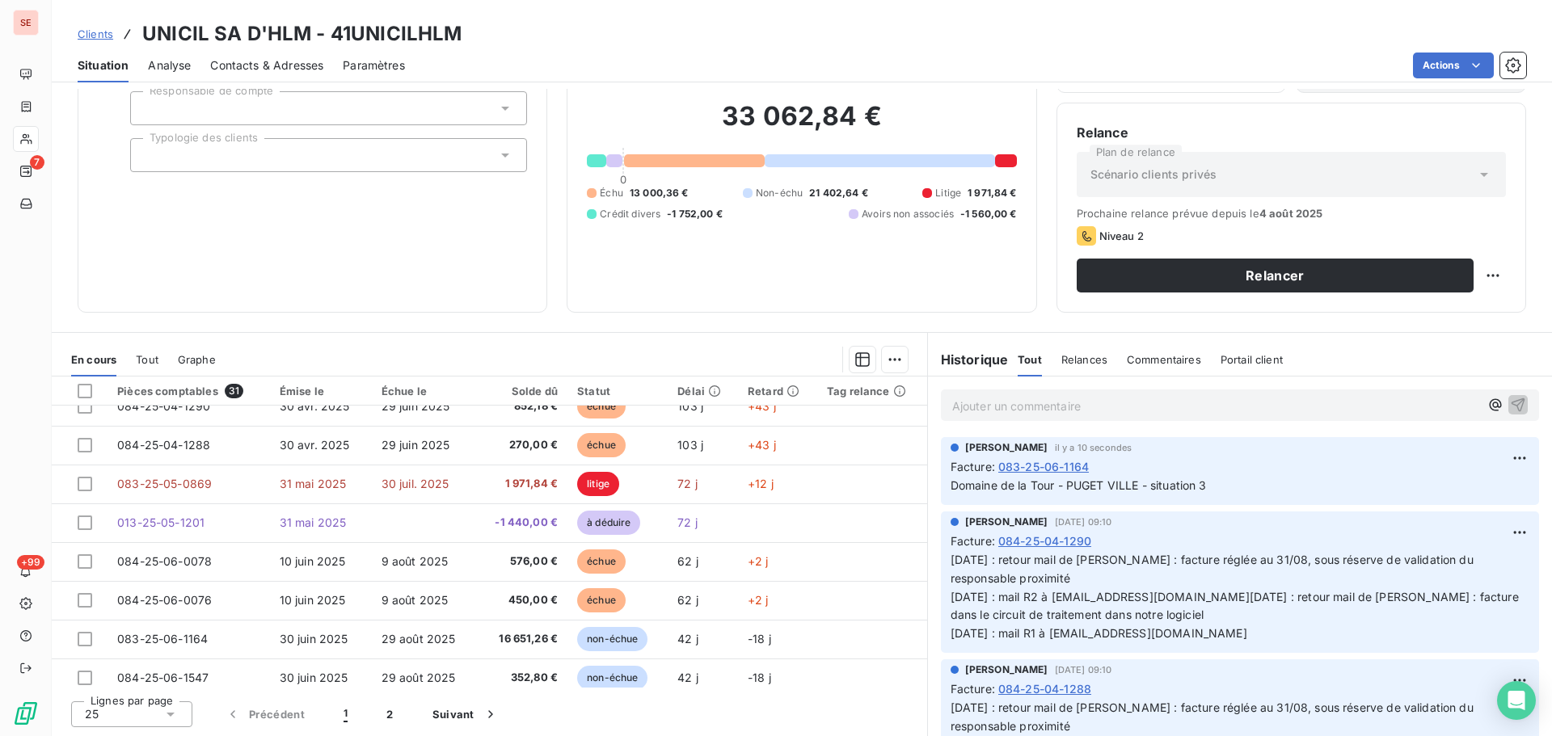
scroll to position [323, 0]
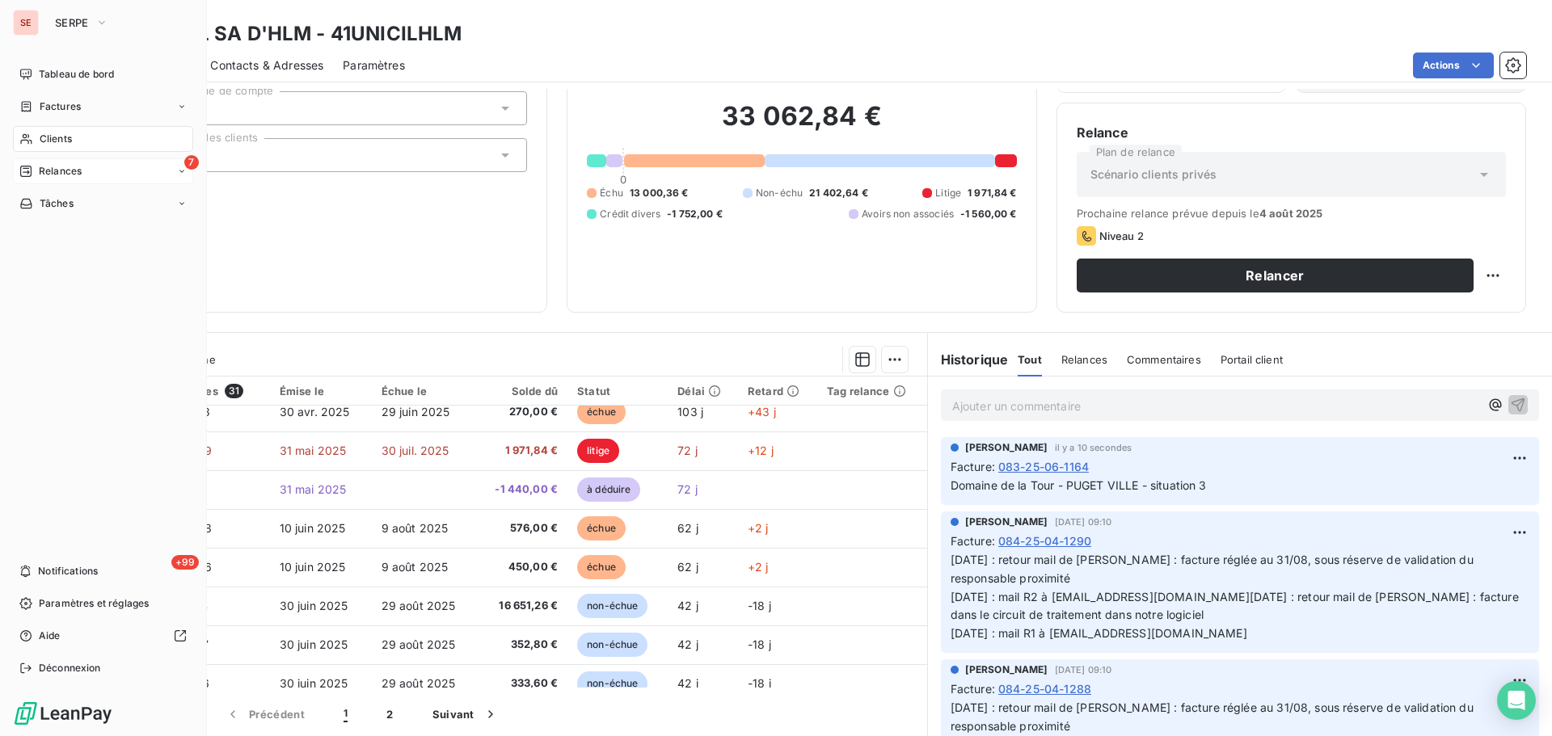
click at [54, 171] on span "Relances" at bounding box center [60, 171] width 43 height 15
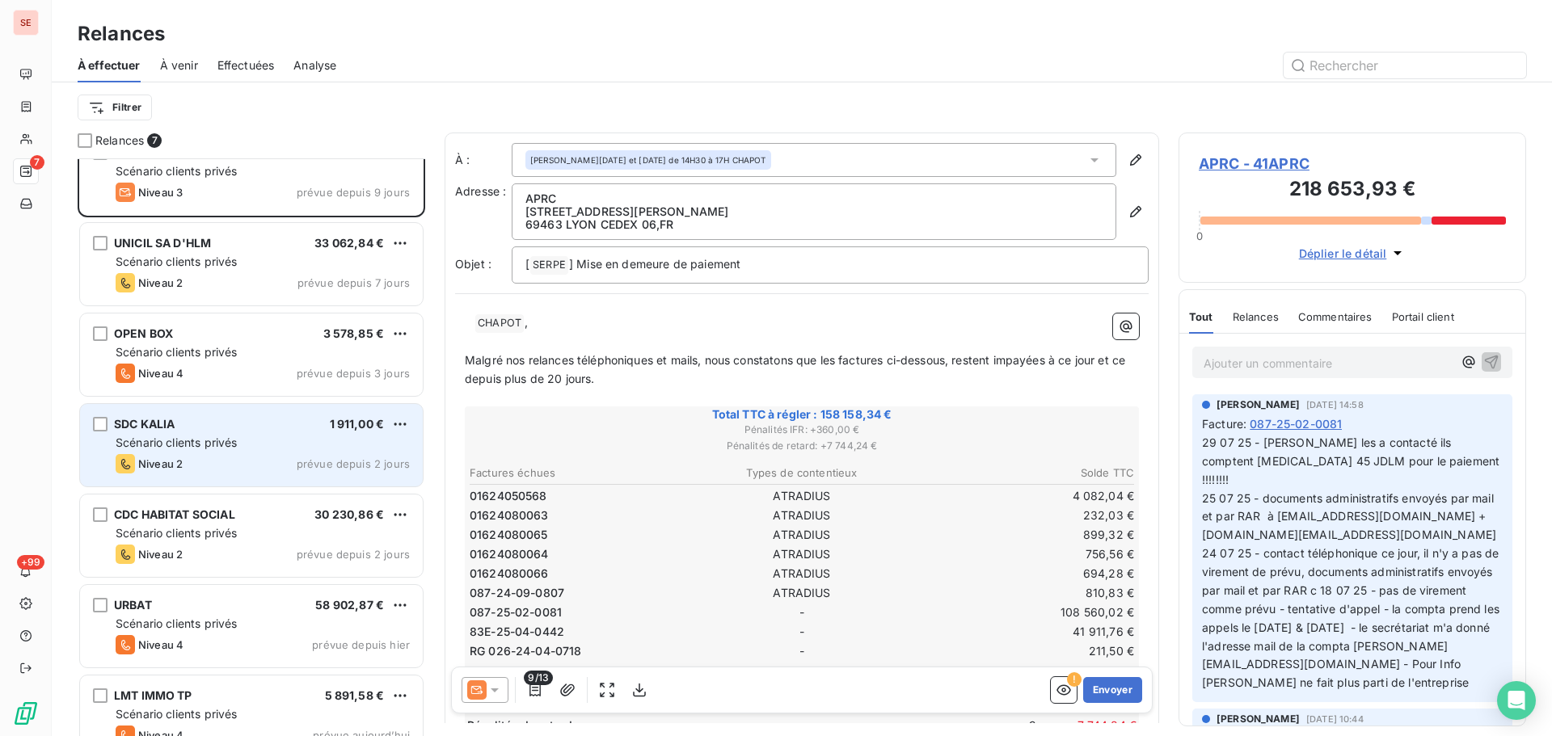
scroll to position [57, 0]
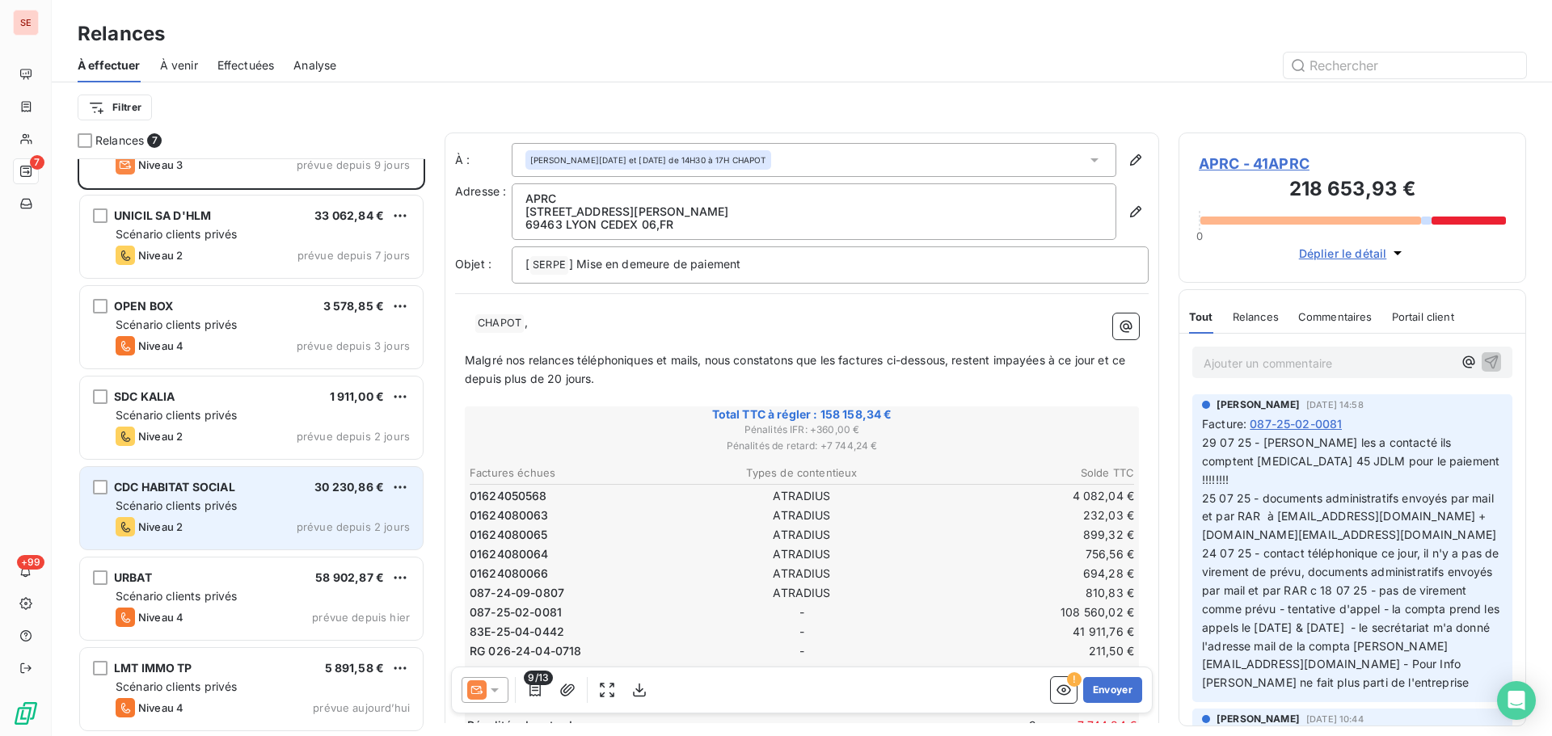
click at [218, 477] on div "CDC HABITAT SOCIAL 30 230,86 € Scénario clients privés Niveau 2 prévue depuis 2…" at bounding box center [251, 508] width 343 height 82
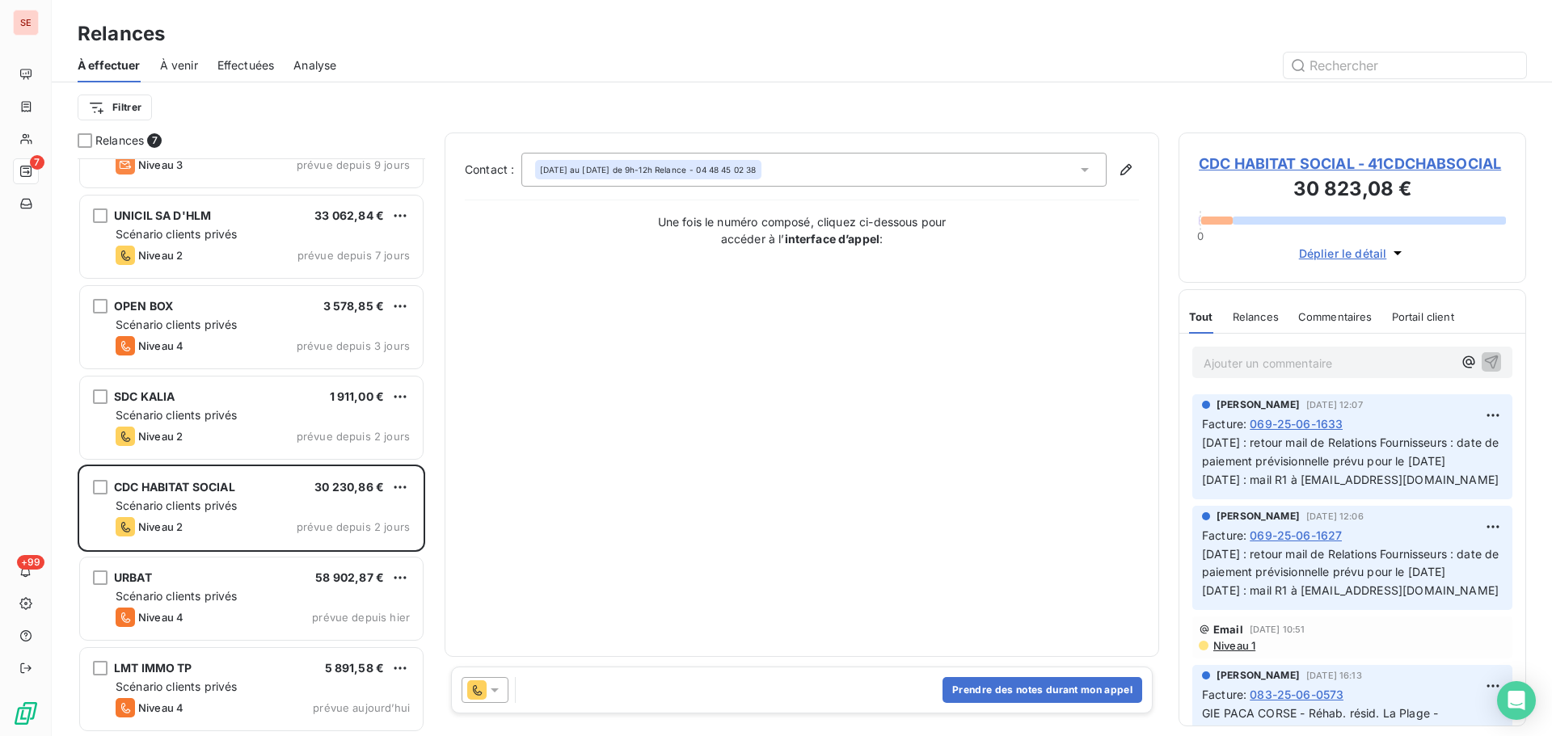
click at [1288, 160] on span "CDC HABITAT SOCIAL - 41CDCHABSOCIAL" at bounding box center [1352, 164] width 307 height 22
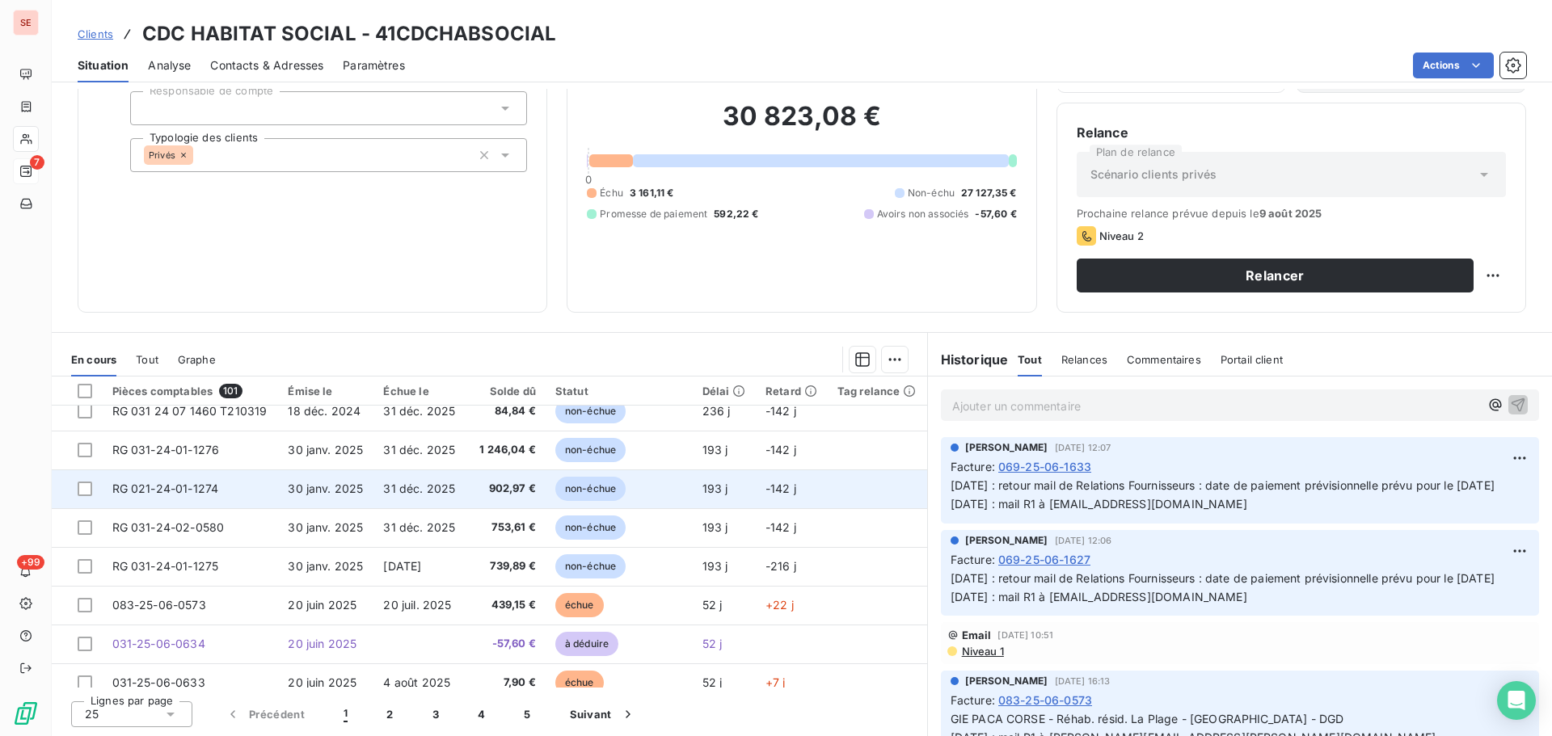
scroll to position [81, 0]
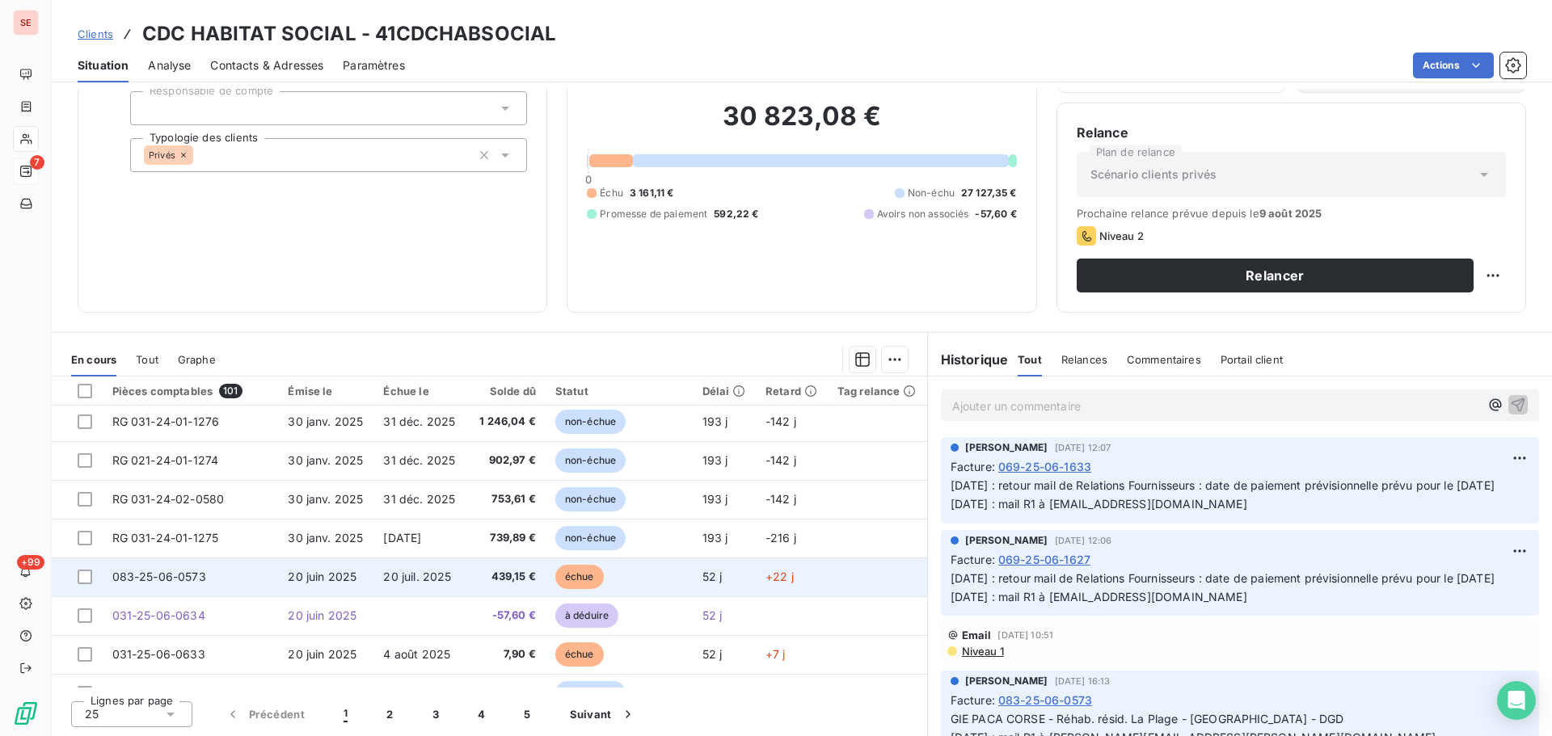
click at [386, 595] on td "20 juil. 2025" at bounding box center [421, 577] width 95 height 39
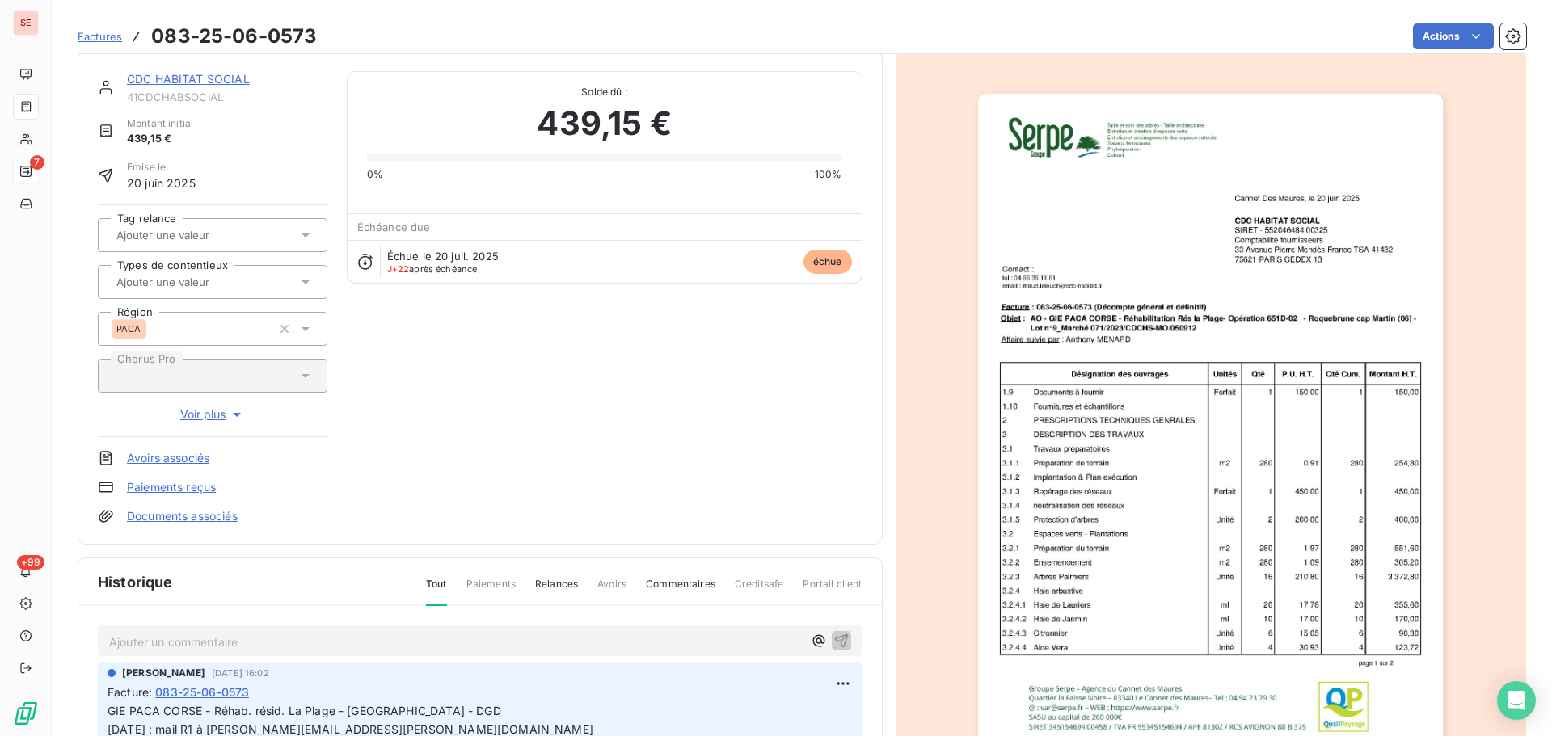
scroll to position [82, 0]
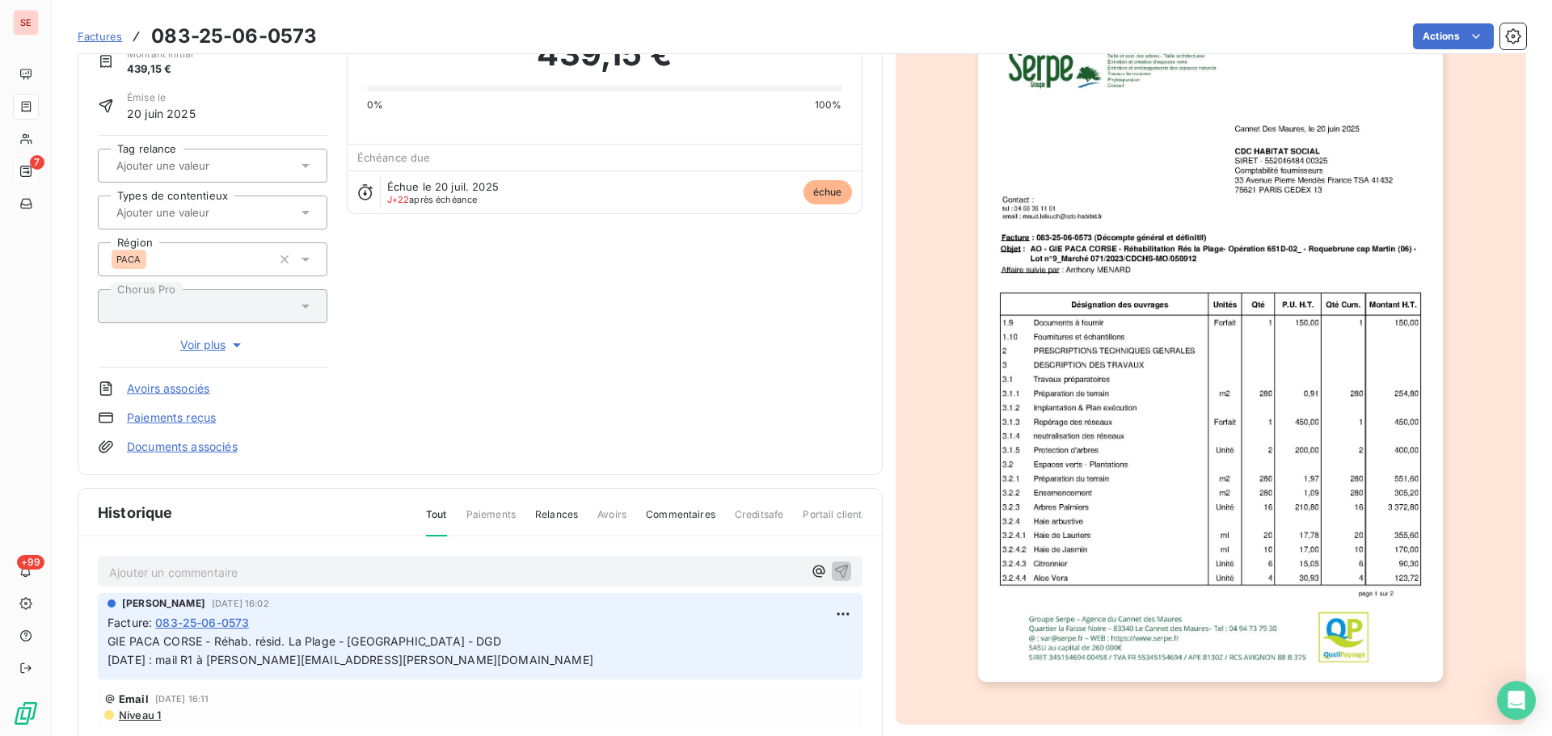
click at [208, 446] on link "Documents associés" at bounding box center [182, 447] width 111 height 16
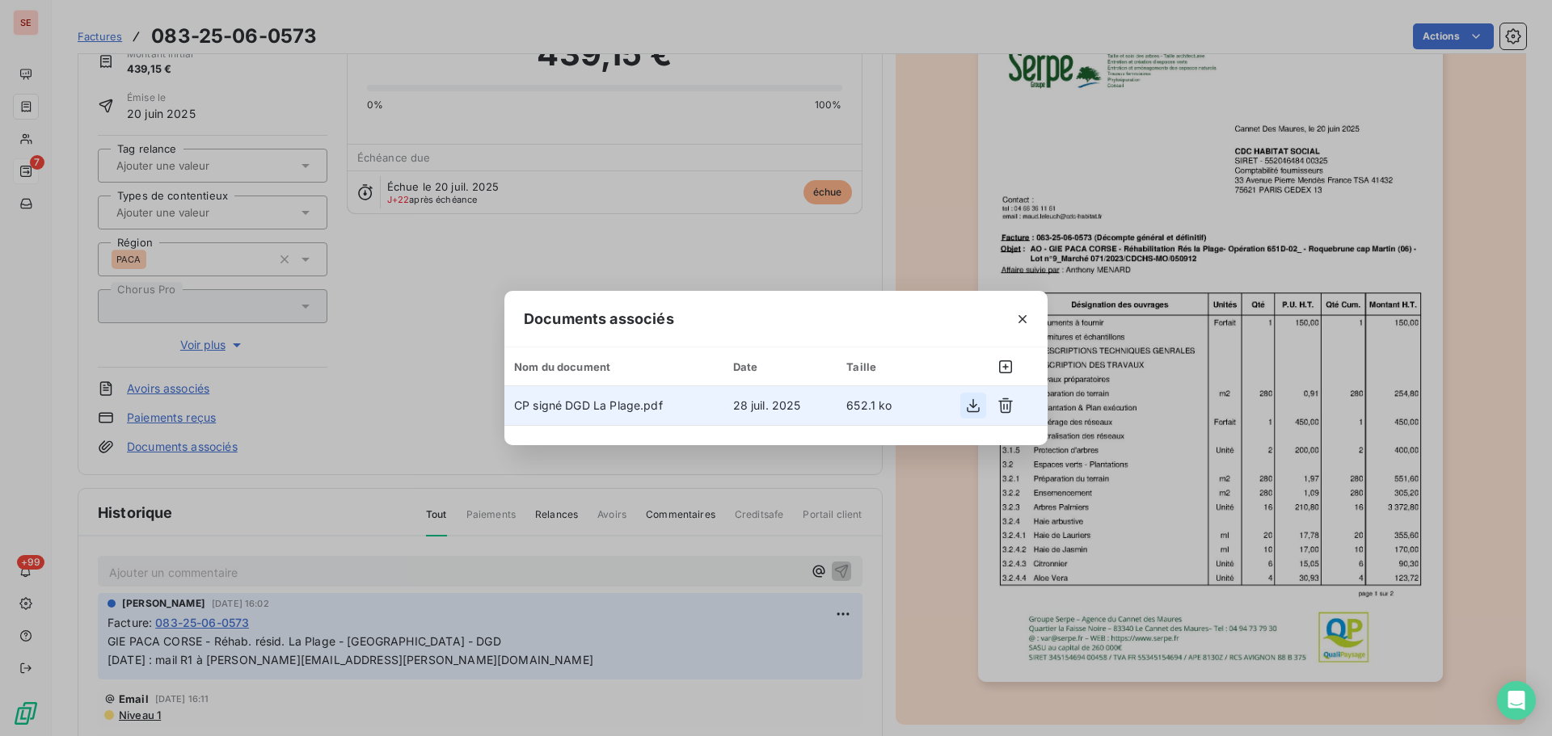
click at [973, 399] on icon "button" at bounding box center [973, 406] width 13 height 14
click at [668, 506] on div "Documents associés Nom du document Date Taille CP signé DGD La Plage.pdf 28 jui…" at bounding box center [776, 368] width 1552 height 736
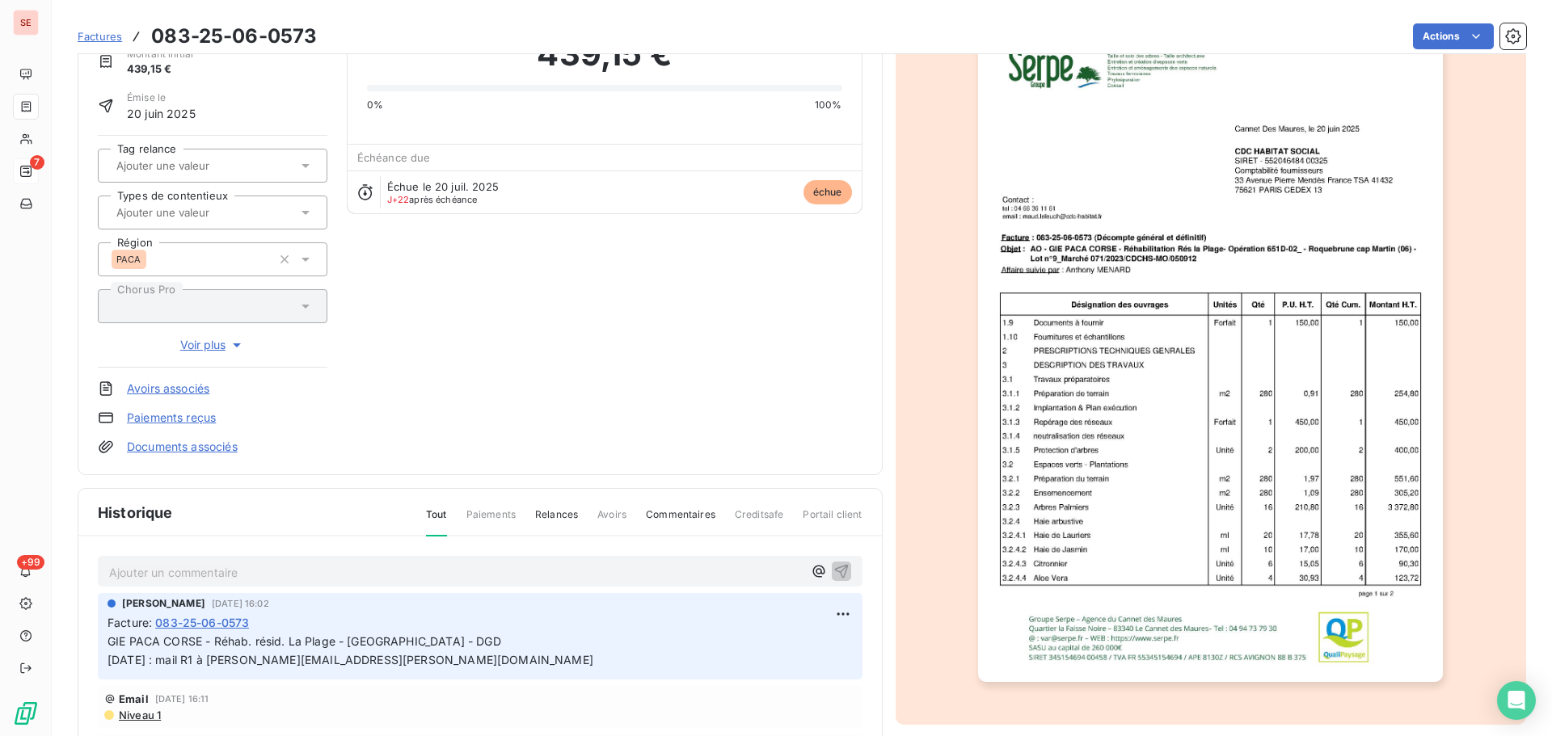
click at [193, 447] on link "Documents associés" at bounding box center [182, 447] width 111 height 16
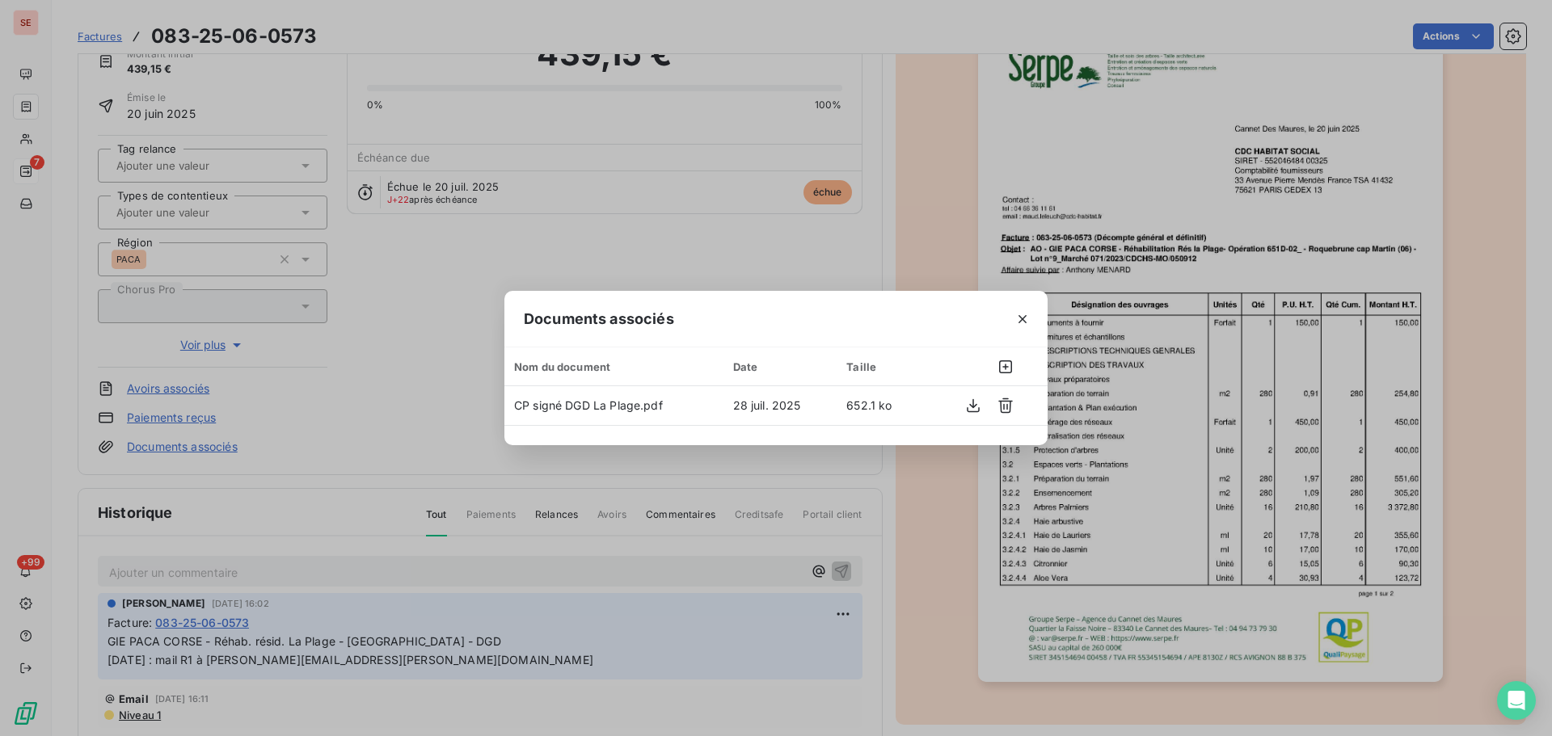
click at [340, 430] on div "Documents associés Nom du document Date Taille CP signé DGD La Plage.pdf 28 jui…" at bounding box center [776, 368] width 1552 height 736
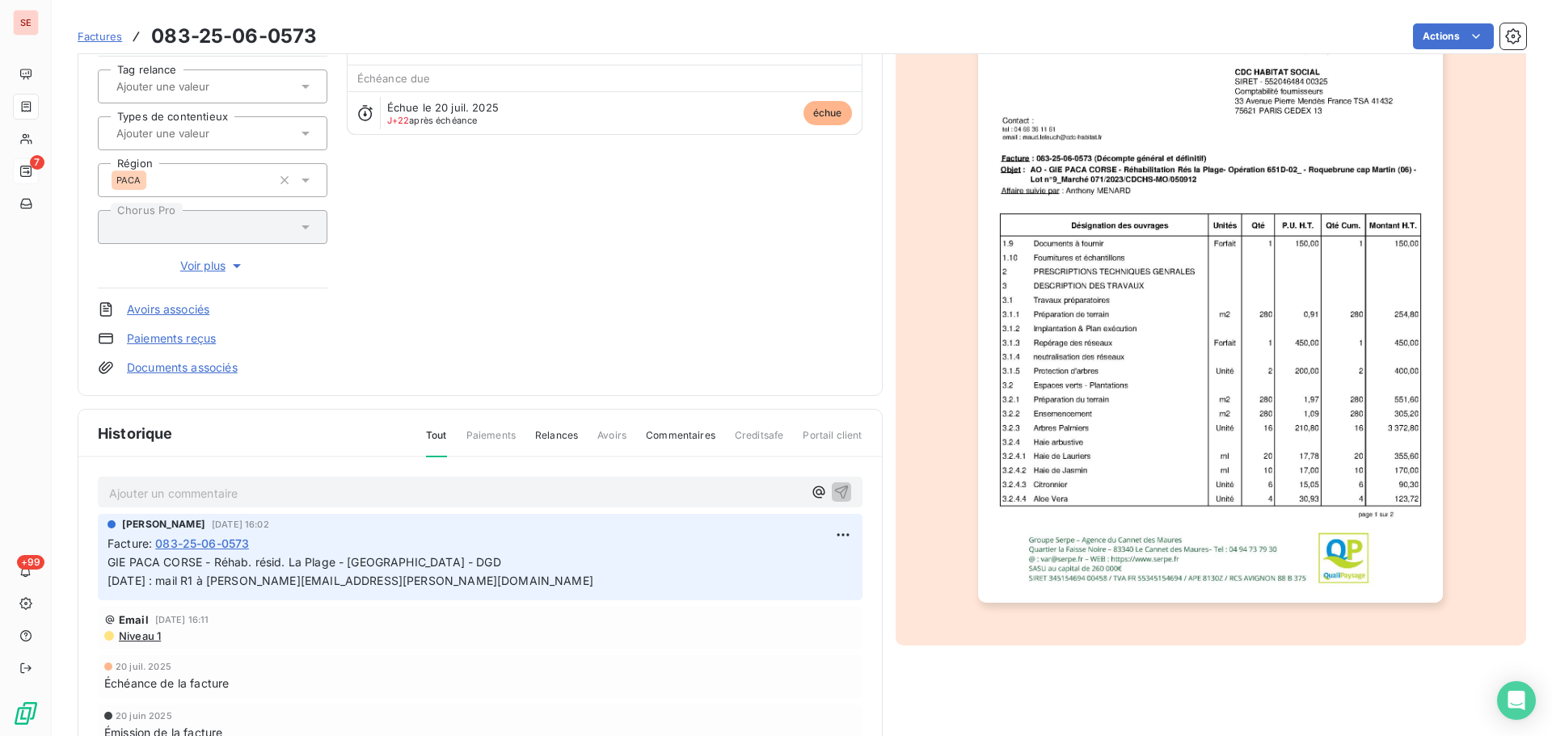
scroll to position [162, 0]
click at [142, 637] on span "Niveau 1" at bounding box center [139, 635] width 44 height 13
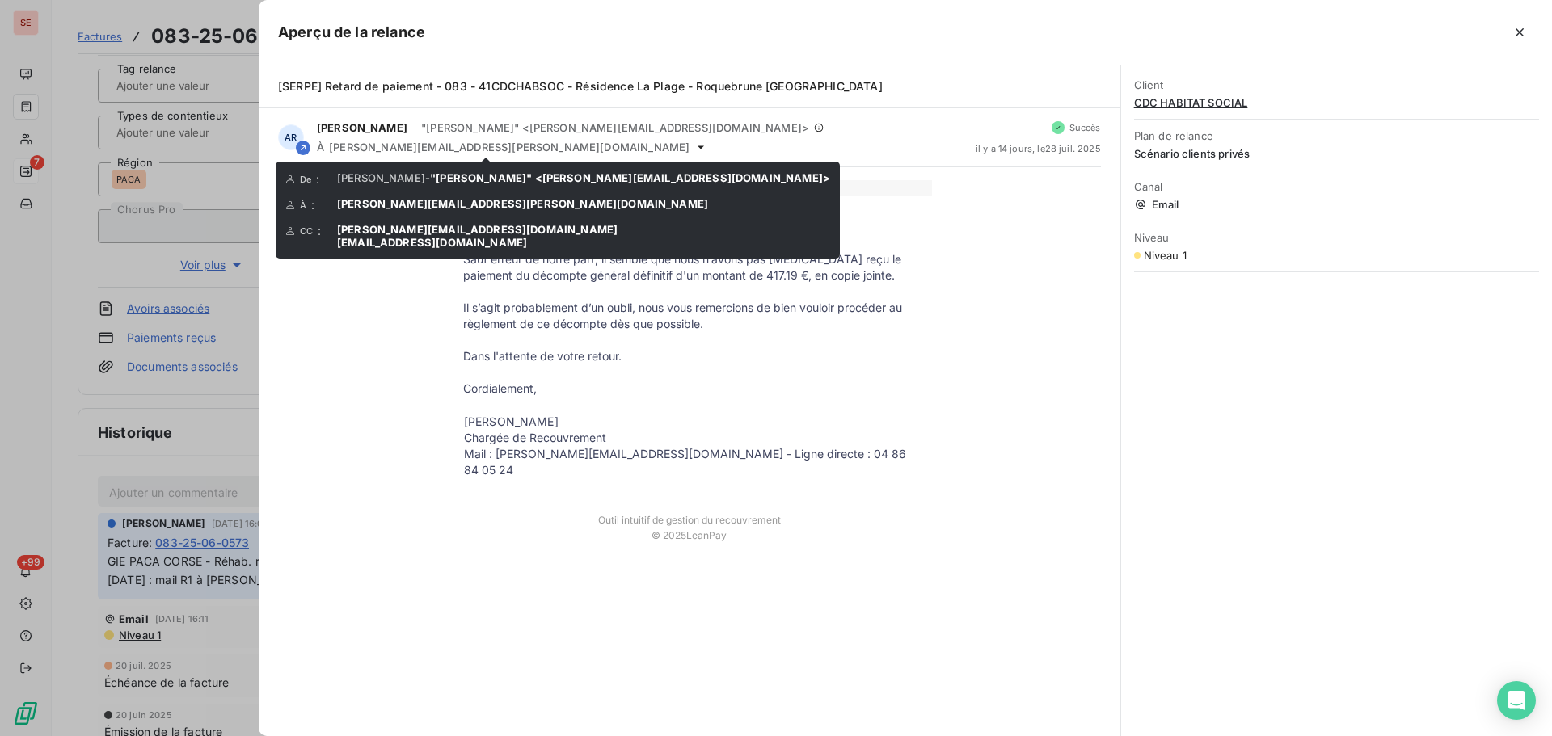
drag, startPoint x: 520, startPoint y: 230, endPoint x: 337, endPoint y: 236, distance: 182.8
click at [337, 236] on div "CC : franz.cherprenet@cdc-habitat.fr raimundo@serpe.fr" at bounding box center [557, 236] width 545 height 26
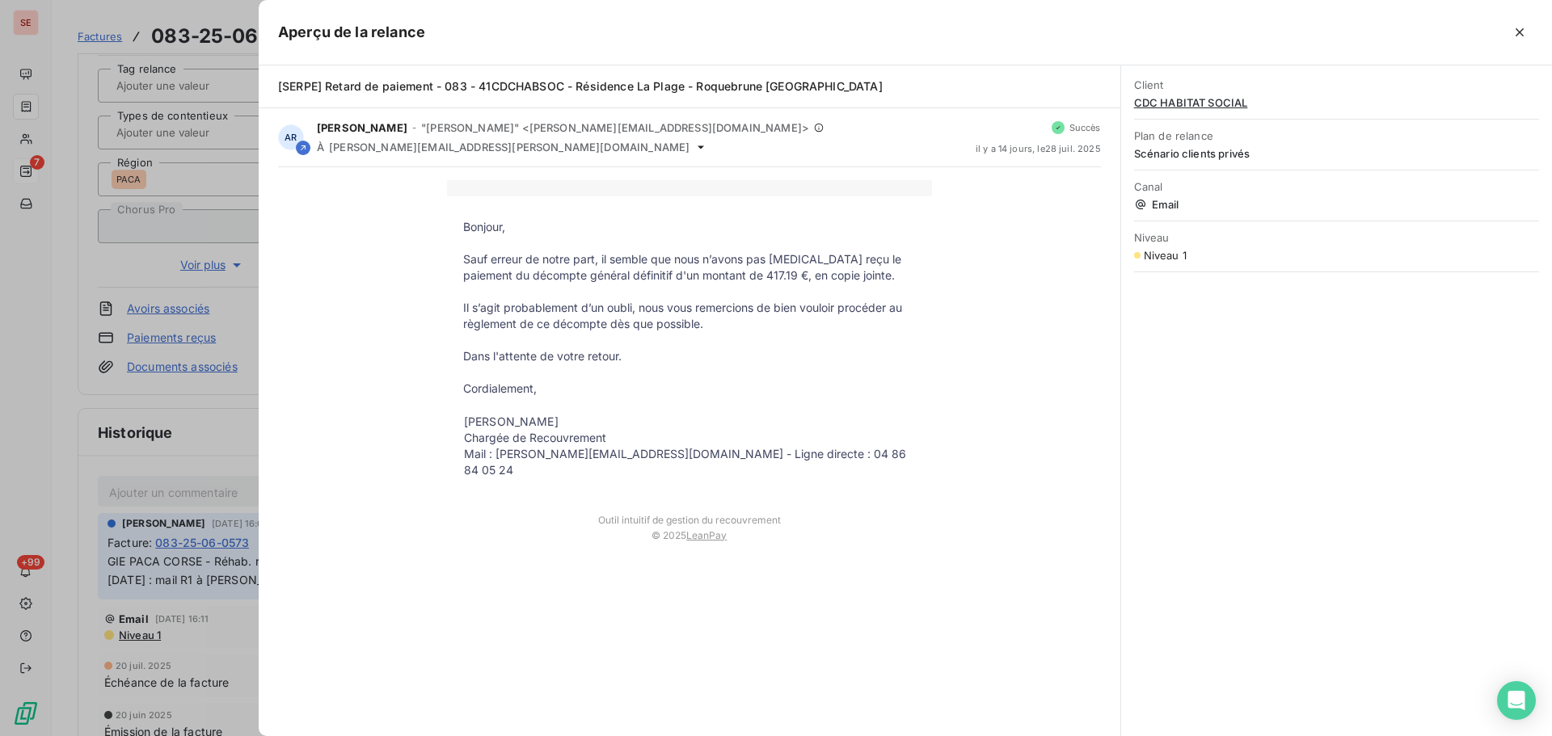
click at [182, 474] on div at bounding box center [776, 368] width 1552 height 736
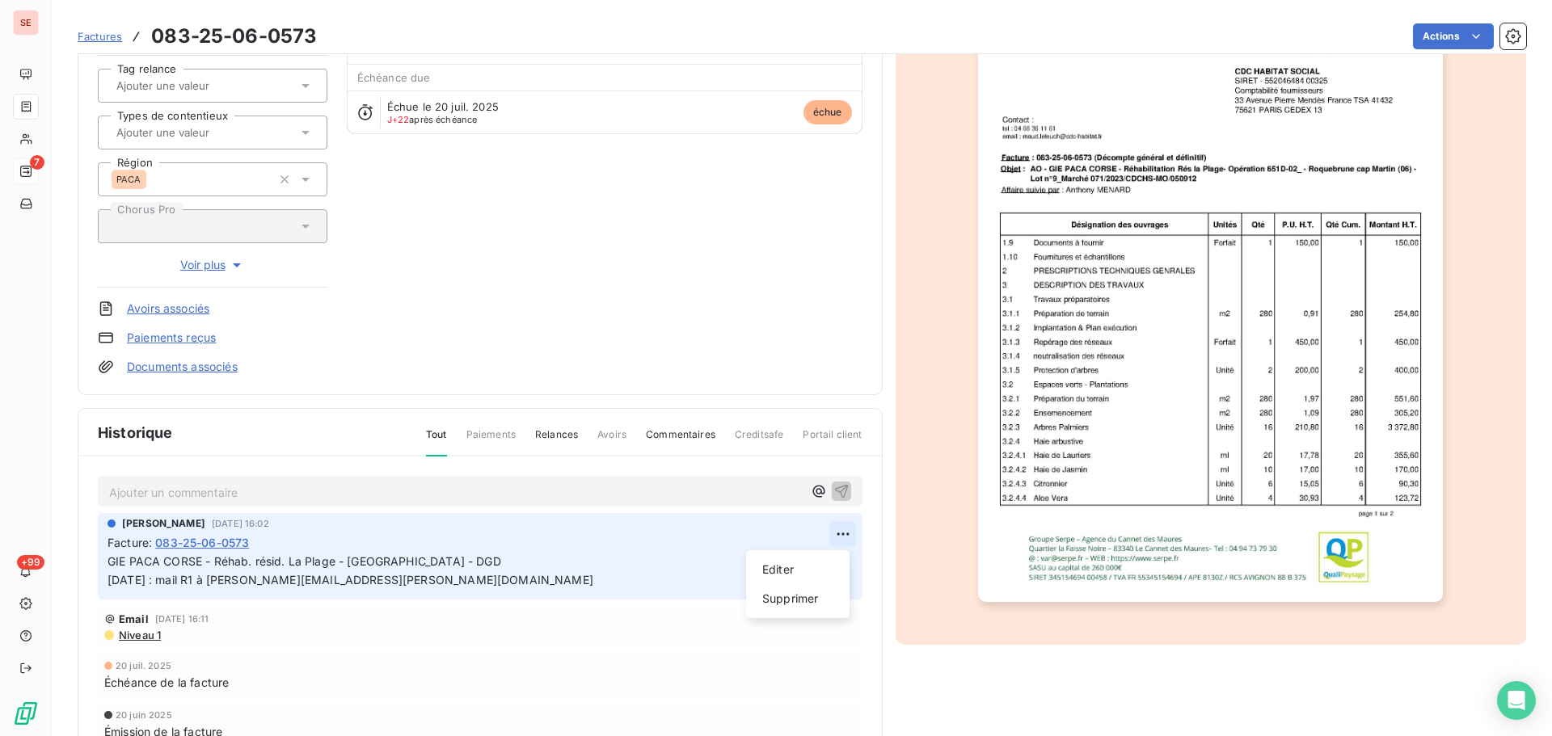
click at [842, 531] on html "SE 7 +99 Factures 083-25-06-0573 Actions CDC HABITAT SOCIAL 41CDCHABSOCIAL Mont…" at bounding box center [776, 368] width 1552 height 736
click at [783, 569] on div "Editer" at bounding box center [798, 570] width 91 height 26
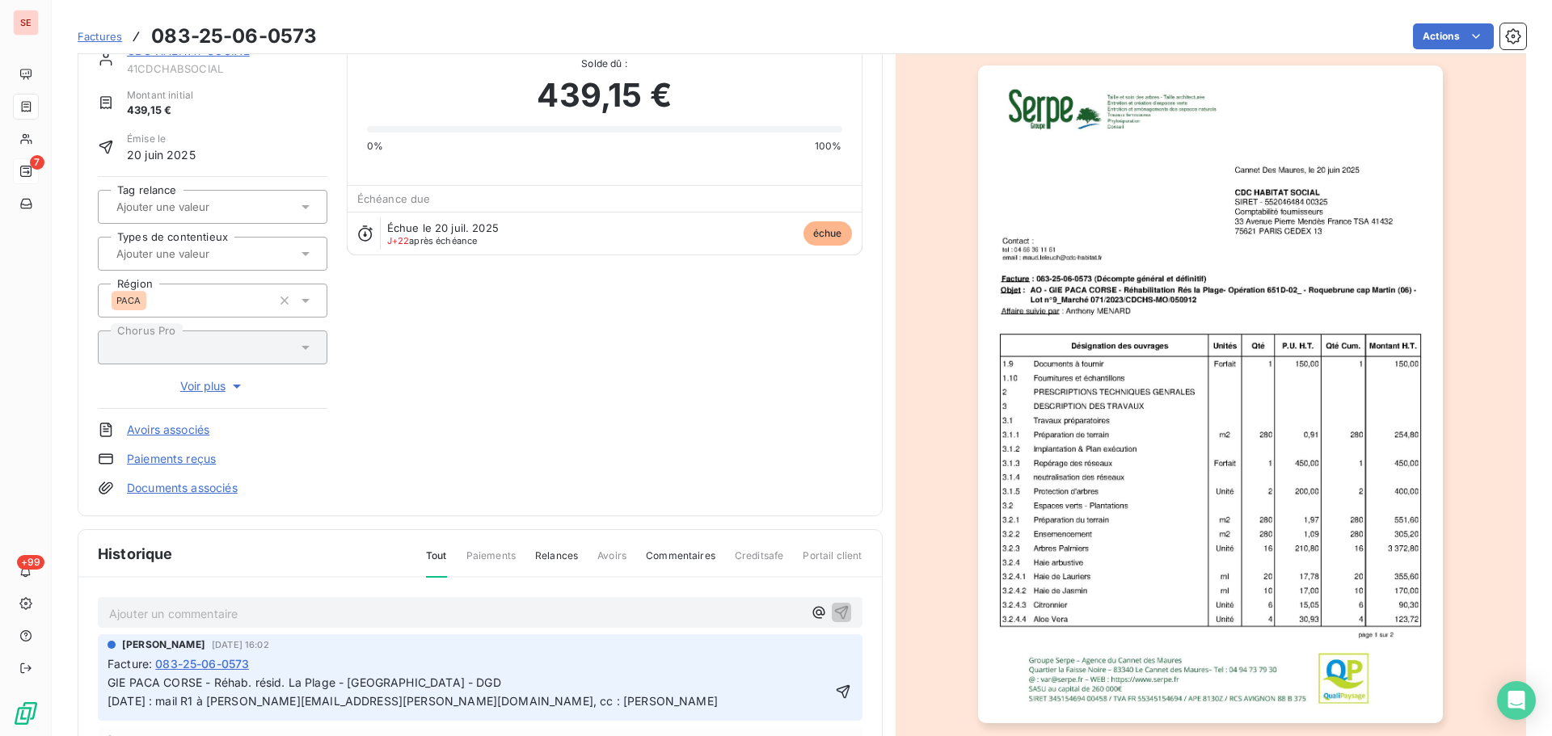
scroll to position [82, 0]
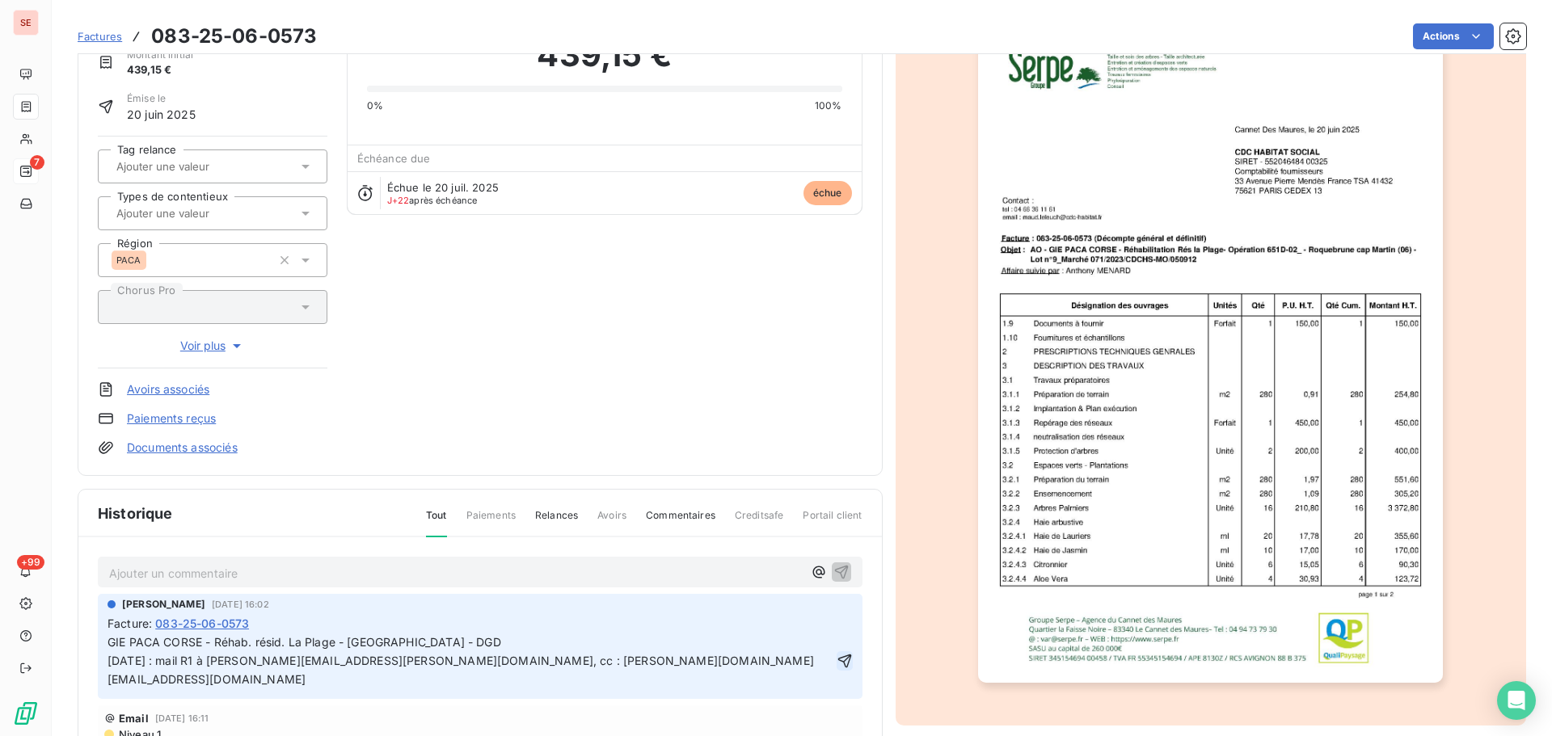
click at [838, 654] on icon "button" at bounding box center [845, 661] width 14 height 14
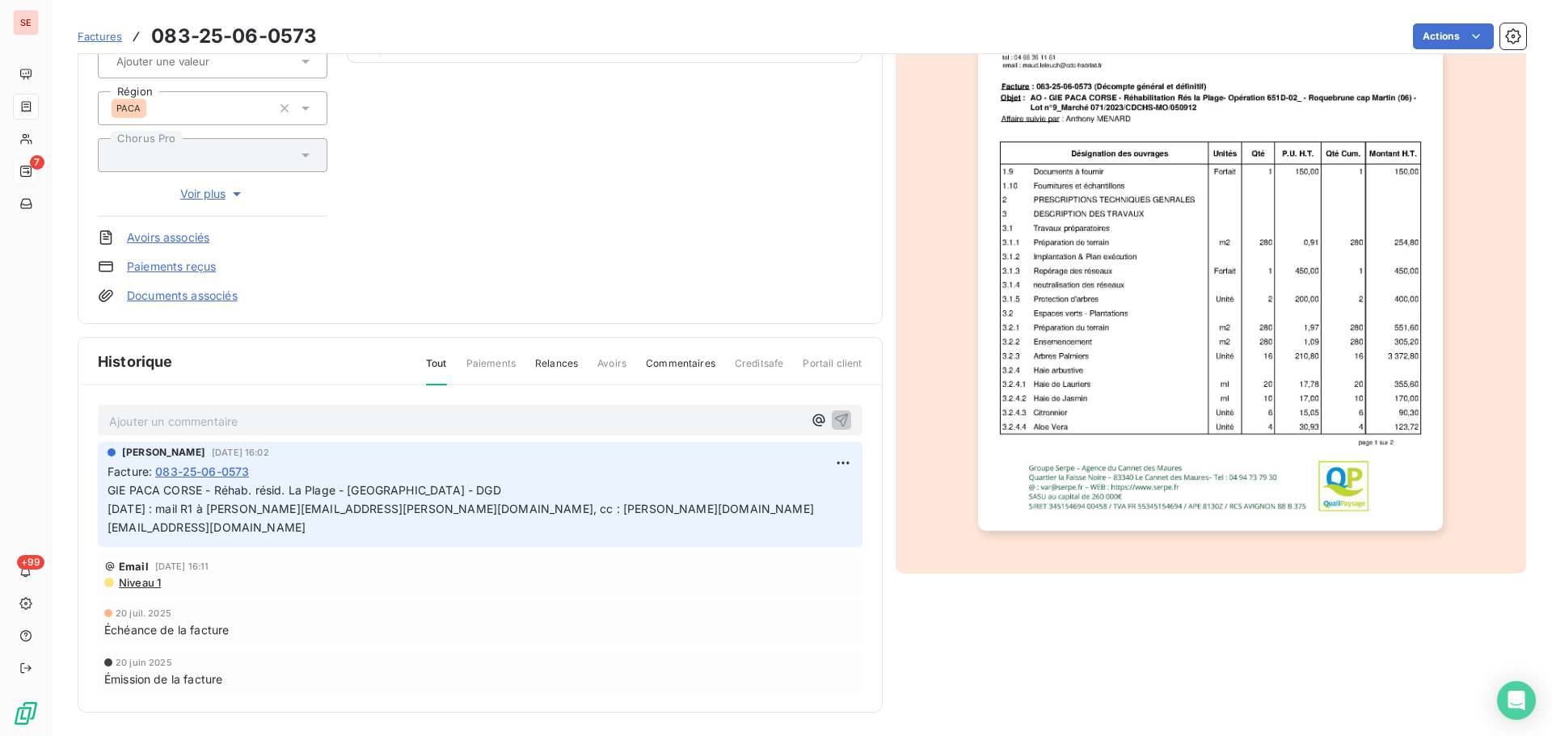
scroll to position [236, 0]
click at [125, 574] on span "Niveau 1" at bounding box center [139, 580] width 44 height 13
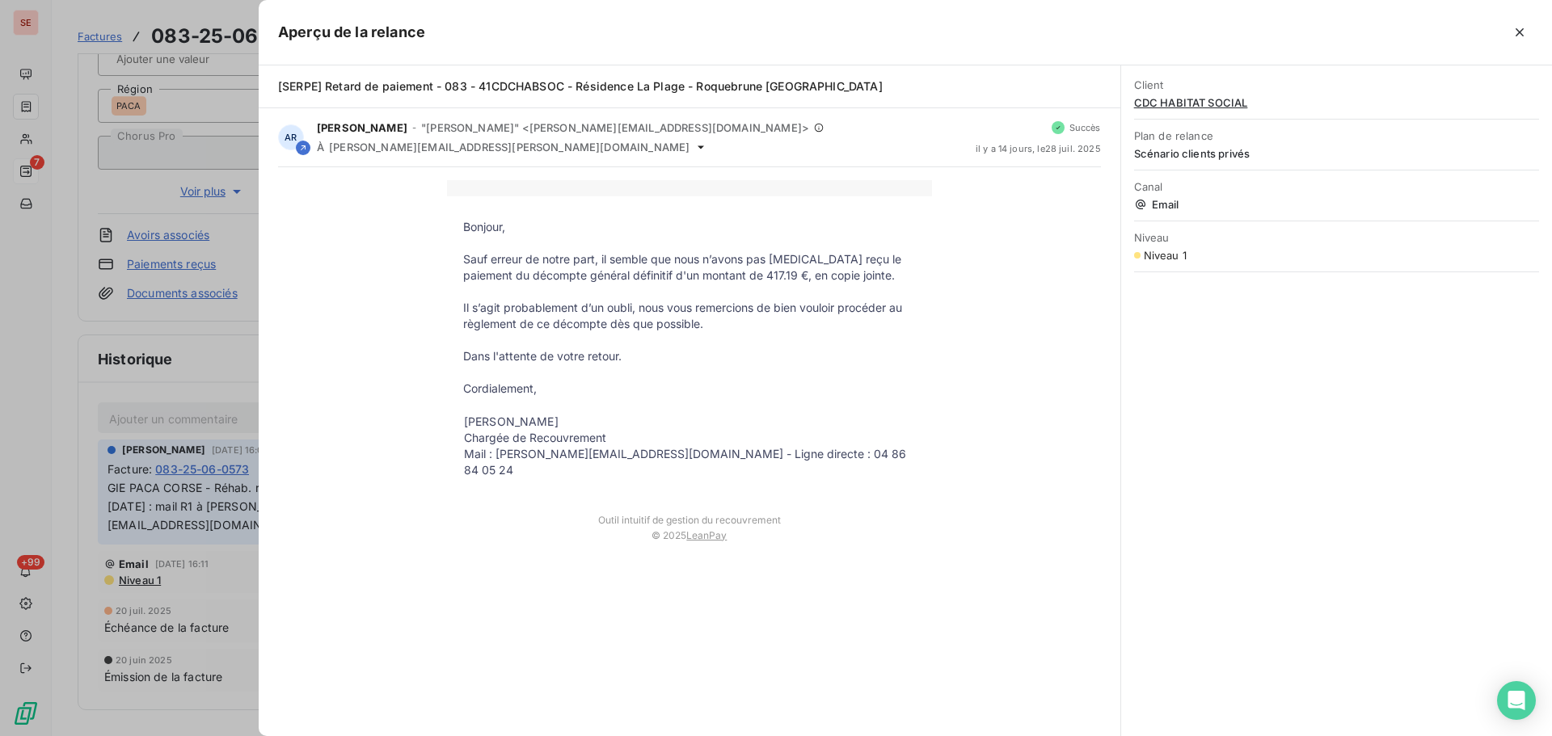
click at [192, 354] on div at bounding box center [776, 368] width 1552 height 736
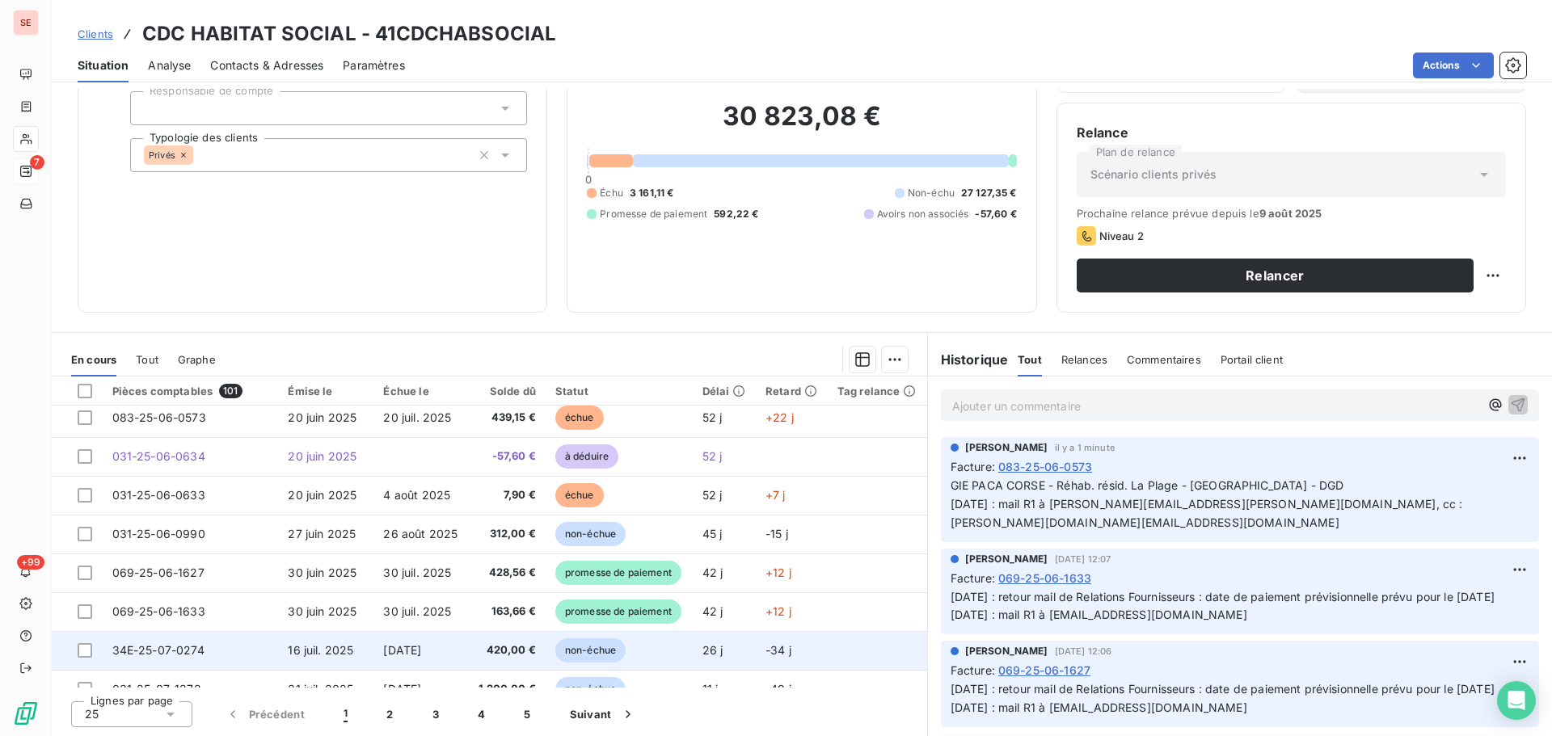
scroll to position [204, 0]
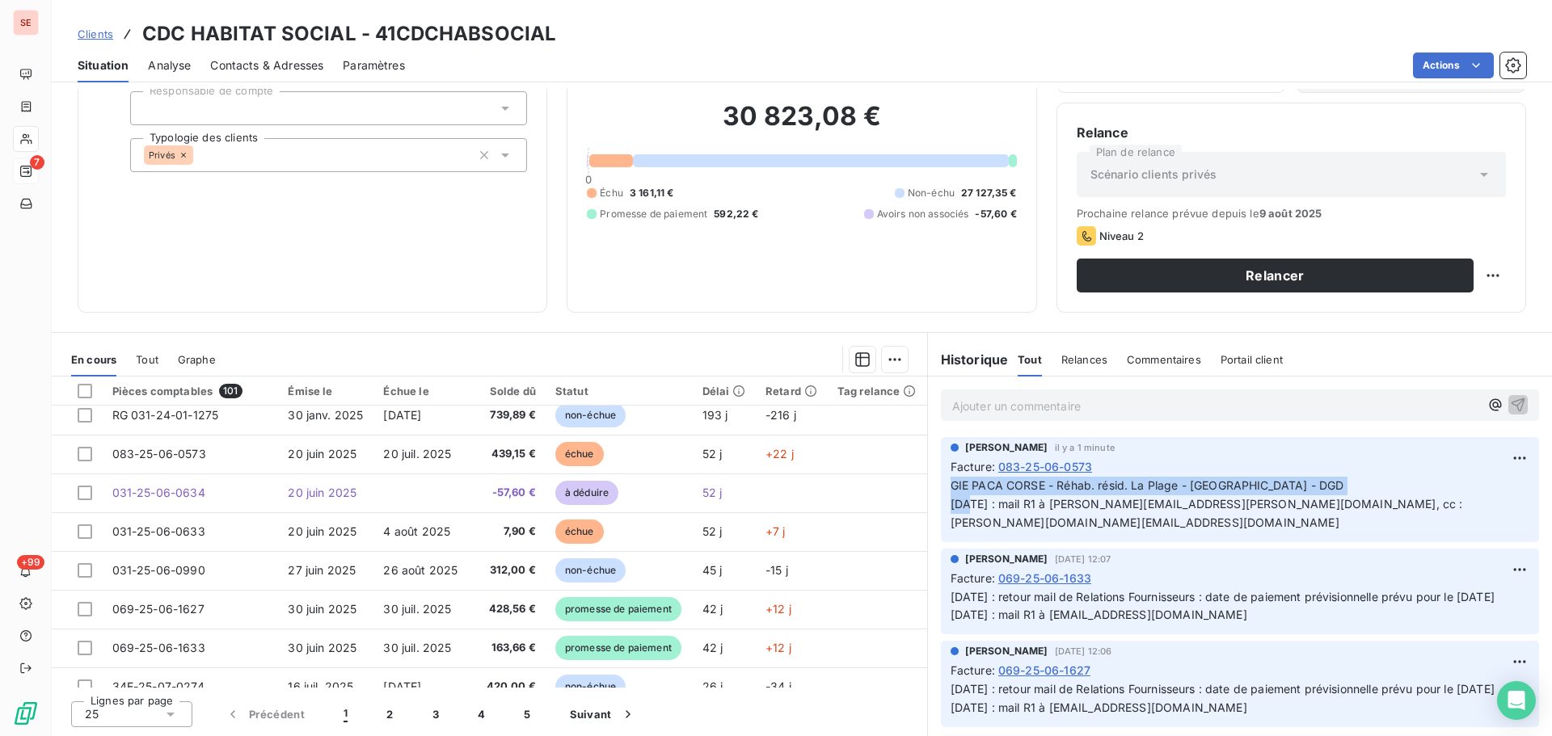
drag, startPoint x: 1362, startPoint y: 485, endPoint x: 924, endPoint y: 484, distance: 438.2
click at [928, 484] on div "AMELIA RAIMUNDO il y a 1 minute Facture : 083-25-06-0573 GIE PACA CORSE - Réhab…" at bounding box center [1240, 490] width 624 height 112
copy span "GIE PACA CORSE - Réhab. résid. La Plage - Roquebrune Cap Martin - DGD"
click at [286, 72] on span "Contacts & Adresses" at bounding box center [266, 65] width 113 height 16
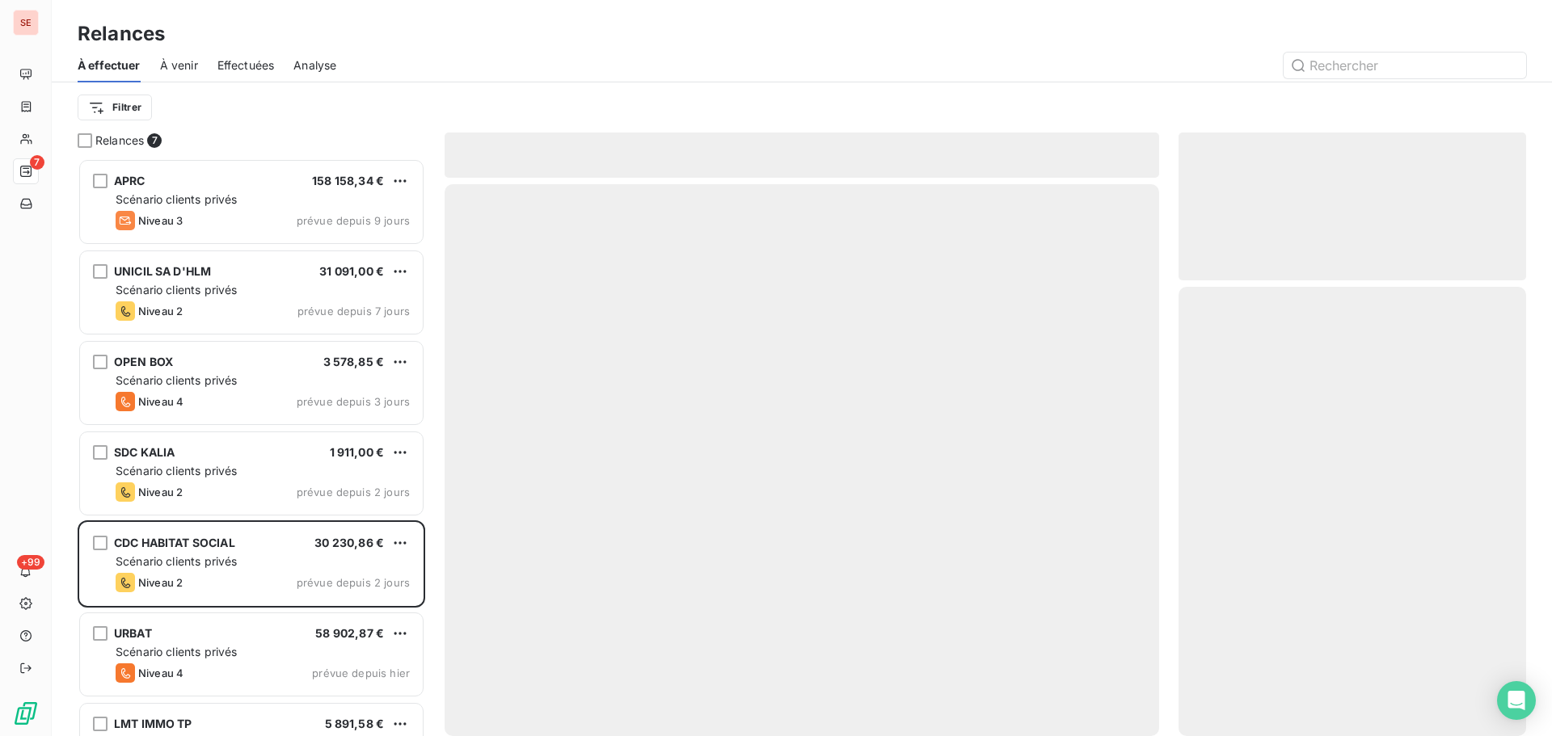
scroll to position [566, 336]
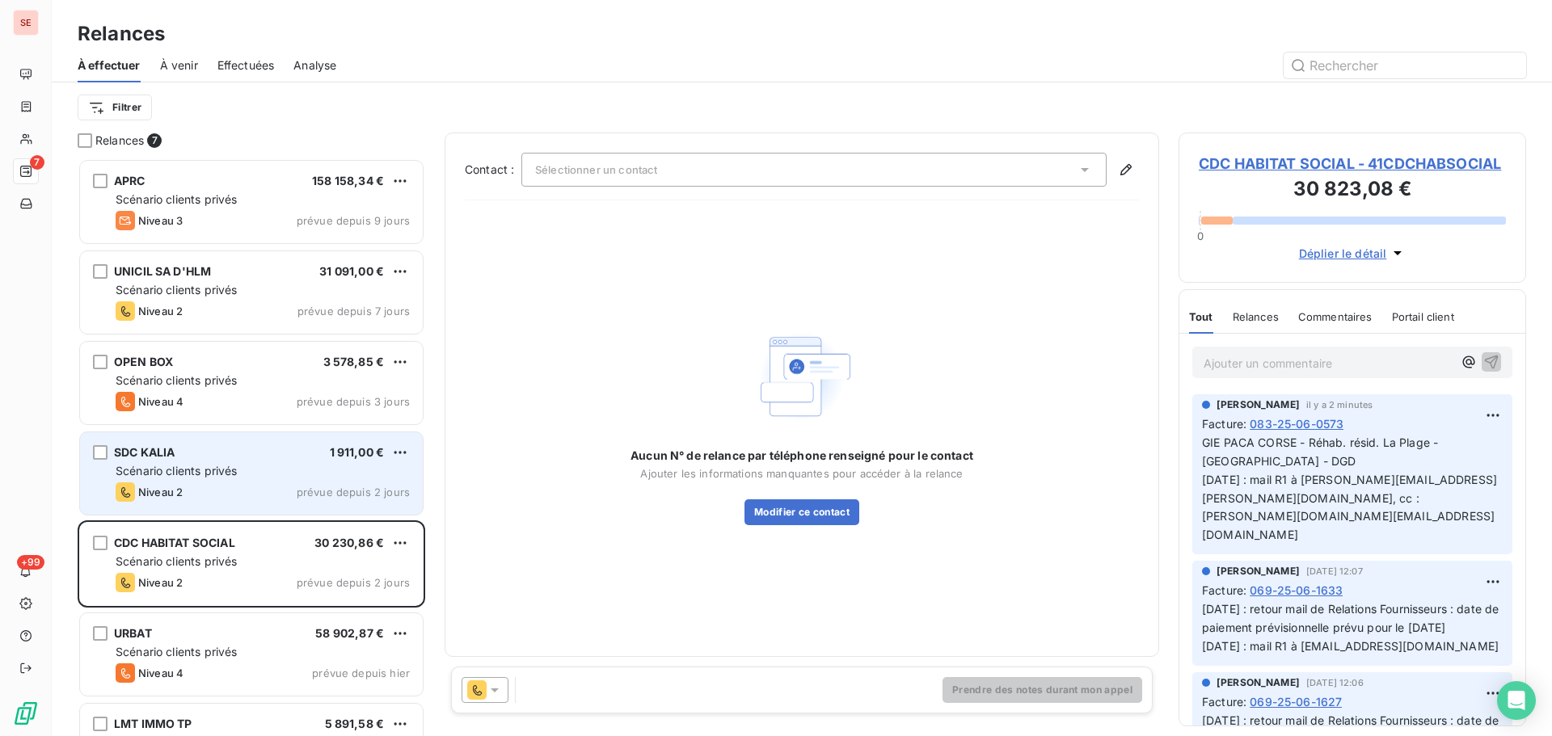
click at [204, 447] on div "SDC KALIA 1 911,00 €" at bounding box center [263, 452] width 294 height 15
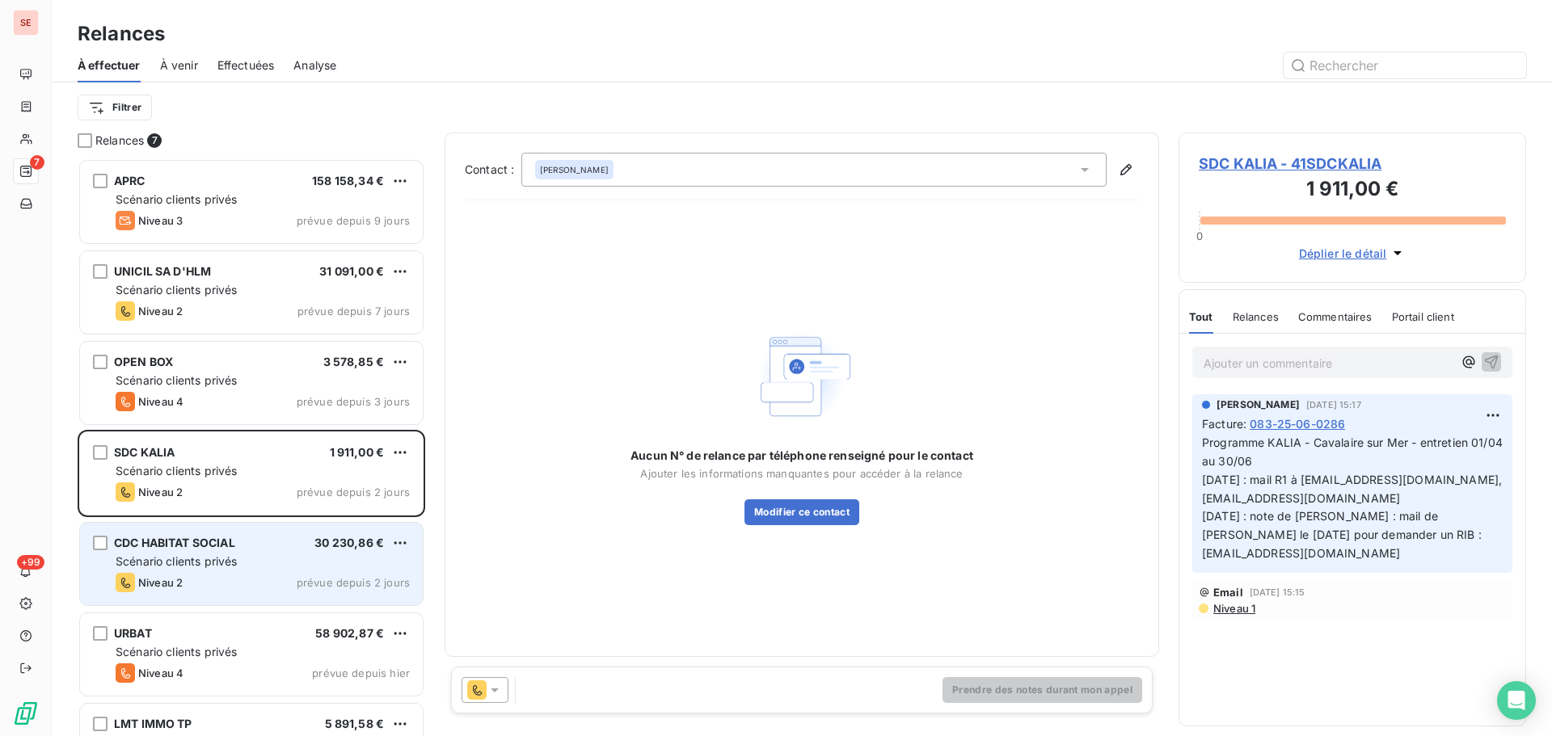
click at [217, 559] on span "Scénario clients privés" at bounding box center [176, 562] width 121 height 14
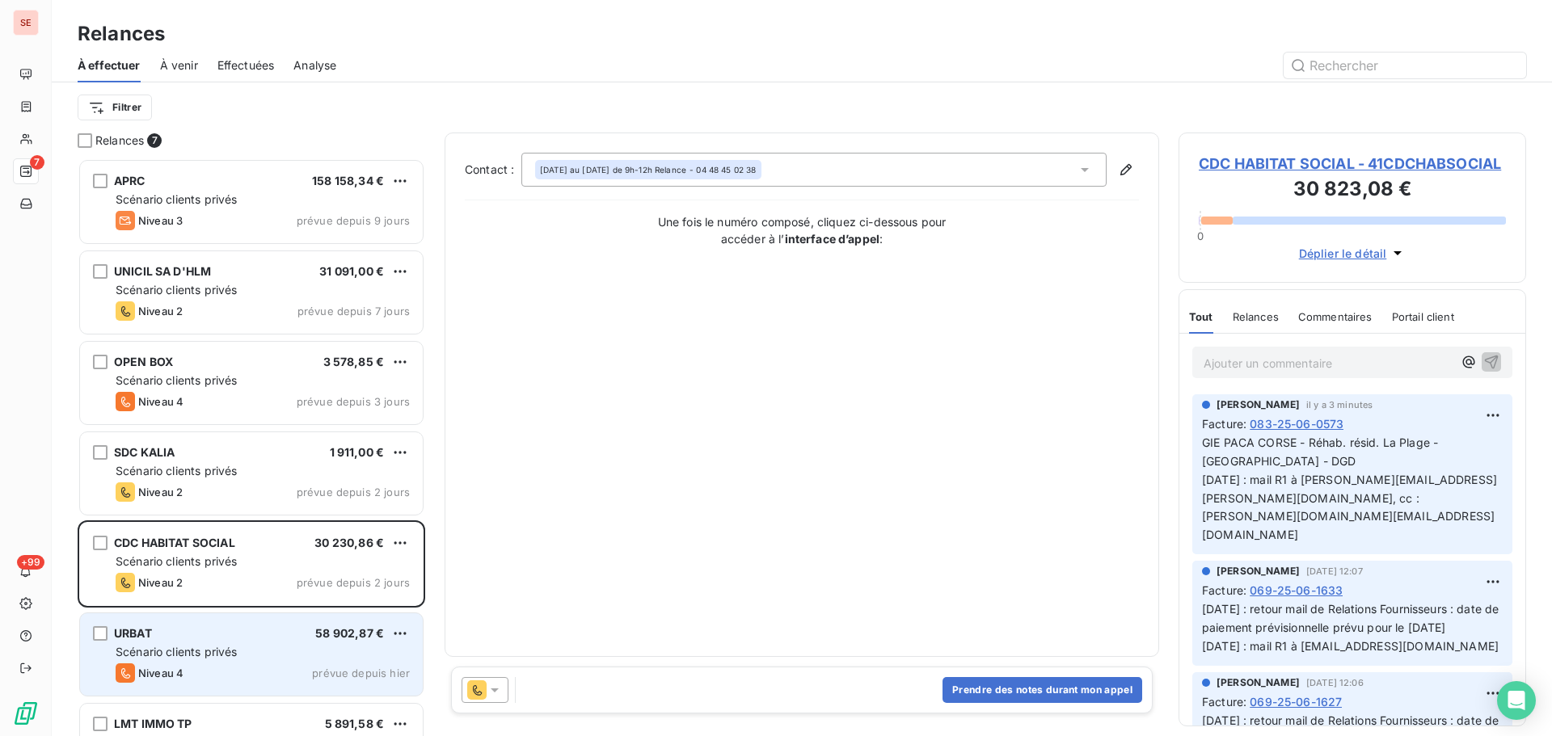
click at [163, 635] on div "URBAT 58 902,87 €" at bounding box center [263, 634] width 294 height 15
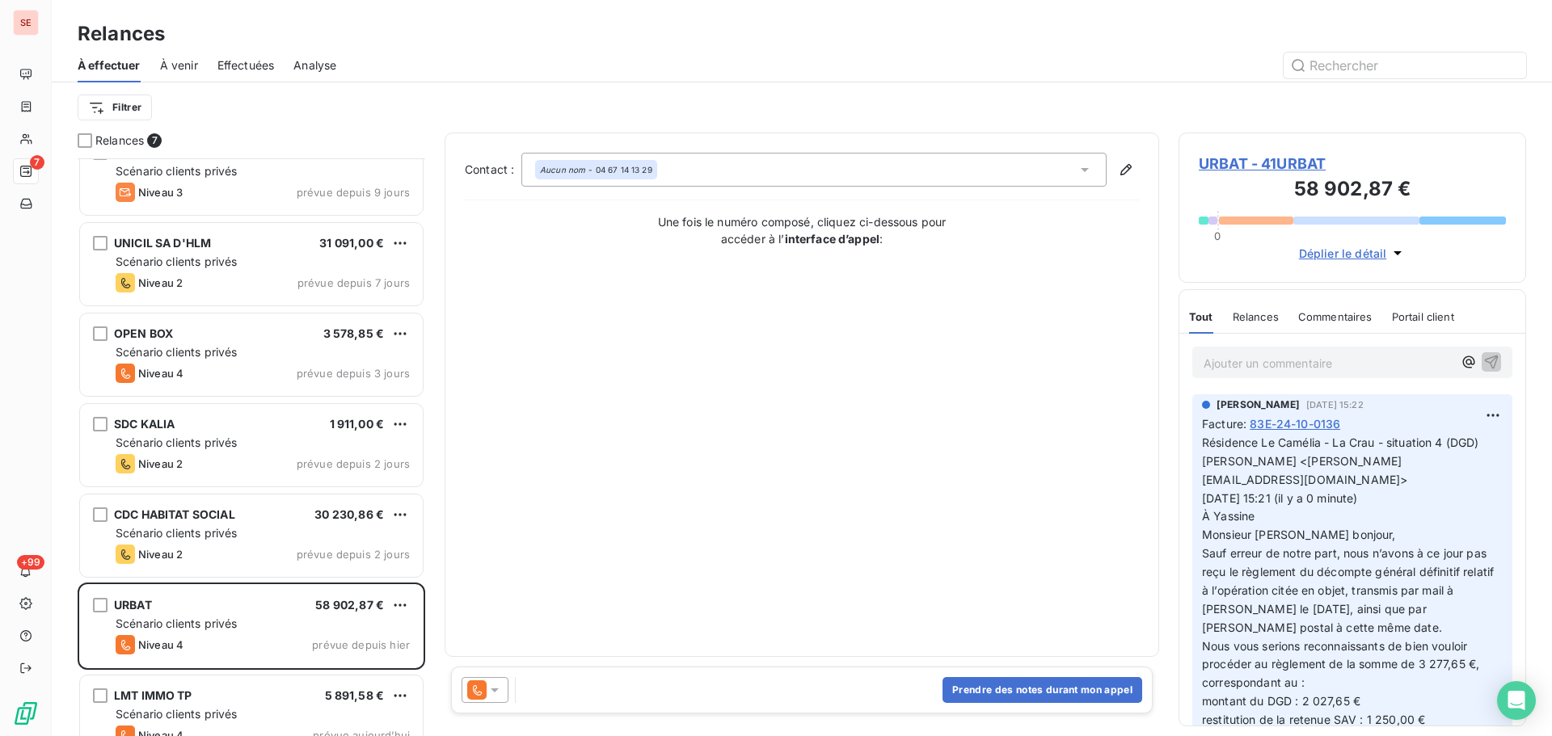
scroll to position [57, 0]
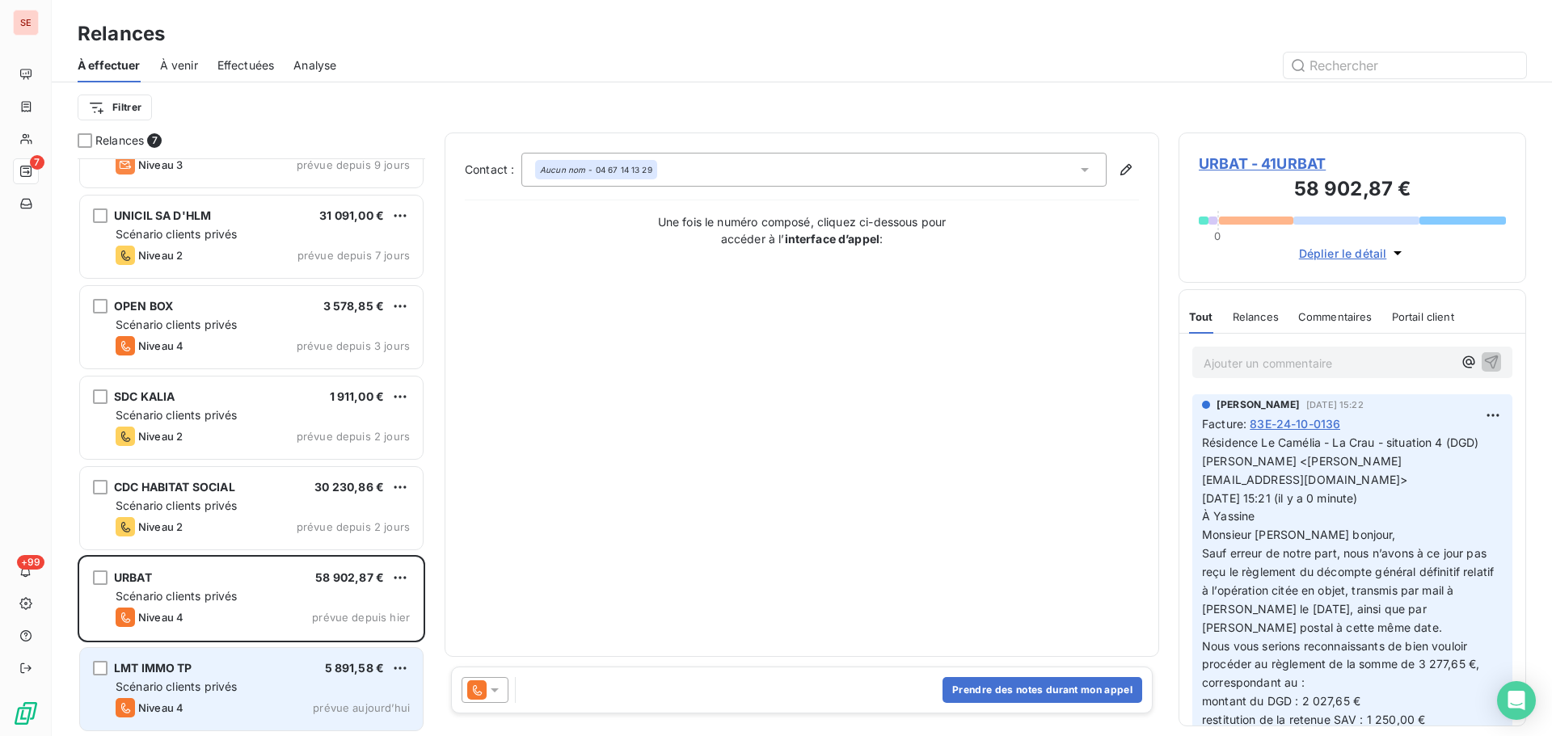
click at [157, 661] on span "LMT IMMO TP" at bounding box center [153, 668] width 78 height 14
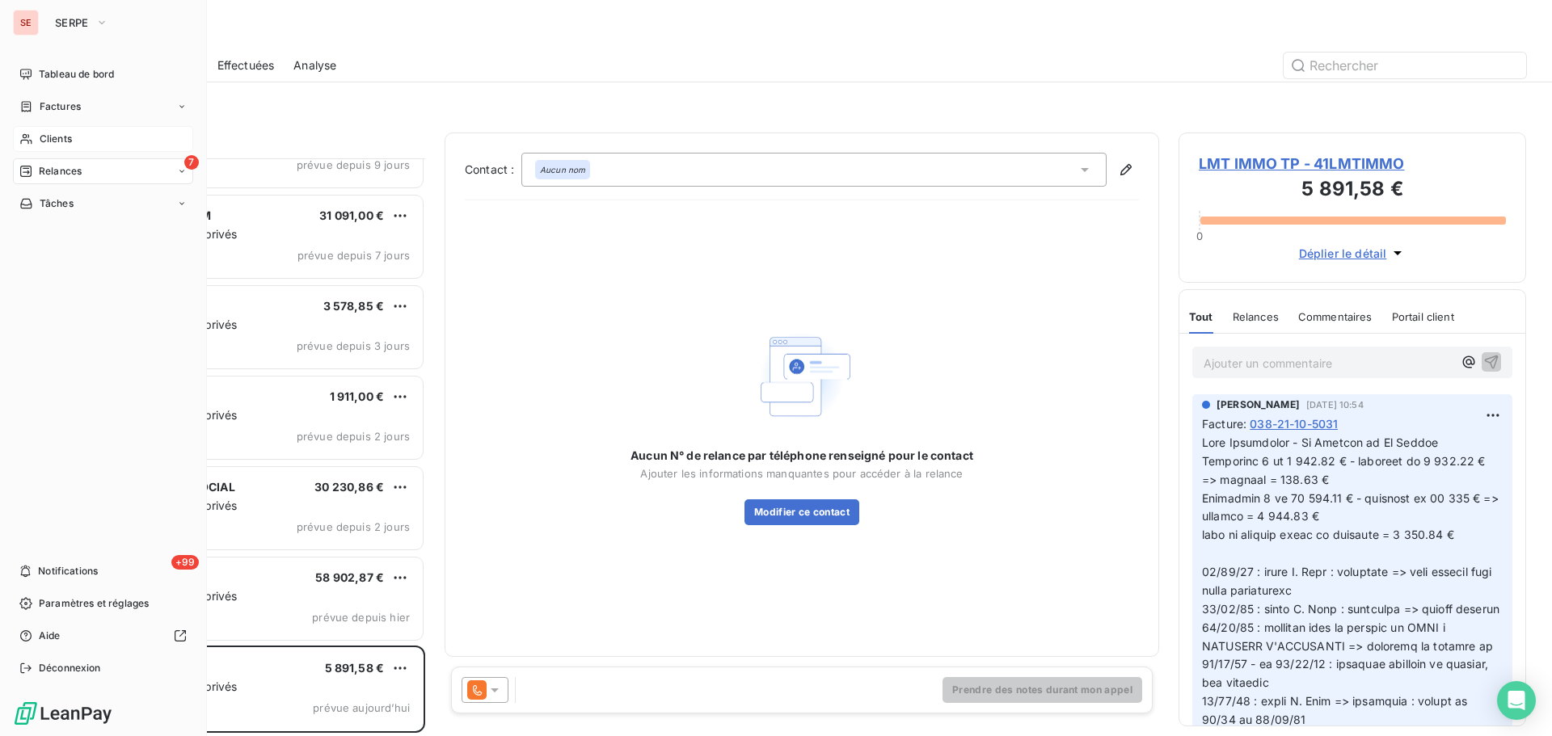
click at [72, 132] on span "Clients" at bounding box center [56, 139] width 32 height 15
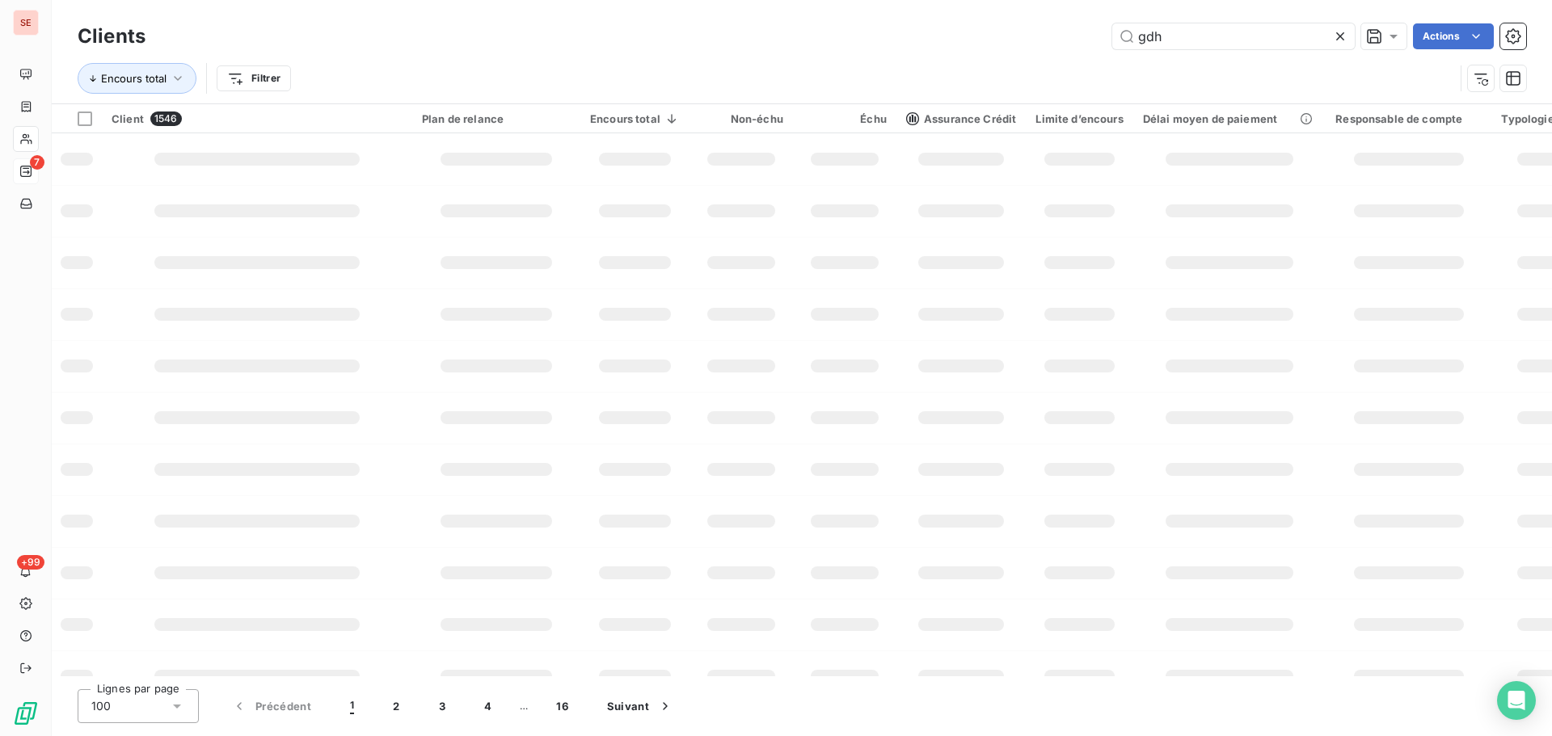
type input "gdh"
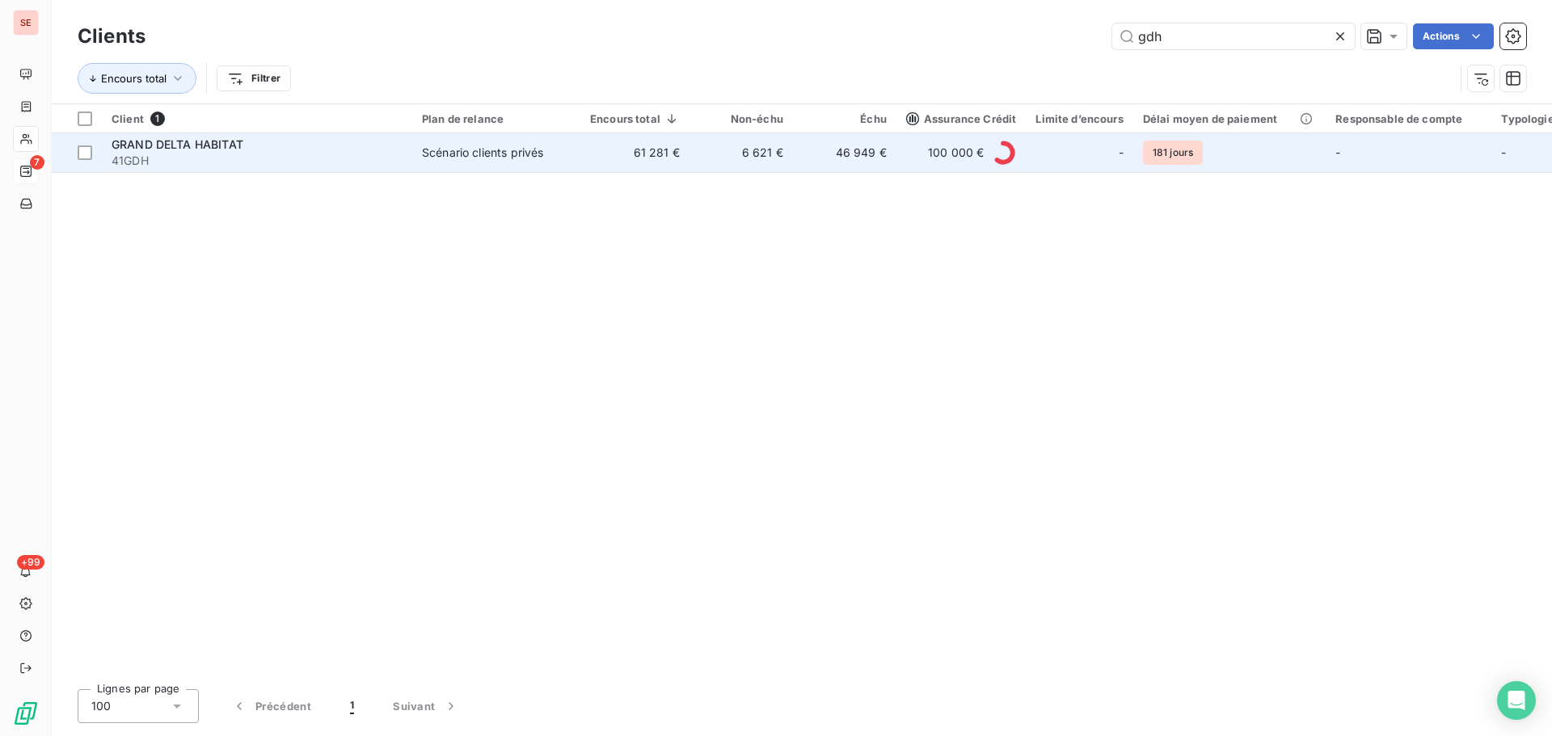
click at [171, 149] on span "GRAND DELTA HABITAT" at bounding box center [178, 144] width 132 height 14
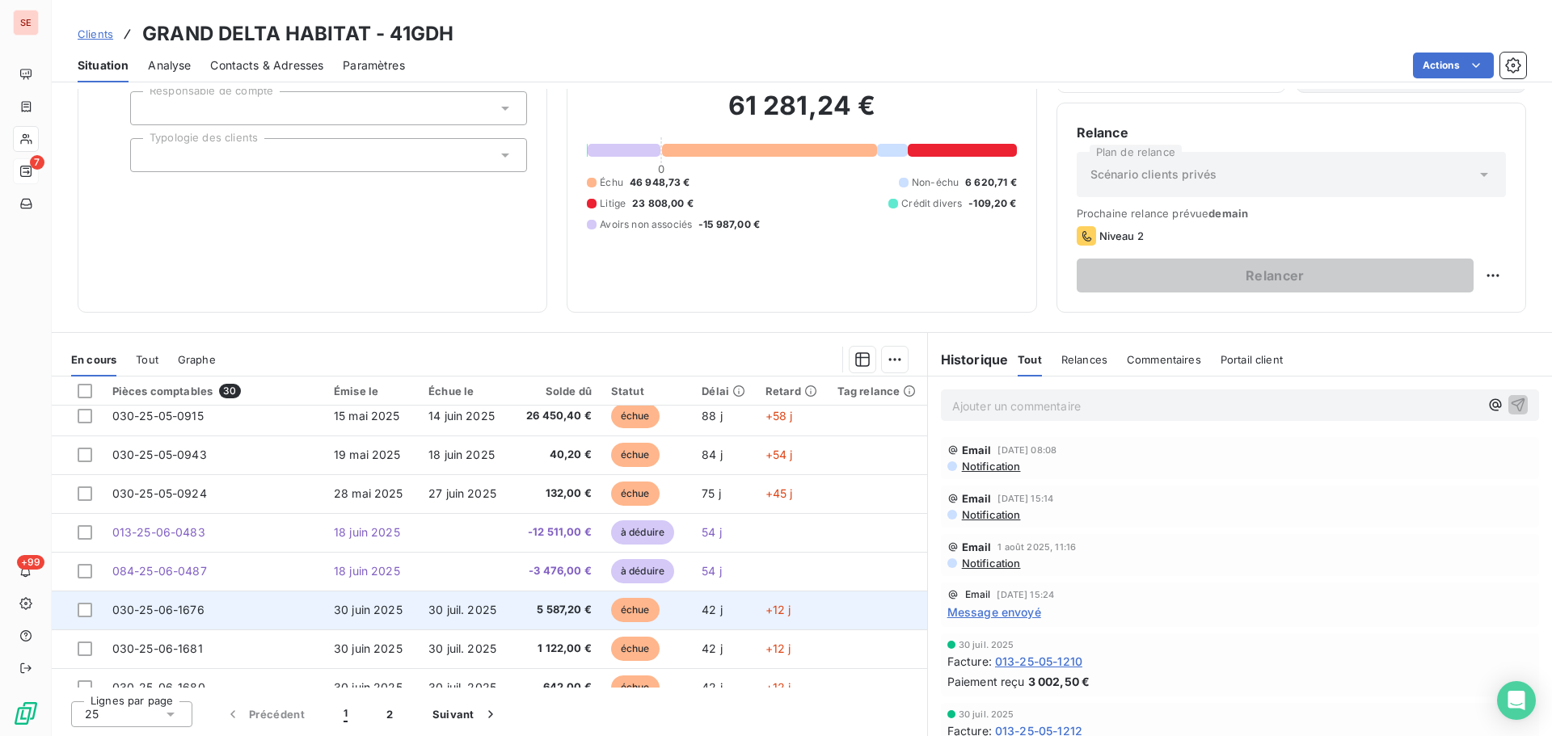
scroll to position [243, 0]
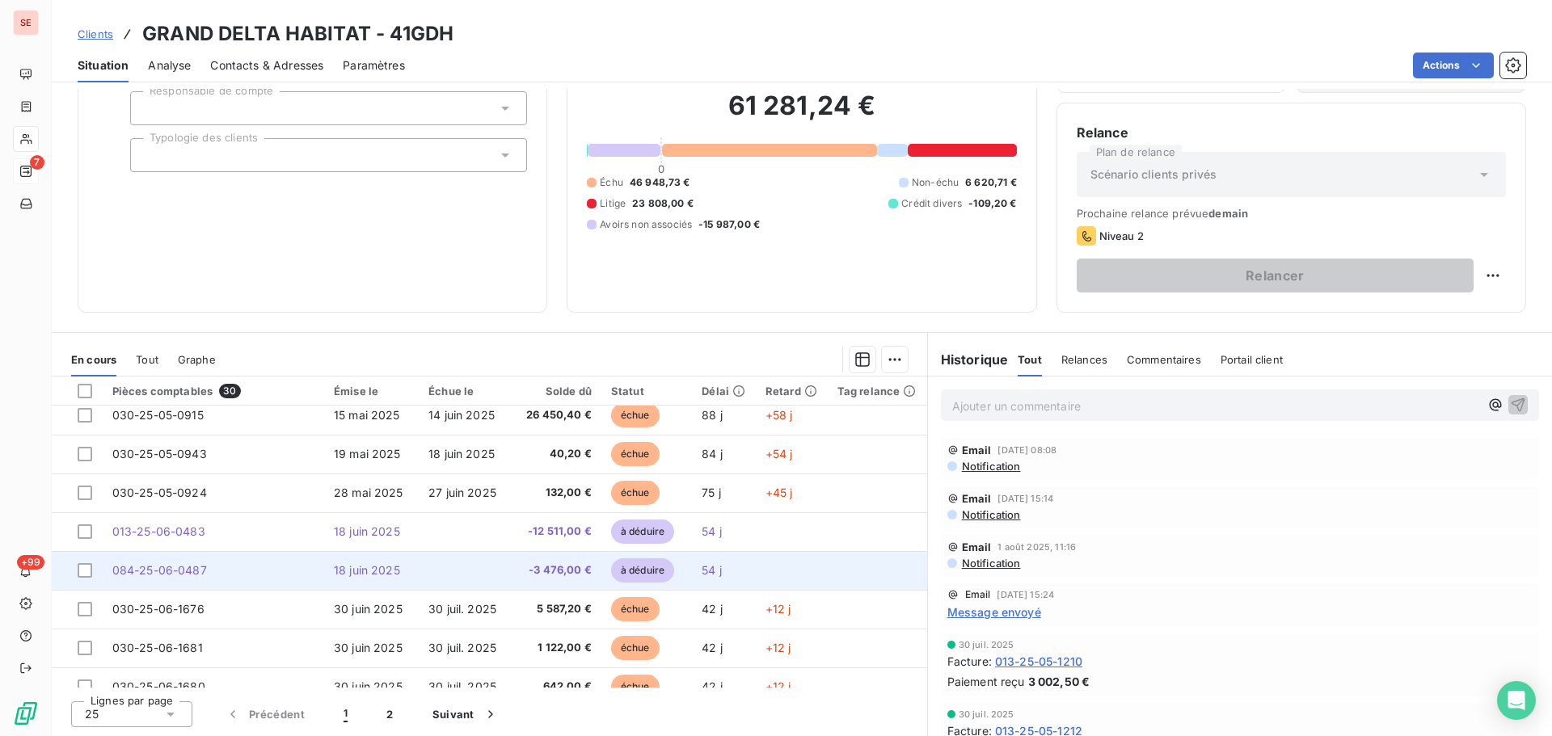
click at [449, 576] on td at bounding box center [467, 570] width 97 height 39
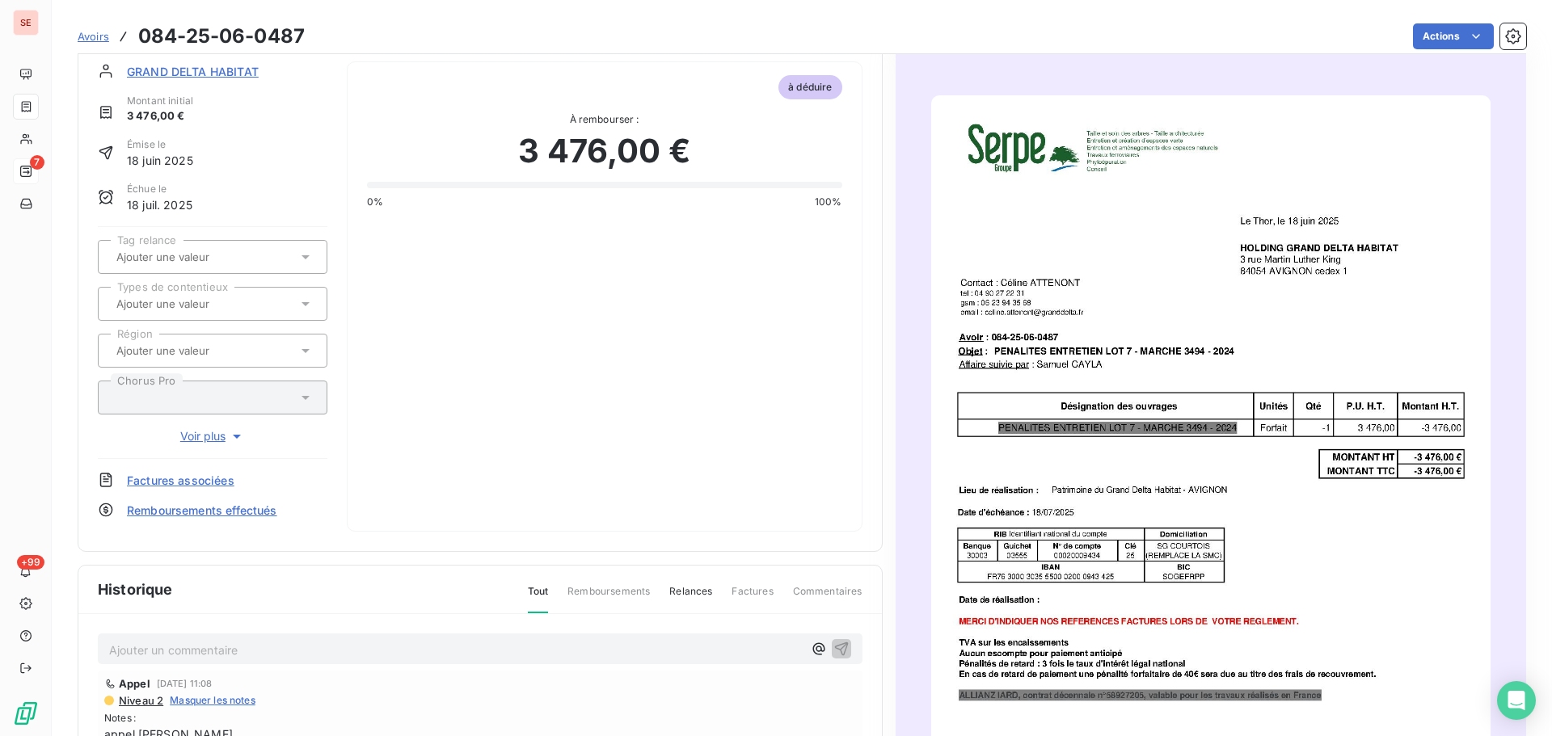
scroll to position [82, 0]
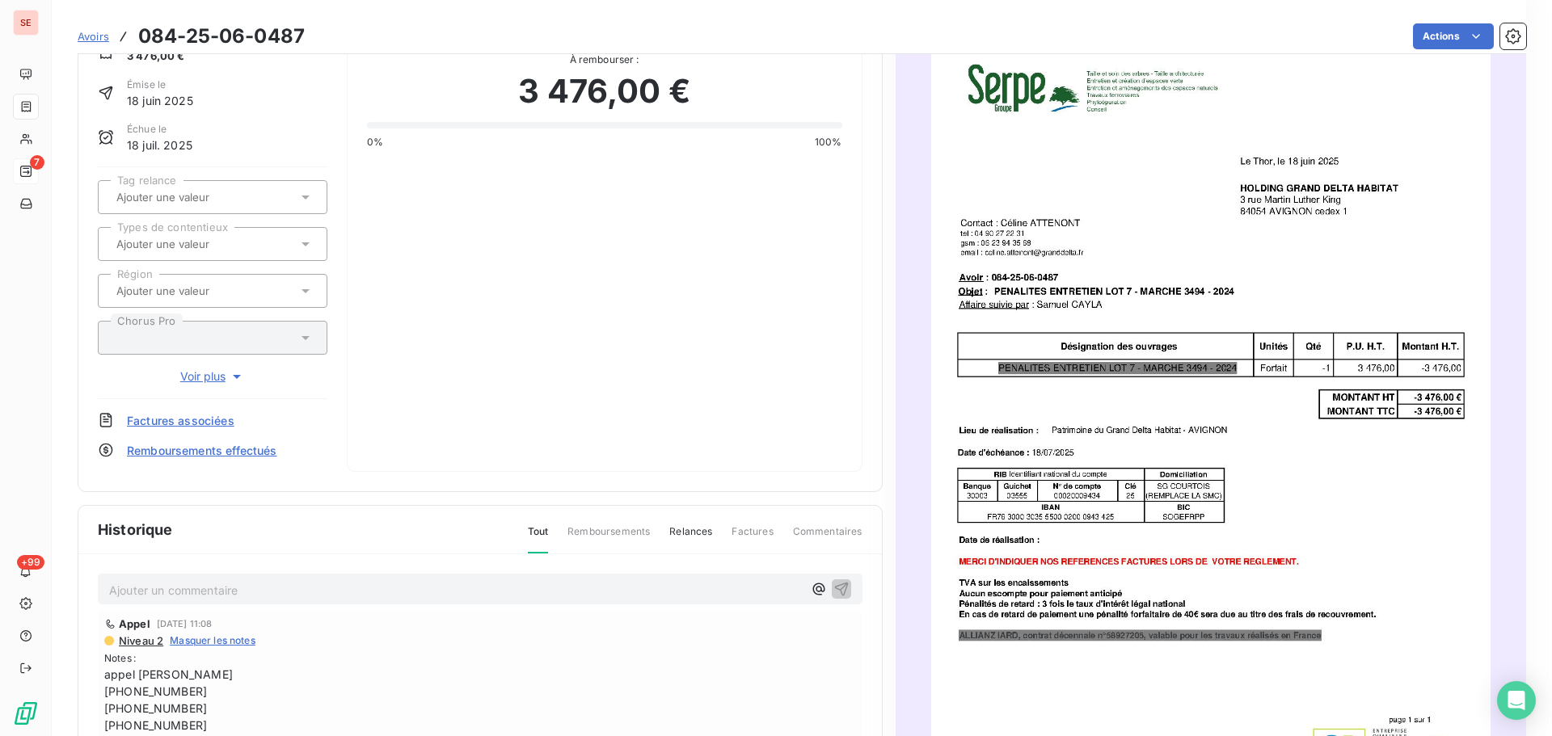
click at [374, 591] on p "Ajouter un commentaire ﻿" at bounding box center [456, 590] width 694 height 20
click at [364, 589] on p "Pénalités entretien lot" at bounding box center [456, 589] width 694 height 19
click at [837, 587] on icon "button" at bounding box center [842, 588] width 16 height 16
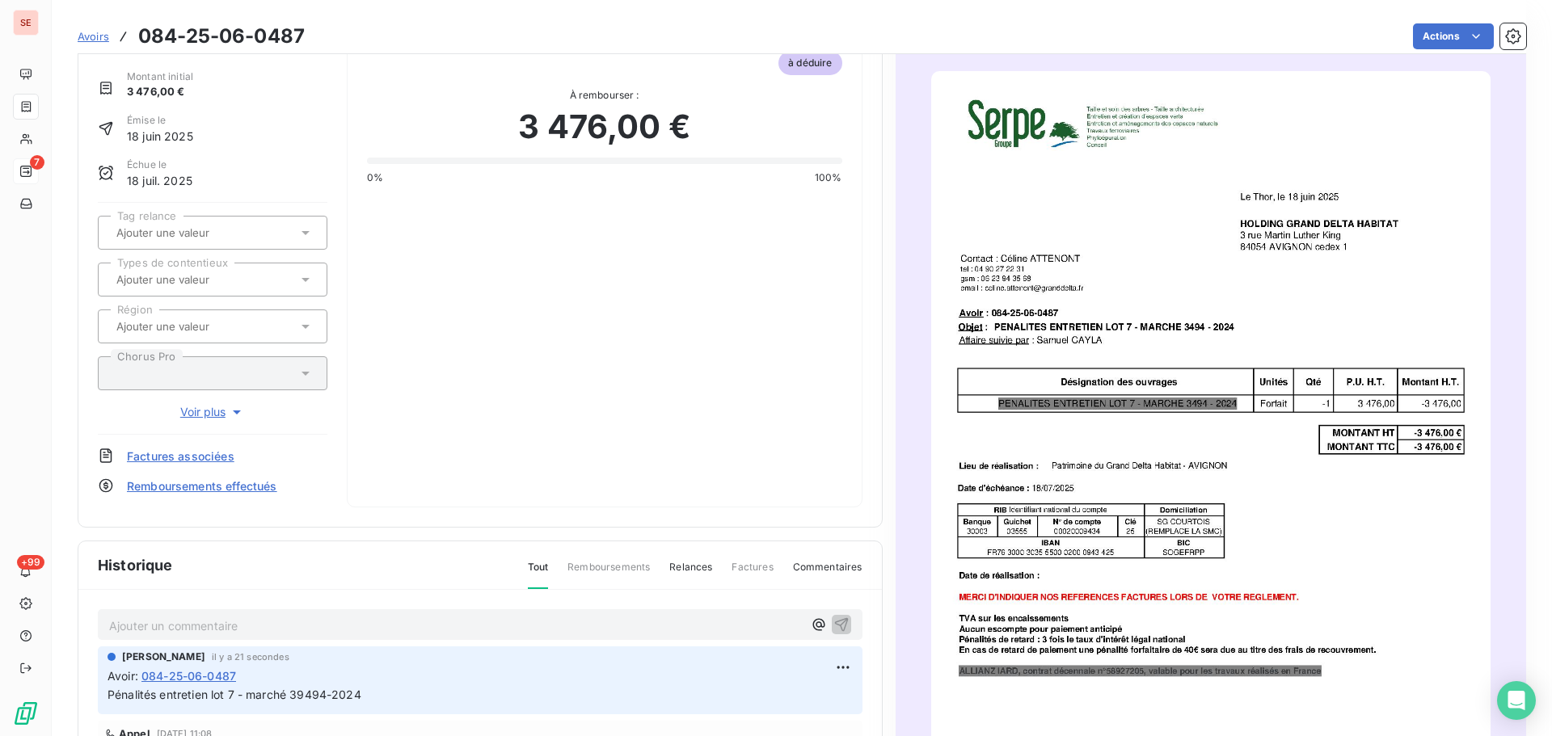
scroll to position [0, 0]
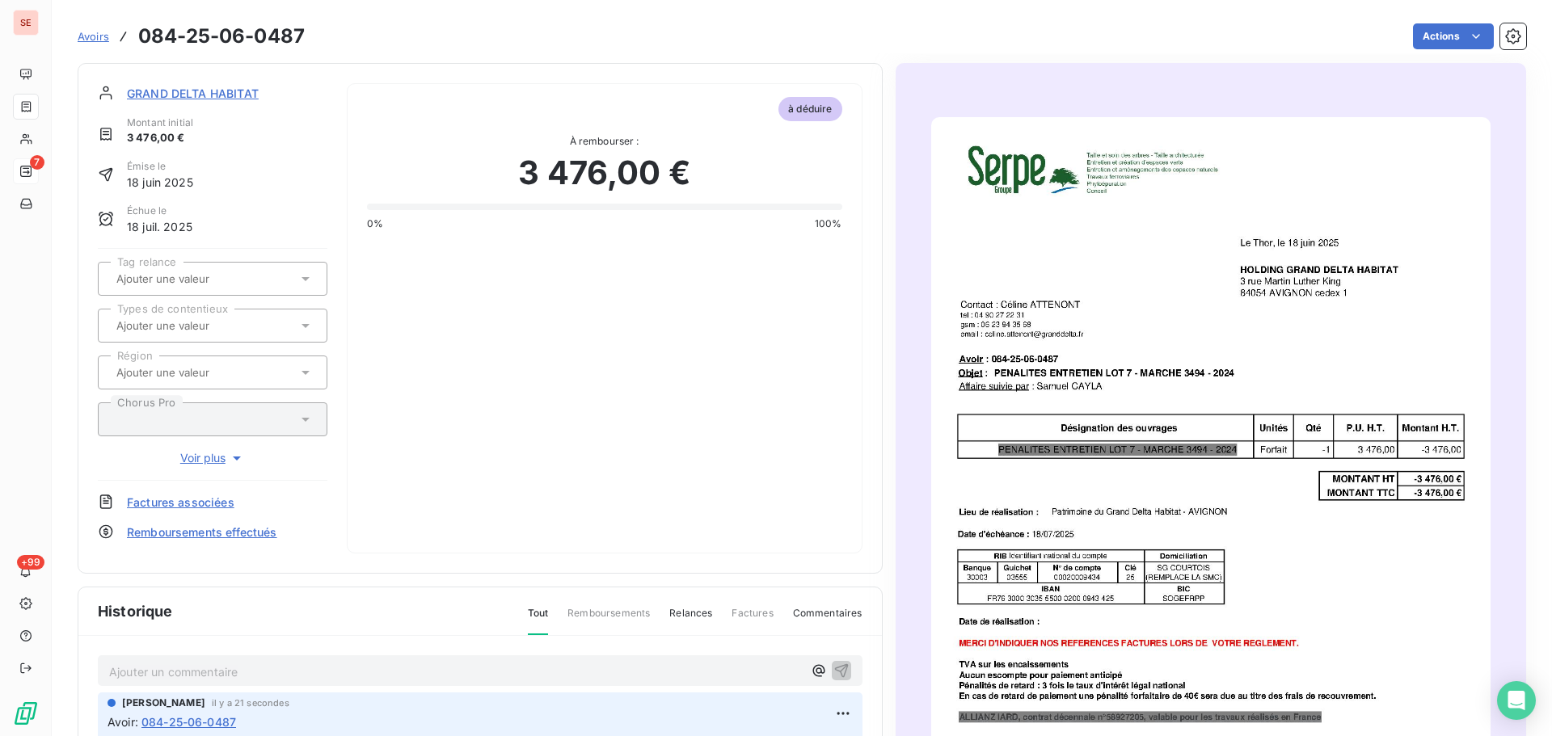
click at [201, 500] on span "Factures associées" at bounding box center [181, 502] width 108 height 17
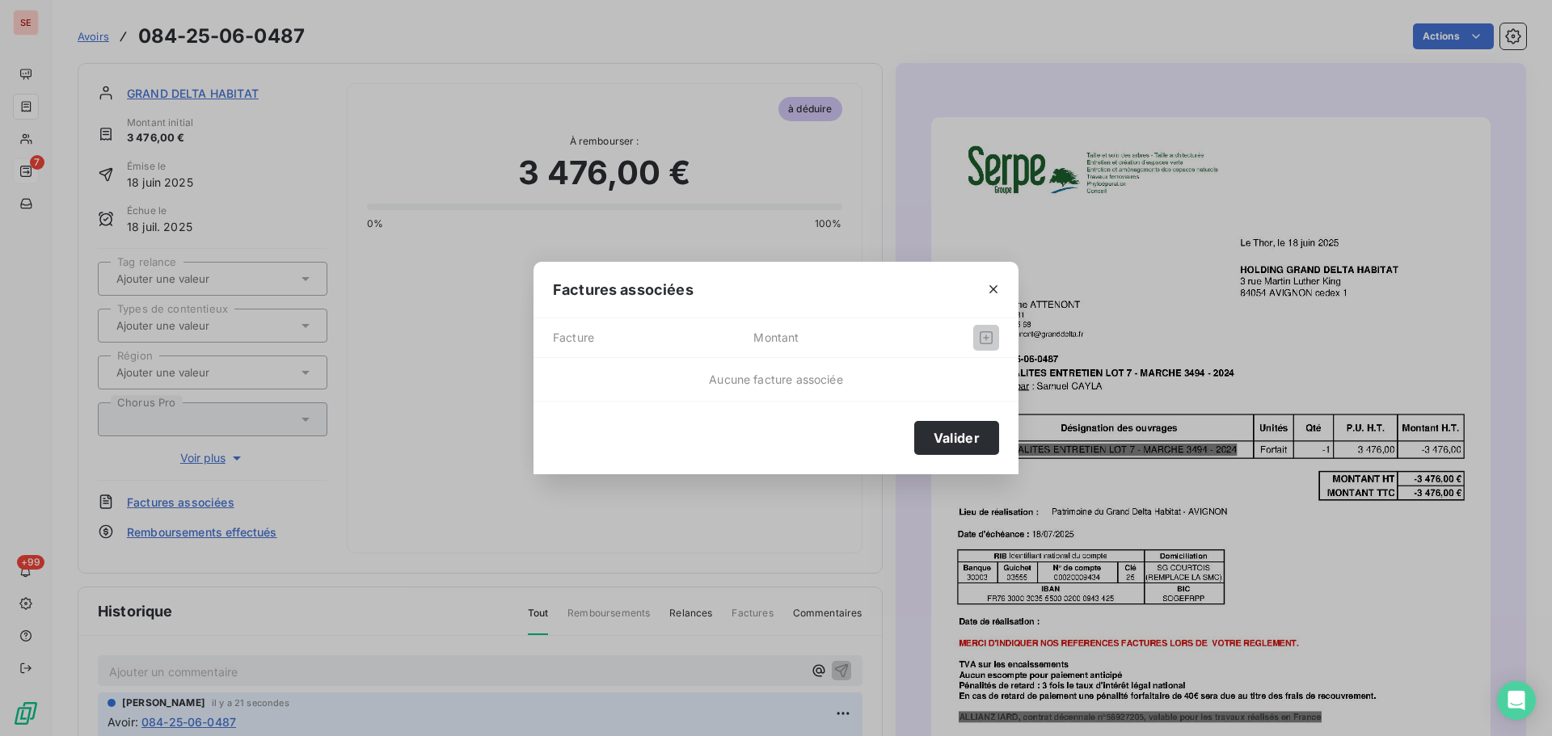
click at [510, 404] on div "Factures associées Facture Montant Aucune facture associée Valider" at bounding box center [776, 368] width 1552 height 736
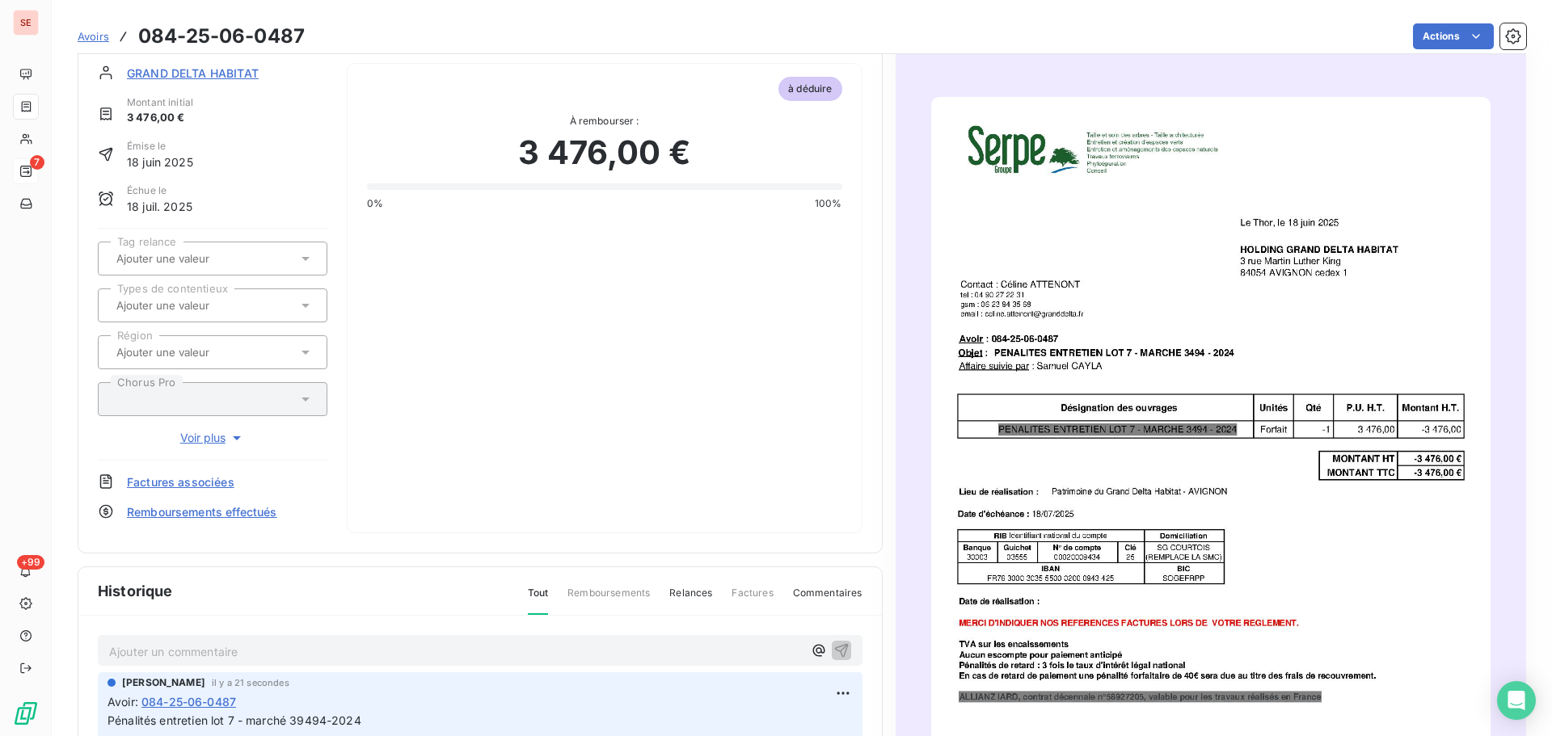
scroll to position [82, 0]
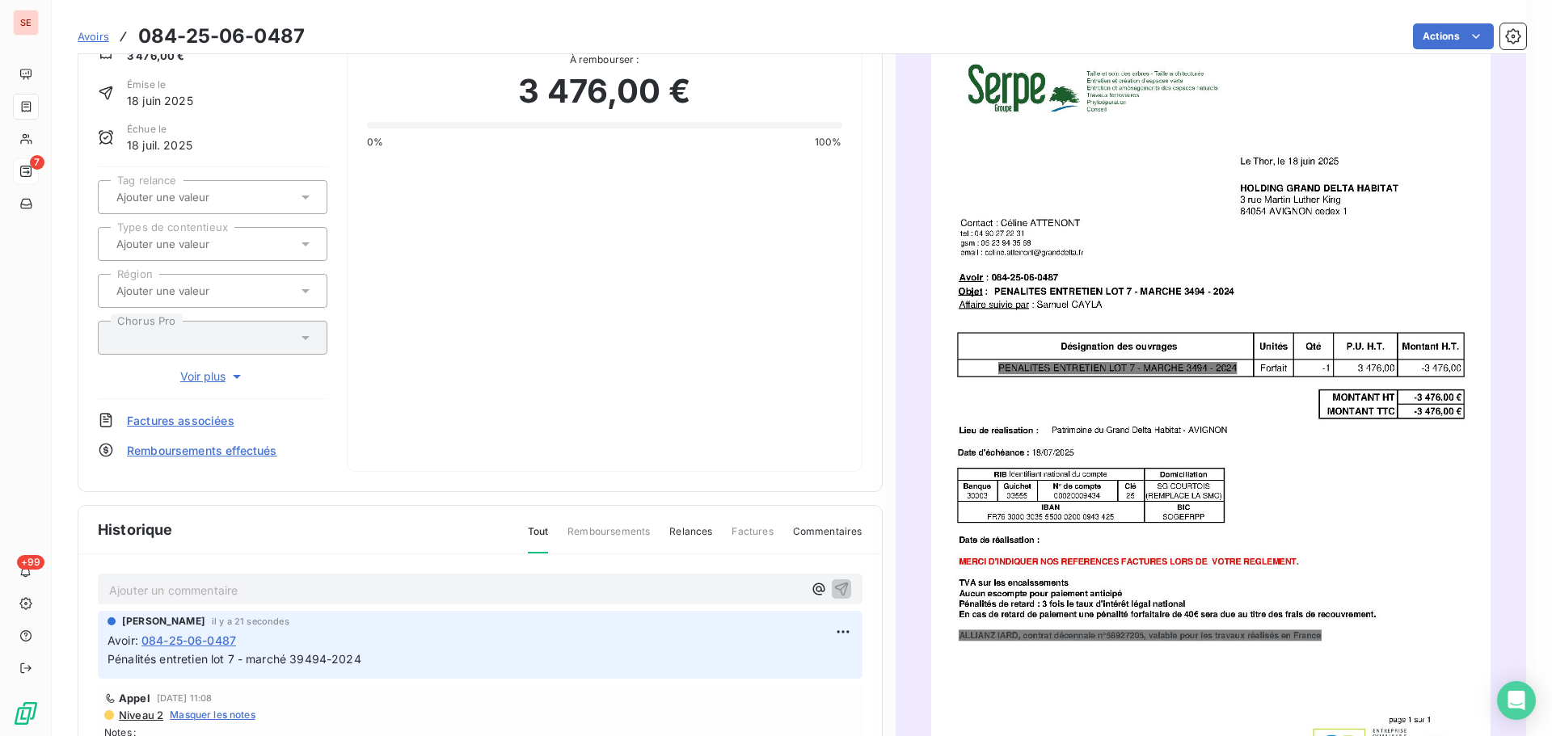
click at [419, 665] on p "Pénalités entretien lot 7 - marché 39494-2024" at bounding box center [480, 660] width 745 height 19
click at [825, 634] on html "SE 7 +99 Avoirs 084-25-06-0487 Actions GRAND DELTA HABITAT Montant initial 3 47…" at bounding box center [776, 368] width 1552 height 736
click at [799, 660] on div "Editer" at bounding box center [786, 668] width 91 height 26
click at [835, 657] on icon "button" at bounding box center [843, 660] width 16 height 16
click at [192, 419] on span "Factures associées" at bounding box center [181, 420] width 108 height 17
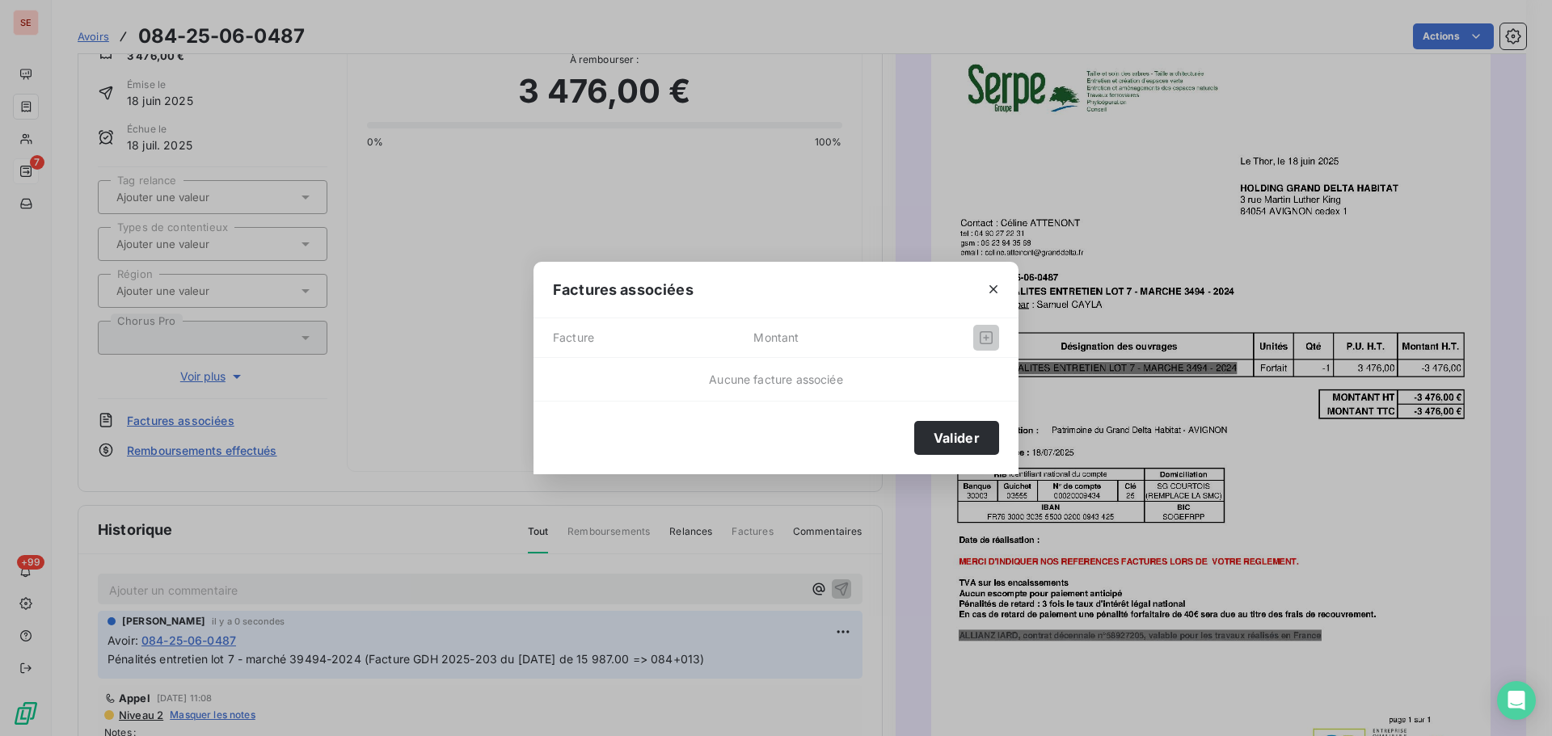
click at [813, 381] on span "Aucune facture associée" at bounding box center [775, 380] width 133 height 14
click at [764, 345] on span "Montant" at bounding box center [831, 338] width 156 height 26
click at [986, 288] on icon "button" at bounding box center [993, 289] width 16 height 16
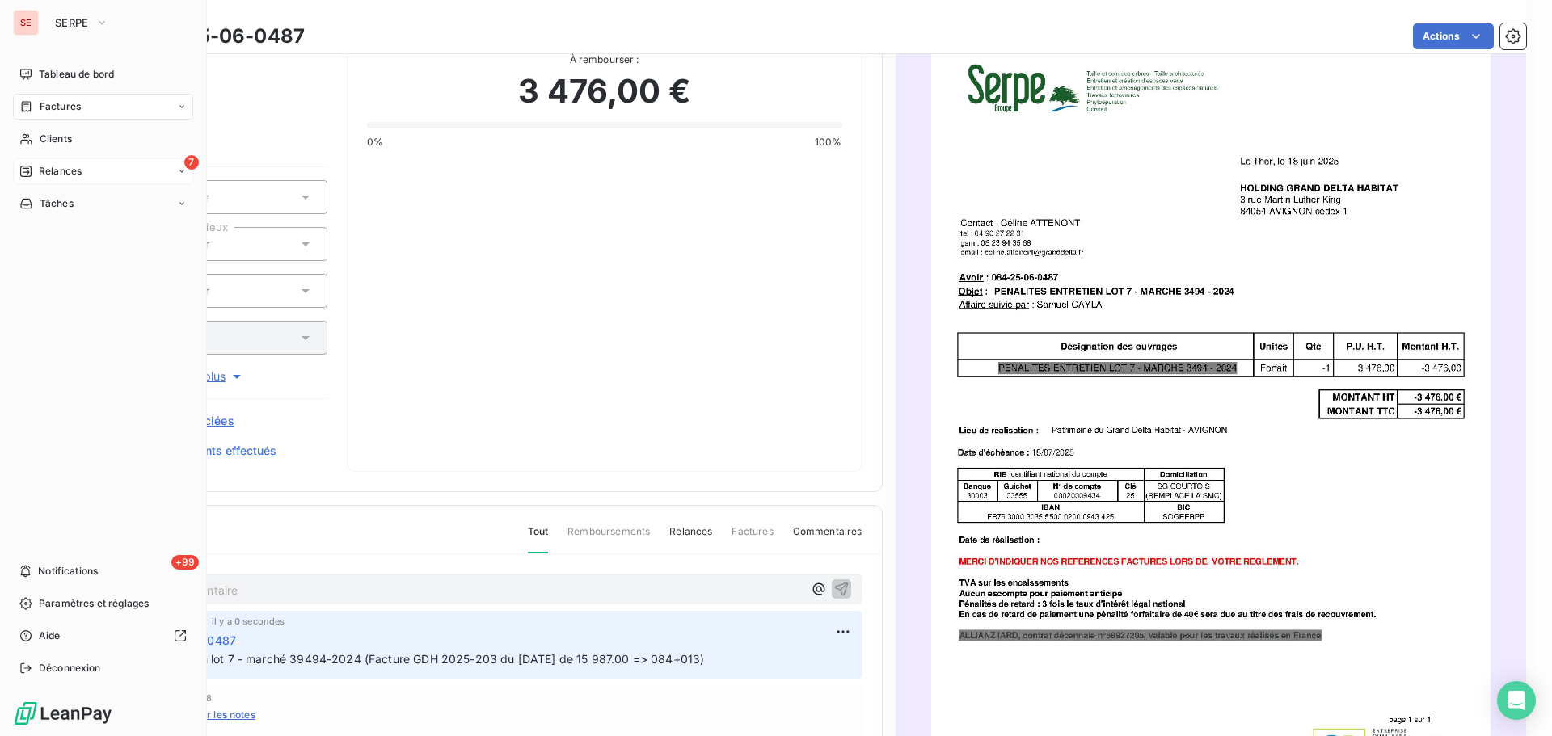
click at [80, 177] on span "Relances" at bounding box center [60, 171] width 43 height 15
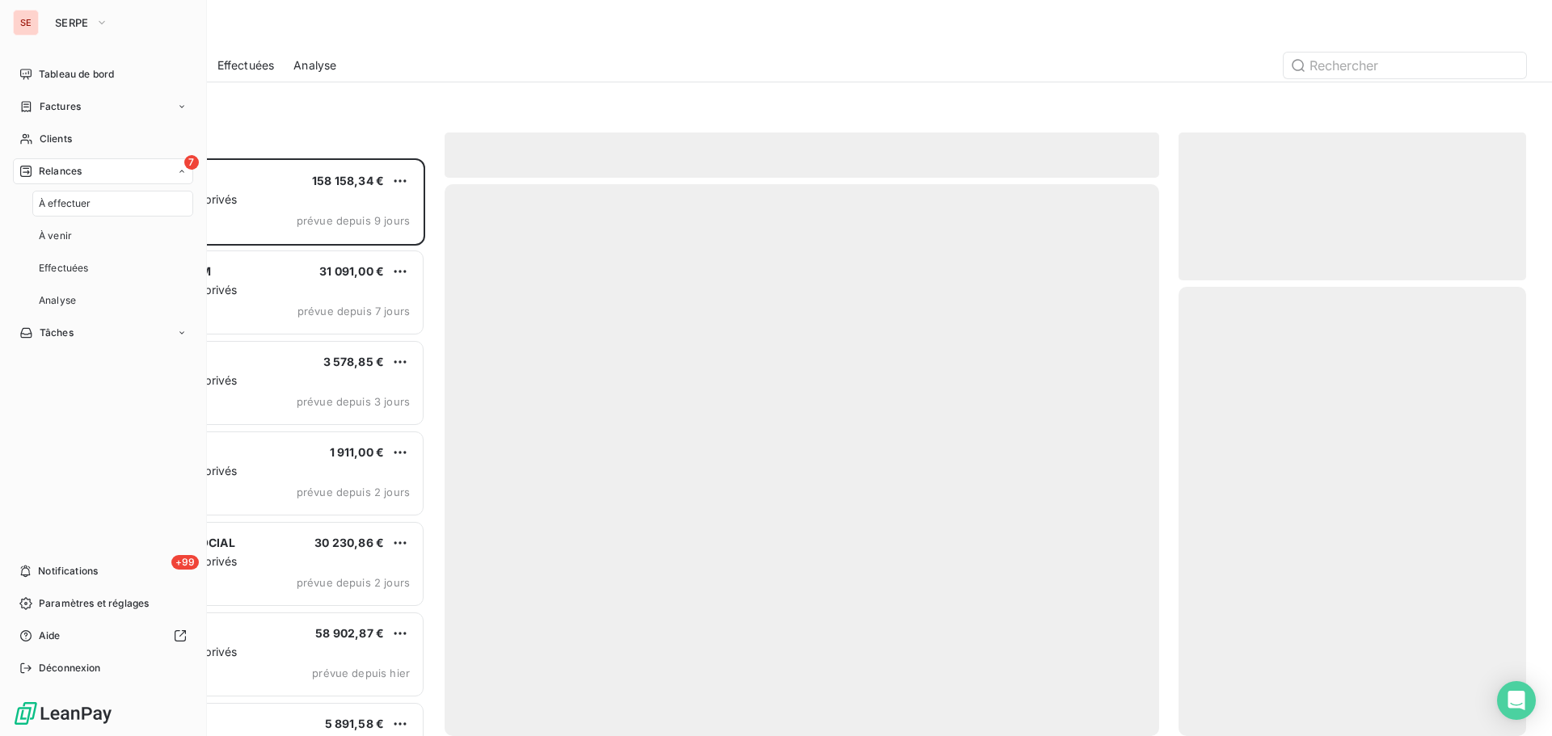
scroll to position [566, 336]
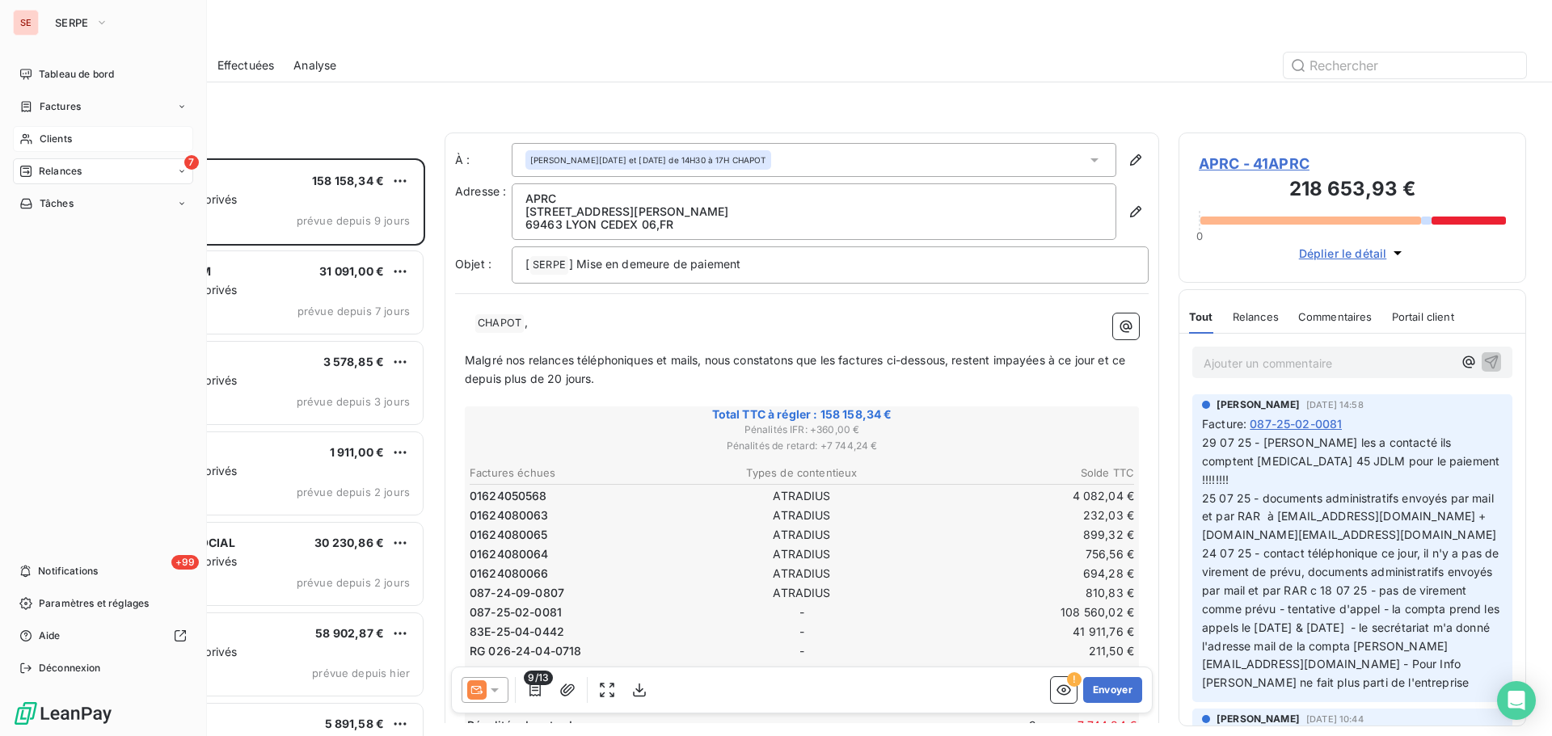
click at [61, 141] on span "Clients" at bounding box center [56, 139] width 32 height 15
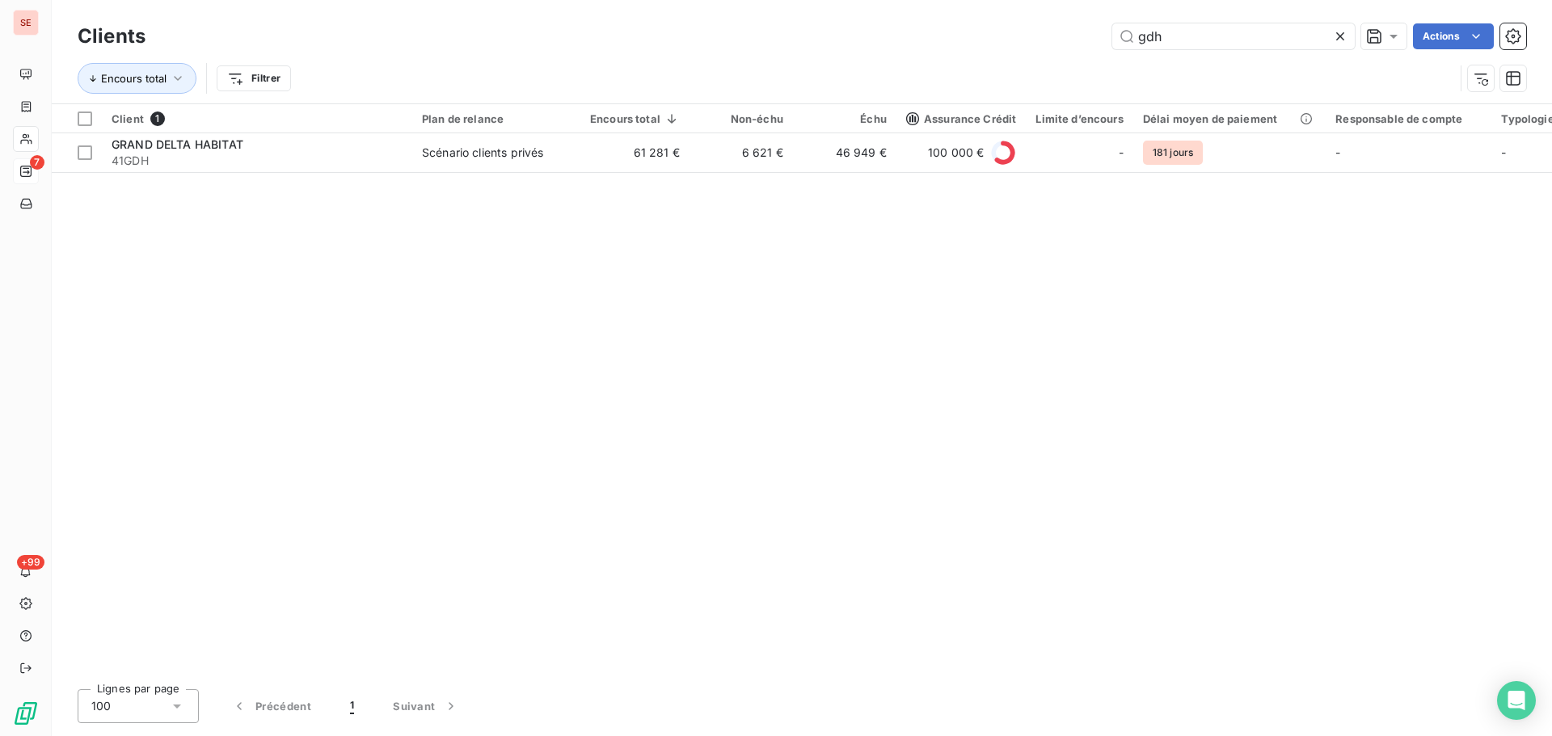
drag, startPoint x: 1077, startPoint y: 33, endPoint x: 1022, endPoint y: 19, distance: 56.7
click at [1023, 21] on div "Clients gdh Actions" at bounding box center [802, 36] width 1449 height 34
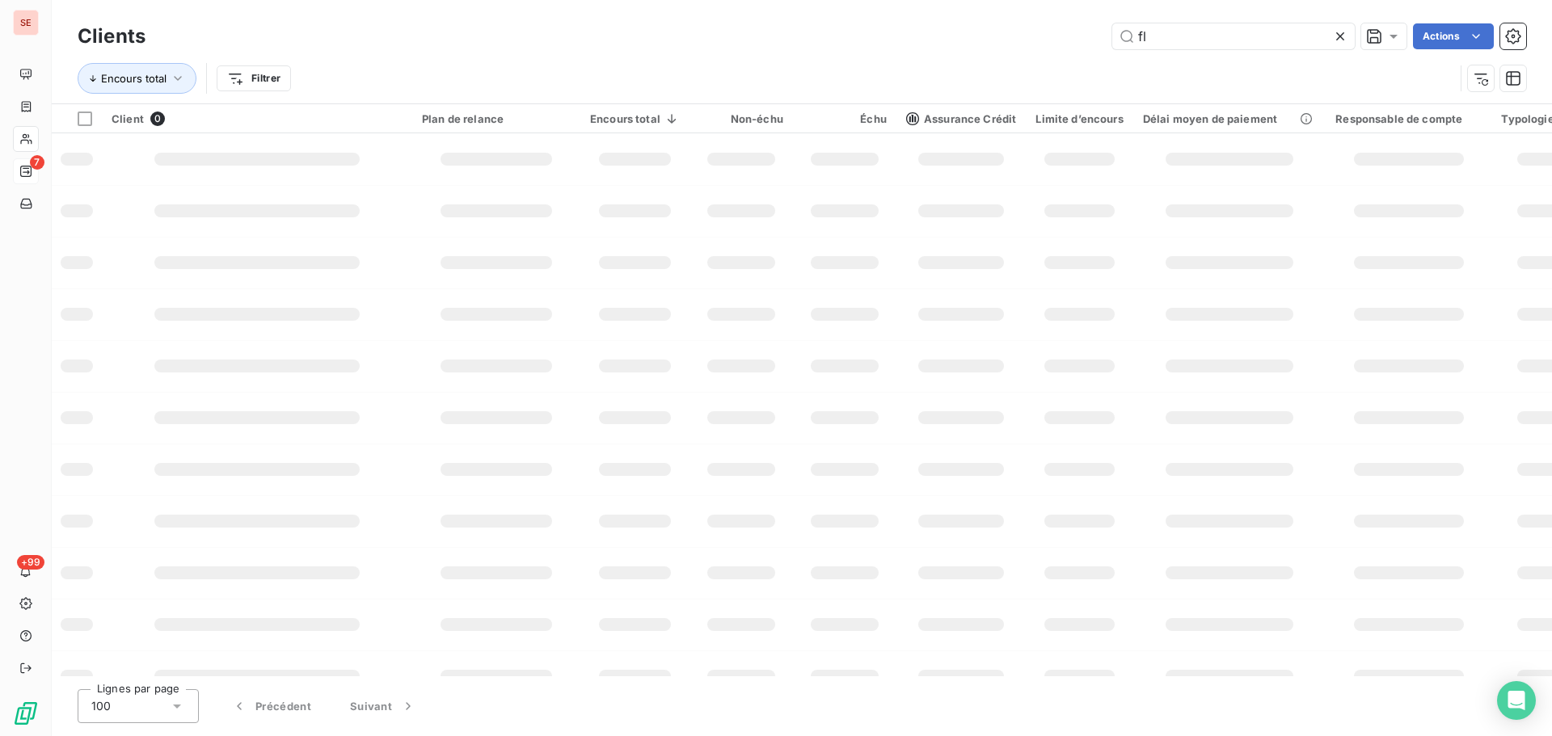
type input "f"
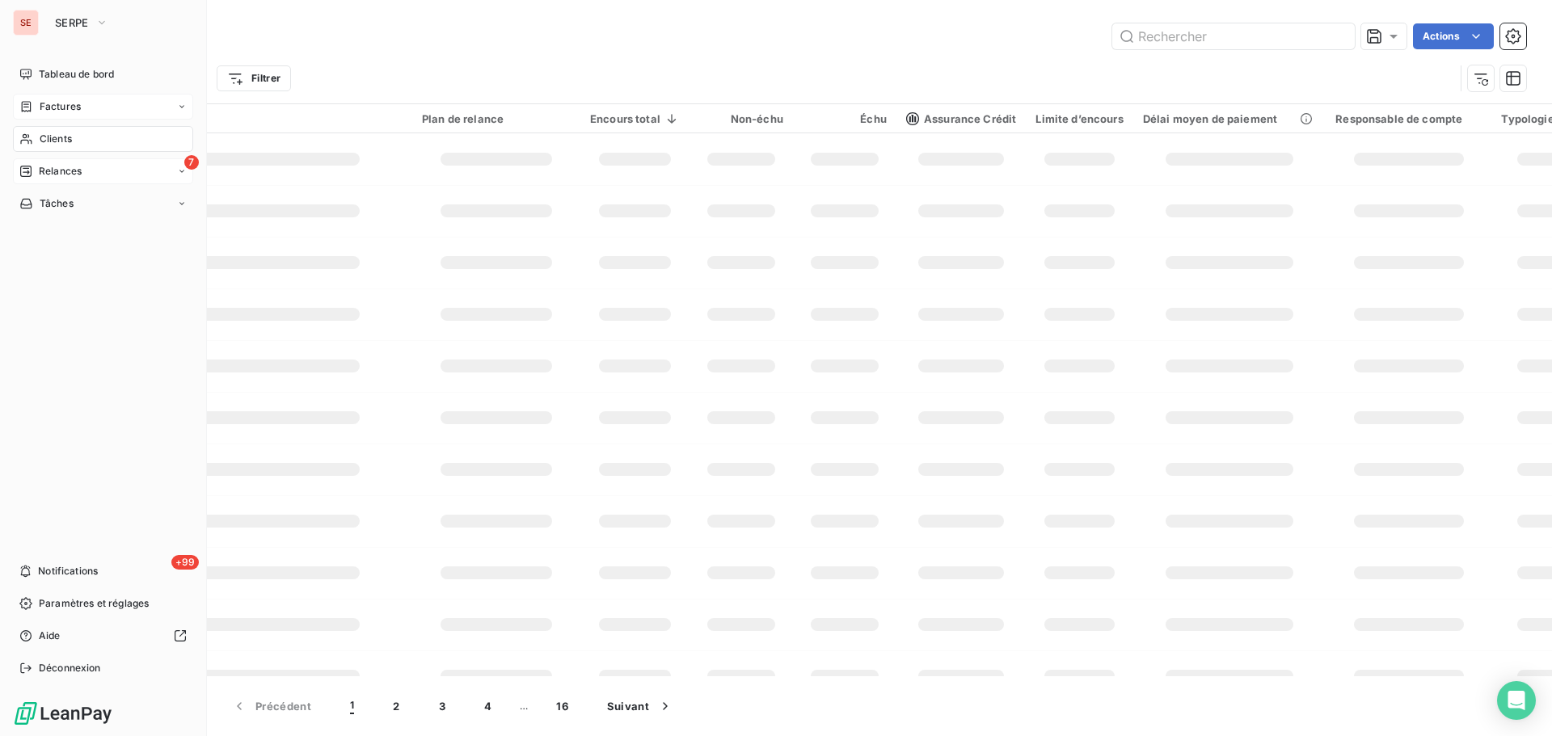
click at [83, 104] on div "Factures" at bounding box center [103, 107] width 180 height 26
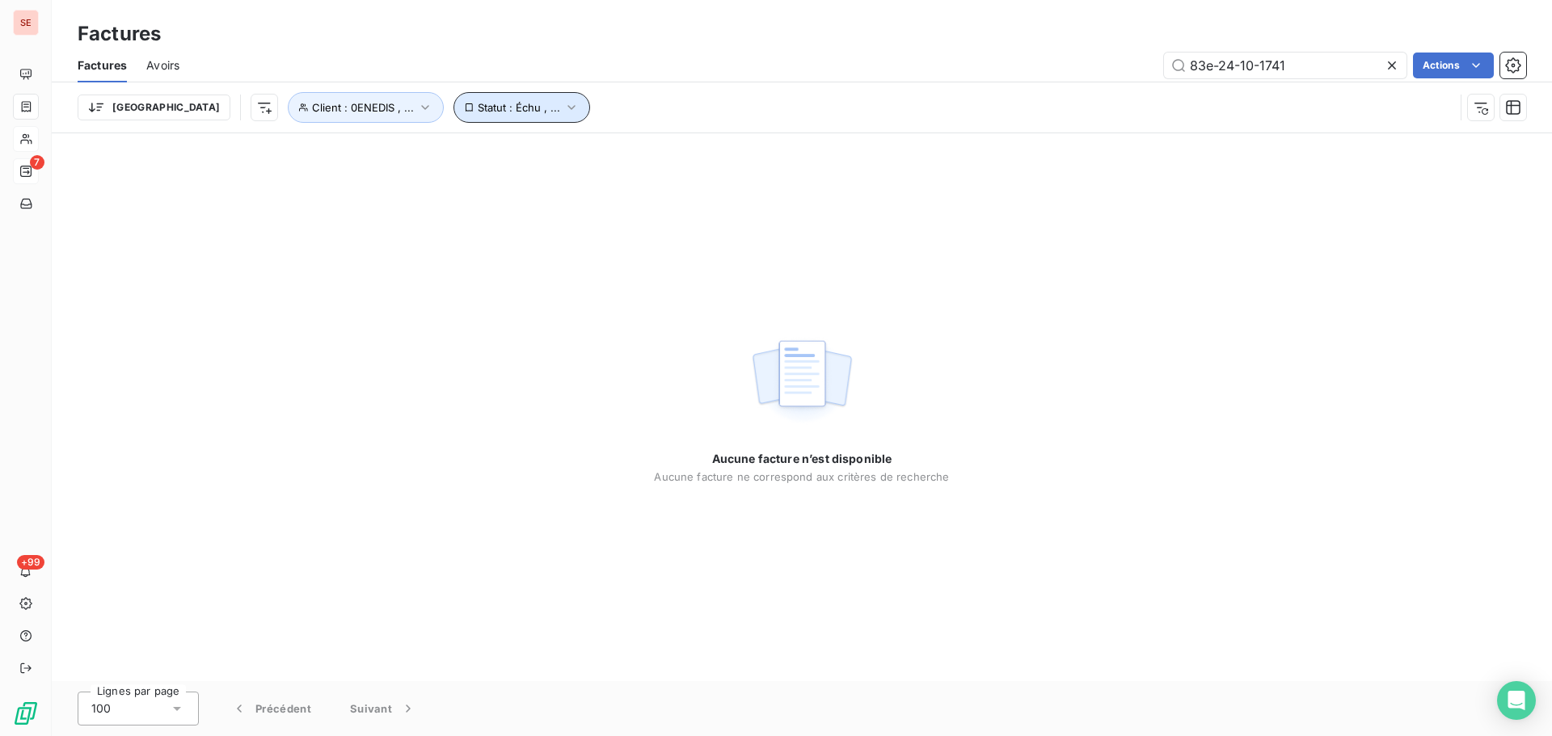
click at [563, 106] on icon "button" at bounding box center [571, 107] width 16 height 16
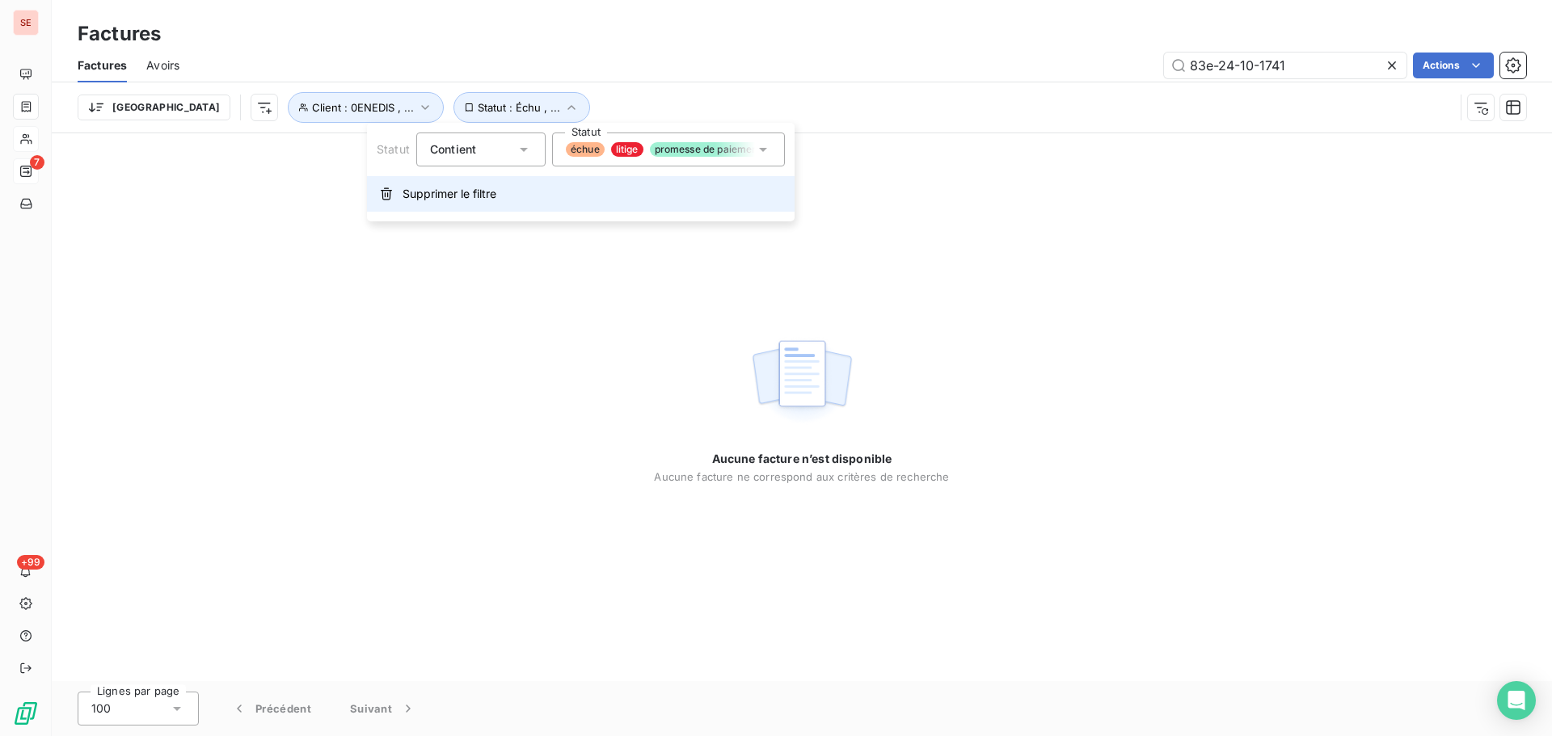
click at [451, 196] on span "Supprimer le filtre" at bounding box center [450, 194] width 94 height 16
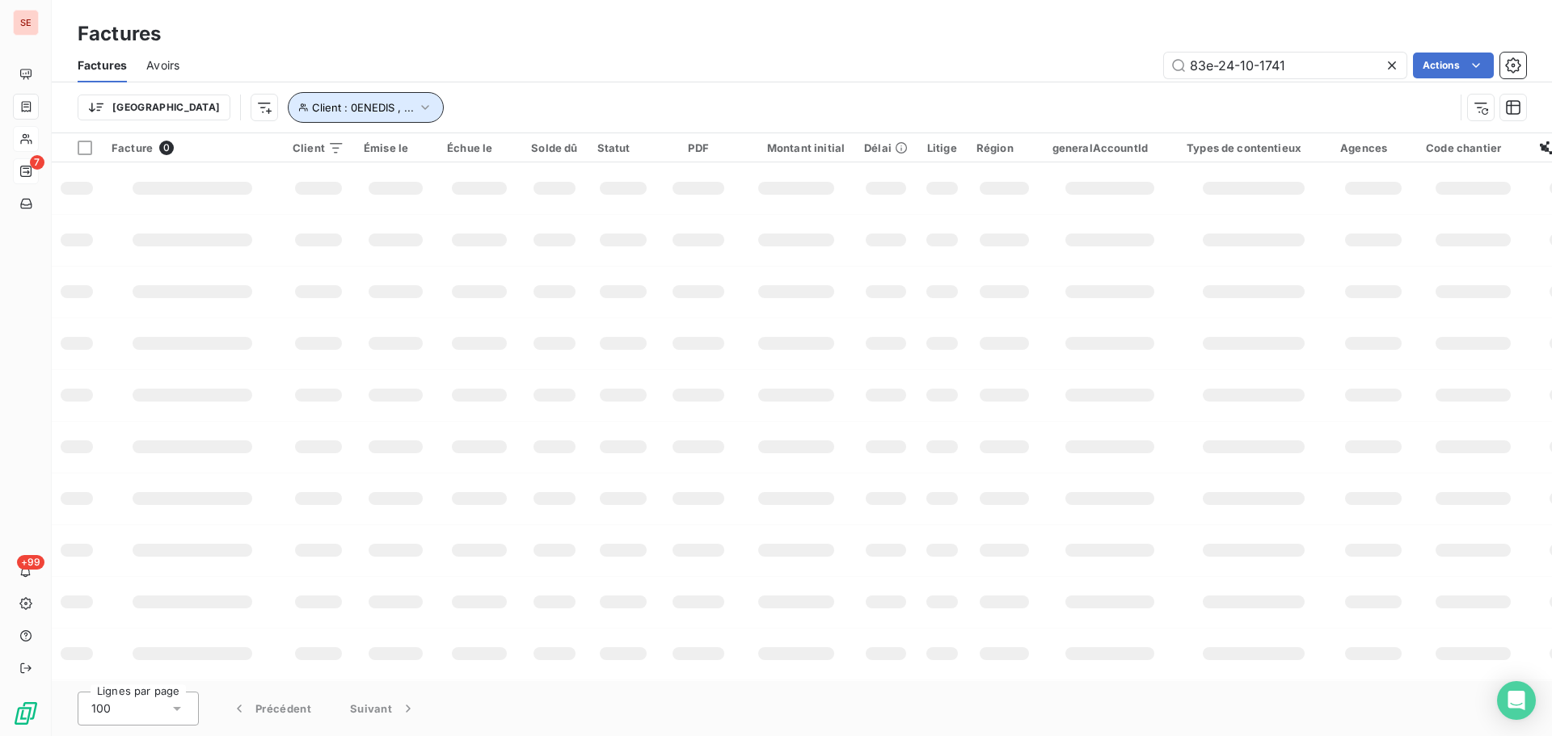
click at [329, 96] on button "Client : 0ENEDIS , ..." at bounding box center [366, 107] width 156 height 31
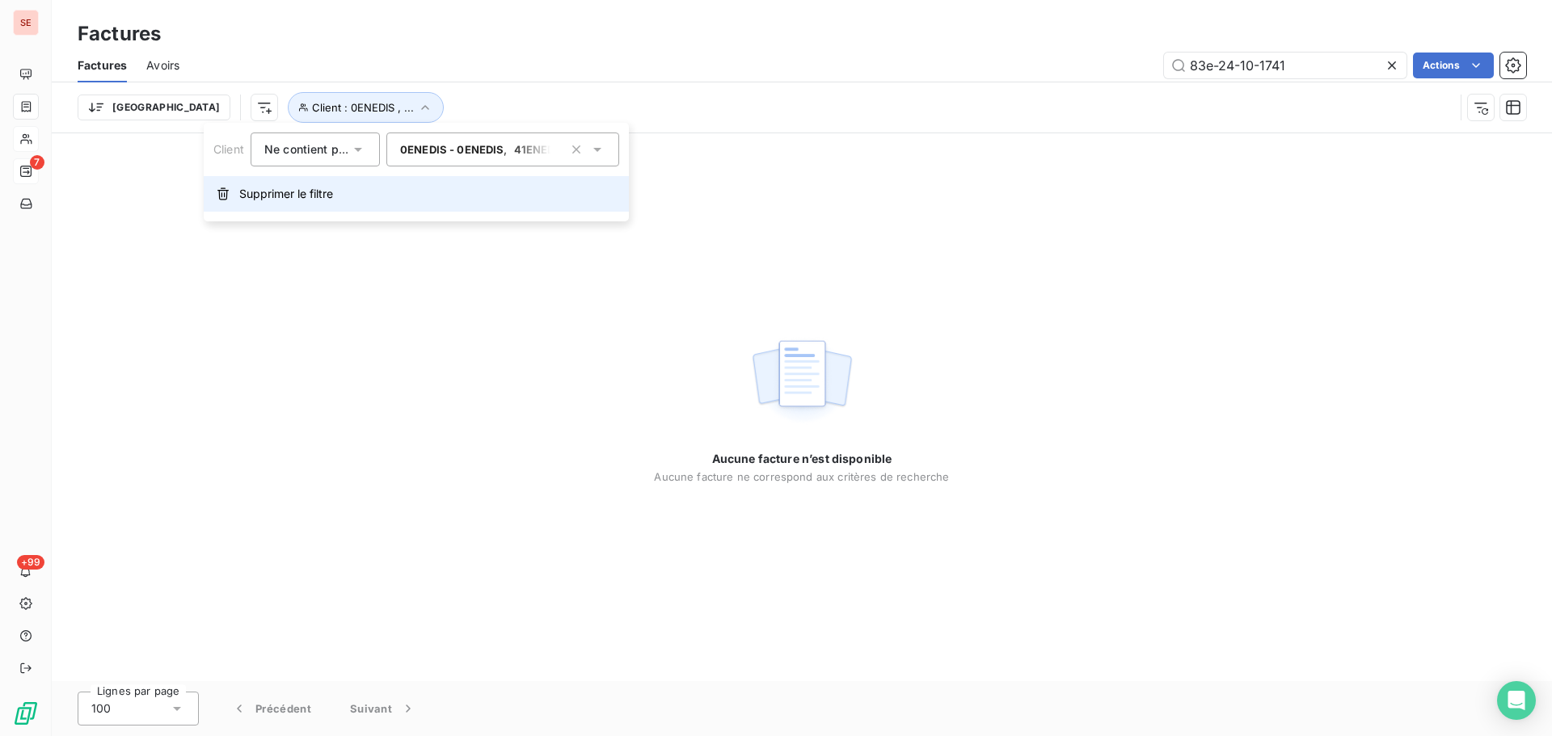
click at [313, 196] on span "Supprimer le filtre" at bounding box center [286, 194] width 94 height 16
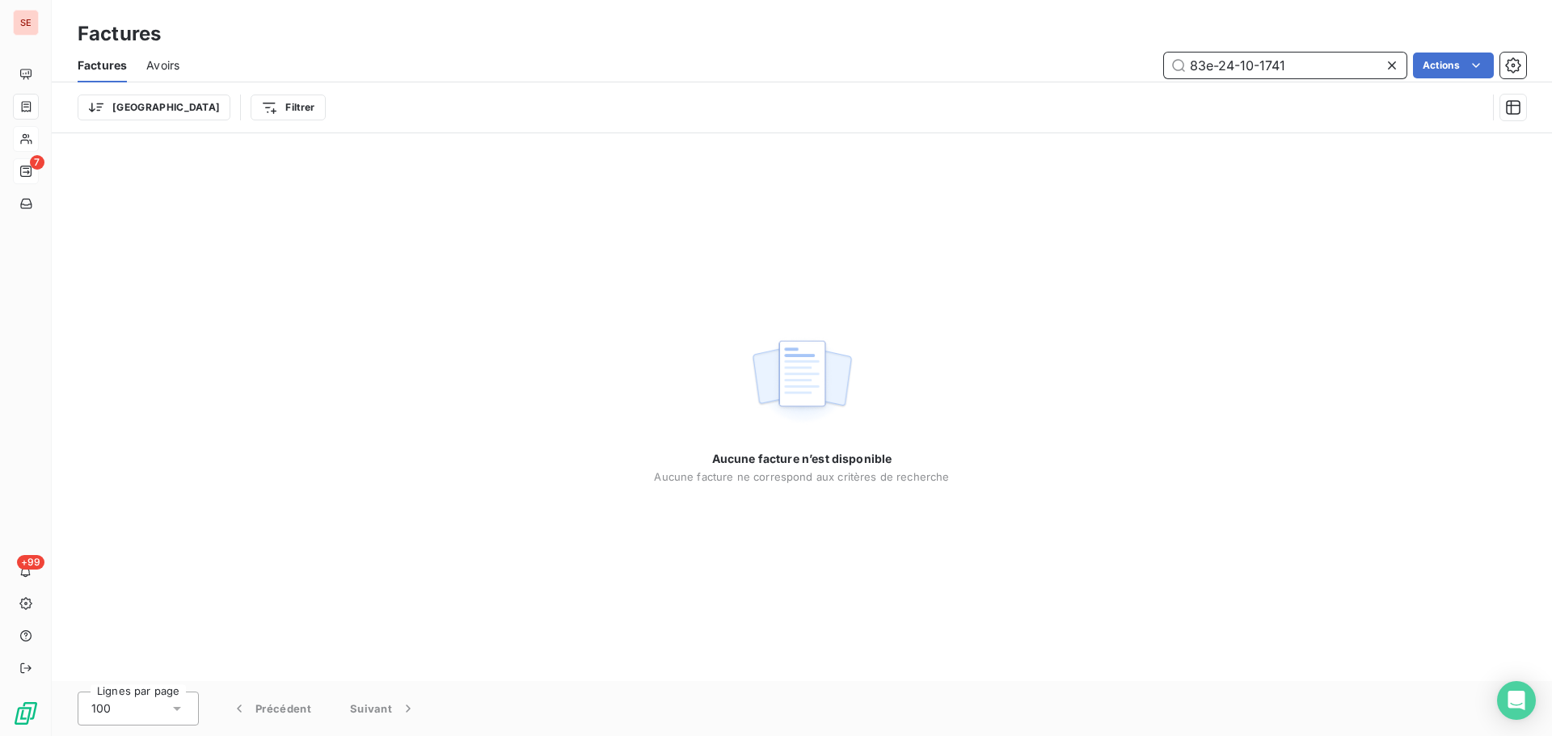
click at [1301, 72] on input "83e-24-10-1741" at bounding box center [1285, 66] width 243 height 26
click at [1327, 59] on input "83e-24-10-1741" at bounding box center [1285, 66] width 243 height 26
click at [1222, 62] on input "83e-24-10-1741" at bounding box center [1285, 66] width 243 height 26
click at [1236, 65] on input "83e24-10-1741" at bounding box center [1285, 66] width 243 height 26
click at [1249, 61] on input "83e2410-1741" at bounding box center [1285, 66] width 243 height 26
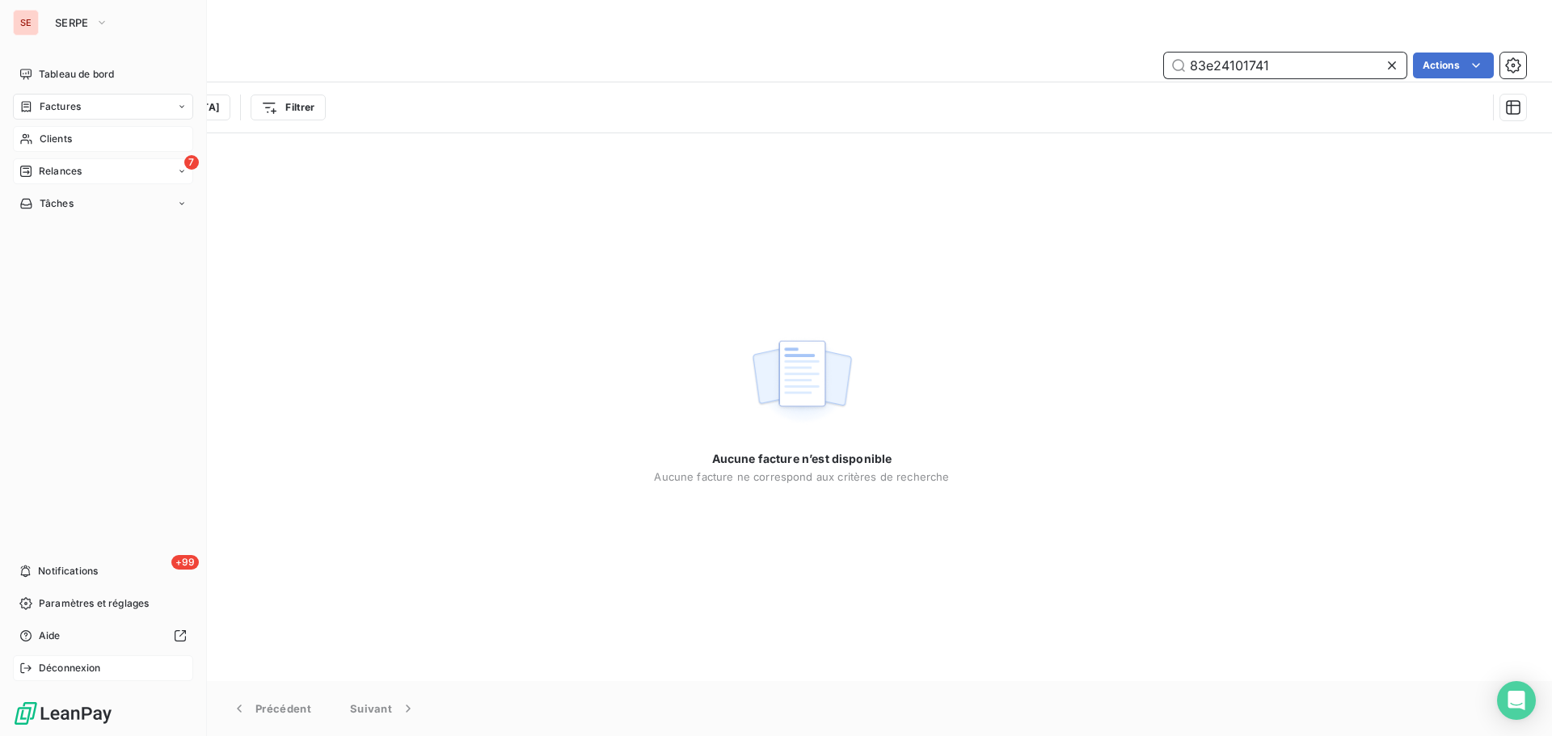
type input "83e24101741"
click at [66, 666] on span "Déconnexion" at bounding box center [70, 668] width 62 height 15
